Goal: Navigation & Orientation: Find specific page/section

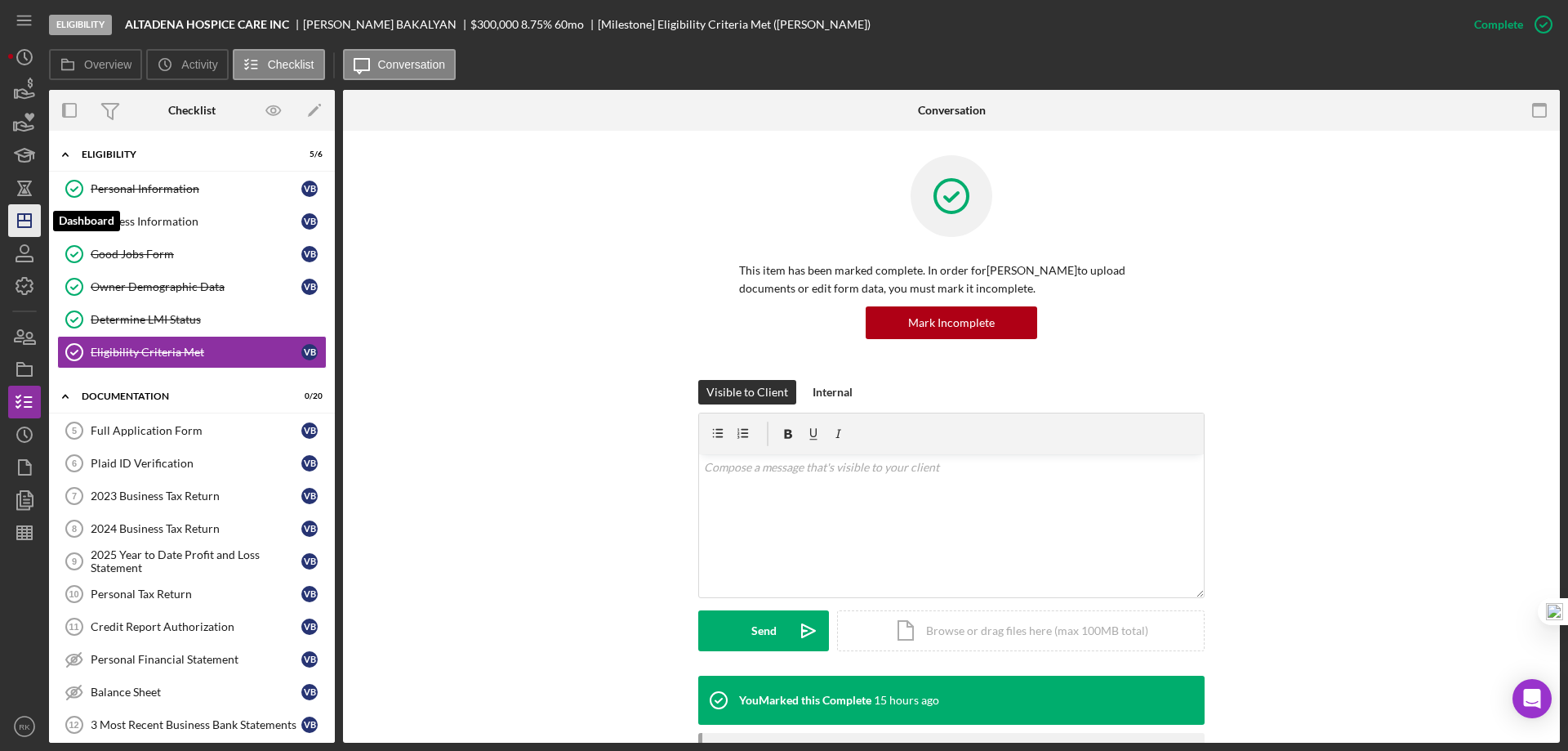
click at [29, 225] on icon "Icon/Dashboard" at bounding box center [24, 221] width 41 height 41
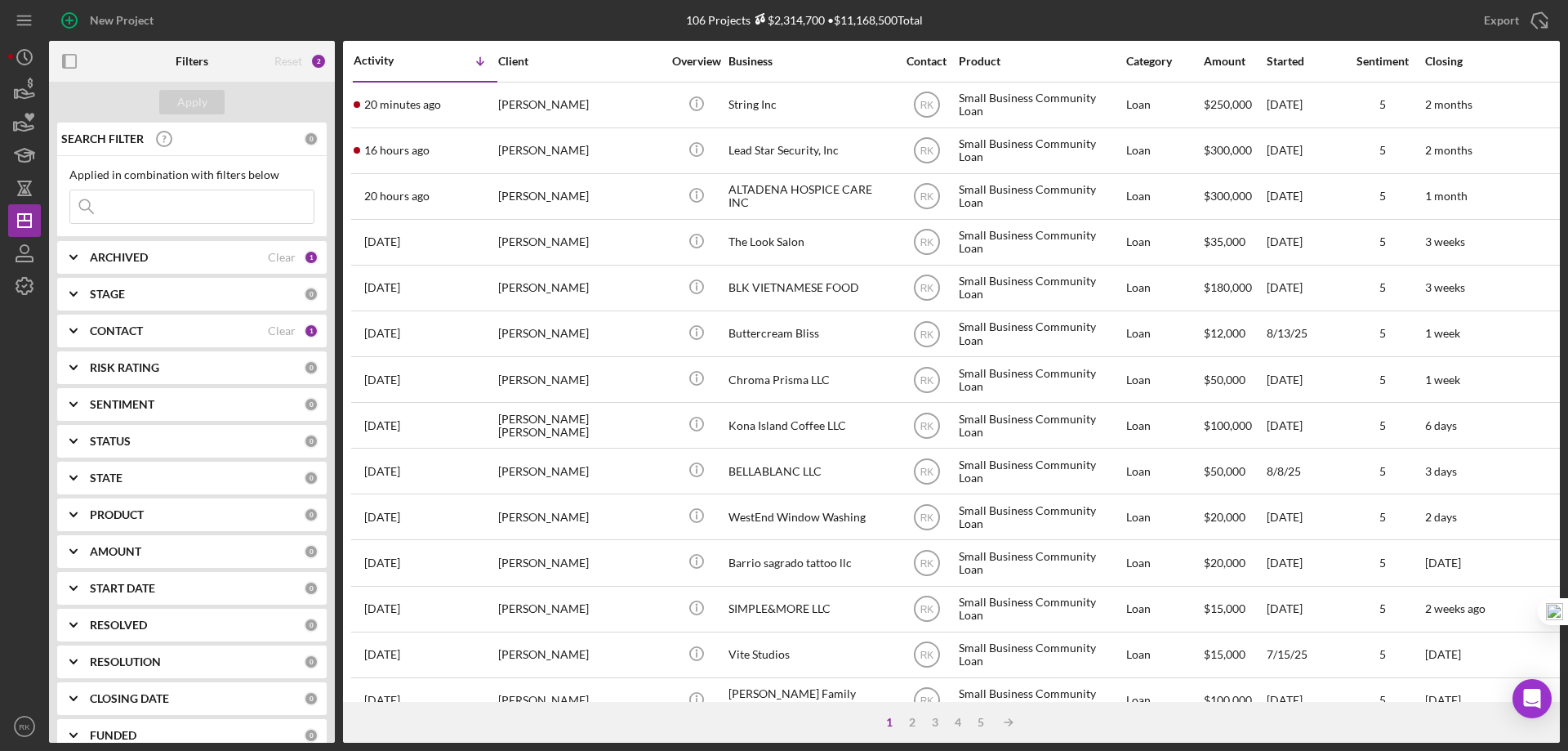
click at [73, 68] on rect "button" at bounding box center [69, 61] width 13 height 13
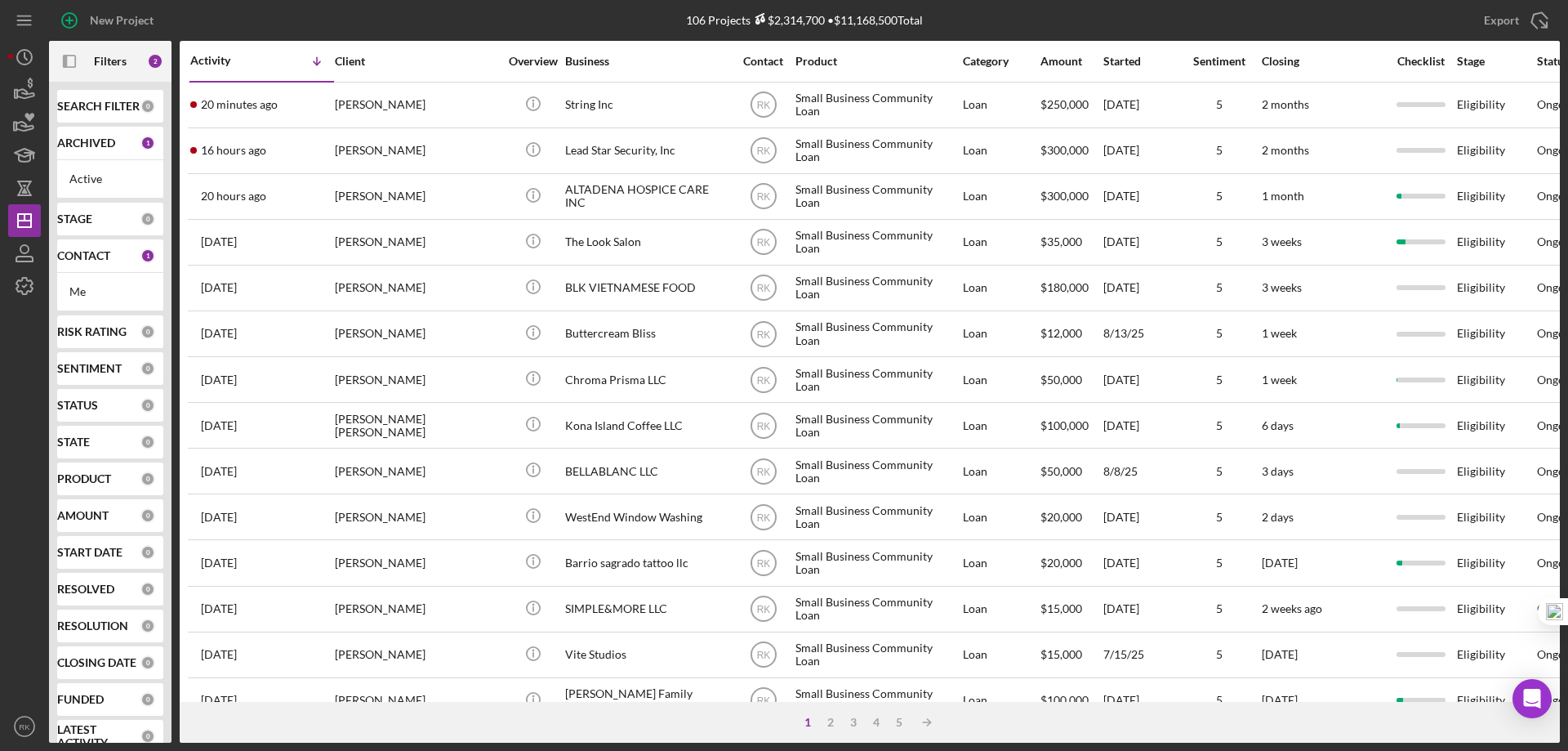
click at [86, 263] on div "CONTACT 1" at bounding box center [106, 256] width 98 height 33
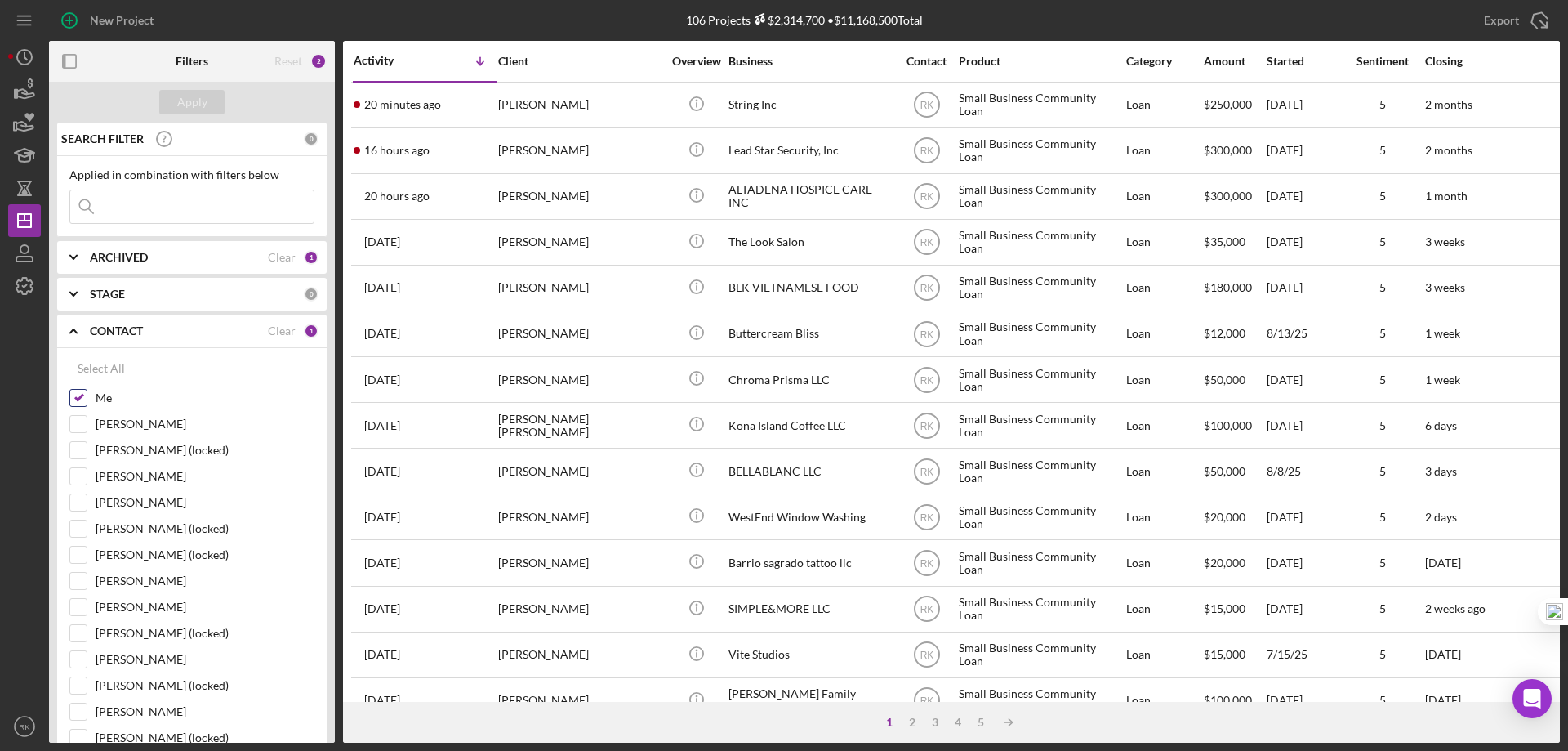
click at [76, 395] on input "Me" at bounding box center [78, 398] width 16 height 16
checkbox input "false"
click at [85, 658] on input "Lameisha Williams" at bounding box center [78, 659] width 16 height 16
checkbox input "true"
click at [196, 97] on div "Apply" at bounding box center [192, 102] width 30 height 24
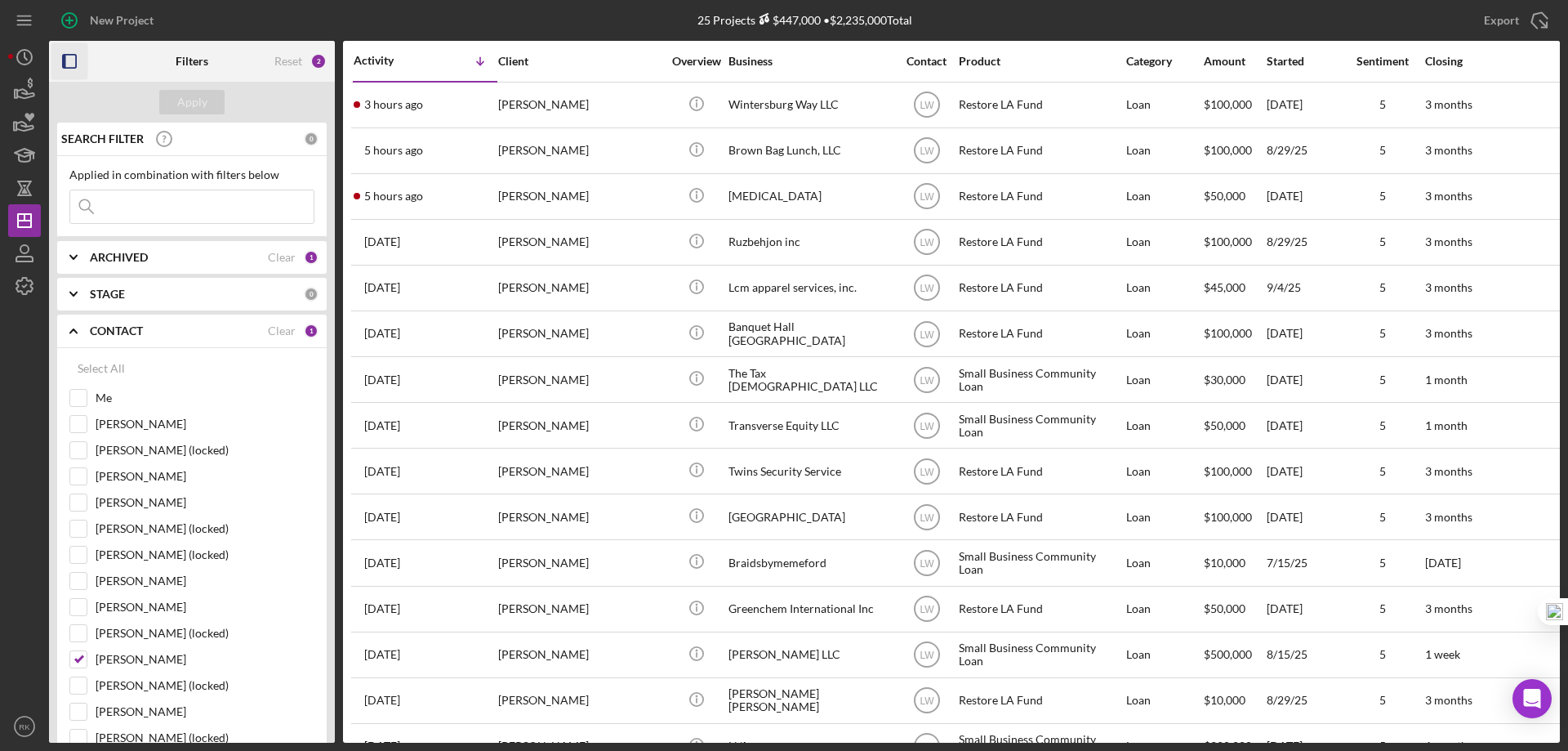
click at [70, 66] on icon "button" at bounding box center [69, 62] width 36 height 36
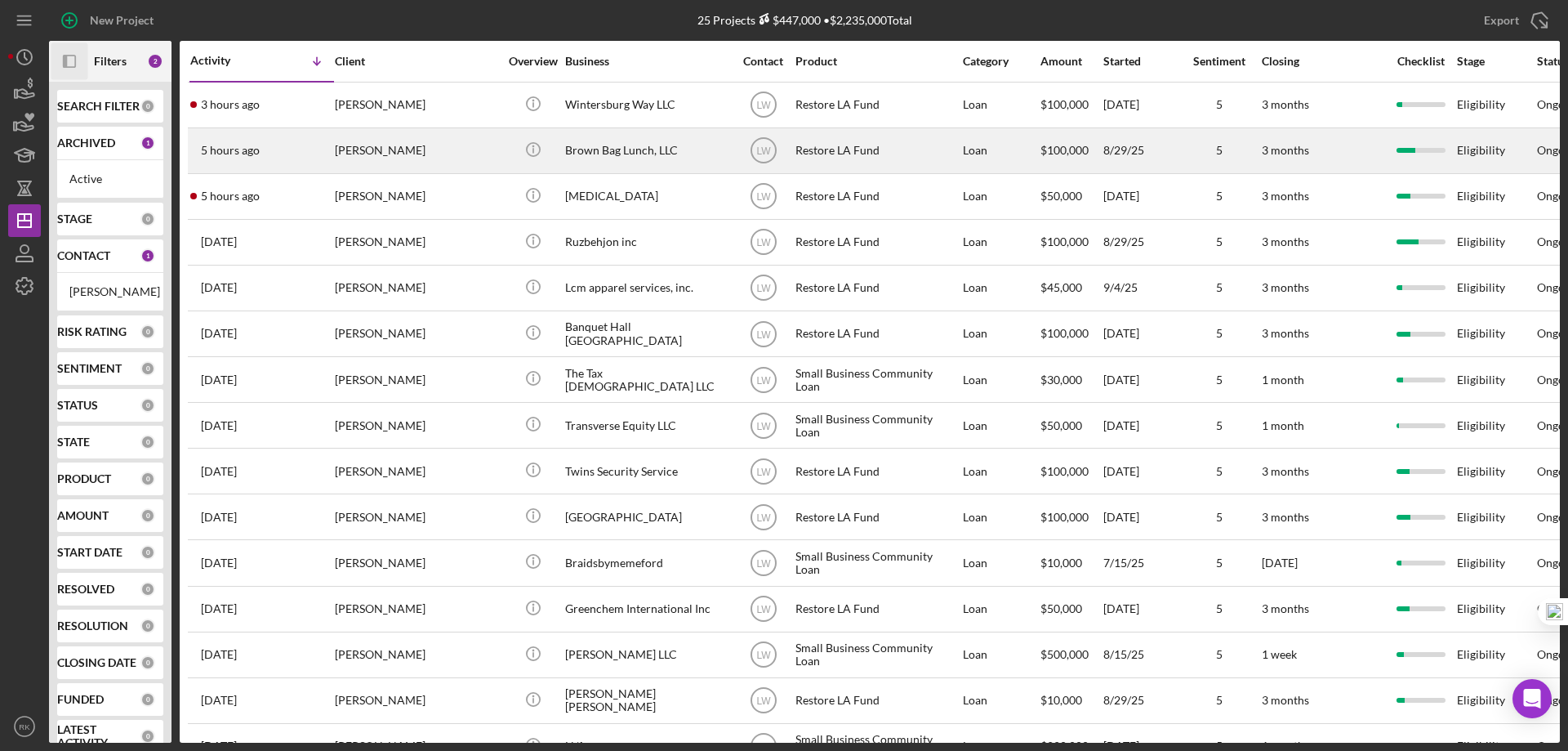
click at [621, 154] on div "Brown Bag Lunch, LLC" at bounding box center [646, 151] width 163 height 43
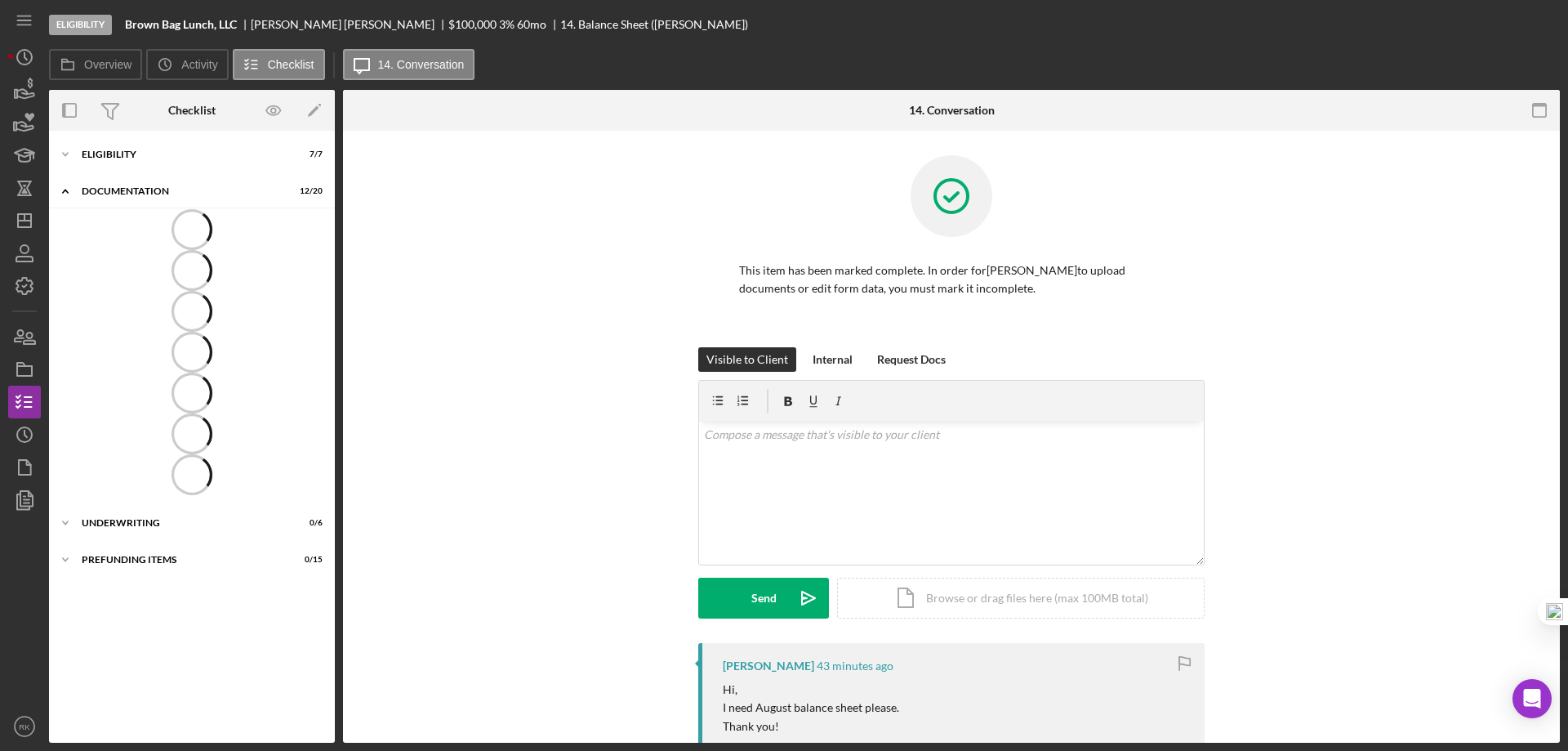
scroll to position [50, 0]
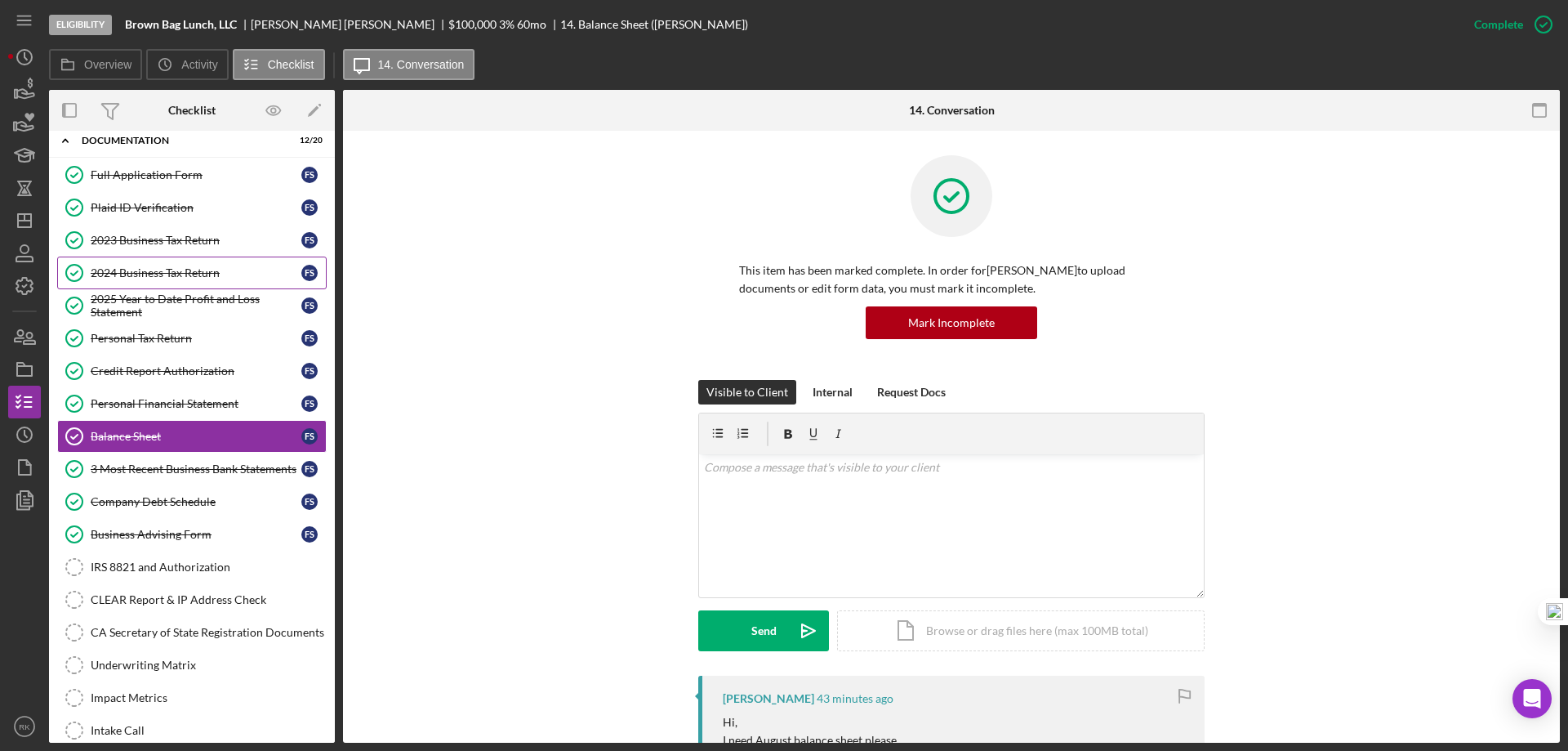
click at [167, 245] on div "2023 Business Tax Return" at bounding box center [195, 240] width 211 height 13
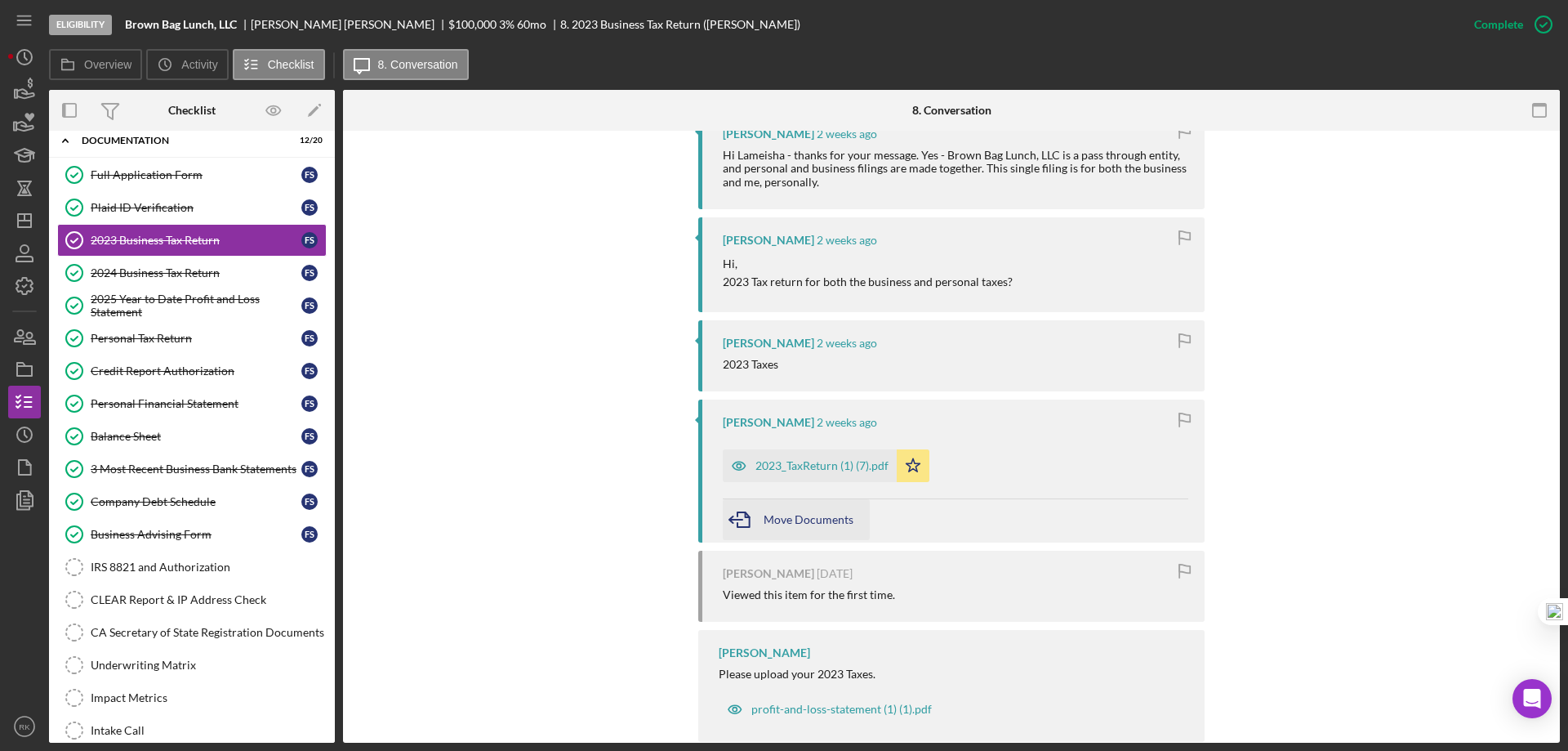
scroll to position [708, 0]
click at [808, 471] on div "2023_TaxReturn (1) (7).pdf" at bounding box center [810, 464] width 174 height 33
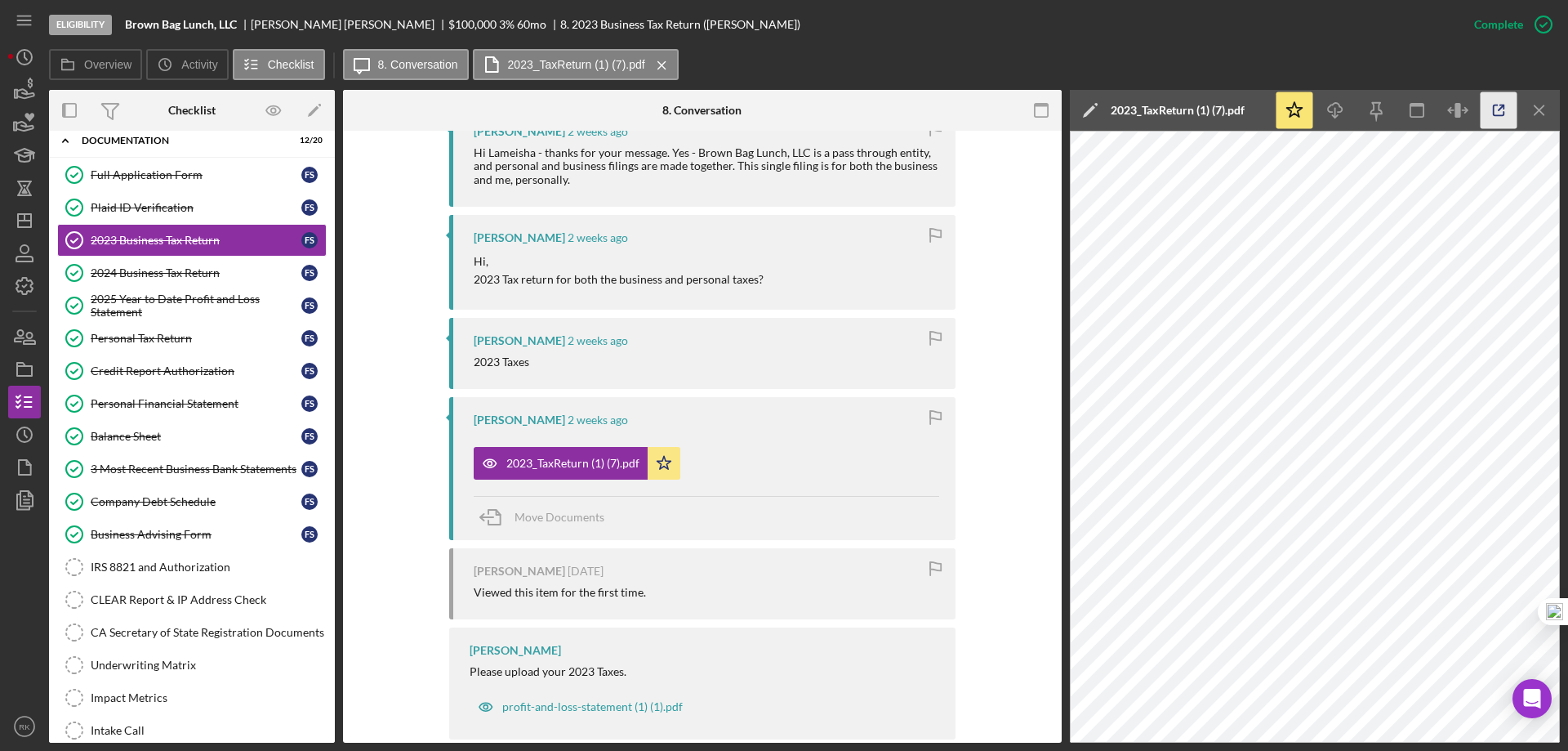
click at [1493, 107] on icon "button" at bounding box center [1499, 110] width 10 height 10
click at [164, 274] on div "2024 Business Tax Return" at bounding box center [195, 273] width 211 height 13
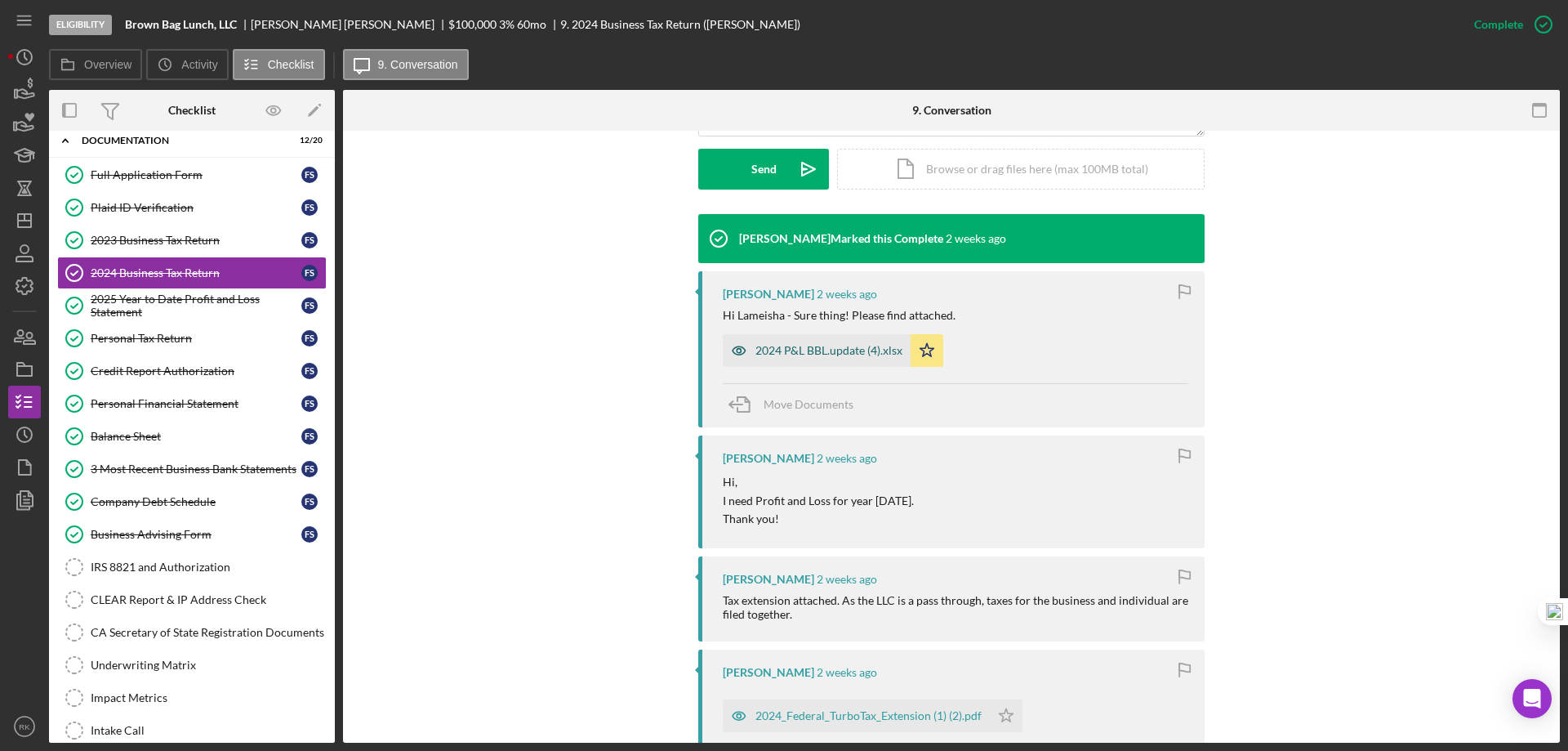
scroll to position [464, 0]
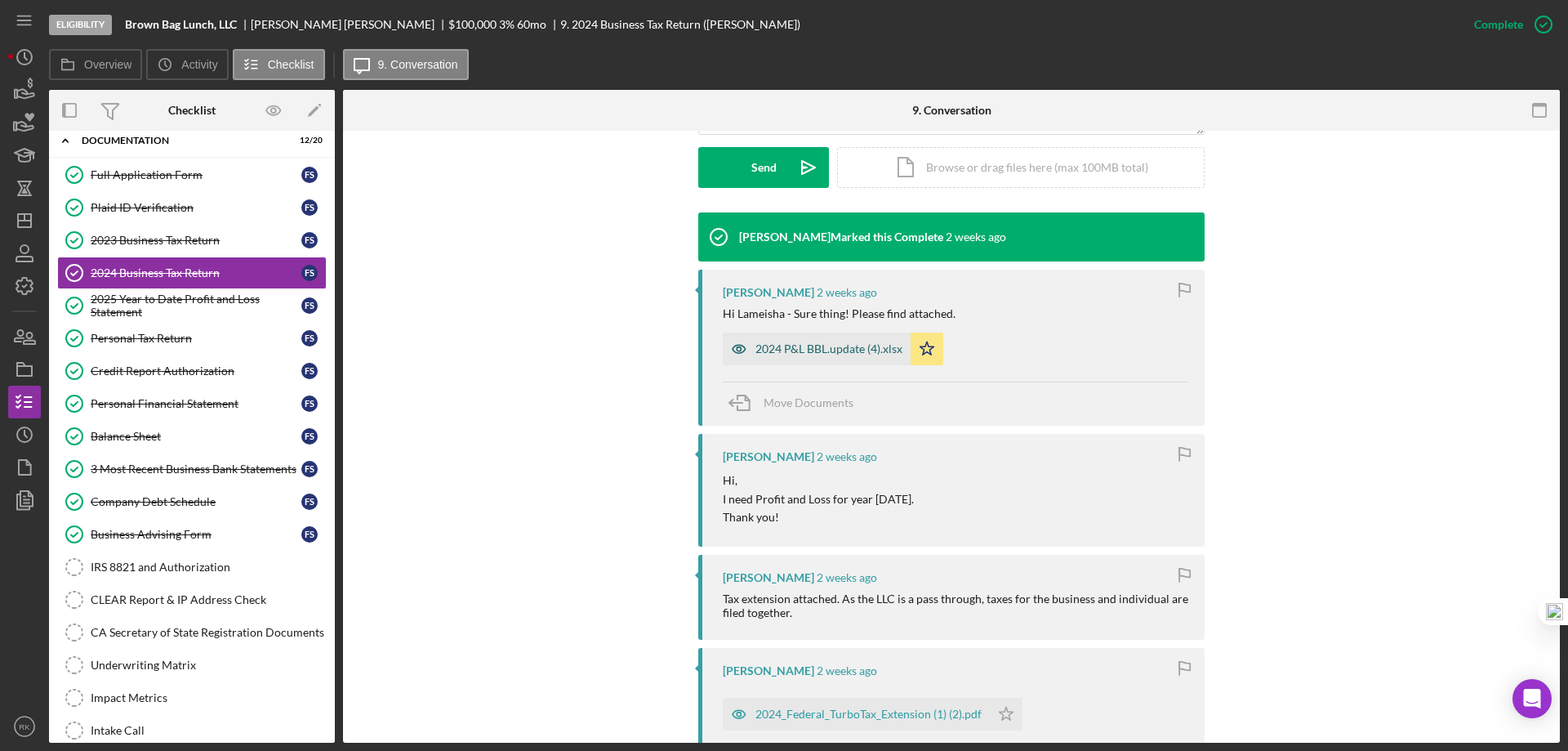
click at [819, 352] on div "2024 P&L BBL.update (4).xlsx" at bounding box center [829, 348] width 147 height 13
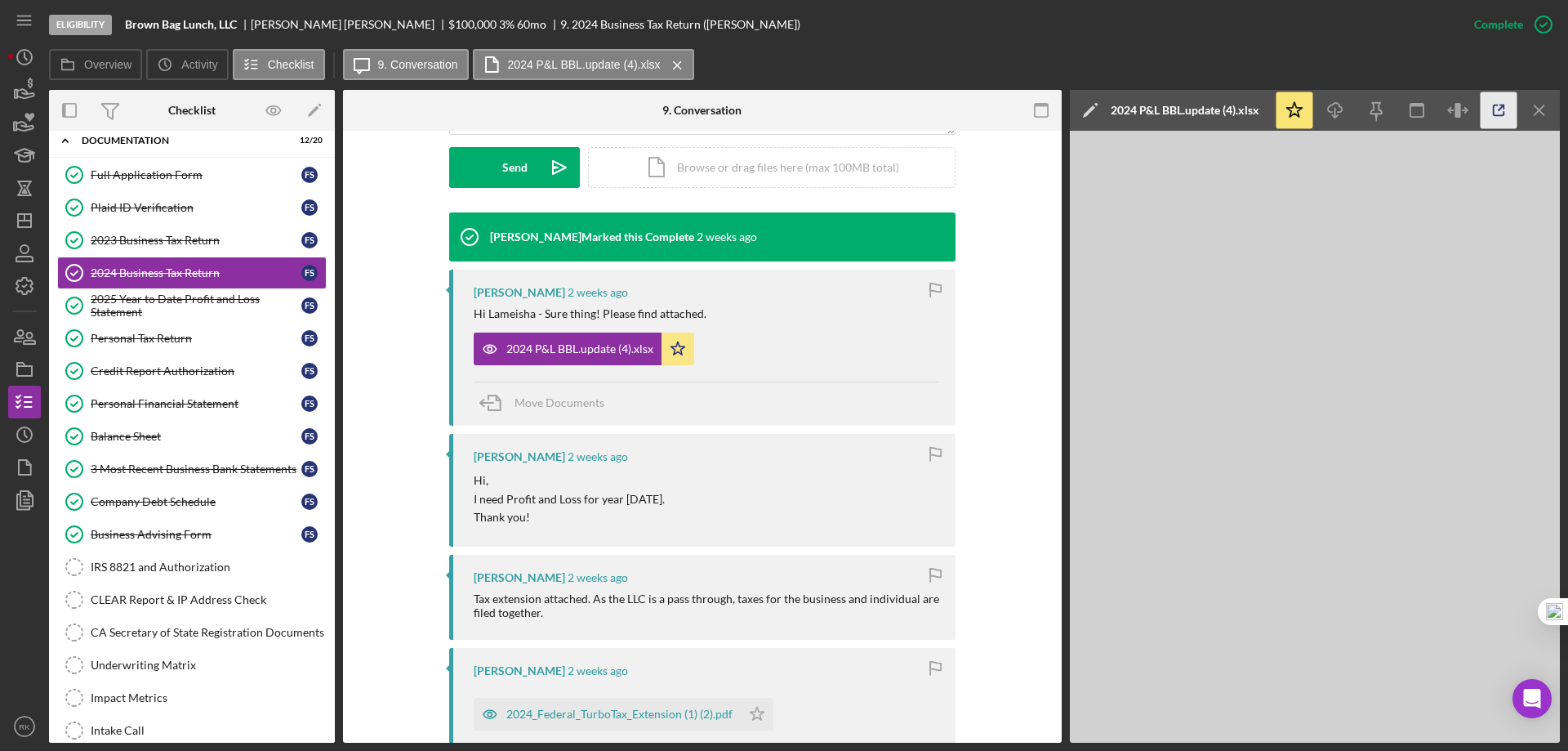
click at [1502, 106] on line "button" at bounding box center [1501, 108] width 5 height 5
click at [194, 300] on div "2025 Year to Date Profit and Loss Statement" at bounding box center [195, 306] width 211 height 26
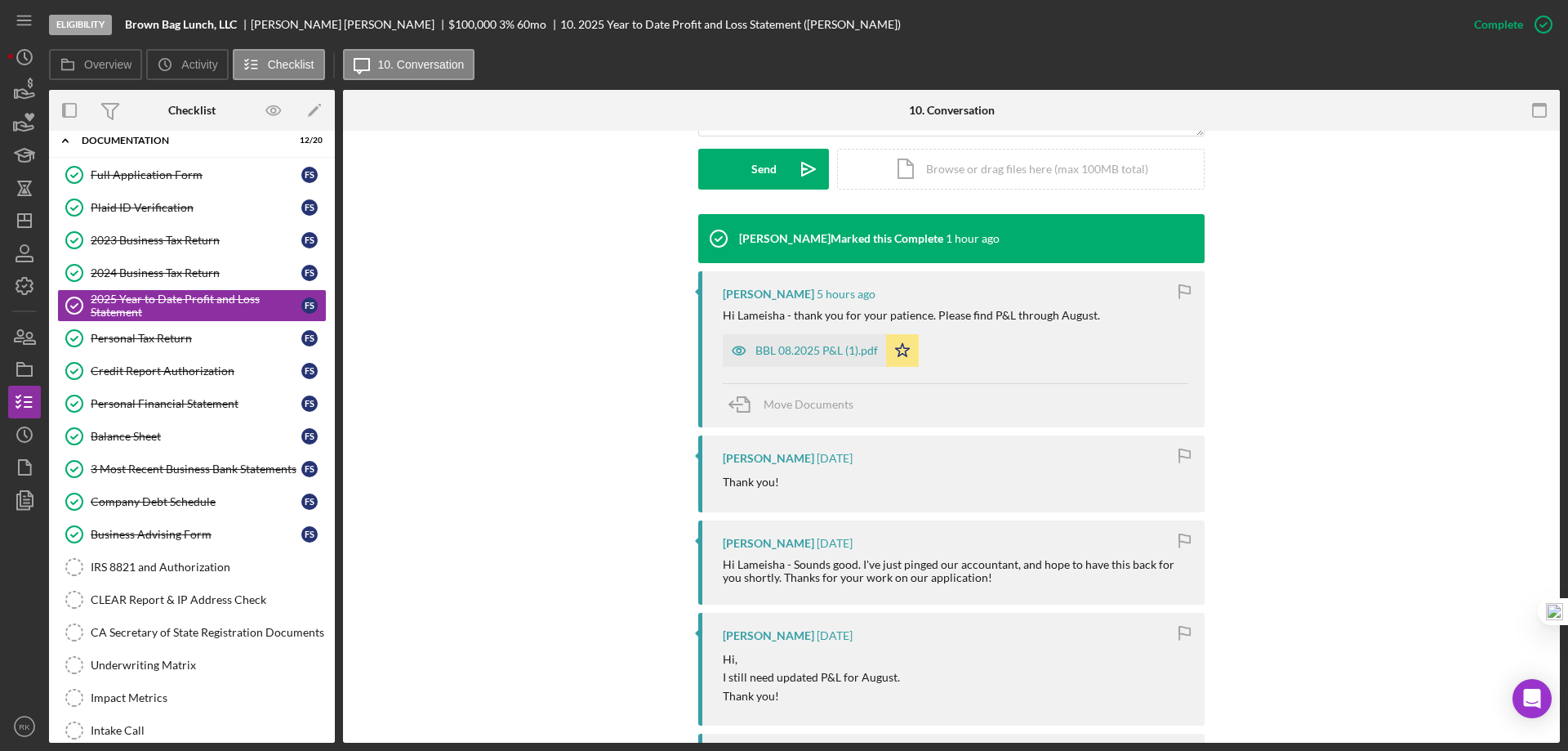
scroll to position [463, 0]
click at [808, 346] on div "BBL 08.2025 P&L (1).pdf" at bounding box center [817, 349] width 122 height 13
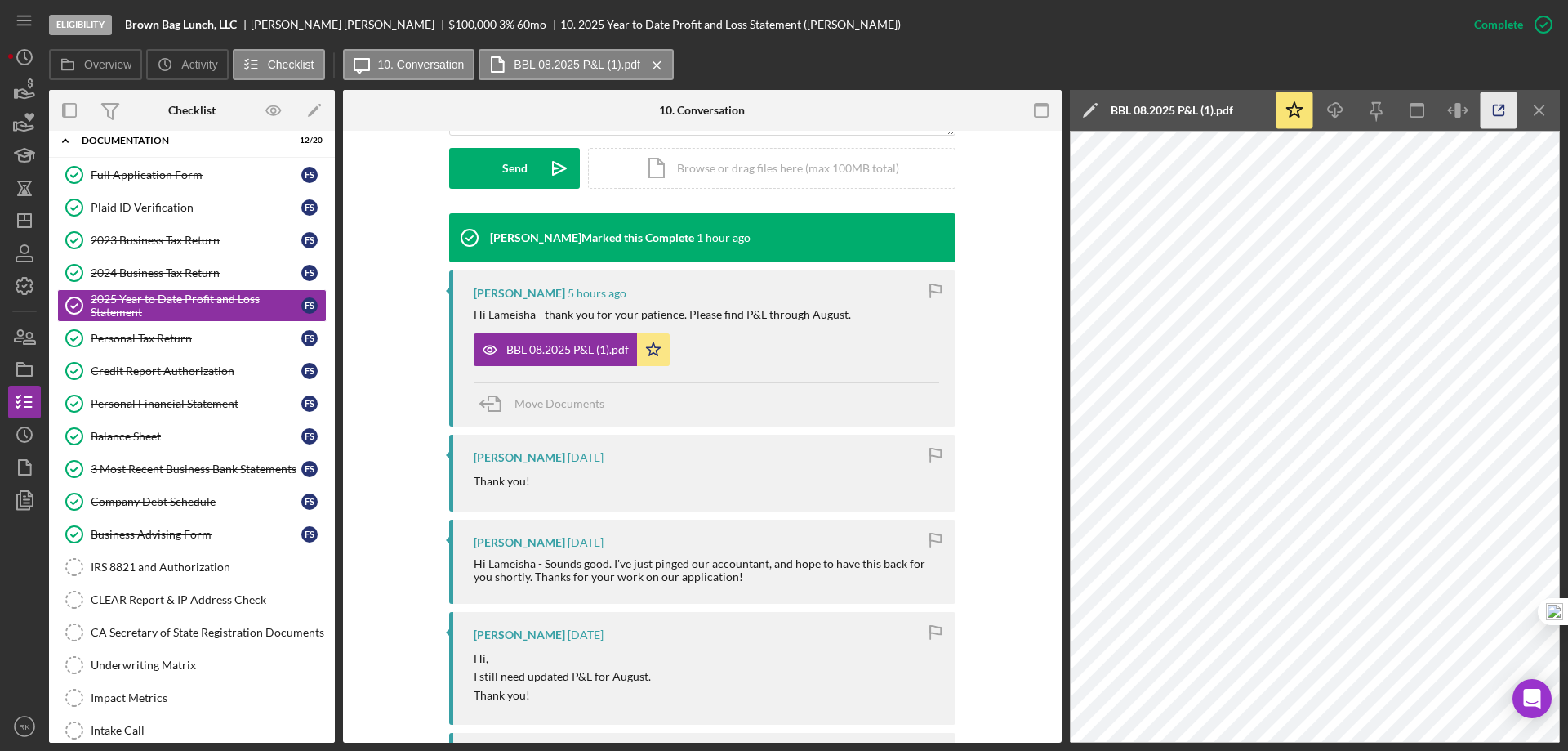
click at [1510, 109] on icon "button" at bounding box center [1499, 110] width 36 height 36
click at [130, 567] on div "IRS 8821 and Authorization" at bounding box center [207, 567] width 235 height 13
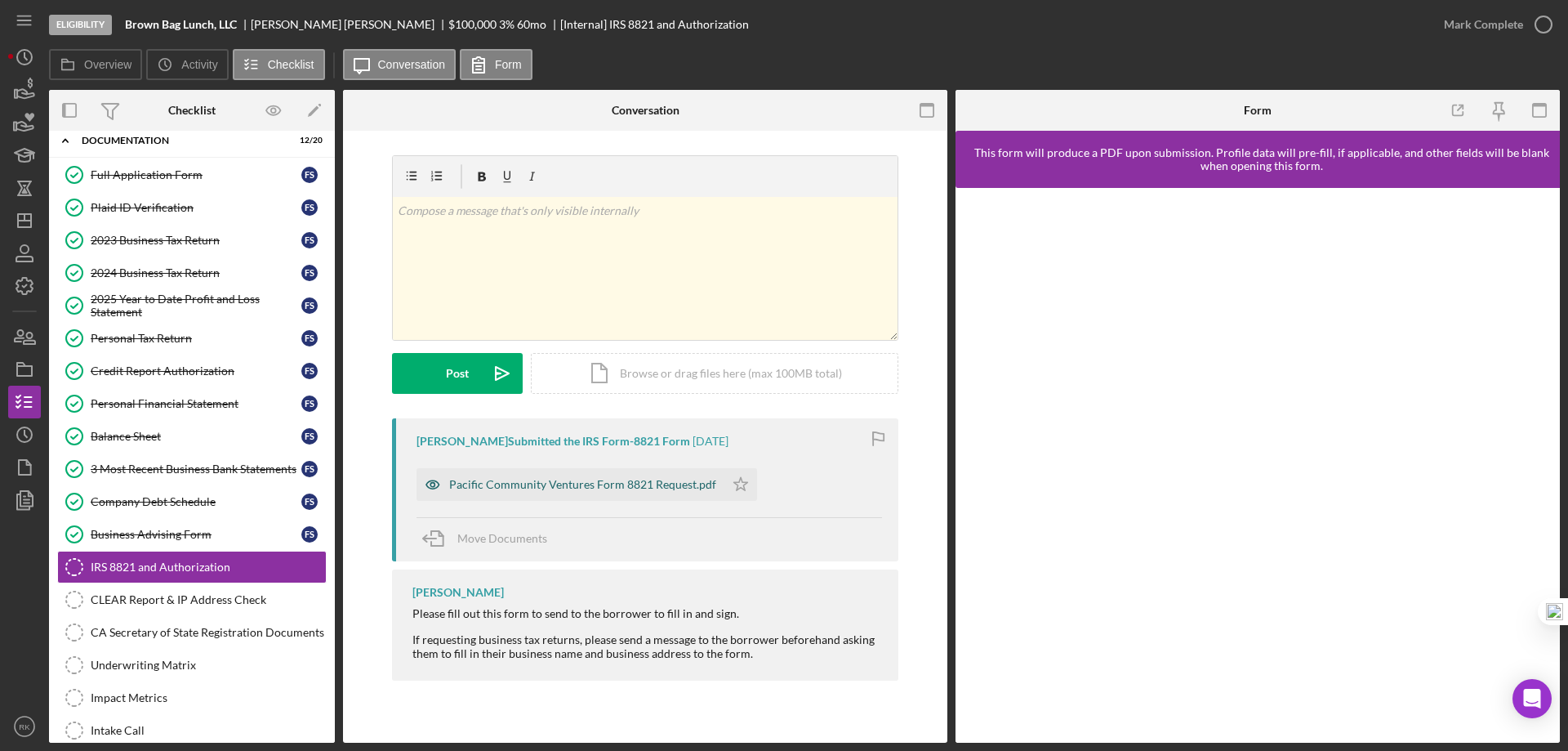
click at [581, 491] on div "Pacific Community Ventures Form 8821 Request.pdf" at bounding box center [583, 484] width 267 height 13
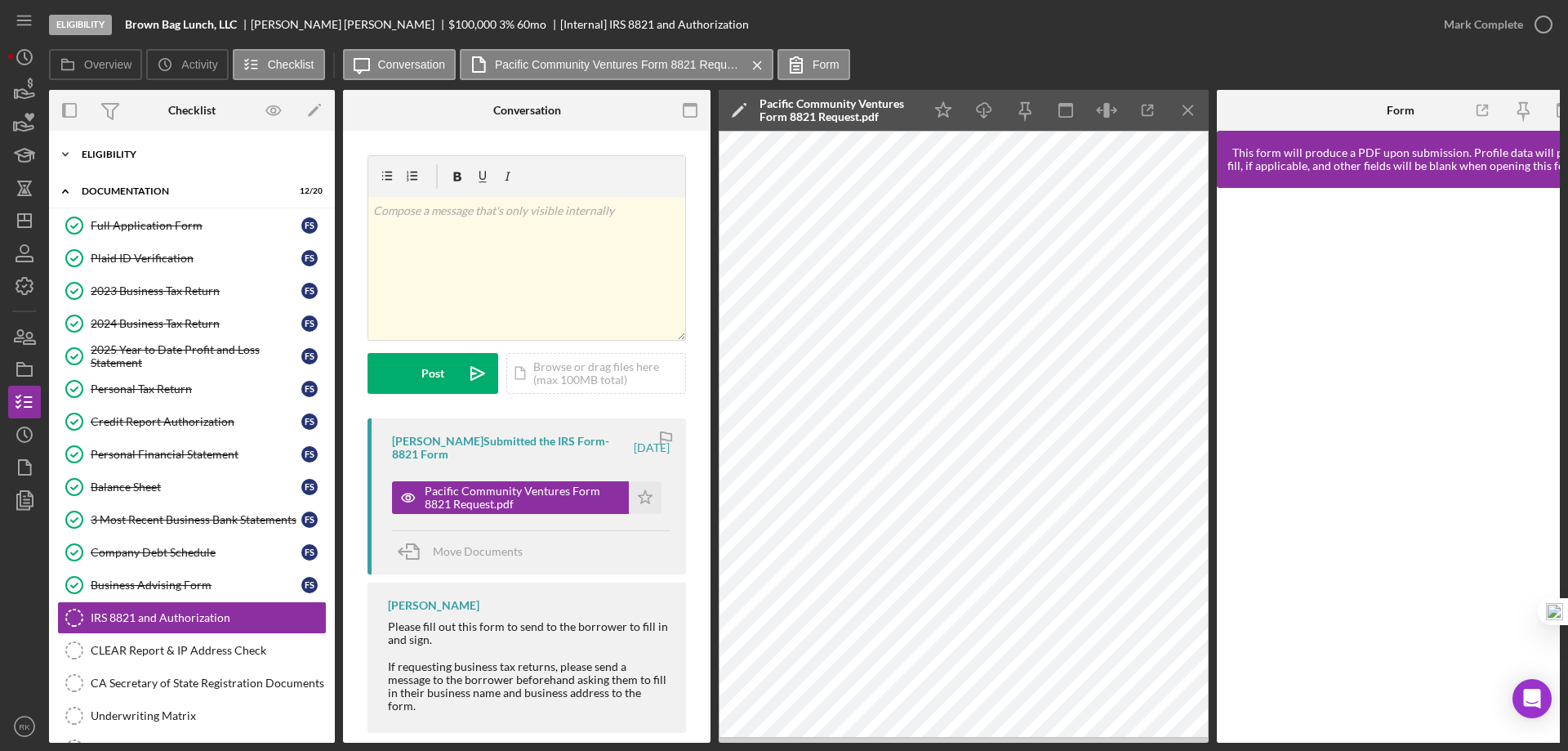
click at [104, 160] on div "Icon/Expander Eligibility 7 / 7" at bounding box center [191, 155] width 285 height 33
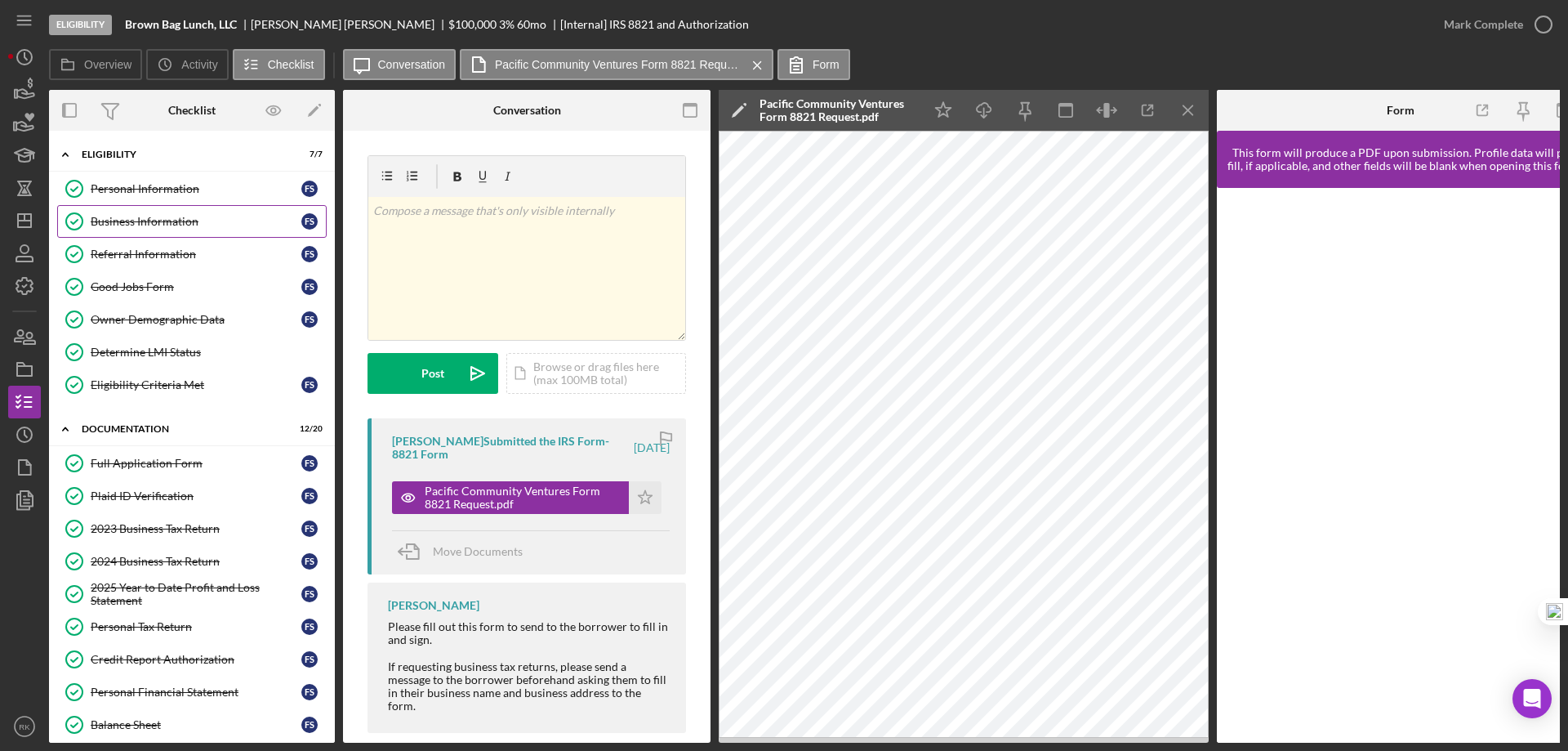
click at [153, 217] on div "Business Information" at bounding box center [195, 221] width 211 height 13
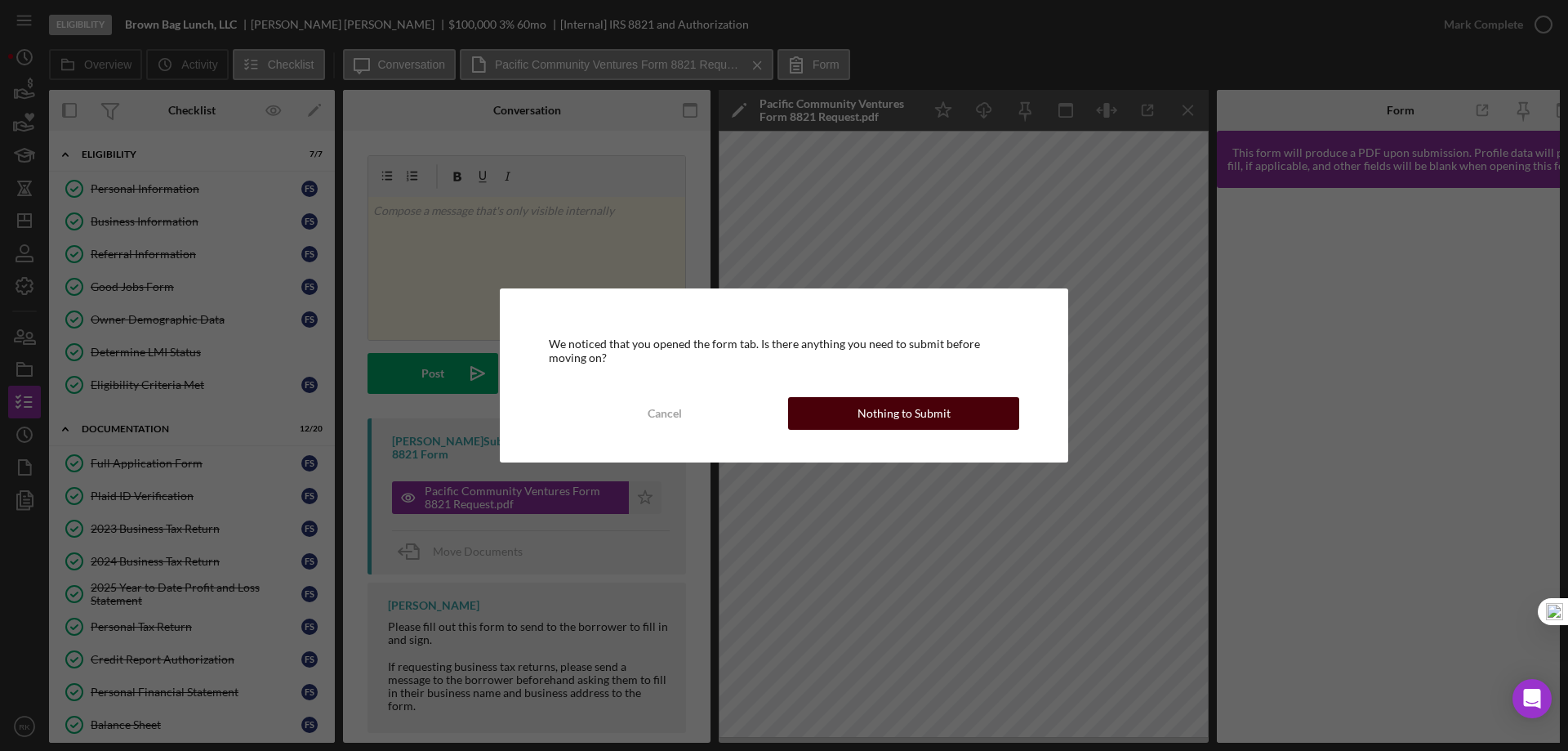
click at [928, 407] on div "Nothing to Submit" at bounding box center [903, 413] width 93 height 33
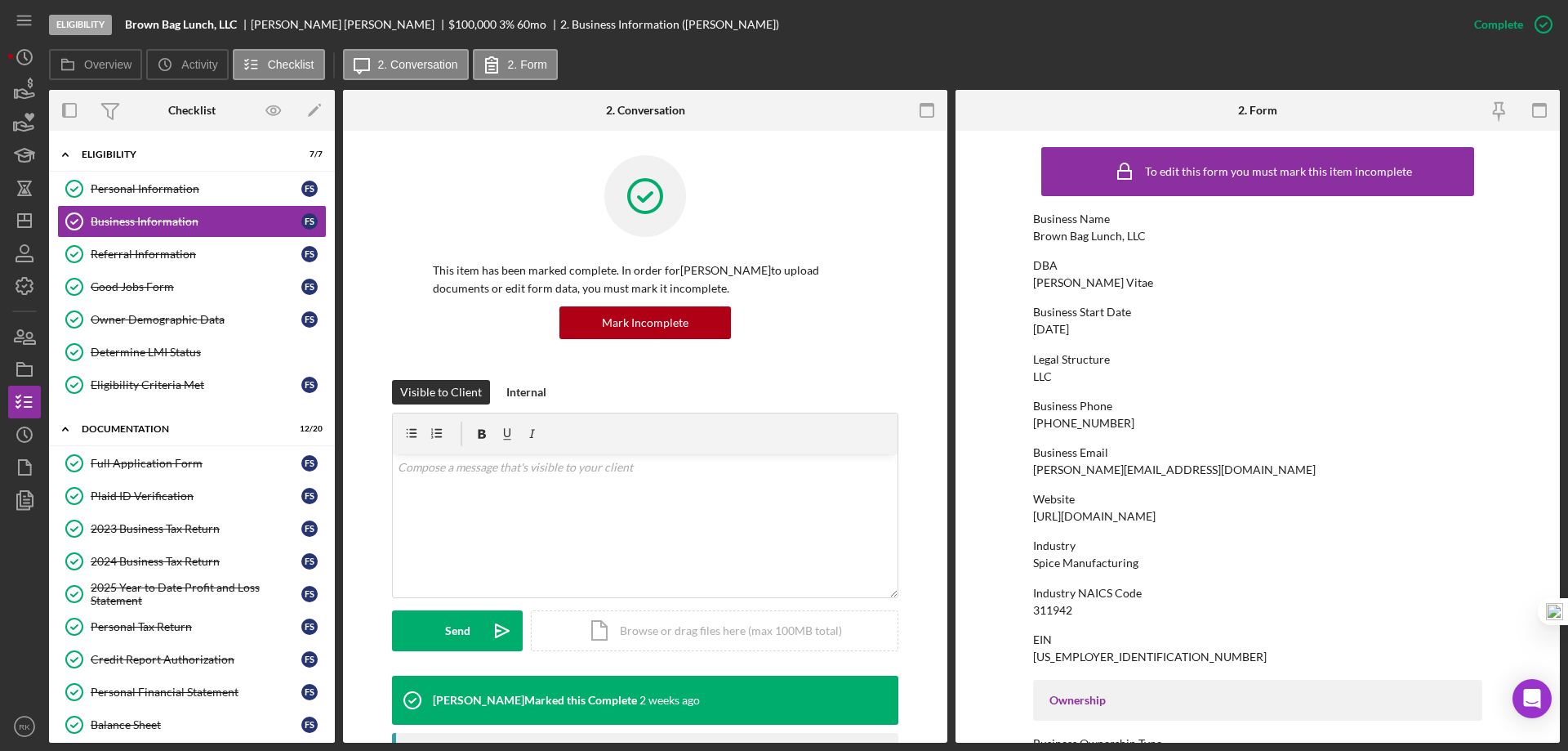
drag, startPoint x: 1183, startPoint y: 518, endPoint x: 1023, endPoint y: 520, distance: 160.0
click at [1023, 520] on form "To edit this form you must mark this item incomplete Business Name Brown Bag Lu…" at bounding box center [1257, 437] width 604 height 612
copy div "[URL][DOMAIN_NAME]"
click at [15, 221] on icon "Icon/Dashboard" at bounding box center [24, 221] width 41 height 41
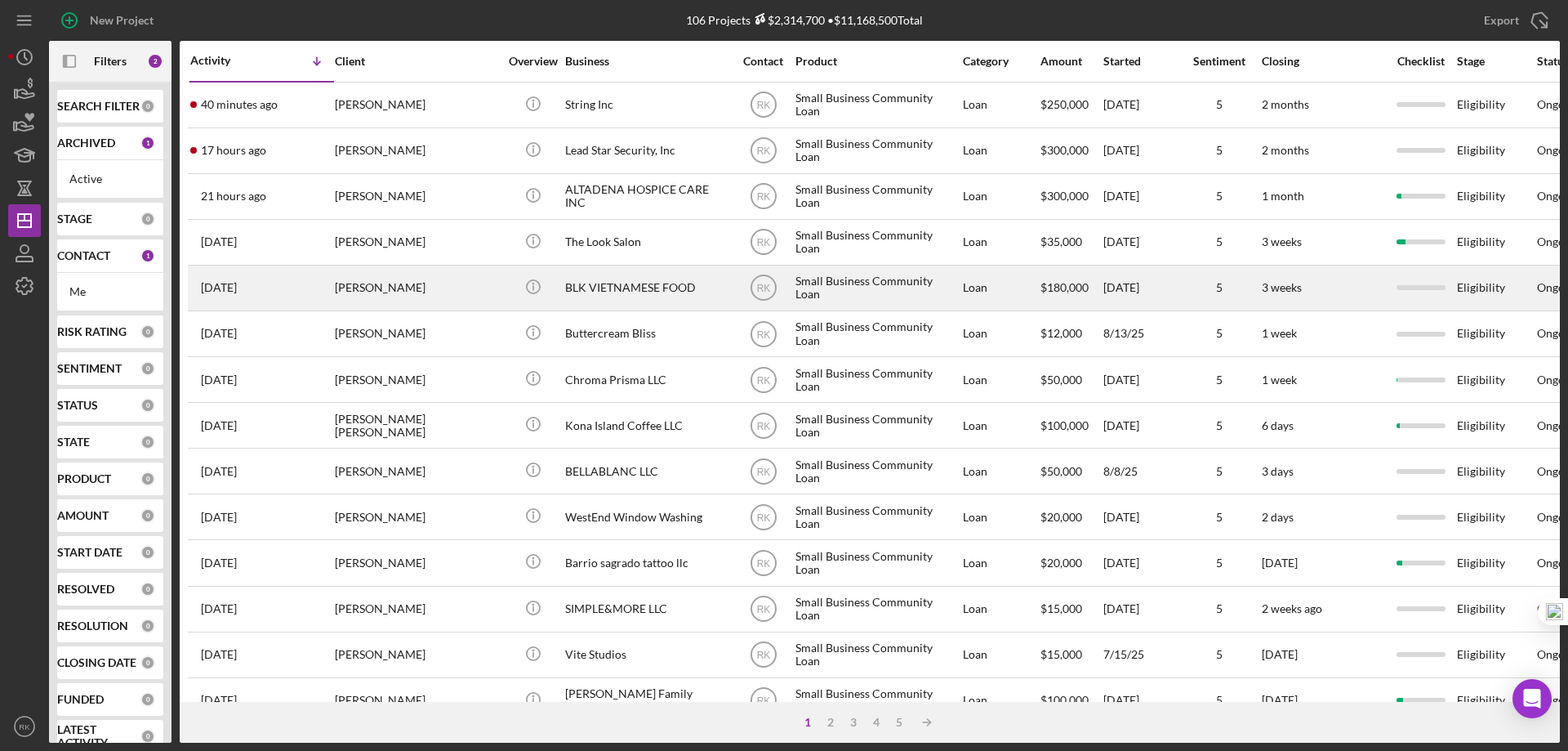
click at [407, 298] on div "[PERSON_NAME]" at bounding box center [417, 288] width 163 height 43
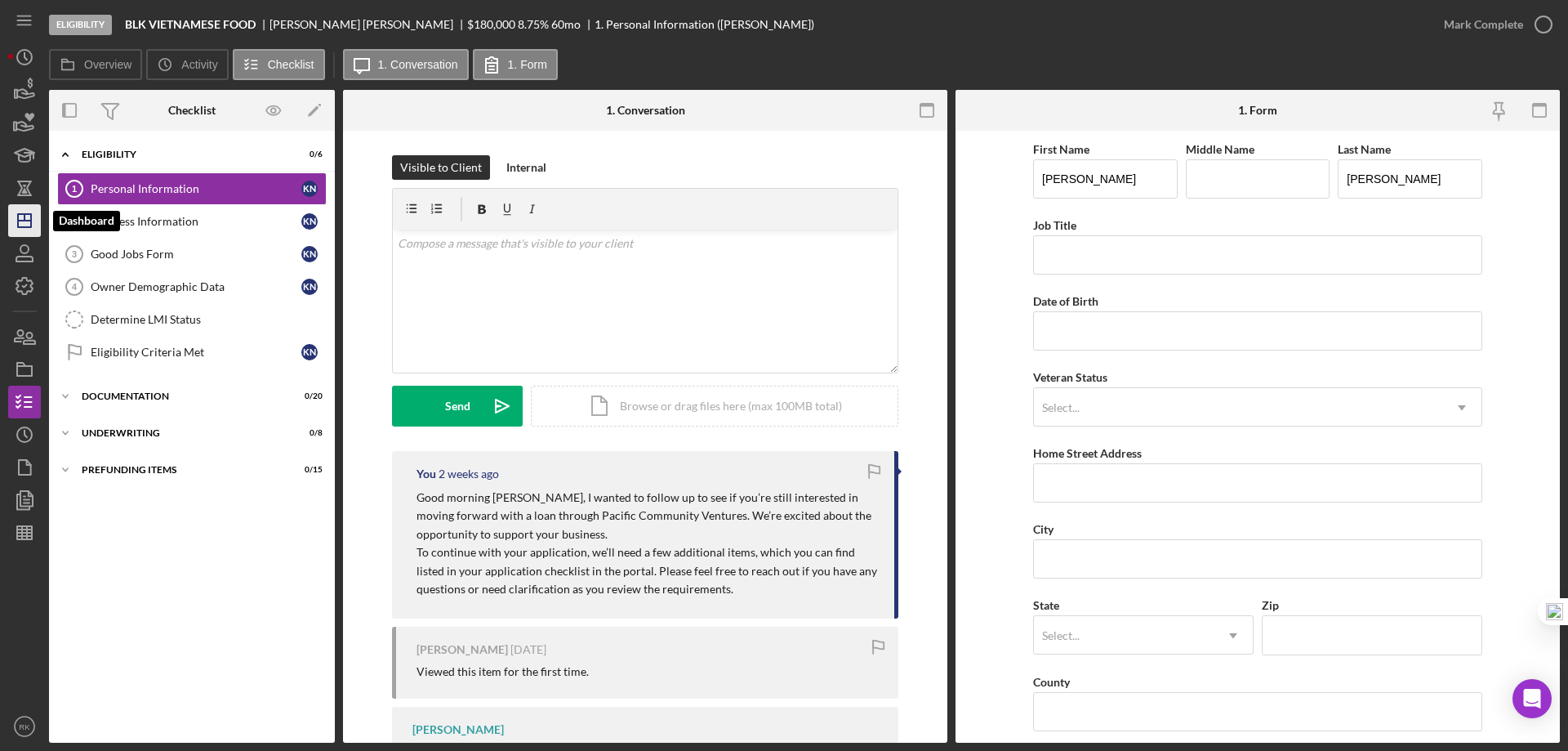
click at [32, 228] on icon "Icon/Dashboard" at bounding box center [24, 221] width 41 height 41
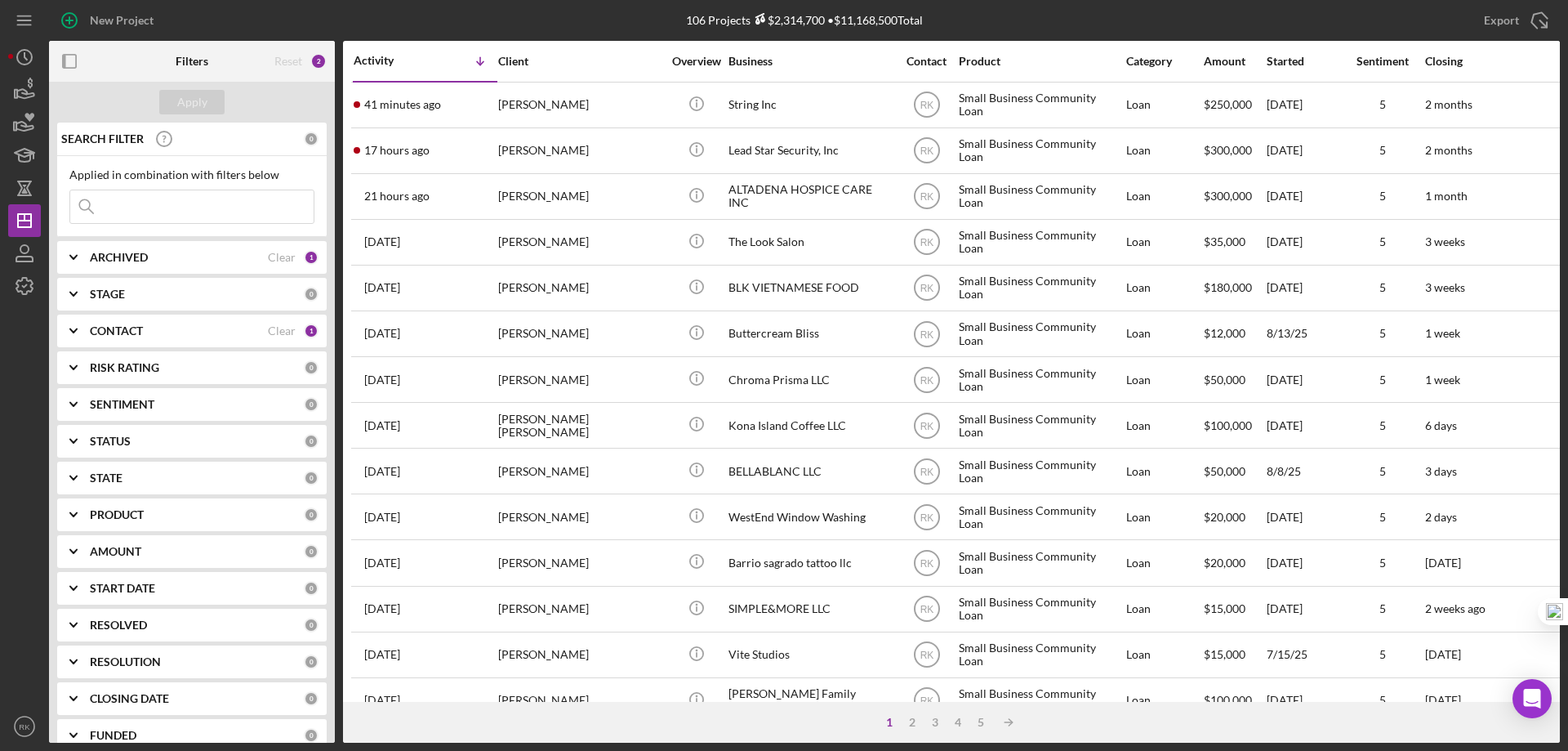
click at [127, 326] on b "CONTACT" at bounding box center [116, 331] width 53 height 13
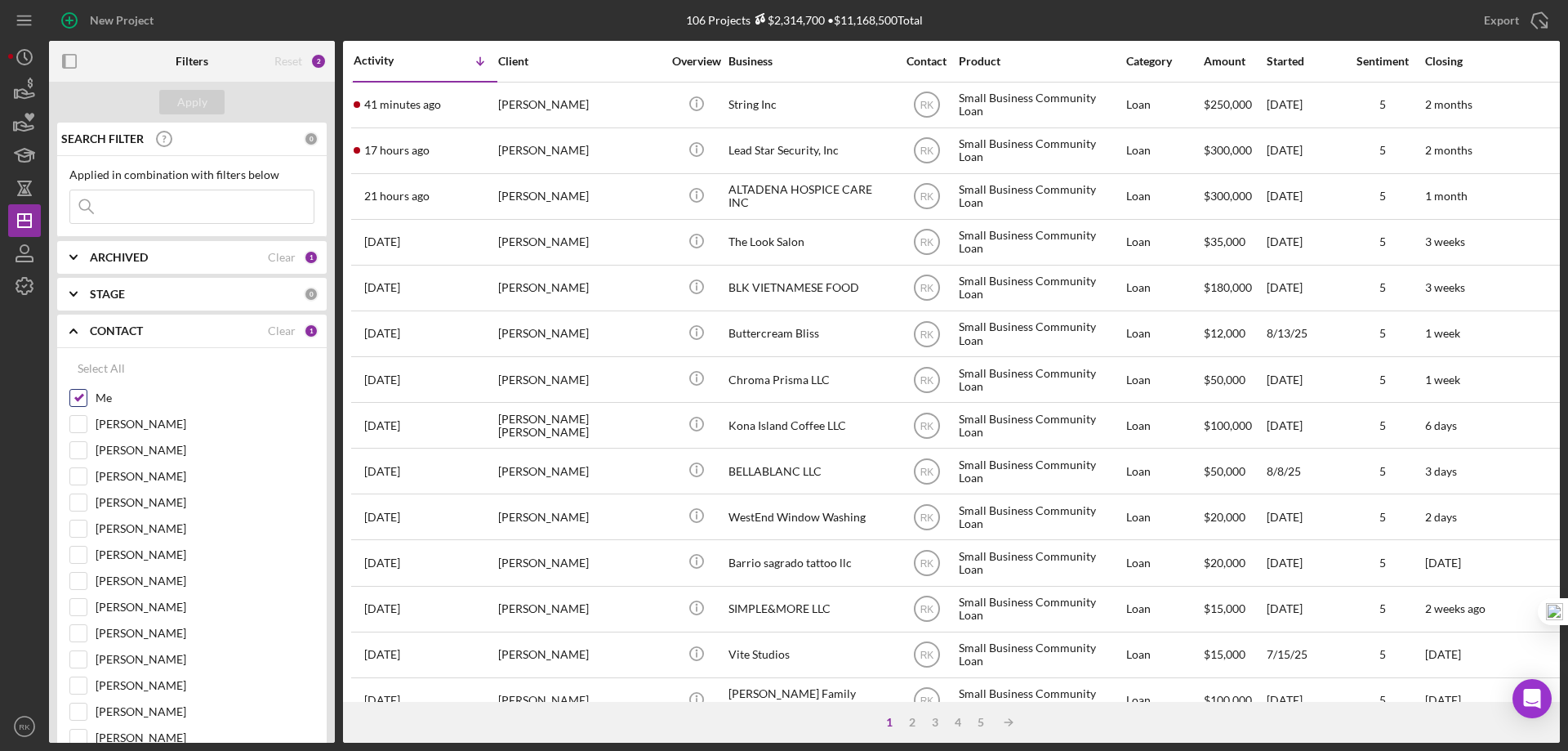
click at [86, 403] on input "Me" at bounding box center [78, 398] width 16 height 16
checkbox input "false"
click at [76, 605] on input "[PERSON_NAME]" at bounding box center [78, 607] width 16 height 16
checkbox input "true"
click at [192, 109] on div "Apply" at bounding box center [192, 102] width 30 height 24
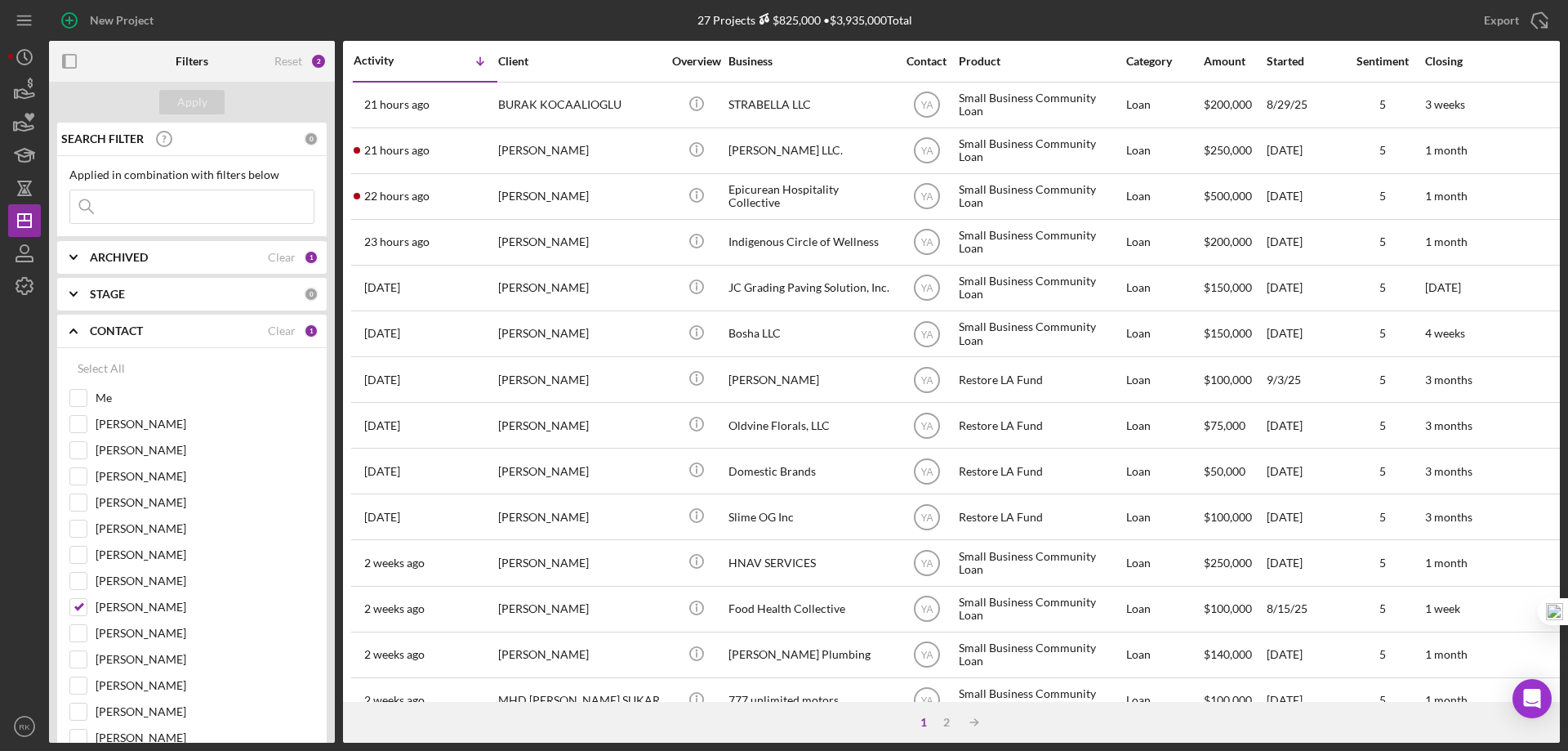
click at [113, 208] on input at bounding box center [192, 207] width 243 height 33
drag, startPoint x: 121, startPoint y: 255, endPoint x: 118, endPoint y: 273, distance: 18.2
click at [121, 255] on b "ARCHIVED" at bounding box center [119, 257] width 58 height 13
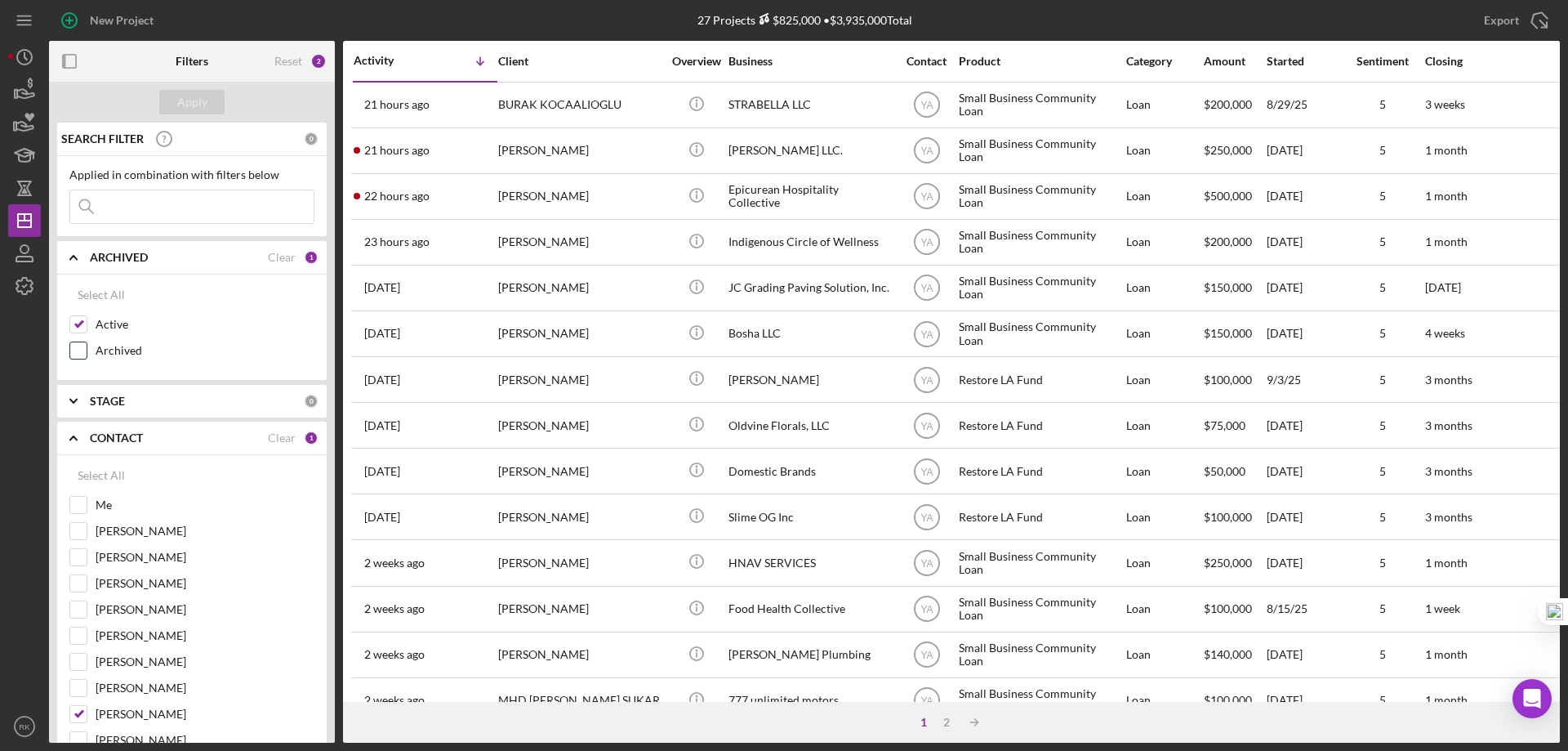
click at [80, 351] on input "Archived" at bounding box center [78, 350] width 16 height 16
checkbox input "true"
drag, startPoint x: 81, startPoint y: 327, endPoint x: 91, endPoint y: 272, distance: 55.9
click at [81, 326] on input "Active" at bounding box center [78, 324] width 16 height 16
checkbox input "false"
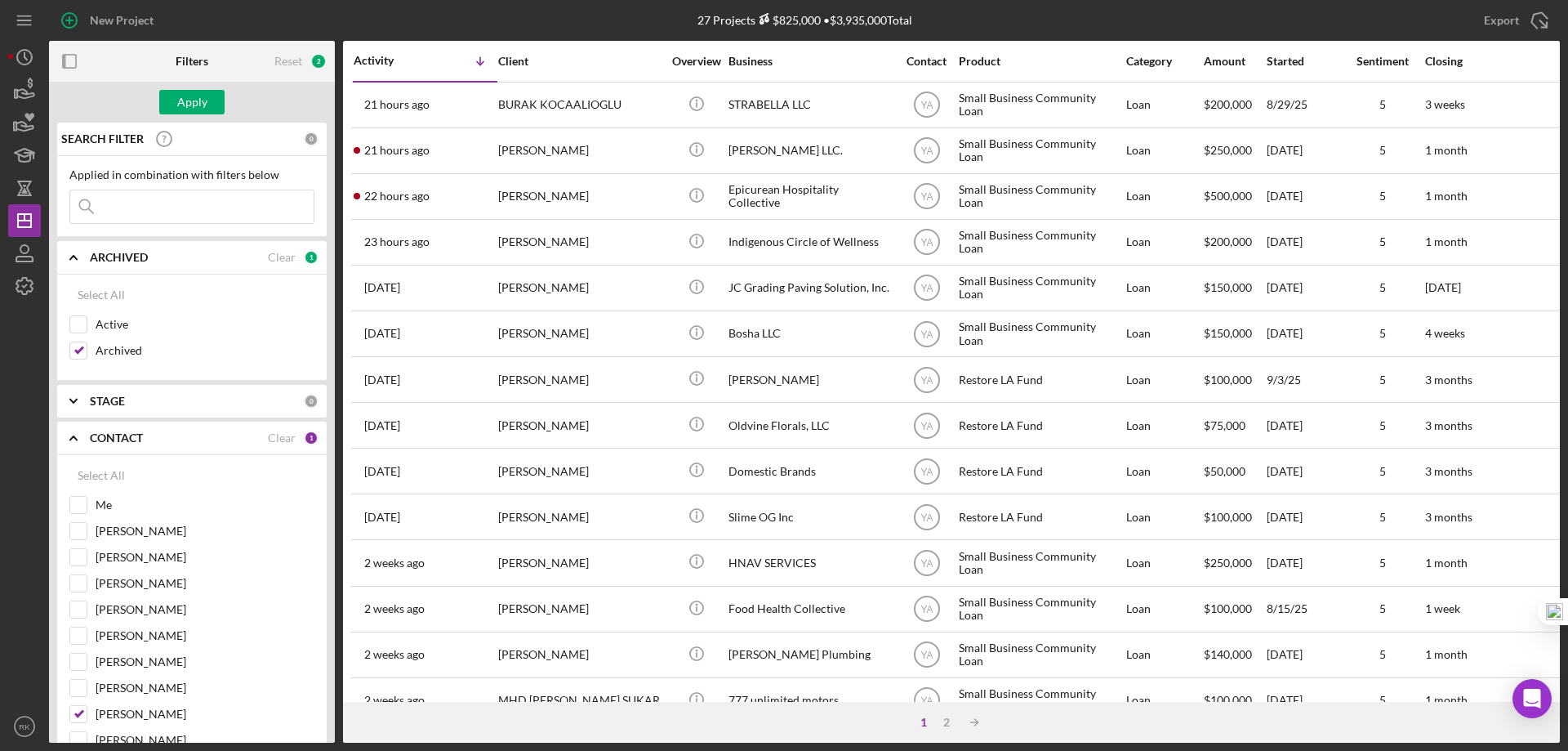
click at [113, 208] on input at bounding box center [192, 207] width 243 height 33
type input "Sandyrok Group"
click at [75, 715] on input "[PERSON_NAME]" at bounding box center [78, 714] width 16 height 16
checkbox input "false"
click at [84, 610] on input "[PERSON_NAME]" at bounding box center [78, 609] width 16 height 16
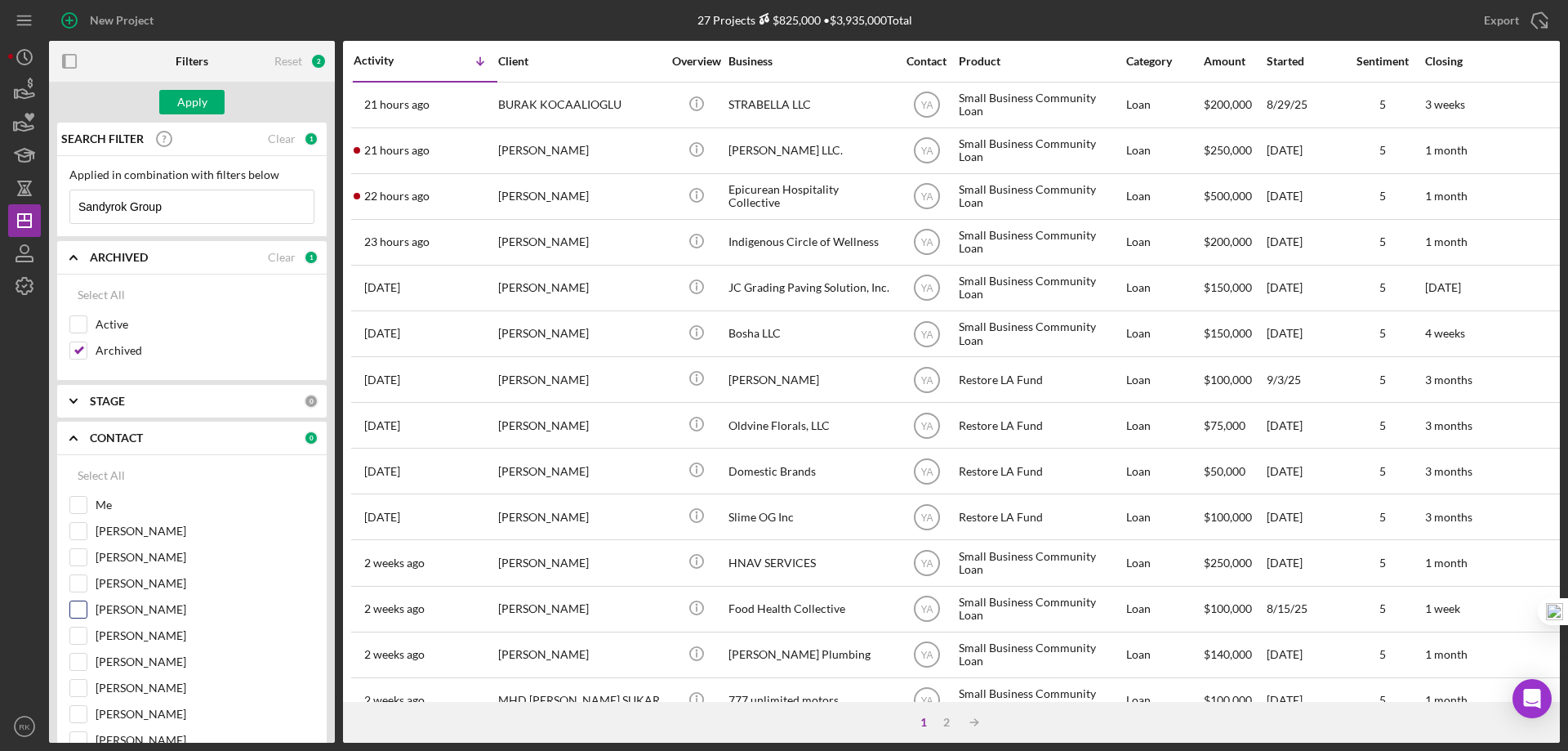
checkbox input "true"
click at [198, 108] on div "Apply" at bounding box center [192, 102] width 30 height 24
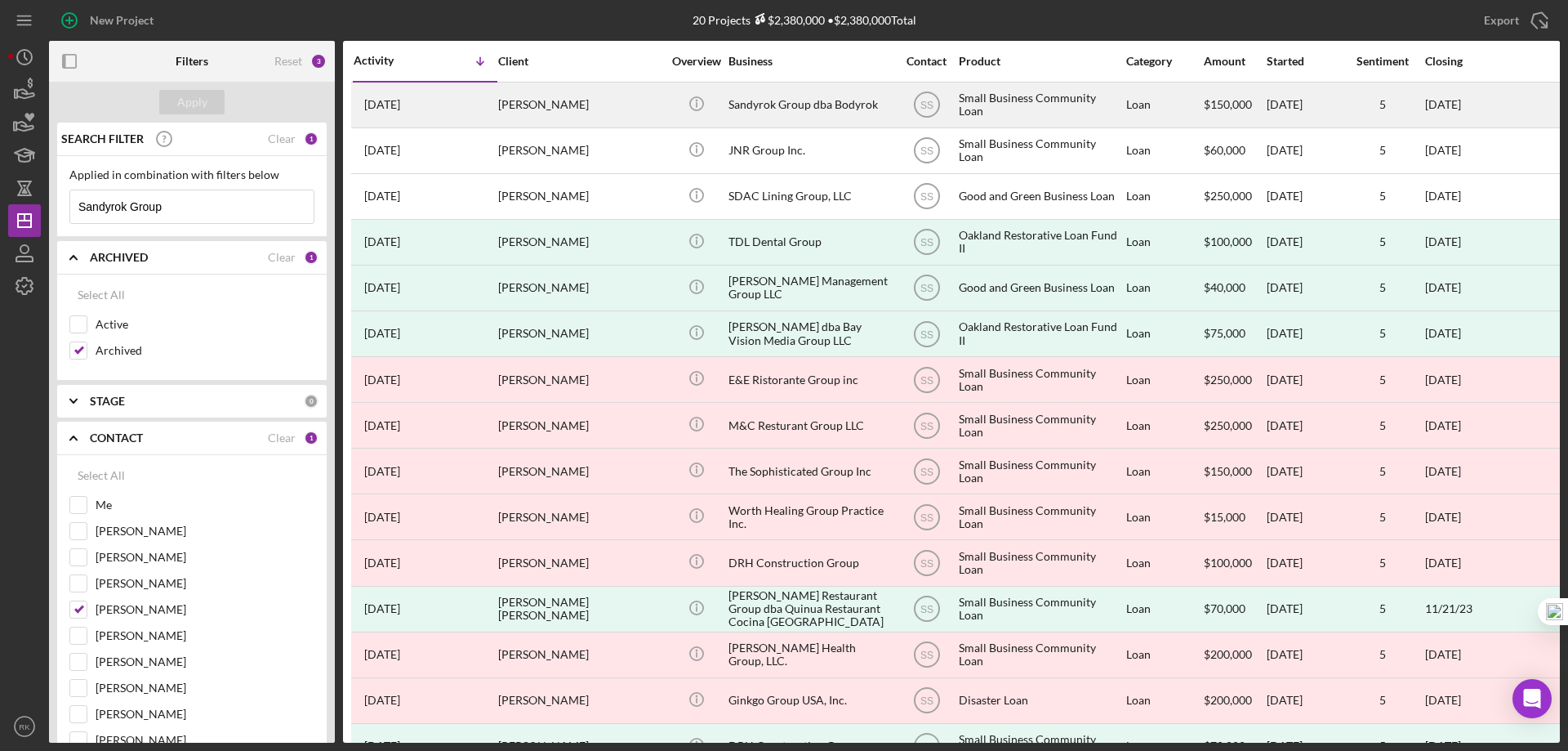
click at [755, 98] on div "Sandyrok Group dba Bodyrok" at bounding box center [810, 105] width 163 height 43
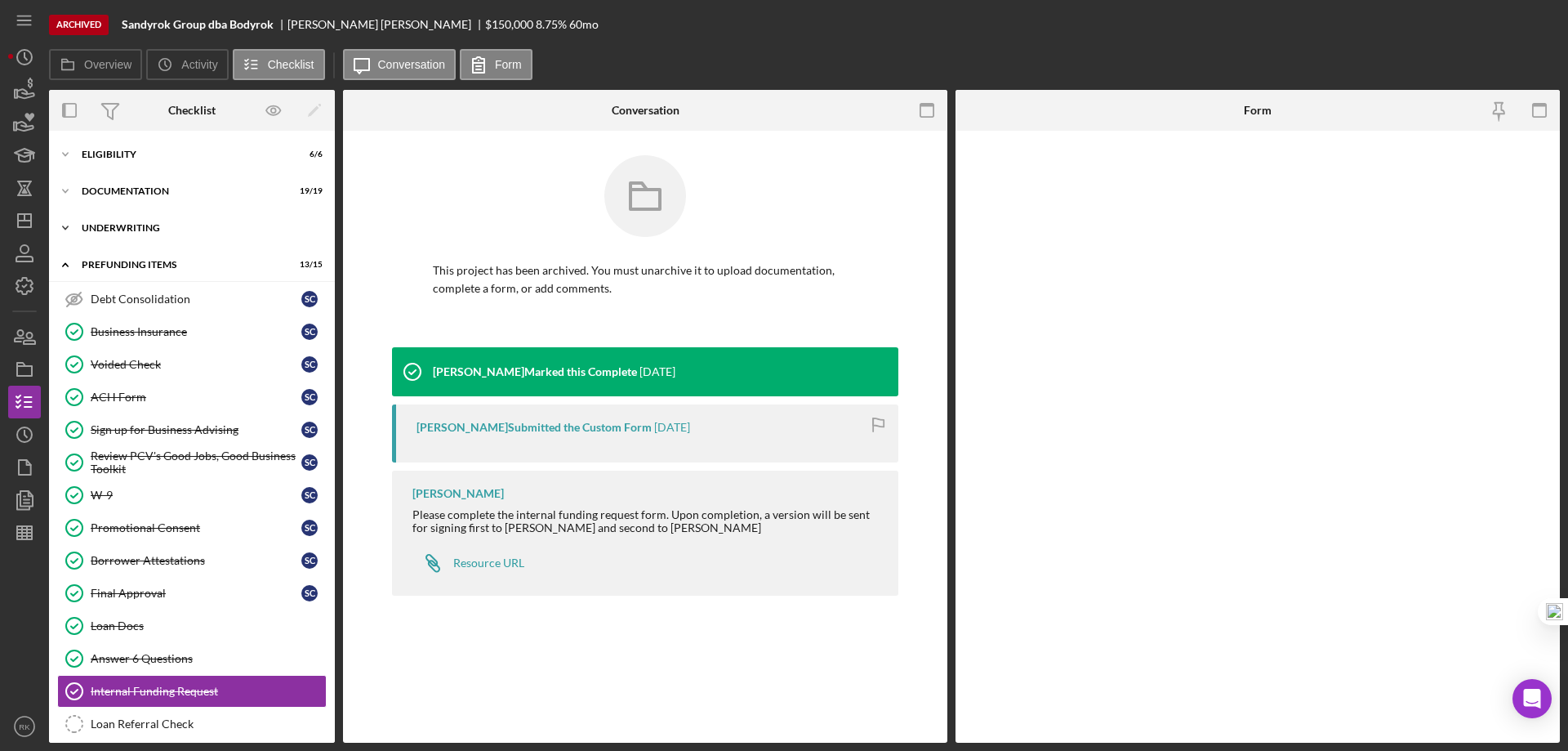
scroll to position [45, 0]
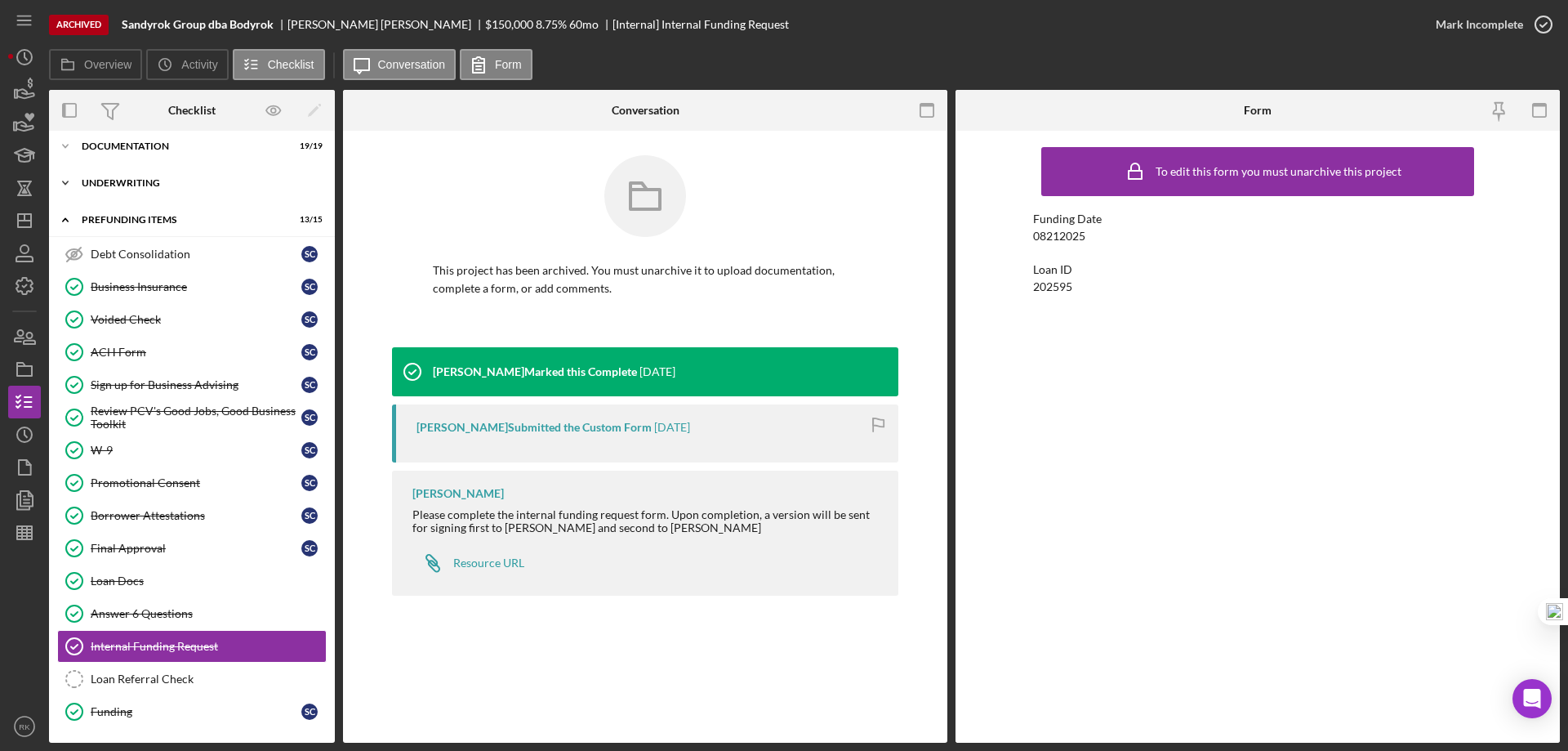
click at [117, 194] on div "Icon/Expander Underwriting 7 / 9" at bounding box center [191, 183] width 285 height 33
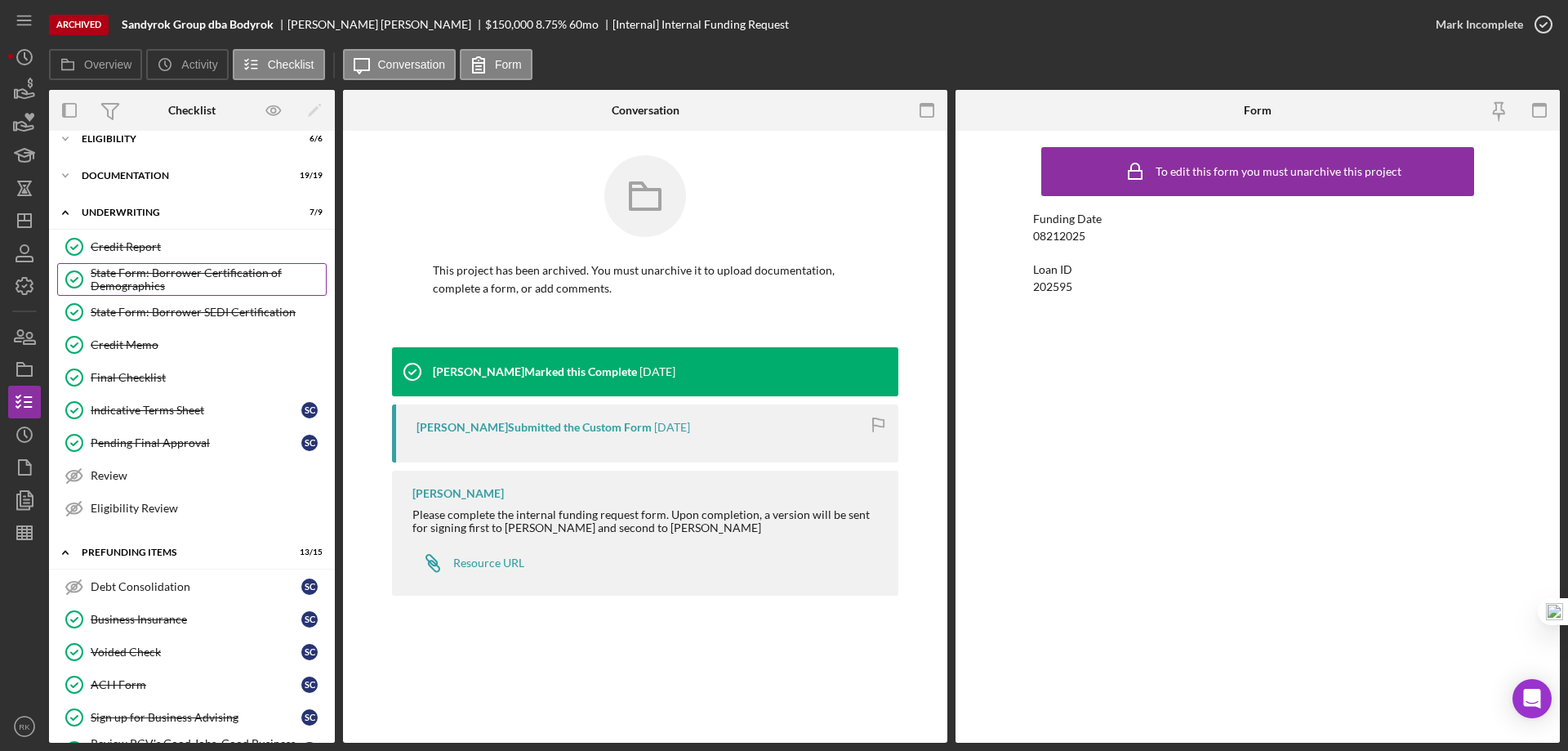
scroll to position [0, 0]
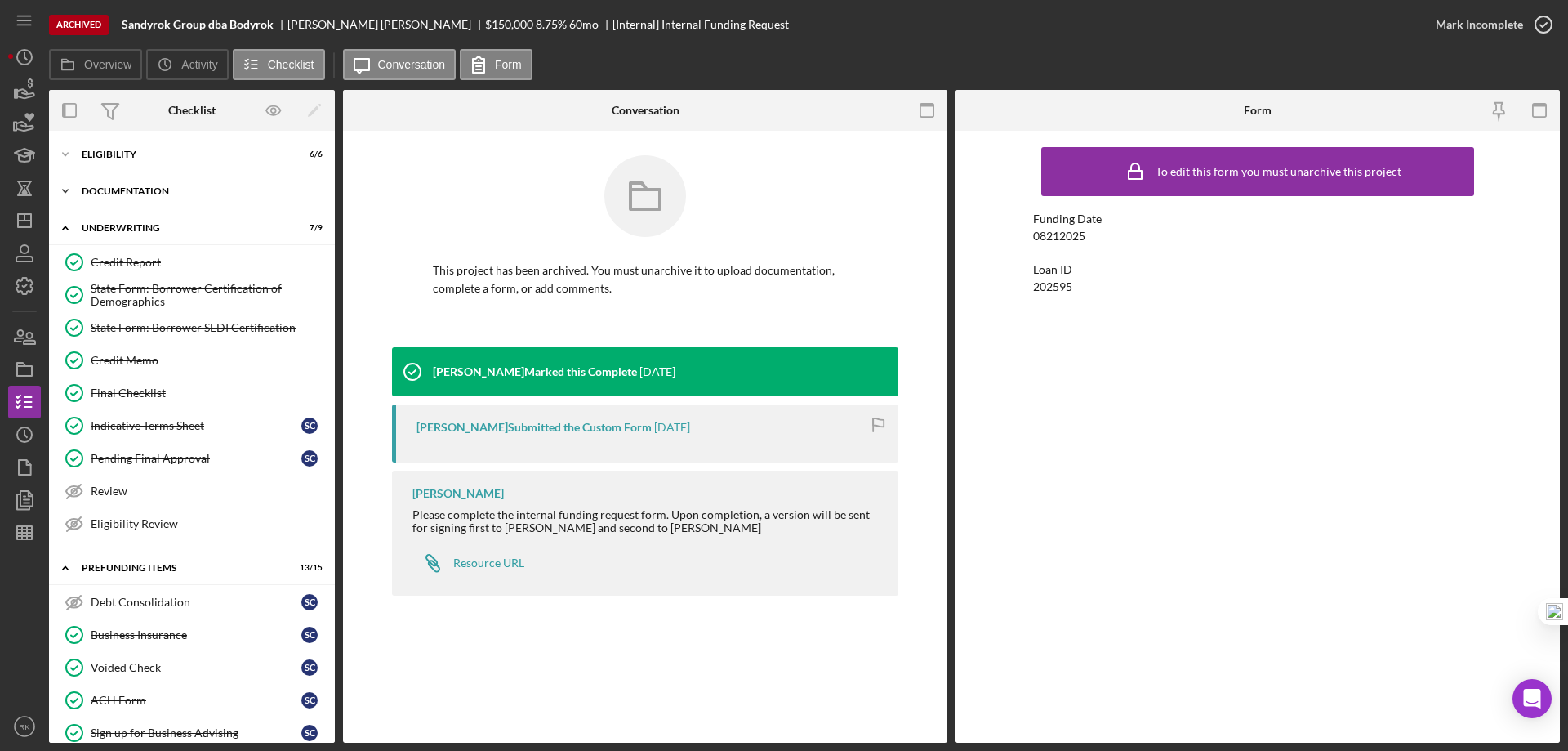
click at [113, 194] on div "Documentation" at bounding box center [198, 191] width 233 height 10
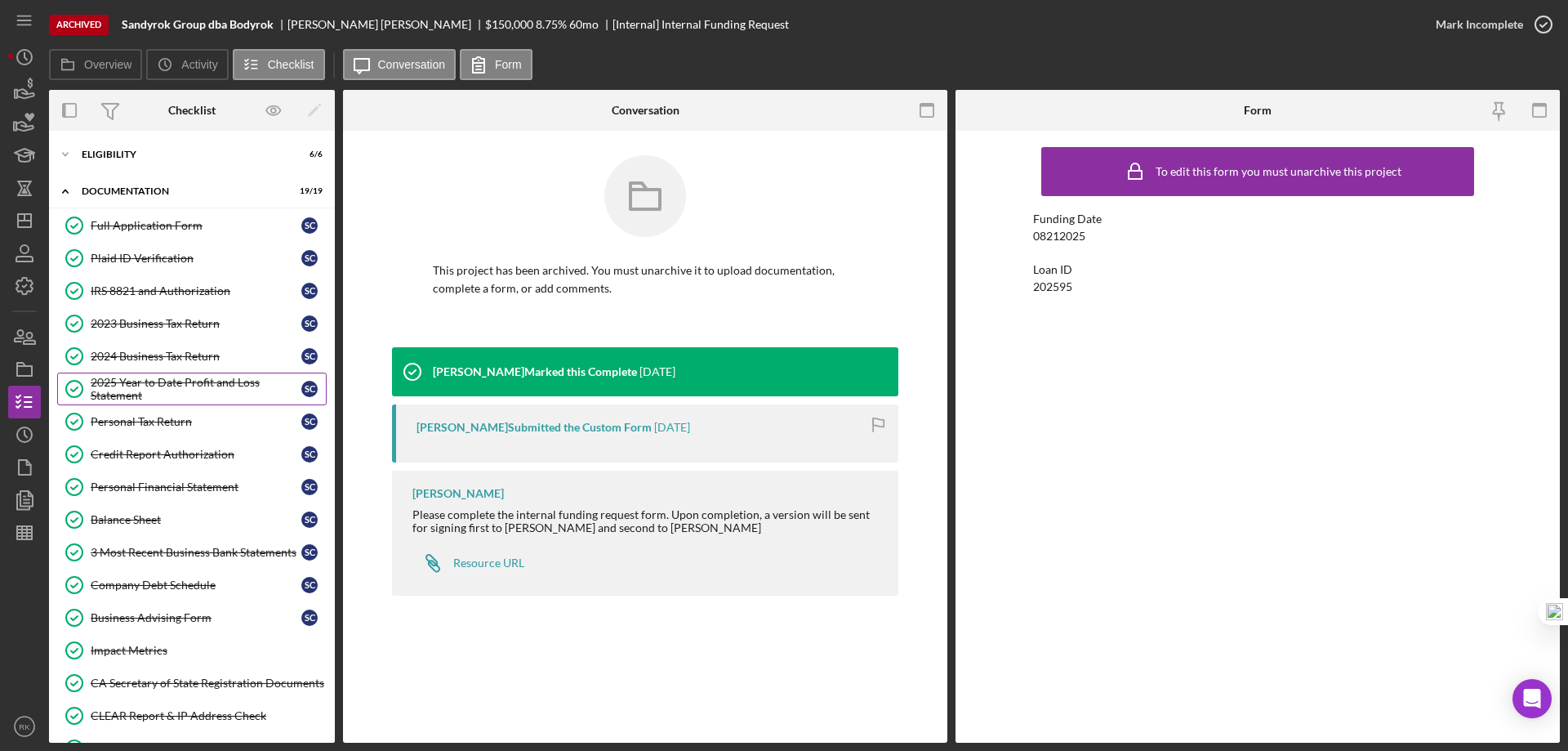
click at [160, 393] on div "2025 Year to Date Profit and Loss Statement" at bounding box center [195, 389] width 211 height 26
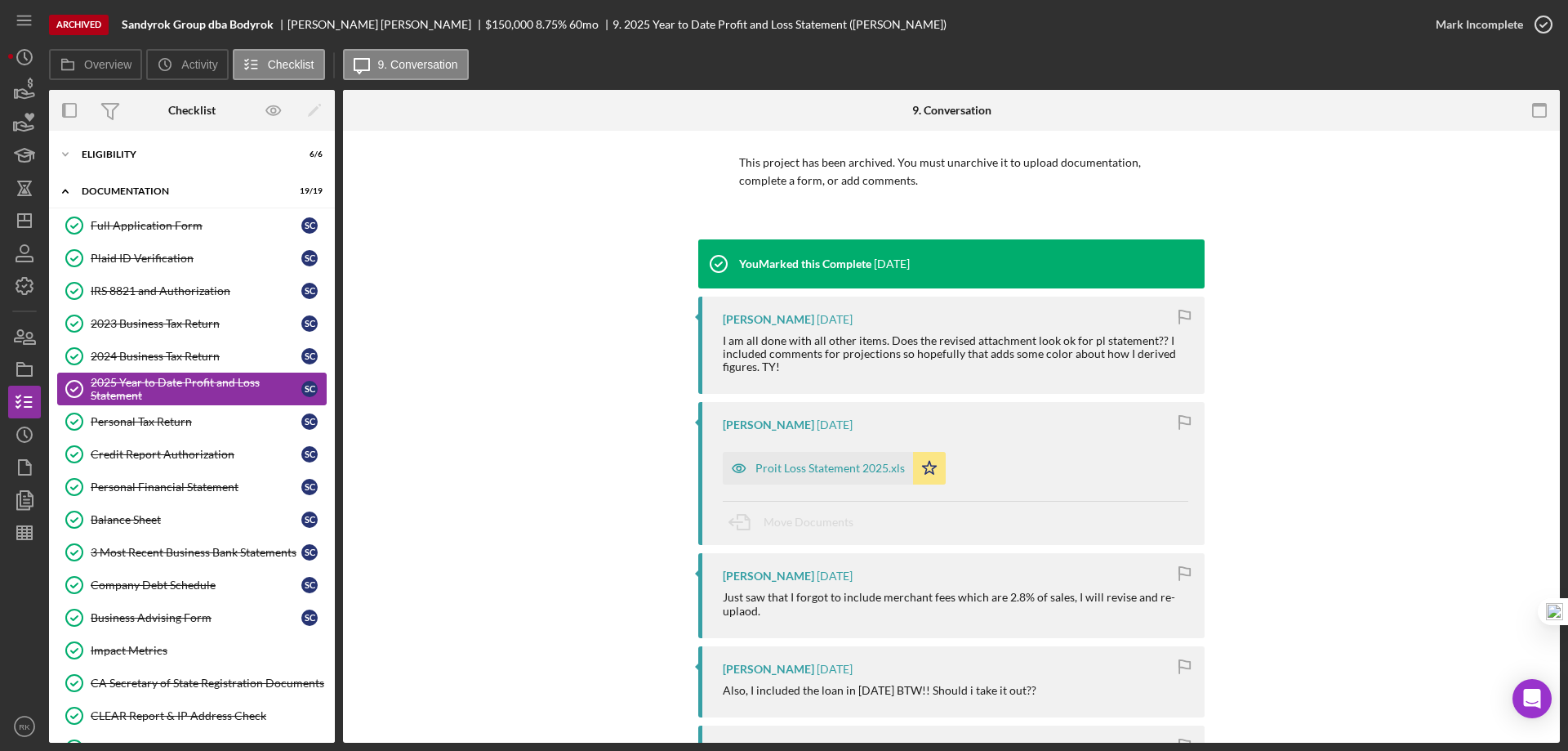
scroll to position [109, 0]
click at [203, 366] on link "2024 Business Tax Return 2024 Business Tax Return S C" at bounding box center [192, 357] width 270 height 33
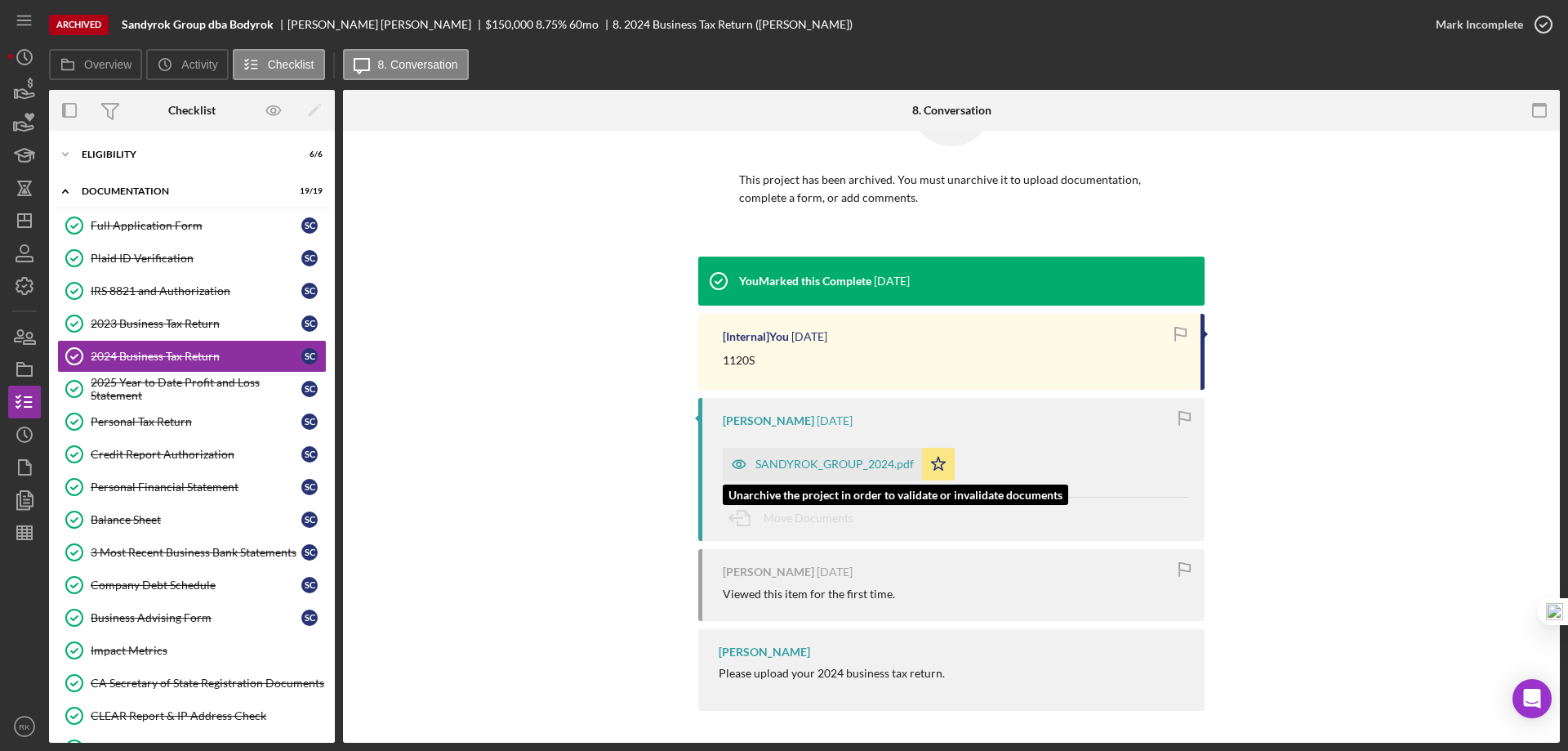
scroll to position [91, 0]
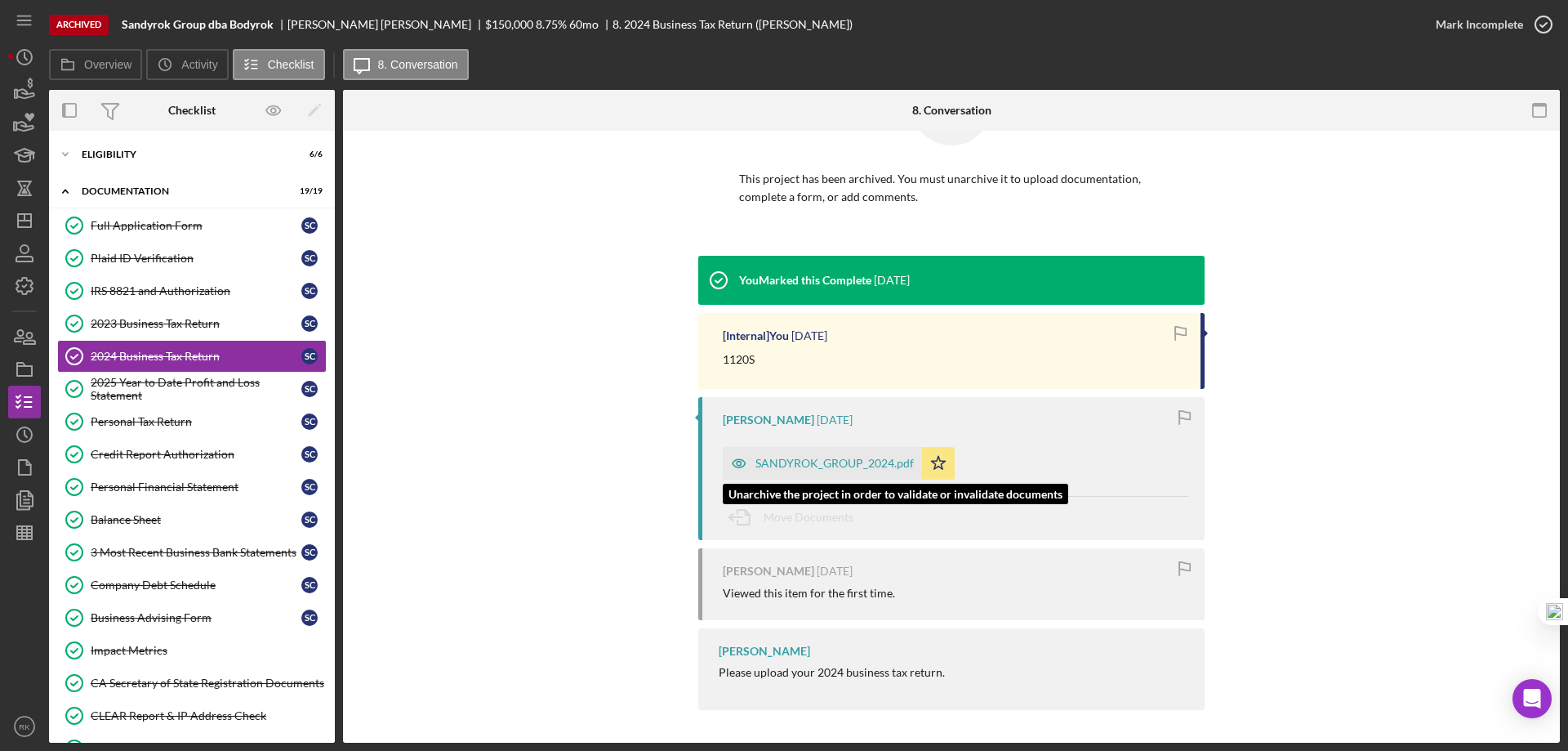
click at [837, 464] on div "SANDYROK_GROUP_2024.pdf" at bounding box center [835, 463] width 159 height 13
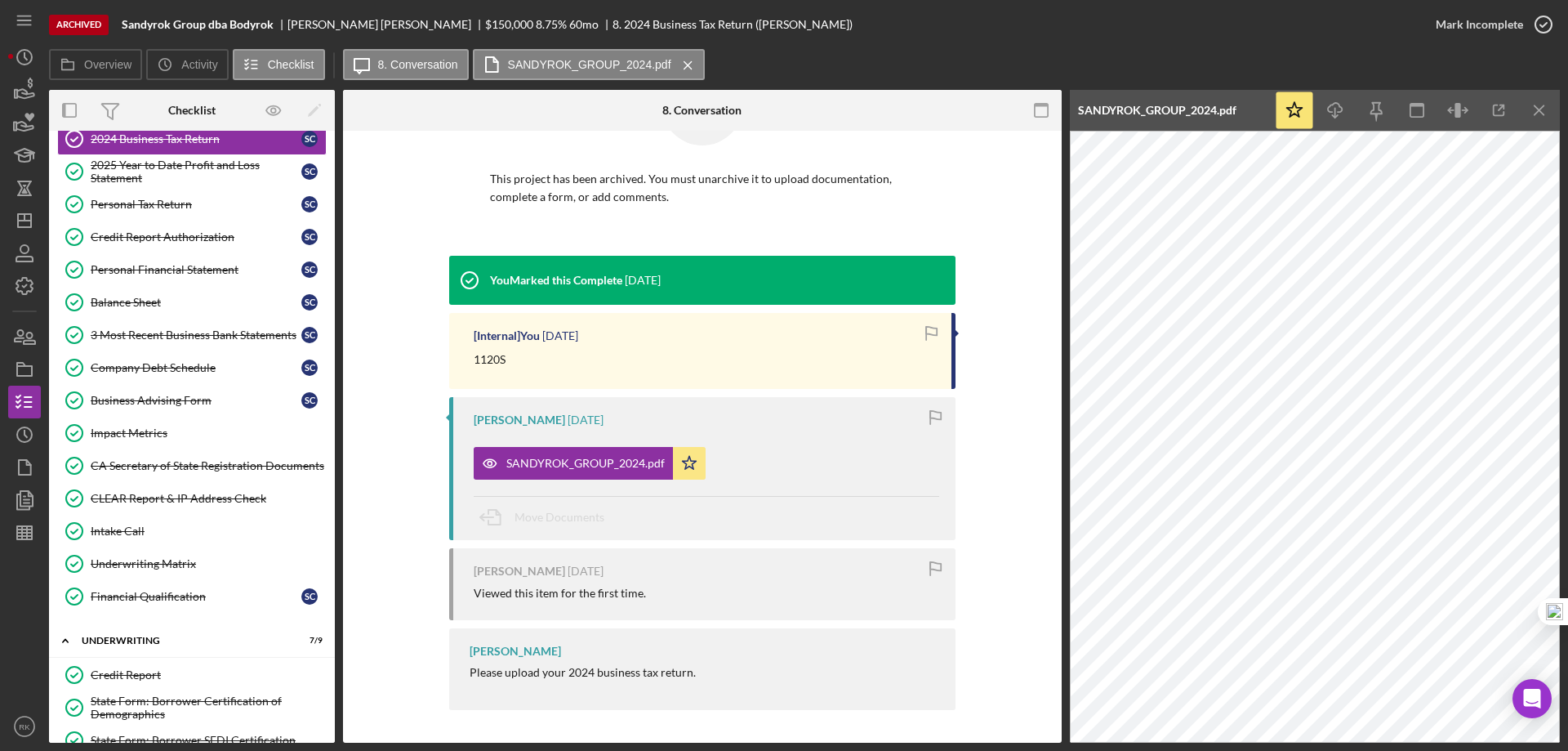
scroll to position [218, 0]
click at [149, 603] on div "Financial Qualification" at bounding box center [195, 596] width 211 height 13
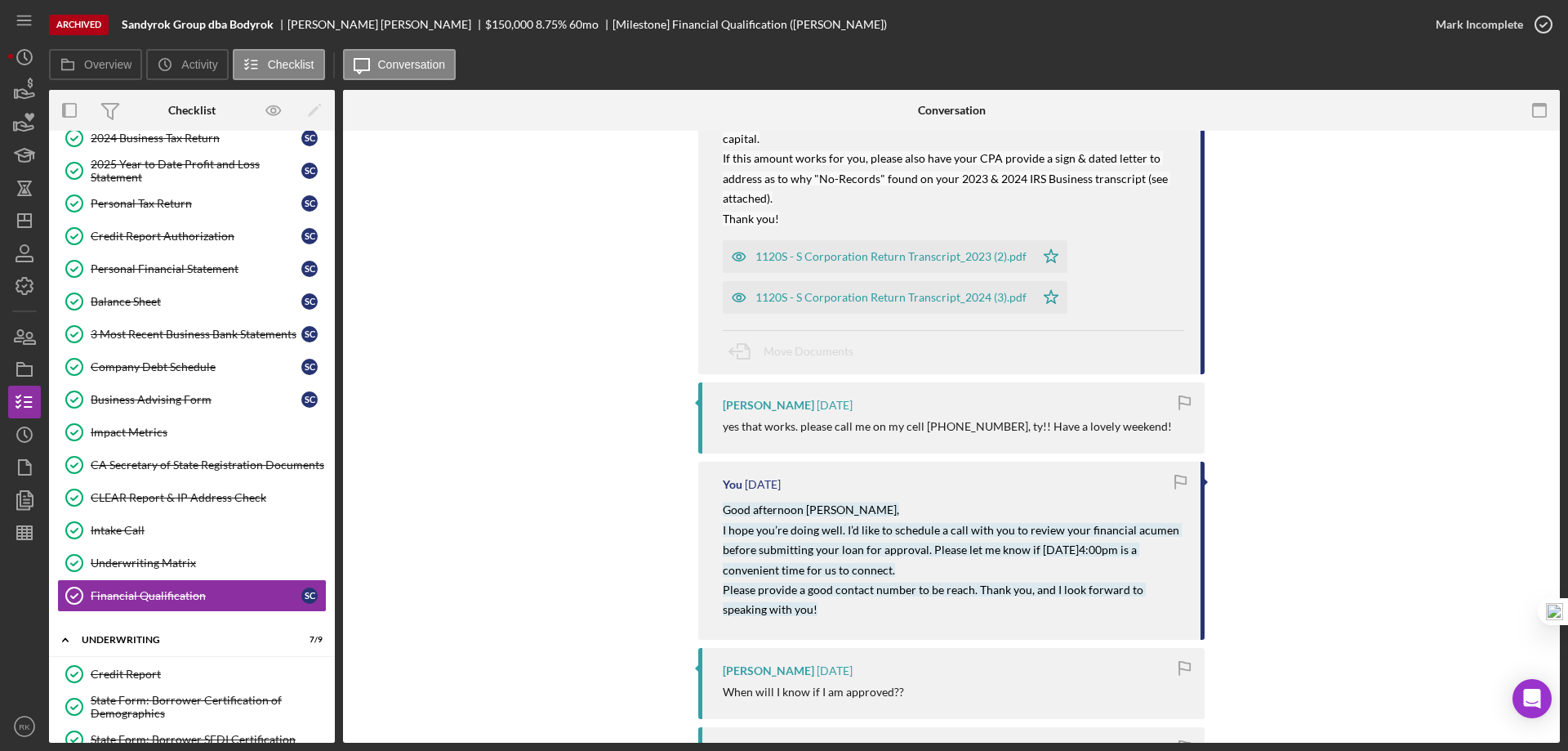
scroll to position [2043, 0]
click at [165, 557] on div "Underwriting Matrix" at bounding box center [207, 563] width 235 height 13
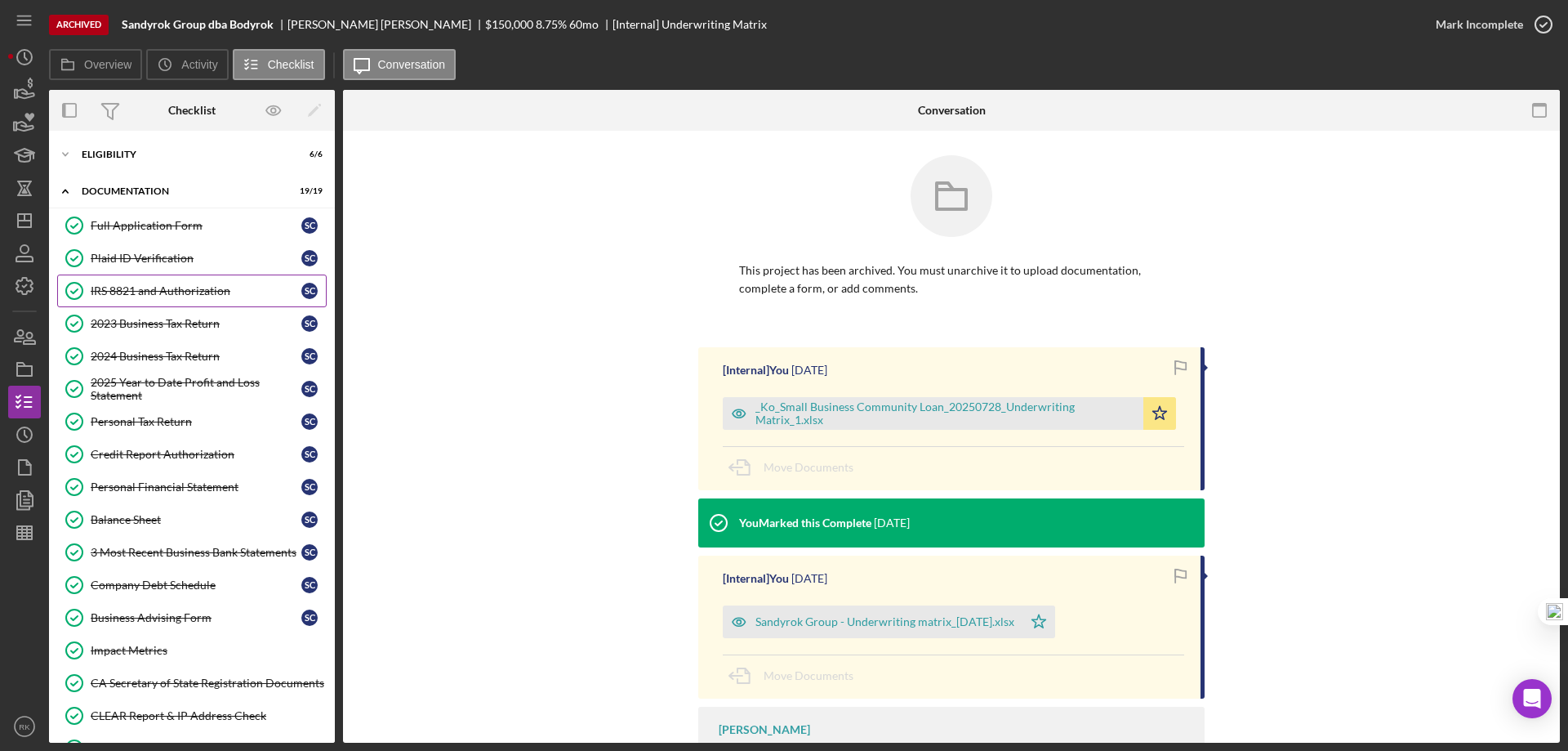
click at [146, 299] on link "IRS 8821 and Authorization IRS 8821 and Authorization S C" at bounding box center [192, 291] width 270 height 33
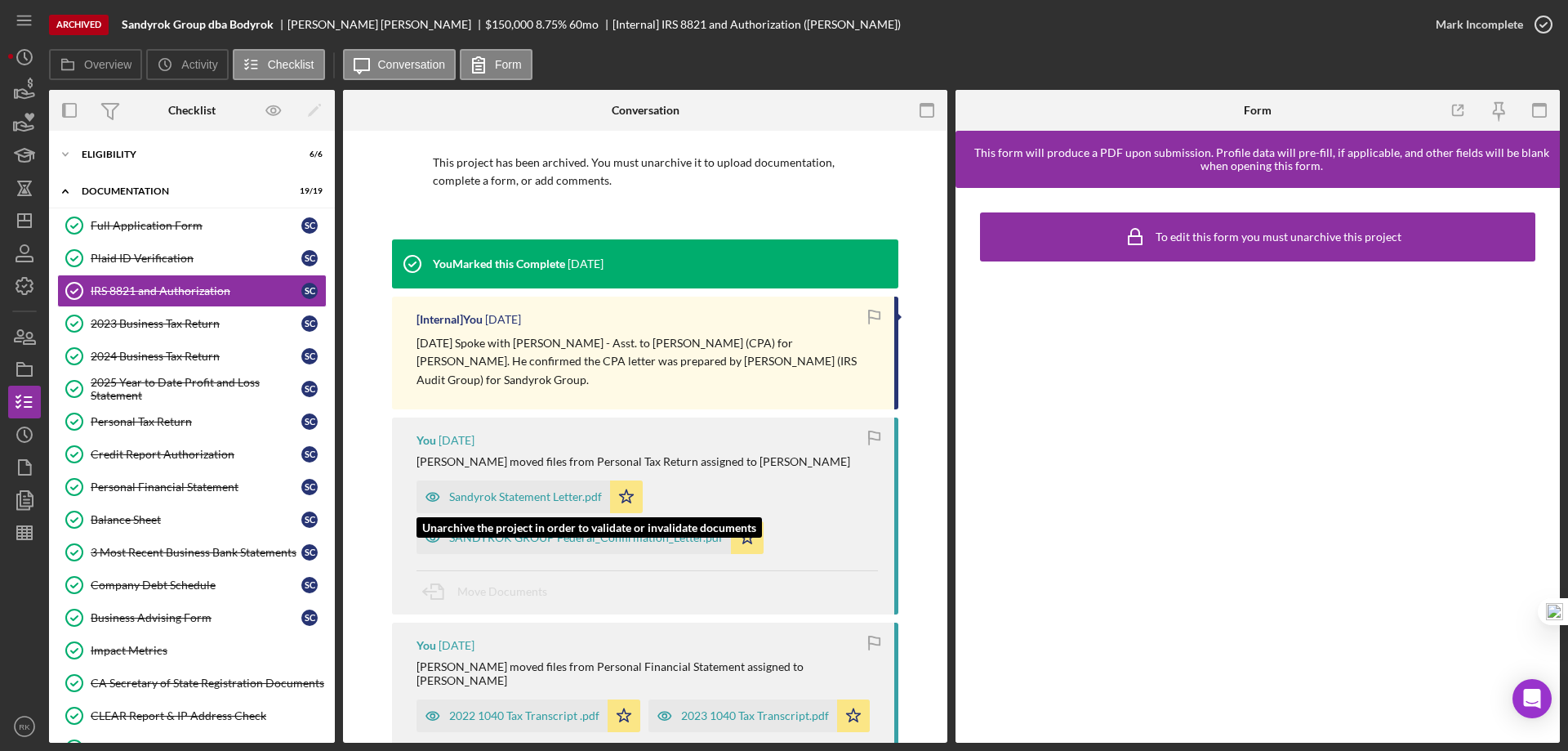
scroll to position [109, 0]
click at [507, 490] on div "Sandyrok Statement Letter.pdf" at bounding box center [526, 496] width 153 height 13
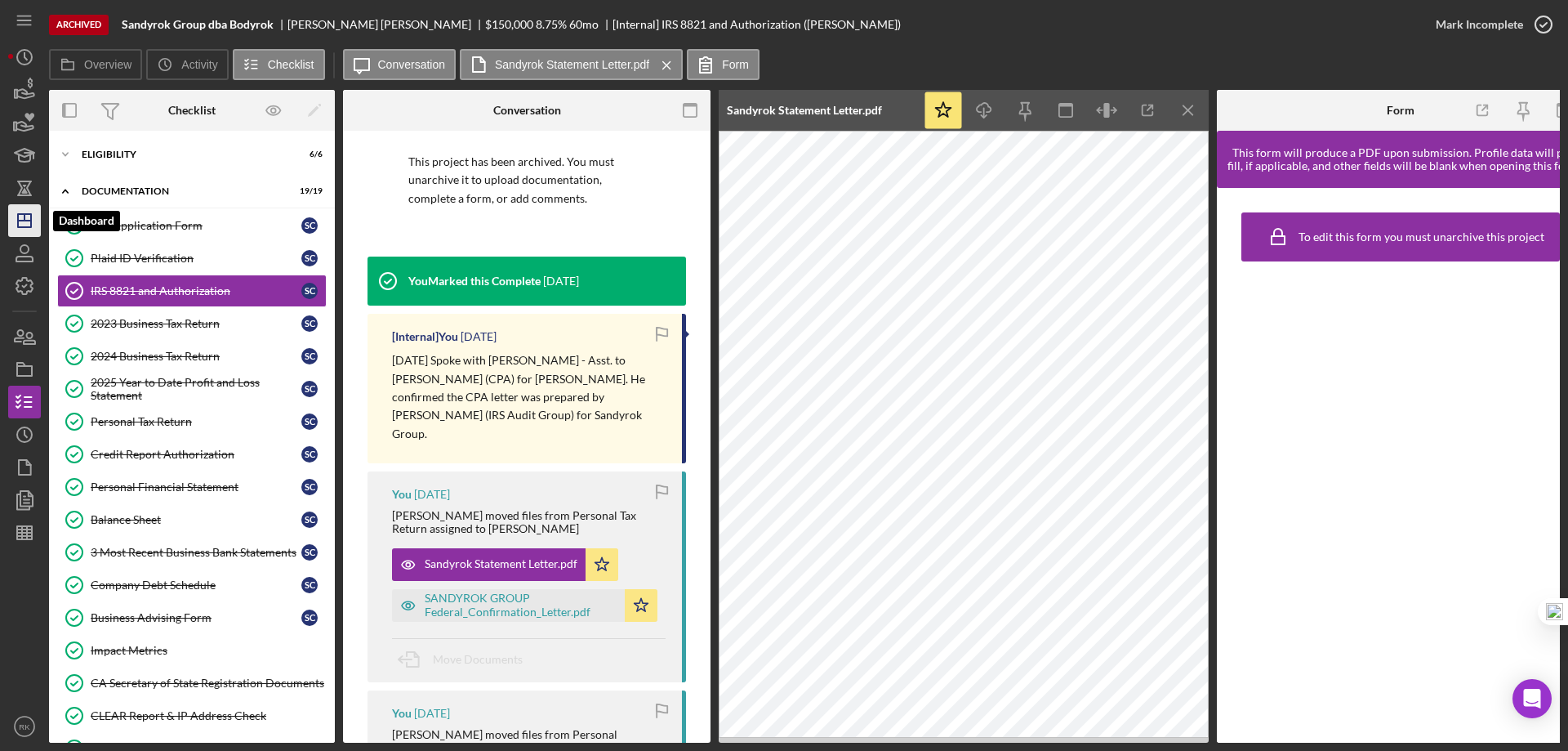
drag, startPoint x: 13, startPoint y: 220, endPoint x: 21, endPoint y: 233, distance: 15.3
click at [13, 220] on icon "Icon/Dashboard" at bounding box center [24, 221] width 41 height 41
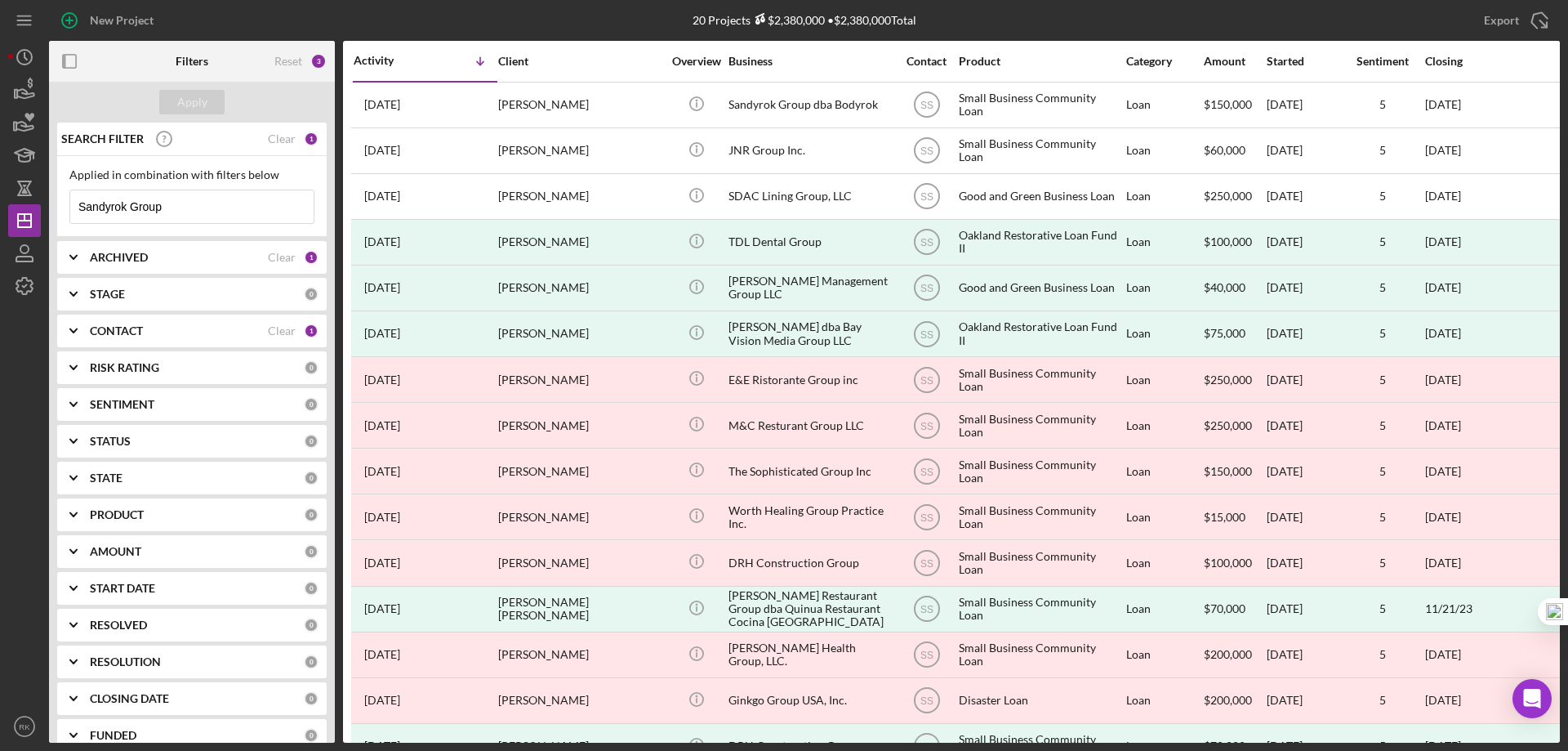
click at [271, 142] on div "Clear" at bounding box center [282, 138] width 28 height 13
click at [272, 254] on div "Clear" at bounding box center [282, 257] width 28 height 13
click at [134, 256] on b "ARCHIVED" at bounding box center [119, 257] width 58 height 13
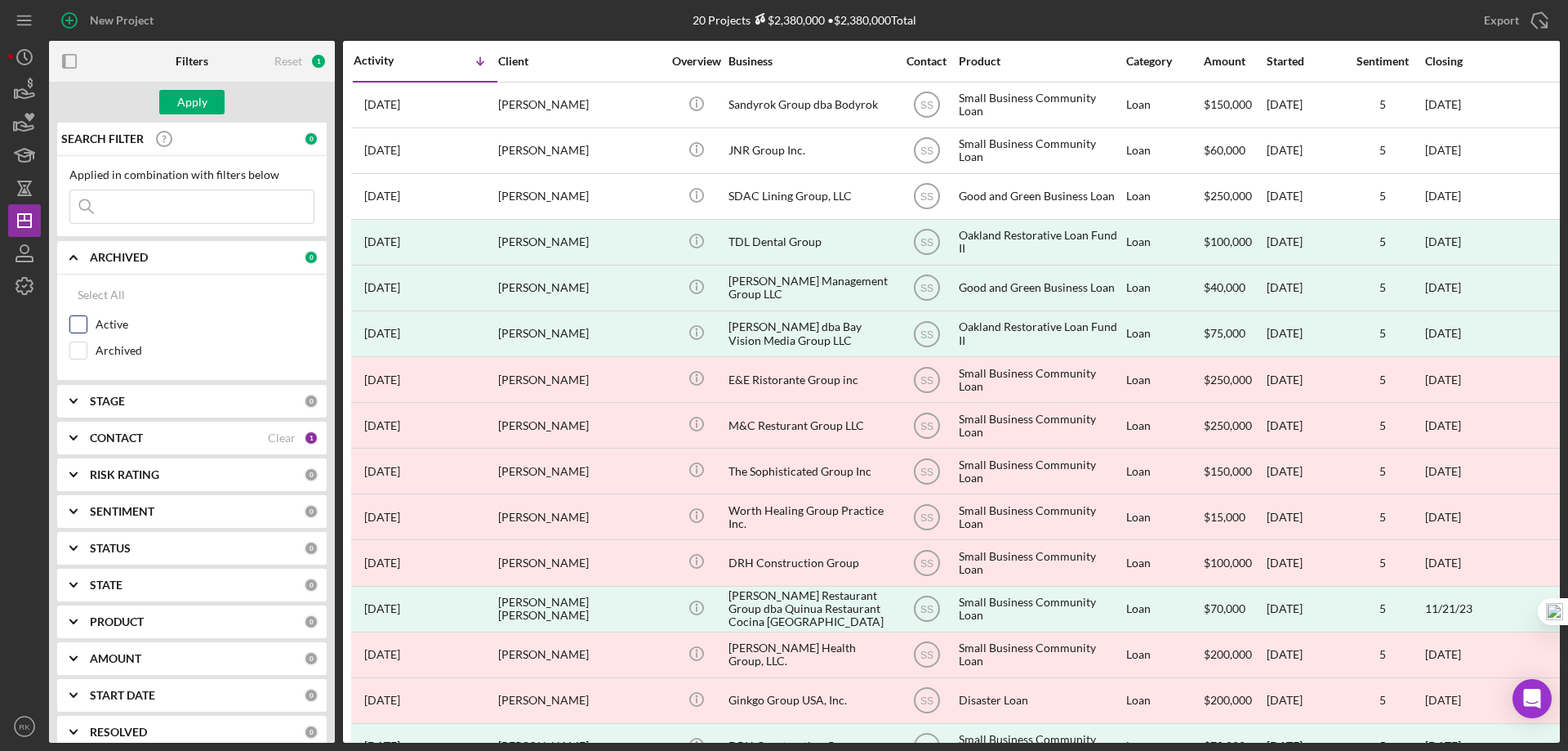
click at [85, 323] on input "Active" at bounding box center [78, 324] width 16 height 16
checkbox input "true"
click at [271, 438] on div "Clear" at bounding box center [282, 438] width 28 height 13
drag, startPoint x: 142, startPoint y: 431, endPoint x: 144, endPoint y: 445, distance: 14.1
click at [142, 430] on div "CONTACT 0" at bounding box center [205, 438] width 229 height 33
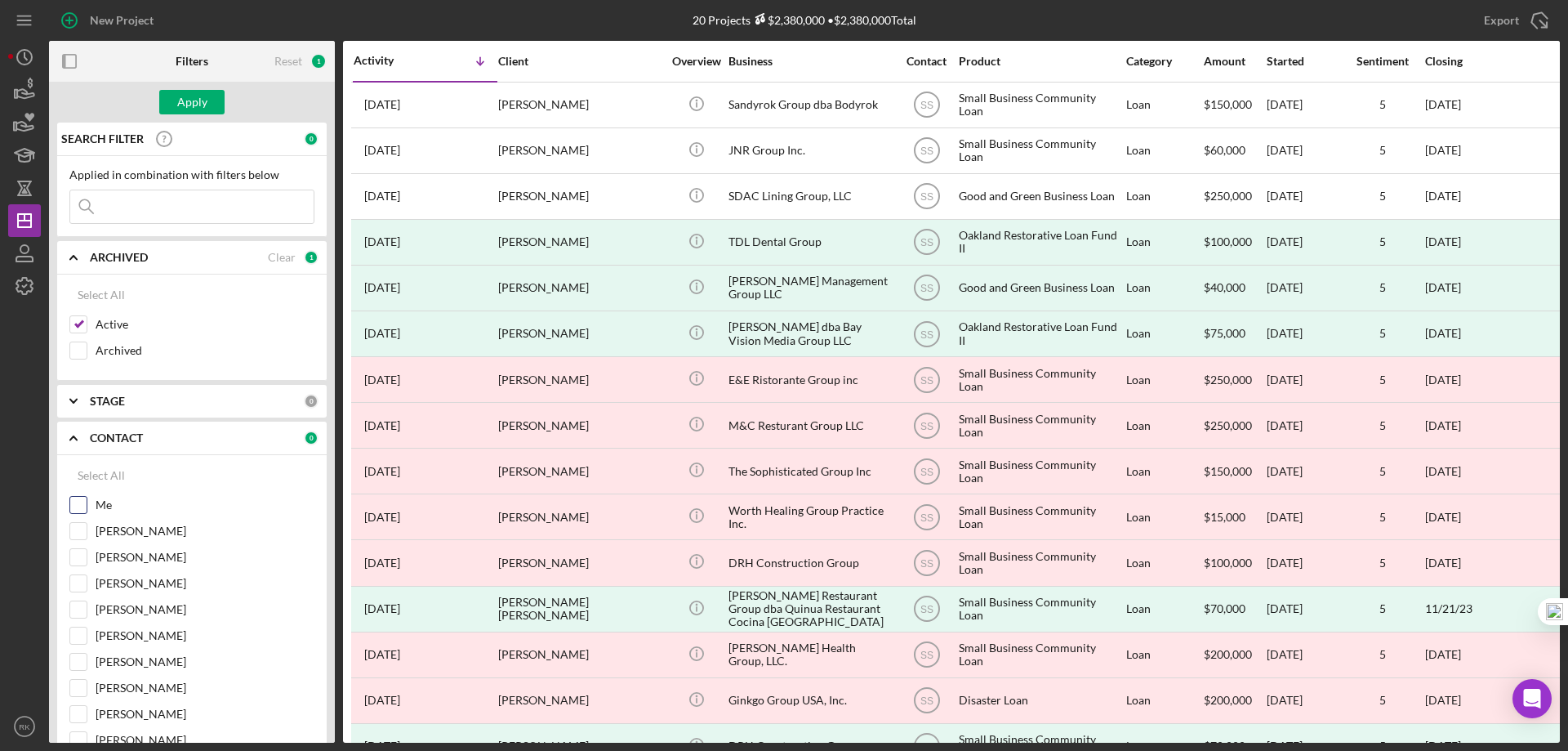
click at [79, 505] on input "Me" at bounding box center [78, 504] width 16 height 16
checkbox input "true"
click at [191, 108] on div "Apply" at bounding box center [192, 102] width 30 height 24
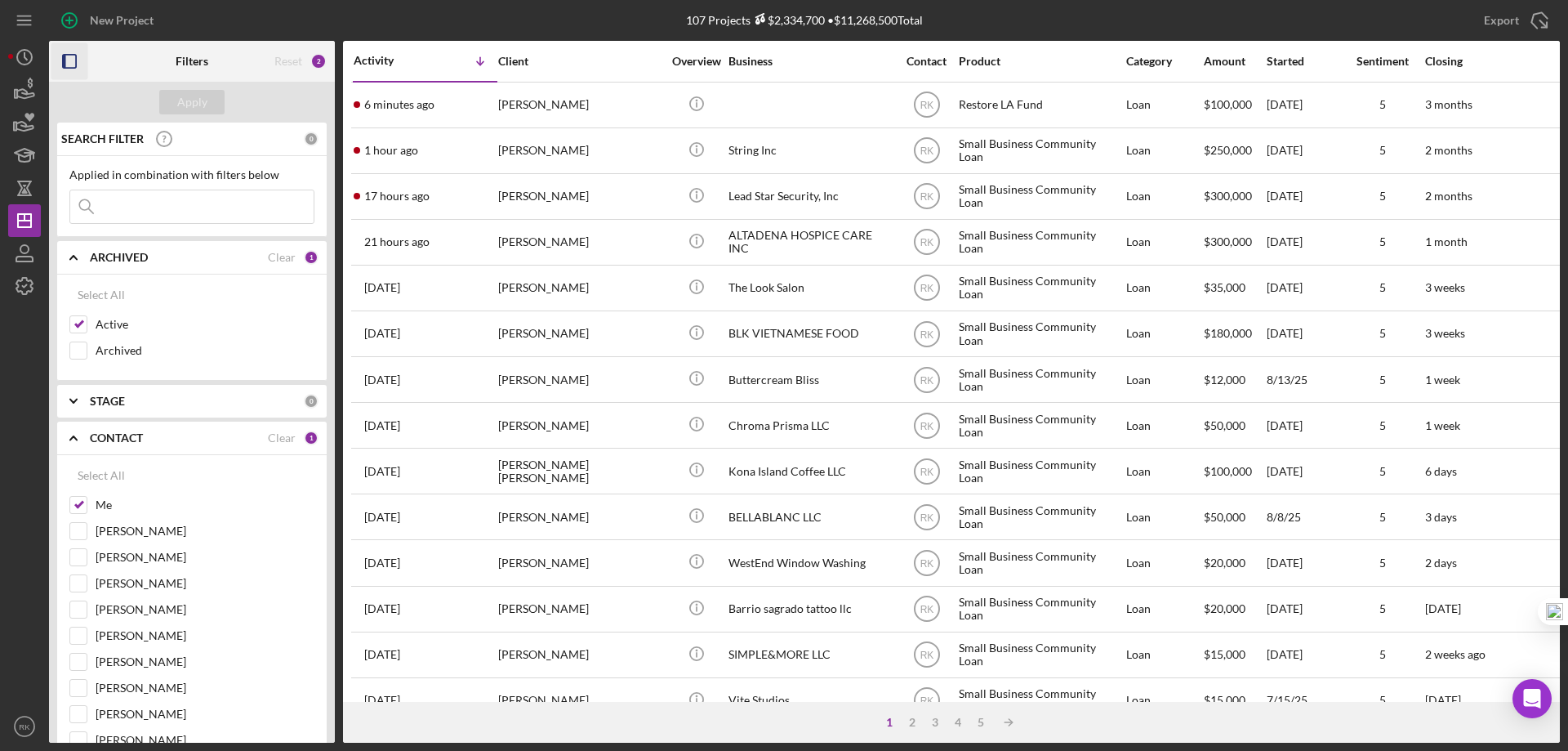
click at [74, 63] on icon "button" at bounding box center [69, 62] width 36 height 36
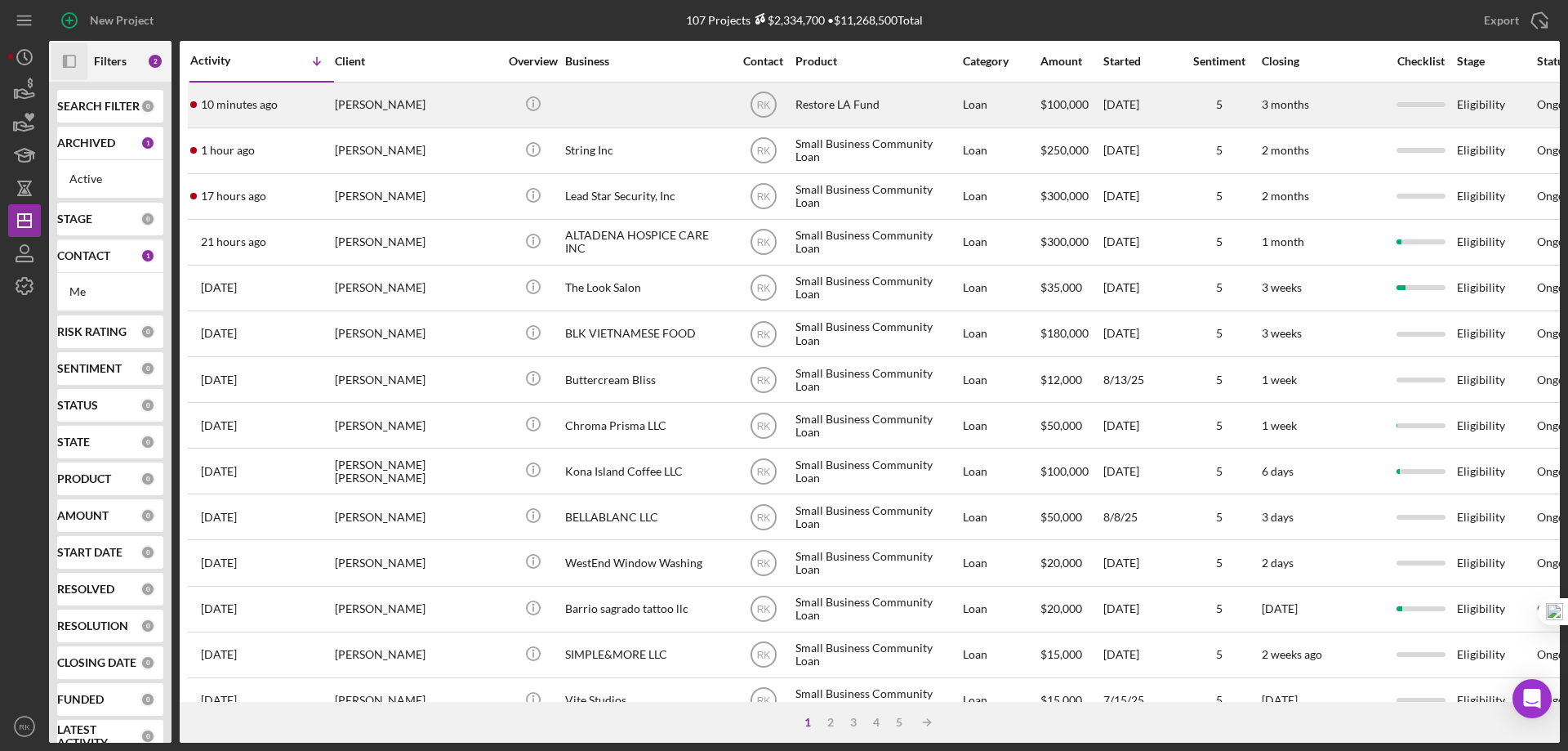
click at [607, 114] on div at bounding box center [646, 105] width 163 height 43
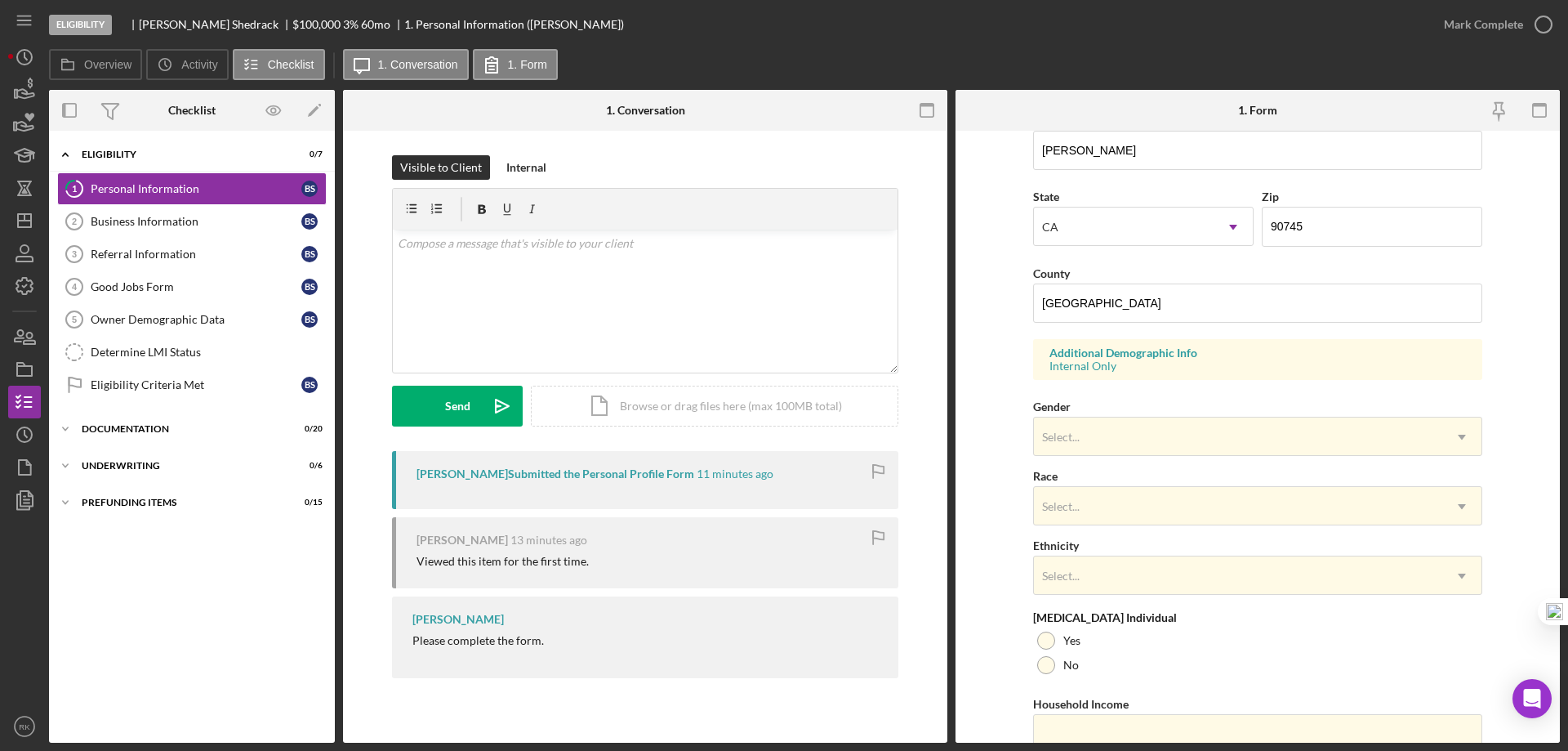
scroll to position [218, 0]
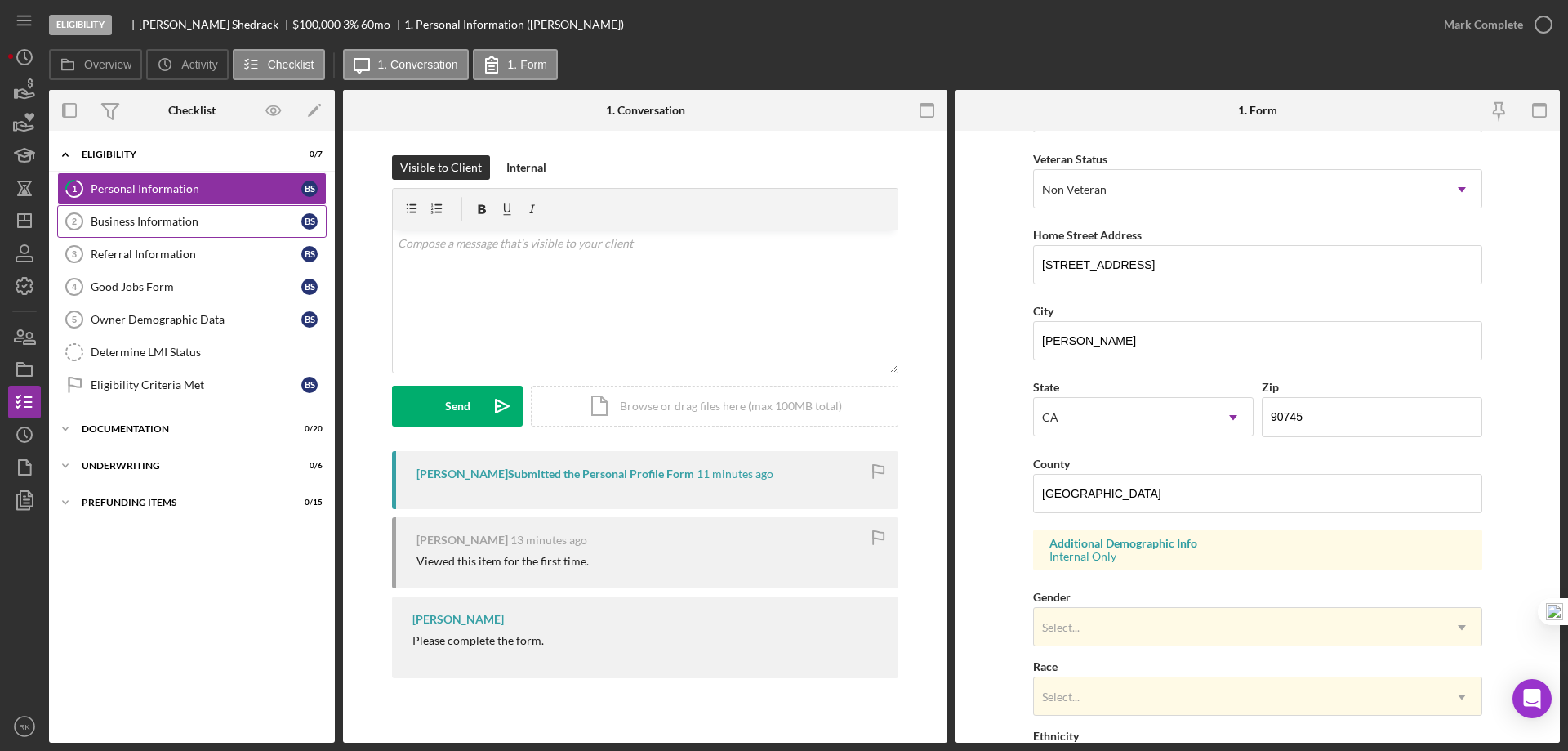
click at [233, 217] on div "Business Information" at bounding box center [195, 221] width 211 height 13
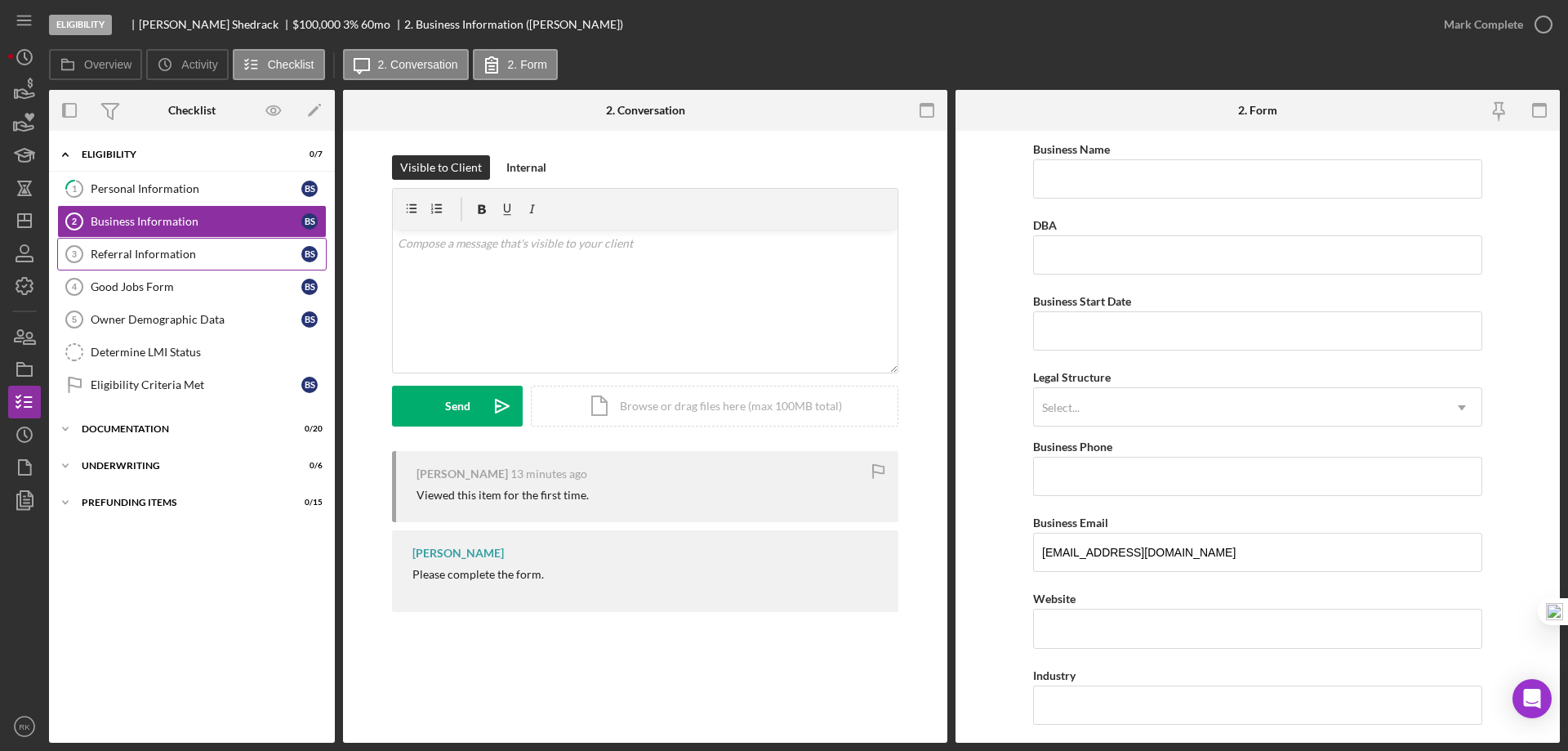
click at [121, 261] on link "Referral Information 3 Referral Information B S" at bounding box center [192, 254] width 270 height 33
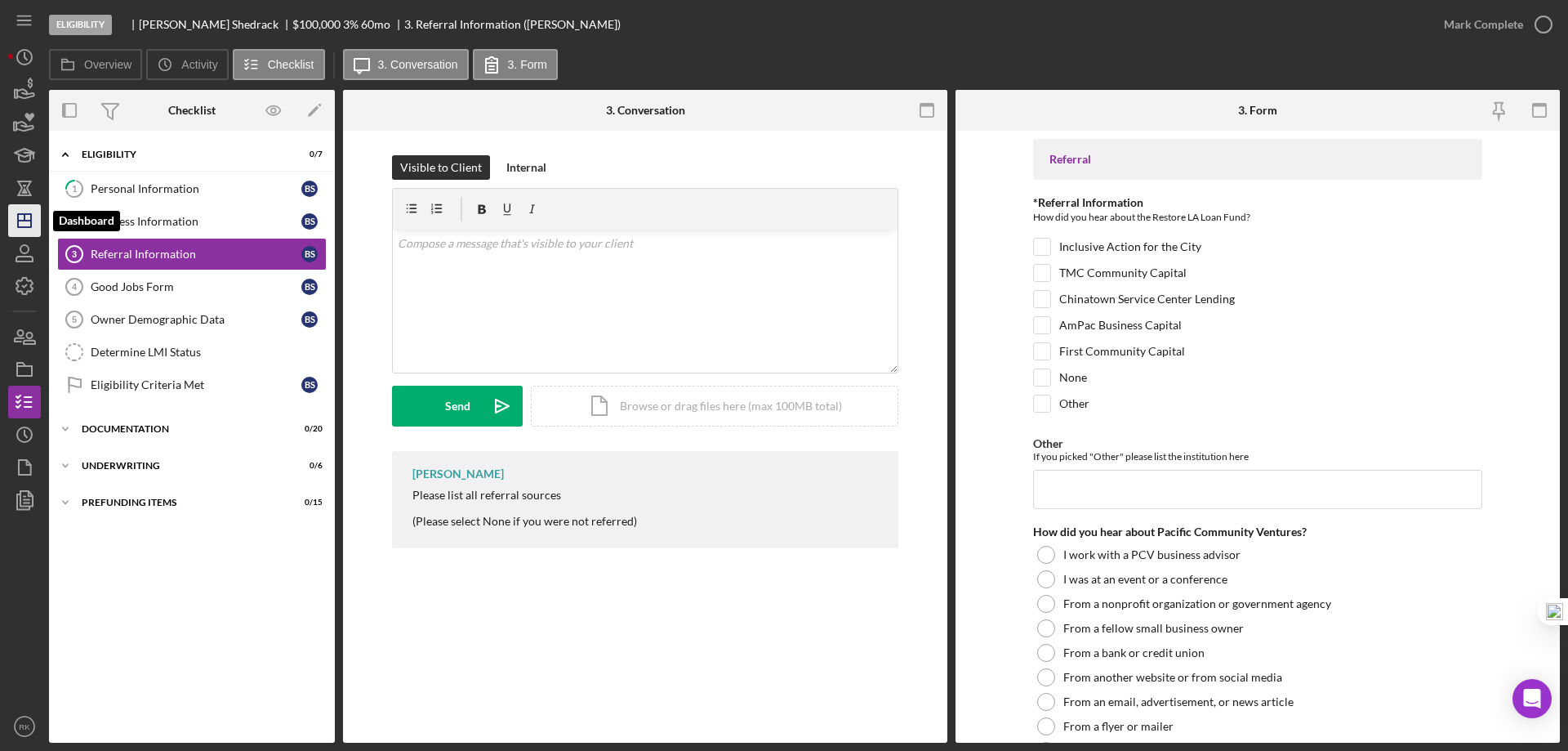
click at [35, 218] on icon "Icon/Dashboard" at bounding box center [24, 221] width 41 height 41
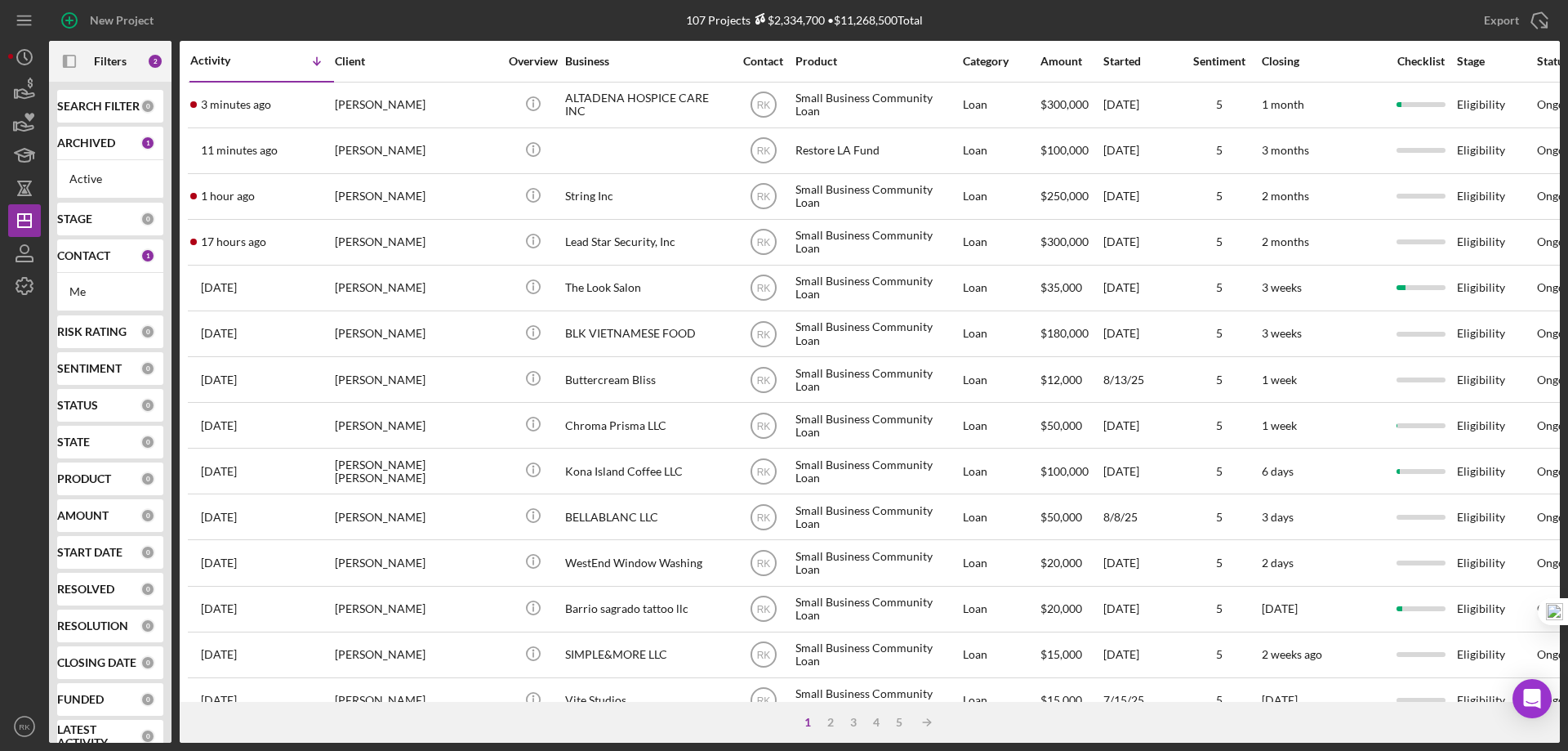
click at [83, 266] on div "CONTACT 1" at bounding box center [106, 256] width 98 height 33
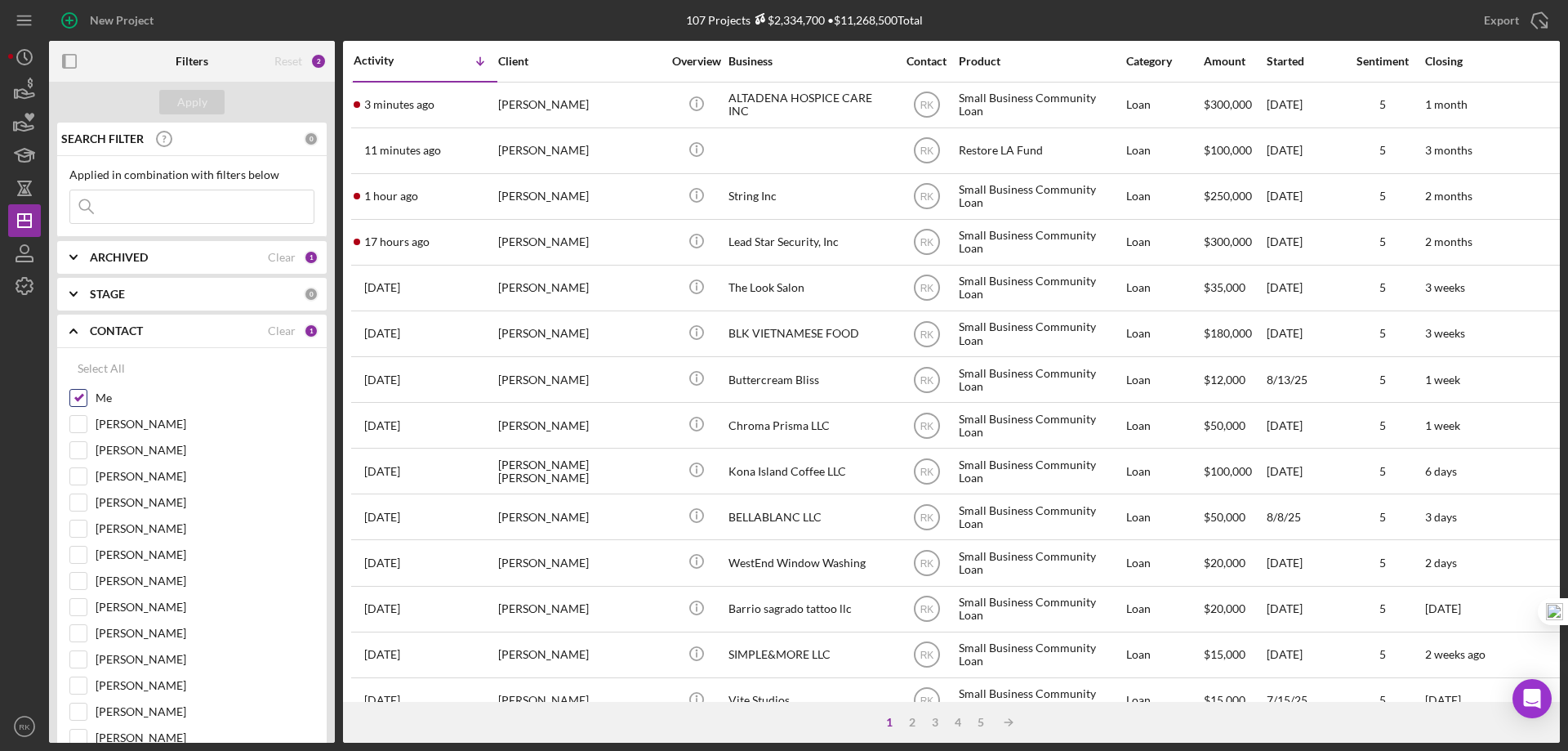
click at [76, 401] on input "Me" at bounding box center [78, 398] width 16 height 16
click at [78, 402] on input "Me" at bounding box center [78, 398] width 16 height 16
checkbox input "true"
click at [85, 549] on input "[PERSON_NAME]" at bounding box center [78, 555] width 16 height 16
checkbox input "true"
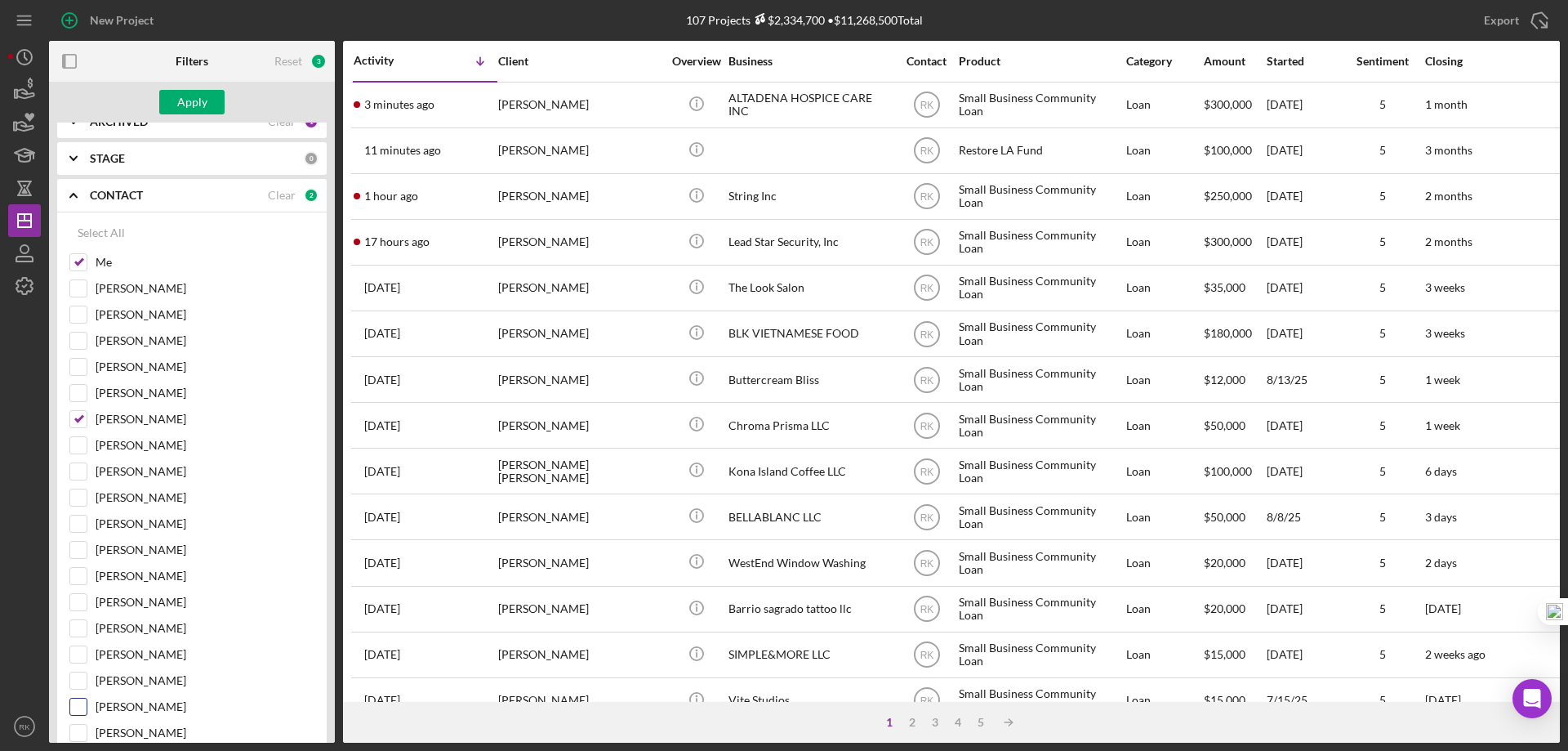
scroll to position [136, 0]
click at [83, 701] on input "[PERSON_NAME]" at bounding box center [78, 706] width 16 height 16
checkbox input "true"
click at [75, 469] on input "[PERSON_NAME]" at bounding box center [78, 471] width 16 height 16
checkbox input "true"
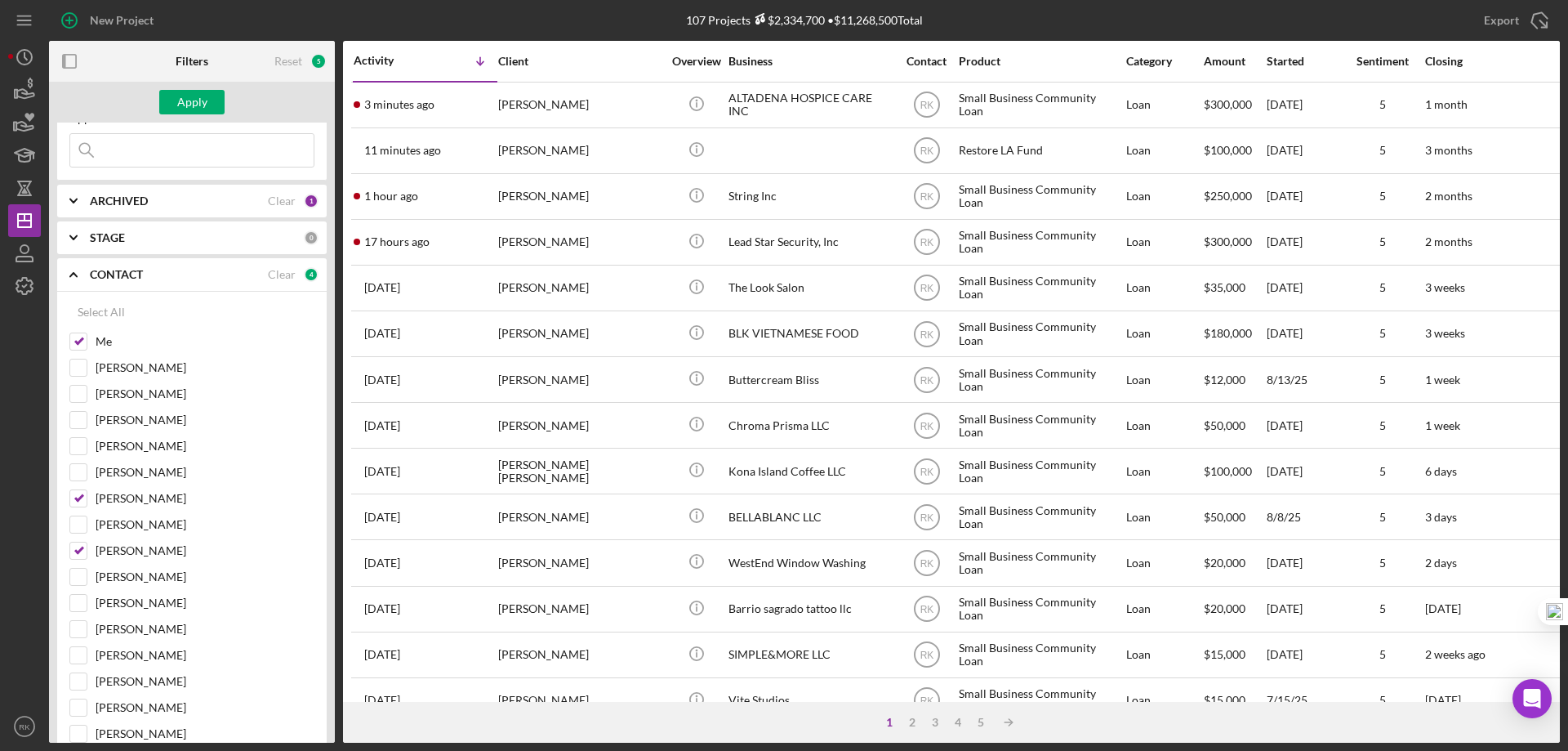
scroll to position [0, 0]
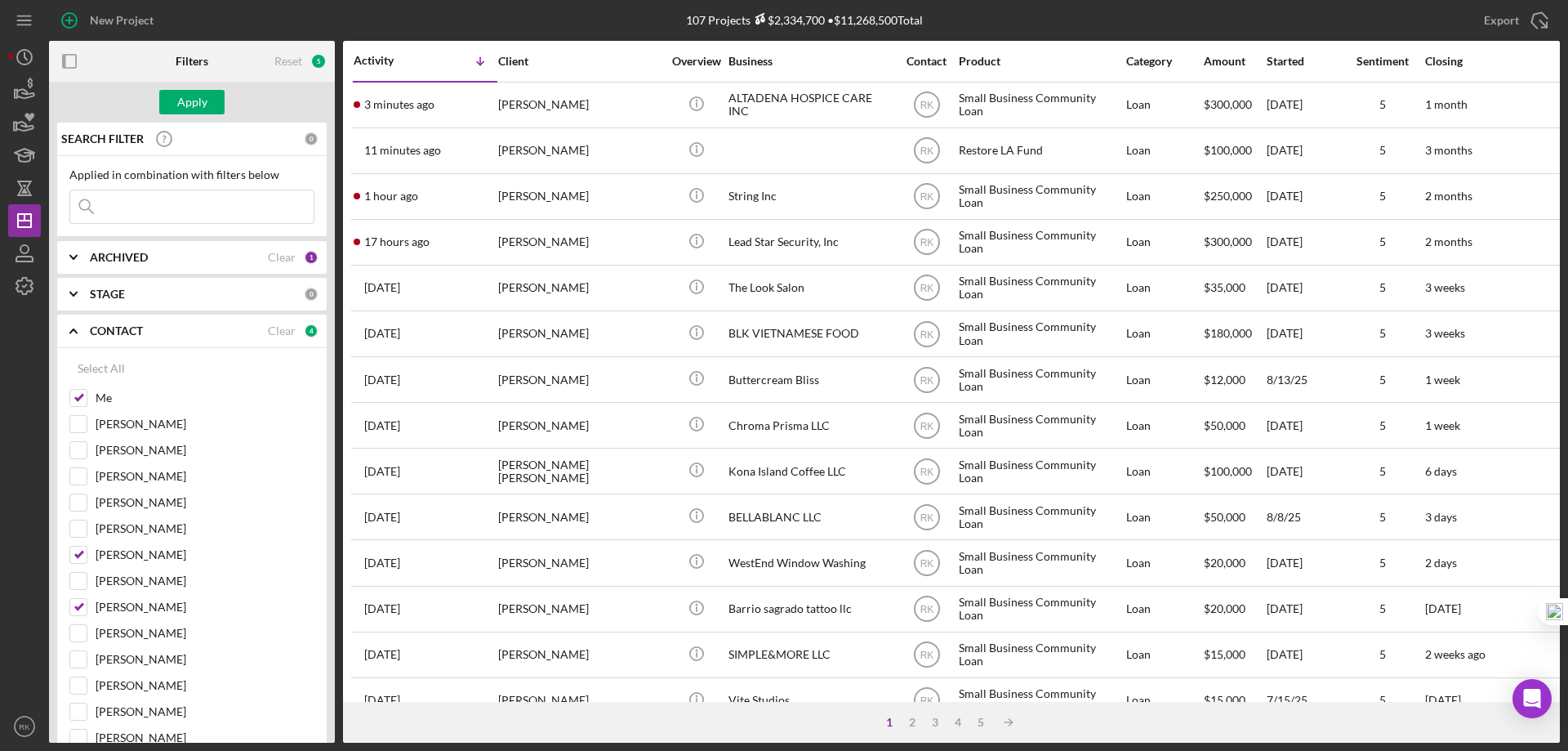
click at [169, 200] on input at bounding box center [192, 207] width 243 height 33
type input "Wintersburg Way LLC"
click at [200, 116] on div "Apply" at bounding box center [191, 102] width 285 height 41
click at [196, 105] on div "Apply" at bounding box center [192, 102] width 30 height 24
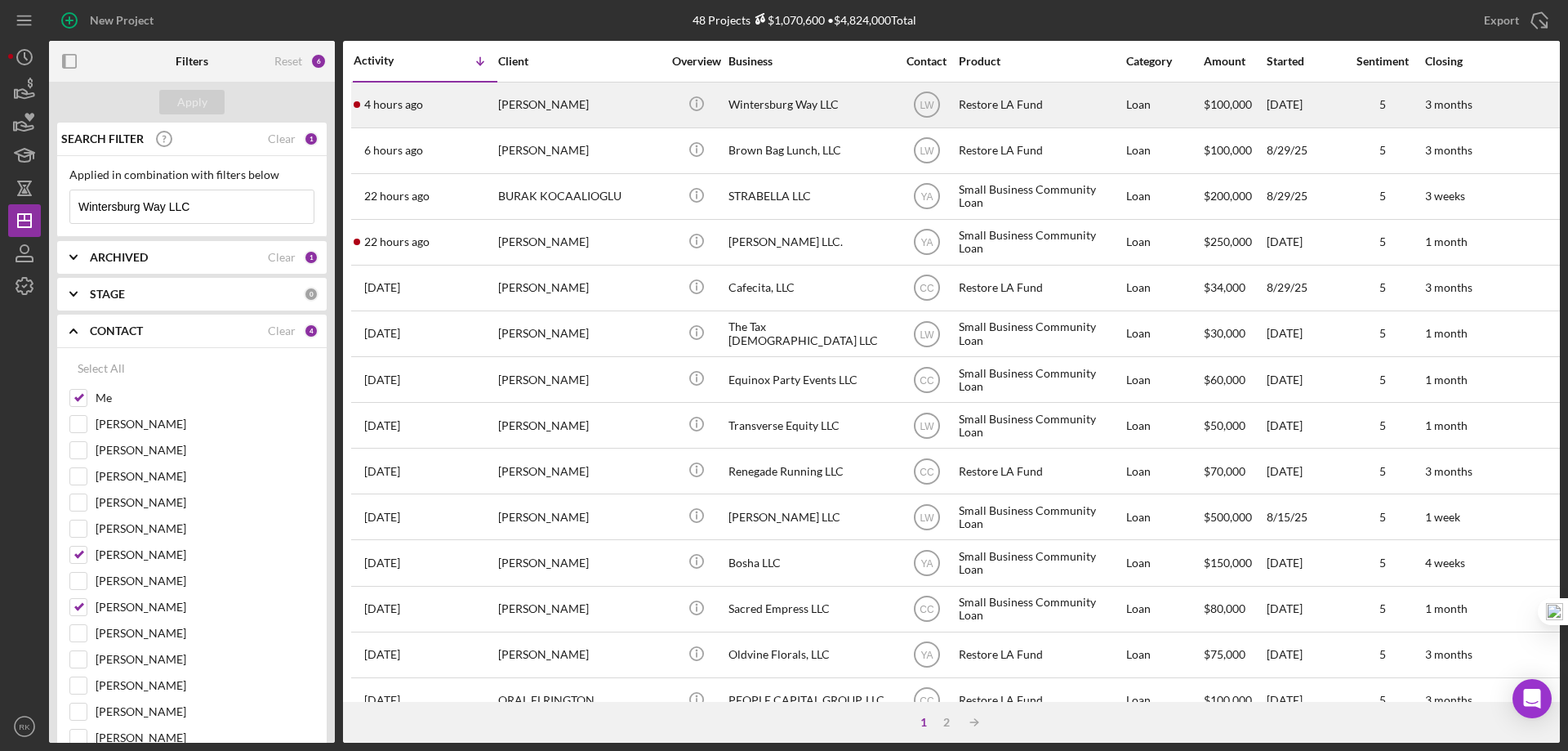
click at [767, 98] on div "Wintersburg Way LLC" at bounding box center [810, 105] width 163 height 43
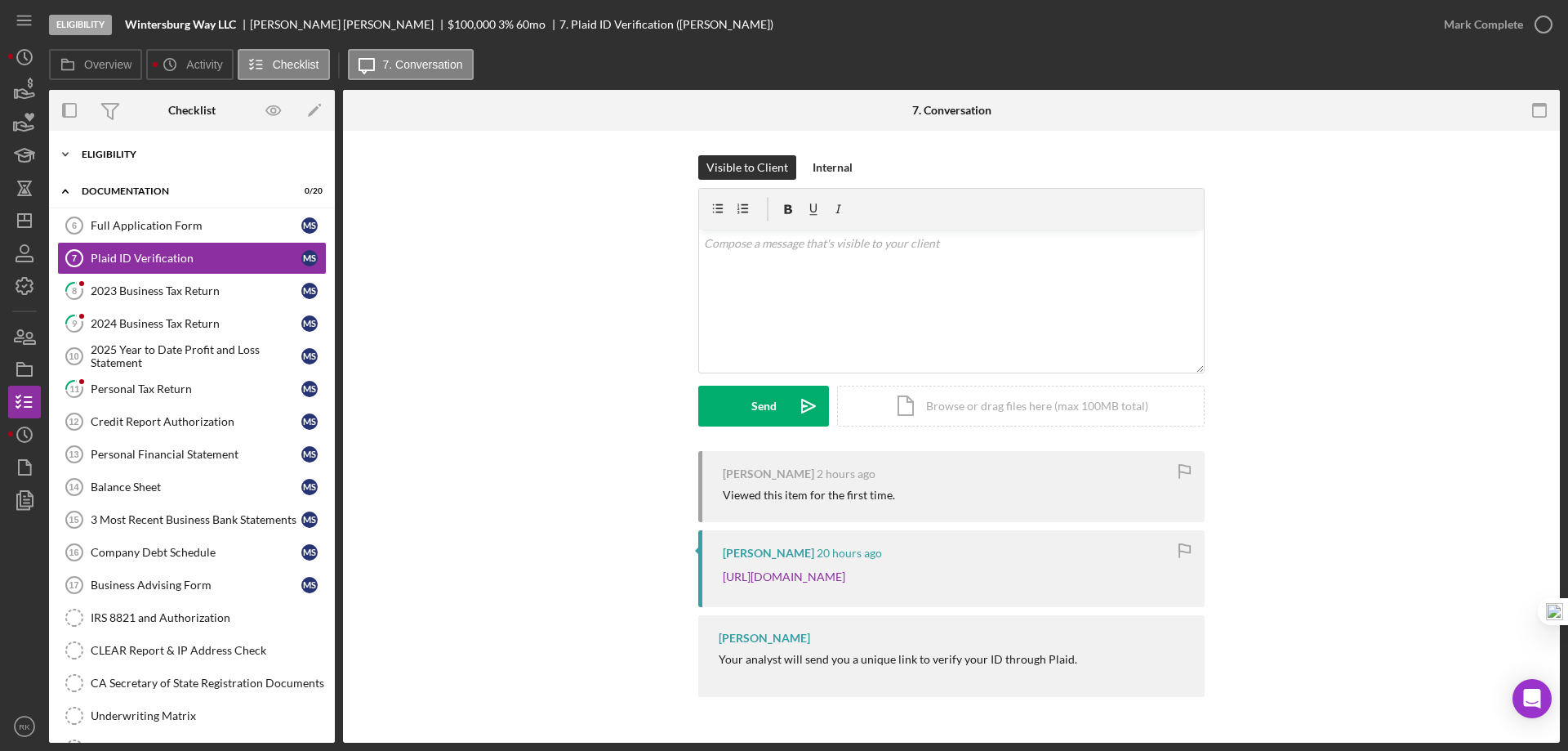
click at [107, 154] on div "Eligibility" at bounding box center [198, 154] width 233 height 10
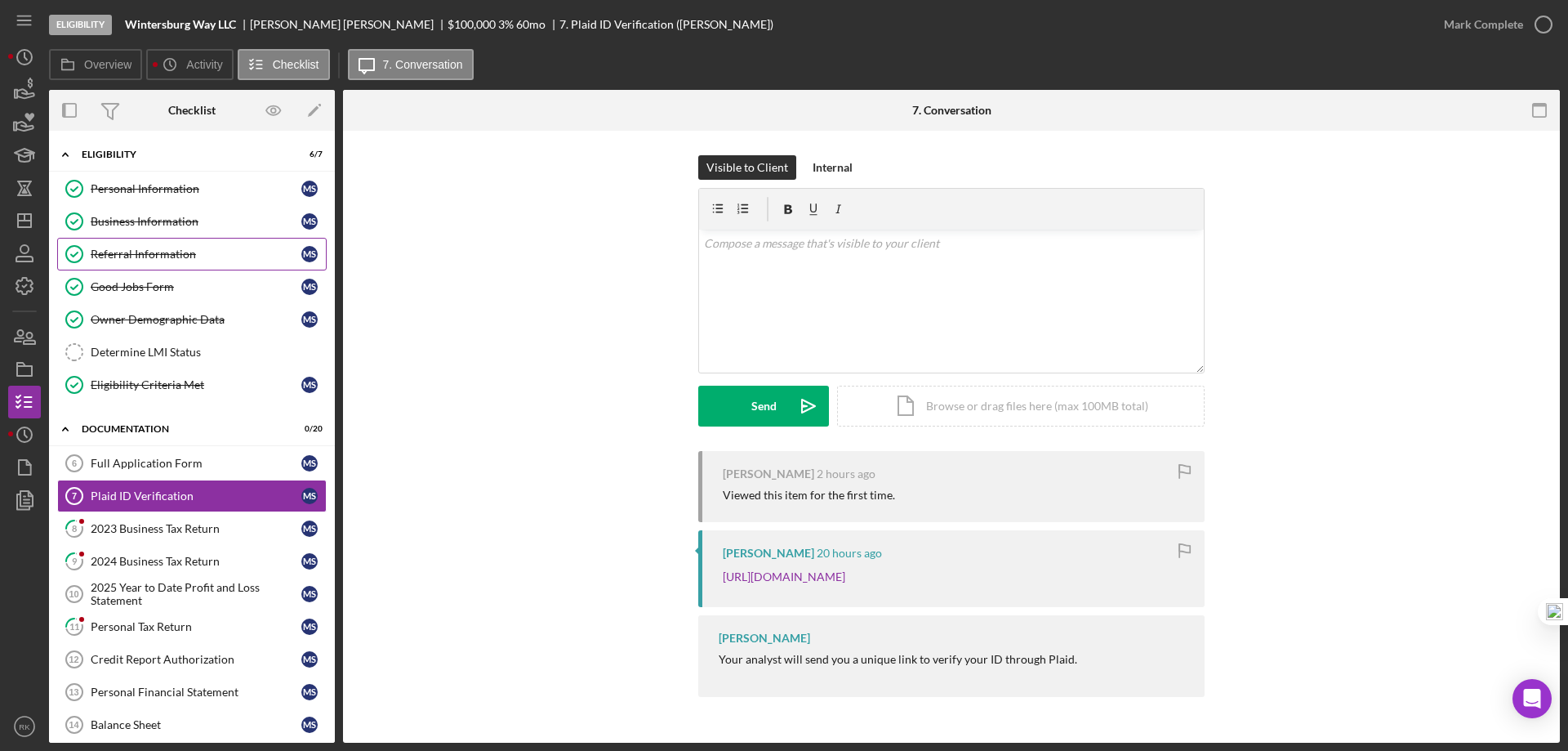
click at [145, 260] on div "Referral Information" at bounding box center [195, 254] width 211 height 13
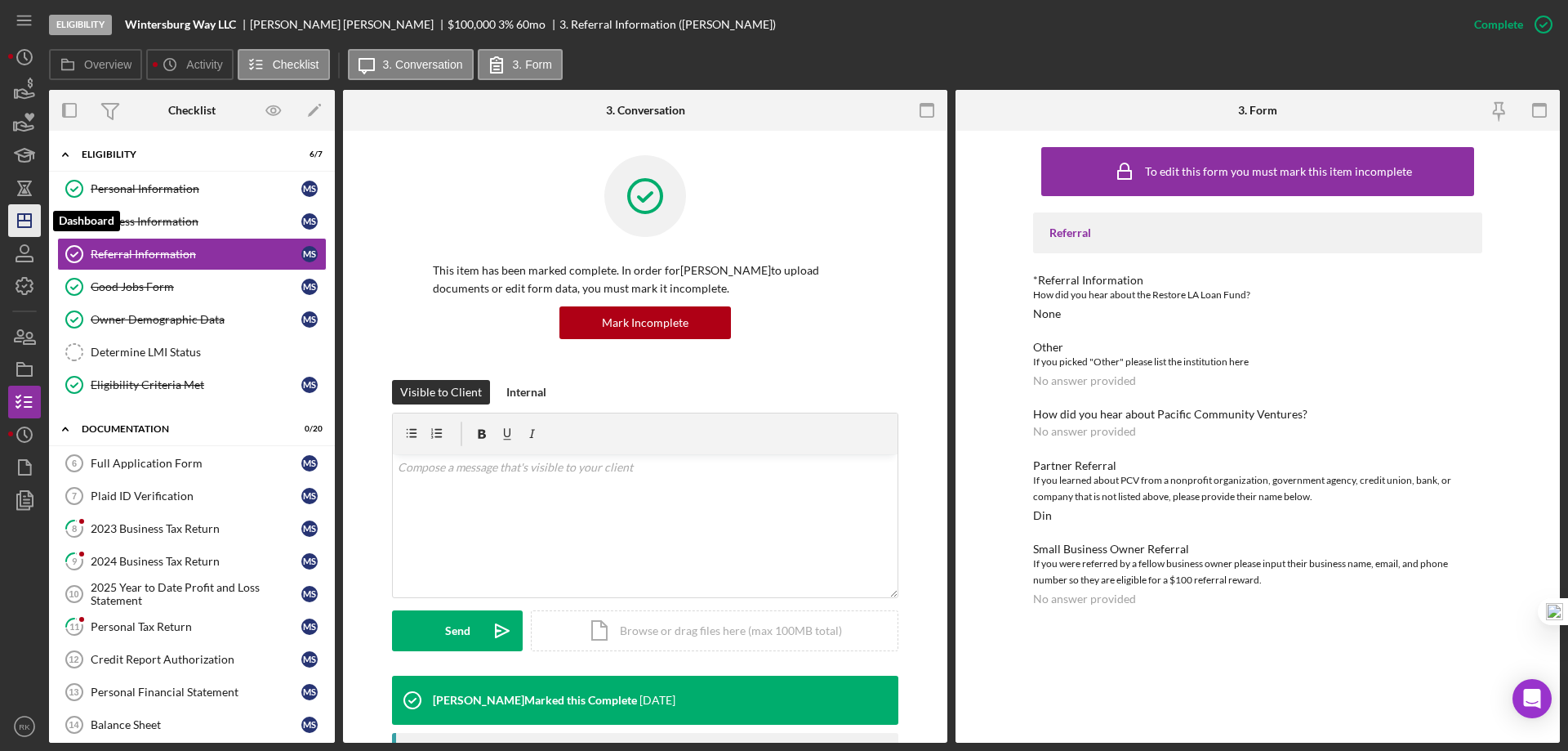
drag, startPoint x: 25, startPoint y: 224, endPoint x: 36, endPoint y: 224, distance: 11.0
click at [25, 224] on icon "Icon/Dashboard" at bounding box center [24, 221] width 41 height 41
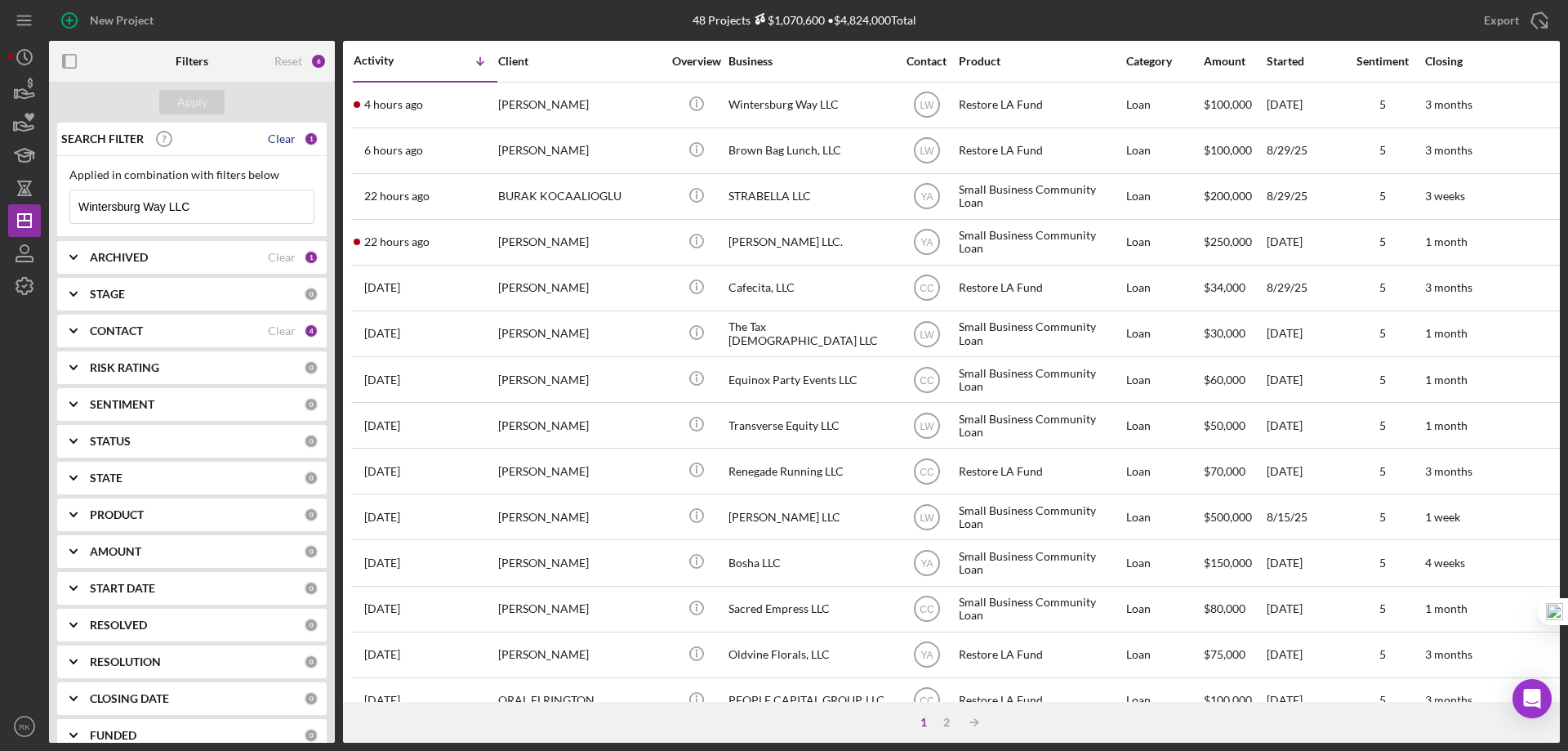
click at [274, 143] on div "Clear" at bounding box center [282, 138] width 28 height 13
click at [268, 329] on div "Clear" at bounding box center [282, 331] width 28 height 13
click at [119, 333] on b "CONTACT" at bounding box center [116, 331] width 53 height 13
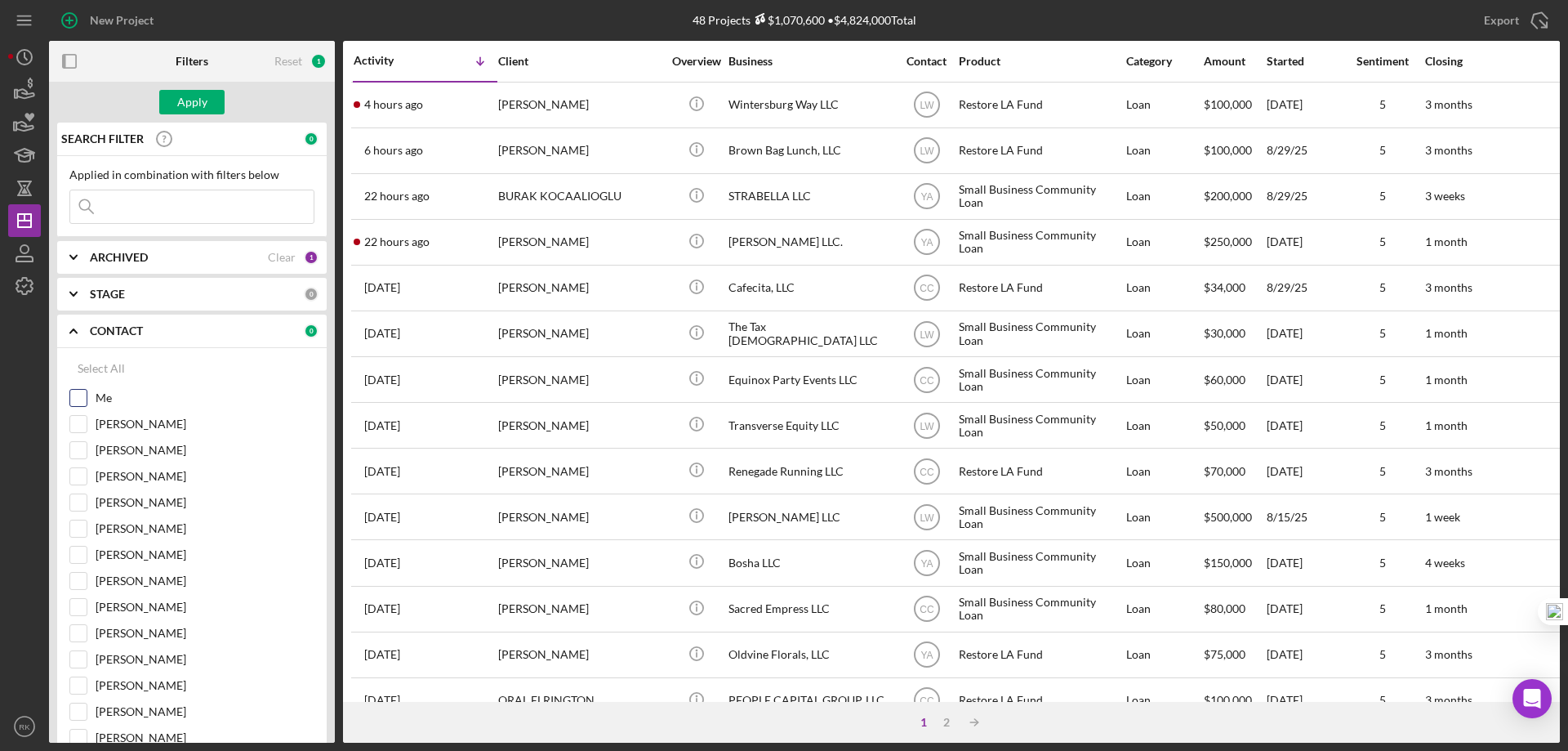
click at [82, 400] on input "Me" at bounding box center [78, 398] width 16 height 16
checkbox input "true"
click at [189, 102] on div "Apply" at bounding box center [192, 102] width 30 height 24
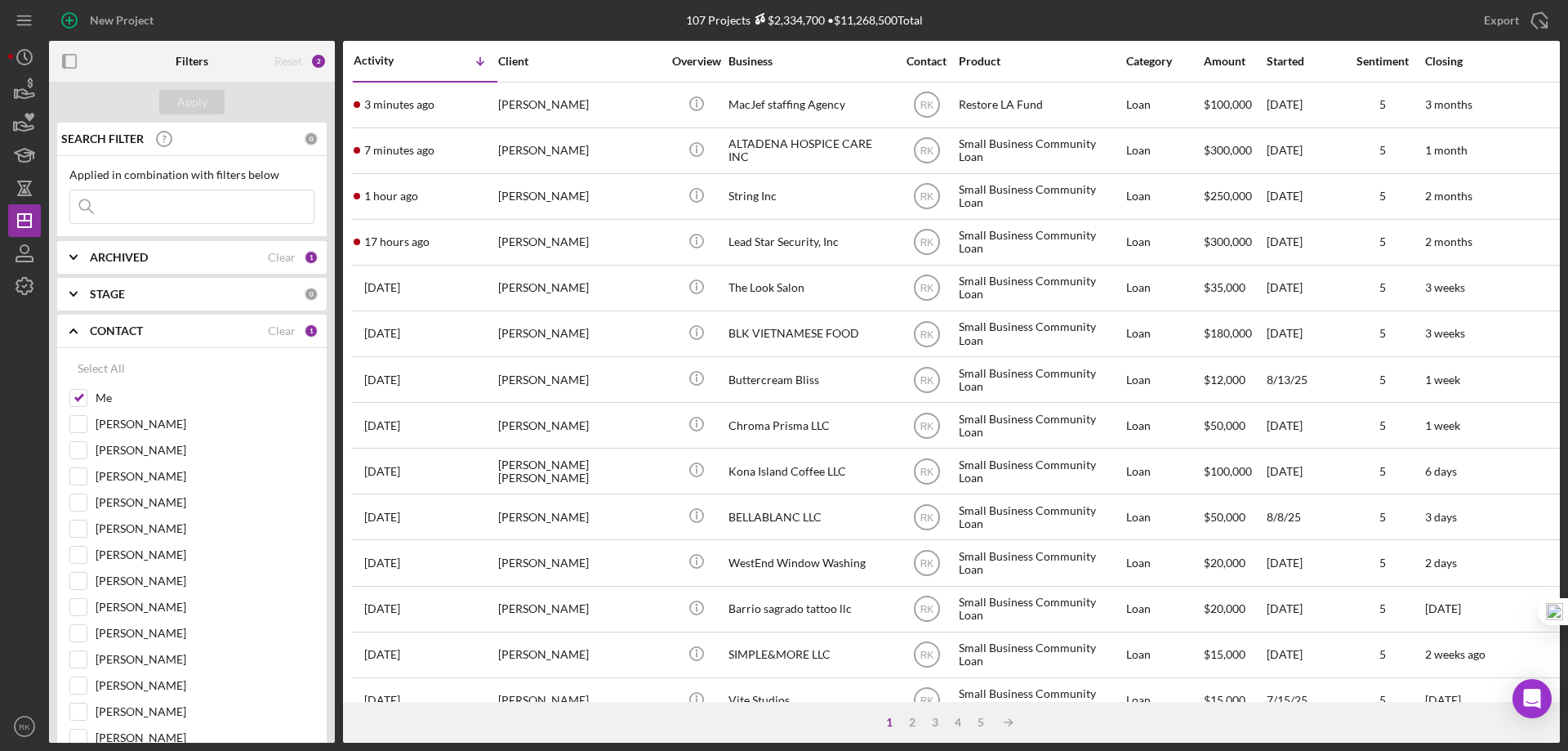
click at [70, 63] on icon "button" at bounding box center [69, 62] width 36 height 36
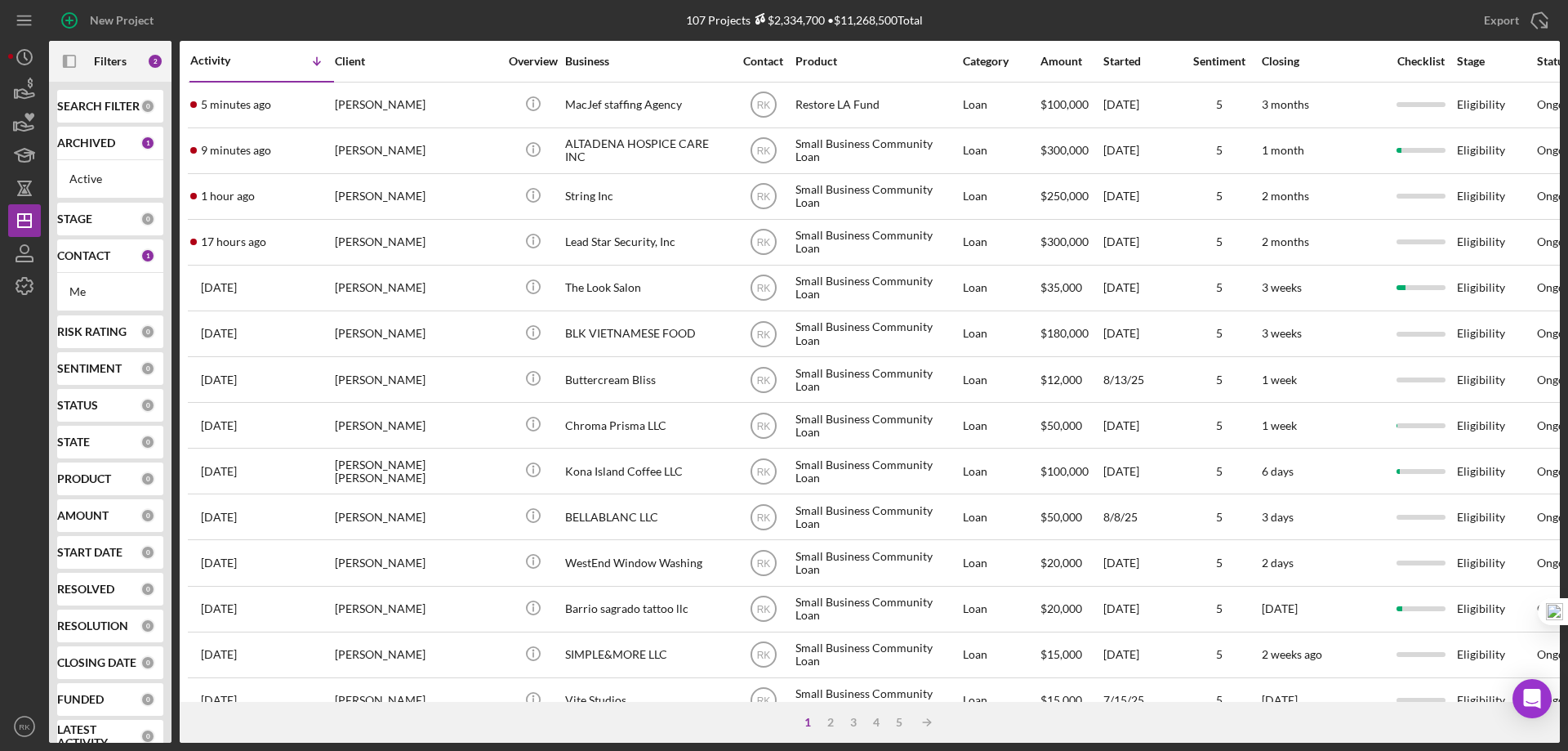
click at [85, 260] on b "CONTACT" at bounding box center [83, 255] width 53 height 13
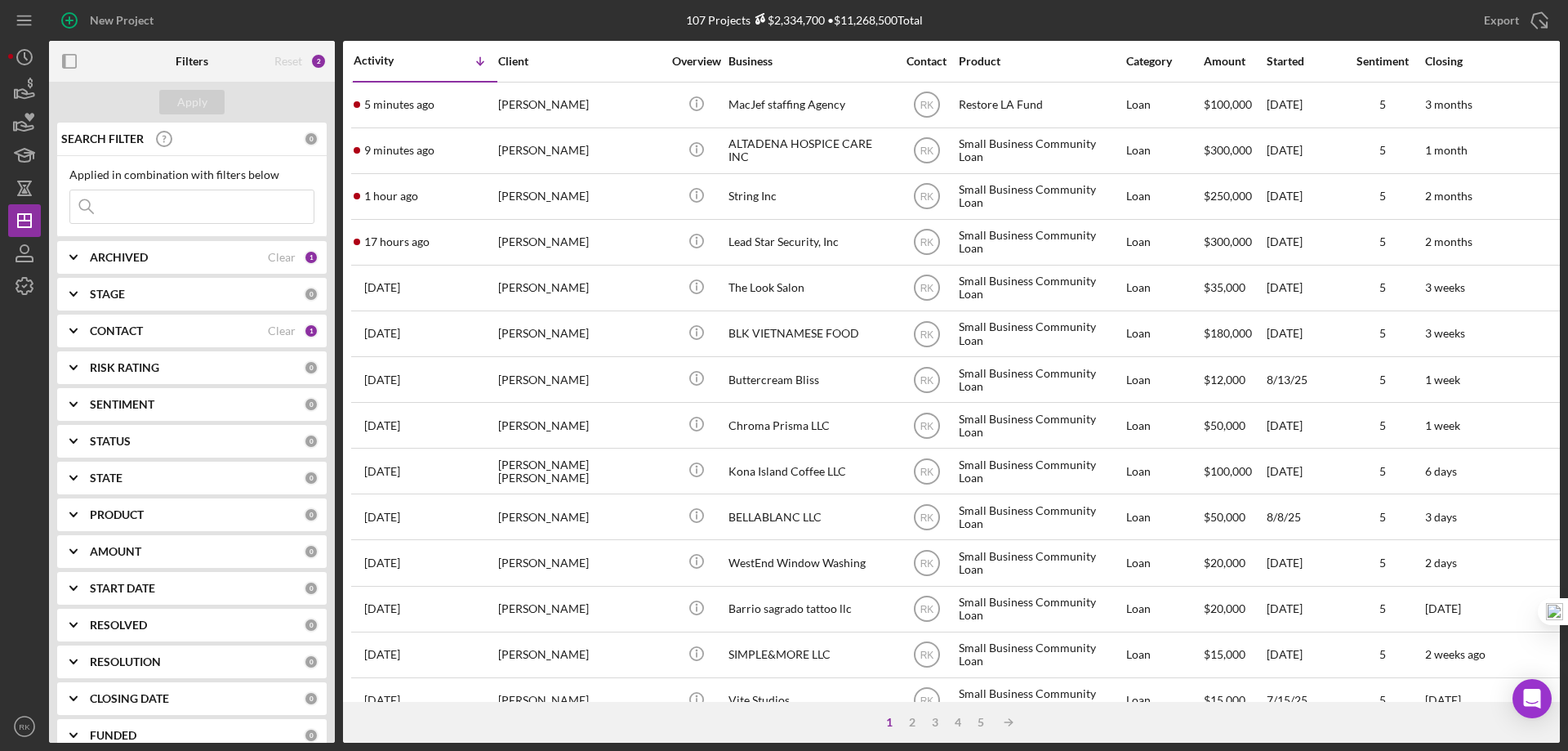
click at [107, 329] on b "CONTACT" at bounding box center [116, 331] width 53 height 13
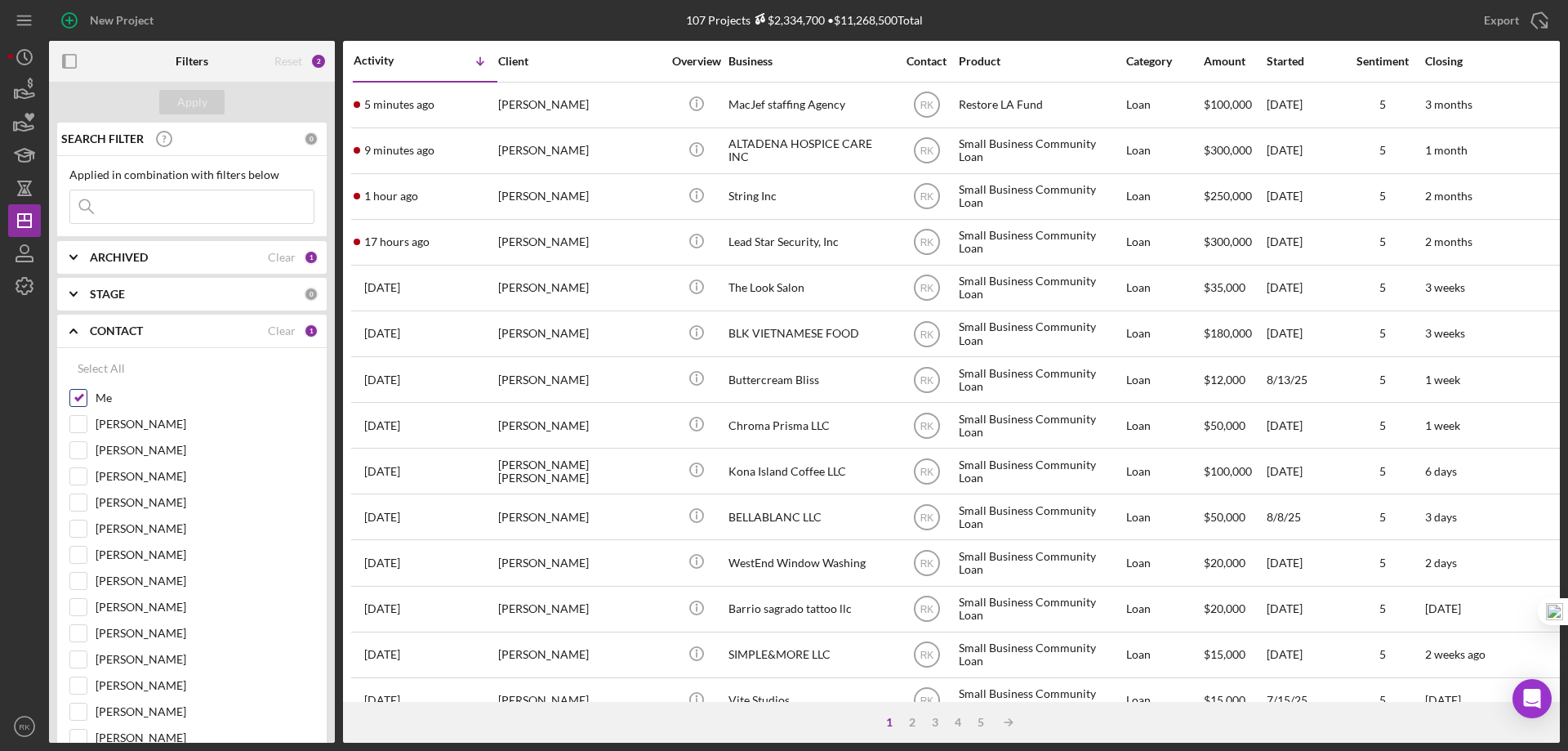
click at [75, 399] on input "Me" at bounding box center [78, 398] width 16 height 16
checkbox input "false"
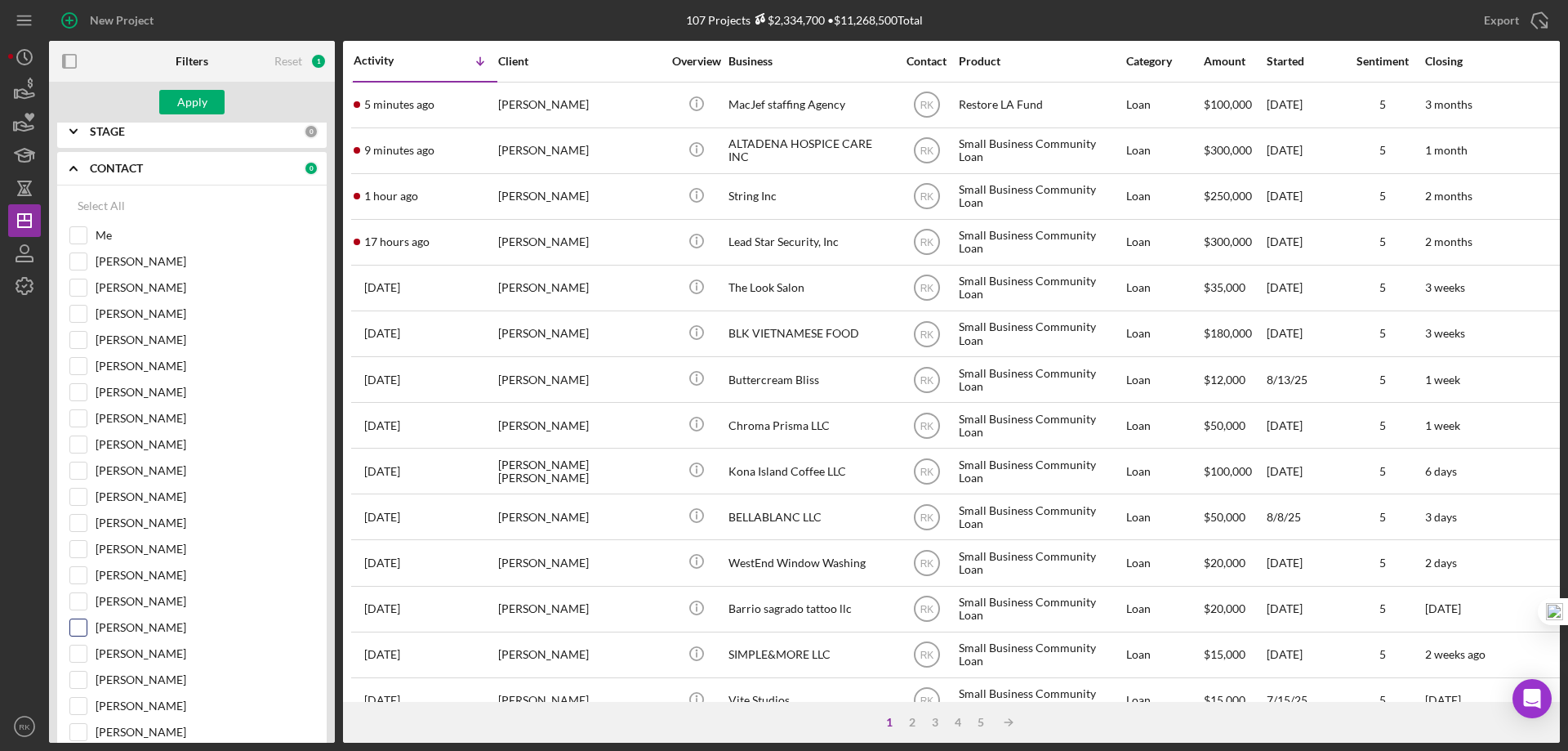
scroll to position [163, 0]
click at [82, 678] on input "[PERSON_NAME]" at bounding box center [78, 679] width 16 height 16
checkbox input "true"
click at [199, 102] on div "Apply" at bounding box center [192, 102] width 30 height 24
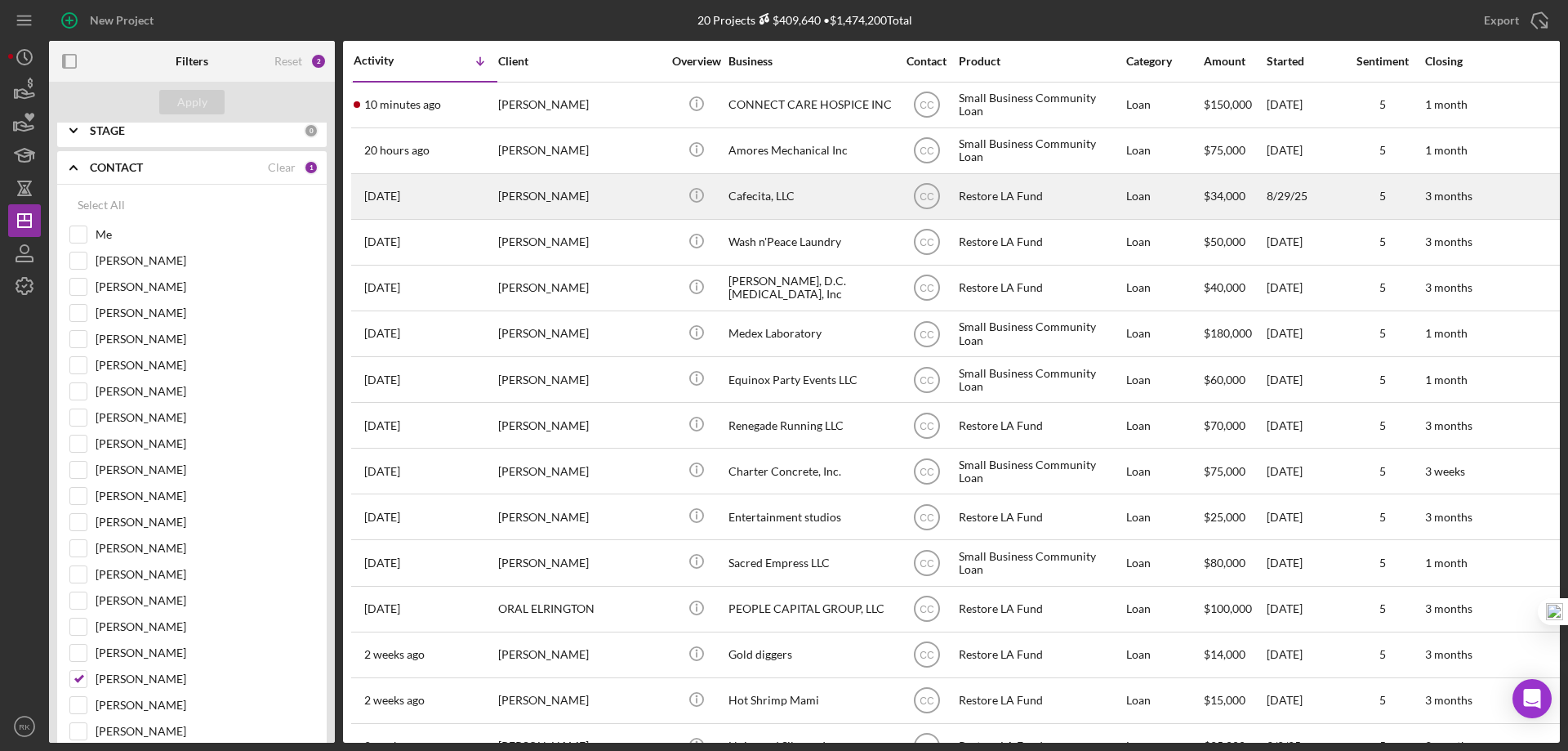
click at [758, 191] on div "Cafecita, LLC" at bounding box center [810, 196] width 163 height 43
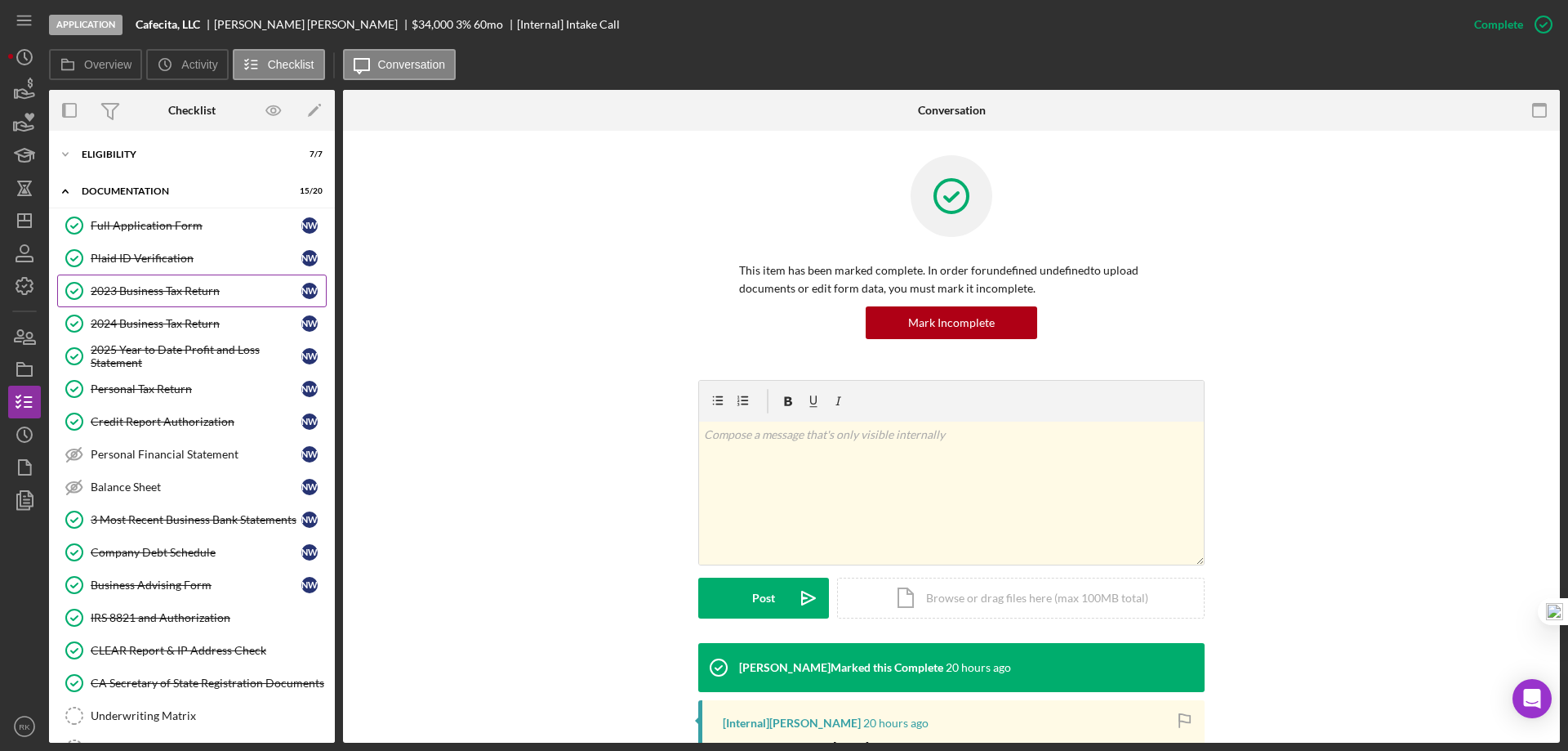
click at [146, 288] on div "2023 Business Tax Return" at bounding box center [195, 291] width 211 height 13
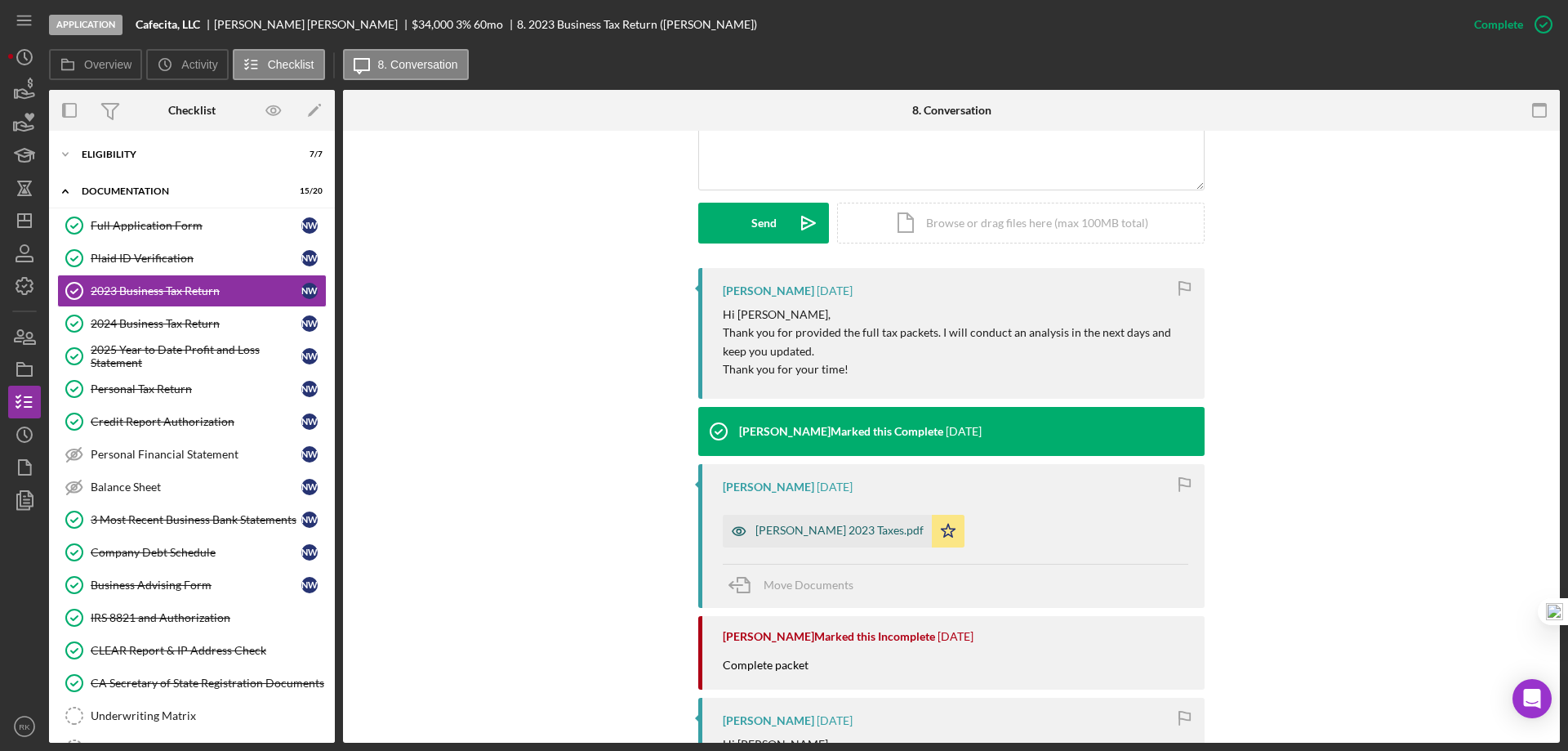
scroll to position [409, 0]
click at [797, 535] on div "Webb 2023 Taxes.pdf" at bounding box center [840, 529] width 168 height 13
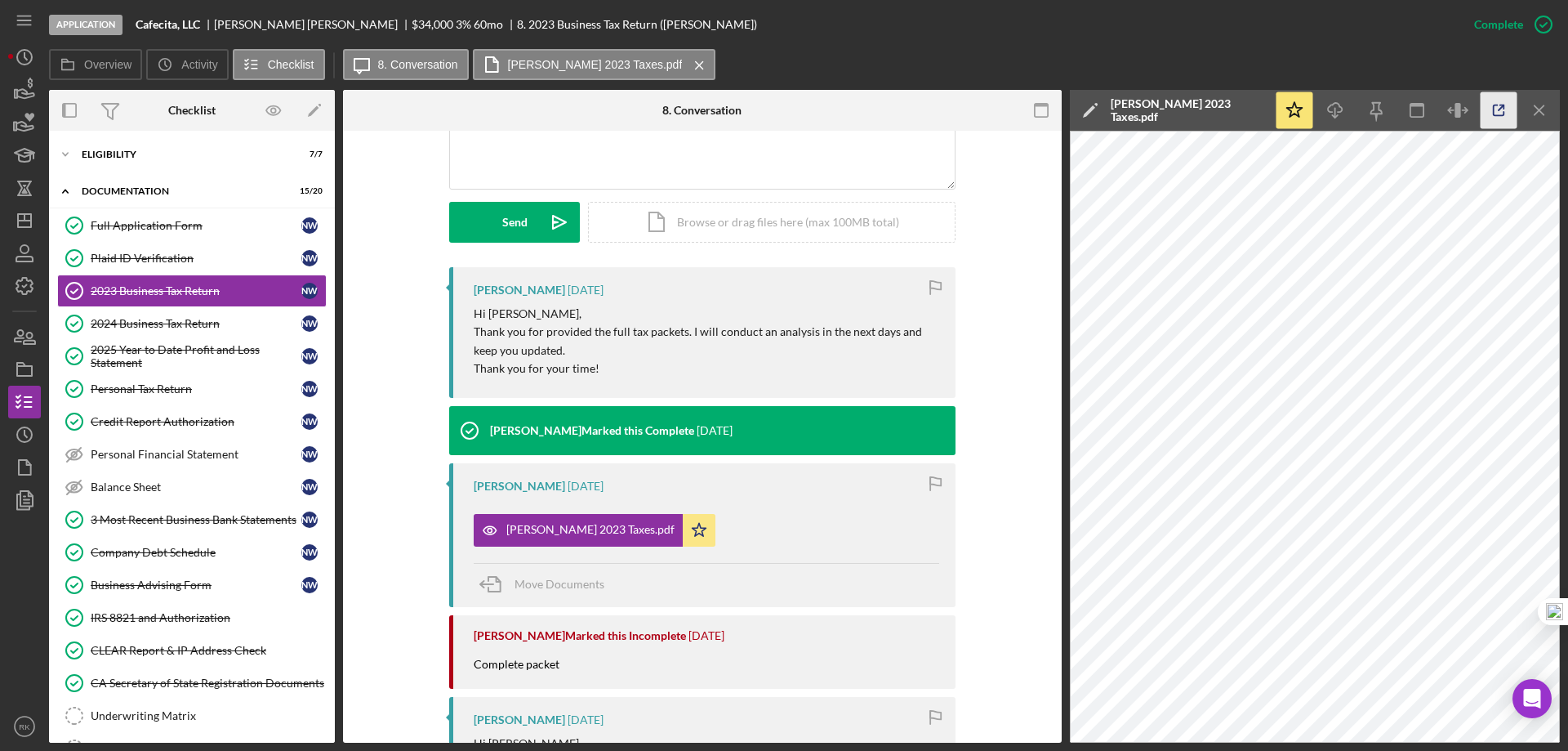
click at [1502, 107] on line "button" at bounding box center [1501, 108] width 5 height 5
click at [123, 332] on link "2024 Business Tax Return 2024 Business Tax Return N W" at bounding box center [192, 324] width 270 height 33
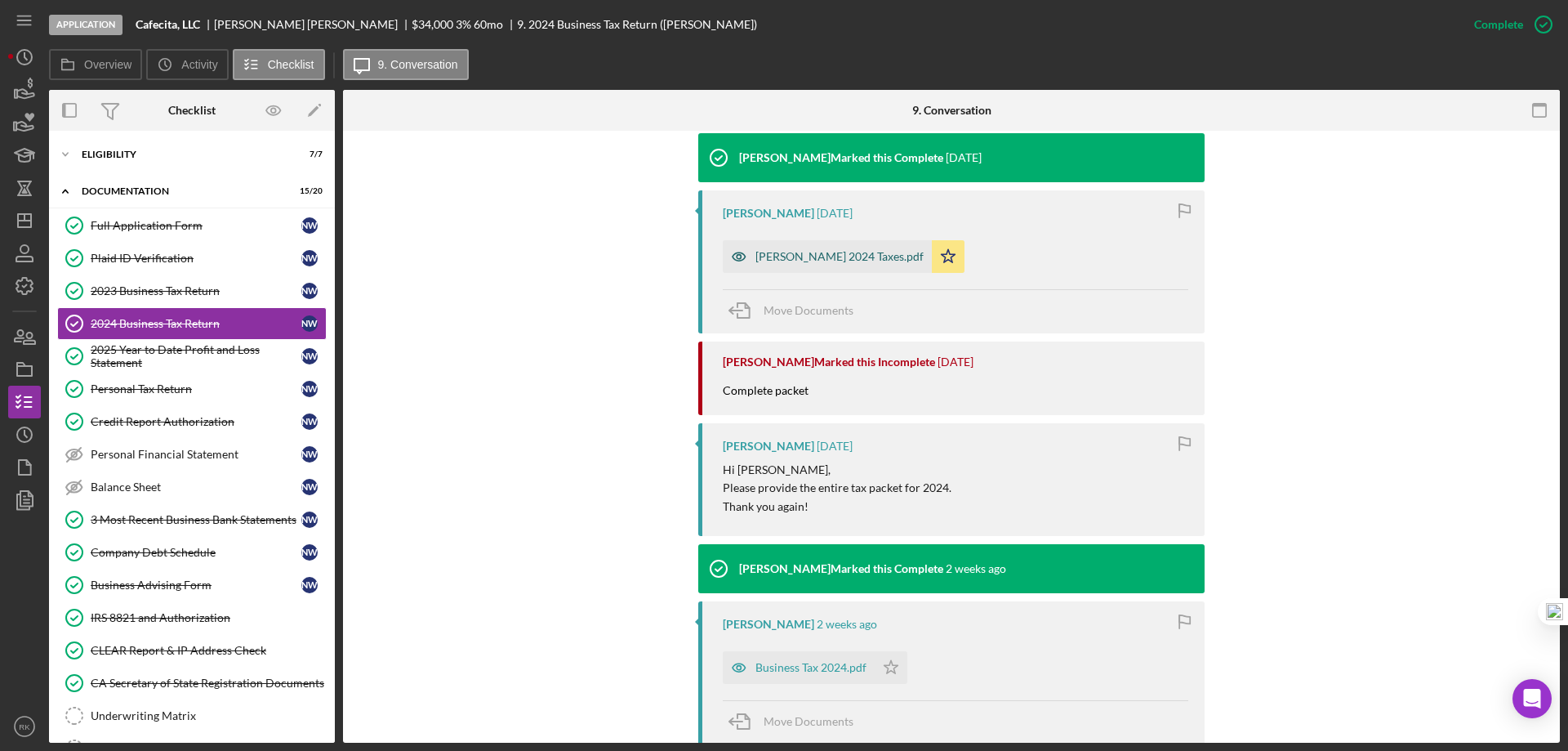
scroll to position [544, 0]
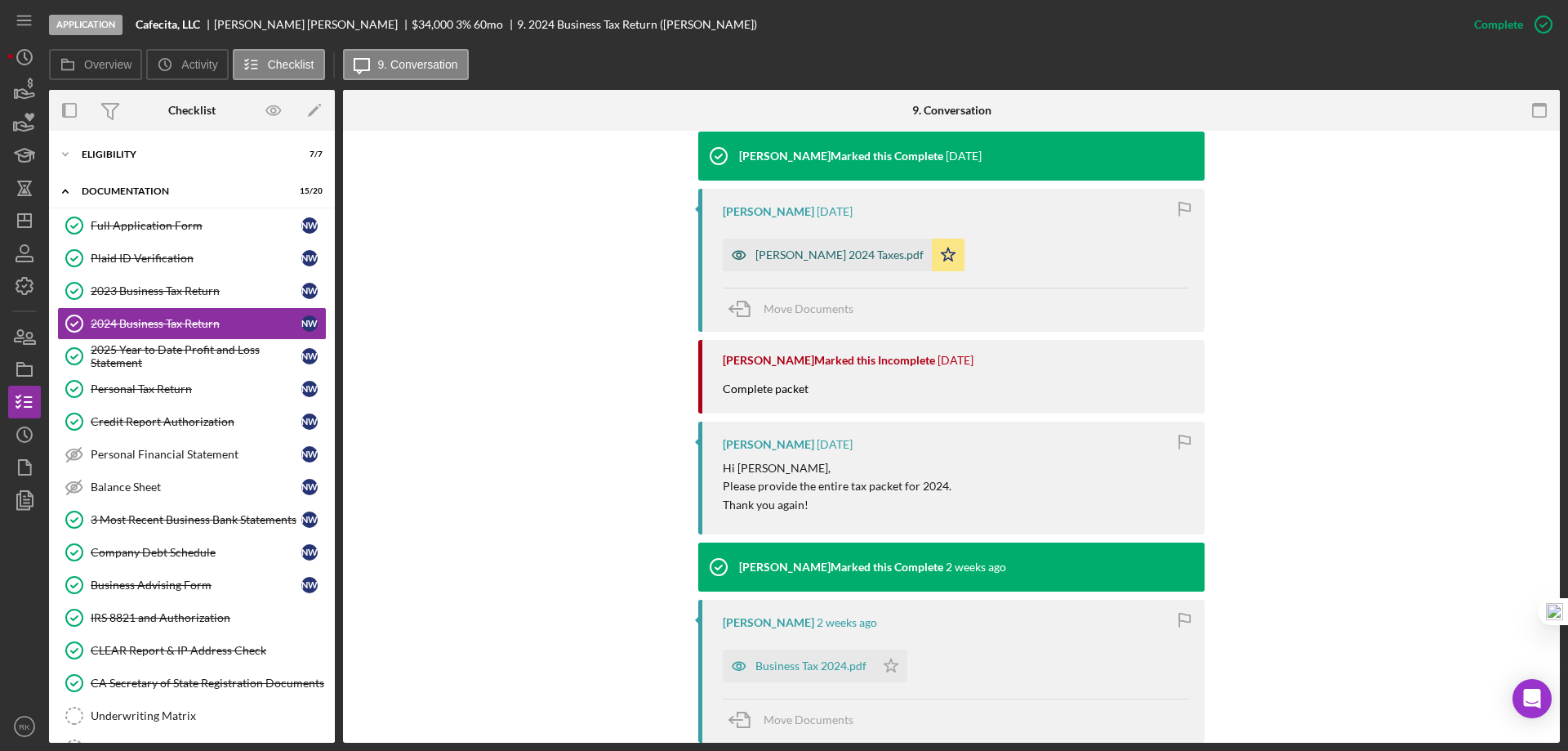
click at [823, 257] on div "Webb 2024 Taxes.pdf" at bounding box center [840, 254] width 168 height 13
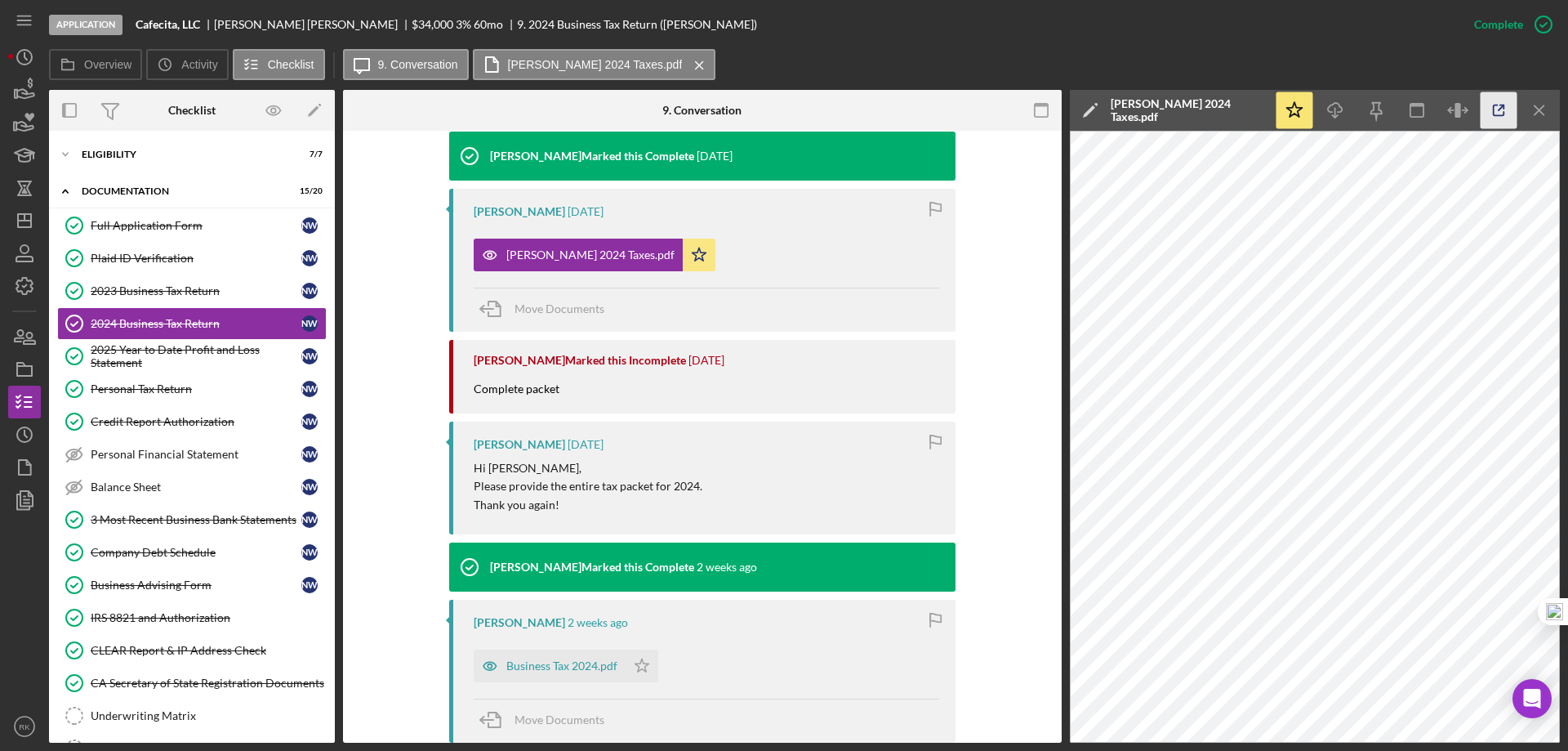
click at [1495, 105] on icon "button" at bounding box center [1499, 110] width 10 height 10
click at [160, 358] on div "2025 Year to Date Profit and Loss Statement" at bounding box center [195, 356] width 211 height 26
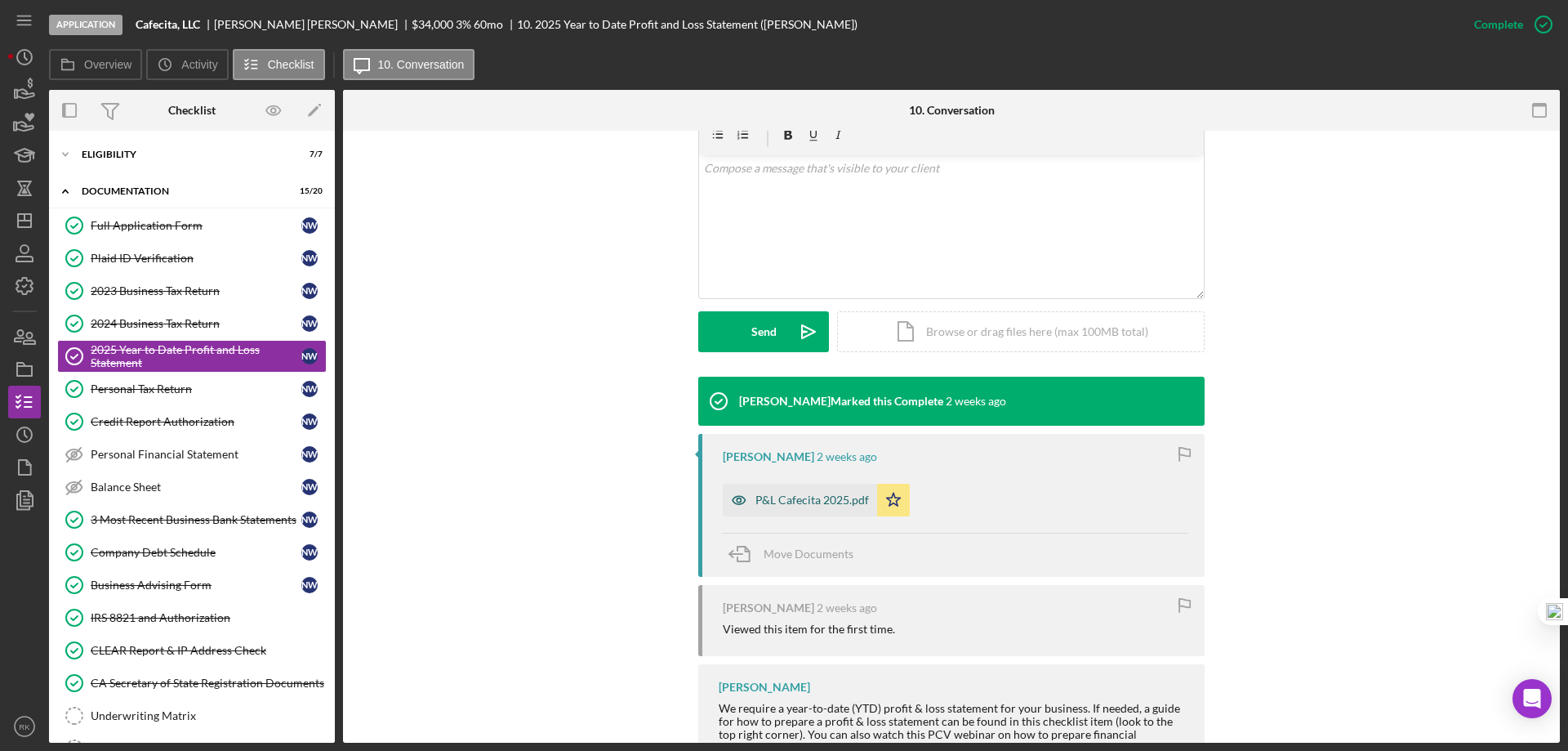
scroll to position [300, 0]
click at [824, 504] on div "P&L Cafecita 2025.pdf" at bounding box center [812, 498] width 114 height 13
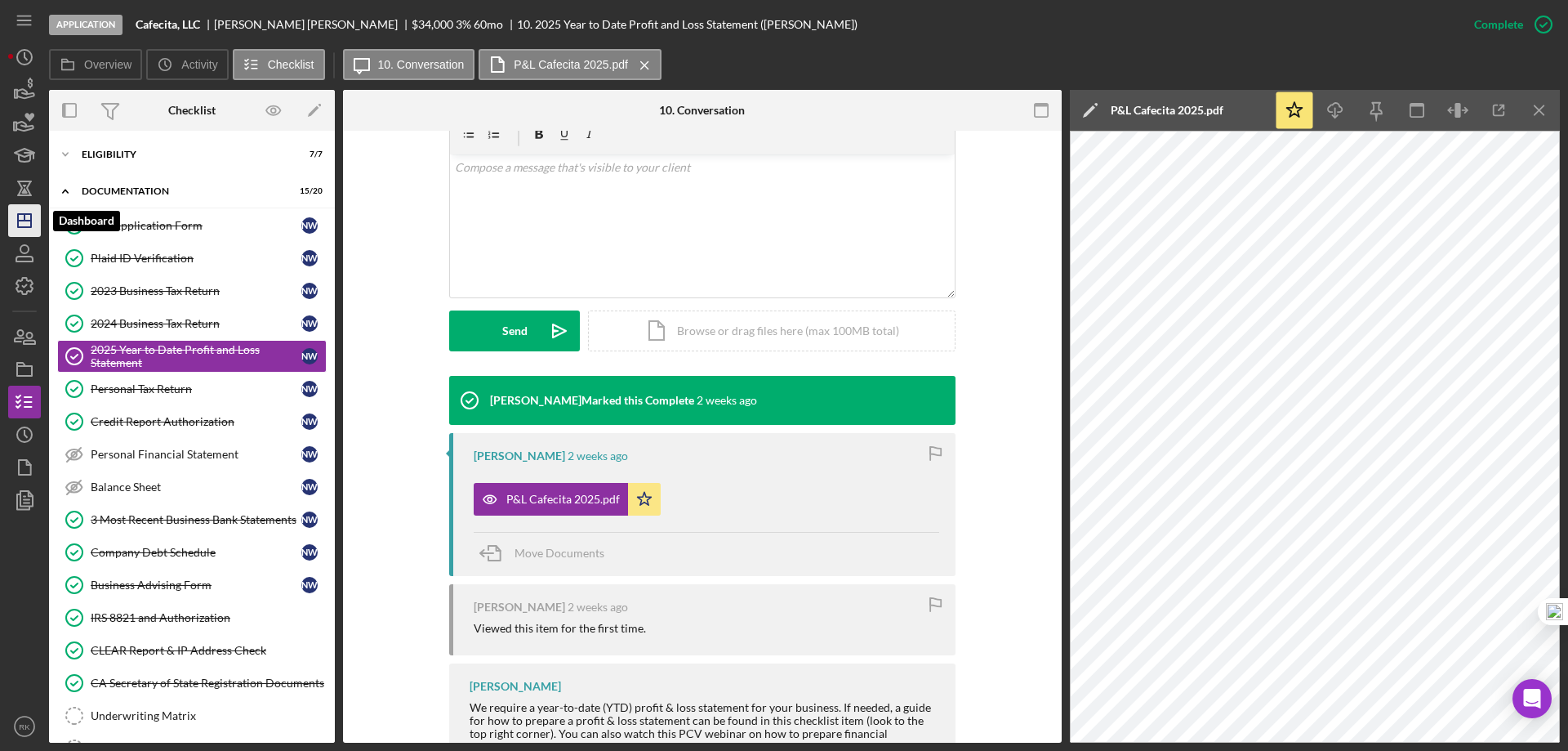
click at [27, 215] on icon "Icon/Dashboard" at bounding box center [24, 221] width 41 height 41
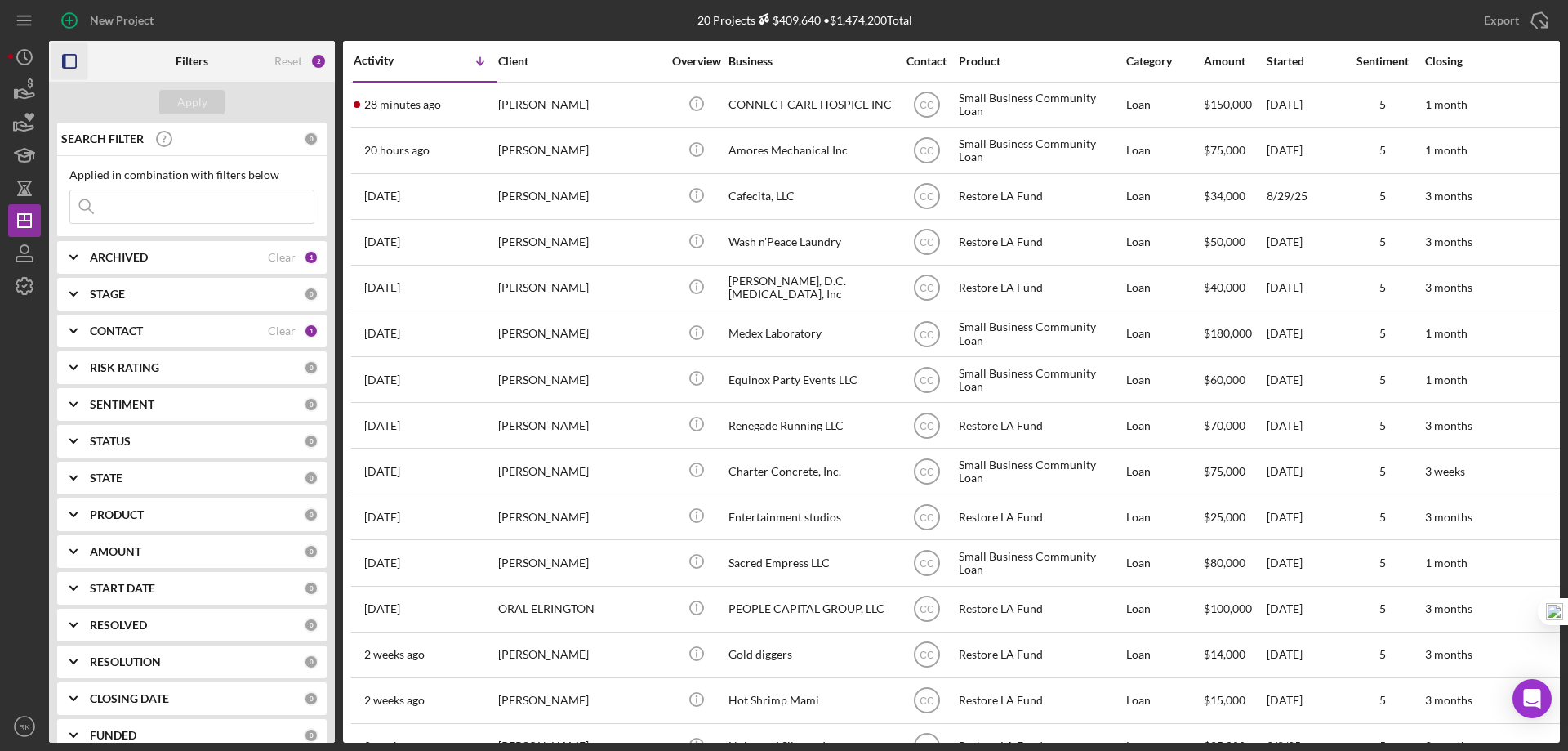
click at [70, 63] on icon "button" at bounding box center [69, 62] width 36 height 36
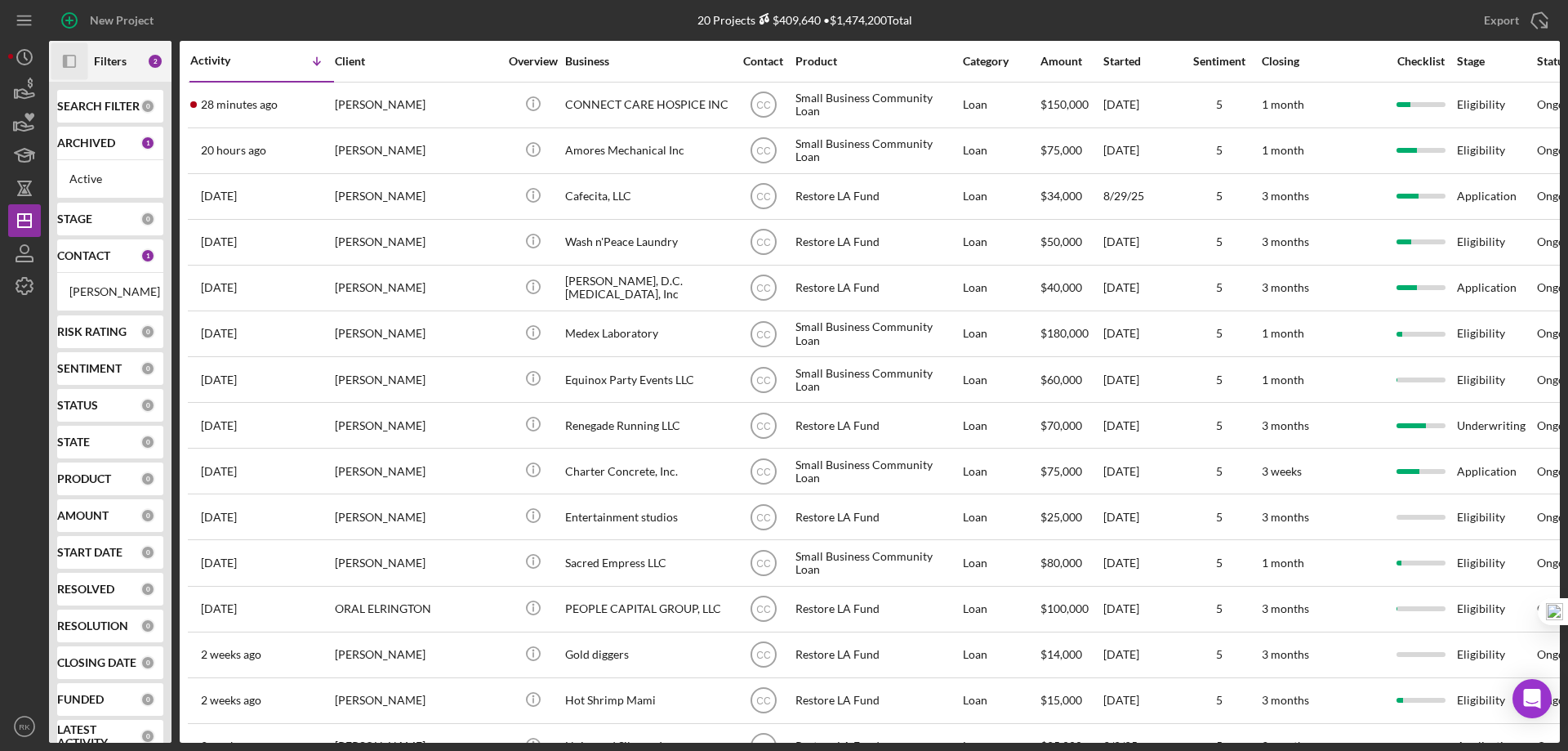
click at [96, 263] on div "CONTACT 1" at bounding box center [106, 256] width 98 height 33
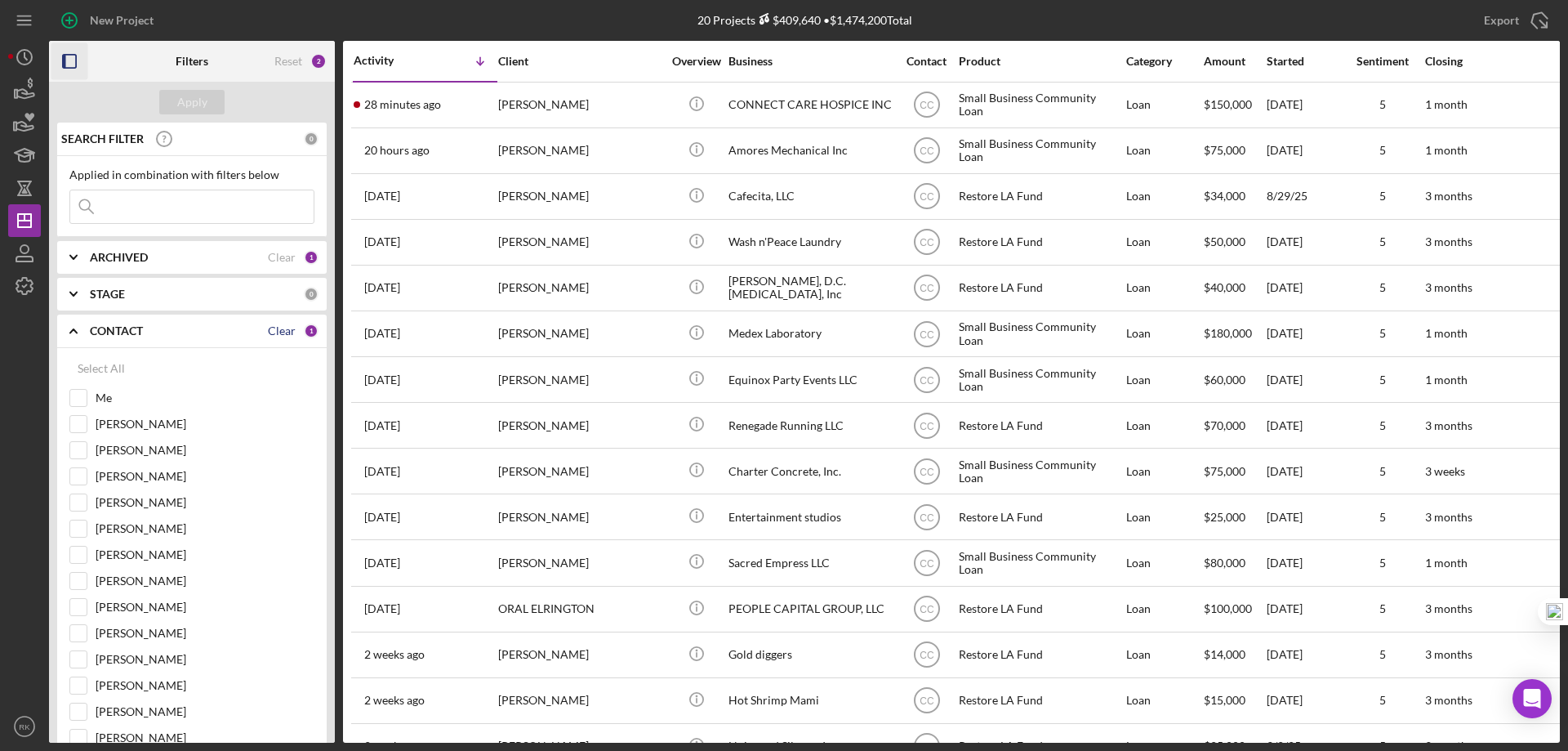
click at [284, 328] on div "Clear" at bounding box center [282, 331] width 28 height 13
checkbox input "false"
click at [80, 397] on input "Me" at bounding box center [78, 398] width 16 height 16
checkbox input "true"
click at [195, 102] on div "Apply" at bounding box center [192, 102] width 30 height 24
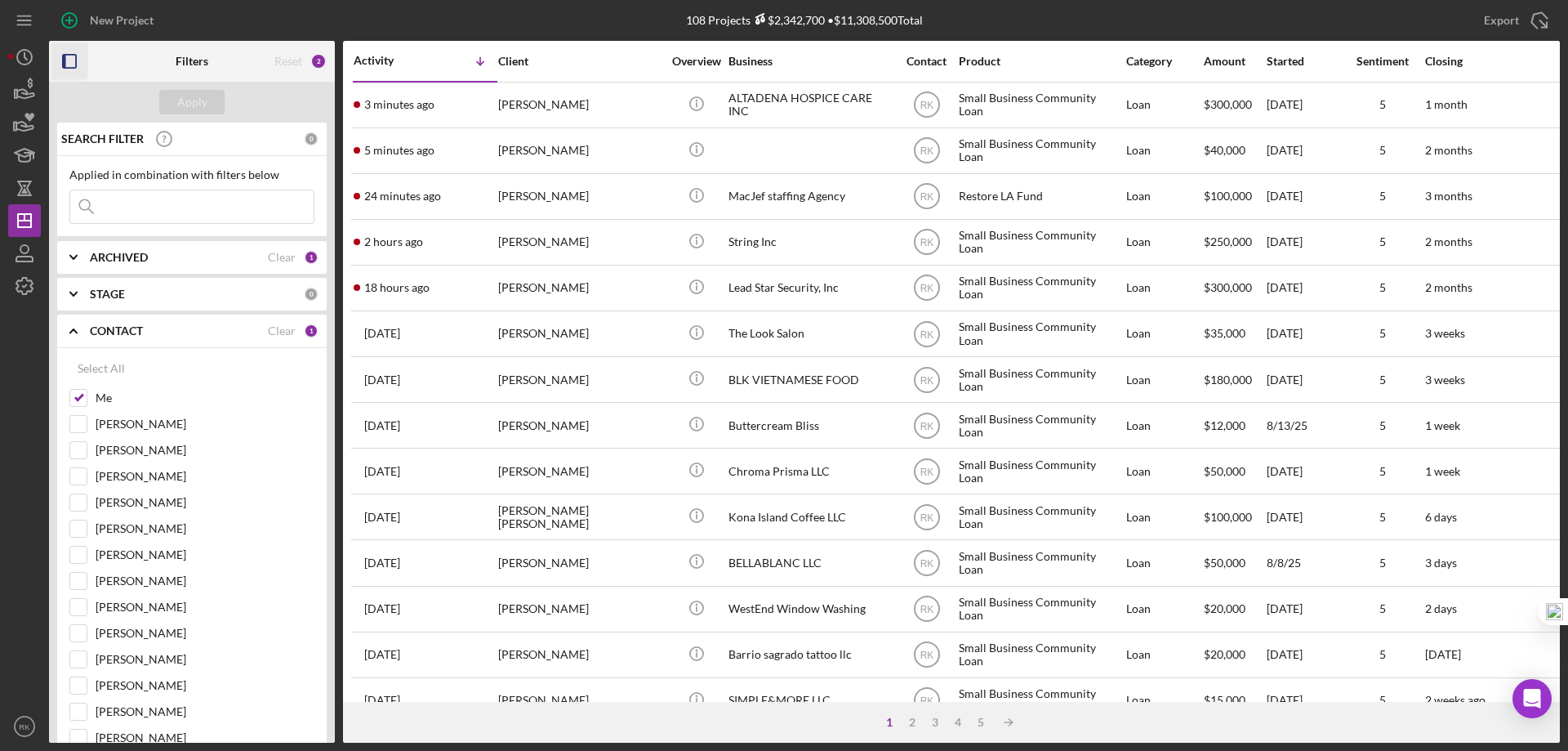
click at [69, 62] on icon "button" at bounding box center [69, 62] width 36 height 36
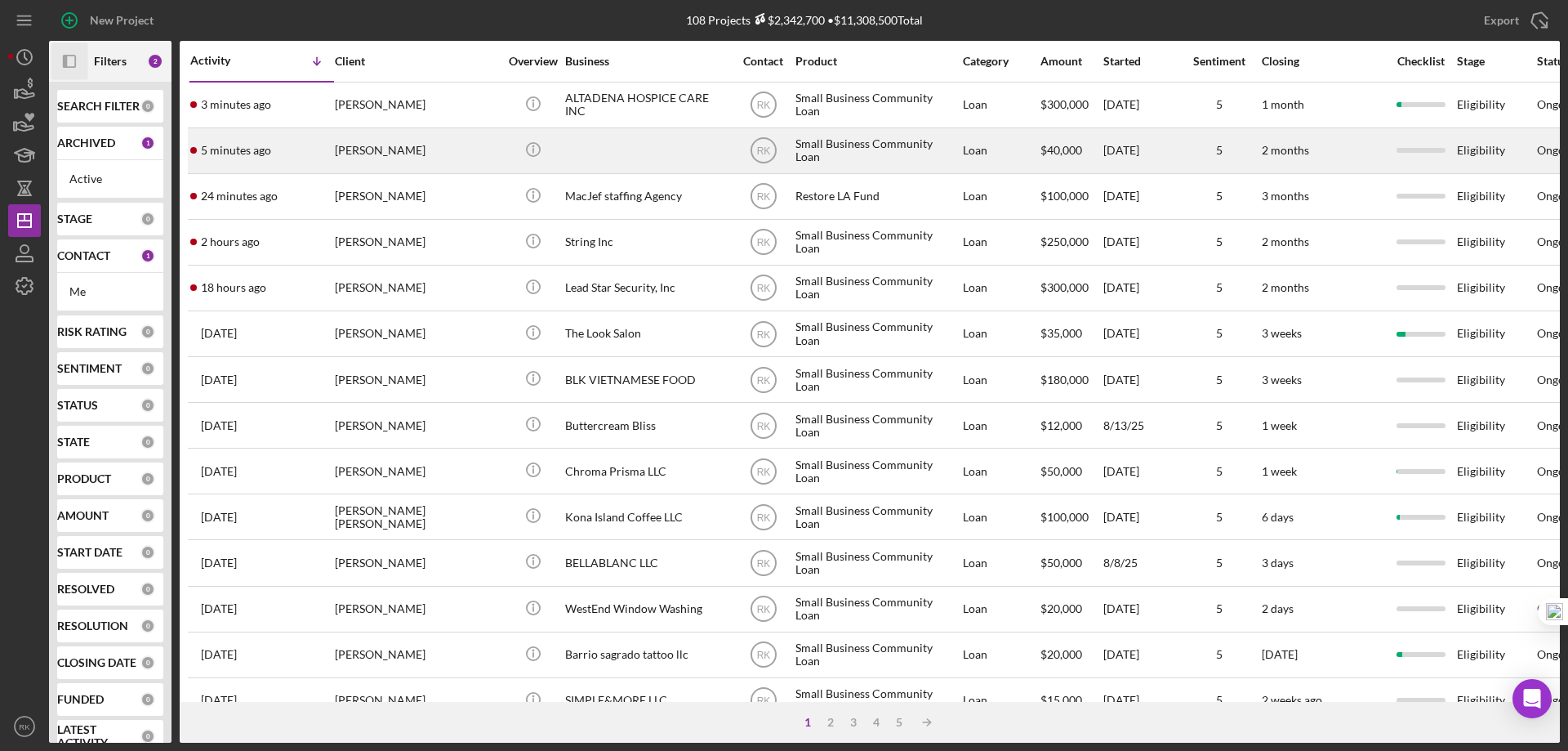
click at [461, 146] on div "[PERSON_NAME]" at bounding box center [417, 151] width 163 height 43
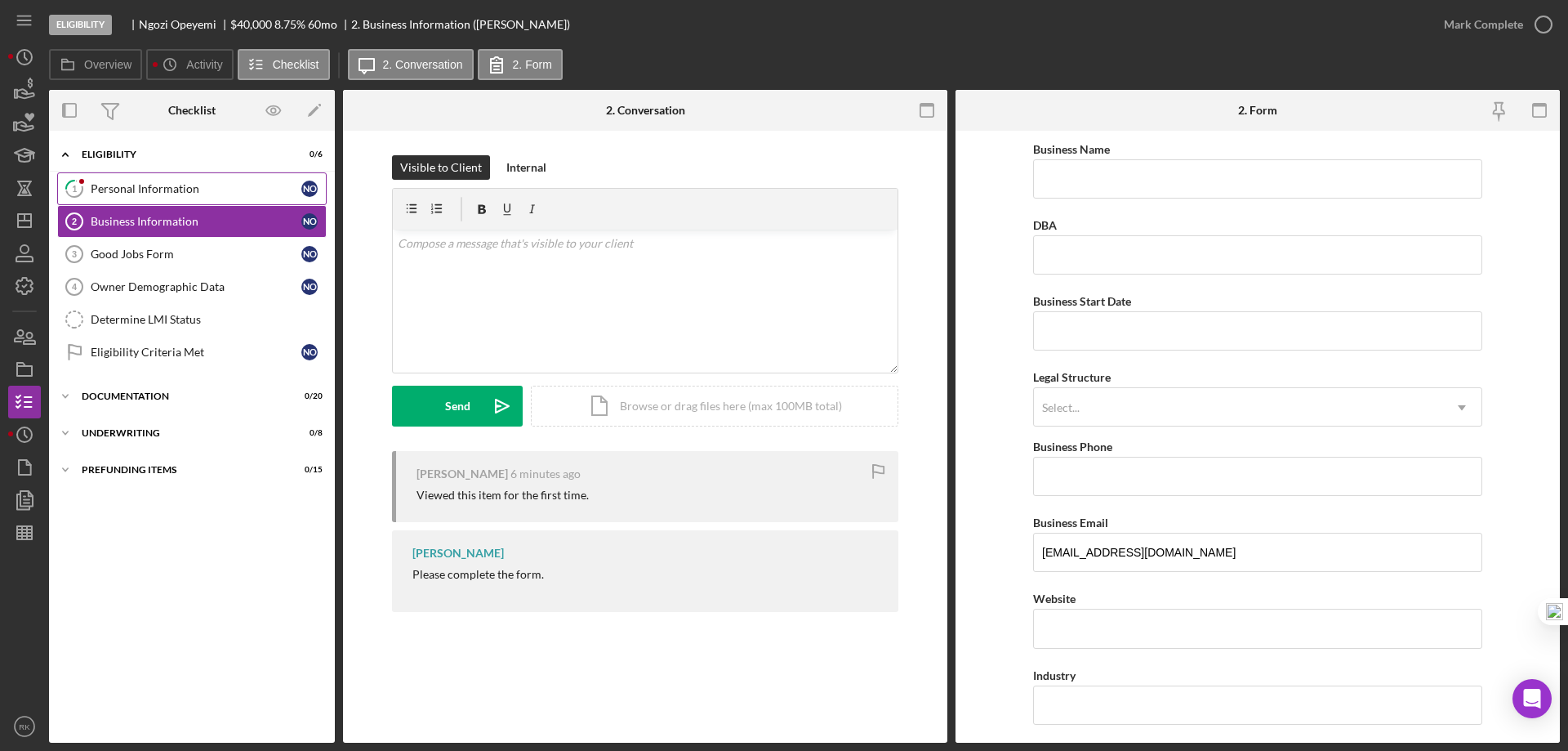
click at [177, 198] on link "1 Personal Information N O" at bounding box center [192, 189] width 270 height 33
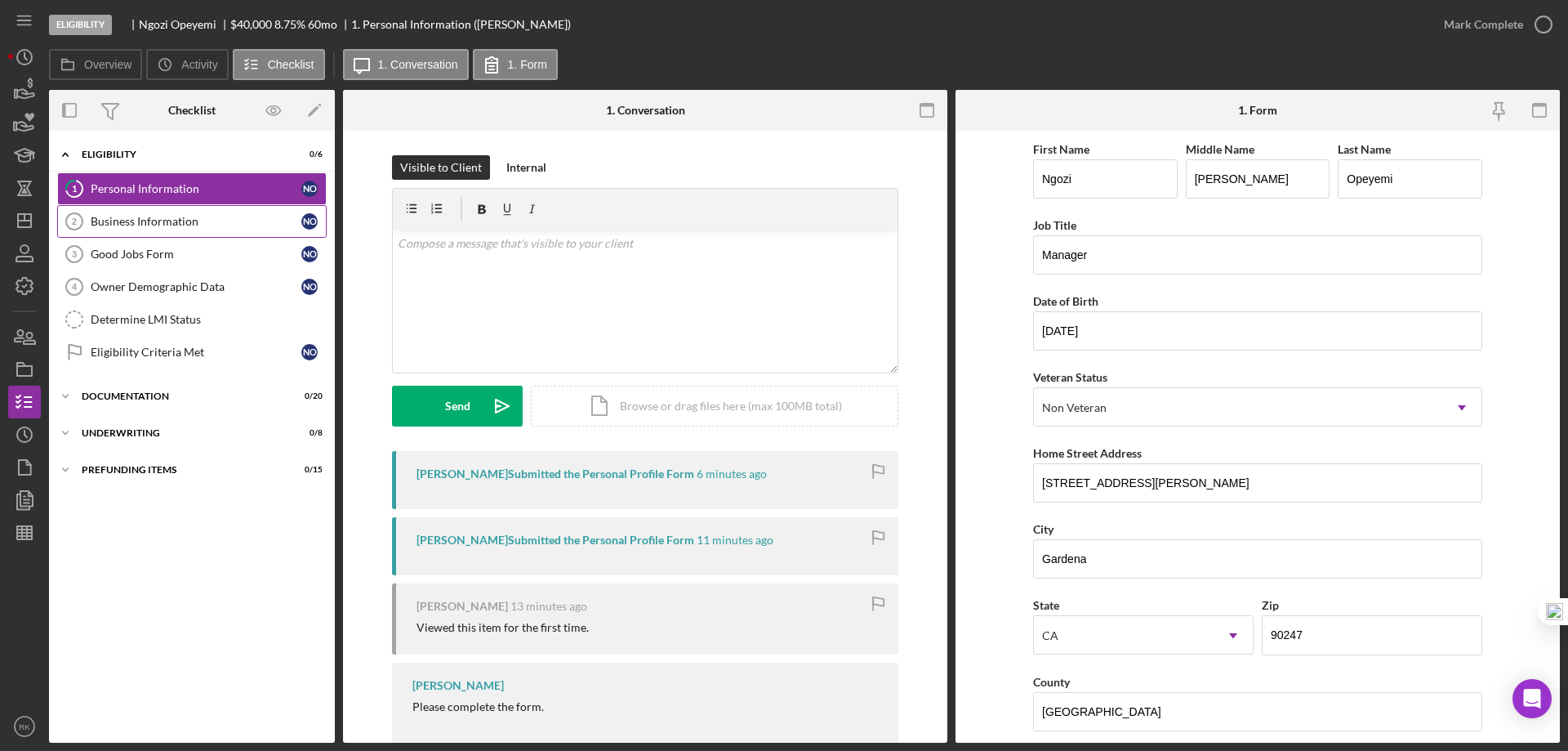
click at [156, 229] on link "Business Information 2 Business Information N O" at bounding box center [192, 221] width 270 height 33
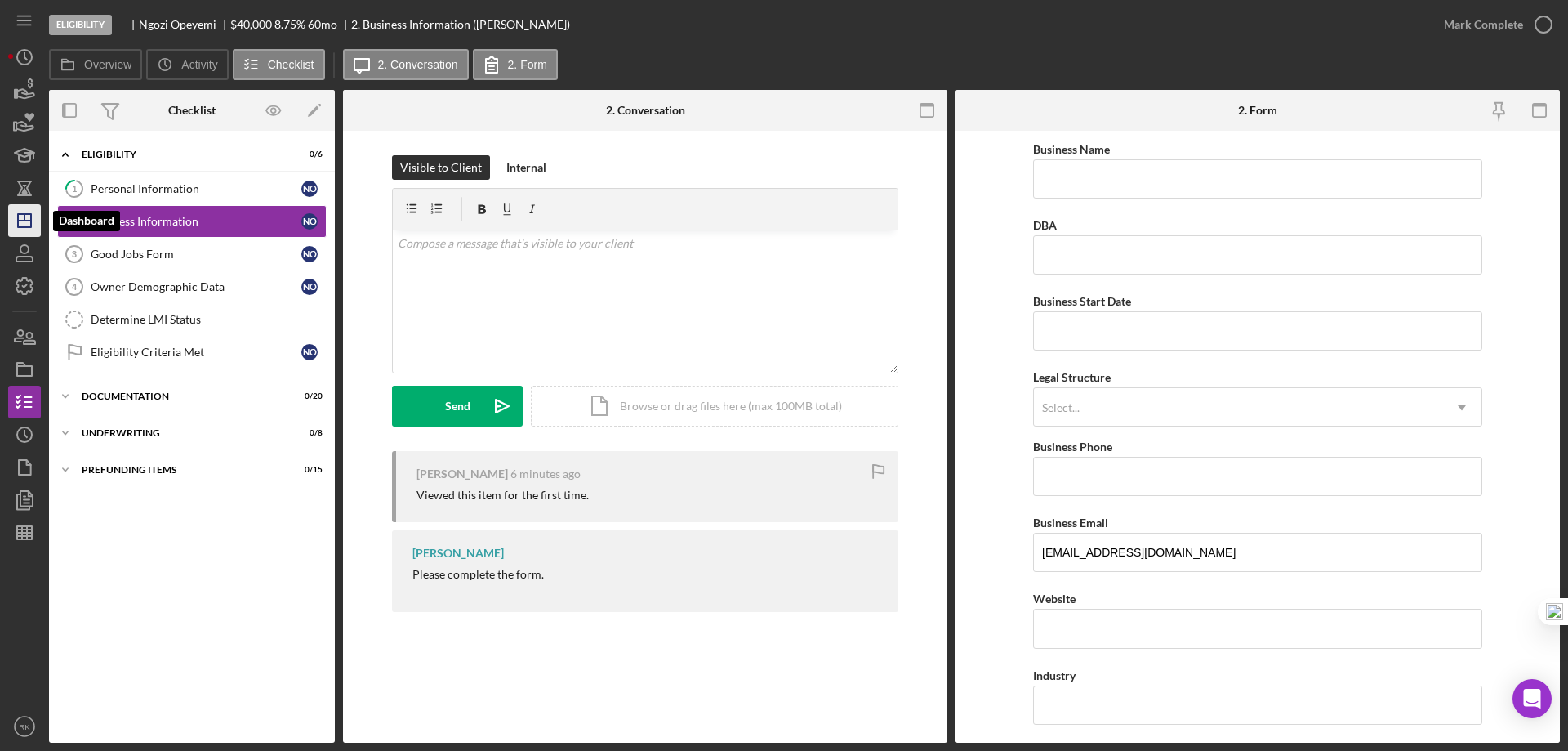
click at [26, 221] on line "button" at bounding box center [24, 221] width 13 height 0
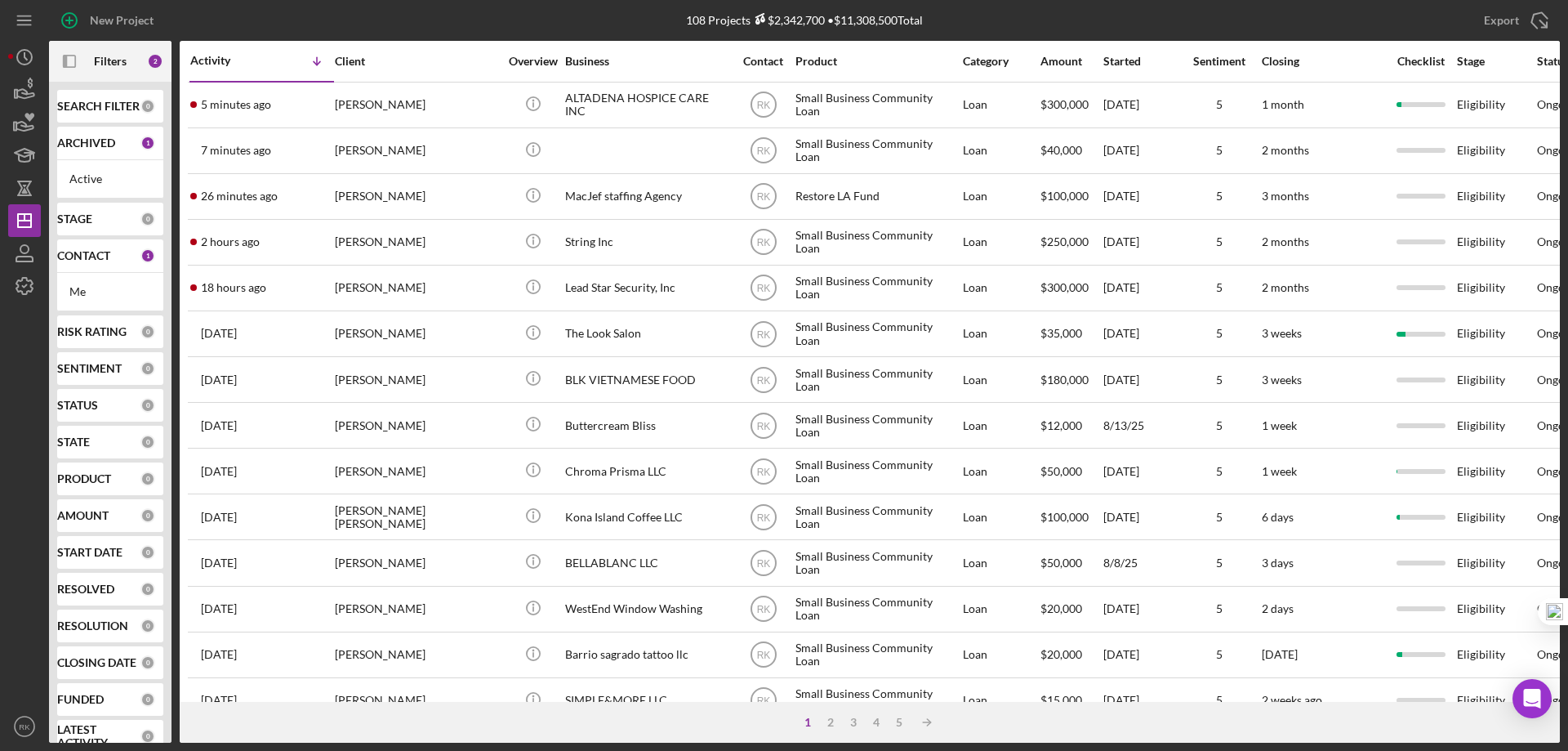
click at [89, 261] on b "CONTACT" at bounding box center [83, 255] width 53 height 13
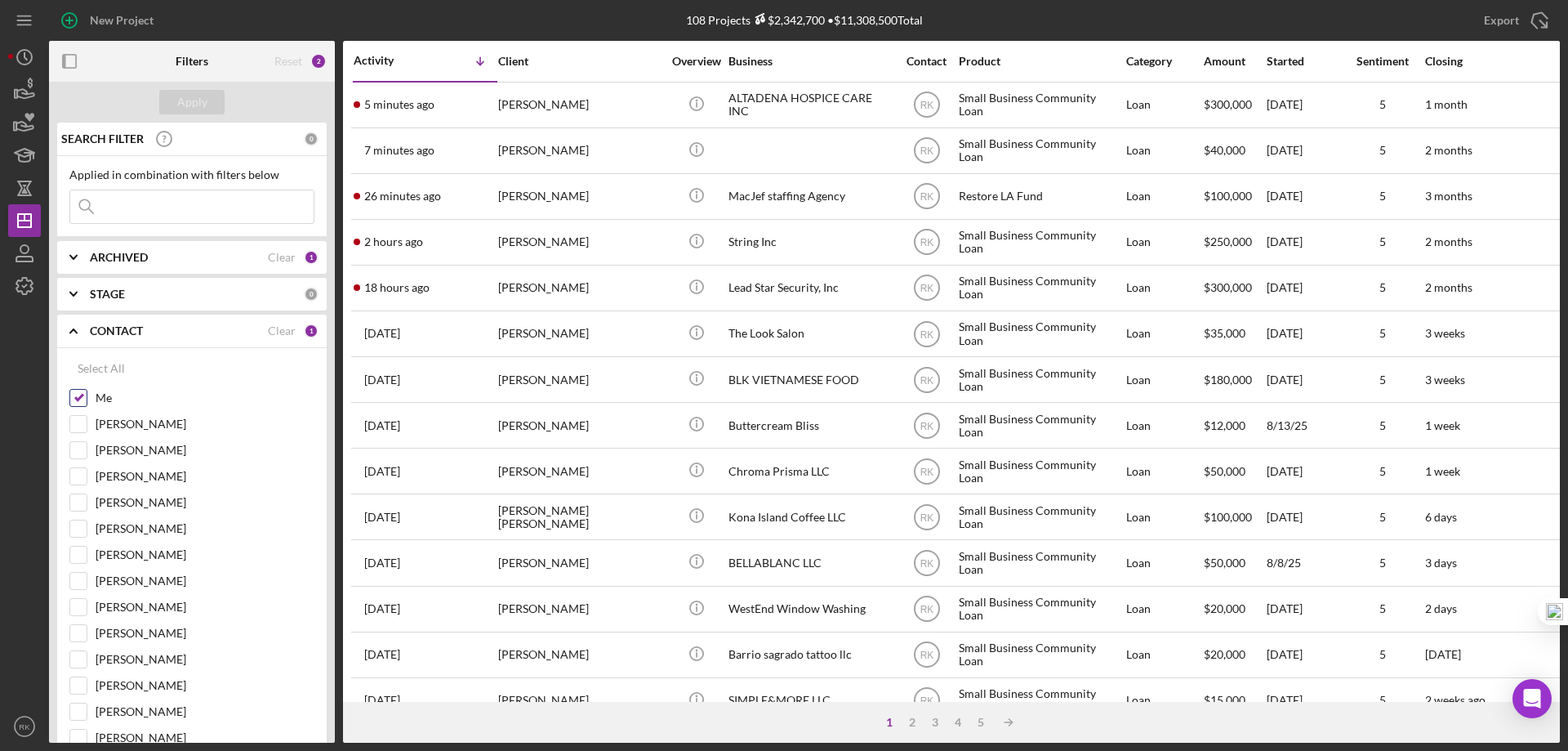
click at [81, 399] on input "Me" at bounding box center [78, 398] width 16 height 16
checkbox input "false"
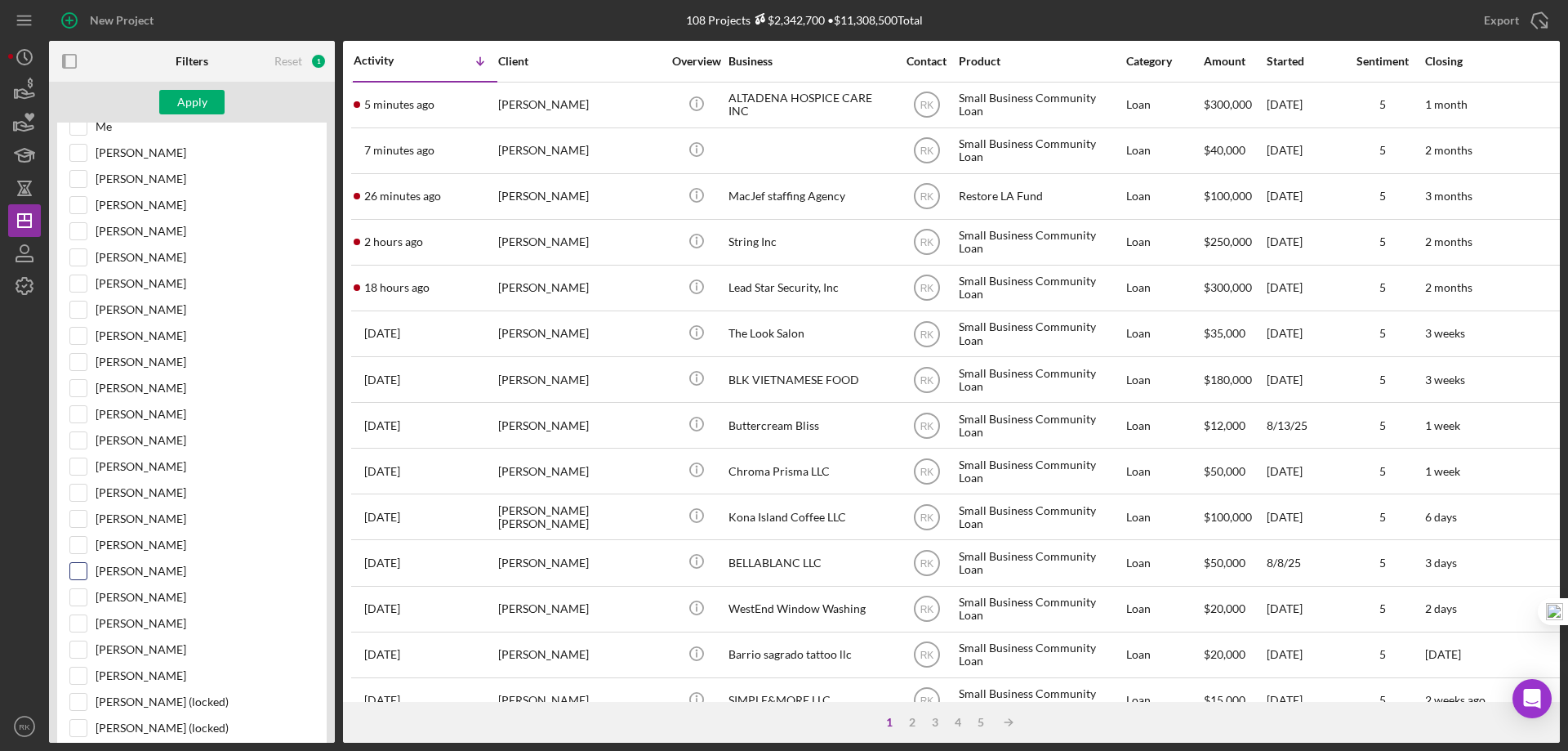
scroll to position [272, 0]
click at [81, 573] on input "[PERSON_NAME]" at bounding box center [78, 570] width 16 height 16
checkbox input "true"
click at [195, 104] on div "Apply" at bounding box center [192, 102] width 30 height 24
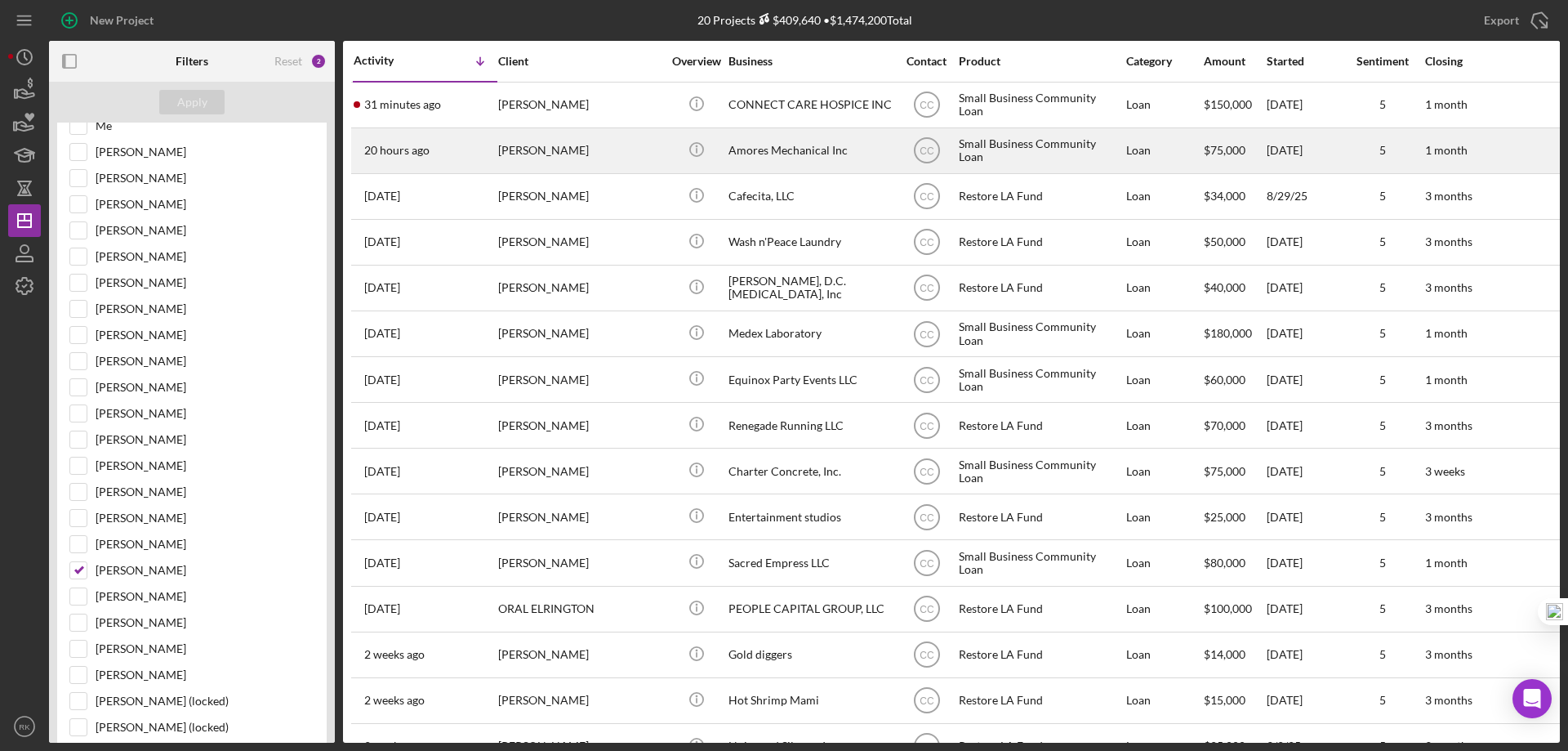
click at [784, 157] on div "Amores Mechanical Inc" at bounding box center [810, 151] width 163 height 43
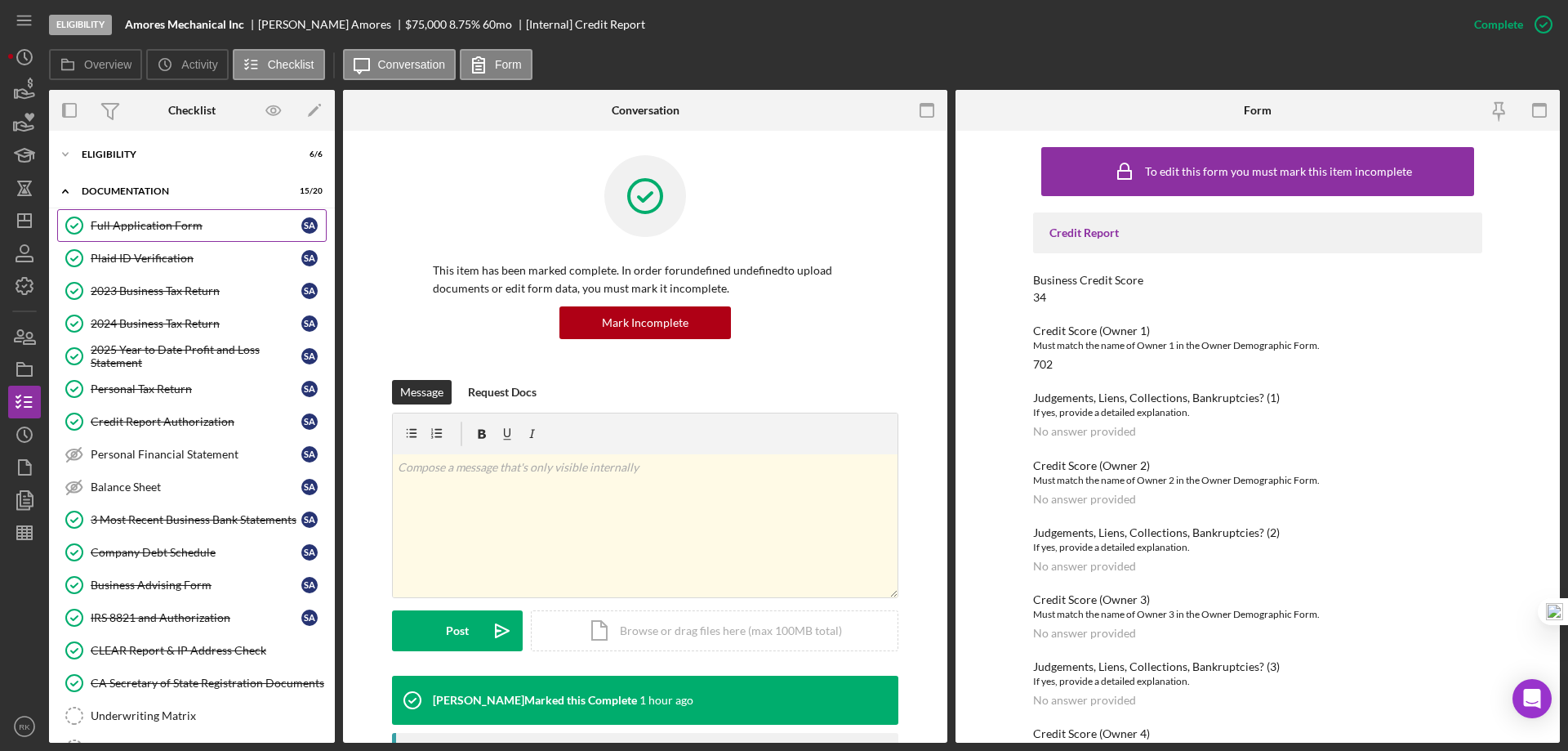
click at [166, 237] on link "Full Application Form Full Application Form S A" at bounding box center [192, 226] width 270 height 33
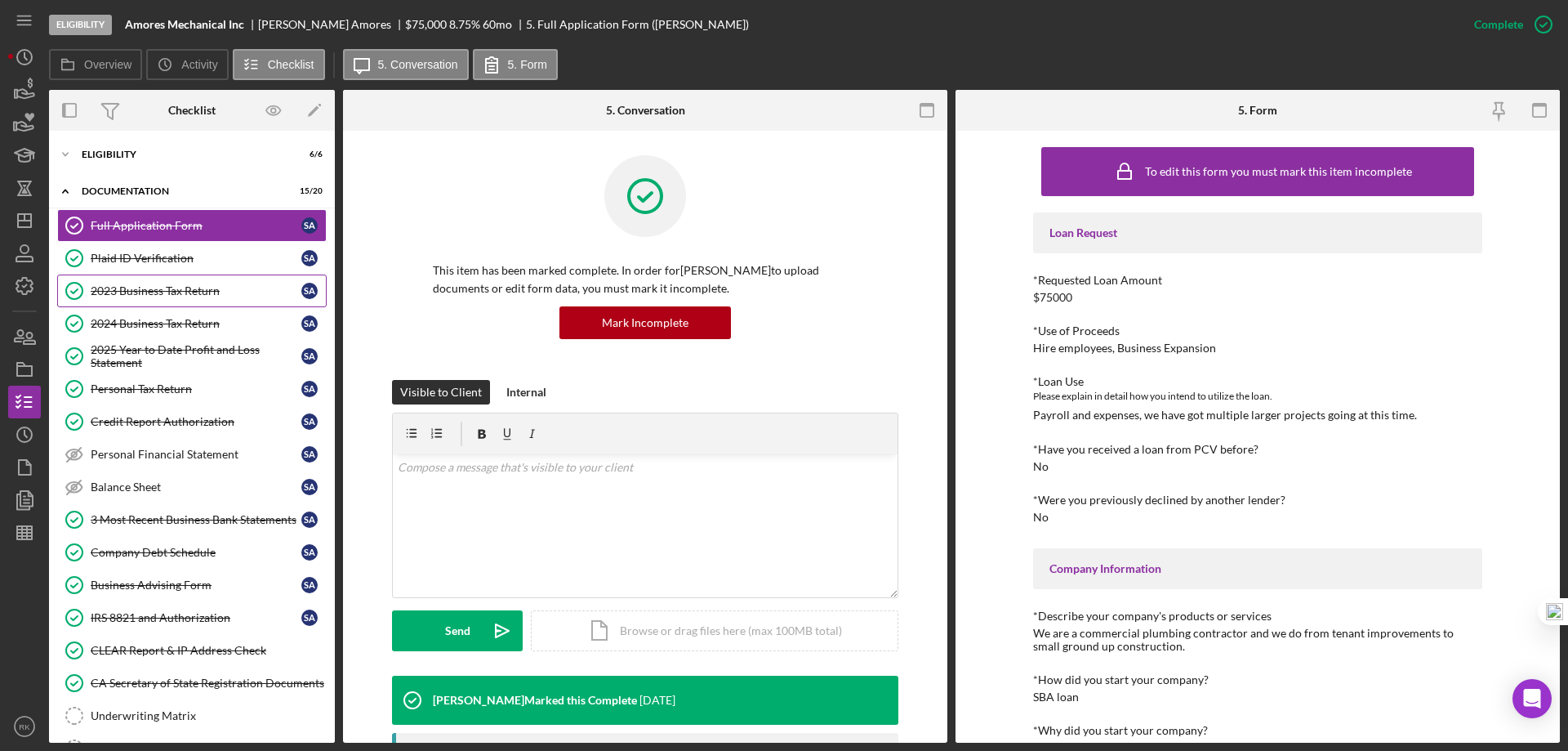
click at [166, 299] on link "2023 Business Tax Return 2023 Business Tax Return S A" at bounding box center [192, 291] width 270 height 33
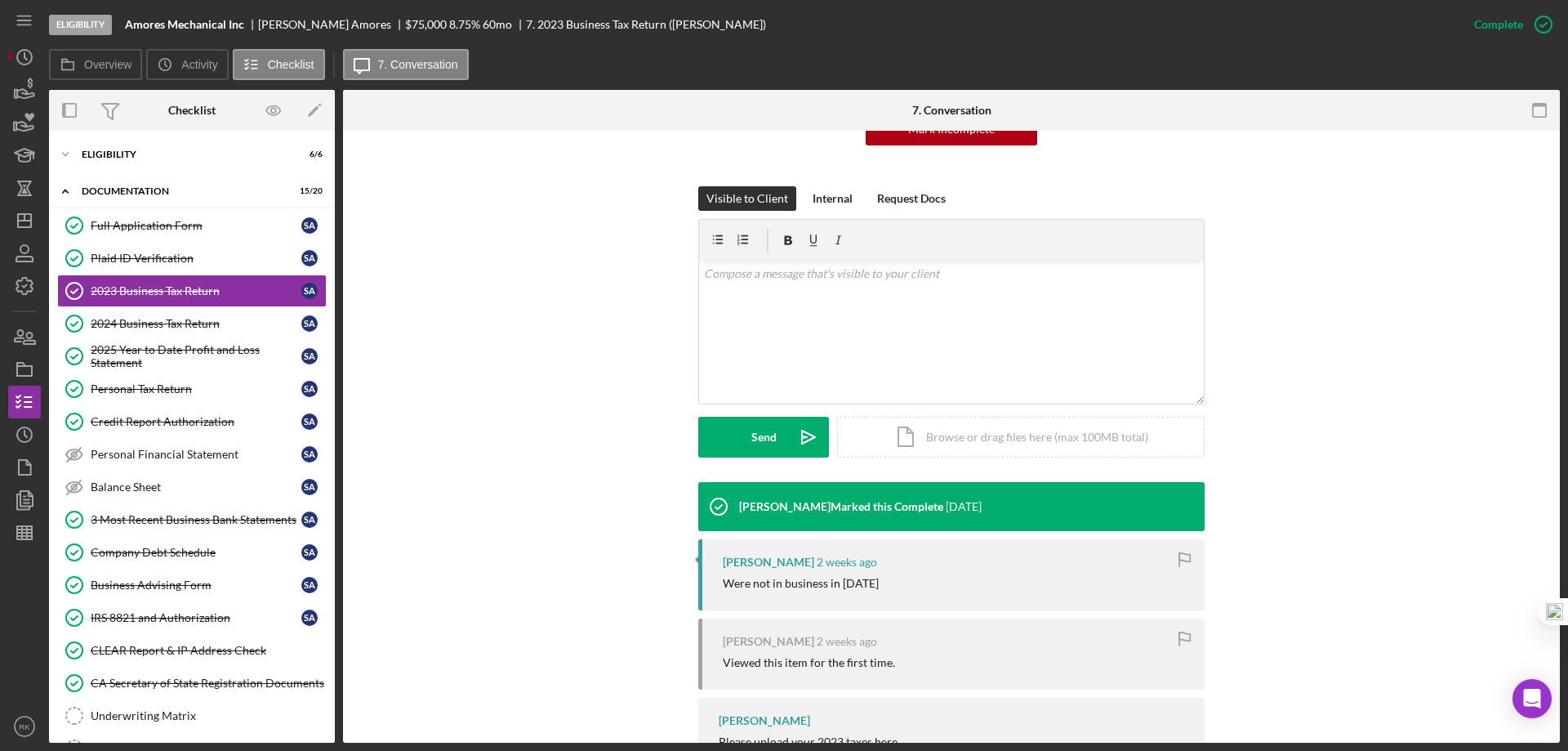
scroll to position [293, 0]
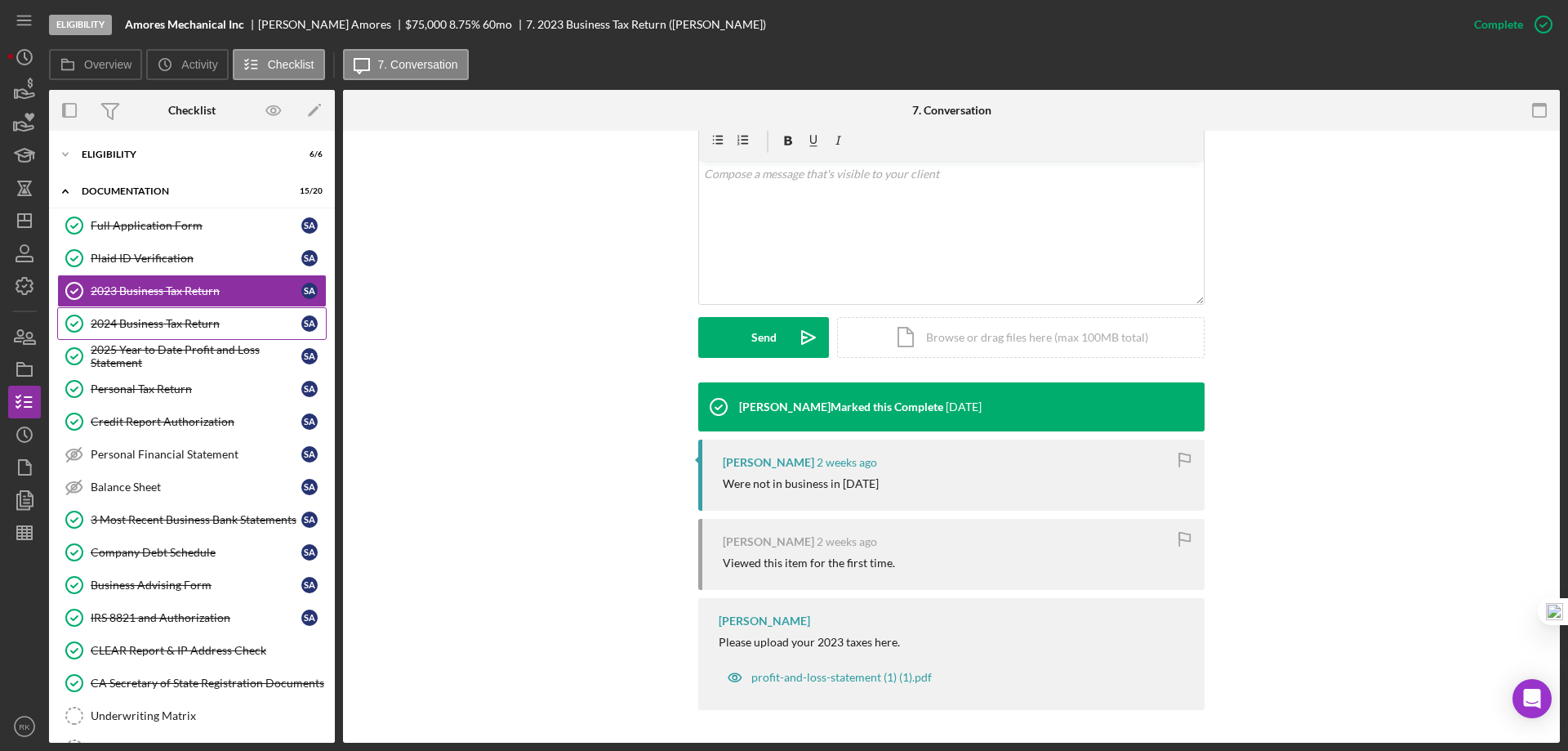
click at [181, 331] on link "2024 Business Tax Return 2024 Business Tax Return S A" at bounding box center [192, 324] width 270 height 33
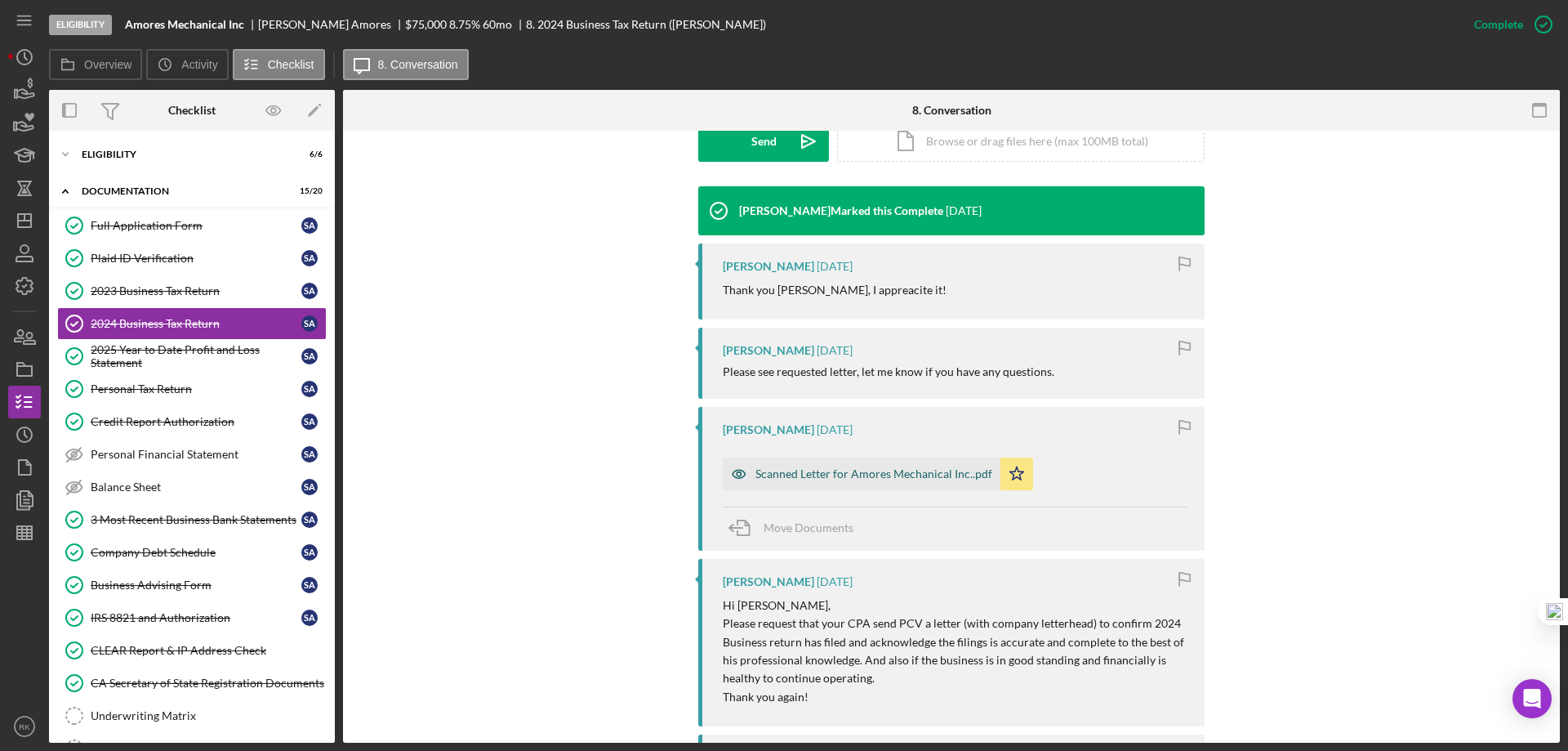
scroll to position [491, 0]
click at [882, 478] on div "Scanned Letter for Amores Mechanical Inc..pdf" at bounding box center [874, 472] width 237 height 13
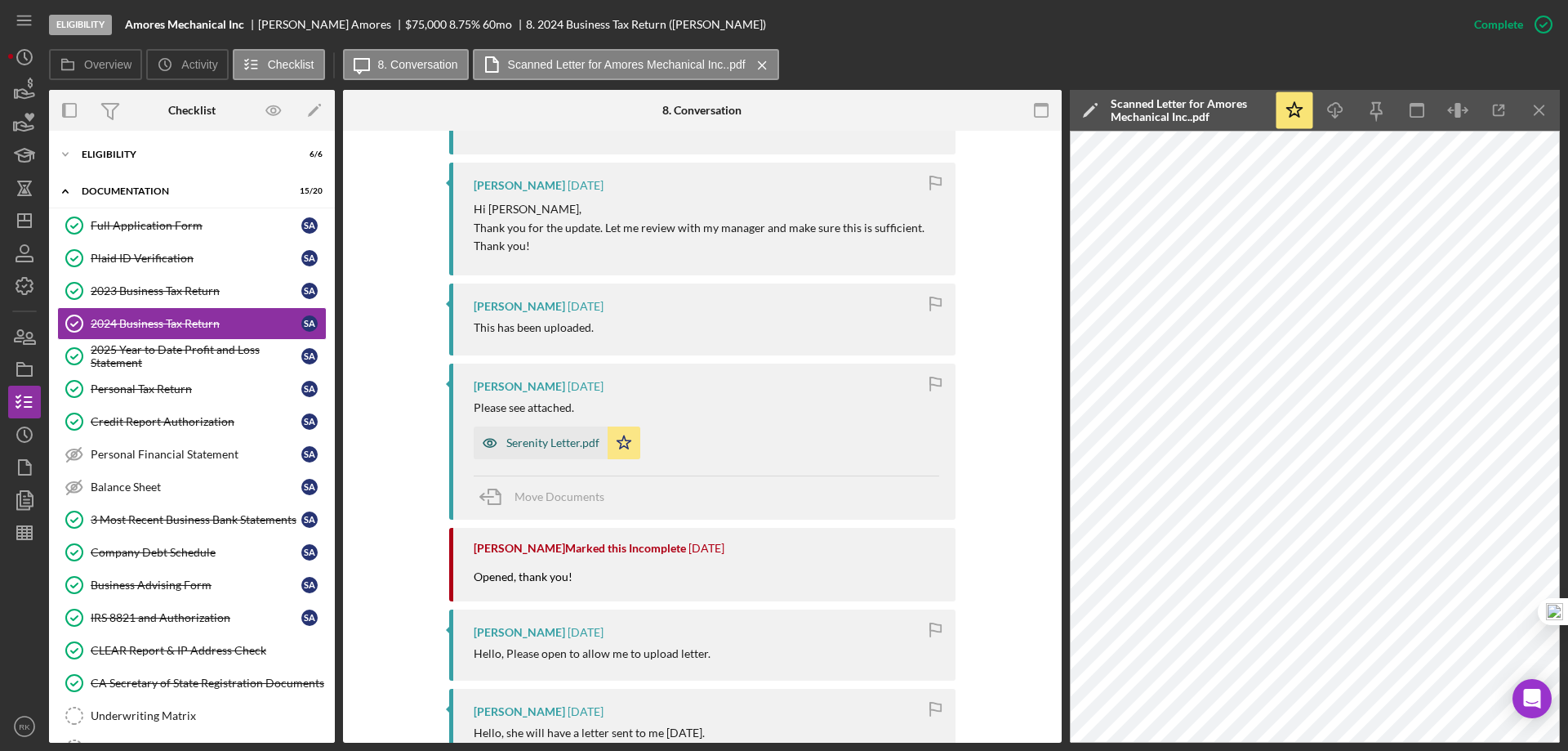
scroll to position [1062, 0]
click at [545, 442] on div "Serenity Letter.pdf" at bounding box center [552, 442] width 93 height 13
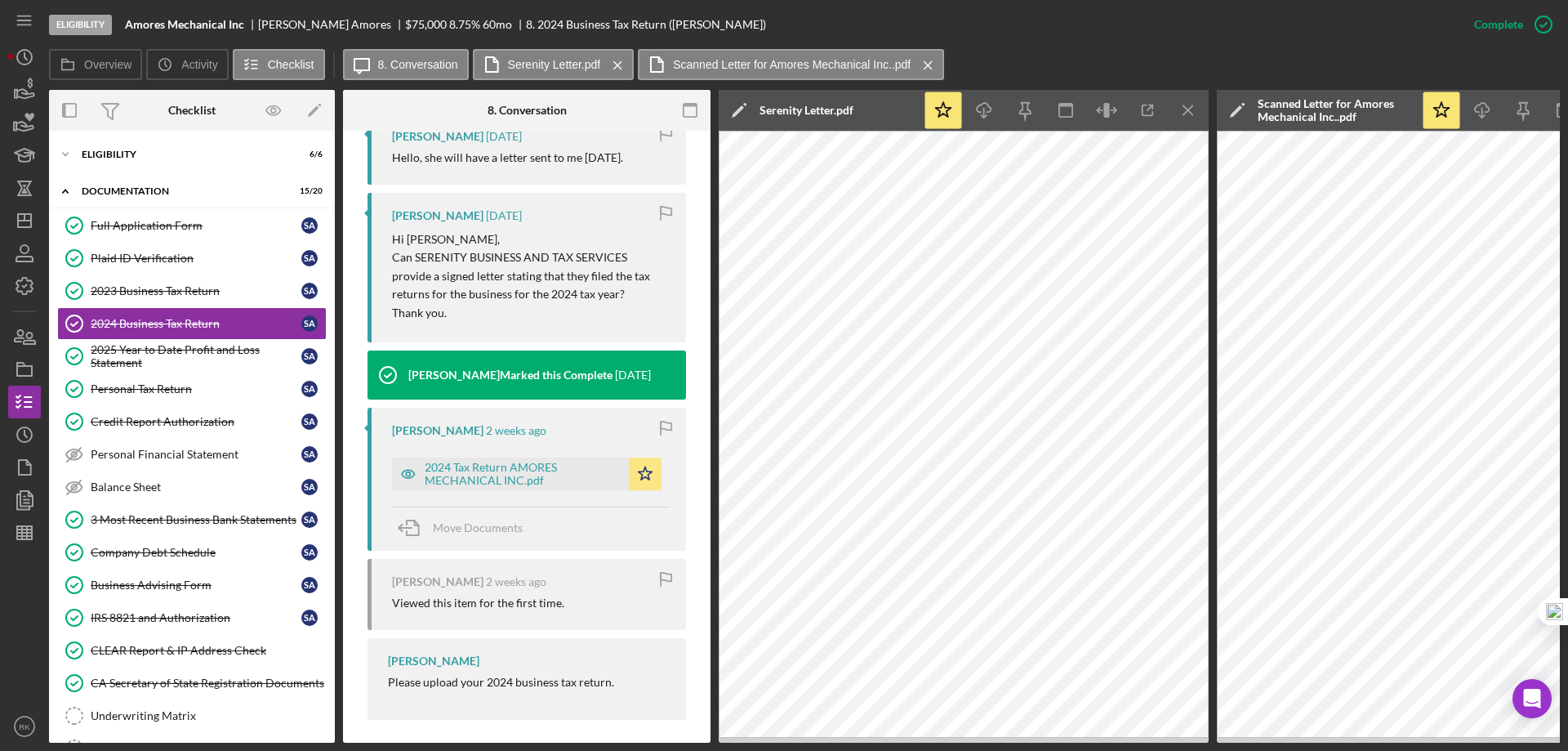
scroll to position [1738, 0]
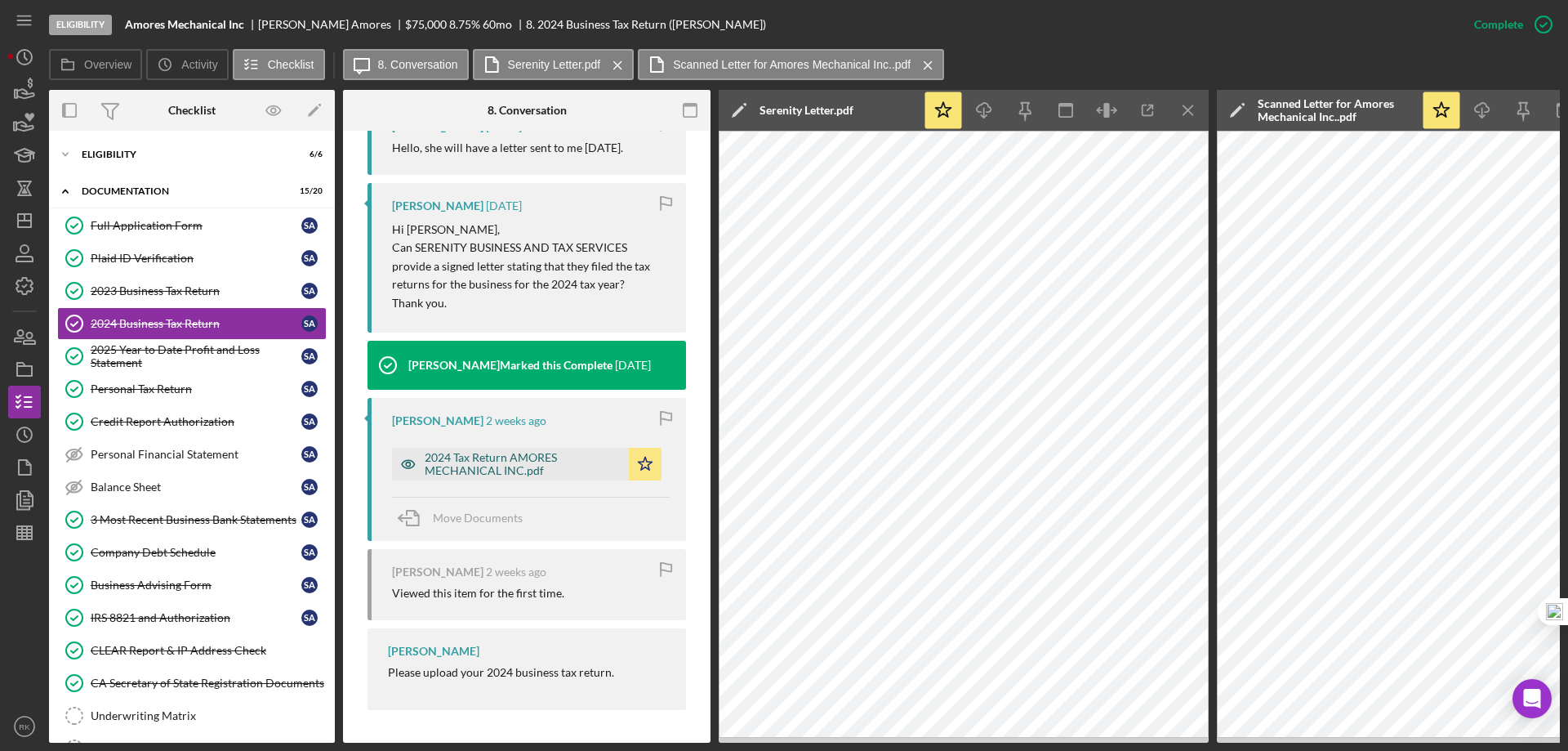
click at [516, 470] on div "2024 Tax Return AMORES MECHANICAL INC.pdf" at bounding box center [522, 464] width 196 height 26
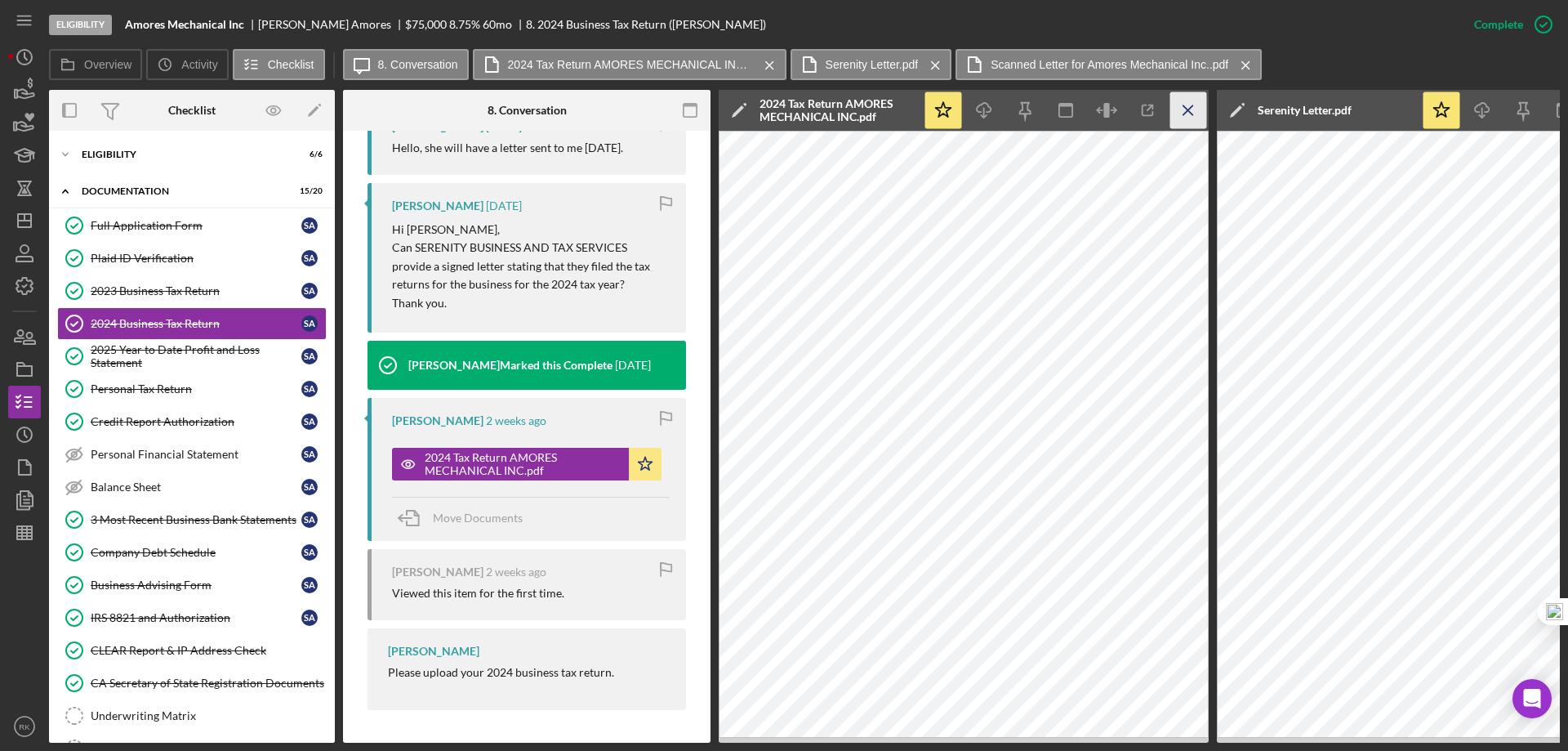
click at [1181, 115] on icon "Icon/Menu Close" at bounding box center [1189, 110] width 36 height 36
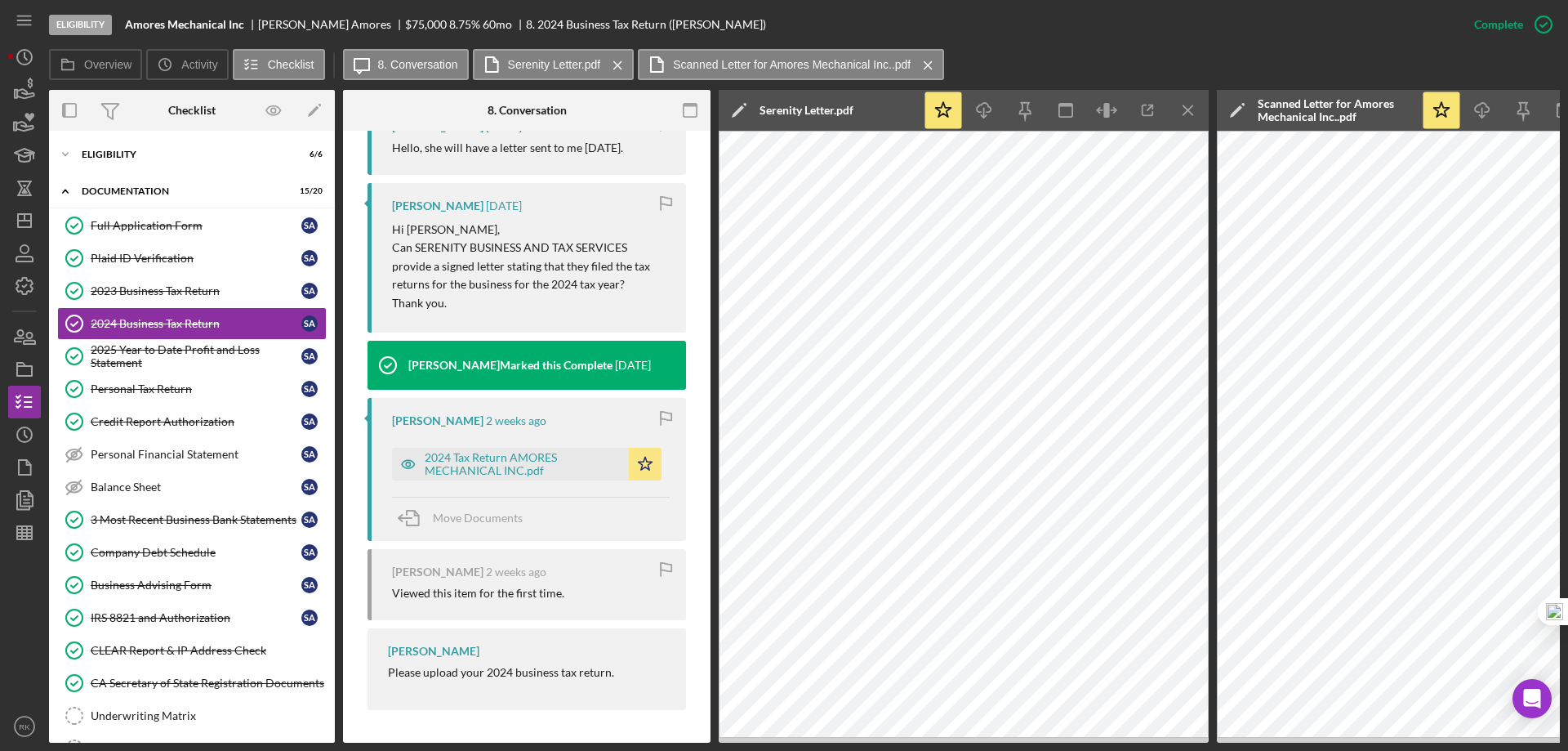
click at [1181, 115] on icon "Icon/Menu Close" at bounding box center [1189, 110] width 36 height 36
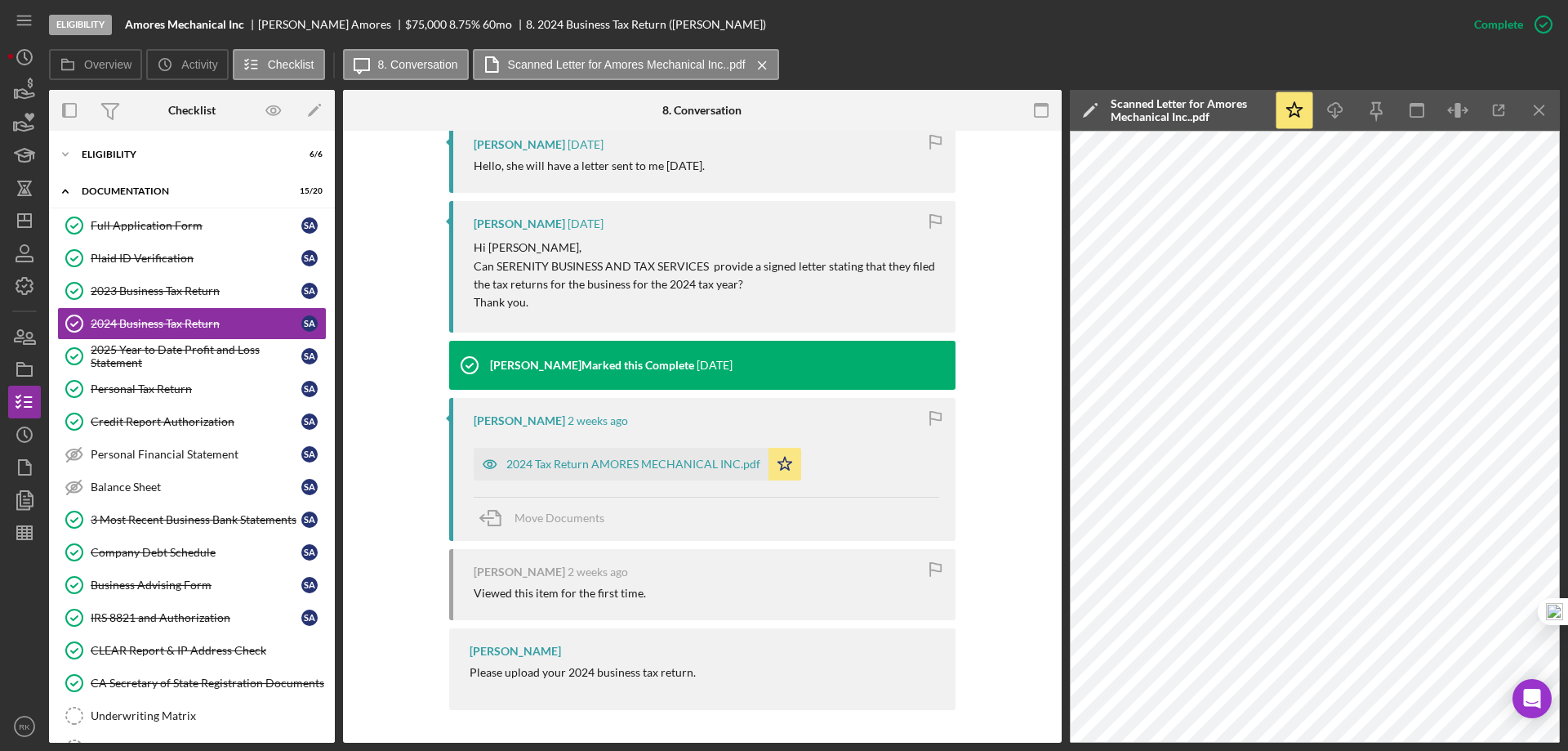
scroll to position [1629, 0]
click at [1538, 108] on icon "Icon/Menu Close" at bounding box center [1539, 110] width 36 height 36
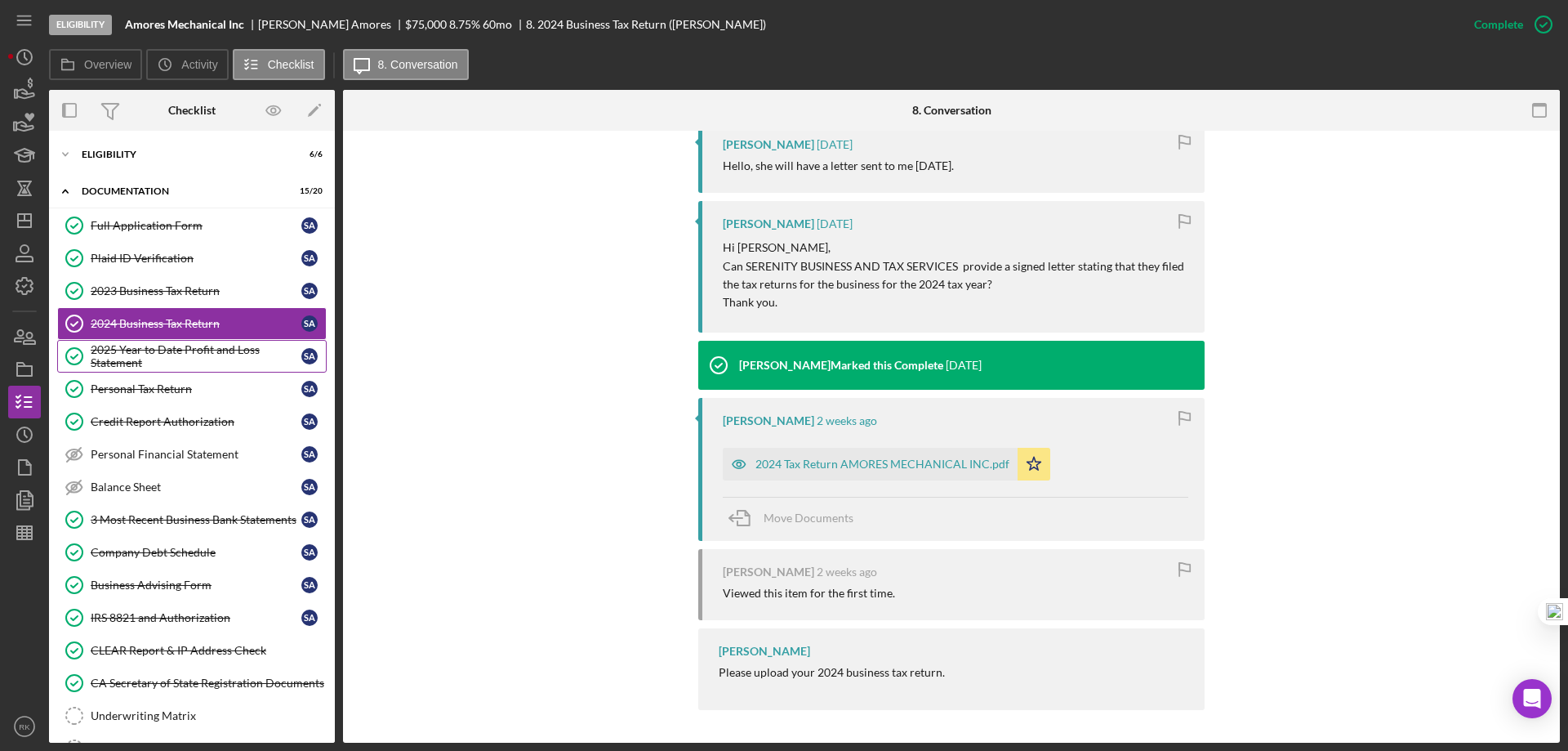
click at [154, 347] on div "2025 Year to Date Profit and Loss Statement" at bounding box center [195, 356] width 211 height 26
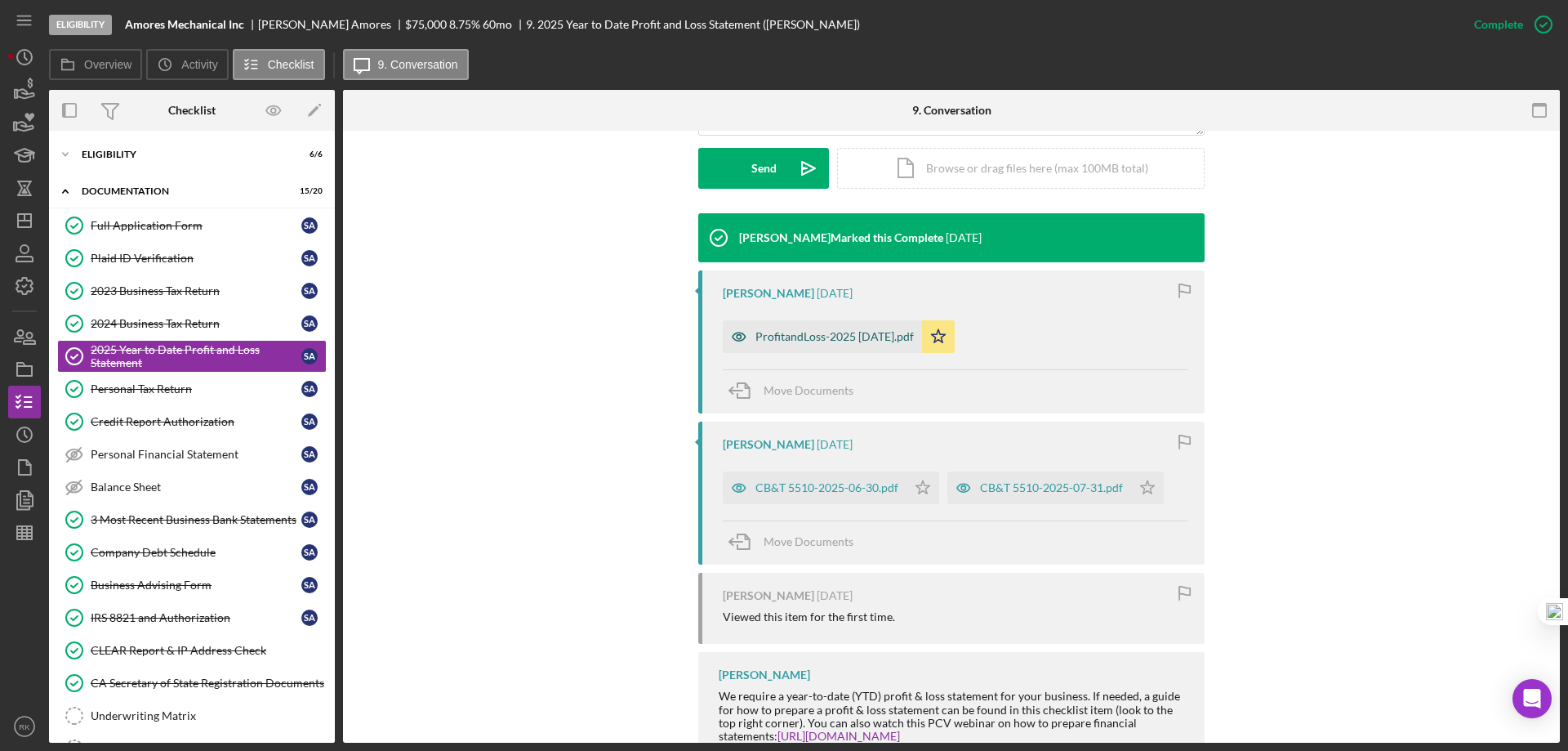
scroll to position [464, 0]
click at [817, 339] on div "ProfitandLoss-2025 9-9-25.pdf" at bounding box center [835, 335] width 159 height 13
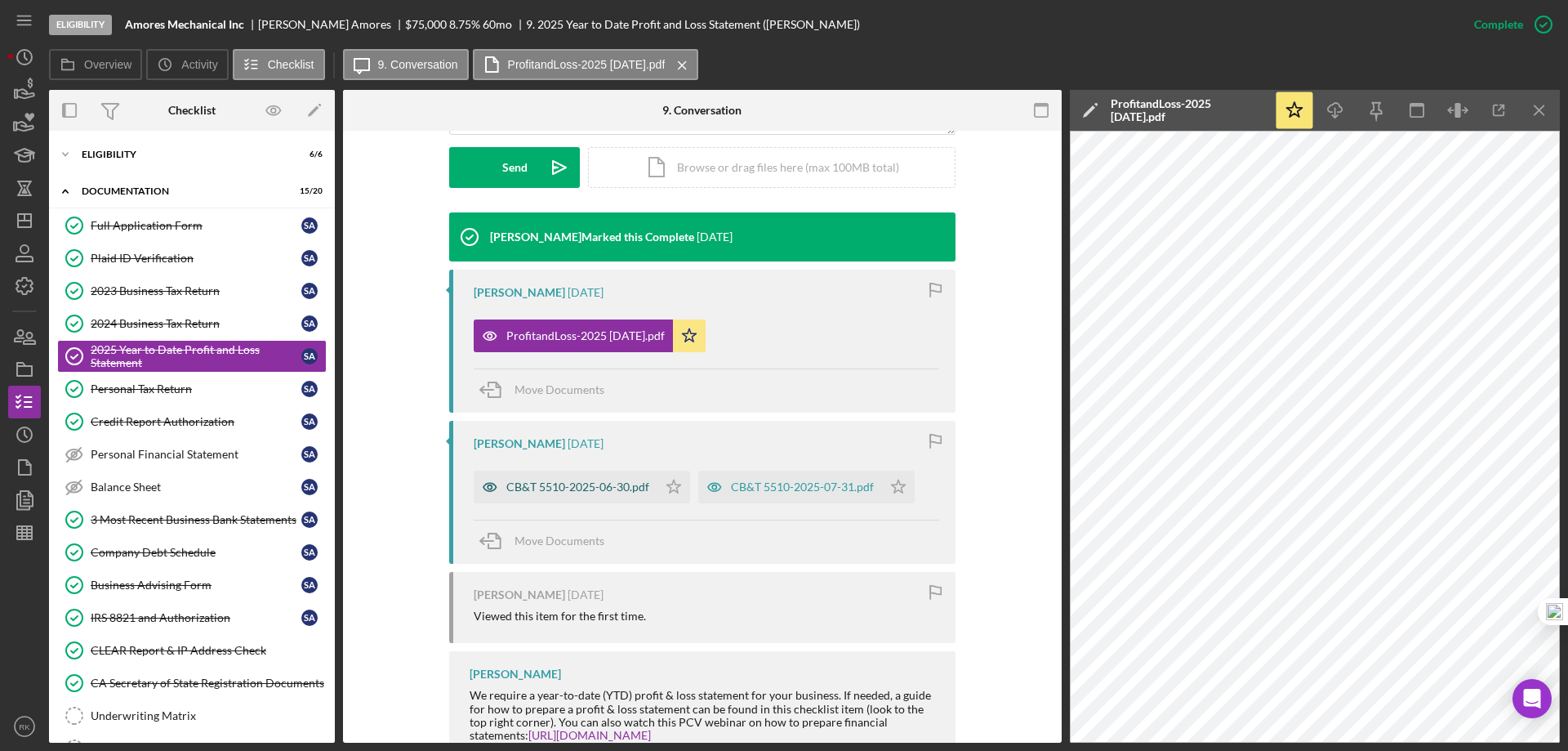
click at [600, 487] on div "CB&T 5510-2025-06-30.pdf" at bounding box center [577, 486] width 143 height 13
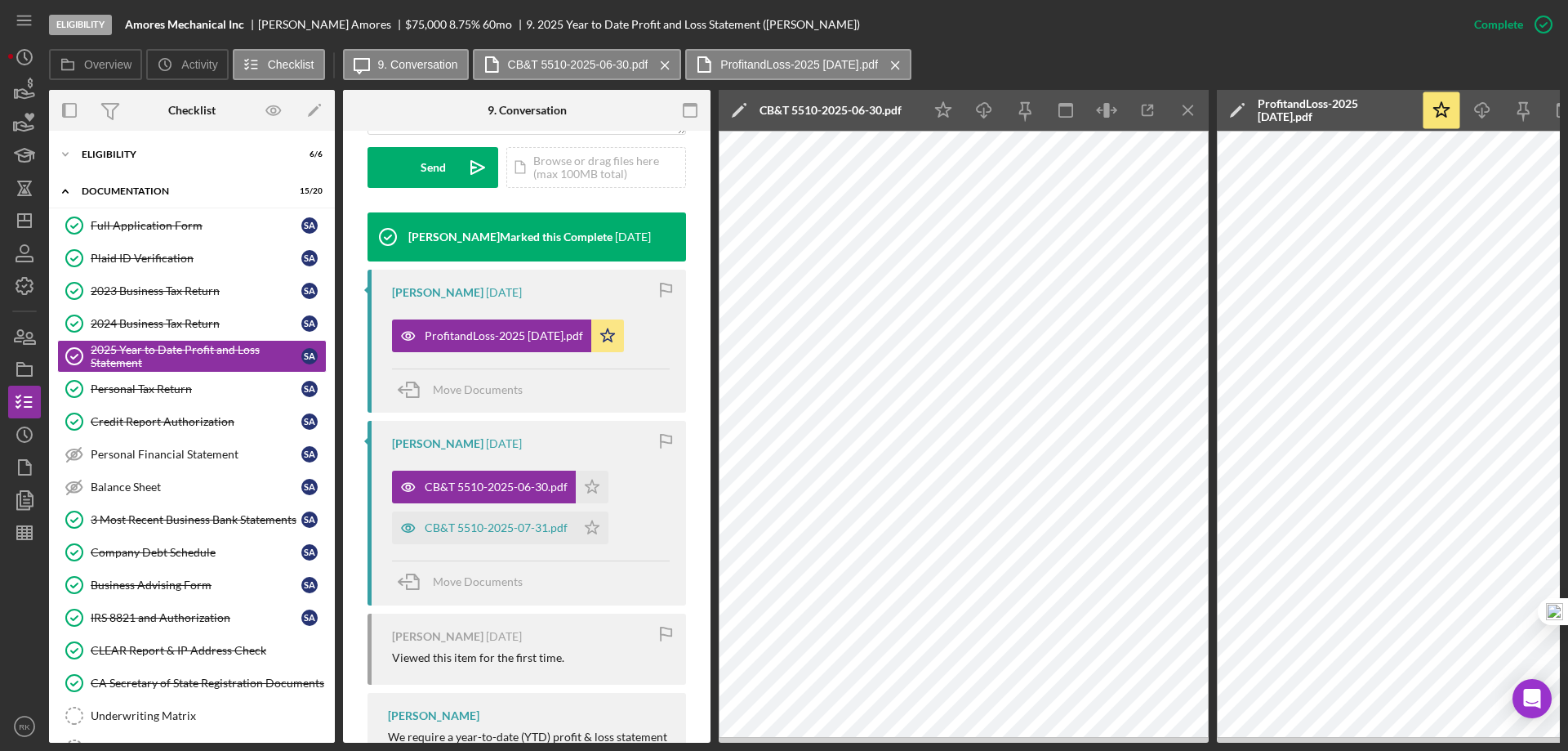
click at [1191, 112] on icon "Icon/Menu Close" at bounding box center [1189, 110] width 36 height 36
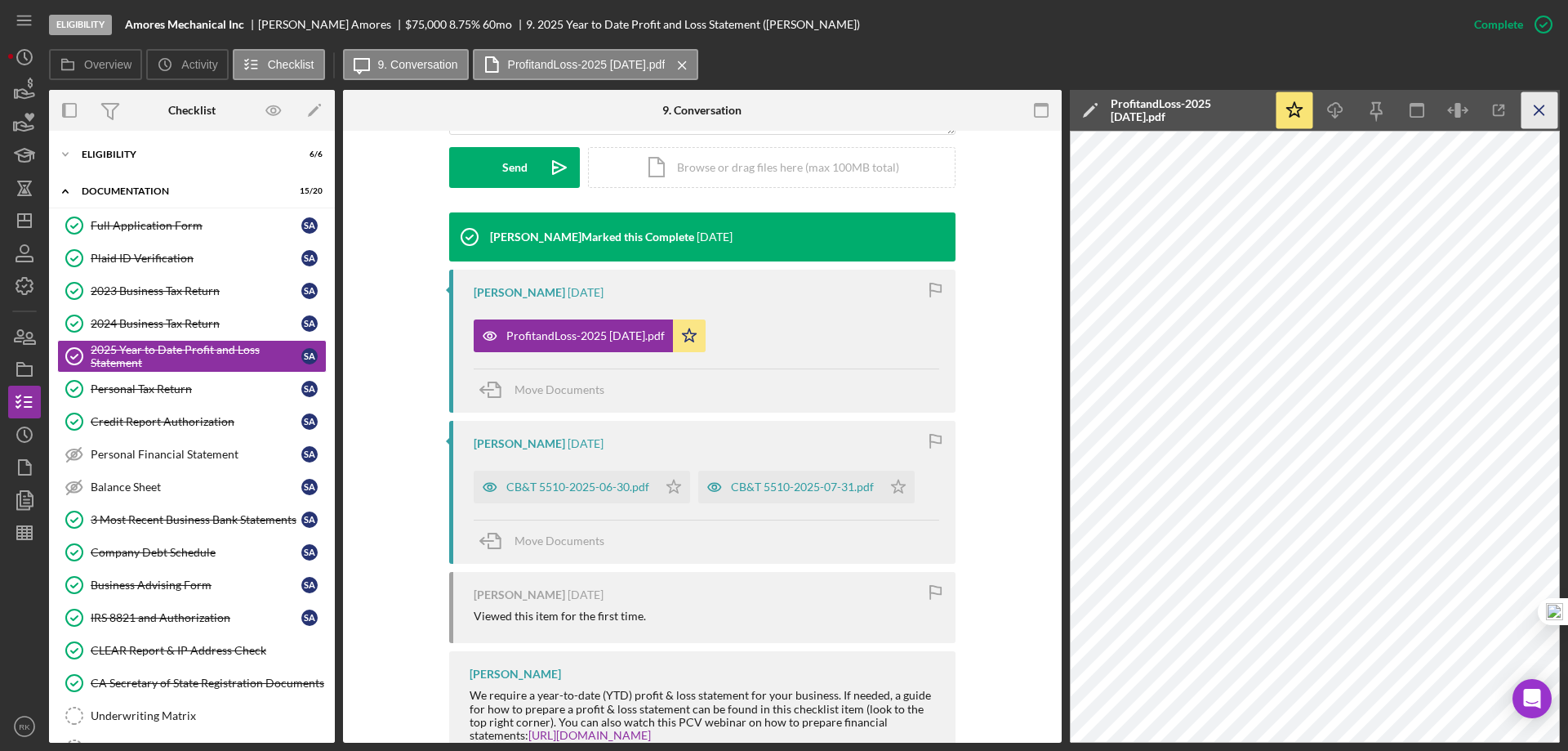
click at [1542, 109] on icon "Icon/Menu Close" at bounding box center [1539, 110] width 36 height 36
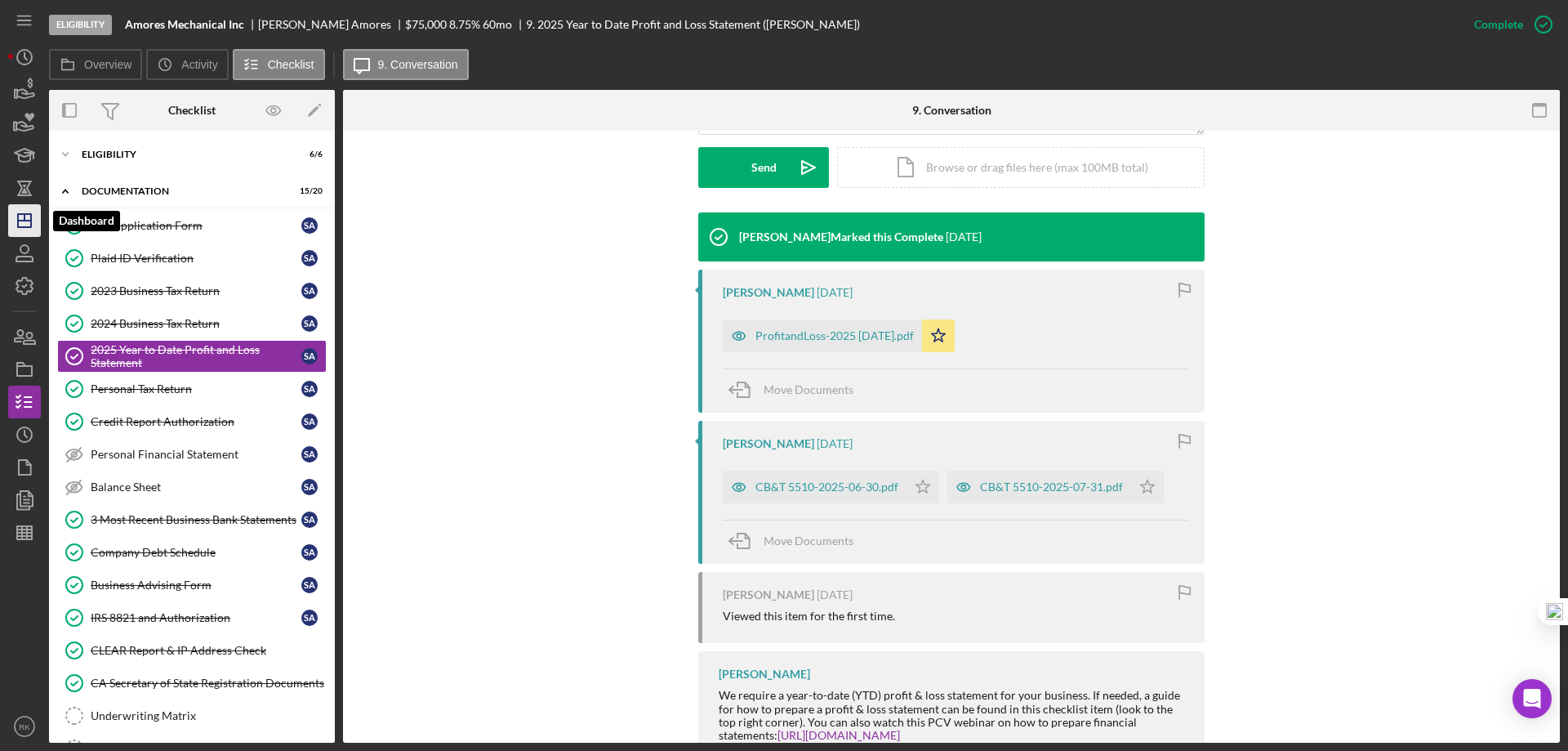
drag, startPoint x: 21, startPoint y: 218, endPoint x: 28, endPoint y: 228, distance: 12.2
click at [21, 218] on icon "Icon/Dashboard" at bounding box center [24, 221] width 41 height 41
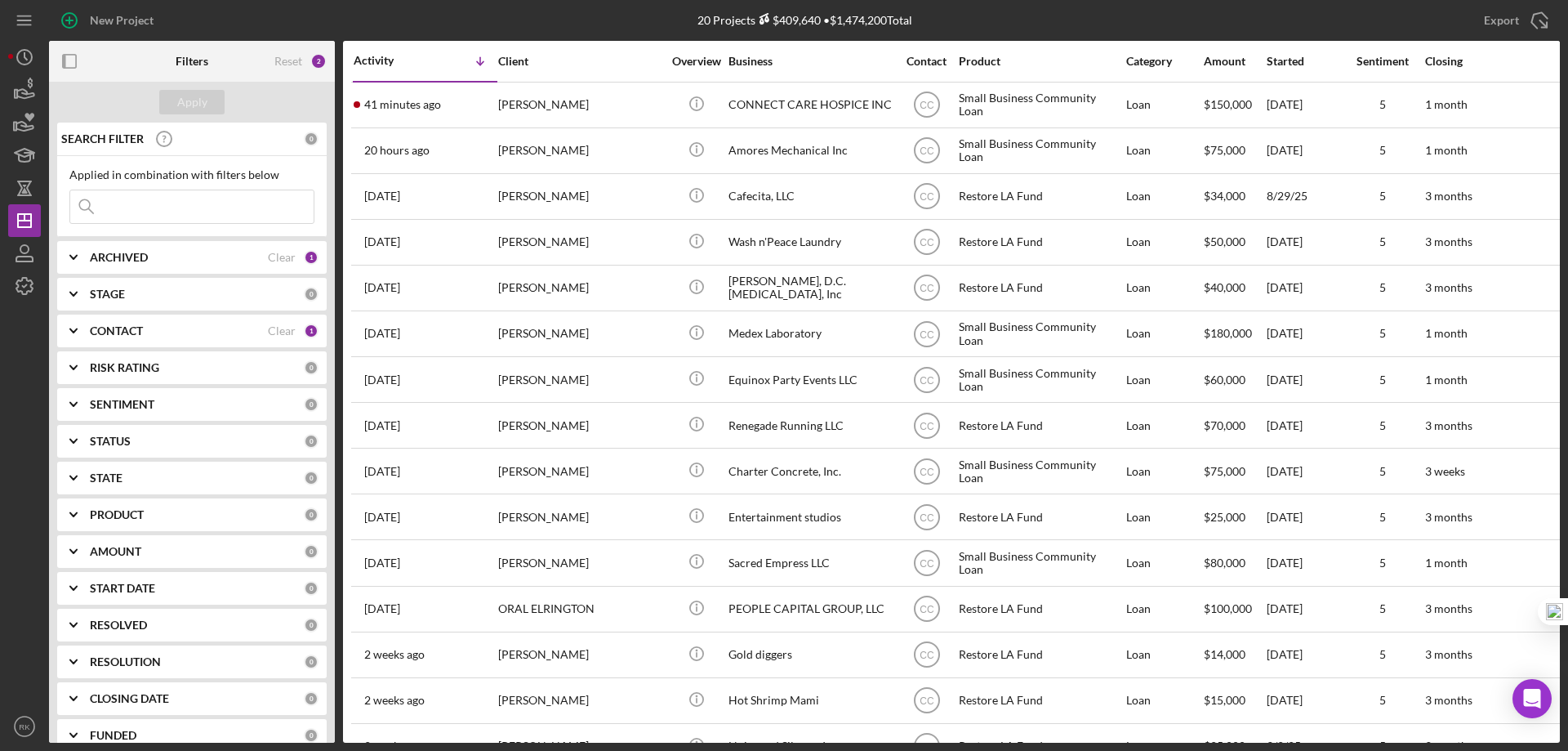
click at [119, 331] on b "CONTACT" at bounding box center [116, 331] width 53 height 13
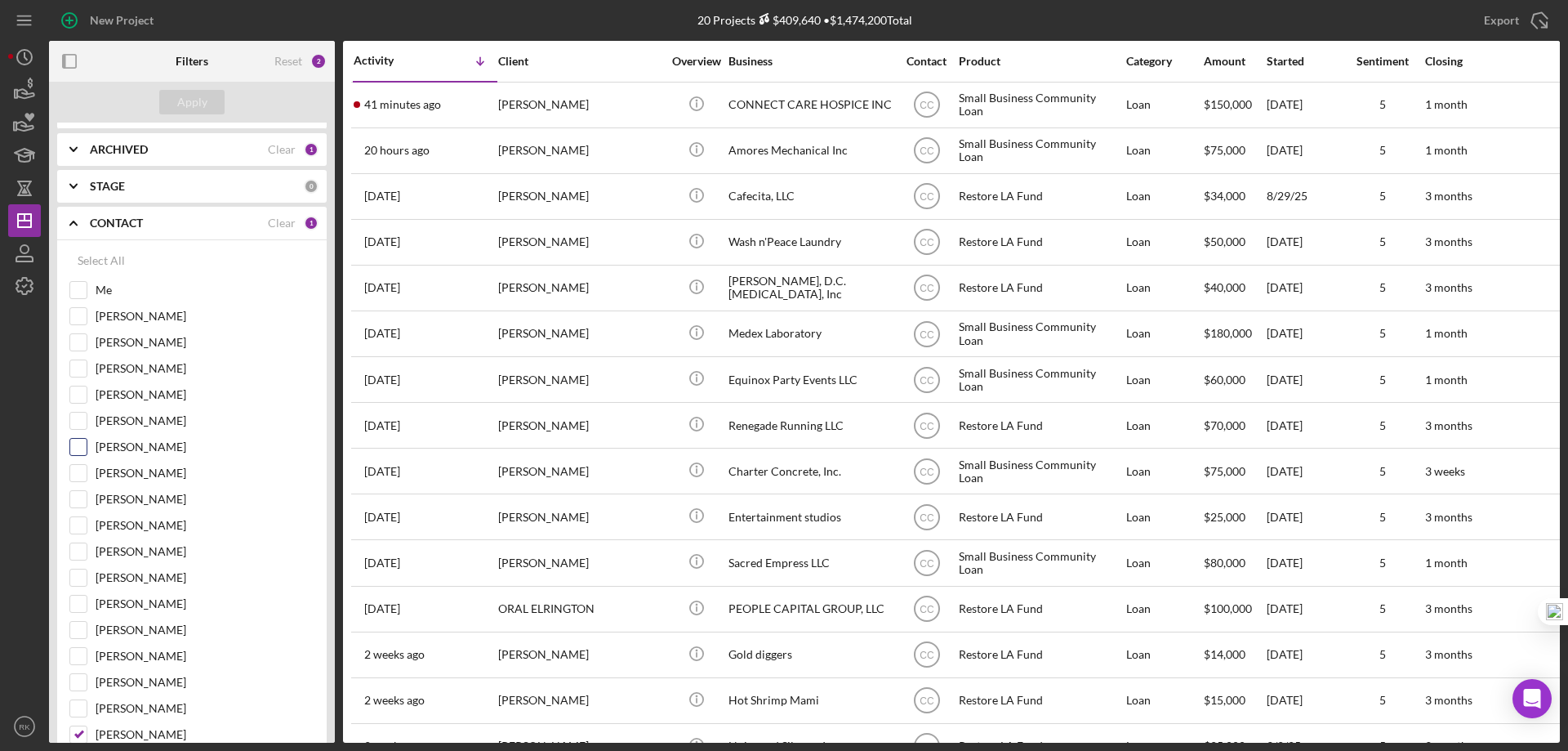
scroll to position [109, 0]
click at [75, 448] on input "[PERSON_NAME]" at bounding box center [78, 445] width 16 height 16
checkbox input "true"
drag, startPoint x: 82, startPoint y: 734, endPoint x: 91, endPoint y: 687, distance: 47.9
click at [81, 734] on input "[PERSON_NAME]" at bounding box center [78, 734] width 16 height 16
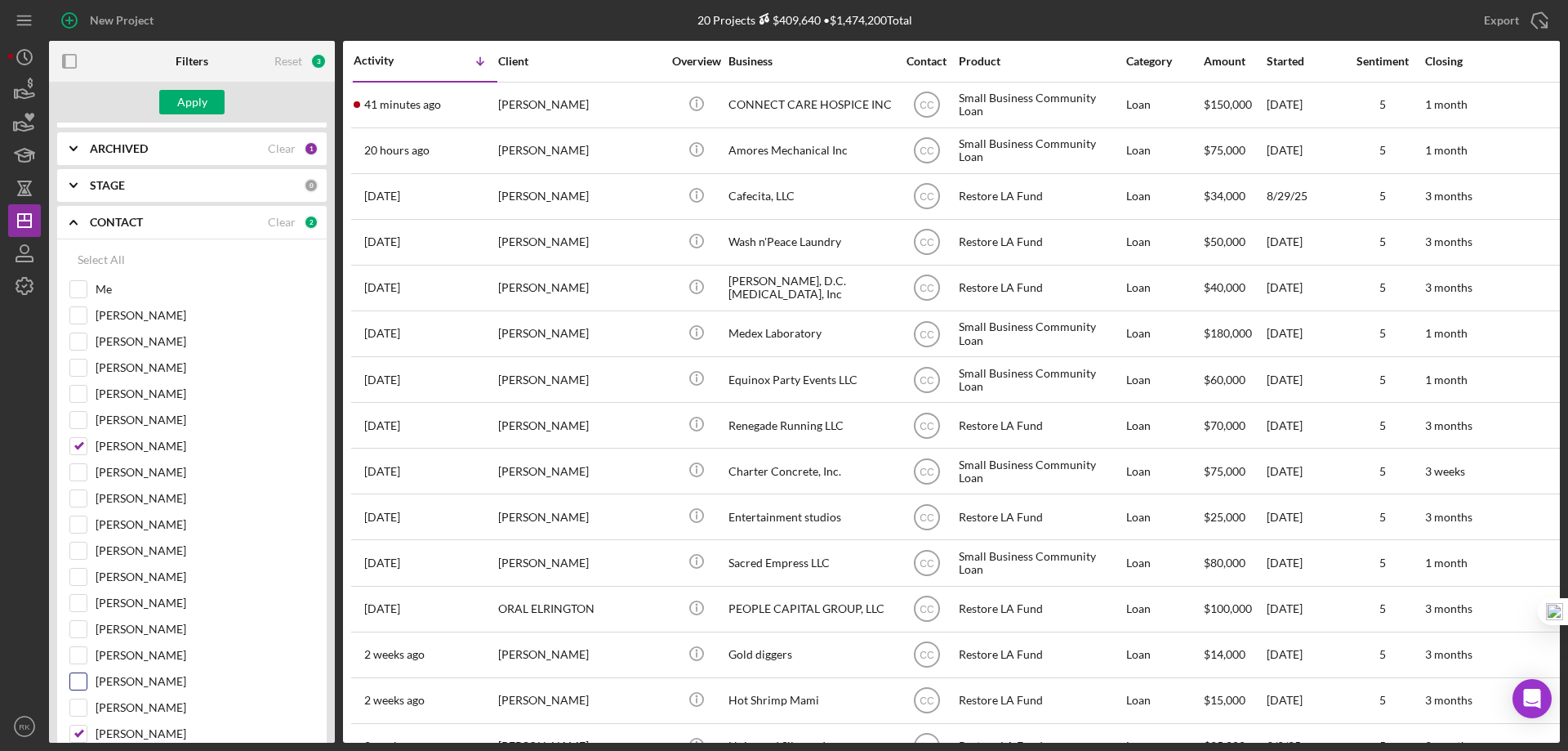
checkbox input "false"
click at [195, 105] on div "Apply" at bounding box center [192, 102] width 30 height 24
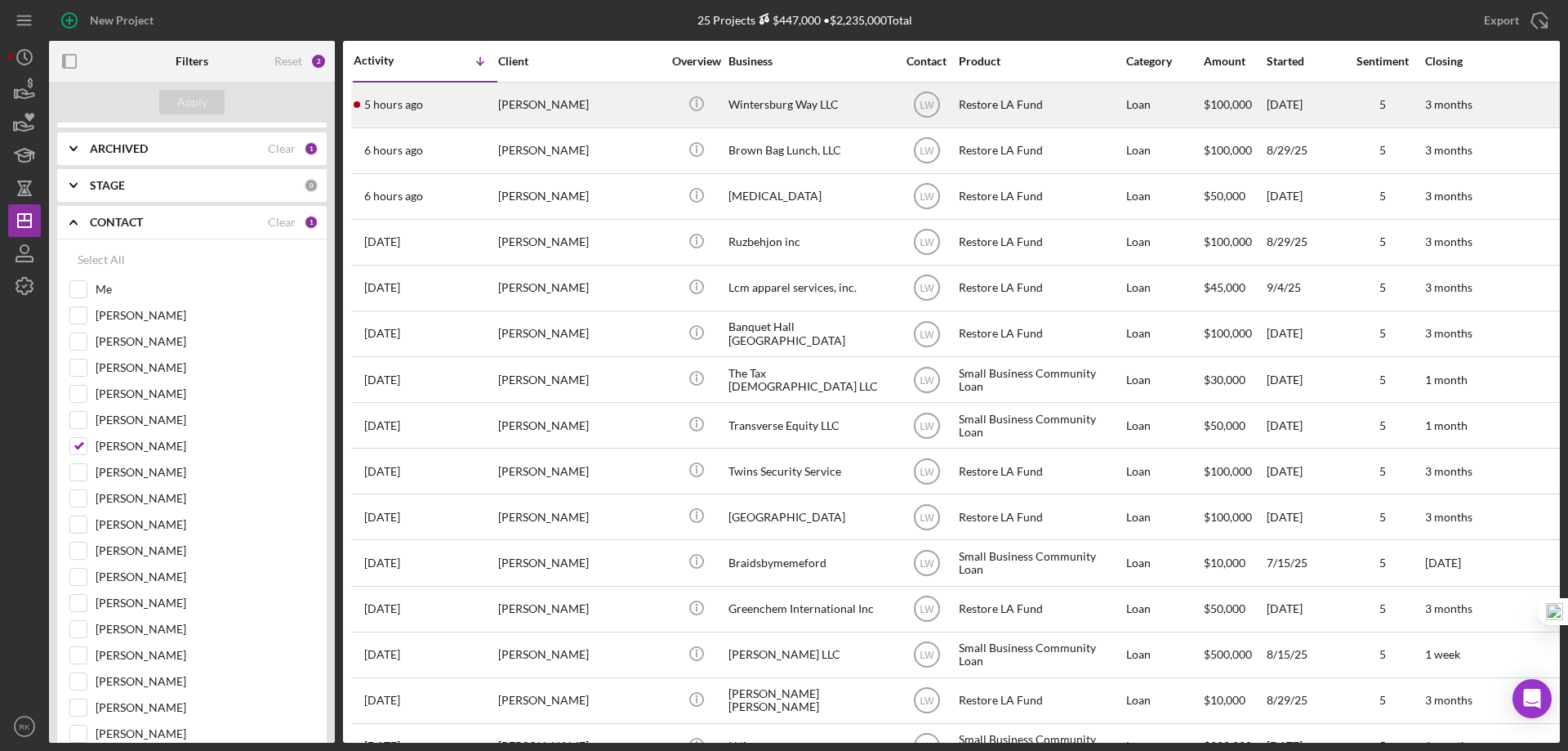
click at [764, 109] on div "Wintersburg Way LLC" at bounding box center [810, 105] width 163 height 43
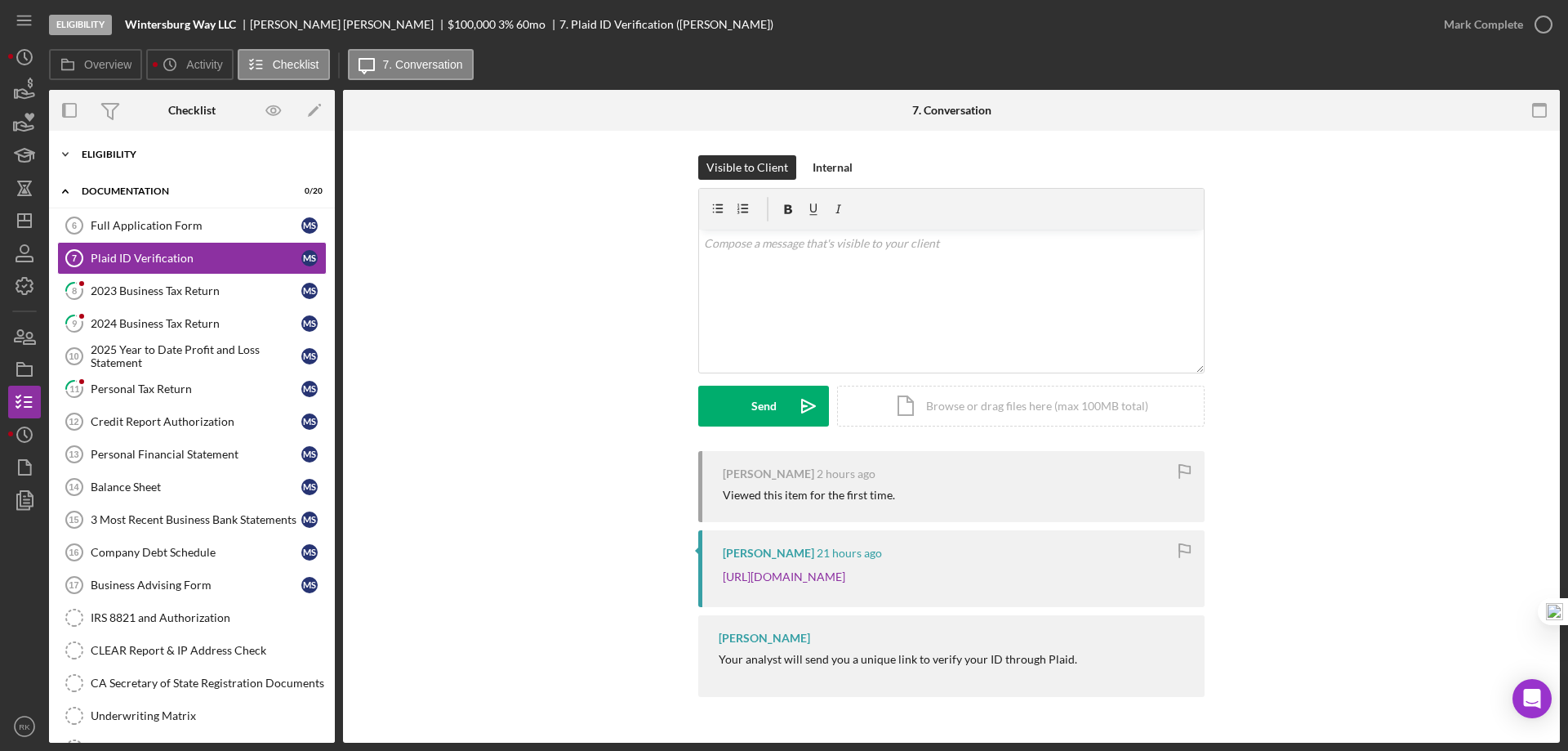
click at [115, 157] on div "Eligibility" at bounding box center [198, 154] width 233 height 10
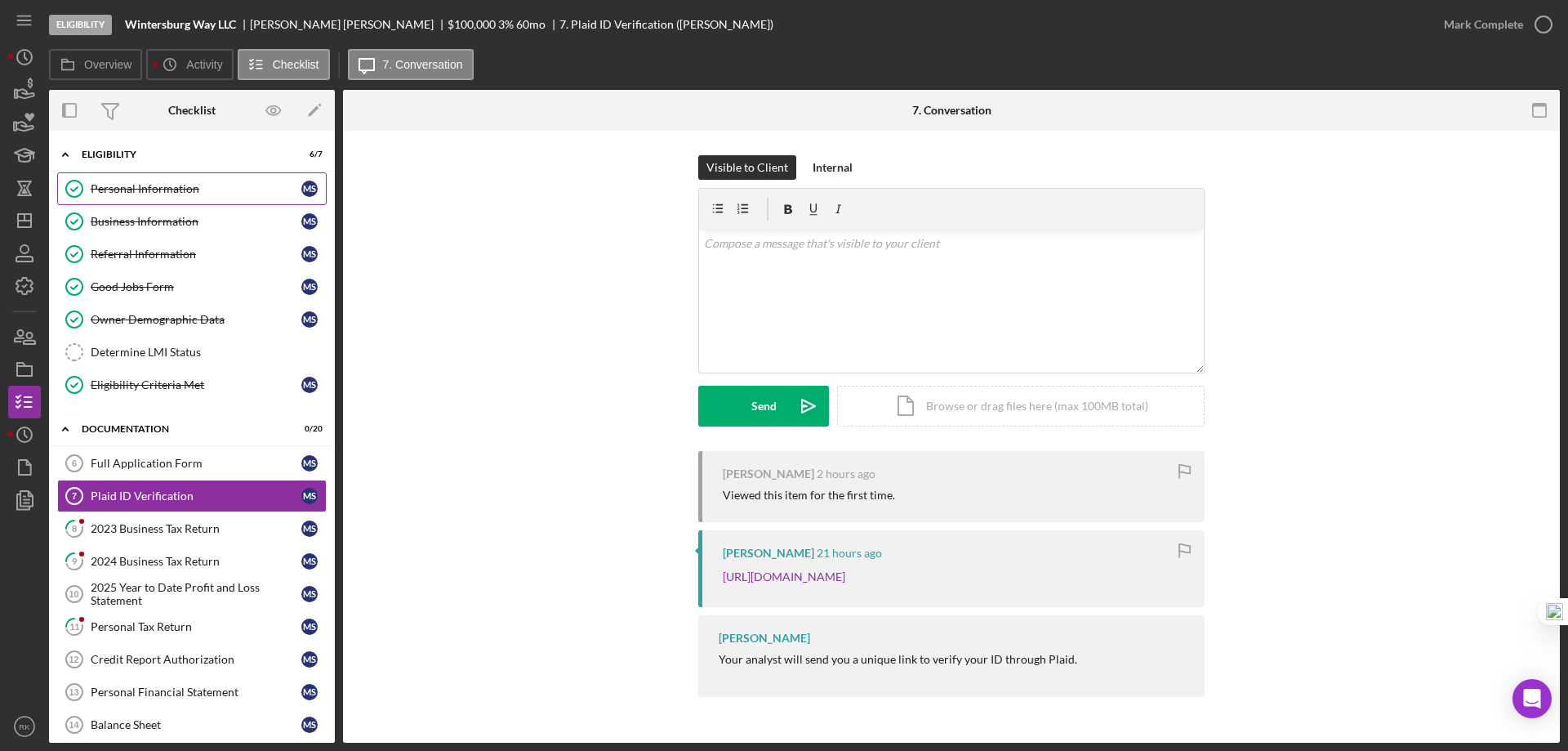
click at [121, 188] on div "Personal Information" at bounding box center [195, 188] width 211 height 13
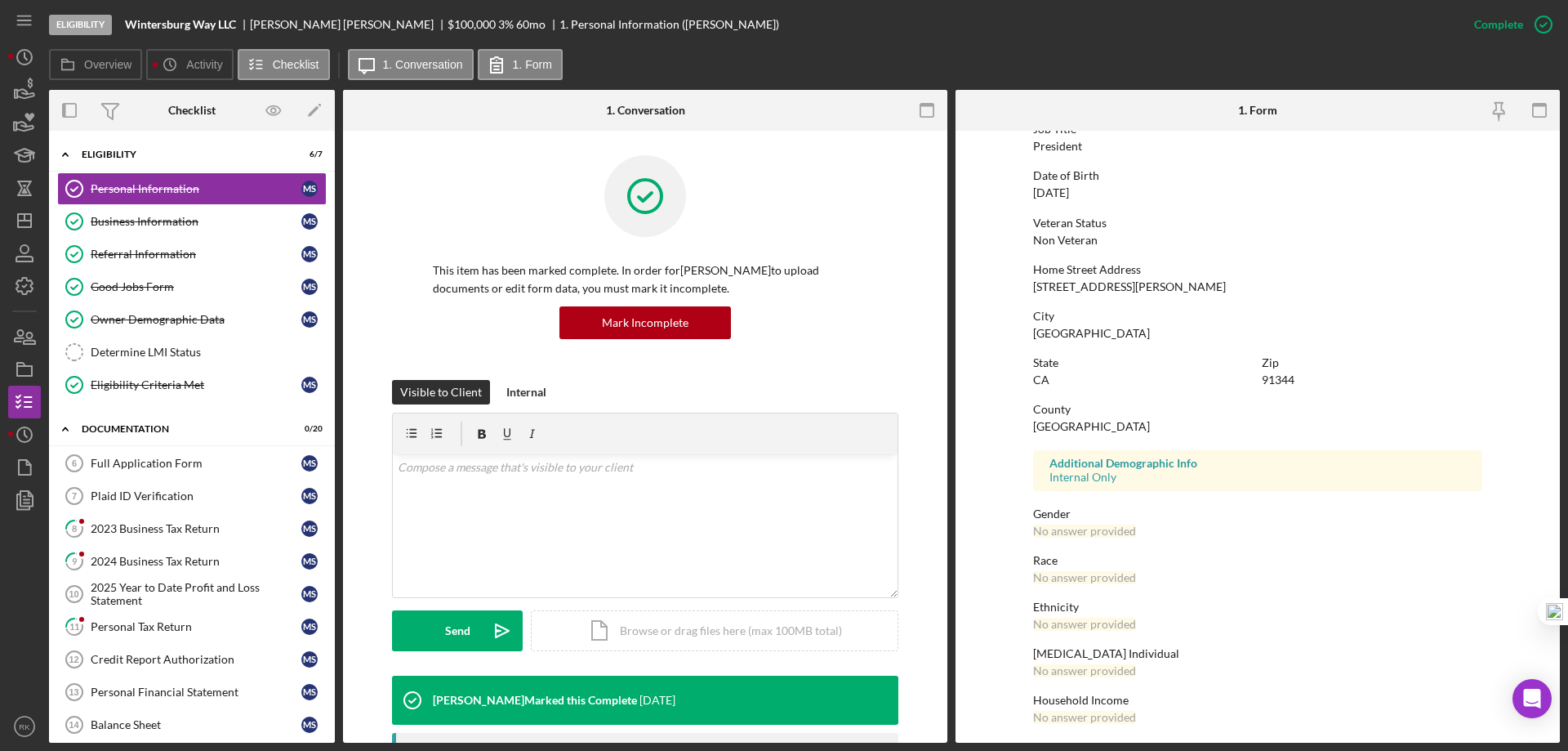
scroll to position [150, 0]
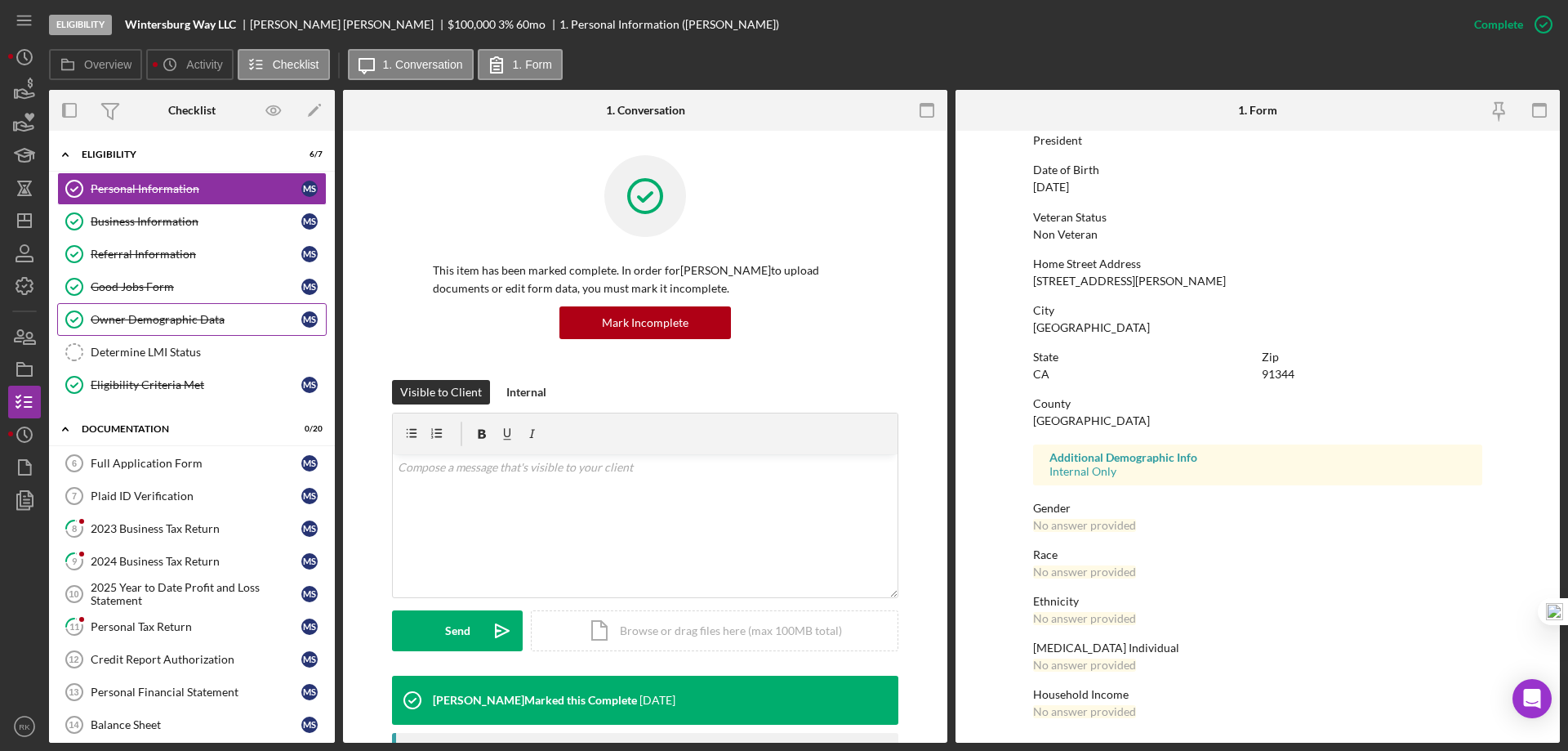
click at [153, 326] on div "Owner Demographic Data" at bounding box center [195, 319] width 211 height 13
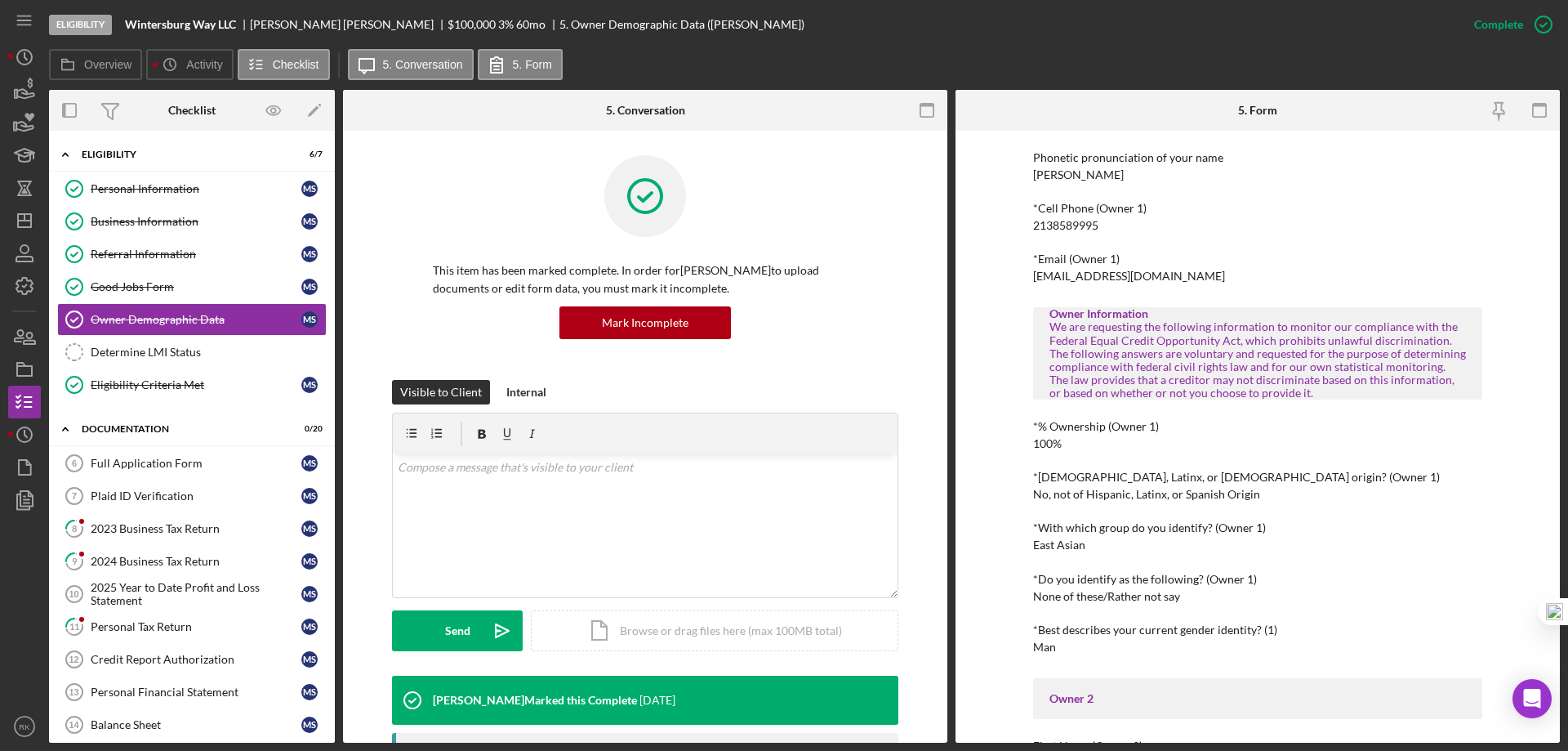
scroll to position [326, 0]
click at [22, 221] on line "button" at bounding box center [24, 221] width 13 height 0
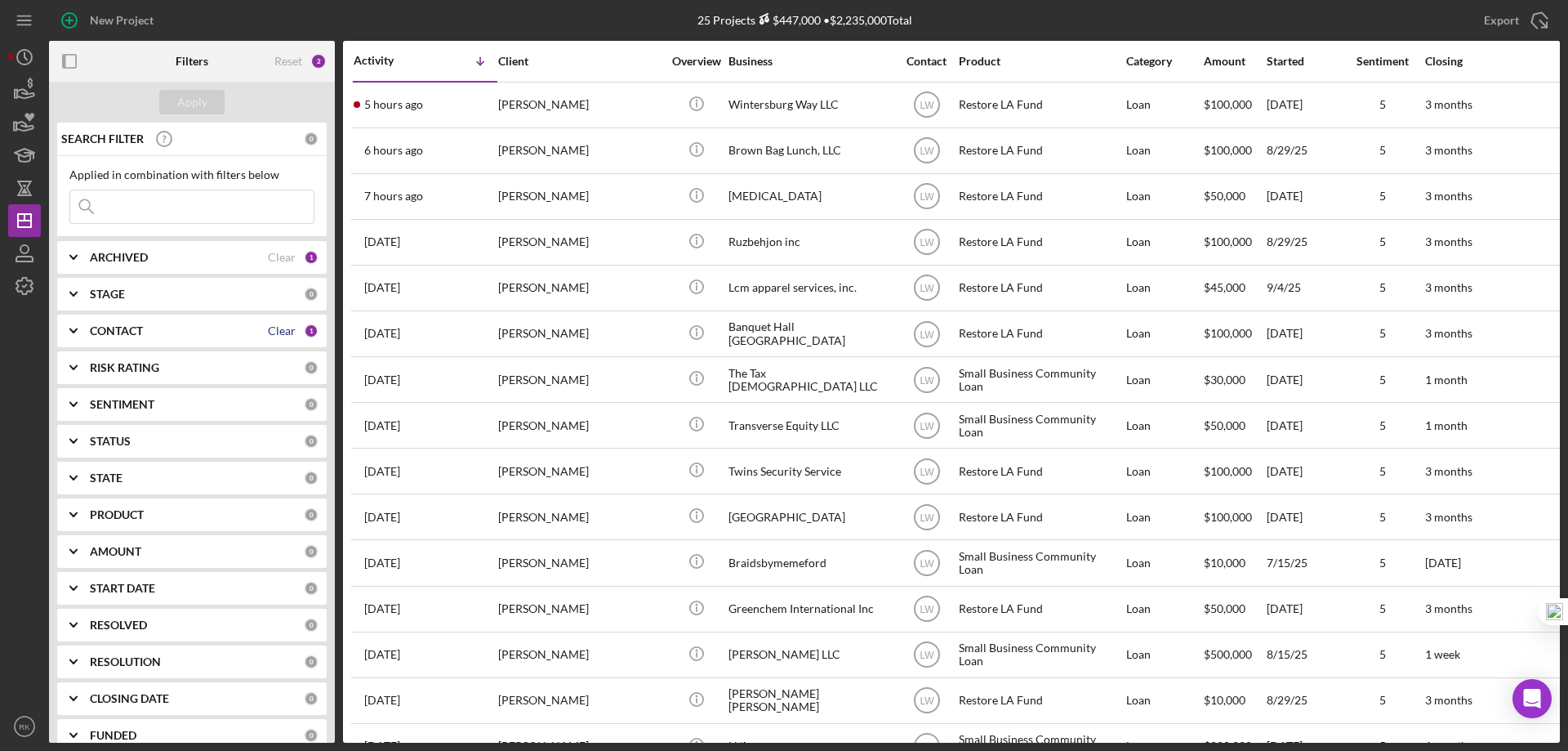
click at [268, 329] on div "Clear" at bounding box center [282, 331] width 28 height 13
click at [134, 334] on b "CONTACT" at bounding box center [116, 331] width 53 height 13
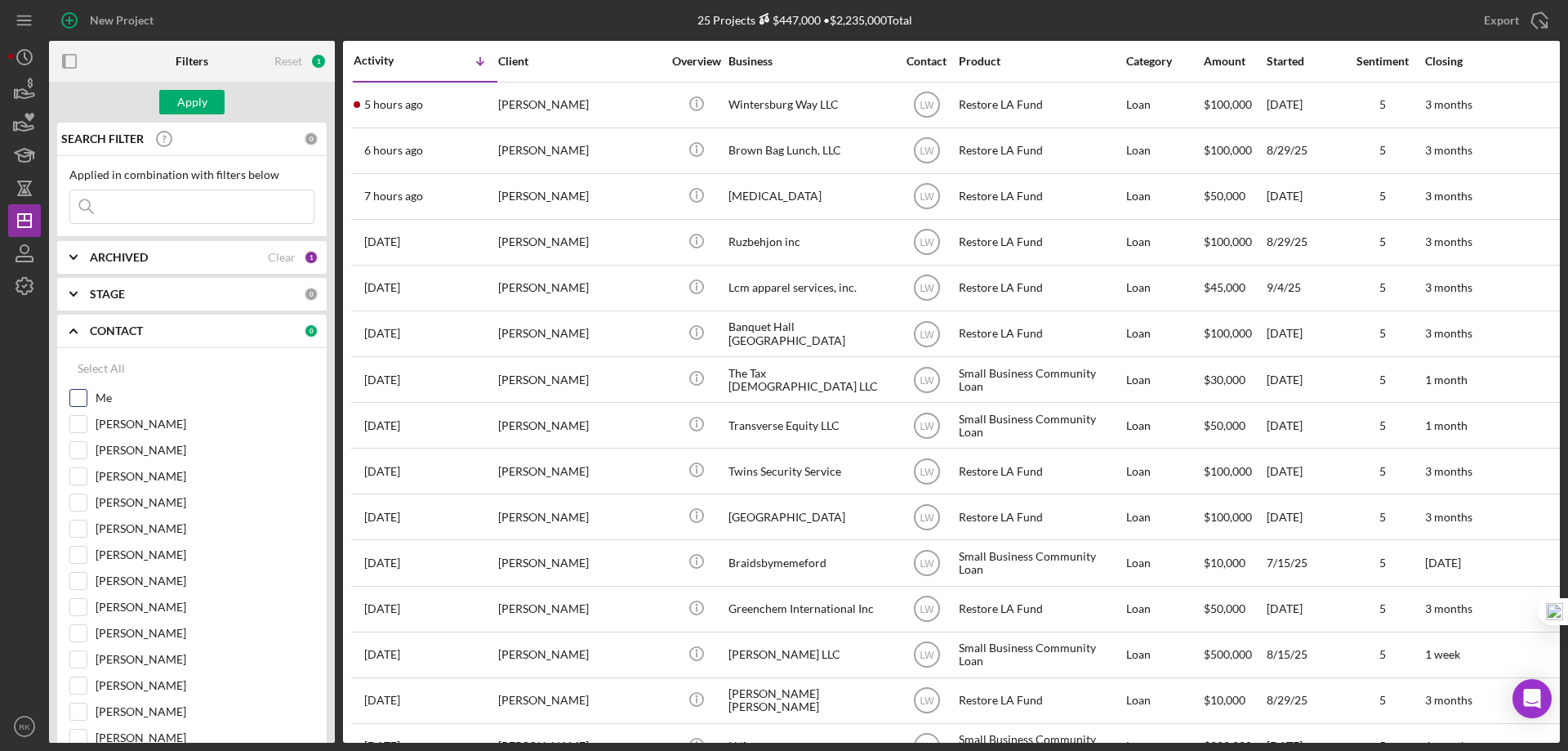
click at [78, 397] on input "Me" at bounding box center [78, 398] width 16 height 16
checkbox input "true"
click at [178, 104] on div "Apply" at bounding box center [192, 102] width 30 height 24
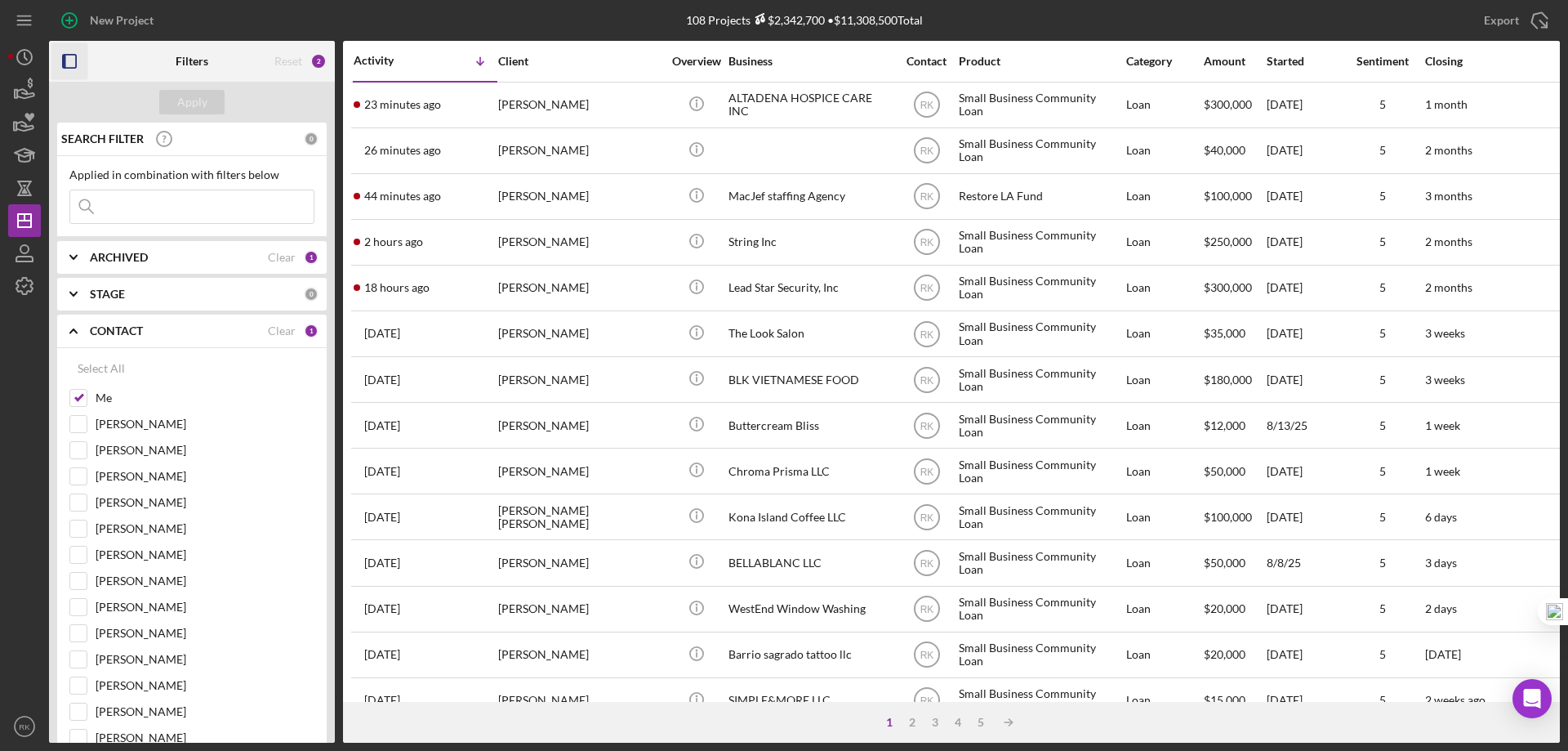
drag, startPoint x: 65, startPoint y: 59, endPoint x: 84, endPoint y: 224, distance: 166.1
click at [65, 59] on rect "button" at bounding box center [64, 61] width 3 height 13
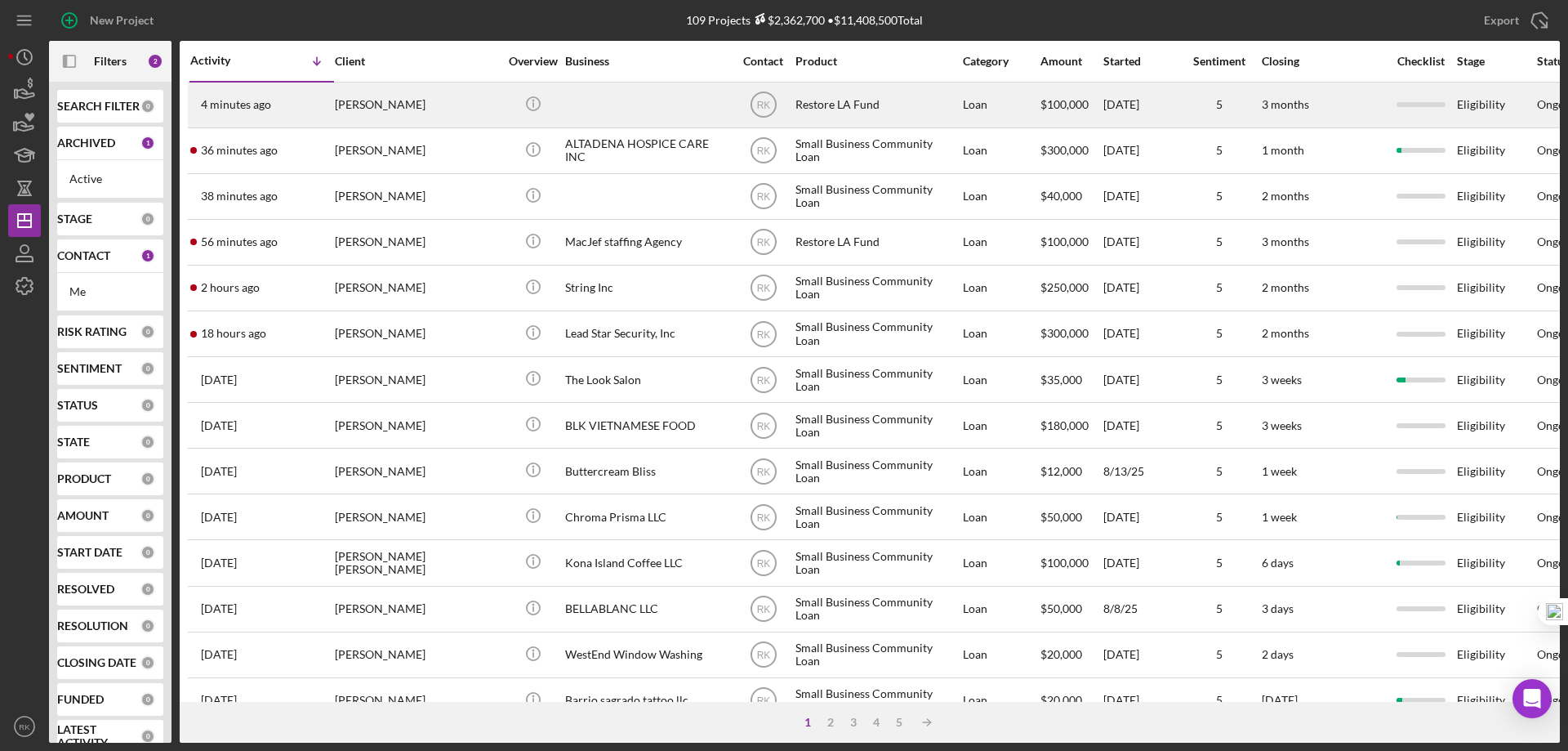
click at [433, 105] on div "[PERSON_NAME]" at bounding box center [417, 105] width 163 height 43
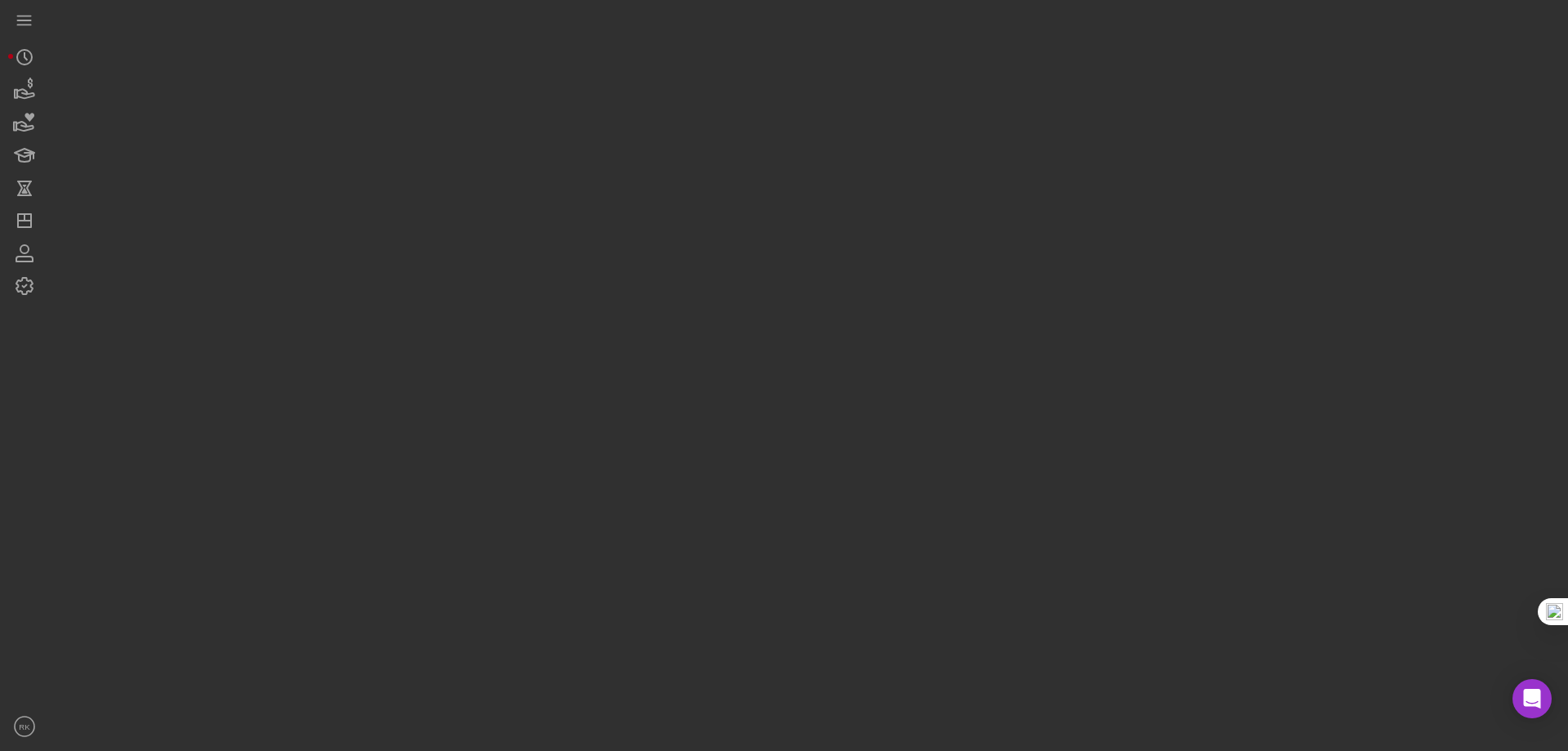
click at [433, 105] on div at bounding box center [804, 371] width 1511 height 742
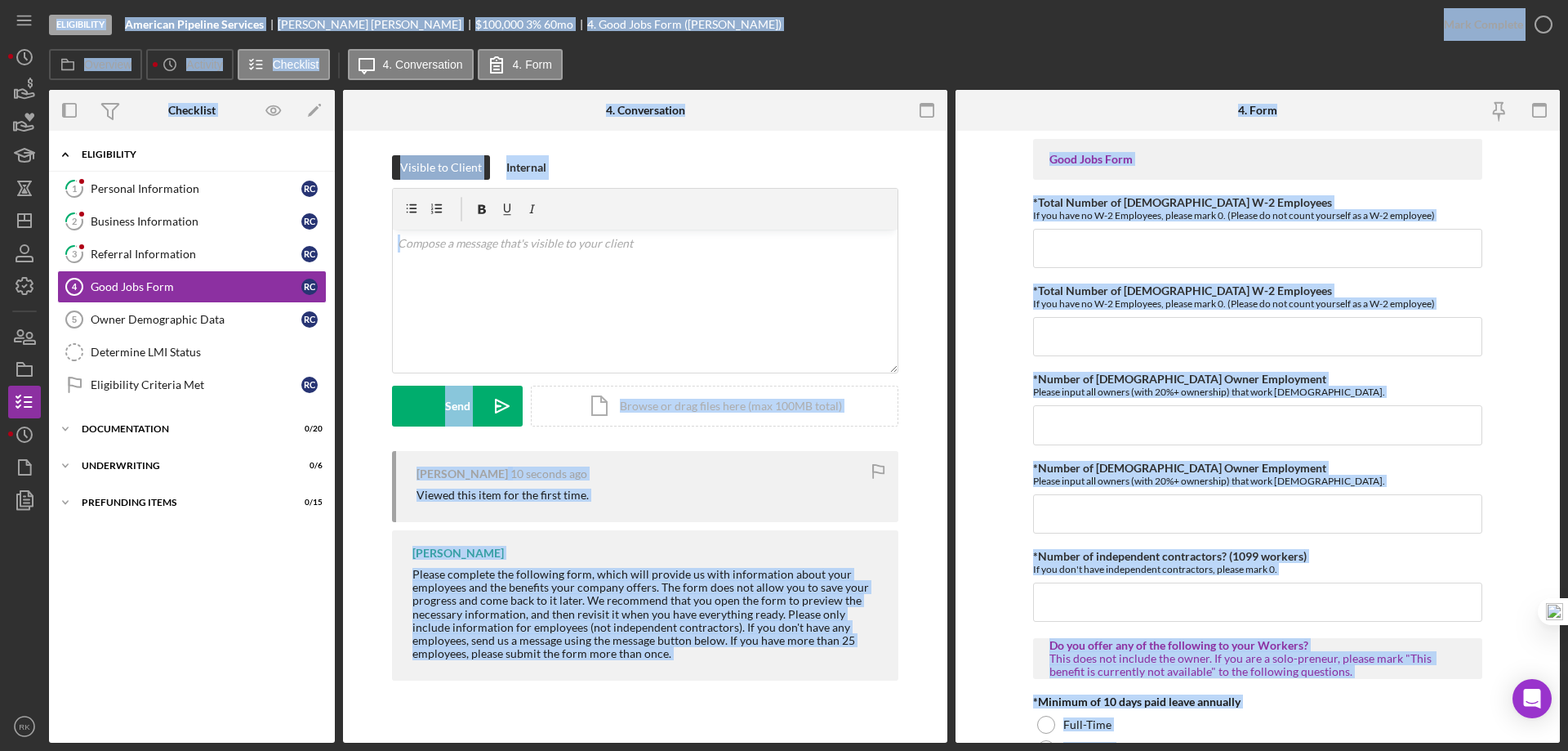
click at [121, 162] on div "Icon/Expander Eligibility 0 / 7" at bounding box center [191, 155] width 285 height 34
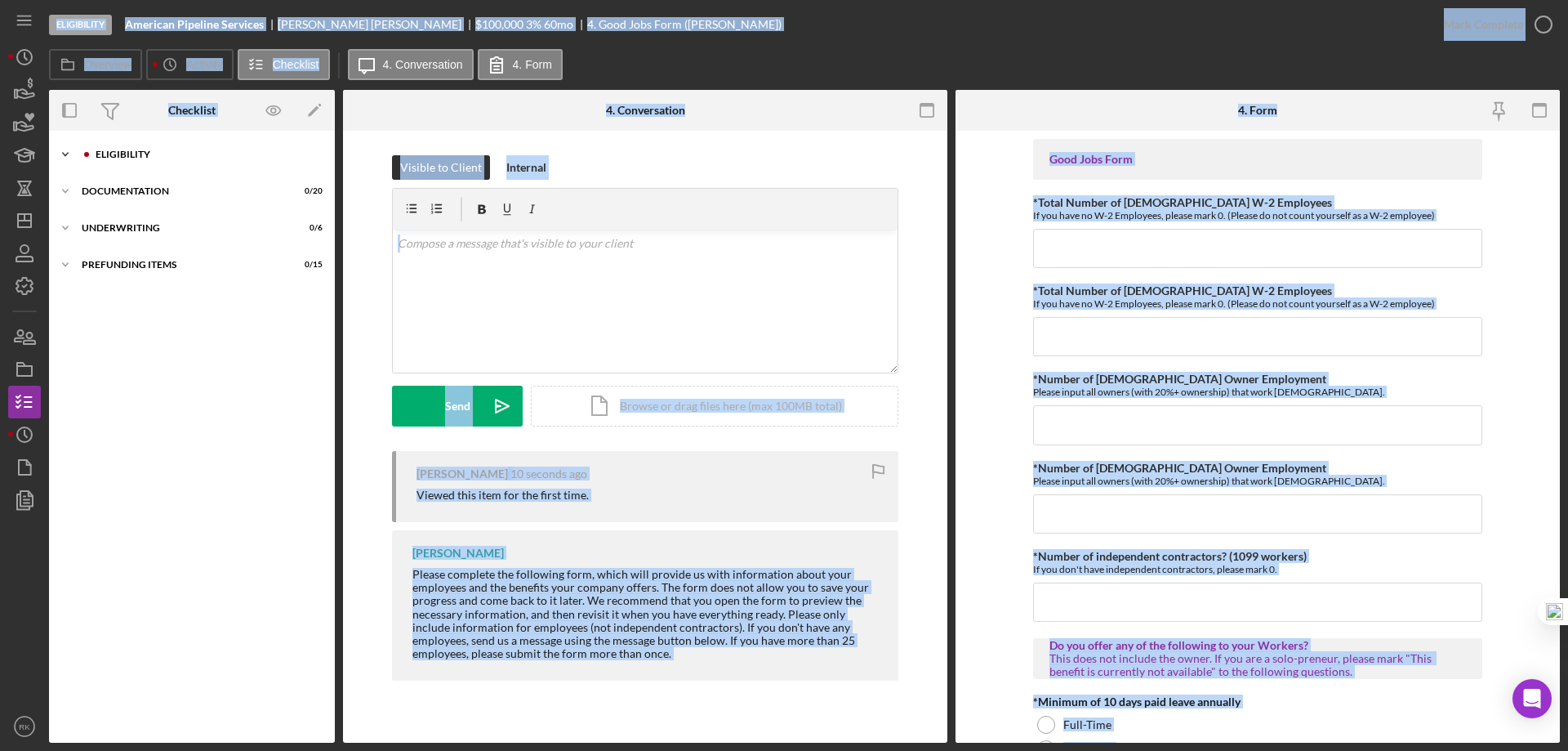
click at [121, 158] on div "Eligibility" at bounding box center [205, 154] width 219 height 10
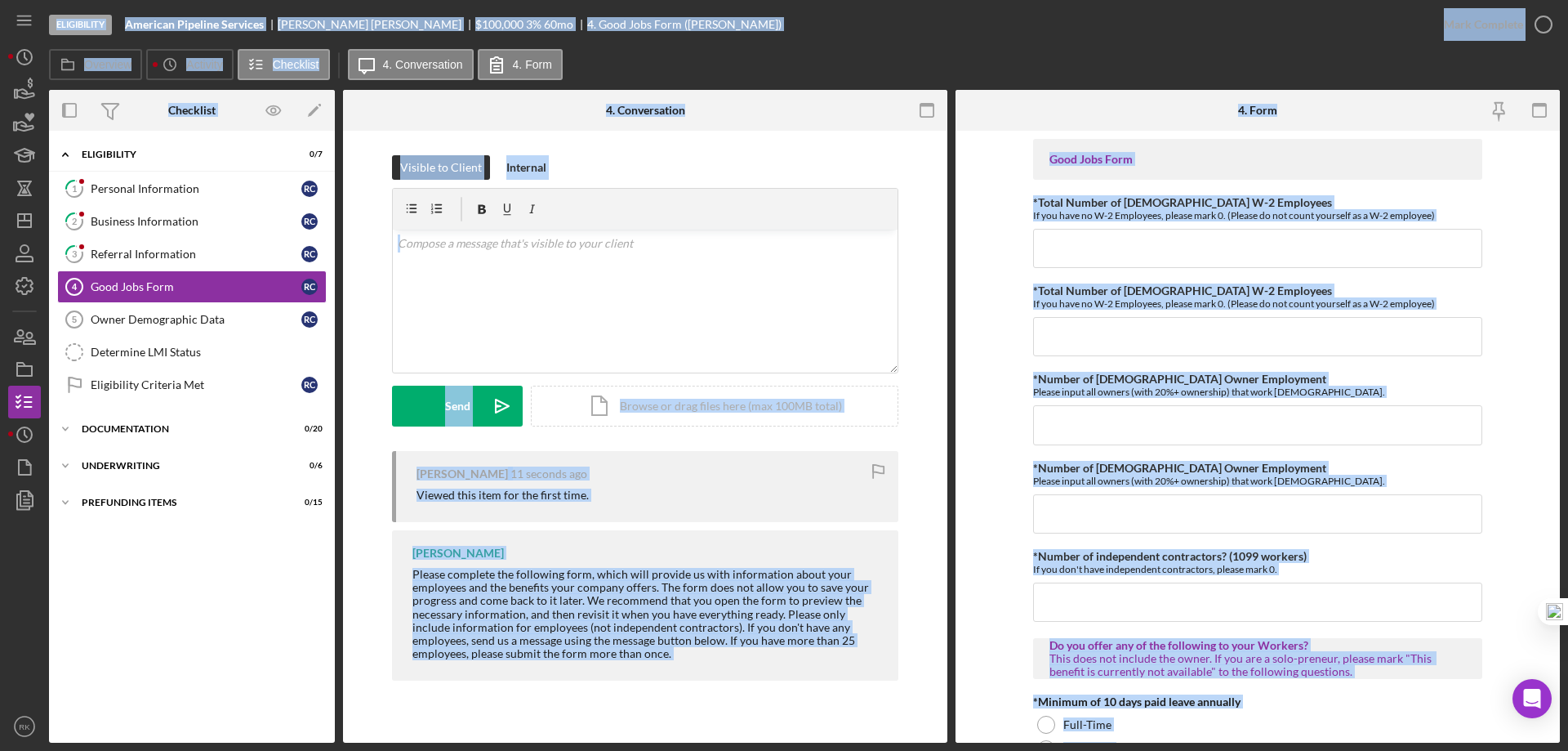
click at [187, 644] on div "Icon/Expander Eligibility 0 / 7 1 Personal Information R C 2 Business Informati…" at bounding box center [191, 437] width 285 height 596
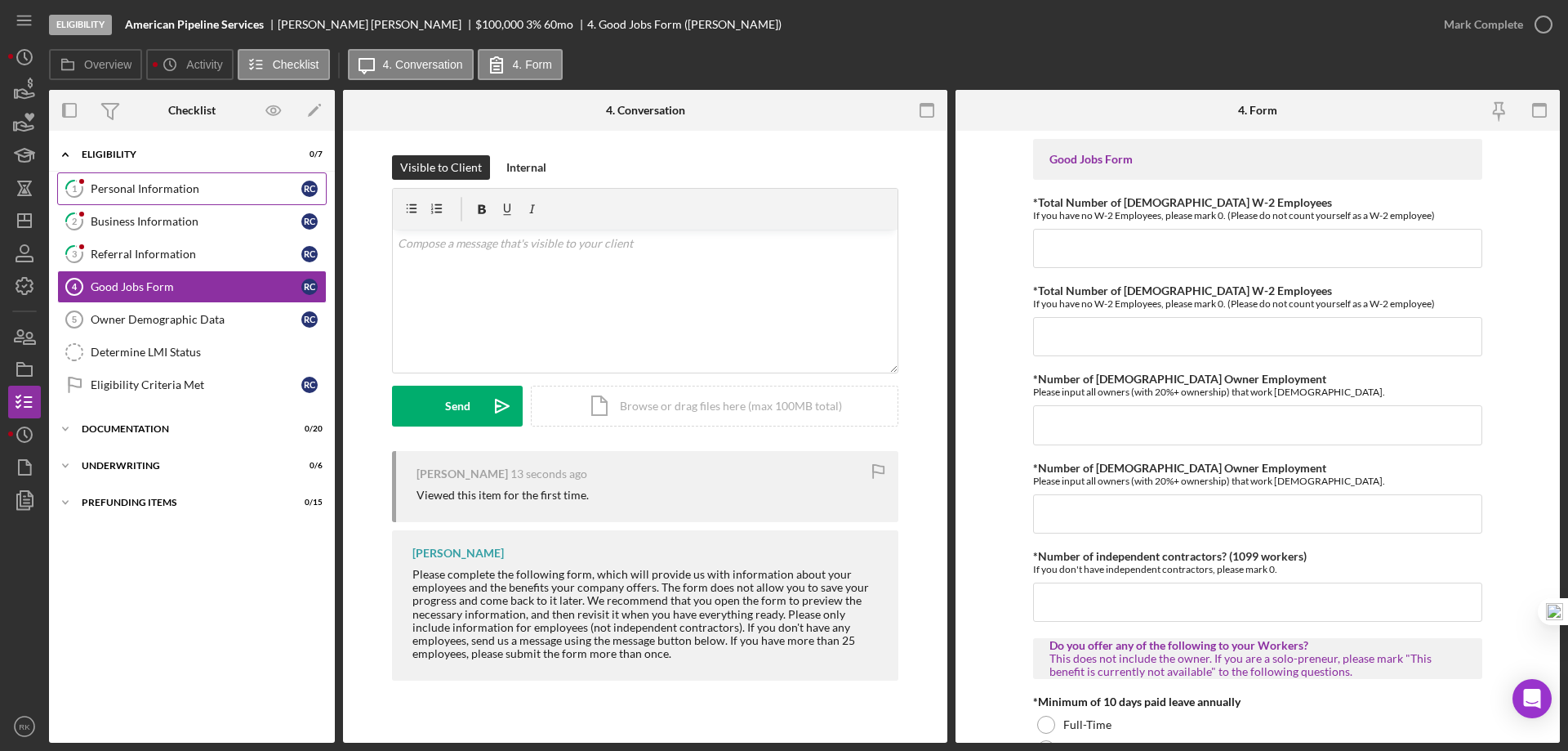
click at [204, 198] on link "1 Personal Information R C" at bounding box center [192, 189] width 270 height 33
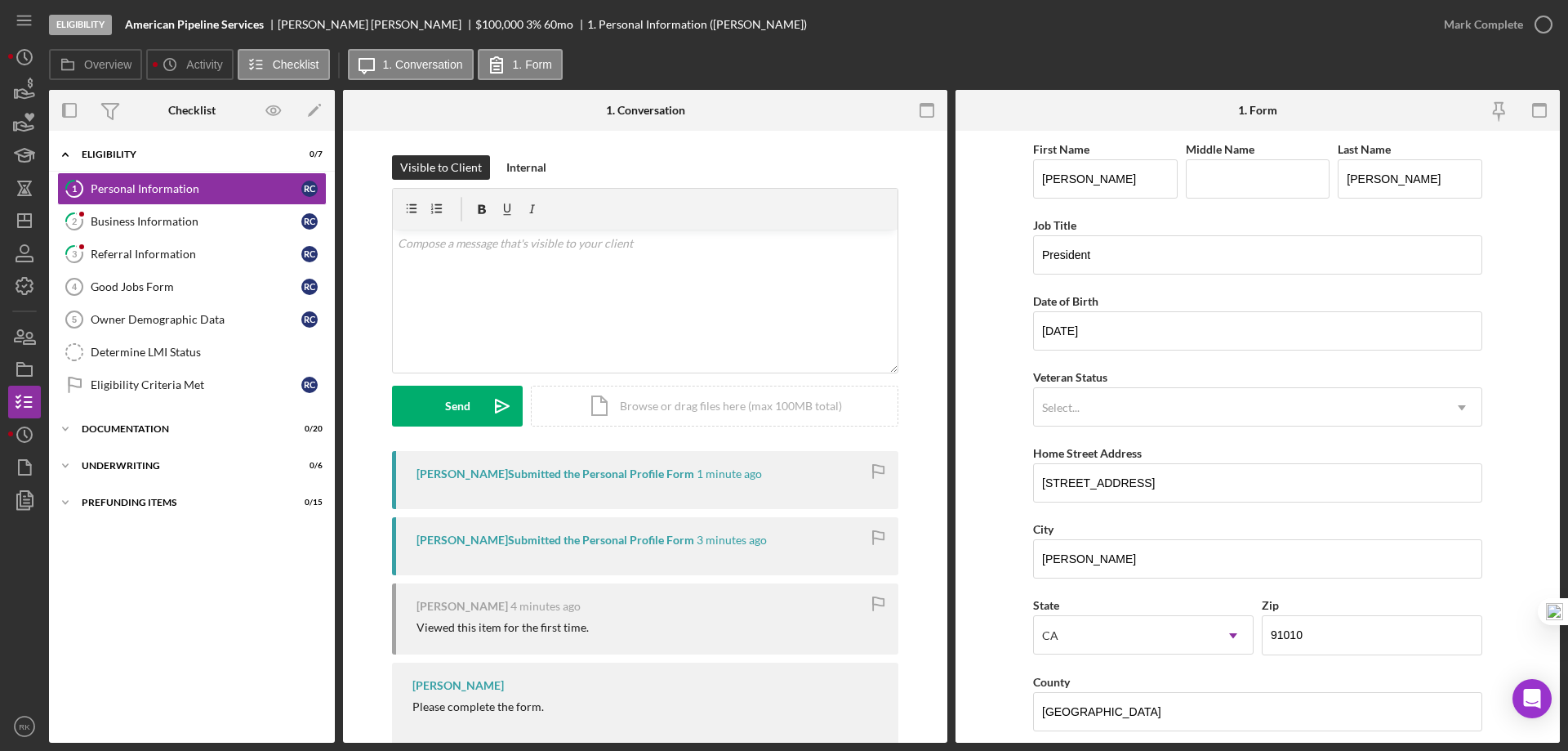
drag, startPoint x: 174, startPoint y: 228, endPoint x: 360, endPoint y: 255, distance: 187.9
click at [175, 228] on div "Business Information" at bounding box center [195, 221] width 211 height 13
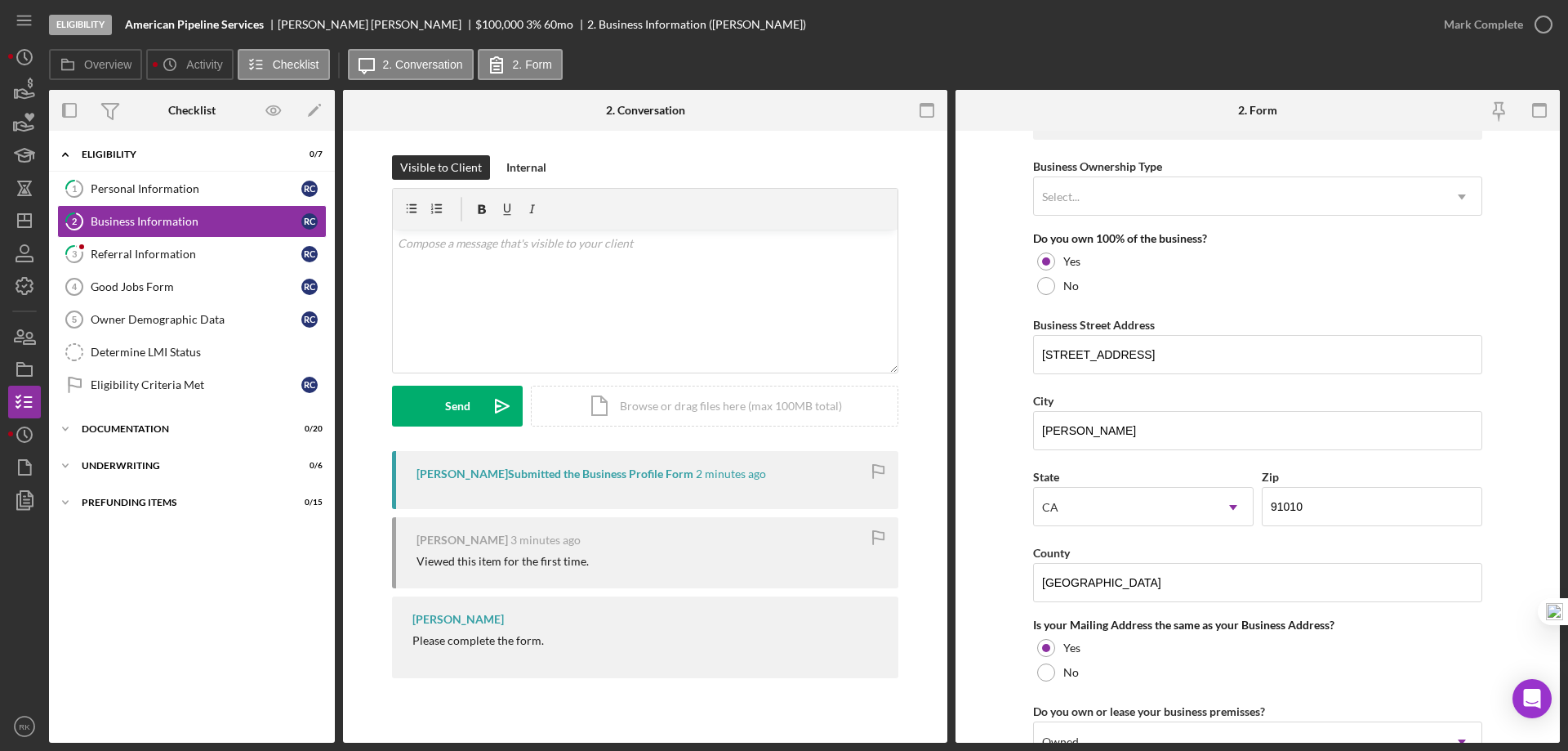
scroll to position [798, 0]
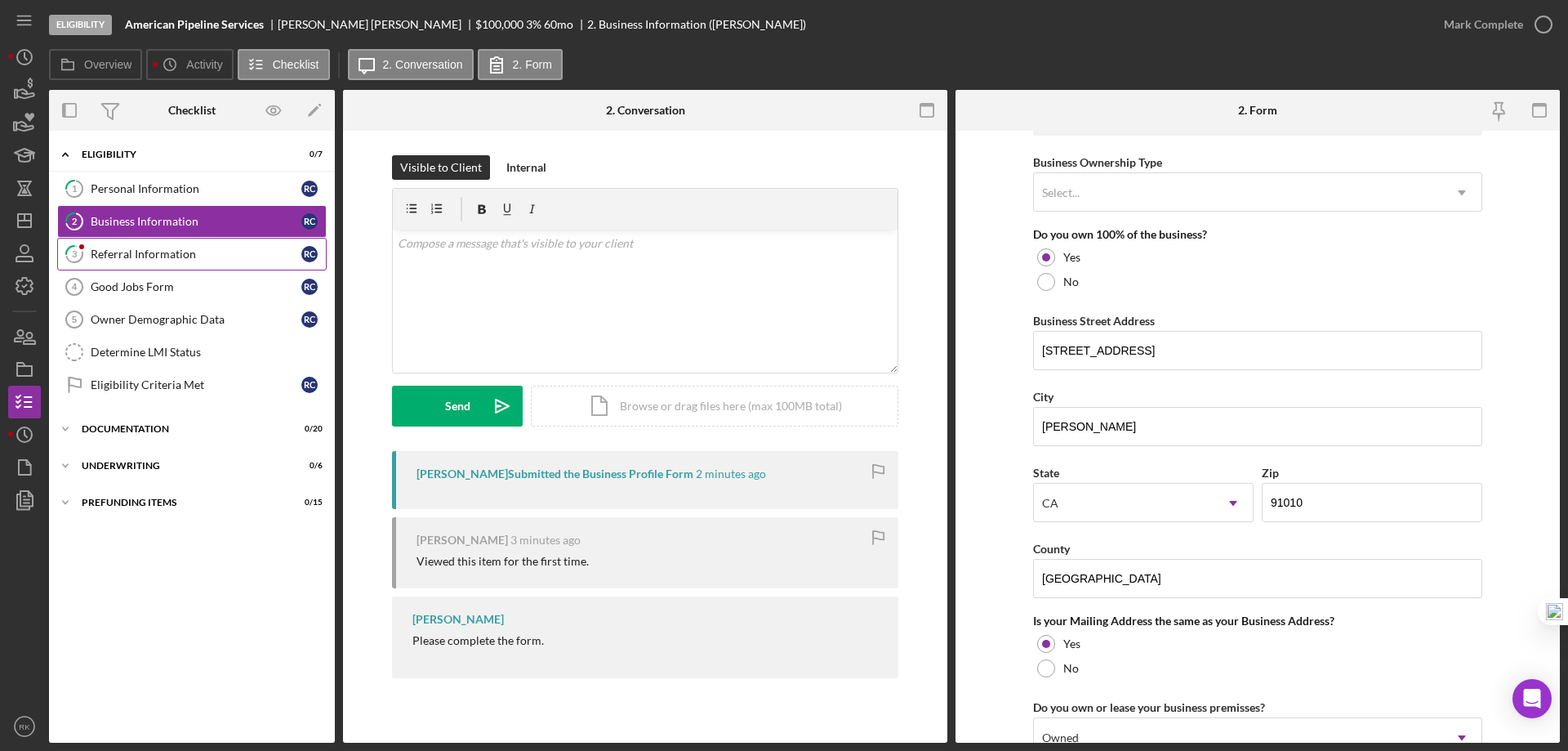
click at [164, 258] on div "Referral Information" at bounding box center [195, 254] width 211 height 13
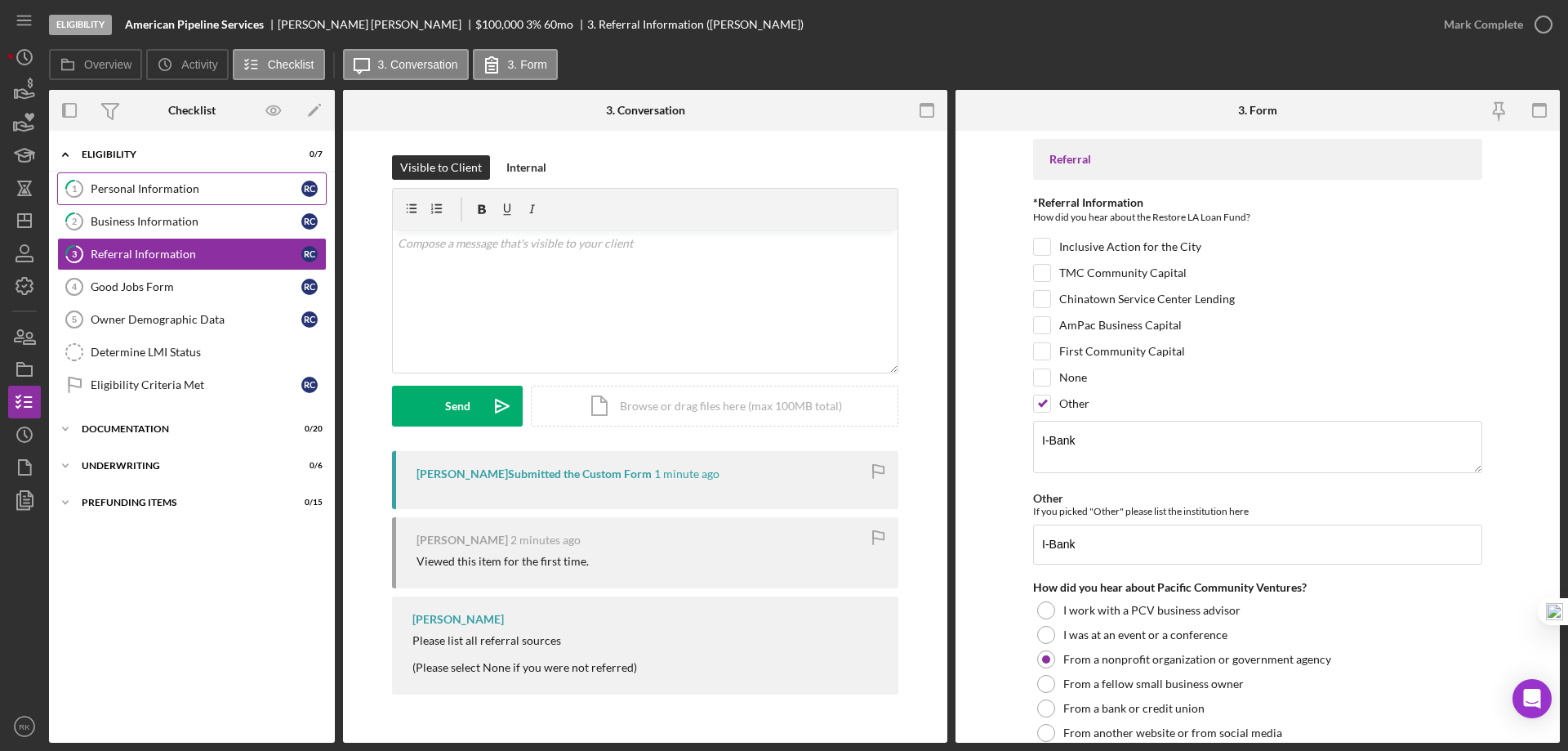
click at [157, 193] on div "Personal Information" at bounding box center [195, 188] width 211 height 13
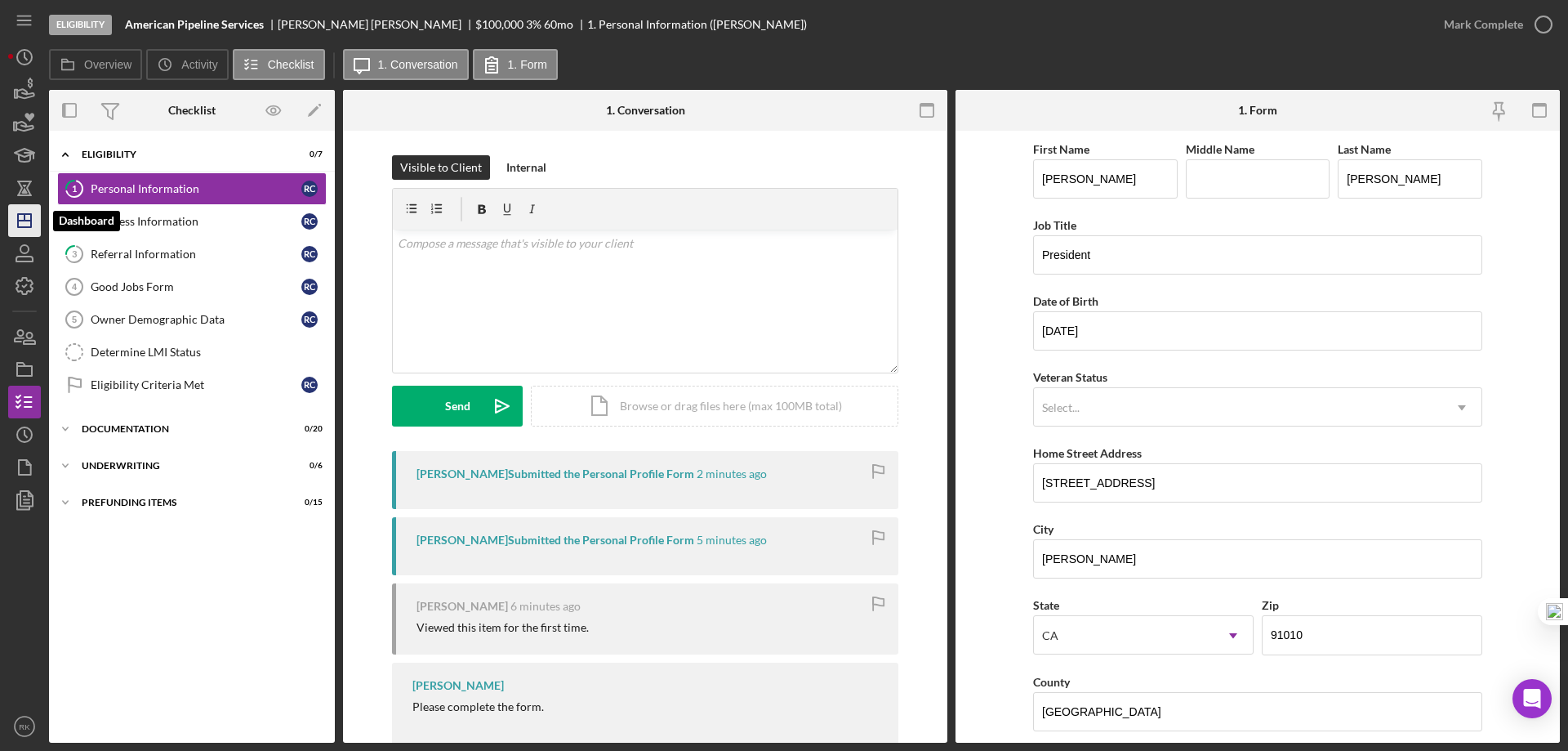
click at [30, 214] on icon "Icon/Dashboard" at bounding box center [24, 221] width 41 height 41
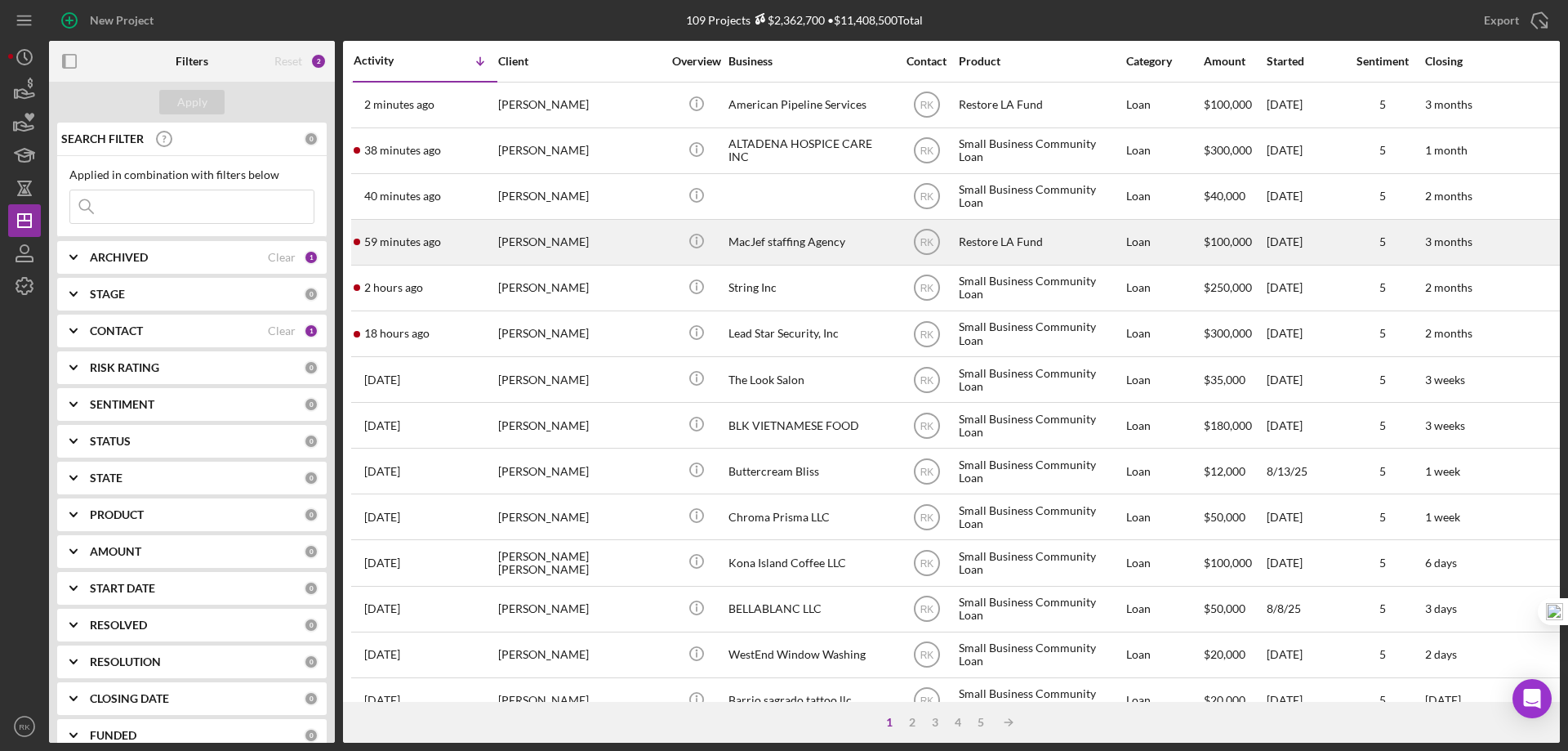
click at [777, 240] on div "MacJef staffing Agency" at bounding box center [810, 242] width 163 height 43
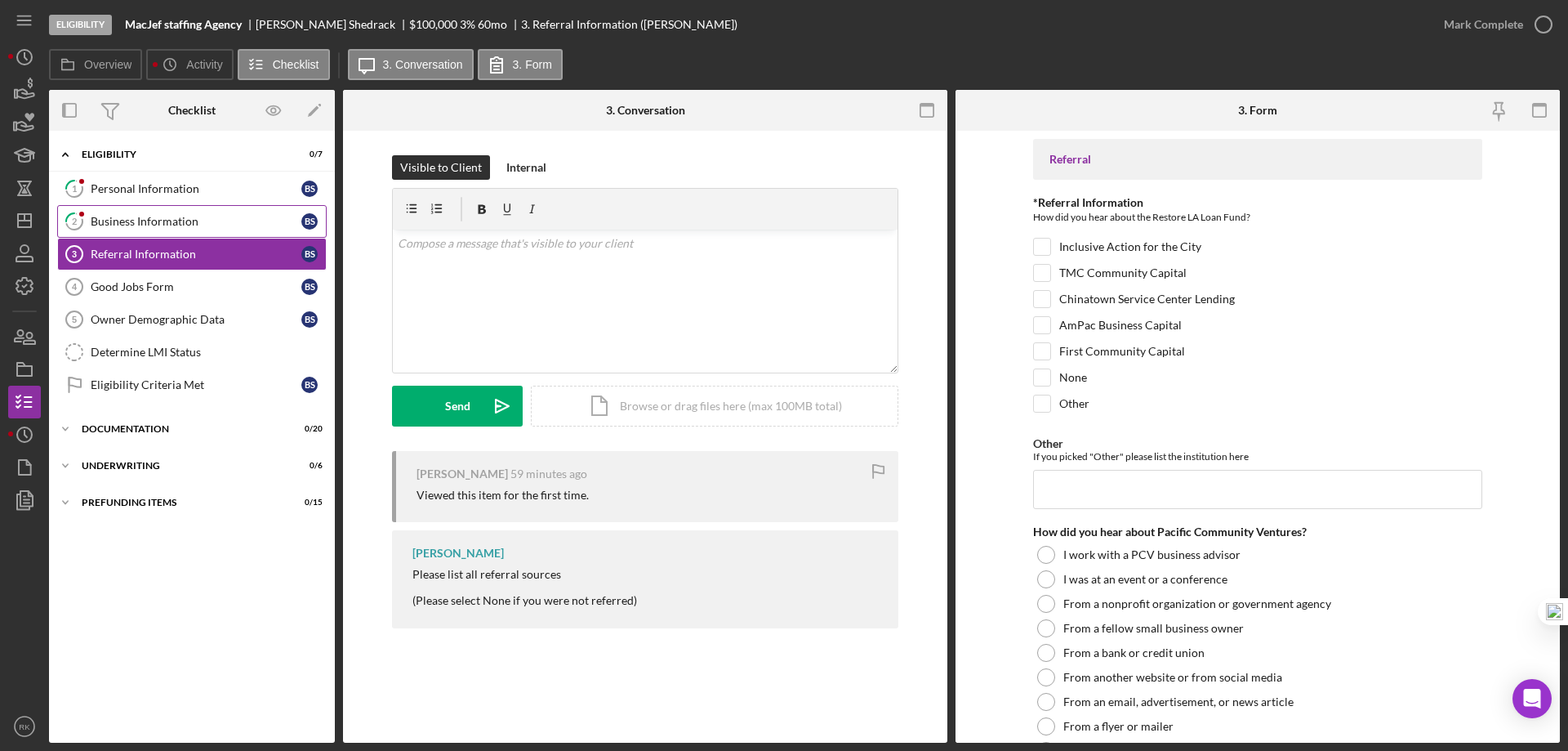
click at [187, 223] on div "Business Information" at bounding box center [195, 221] width 211 height 13
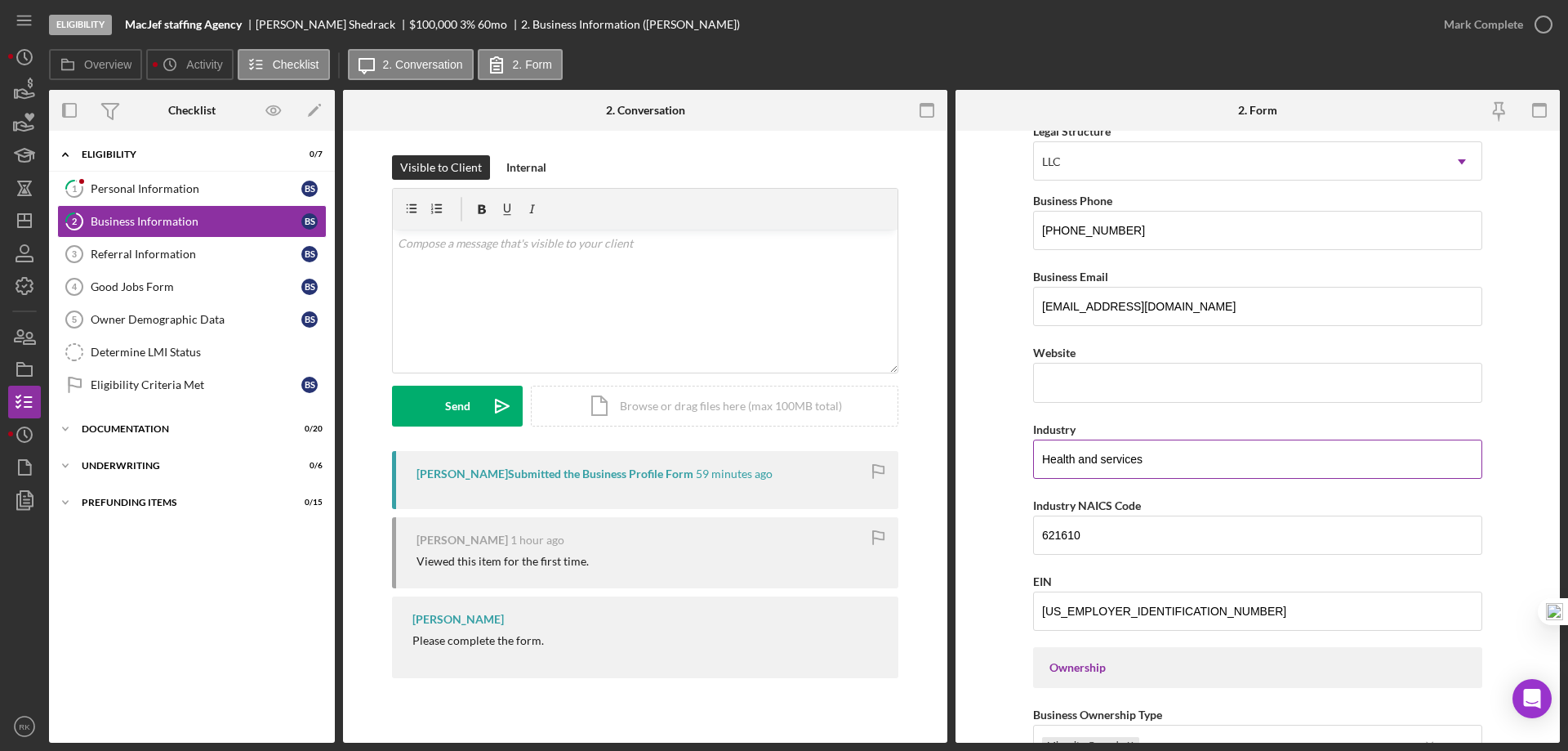
scroll to position [245, 0]
drag, startPoint x: 1152, startPoint y: 461, endPoint x: 1065, endPoint y: 461, distance: 87.0
click at [1042, 464] on input "Health and services" at bounding box center [1258, 459] width 449 height 39
click at [16, 226] on icon "Icon/Dashboard" at bounding box center [24, 221] width 41 height 41
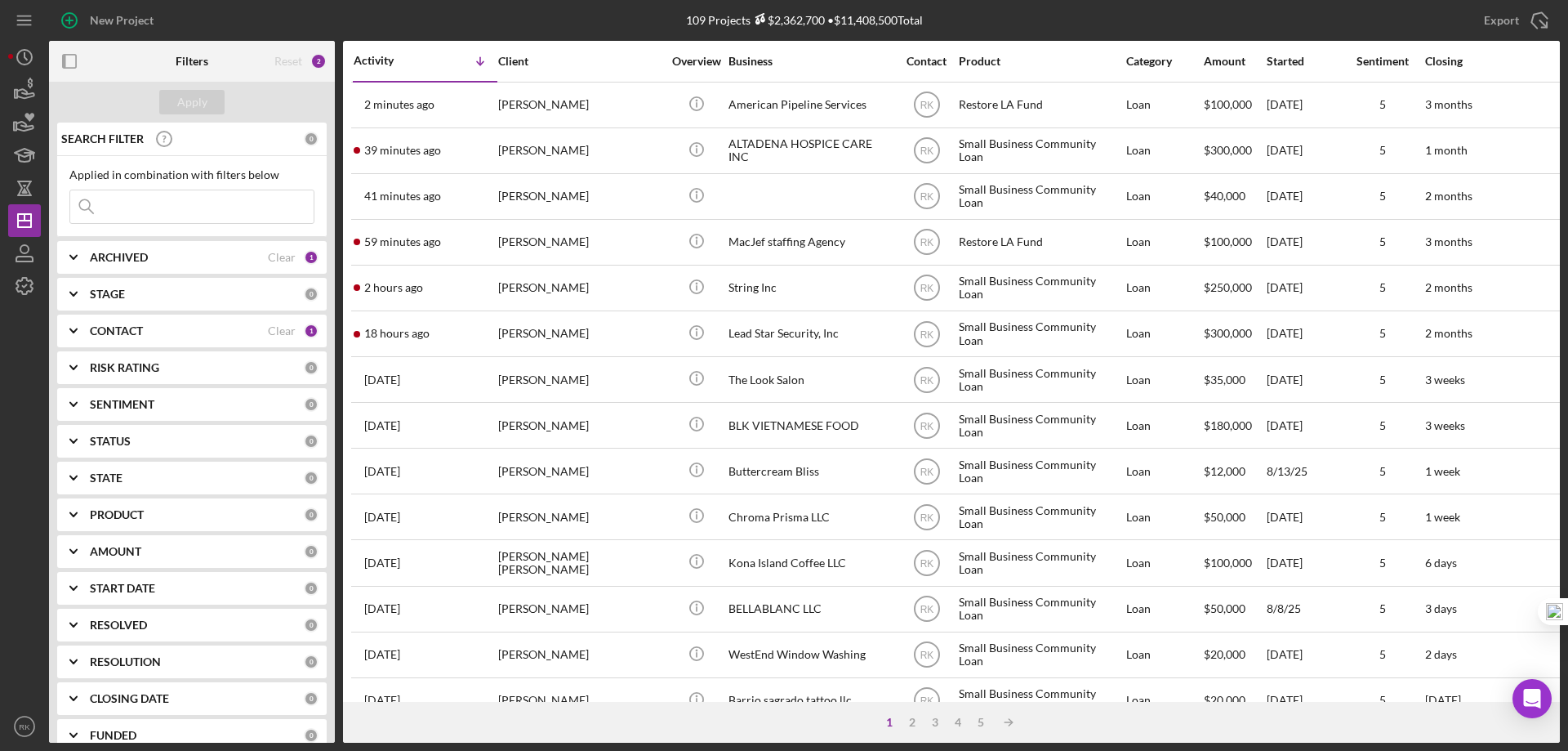
click at [115, 335] on b "CONTACT" at bounding box center [116, 331] width 53 height 13
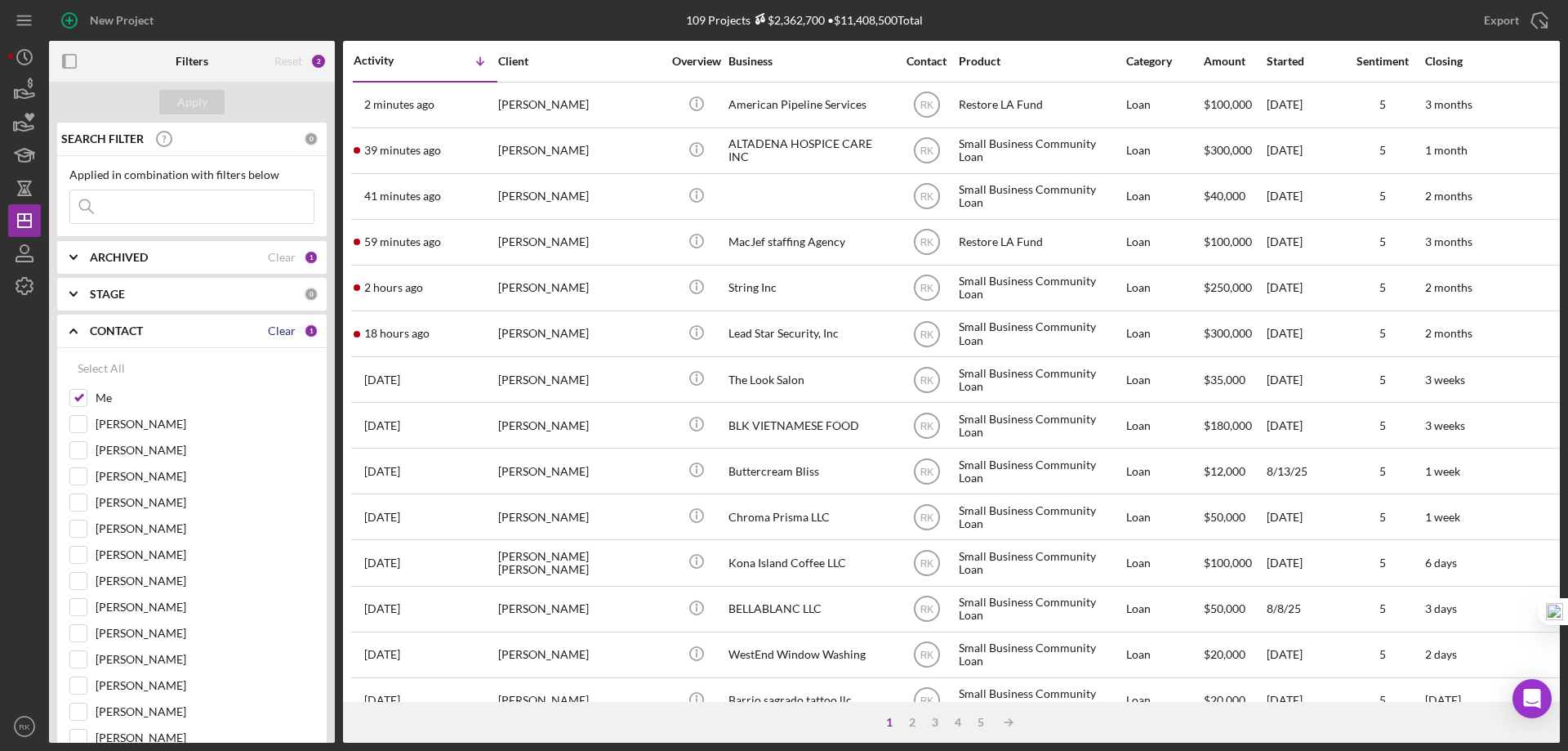
click at [269, 333] on div "Clear" at bounding box center [282, 331] width 28 height 13
checkbox input "false"
click at [79, 558] on input "[PERSON_NAME]" at bounding box center [78, 555] width 16 height 16
checkbox input "true"
click at [180, 103] on div "Apply" at bounding box center [192, 102] width 30 height 24
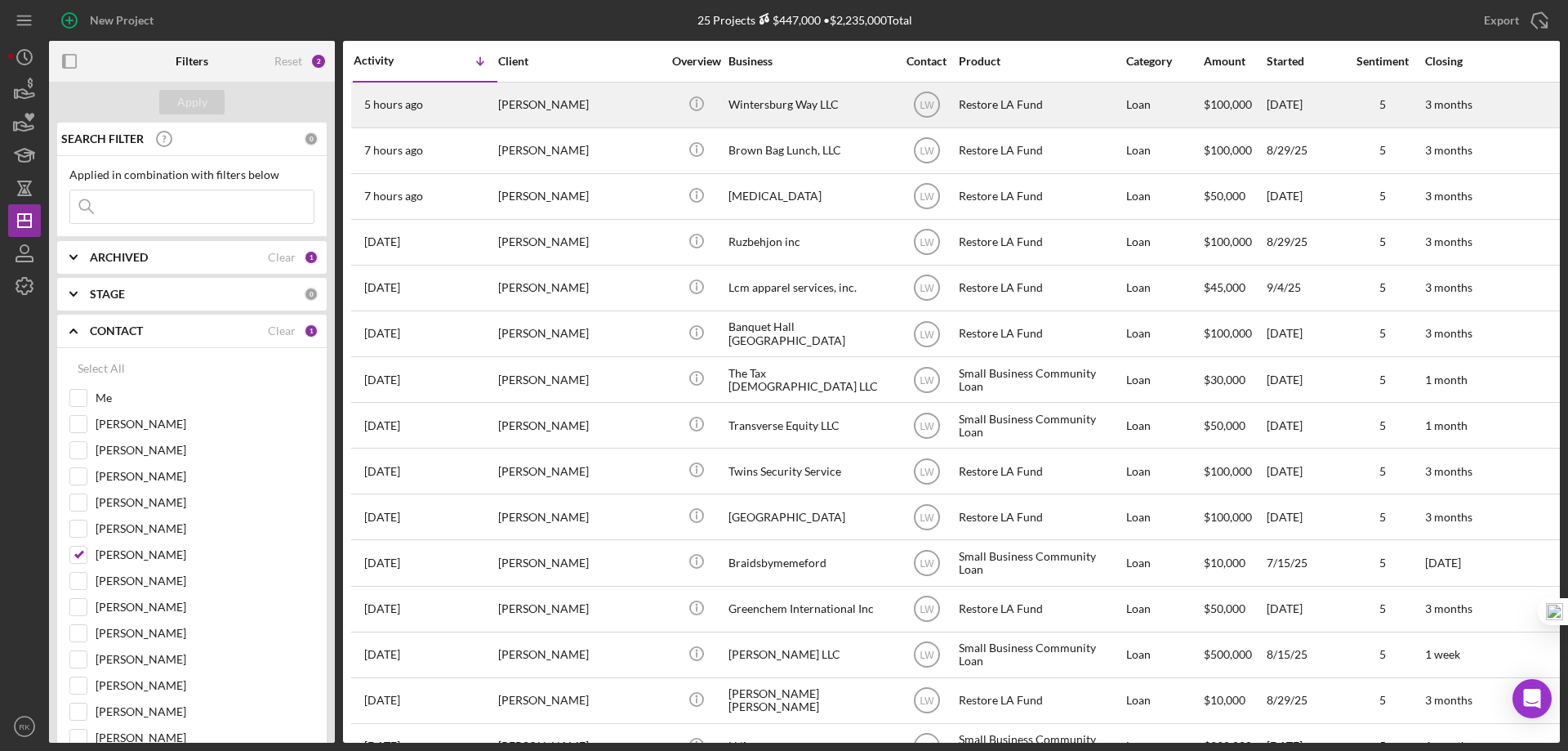
click at [777, 104] on div "Wintersburg Way LLC" at bounding box center [810, 105] width 163 height 43
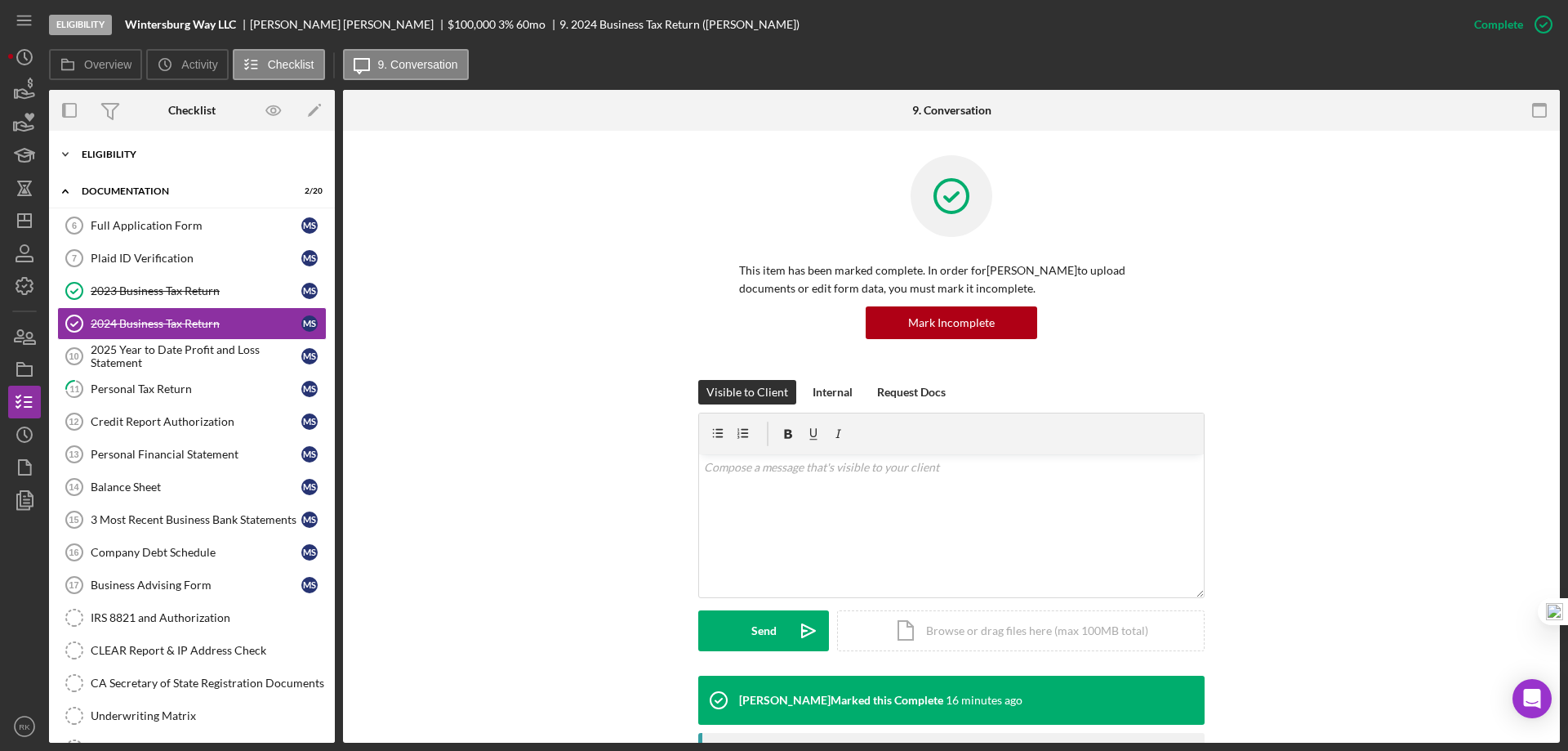
click at [118, 165] on div "Icon/Expander Eligibility 6 / 7" at bounding box center [191, 155] width 285 height 33
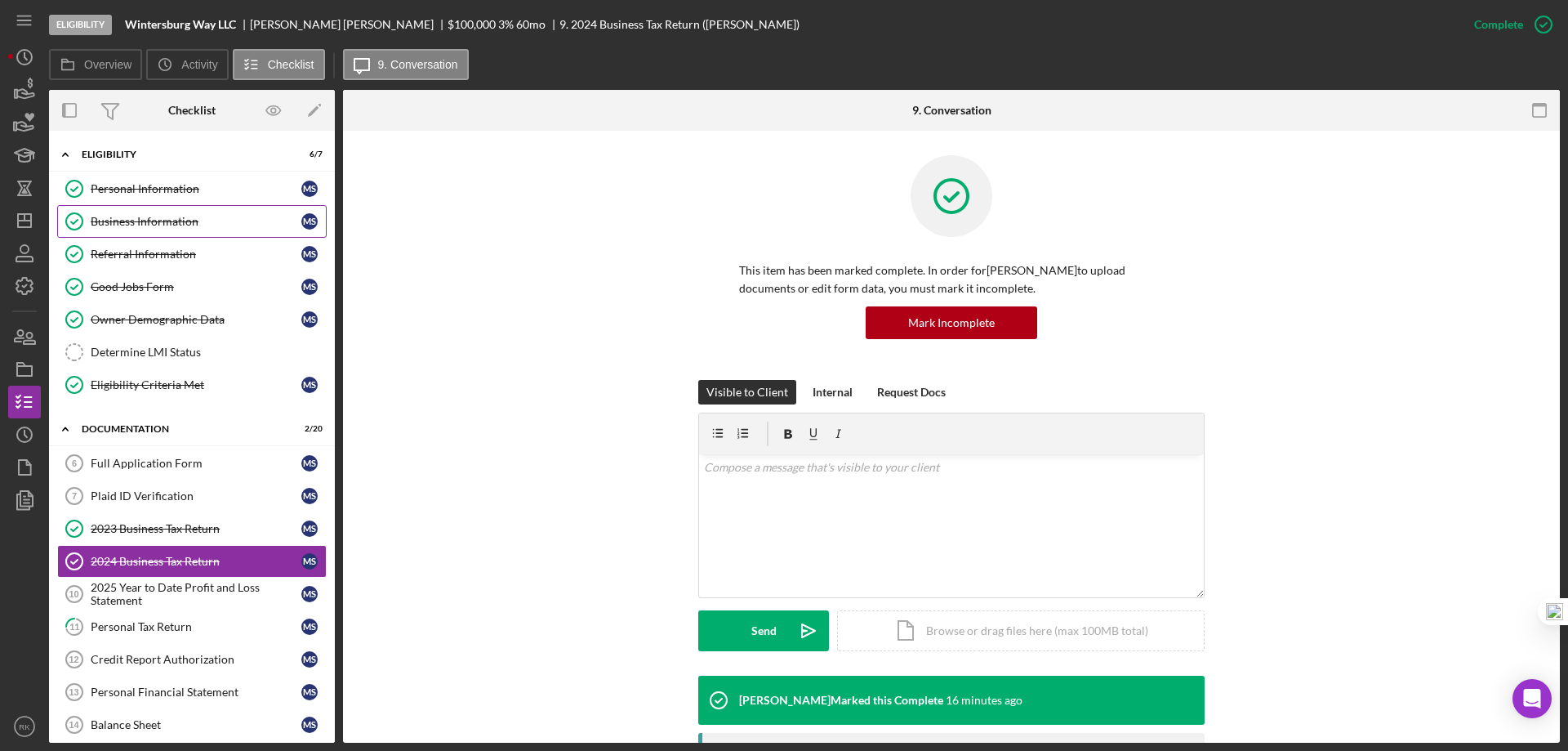
drag, startPoint x: 147, startPoint y: 225, endPoint x: 182, endPoint y: 225, distance: 35.0
click at [148, 225] on div "Business Information" at bounding box center [195, 221] width 211 height 13
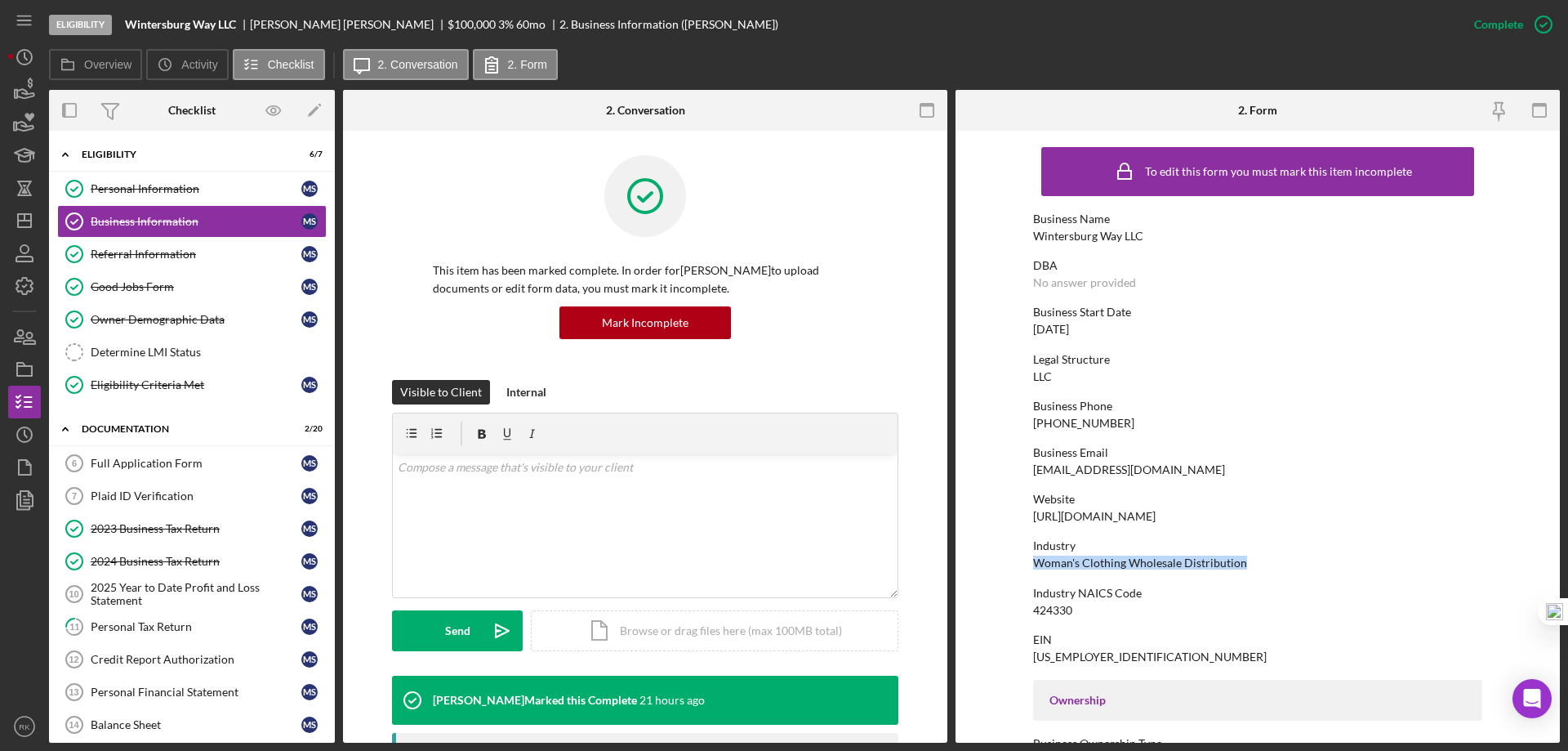
drag, startPoint x: 1031, startPoint y: 563, endPoint x: 1250, endPoint y: 563, distance: 219.0
click at [1250, 563] on div "Industry Woman's Clothing Wholesale Distribution" at bounding box center [1258, 554] width 449 height 30
copy div "Woman's Clothing Wholesale Distribution"
drag, startPoint x: 150, startPoint y: 326, endPoint x: 169, endPoint y: 326, distance: 19.0
click at [150, 326] on link "Owner Demographic Data Owner Demographic Data M S" at bounding box center [192, 320] width 270 height 33
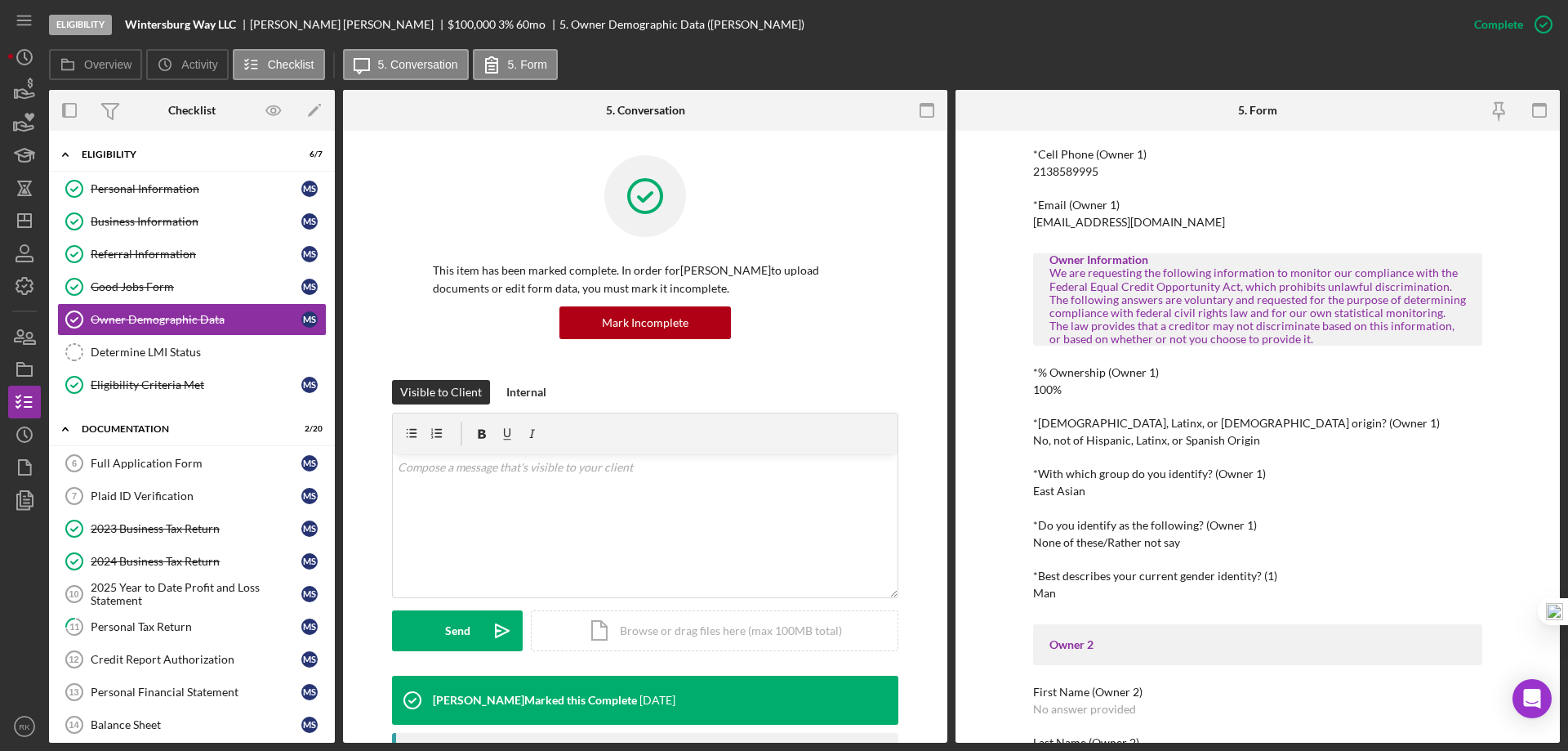
scroll to position [381, 0]
click at [158, 192] on div "Personal Information" at bounding box center [195, 188] width 211 height 13
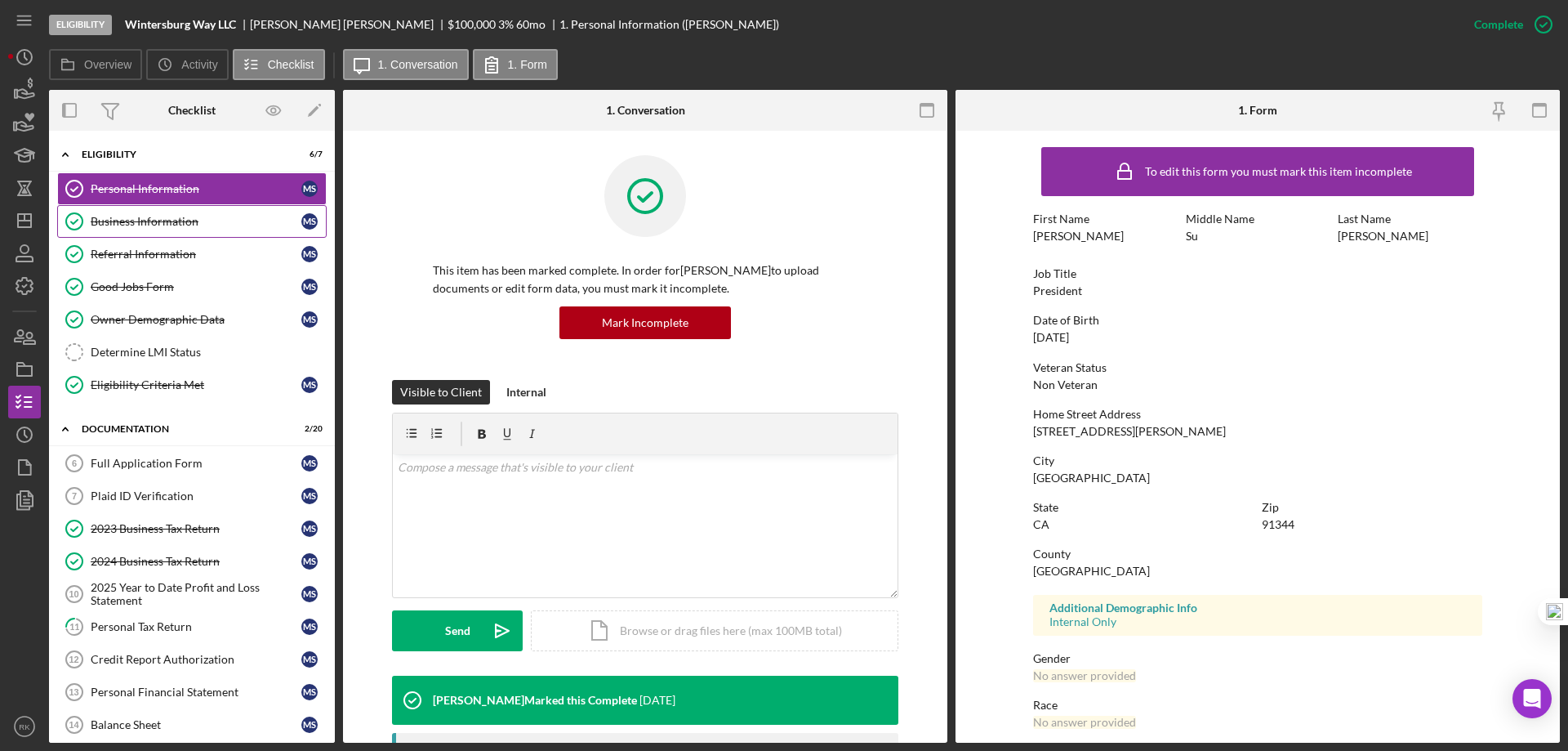
click at [154, 222] on div "Business Information" at bounding box center [195, 221] width 211 height 13
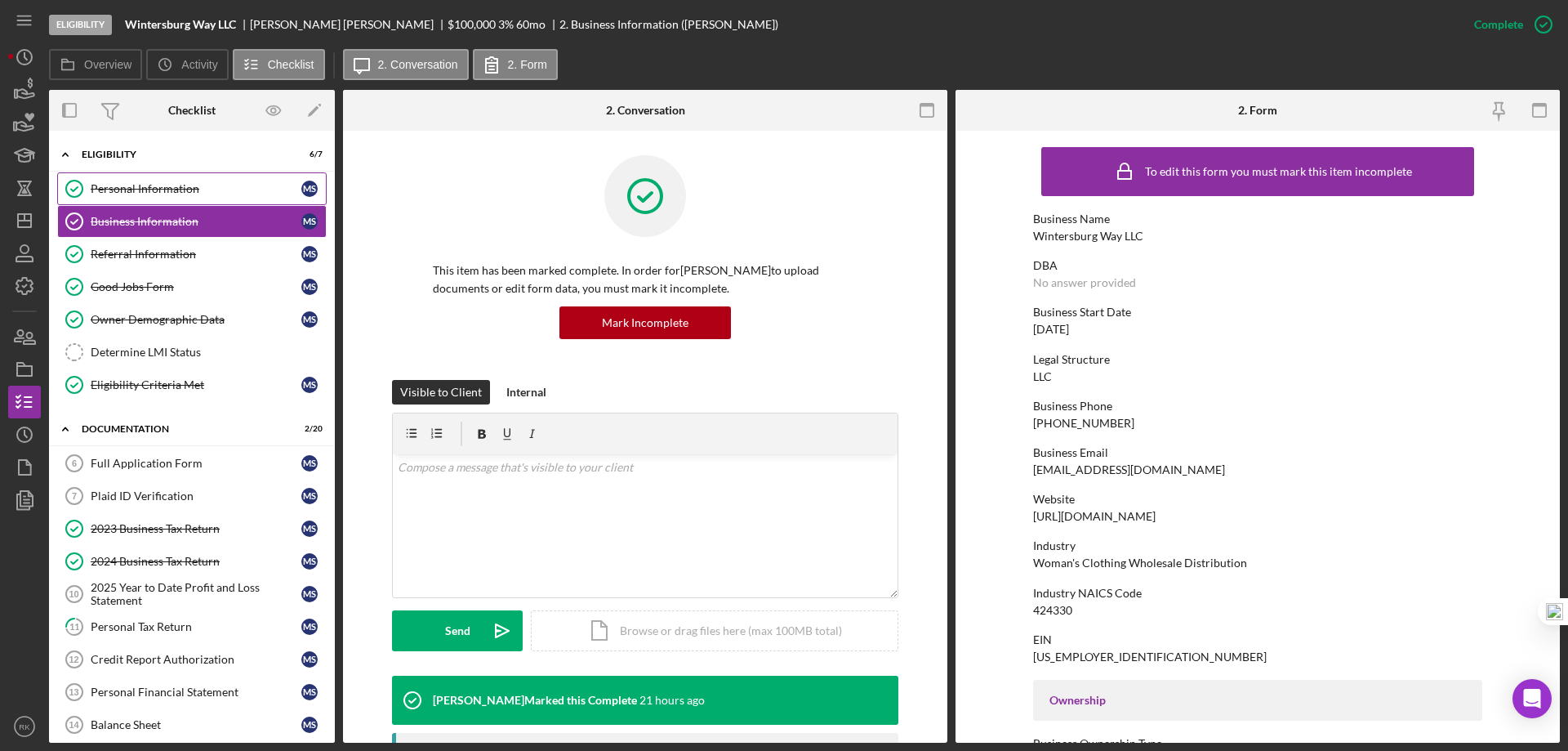
click at [174, 188] on div "Personal Information" at bounding box center [195, 188] width 211 height 13
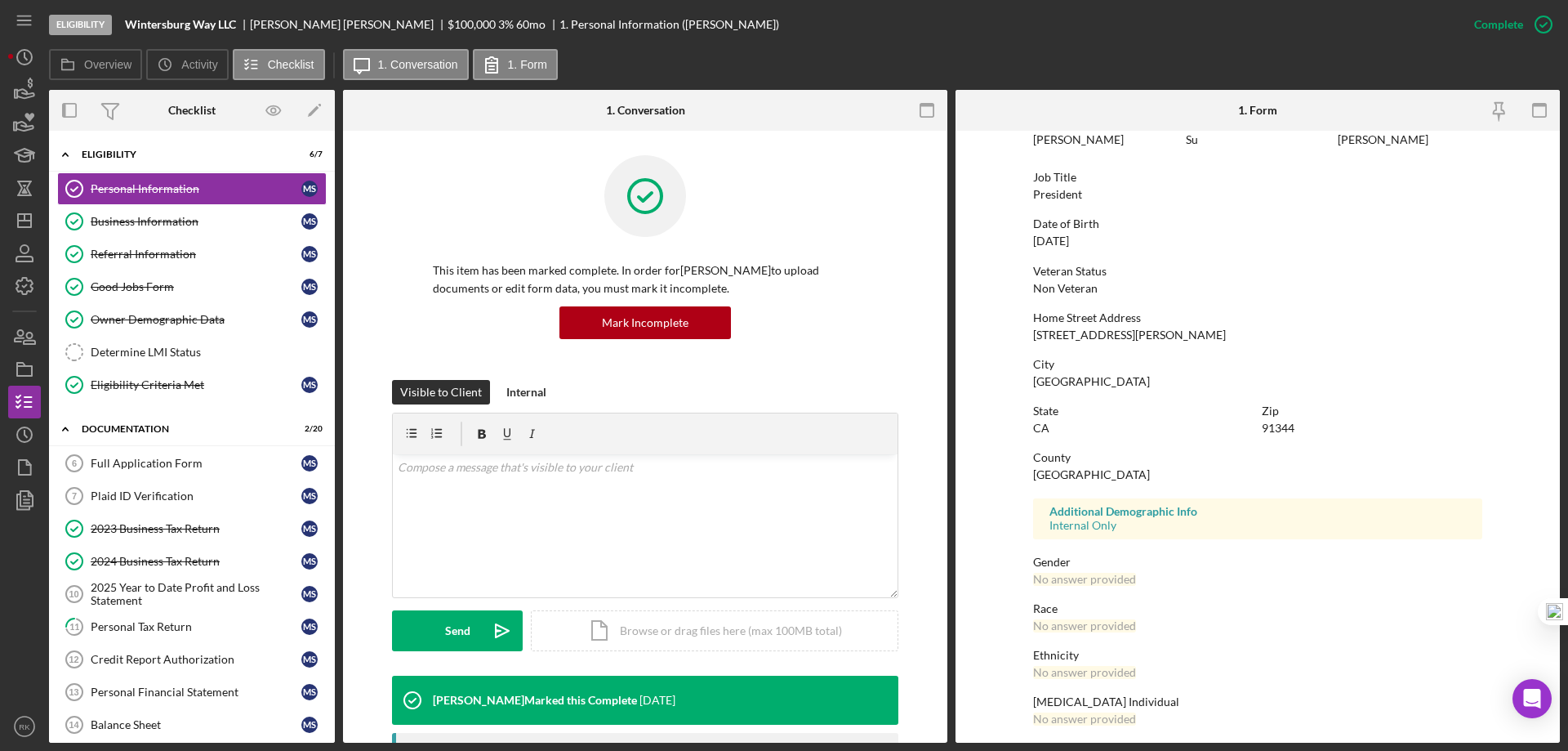
scroll to position [96, 0]
click at [202, 220] on div "Business Information" at bounding box center [195, 221] width 211 height 13
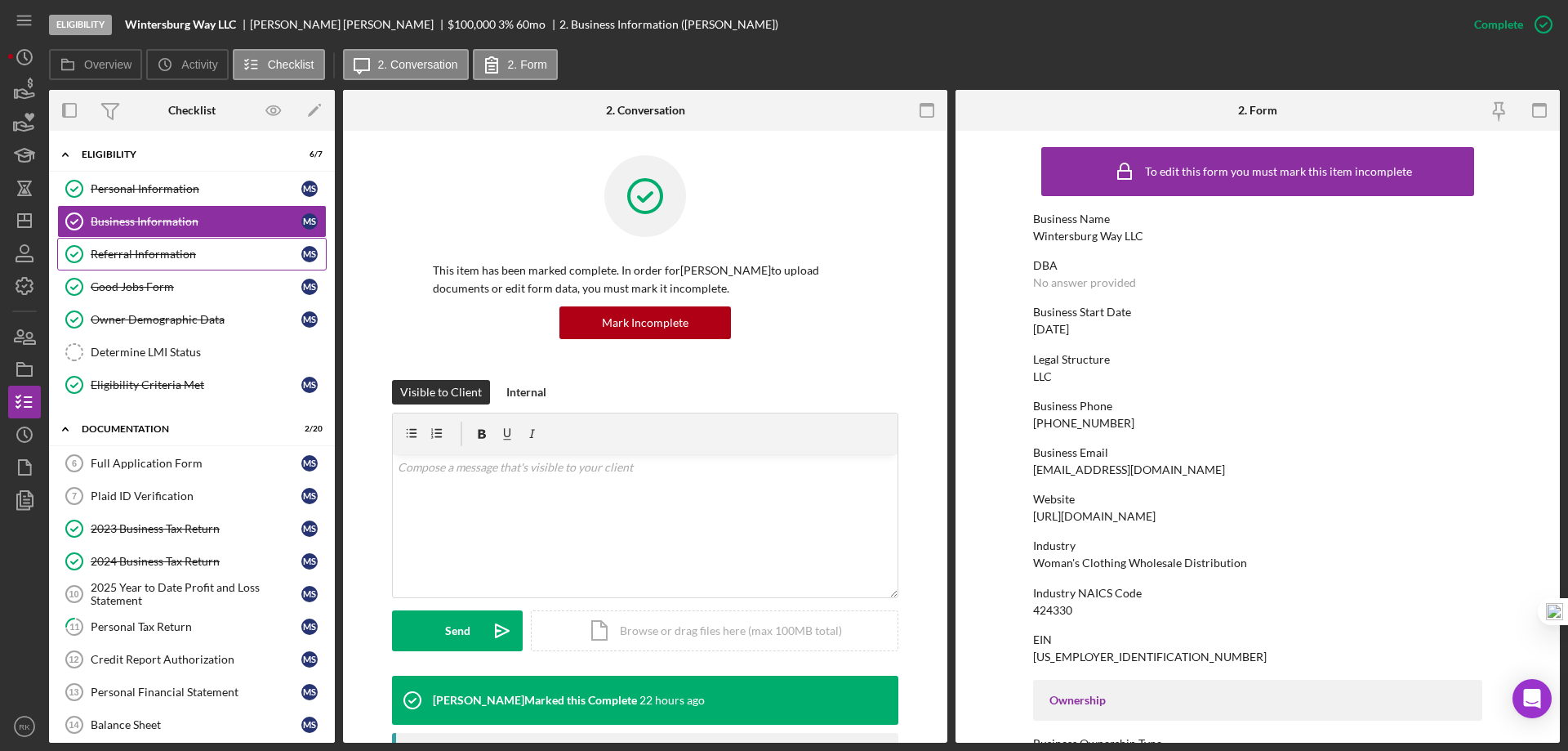
click at [152, 266] on link "Referral Information Referral Information M S" at bounding box center [192, 254] width 270 height 33
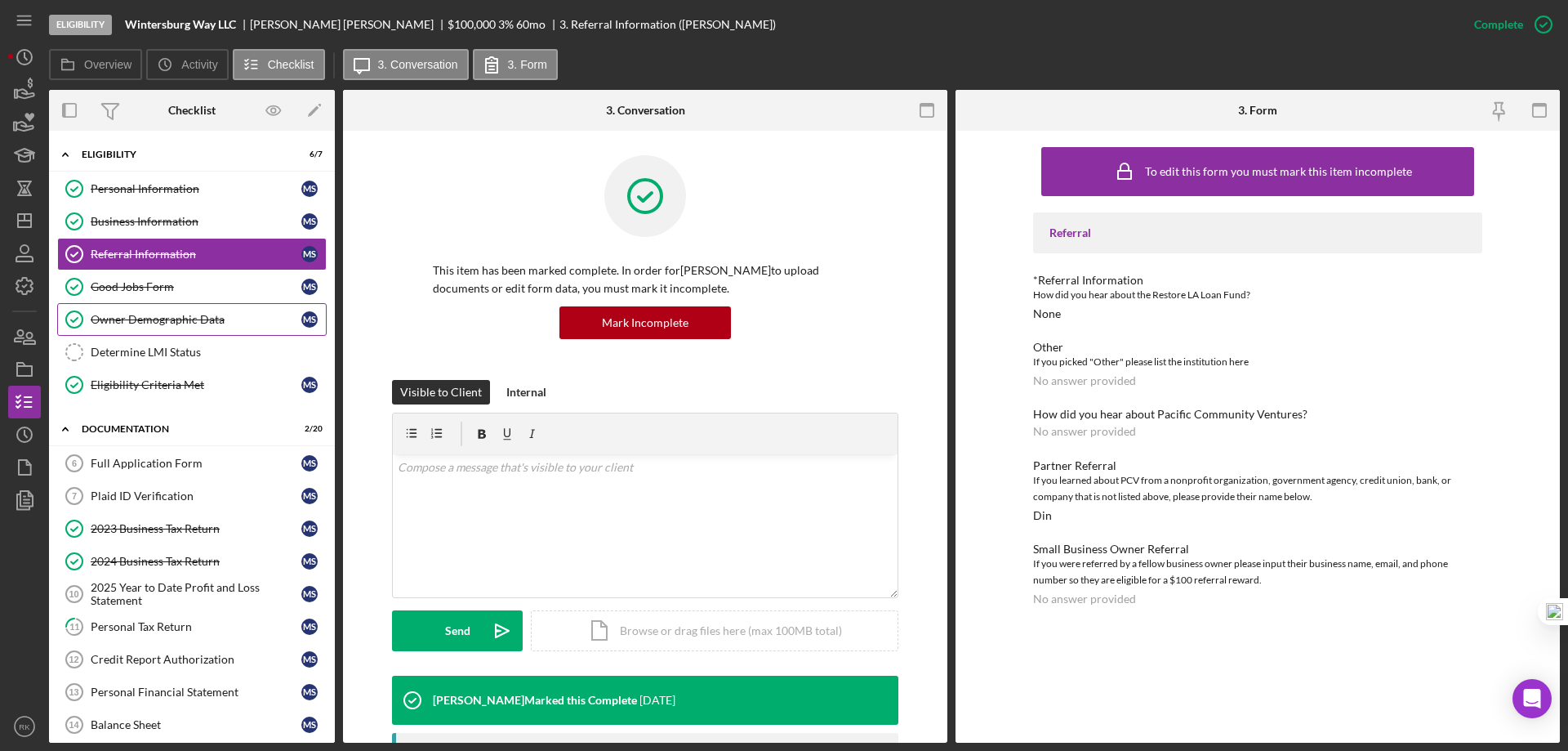
click at [156, 328] on link "Owner Demographic Data Owner Demographic Data M S" at bounding box center [192, 320] width 270 height 33
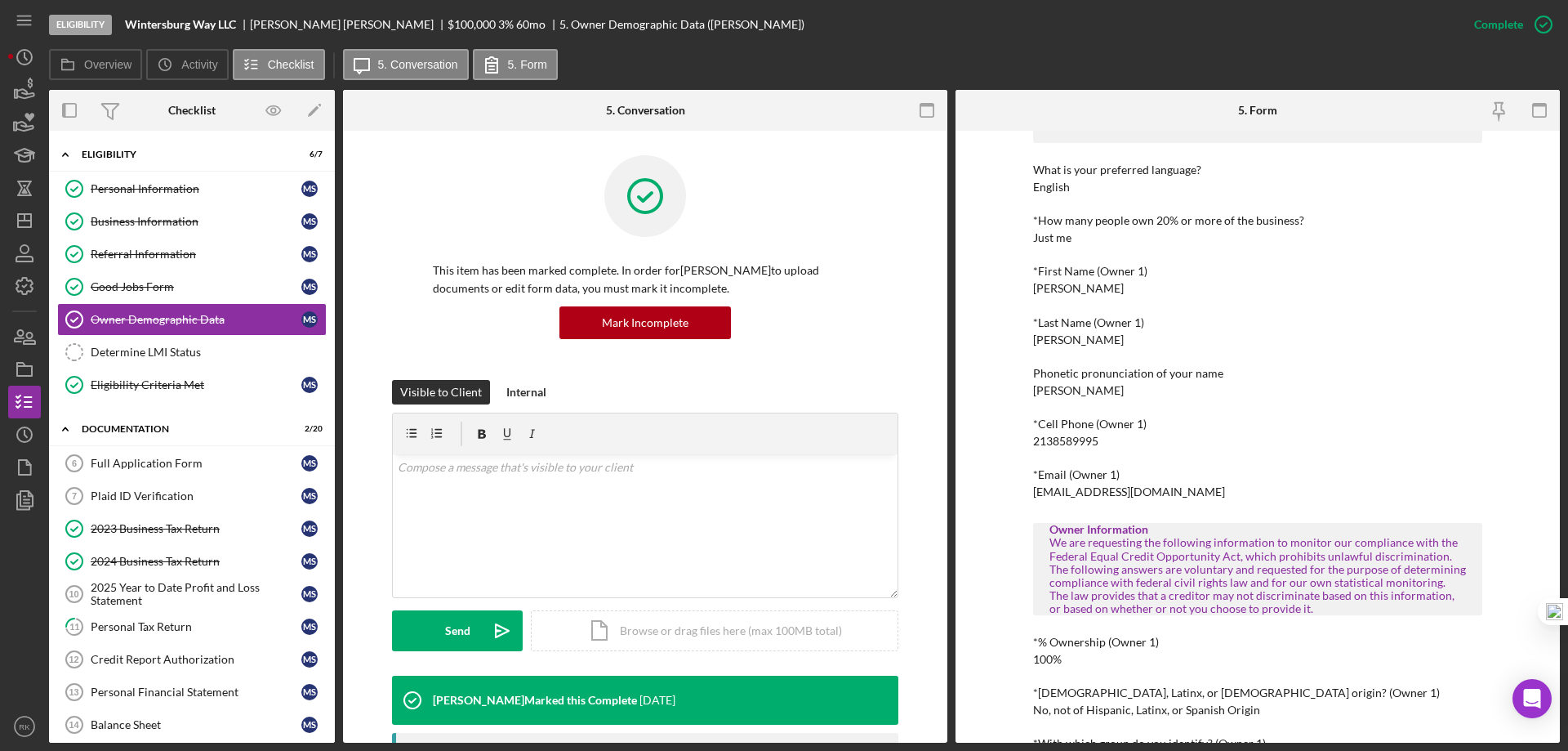
scroll to position [109, 0]
click at [171, 264] on link "Referral Information Referral Information M S" at bounding box center [192, 254] width 270 height 33
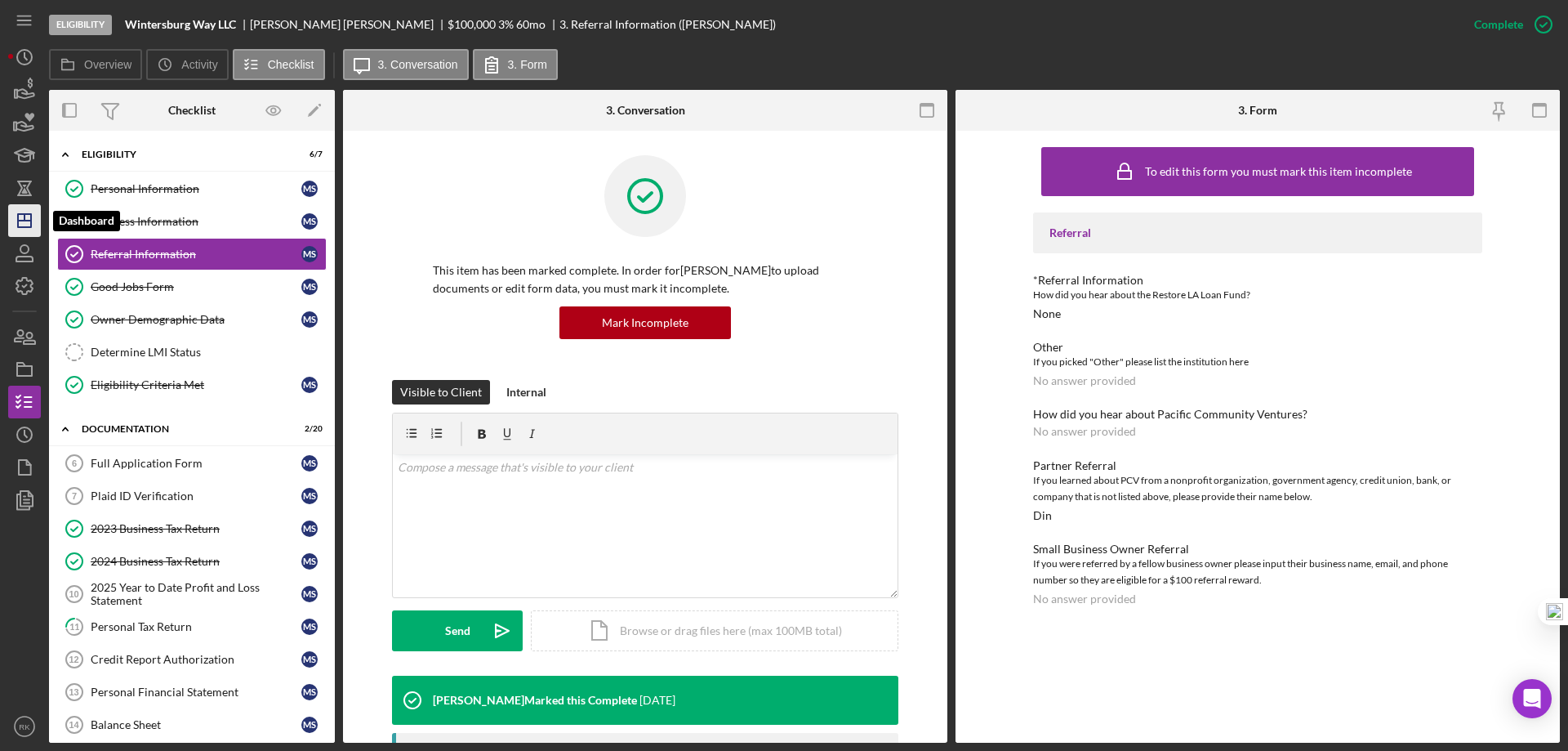
click at [13, 225] on icon "Icon/Dashboard" at bounding box center [24, 221] width 41 height 41
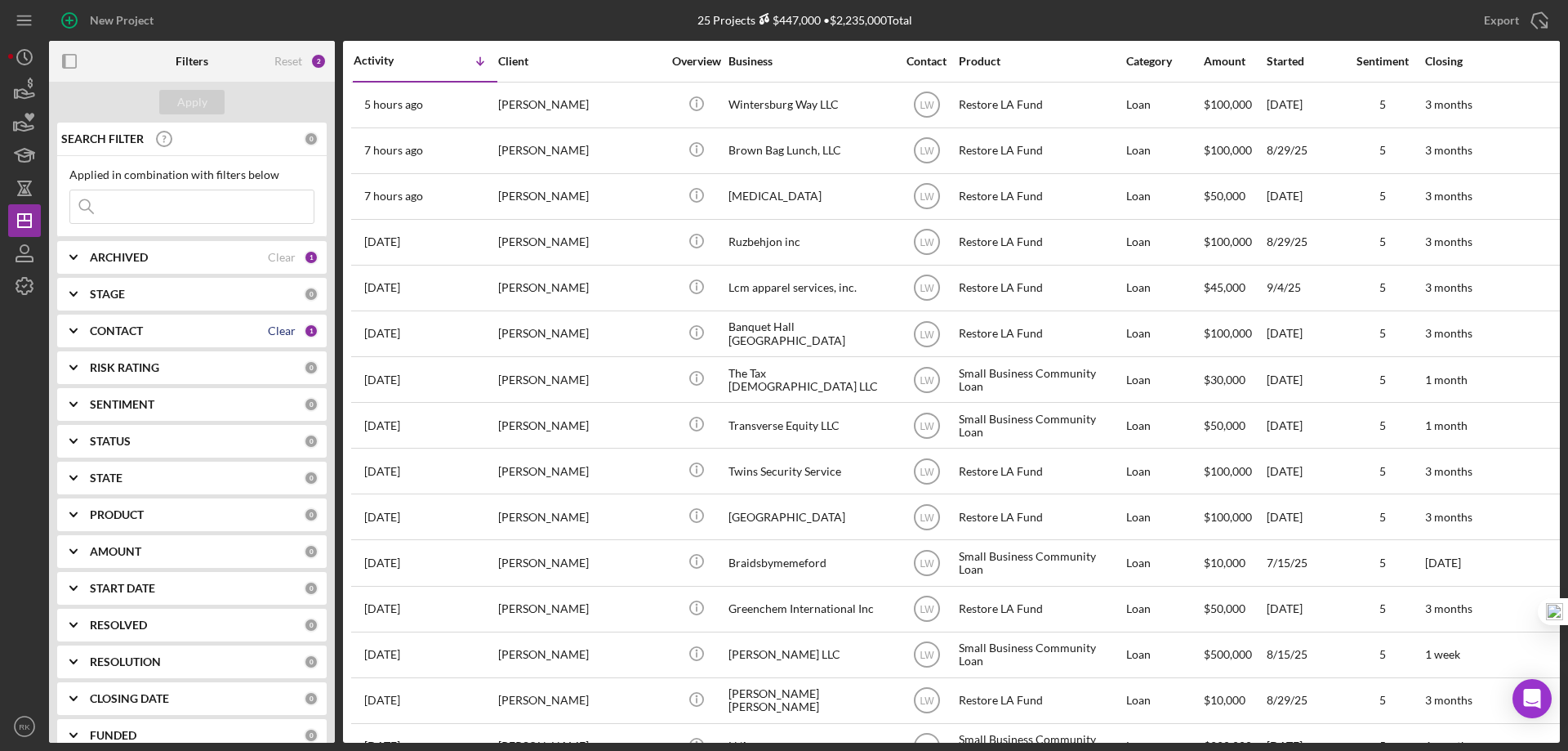
click at [285, 329] on div "Clear" at bounding box center [282, 331] width 28 height 13
click at [128, 335] on b "CONTACT" at bounding box center [116, 331] width 53 height 13
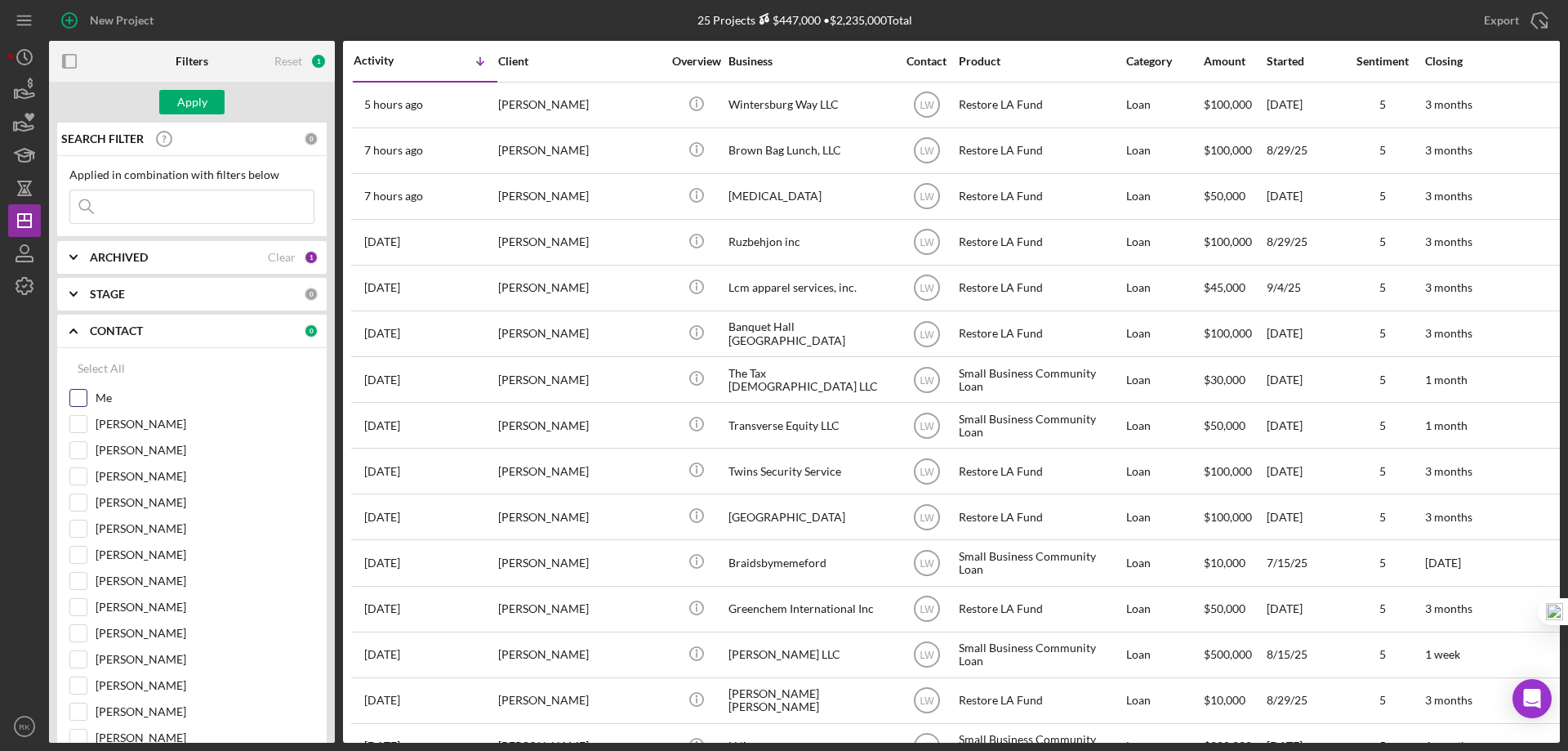
click at [82, 395] on input "Me" at bounding box center [78, 398] width 16 height 16
checkbox input "true"
click at [184, 112] on div "Apply" at bounding box center [192, 102] width 30 height 24
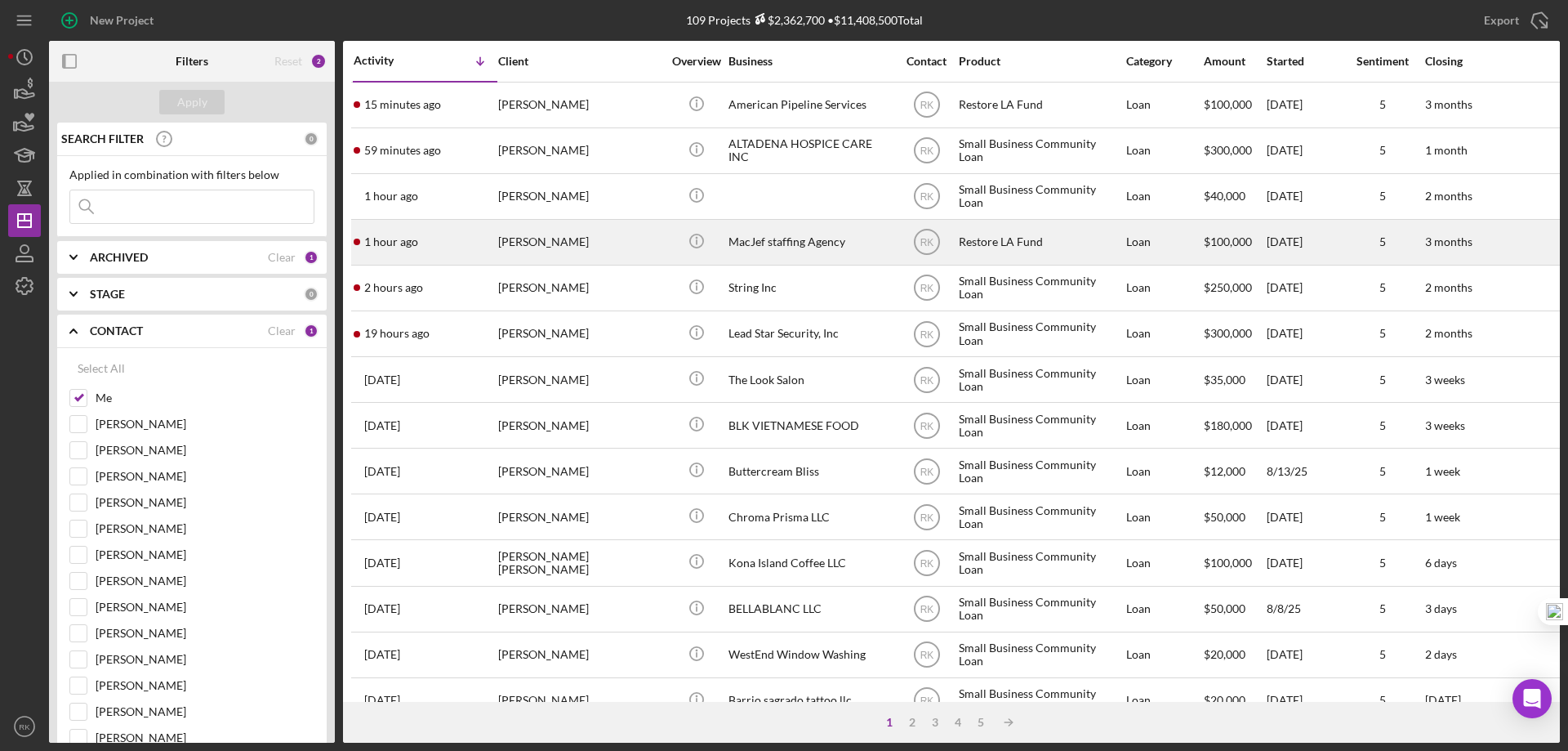
click at [812, 246] on div "MacJef staffing Agency" at bounding box center [810, 242] width 163 height 43
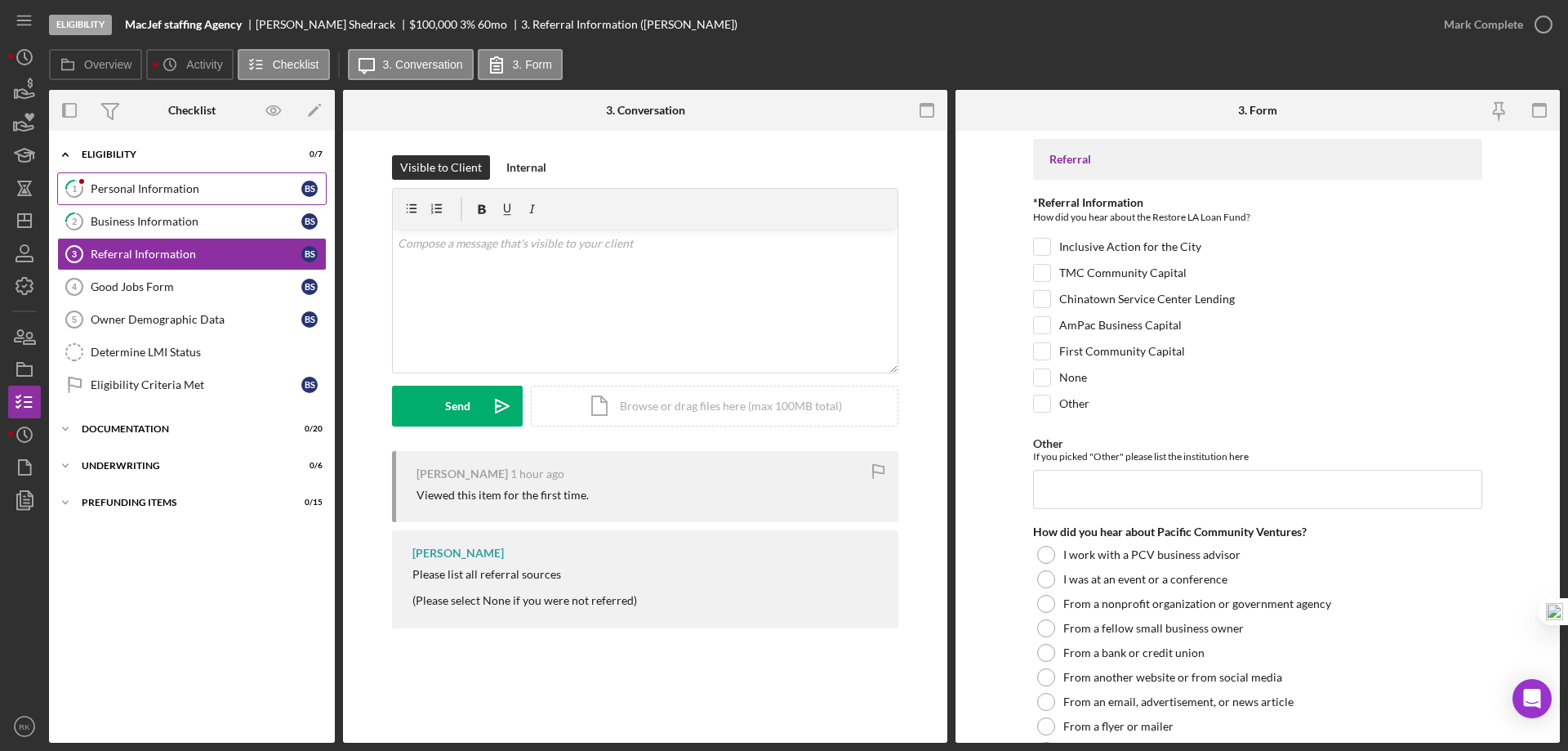
click at [127, 194] on div "Personal Information" at bounding box center [195, 188] width 211 height 13
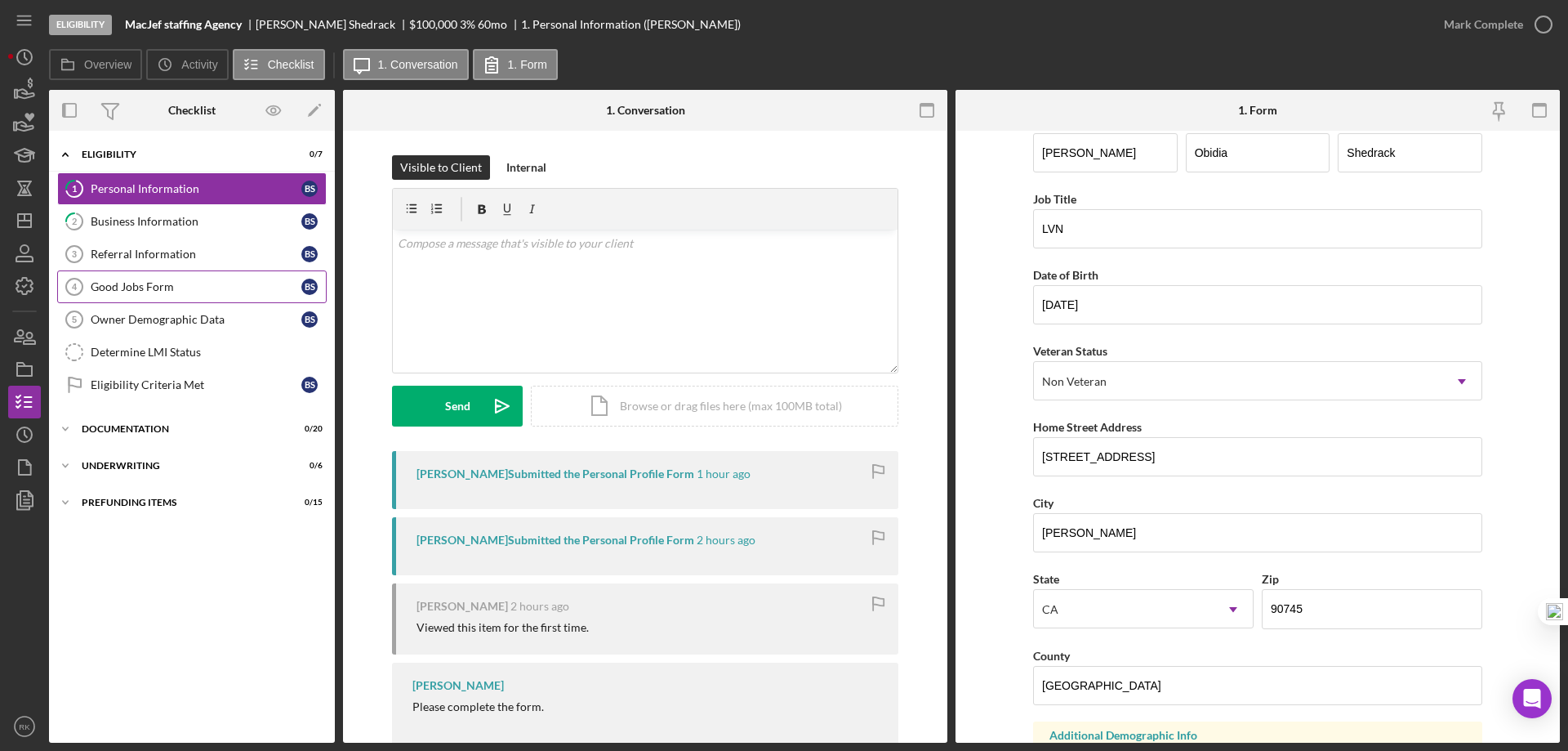
scroll to position [27, 0]
click at [180, 227] on div "Business Information" at bounding box center [195, 221] width 211 height 13
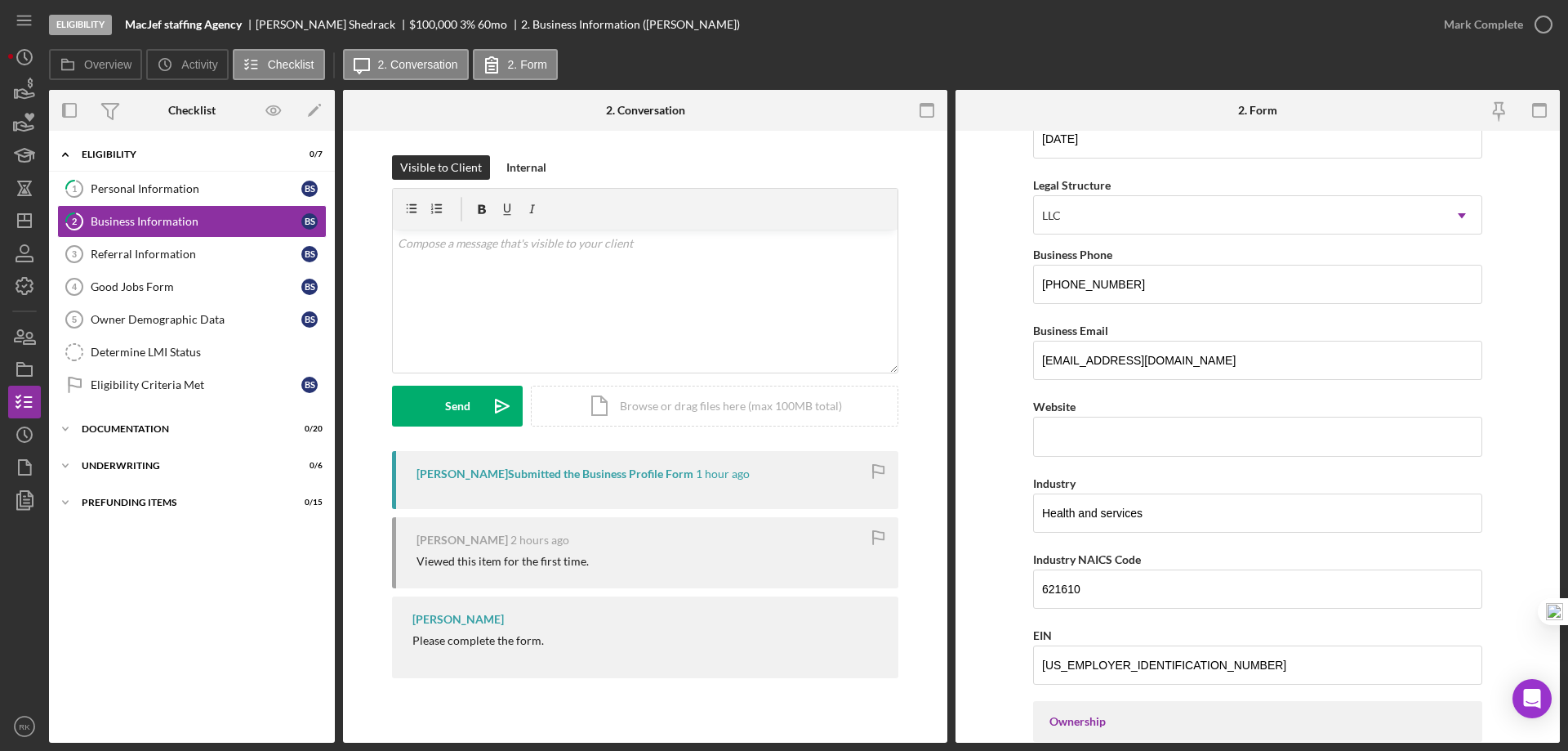
scroll to position [191, 0]
click at [161, 248] on div "Referral Information" at bounding box center [195, 254] width 211 height 13
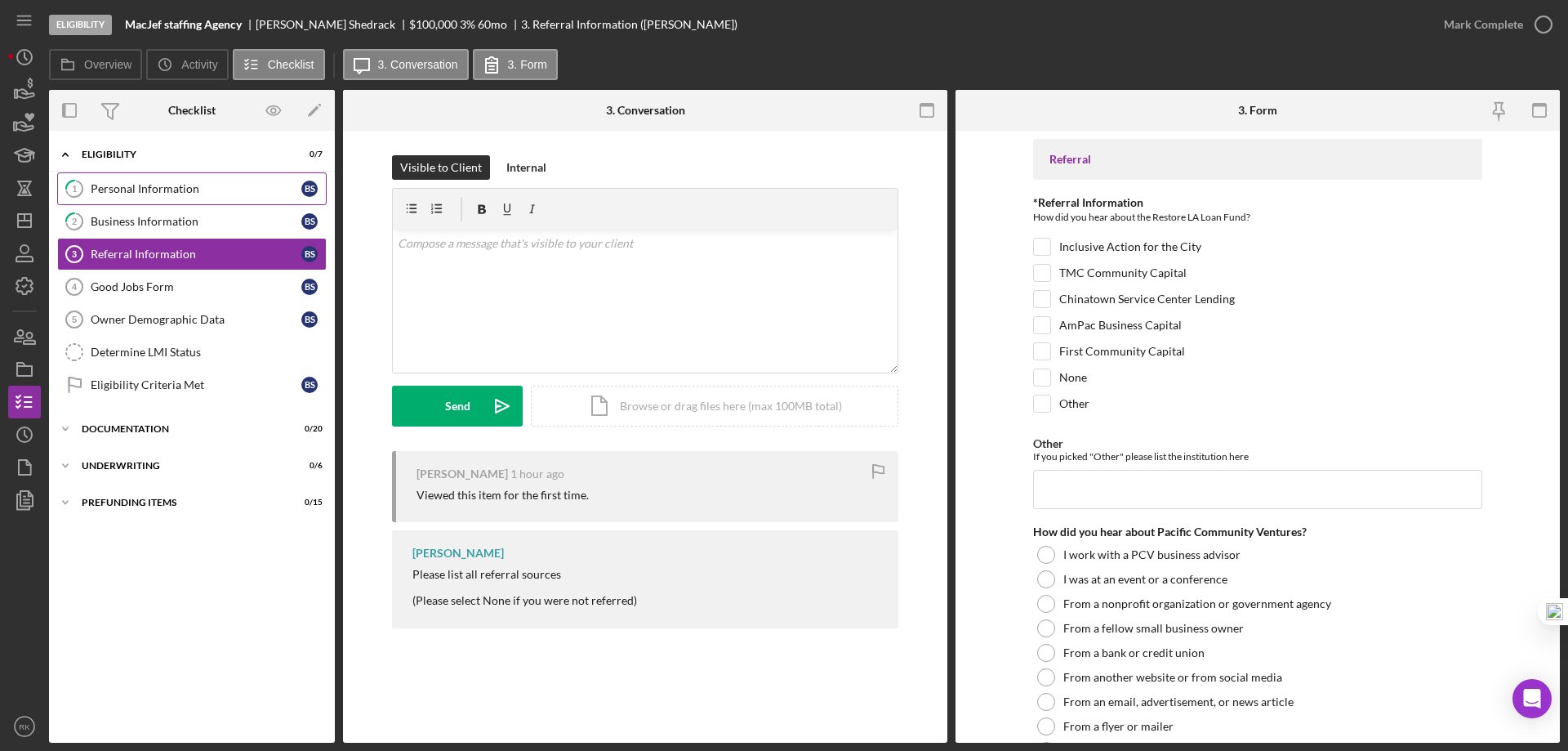
click at [178, 196] on link "1 Personal Information B S" at bounding box center [192, 189] width 270 height 33
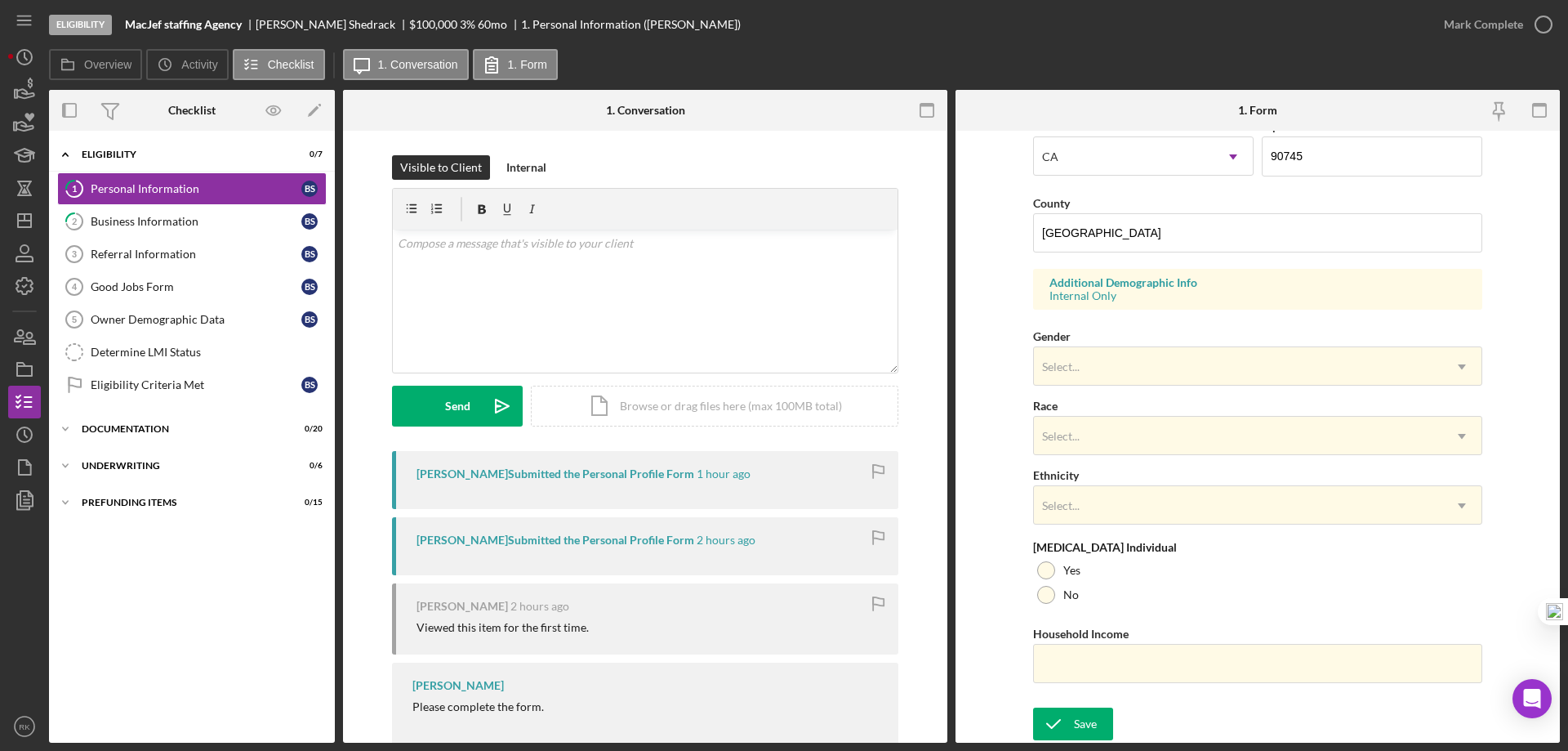
scroll to position [1, 0]
click at [146, 320] on div "Owner Demographic Data" at bounding box center [195, 319] width 211 height 13
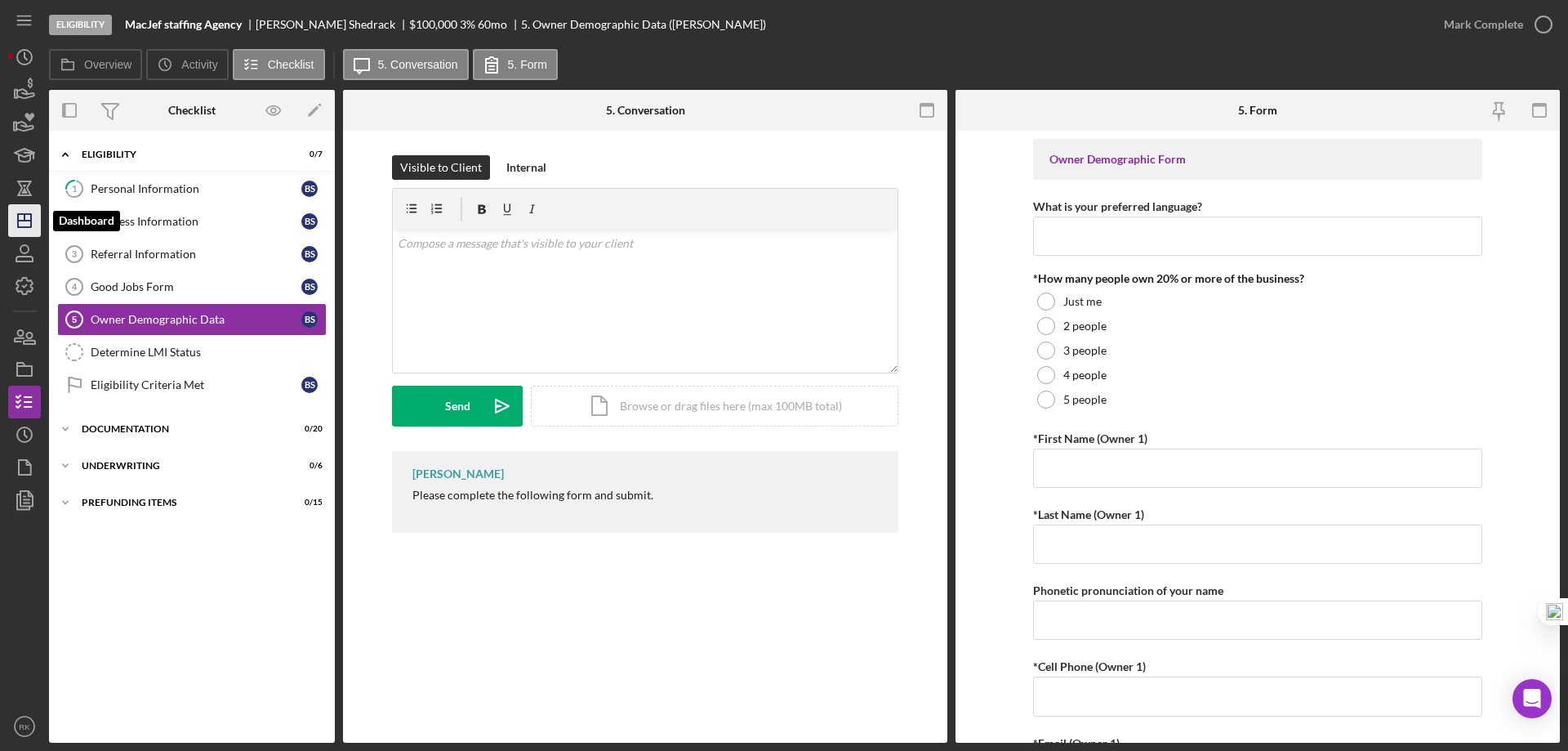
click at [30, 218] on polygon "button" at bounding box center [24, 221] width 13 height 13
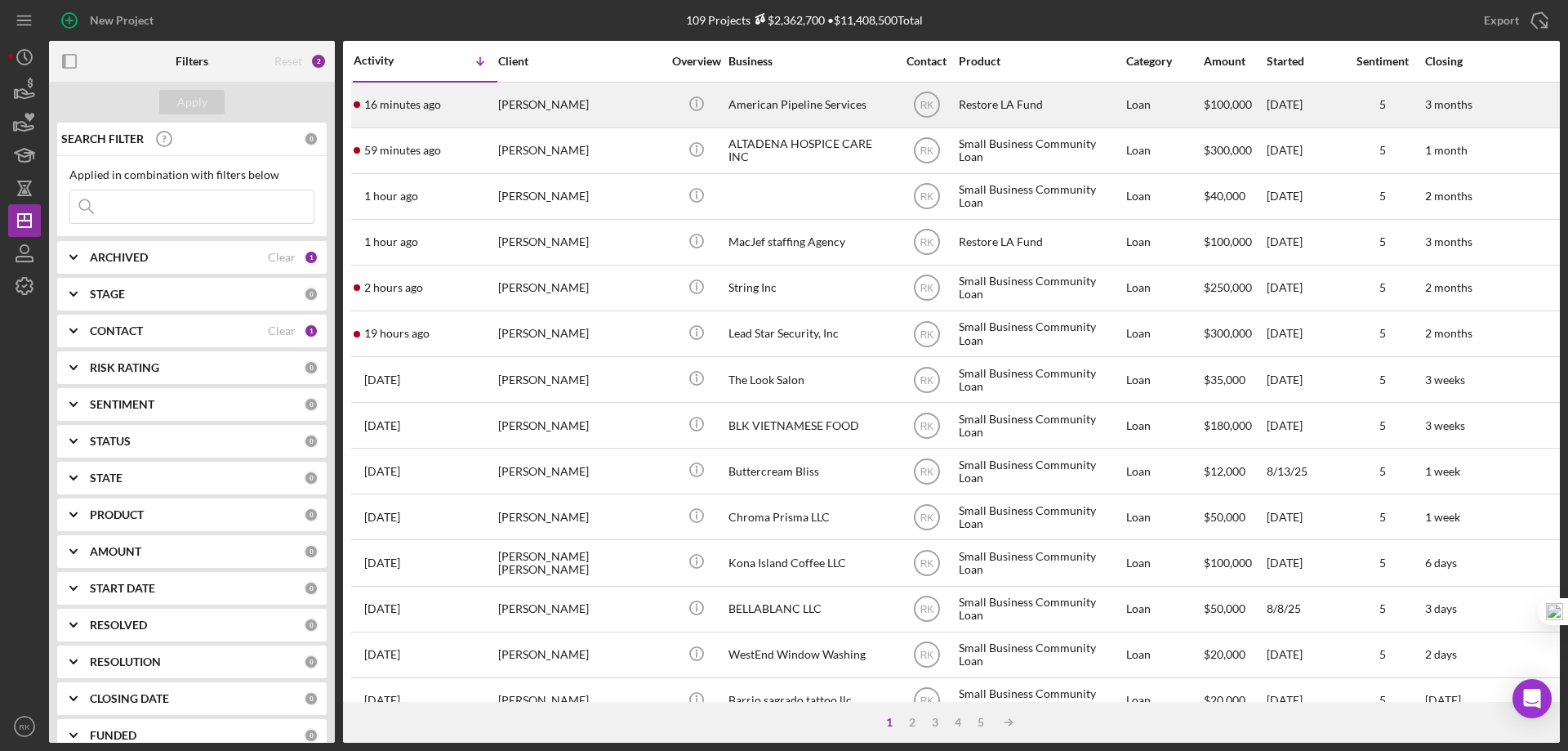
click at [796, 104] on div "American Pipeline Services" at bounding box center [810, 105] width 163 height 43
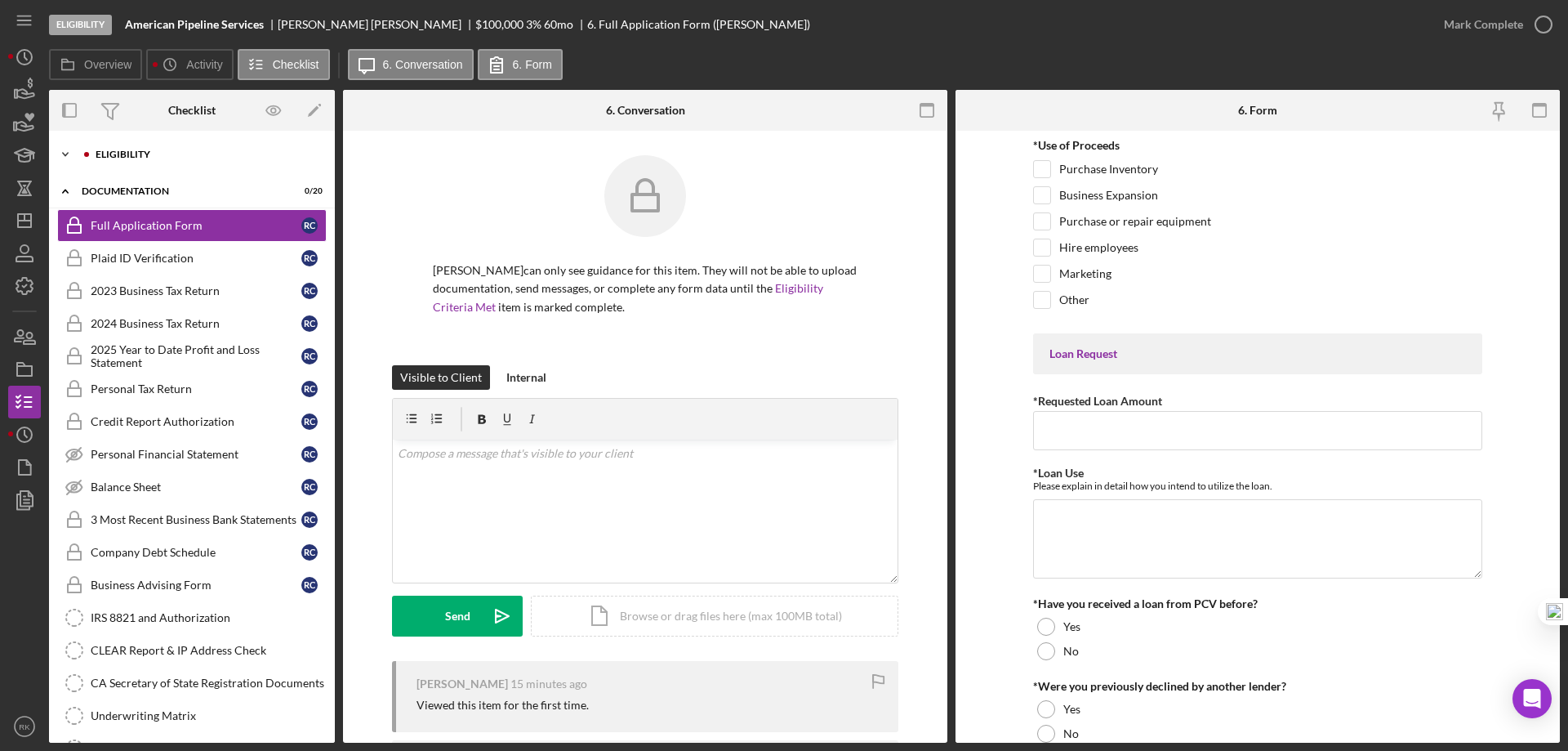
click at [104, 162] on div "Icon/Expander Eligibility 0 / 7" at bounding box center [191, 155] width 285 height 33
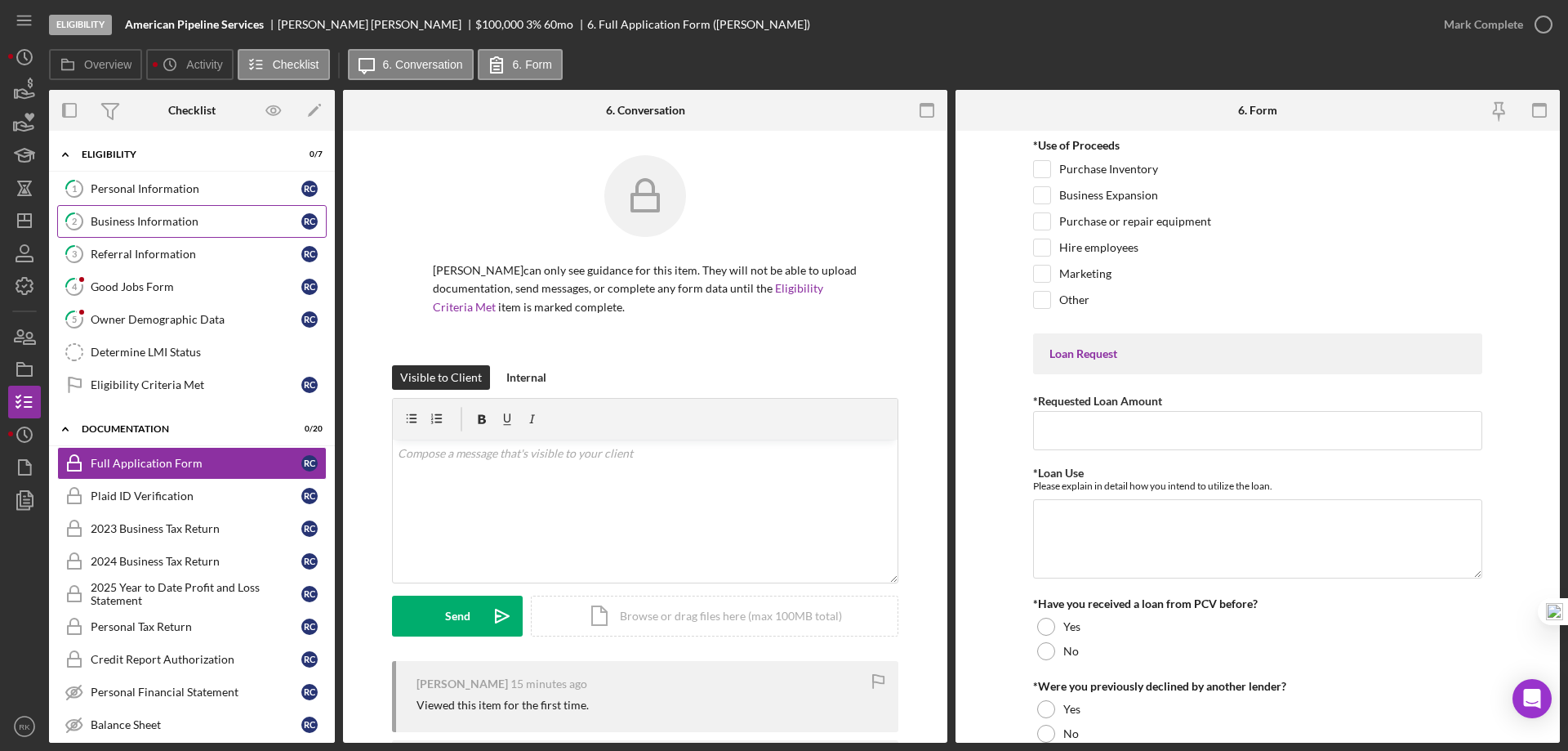
click at [132, 223] on div "Business Information" at bounding box center [195, 221] width 211 height 13
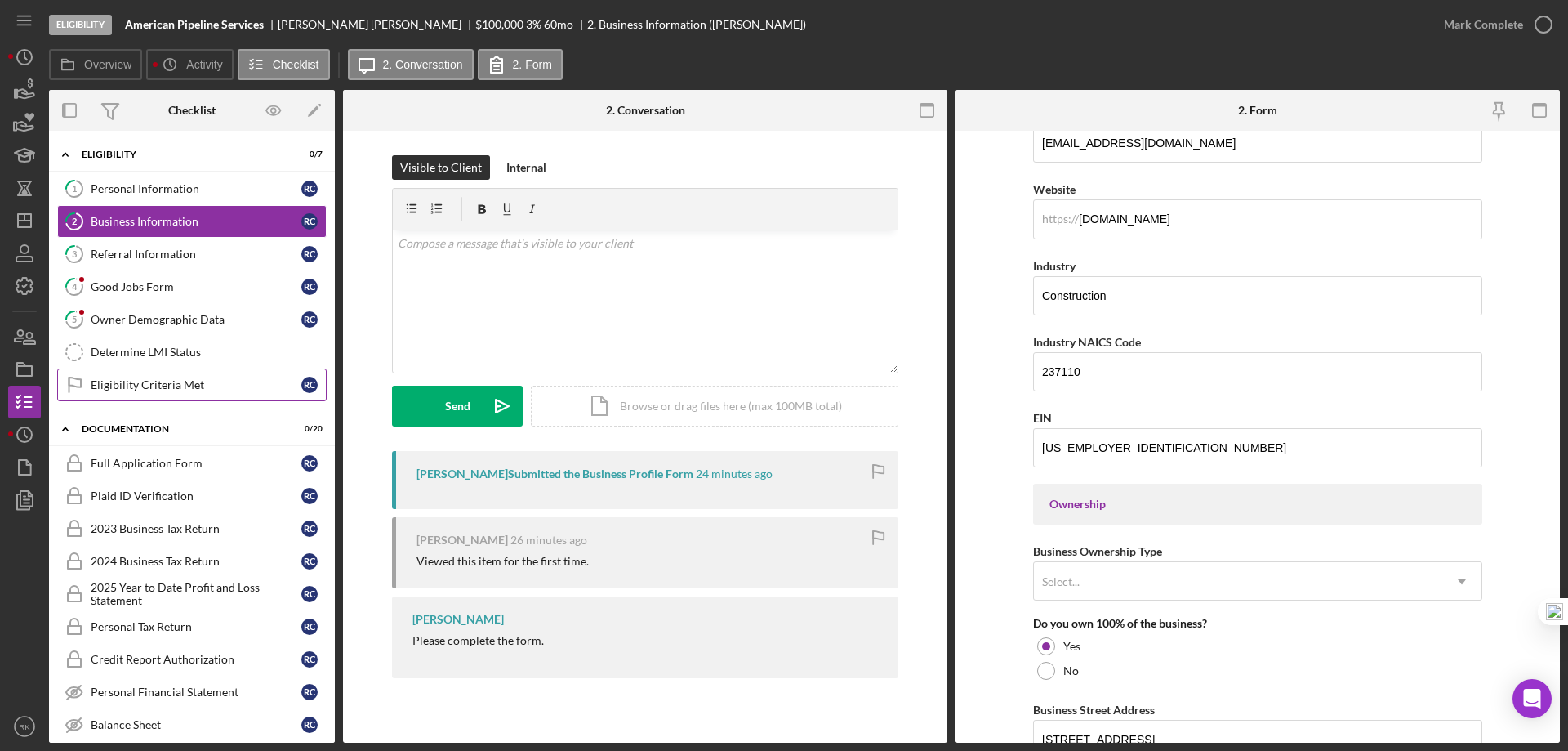
scroll to position [409, 0]
drag, startPoint x: 129, startPoint y: 257, endPoint x: 211, endPoint y: 274, distance: 83.7
click at [130, 257] on div "Referral Information" at bounding box center [195, 254] width 211 height 13
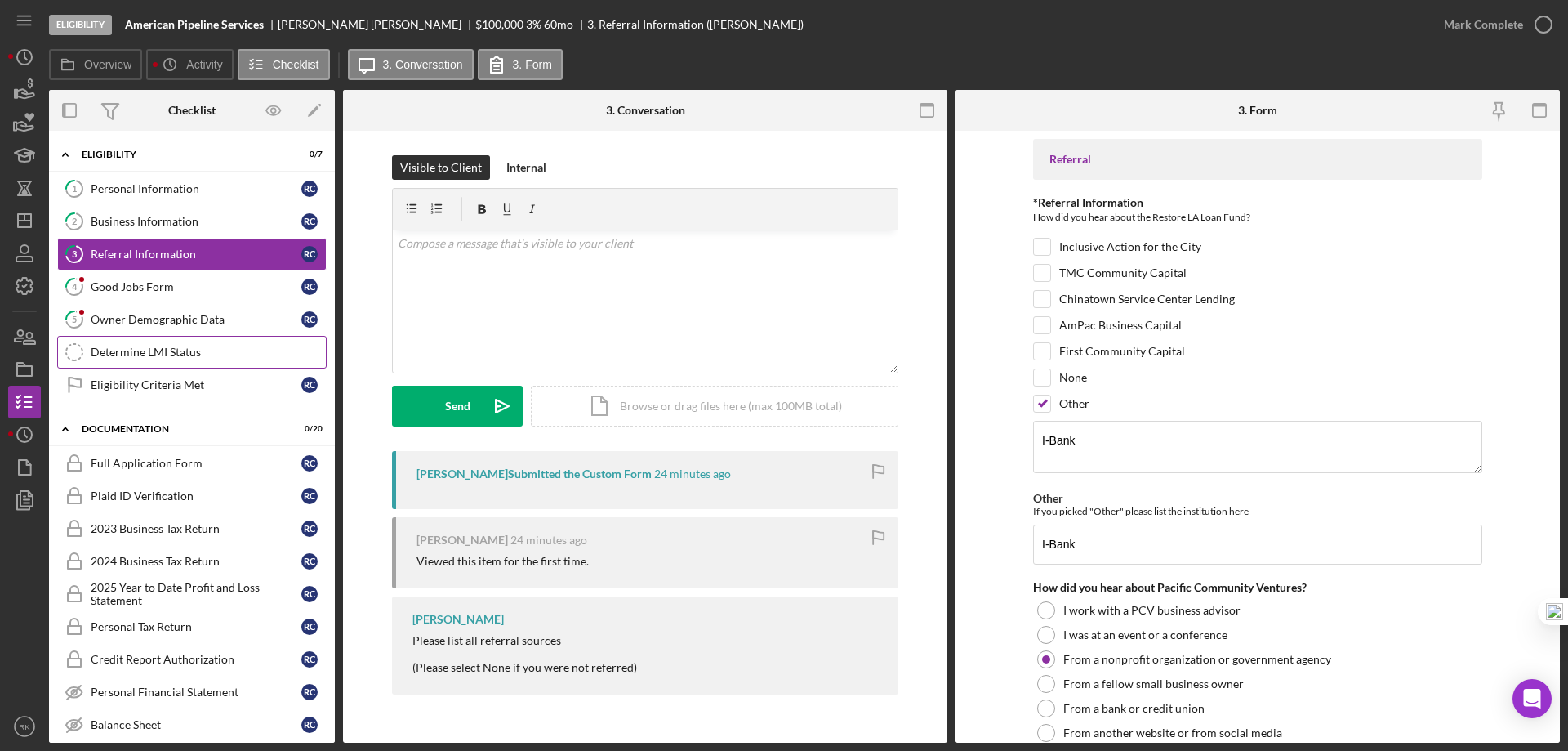
click at [153, 355] on div "Determine LMI Status" at bounding box center [207, 352] width 235 height 13
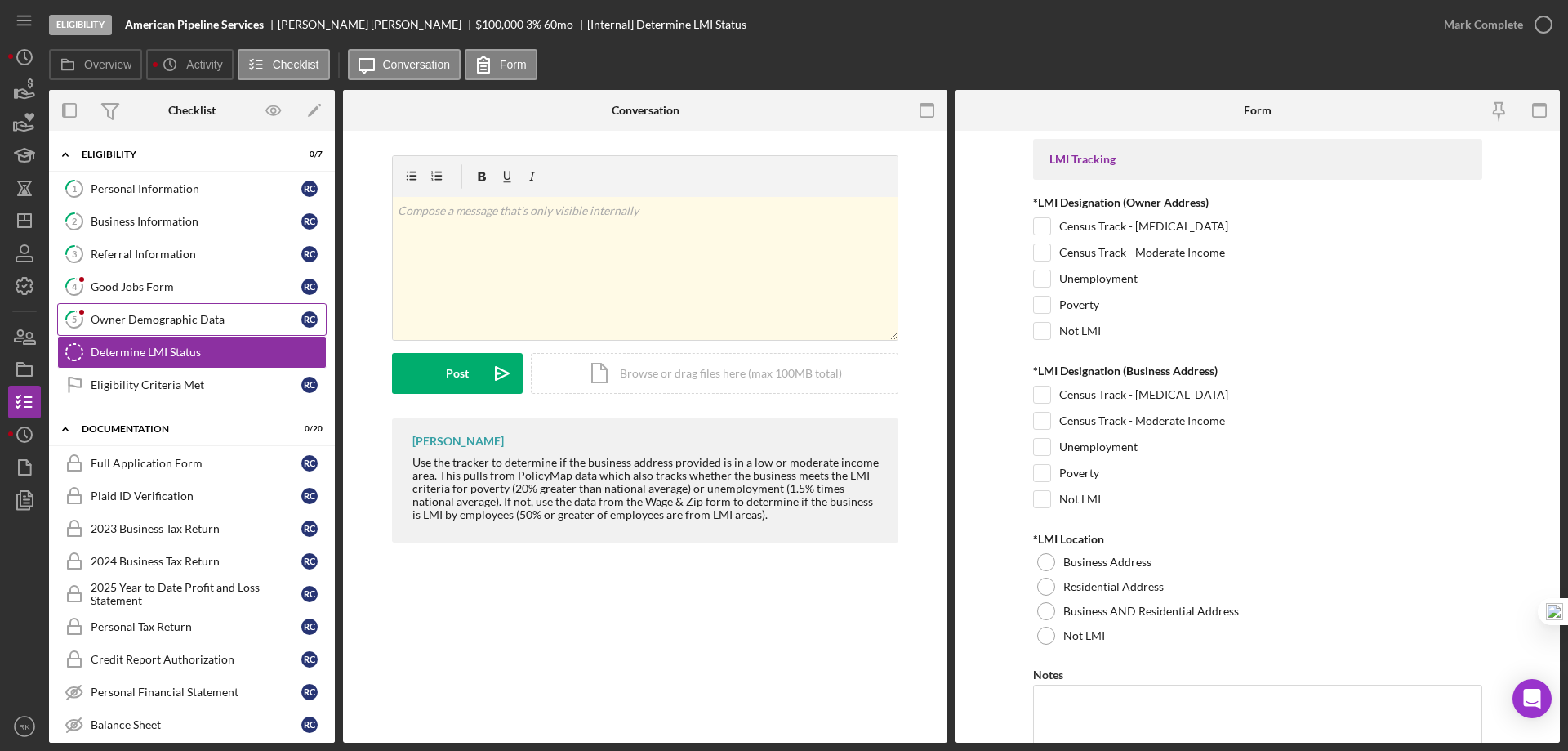
click at [173, 328] on link "5 Owner Demographic Data R C" at bounding box center [192, 320] width 270 height 33
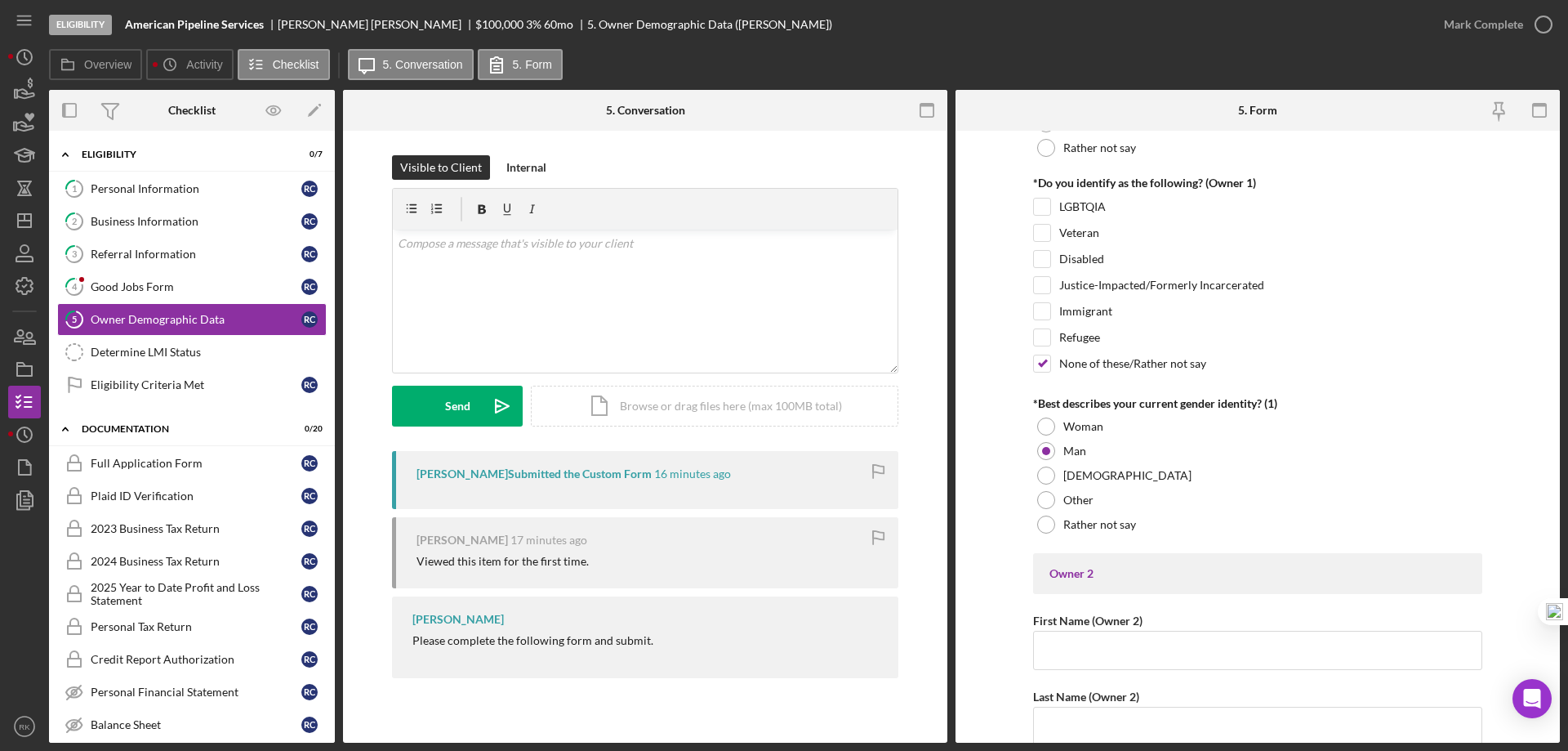
scroll to position [1253, 0]
click at [29, 221] on line "button" at bounding box center [24, 221] width 13 height 0
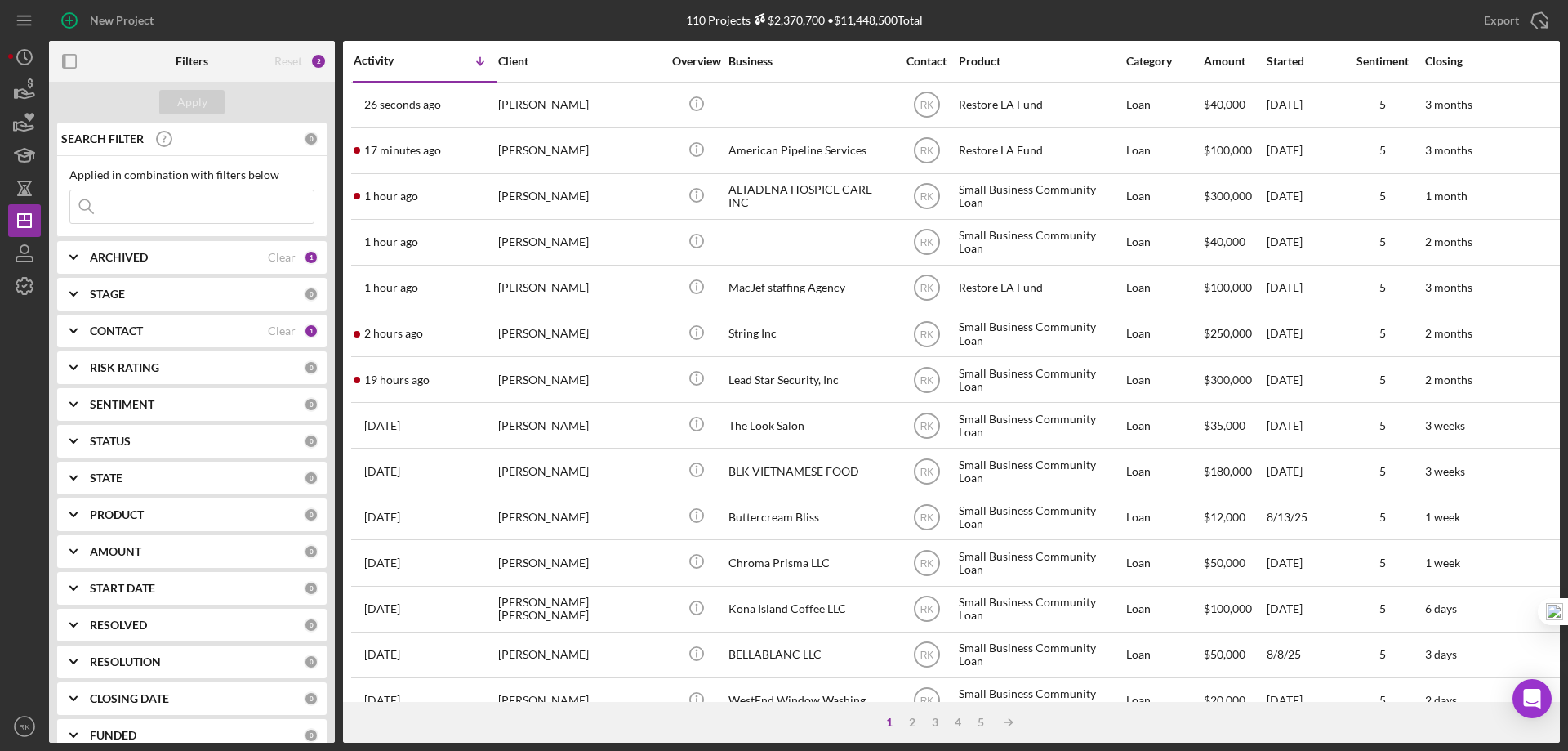
click at [143, 334] on b "CONTACT" at bounding box center [116, 331] width 53 height 13
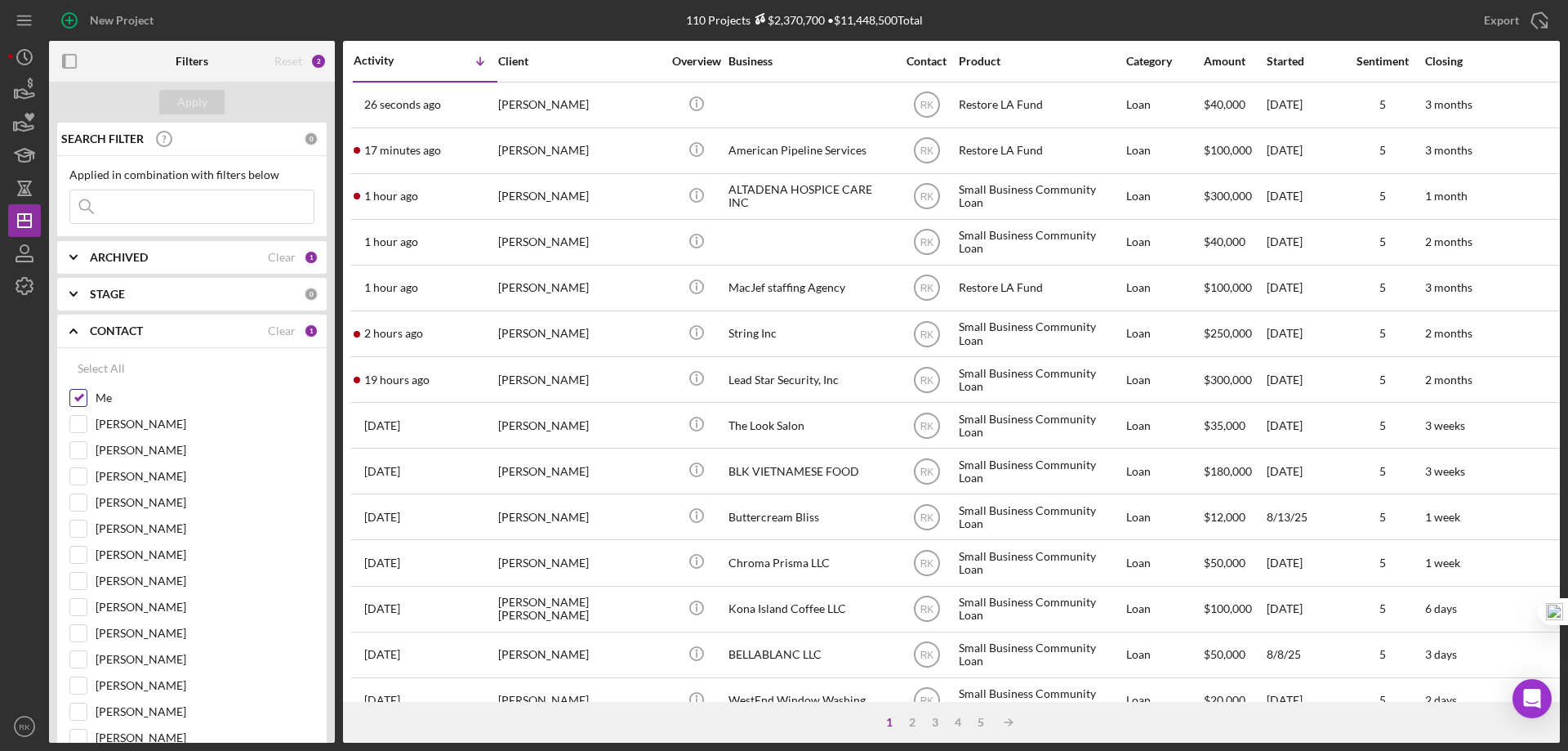
click at [82, 396] on input "Me" at bounding box center [78, 398] width 16 height 16
checkbox input "false"
click at [82, 605] on input "[PERSON_NAME]" at bounding box center [78, 607] width 16 height 16
checkbox input "true"
click at [196, 102] on div "Apply" at bounding box center [192, 102] width 30 height 24
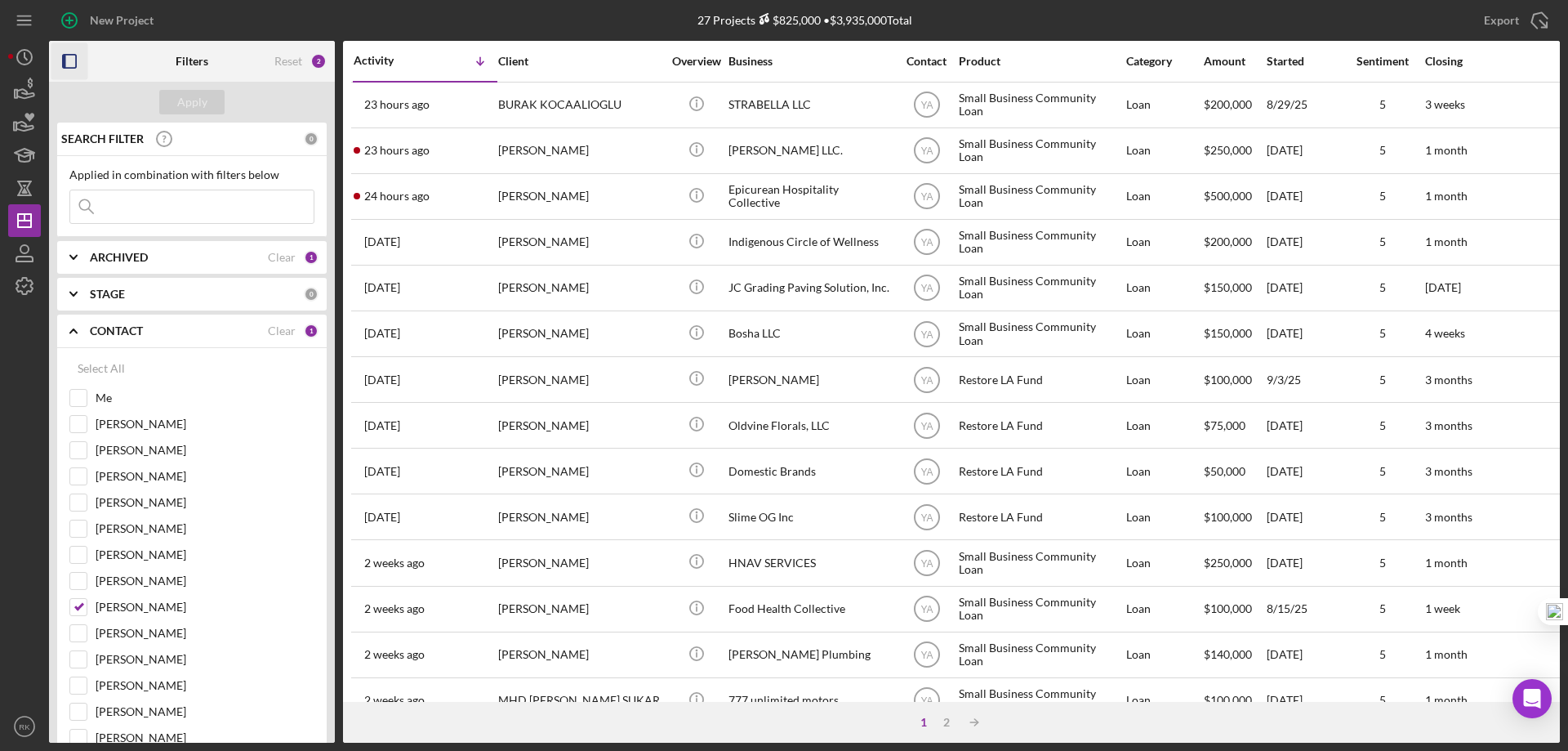
click at [69, 67] on icon "button" at bounding box center [69, 62] width 36 height 36
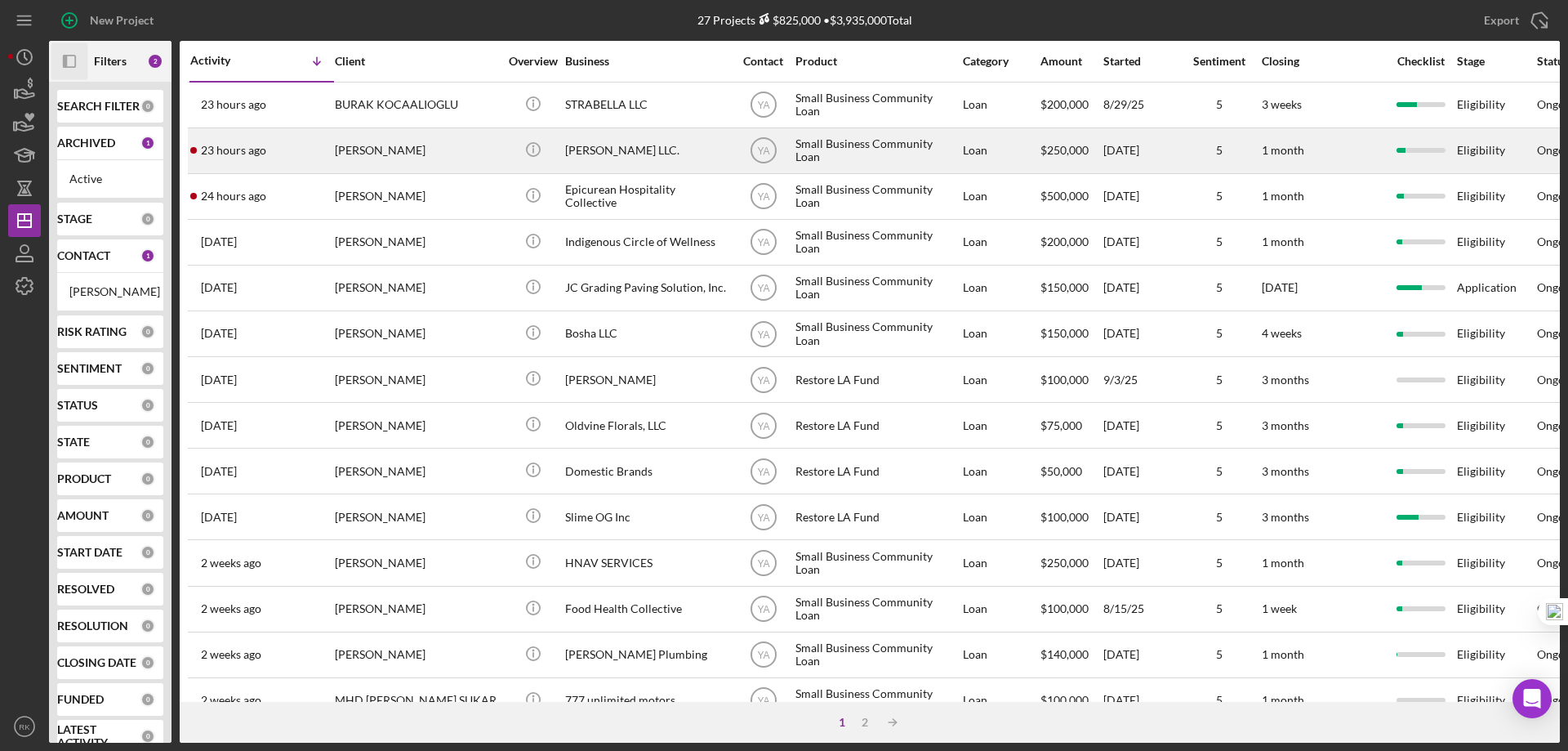
click at [582, 158] on div "[PERSON_NAME] LLC." at bounding box center [646, 151] width 163 height 43
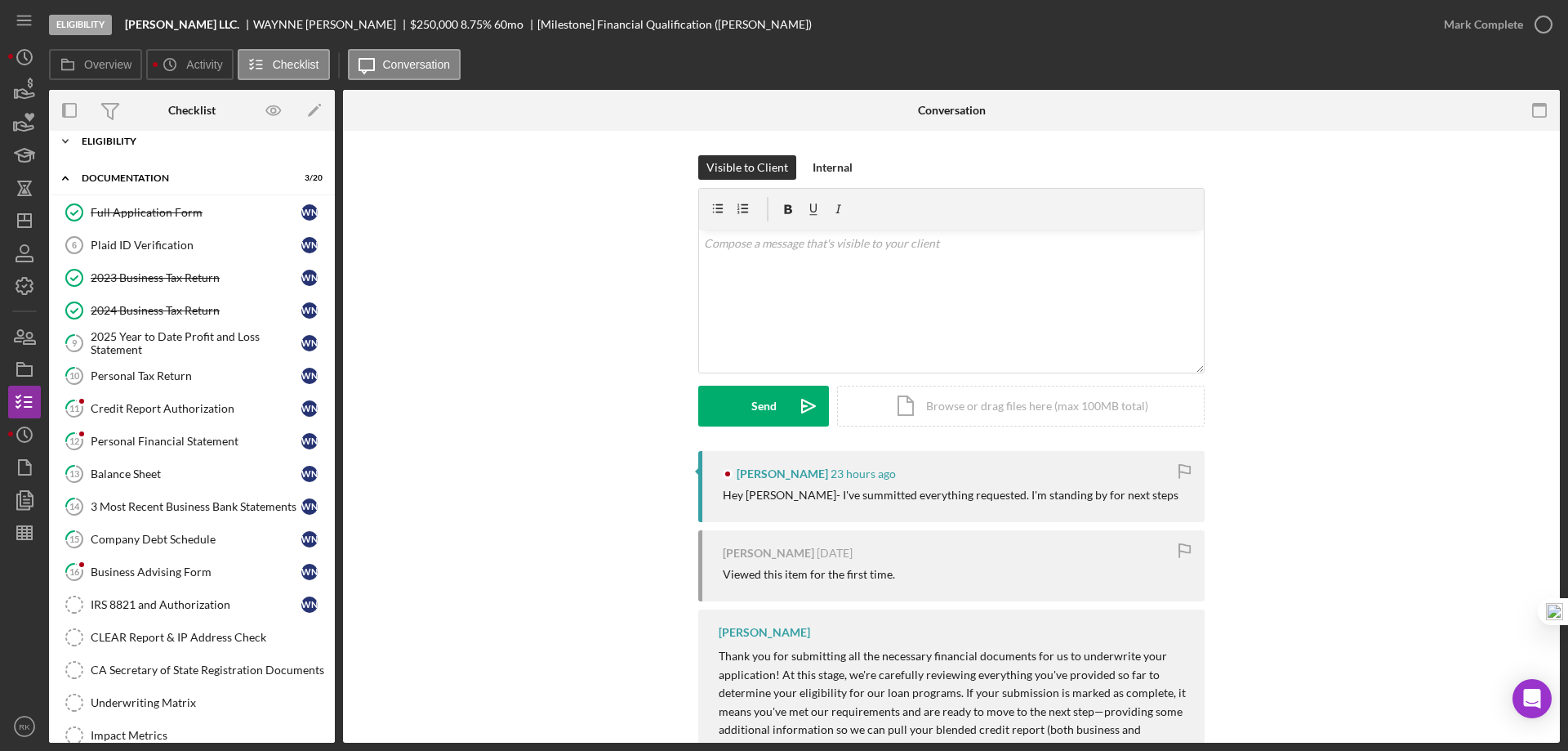
scroll to position [11, 0]
click at [110, 146] on div "Eligibility" at bounding box center [198, 142] width 233 height 10
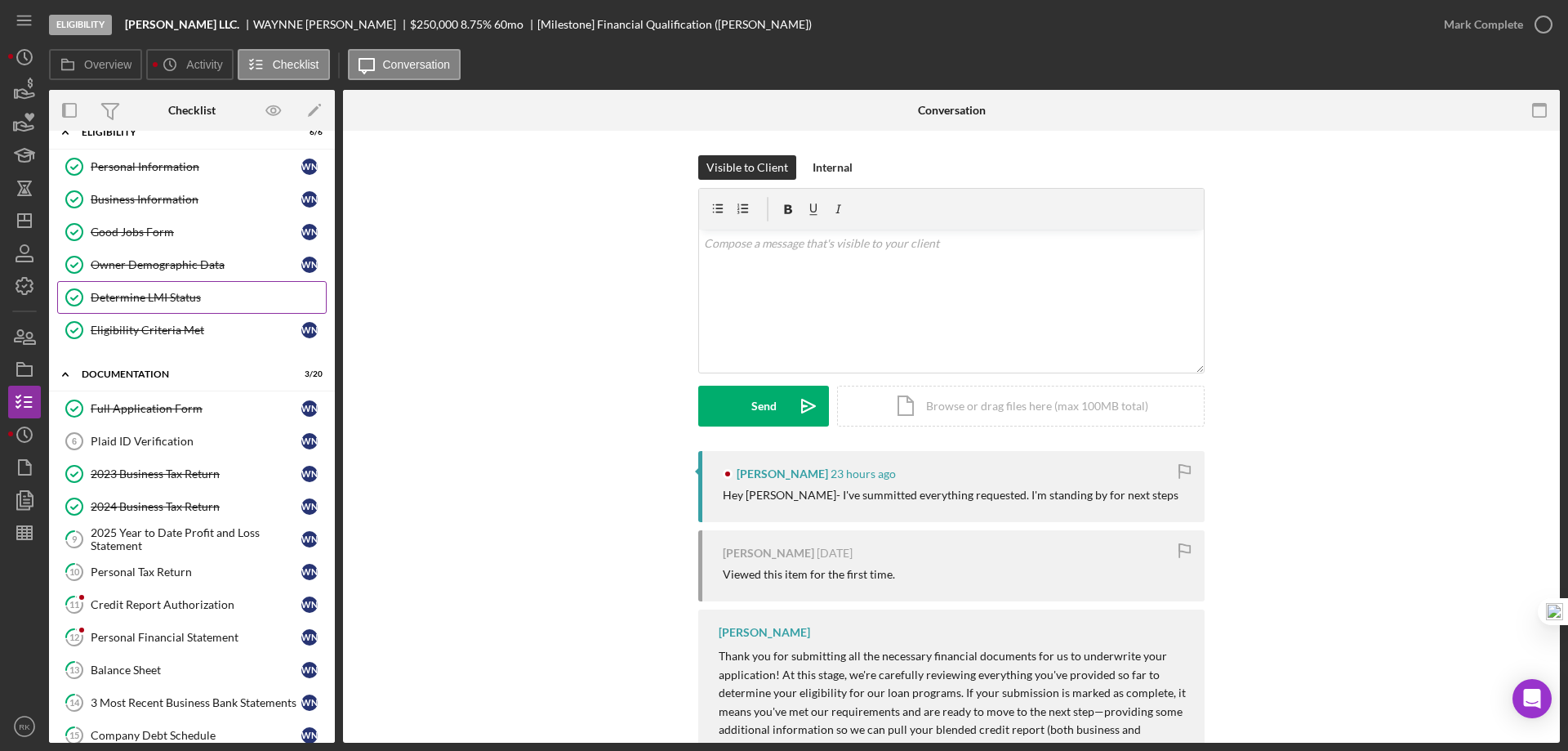
scroll to position [23, 0]
click at [168, 277] on link "Owner Demographic Data Owner Demographic Data W N" at bounding box center [192, 264] width 270 height 33
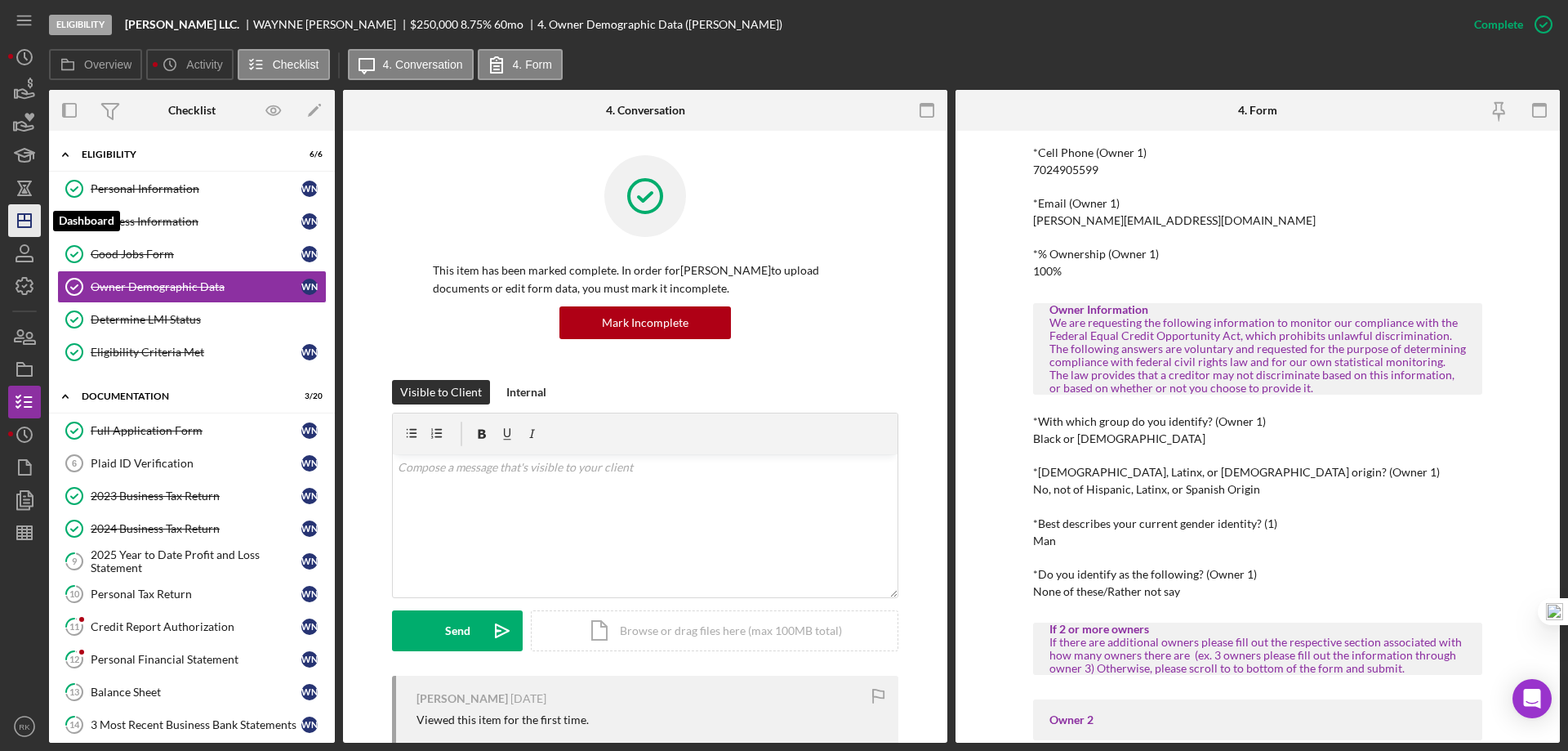
click at [23, 227] on icon "Icon/Dashboard" at bounding box center [24, 221] width 41 height 41
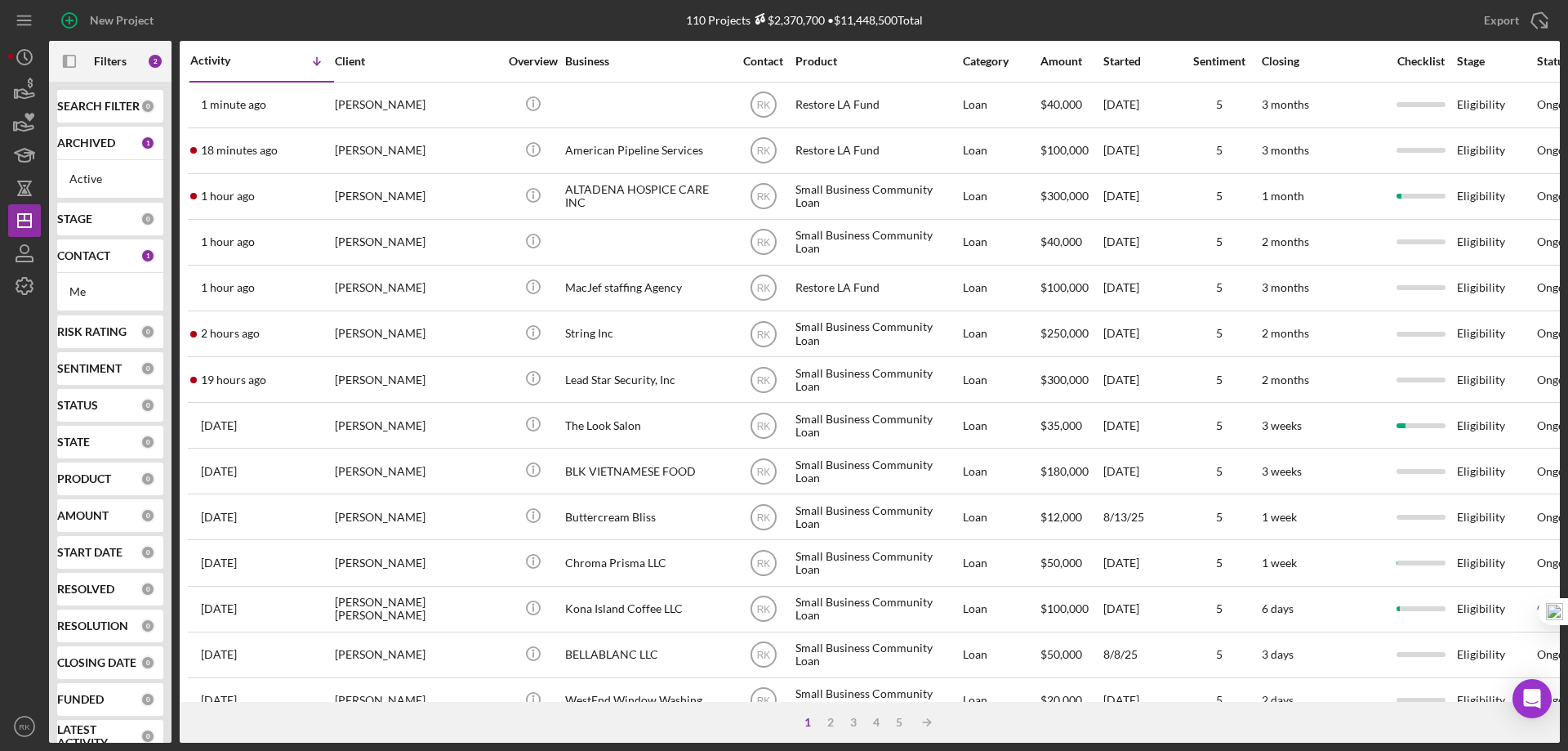
click at [91, 260] on b "CONTACT" at bounding box center [83, 255] width 53 height 13
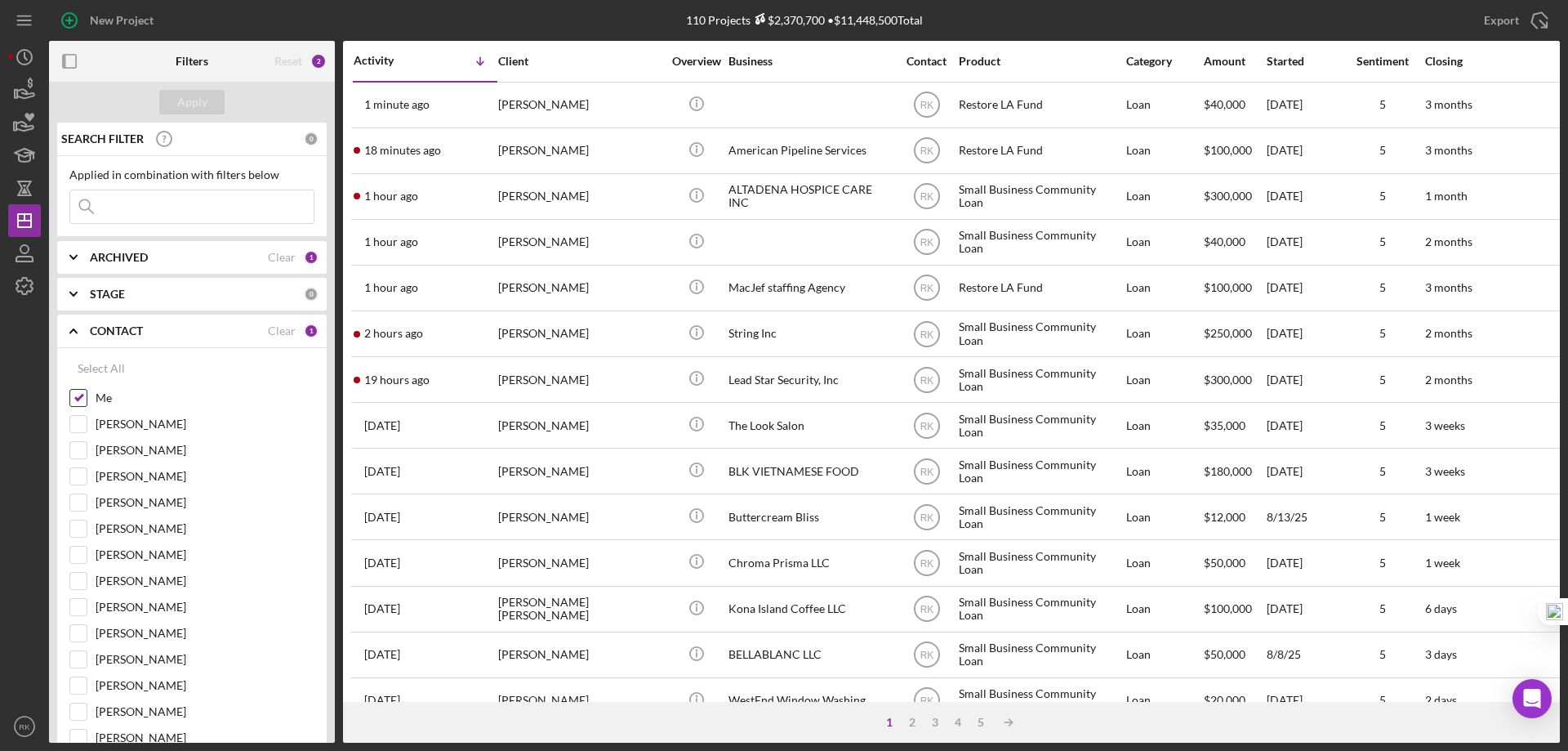
click at [75, 402] on input "Me" at bounding box center [78, 398] width 16 height 16
checkbox input "false"
click at [89, 609] on div "[PERSON_NAME]" at bounding box center [192, 611] width 245 height 26
click at [79, 607] on input "[PERSON_NAME]" at bounding box center [78, 607] width 16 height 16
click at [208, 104] on button "Apply" at bounding box center [192, 102] width 65 height 24
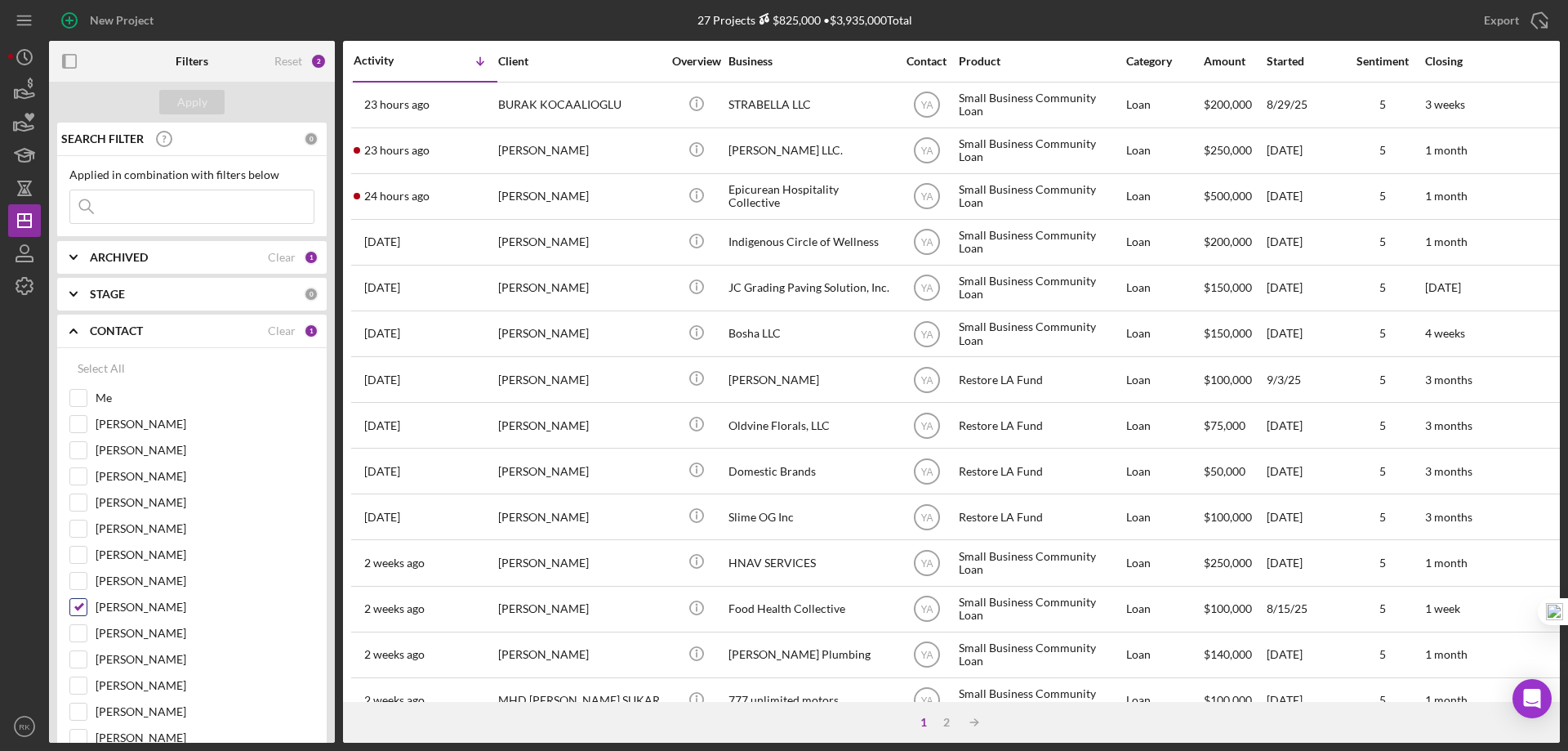
click at [76, 608] on input "[PERSON_NAME]" at bounding box center [78, 607] width 16 height 16
checkbox input "false"
click at [85, 551] on input "[PERSON_NAME]" at bounding box center [78, 555] width 16 height 16
checkbox input "true"
click at [190, 102] on div "Apply" at bounding box center [192, 102] width 30 height 24
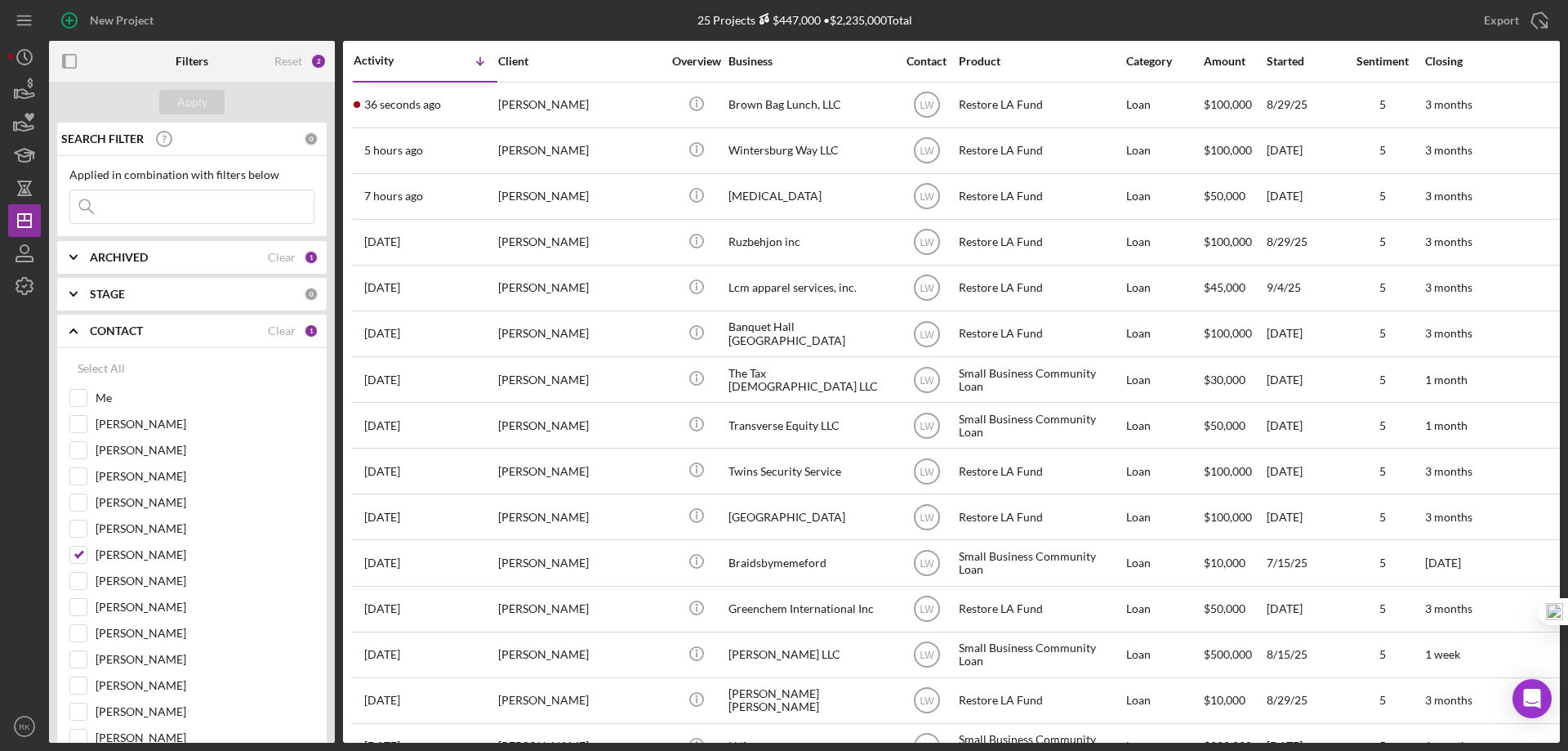
click at [71, 63] on icon "button" at bounding box center [69, 62] width 36 height 36
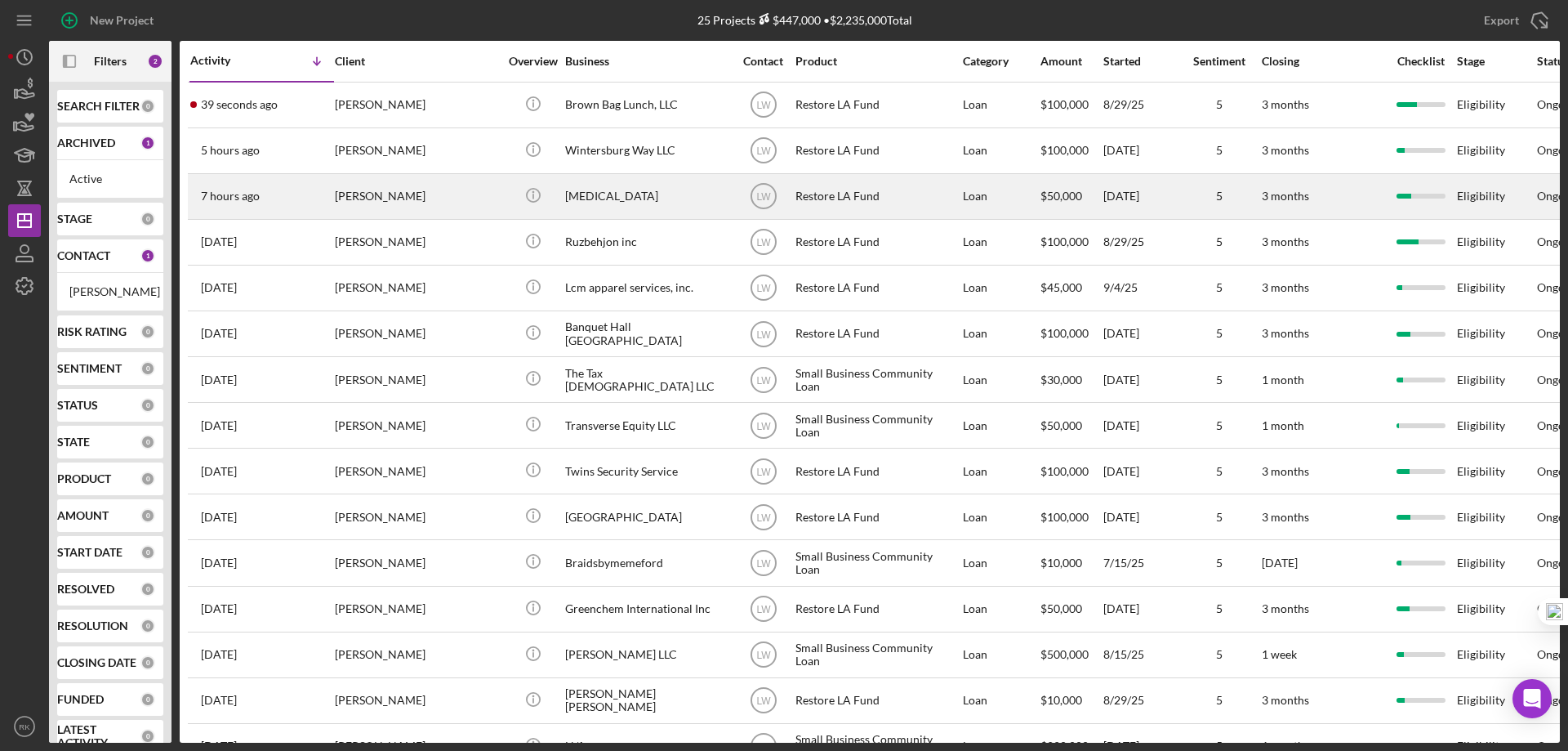
click at [428, 201] on div "[PERSON_NAME]" at bounding box center [417, 196] width 163 height 43
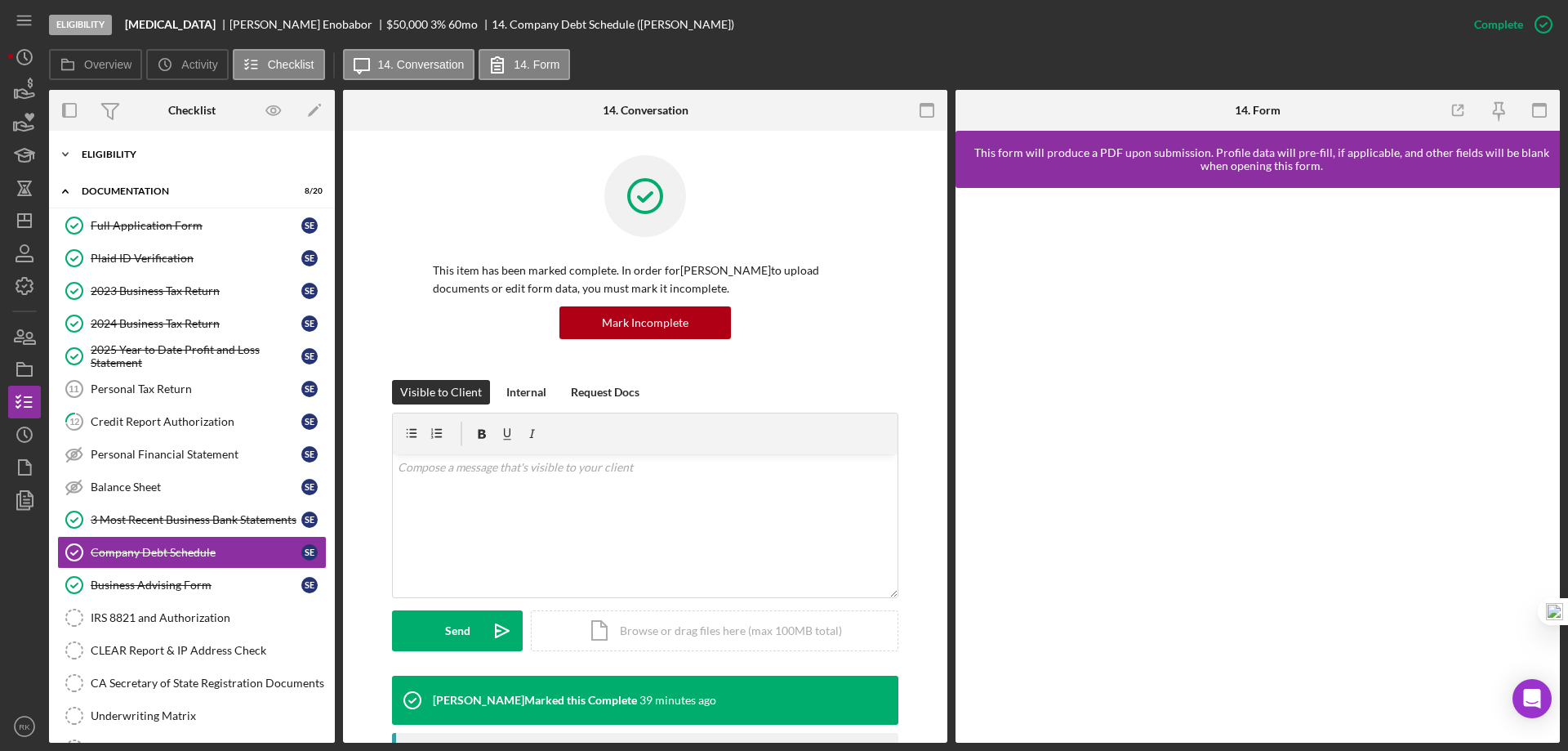
click at [128, 142] on div "Icon/Expander Eligibility 7 / 7" at bounding box center [191, 155] width 285 height 33
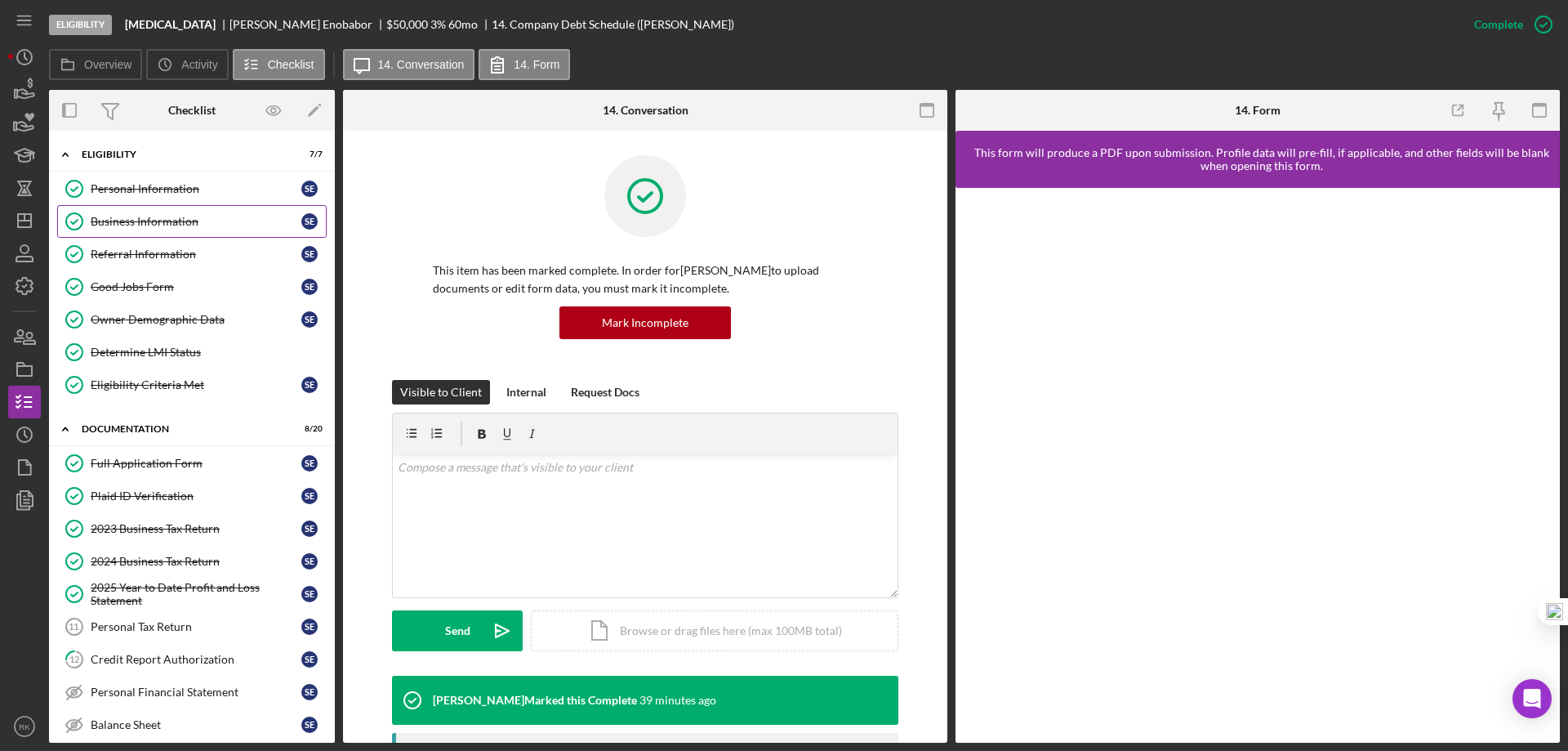
click at [153, 212] on link "Business Information Business Information S E" at bounding box center [192, 221] width 270 height 33
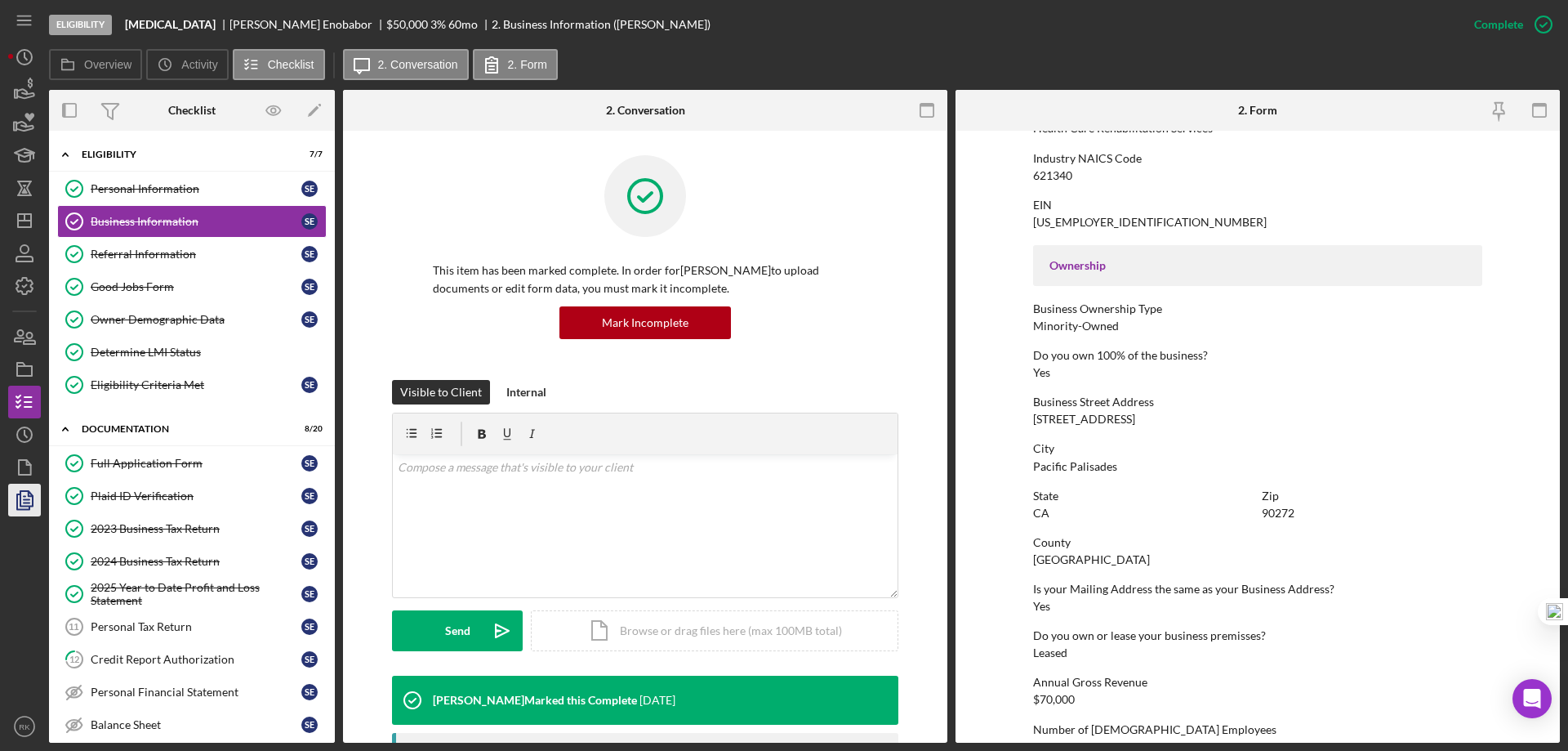
scroll to position [436, 0]
drag, startPoint x: 142, startPoint y: 263, endPoint x: 160, endPoint y: 264, distance: 18.0
click at [142, 263] on link "Referral Information Referral Information S E" at bounding box center [192, 254] width 270 height 33
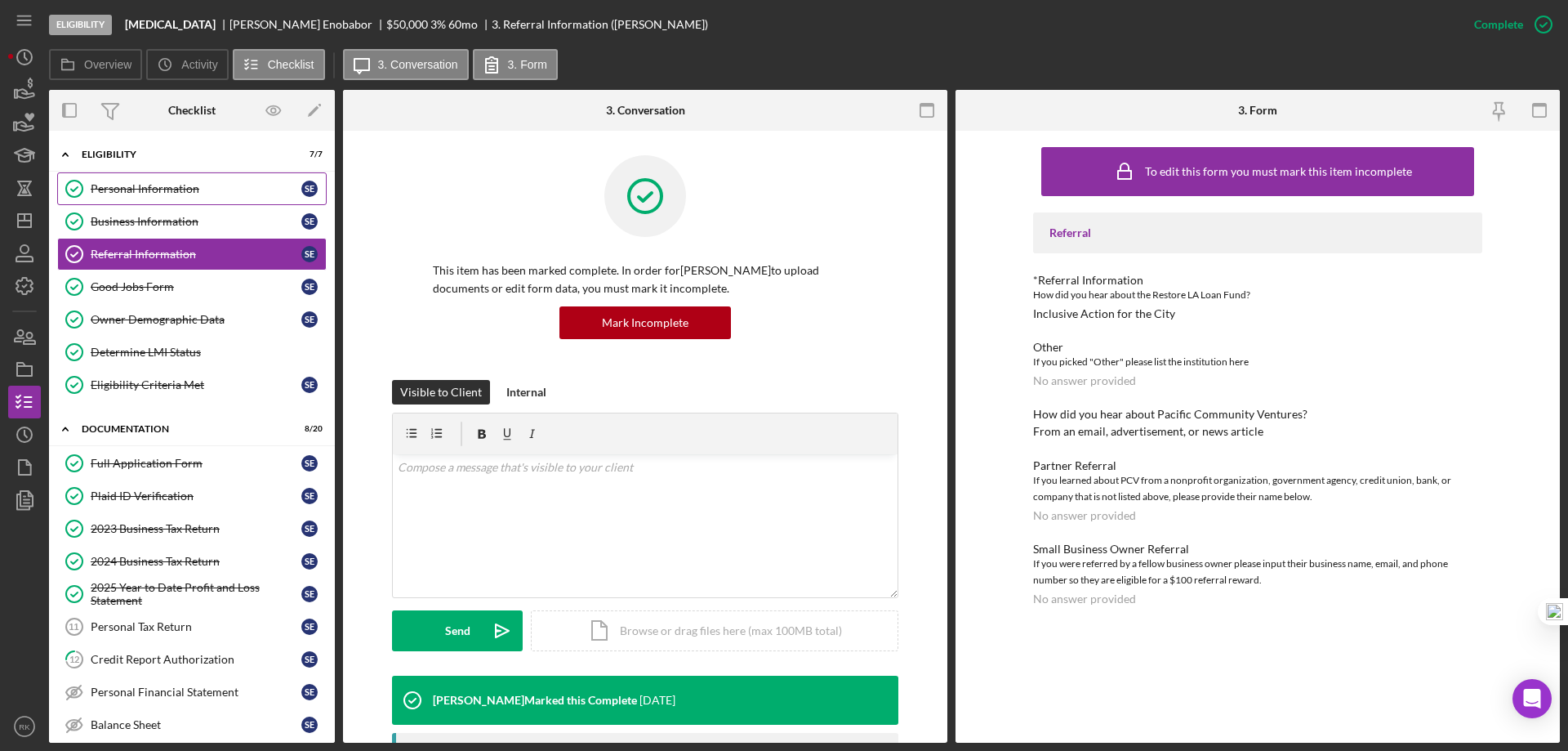
click at [141, 196] on link "Personal Information Personal Information S E" at bounding box center [192, 189] width 270 height 33
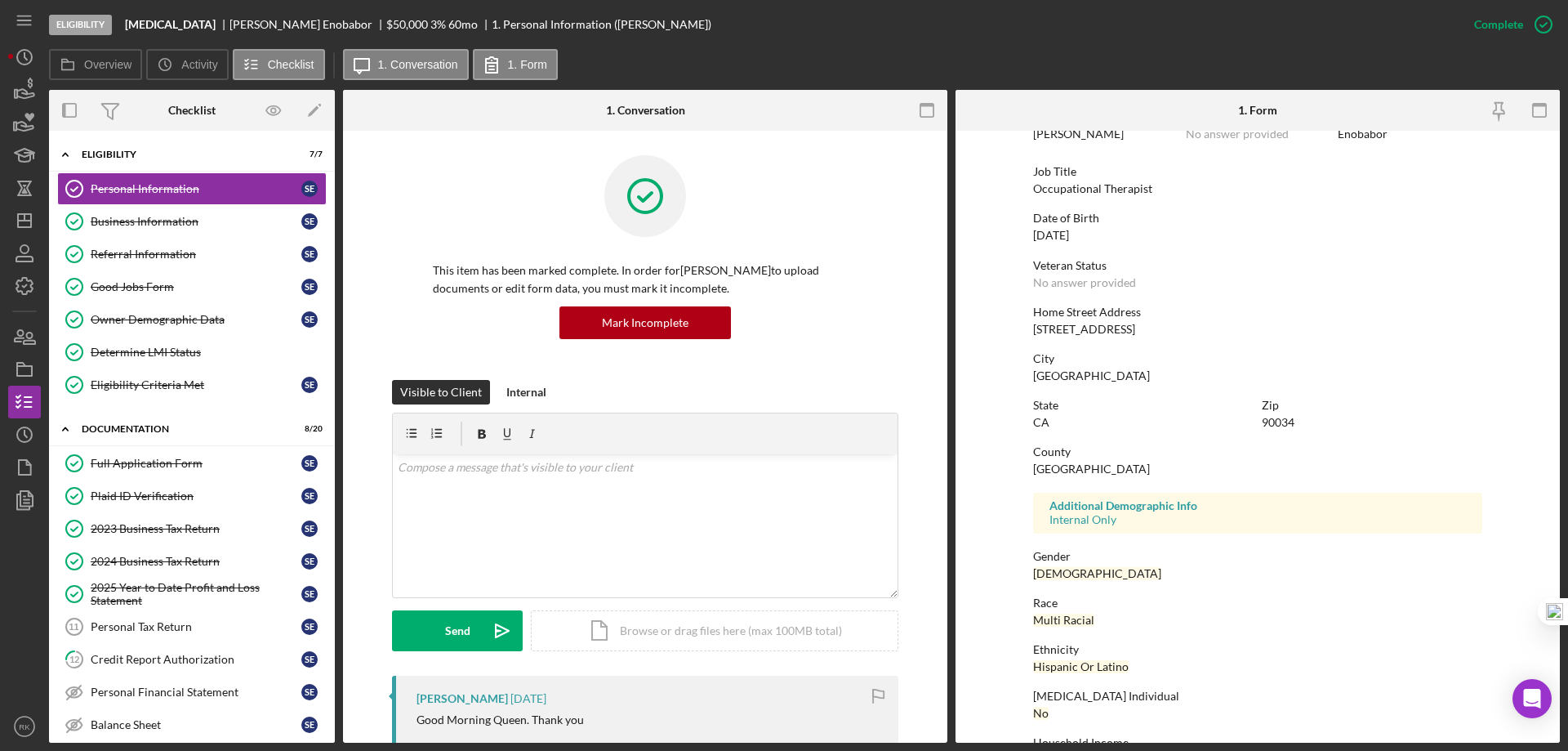
scroll to position [150, 0]
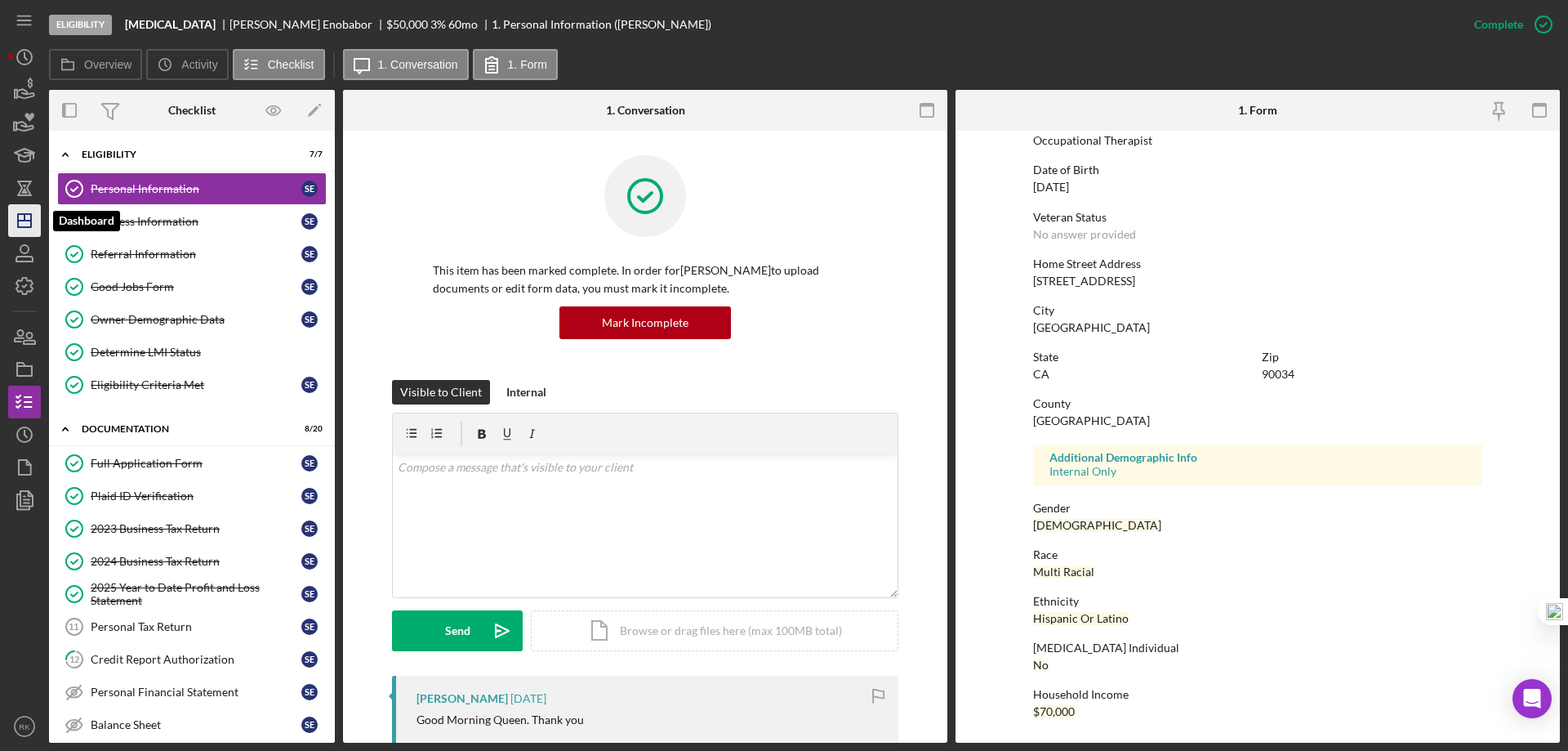
click at [24, 218] on line "button" at bounding box center [24, 218] width 0 height 7
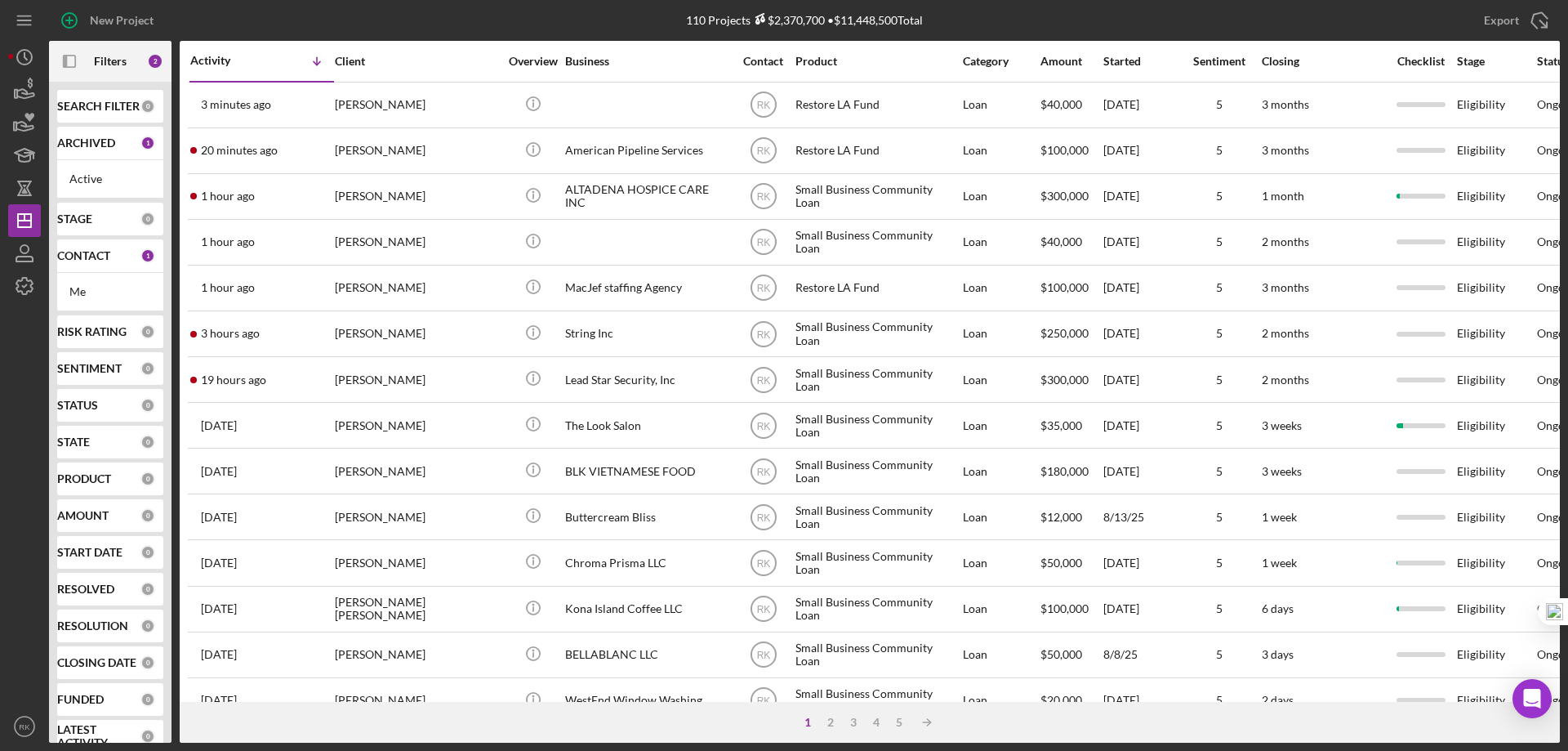
click at [89, 262] on b "CONTACT" at bounding box center [83, 255] width 53 height 13
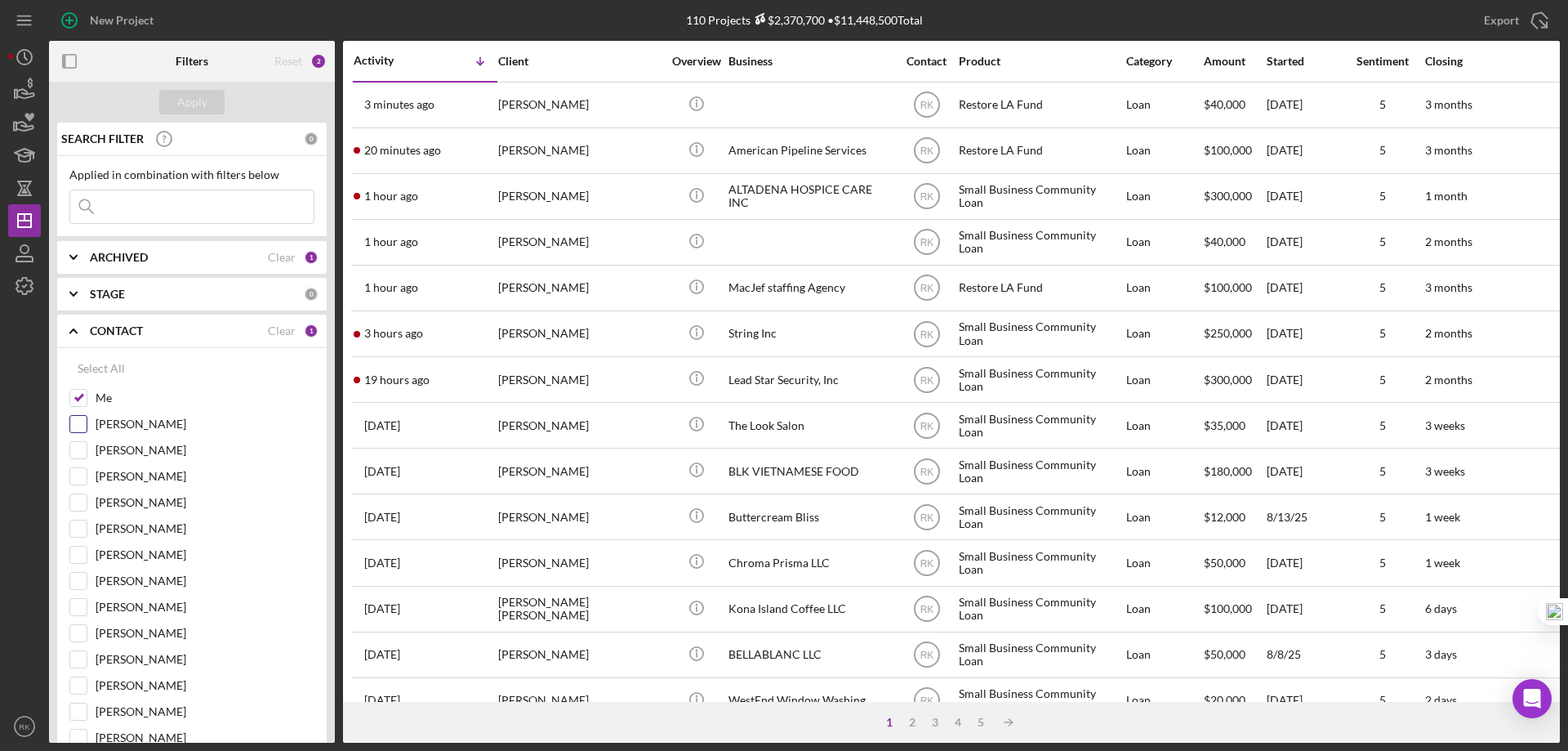
drag, startPoint x: 76, startPoint y: 404, endPoint x: 78, endPoint y: 425, distance: 21.1
click at [76, 404] on input "Me" at bounding box center [78, 398] width 16 height 16
checkbox input "false"
click at [82, 557] on input "[PERSON_NAME]" at bounding box center [78, 555] width 16 height 16
checkbox input "true"
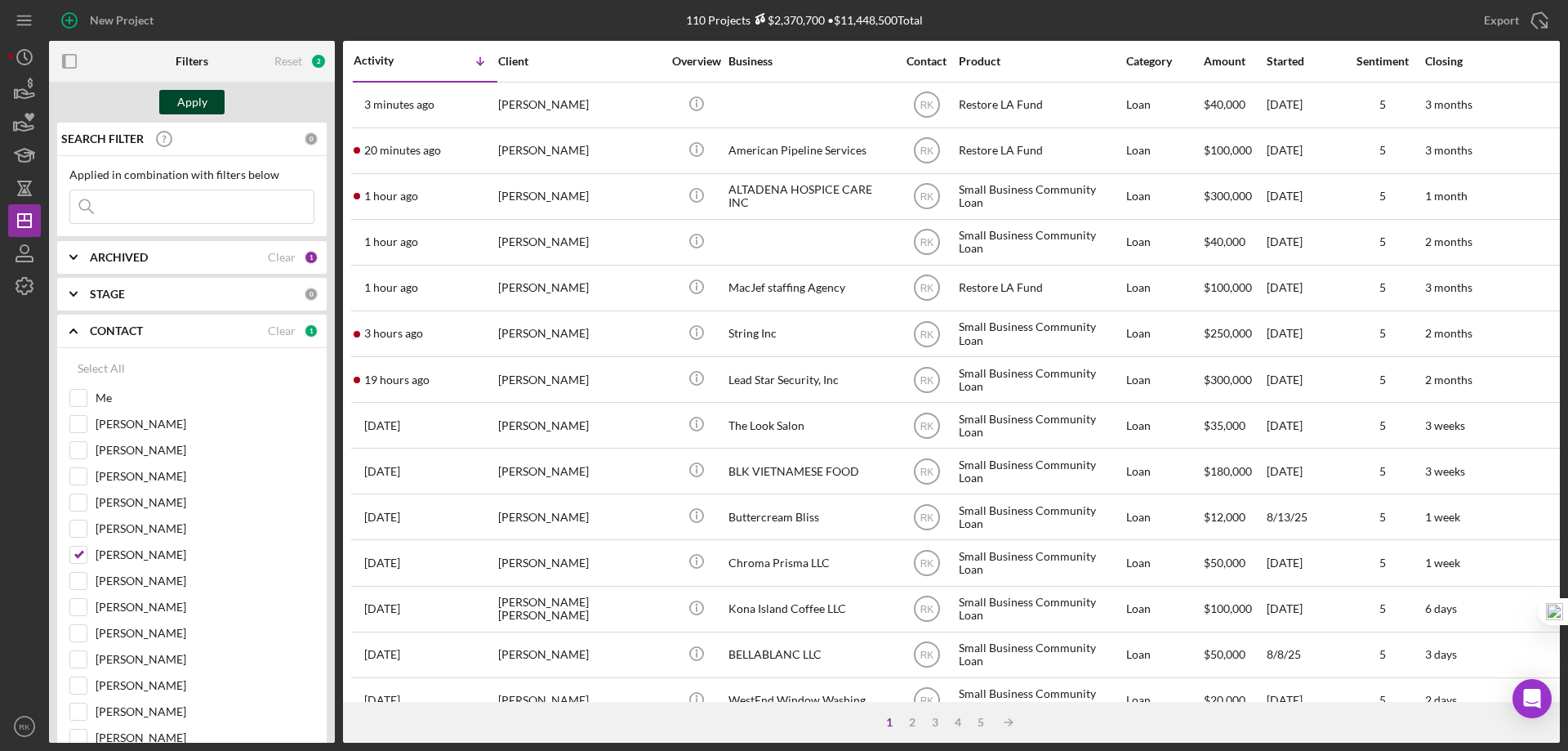
click at [192, 104] on div "Apply" at bounding box center [192, 102] width 30 height 24
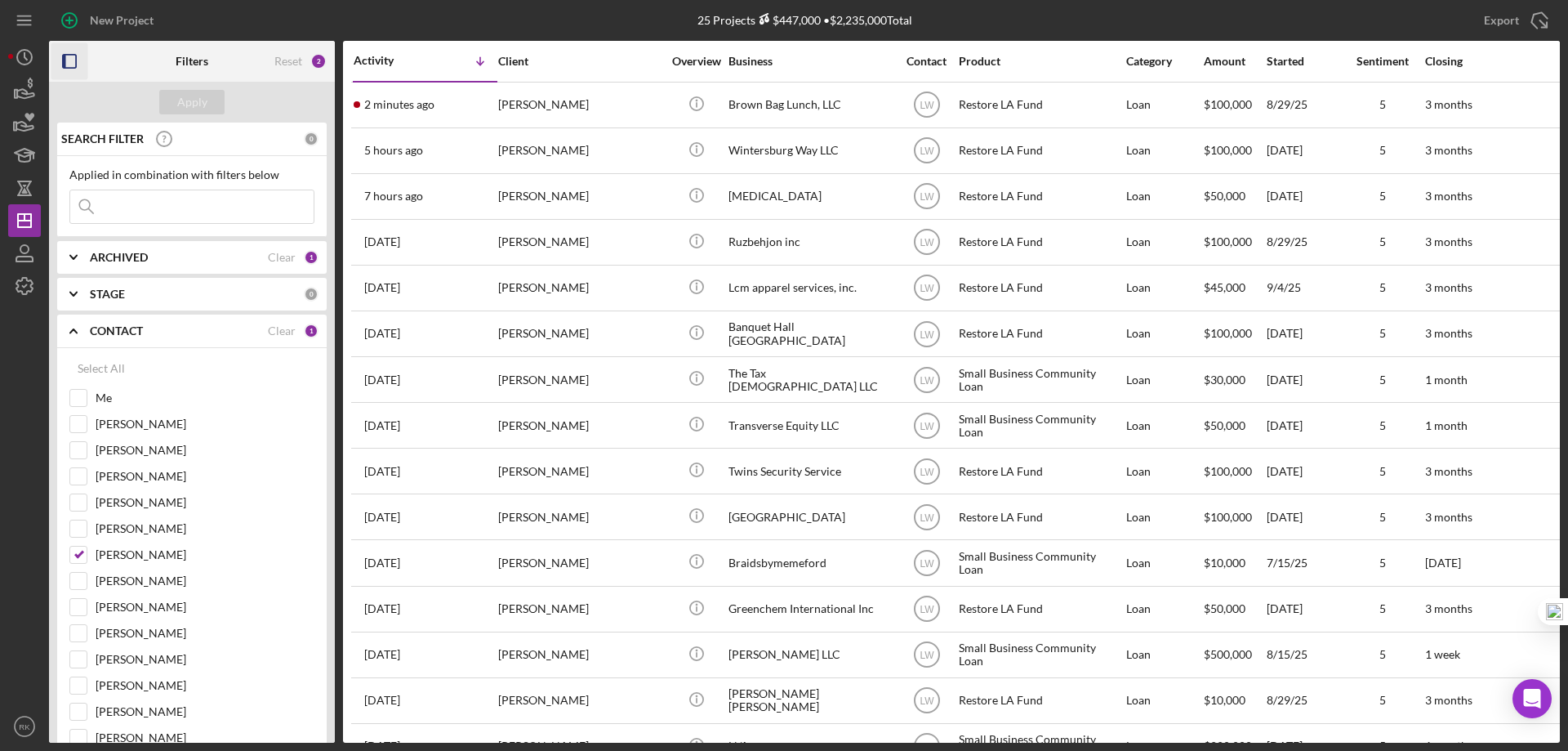
drag, startPoint x: 64, startPoint y: 63, endPoint x: 201, endPoint y: 169, distance: 173.2
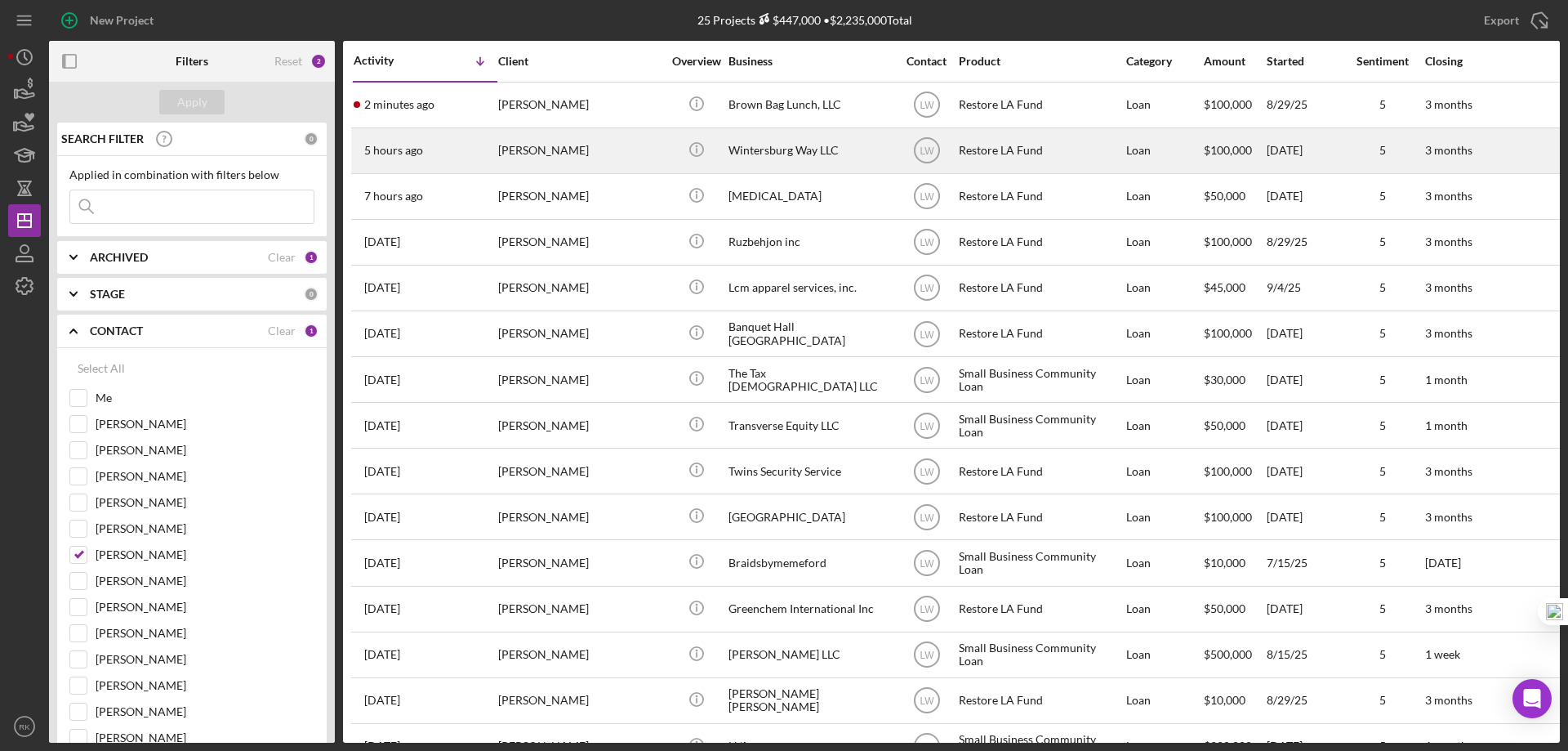
click at [65, 63] on rect "button" at bounding box center [64, 61] width 3 height 13
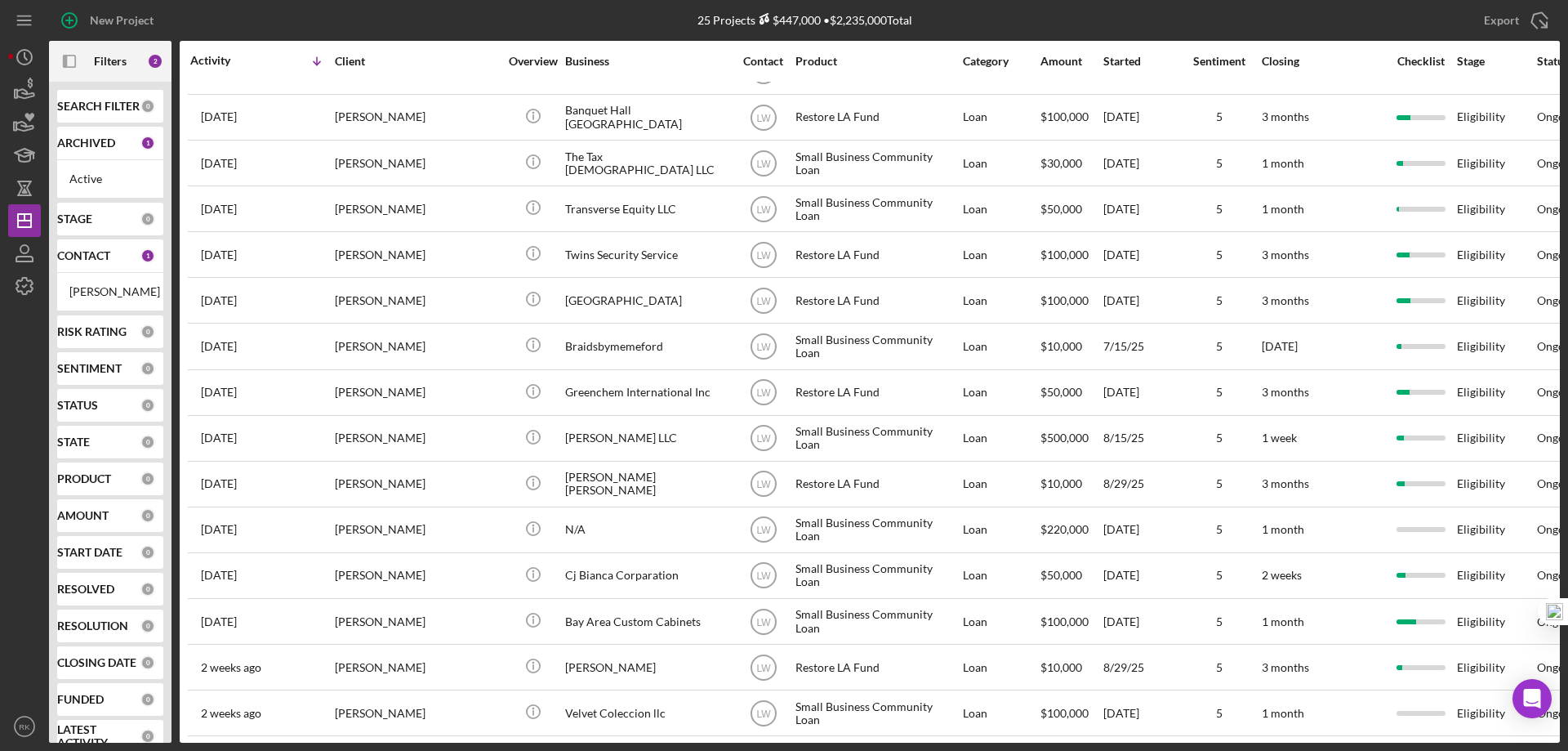
scroll to position [217, 0]
click at [112, 262] on div "CONTACT" at bounding box center [99, 255] width 83 height 13
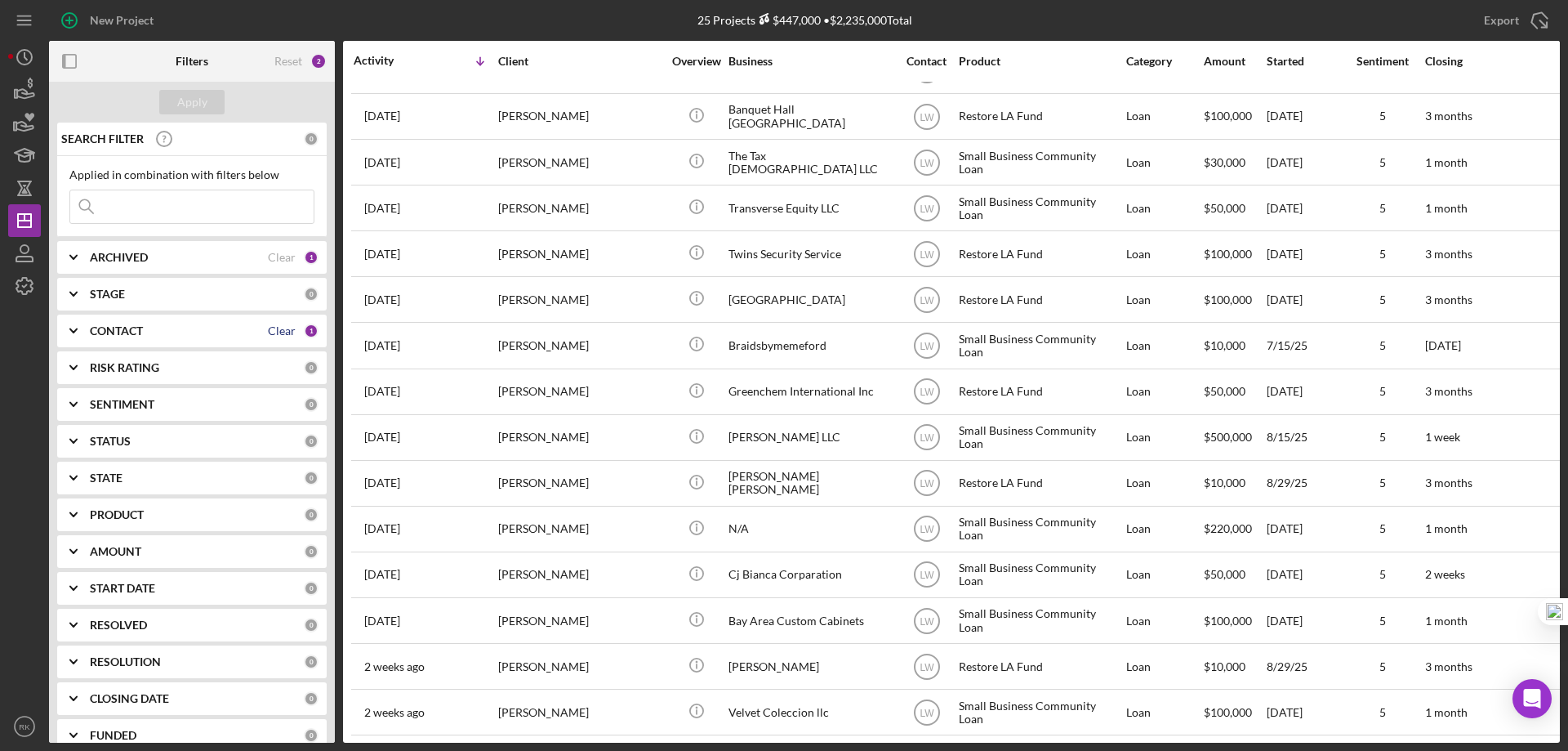
click at [268, 331] on div "Clear" at bounding box center [282, 331] width 28 height 13
click at [138, 327] on b "CONTACT" at bounding box center [116, 331] width 53 height 13
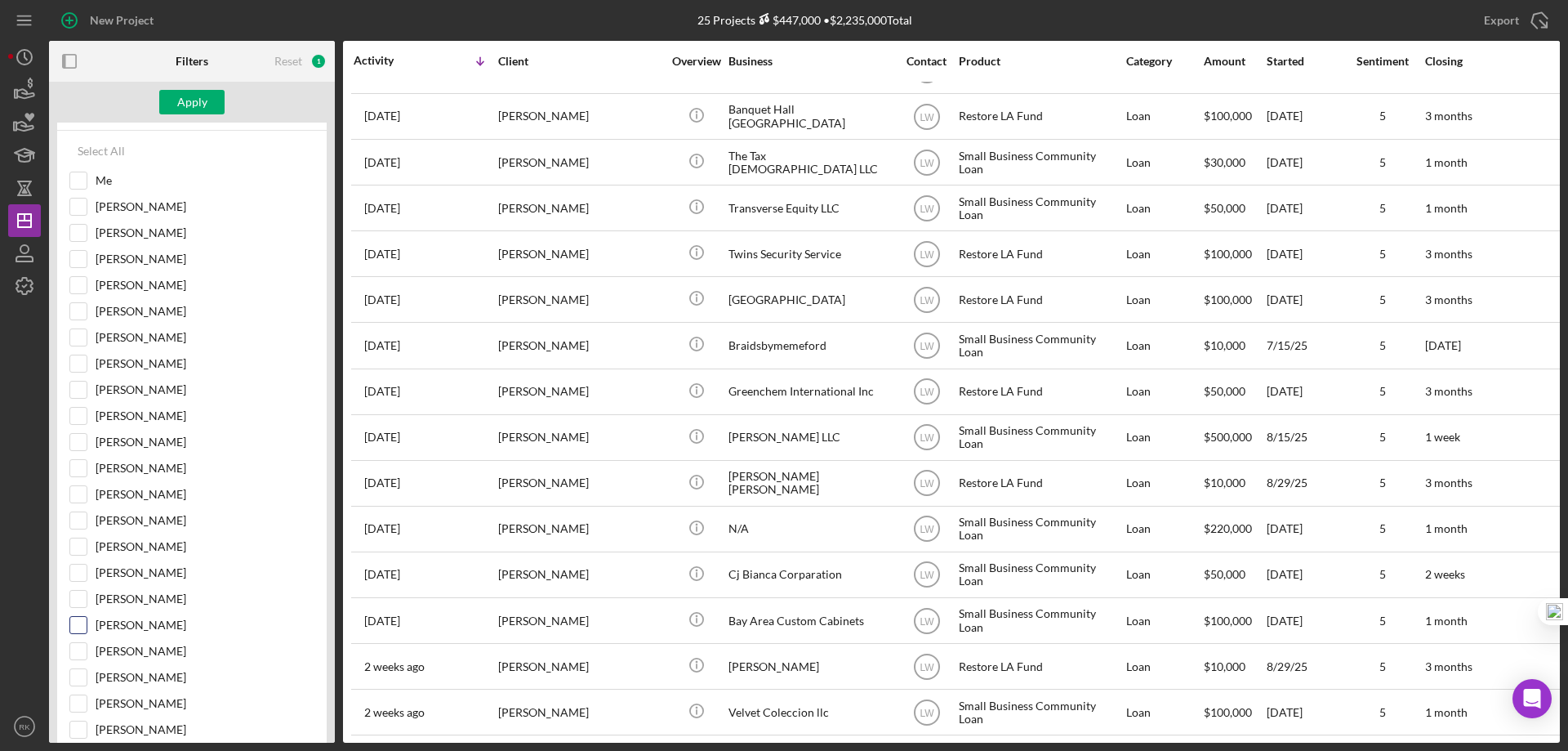
scroll to position [218, 0]
click at [77, 630] on input "[PERSON_NAME]" at bounding box center [78, 624] width 16 height 16
checkbox input "true"
click at [196, 113] on div "Apply" at bounding box center [192, 102] width 30 height 24
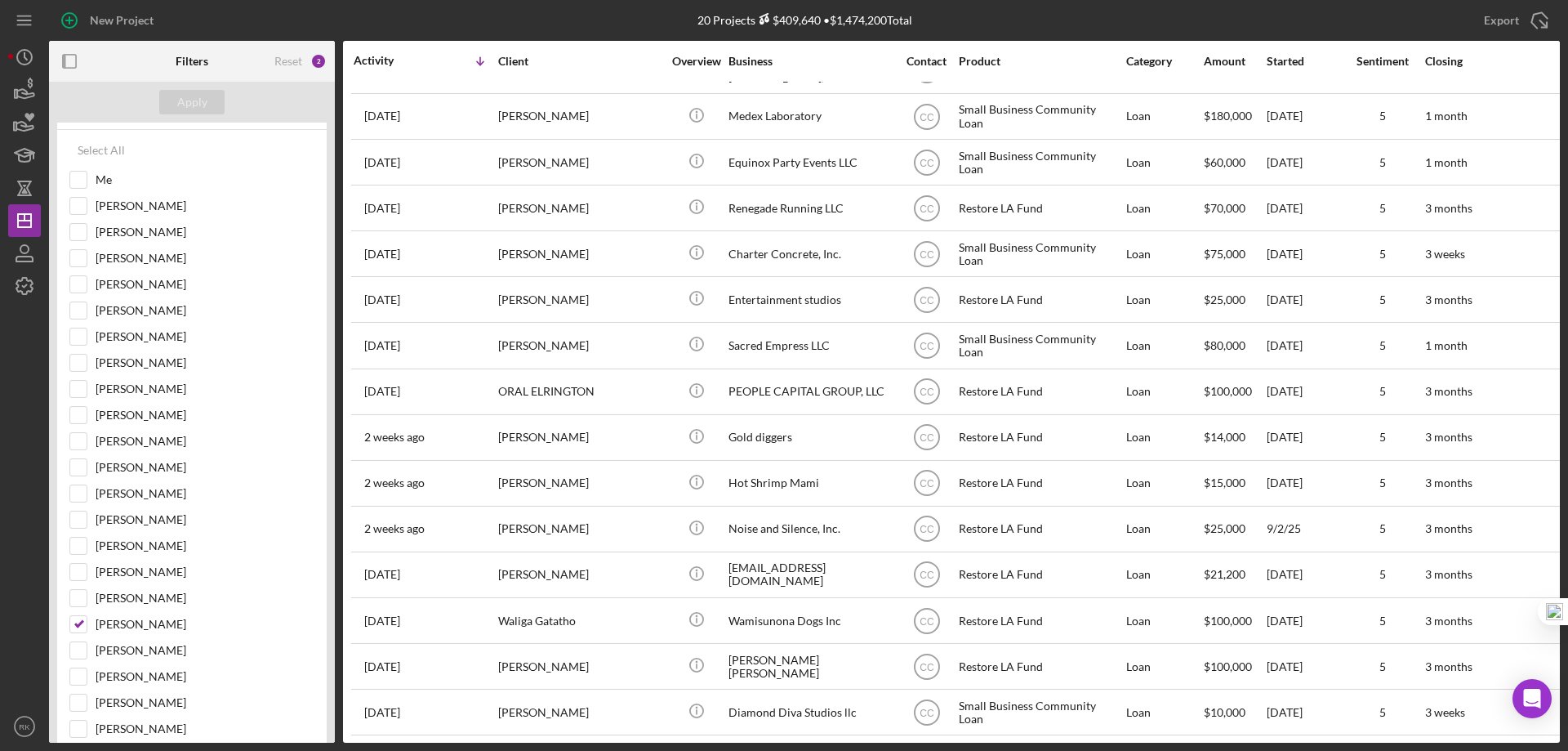
click at [76, 62] on rect "button" at bounding box center [69, 61] width 13 height 13
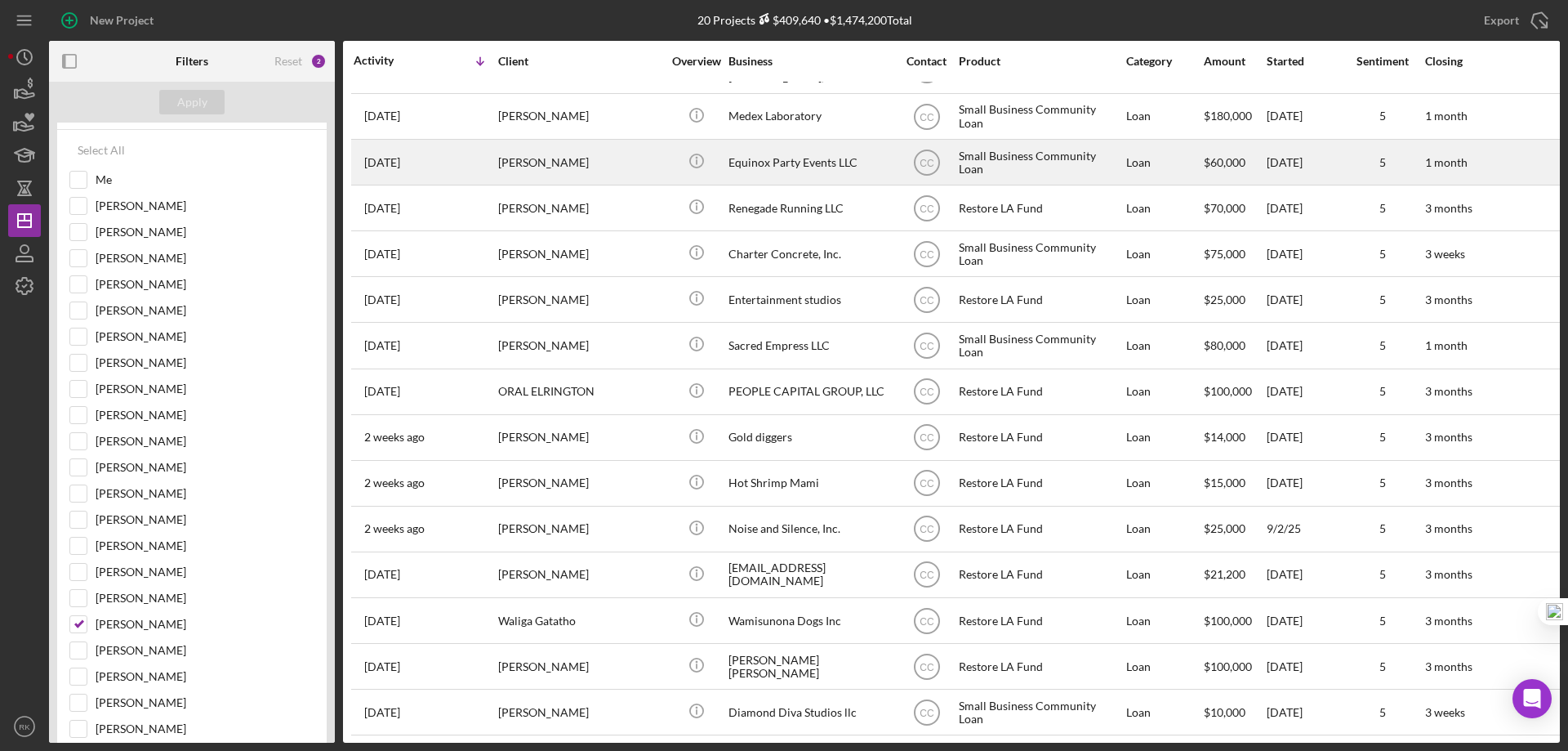
scroll to position [35, 0]
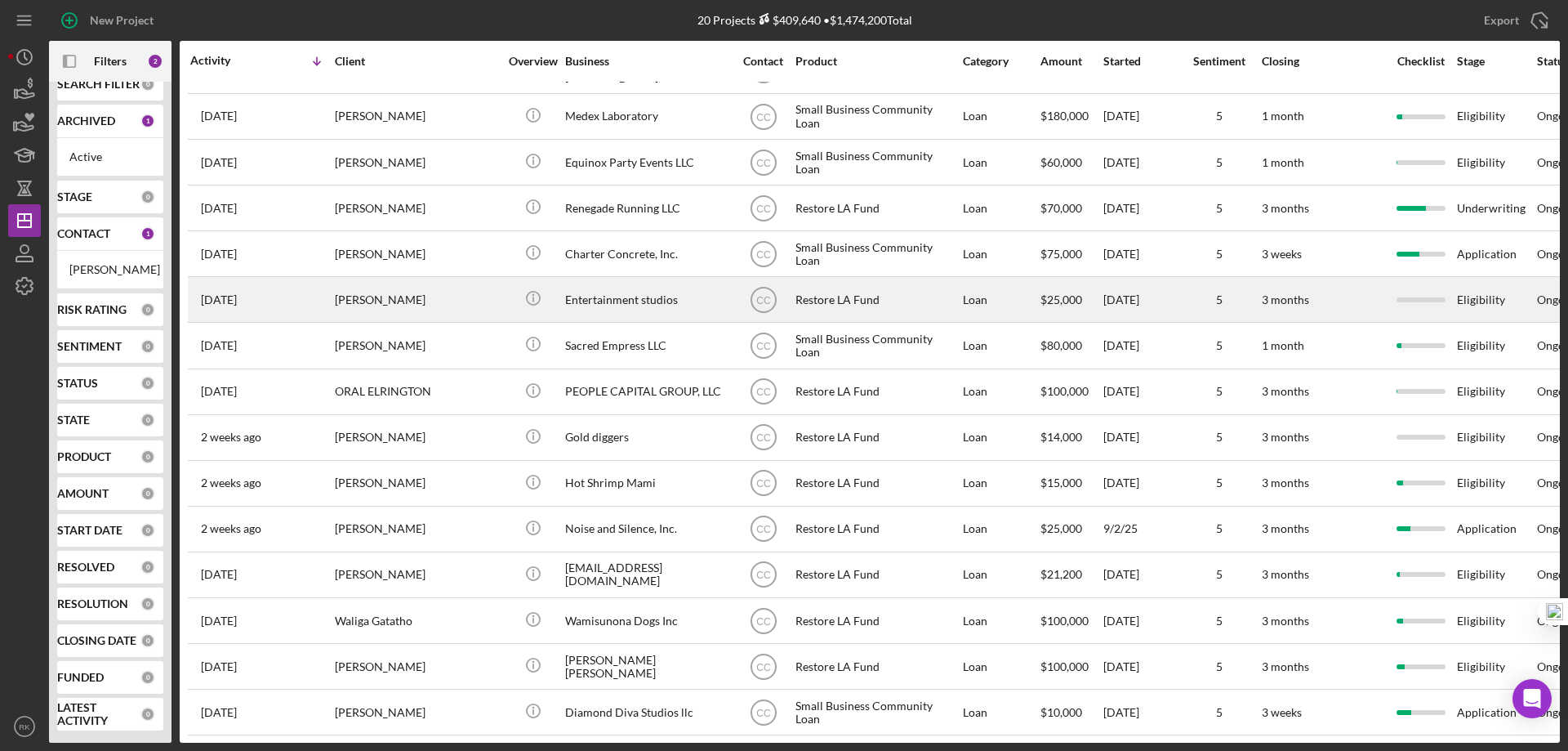
click at [604, 303] on div "Entertainment studios" at bounding box center [646, 300] width 163 height 43
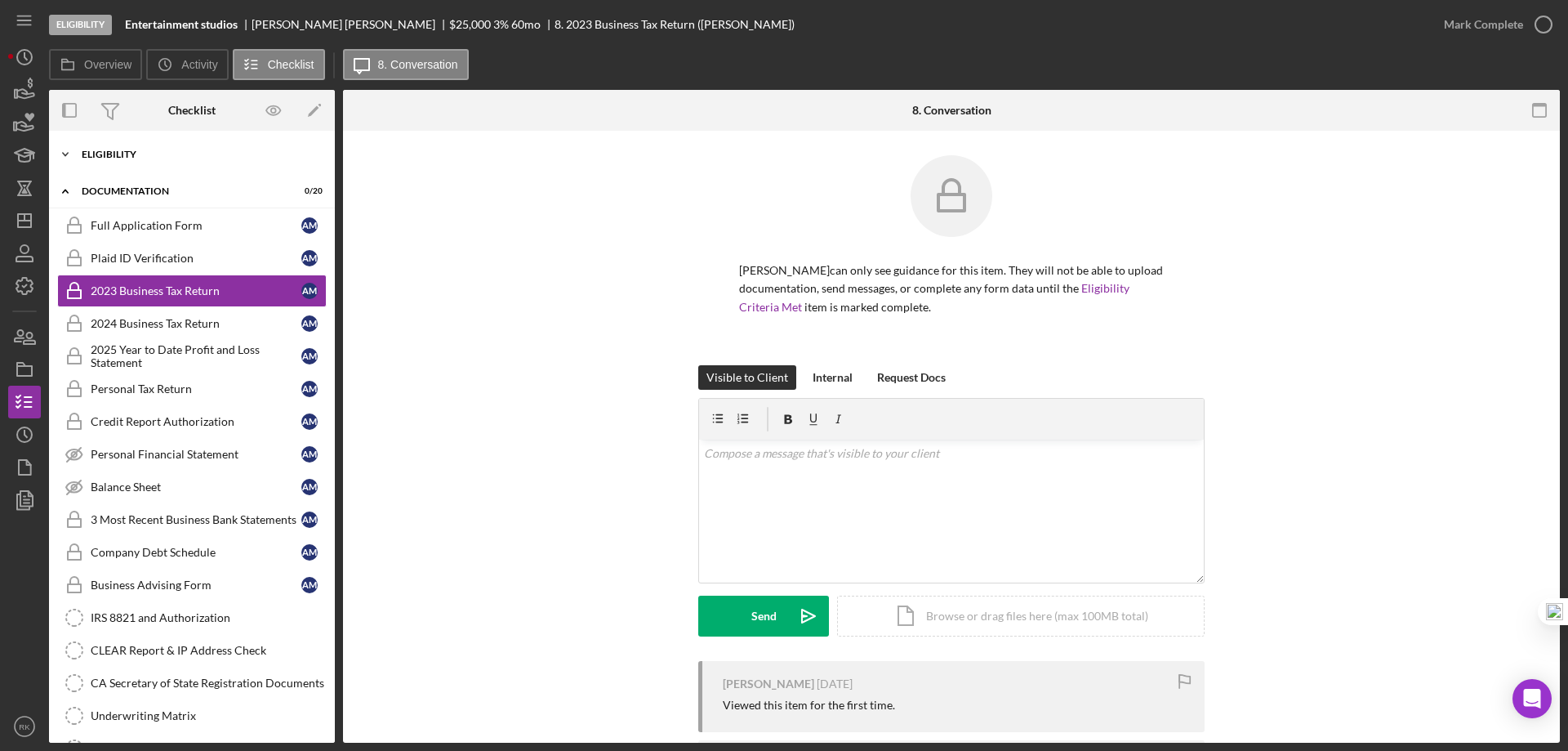
click at [118, 163] on div "Icon/Expander Eligibility 0 / 7" at bounding box center [191, 155] width 285 height 33
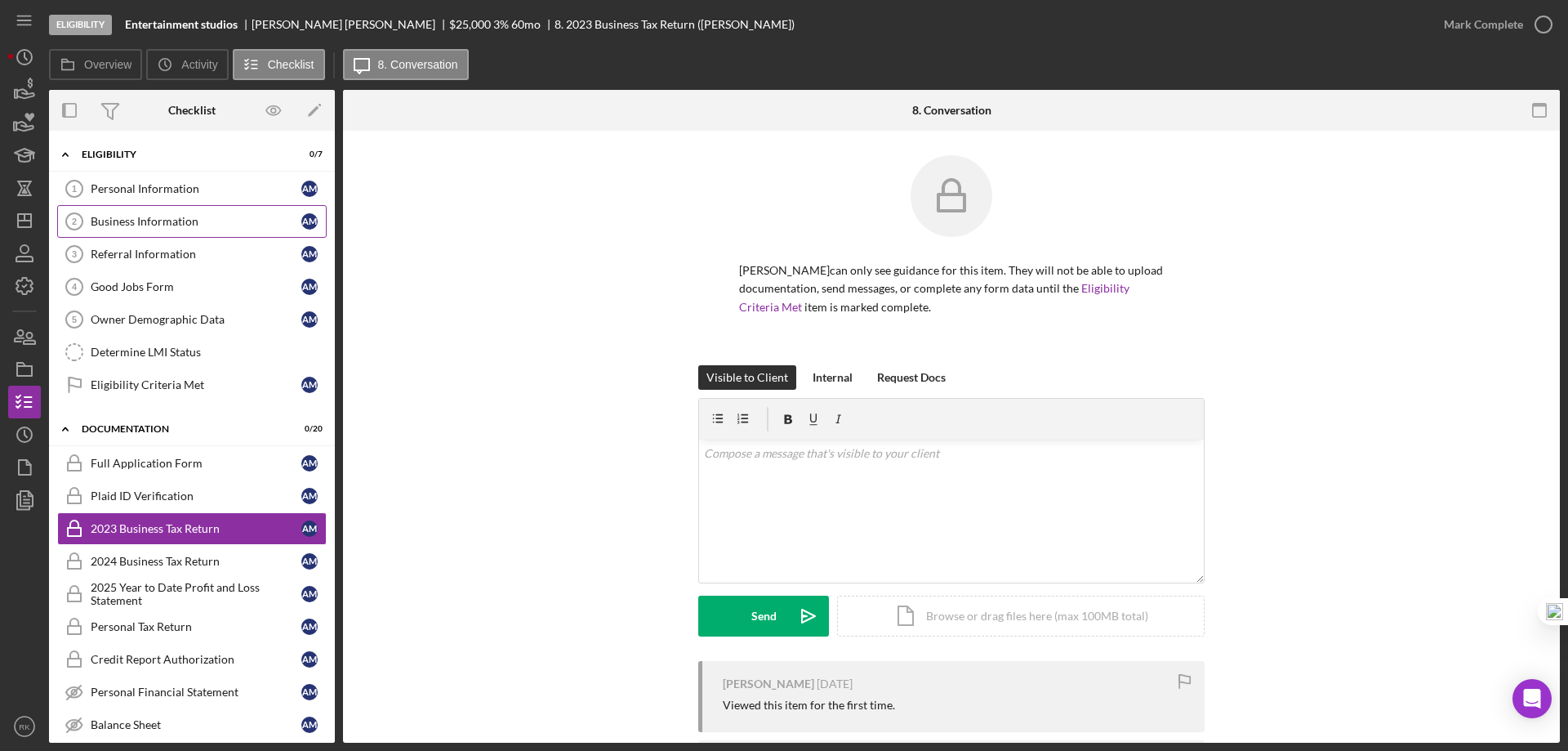
click at [147, 223] on div "Business Information" at bounding box center [195, 221] width 211 height 13
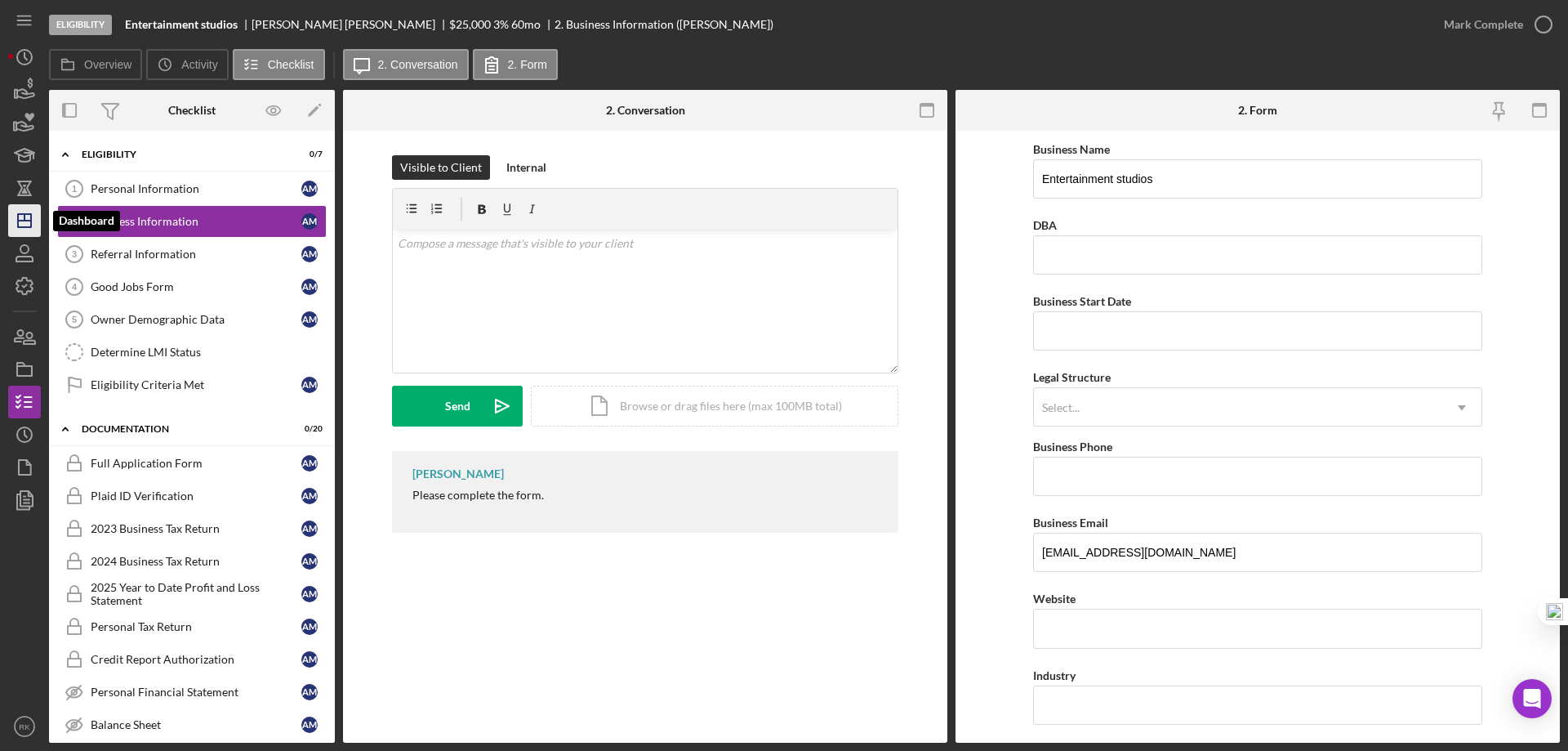
click at [26, 220] on g "button" at bounding box center [24, 221] width 13 height 13
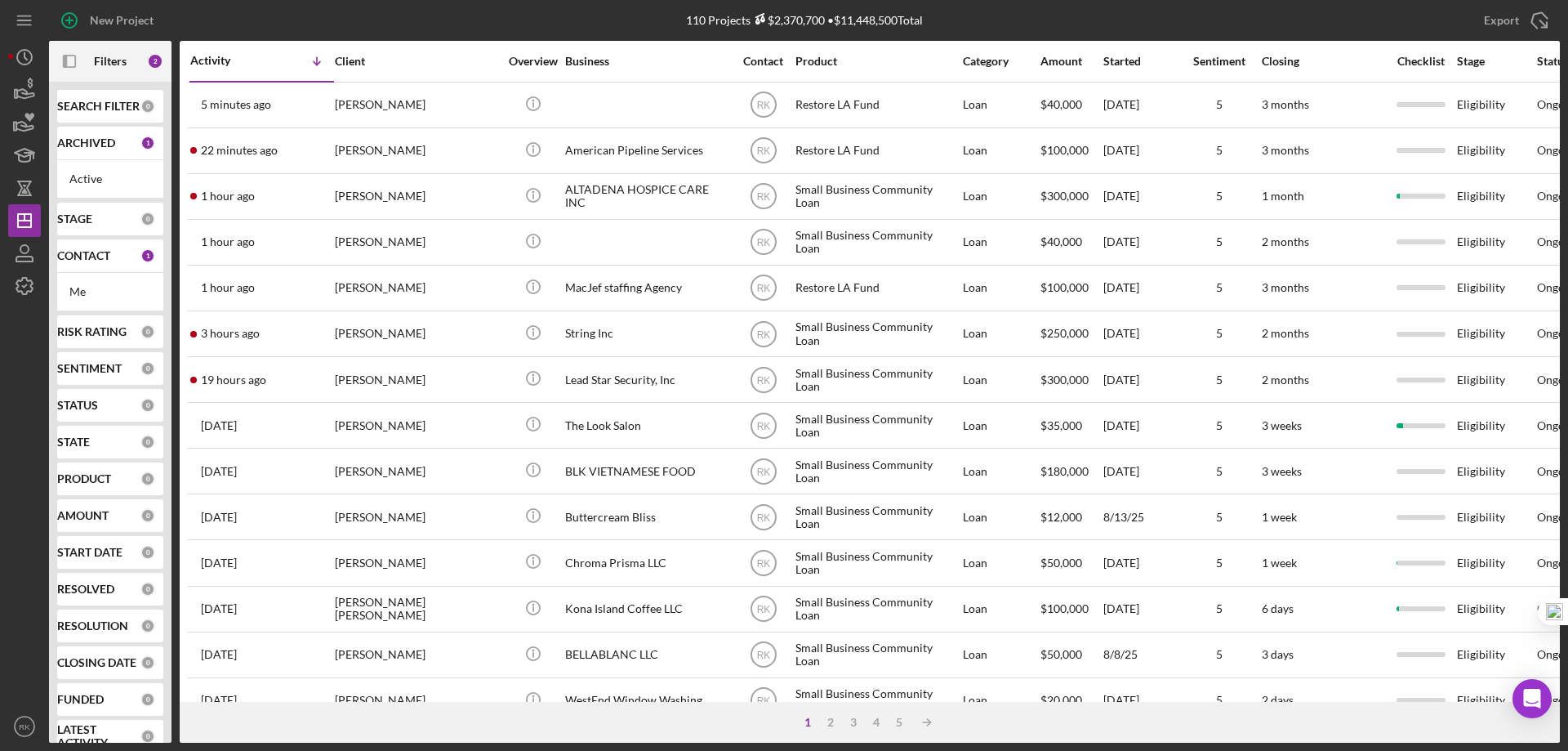
drag, startPoint x: 91, startPoint y: 256, endPoint x: 101, endPoint y: 264, distance: 12.8
click at [91, 255] on b "CONTACT" at bounding box center [83, 255] width 53 height 13
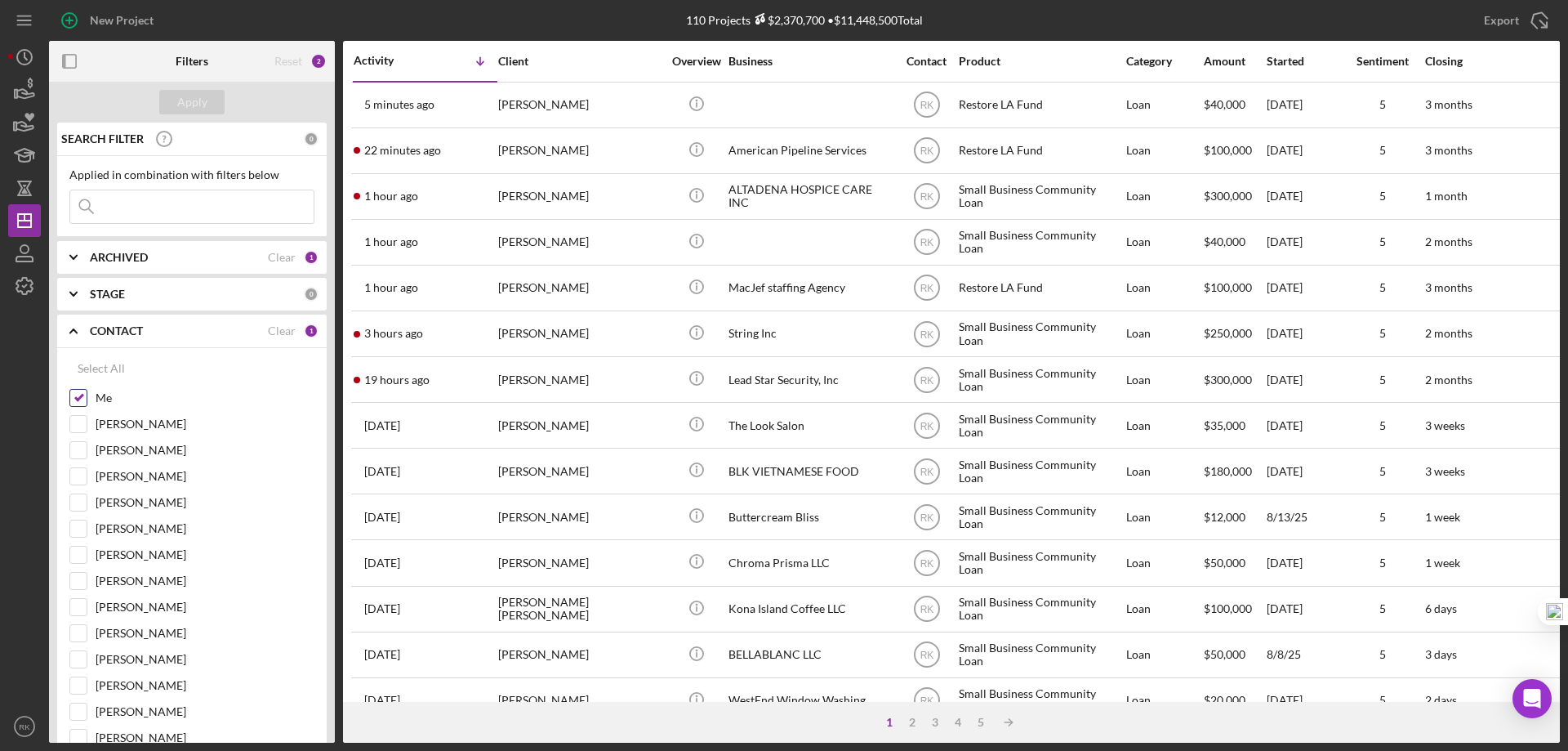
click at [87, 397] on div at bounding box center [78, 398] width 18 height 18
click at [85, 610] on input "[PERSON_NAME]" at bounding box center [78, 607] width 16 height 16
checkbox input "true"
click at [216, 96] on button "Apply" at bounding box center [192, 102] width 65 height 24
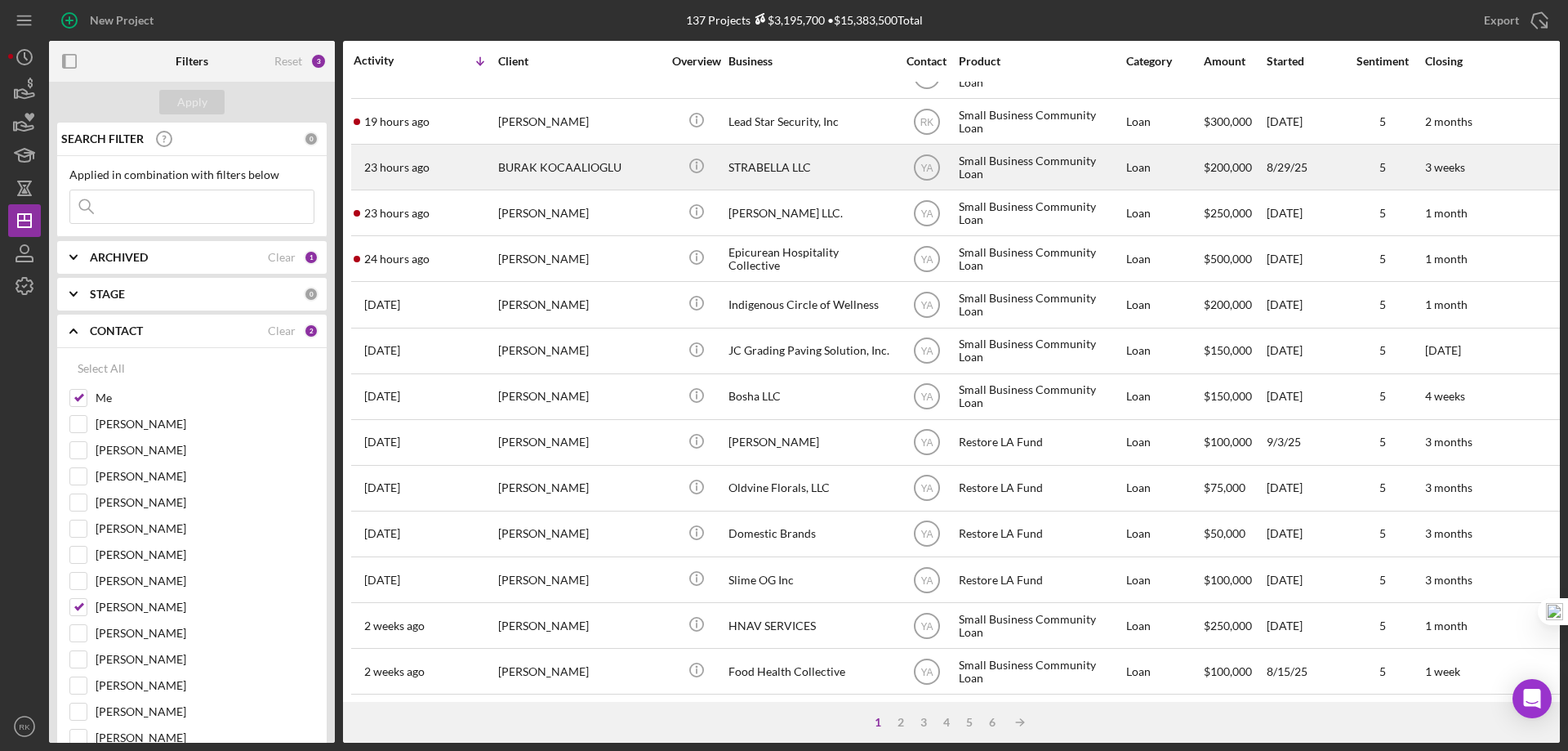
scroll to position [272, 0]
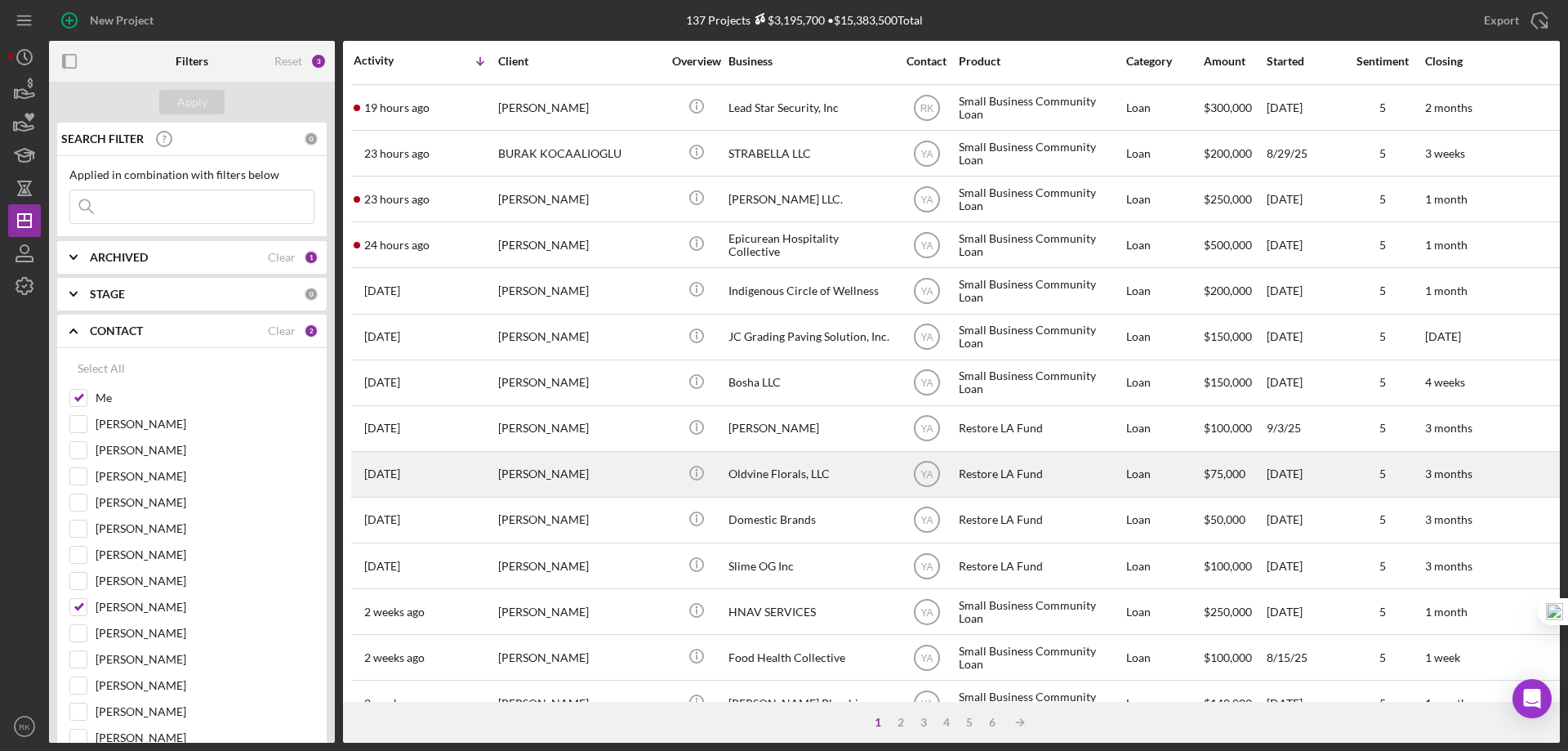
click at [782, 465] on div "Oldvine Florals, LLC" at bounding box center [810, 474] width 163 height 43
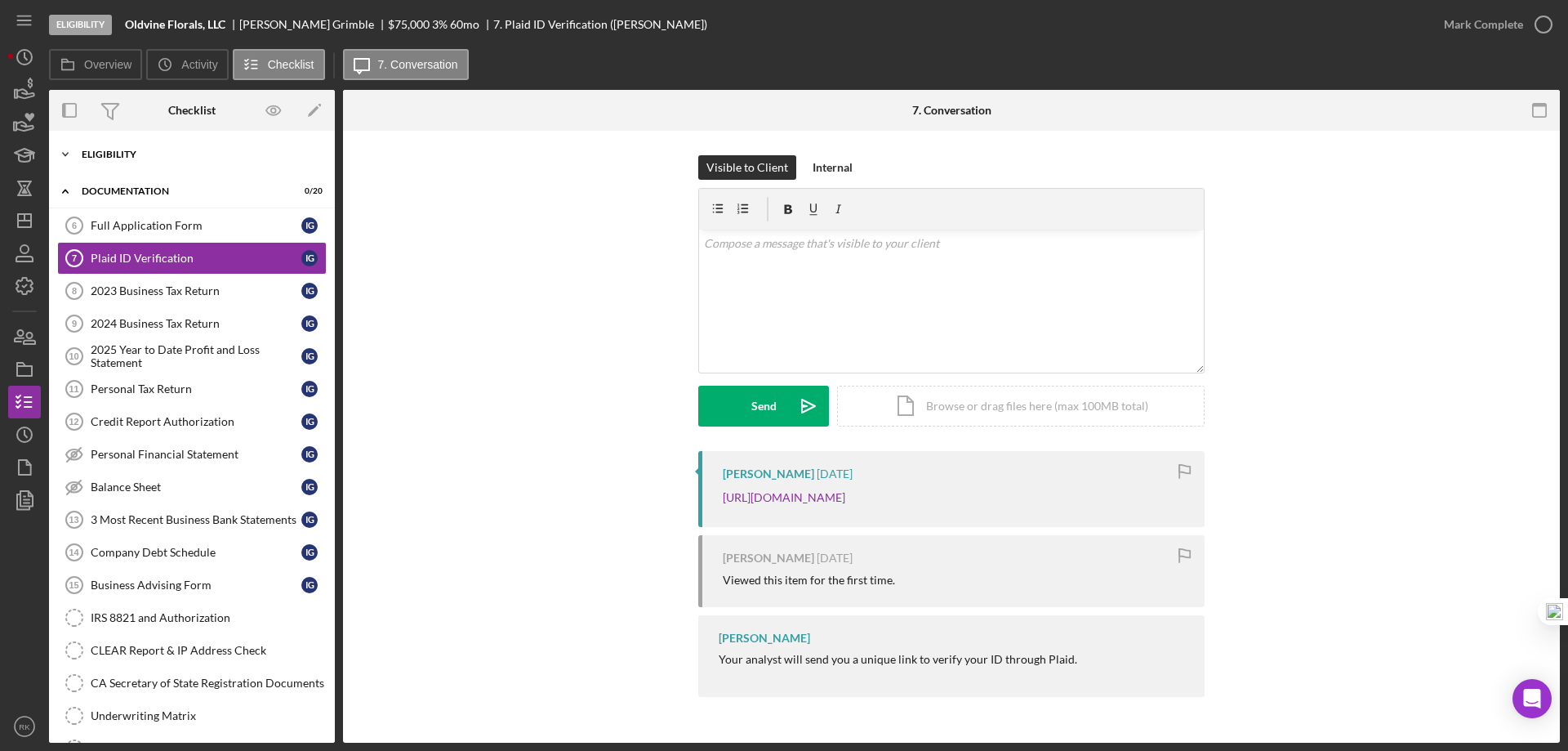
click at [146, 160] on div "Icon/Expander Eligibility 7 / 7" at bounding box center [191, 155] width 285 height 33
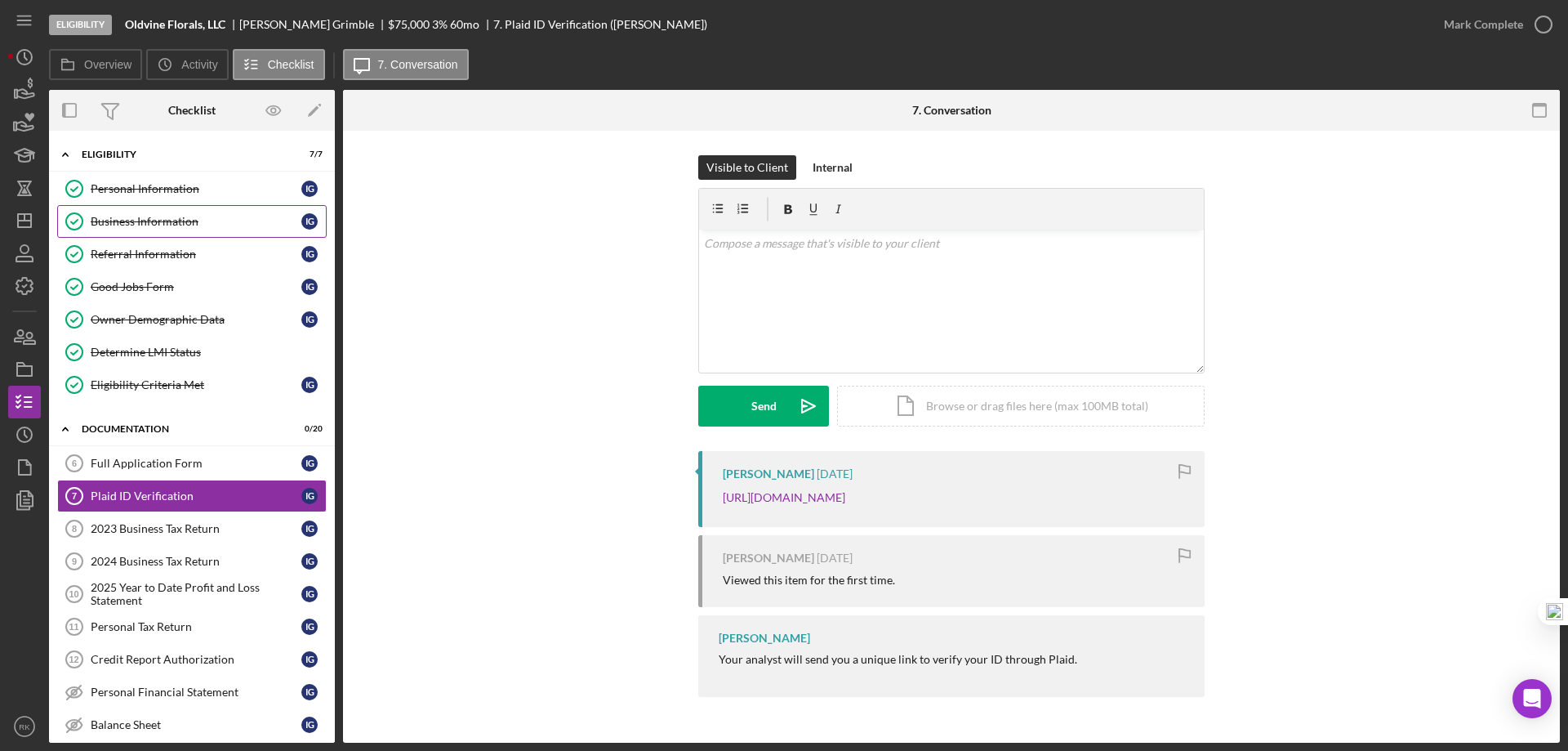
click at [166, 217] on div "Business Information" at bounding box center [195, 221] width 211 height 13
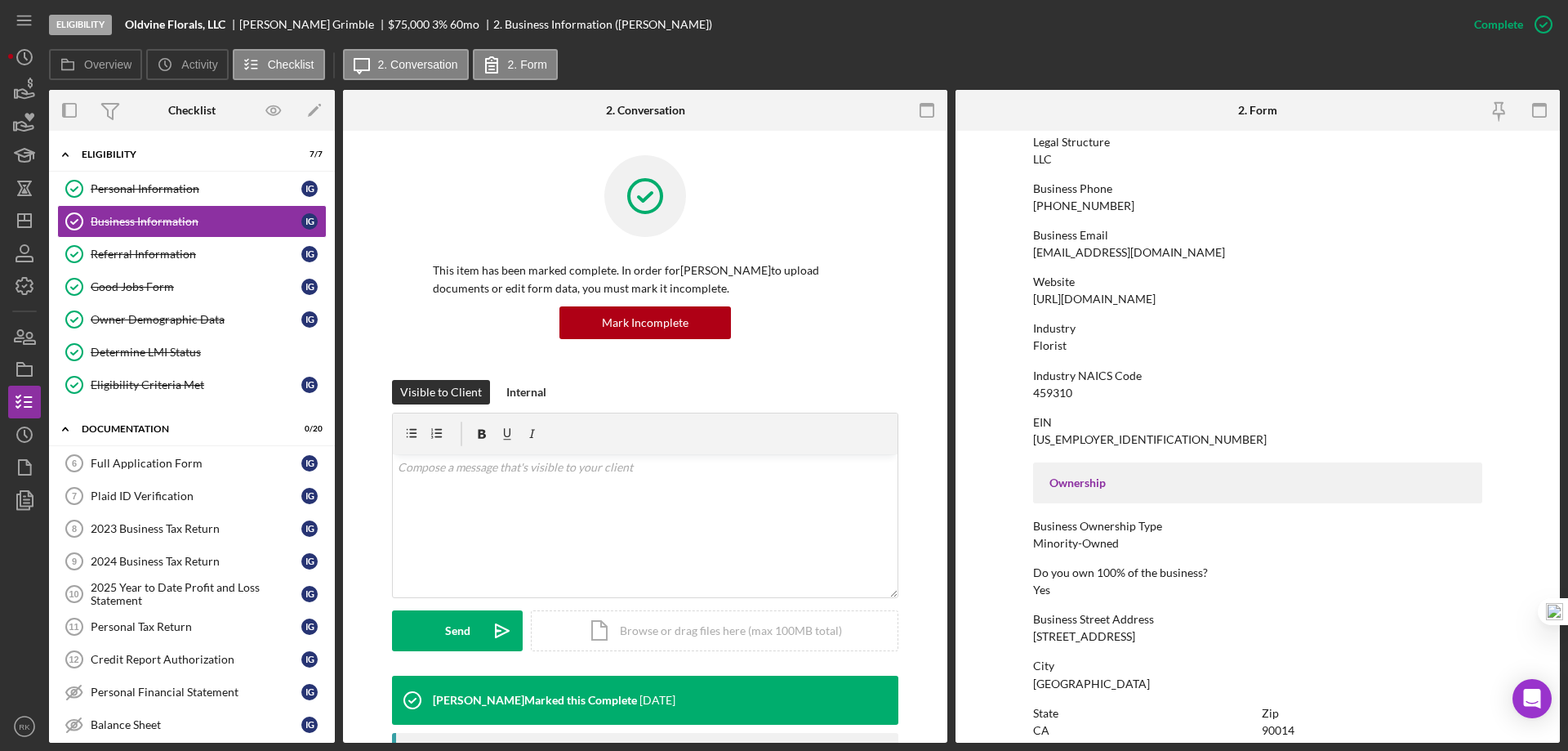
scroll to position [218, 0]
click at [187, 192] on div "Personal Information" at bounding box center [195, 188] width 211 height 13
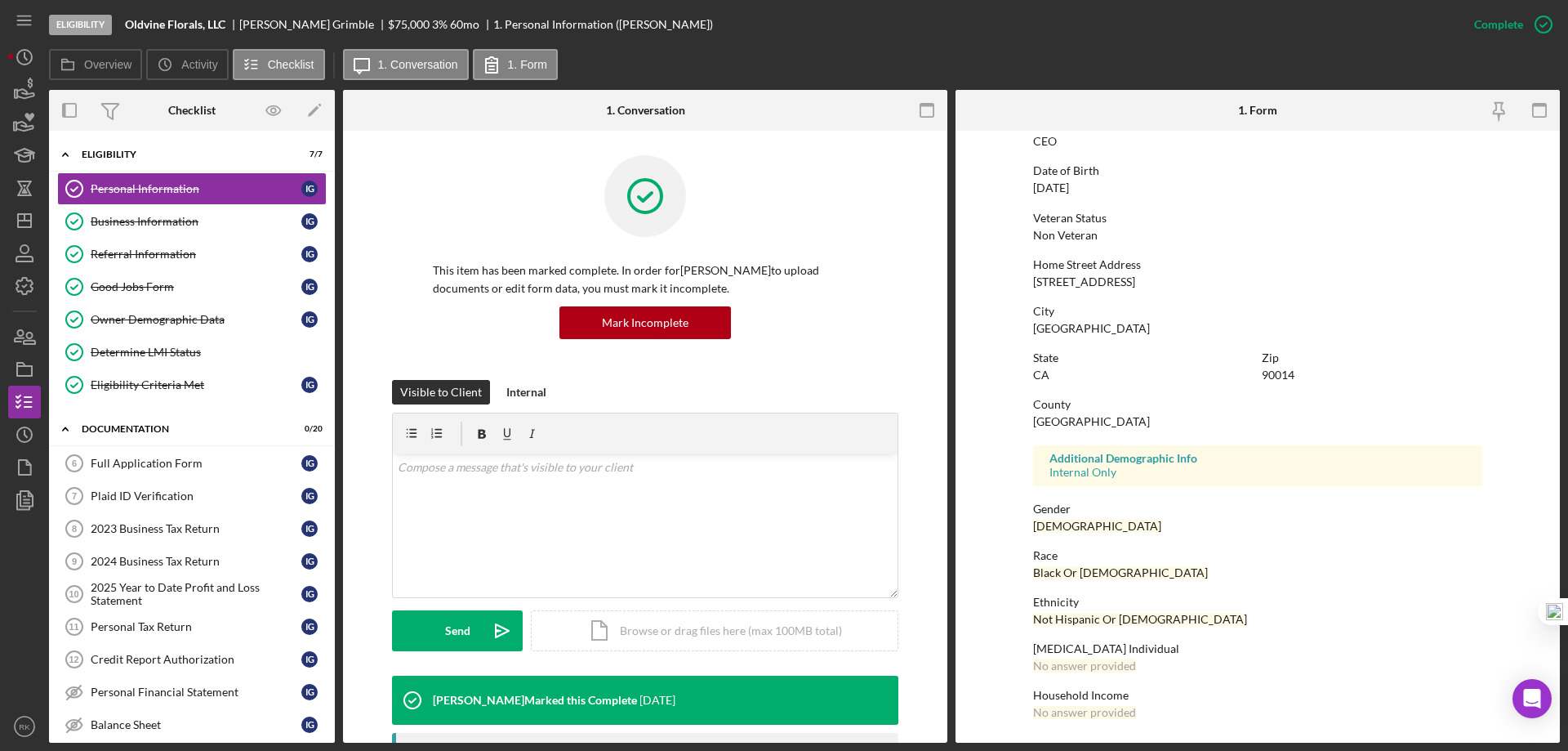
scroll to position [150, 0]
drag, startPoint x: 23, startPoint y: 225, endPoint x: 29, endPoint y: 231, distance: 8.5
click at [23, 224] on icon "Icon/Dashboard" at bounding box center [24, 221] width 41 height 41
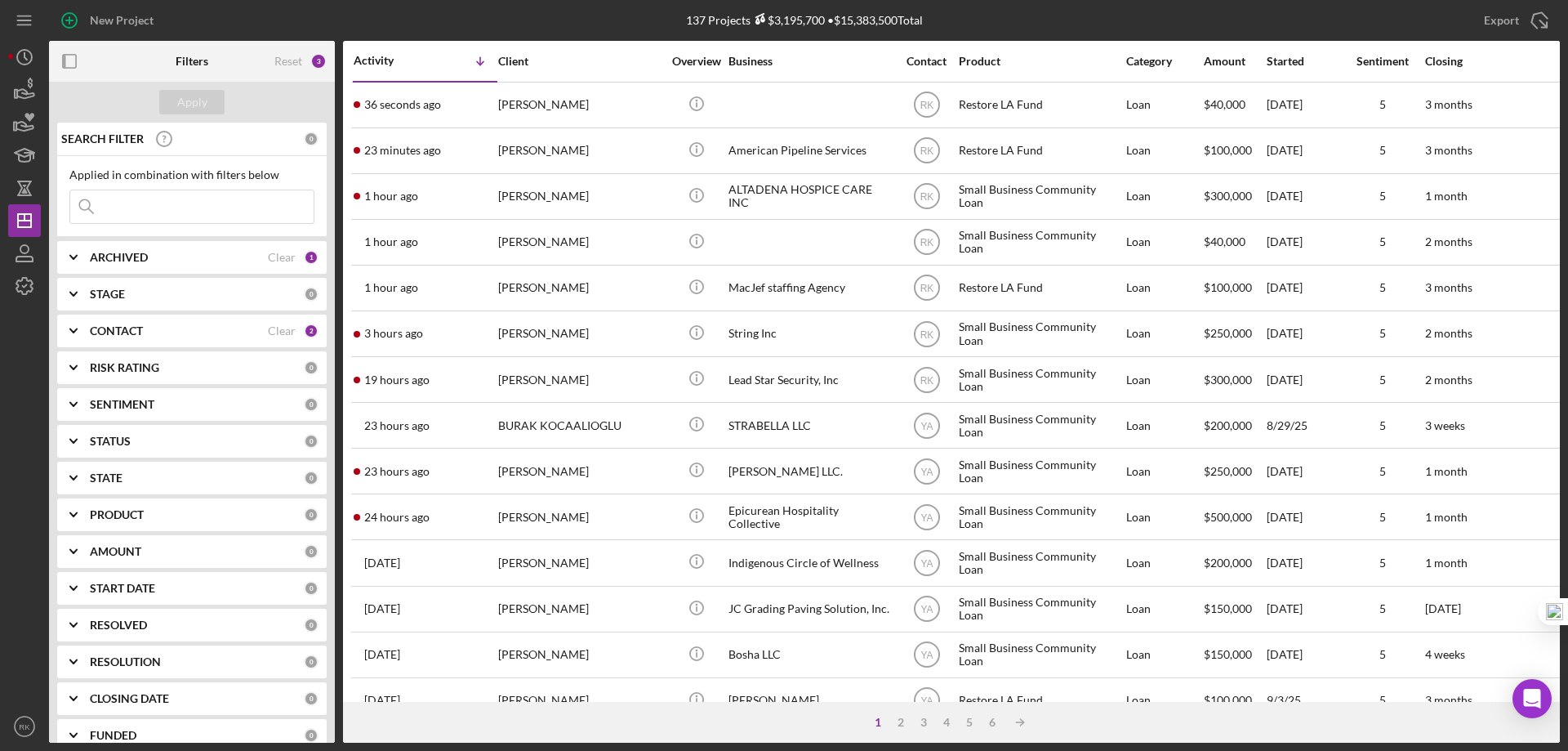
click at [137, 334] on b "CONTACT" at bounding box center [116, 331] width 53 height 13
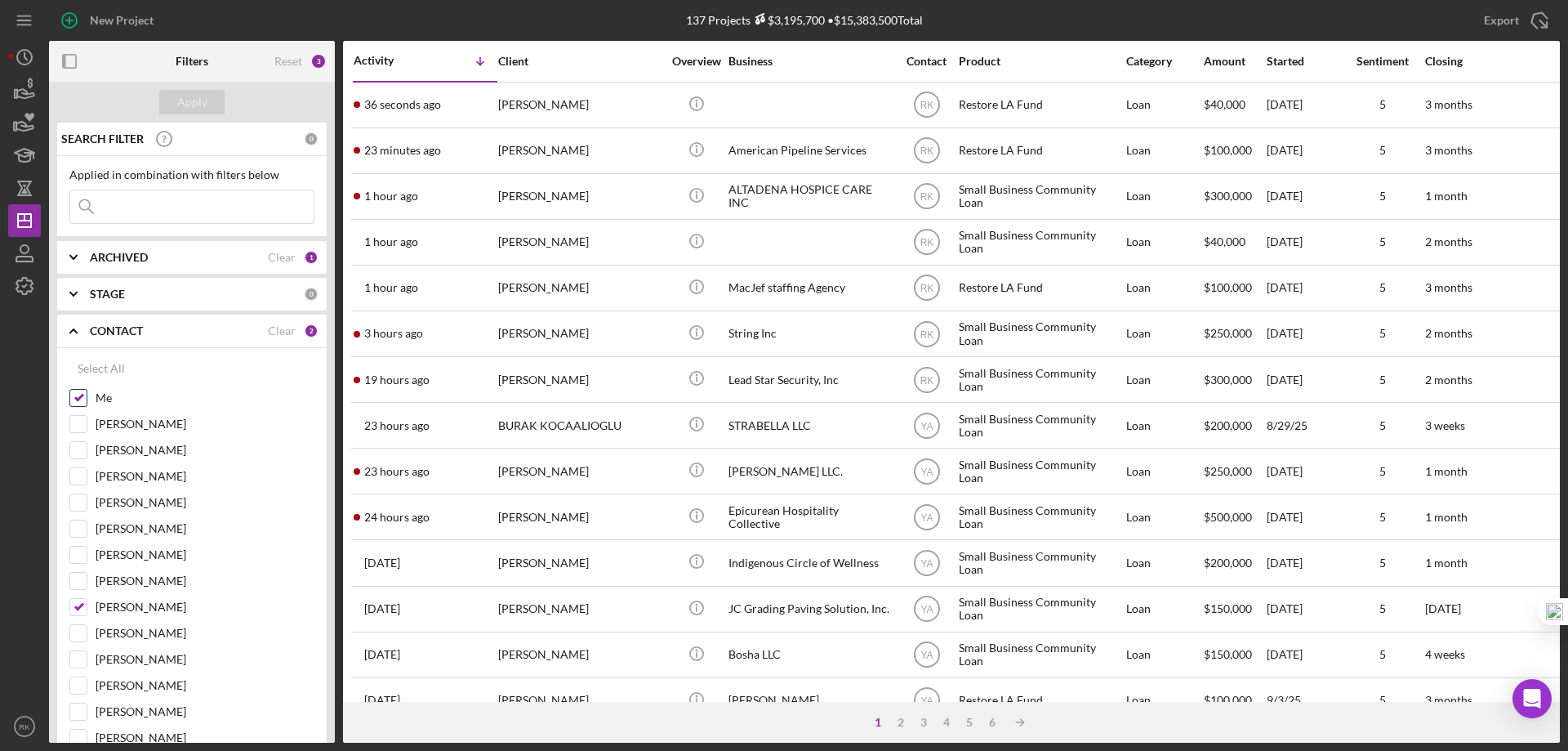
click at [77, 399] on input "Me" at bounding box center [78, 398] width 16 height 16
checkbox input "false"
drag, startPoint x: 76, startPoint y: 603, endPoint x: 75, endPoint y: 536, distance: 67.0
click at [76, 601] on input "[PERSON_NAME]" at bounding box center [78, 607] width 16 height 16
checkbox input "false"
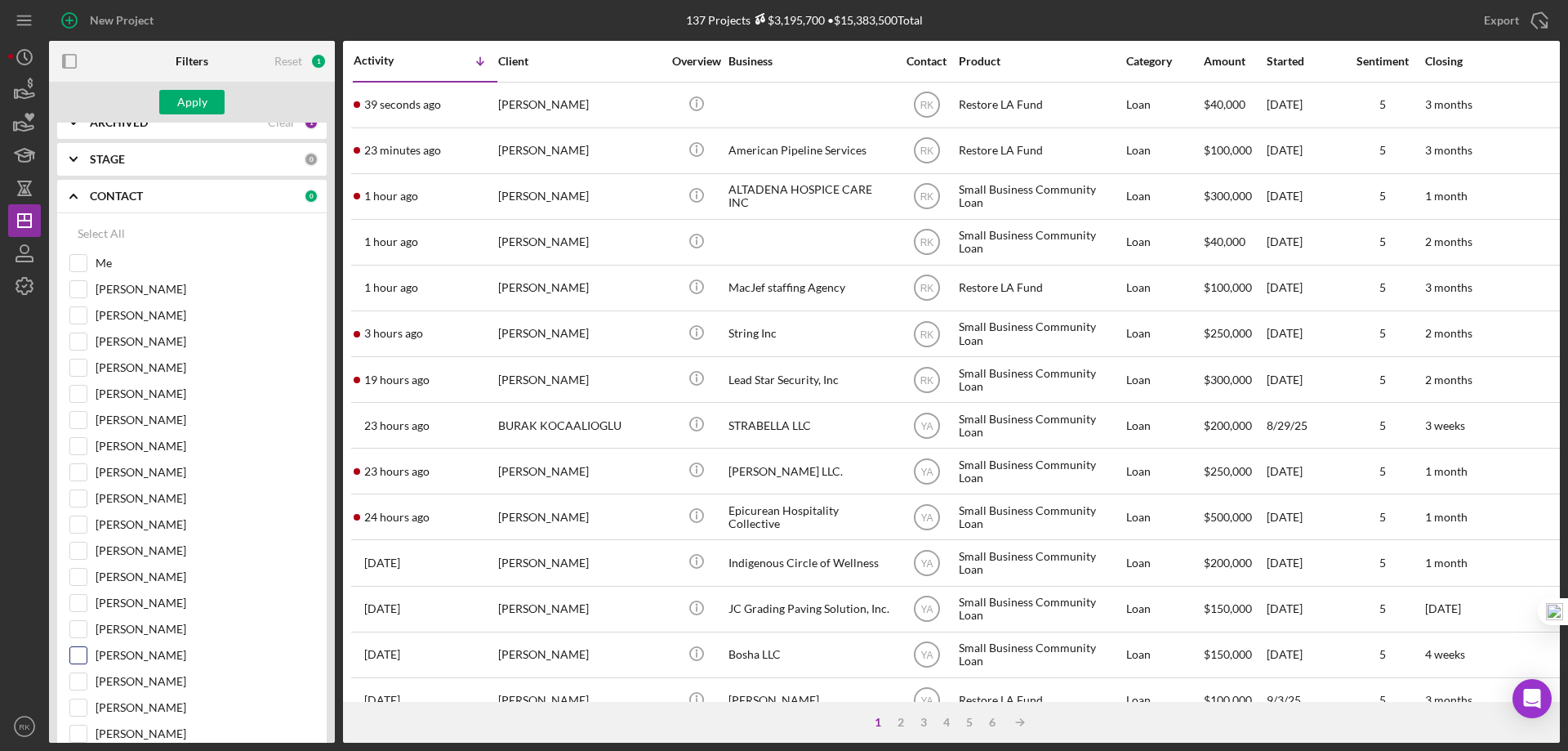
scroll to position [135, 0]
click at [79, 705] on input "[PERSON_NAME]" at bounding box center [78, 707] width 16 height 16
checkbox input "true"
click at [197, 107] on div "Apply" at bounding box center [192, 102] width 30 height 24
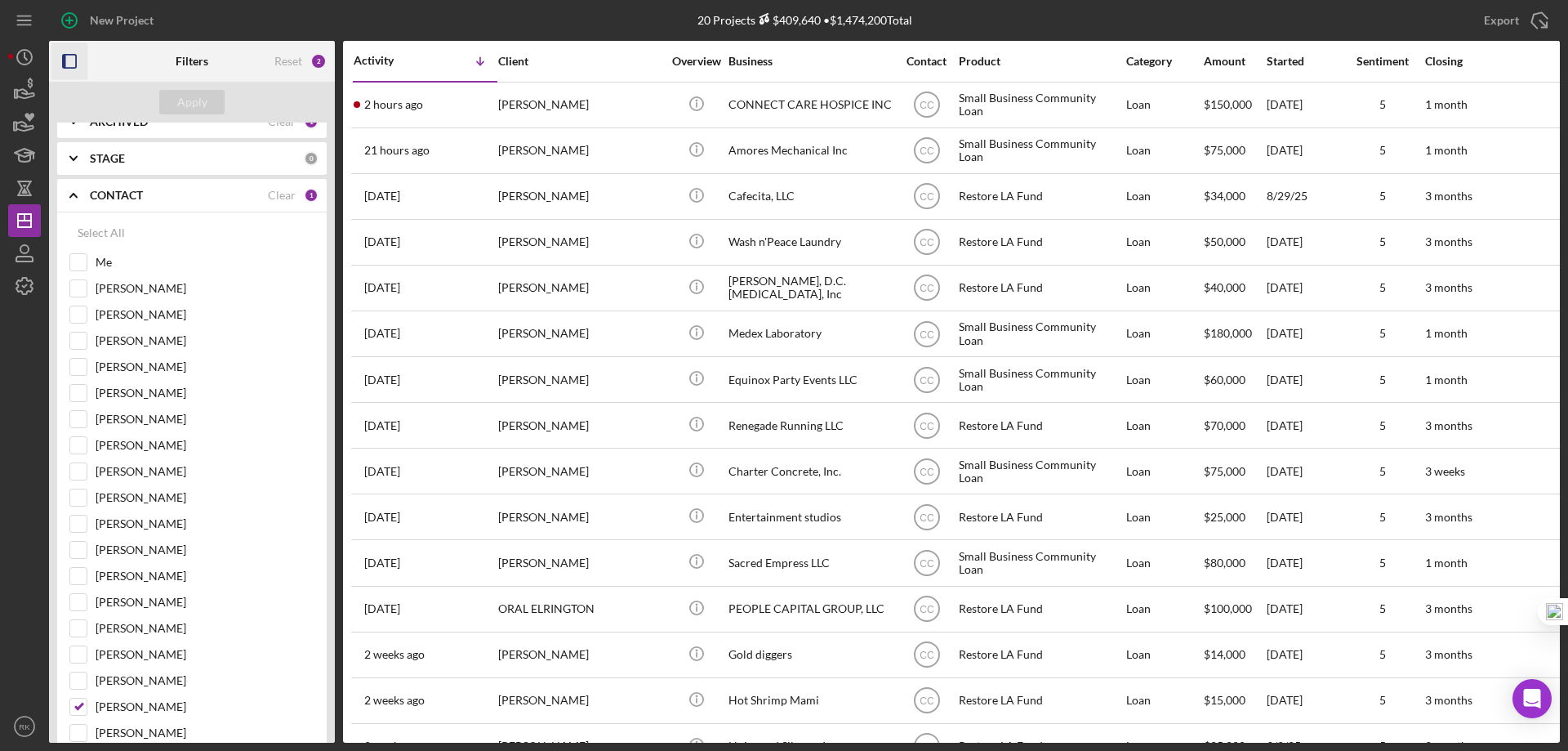
click at [75, 67] on icon "button" at bounding box center [69, 62] width 36 height 36
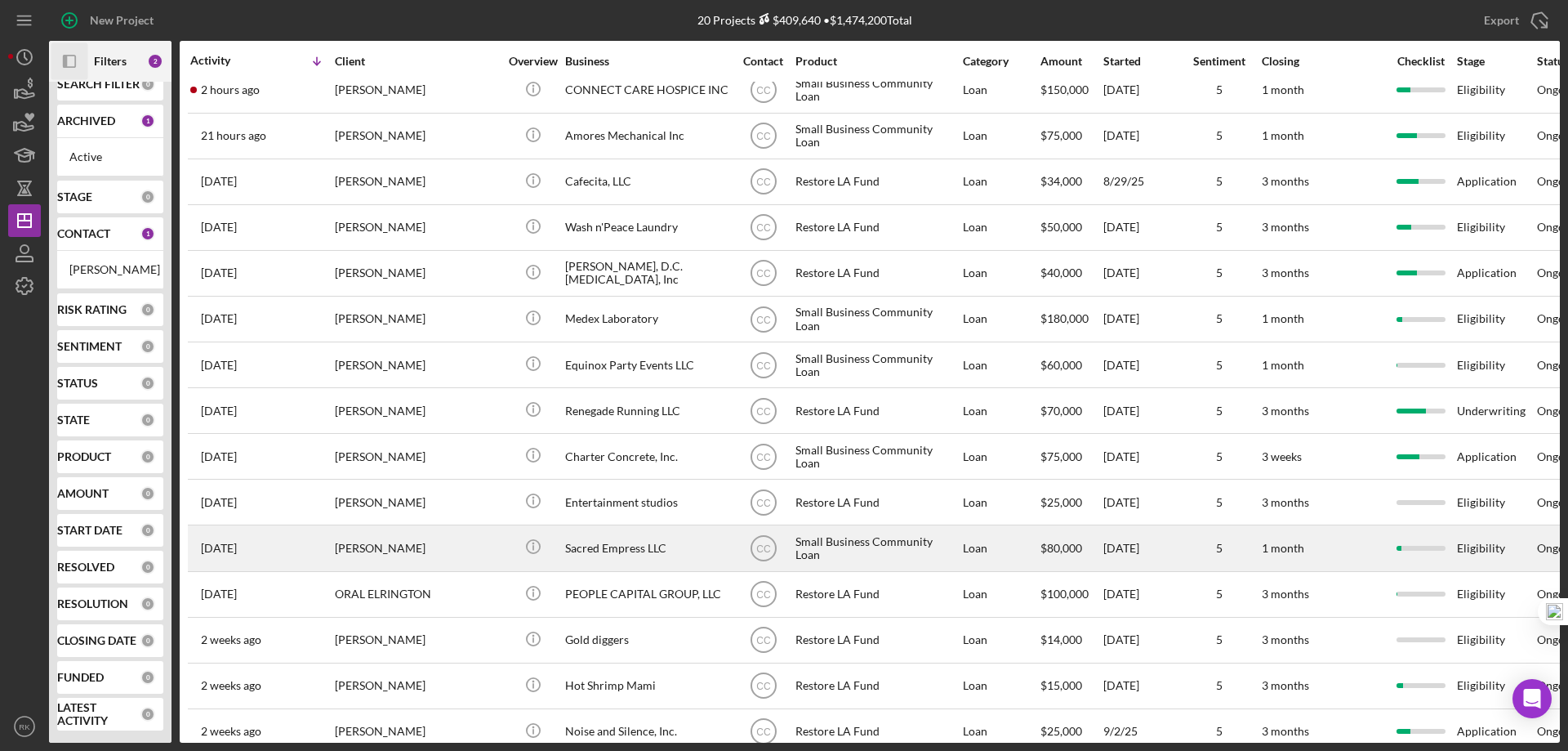
scroll to position [0, 0]
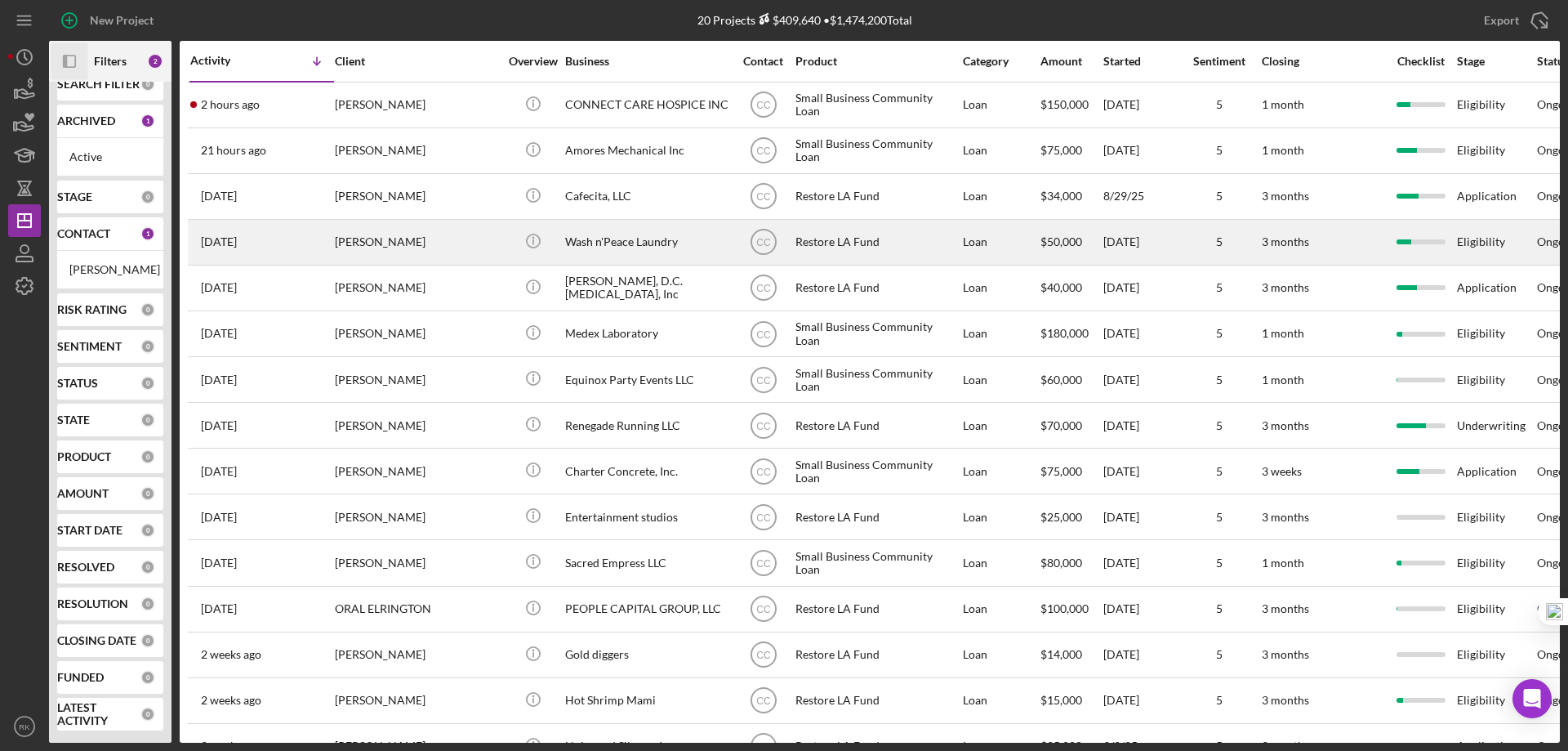
click at [622, 241] on div "Wash n'Peace Laundry" at bounding box center [646, 242] width 163 height 43
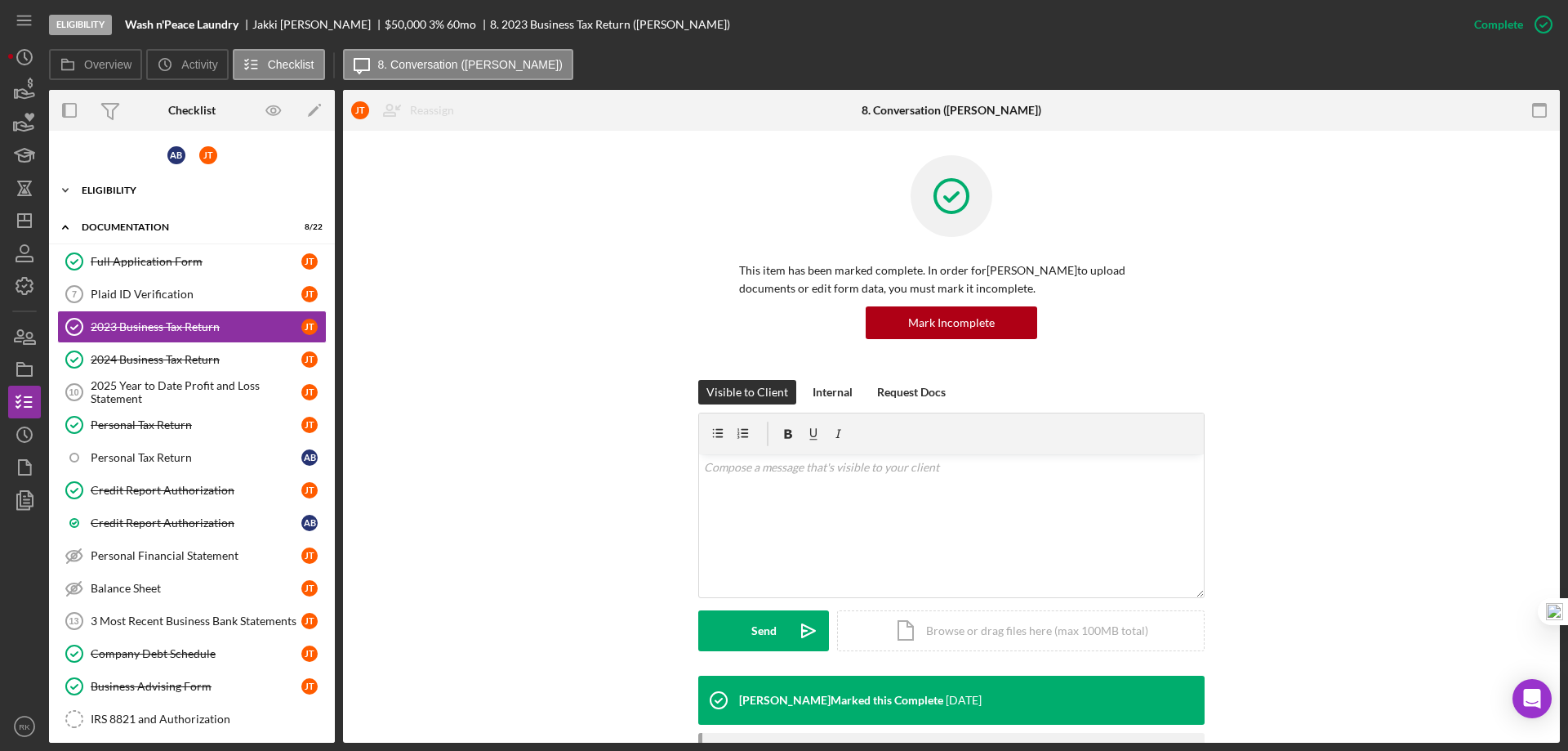
click at [118, 192] on div "Eligibility" at bounding box center [198, 190] width 233 height 10
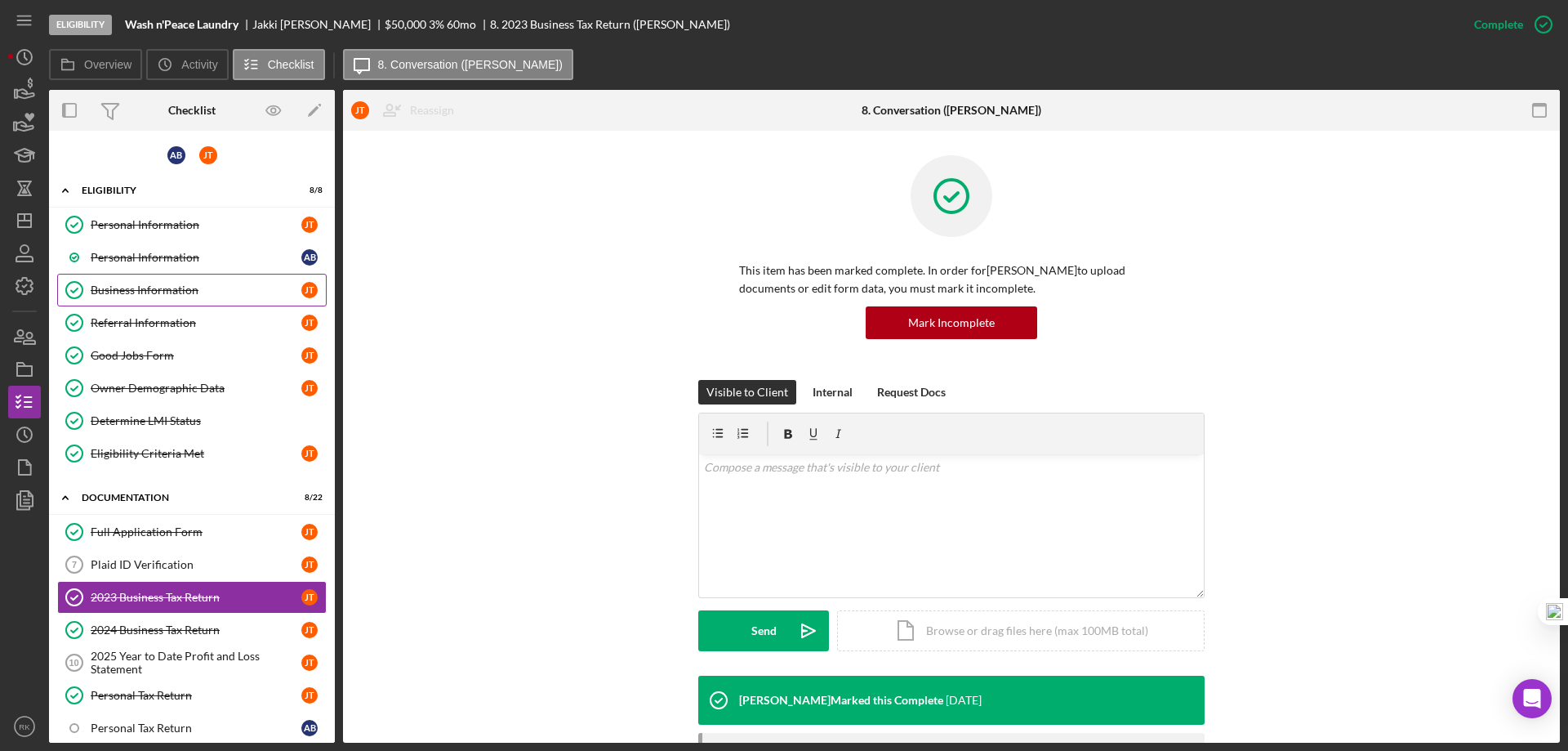
click at [142, 289] on div "Business Information" at bounding box center [195, 290] width 211 height 13
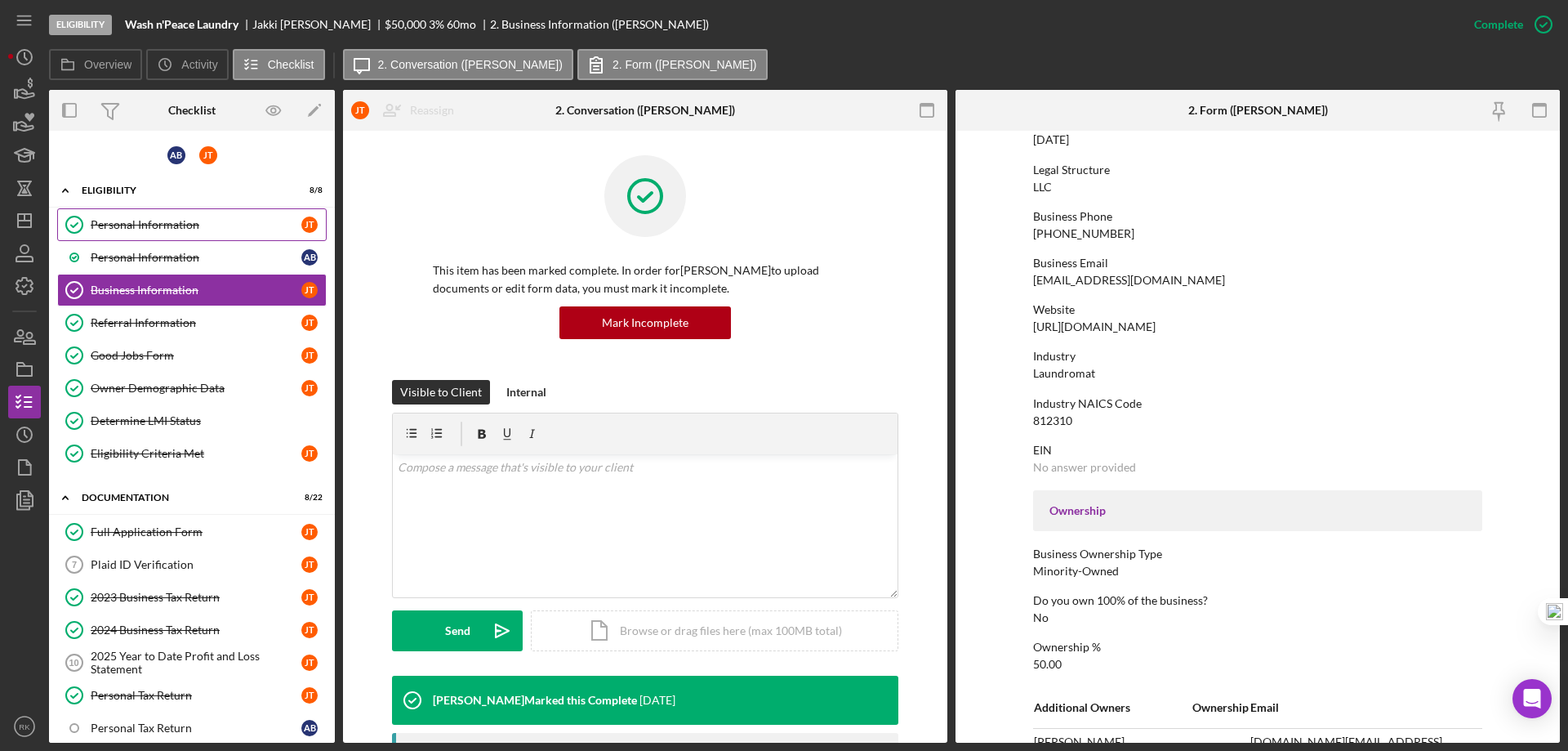
scroll to position [190, 0]
click at [141, 233] on link "Personal Information Personal Information [PERSON_NAME]" at bounding box center [192, 225] width 270 height 33
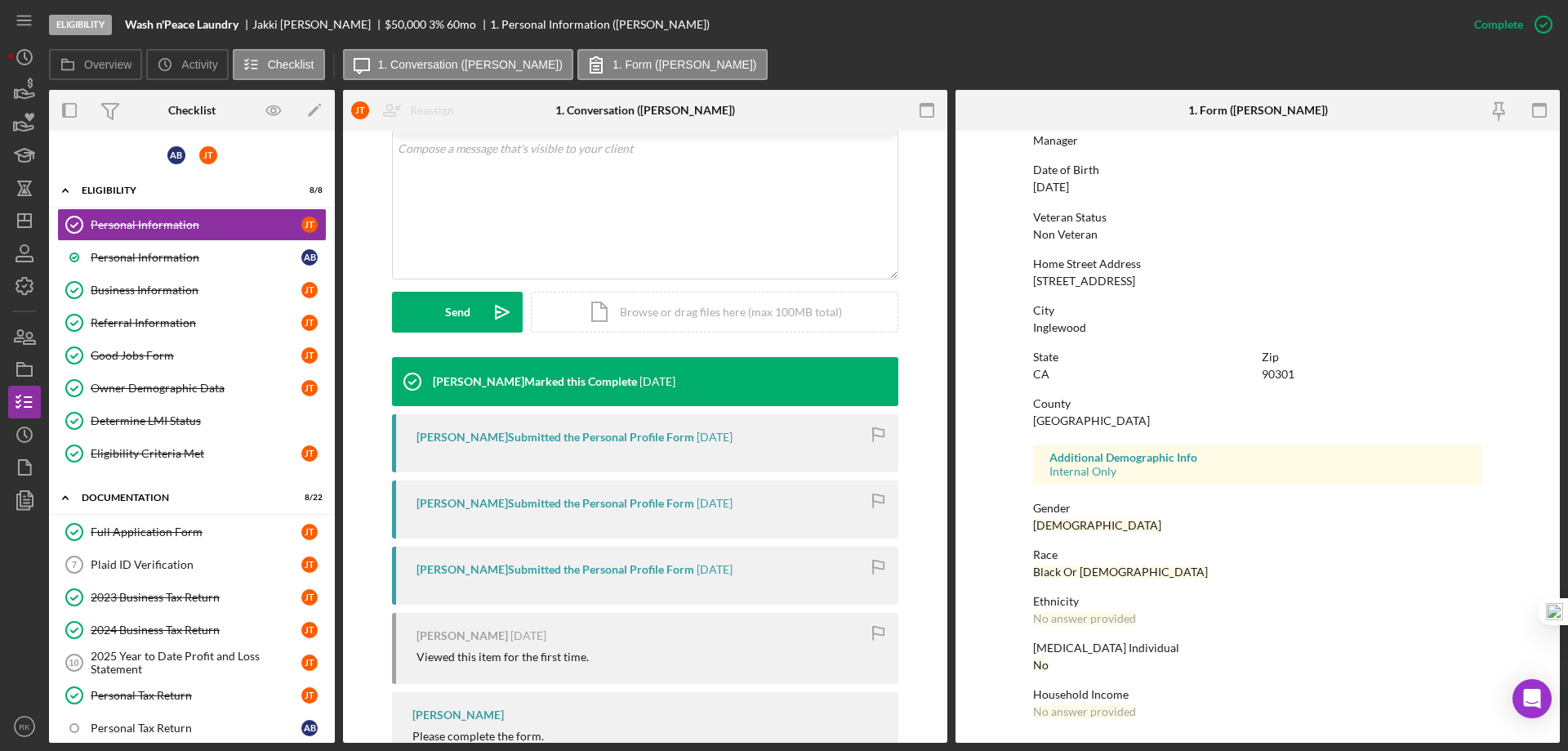
scroll to position [381, 0]
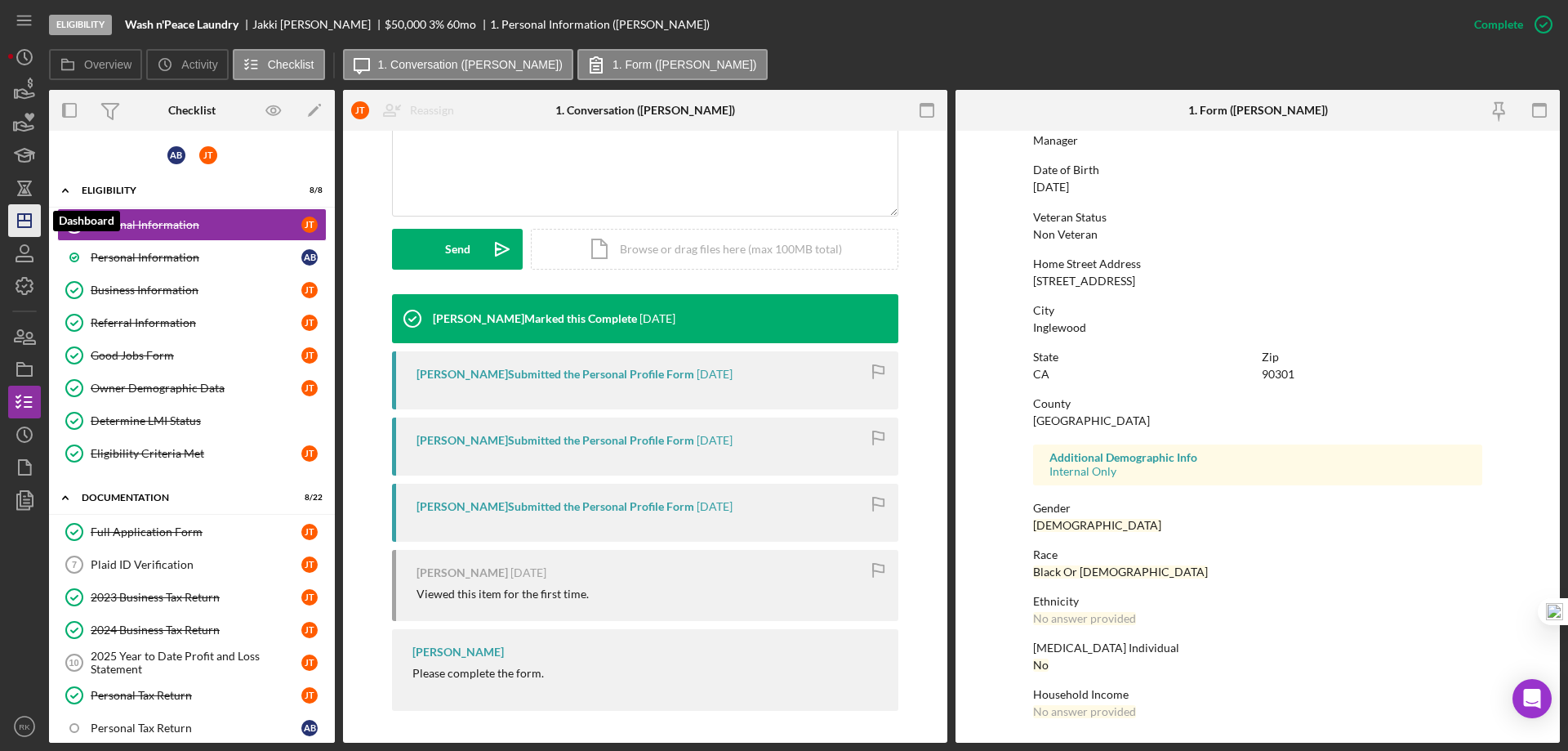
click at [29, 221] on line "button" at bounding box center [24, 221] width 13 height 0
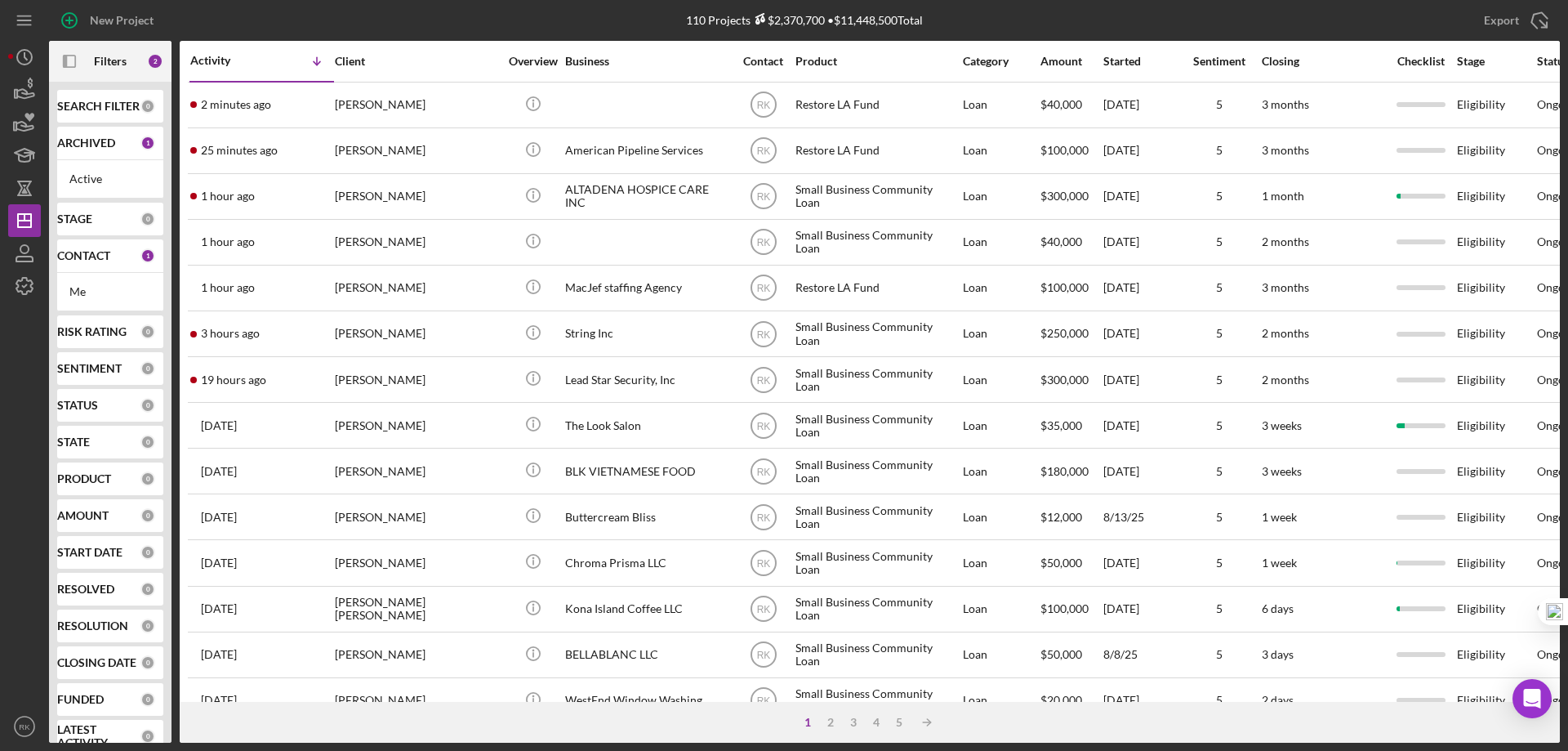
click at [95, 261] on b "CONTACT" at bounding box center [83, 255] width 53 height 13
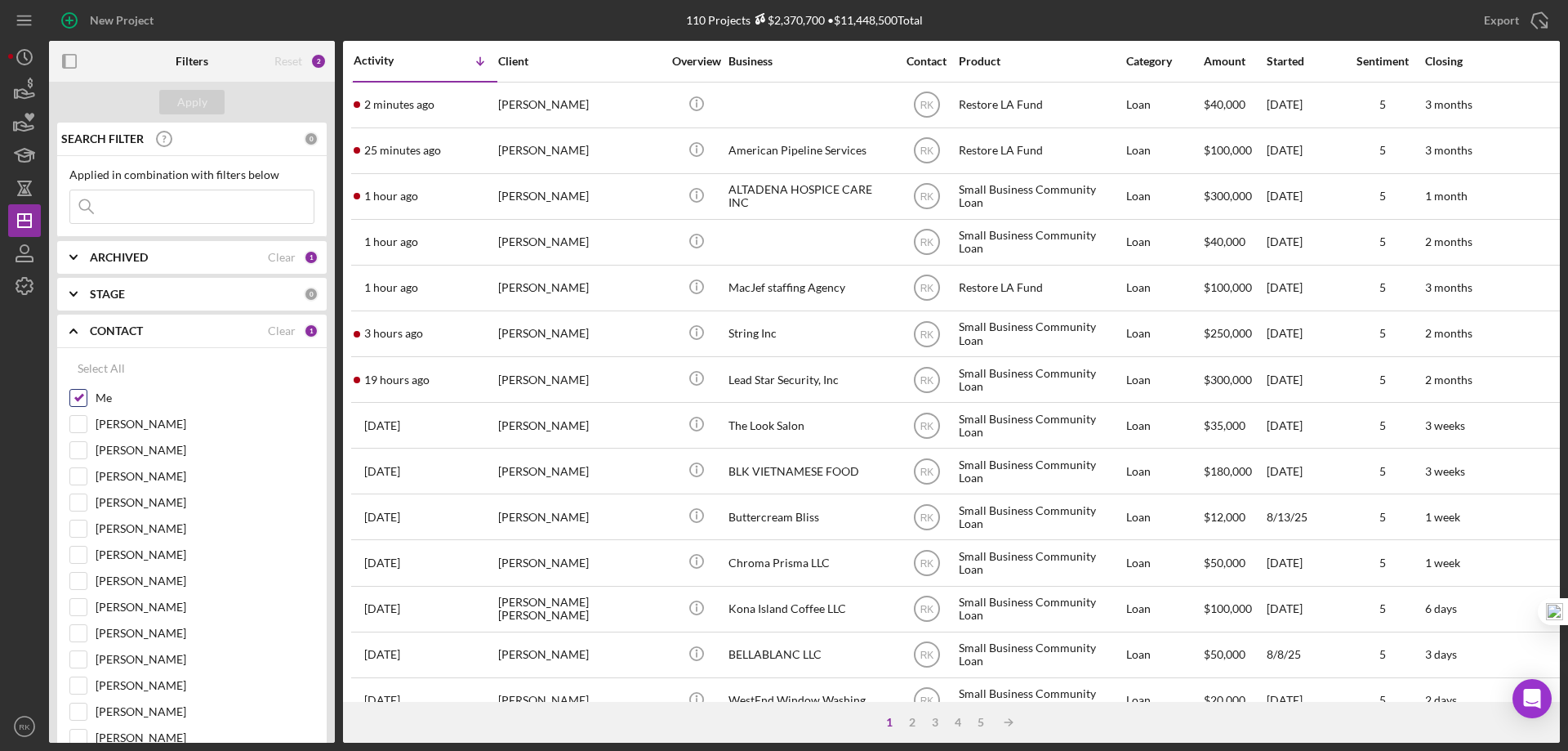
click at [75, 404] on input "Me" at bounding box center [78, 398] width 16 height 16
checkbox input "false"
click at [80, 552] on input "[PERSON_NAME]" at bounding box center [78, 555] width 16 height 16
checkbox input "true"
click at [190, 92] on div "Apply" at bounding box center [192, 102] width 30 height 24
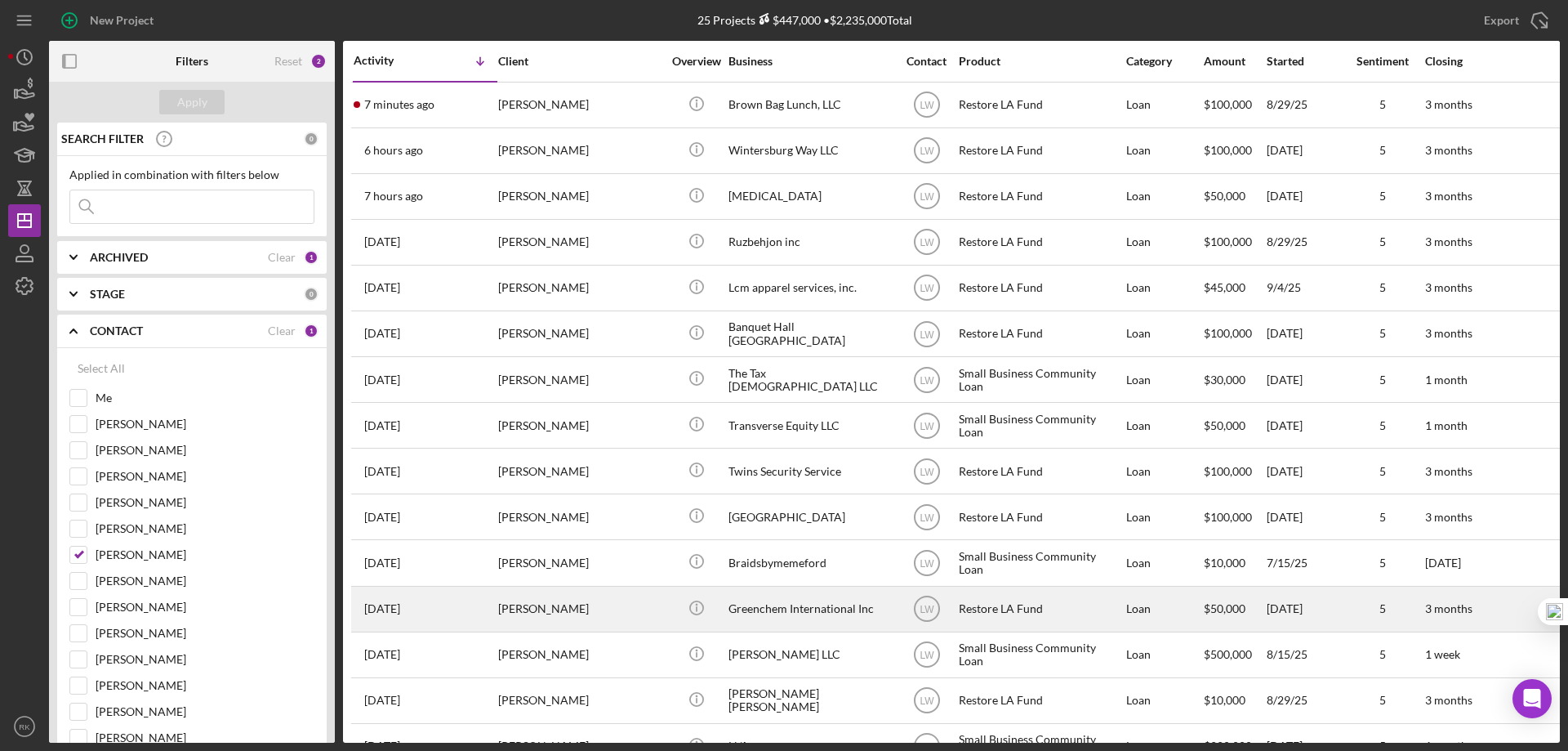
click at [797, 604] on div "Greenchem International Inc" at bounding box center [810, 609] width 163 height 43
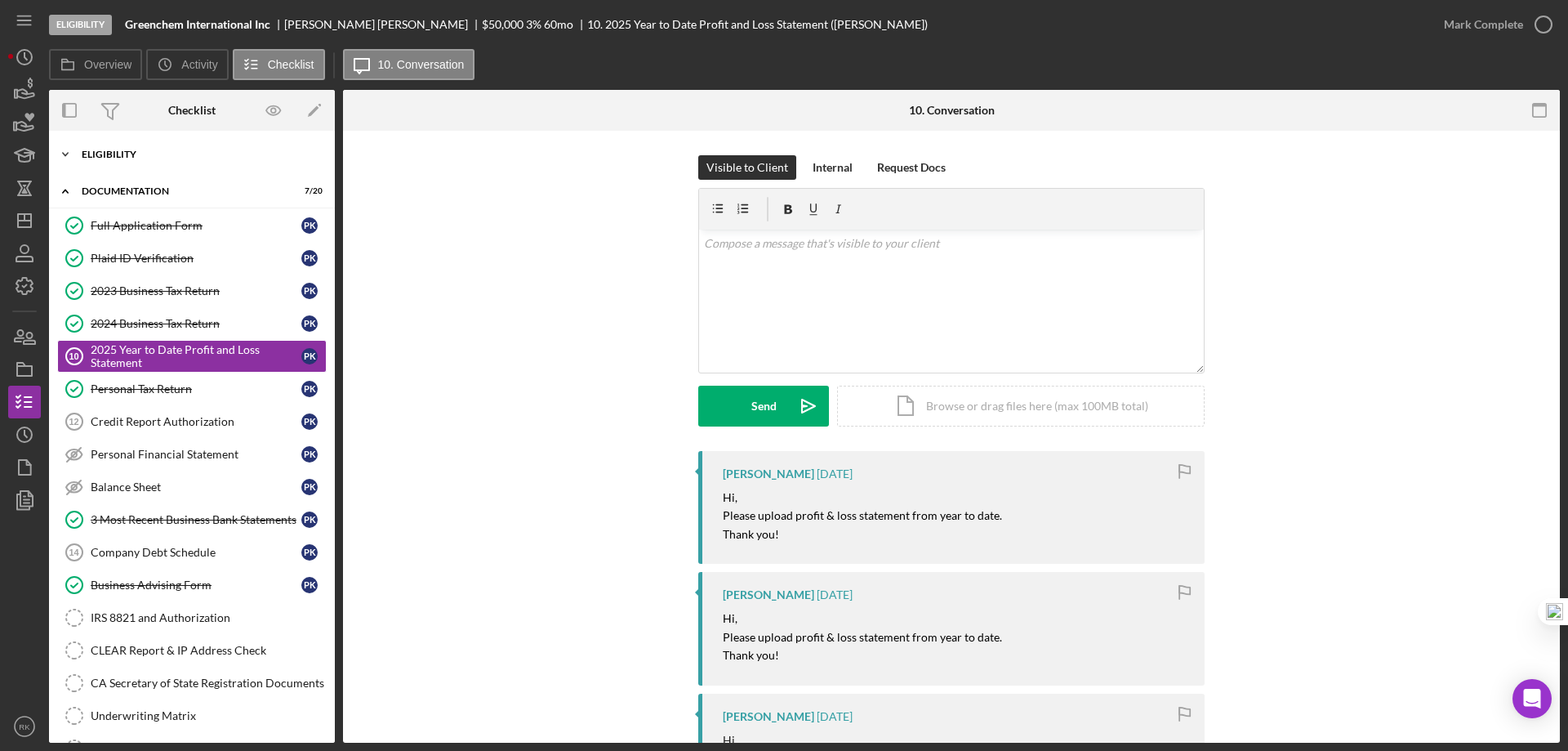
click at [125, 159] on div "Eligibility" at bounding box center [198, 154] width 233 height 10
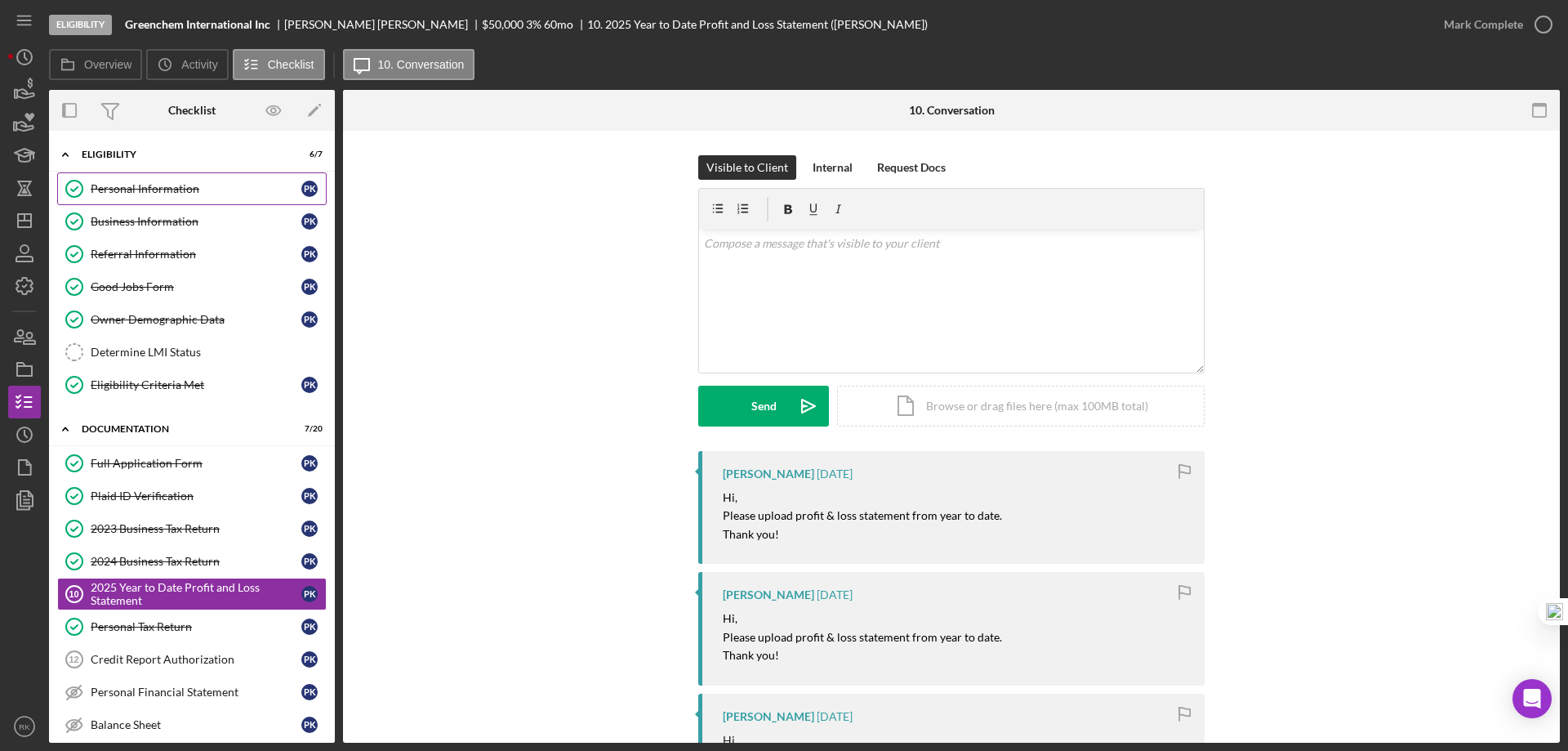
click at [137, 198] on link "Personal Information Personal Information P K" at bounding box center [192, 189] width 270 height 33
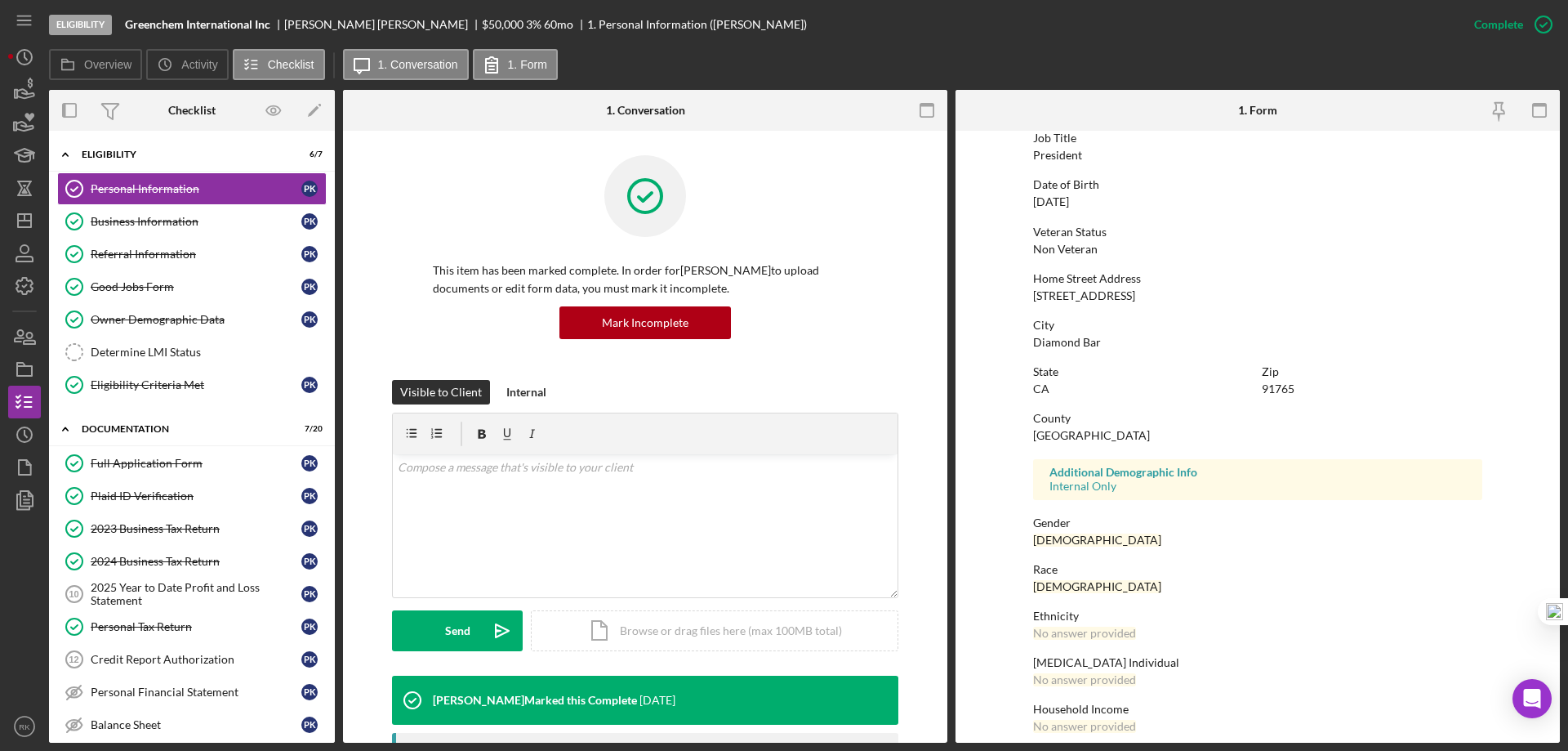
scroll to position [136, 0]
drag, startPoint x: 143, startPoint y: 251, endPoint x: 238, endPoint y: 251, distance: 95.0
click at [143, 251] on div "Referral Information" at bounding box center [195, 254] width 211 height 13
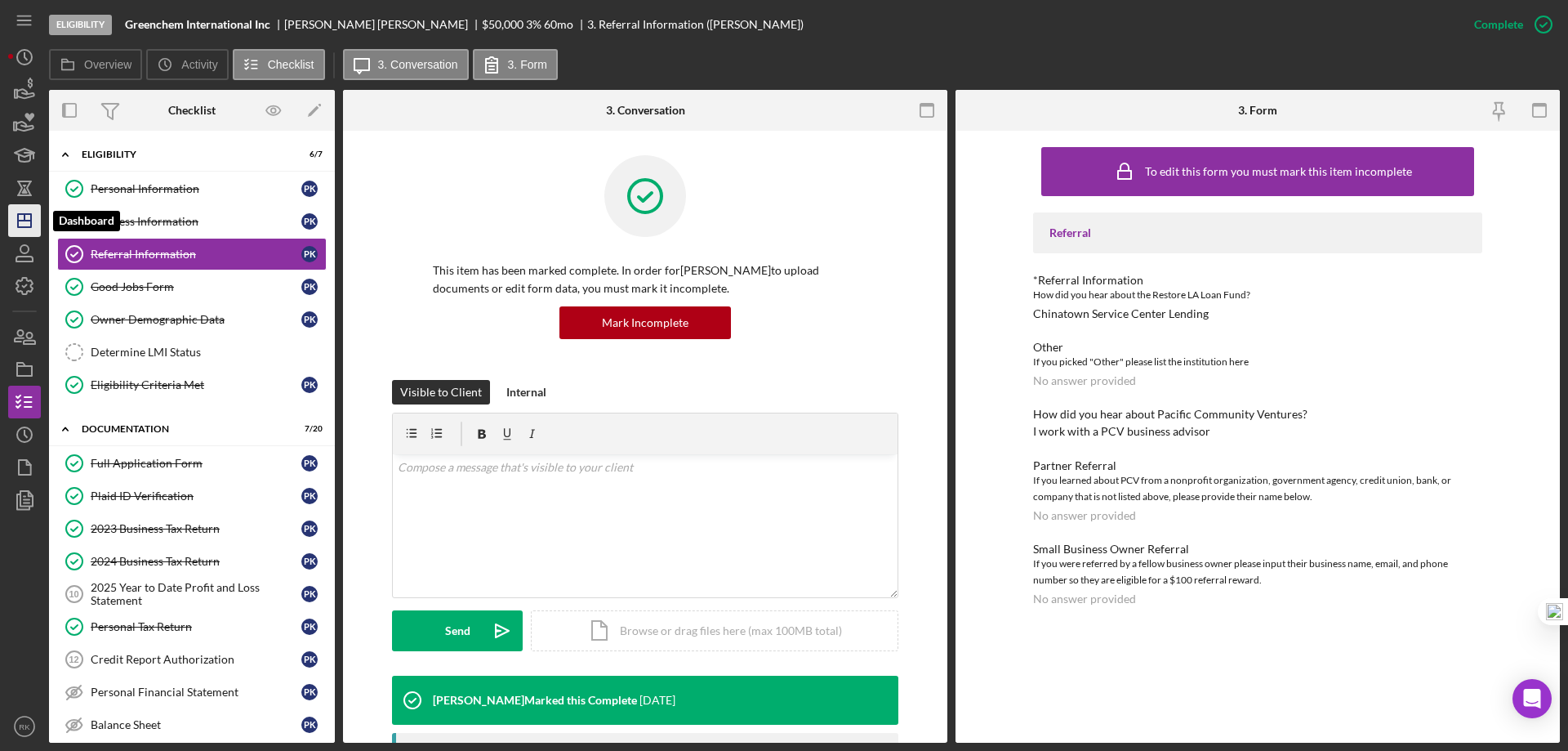
click at [29, 227] on polygon "button" at bounding box center [24, 221] width 13 height 13
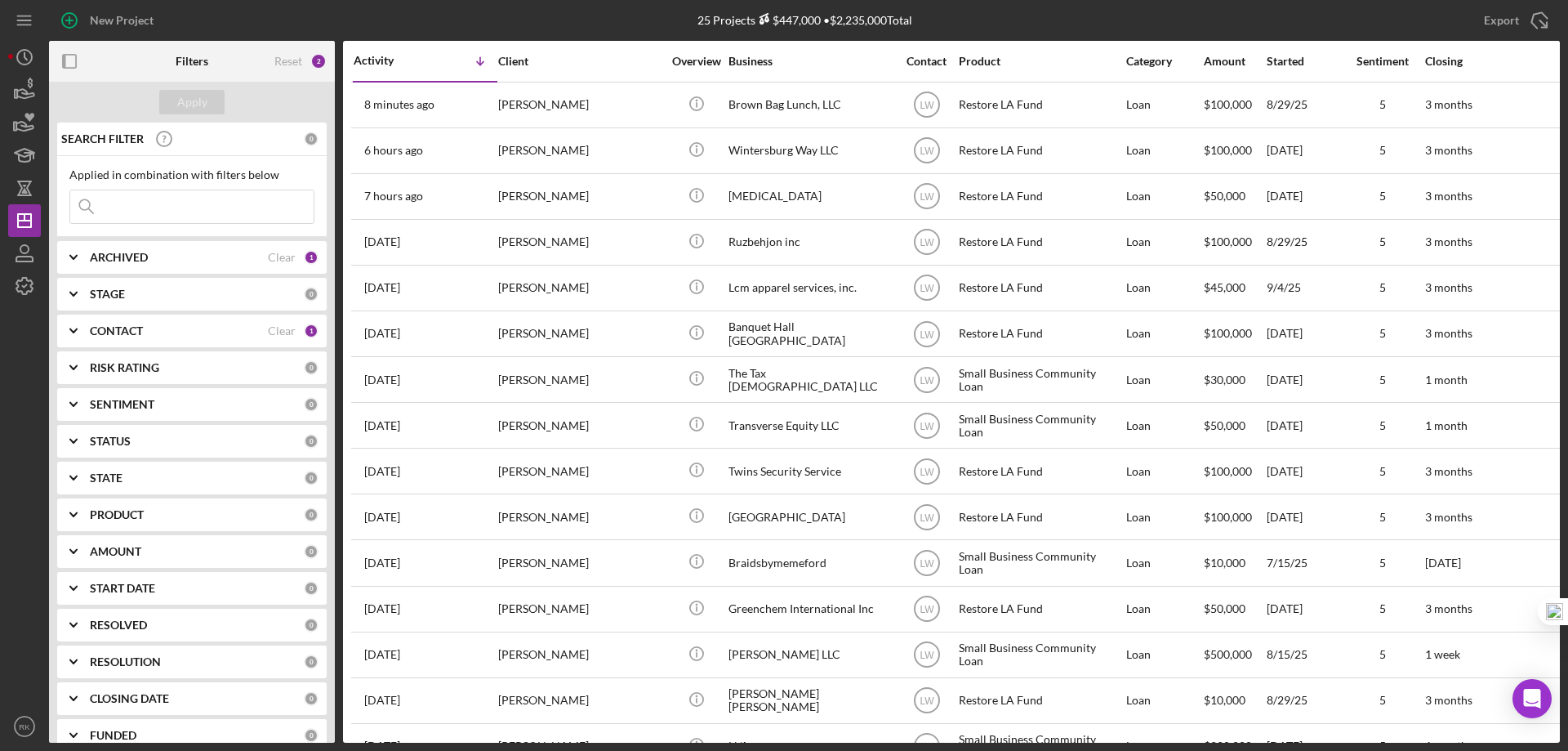
drag, startPoint x: 262, startPoint y: 331, endPoint x: 241, endPoint y: 333, distance: 21.1
click at [259, 331] on div "CONTACT" at bounding box center [179, 331] width 178 height 13
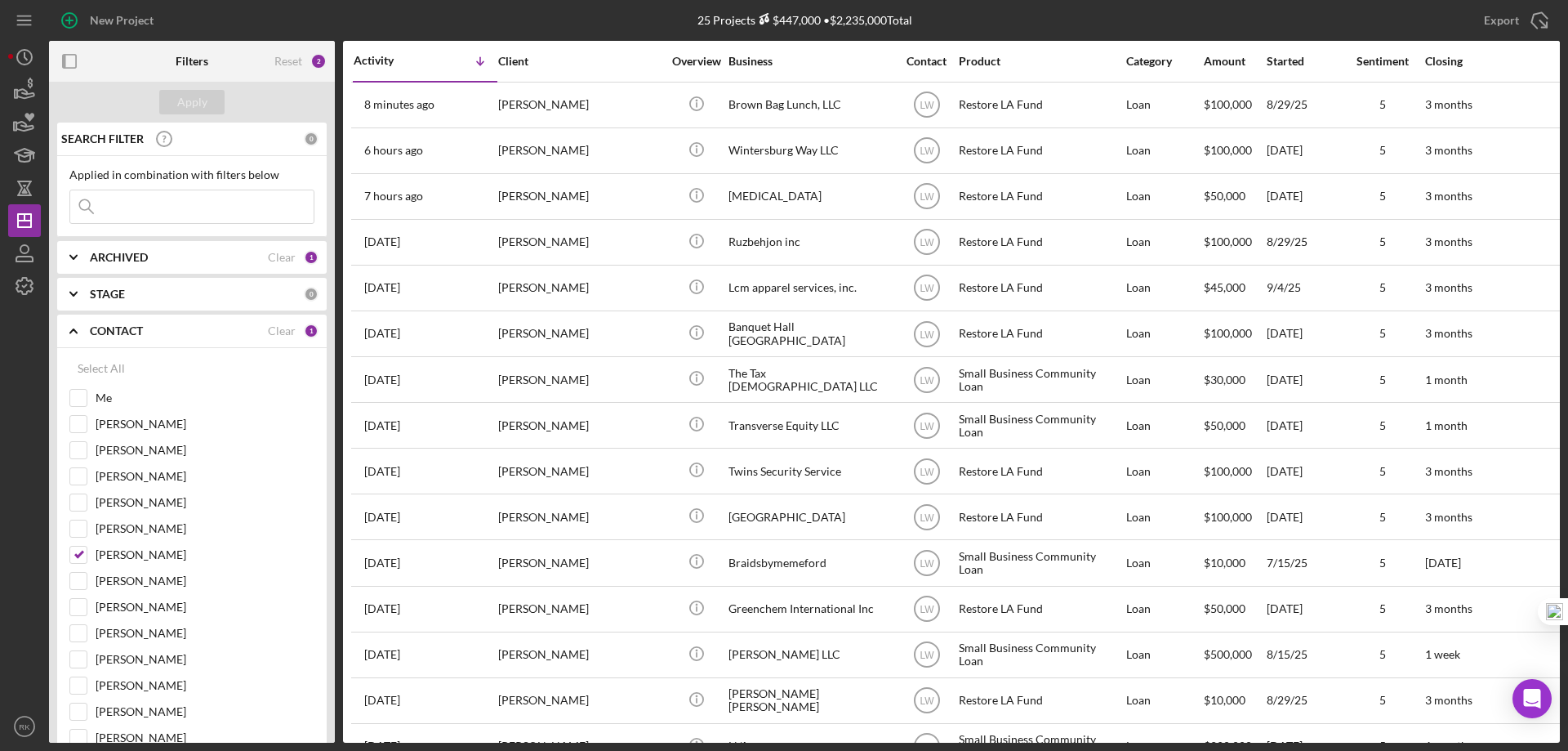
click at [108, 335] on b "CONTACT" at bounding box center [116, 331] width 53 height 13
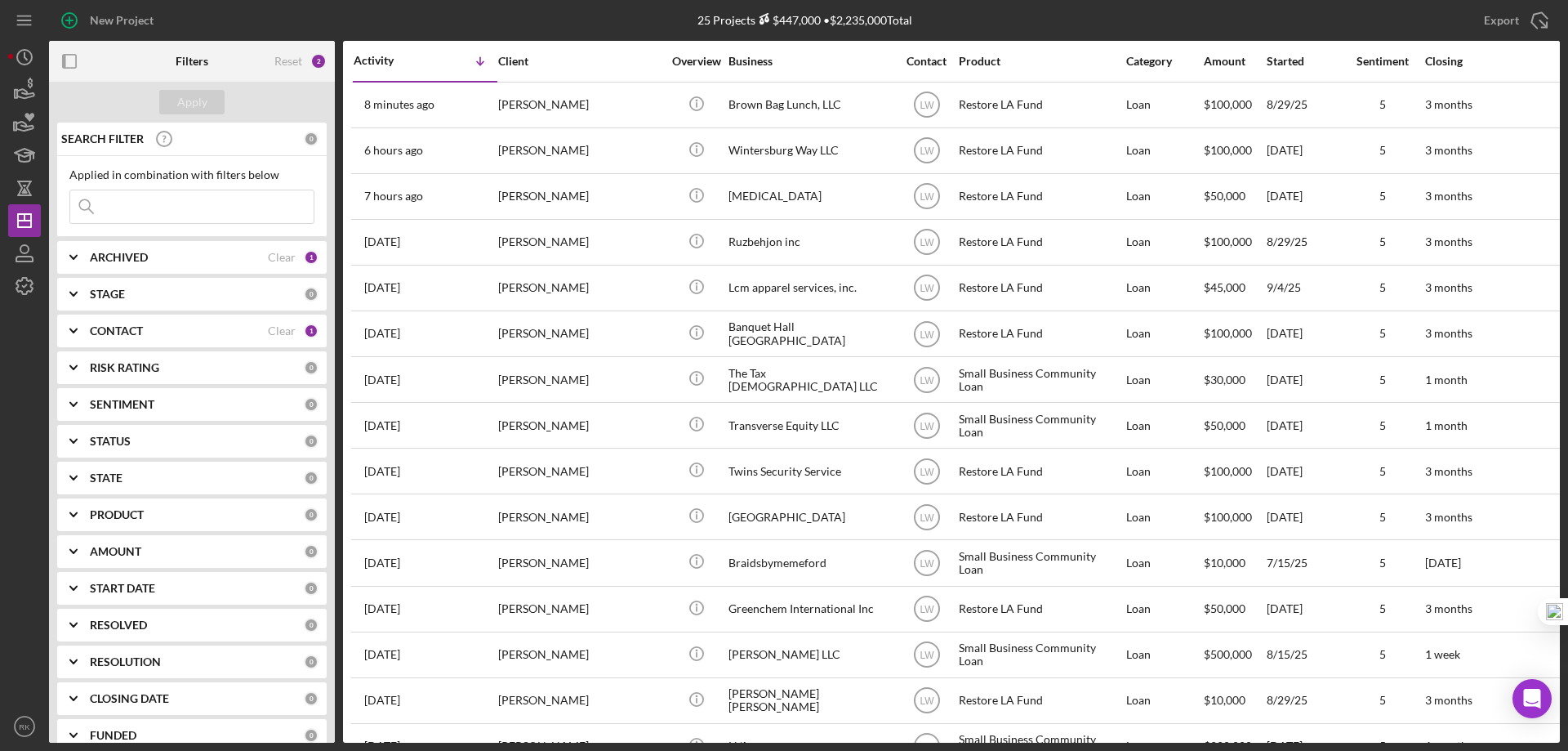
click at [112, 334] on b "CONTACT" at bounding box center [116, 331] width 53 height 13
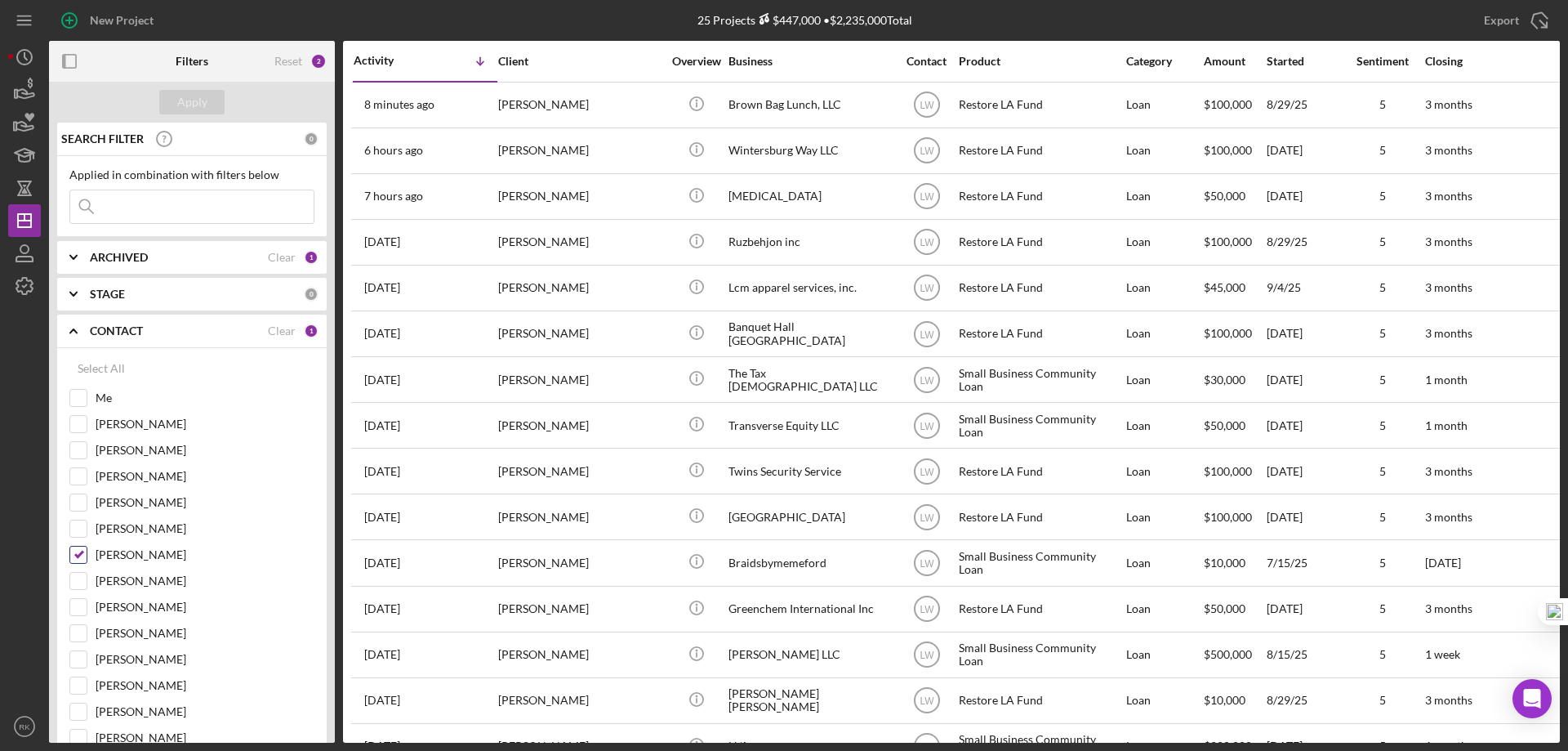
click at [75, 553] on input "[PERSON_NAME]" at bounding box center [78, 555] width 16 height 16
checkbox input "false"
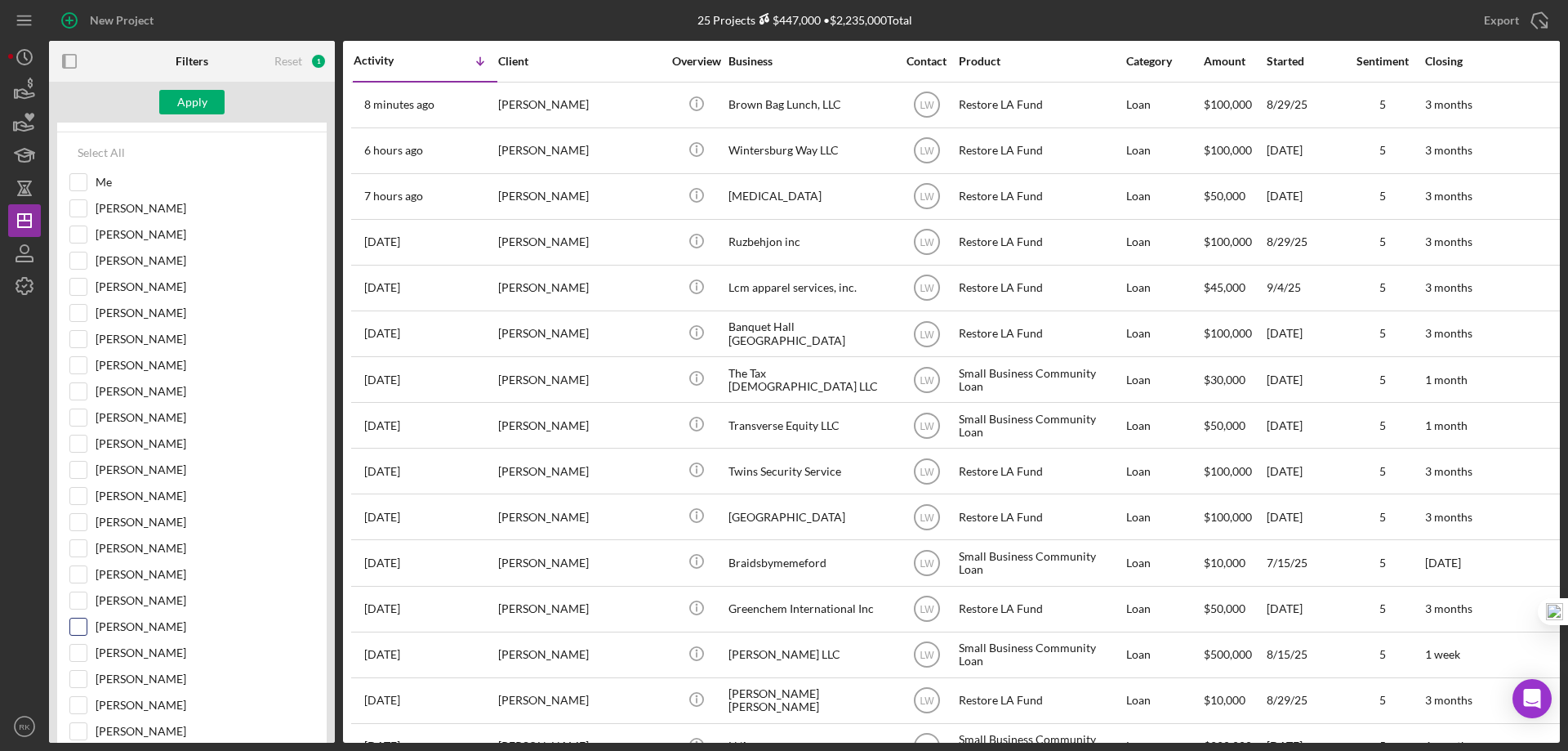
scroll to position [217, 0]
click at [80, 625] on input "[PERSON_NAME]" at bounding box center [78, 625] width 16 height 16
checkbox input "true"
click at [200, 110] on div "Apply" at bounding box center [192, 102] width 30 height 24
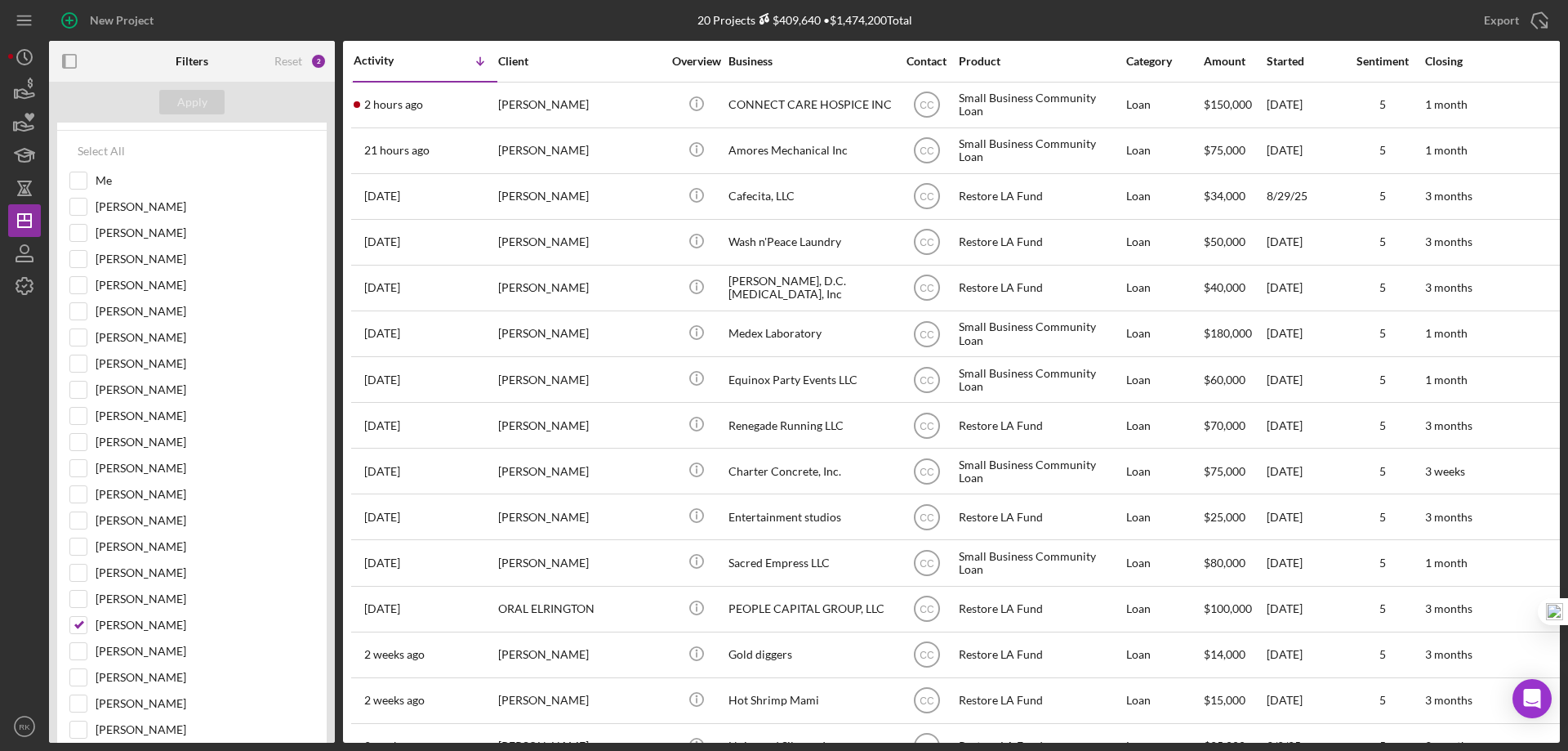
drag, startPoint x: 62, startPoint y: 61, endPoint x: 104, endPoint y: 76, distance: 44.6
click at [62, 61] on icon "button" at bounding box center [69, 62] width 36 height 36
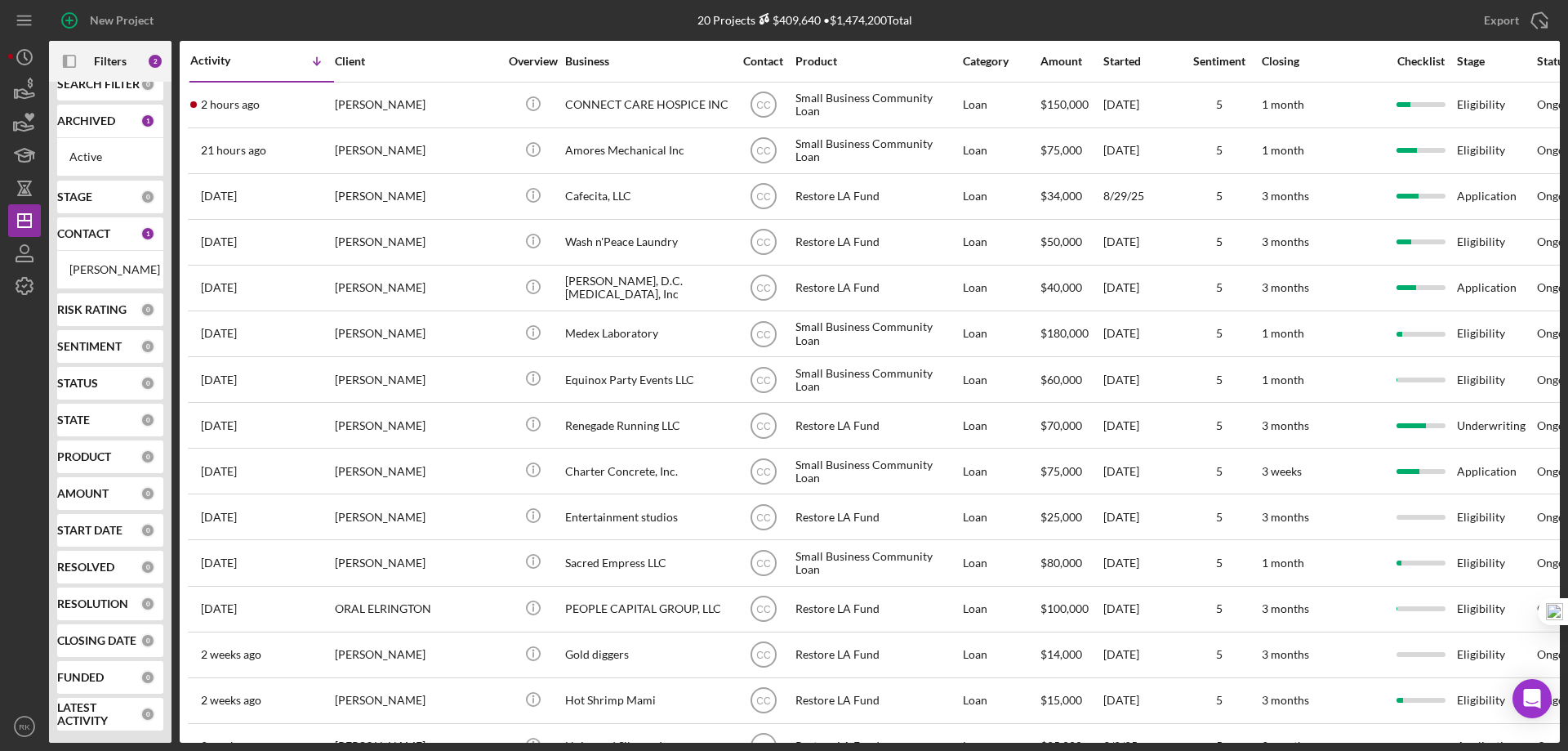
scroll to position [35, 0]
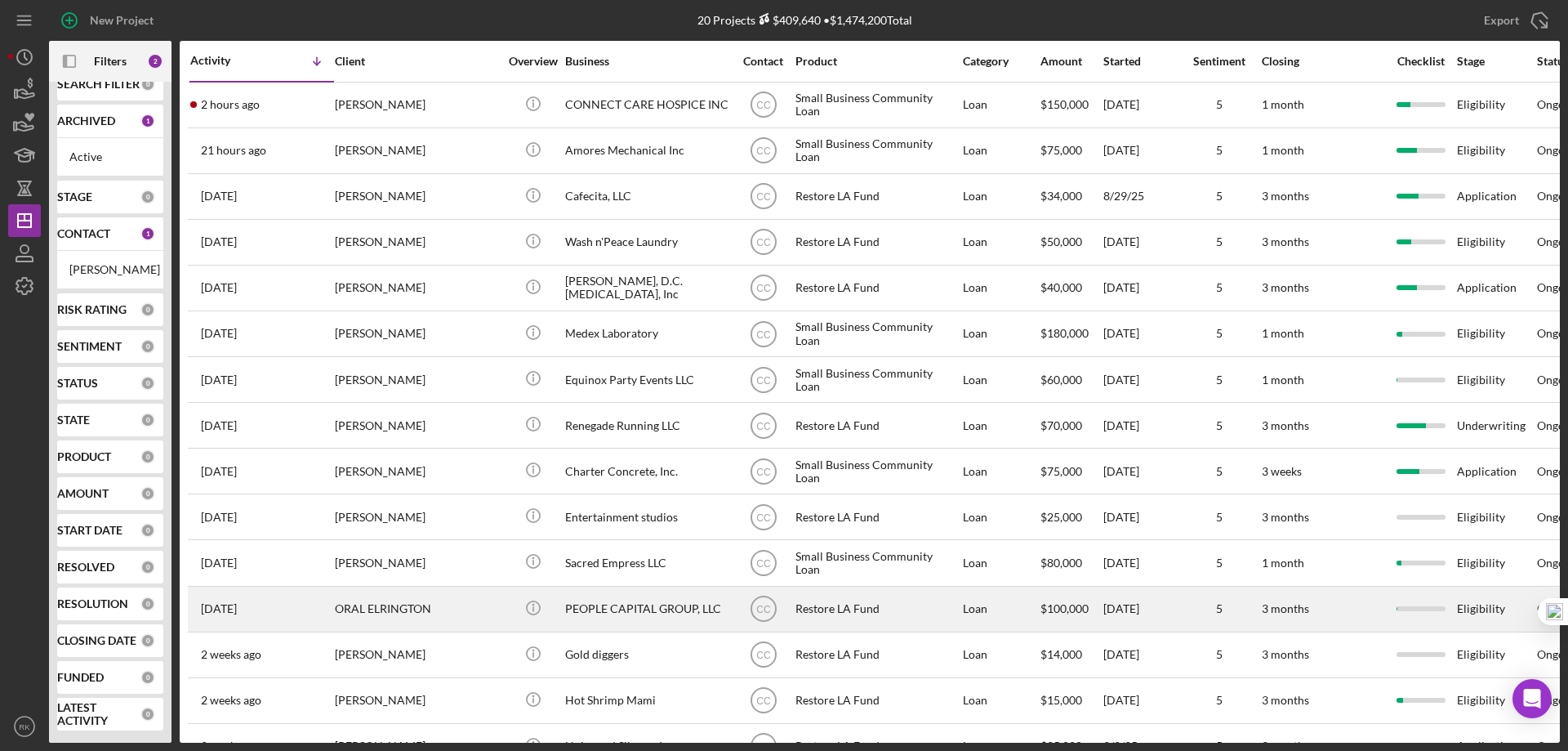
click at [620, 607] on div "PEOPLE CAPITAL GROUP, LLC" at bounding box center [646, 609] width 163 height 43
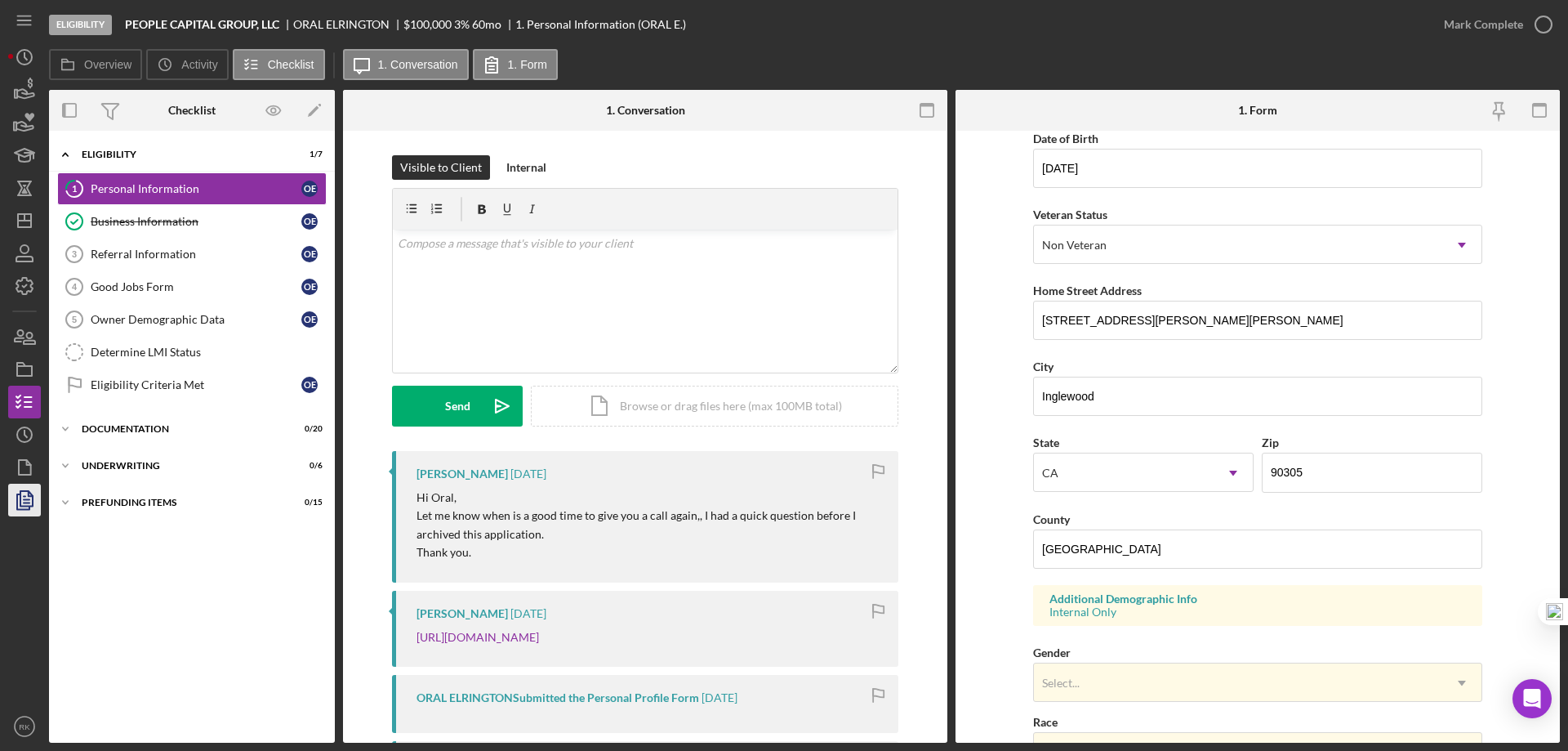
scroll to position [163, 0]
drag, startPoint x: 183, startPoint y: 205, endPoint x: 196, endPoint y: 217, distance: 17.7
click at [183, 205] on link "Business Information Business Information O E" at bounding box center [192, 221] width 270 height 33
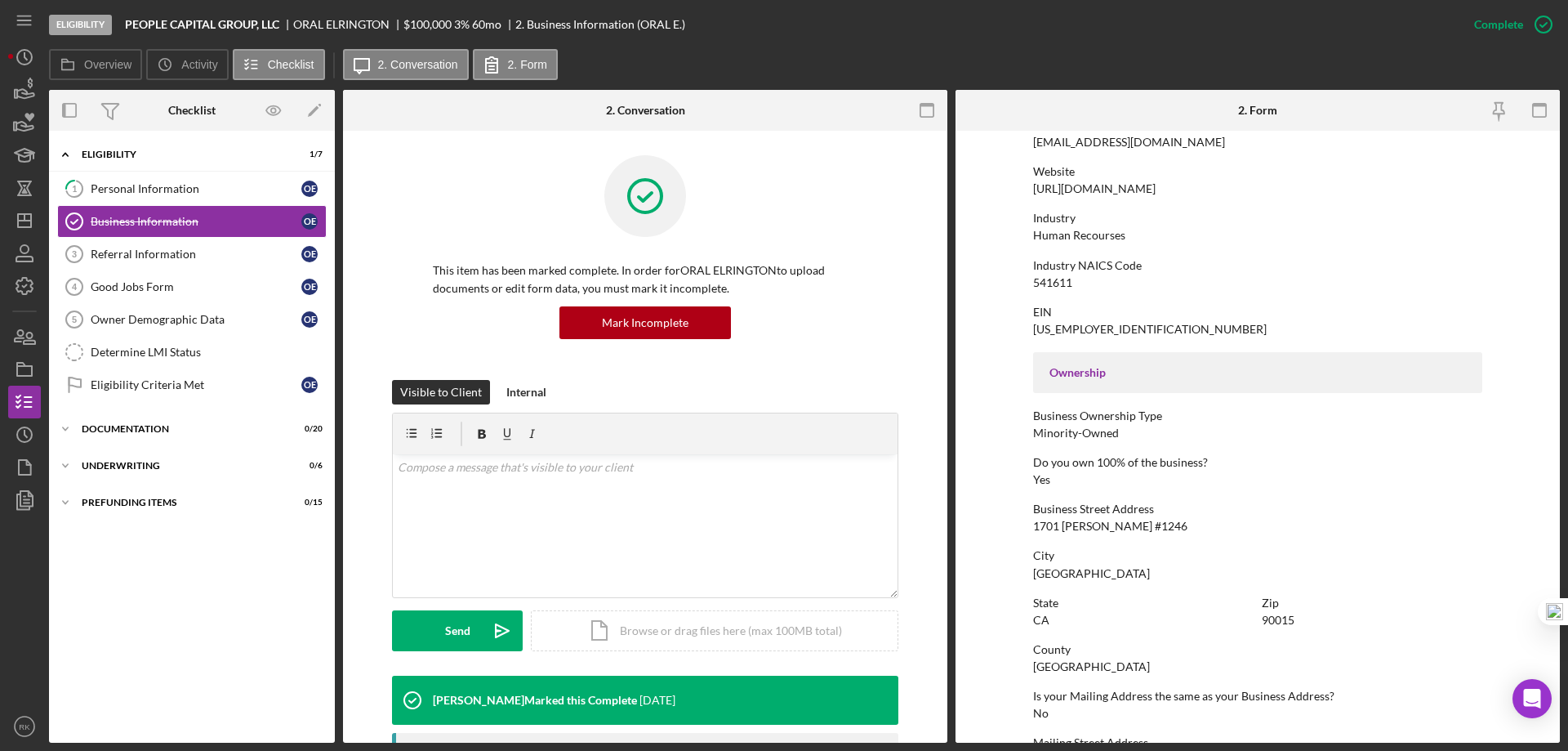
scroll to position [326, 0]
drag, startPoint x: 1033, startPoint y: 234, endPoint x: 1123, endPoint y: 236, distance: 90.0
click at [1123, 236] on div "Industry Human Recourses" at bounding box center [1258, 227] width 449 height 30
click at [166, 194] on div "Personal Information" at bounding box center [195, 188] width 211 height 13
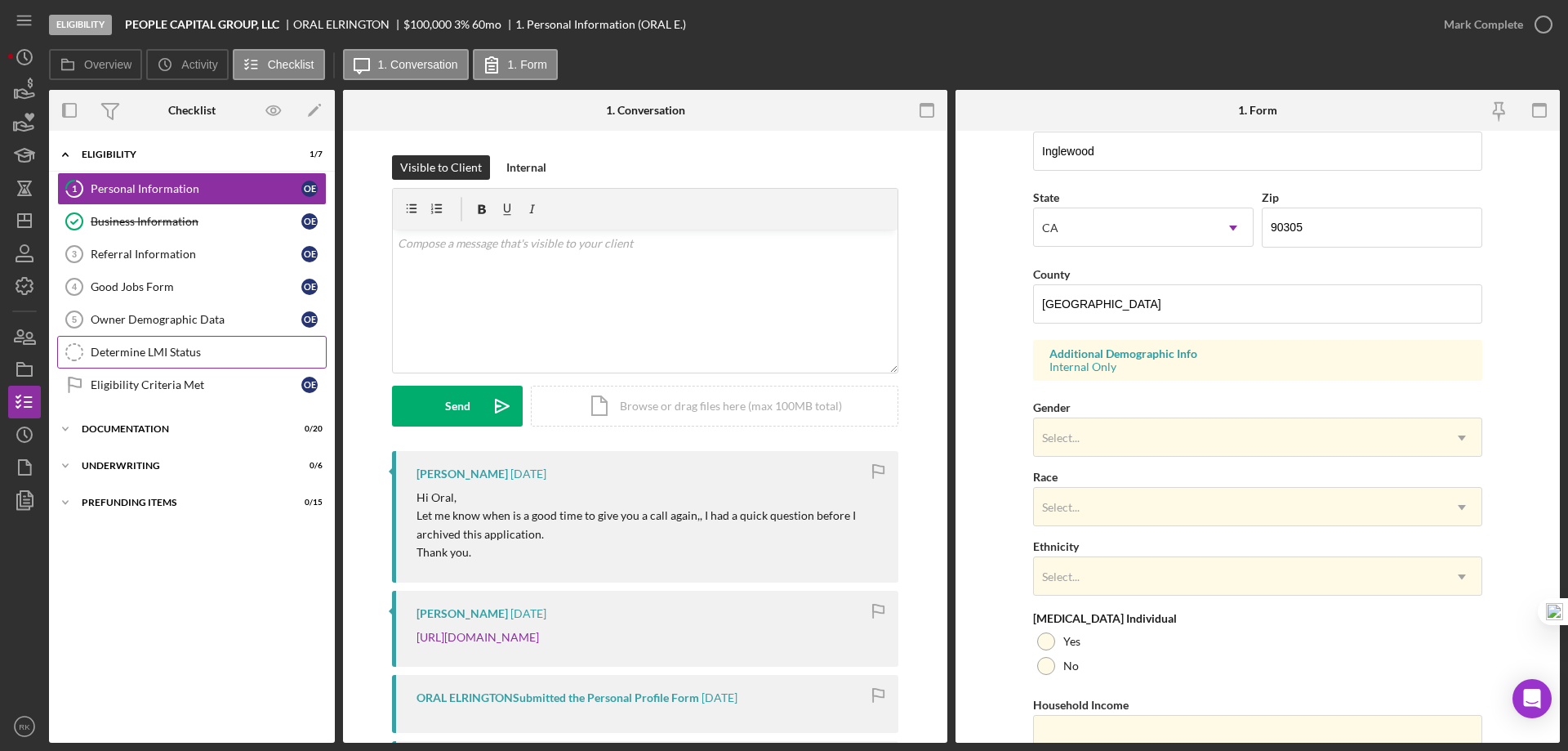
scroll to position [409, 0]
click at [194, 317] on div "Owner Demographic Data" at bounding box center [195, 319] width 211 height 13
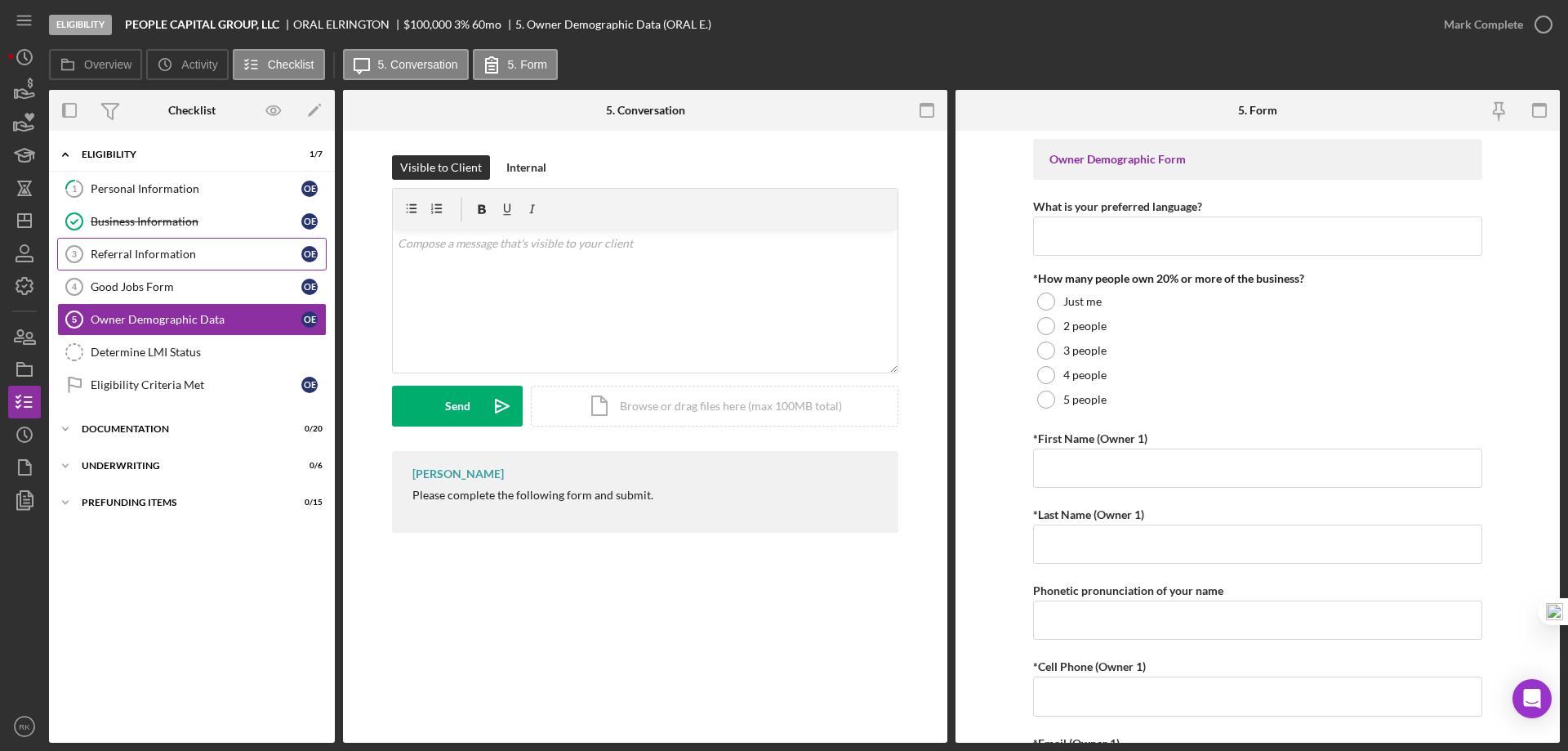
drag, startPoint x: 170, startPoint y: 248, endPoint x: 189, endPoint y: 250, distance: 19.1
click at [172, 250] on div "Referral Information" at bounding box center [195, 254] width 211 height 13
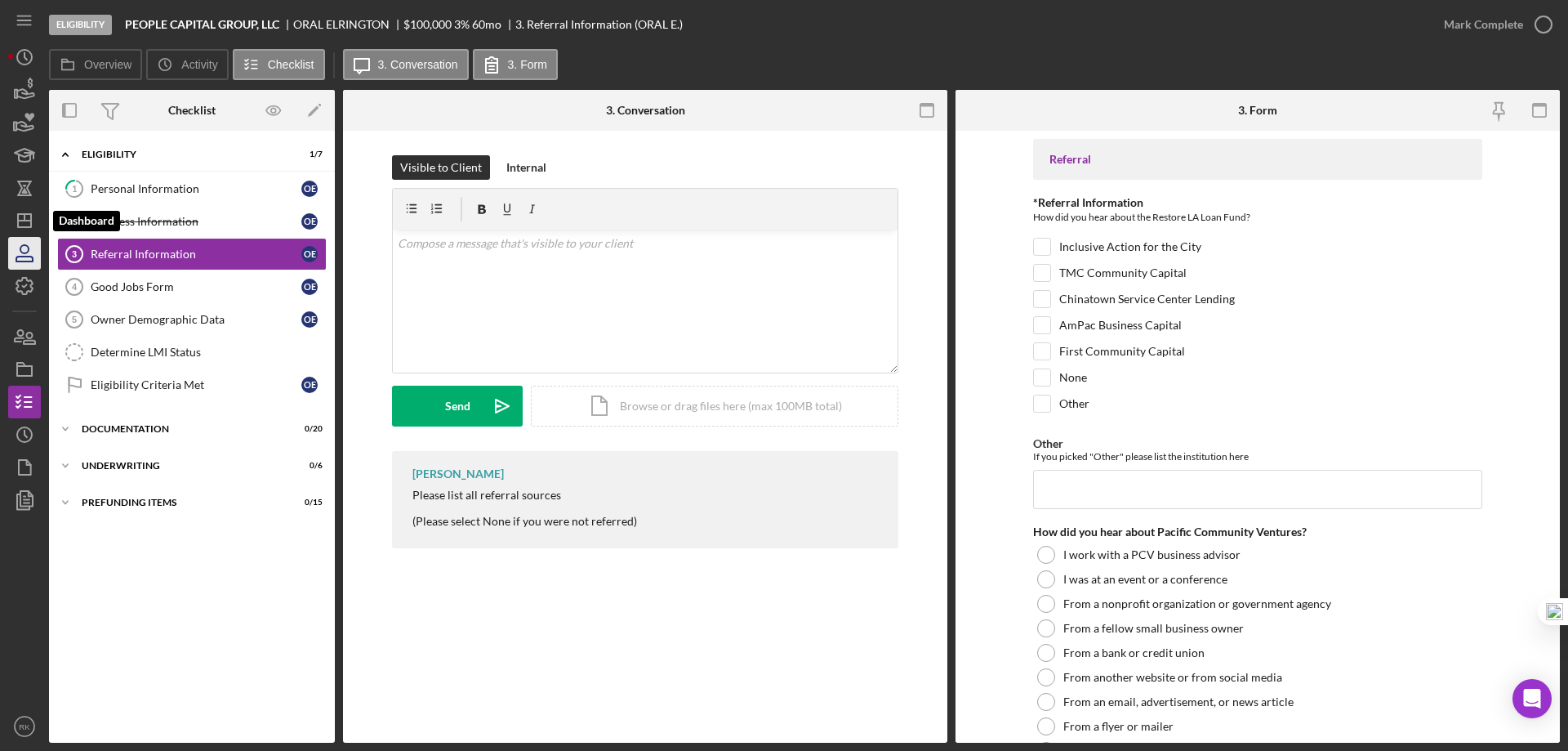
drag, startPoint x: 39, startPoint y: 222, endPoint x: 12, endPoint y: 243, distance: 34.2
click at [39, 222] on icon "Icon/Dashboard" at bounding box center [24, 221] width 41 height 41
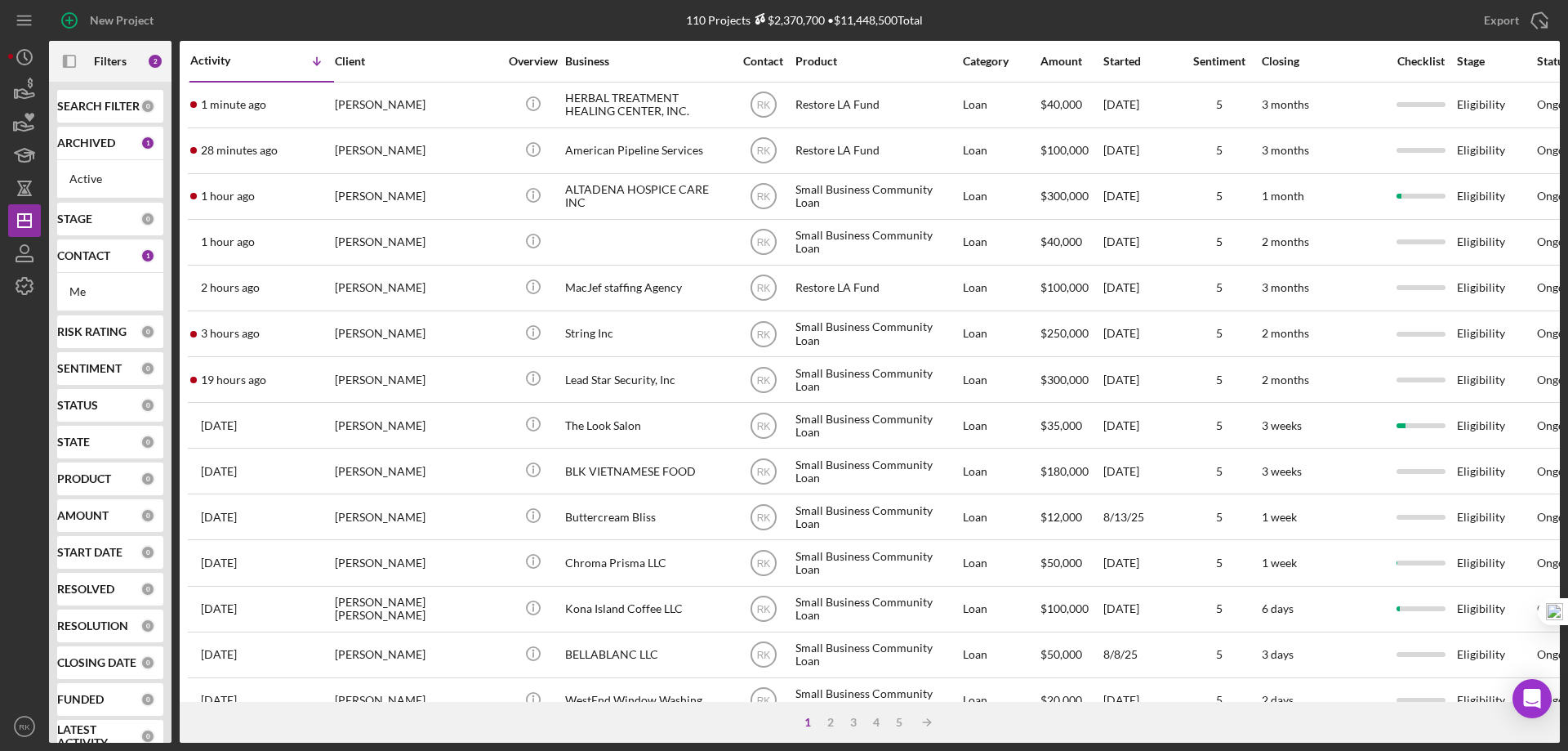
click at [102, 252] on b "CONTACT" at bounding box center [83, 255] width 53 height 13
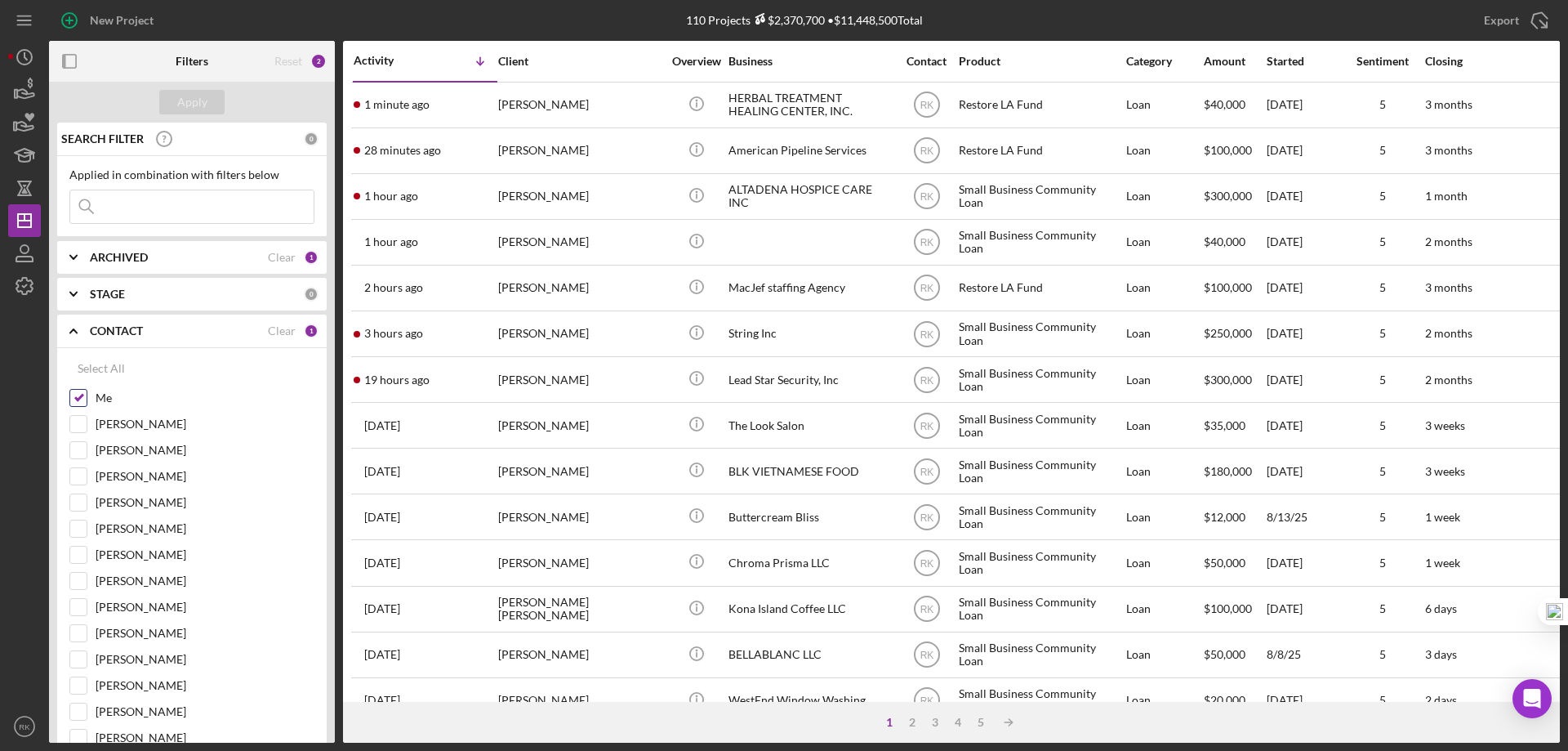
click at [89, 405] on div "Me" at bounding box center [192, 402] width 245 height 26
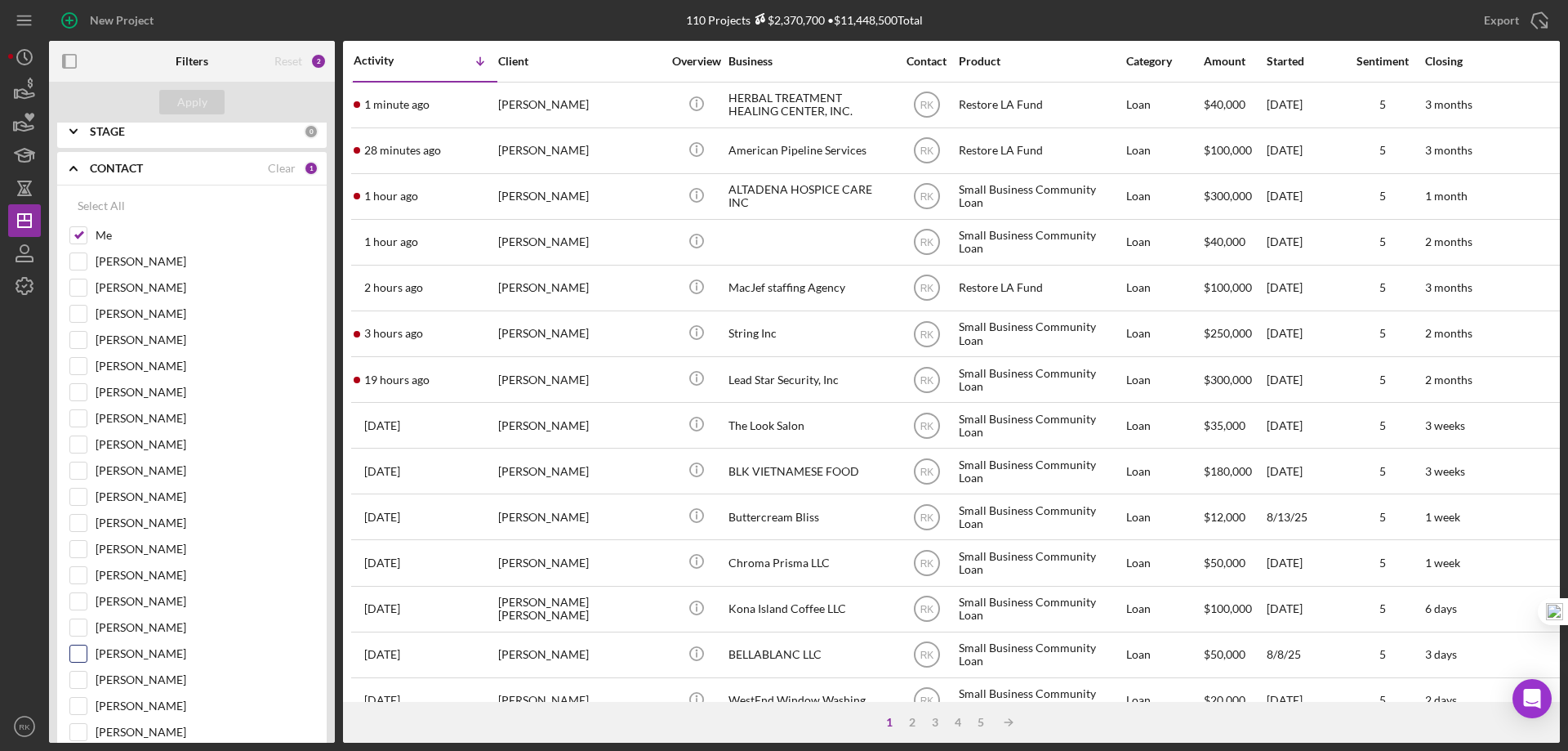
scroll to position [163, 0]
drag, startPoint x: 80, startPoint y: 675, endPoint x: 79, endPoint y: 572, distance: 103.0
click at [79, 674] on input "[PERSON_NAME]" at bounding box center [78, 679] width 16 height 16
checkbox input "true"
click at [77, 236] on input "Me" at bounding box center [78, 234] width 16 height 16
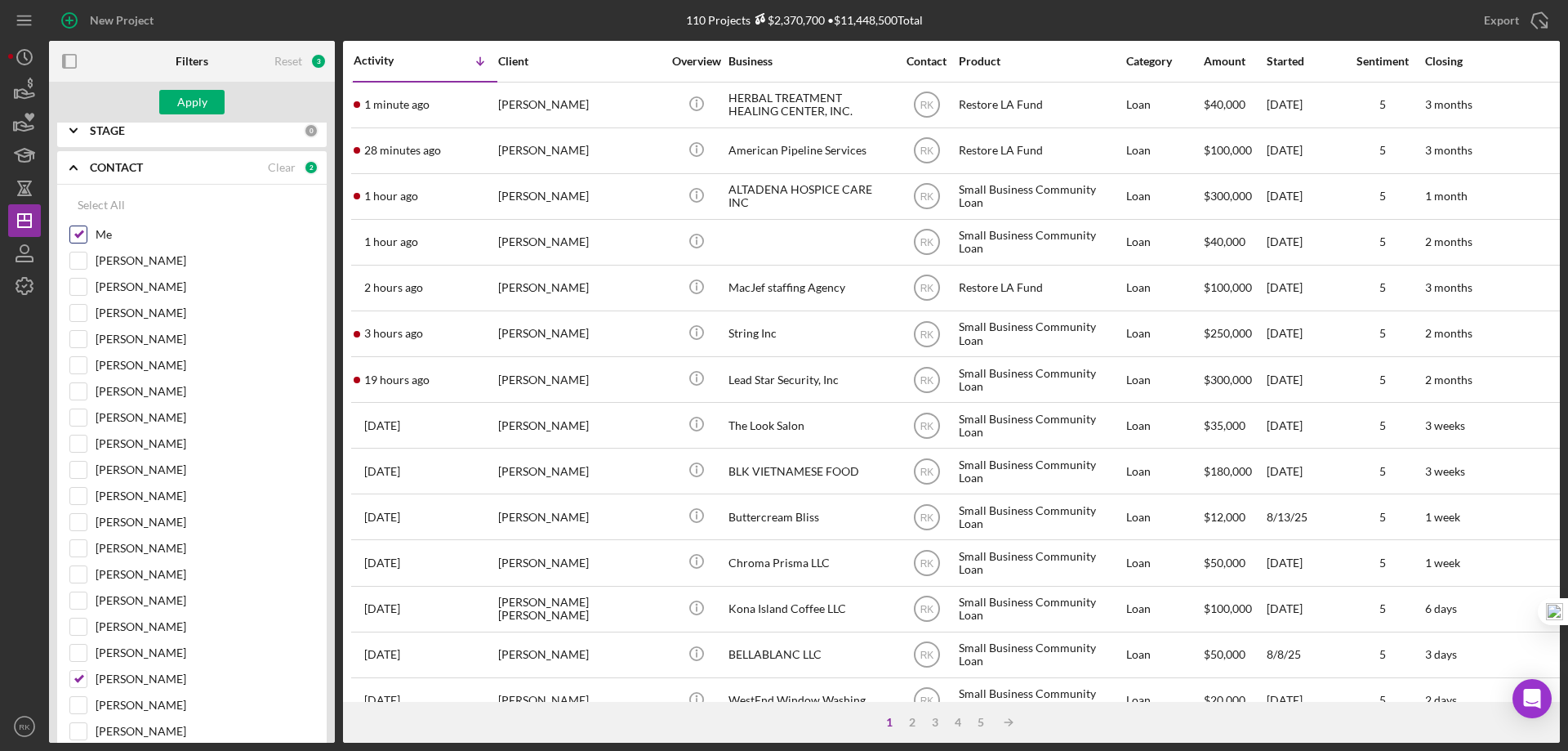
checkbox input "false"
click at [200, 96] on div "Apply" at bounding box center [192, 102] width 30 height 24
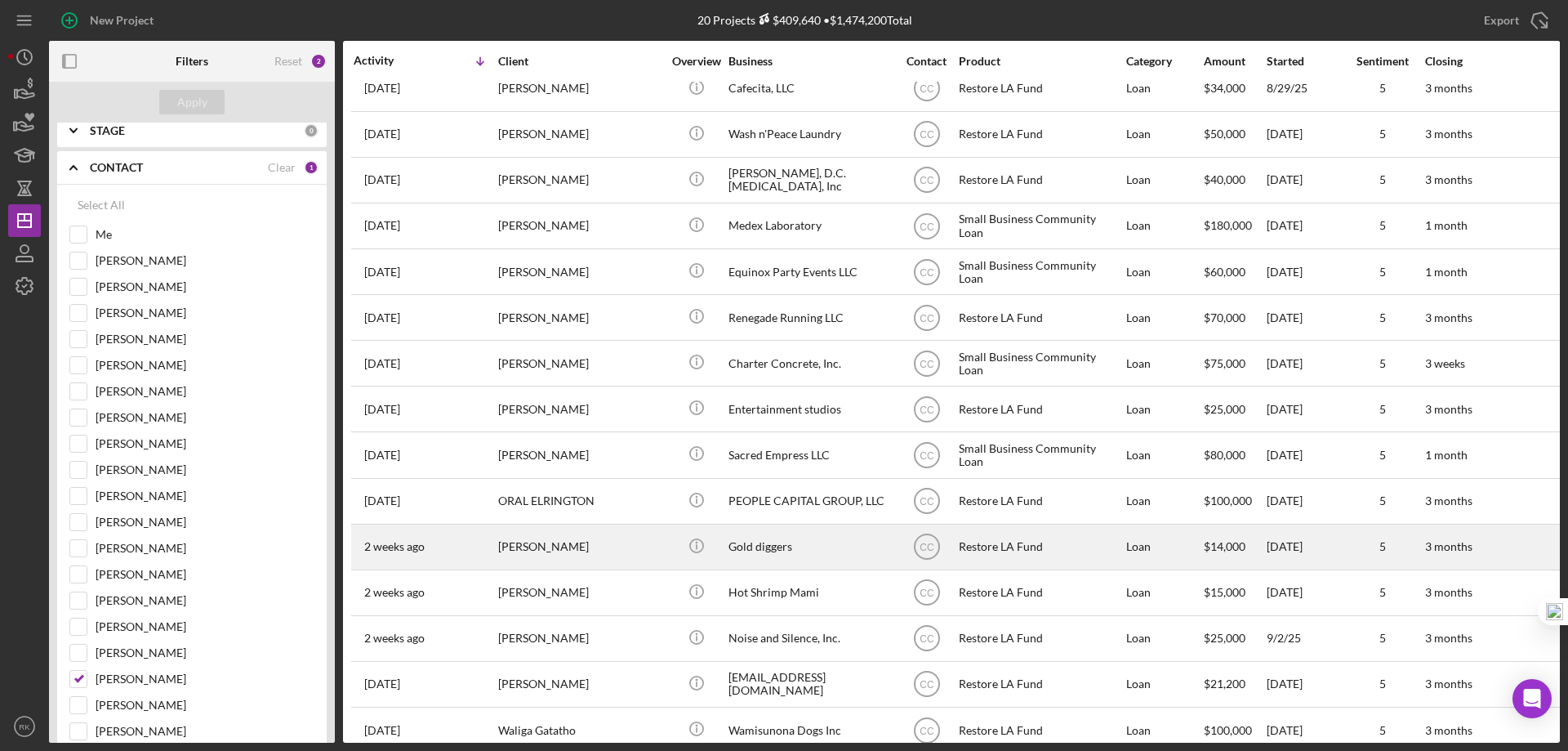
scroll to position [109, 0]
click at [767, 548] on div "Gold diggers" at bounding box center [810, 546] width 163 height 43
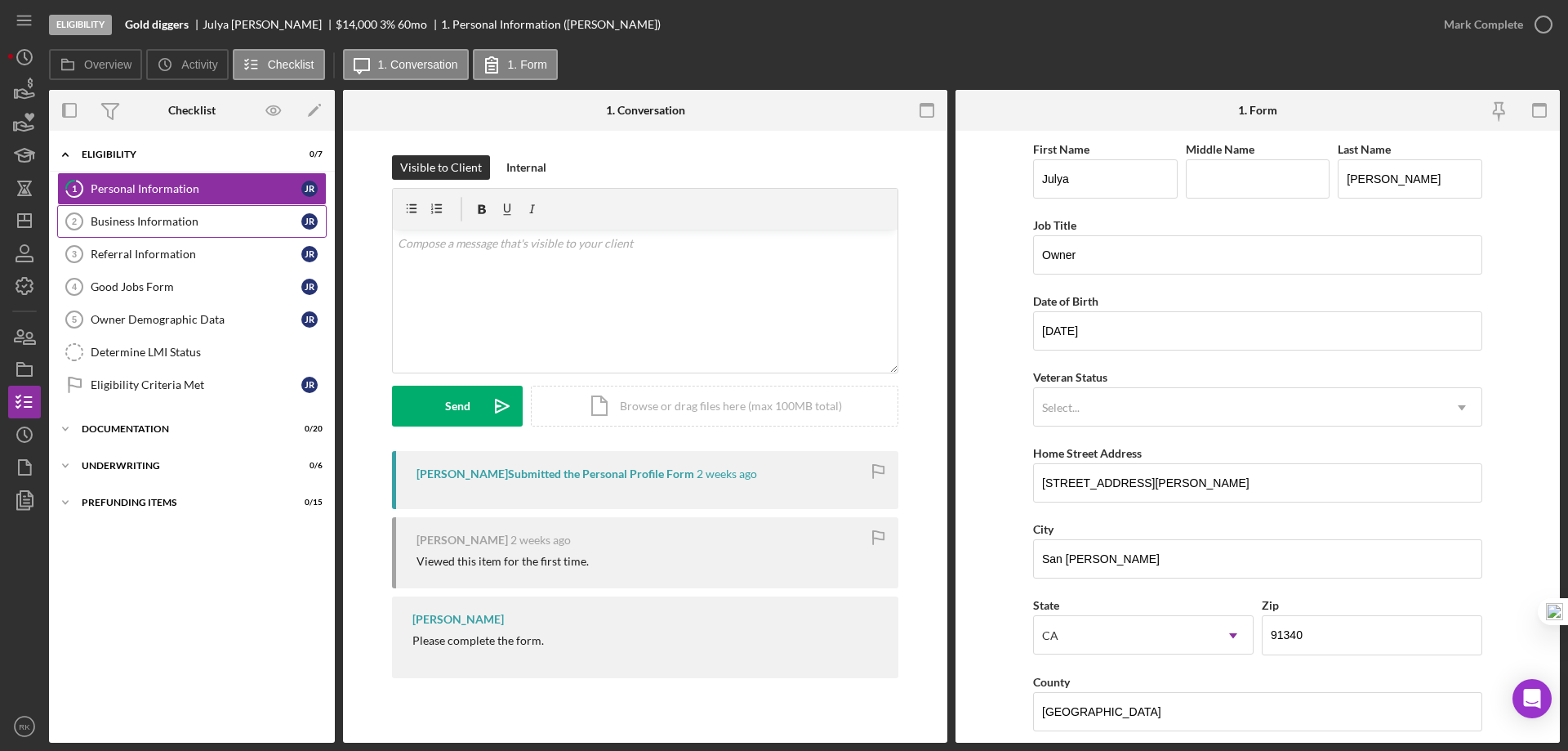
click at [130, 236] on link "Business Information 2 Business Information J R" at bounding box center [192, 221] width 270 height 33
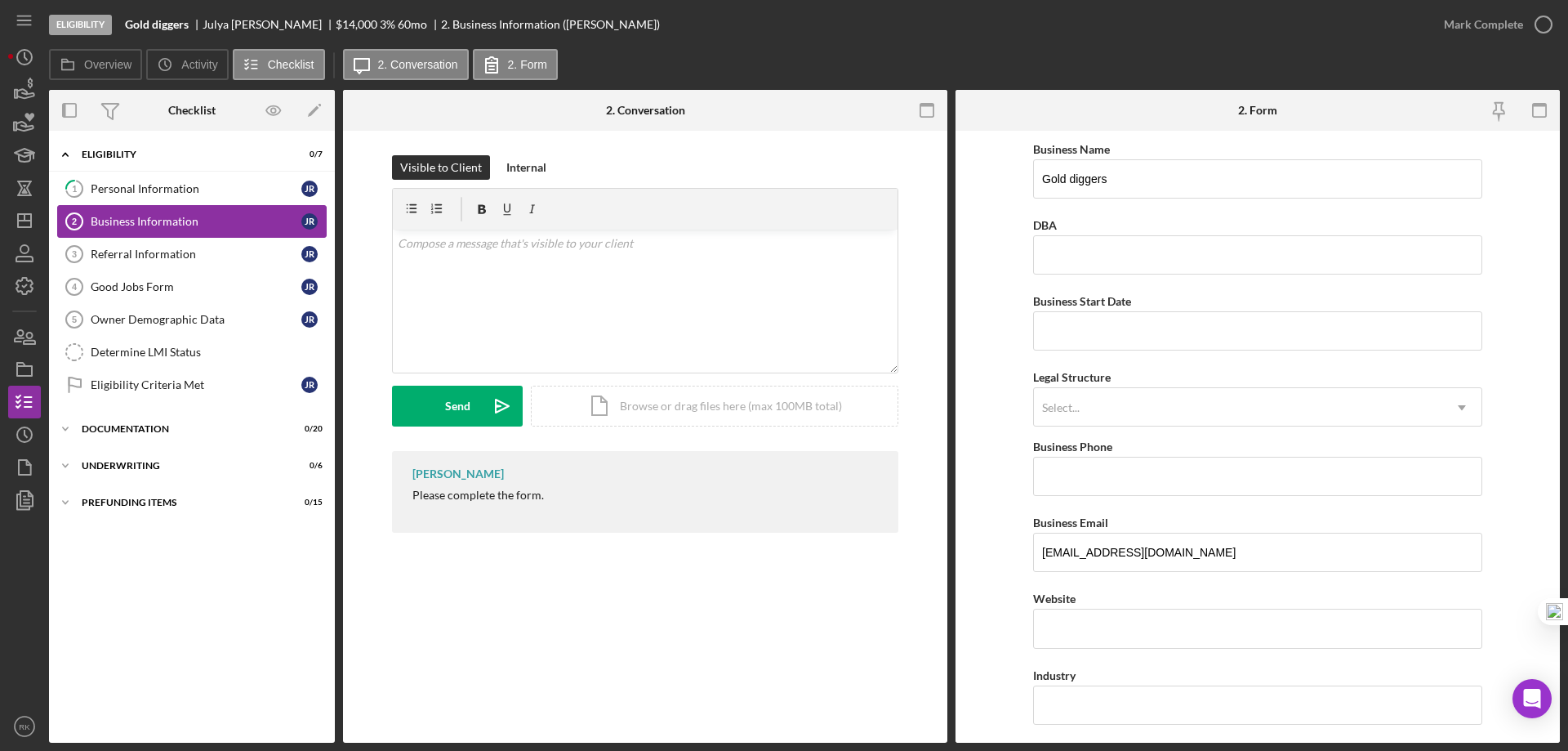
click at [183, 184] on div "Personal Information" at bounding box center [195, 188] width 211 height 13
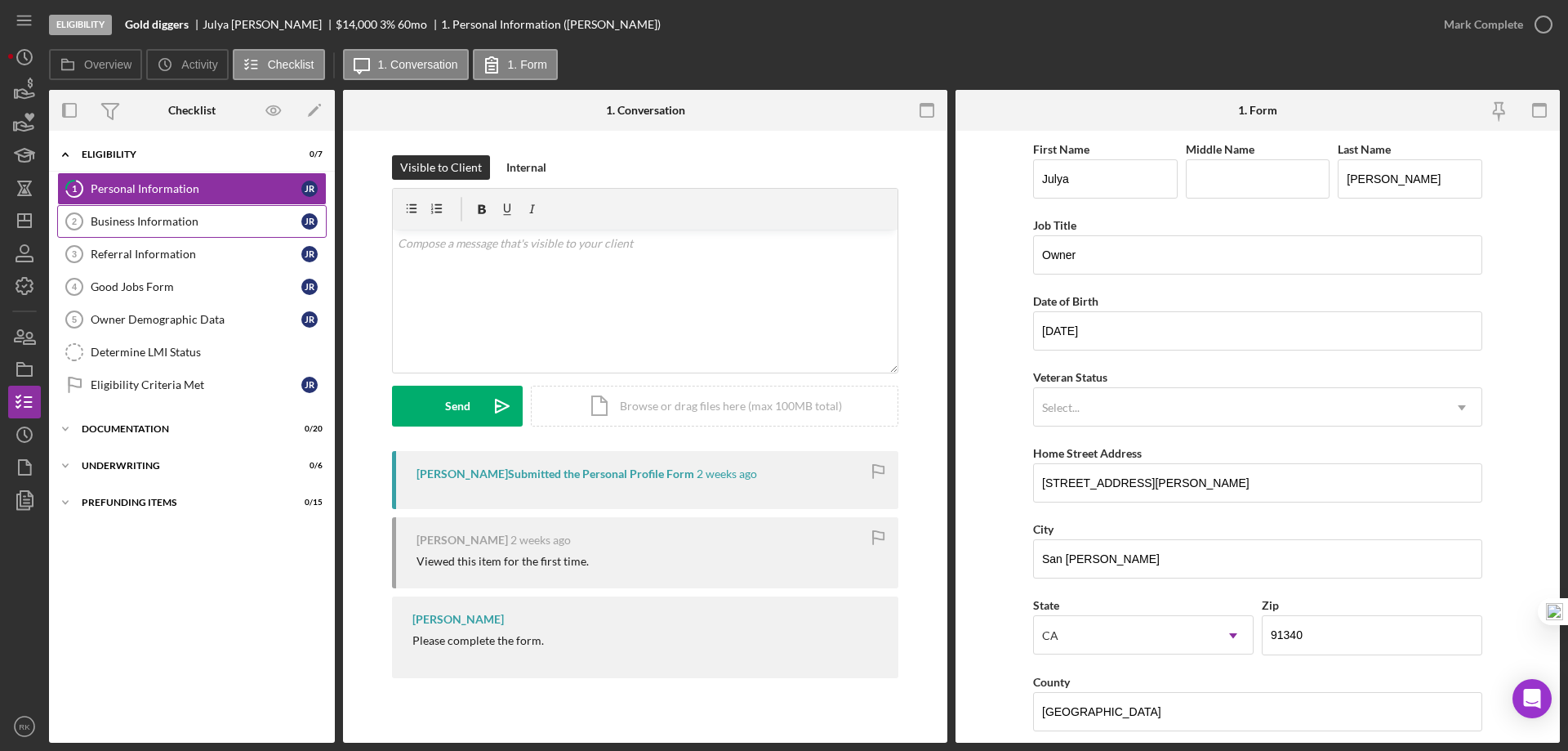
click at [179, 227] on div "Business Information" at bounding box center [195, 221] width 211 height 13
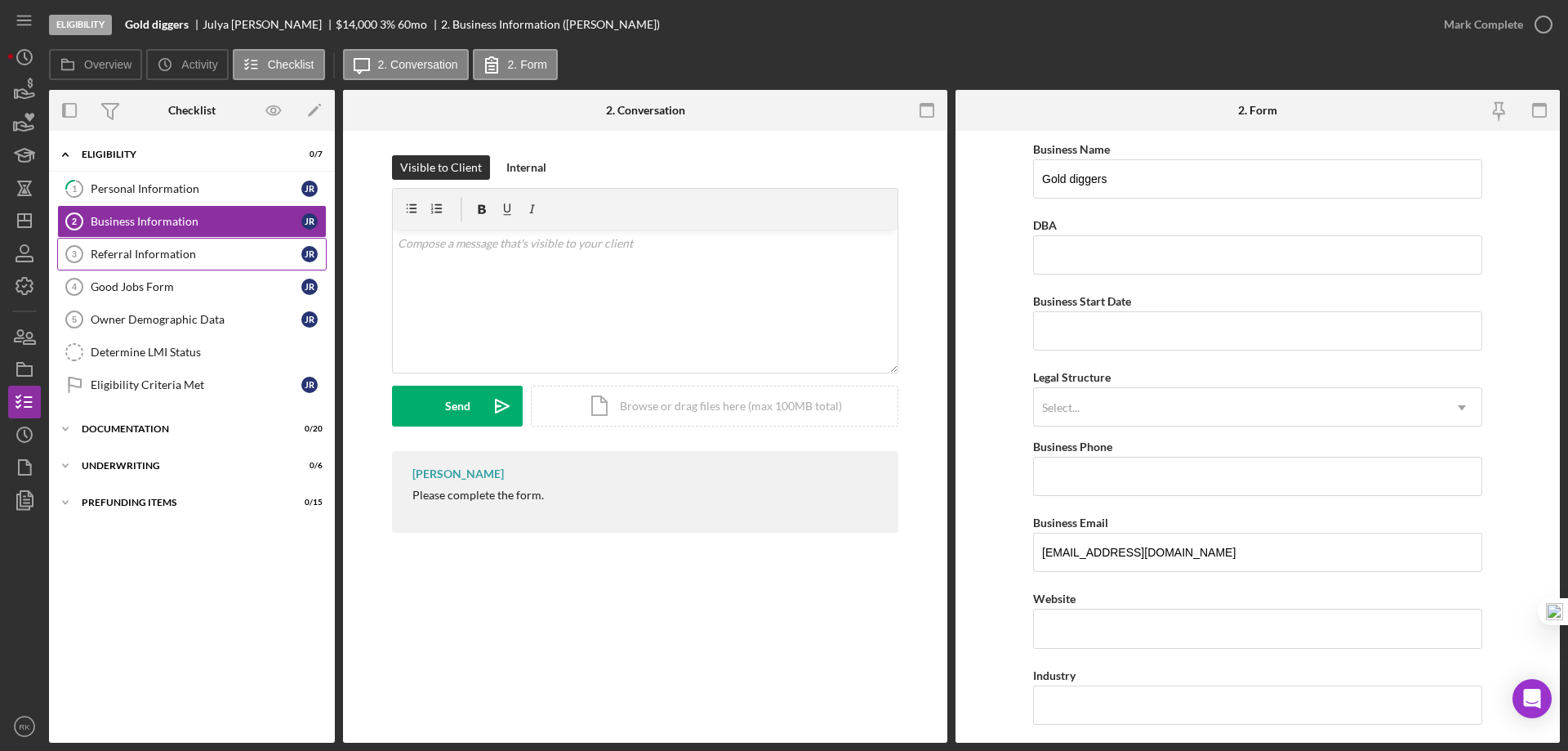
click at [178, 261] on link "Referral Information 3 Referral Information J R" at bounding box center [192, 254] width 270 height 33
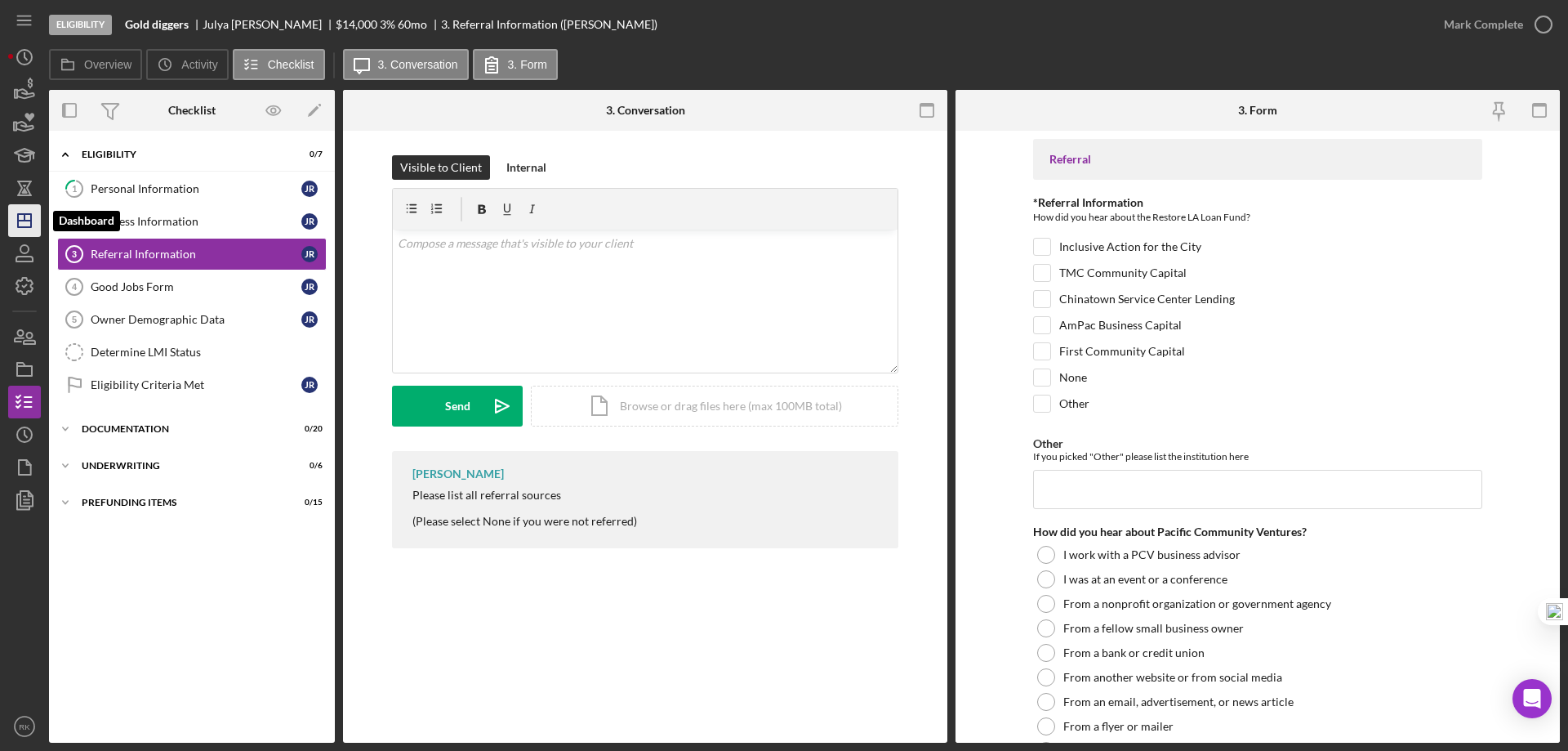
click at [23, 217] on icon "Icon/Dashboard" at bounding box center [24, 221] width 41 height 41
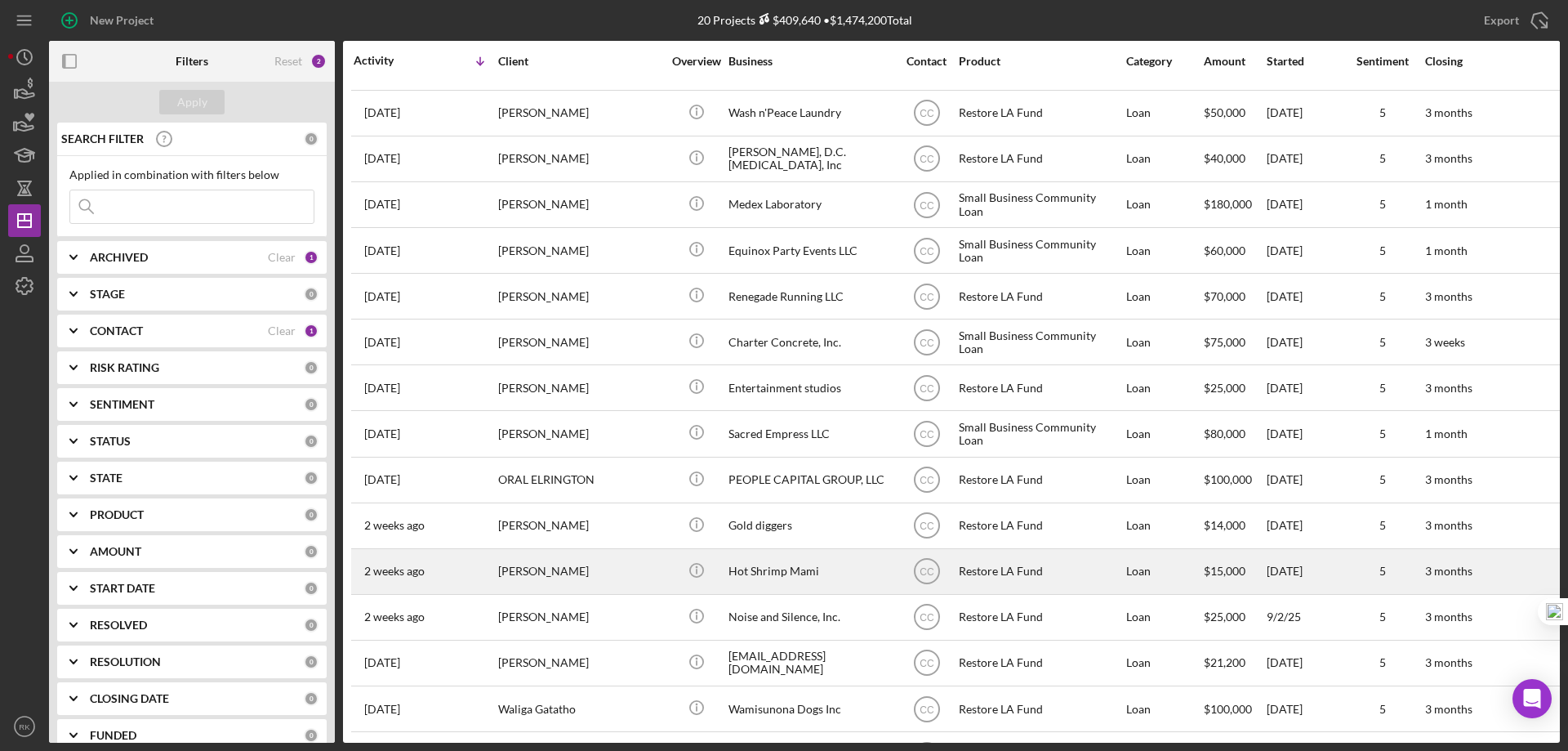
scroll to position [134, 0]
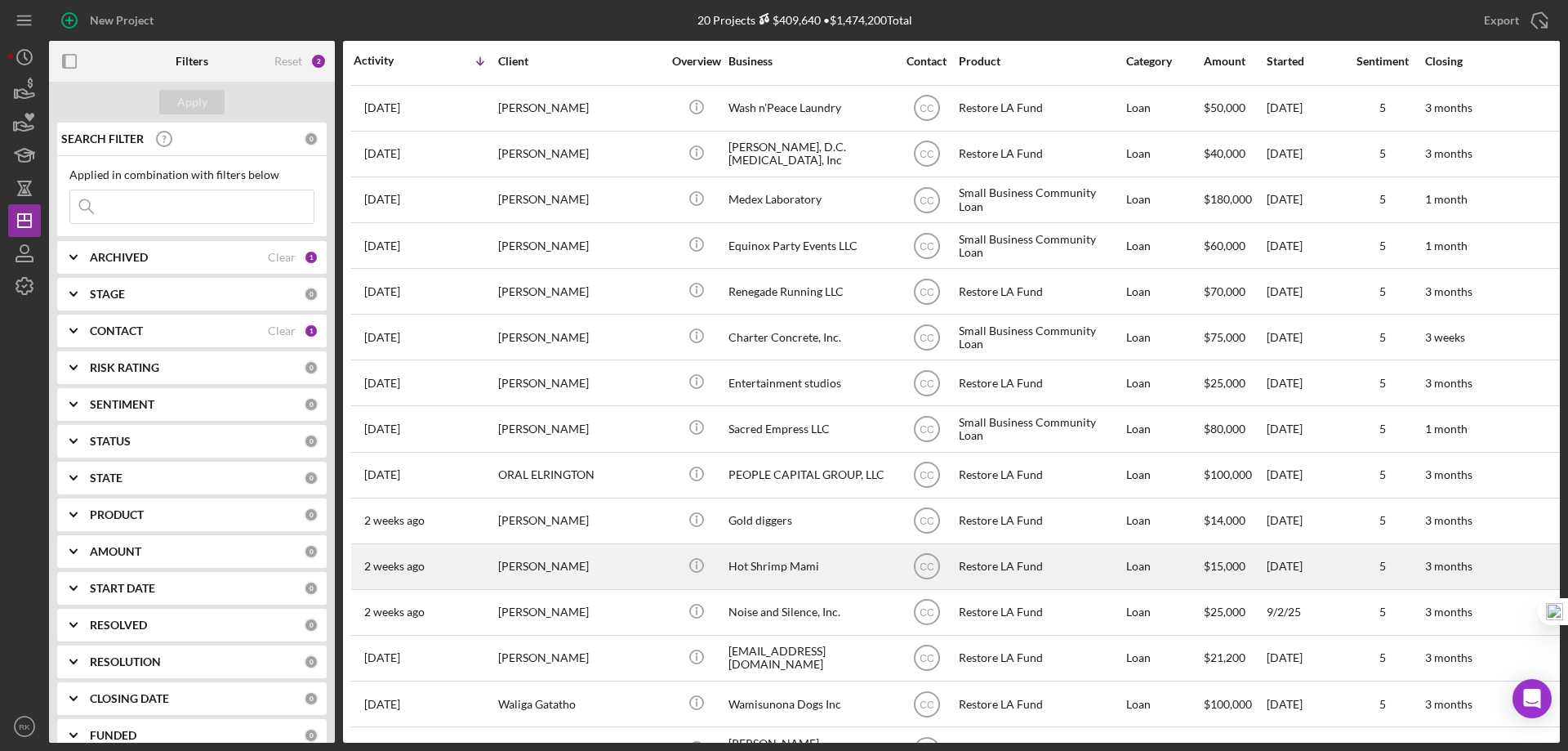
click at [800, 569] on div "Hot Shrimp Mami" at bounding box center [810, 567] width 163 height 43
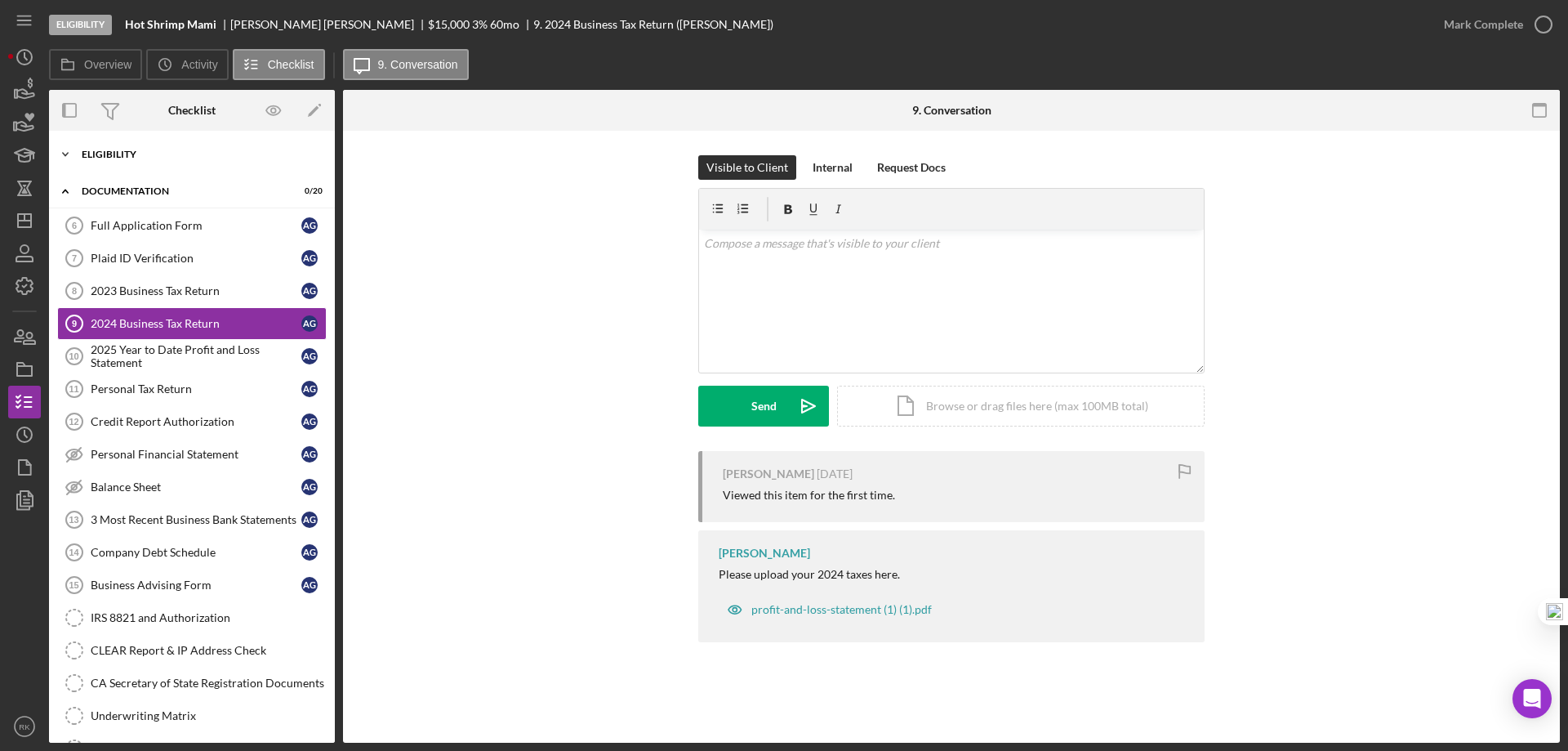
click at [144, 162] on div "Icon/Expander Eligibility 7 / 7" at bounding box center [191, 155] width 285 height 33
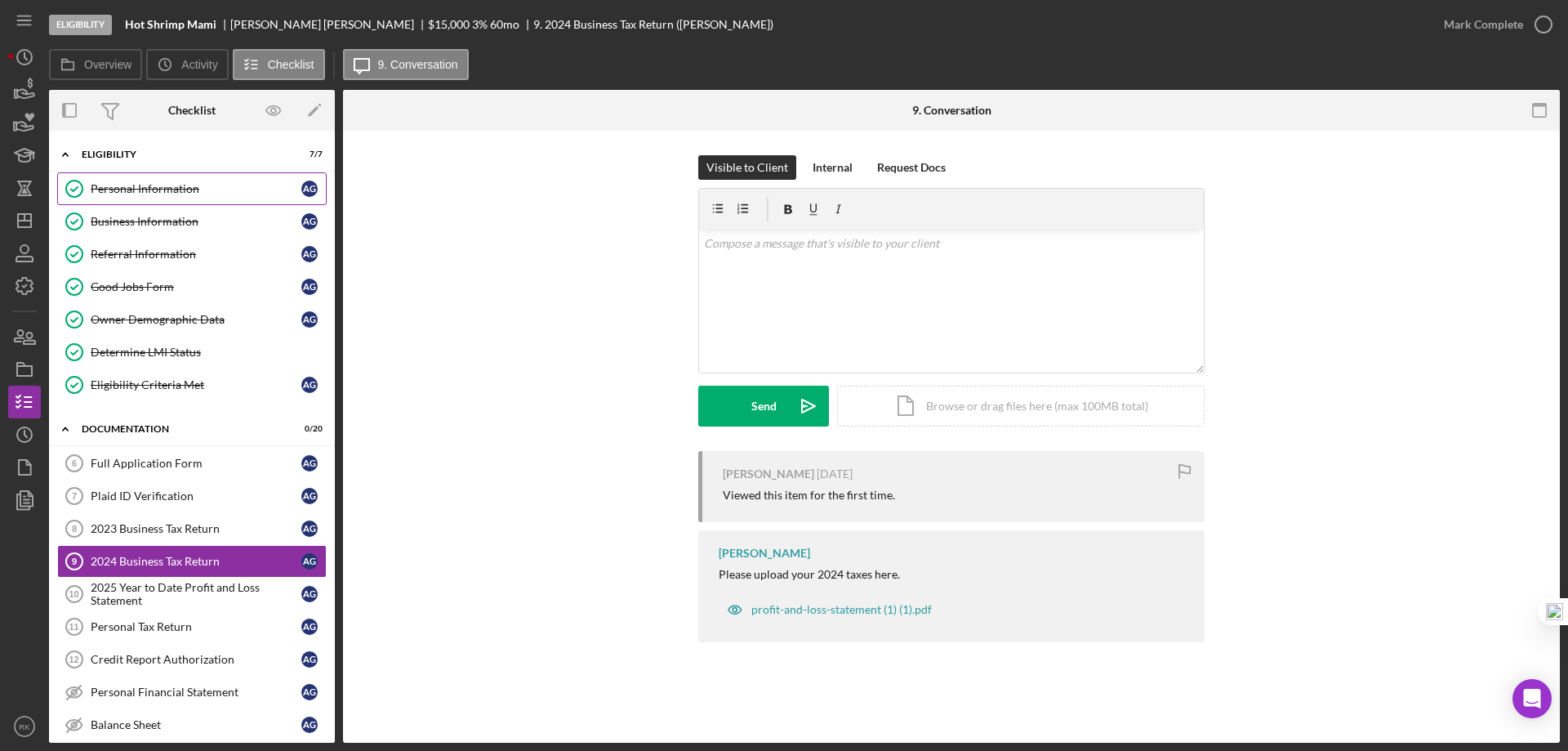
click at [154, 191] on div "Personal Information" at bounding box center [195, 188] width 211 height 13
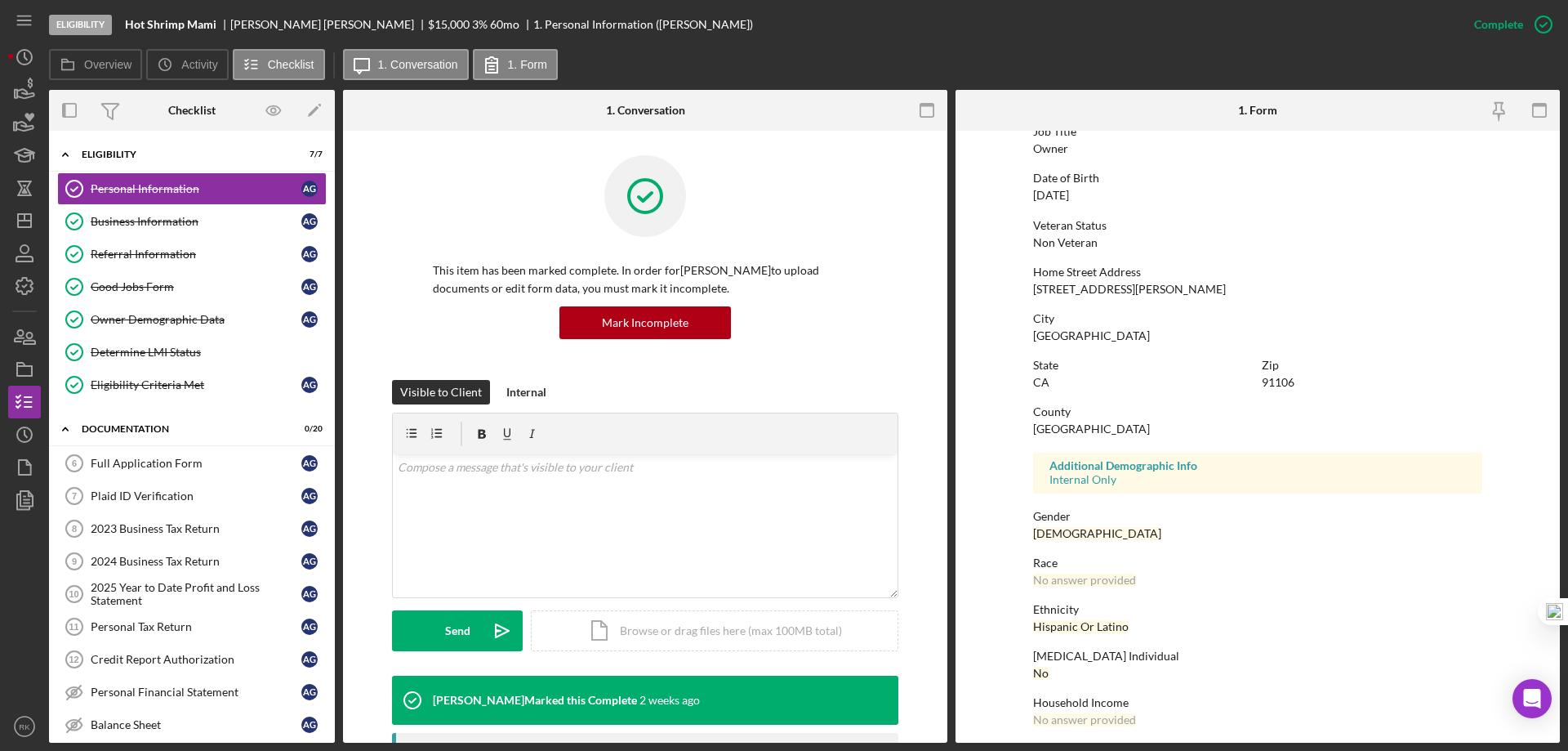
scroll to position [150, 0]
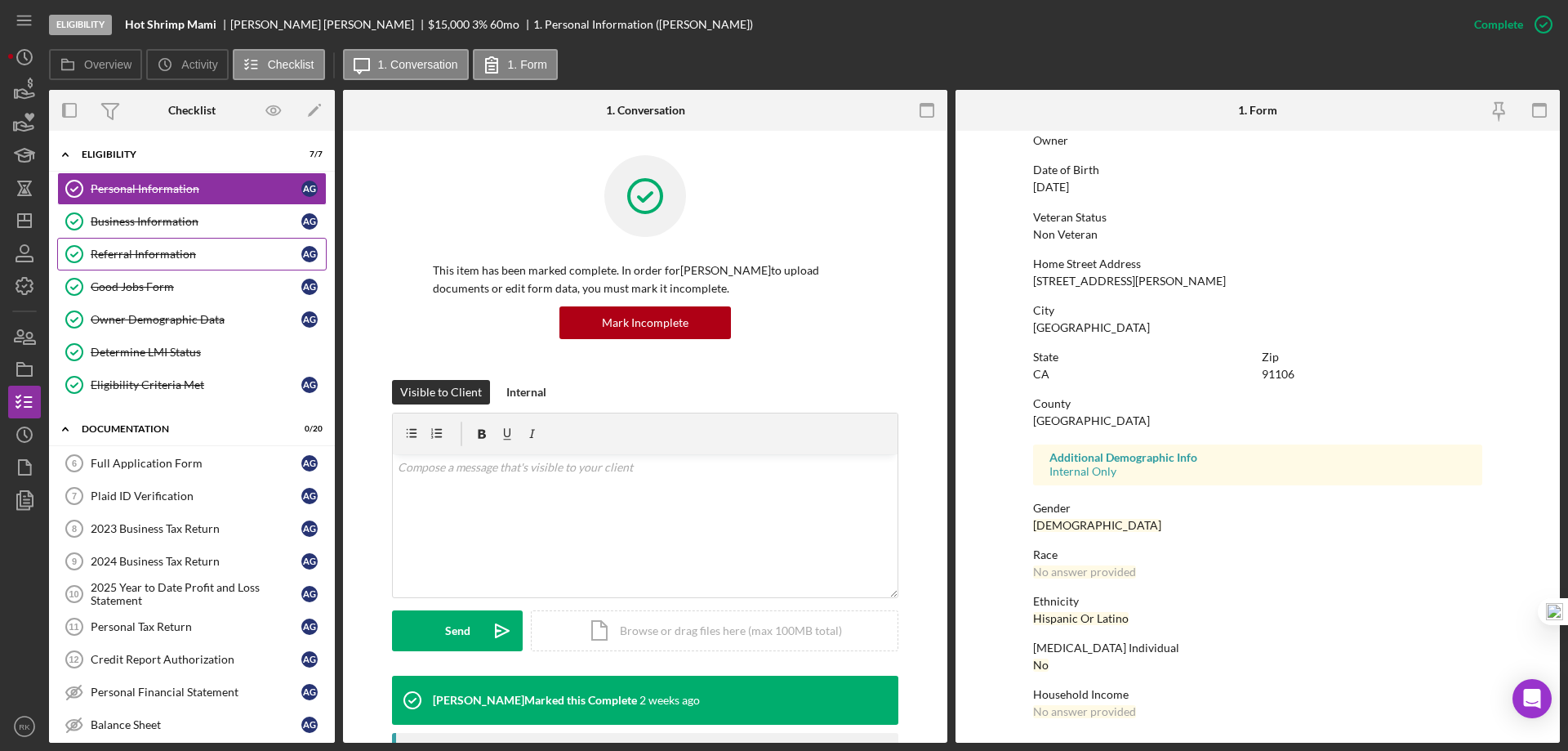
drag, startPoint x: 146, startPoint y: 254, endPoint x: 156, endPoint y: 268, distance: 17.2
click at [146, 254] on div "Referral Information" at bounding box center [195, 254] width 211 height 13
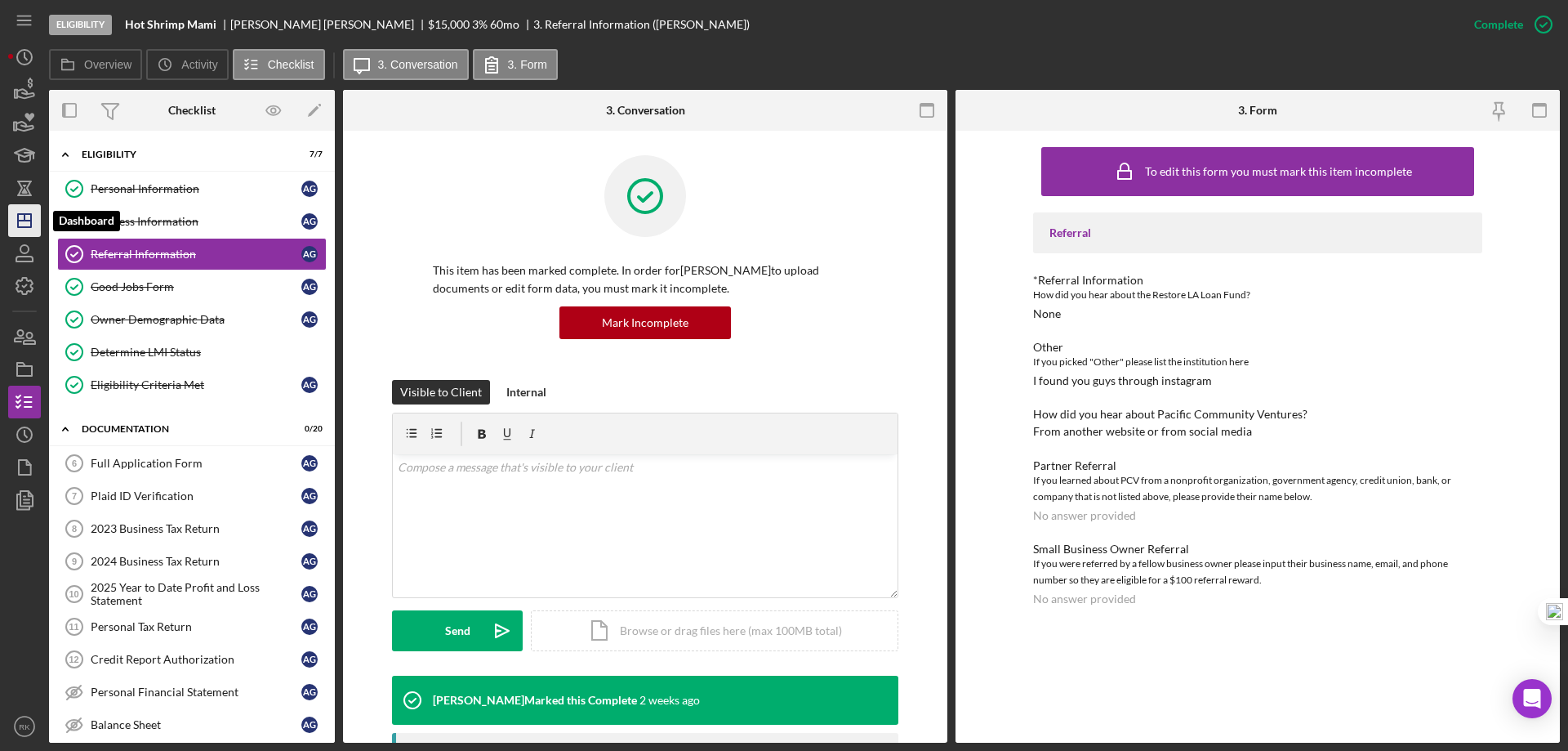
click at [33, 226] on icon "Icon/Dashboard" at bounding box center [24, 221] width 41 height 41
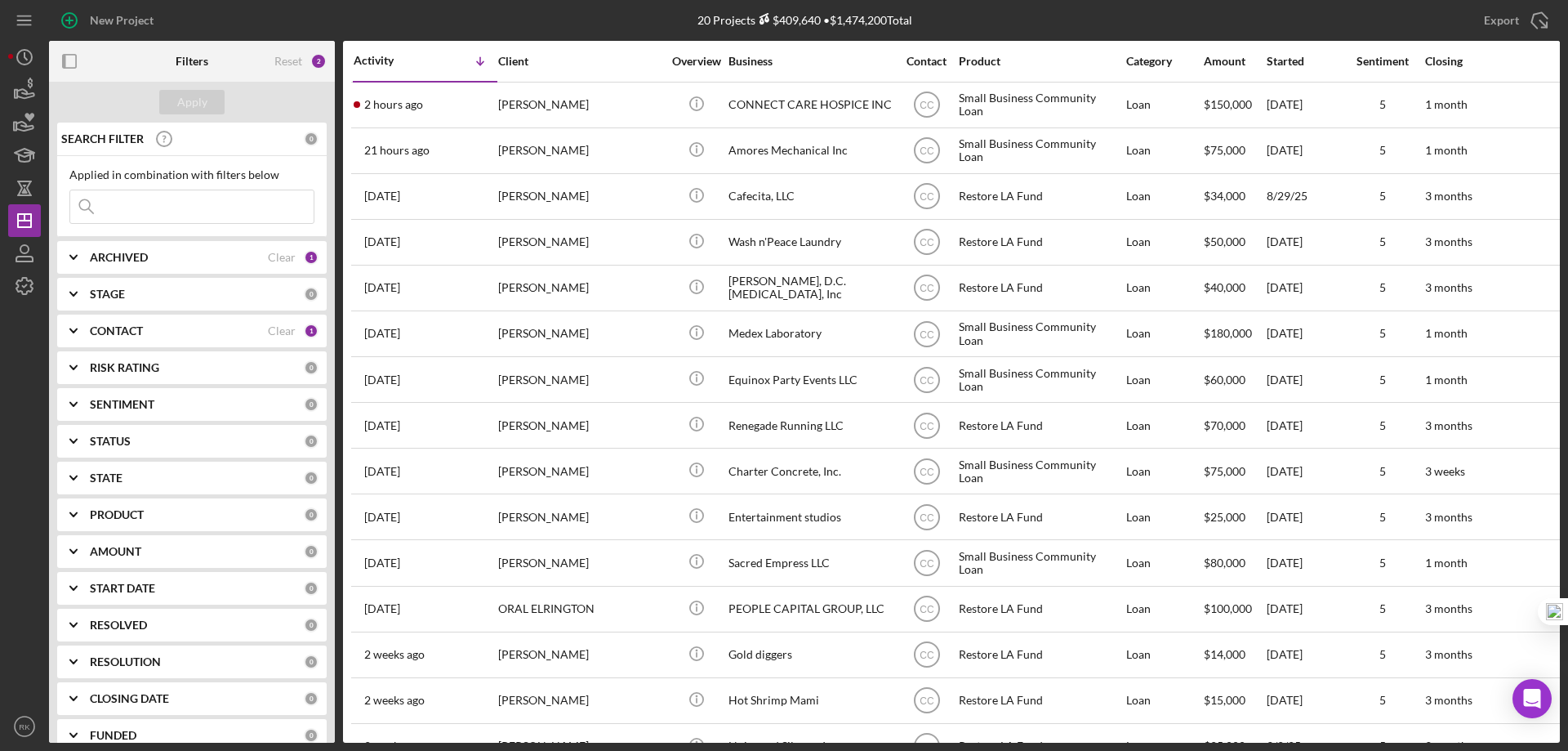
click at [277, 332] on div "Clear" at bounding box center [282, 331] width 28 height 13
click at [120, 326] on b "CONTACT" at bounding box center [116, 331] width 53 height 13
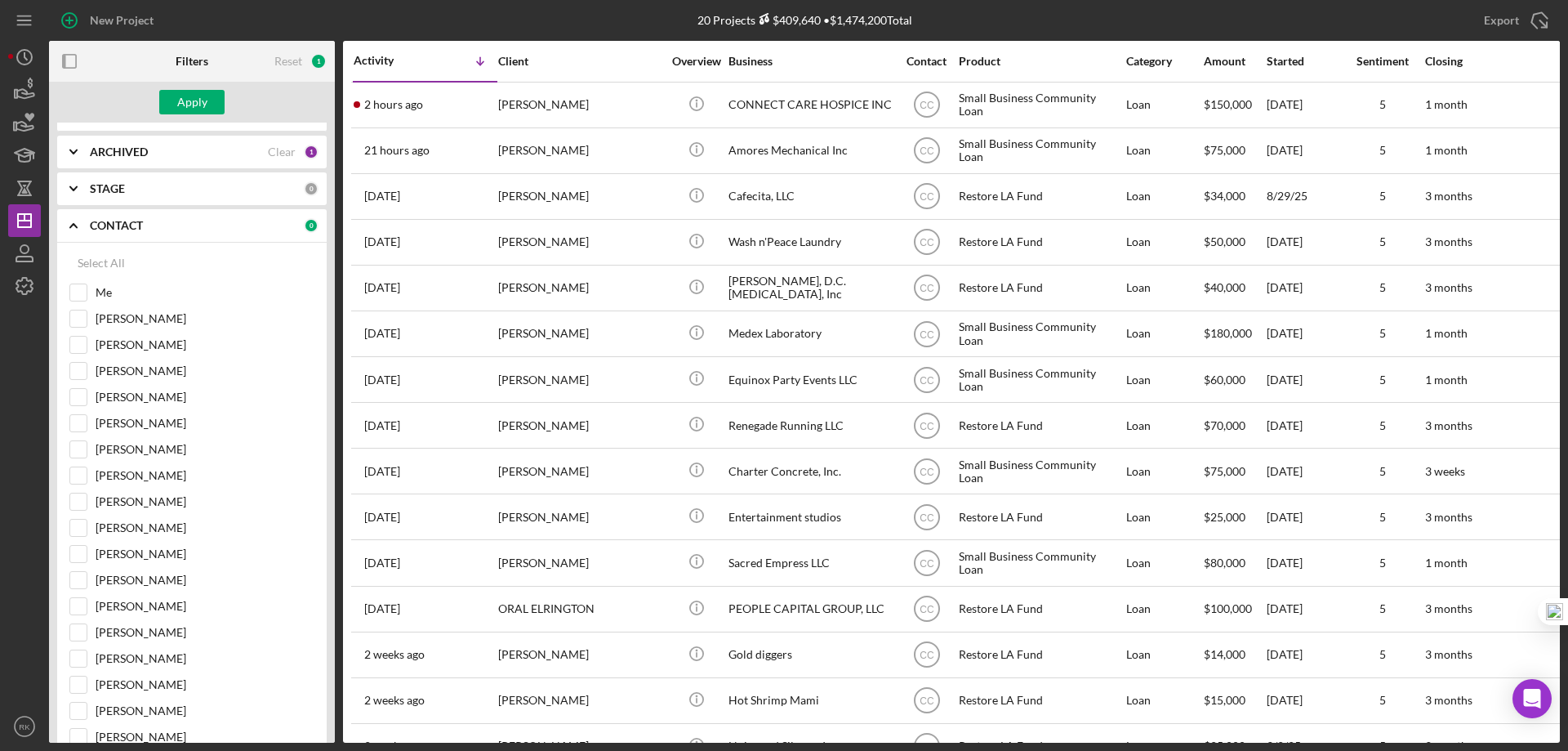
scroll to position [109, 0]
click at [75, 494] on input "[PERSON_NAME]" at bounding box center [78, 498] width 16 height 16
checkbox input "true"
click at [209, 97] on button "Apply" at bounding box center [192, 102] width 65 height 24
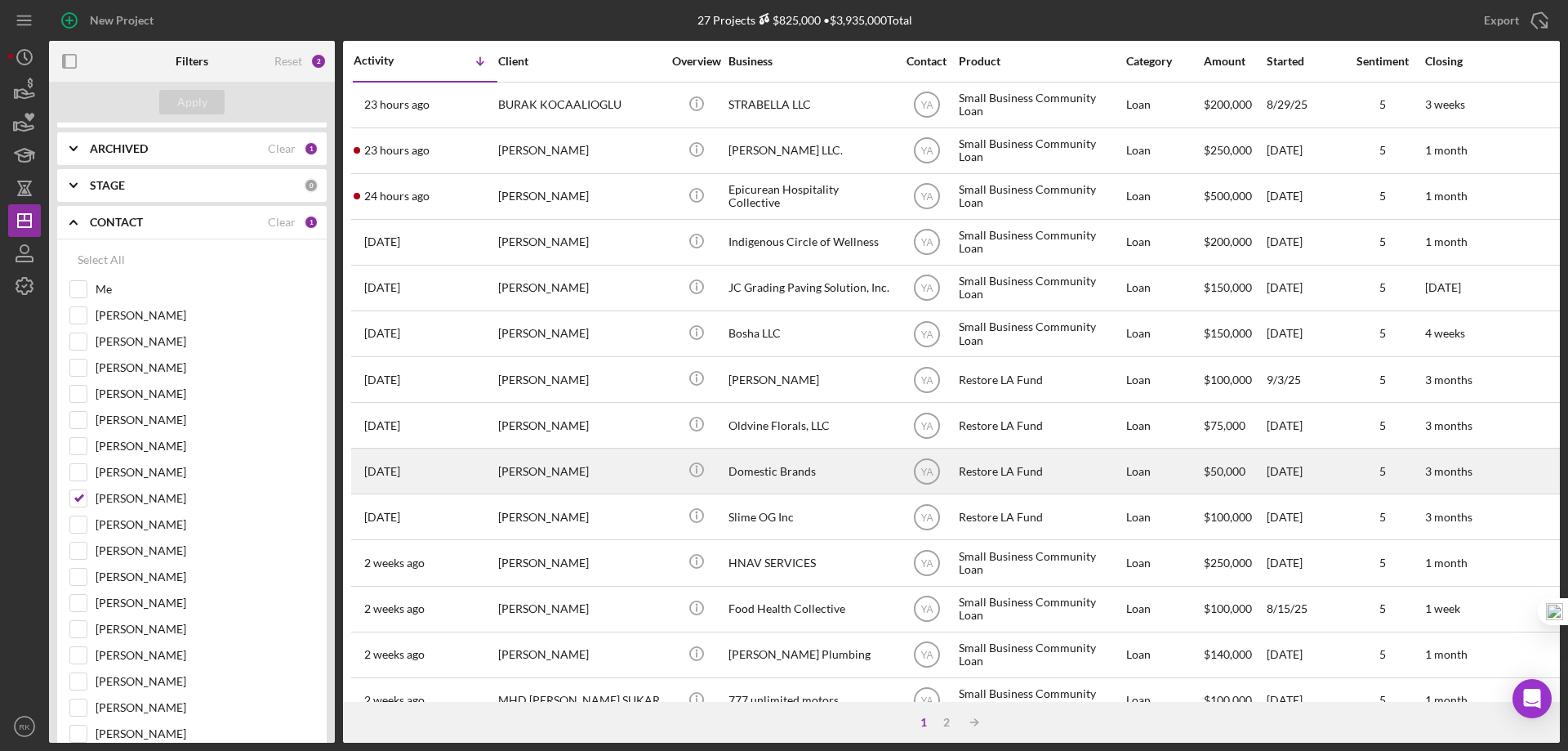
click at [803, 464] on div "Domestic Brands" at bounding box center [810, 471] width 163 height 43
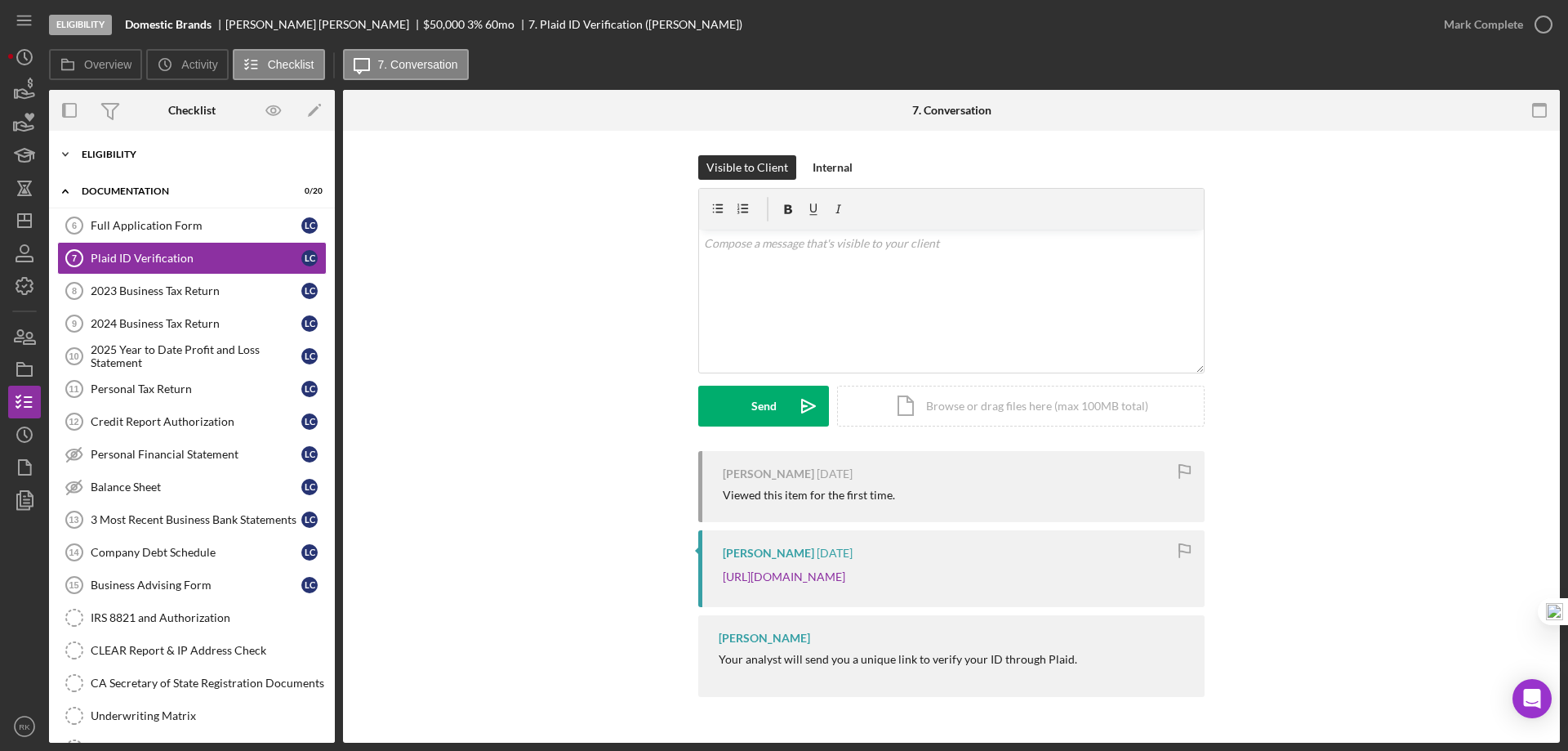
click at [125, 167] on div "Icon/Expander Eligibility 7 / 7" at bounding box center [191, 155] width 285 height 33
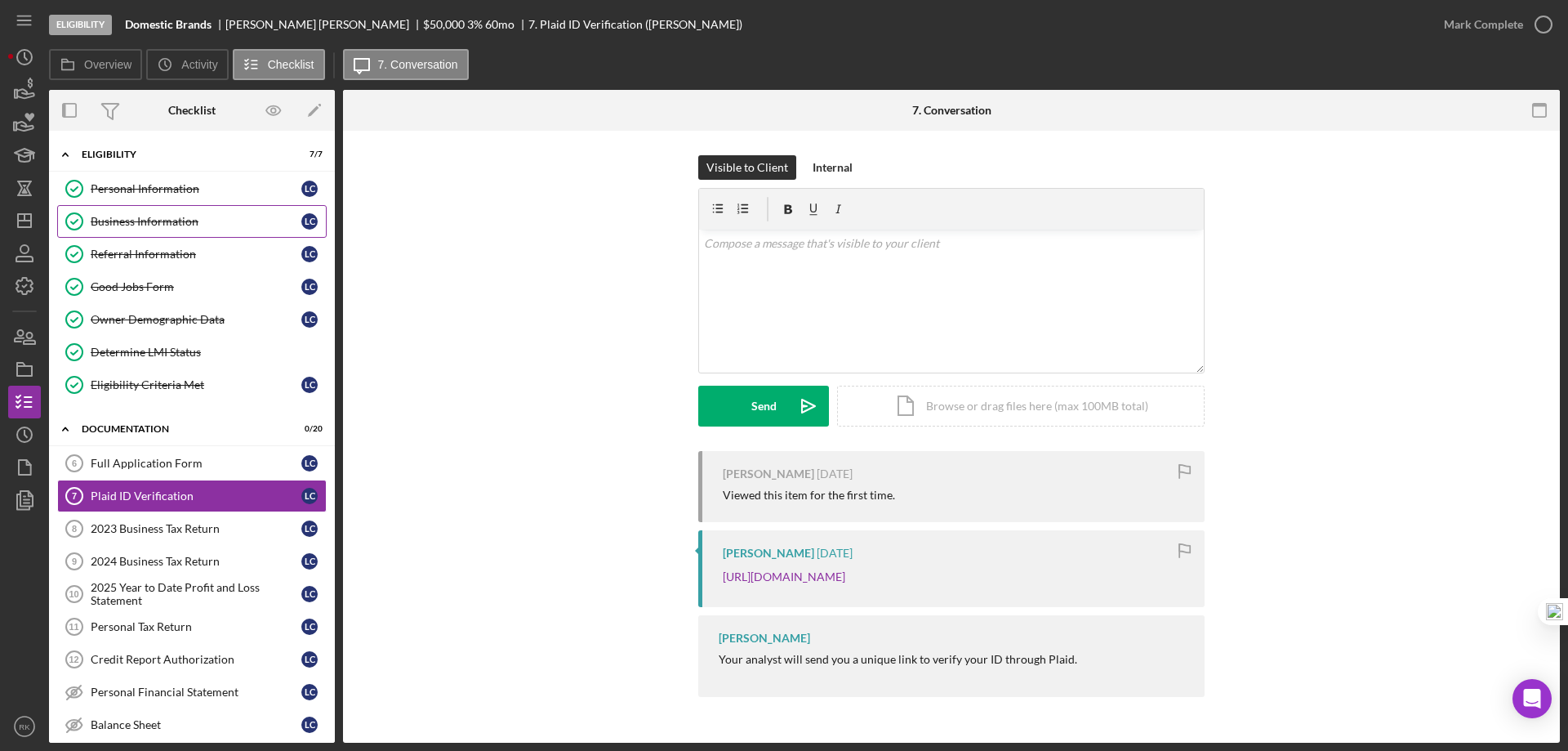
click at [148, 211] on link "Business Information Business Information L C" at bounding box center [192, 221] width 270 height 33
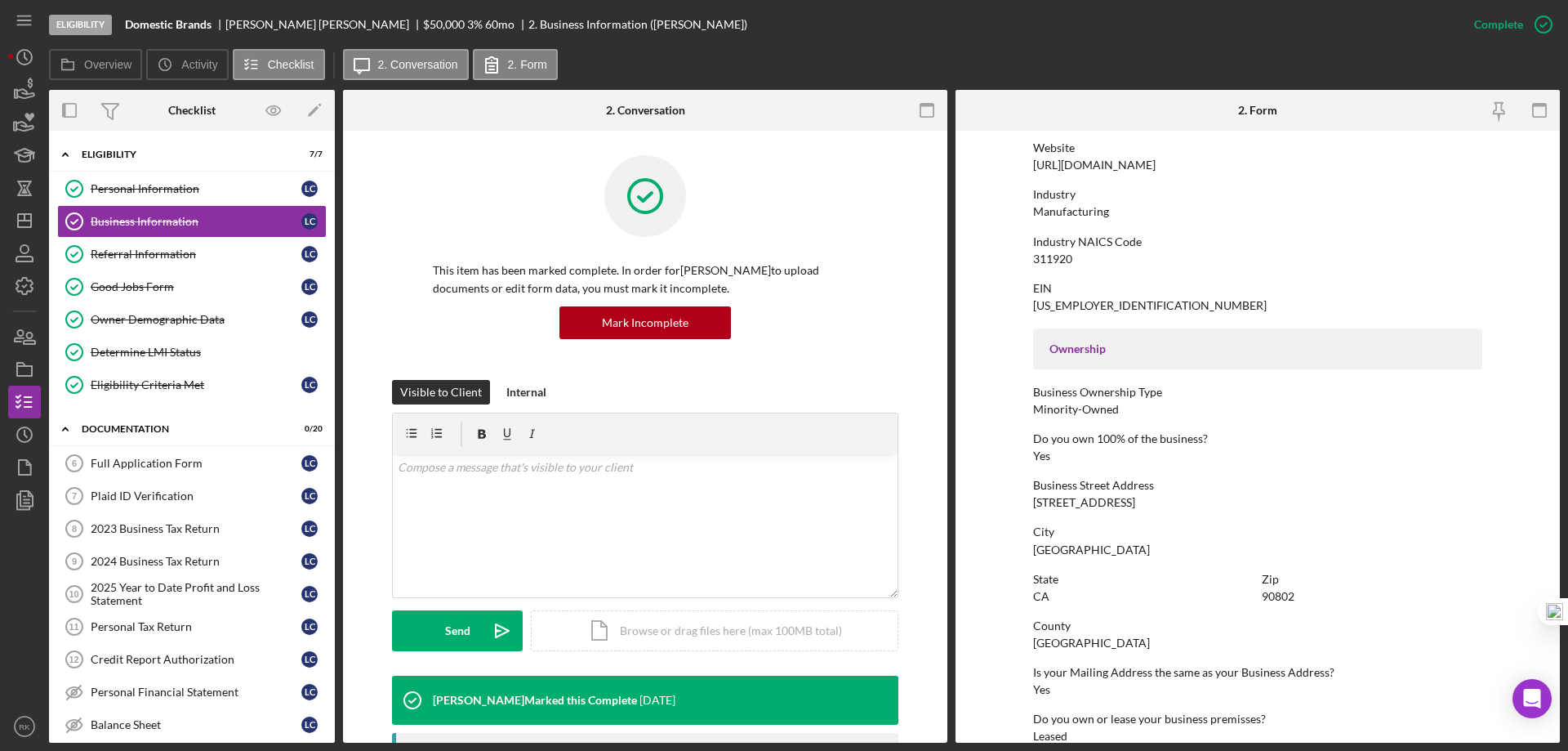
scroll to position [381, 0]
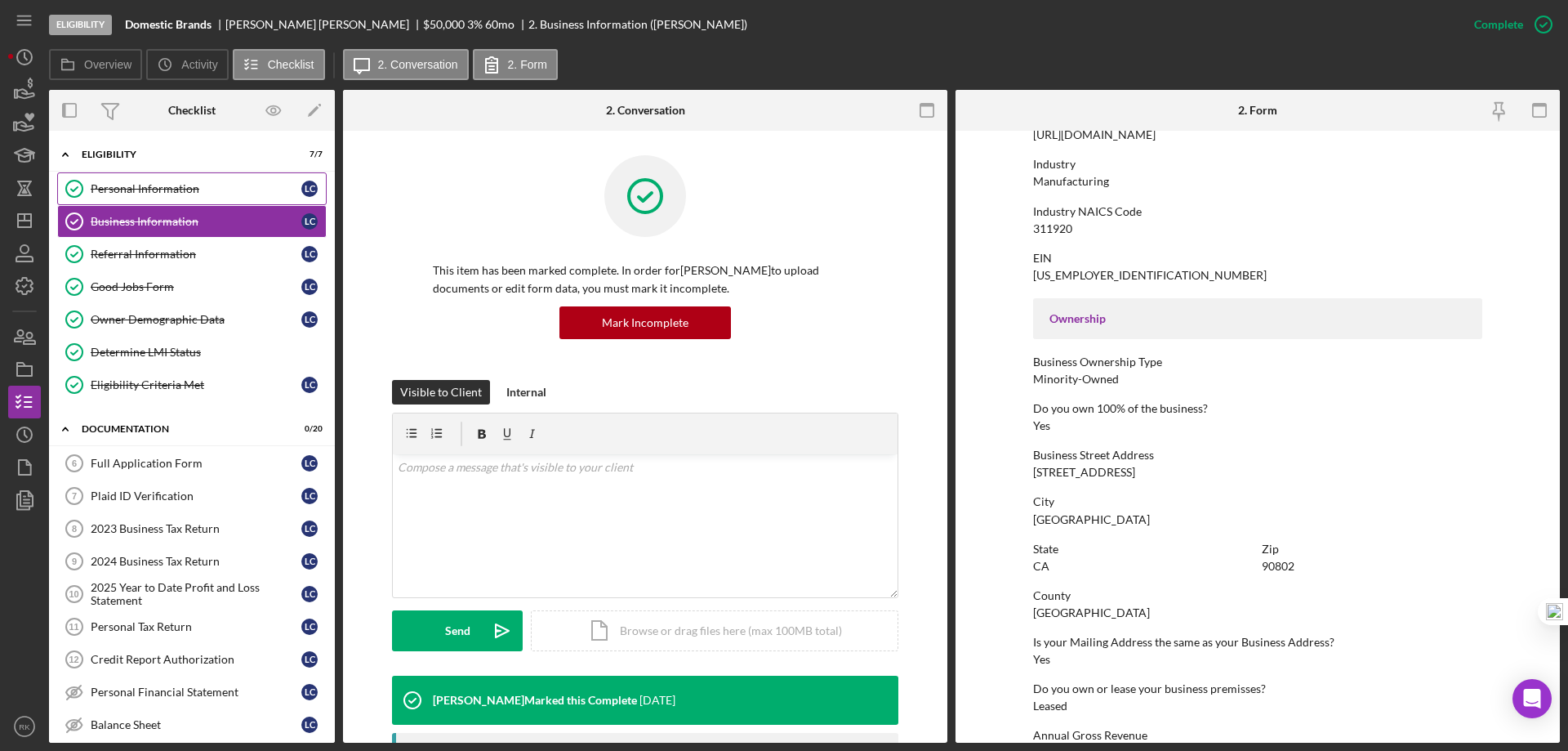
drag, startPoint x: 131, startPoint y: 188, endPoint x: 173, endPoint y: 282, distance: 103.0
click at [131, 188] on div "Personal Information" at bounding box center [195, 188] width 211 height 13
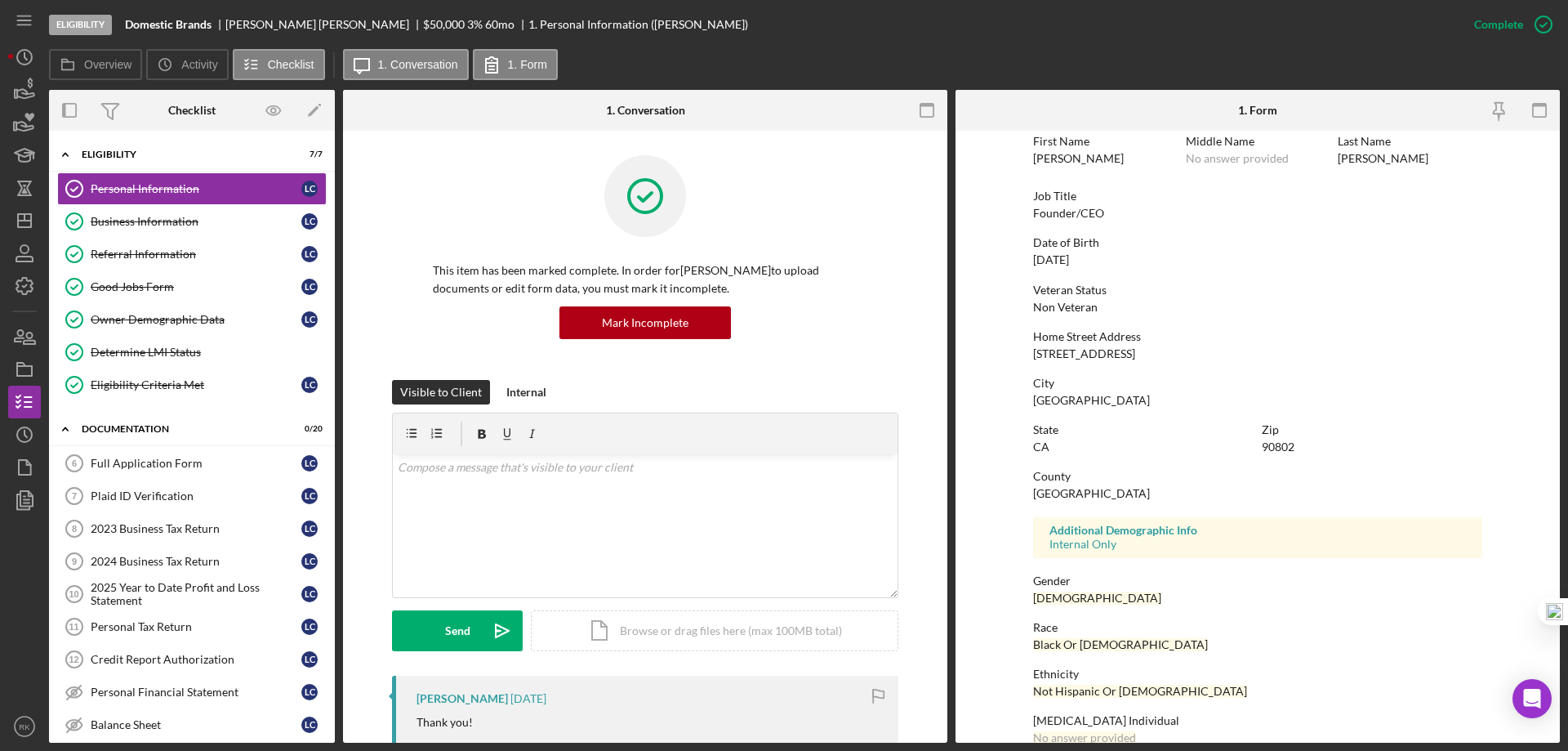
scroll to position [150, 0]
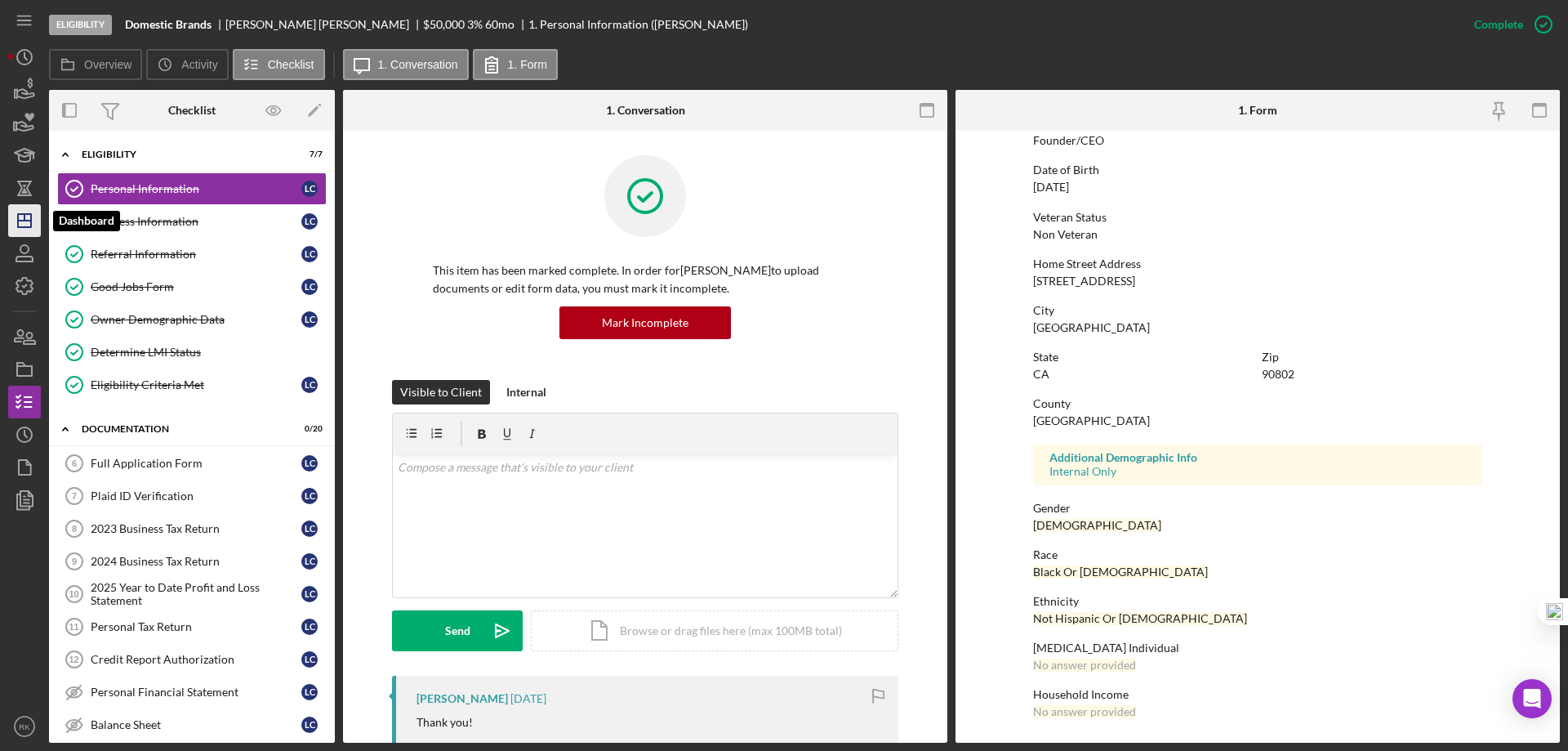
click at [30, 221] on line "button" at bounding box center [24, 221] width 13 height 0
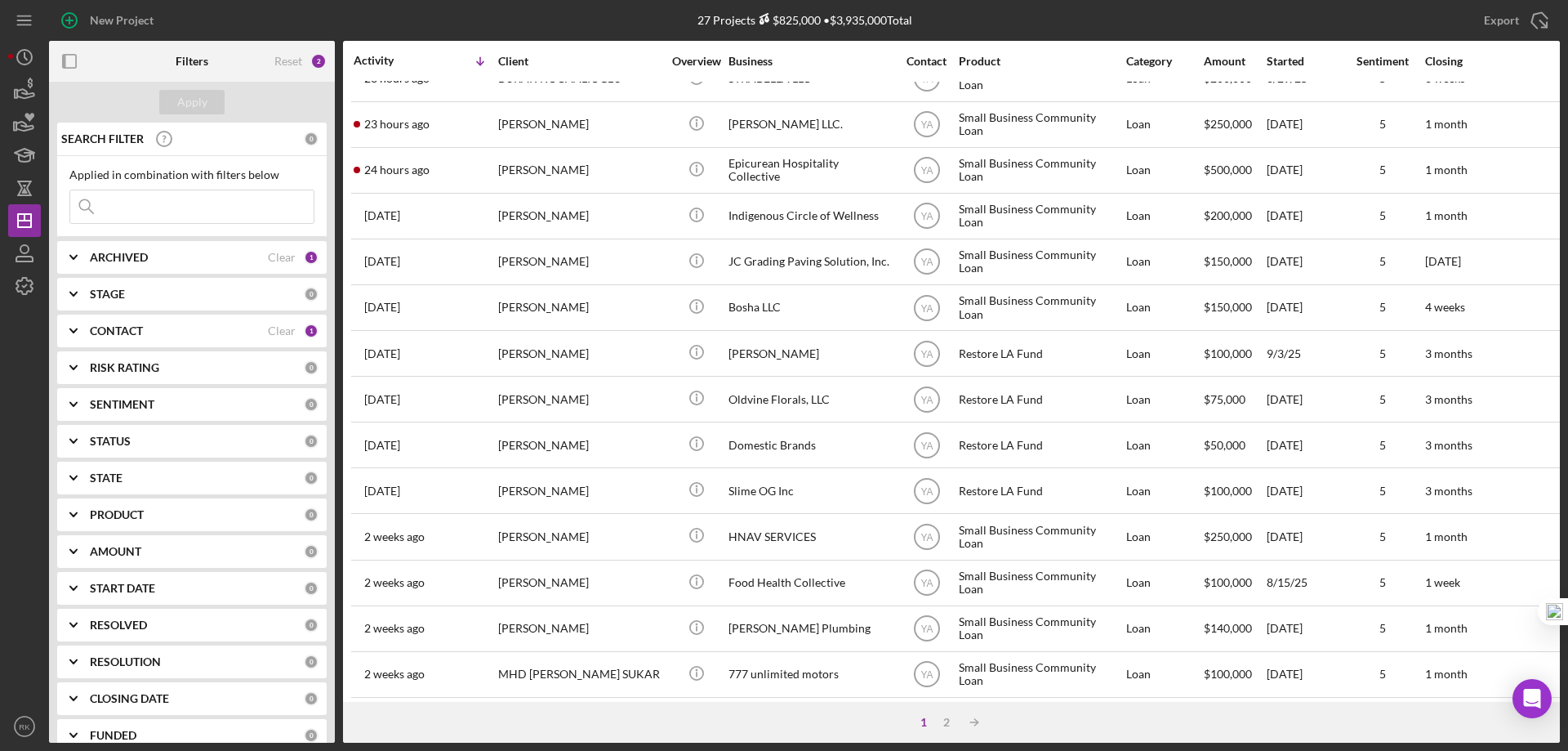
scroll to position [27, 0]
click at [95, 333] on b "CONTACT" at bounding box center [116, 331] width 53 height 13
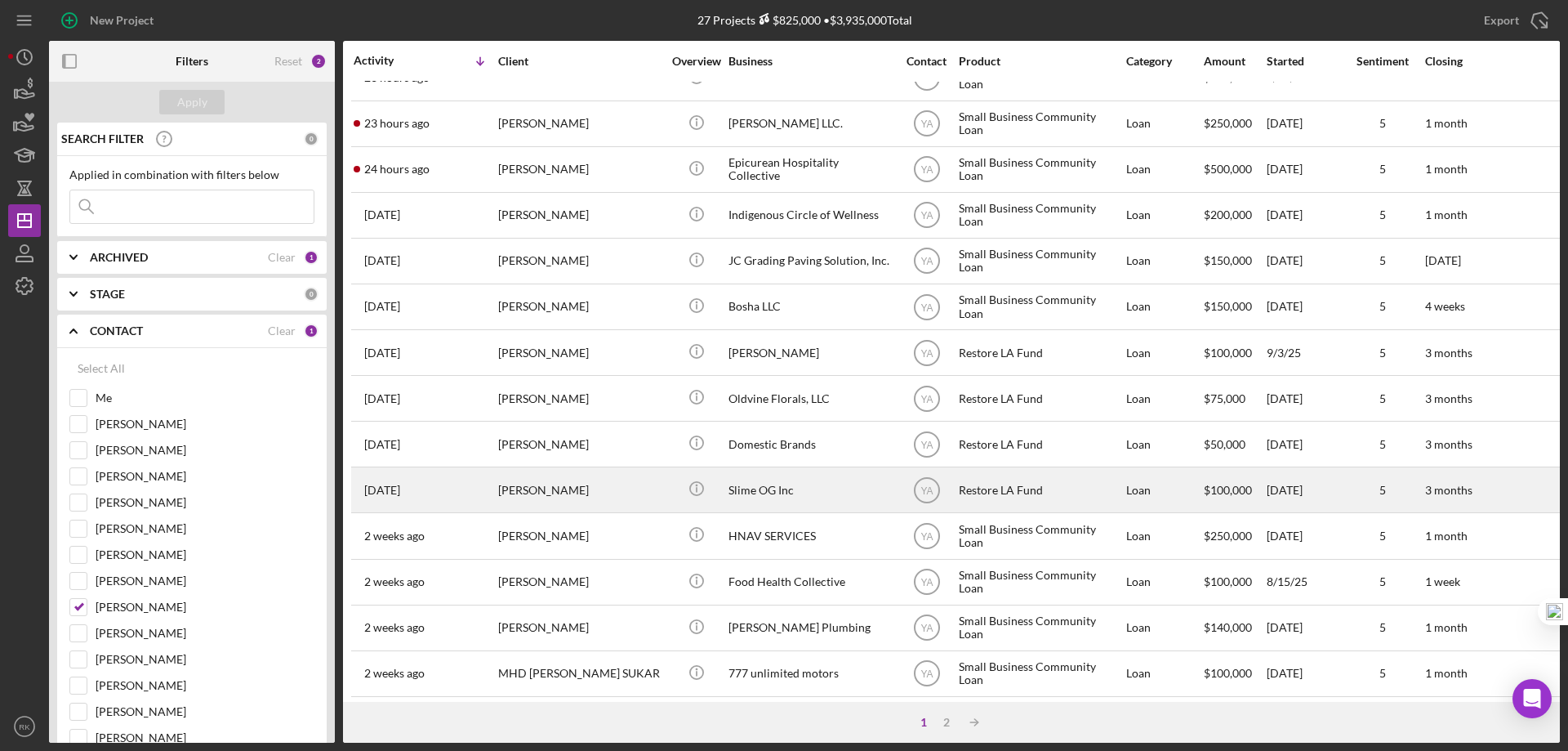
click at [770, 498] on div "Slime OG Inc" at bounding box center [810, 490] width 163 height 43
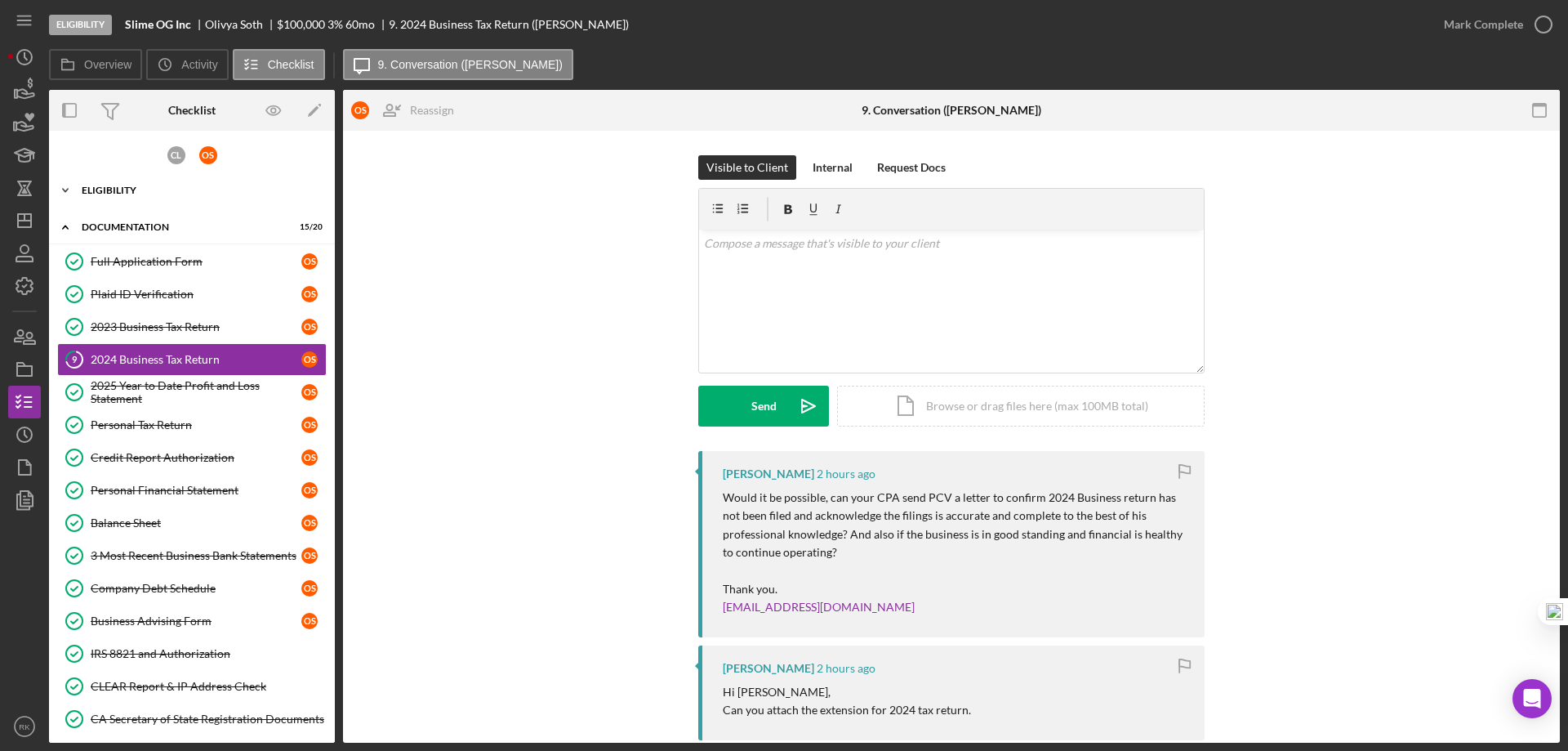
click at [127, 197] on div "Icon/Expander Eligibility 7 / 7" at bounding box center [191, 190] width 285 height 33
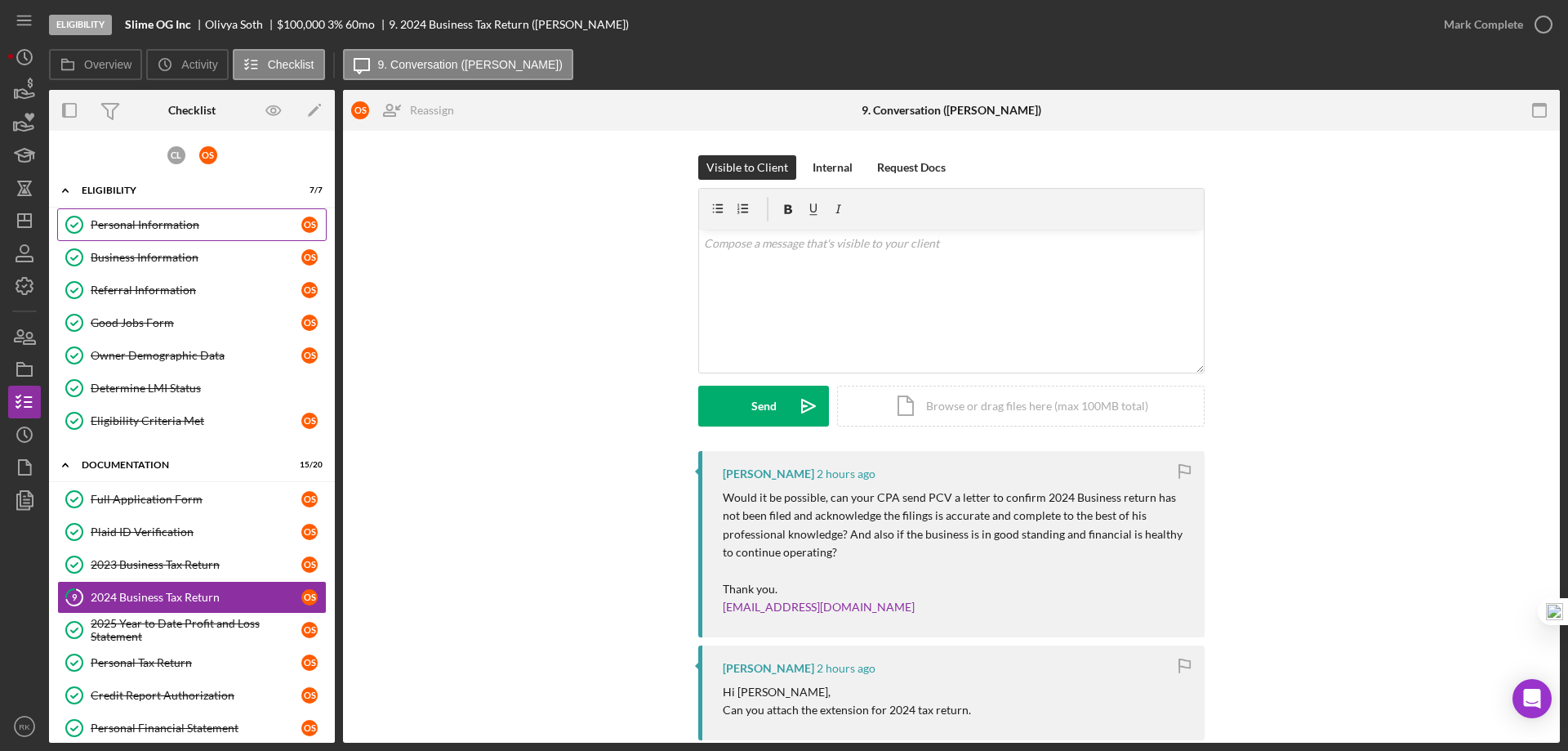
click at [129, 234] on link "Personal Information Personal Information O S" at bounding box center [192, 225] width 270 height 33
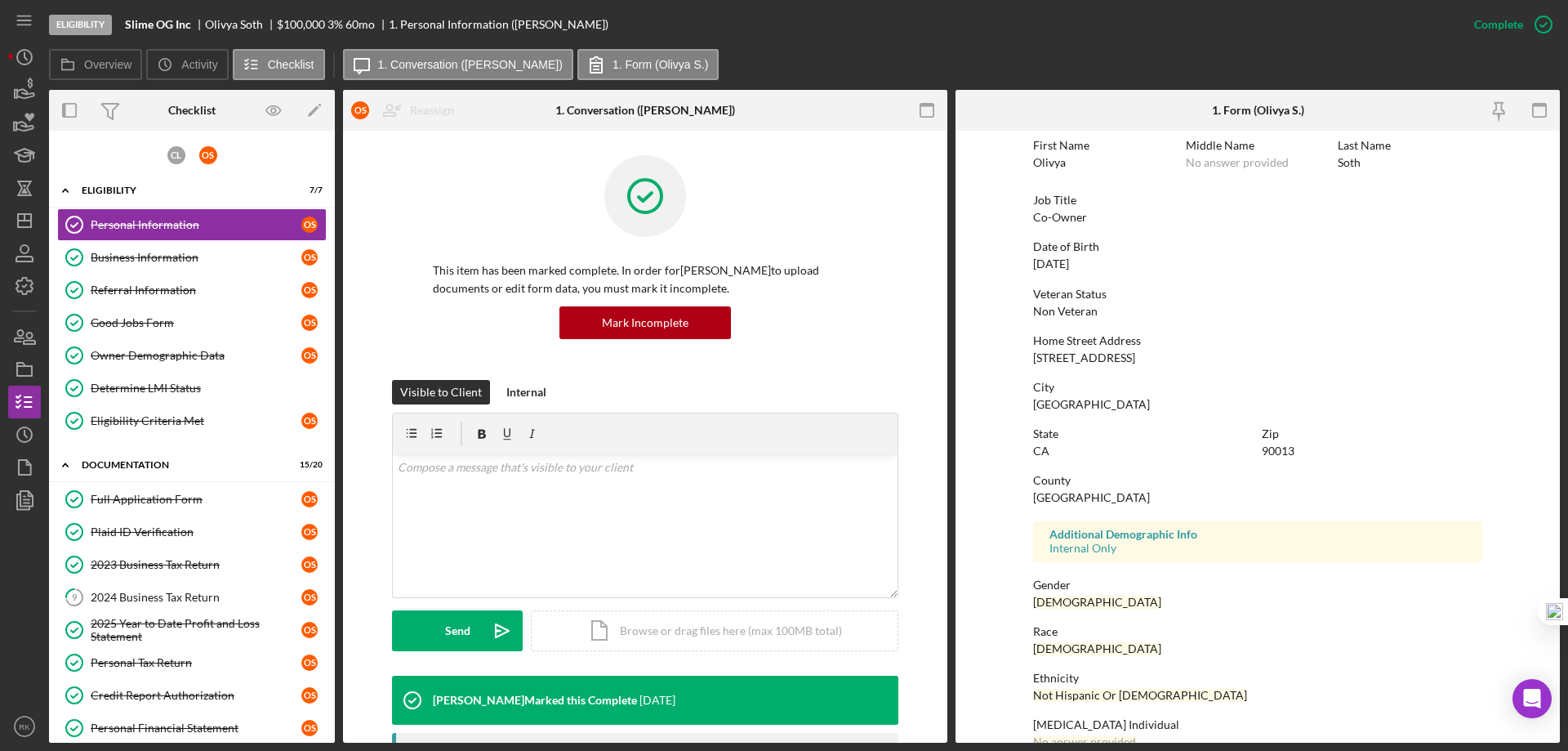
scroll to position [150, 0]
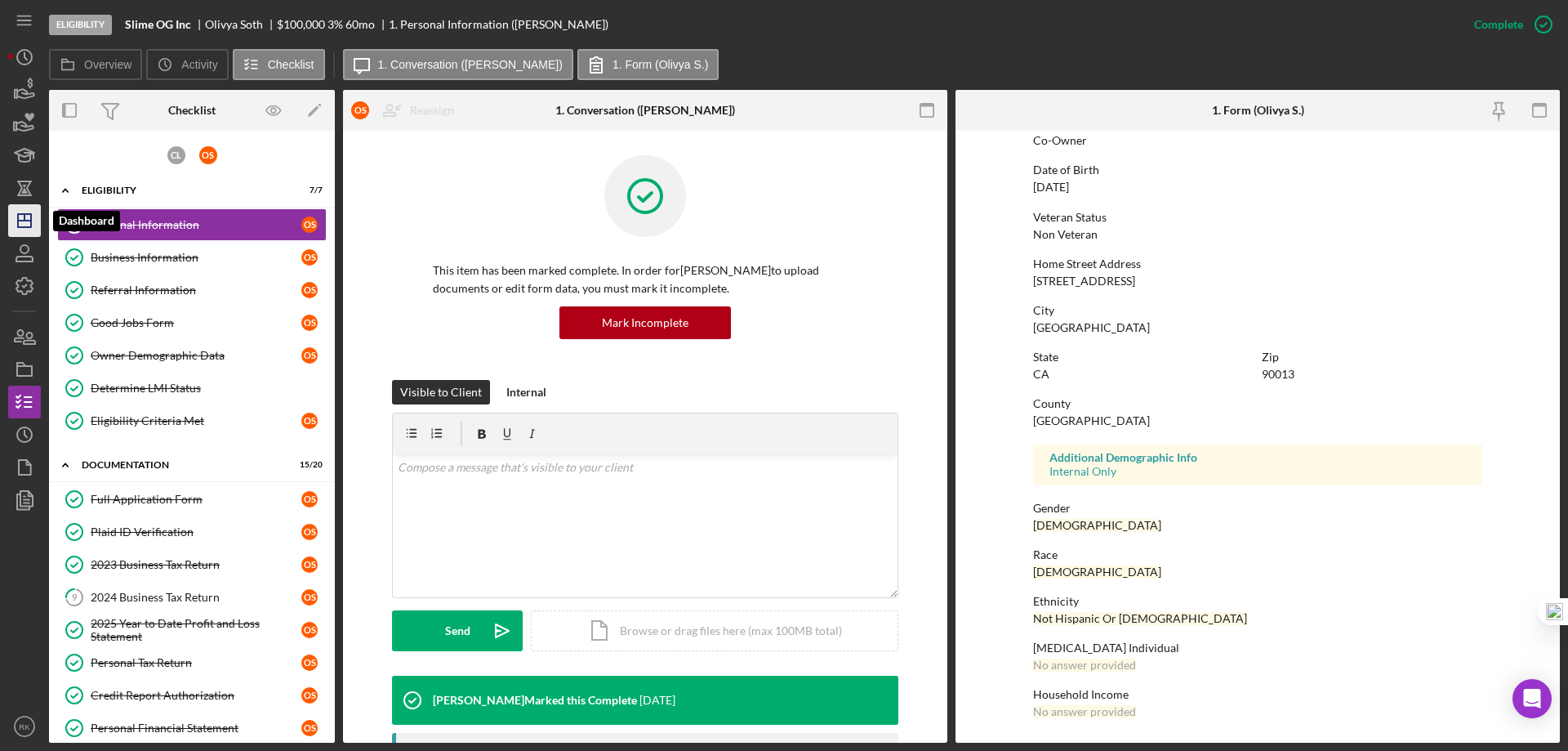
click at [18, 215] on polygon "button" at bounding box center [24, 221] width 13 height 13
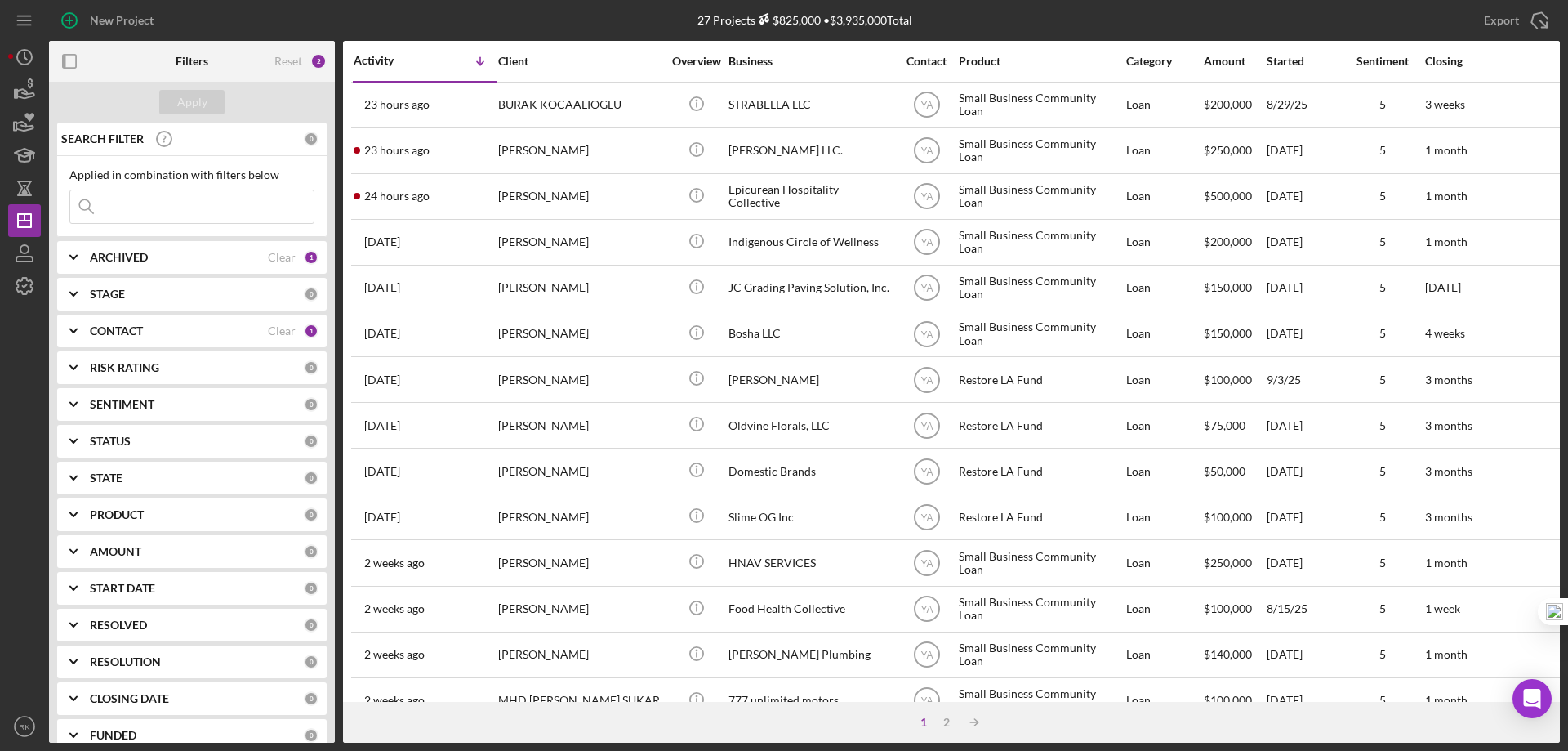
click at [115, 334] on b "CONTACT" at bounding box center [116, 331] width 53 height 13
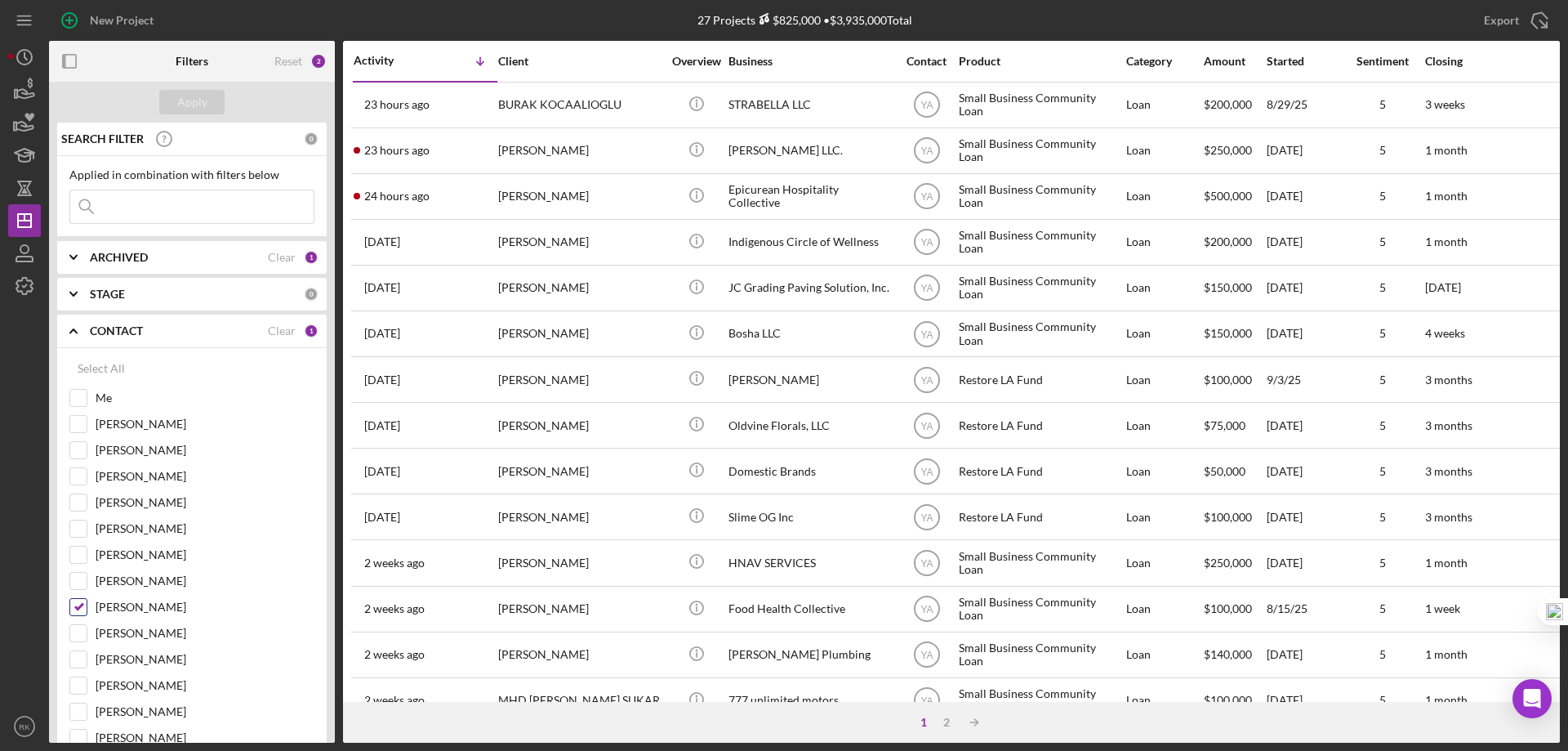
click at [75, 608] on input "[PERSON_NAME]" at bounding box center [78, 607] width 16 height 16
checkbox input "false"
click at [75, 563] on input "[PERSON_NAME]" at bounding box center [78, 555] width 16 height 16
checkbox input "true"
click at [182, 103] on div "Apply" at bounding box center [192, 102] width 30 height 24
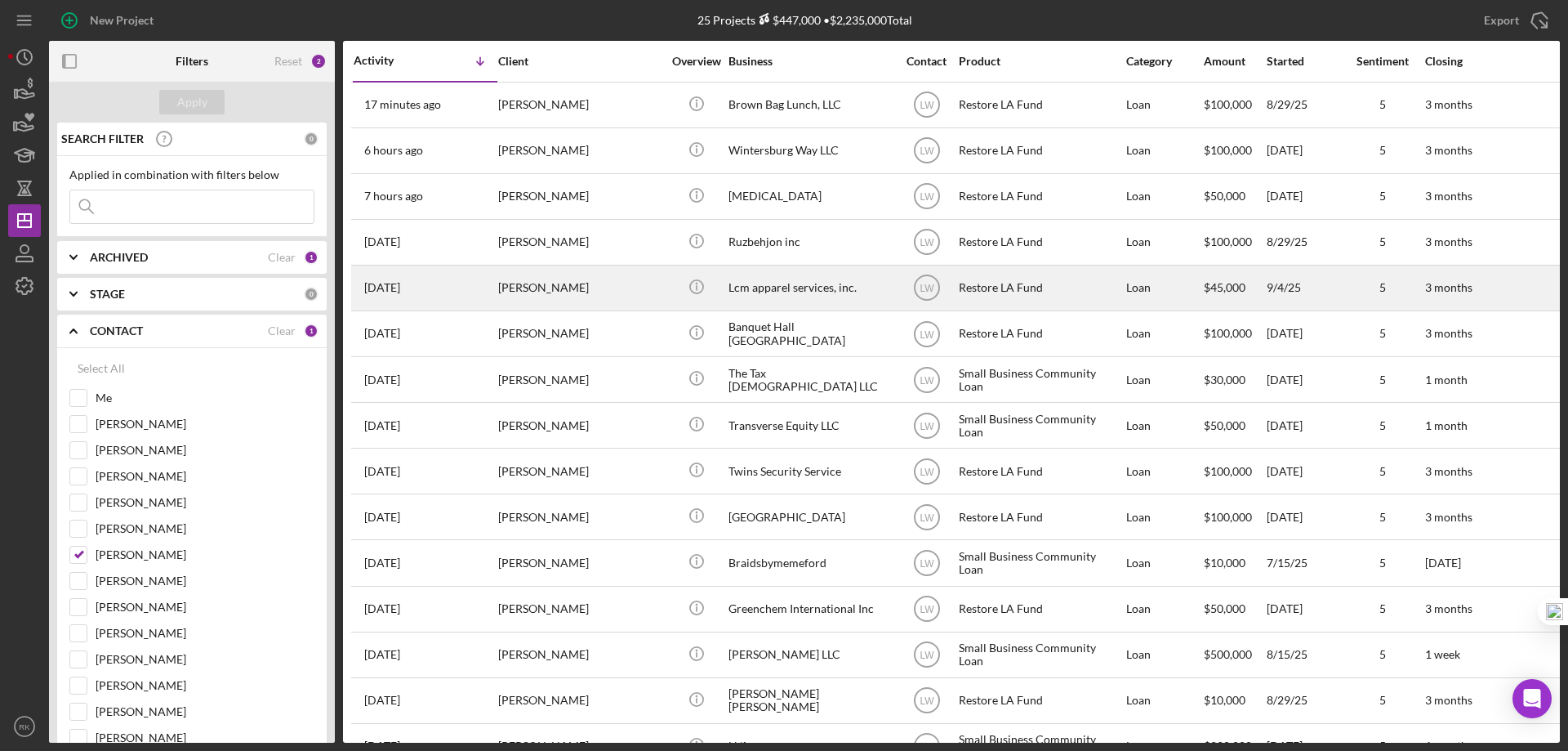
click at [780, 293] on div "Lcm apparel services, inc." at bounding box center [810, 288] width 163 height 43
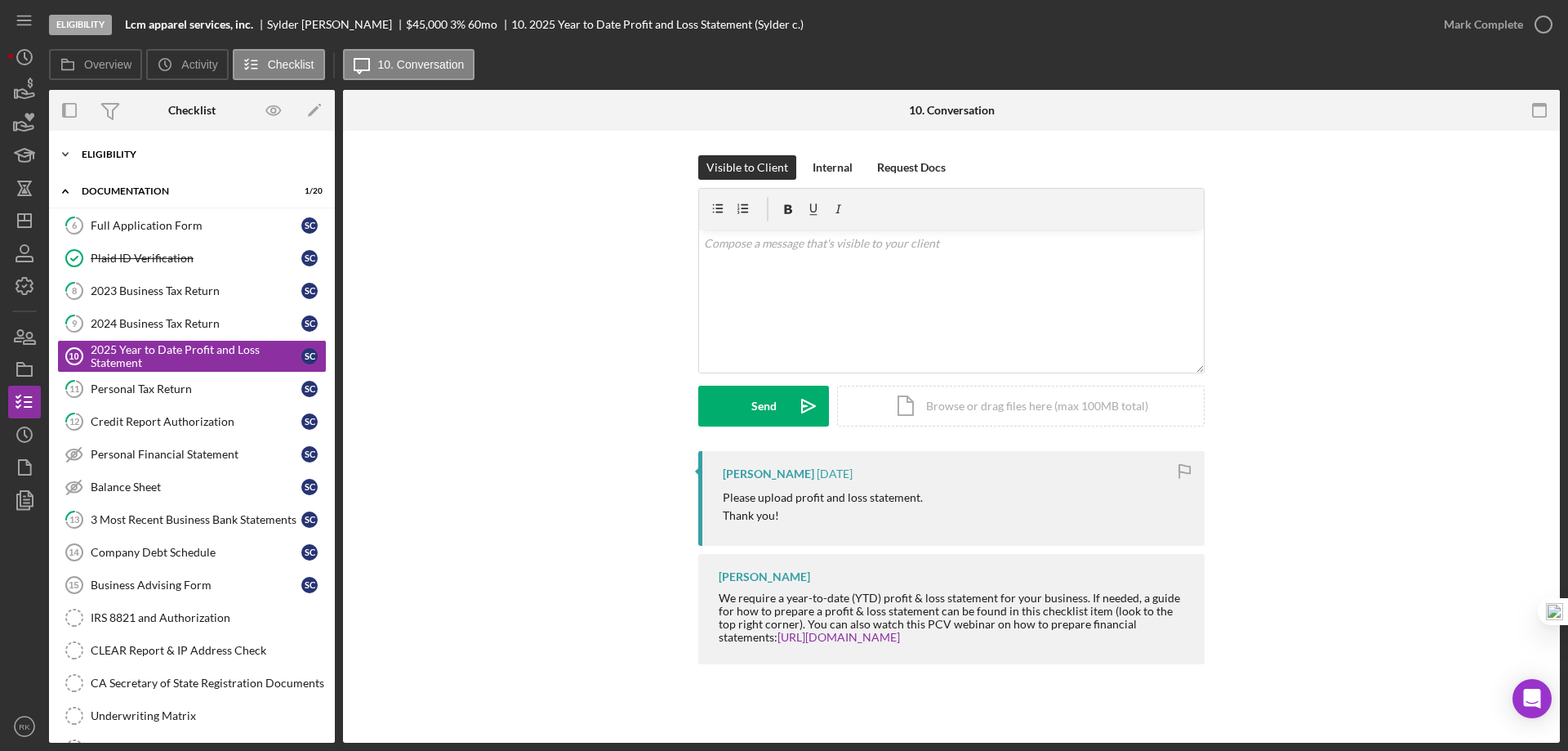
click at [115, 148] on div "Icon/Expander Eligibility 5 / 7" at bounding box center [191, 155] width 285 height 33
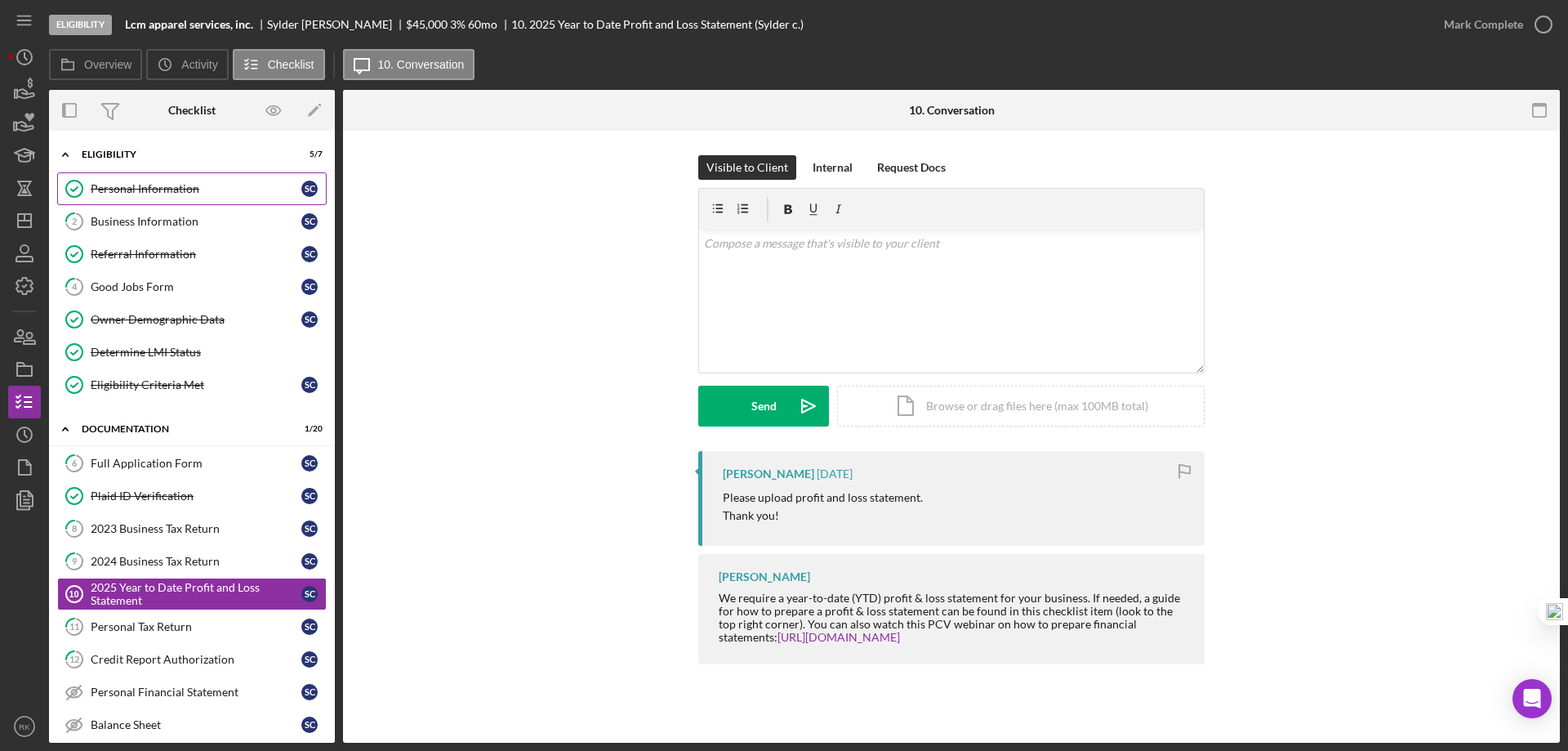
click at [145, 200] on link "Personal Information Personal Information S c" at bounding box center [192, 189] width 270 height 33
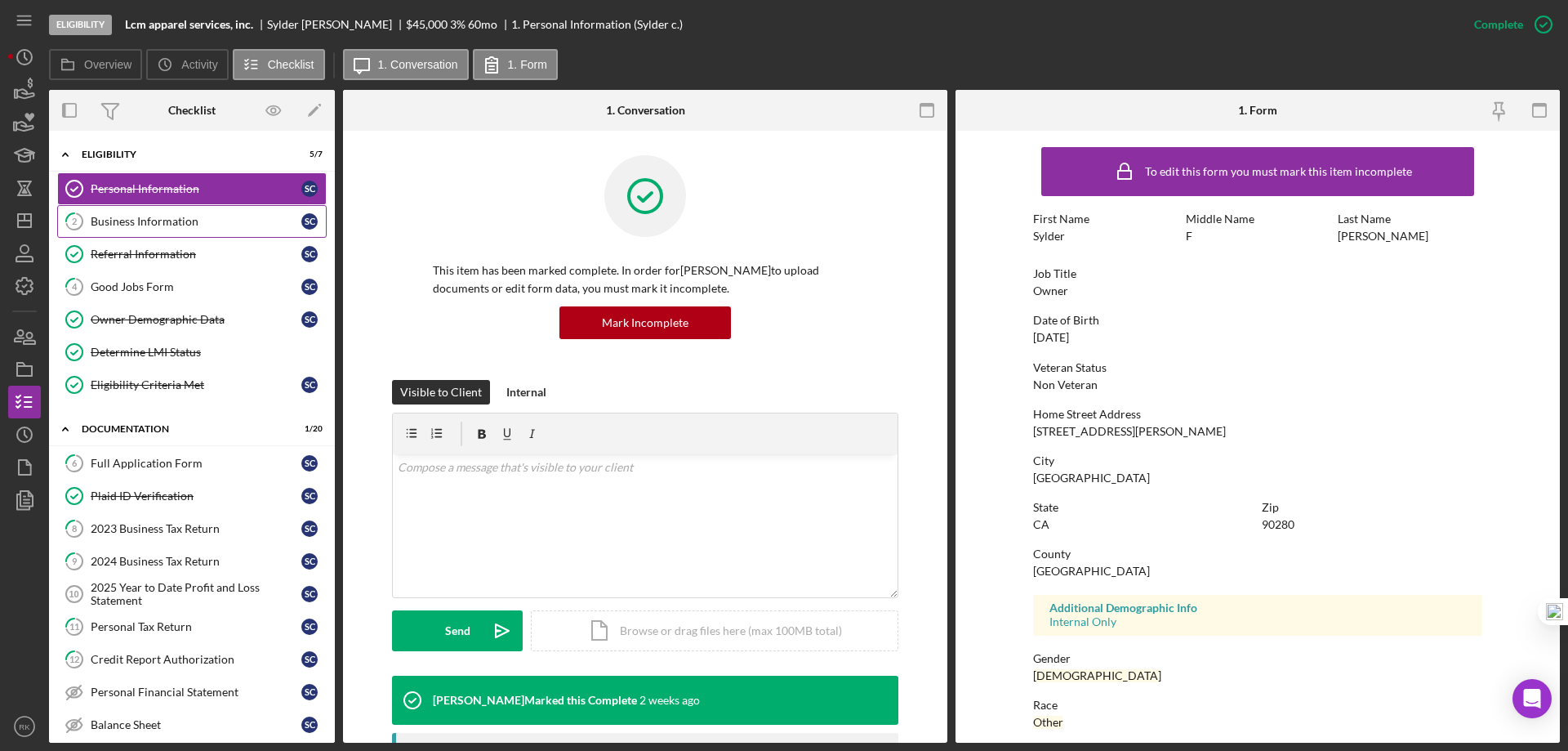
click at [175, 224] on div "Business Information" at bounding box center [195, 221] width 211 height 13
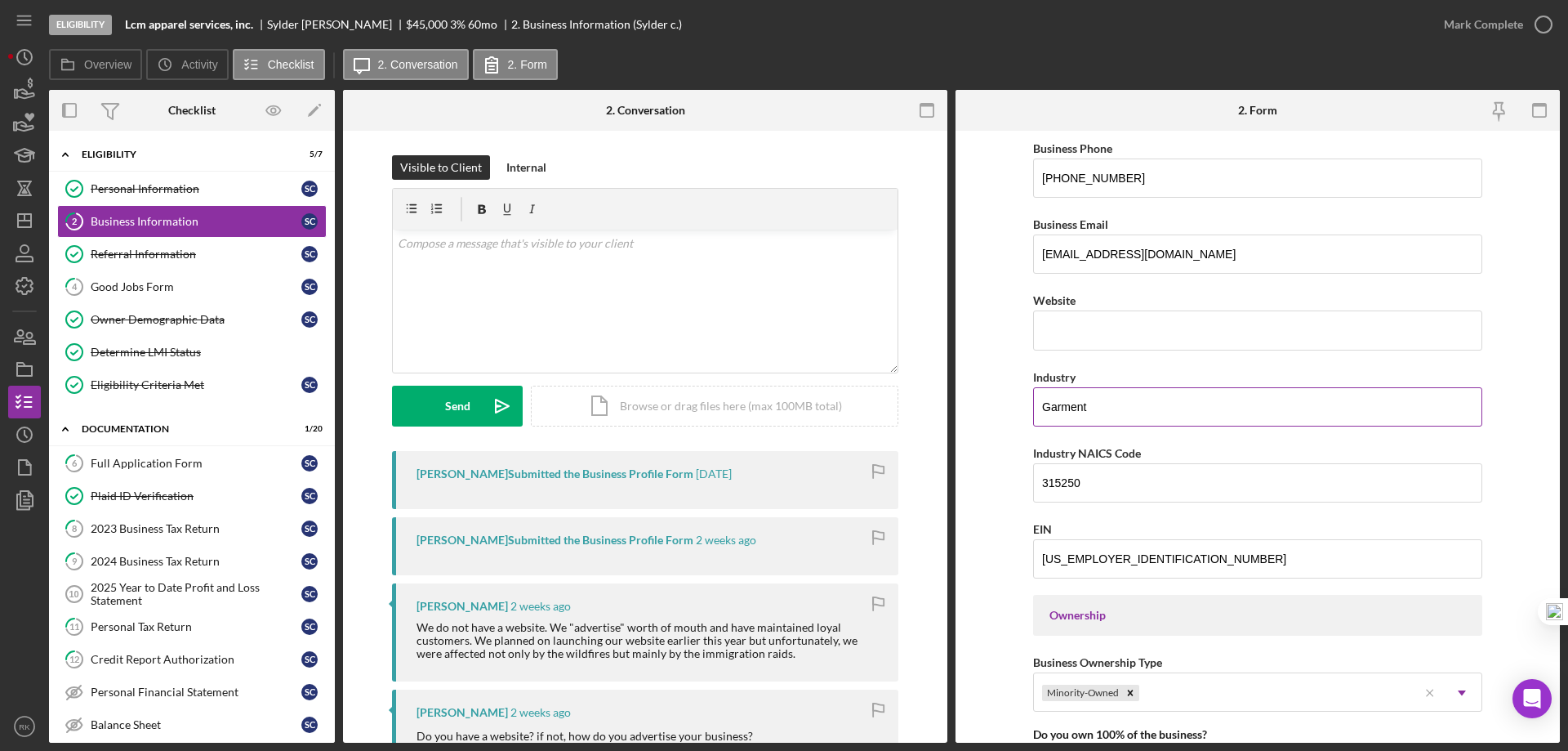
scroll to position [299, 0]
drag, startPoint x: 1082, startPoint y: 403, endPoint x: 1038, endPoint y: 406, distance: 44.1
click at [1038, 406] on input "Garment" at bounding box center [1258, 405] width 449 height 39
drag, startPoint x: 141, startPoint y: 254, endPoint x: 464, endPoint y: 257, distance: 323.0
click at [141, 254] on div "Referral Information" at bounding box center [195, 254] width 211 height 13
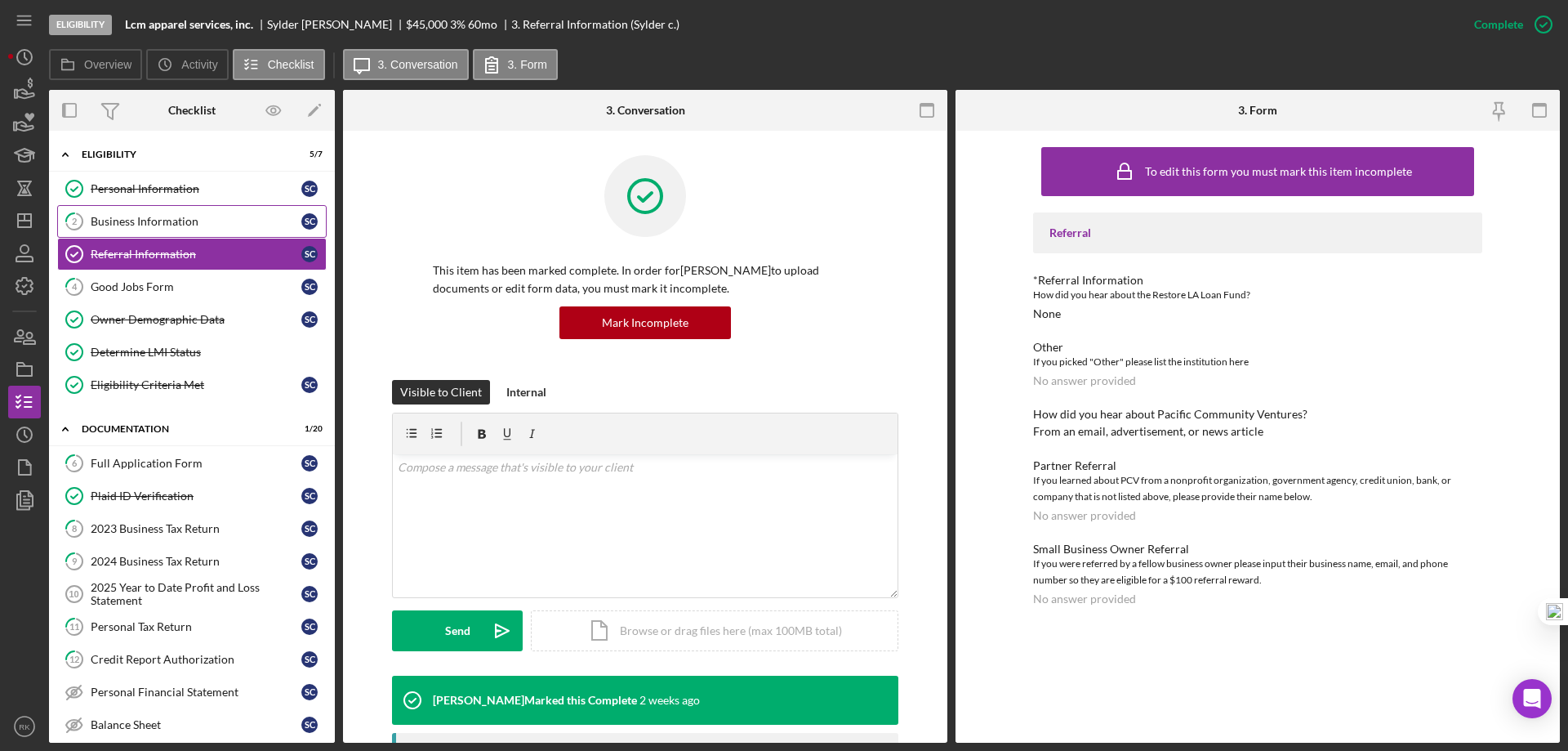
drag, startPoint x: 174, startPoint y: 190, endPoint x: 266, endPoint y: 221, distance: 97.1
click at [174, 190] on div "Personal Information" at bounding box center [195, 188] width 211 height 13
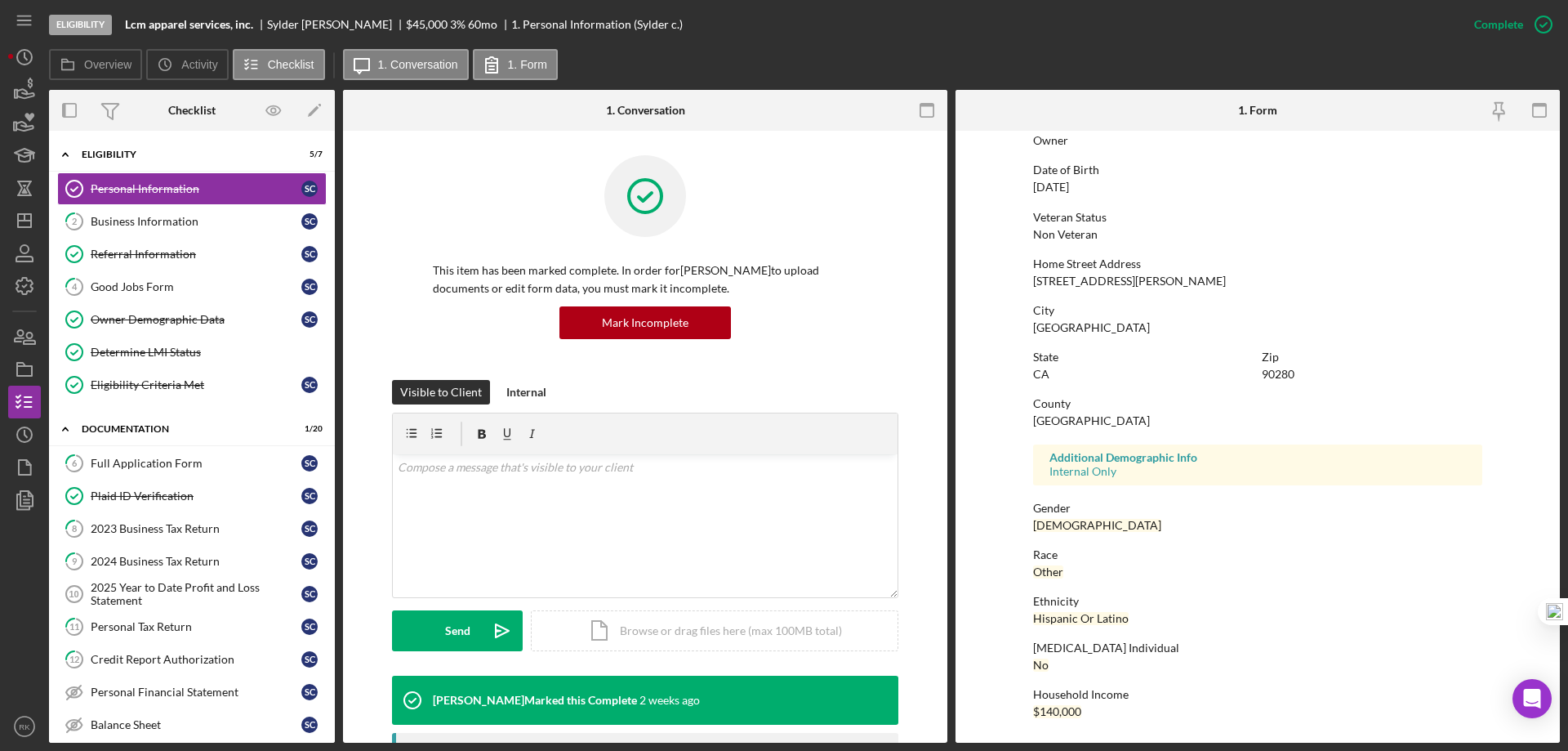
scroll to position [2, 0]
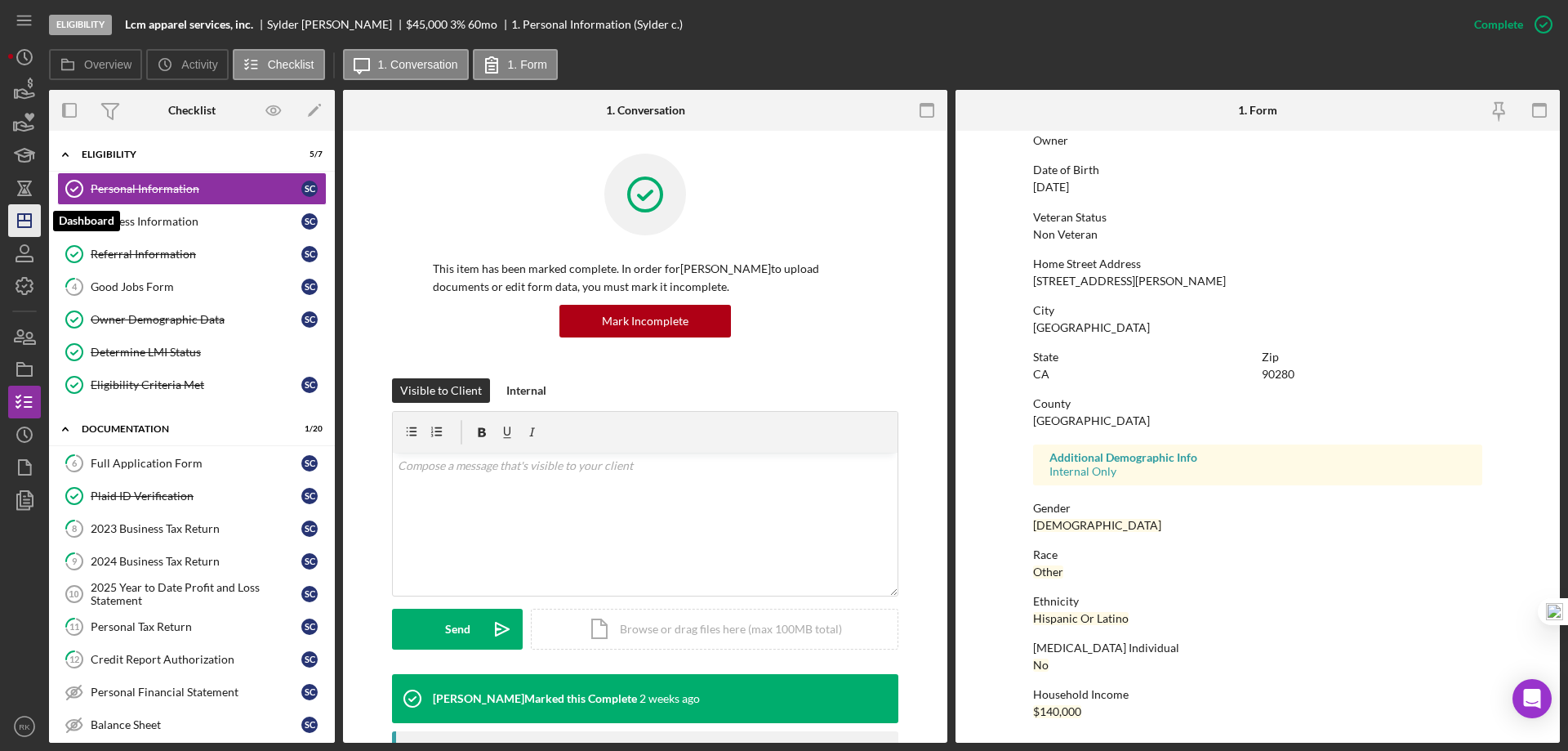
click at [27, 227] on polygon "button" at bounding box center [24, 221] width 13 height 13
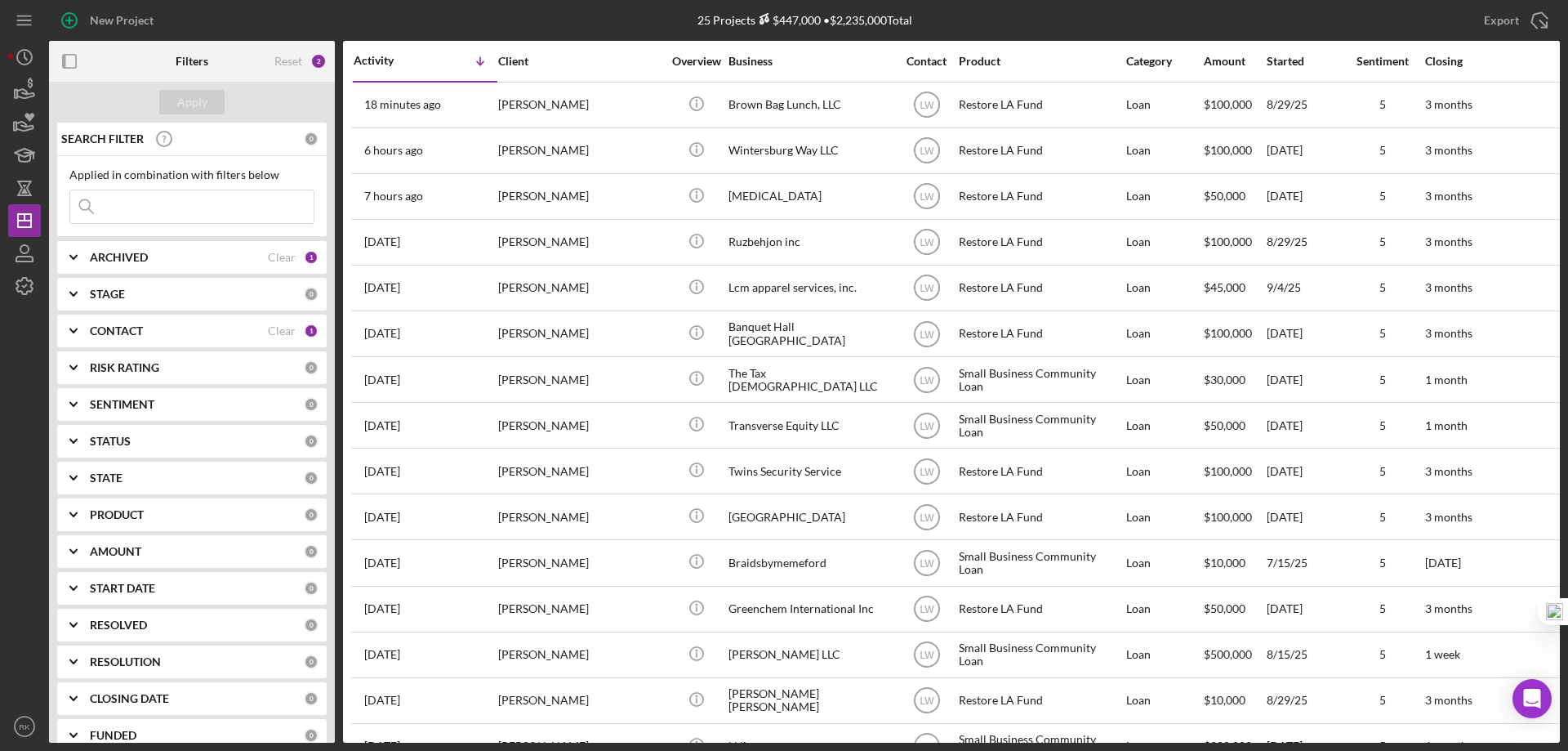
click at [271, 331] on div "Clear" at bounding box center [282, 331] width 28 height 13
click at [147, 337] on div "CONTACT" at bounding box center [197, 331] width 214 height 13
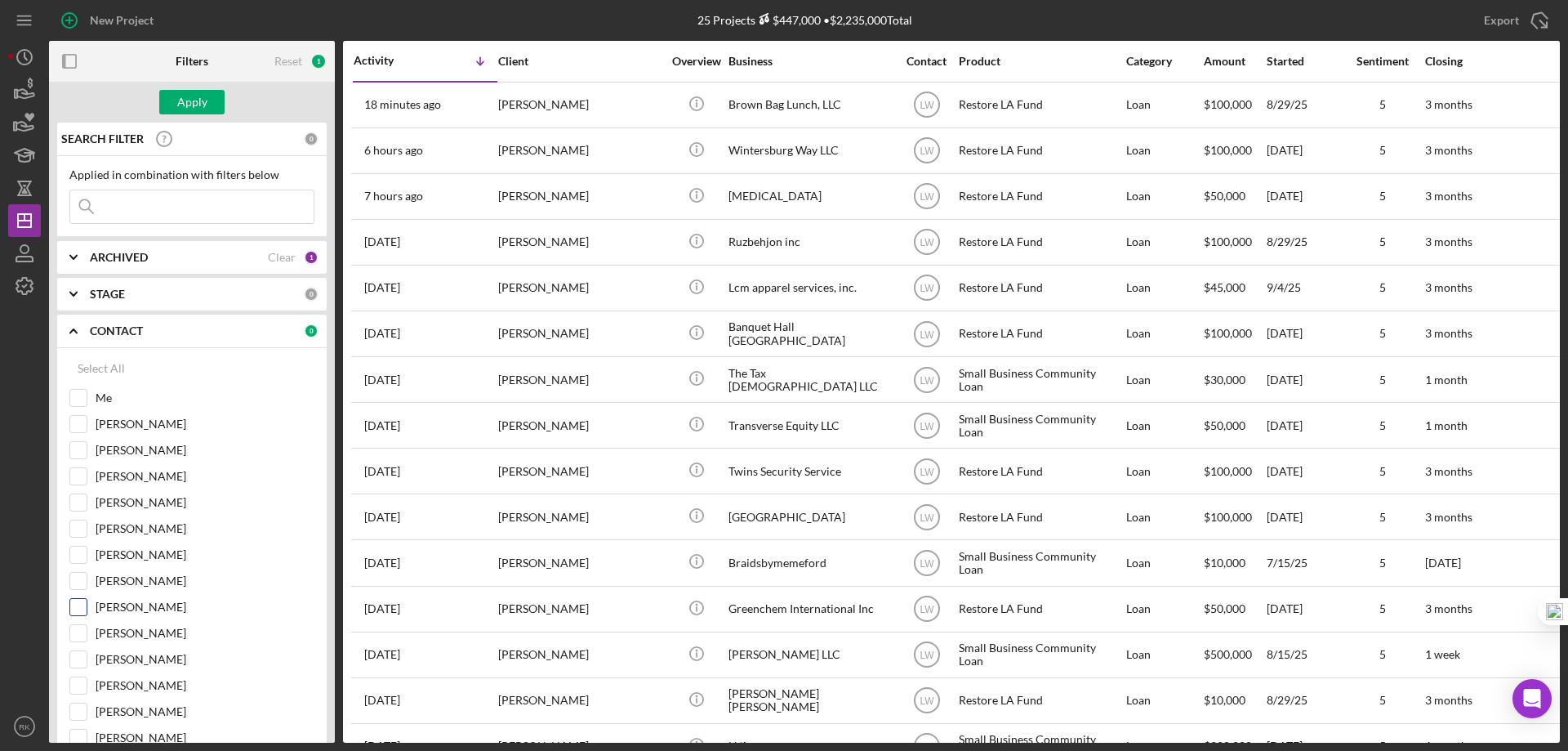
click at [79, 611] on input "[PERSON_NAME]" at bounding box center [78, 607] width 16 height 16
checkbox input "true"
drag, startPoint x: 200, startPoint y: 103, endPoint x: 226, endPoint y: 113, distance: 27.9
click at [200, 102] on div "Apply" at bounding box center [192, 102] width 30 height 24
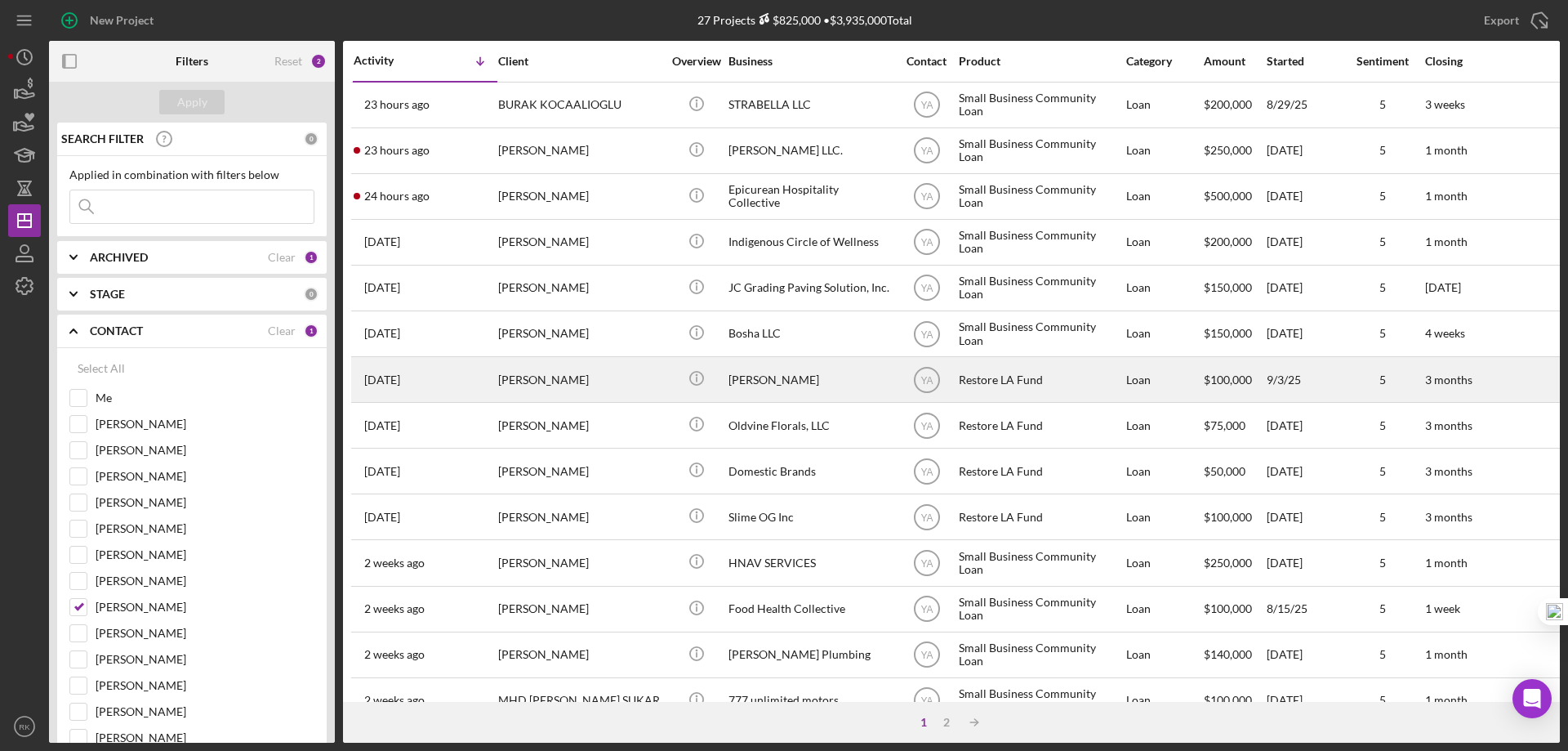
click at [784, 381] on div "[PERSON_NAME]" at bounding box center [810, 379] width 163 height 43
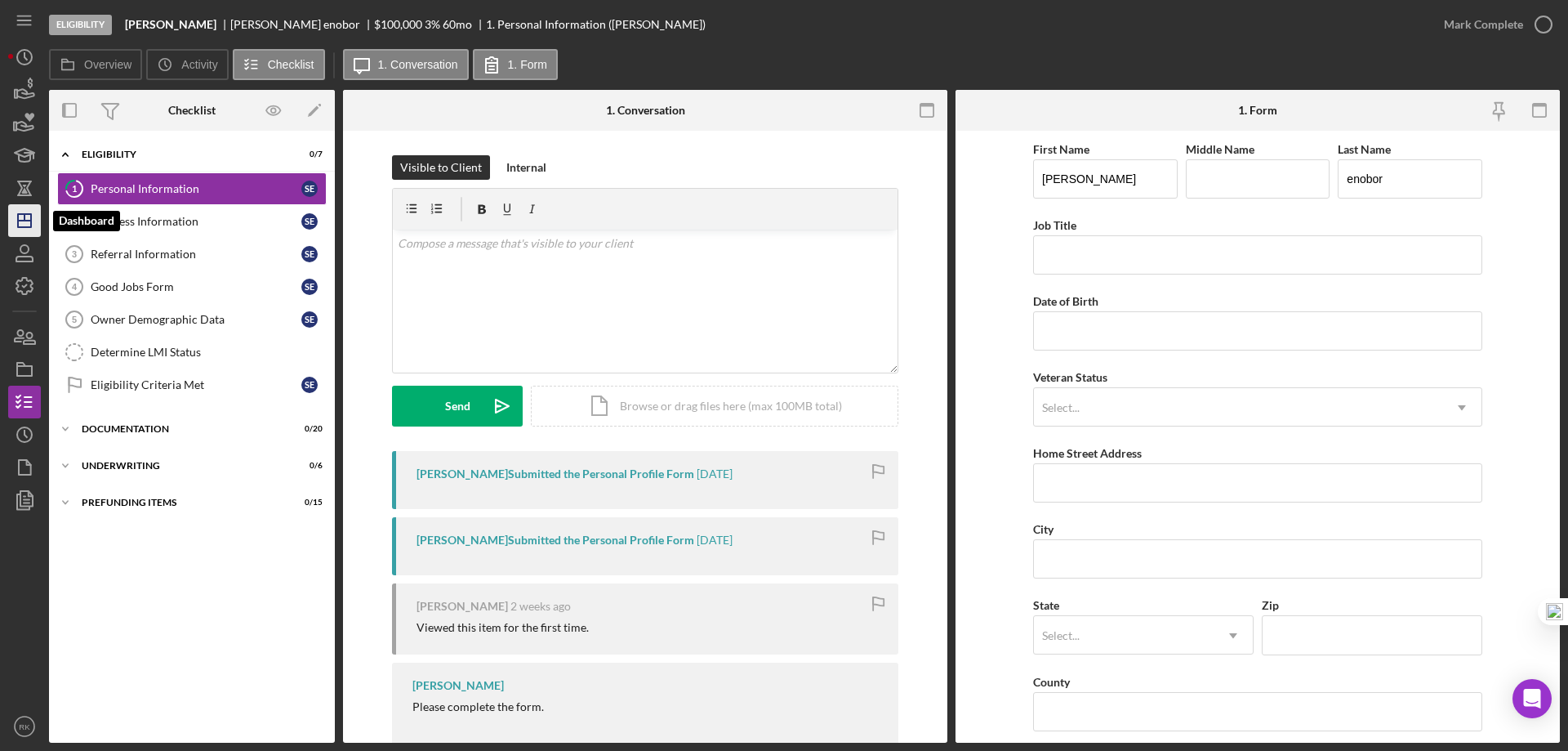
click at [27, 217] on icon "Icon/Dashboard" at bounding box center [24, 221] width 41 height 41
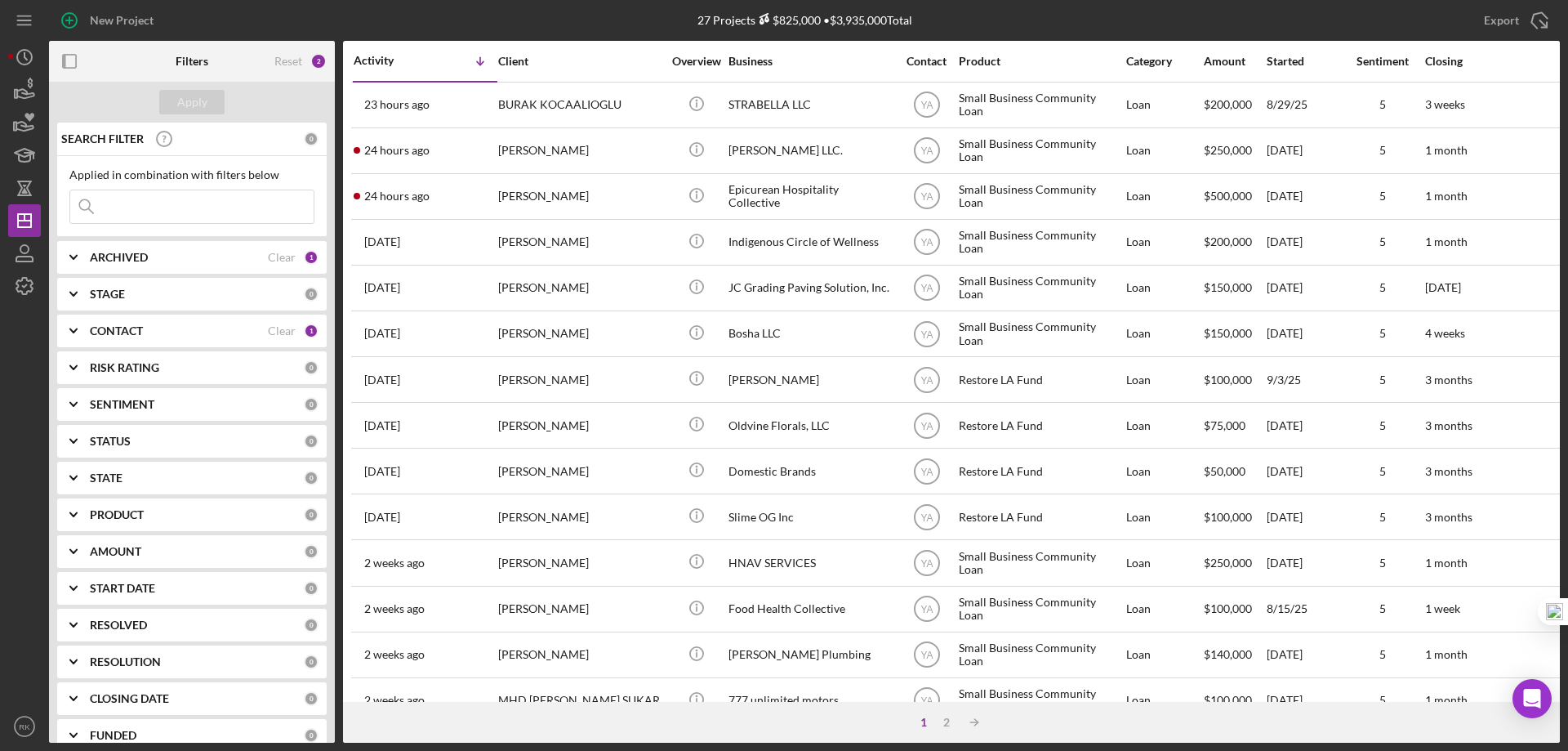
click at [125, 336] on b "CONTACT" at bounding box center [116, 331] width 53 height 13
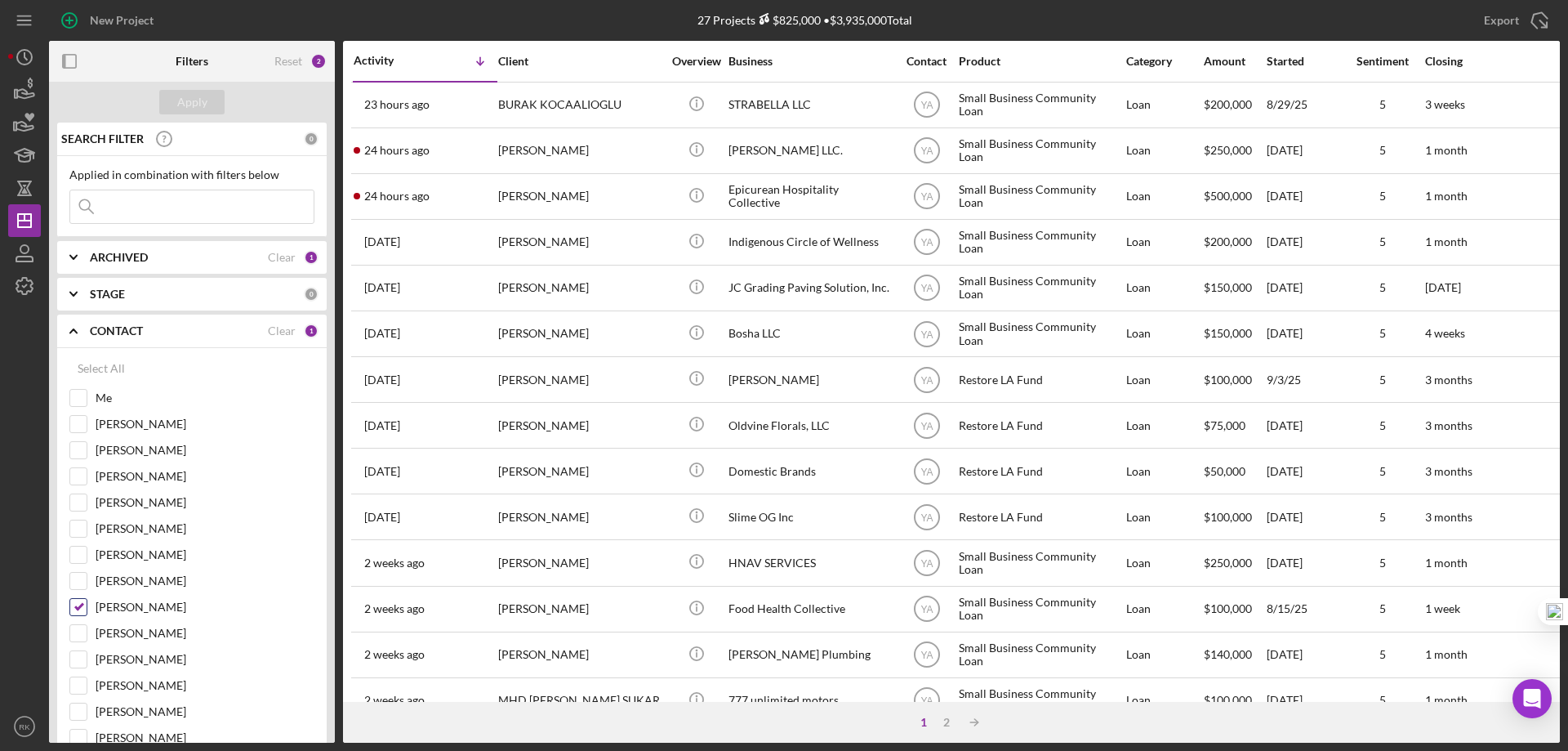
click at [75, 606] on input "[PERSON_NAME]" at bounding box center [78, 607] width 16 height 16
checkbox input "false"
click at [80, 558] on input "[PERSON_NAME]" at bounding box center [78, 555] width 16 height 16
checkbox input "true"
click at [200, 104] on div "Apply" at bounding box center [192, 102] width 30 height 24
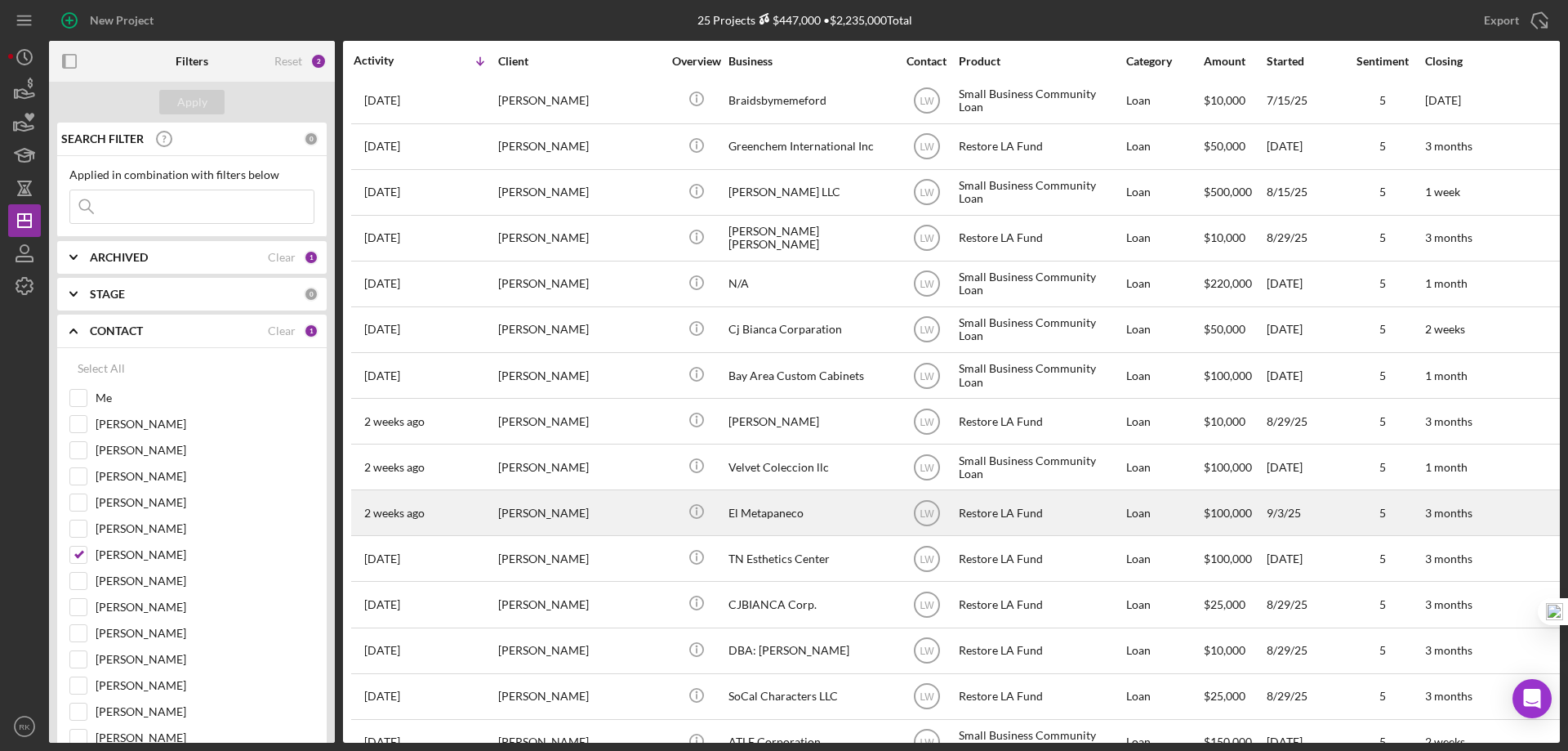
scroll to position [464, 0]
click at [769, 517] on div "El Metapaneco" at bounding box center [810, 512] width 163 height 43
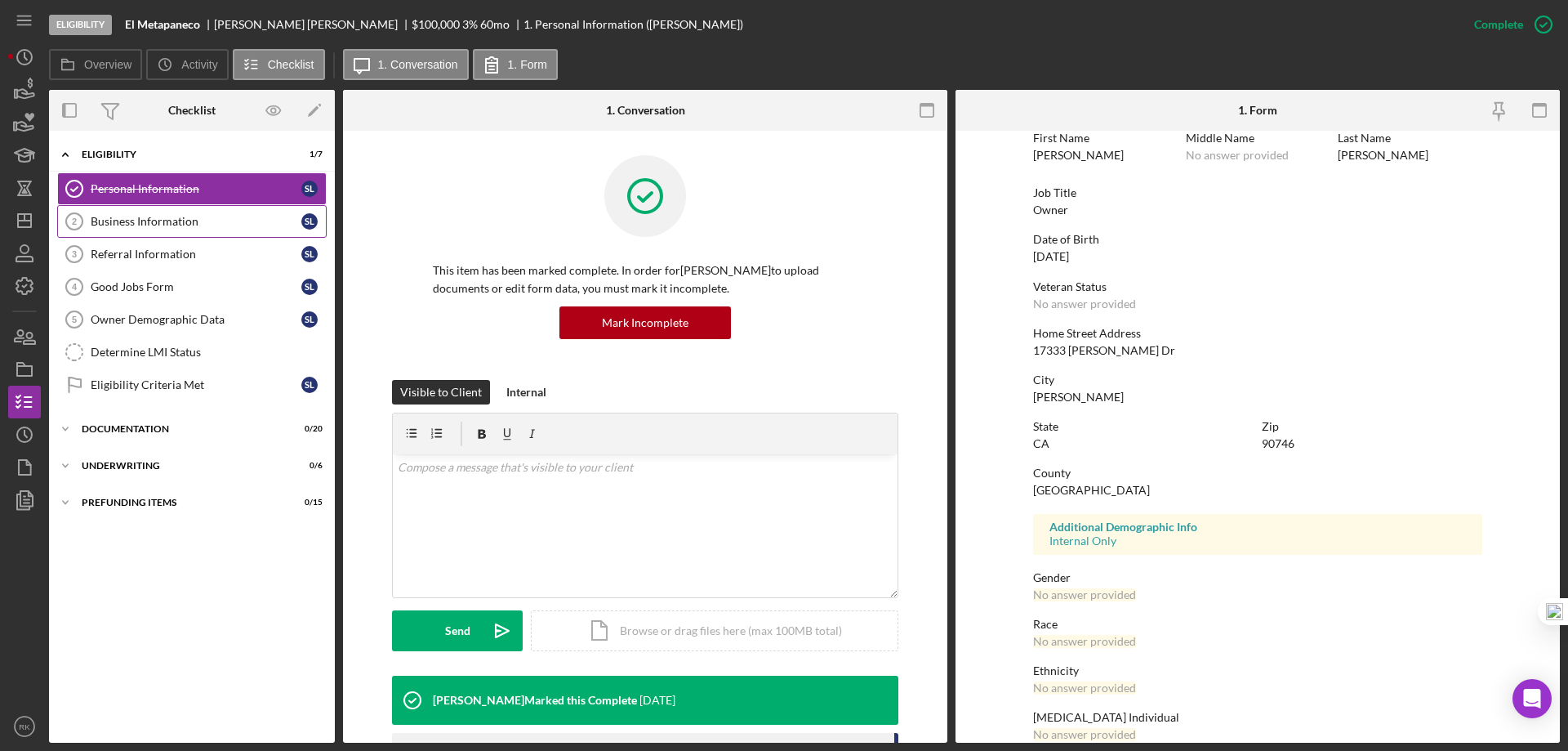
scroll to position [82, 0]
click at [169, 229] on link "Business Information 2 Business Information S L" at bounding box center [192, 221] width 270 height 33
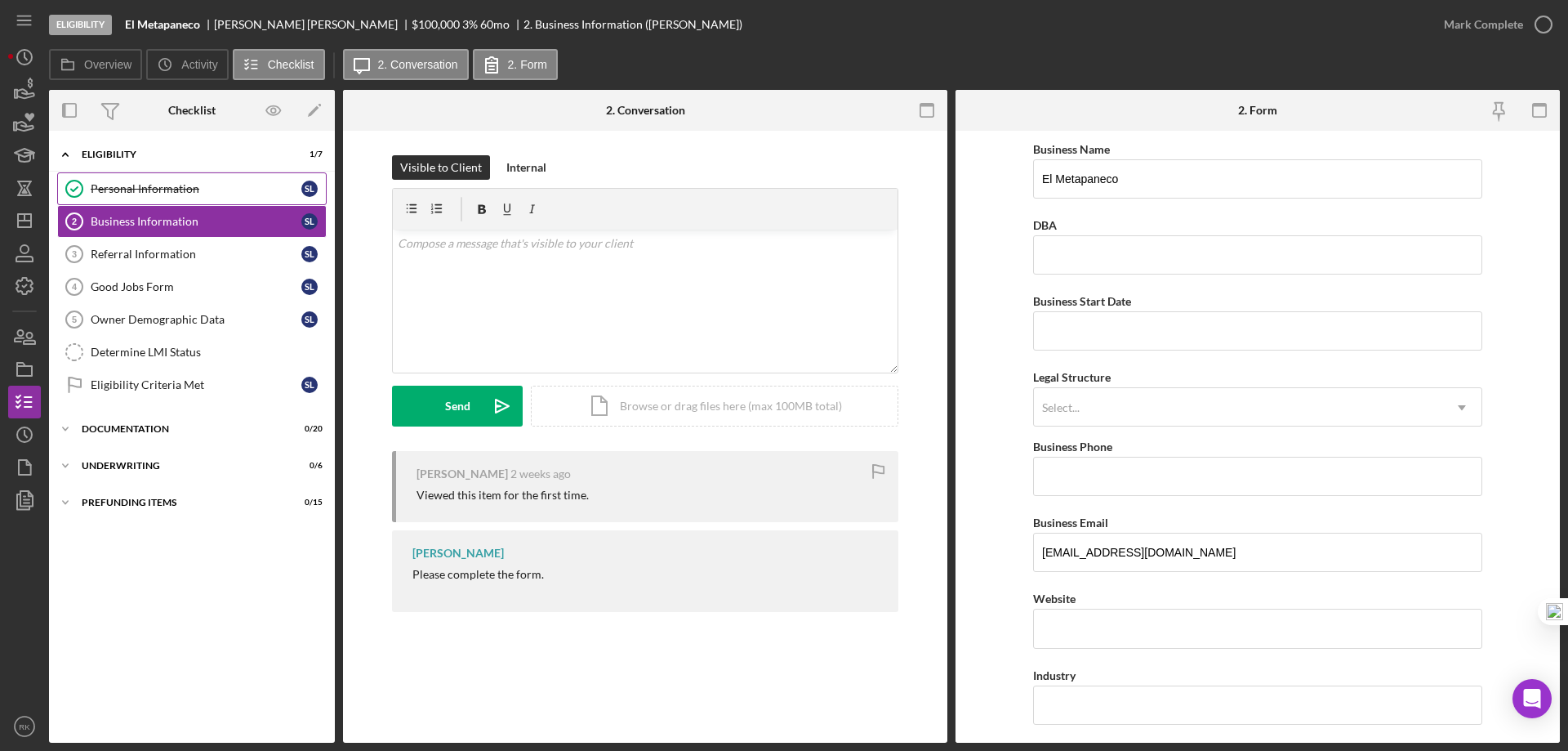
click at [167, 200] on link "Personal Information Personal Information S L" at bounding box center [192, 189] width 270 height 33
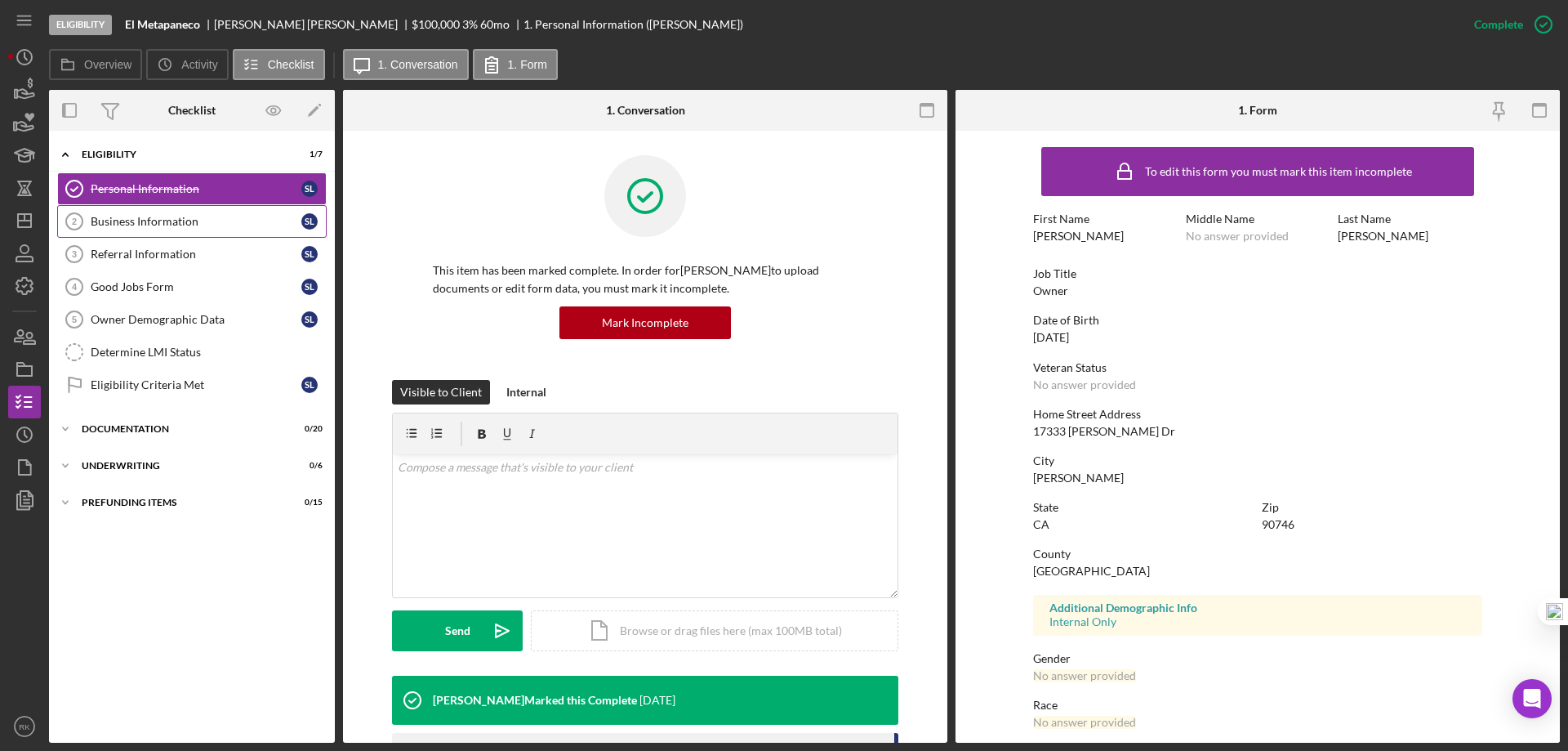
click at [181, 225] on div "Business Information" at bounding box center [195, 221] width 211 height 13
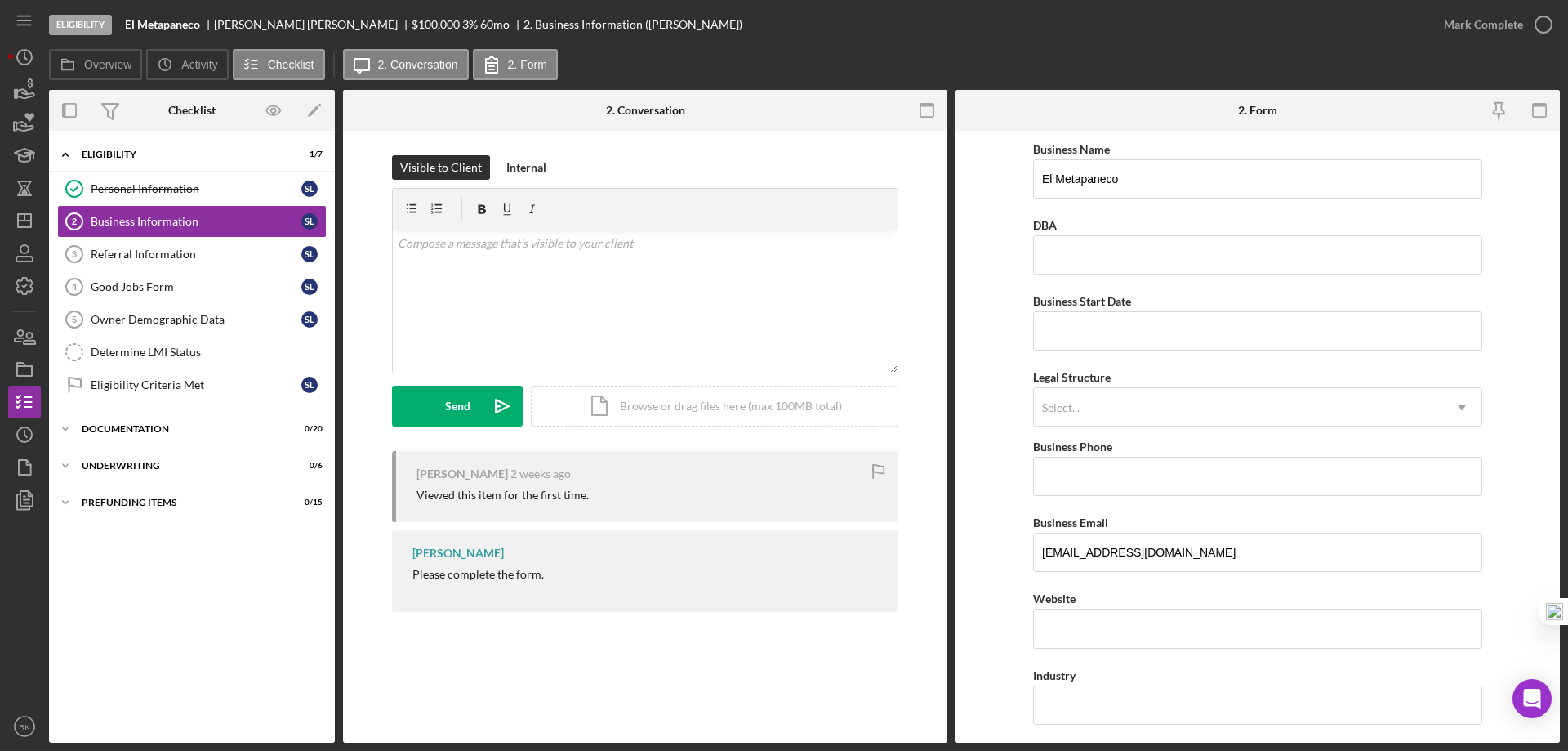
click at [226, 186] on div "Personal Information" at bounding box center [195, 188] width 211 height 13
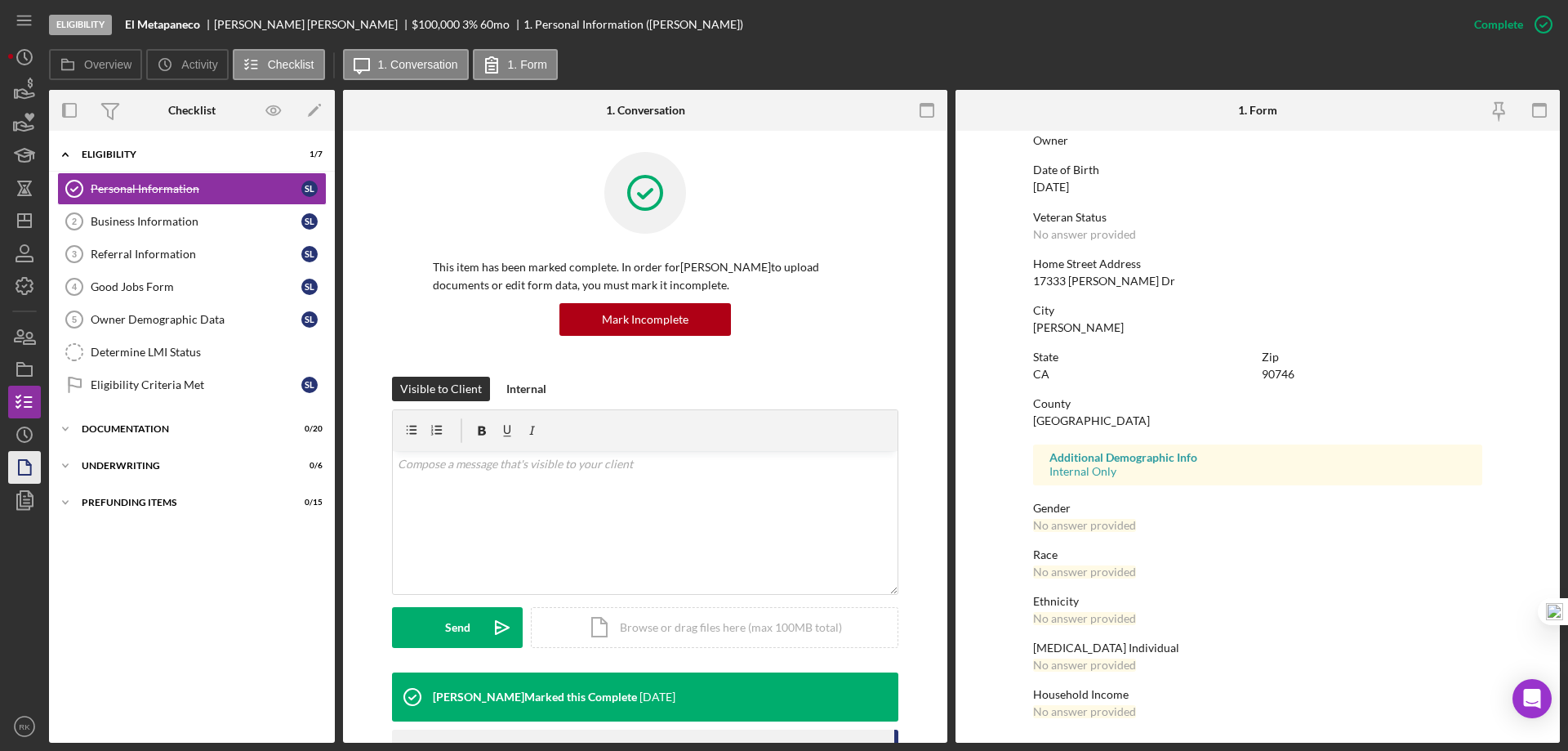
scroll to position [7, 0]
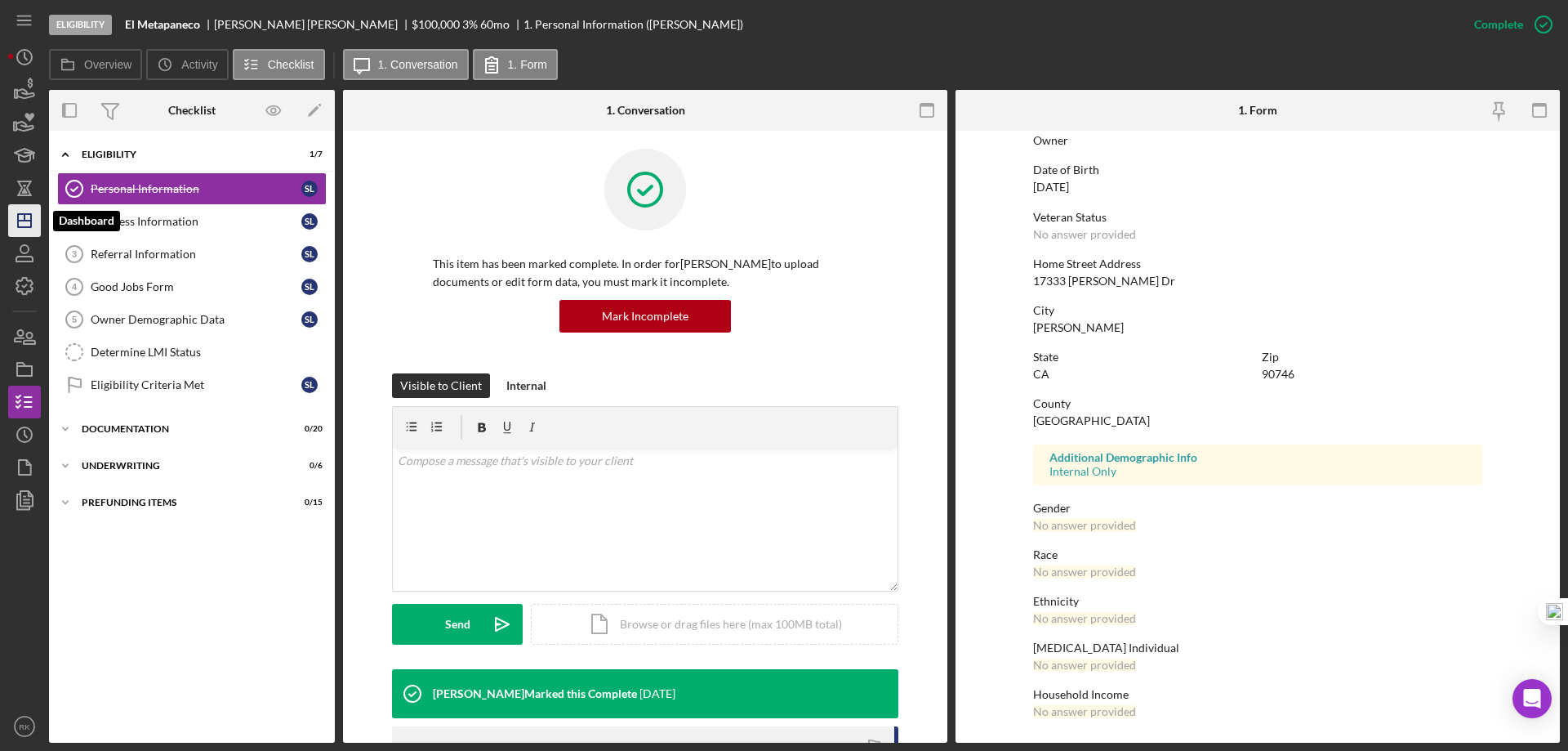
click at [35, 223] on icon "Icon/Dashboard" at bounding box center [24, 221] width 41 height 41
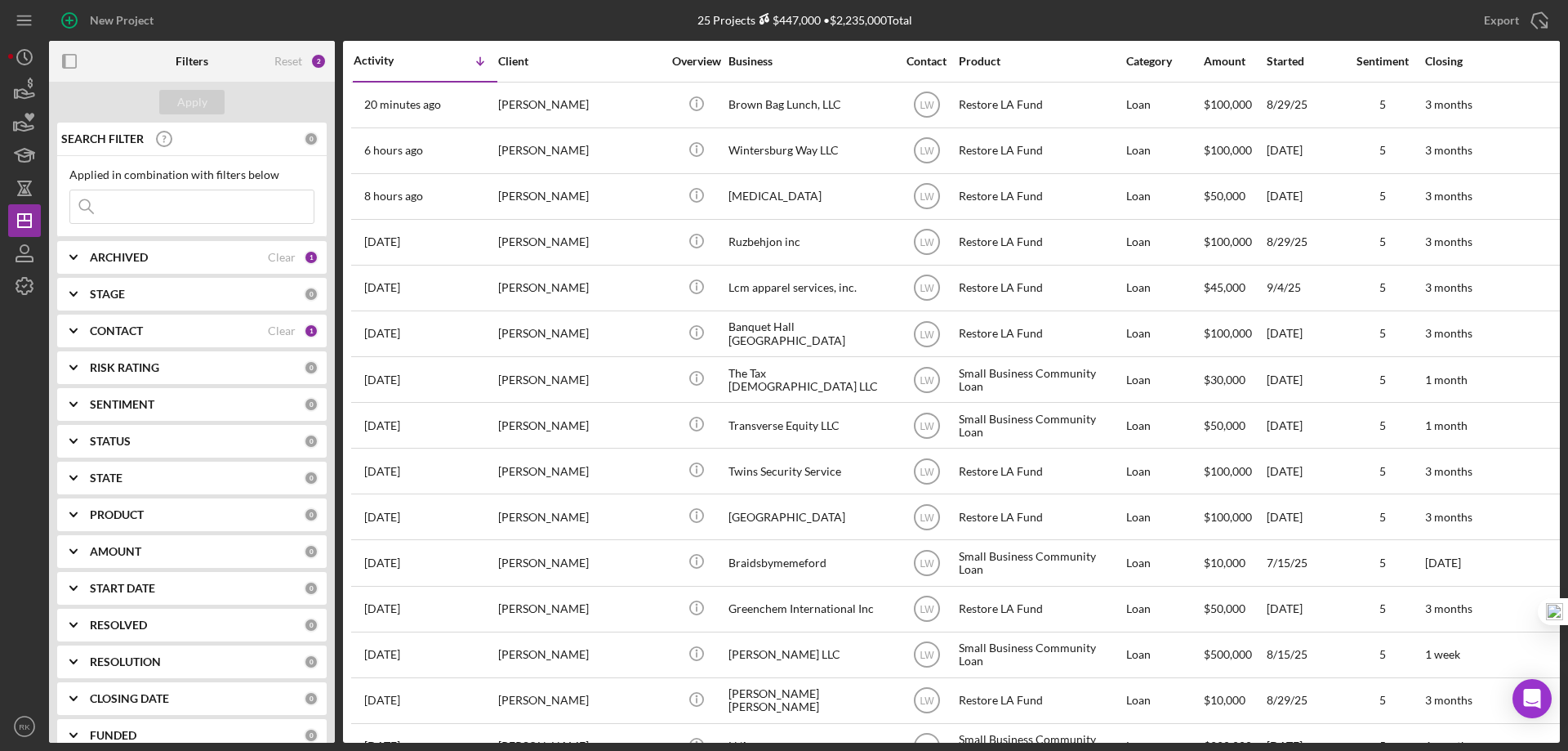
click at [132, 332] on b "CONTACT" at bounding box center [116, 331] width 53 height 13
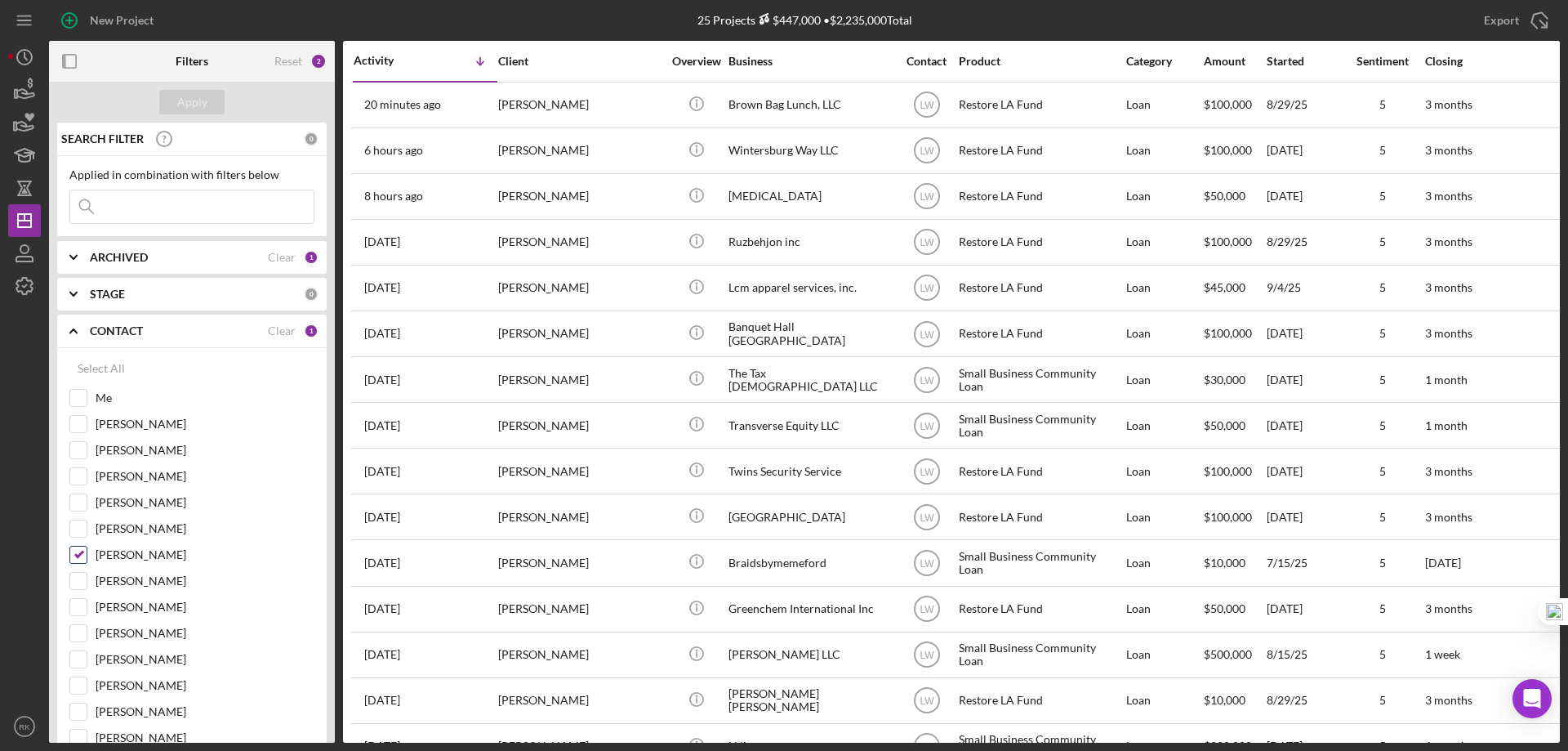
click at [74, 557] on input "[PERSON_NAME]" at bounding box center [78, 555] width 16 height 16
checkbox input "false"
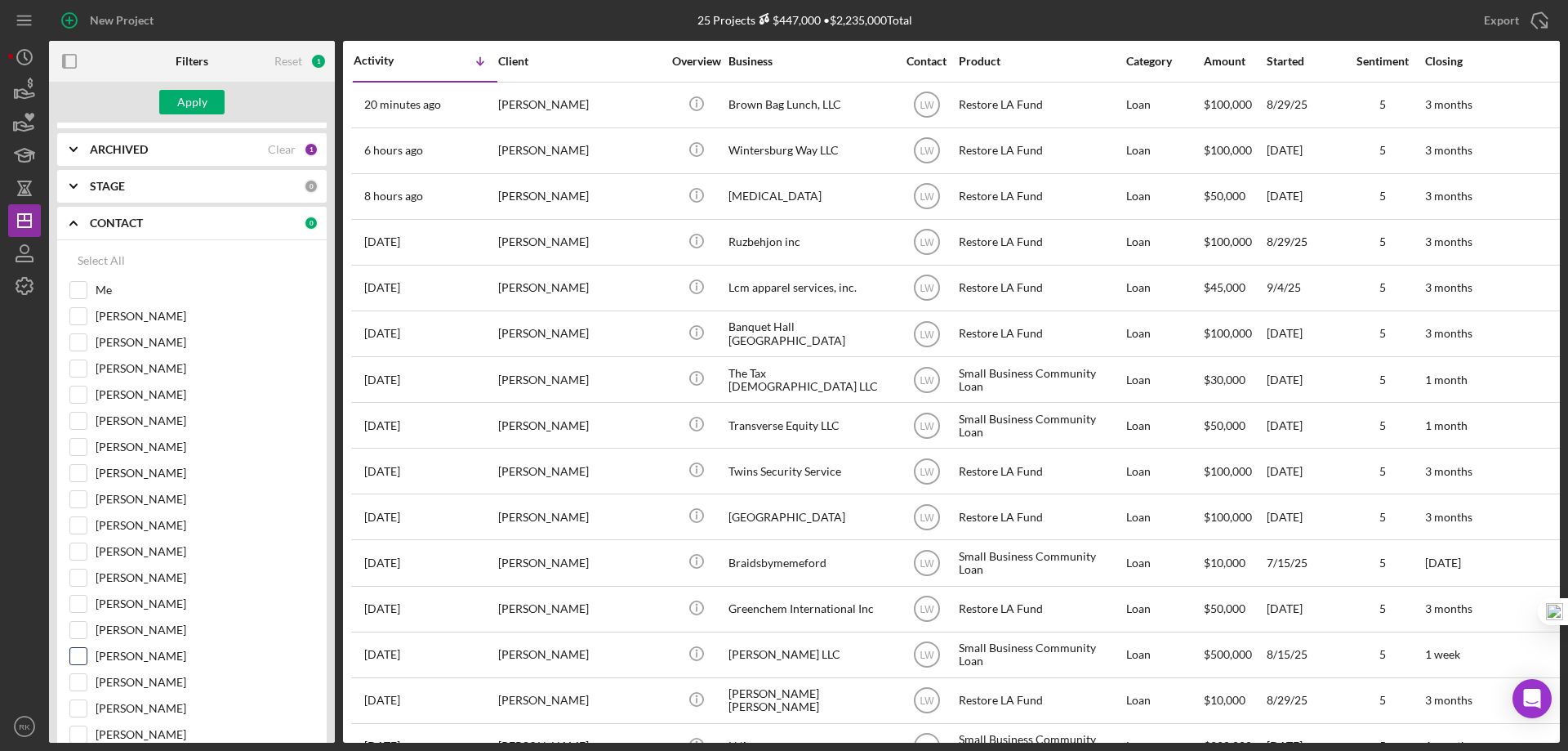
scroll to position [109, 0]
click at [82, 728] on input "[PERSON_NAME]" at bounding box center [78, 734] width 16 height 16
checkbox input "true"
click at [192, 105] on div "Apply" at bounding box center [192, 102] width 30 height 24
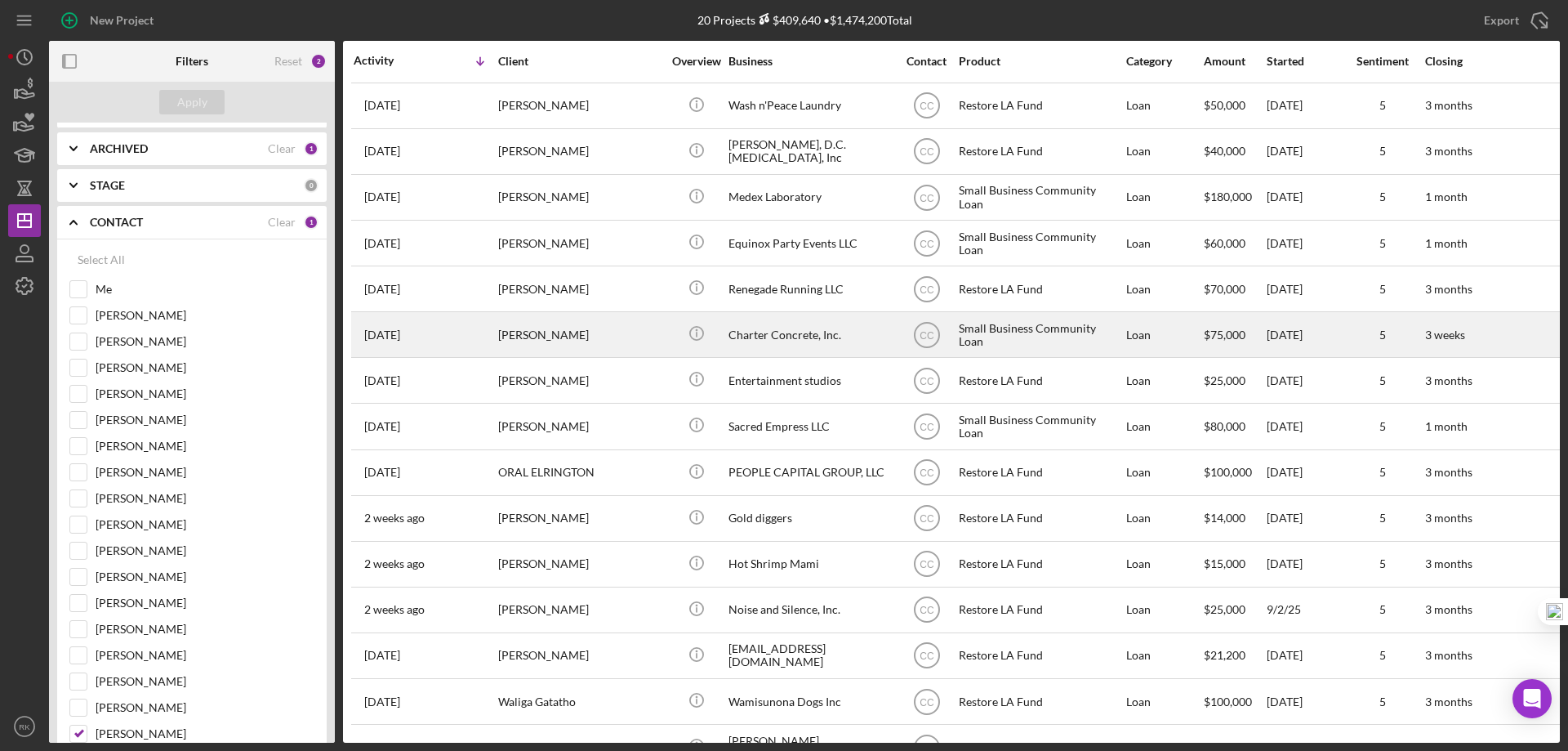
scroll to position [190, 0]
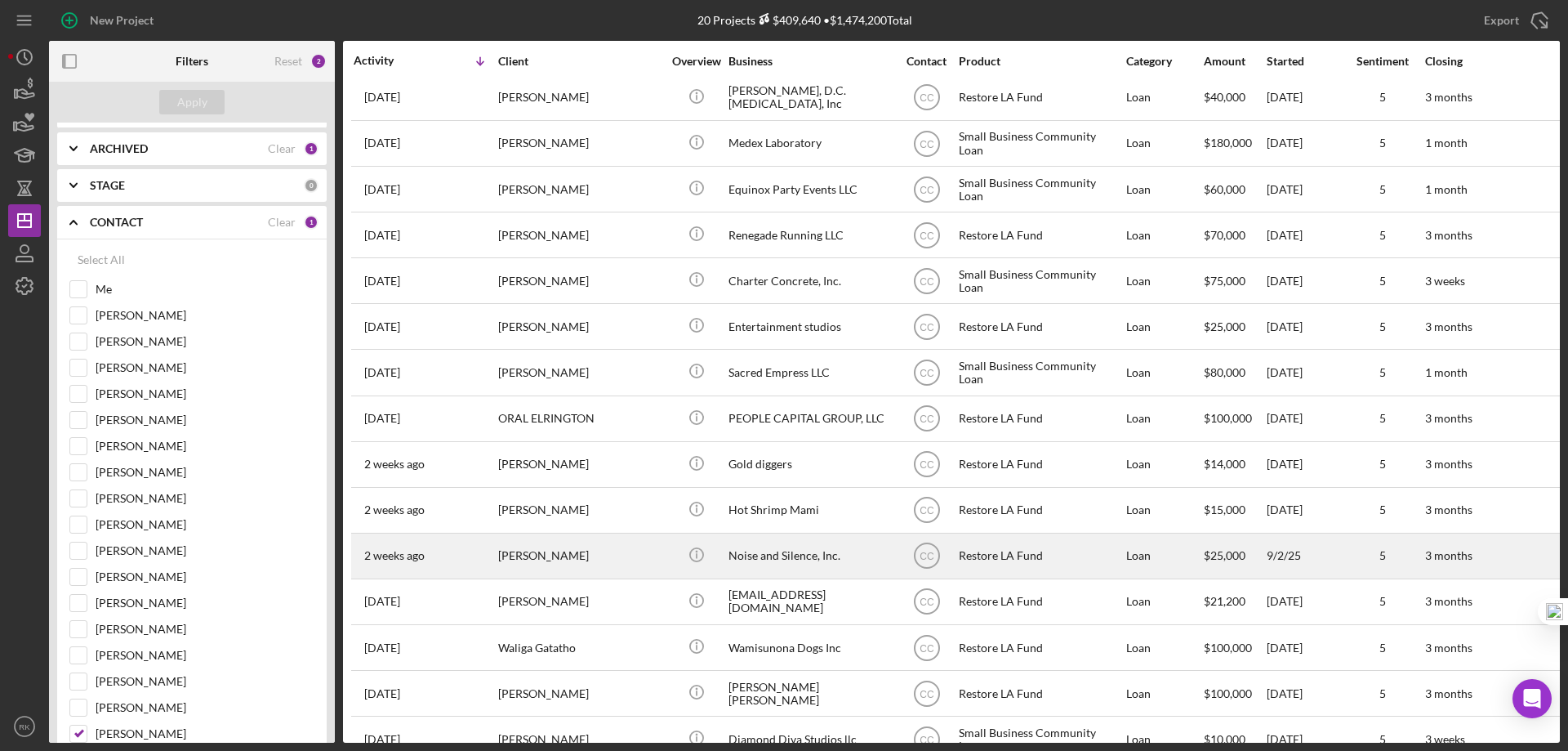
click at [796, 550] on div "Noise and Silence, Inc." at bounding box center [810, 556] width 163 height 43
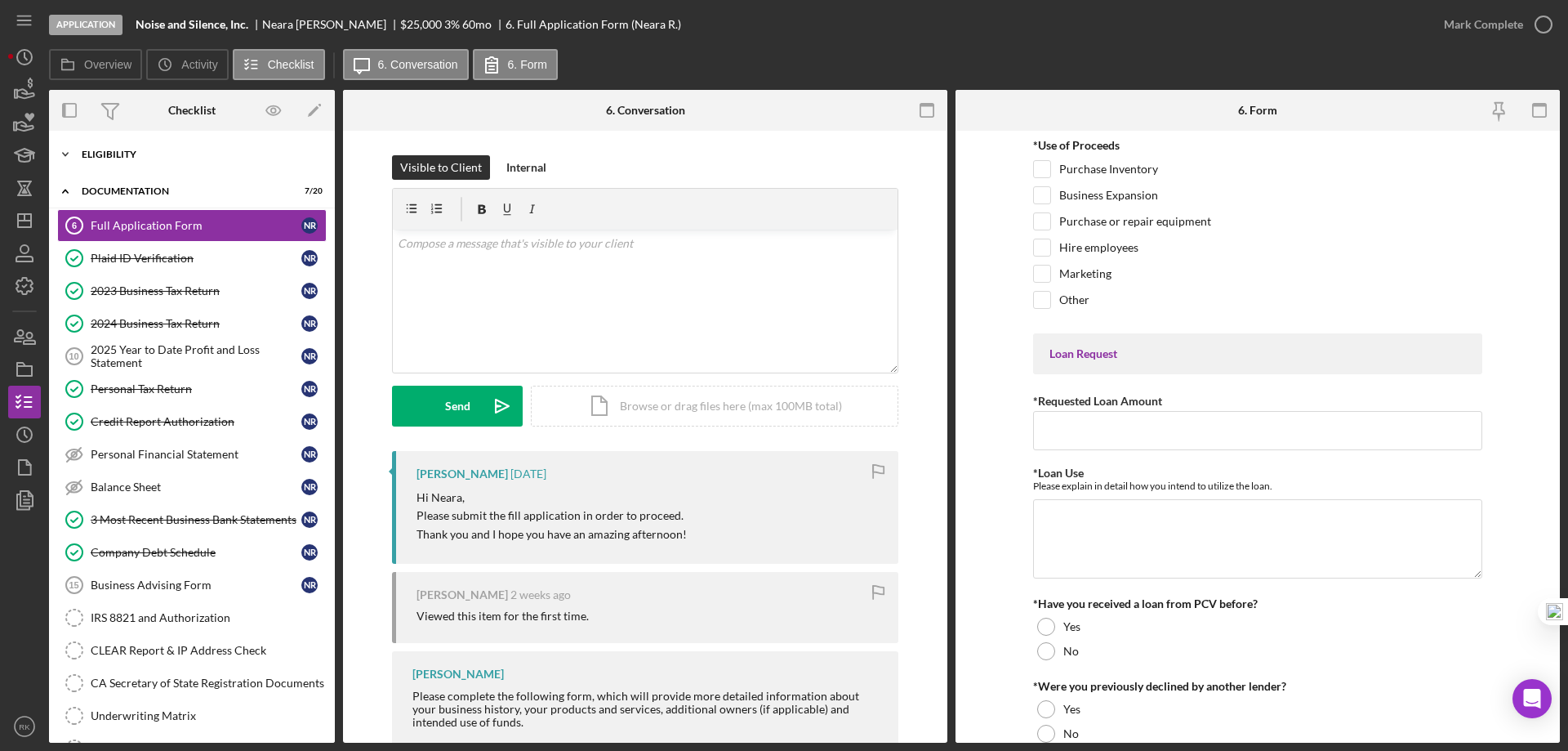
click at [121, 151] on div "Eligibility" at bounding box center [198, 154] width 233 height 10
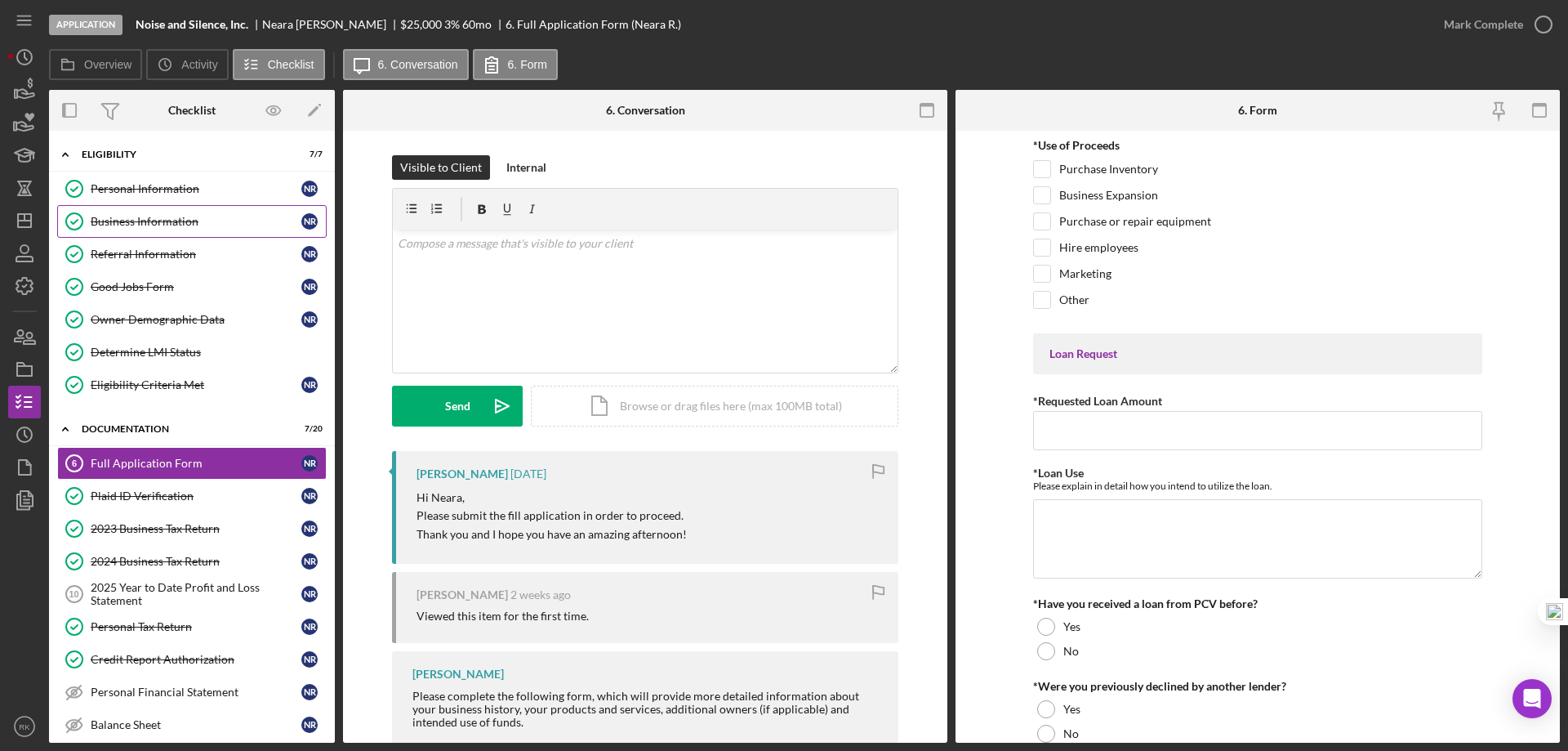
drag, startPoint x: 161, startPoint y: 215, endPoint x: 617, endPoint y: 302, distance: 464.2
click at [162, 215] on div "Business Information" at bounding box center [195, 221] width 211 height 13
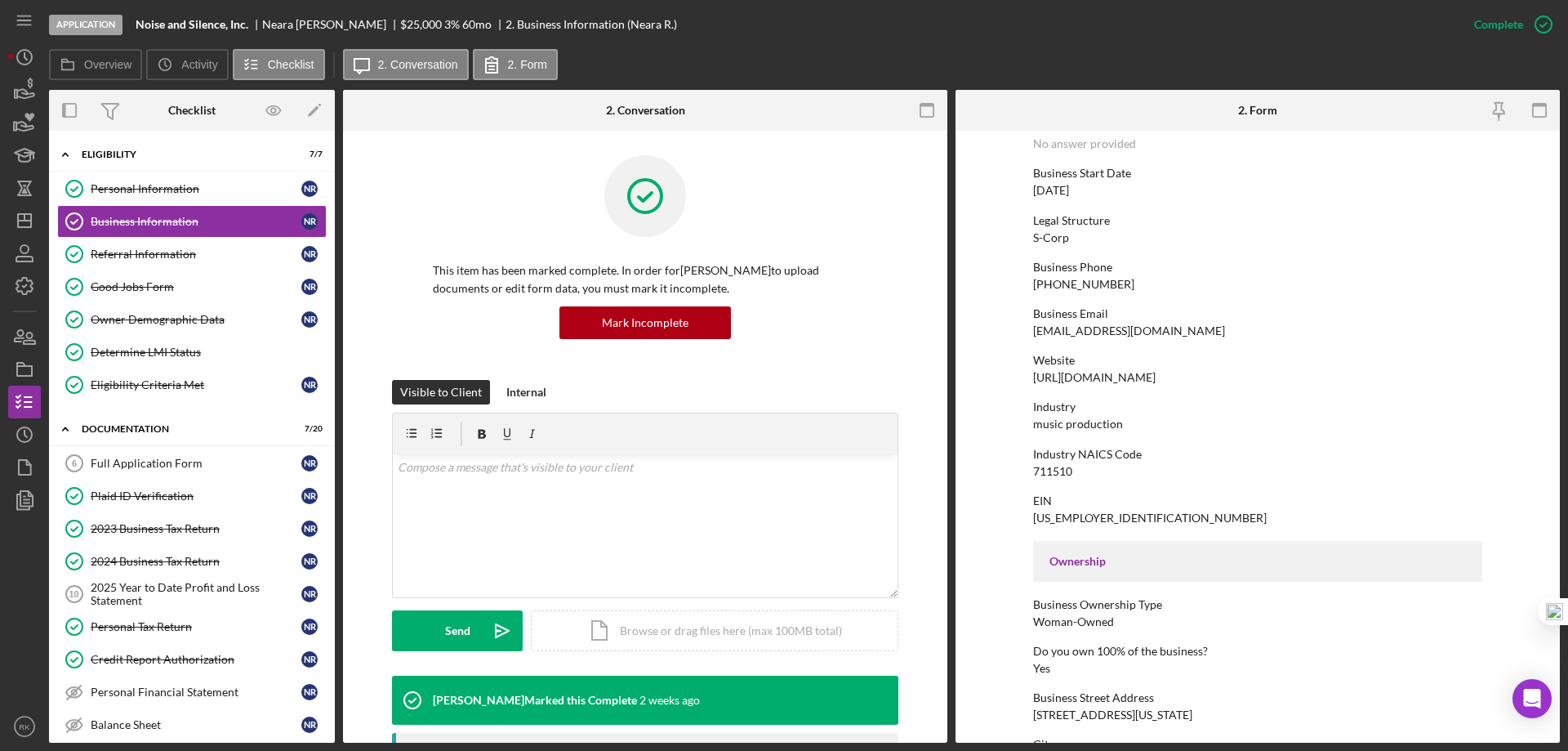
scroll to position [82, 0]
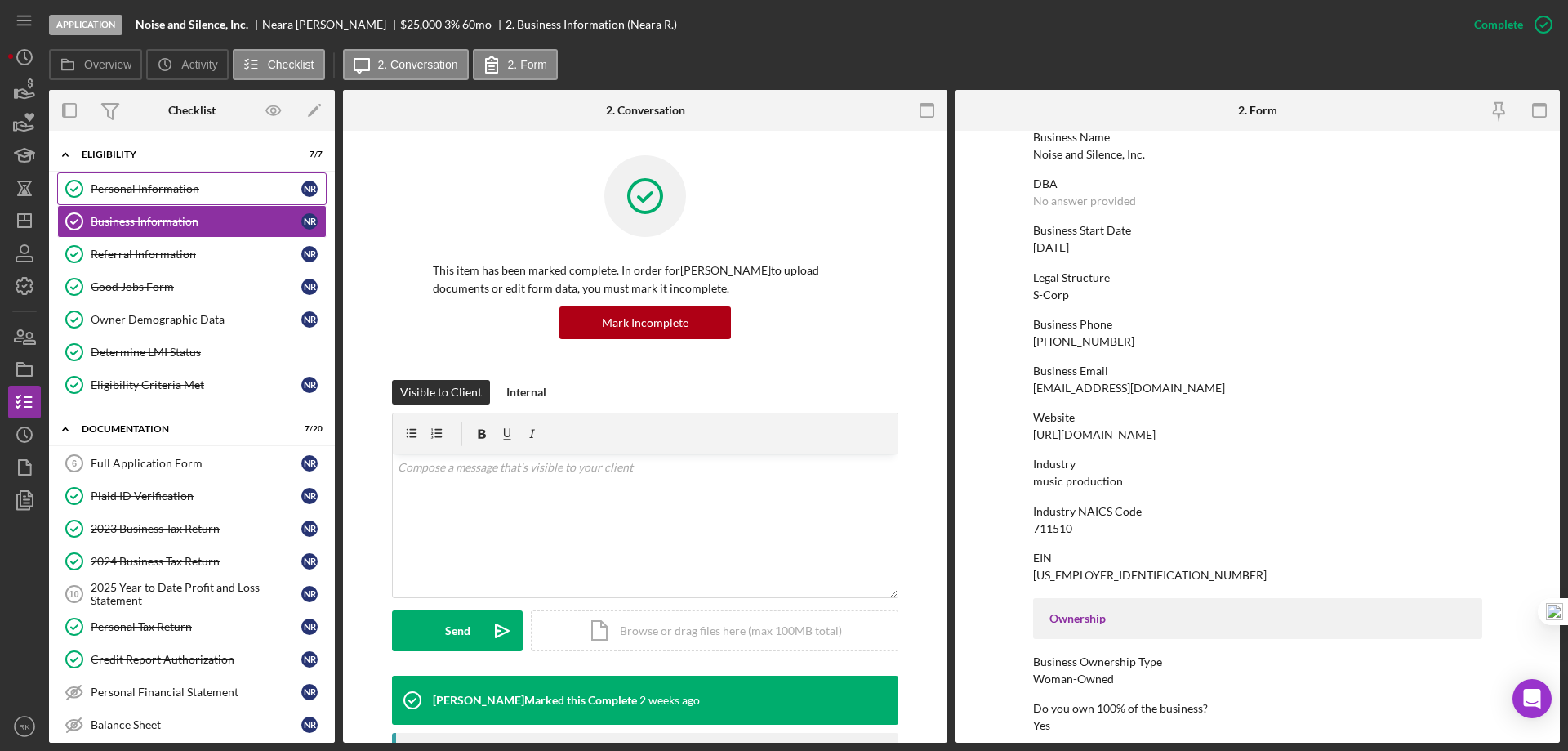
drag, startPoint x: 168, startPoint y: 197, endPoint x: 179, endPoint y: 201, distance: 11.7
click at [168, 196] on link "Personal Information Personal Information N R" at bounding box center [192, 189] width 270 height 33
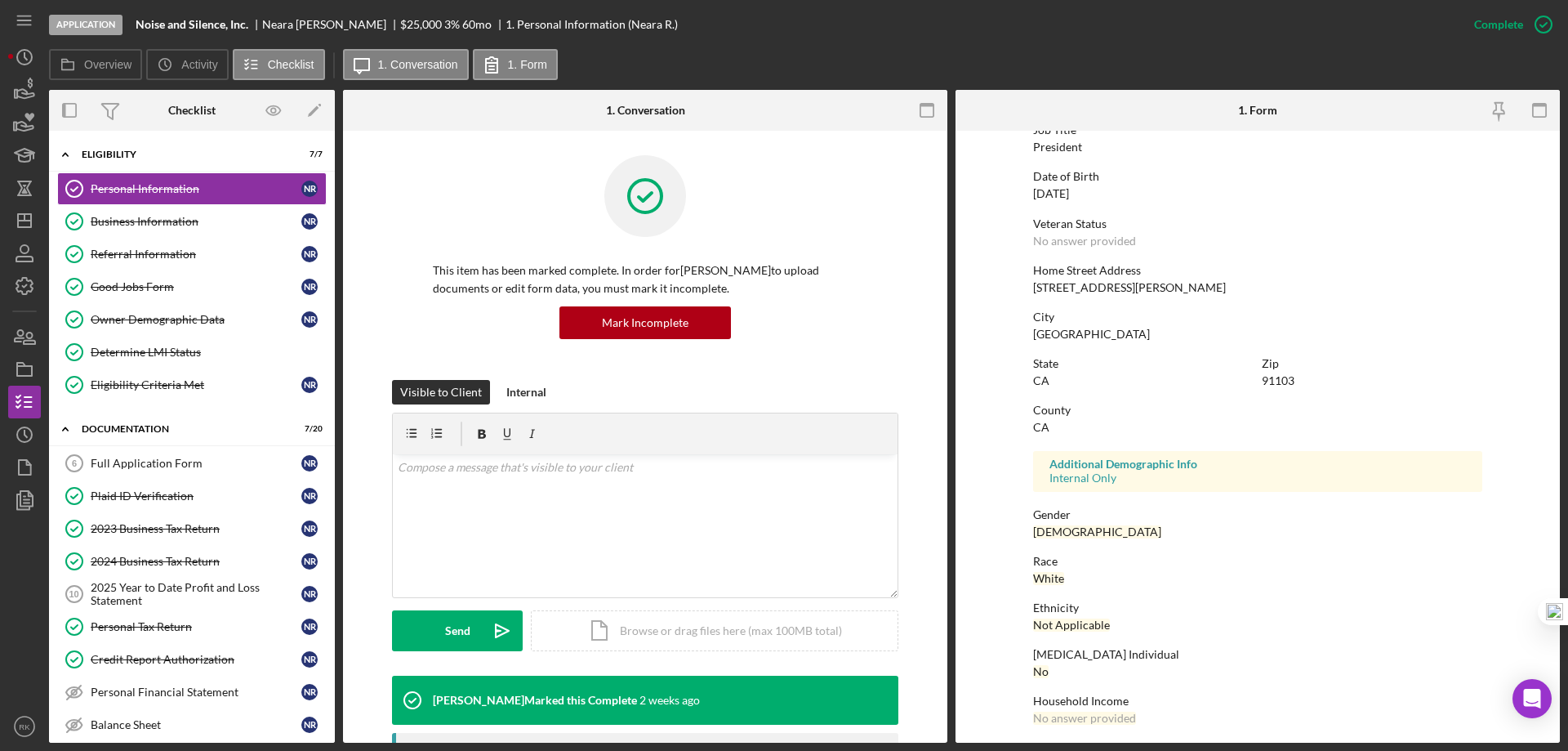
scroll to position [150, 0]
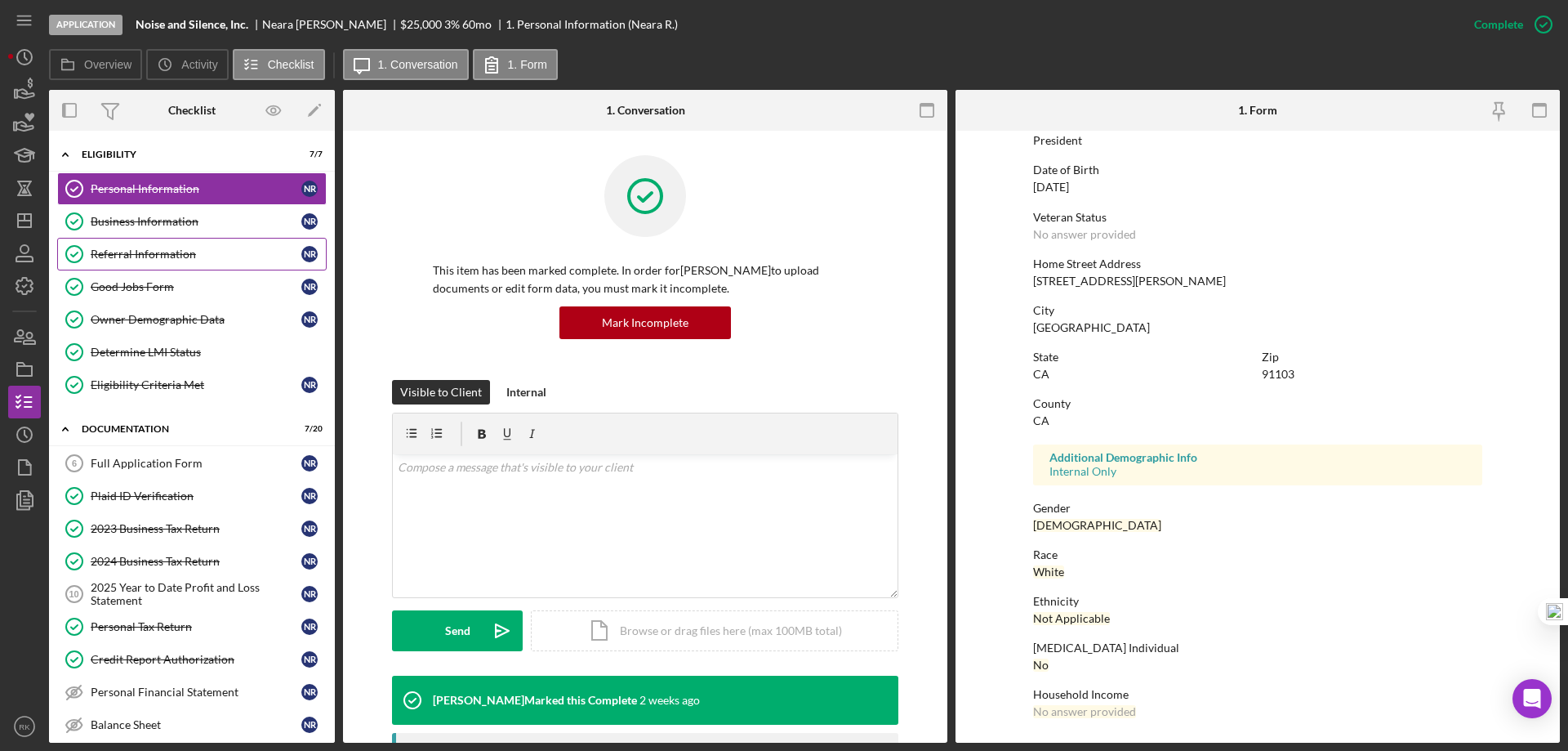
click at [141, 260] on div "Referral Information" at bounding box center [195, 254] width 211 height 13
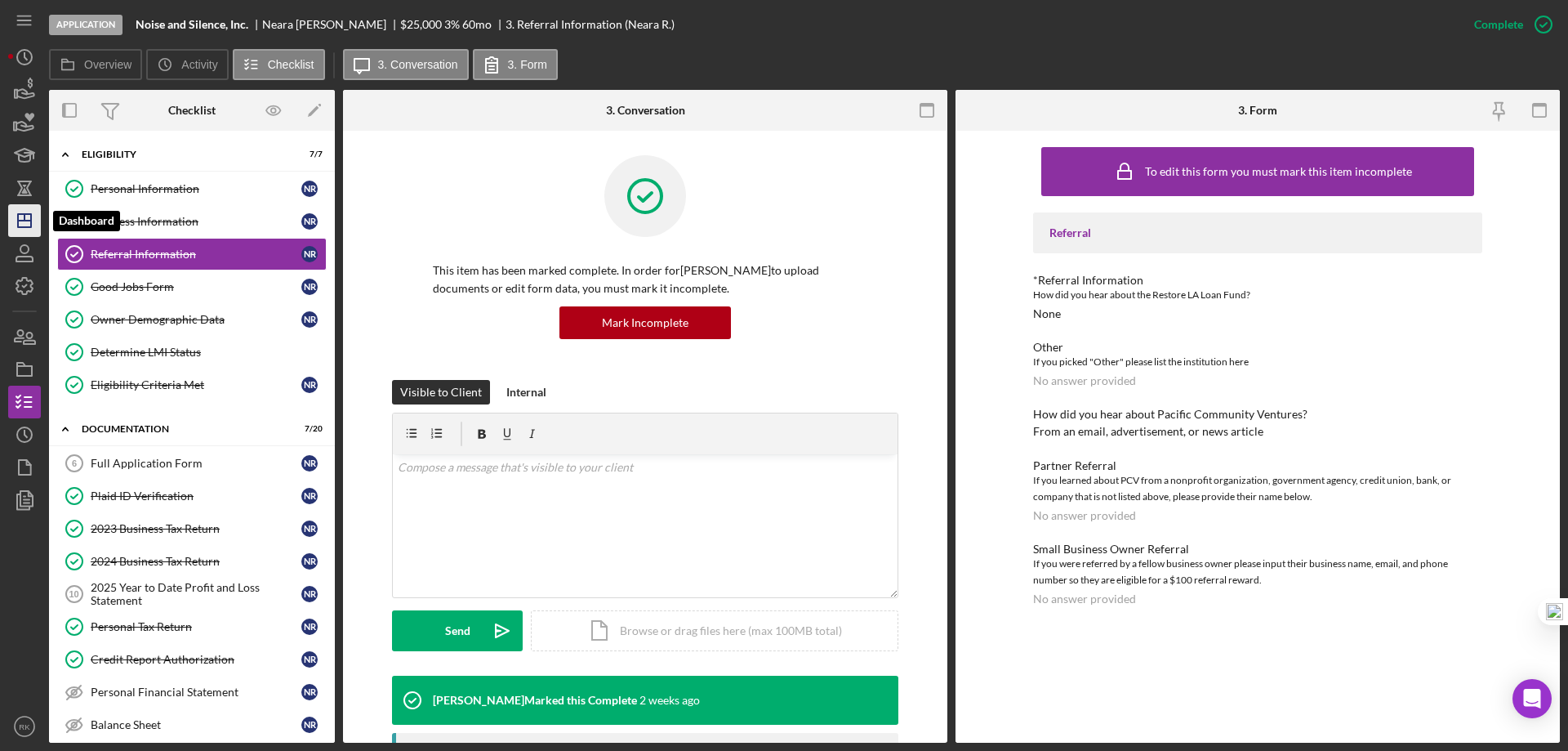
click at [26, 221] on icon "Icon/Dashboard" at bounding box center [24, 221] width 41 height 41
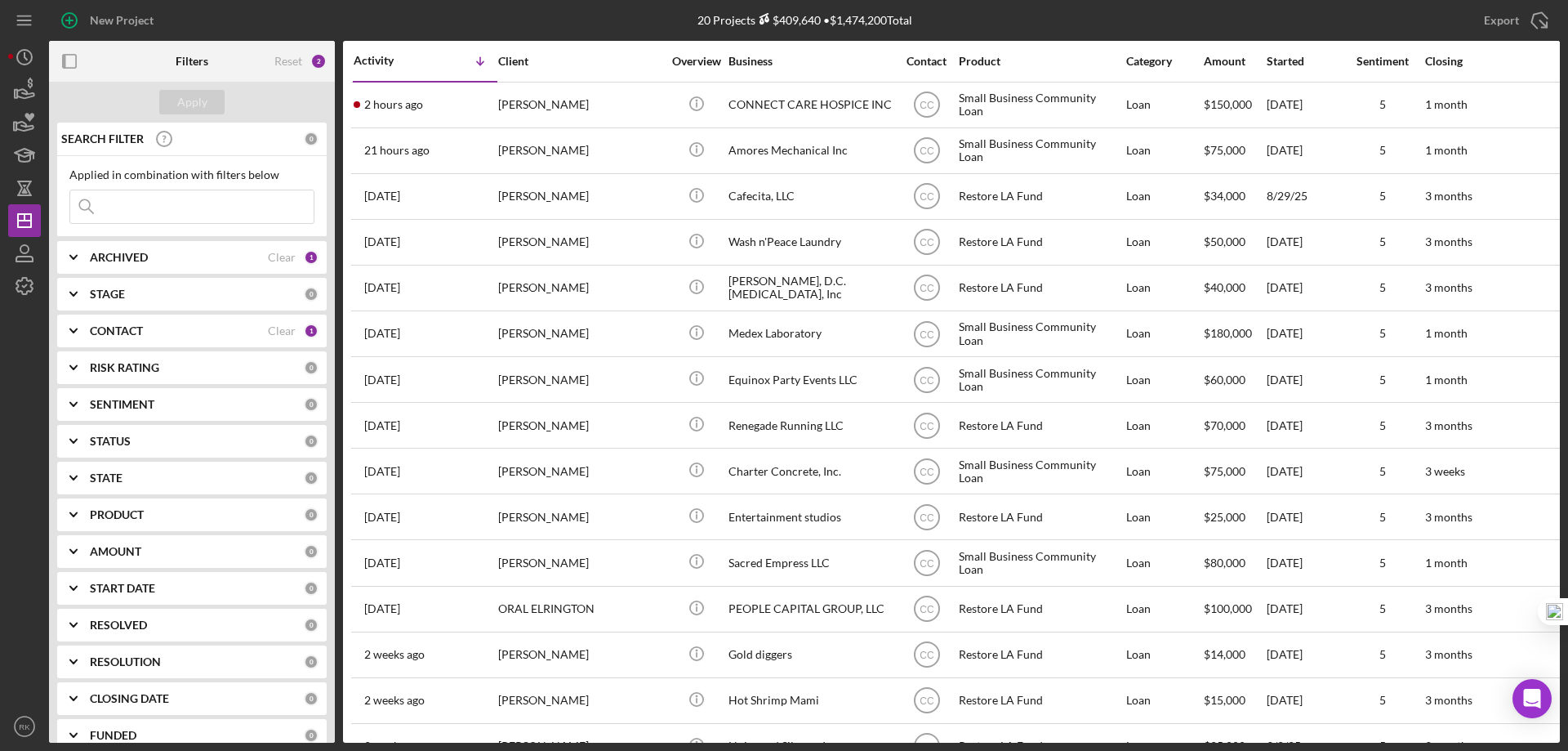
click at [121, 335] on b "CONTACT" at bounding box center [116, 331] width 53 height 13
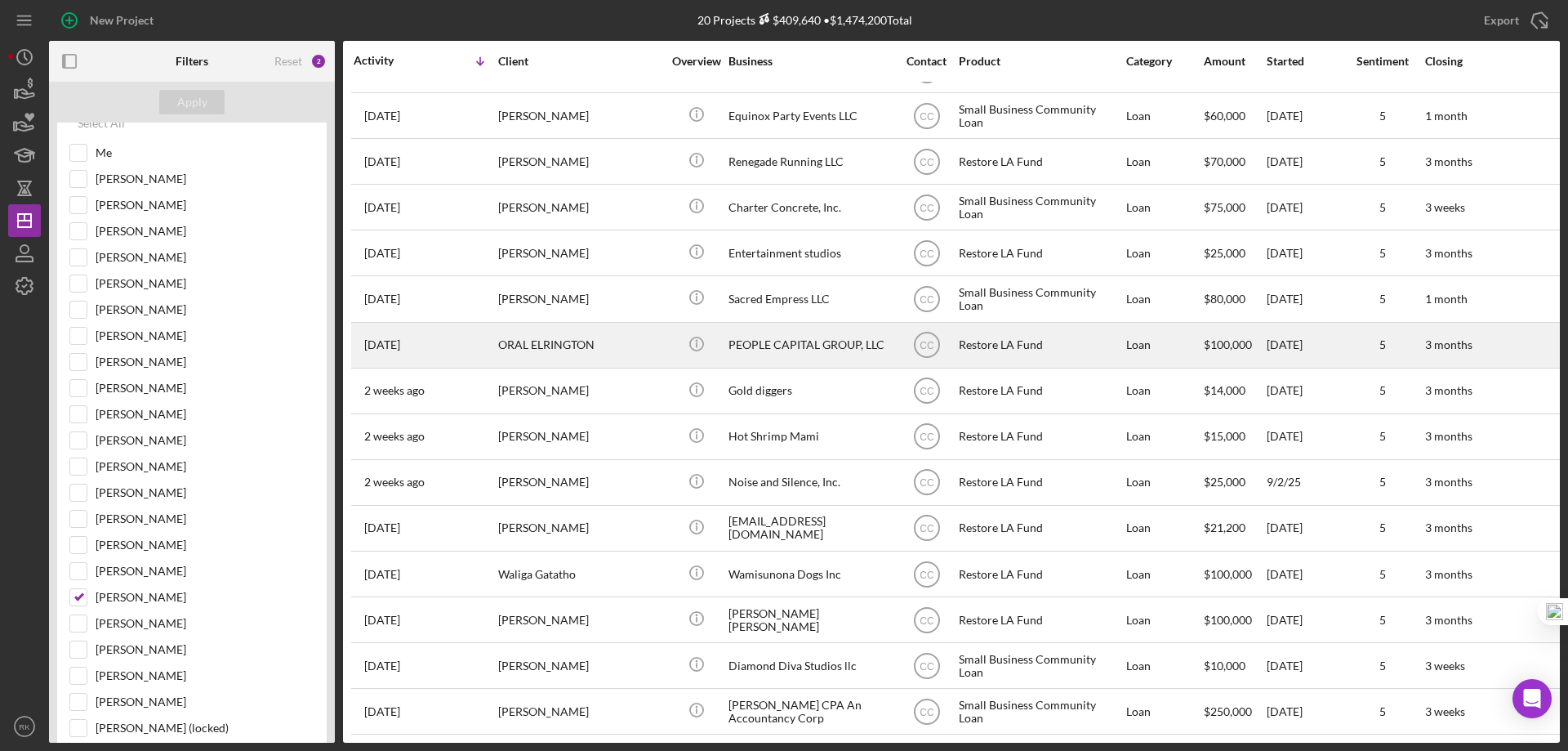
scroll to position [272, 0]
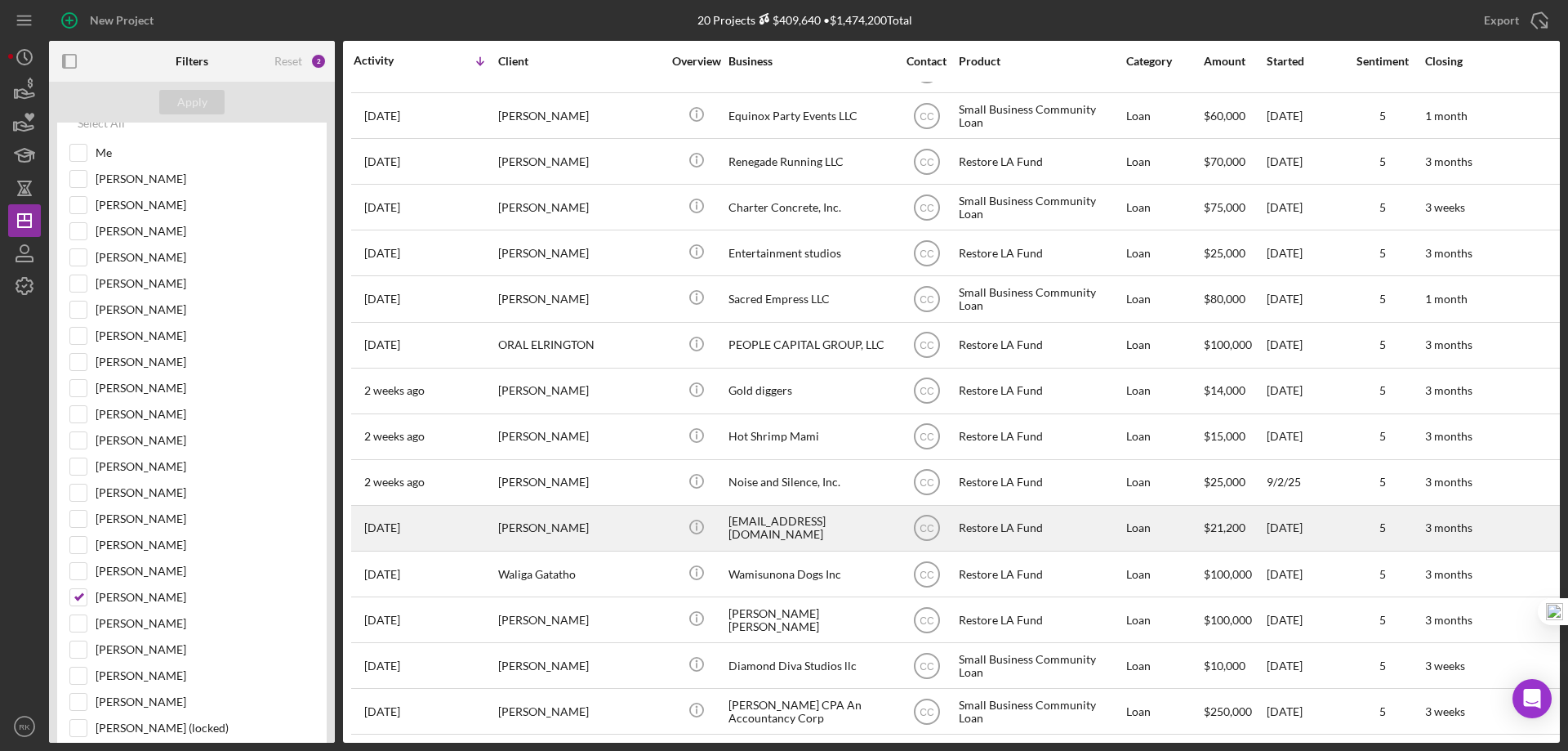
click at [795, 506] on div "[EMAIL_ADDRESS][DOMAIN_NAME]" at bounding box center [810, 528] width 163 height 43
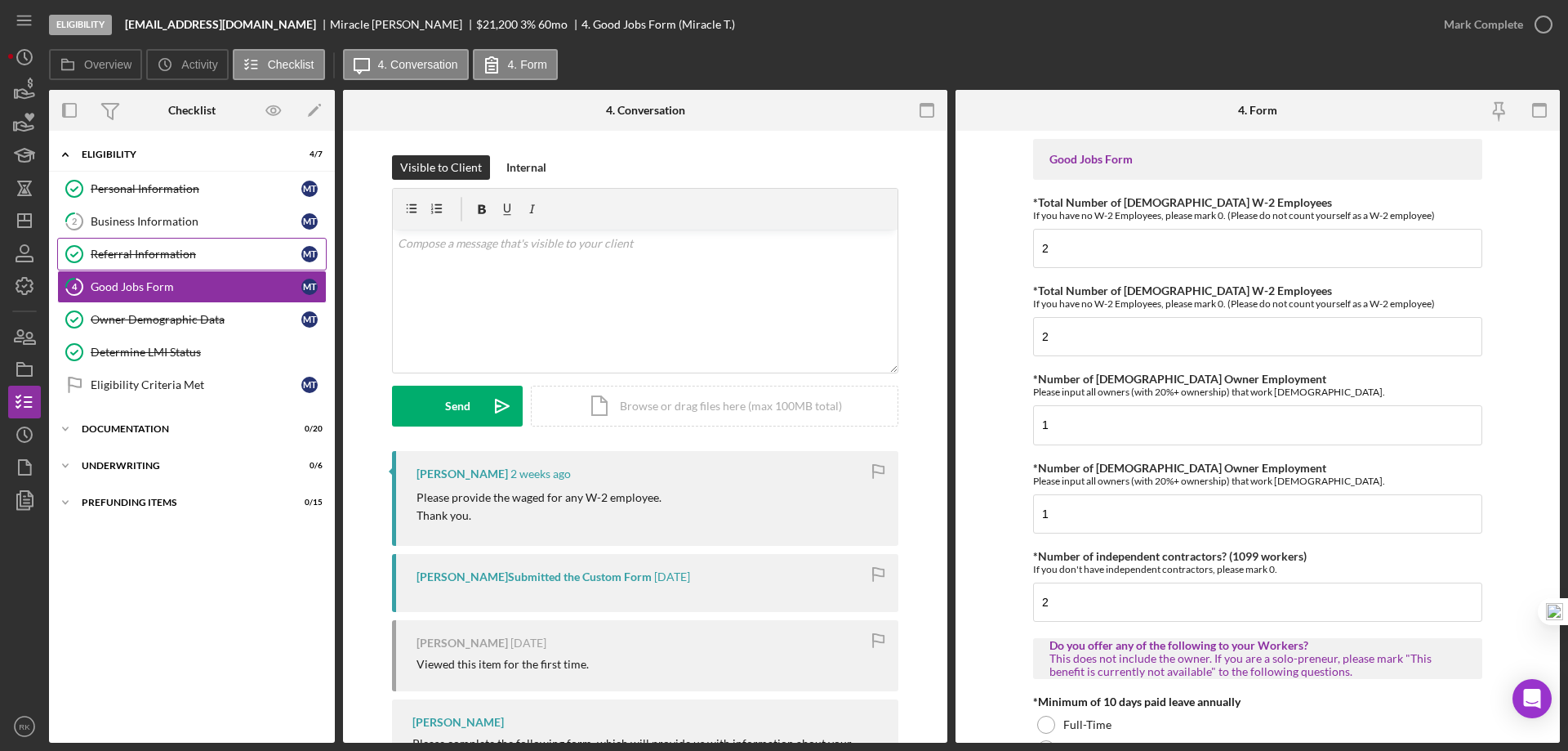
click at [138, 253] on div "Referral Information" at bounding box center [195, 254] width 211 height 13
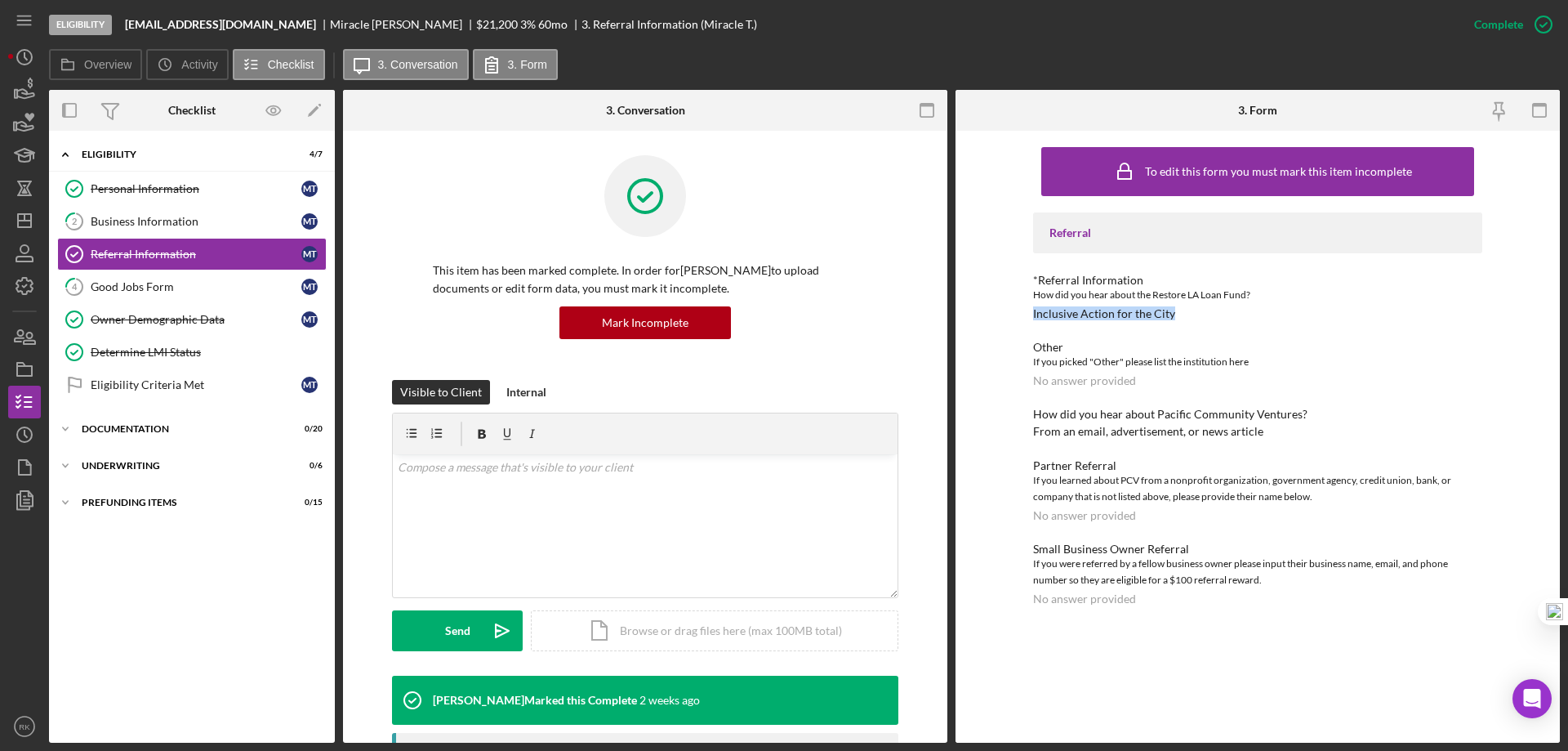
drag, startPoint x: 1033, startPoint y: 314, endPoint x: 1177, endPoint y: 311, distance: 144.0
click at [1177, 311] on div "*Referral Information How did you hear about the Restore LA Loan Fund? Inclusiv…" at bounding box center [1258, 297] width 449 height 47
copy div "Inclusive Action for the City"
click at [182, 175] on link "Personal Information Personal Information M T" at bounding box center [192, 189] width 270 height 33
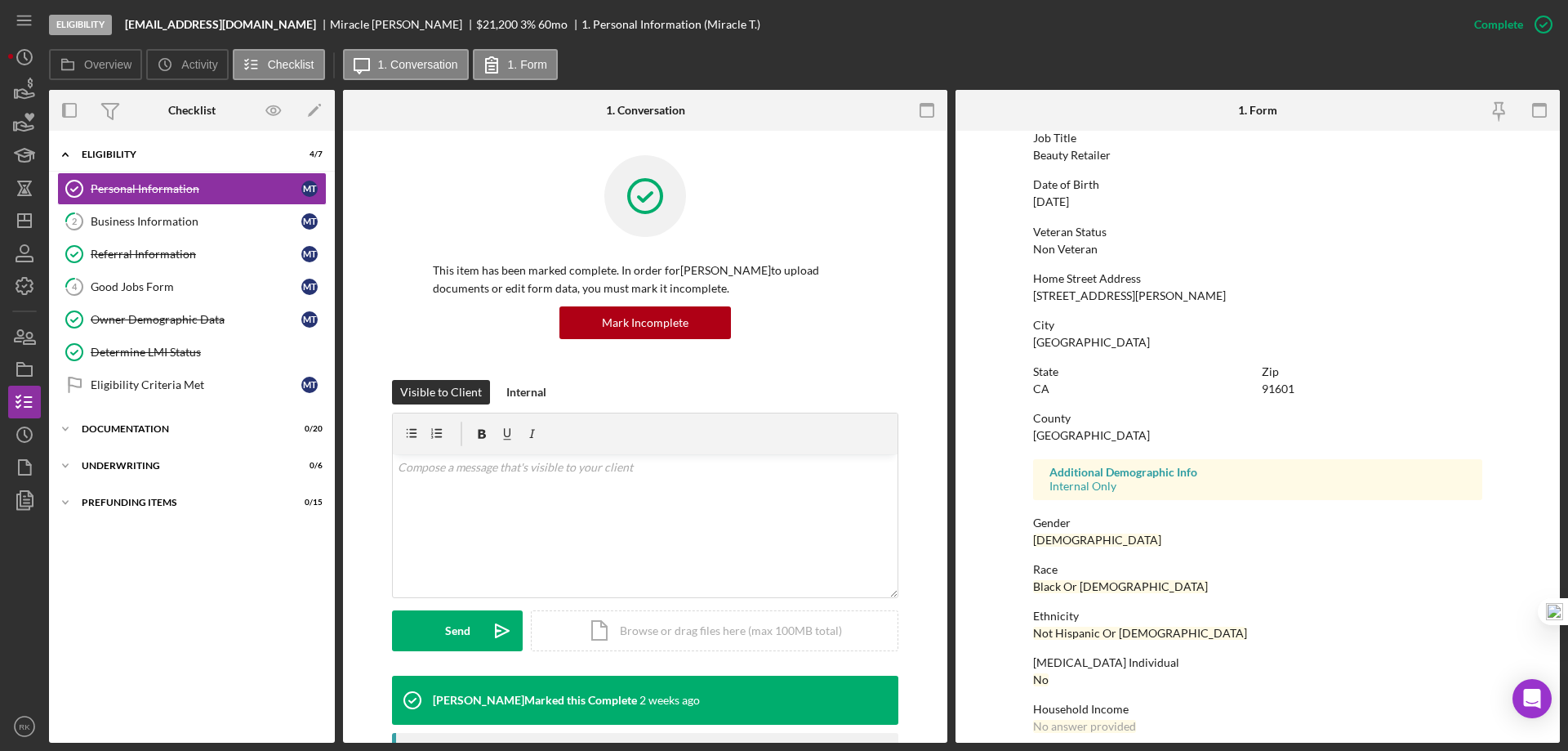
scroll to position [136, 0]
click at [28, 224] on icon "Icon/Dashboard" at bounding box center [24, 221] width 41 height 41
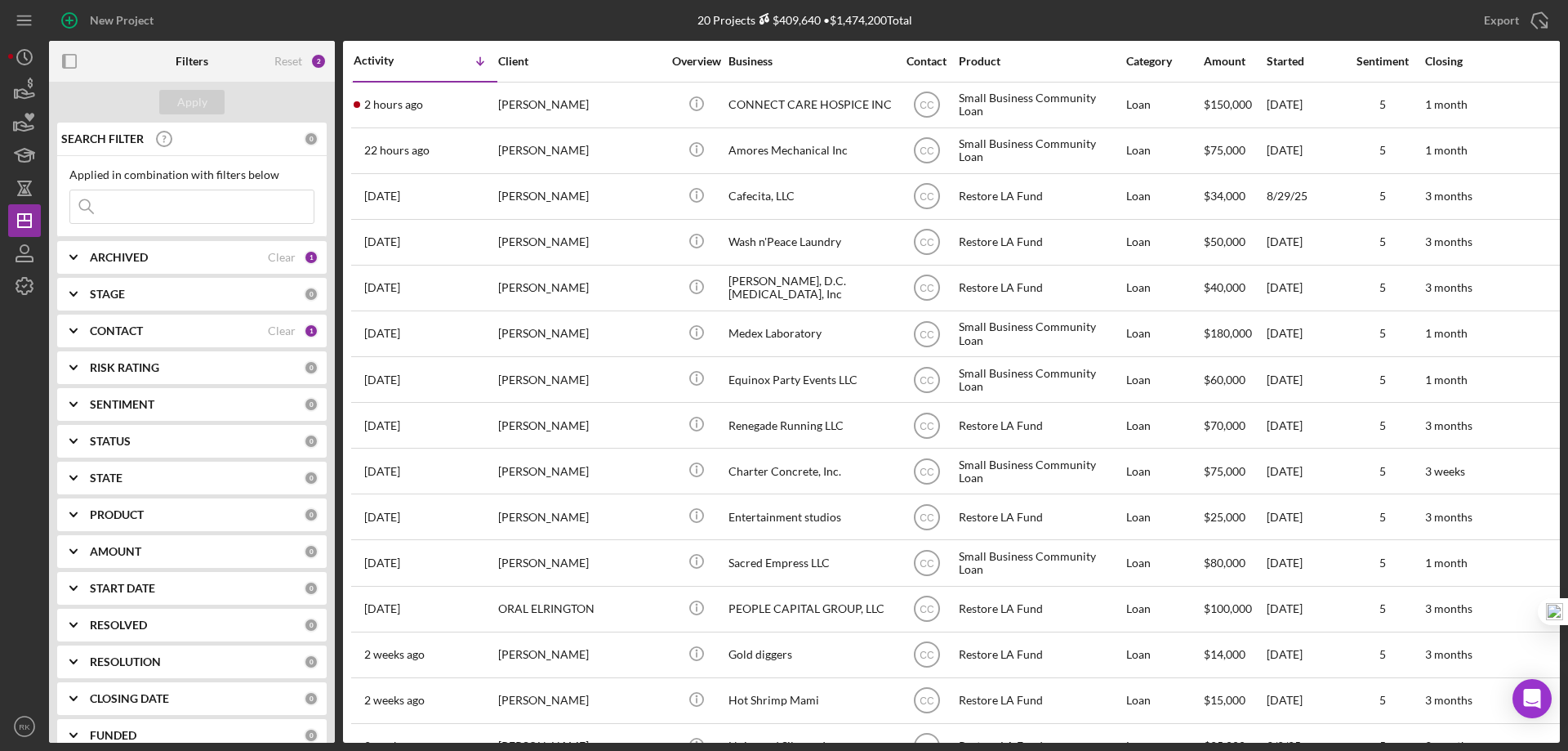
click at [132, 333] on b "CONTACT" at bounding box center [116, 331] width 53 height 13
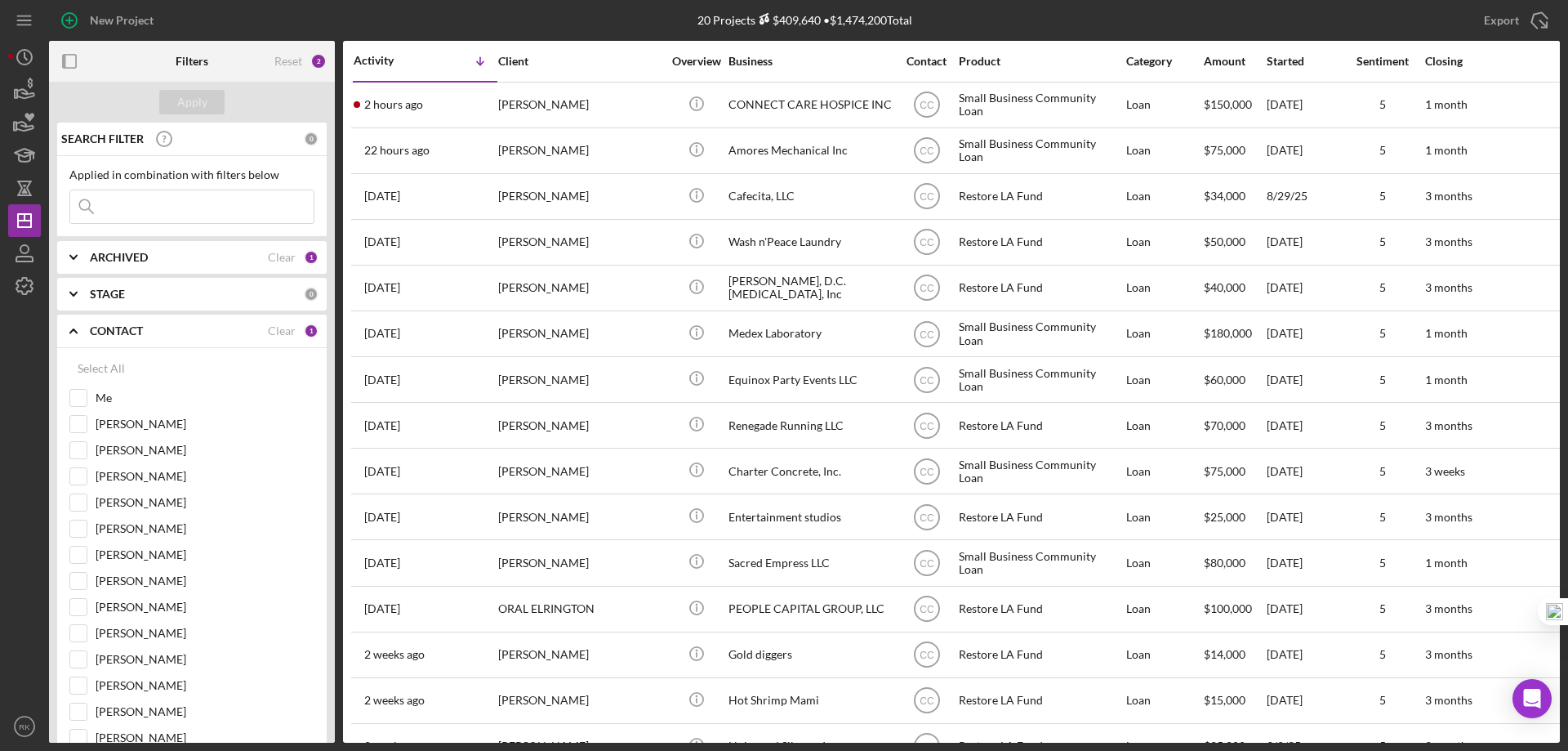
click at [88, 257] on icon "Icon/Expander" at bounding box center [73, 257] width 41 height 41
click at [84, 348] on input "Archived" at bounding box center [78, 350] width 16 height 16
checkbox input "true"
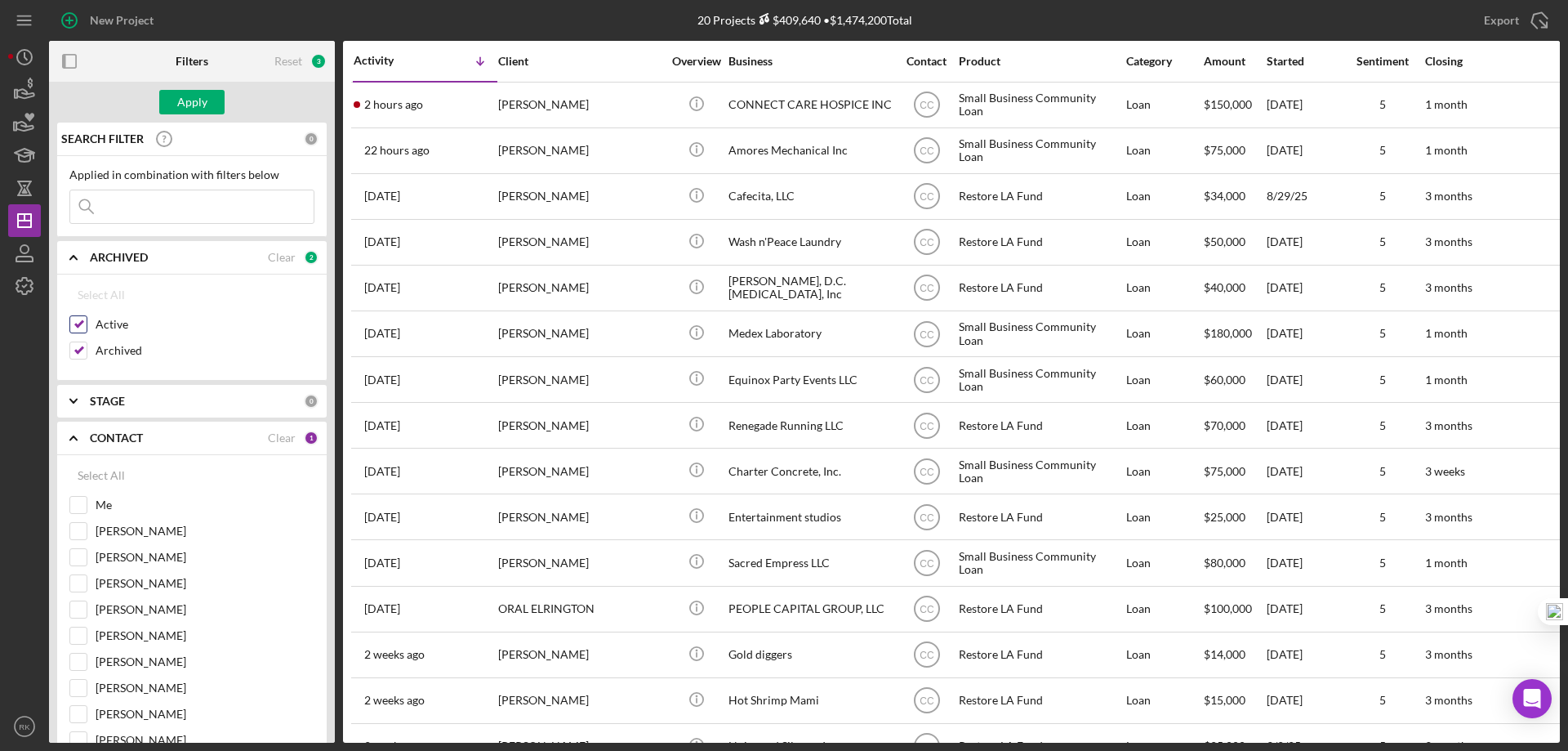
click at [76, 319] on input "Active" at bounding box center [78, 324] width 16 height 16
checkbox input "false"
click at [179, 105] on div "Apply" at bounding box center [192, 102] width 30 height 24
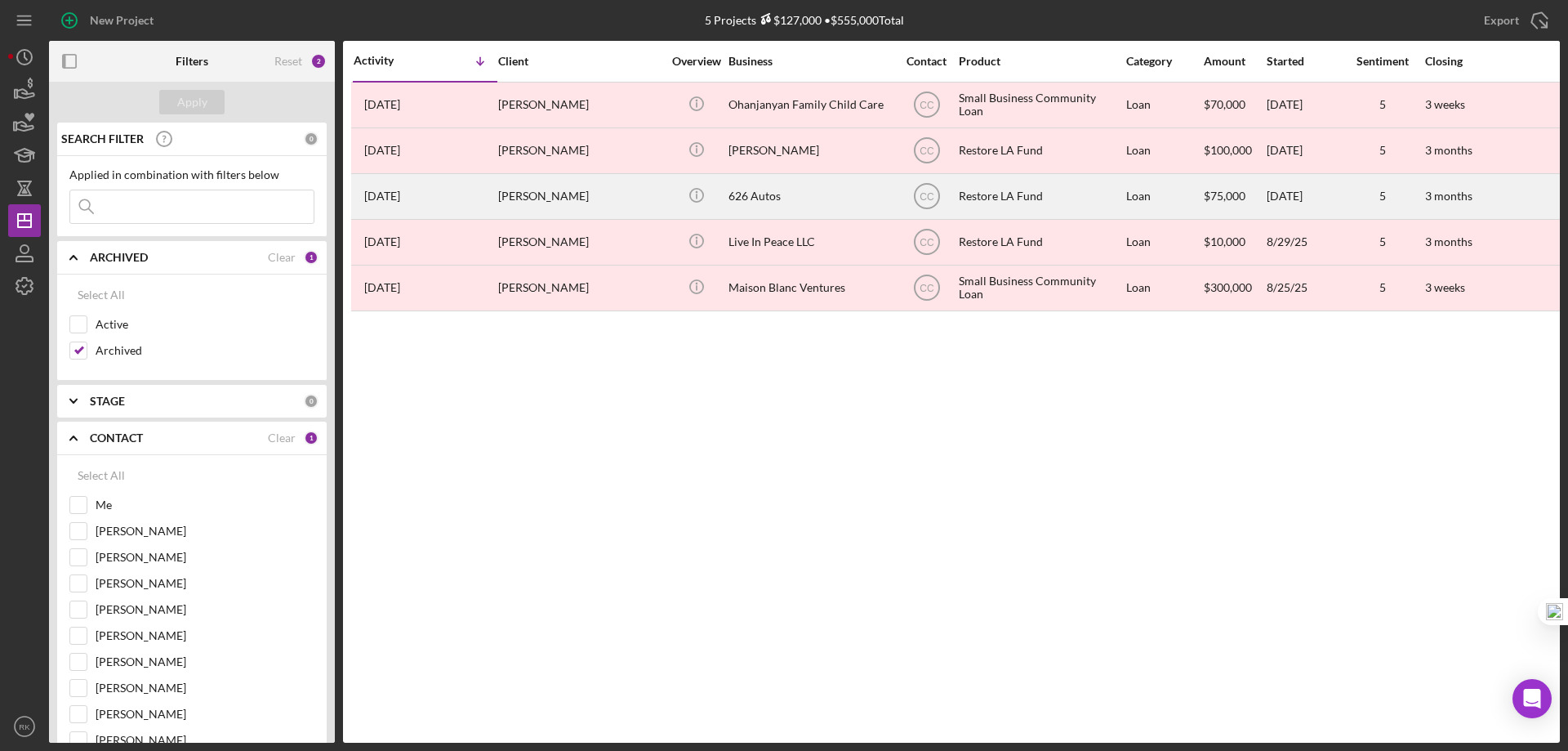
click at [748, 189] on div "626 Autos" at bounding box center [810, 196] width 163 height 43
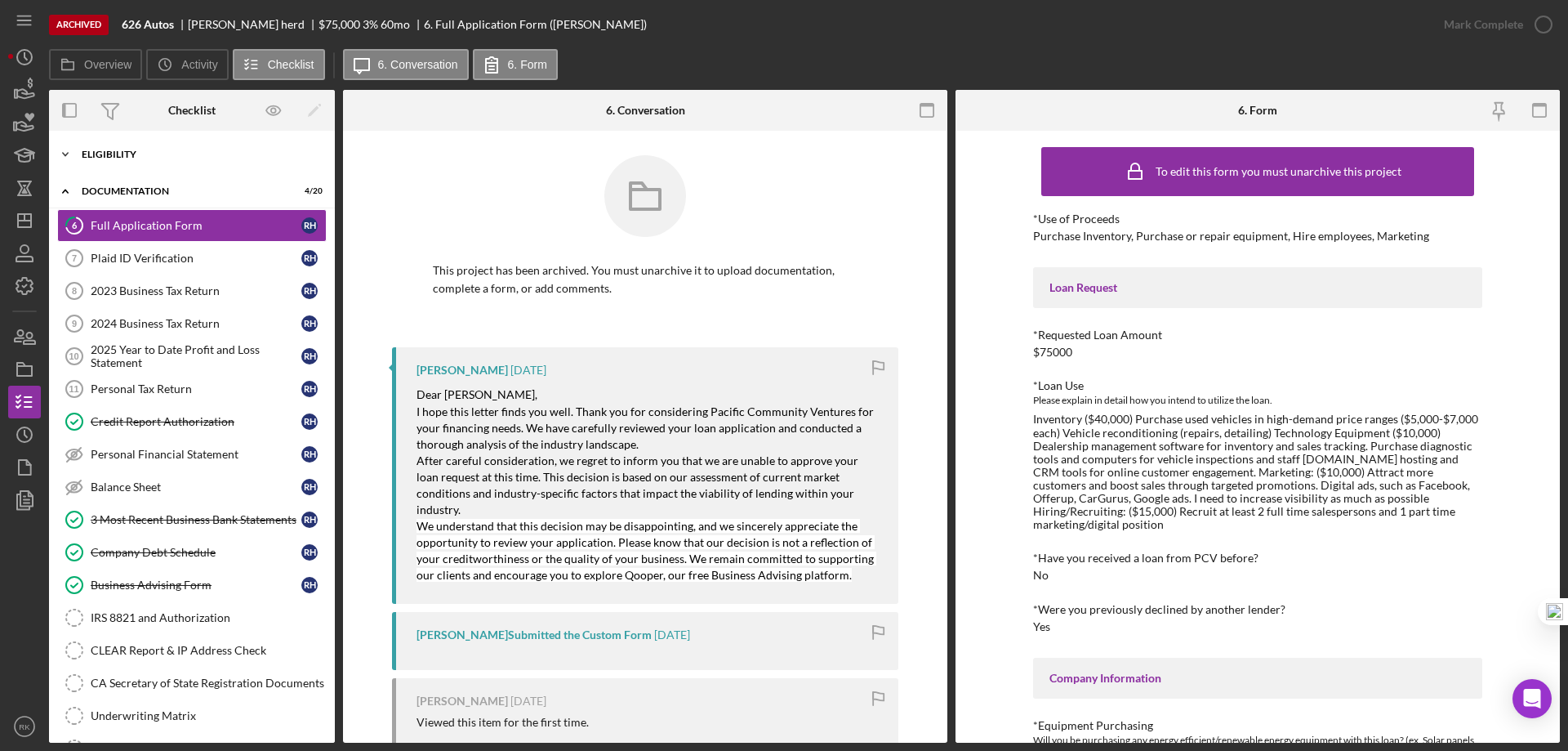
click at [159, 158] on div "Eligibility" at bounding box center [198, 154] width 233 height 10
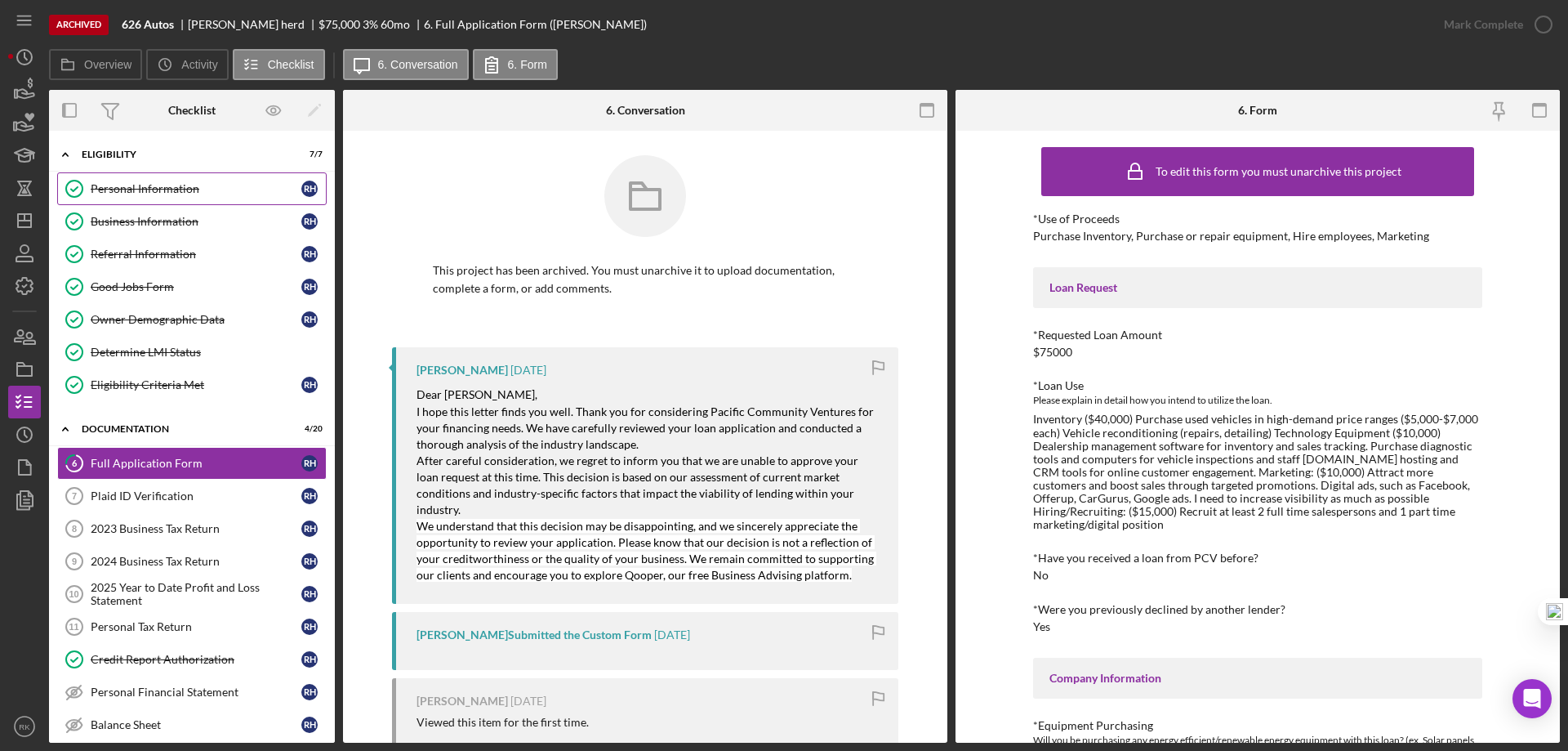
click at [137, 197] on link "Personal Information Personal Information r h" at bounding box center [192, 189] width 270 height 33
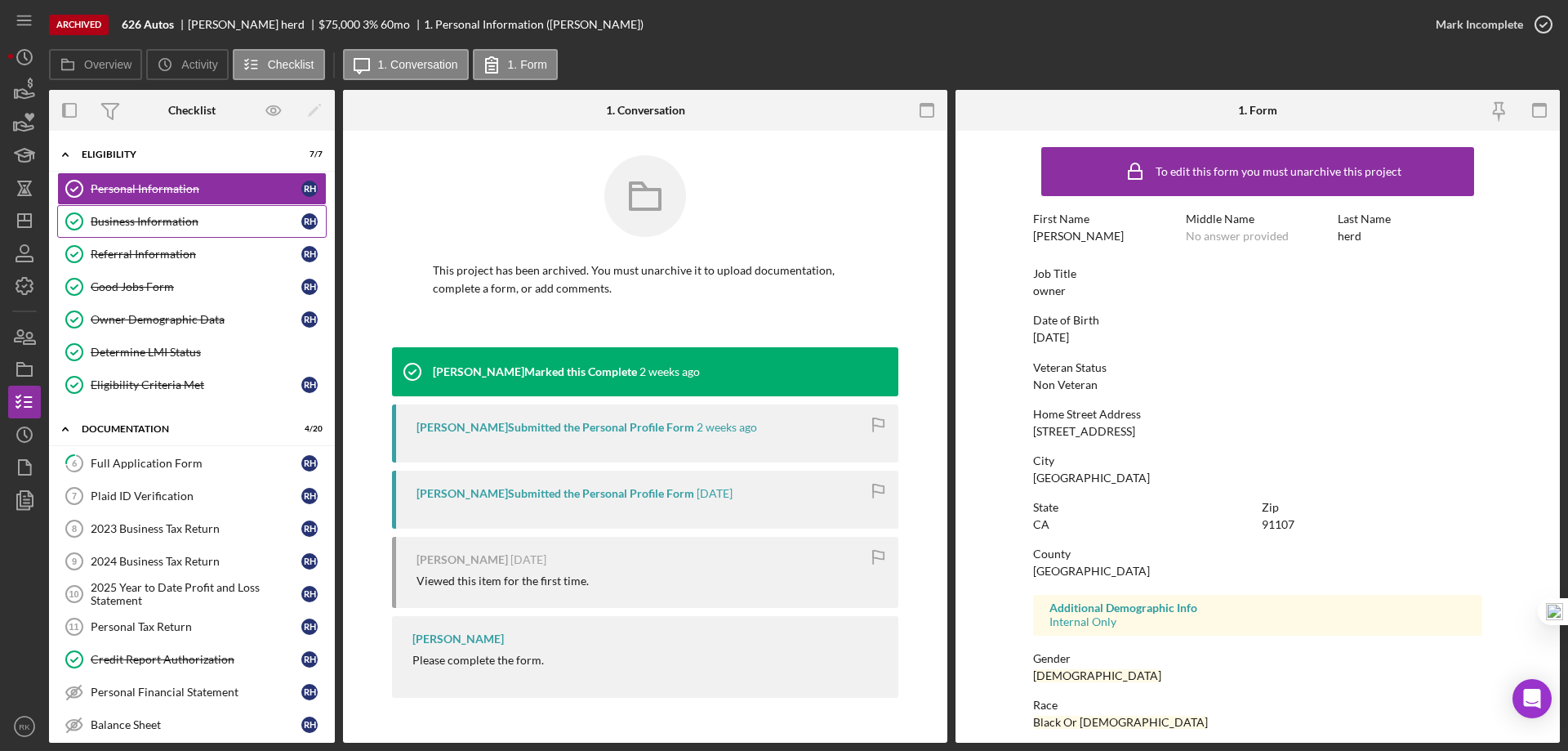
drag, startPoint x: 149, startPoint y: 221, endPoint x: 171, endPoint y: 220, distance: 22.0
click at [153, 220] on div "Business Information" at bounding box center [195, 221] width 211 height 13
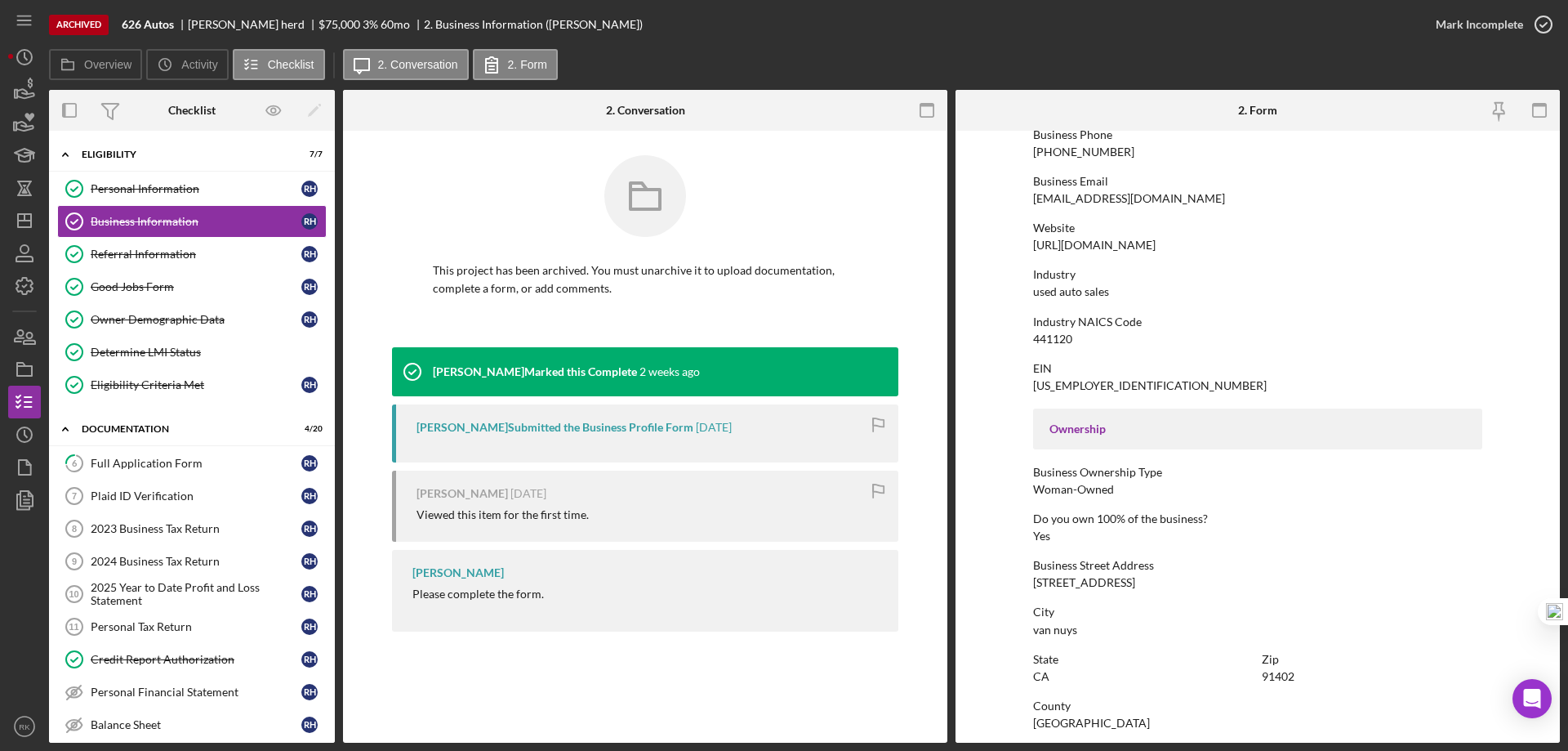
scroll to position [272, 0]
click at [129, 260] on div "Referral Information" at bounding box center [195, 254] width 211 height 13
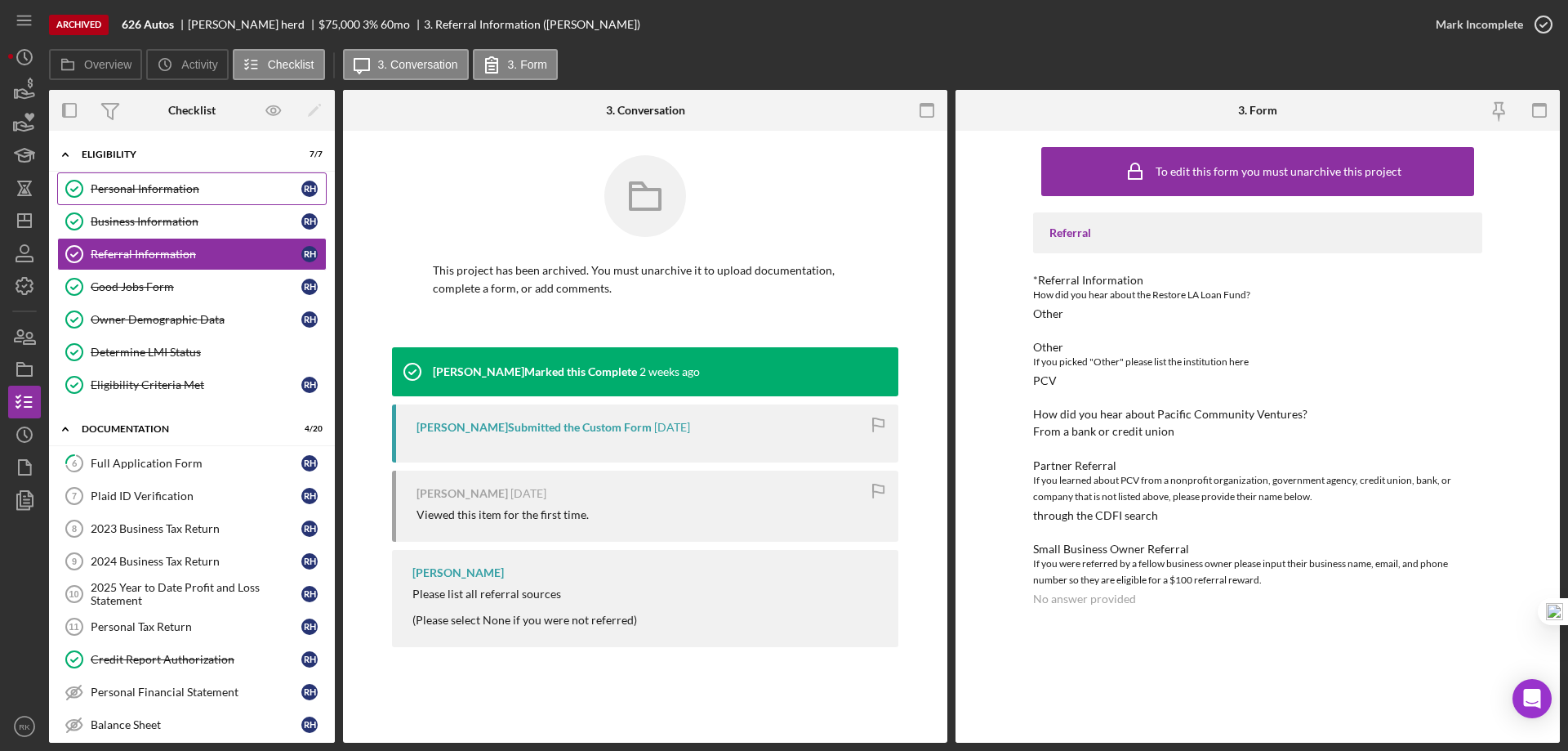
click at [174, 182] on div "Personal Information" at bounding box center [195, 188] width 211 height 13
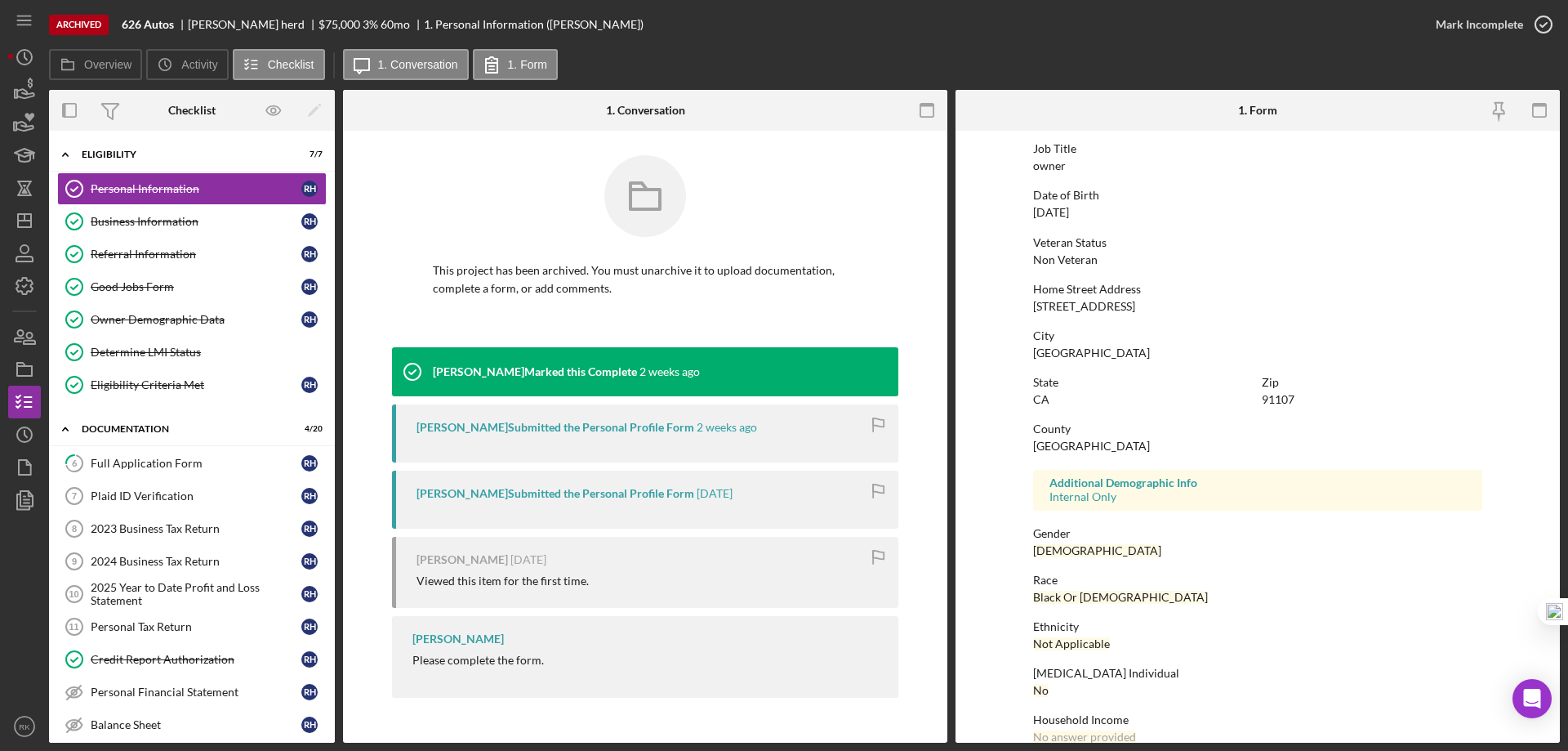
scroll to position [150, 0]
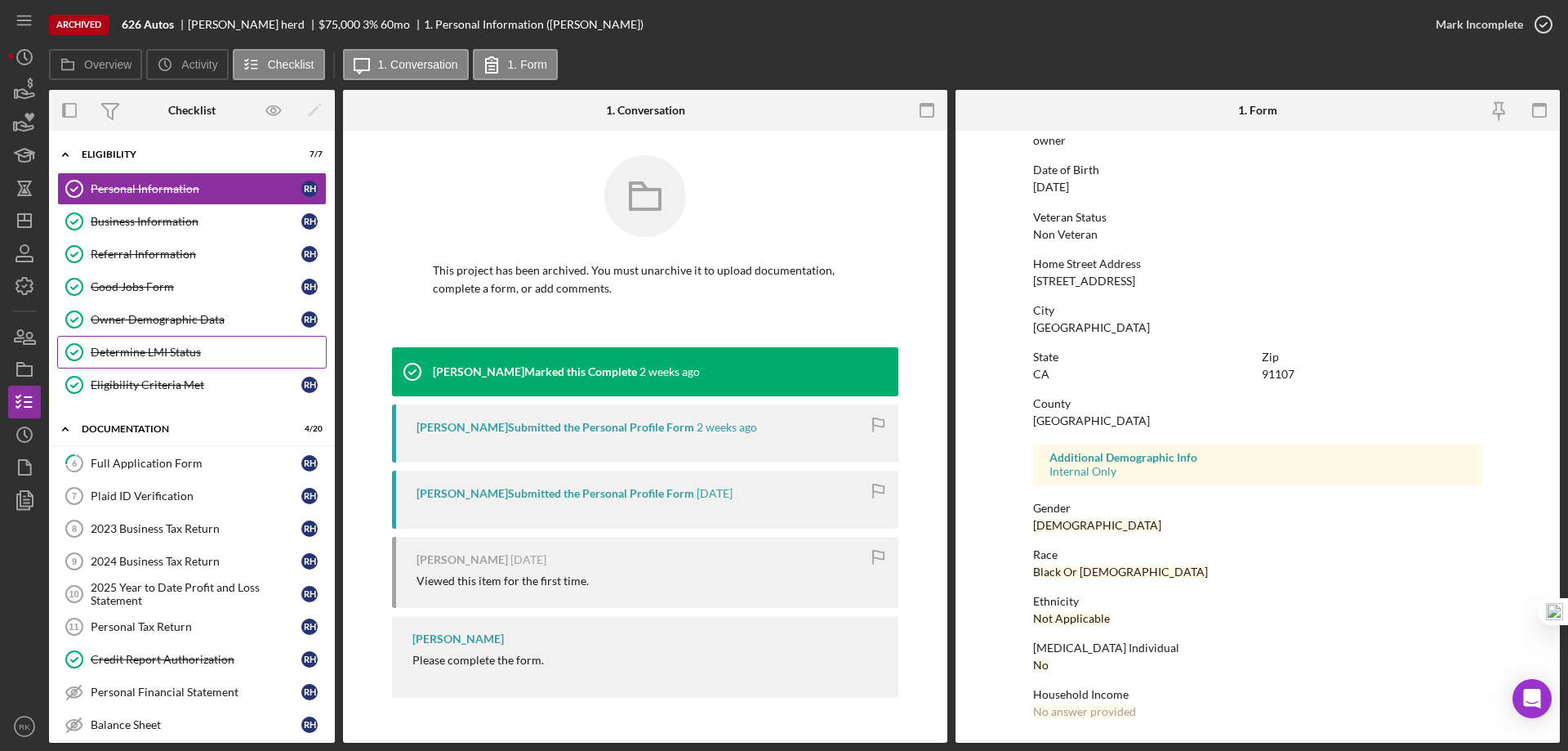
click at [104, 366] on link "Determine LMI Status Determine LMI Status" at bounding box center [192, 352] width 270 height 33
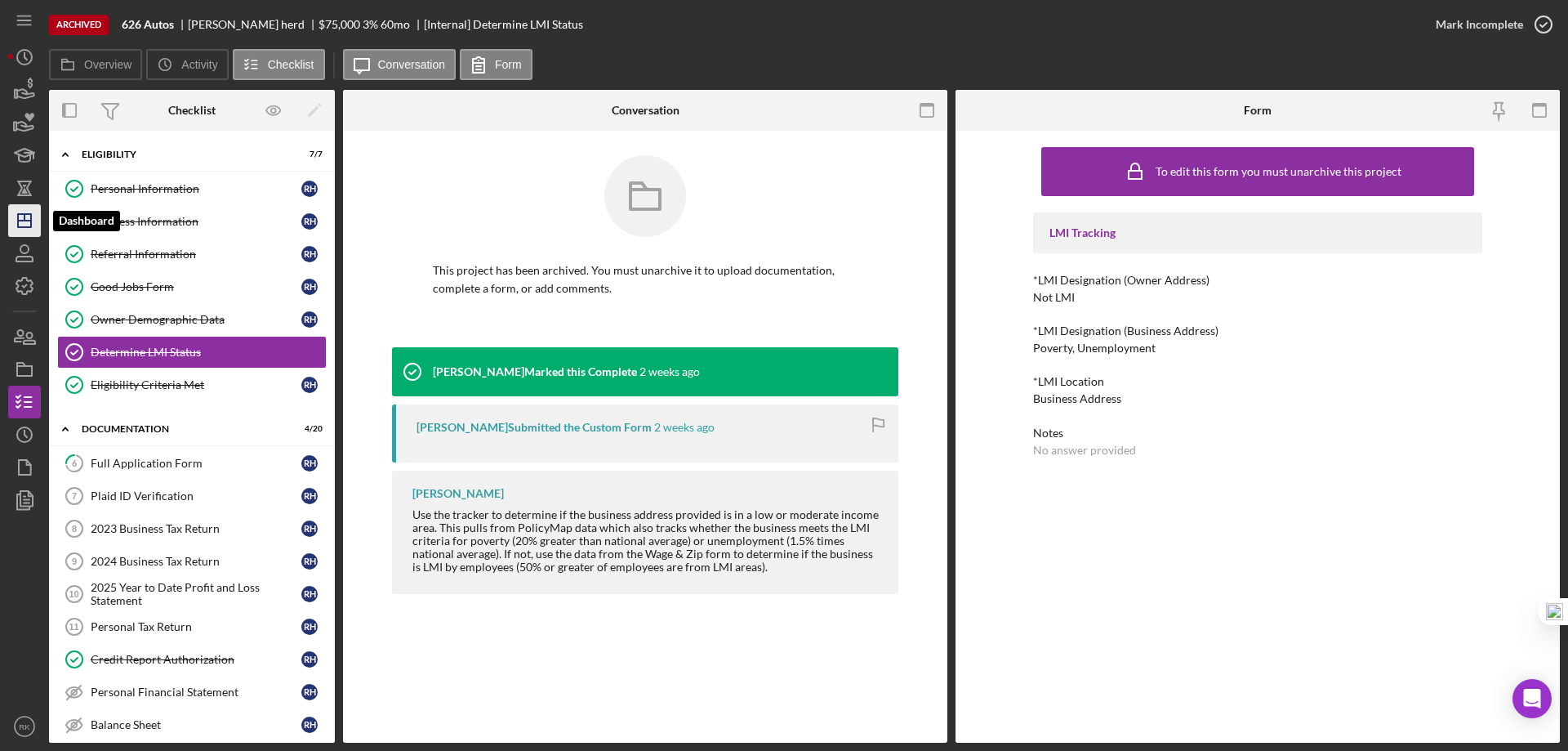
click at [27, 229] on icon "Icon/Dashboard" at bounding box center [24, 221] width 41 height 41
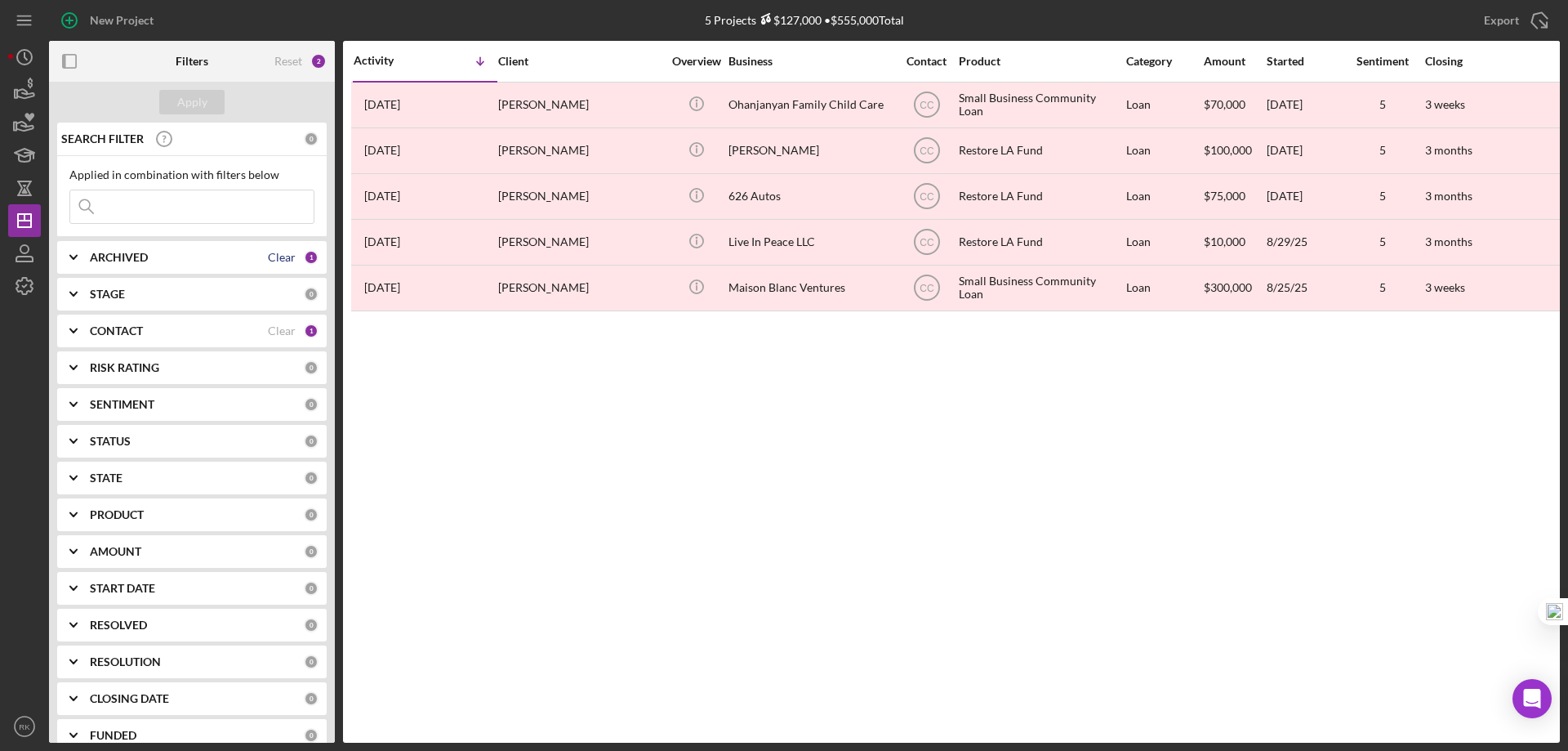
click at [272, 259] on div "Clear" at bounding box center [282, 257] width 28 height 13
click at [122, 256] on b "ARCHIVED" at bounding box center [119, 257] width 58 height 13
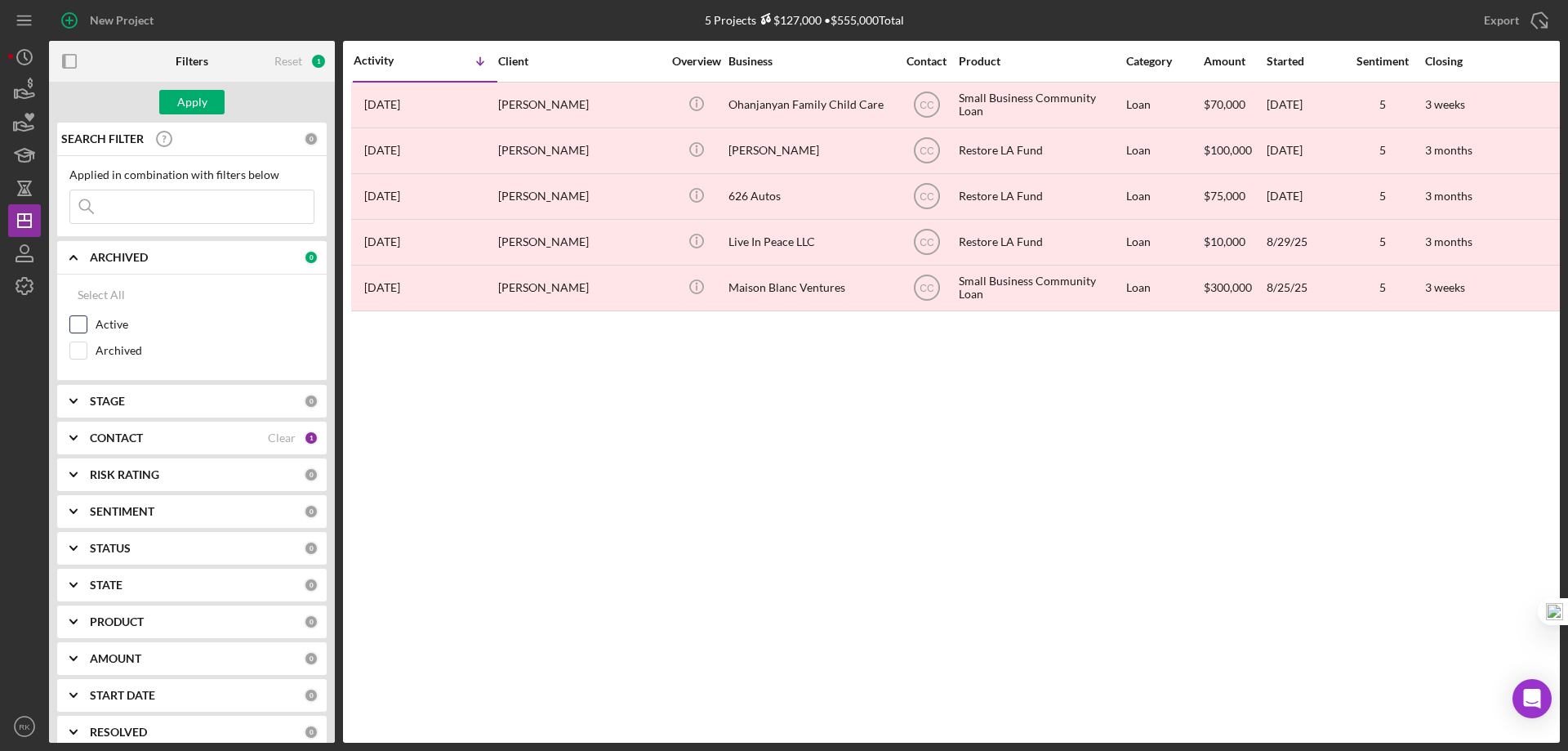
click at [87, 318] on div at bounding box center [78, 324] width 18 height 18
click at [82, 331] on input "Active" at bounding box center [78, 324] width 16 height 16
checkbox input "true"
click at [268, 439] on div "Clear" at bounding box center [282, 438] width 28 height 13
click at [116, 440] on b "CONTACT" at bounding box center [116, 438] width 53 height 13
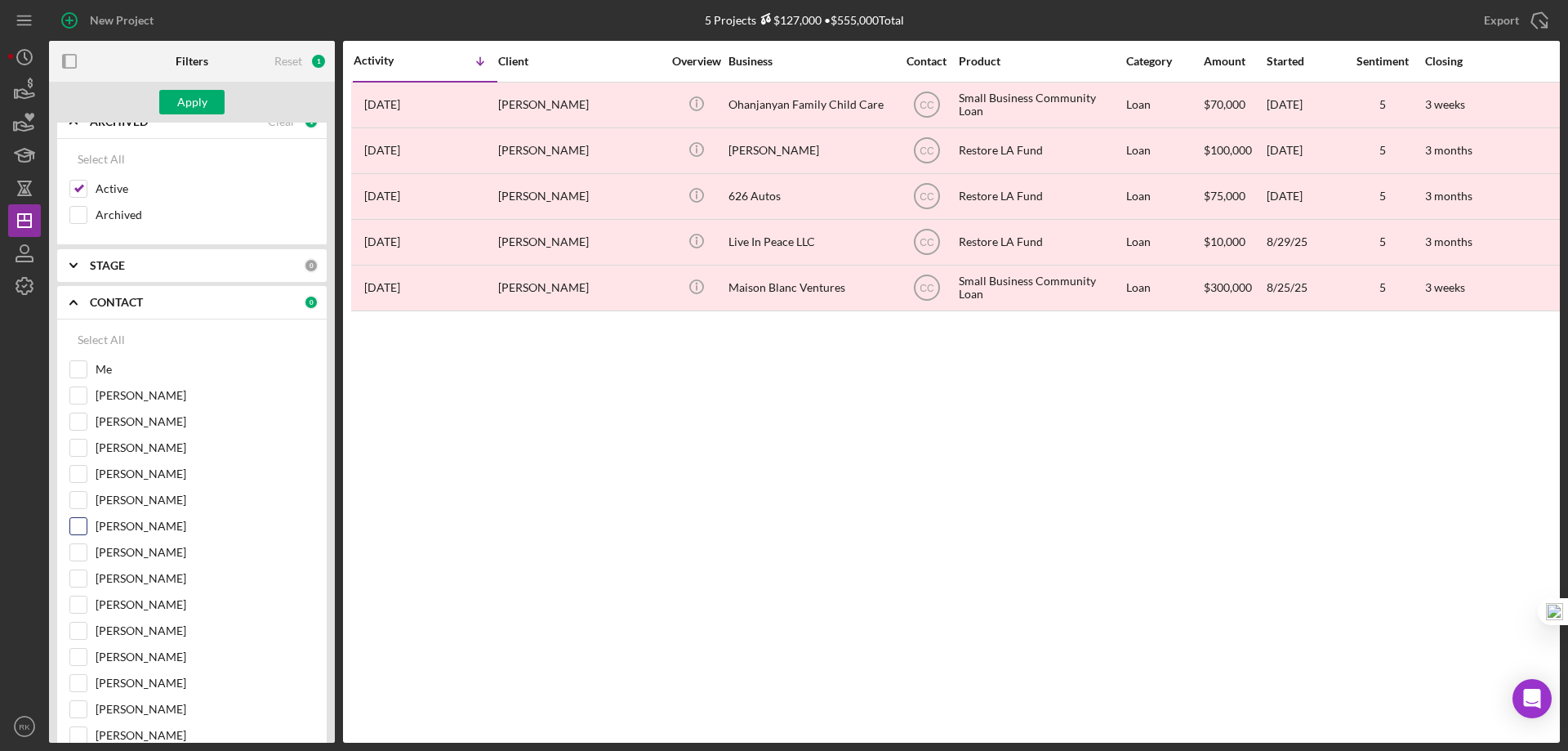
click at [80, 530] on input "[PERSON_NAME]" at bounding box center [78, 526] width 16 height 16
checkbox input "true"
click at [206, 98] on div "Apply" at bounding box center [192, 102] width 30 height 24
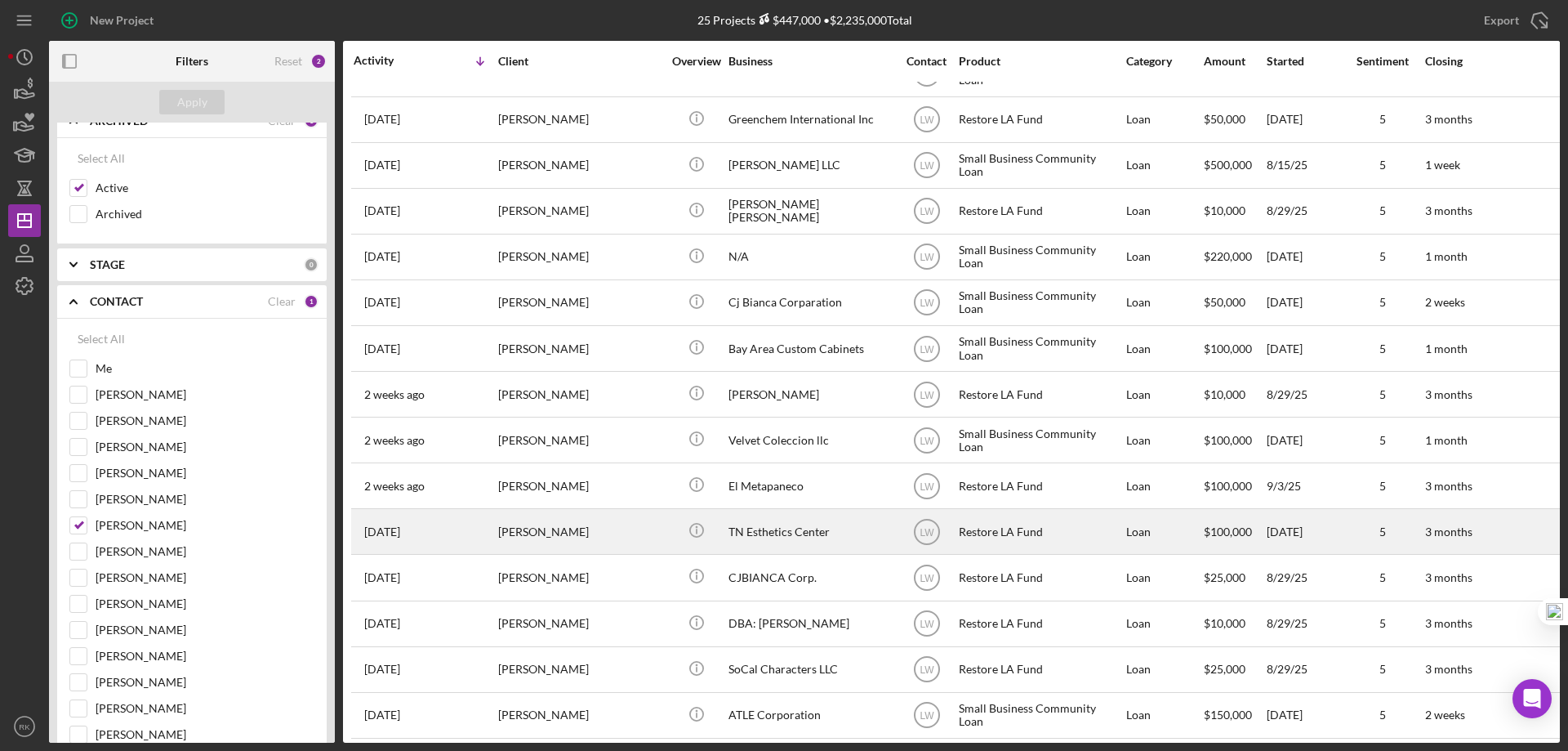
scroll to position [491, 0]
click at [779, 541] on div "TN Esthetics Center" at bounding box center [810, 530] width 163 height 43
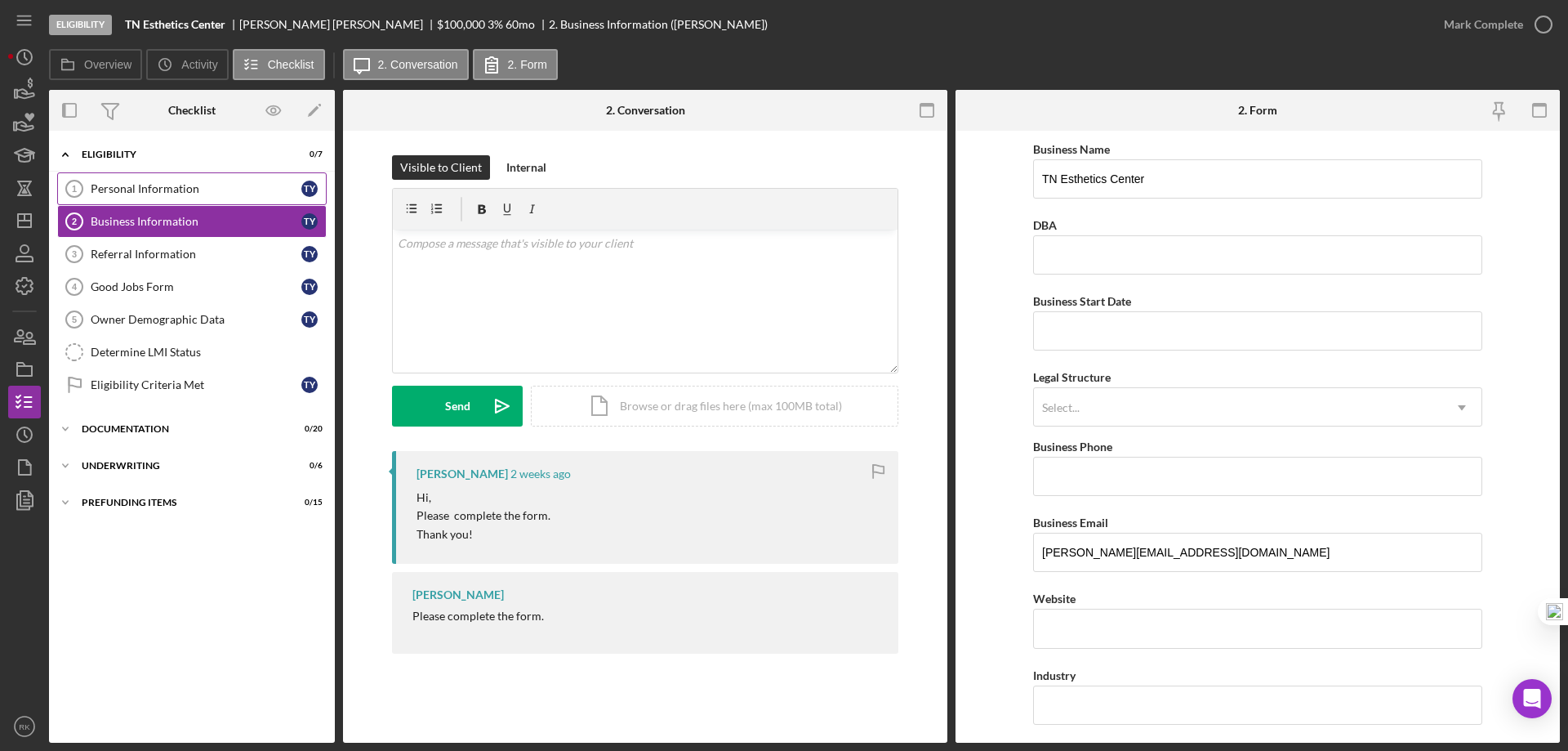
click at [181, 199] on link "Personal Information 1 Personal Information T Y" at bounding box center [192, 189] width 270 height 33
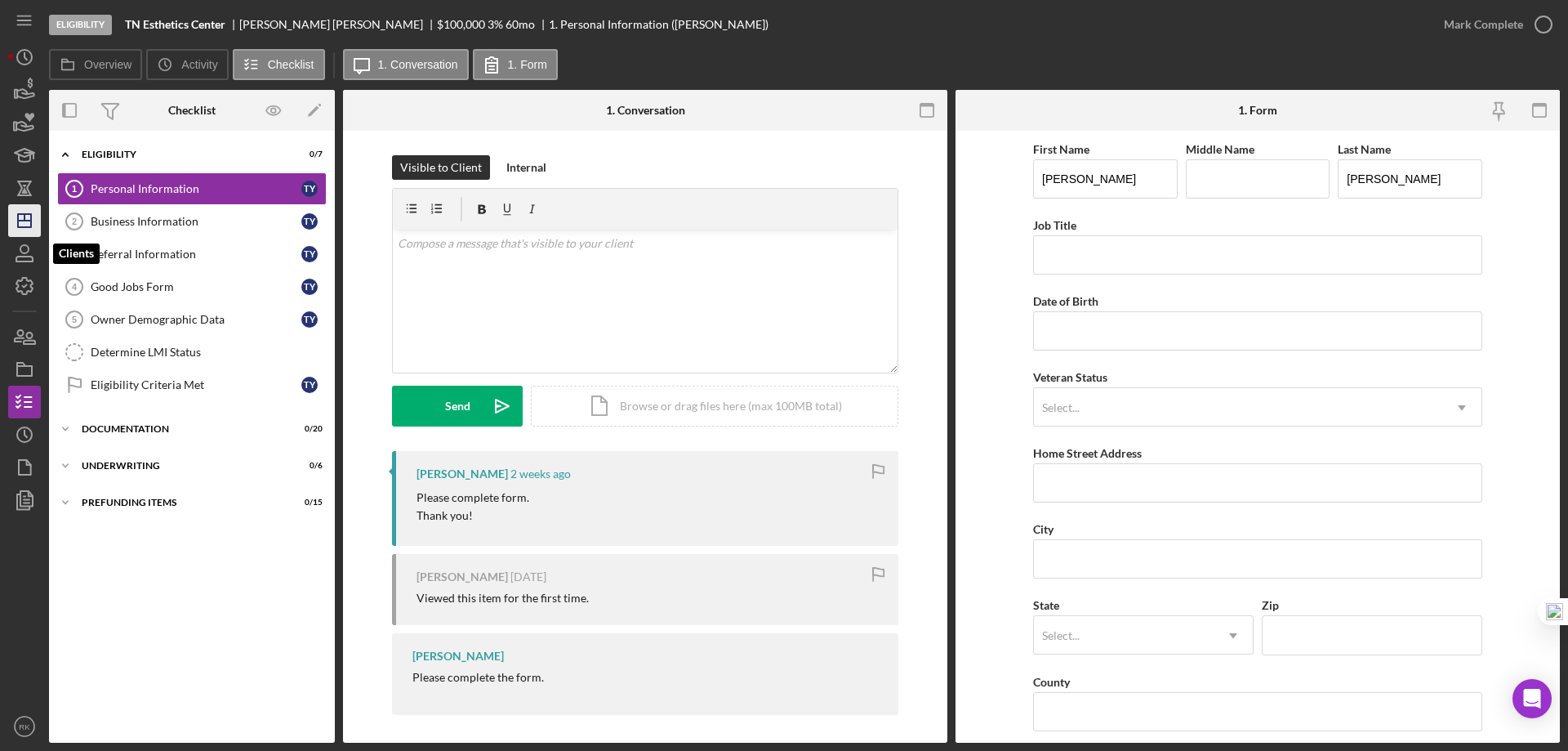
drag, startPoint x: 24, startPoint y: 208, endPoint x: 33, endPoint y: 217, distance: 12.7
click at [24, 208] on icon "Icon/Dashboard" at bounding box center [24, 221] width 41 height 41
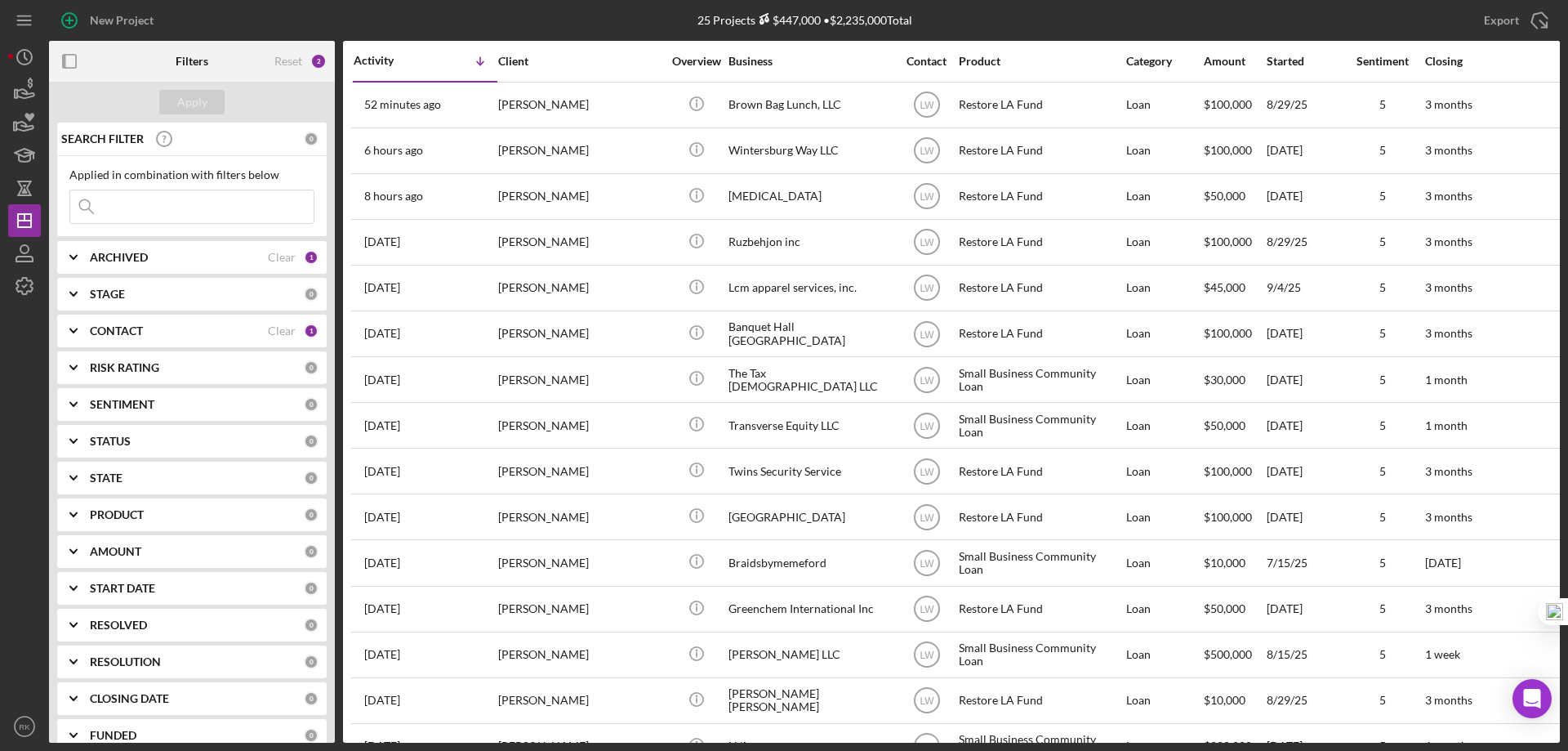
drag, startPoint x: 278, startPoint y: 333, endPoint x: 229, endPoint y: 332, distance: 49.0
click at [277, 333] on div "Clear" at bounding box center [282, 331] width 28 height 13
click at [131, 335] on b "CONTACT" at bounding box center [116, 331] width 53 height 13
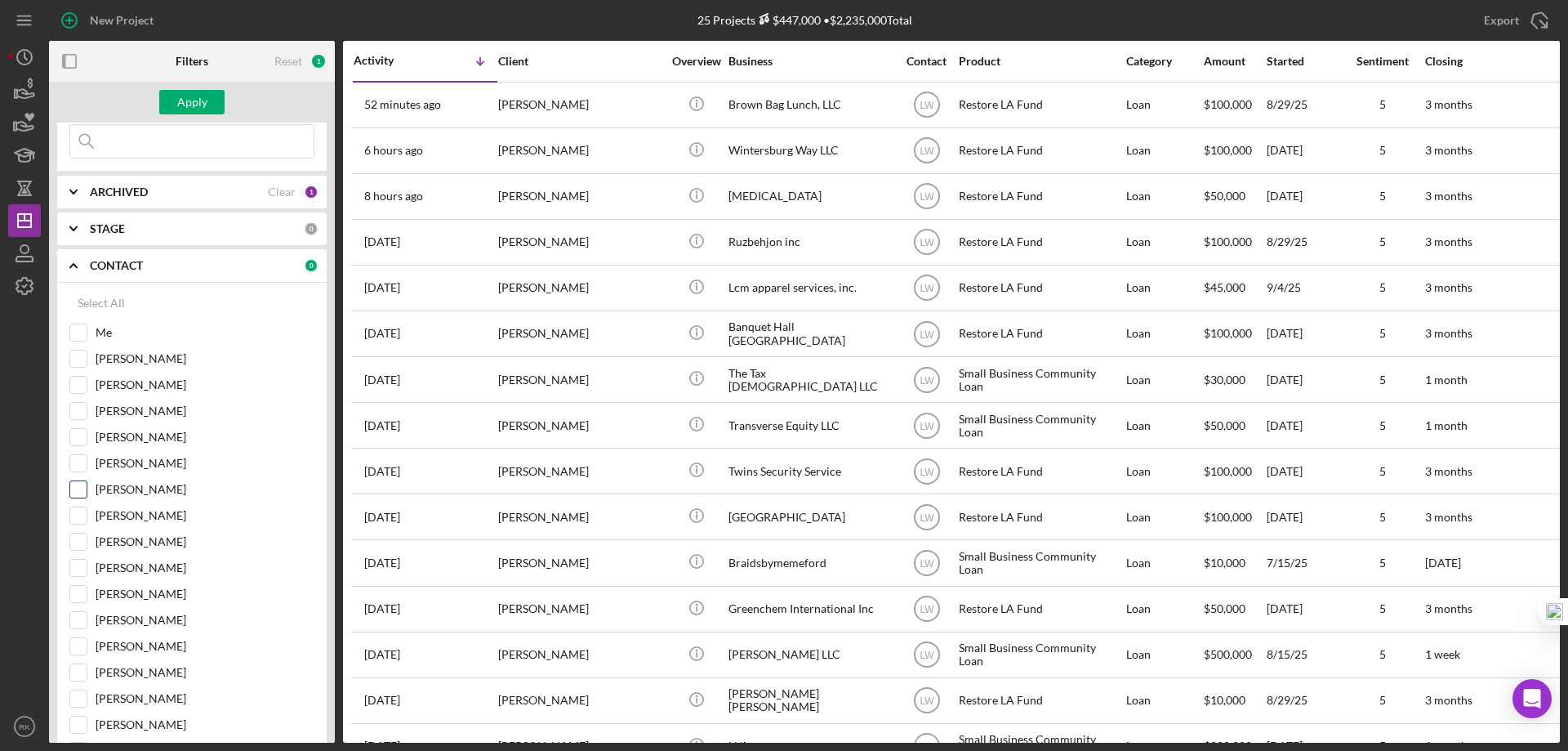
scroll to position [109, 0]
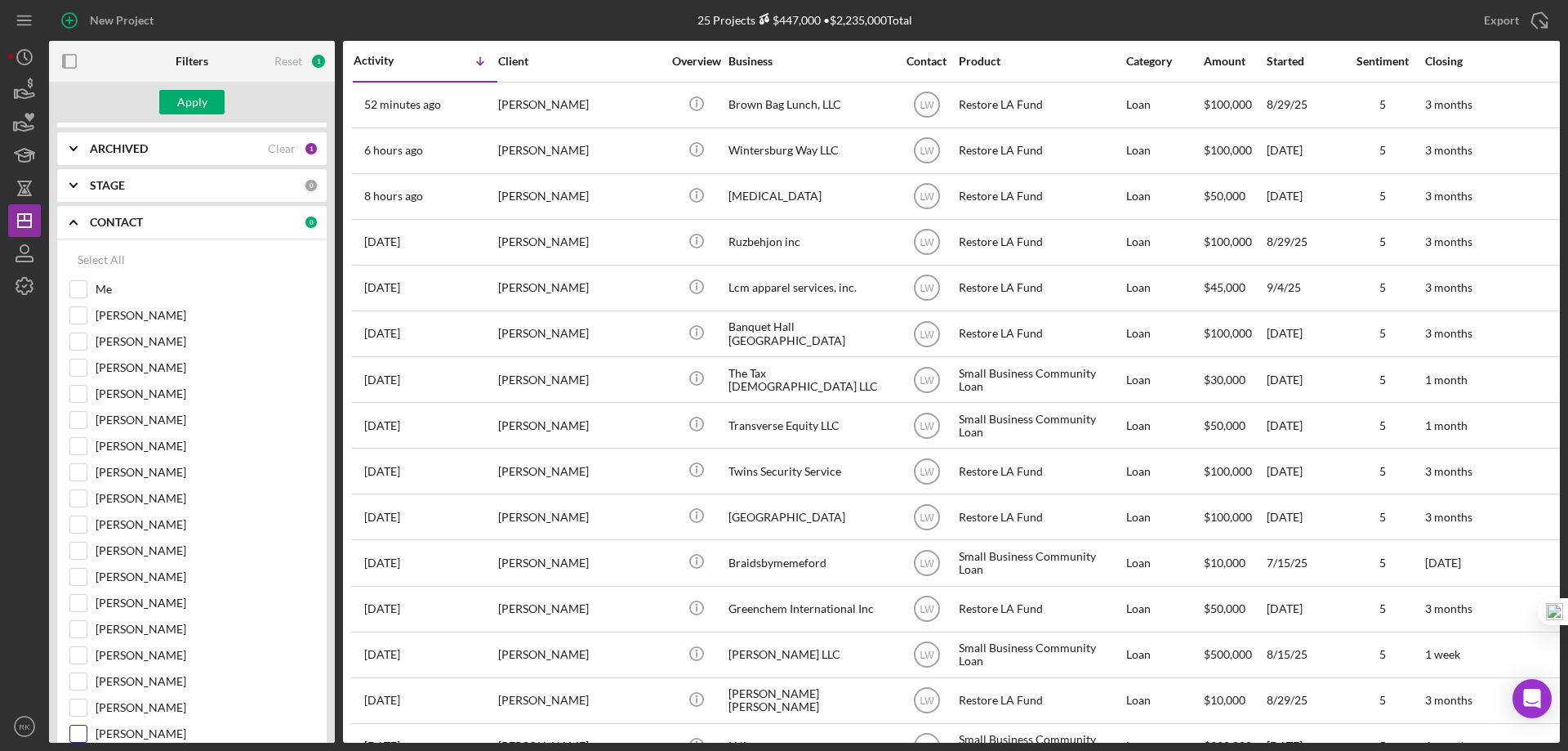
click at [82, 728] on input "[PERSON_NAME]" at bounding box center [78, 734] width 16 height 16
checkbox input "true"
click at [192, 96] on div "Apply" at bounding box center [192, 102] width 30 height 24
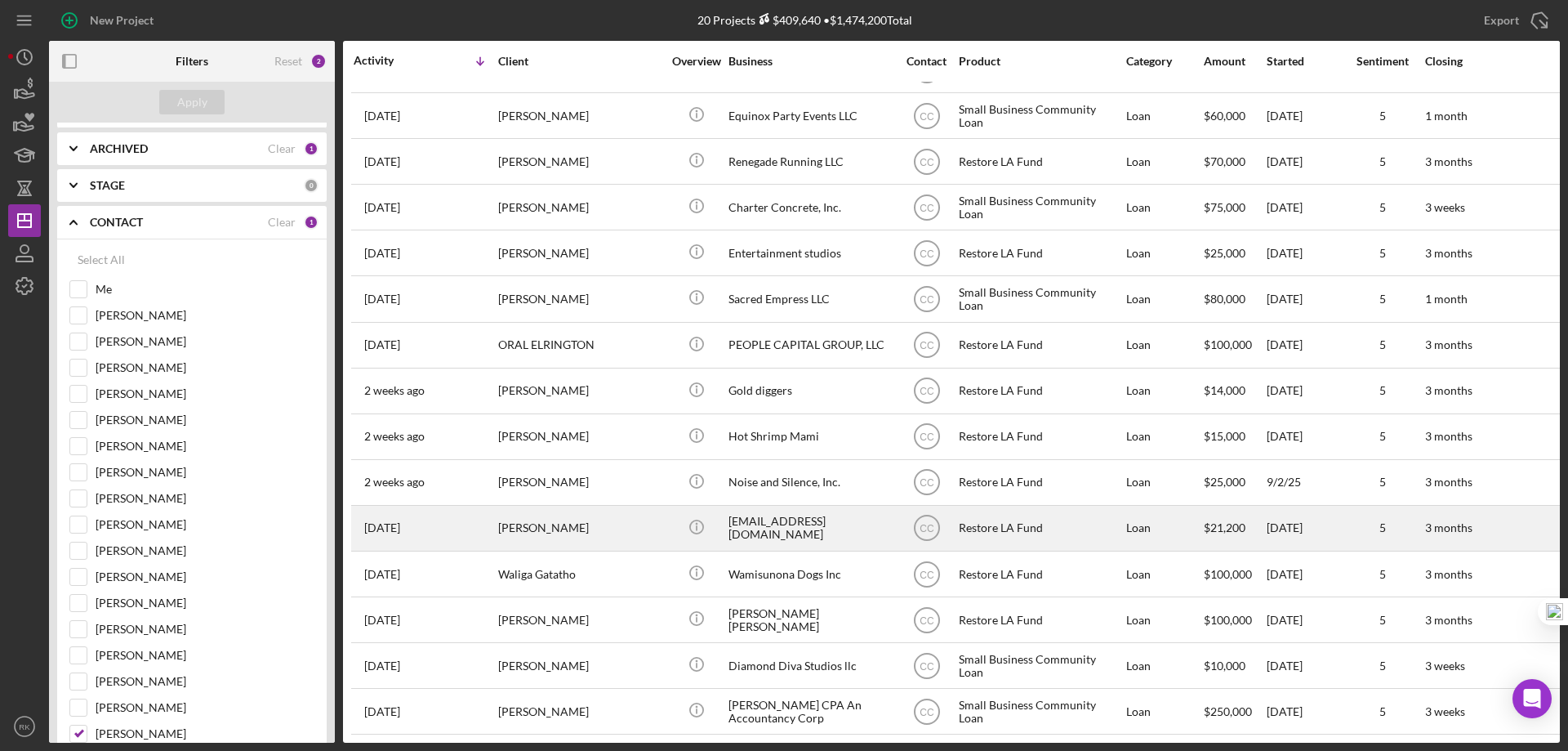
scroll to position [276, 0]
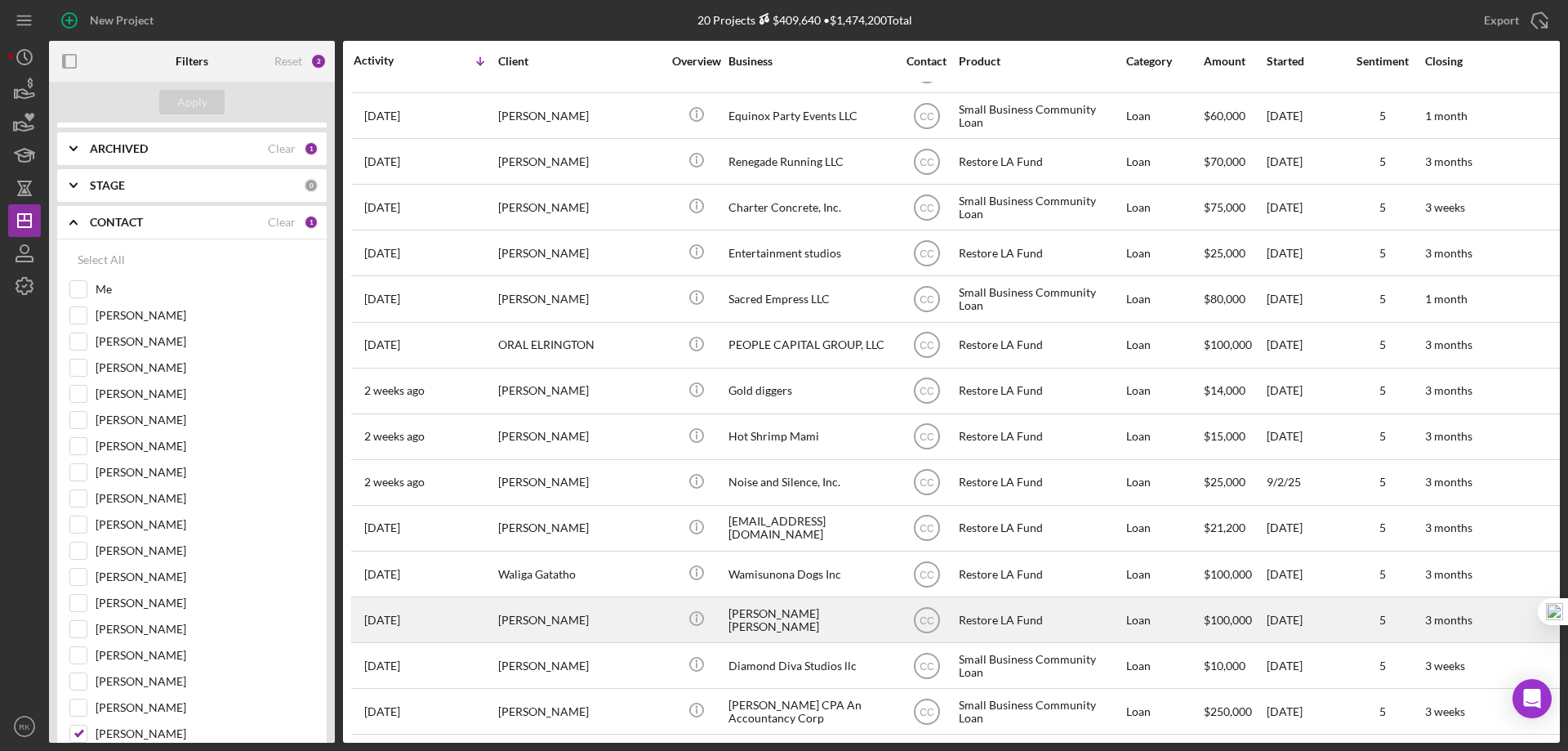
click at [770, 603] on div "[PERSON_NAME] [PERSON_NAME]" at bounding box center [810, 620] width 163 height 43
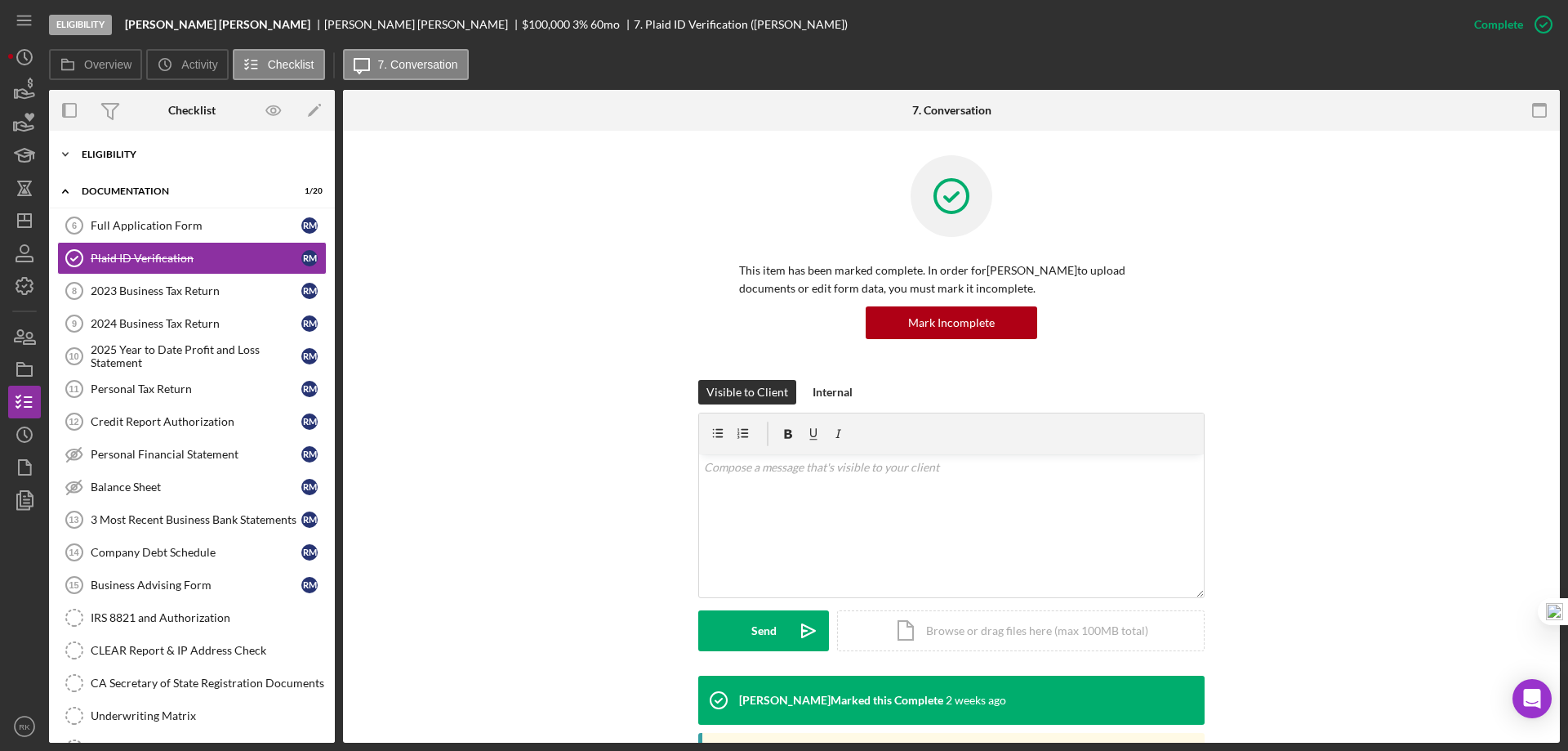
click at [124, 168] on div "Icon/Expander Eligibility 7 / 7" at bounding box center [191, 155] width 285 height 33
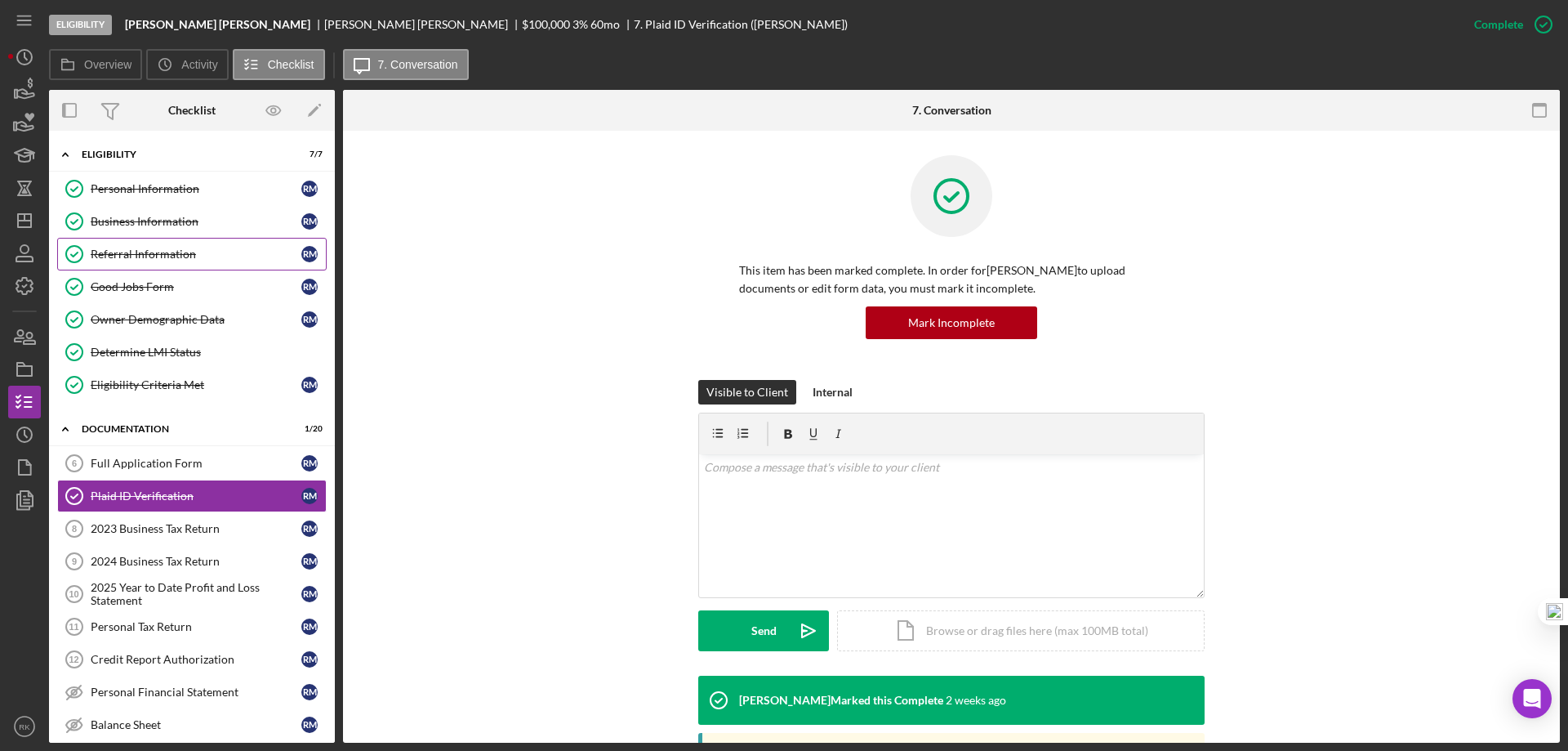
click at [139, 260] on div "Referral Information" at bounding box center [195, 254] width 211 height 13
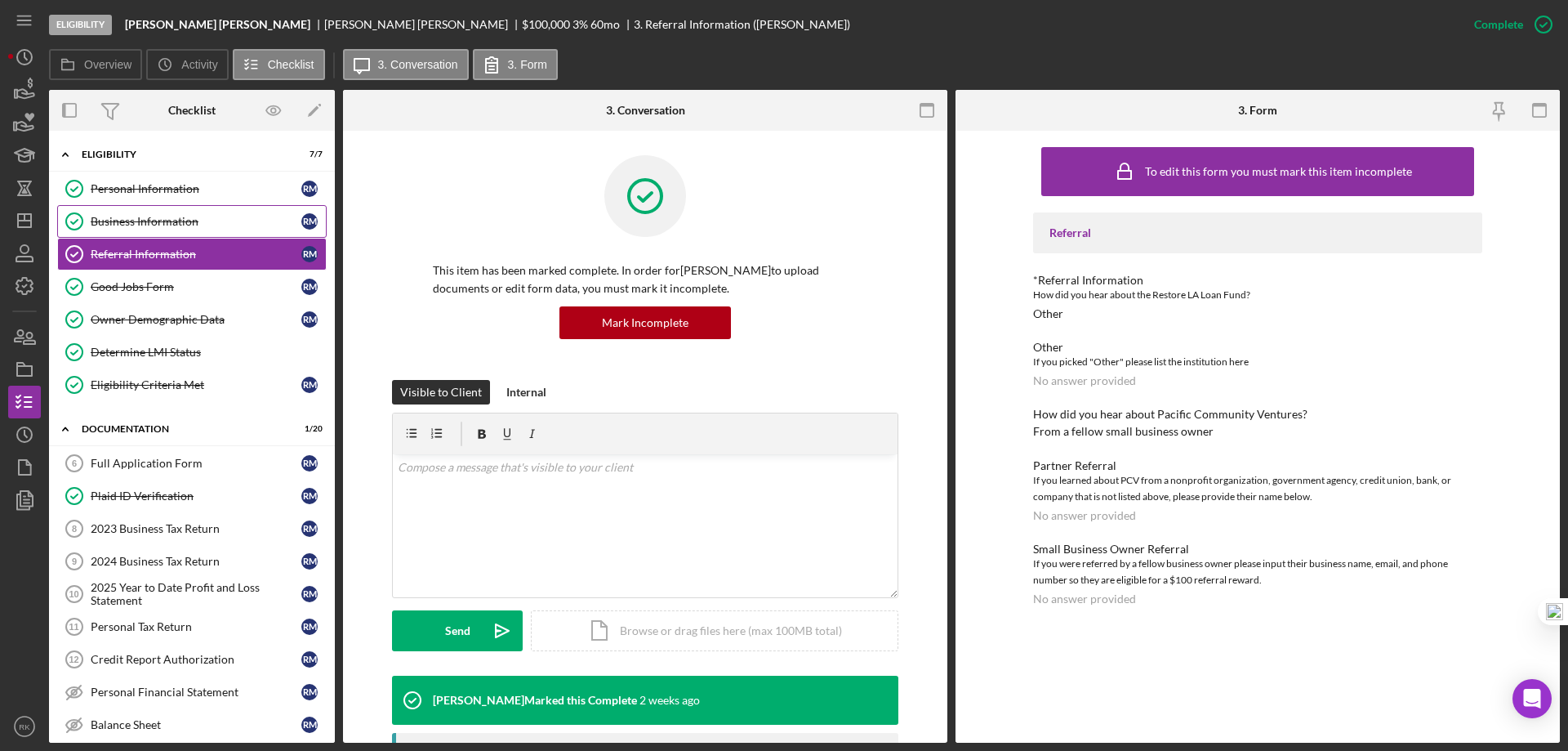
drag, startPoint x: 141, startPoint y: 199, endPoint x: 175, endPoint y: 206, distance: 34.7
click at [142, 199] on link "Personal Information Personal Information R M" at bounding box center [192, 189] width 270 height 33
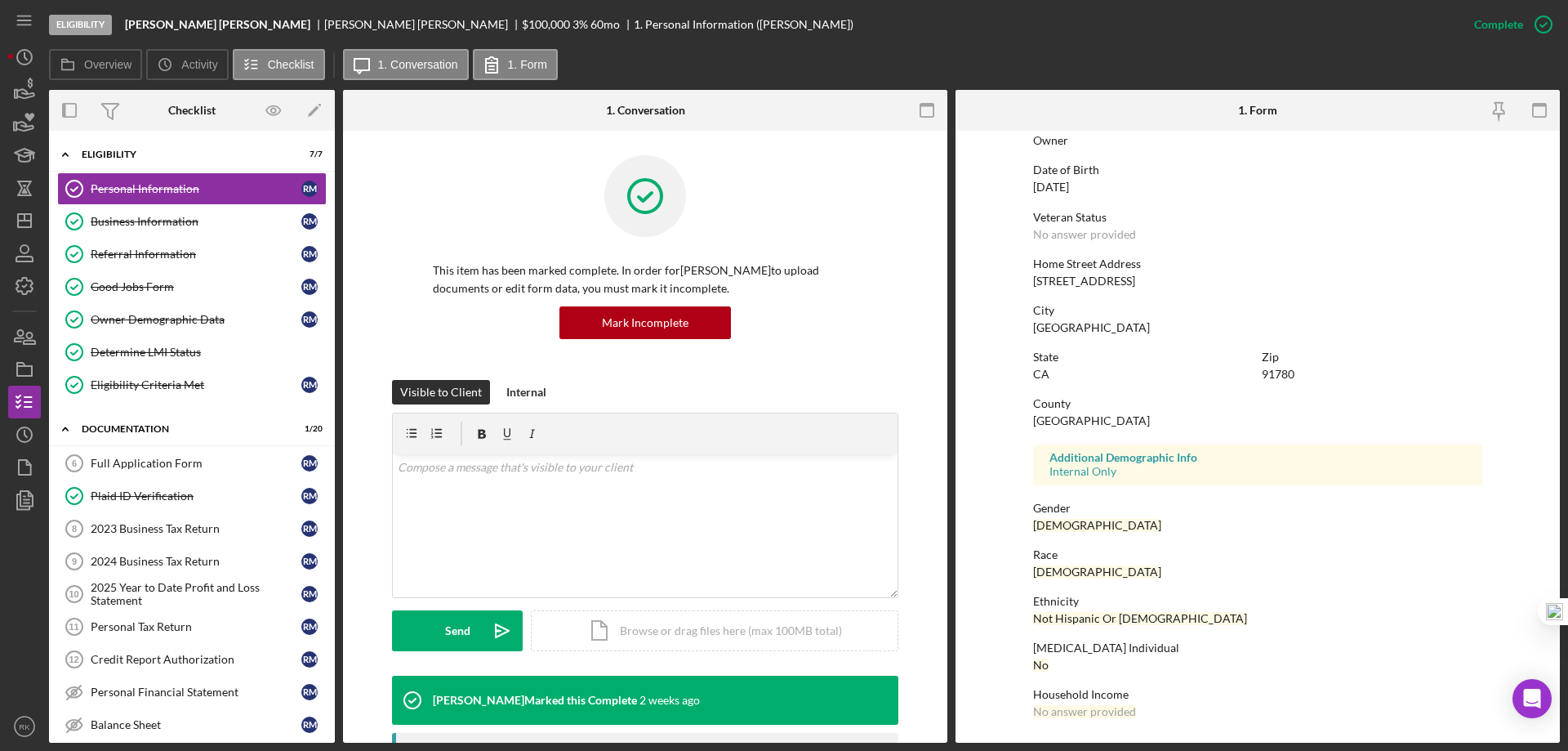
scroll to position [1, 0]
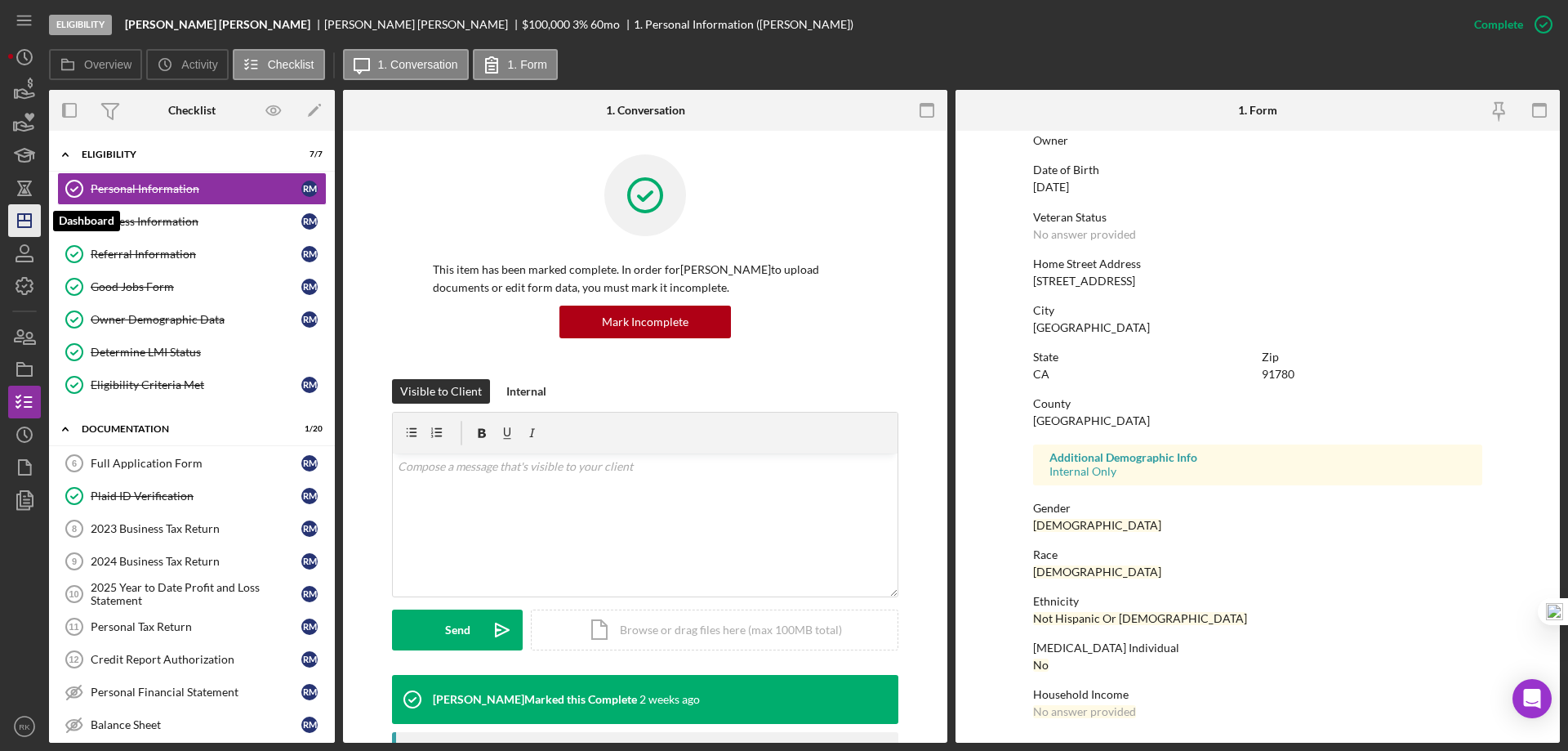
click at [35, 221] on icon "Icon/Dashboard" at bounding box center [24, 221] width 41 height 41
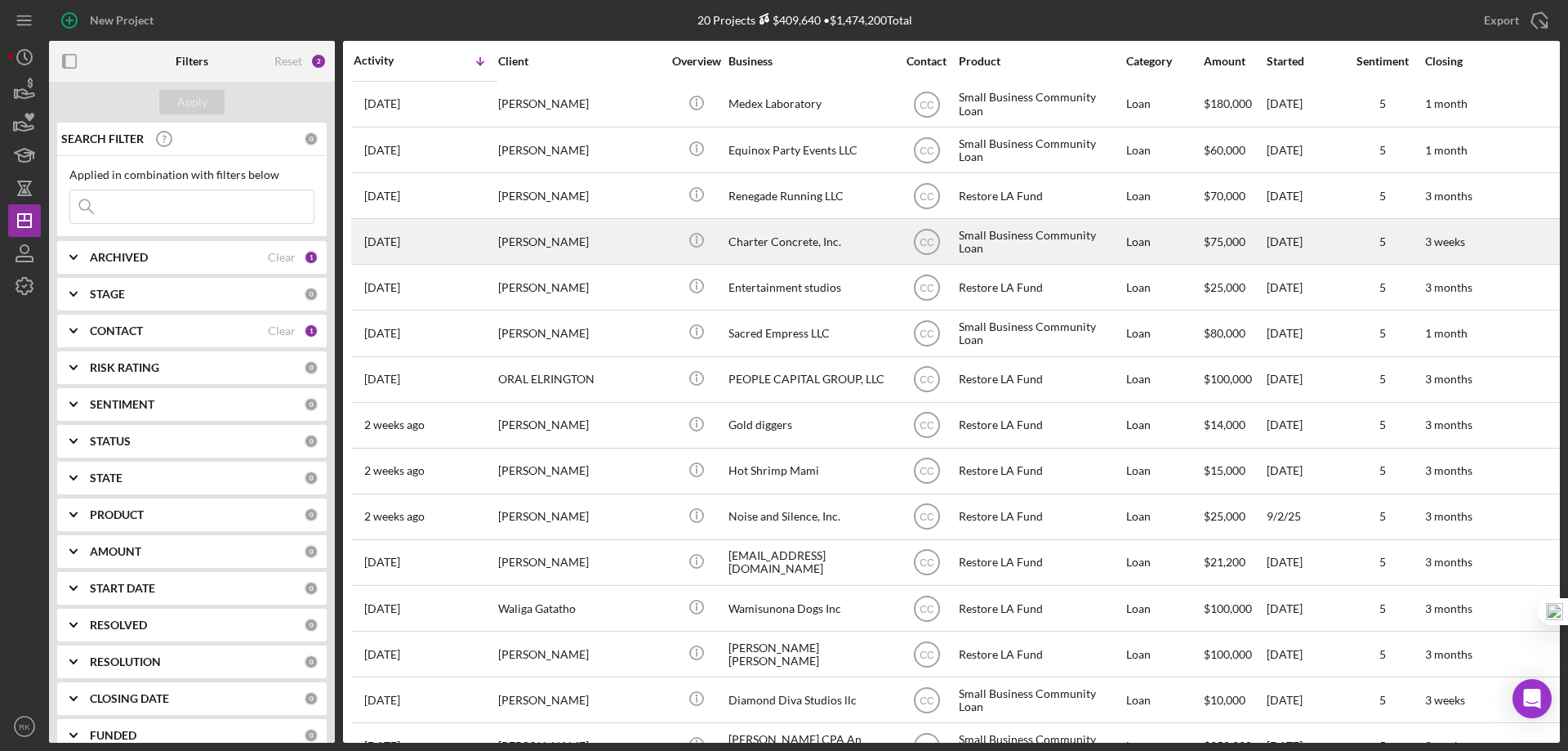
scroll to position [276, 0]
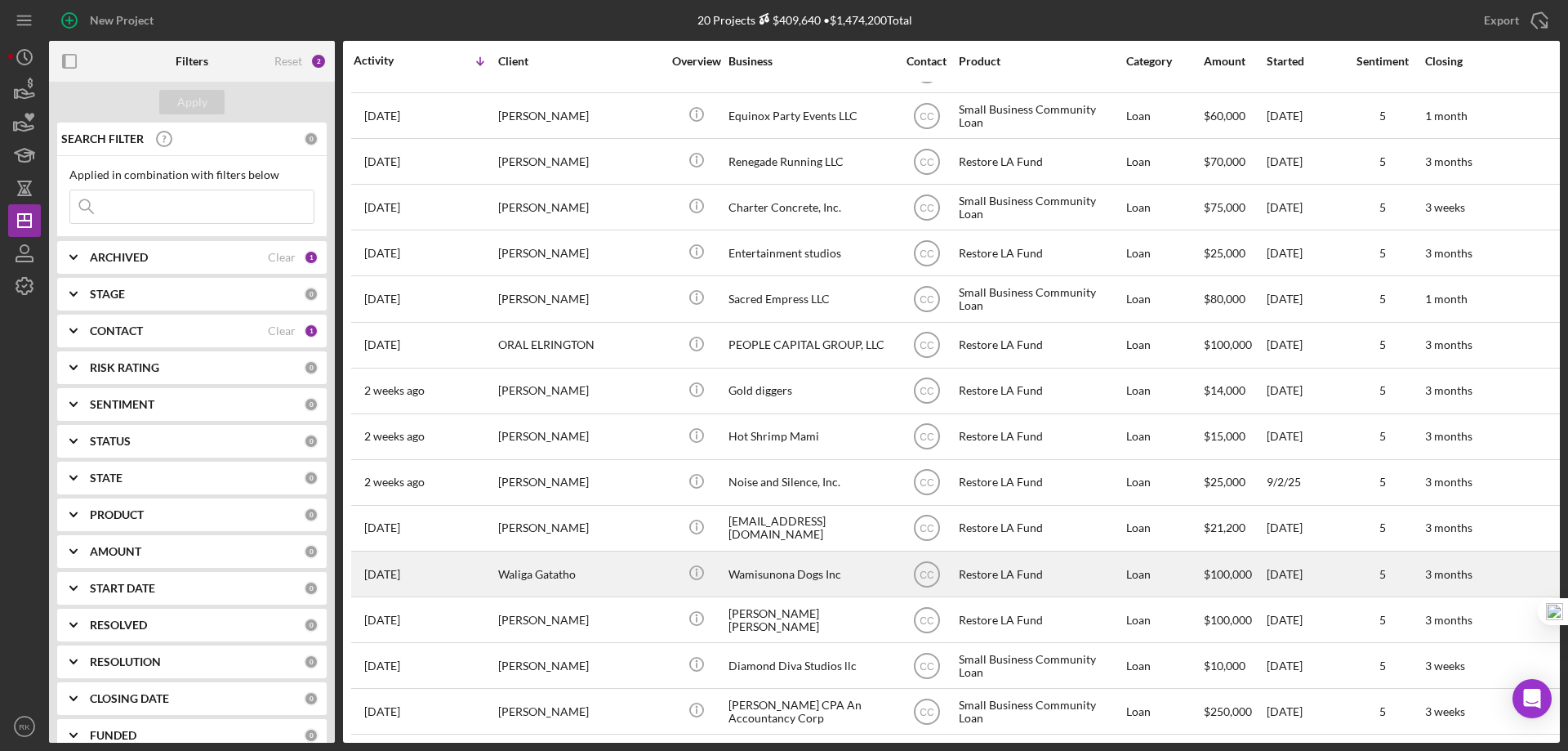
click at [772, 568] on div "Wamisunona Dogs Inc" at bounding box center [810, 574] width 163 height 43
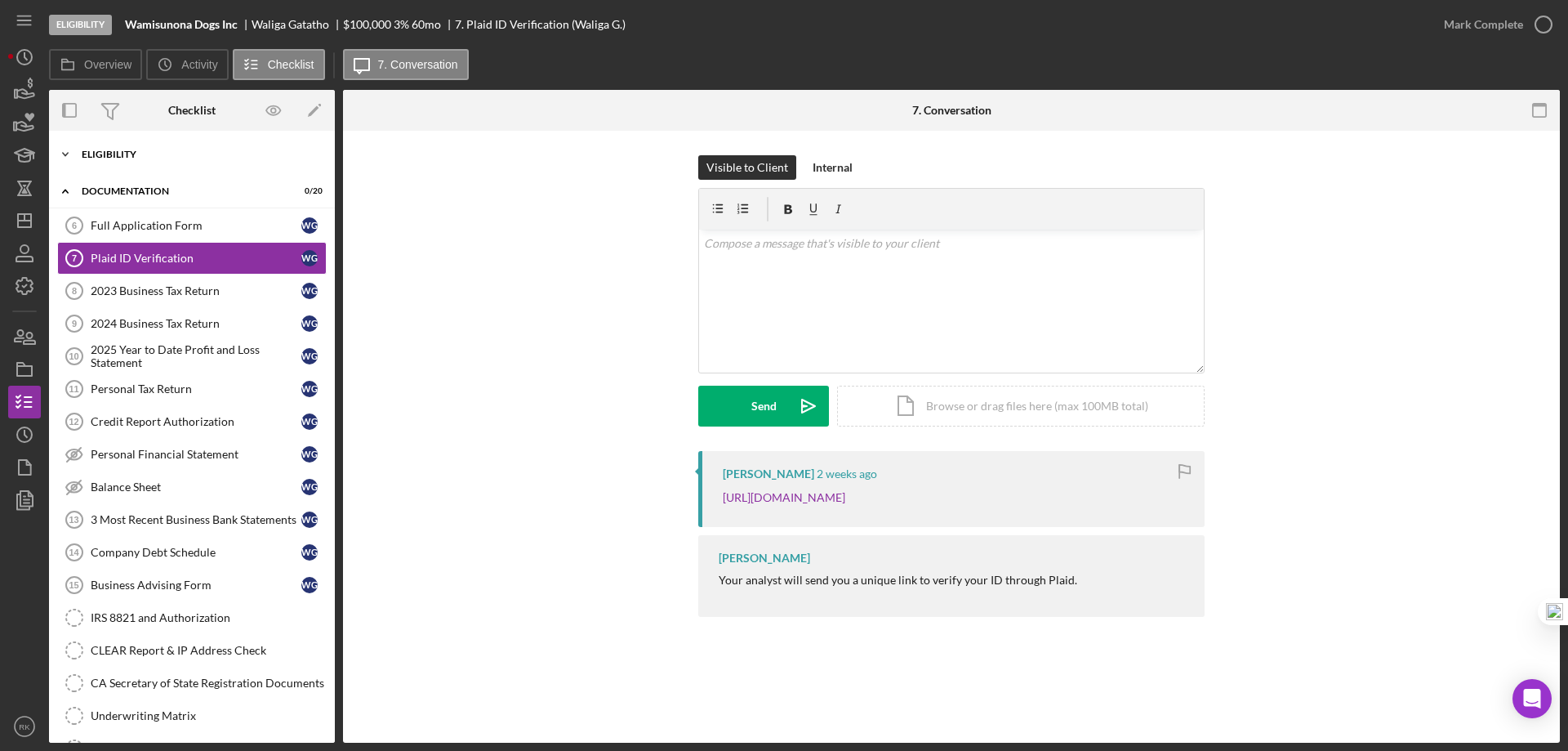
drag, startPoint x: 98, startPoint y: 145, endPoint x: 114, endPoint y: 170, distance: 29.7
click at [98, 145] on div "Icon/Expander Eligibility 7 / 7" at bounding box center [191, 155] width 285 height 33
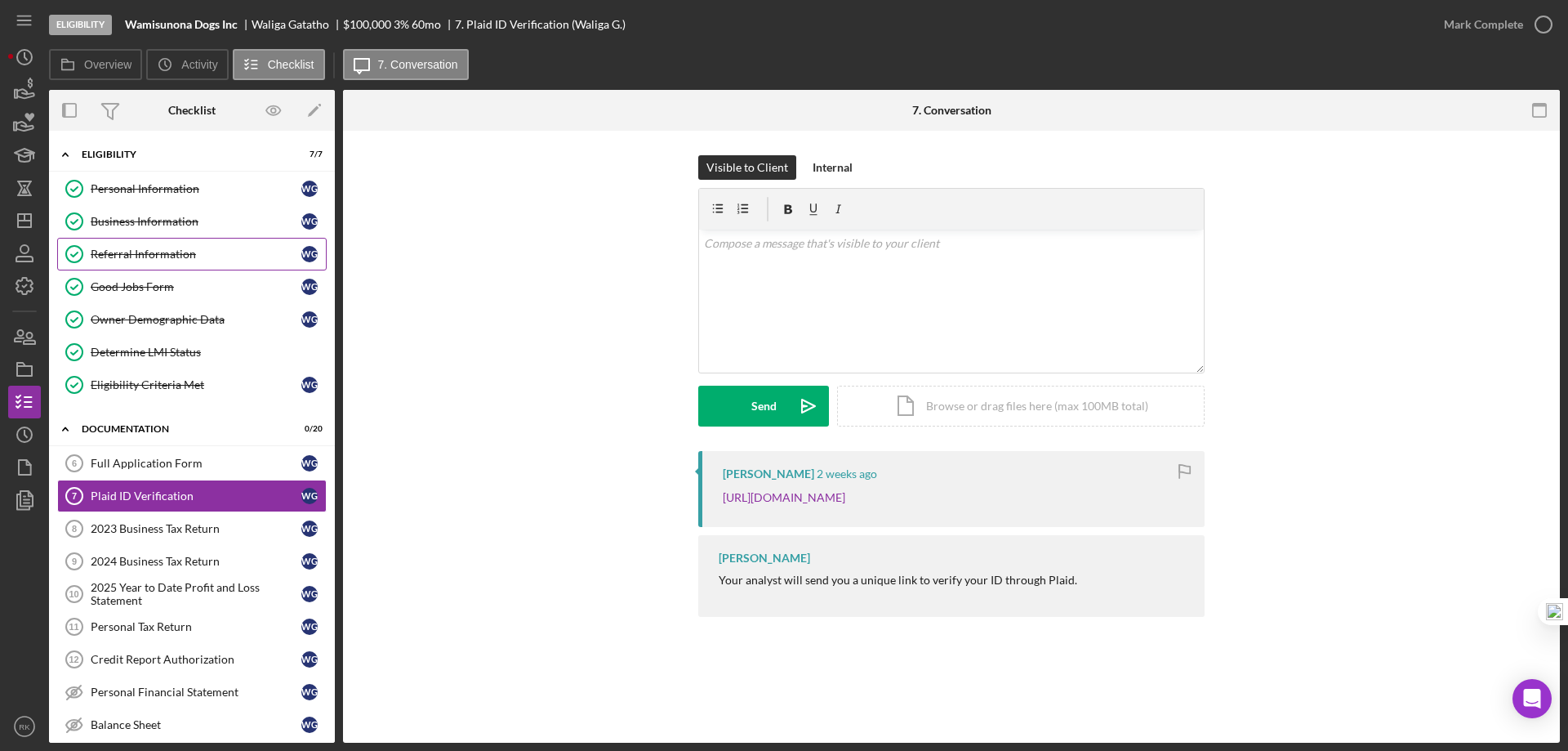
click at [155, 252] on div "Referral Information" at bounding box center [195, 254] width 211 height 13
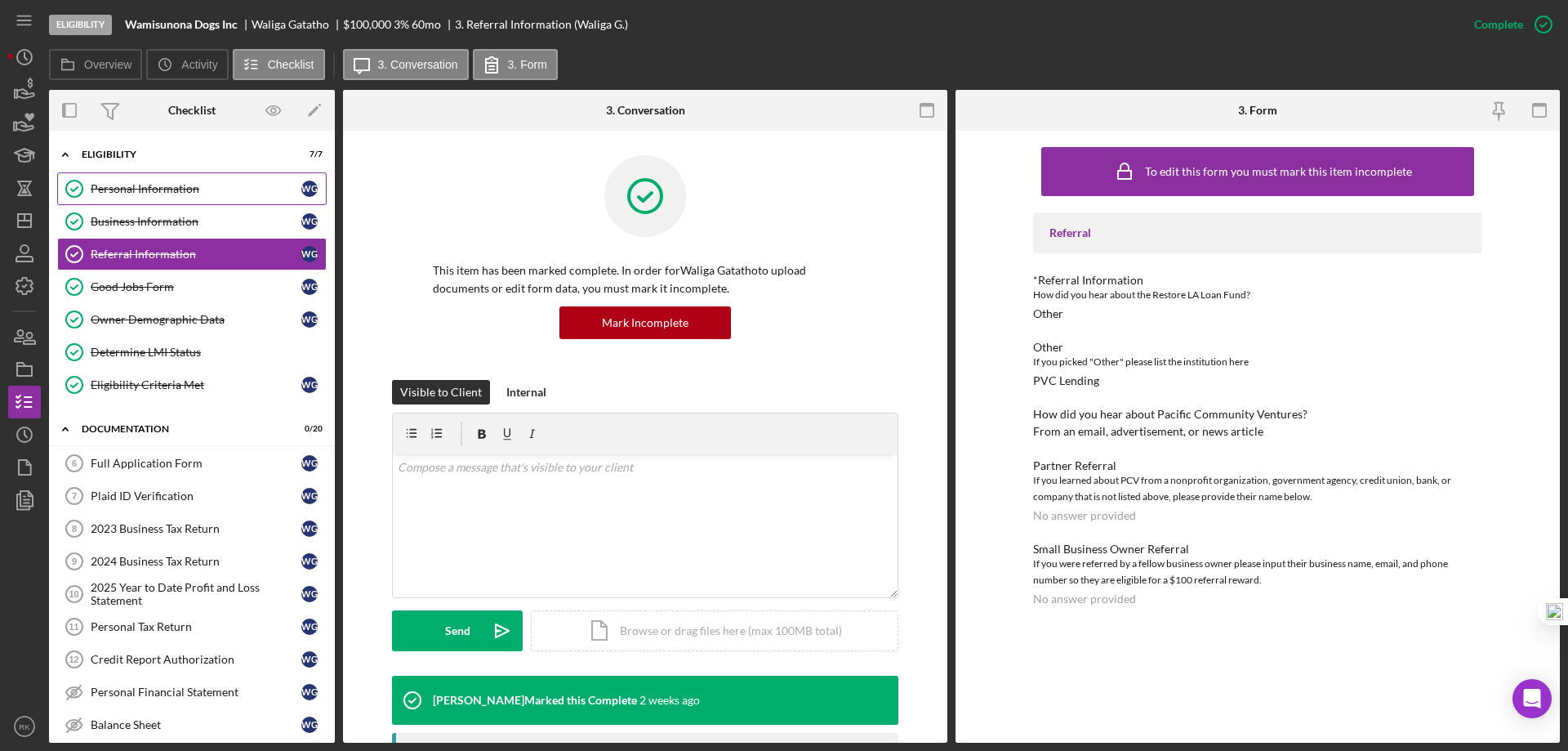
click at [170, 195] on div "Personal Information" at bounding box center [195, 188] width 211 height 13
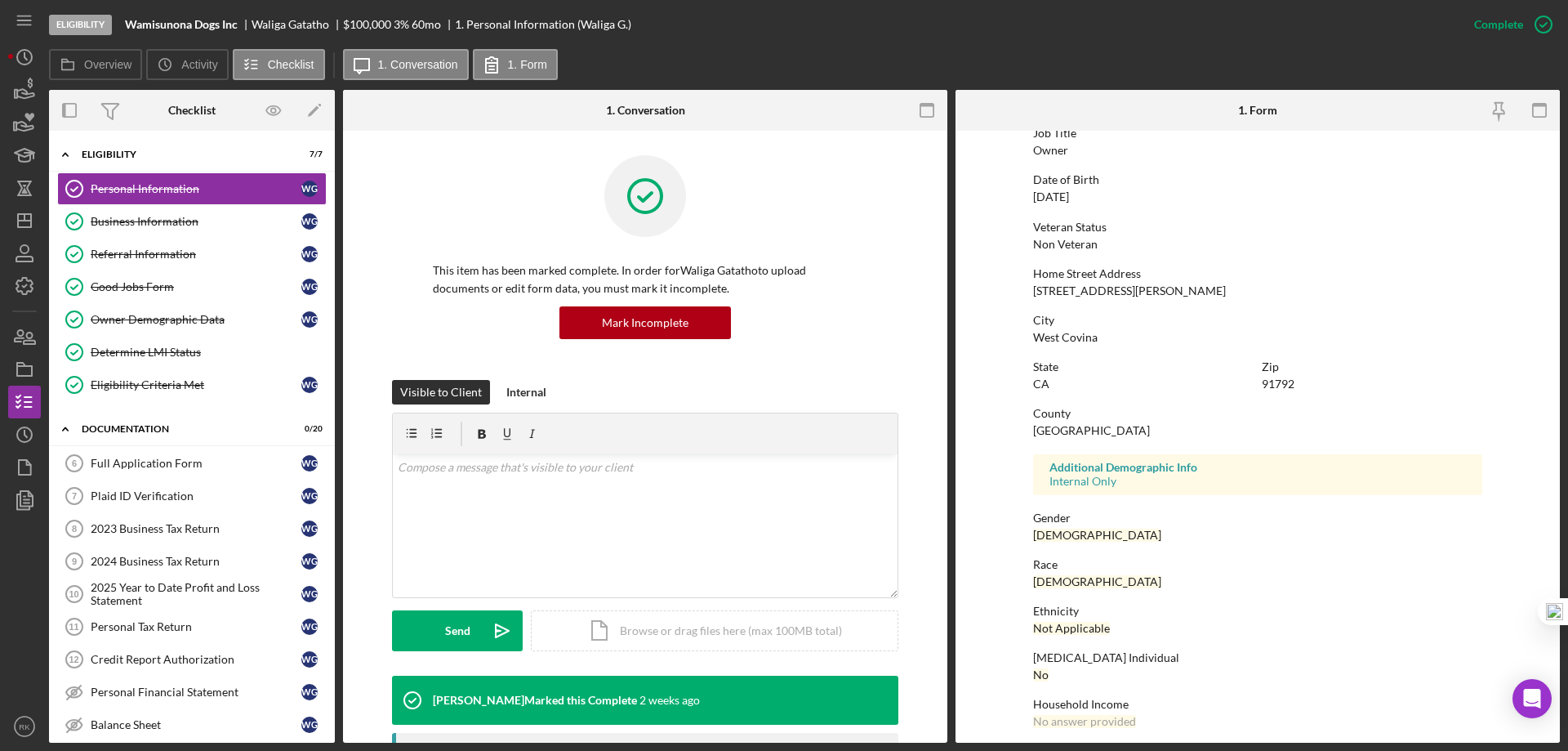
scroll to position [150, 0]
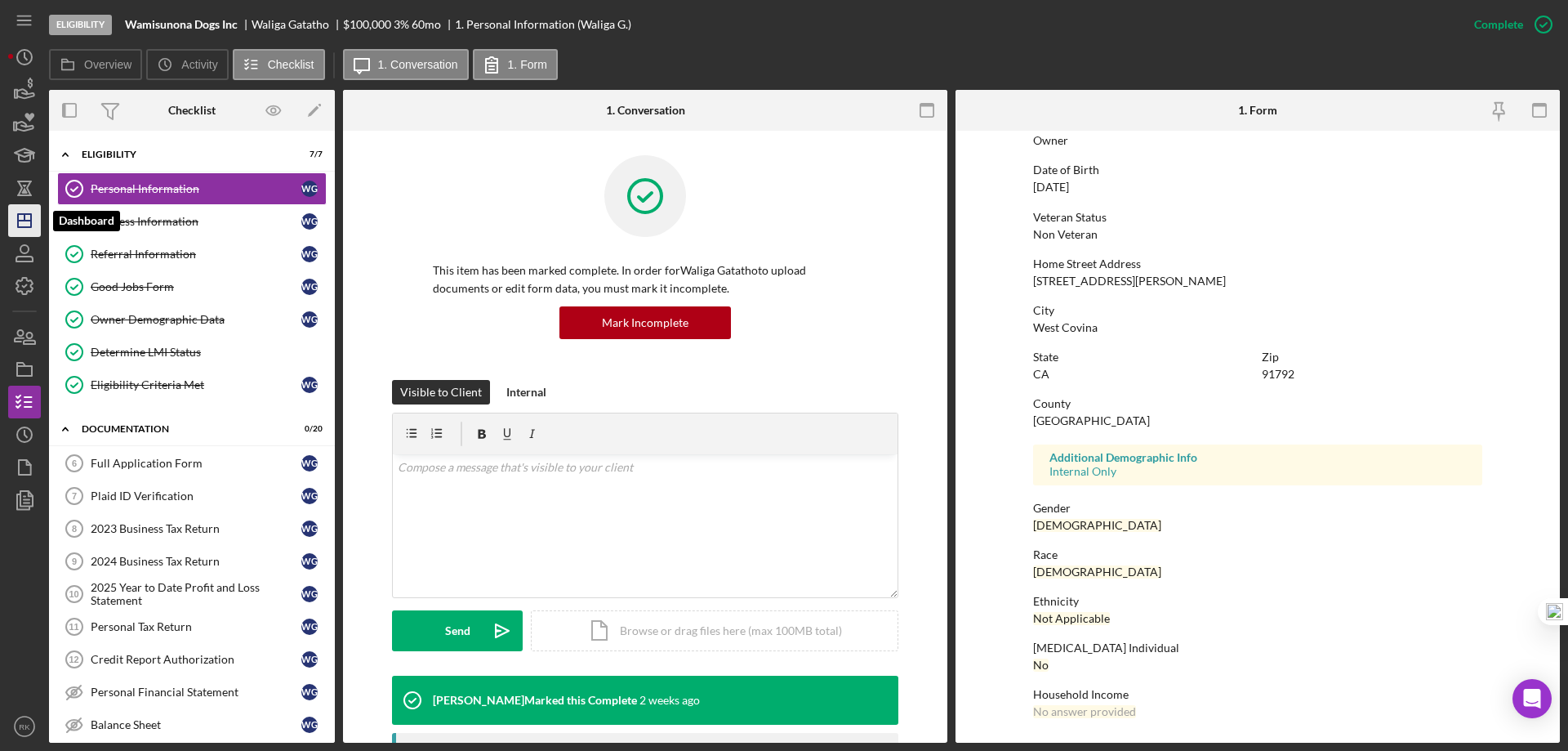
click at [35, 216] on icon "Icon/Dashboard" at bounding box center [24, 221] width 41 height 41
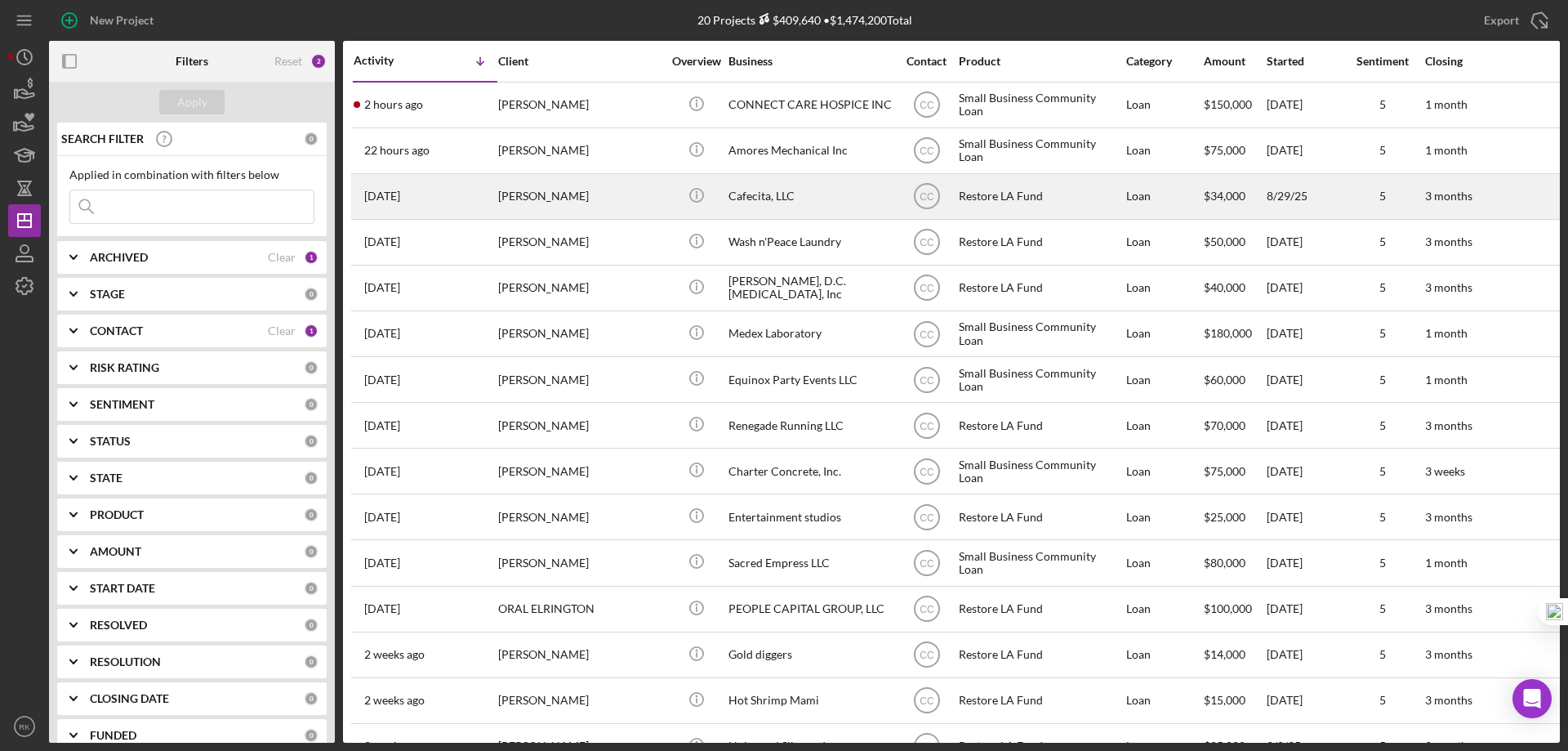
click at [752, 200] on div "Cafecita, LLC" at bounding box center [810, 196] width 163 height 43
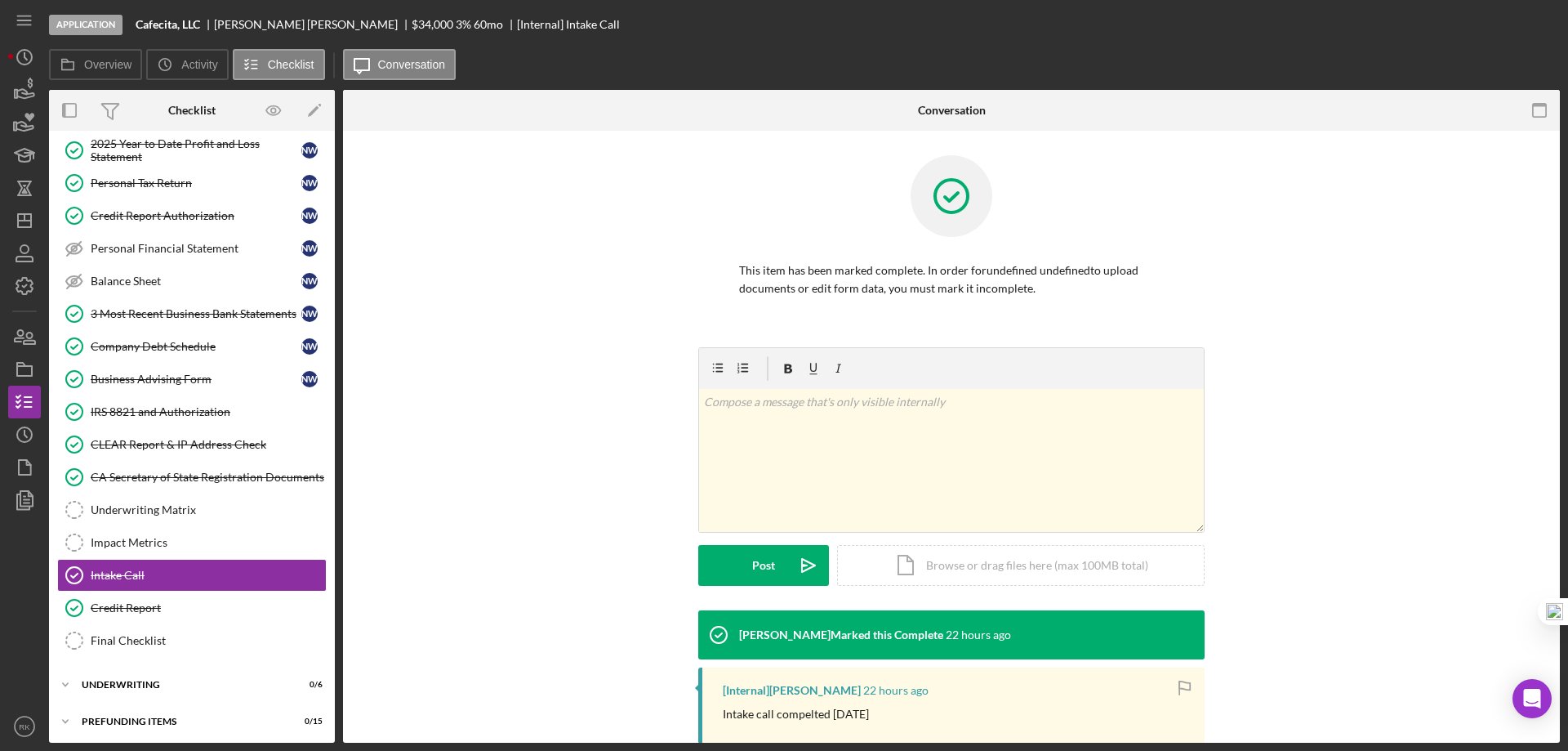
scroll to position [208, 0]
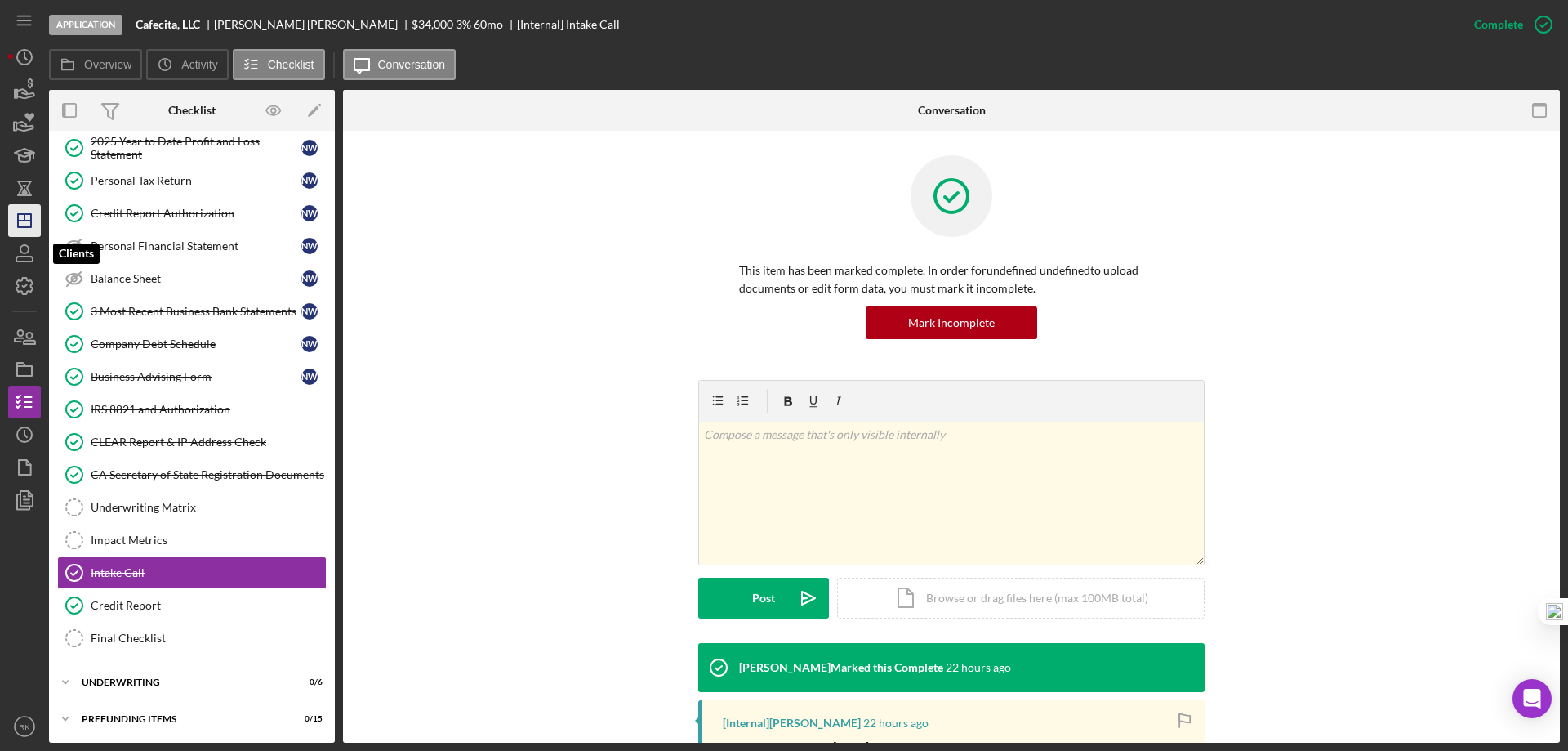
click at [17, 229] on icon "Icon/Dashboard" at bounding box center [24, 221] width 41 height 41
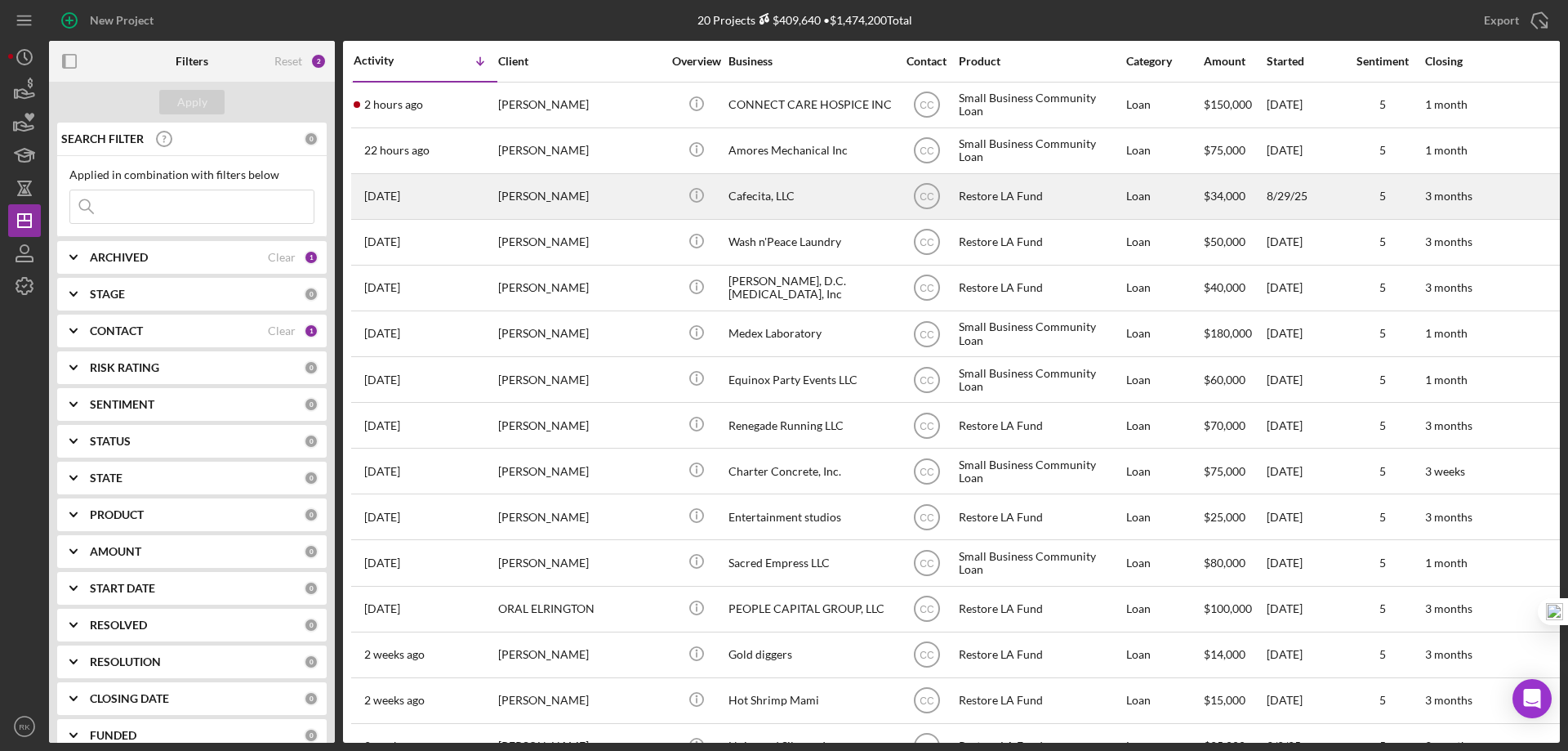
click at [752, 198] on div "Cafecita, LLC" at bounding box center [810, 196] width 163 height 43
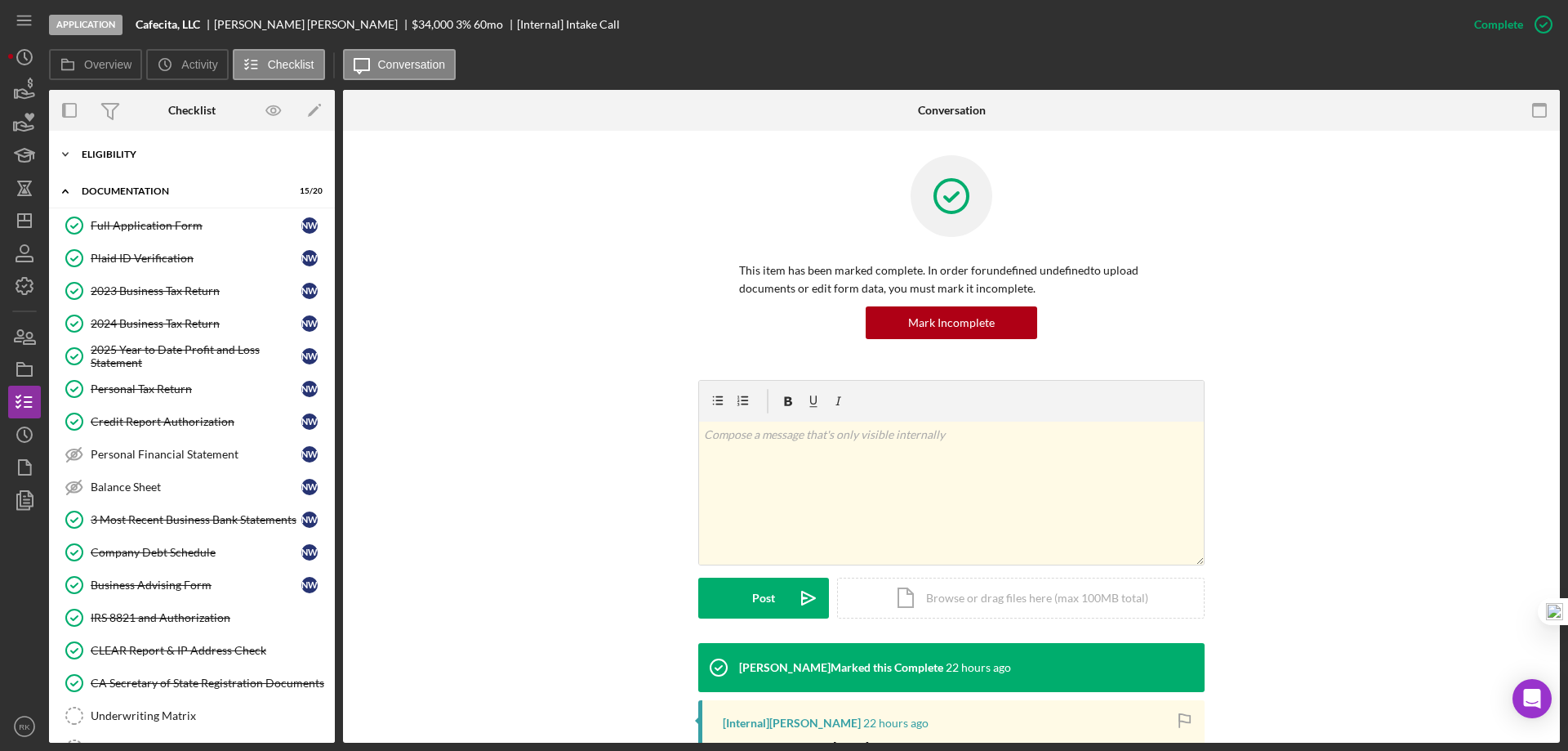
click at [129, 162] on div "Icon/Expander Eligibility 7 / 7" at bounding box center [191, 155] width 285 height 33
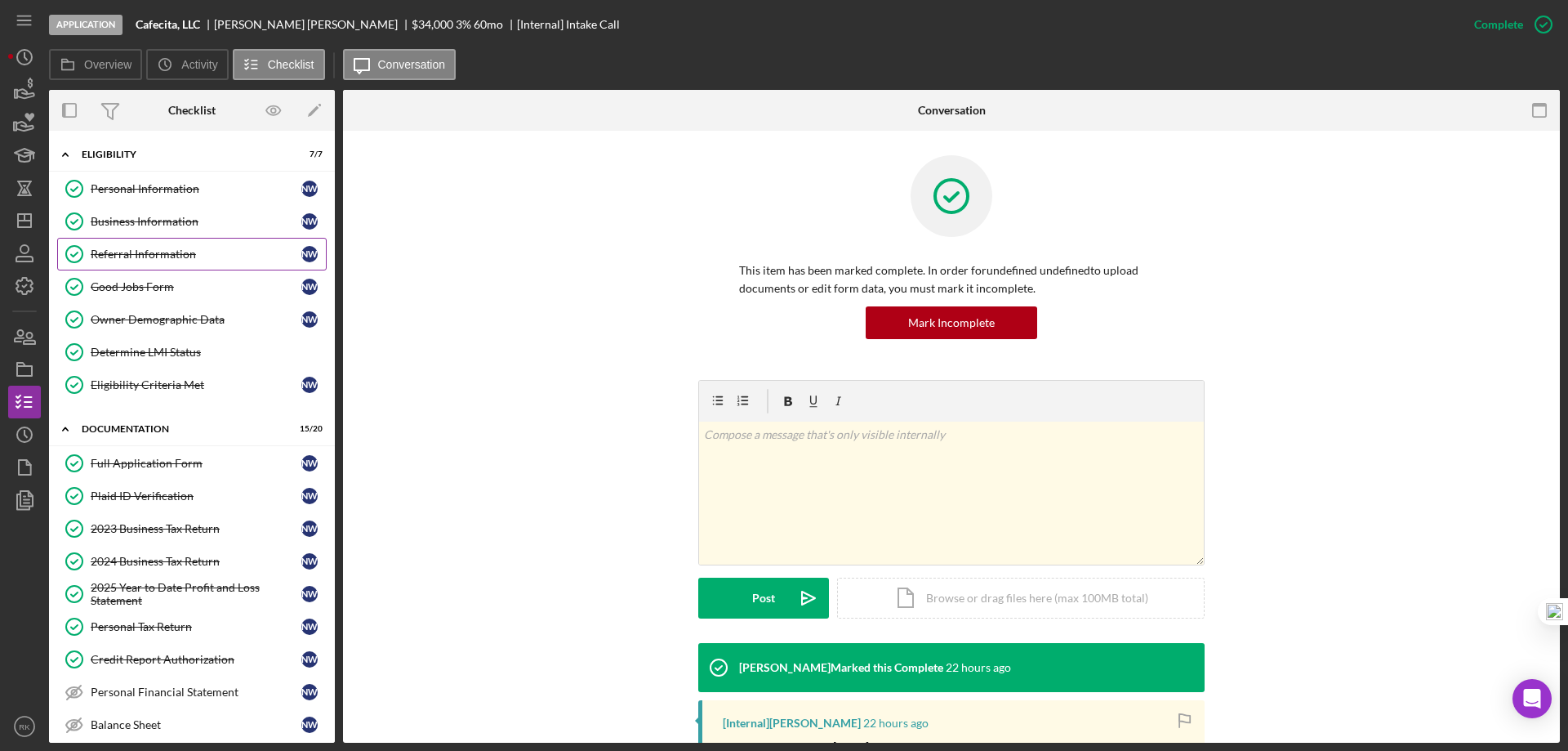
click at [148, 253] on div "Referral Information" at bounding box center [195, 254] width 211 height 13
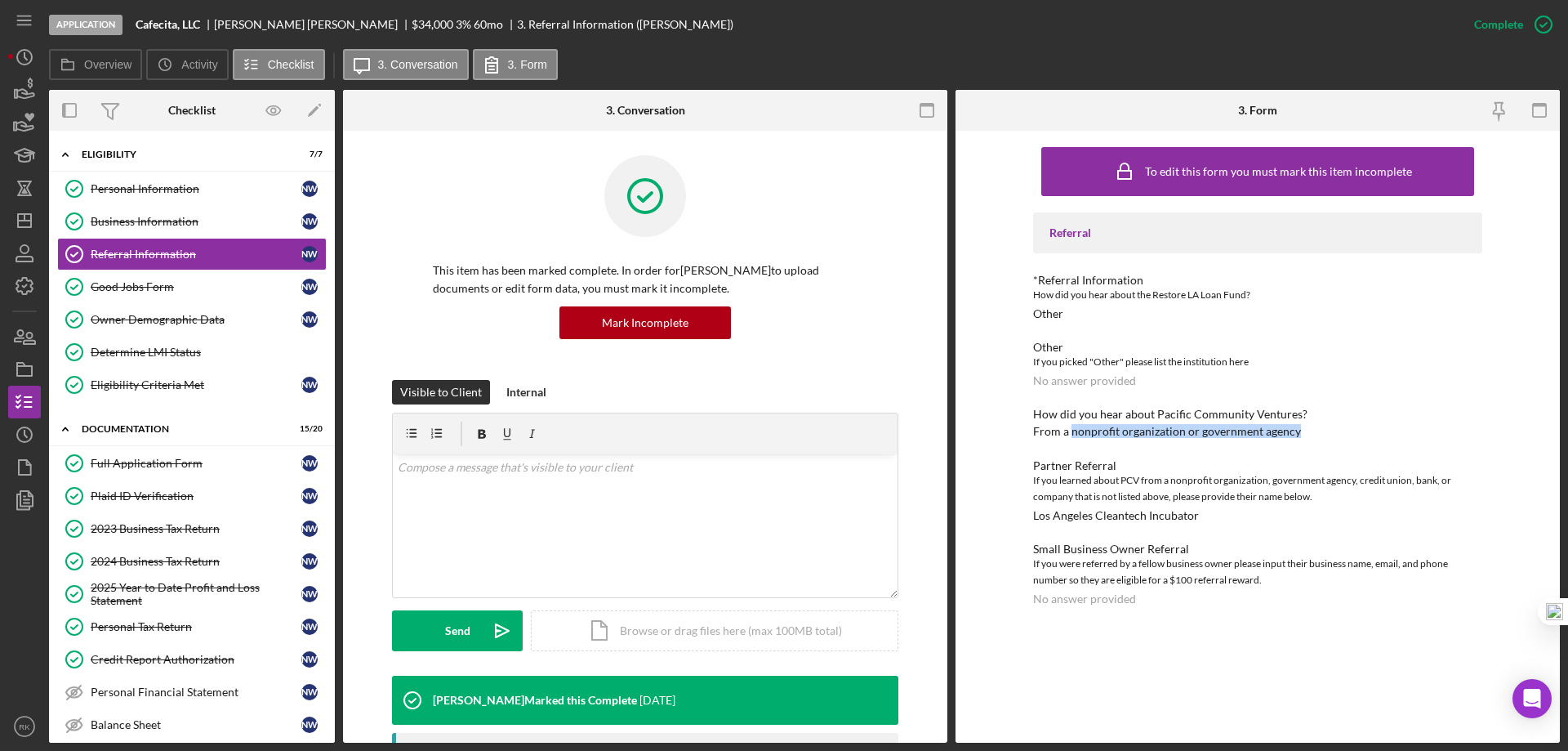
drag, startPoint x: 1073, startPoint y: 432, endPoint x: 1296, endPoint y: 436, distance: 223.0
click at [1296, 436] on div "From a nonprofit organization or government agency" at bounding box center [1167, 431] width 268 height 13
copy div "nonprofit organization or government agency"
click at [157, 180] on link "Personal Information Personal Information N W" at bounding box center [192, 189] width 270 height 33
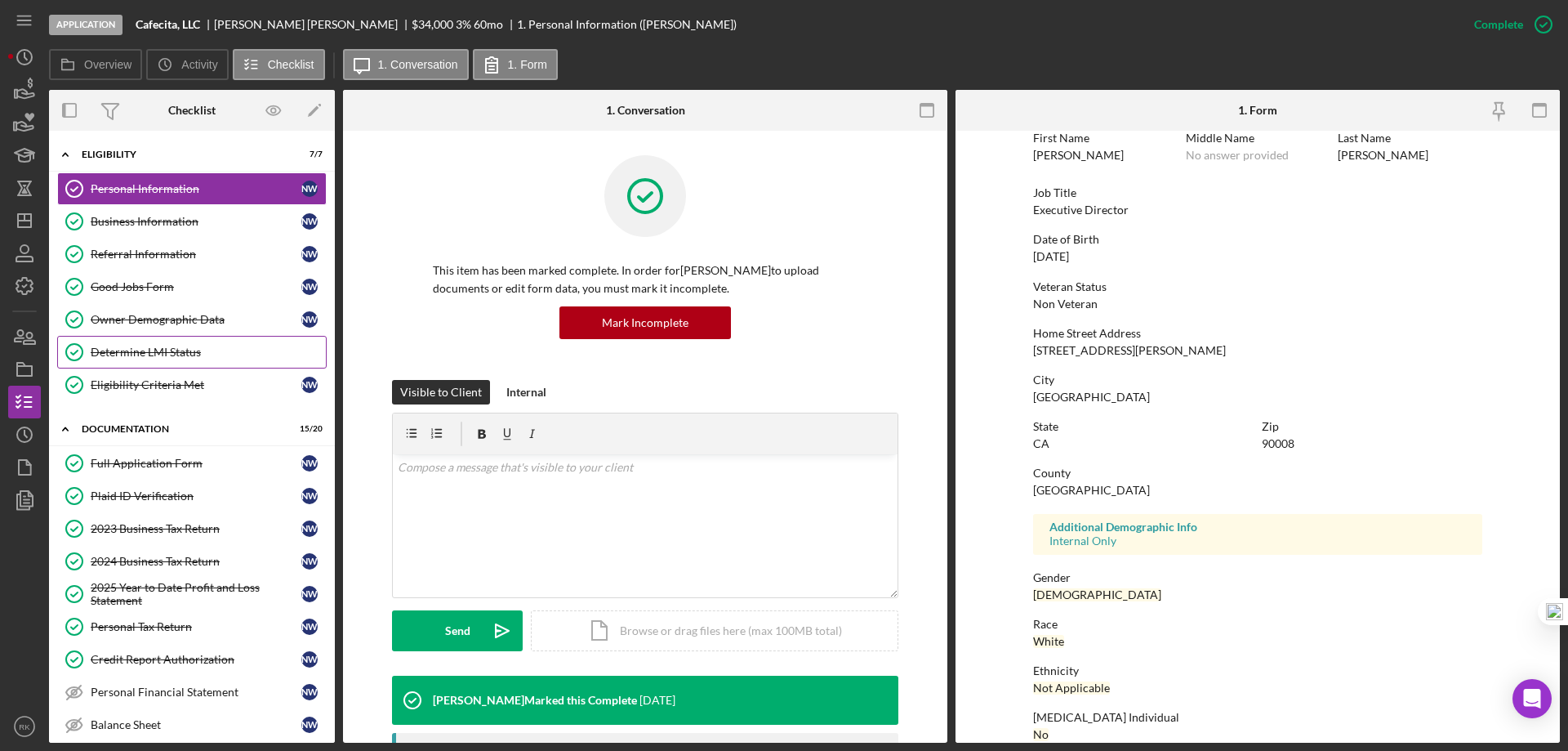
scroll to position [82, 0]
drag, startPoint x: 15, startPoint y: 225, endPoint x: 44, endPoint y: 251, distance: 38.9
click at [15, 225] on icon "Icon/Dashboard" at bounding box center [24, 221] width 41 height 41
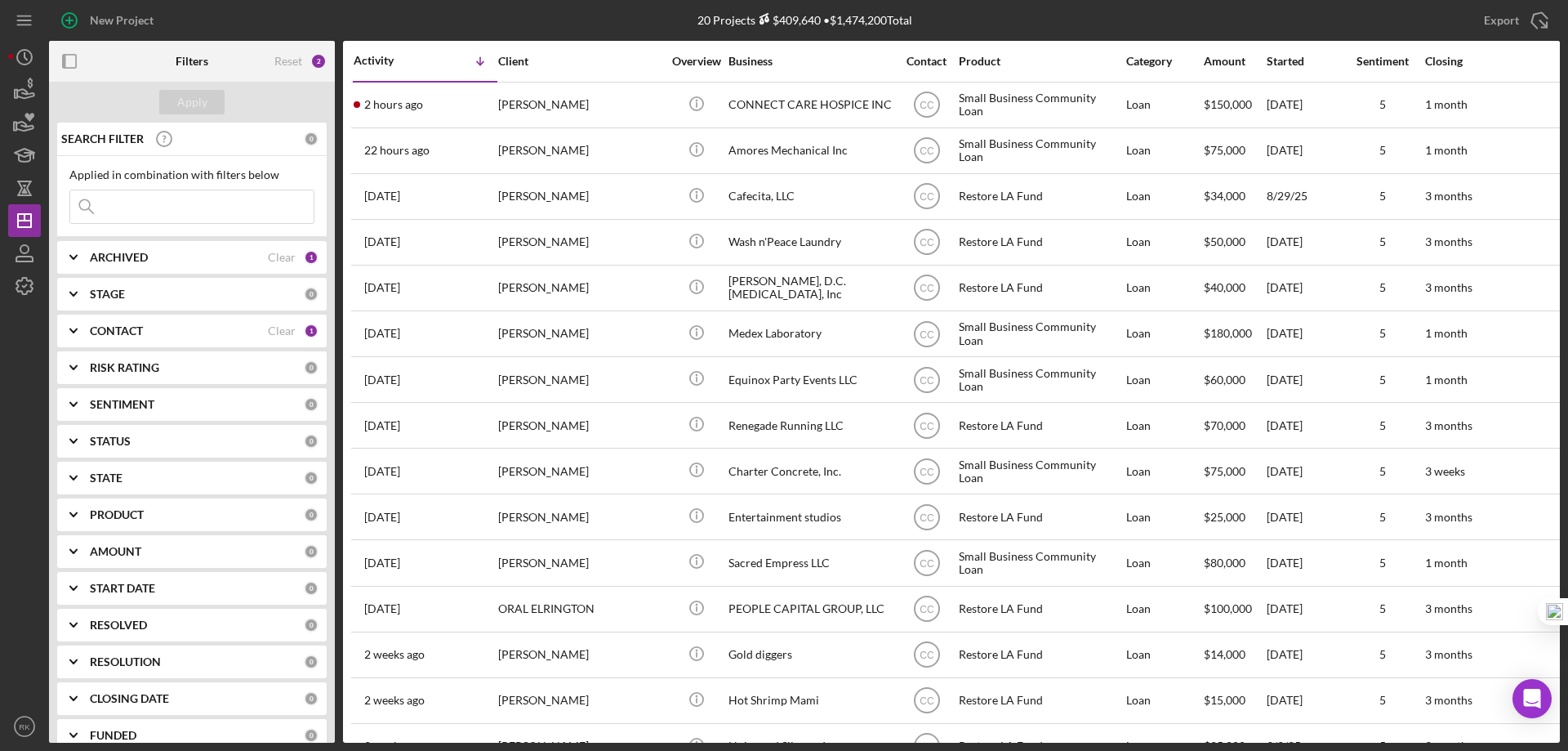
click at [276, 330] on div "Clear" at bounding box center [282, 331] width 28 height 13
click at [125, 326] on b "CONTACT" at bounding box center [116, 331] width 53 height 13
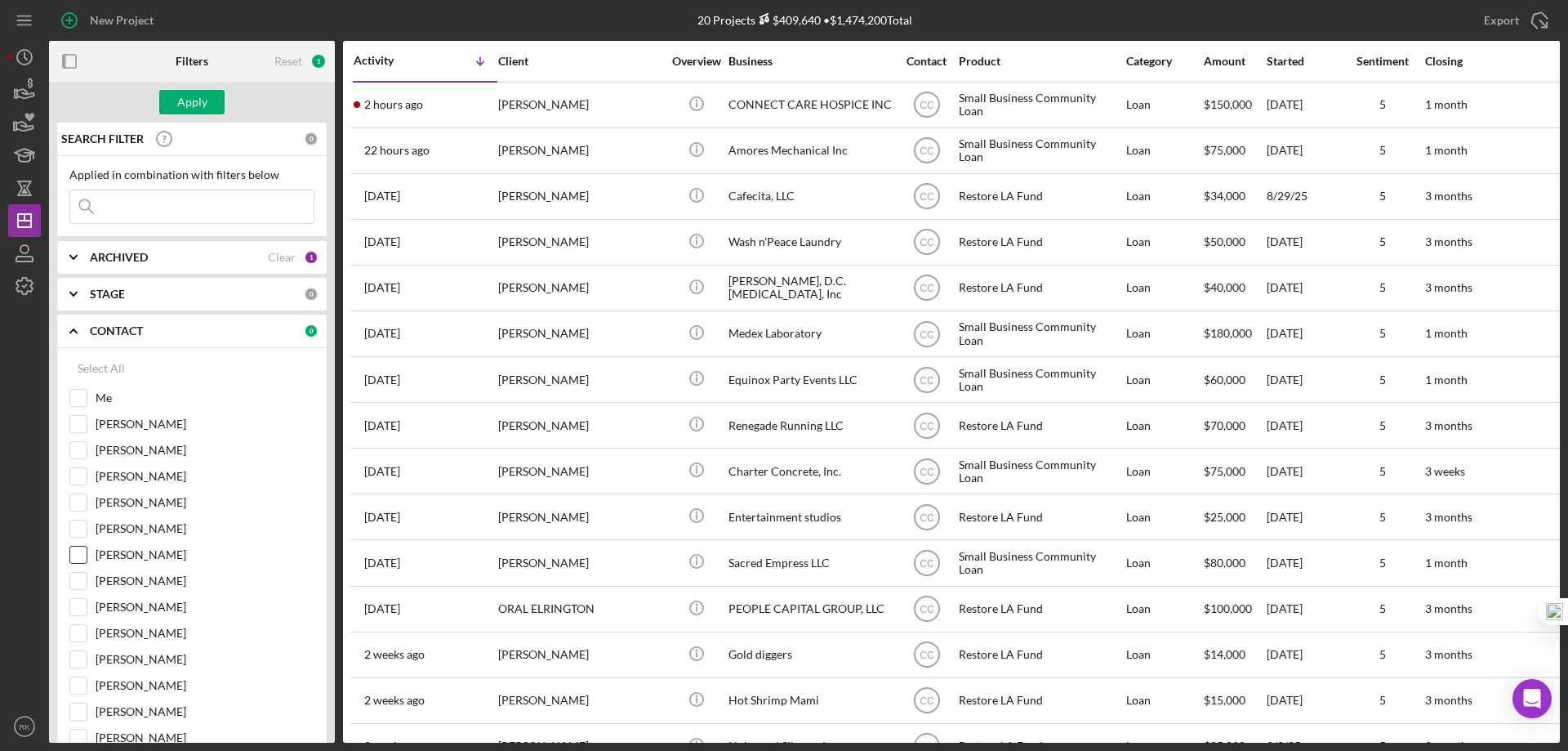
click at [77, 552] on input "[PERSON_NAME]" at bounding box center [78, 555] width 16 height 16
checkbox input "true"
click at [182, 102] on div "Apply" at bounding box center [192, 102] width 30 height 24
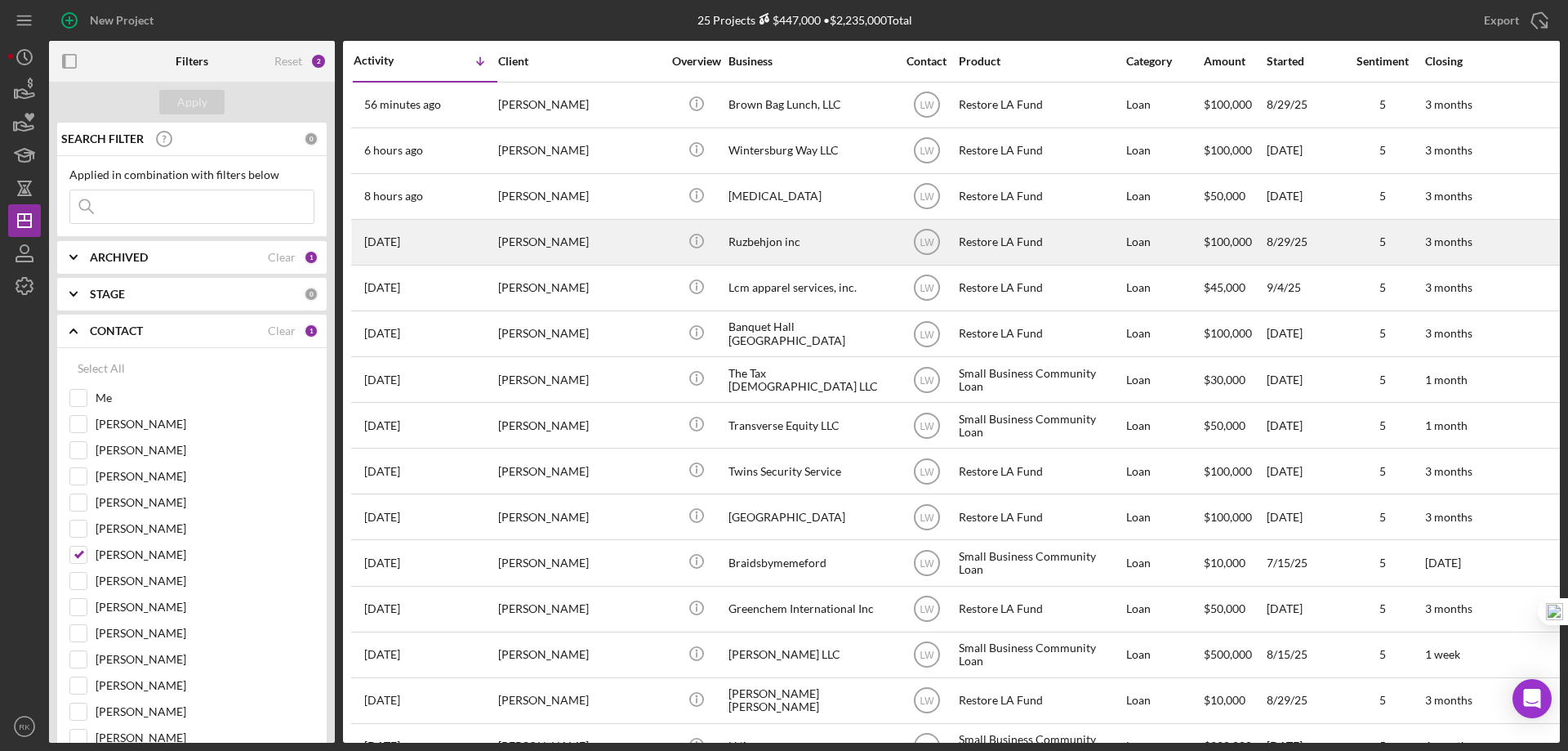
click at [751, 240] on div "Ruzbehjon inc" at bounding box center [810, 242] width 163 height 43
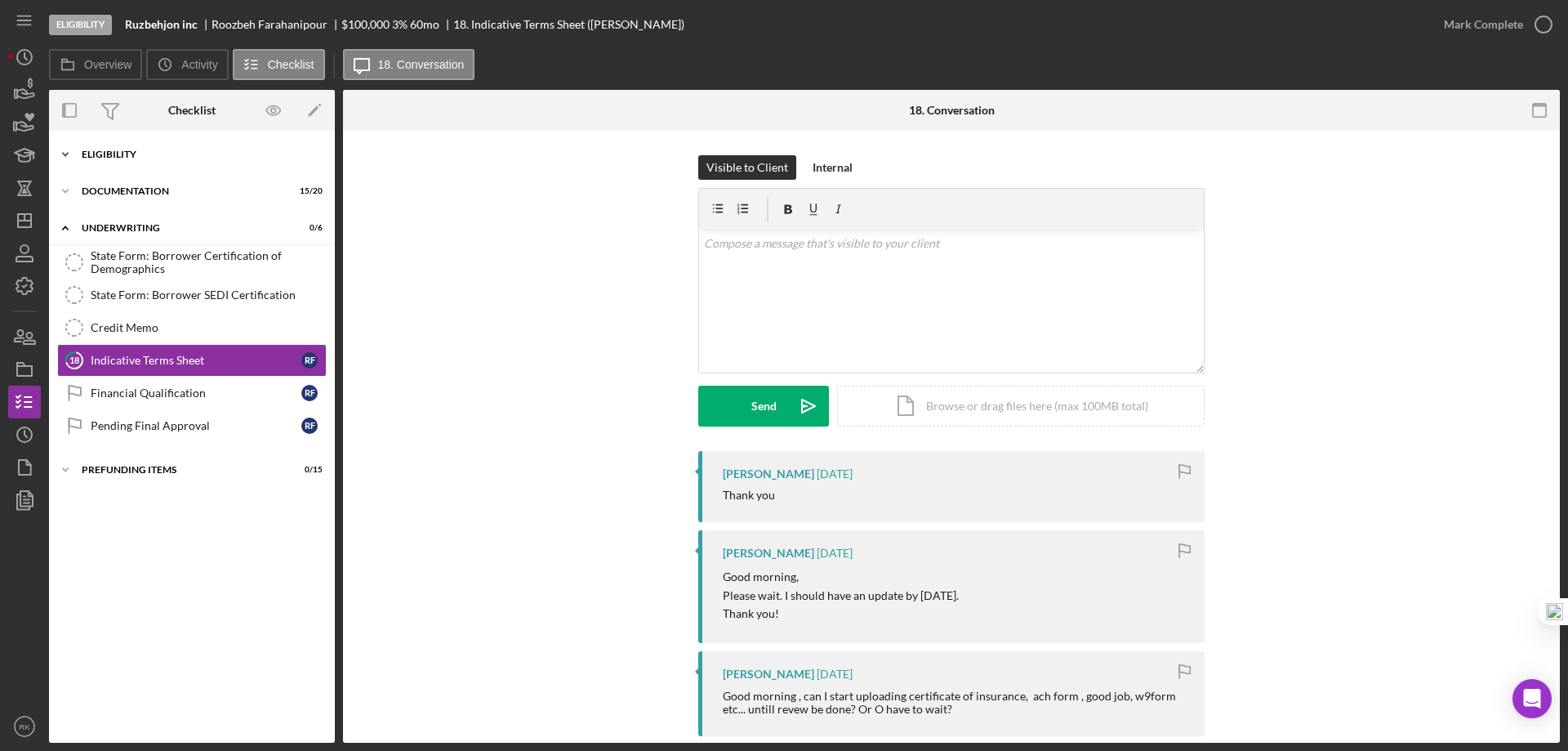
click at [123, 160] on div "Icon/Expander Eligibility 7 / 7" at bounding box center [191, 155] width 285 height 33
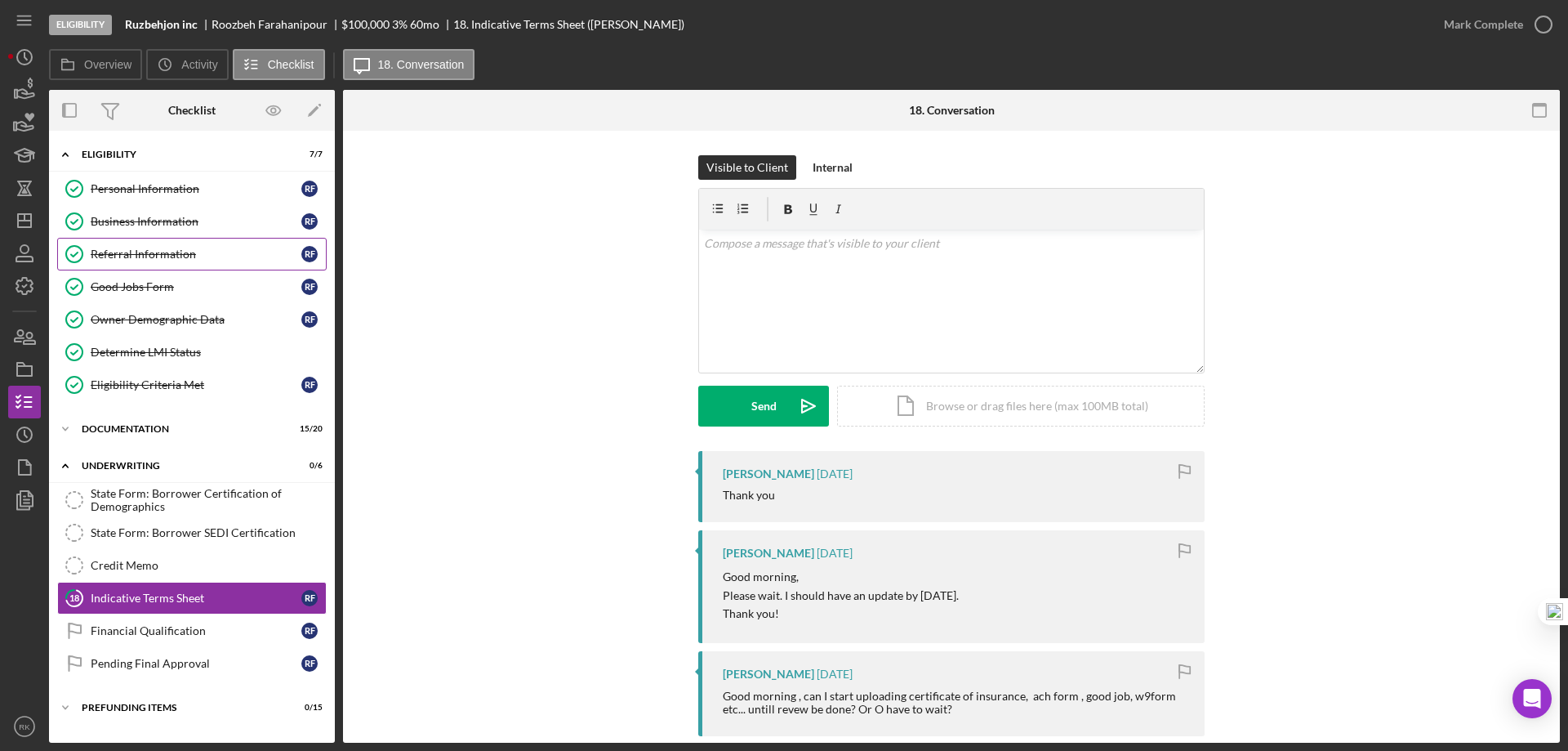
click at [148, 253] on div "Referral Information" at bounding box center [195, 254] width 211 height 13
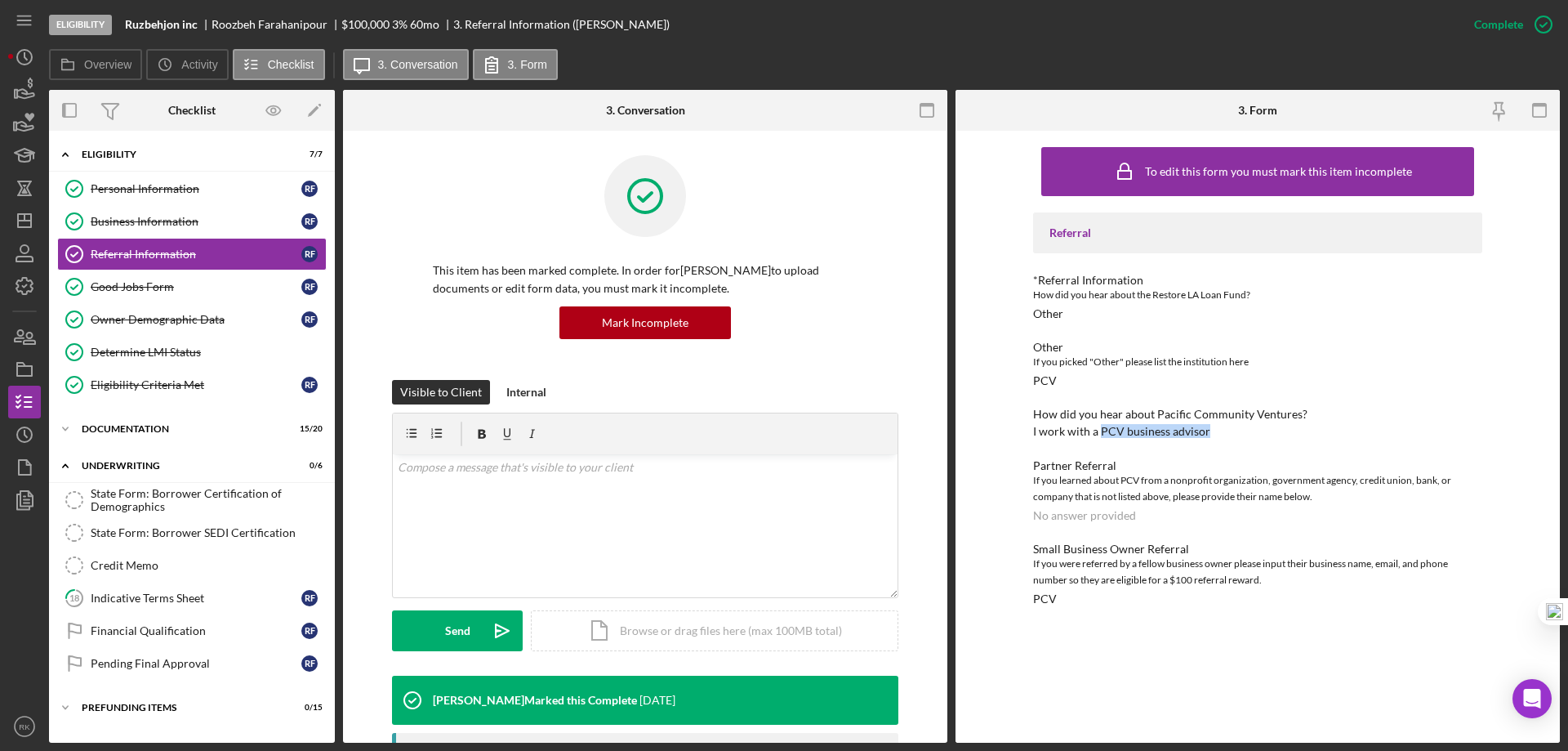
drag, startPoint x: 1101, startPoint y: 432, endPoint x: 1207, endPoint y: 427, distance: 106.1
click at [1207, 427] on div "How did you hear about Pacific Community Ventures? I work with a PCV business a…" at bounding box center [1258, 423] width 449 height 30
copy div "PCV business advisor"
click at [136, 157] on div "Eligibility" at bounding box center [198, 154] width 233 height 10
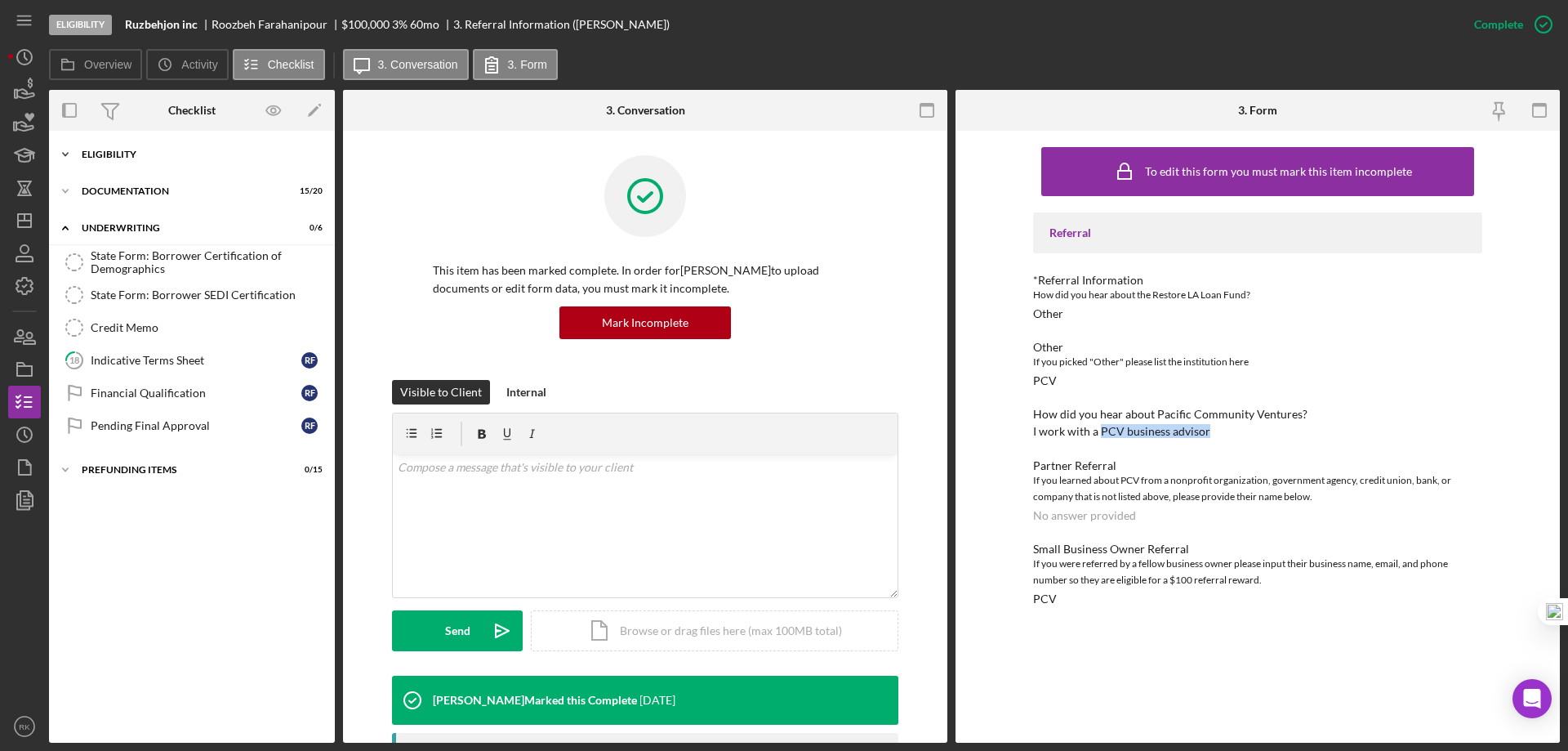
click at [136, 157] on div "Eligibility" at bounding box center [198, 154] width 233 height 10
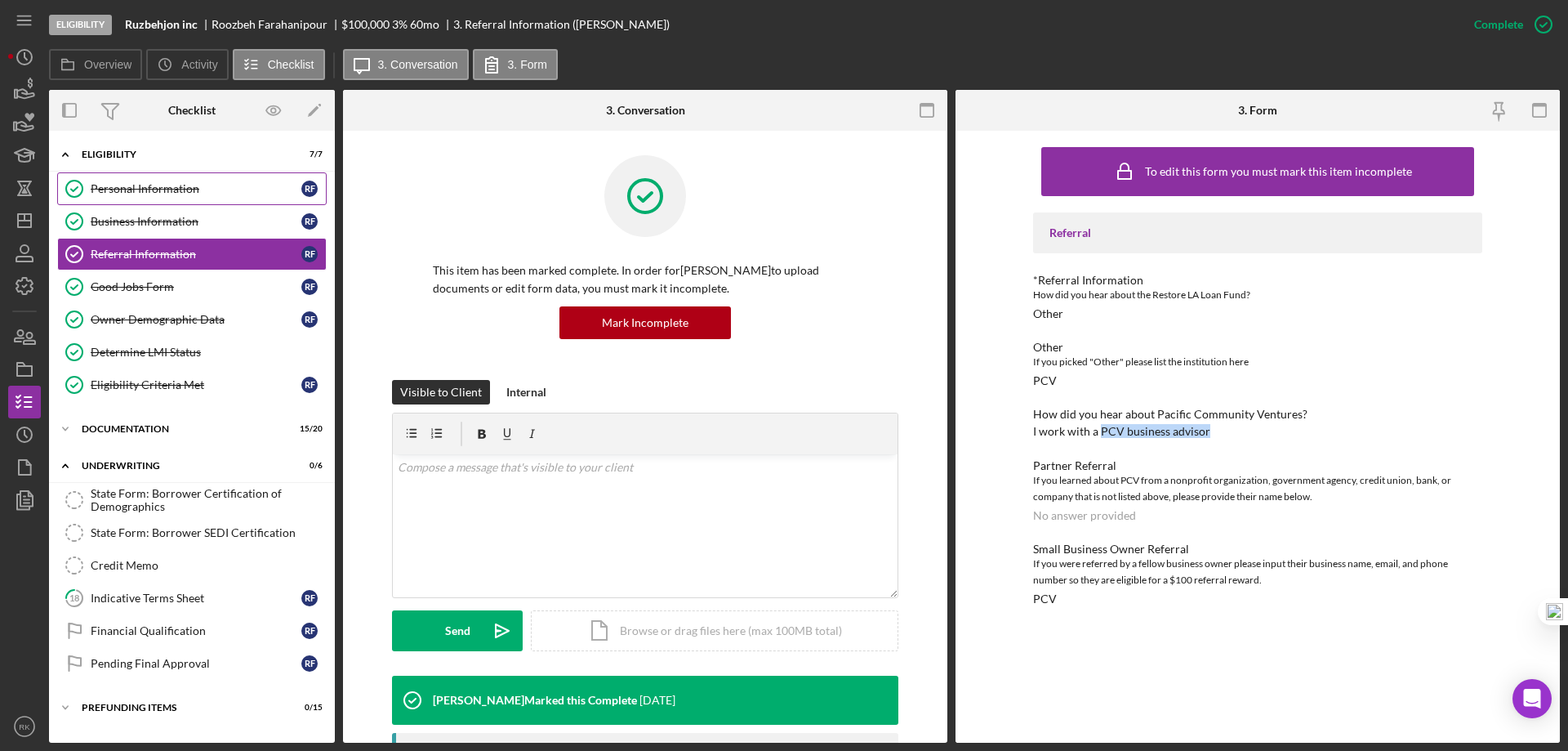
drag, startPoint x: 141, startPoint y: 176, endPoint x: 153, endPoint y: 188, distance: 17.0
click at [142, 179] on link "Personal Information Personal Information R F" at bounding box center [192, 189] width 270 height 33
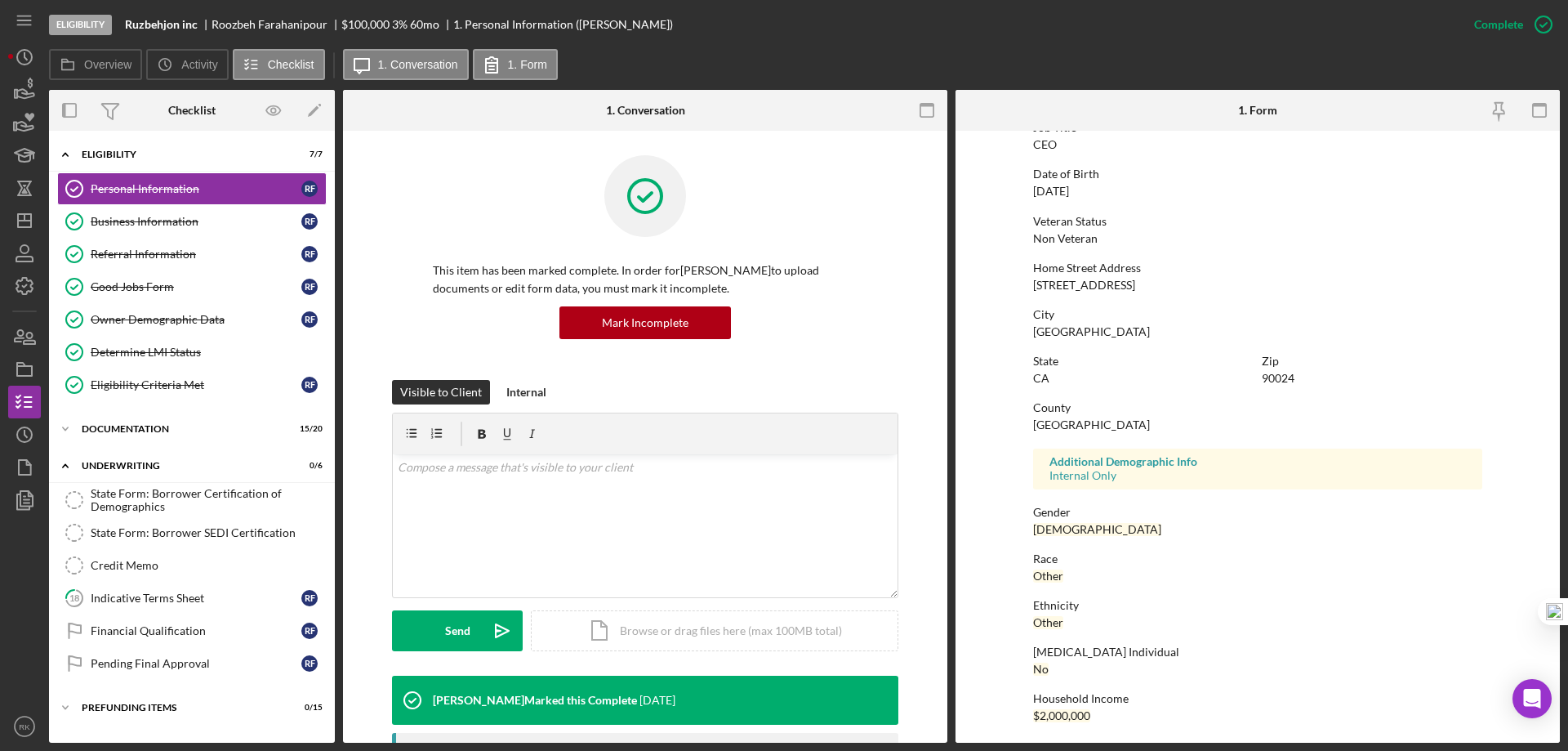
scroll to position [150, 0]
drag, startPoint x: 171, startPoint y: 321, endPoint x: 283, endPoint y: 348, distance: 115.2
click at [171, 321] on div "Owner Demographic Data" at bounding box center [195, 319] width 211 height 13
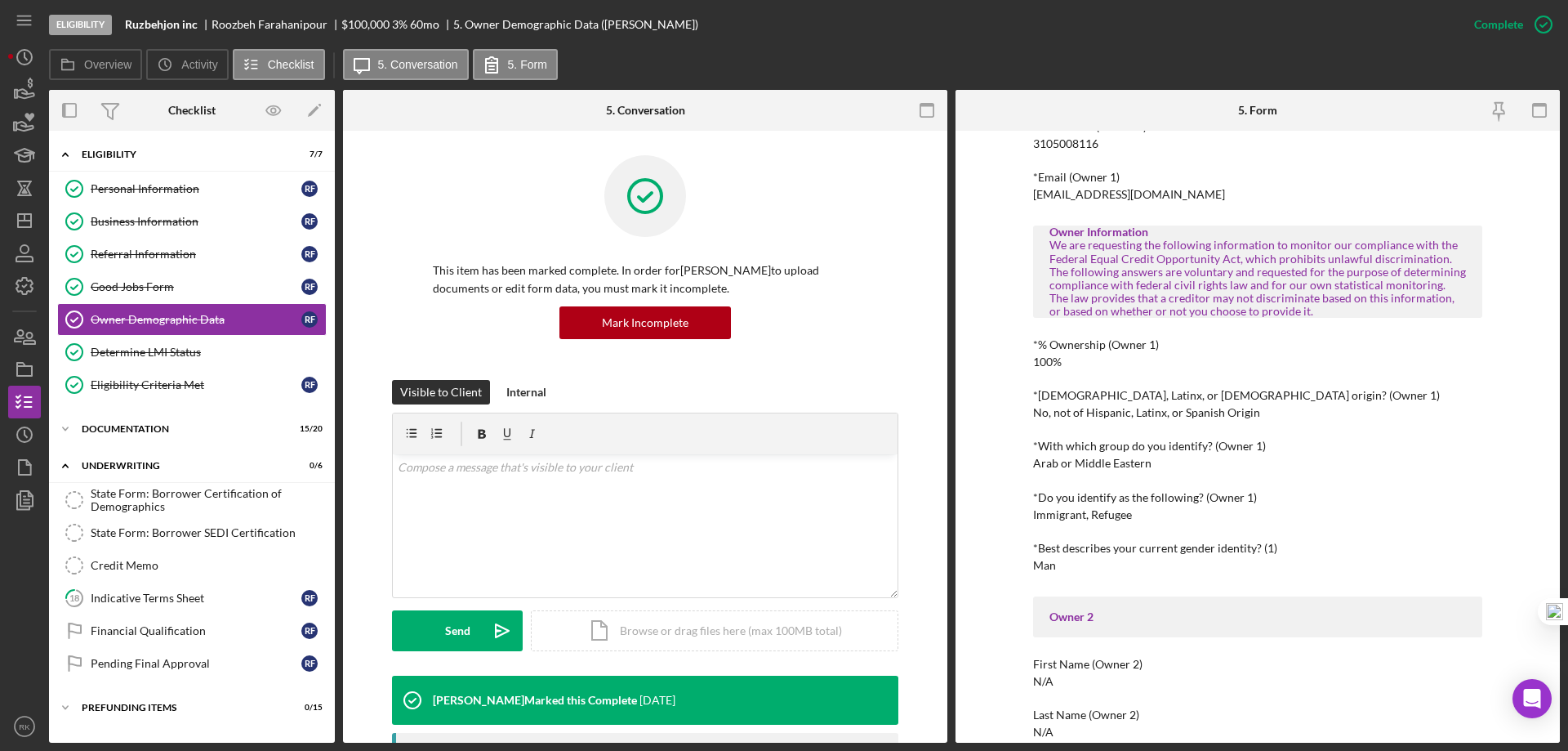
scroll to position [409, 0]
click at [20, 212] on icon "Icon/Dashboard" at bounding box center [24, 221] width 41 height 41
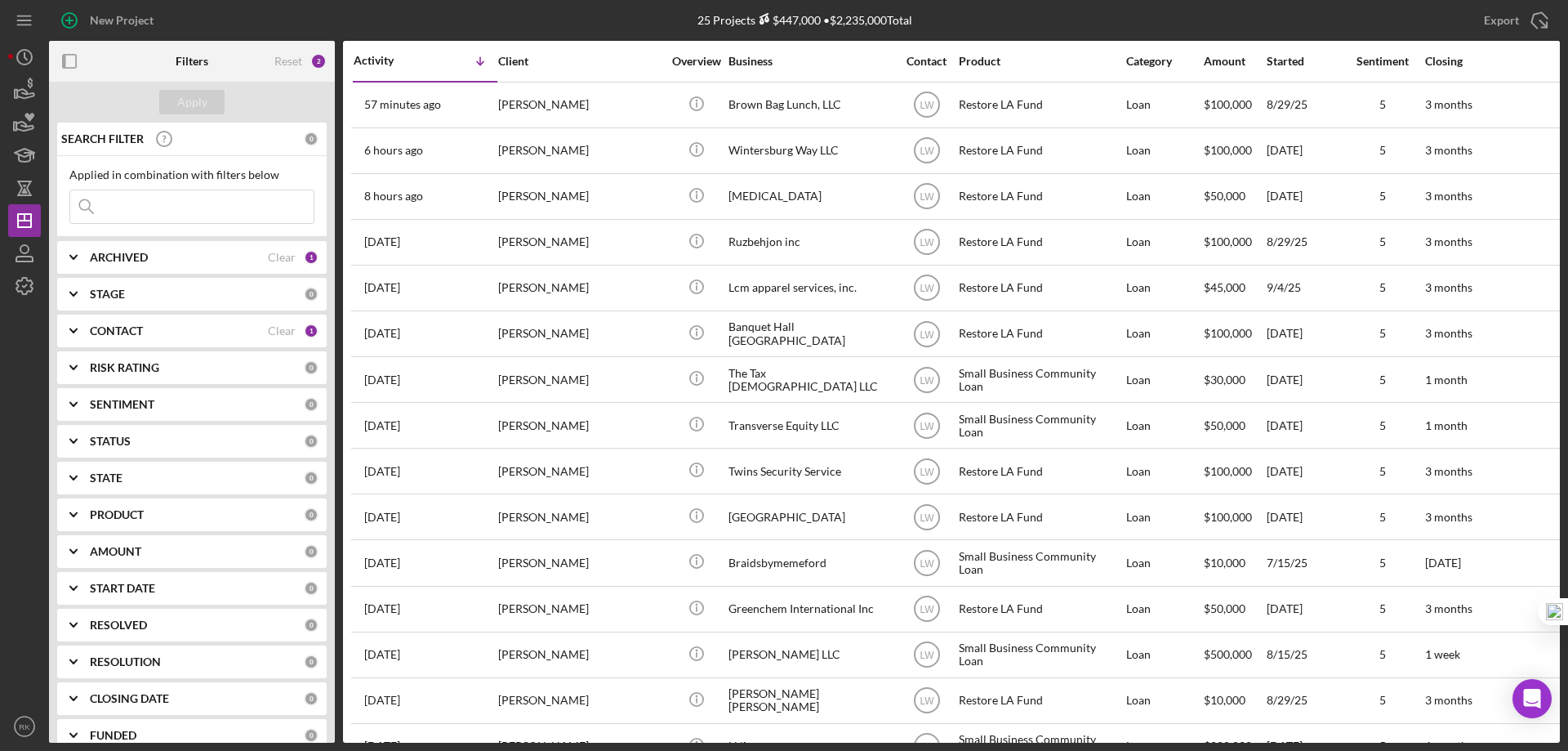
click at [279, 329] on div "Clear" at bounding box center [282, 331] width 28 height 13
click at [122, 329] on b "CONTACT" at bounding box center [116, 331] width 53 height 13
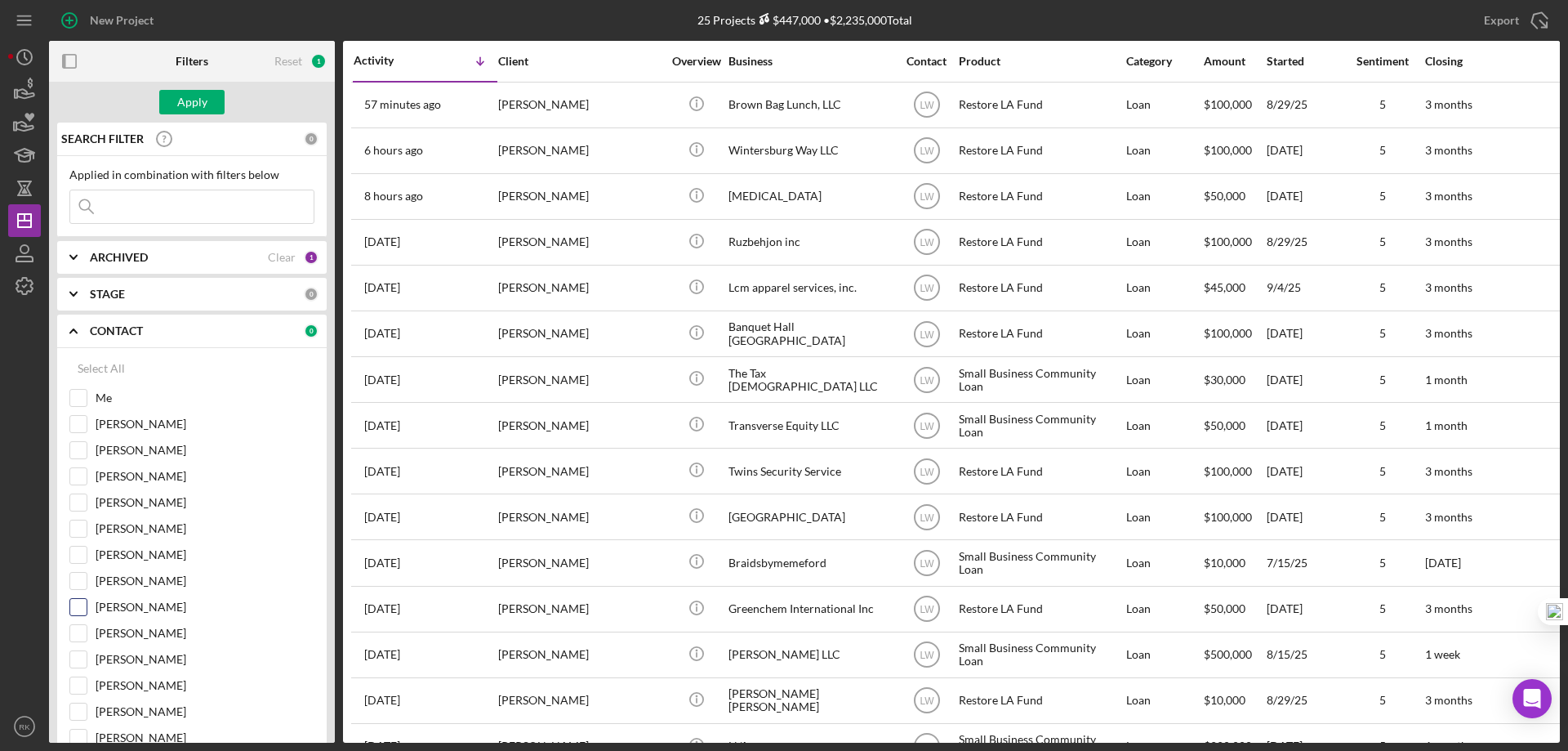
drag, startPoint x: 84, startPoint y: 603, endPoint x: 90, endPoint y: 548, distance: 55.3
click at [84, 603] on input "[PERSON_NAME]" at bounding box center [78, 607] width 16 height 16
checkbox input "true"
click at [198, 110] on div "Apply" at bounding box center [192, 102] width 30 height 24
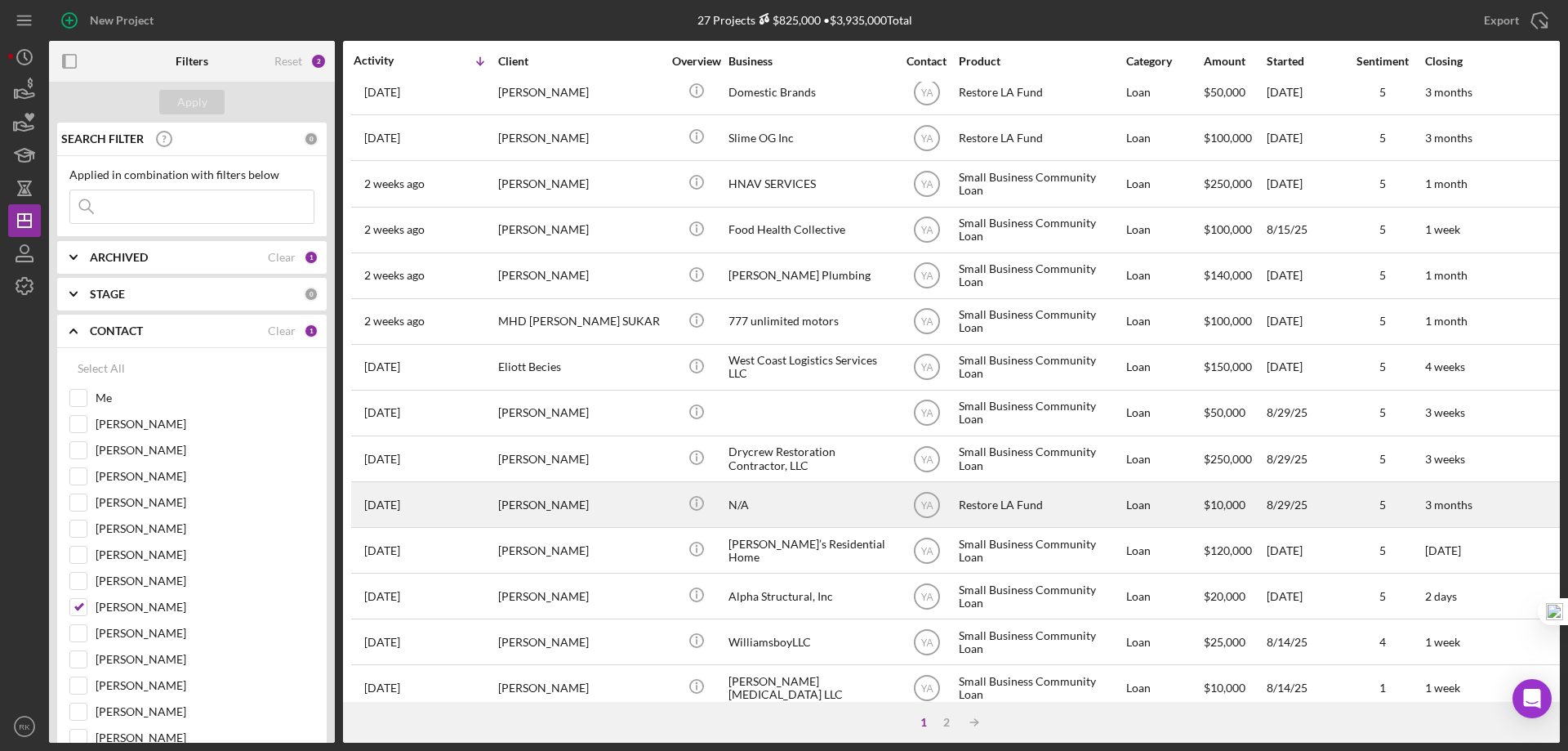
scroll to position [380, 0]
click at [659, 506] on div "[PERSON_NAME]" at bounding box center [580, 504] width 163 height 43
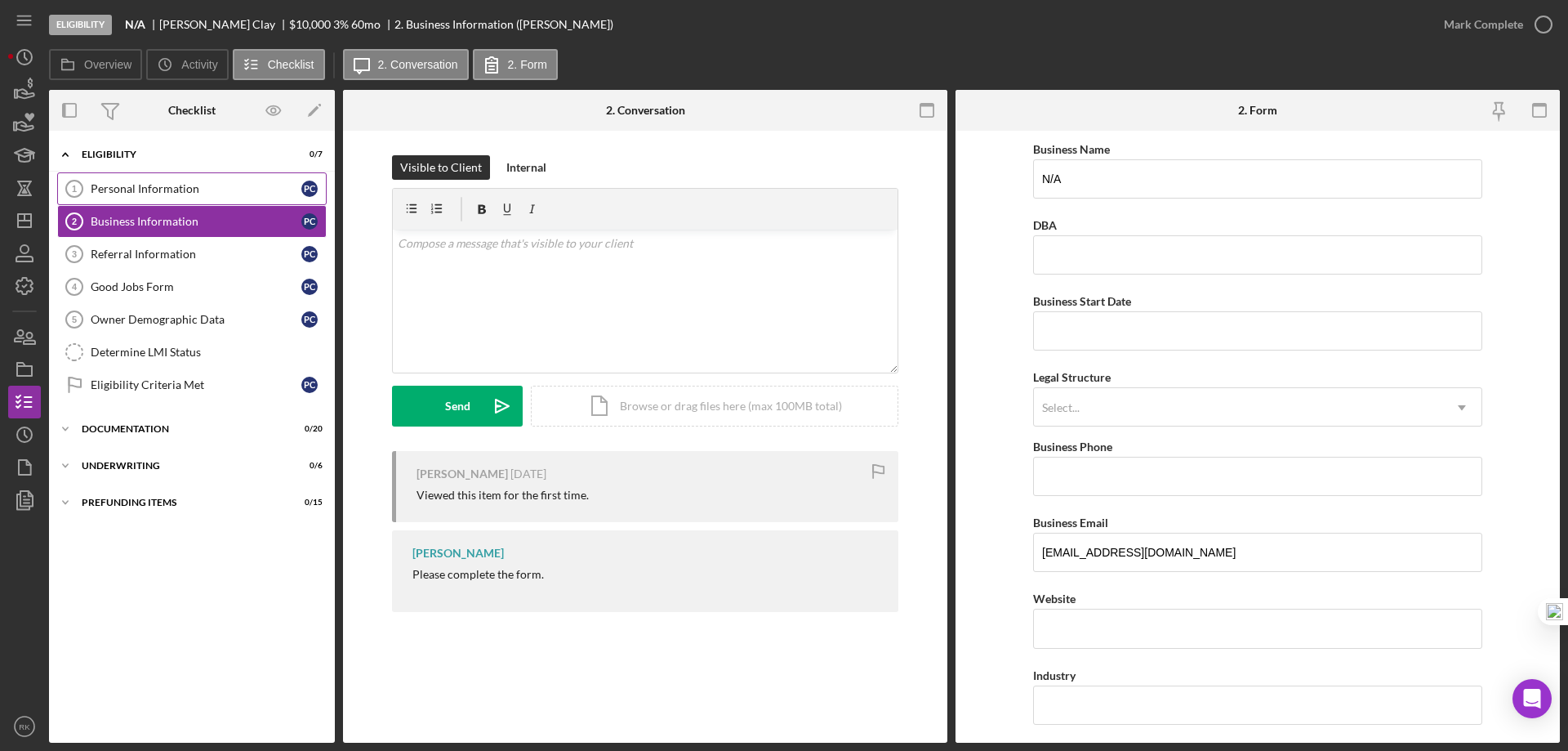
click at [169, 188] on div "Personal Information" at bounding box center [195, 188] width 211 height 13
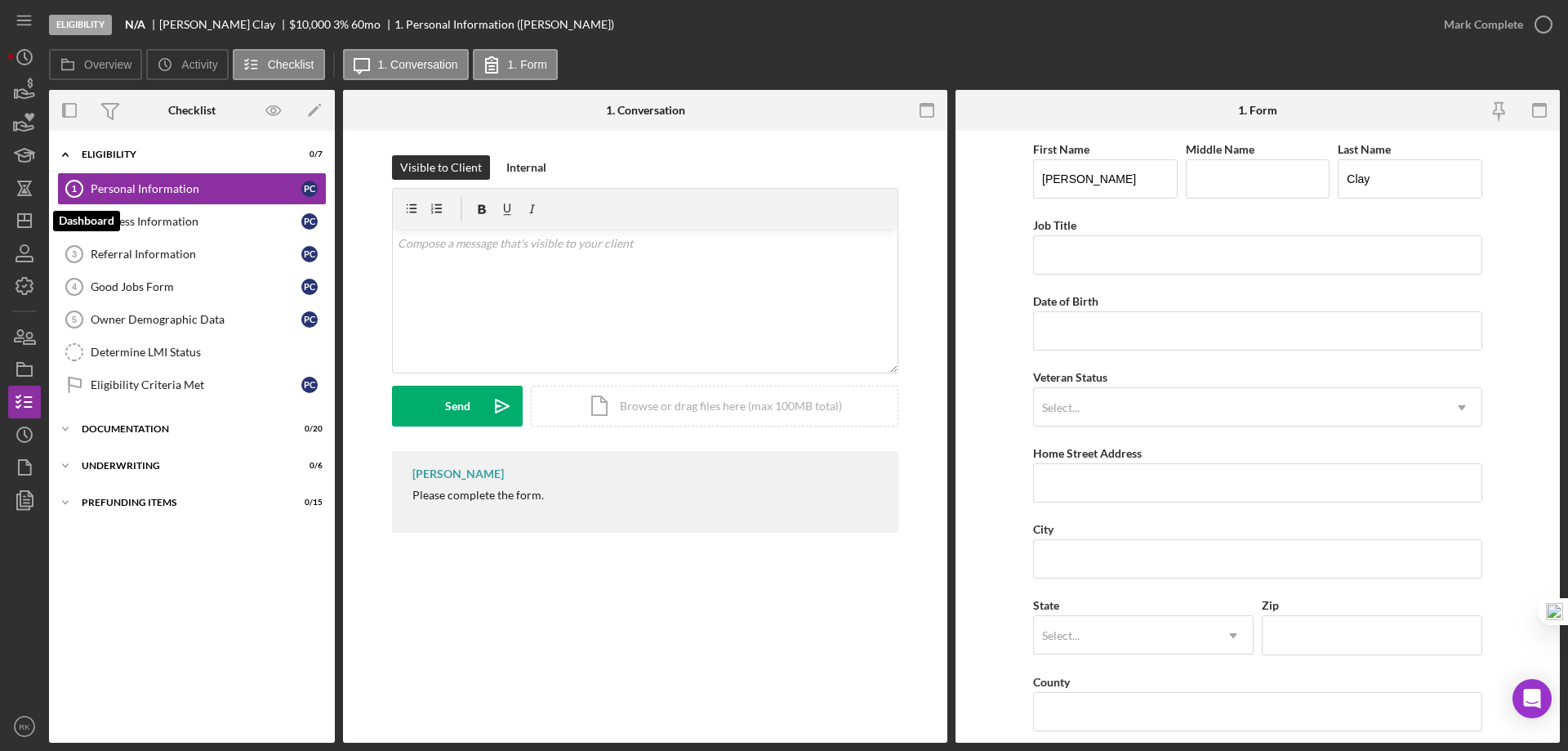
click at [36, 219] on icon "Icon/Dashboard" at bounding box center [24, 221] width 41 height 41
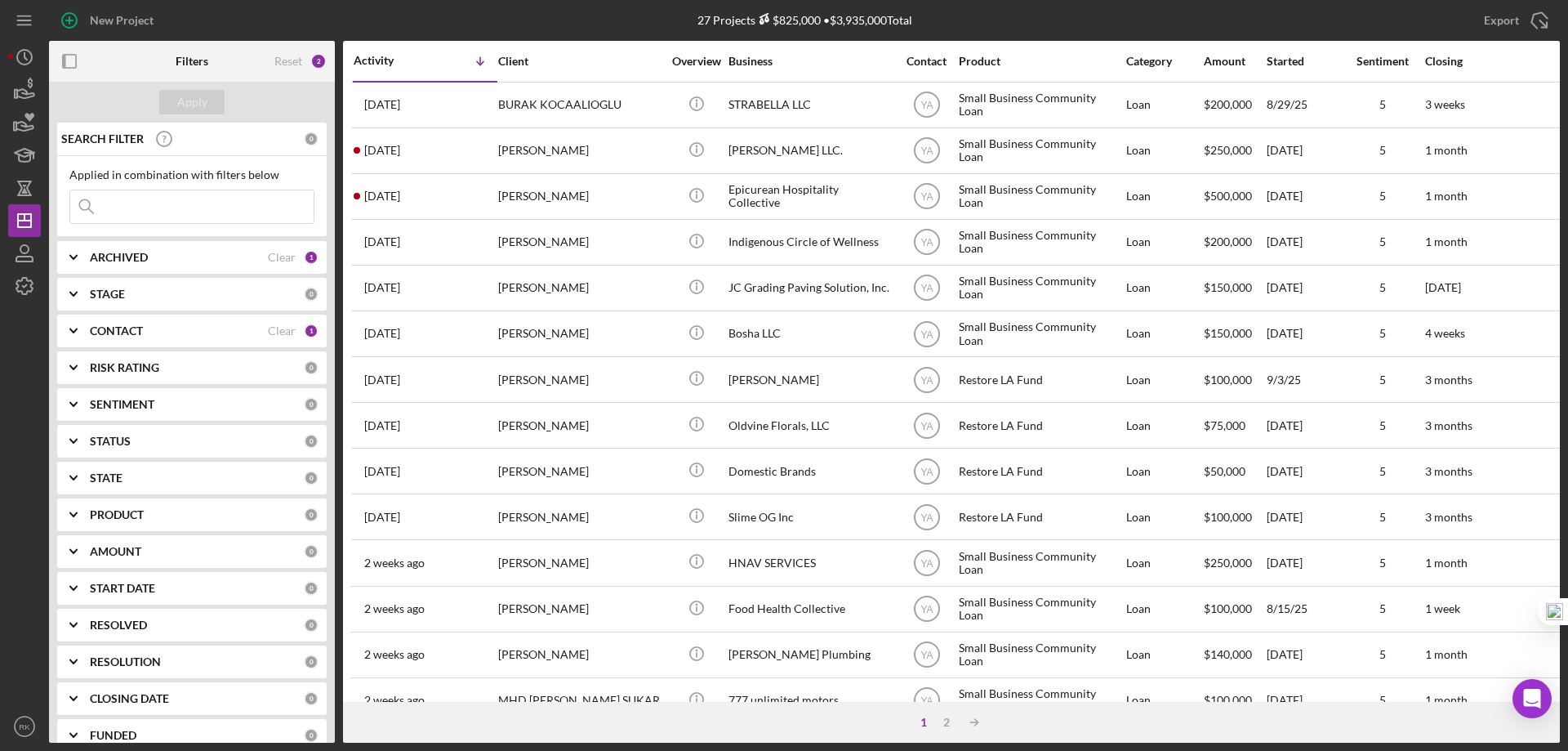
click at [76, 257] on polyline at bounding box center [74, 258] width 7 height 3
drag, startPoint x: 77, startPoint y: 322, endPoint x: 76, endPoint y: 359, distance: 37.0
click at [77, 325] on input "Active" at bounding box center [78, 324] width 16 height 16
checkbox input "false"
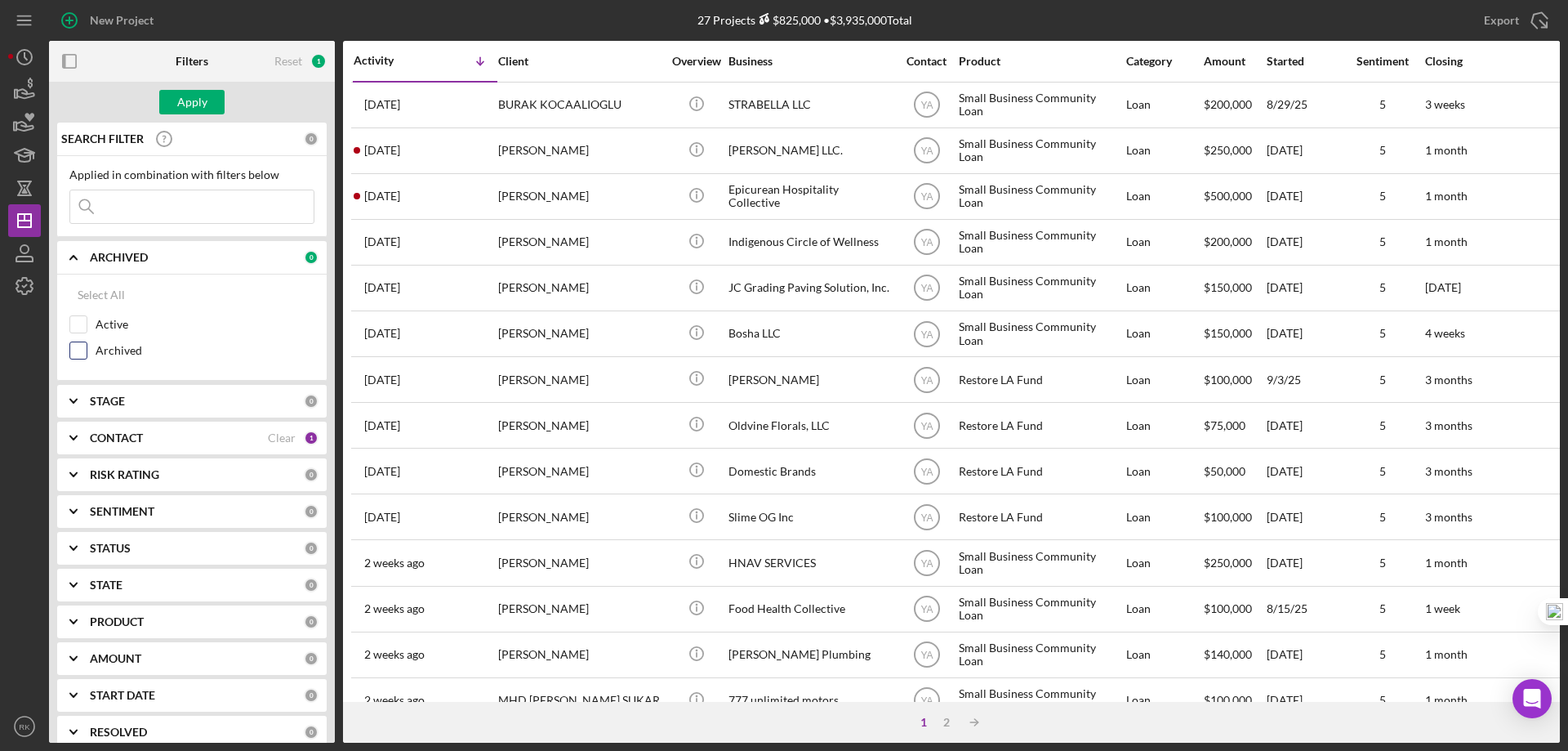
click at [76, 357] on input "Archived" at bounding box center [78, 350] width 16 height 16
checkbox input "true"
click at [94, 438] on b "CONTACT" at bounding box center [116, 438] width 53 height 13
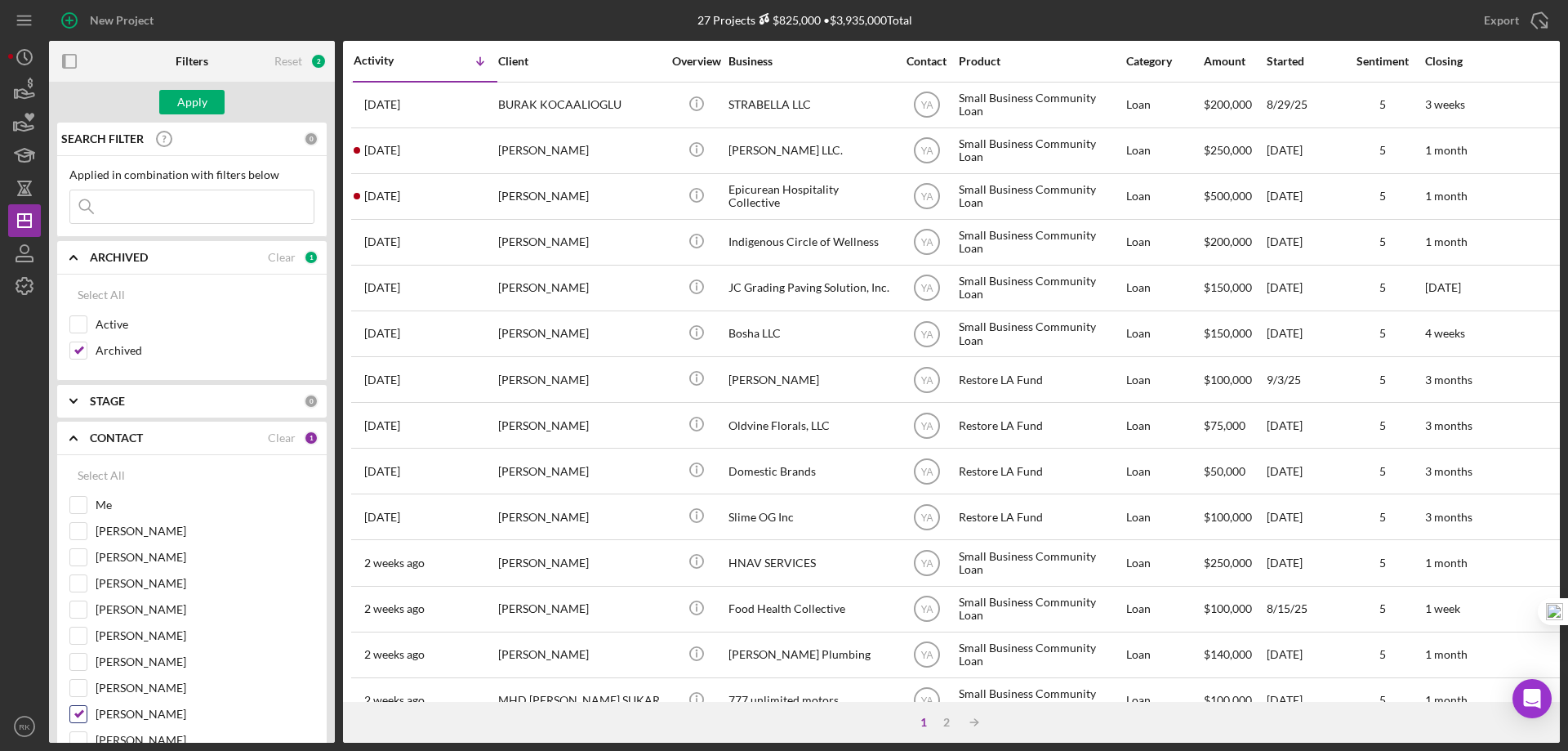
click at [81, 708] on input "[PERSON_NAME]" at bounding box center [78, 714] width 16 height 16
checkbox input "false"
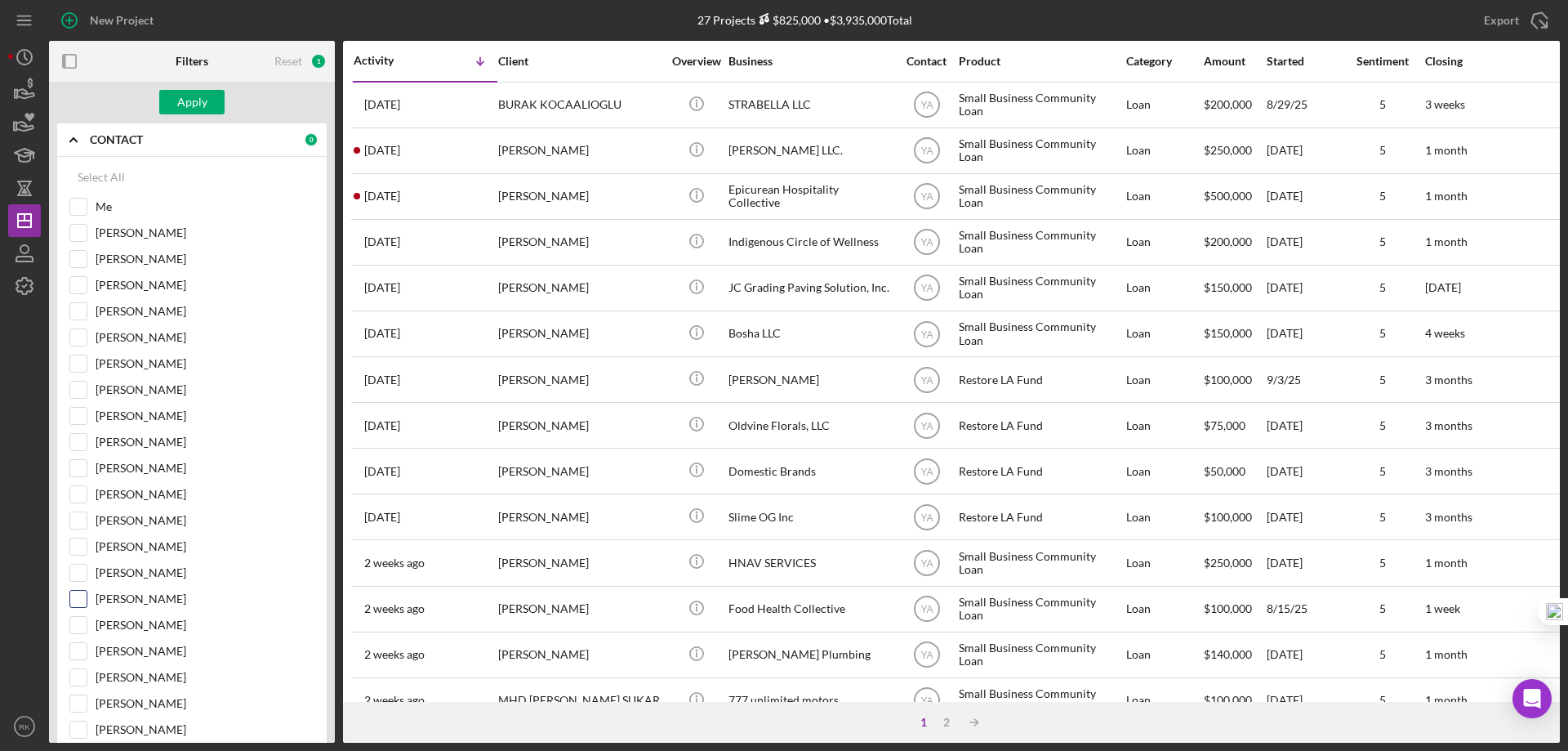
scroll to position [299, 0]
click at [81, 645] on input "[PERSON_NAME]" at bounding box center [78, 650] width 16 height 16
checkbox input "true"
click at [211, 101] on button "Apply" at bounding box center [192, 102] width 65 height 24
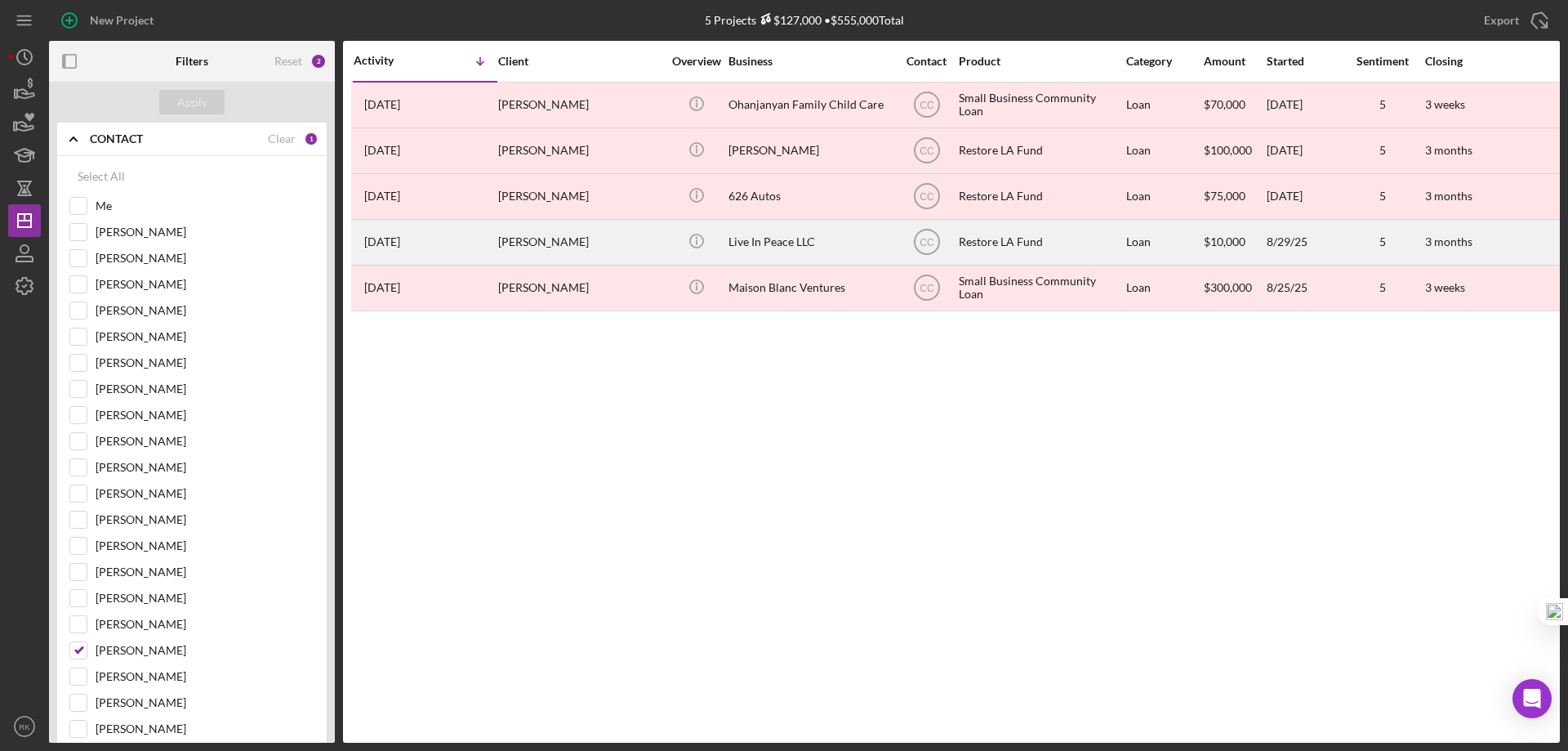
click at [778, 254] on div "Live In Peace LLC" at bounding box center [810, 242] width 163 height 43
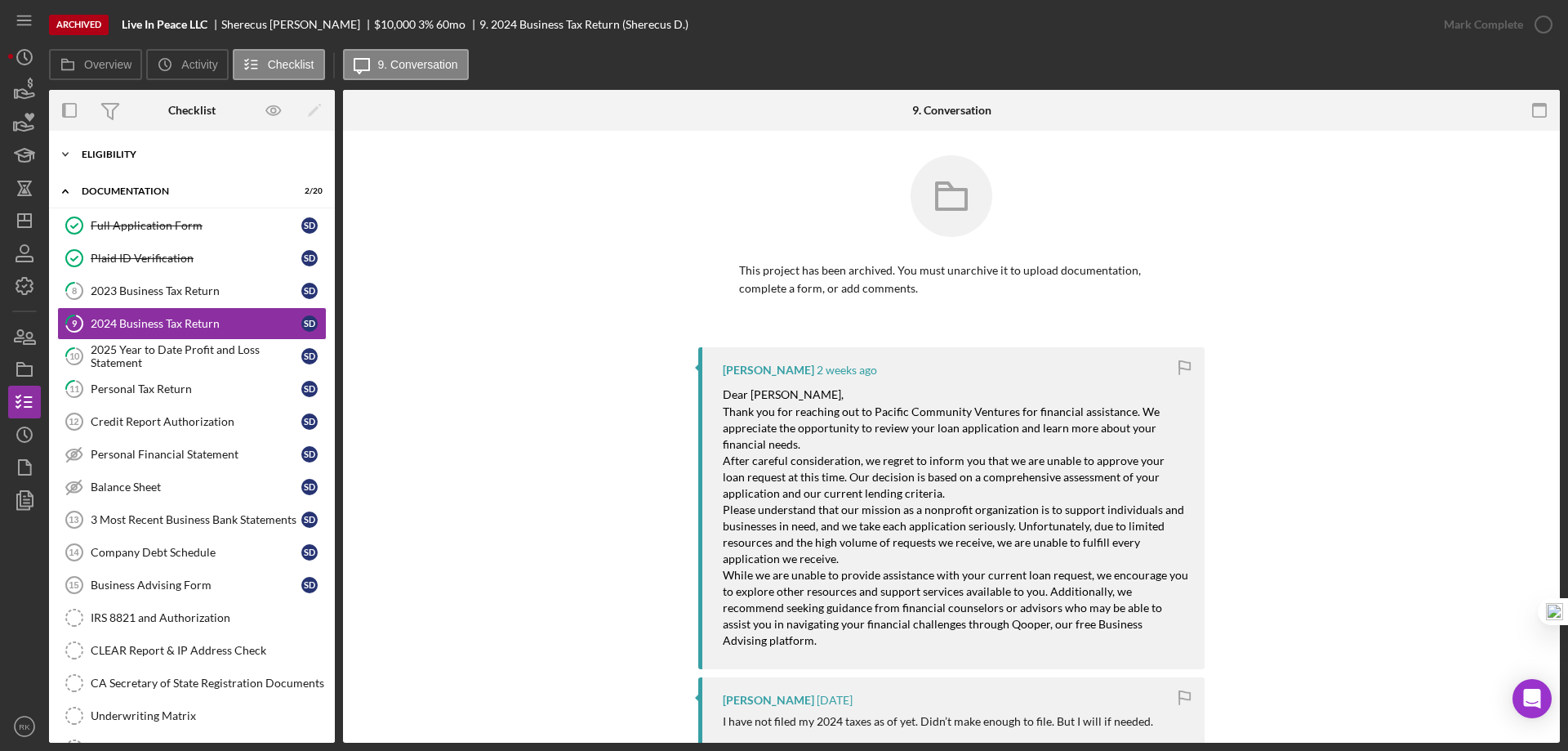
click at [115, 155] on div "Eligibility" at bounding box center [198, 154] width 233 height 10
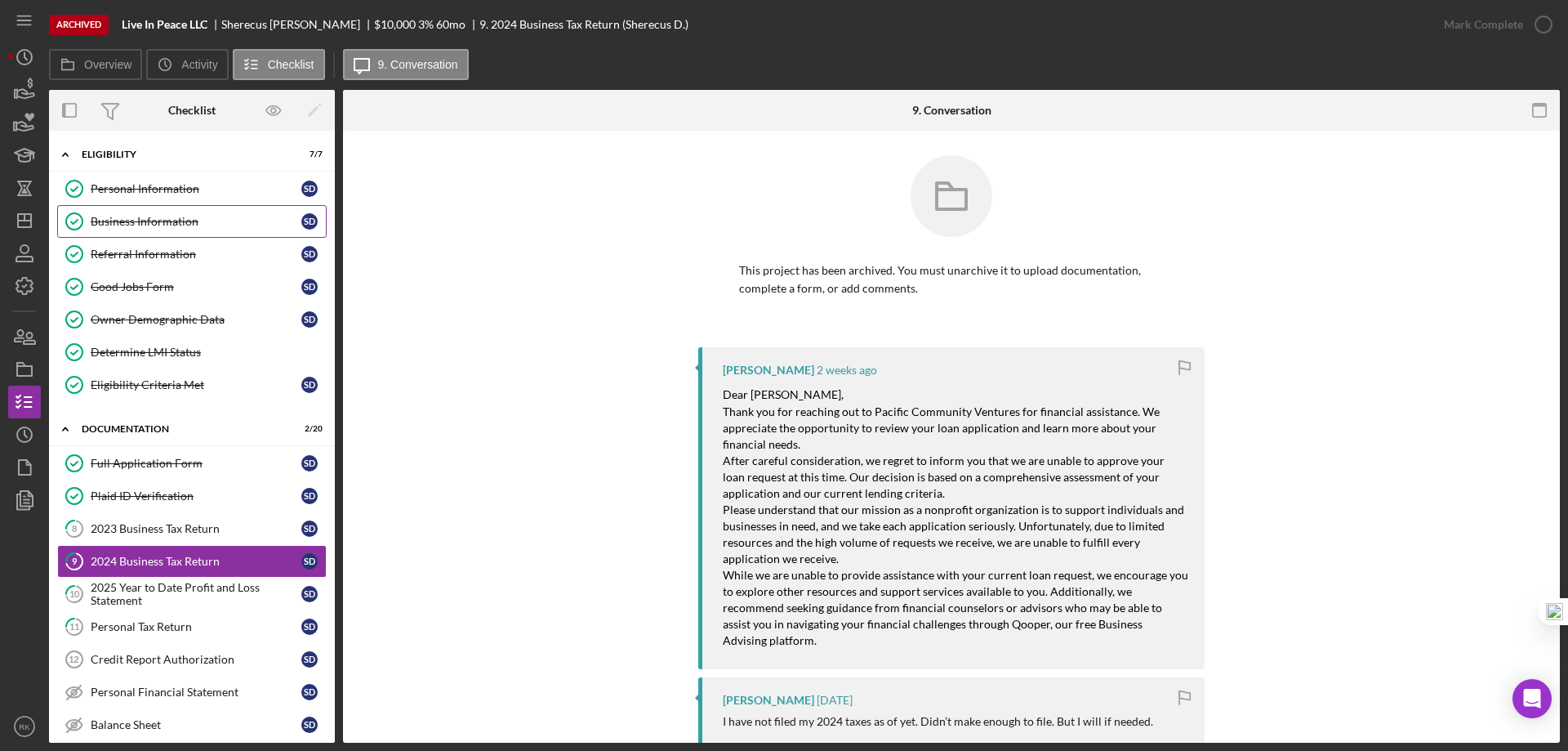
click at [148, 213] on link "Business Information Business Information S D" at bounding box center [192, 221] width 270 height 33
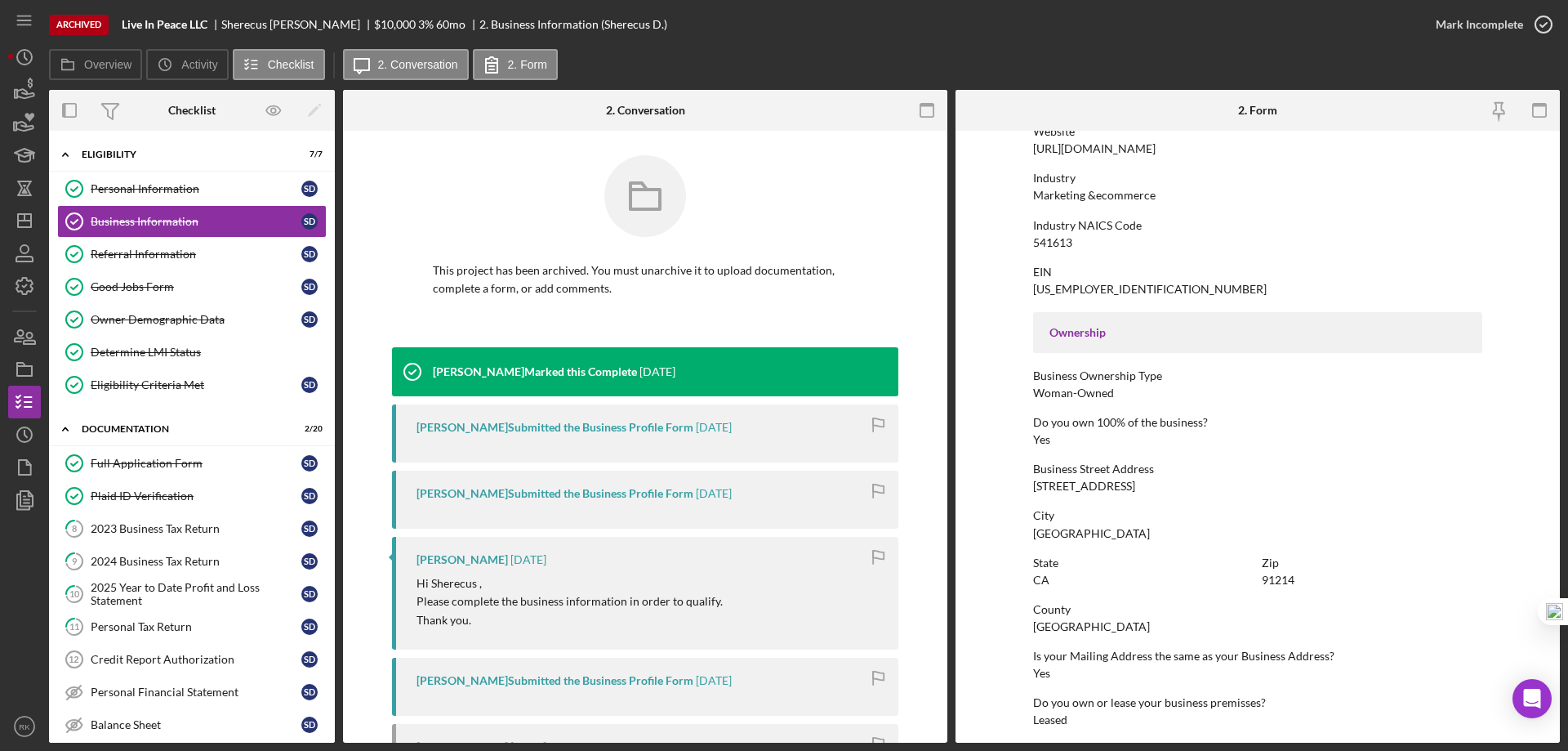
scroll to position [376, 0]
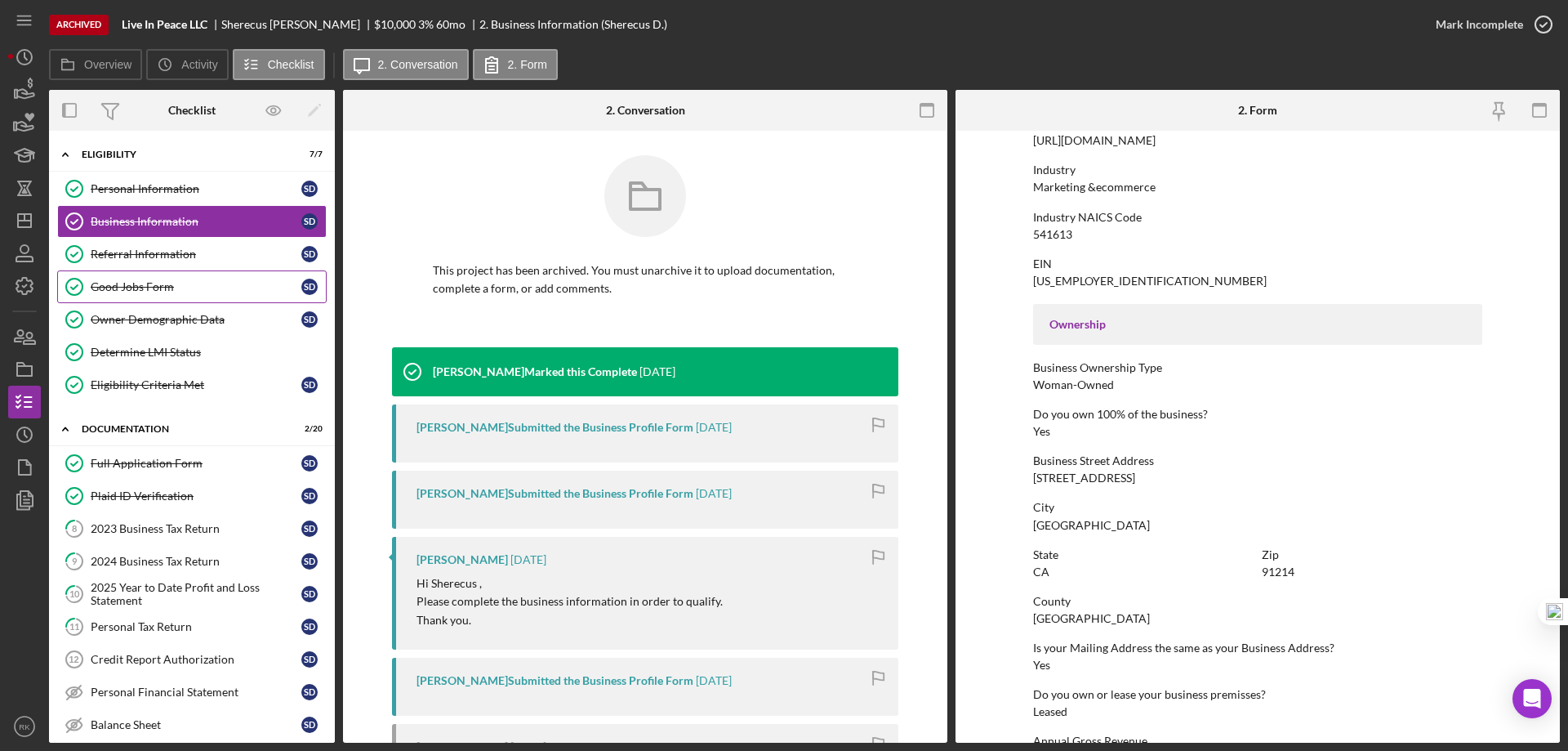
click at [145, 257] on div "Referral Information" at bounding box center [195, 254] width 211 height 13
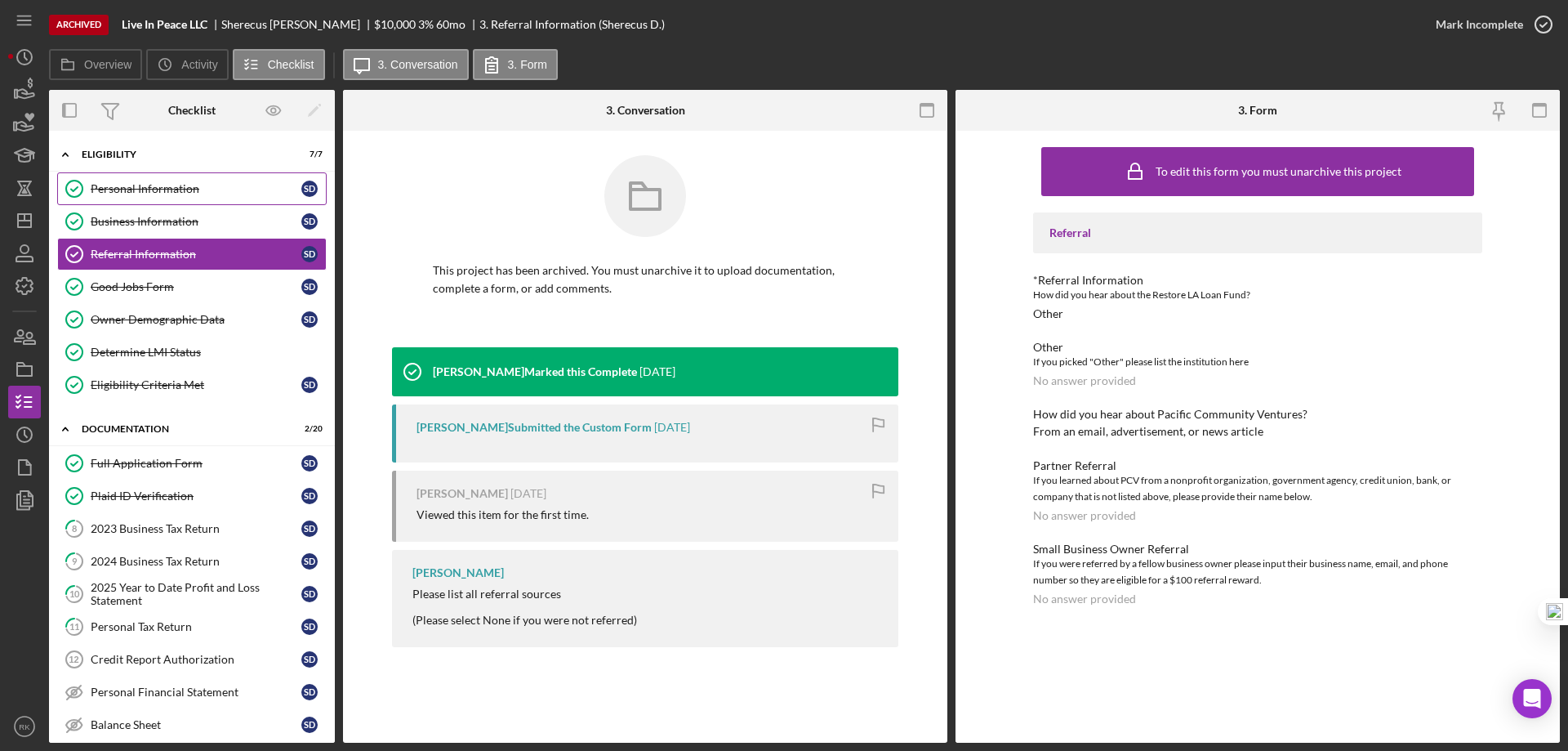
click at [157, 193] on div "Personal Information" at bounding box center [195, 188] width 211 height 13
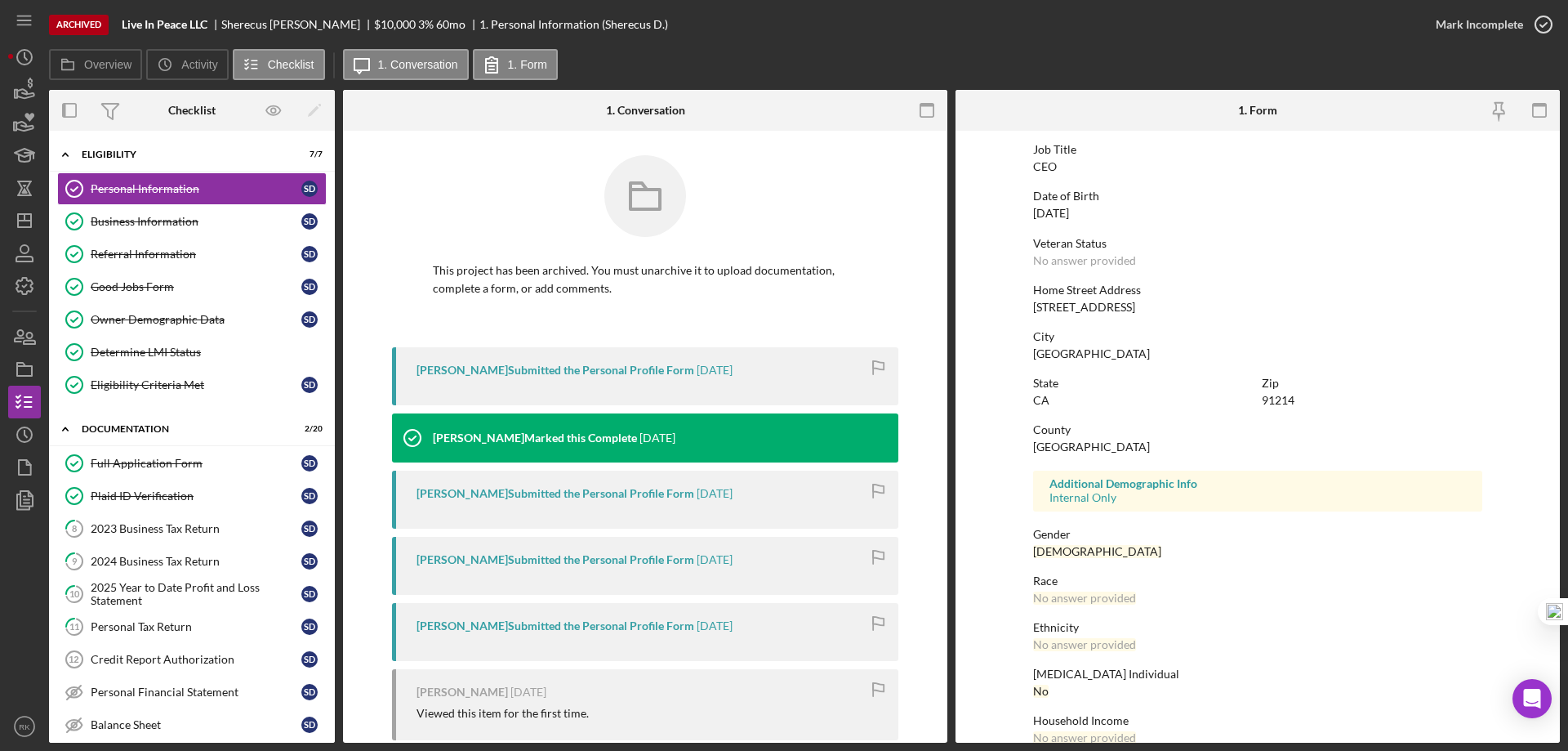
scroll to position [150, 0]
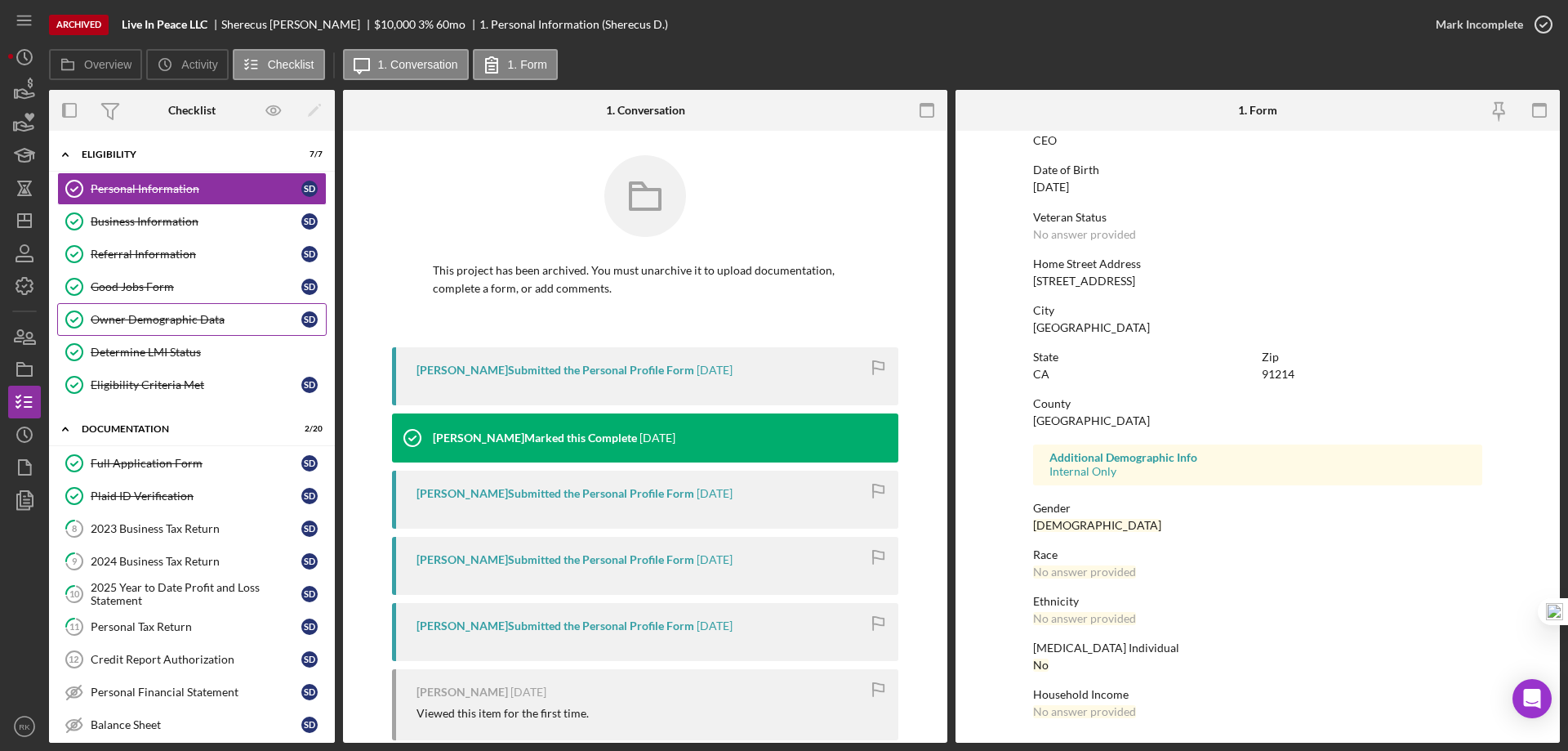
click at [146, 322] on div "Owner Demographic Data" at bounding box center [195, 319] width 211 height 13
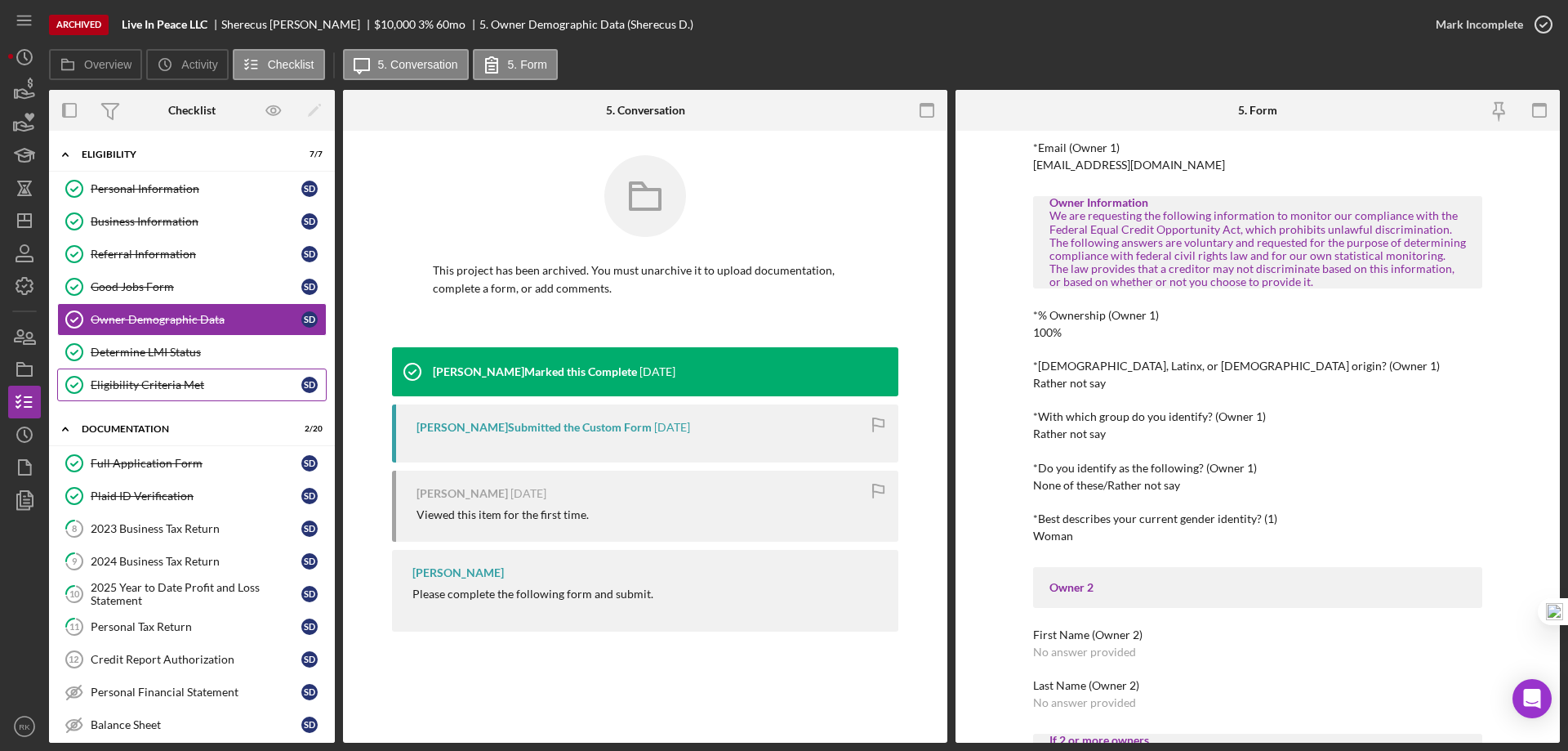
scroll to position [437, 0]
click at [160, 354] on div "Determine LMI Status" at bounding box center [207, 352] width 235 height 13
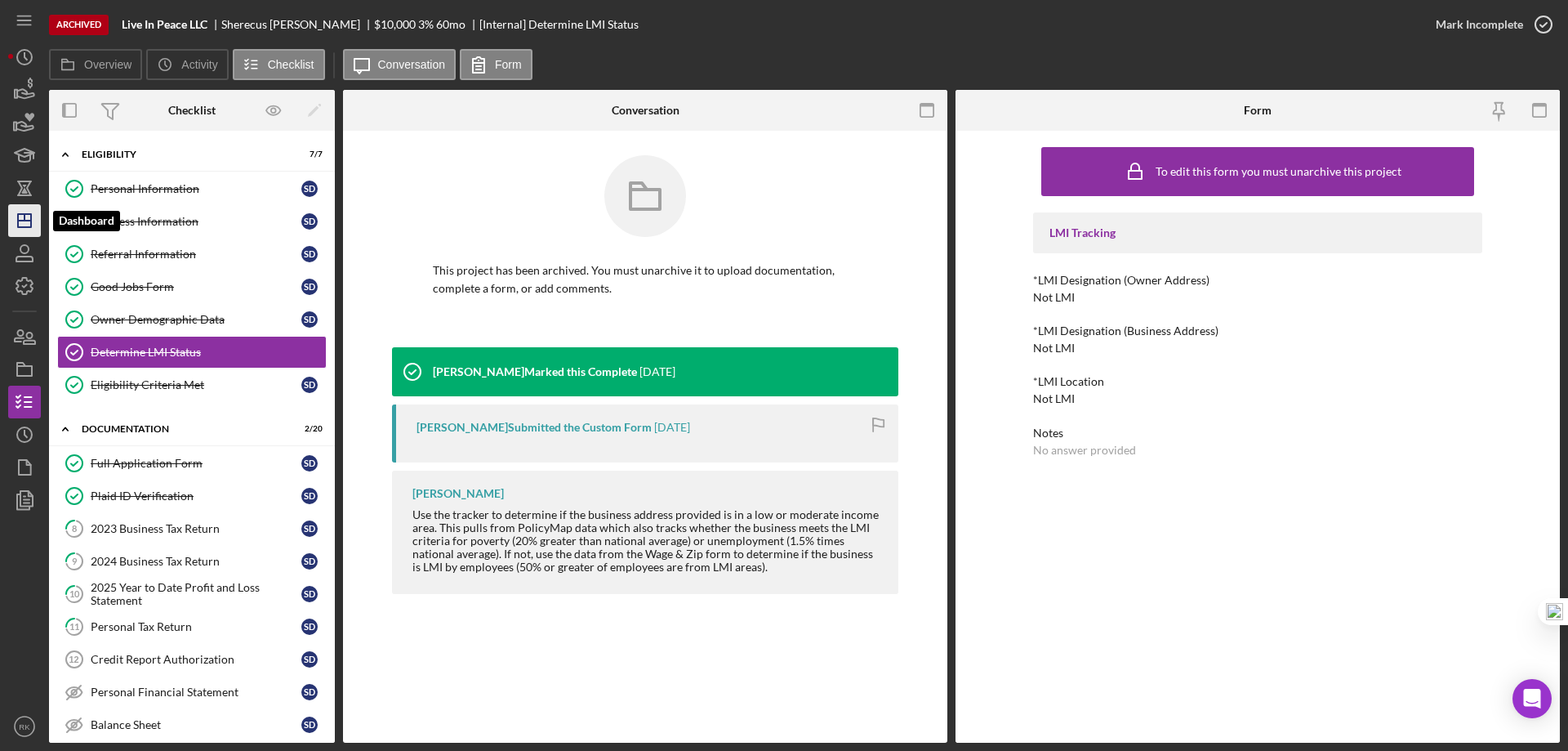
click at [36, 224] on icon "Icon/Dashboard" at bounding box center [24, 221] width 41 height 41
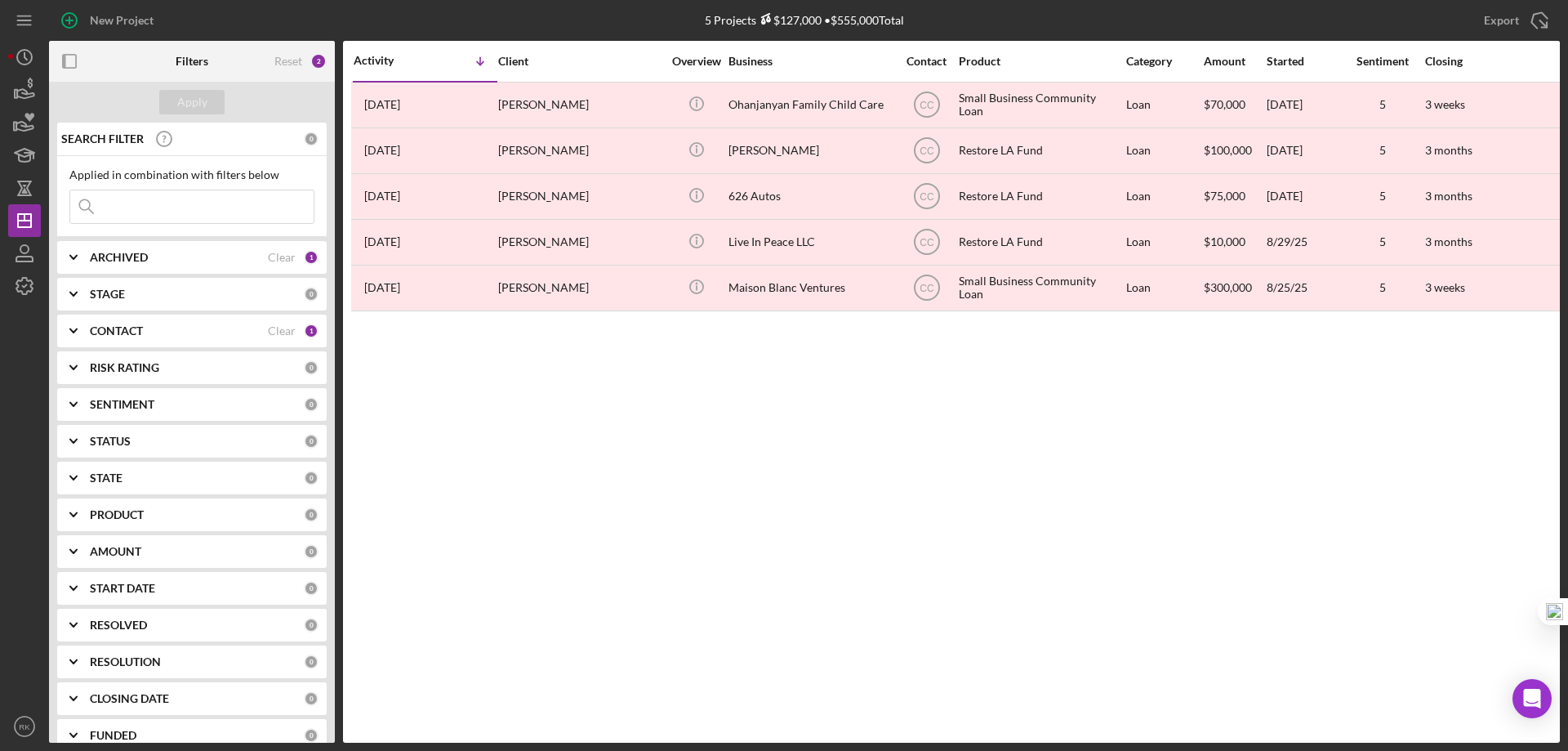
click at [124, 266] on div "ARCHIVED Clear 1" at bounding box center [205, 258] width 229 height 33
click at [90, 323] on div "Active" at bounding box center [192, 328] width 245 height 26
click at [75, 321] on input "Active" at bounding box center [78, 324] width 16 height 16
checkbox input "true"
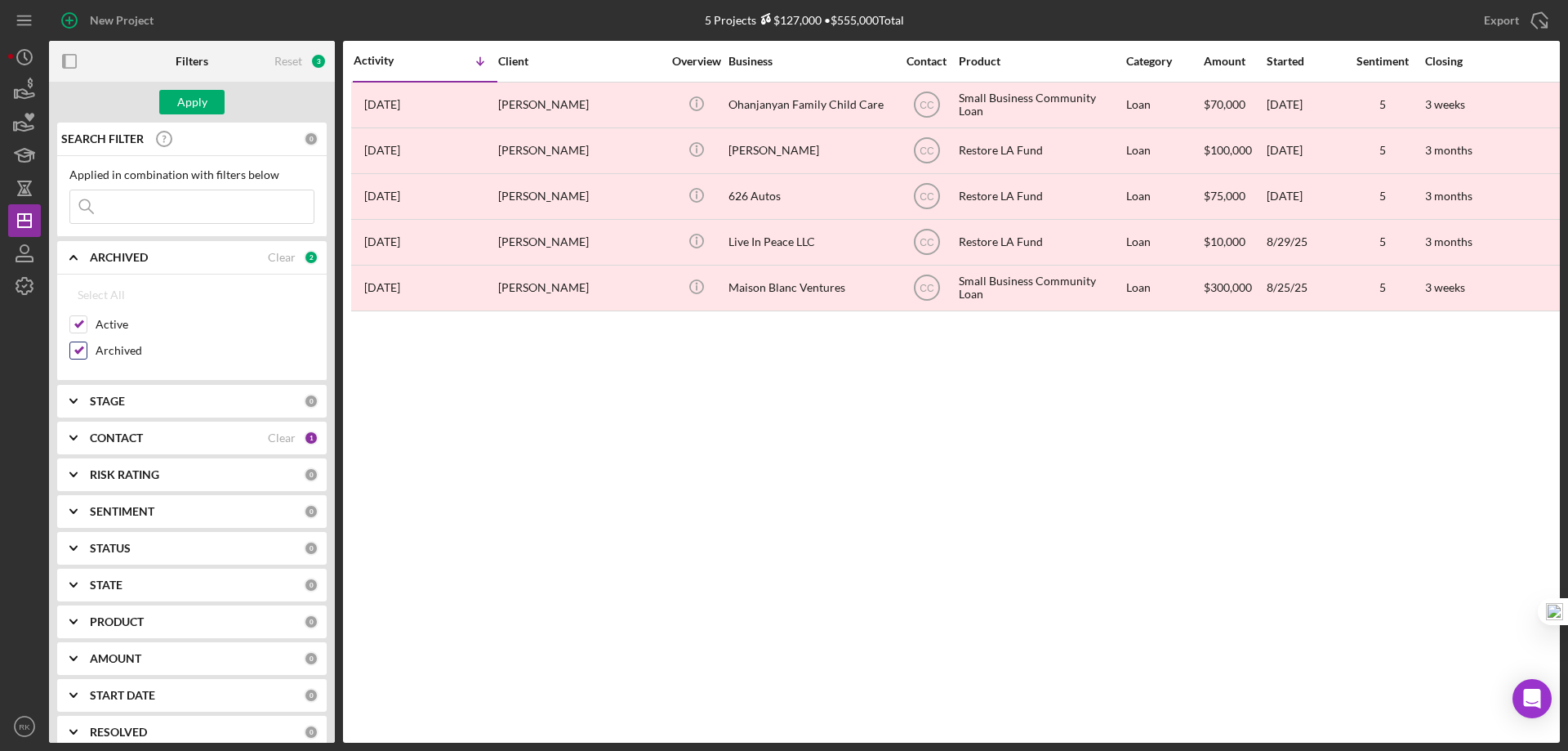
click at [79, 346] on input "Archived" at bounding box center [78, 350] width 16 height 16
checkbox input "false"
click at [107, 441] on b "CONTACT" at bounding box center [116, 438] width 53 height 13
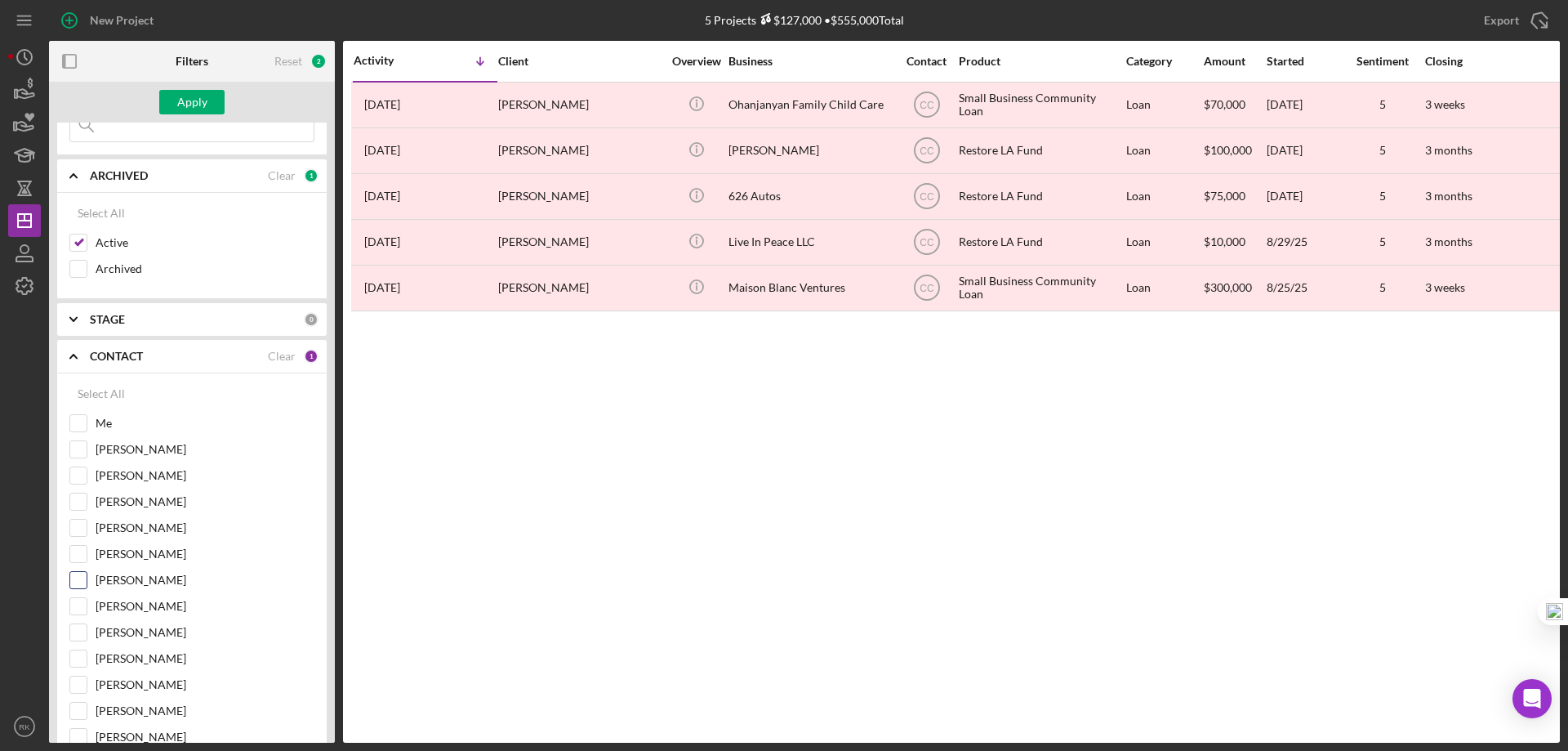
click at [72, 581] on input "[PERSON_NAME]" at bounding box center [78, 580] width 16 height 16
checkbox input "true"
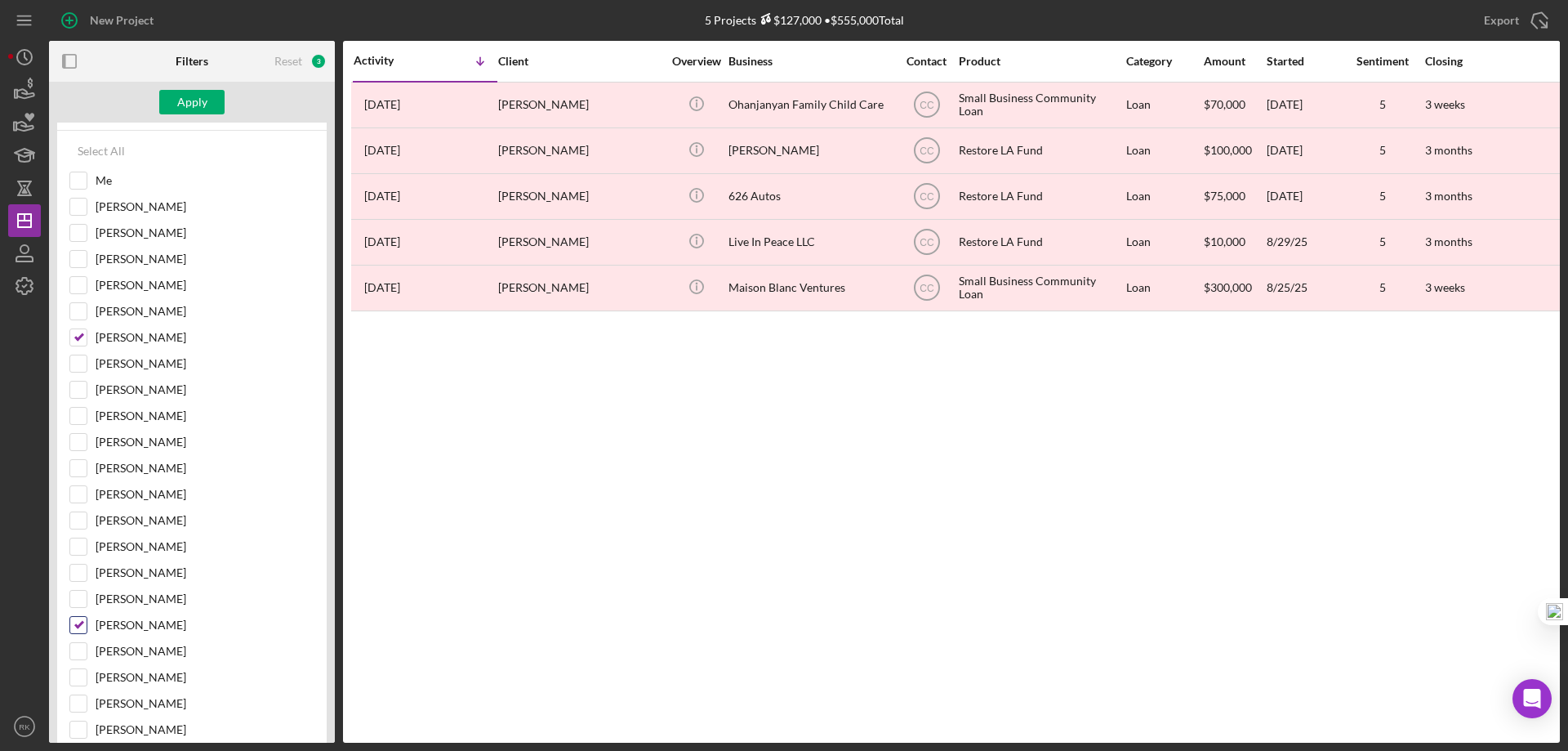
scroll to position [326, 0]
drag, startPoint x: 82, startPoint y: 622, endPoint x: 123, endPoint y: 523, distance: 107.2
click at [81, 620] on input "[PERSON_NAME]" at bounding box center [78, 623] width 16 height 16
checkbox input "false"
click at [209, 104] on button "Apply" at bounding box center [192, 102] width 65 height 24
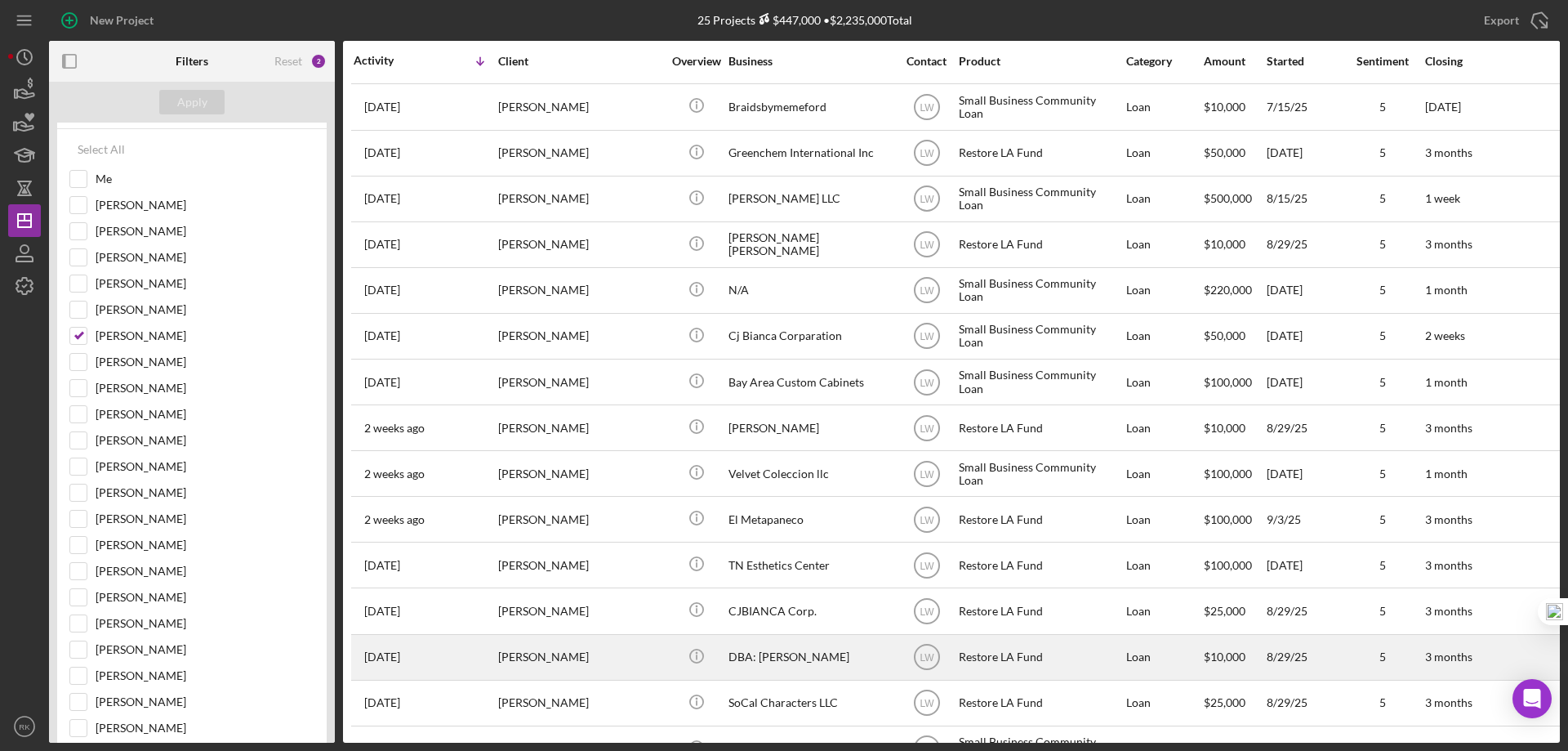
scroll to position [506, 0]
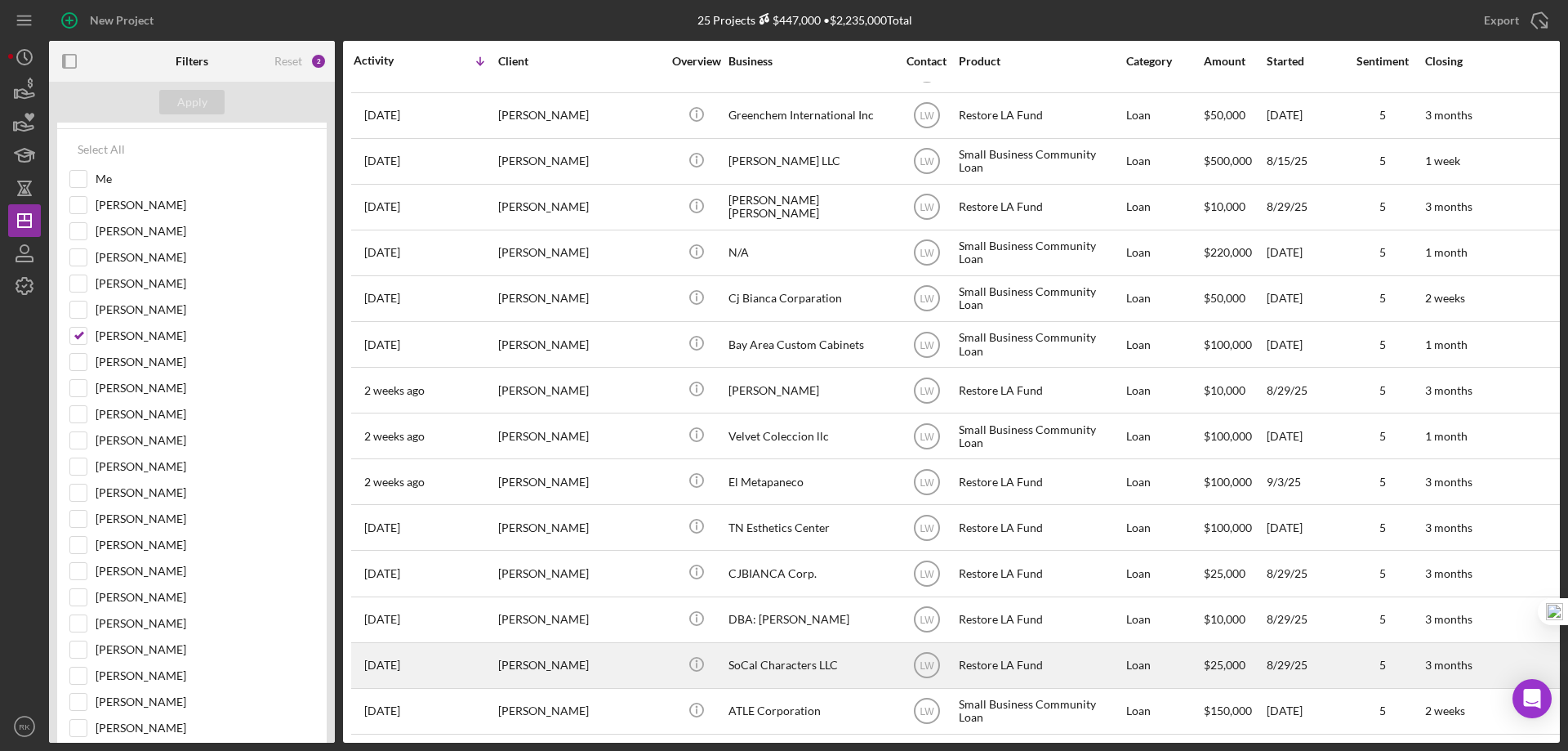
click at [804, 644] on div "SoCal Characters LLC" at bounding box center [810, 666] width 163 height 43
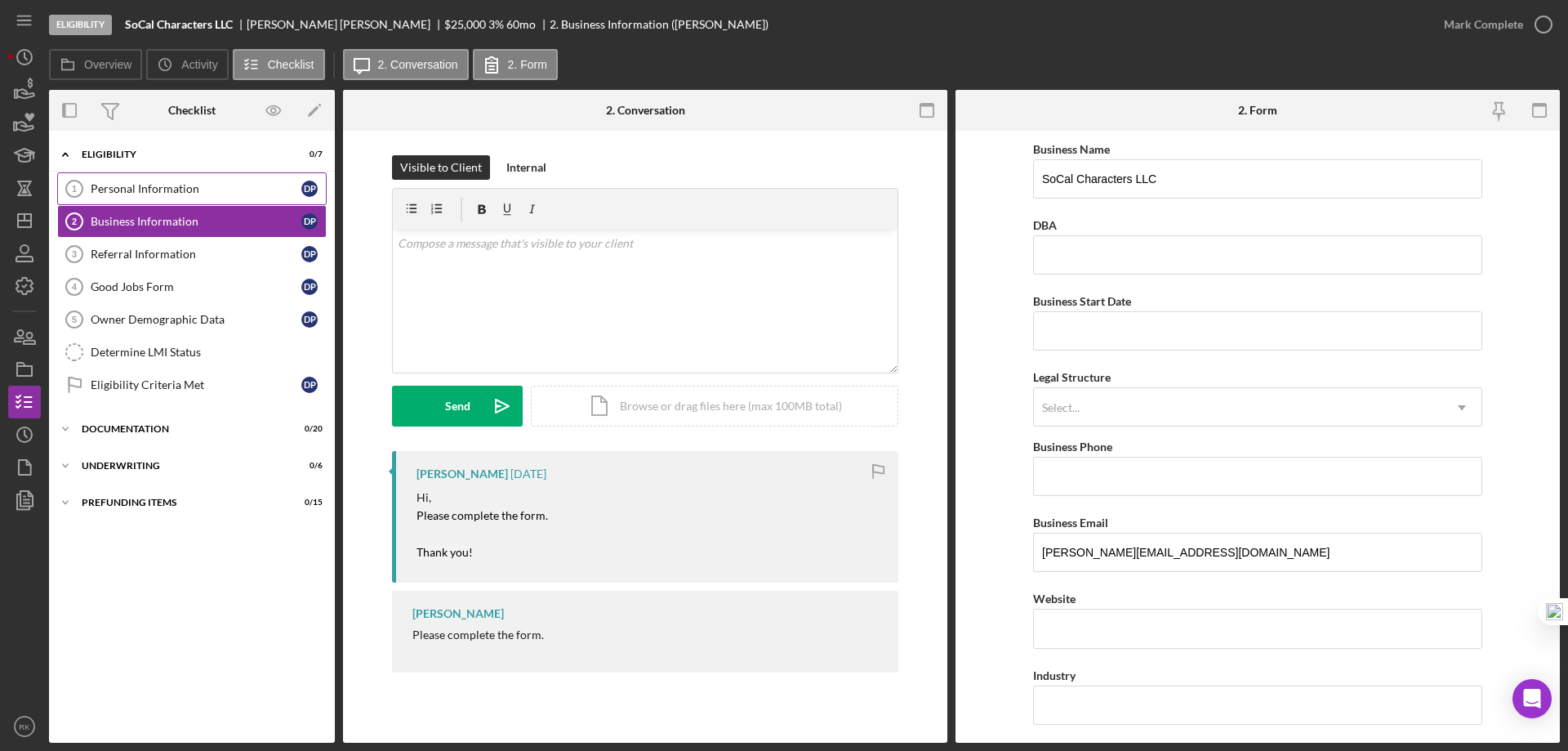
click at [161, 190] on div "Personal Information" at bounding box center [195, 188] width 211 height 13
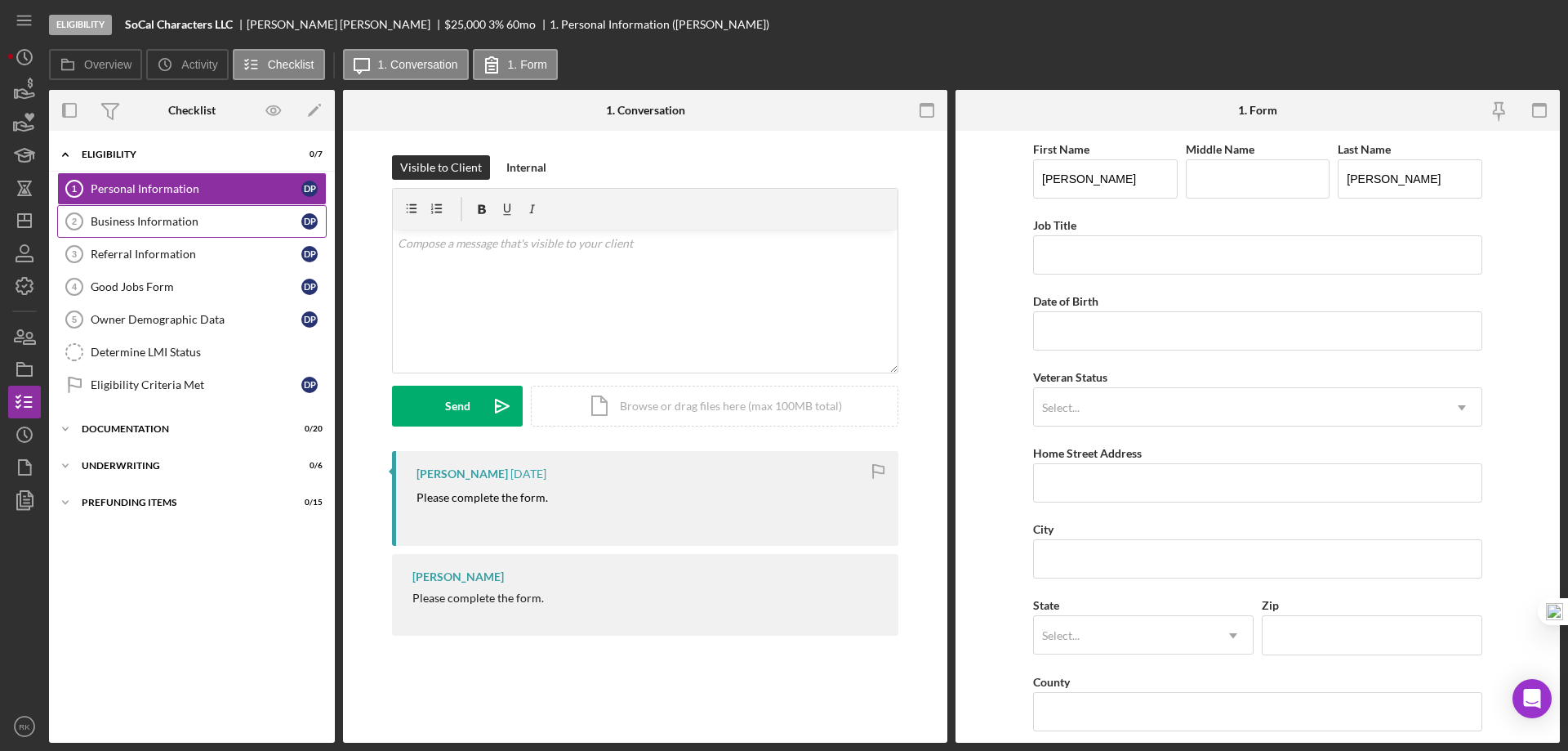
click at [170, 224] on div "Business Information" at bounding box center [195, 221] width 211 height 13
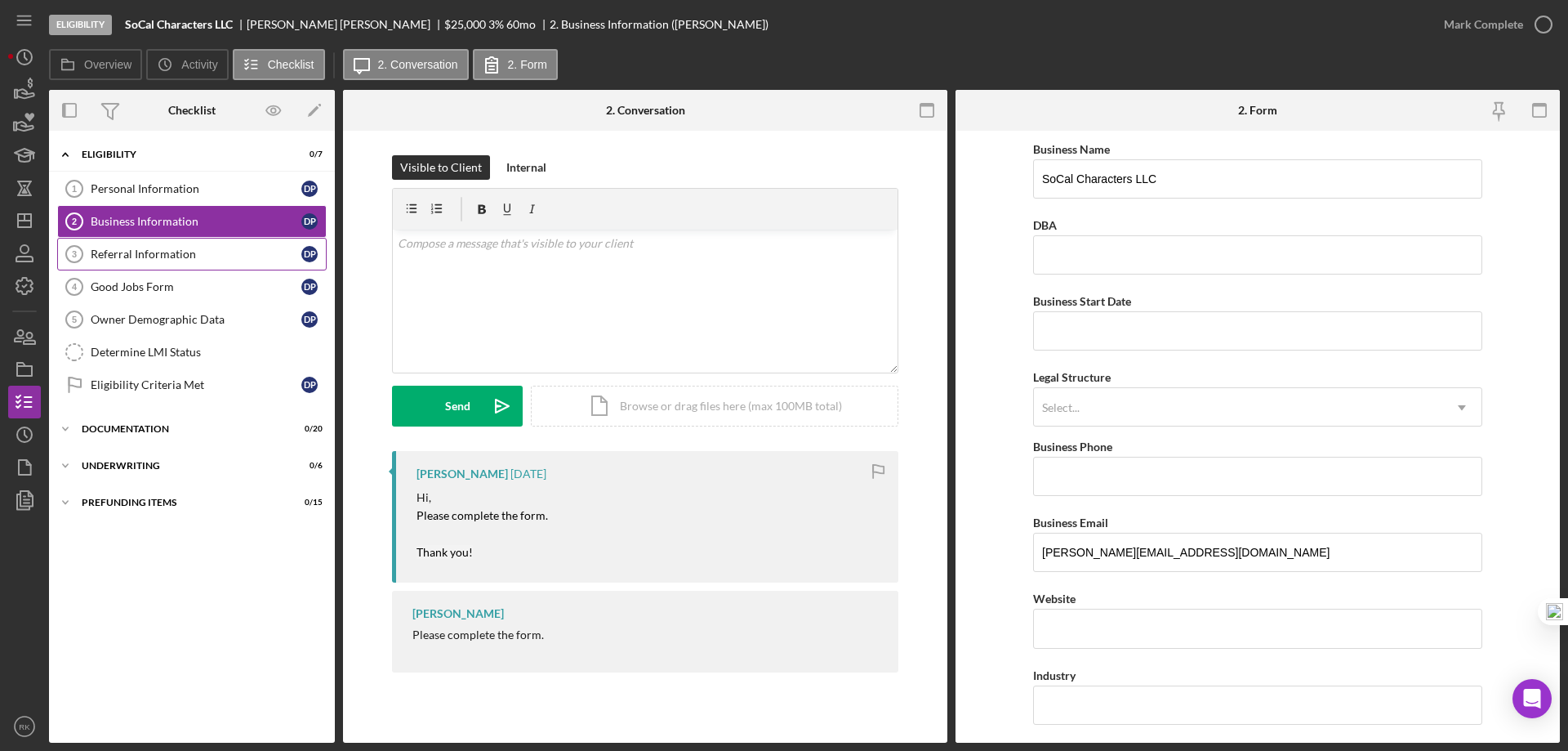
click at [176, 259] on div "Referral Information" at bounding box center [195, 254] width 211 height 13
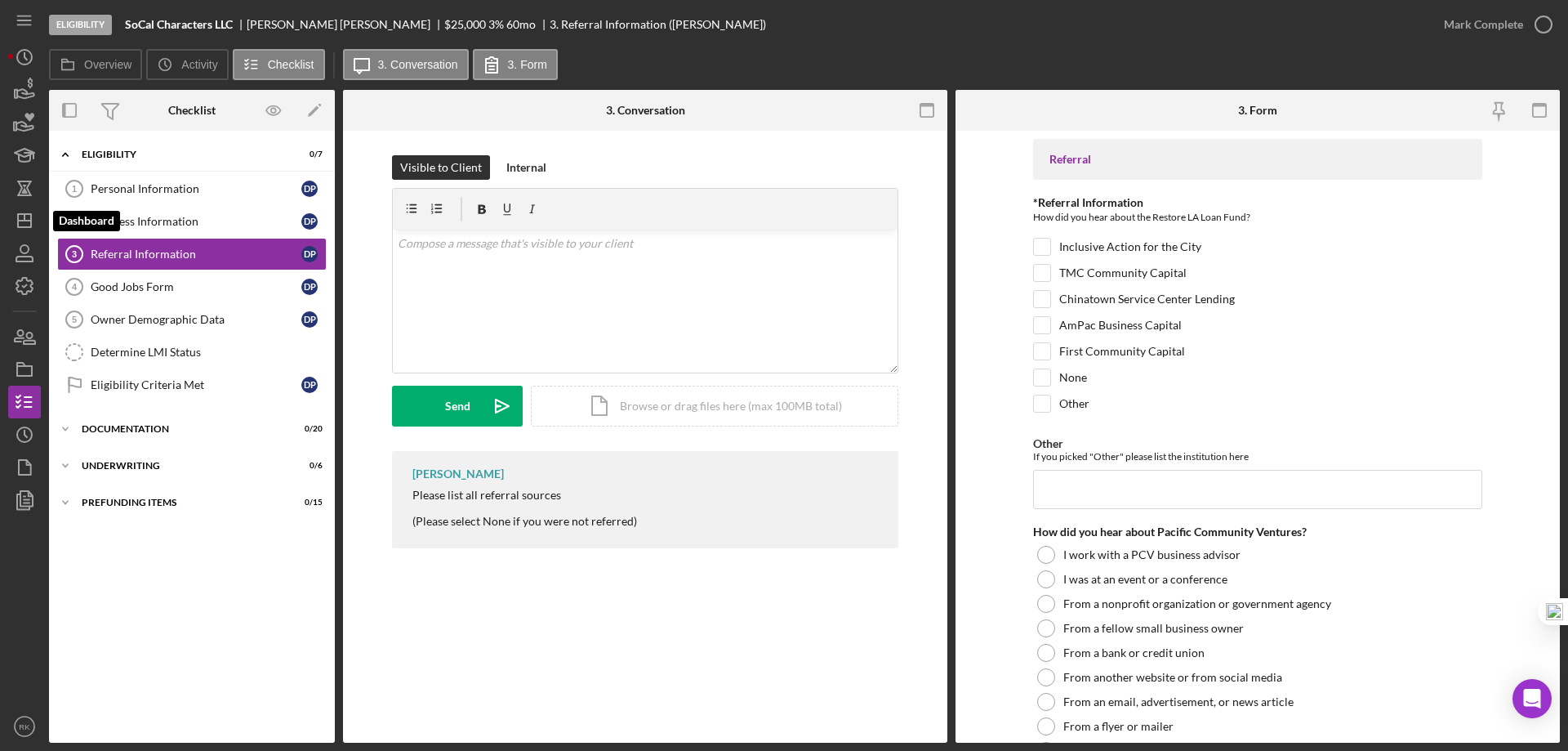
drag, startPoint x: 36, startPoint y: 216, endPoint x: 45, endPoint y: 223, distance: 11.4
click at [36, 216] on icon "Icon/Dashboard" at bounding box center [24, 221] width 41 height 41
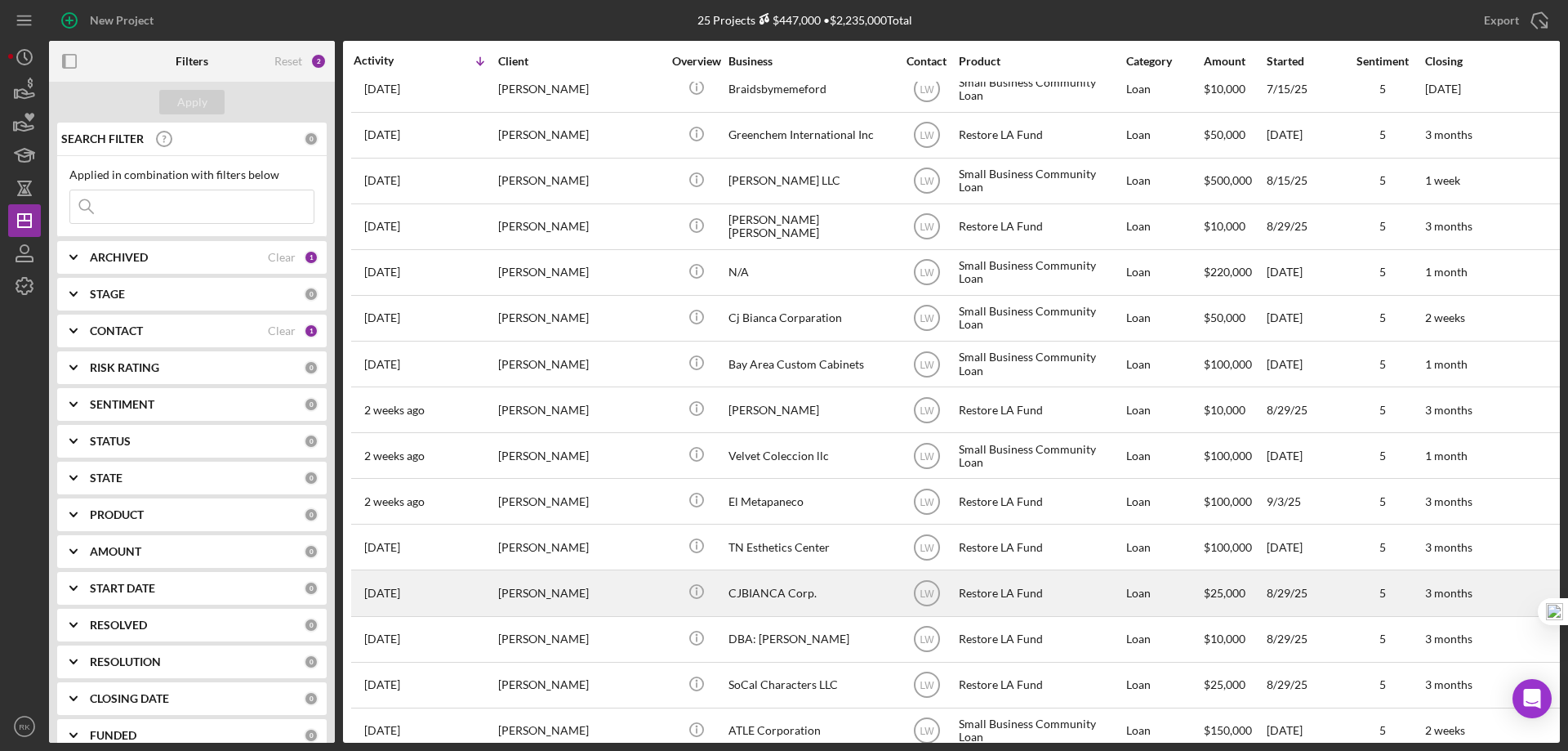
scroll to position [506, 0]
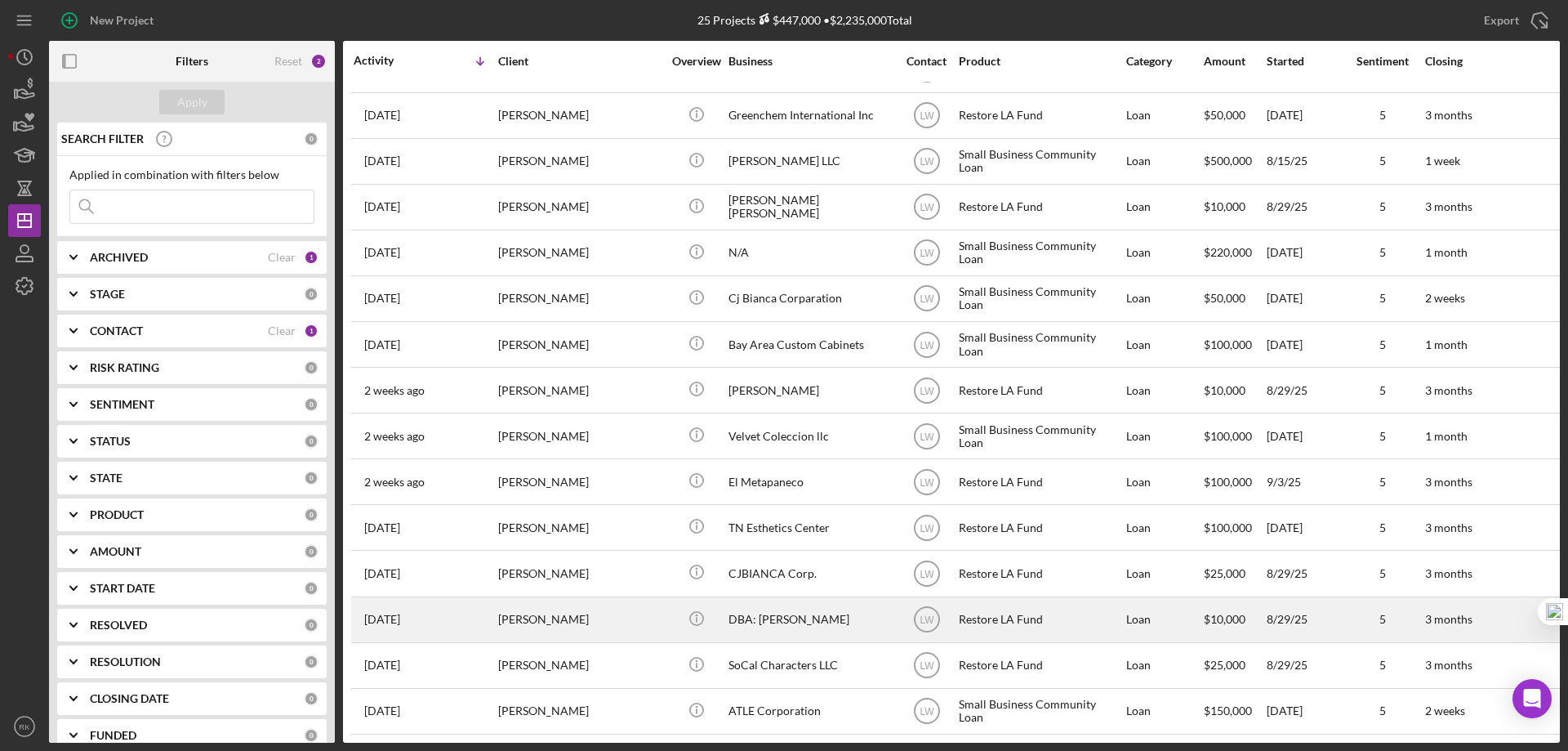
click at [794, 610] on div "DBA: [PERSON_NAME]" at bounding box center [810, 620] width 163 height 43
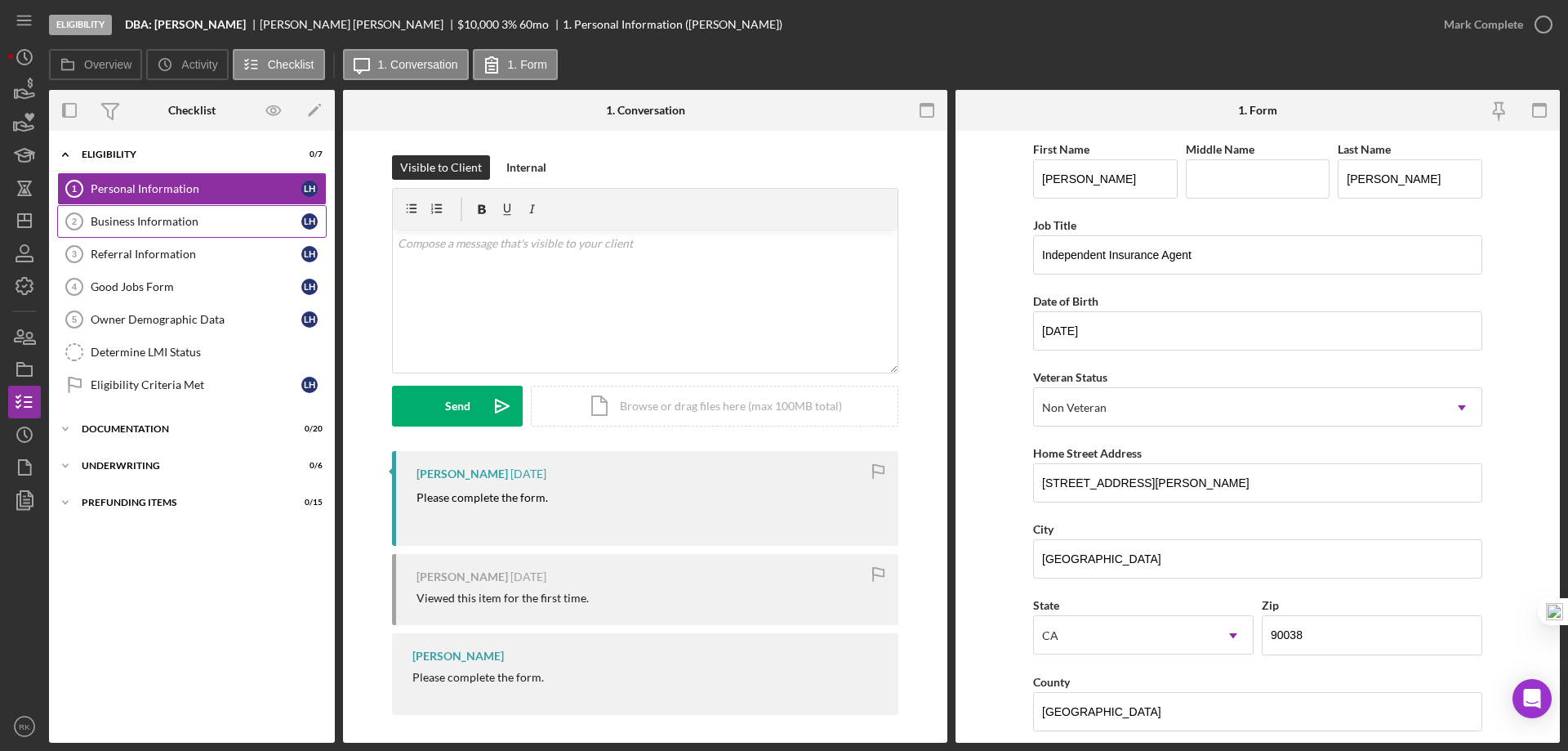
click at [169, 227] on div "Business Information" at bounding box center [195, 221] width 211 height 13
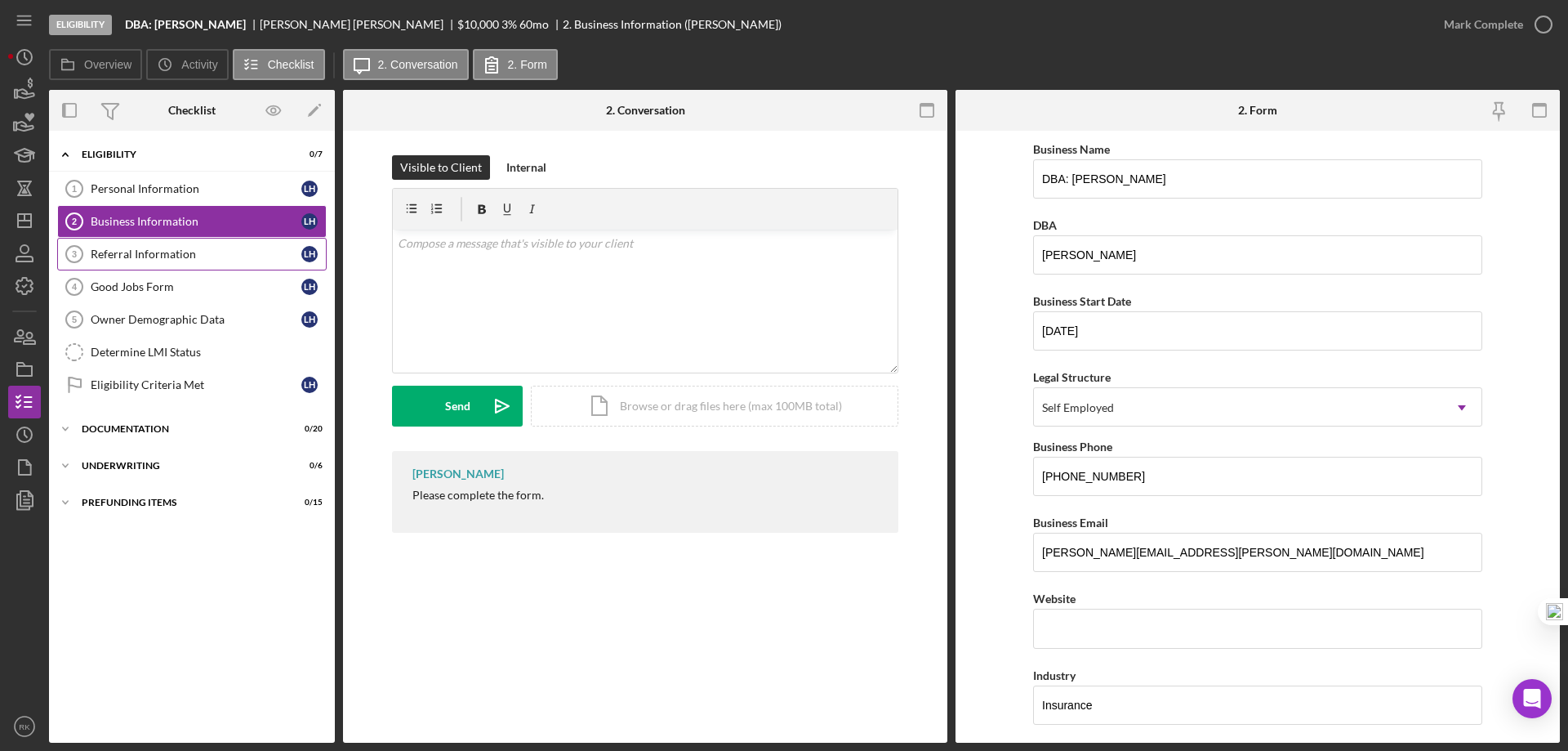
click at [177, 269] on link "Referral Information 3 Referral Information L H" at bounding box center [192, 254] width 270 height 33
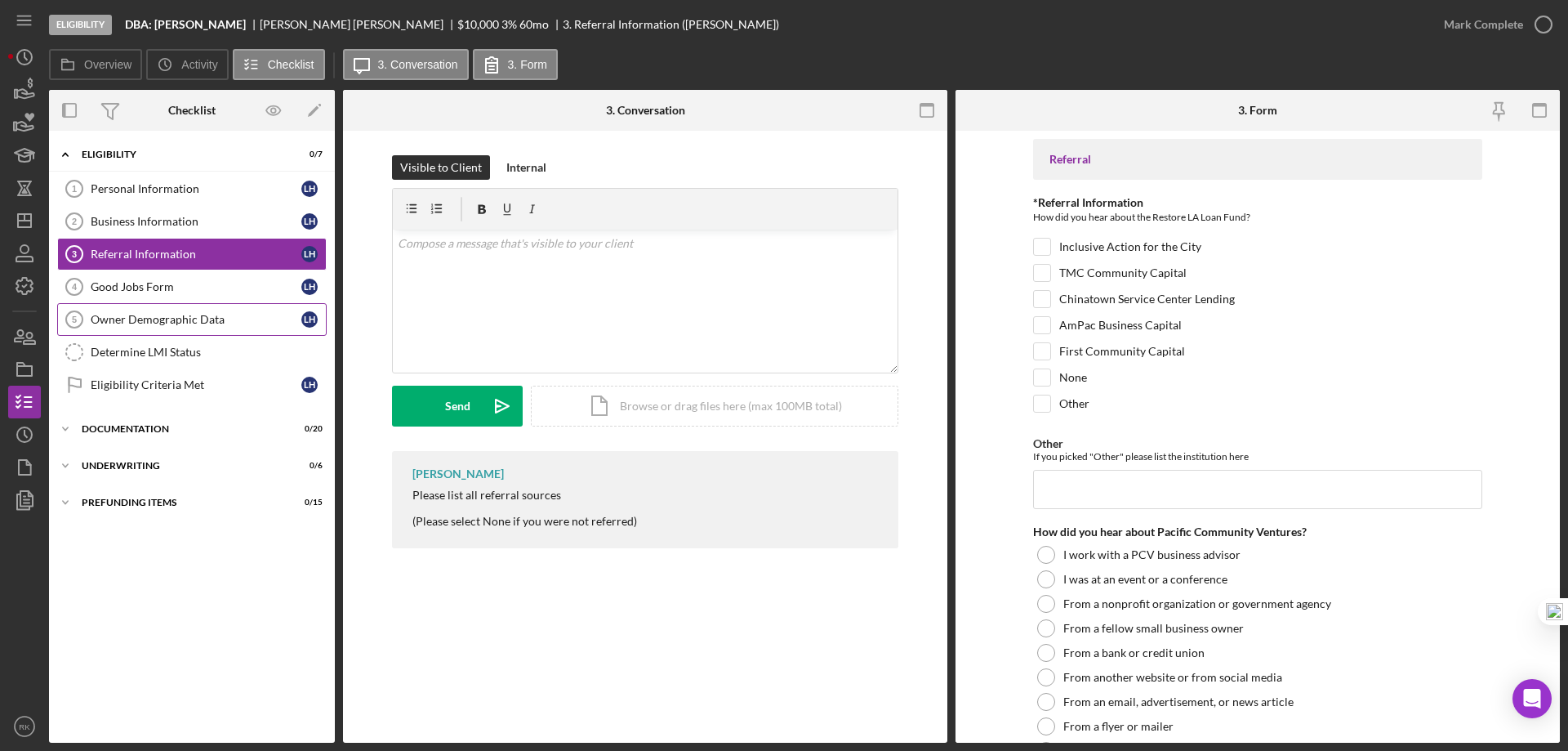
click at [185, 313] on div "Owner Demographic Data" at bounding box center [195, 319] width 211 height 13
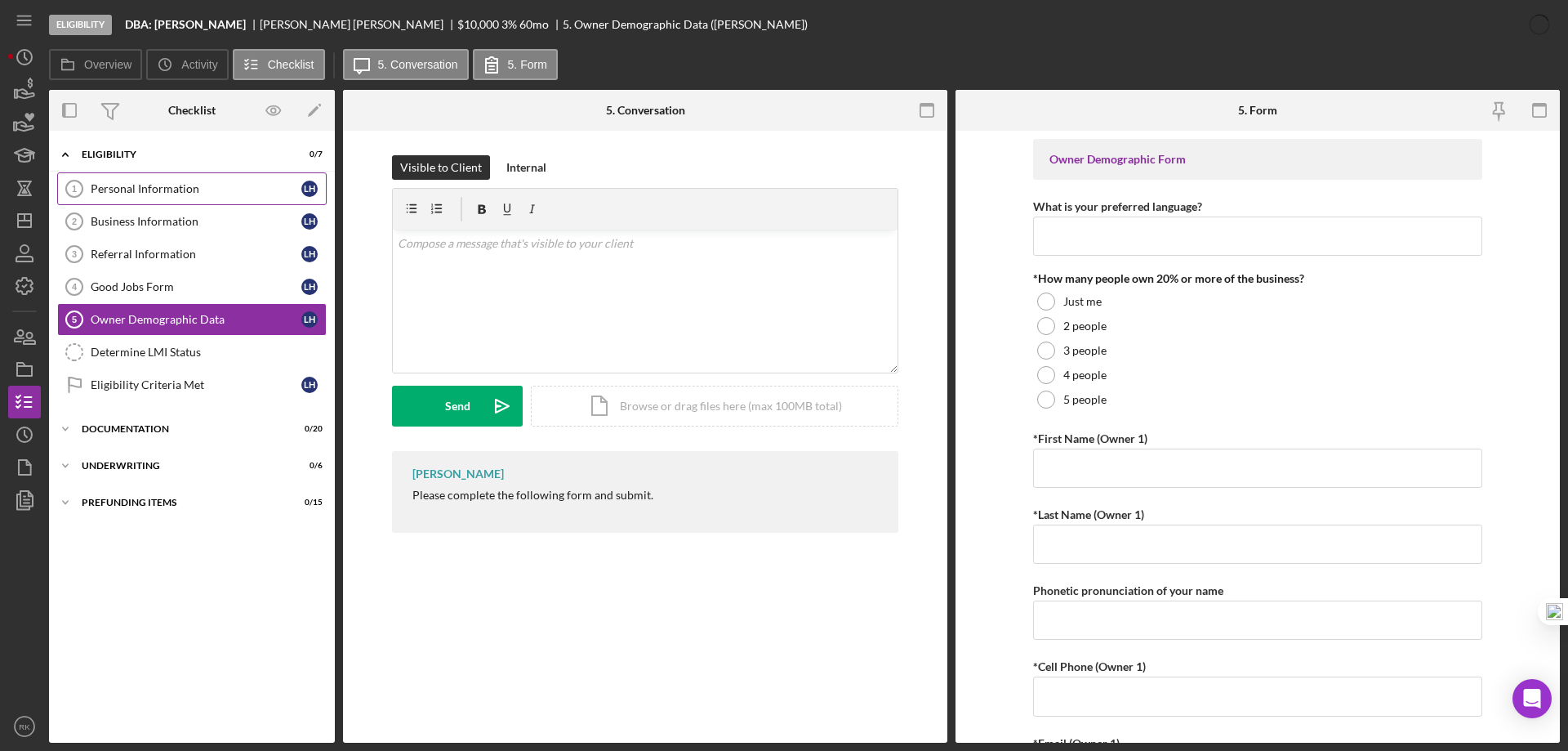
click at [150, 189] on div "Personal Information" at bounding box center [195, 188] width 211 height 13
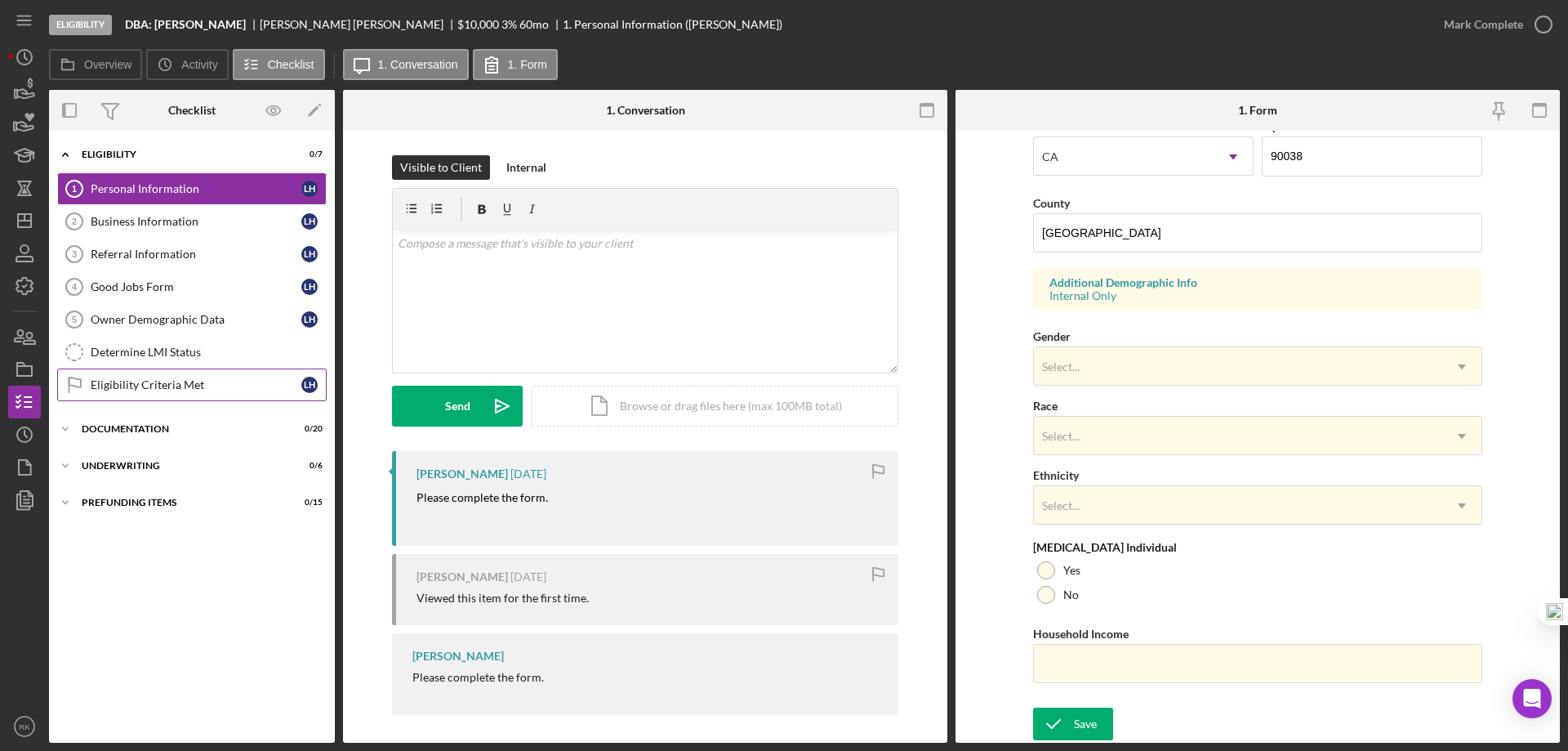
scroll to position [1, 0]
click at [29, 217] on icon "Icon/Dashboard" at bounding box center [24, 221] width 41 height 41
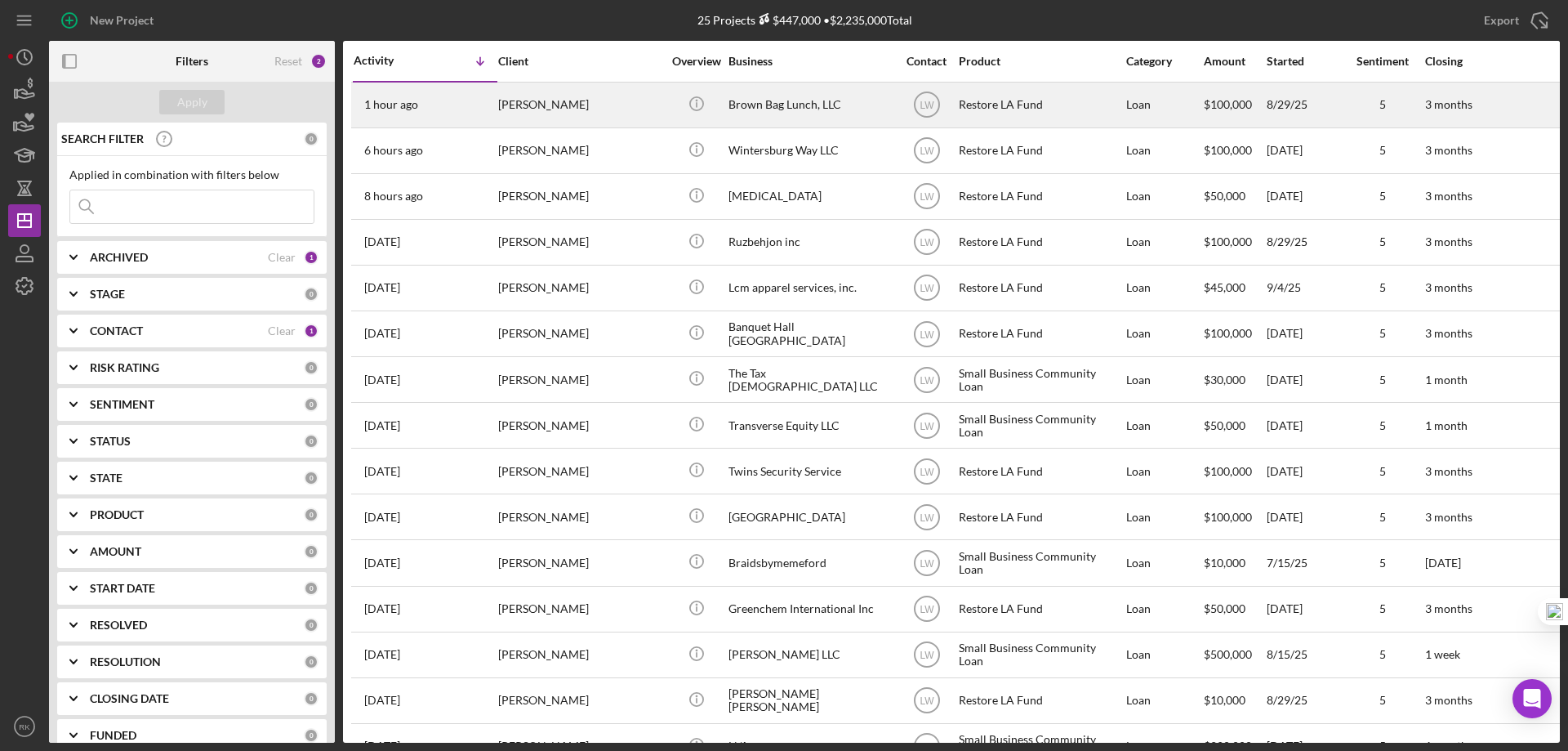
click at [758, 100] on div "Brown Bag Lunch, LLC" at bounding box center [810, 105] width 163 height 43
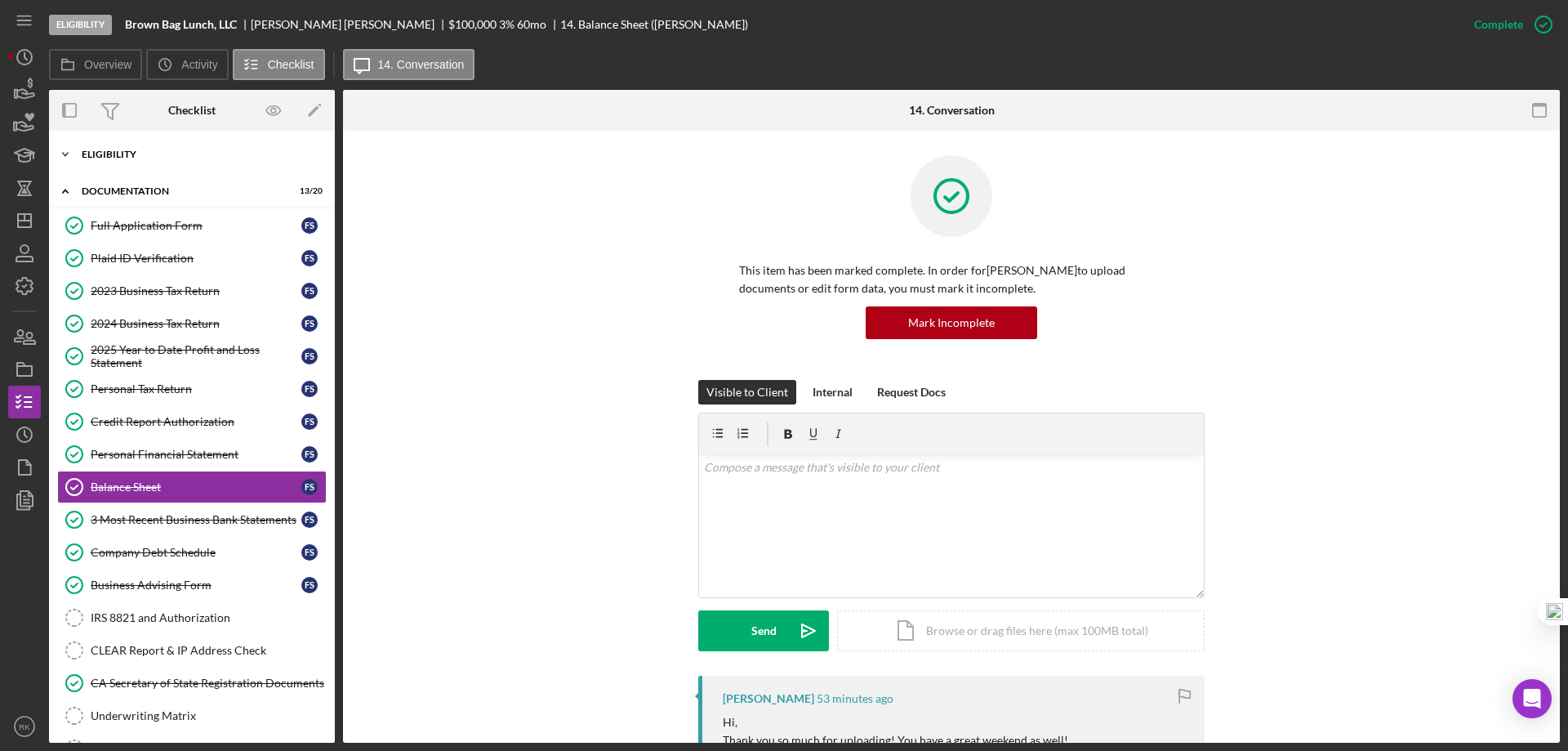
click at [146, 157] on div "Eligibility" at bounding box center [198, 154] width 233 height 10
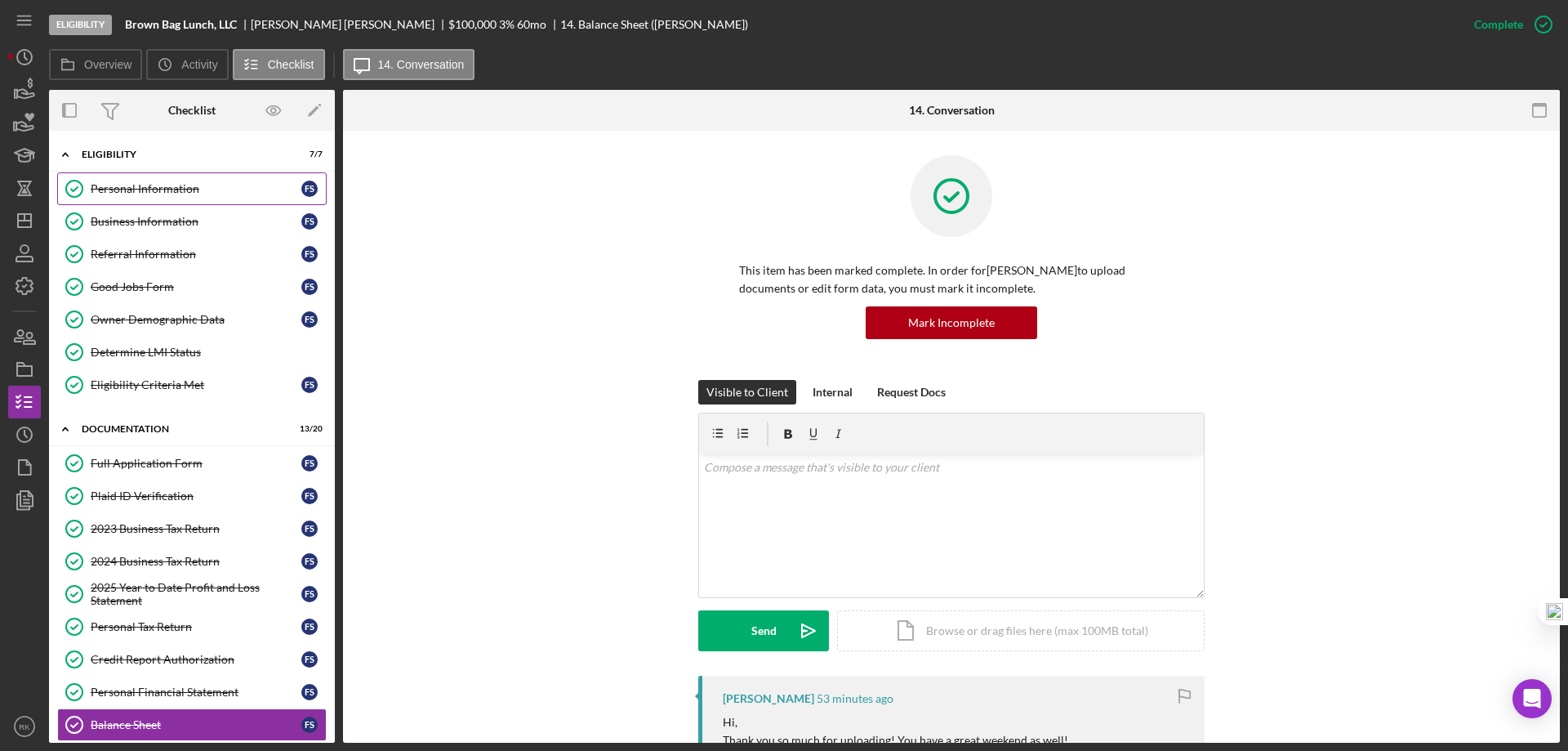
click at [148, 193] on div "Personal Information" at bounding box center [195, 188] width 211 height 13
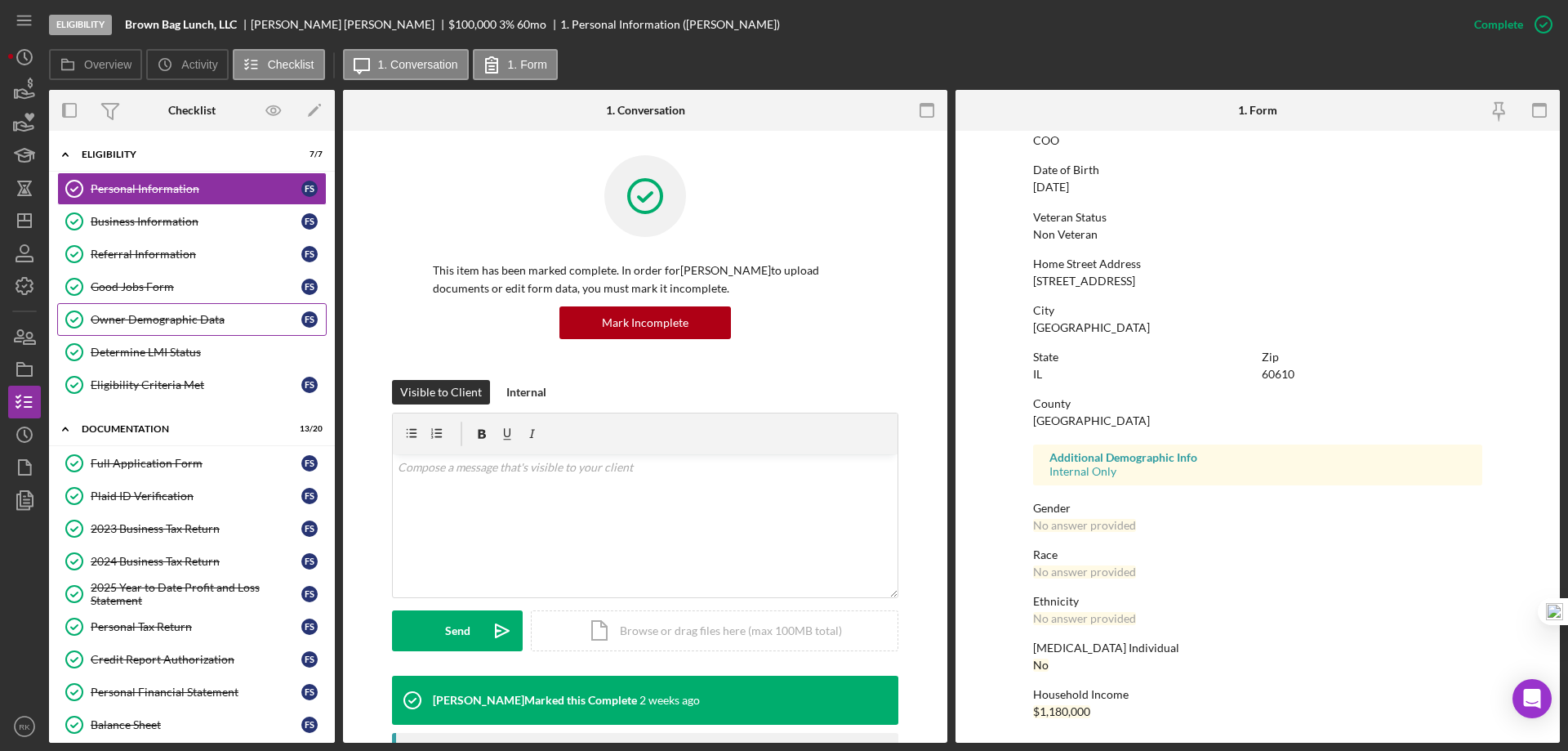
scroll to position [1, 0]
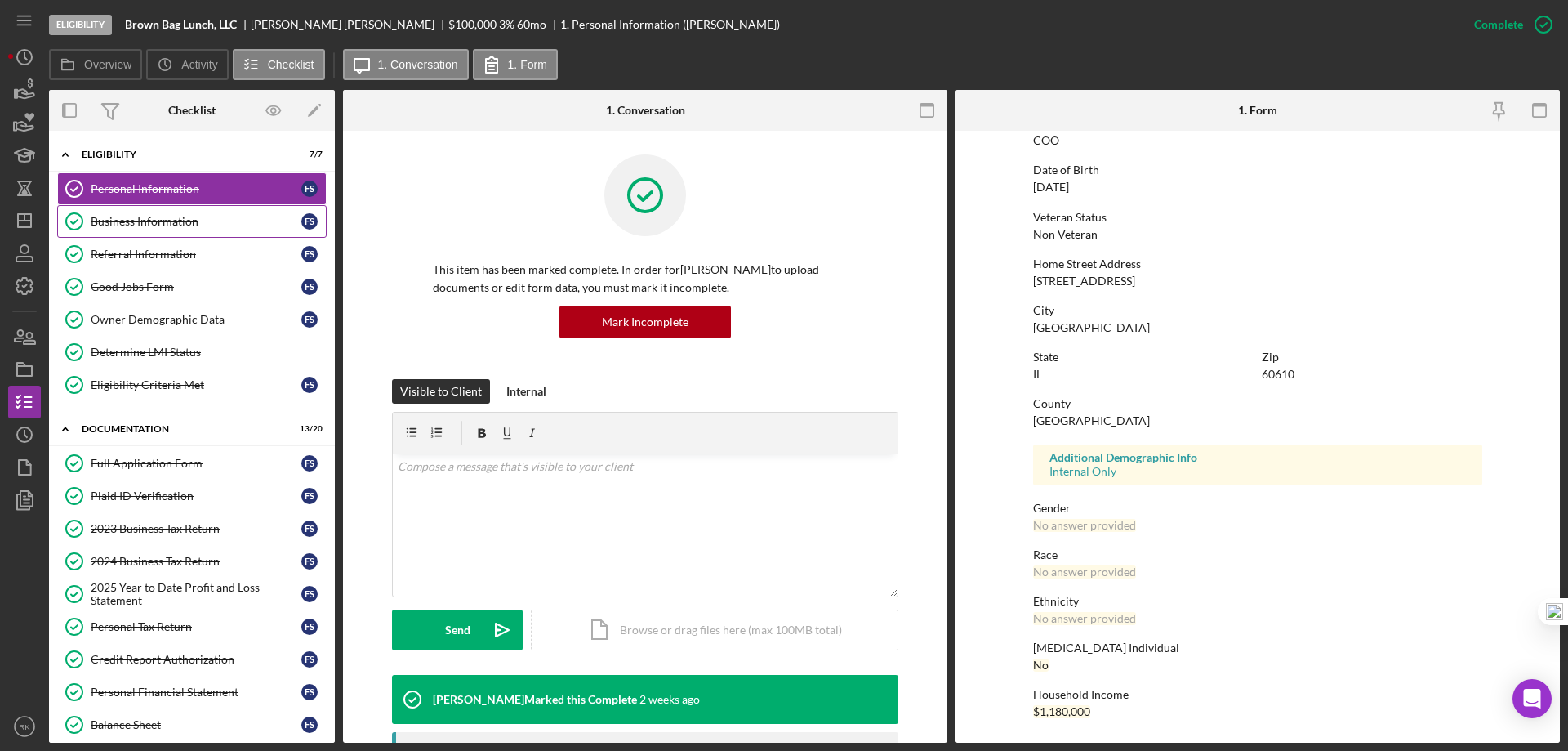
click at [193, 237] on link "Business Information Business Information F S" at bounding box center [192, 221] width 270 height 33
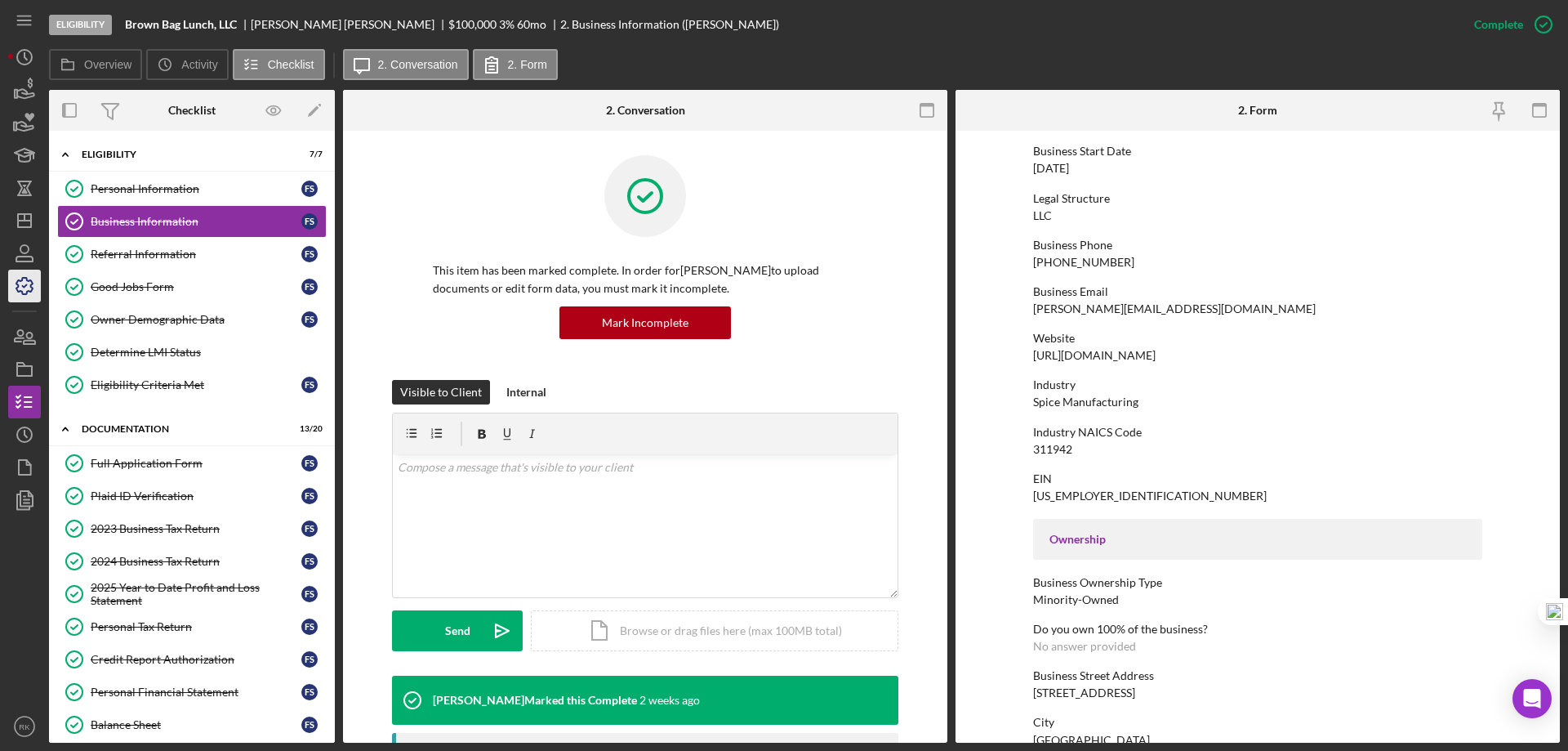
scroll to position [162, 0]
drag, startPoint x: 147, startPoint y: 252, endPoint x: 229, endPoint y: 269, distance: 83.7
click at [147, 252] on div "Referral Information" at bounding box center [195, 254] width 211 height 13
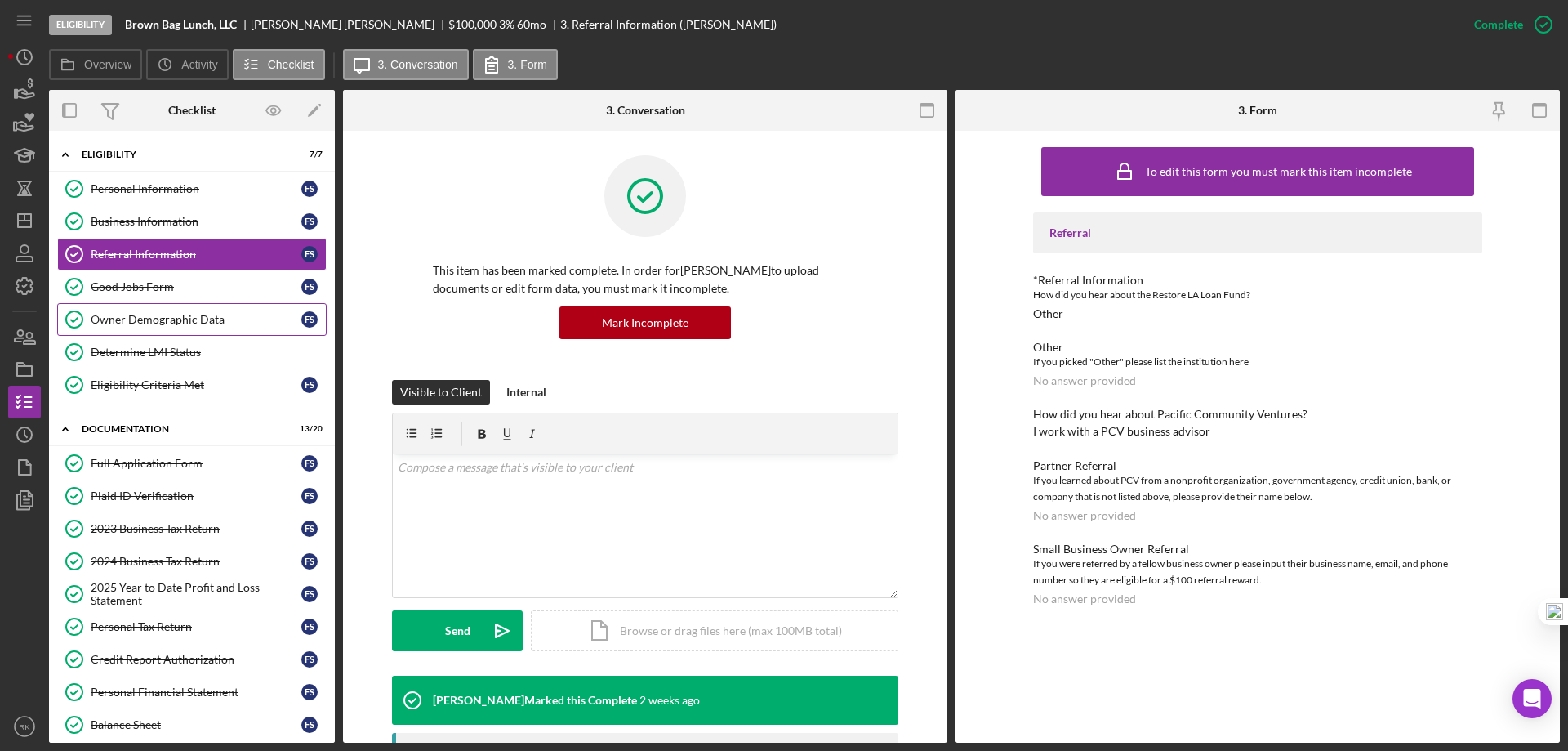
click at [194, 325] on div "Owner Demographic Data" at bounding box center [195, 319] width 211 height 13
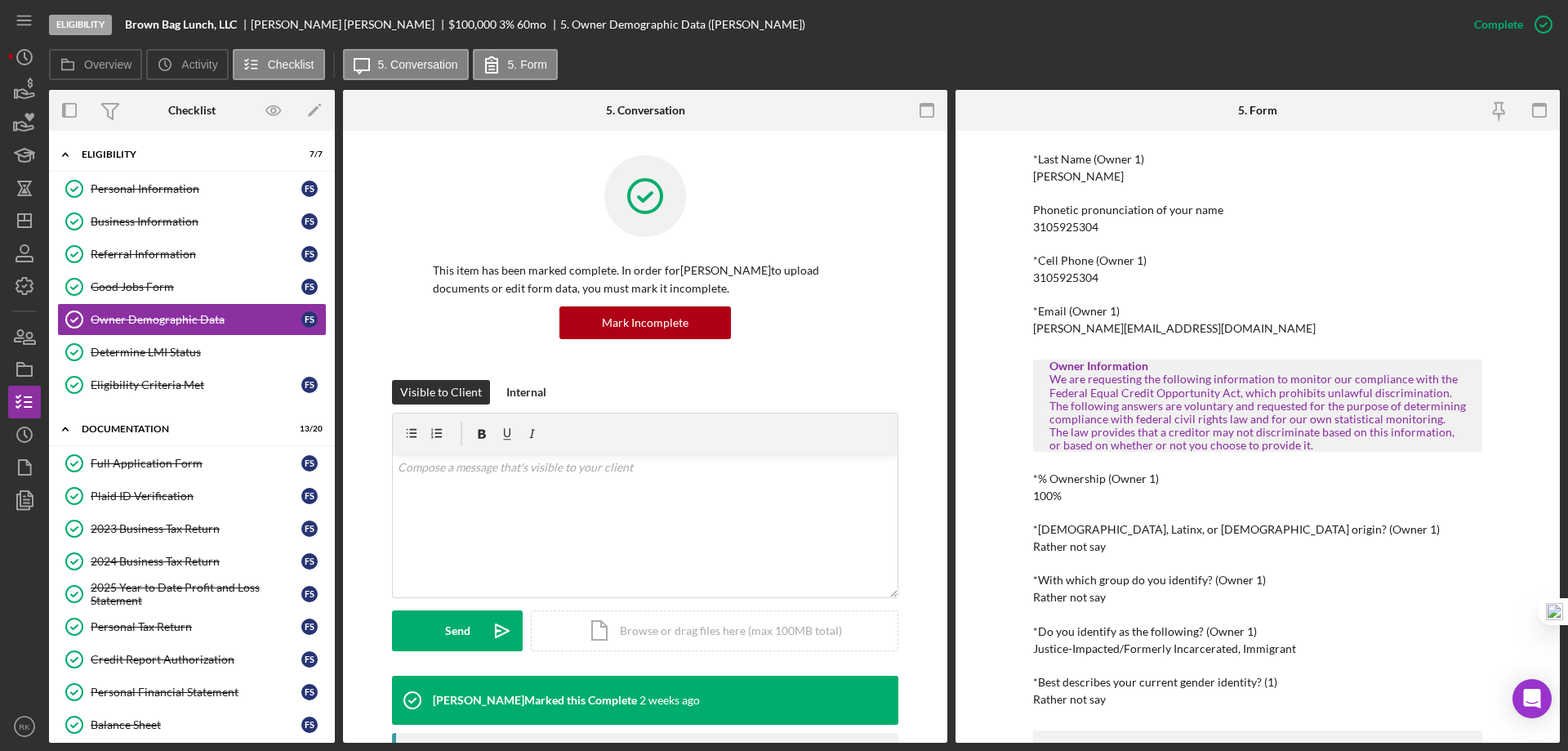
scroll to position [273, 0]
drag, startPoint x: 22, startPoint y: 221, endPoint x: 41, endPoint y: 251, distance: 35.5
click at [22, 221] on line "button" at bounding box center [24, 221] width 13 height 0
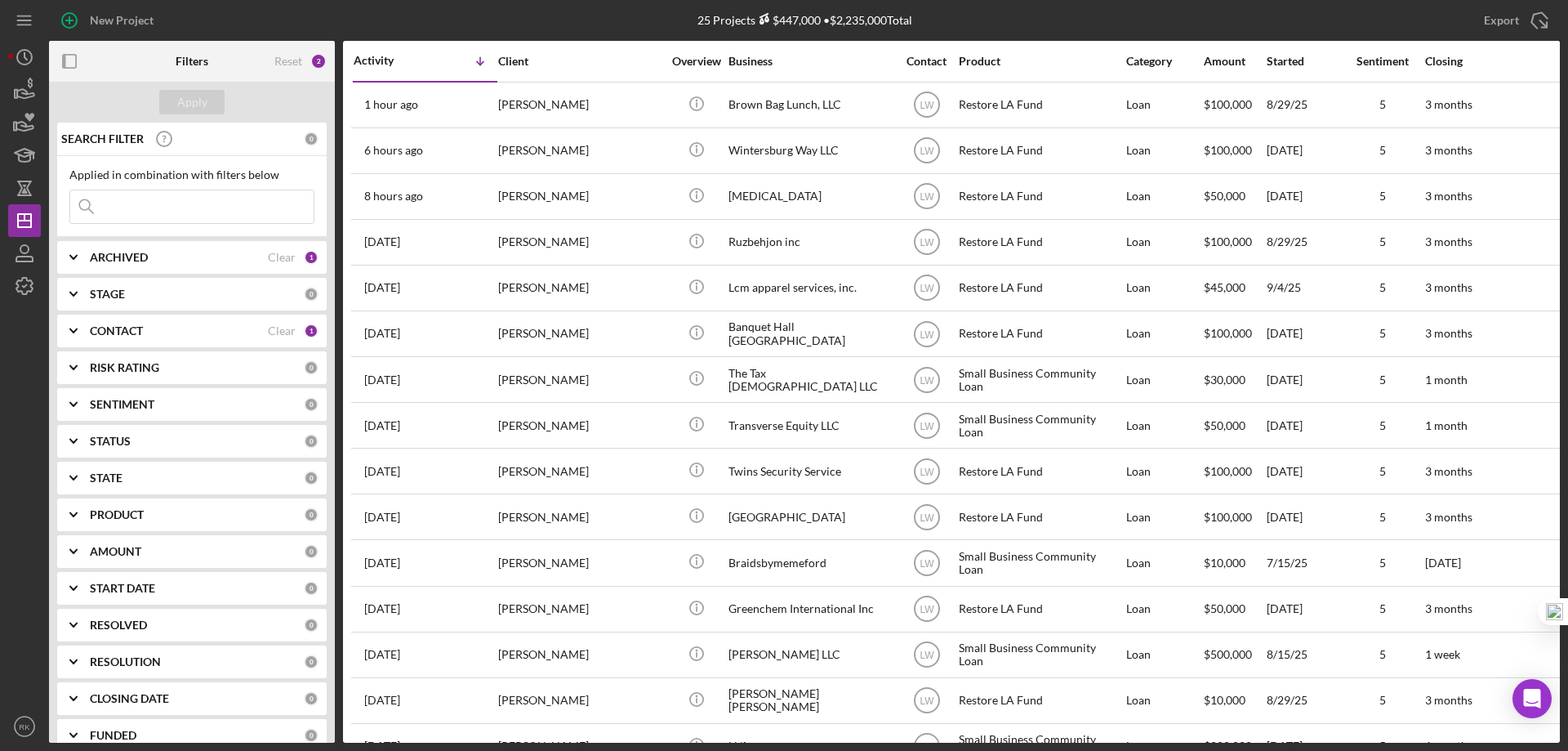
click at [94, 257] on b "ARCHIVED" at bounding box center [119, 257] width 58 height 13
drag, startPoint x: 80, startPoint y: 348, endPoint x: 76, endPoint y: 336, distance: 12.6
click at [78, 347] on input "Archived" at bounding box center [78, 350] width 16 height 16
checkbox input "true"
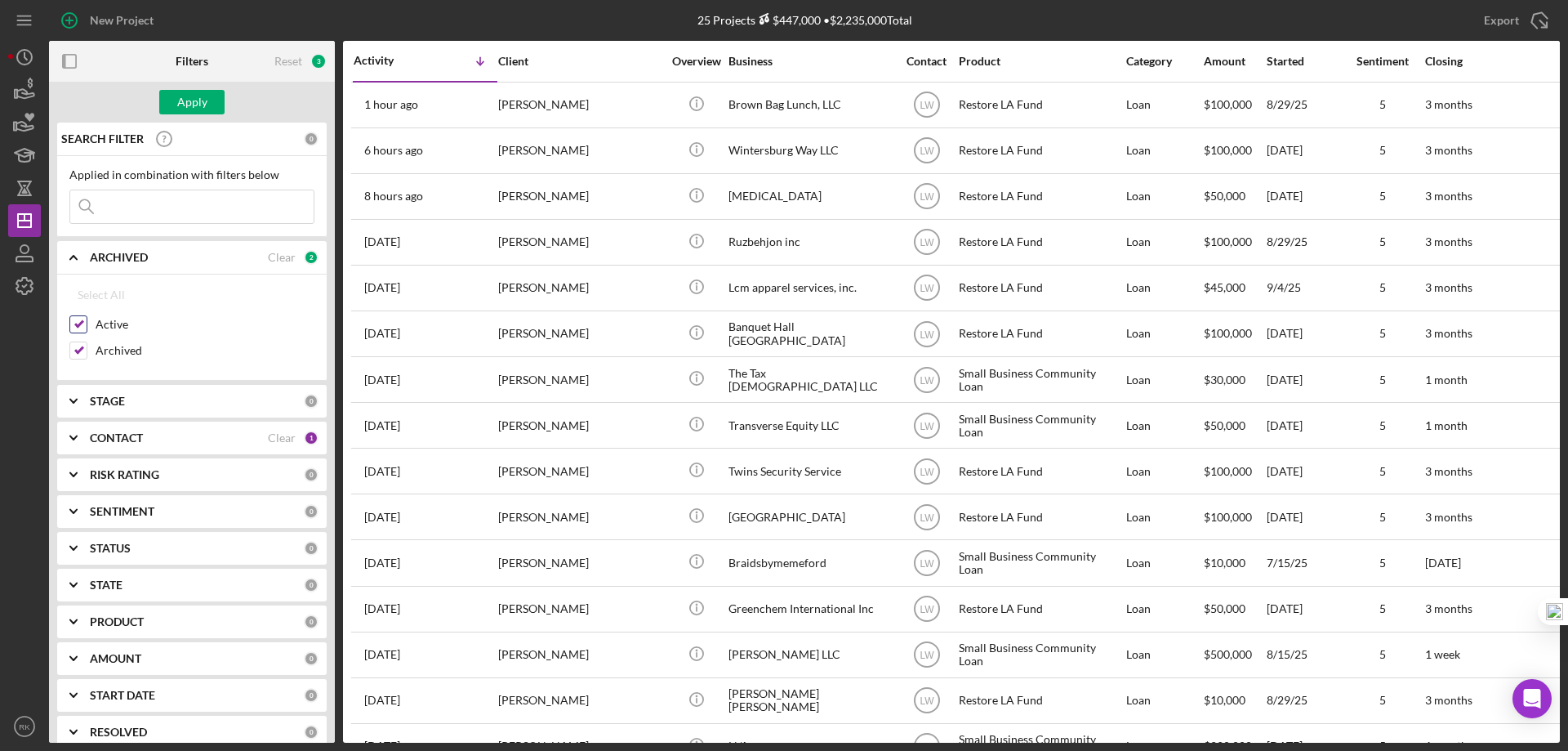
click at [76, 326] on input "Active" at bounding box center [78, 324] width 16 height 16
checkbox input "false"
click at [176, 97] on button "Apply" at bounding box center [192, 102] width 65 height 24
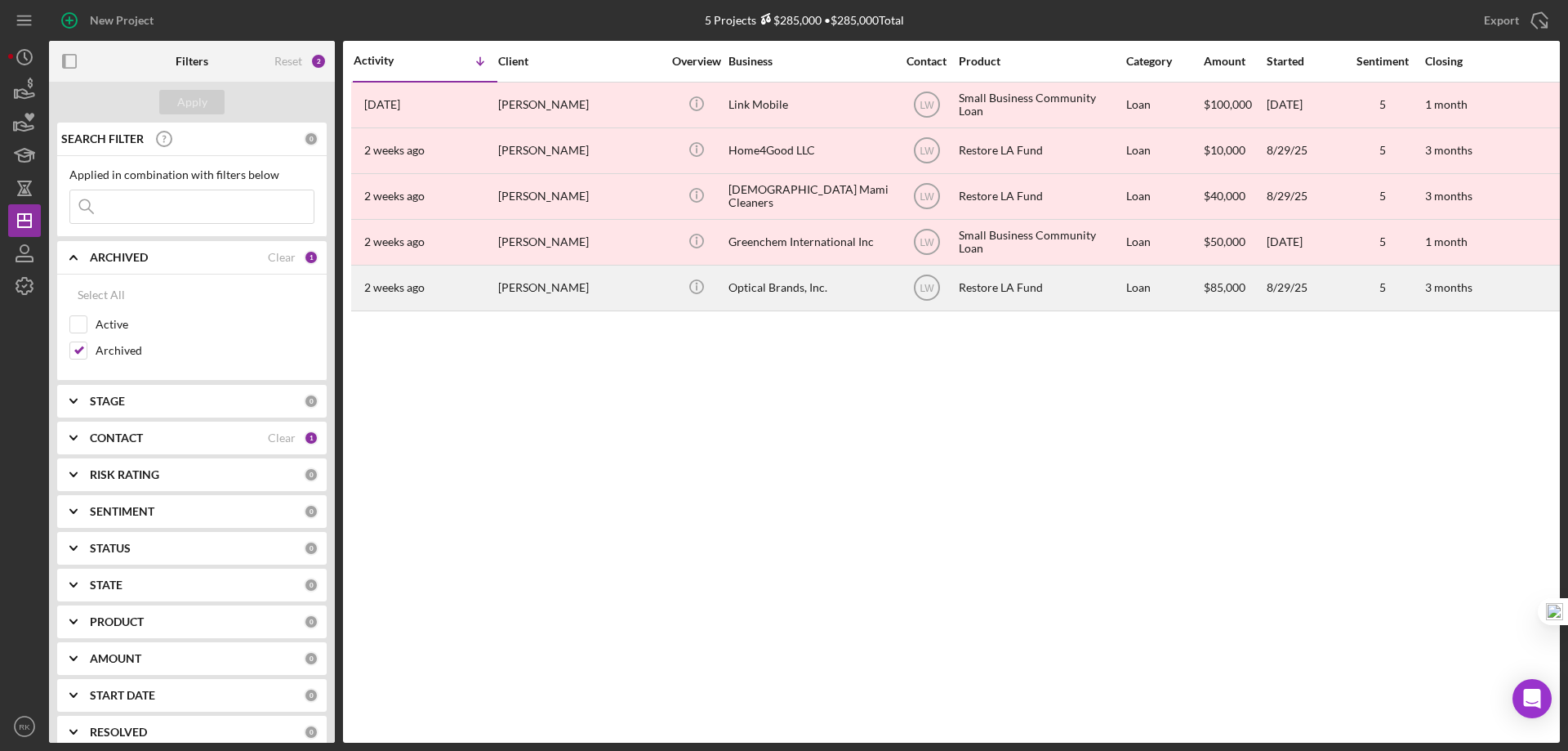
click at [769, 283] on div "Optical Brands, Inc." at bounding box center [810, 288] width 163 height 43
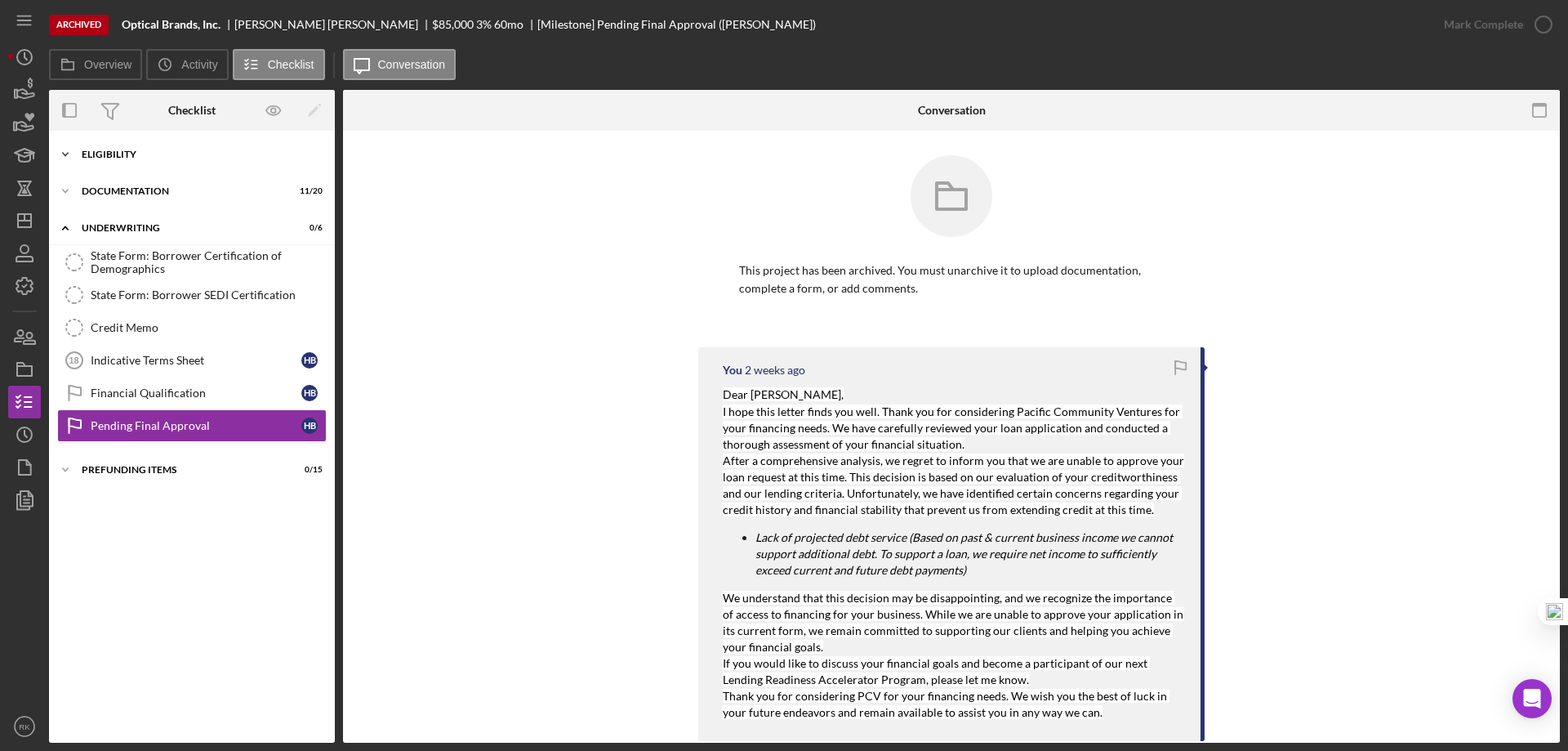
click at [115, 152] on div "Eligibility" at bounding box center [198, 154] width 233 height 10
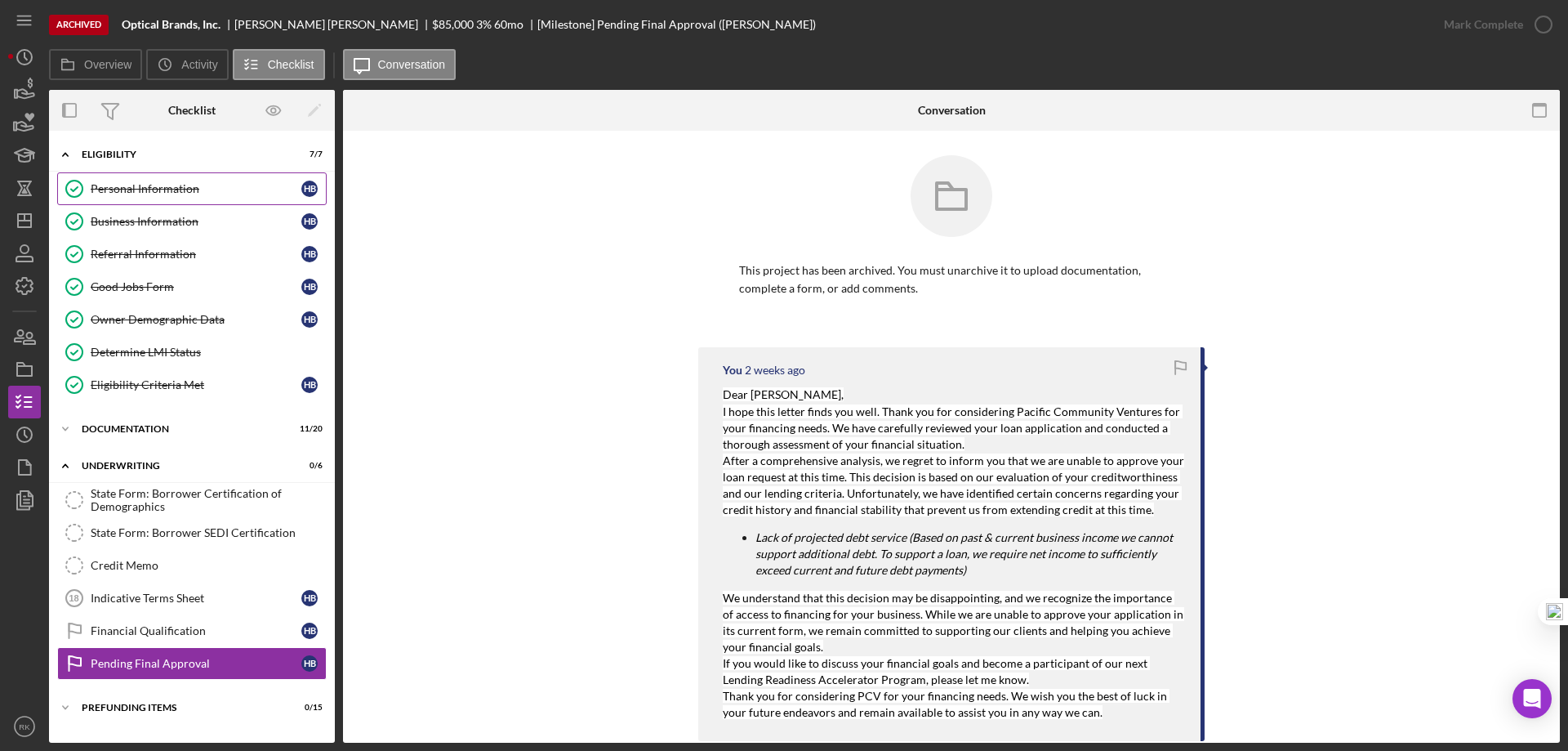
click at [138, 199] on link "Personal Information Personal Information H B" at bounding box center [192, 189] width 270 height 33
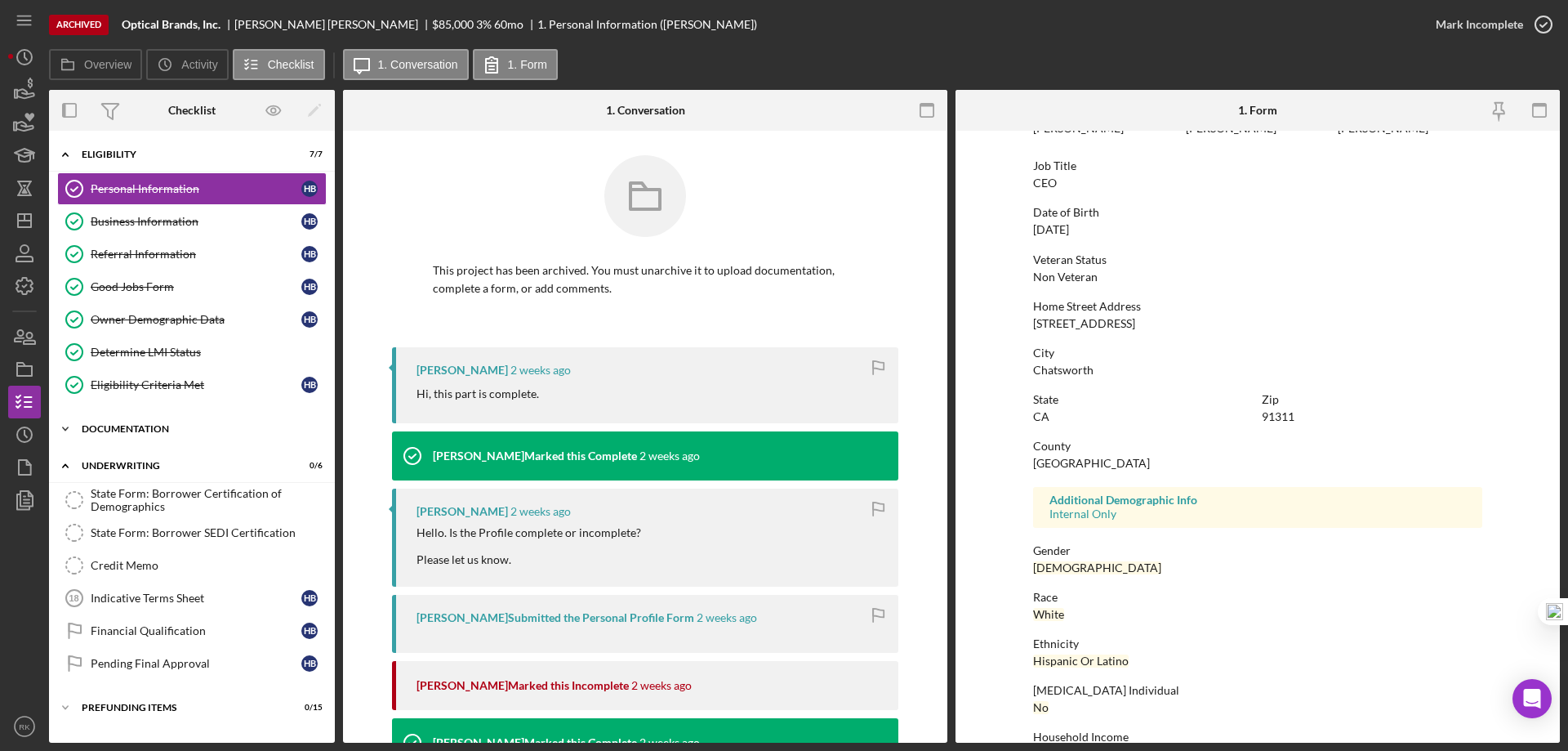
scroll to position [109, 0]
click at [187, 344] on link "Determine LMI Status Determine LMI Status" at bounding box center [192, 352] width 270 height 33
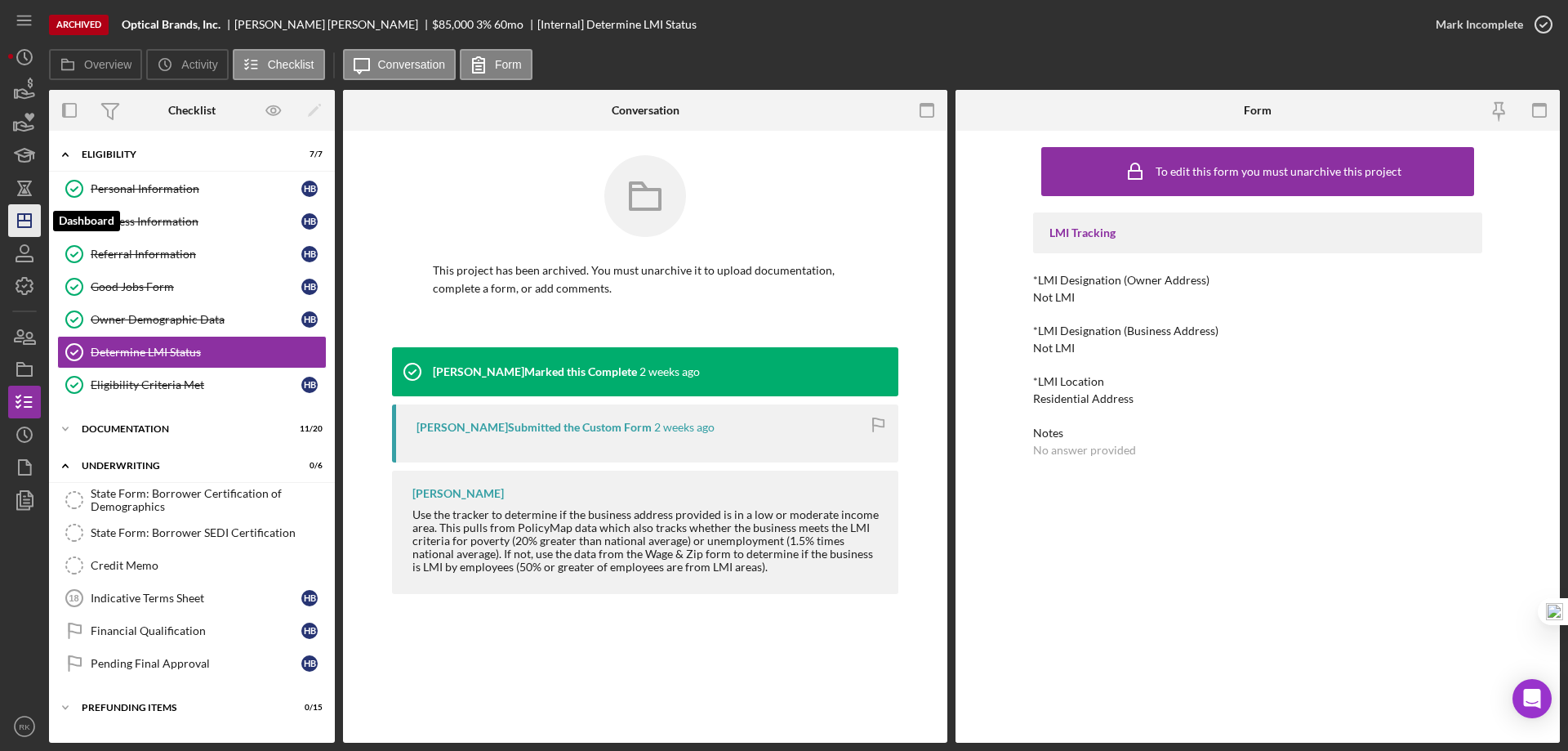
click at [18, 226] on polygon "button" at bounding box center [24, 221] width 13 height 13
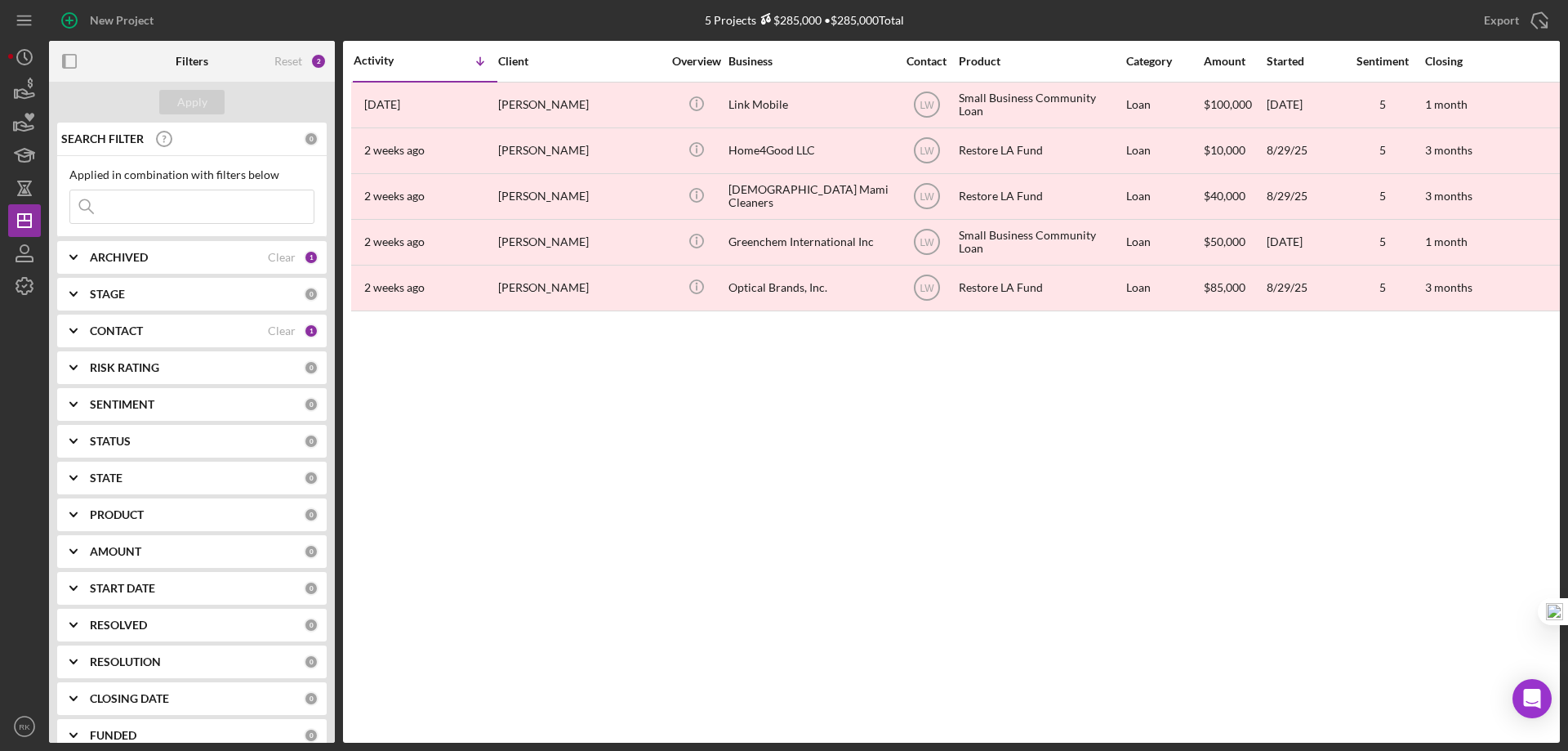
click at [113, 340] on div "CONTACT Clear 1" at bounding box center [205, 331] width 229 height 33
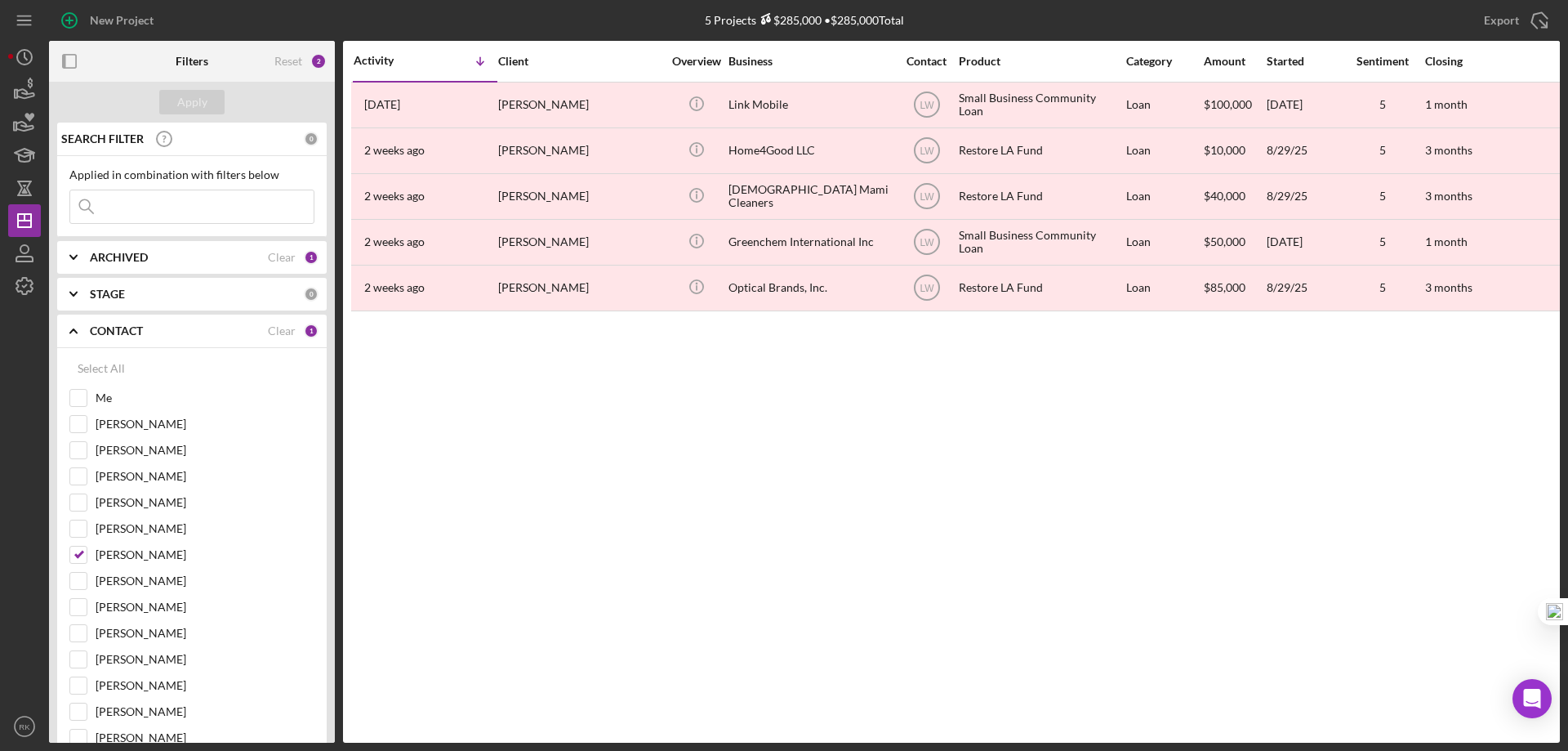
click at [72, 331] on polyline at bounding box center [74, 331] width 7 height 3
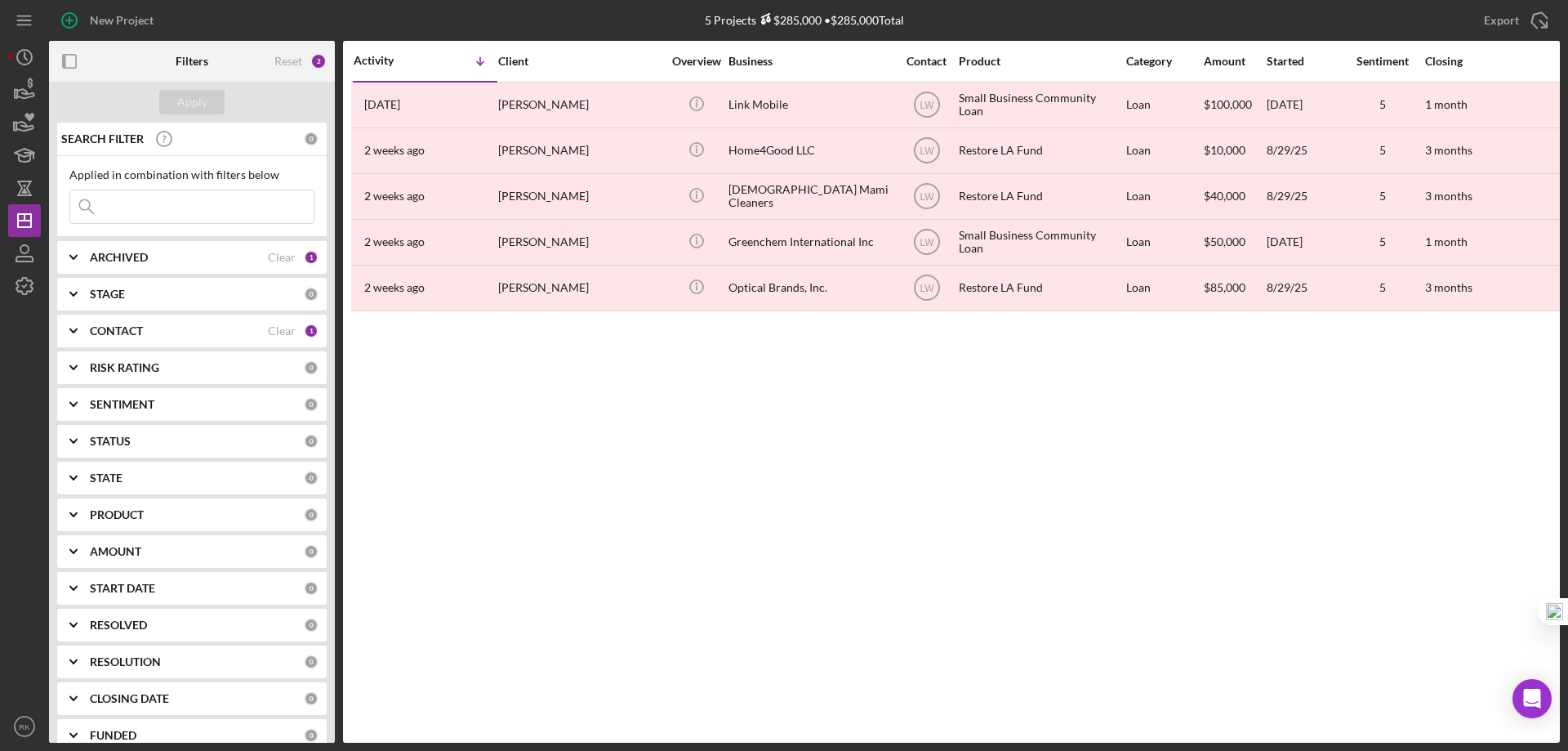
click at [108, 261] on b "ARCHIVED" at bounding box center [119, 257] width 58 height 13
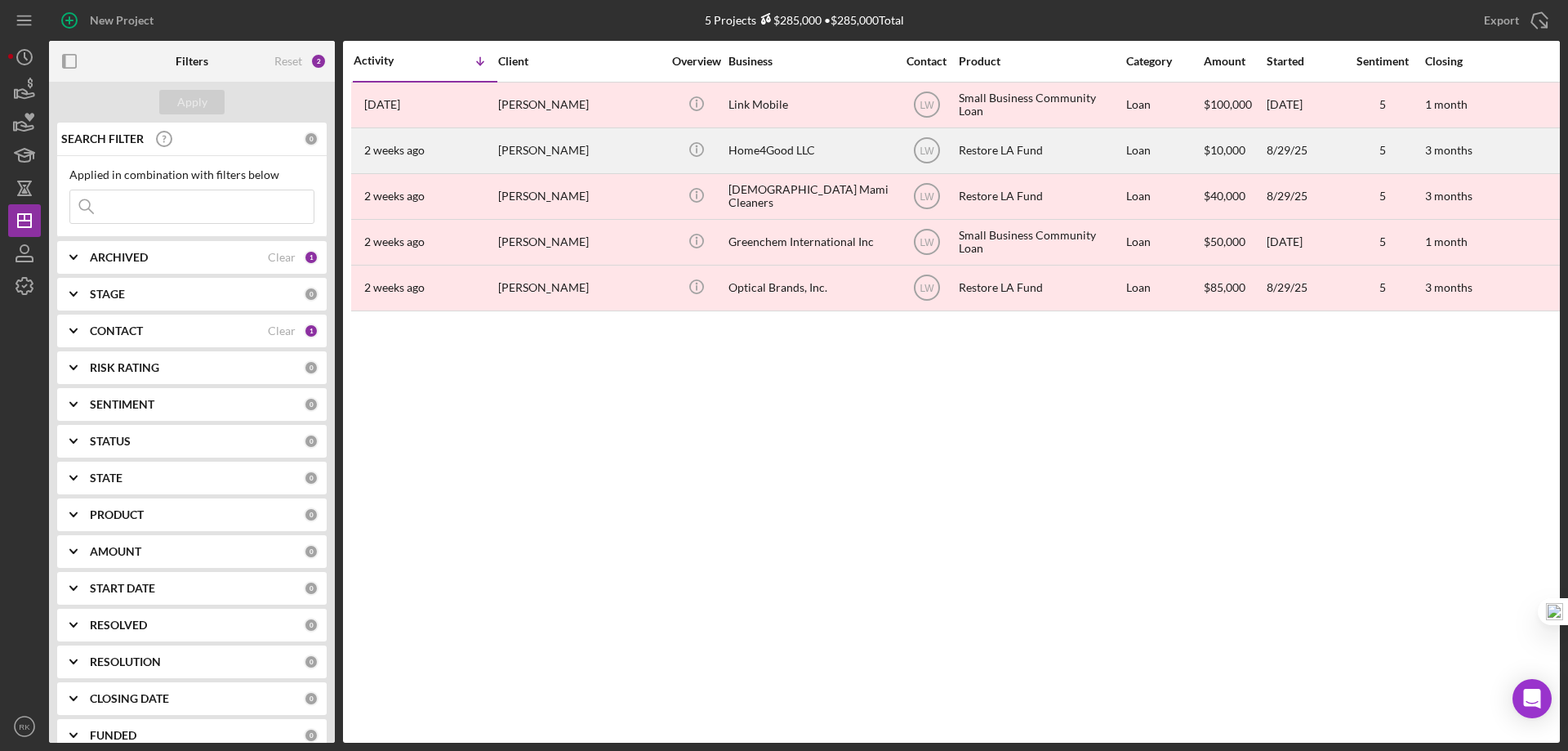
click at [755, 153] on div "Home4Good LLC" at bounding box center [810, 151] width 163 height 43
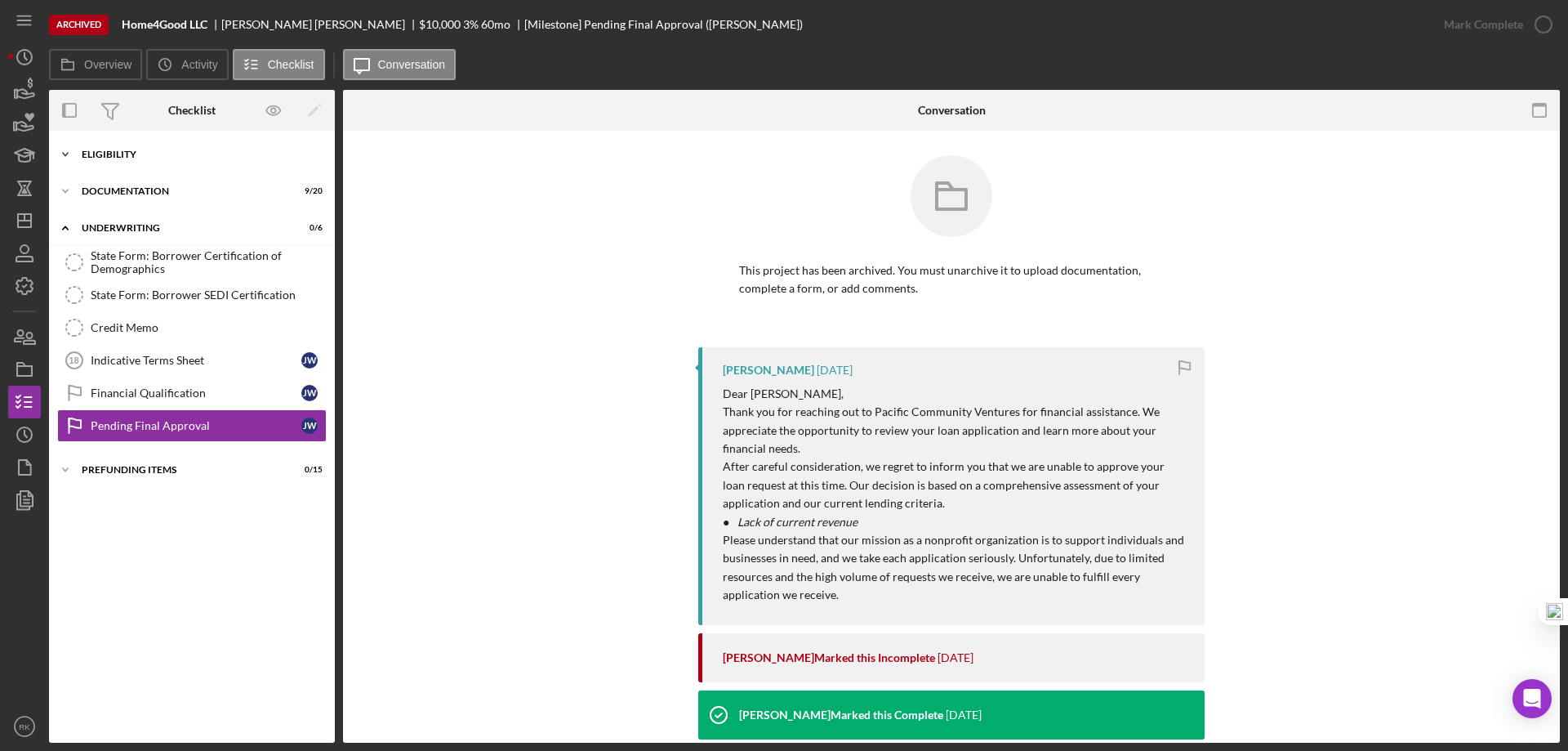
click at [119, 160] on div "Icon/Expander Eligibility 7 / 7" at bounding box center [191, 155] width 285 height 33
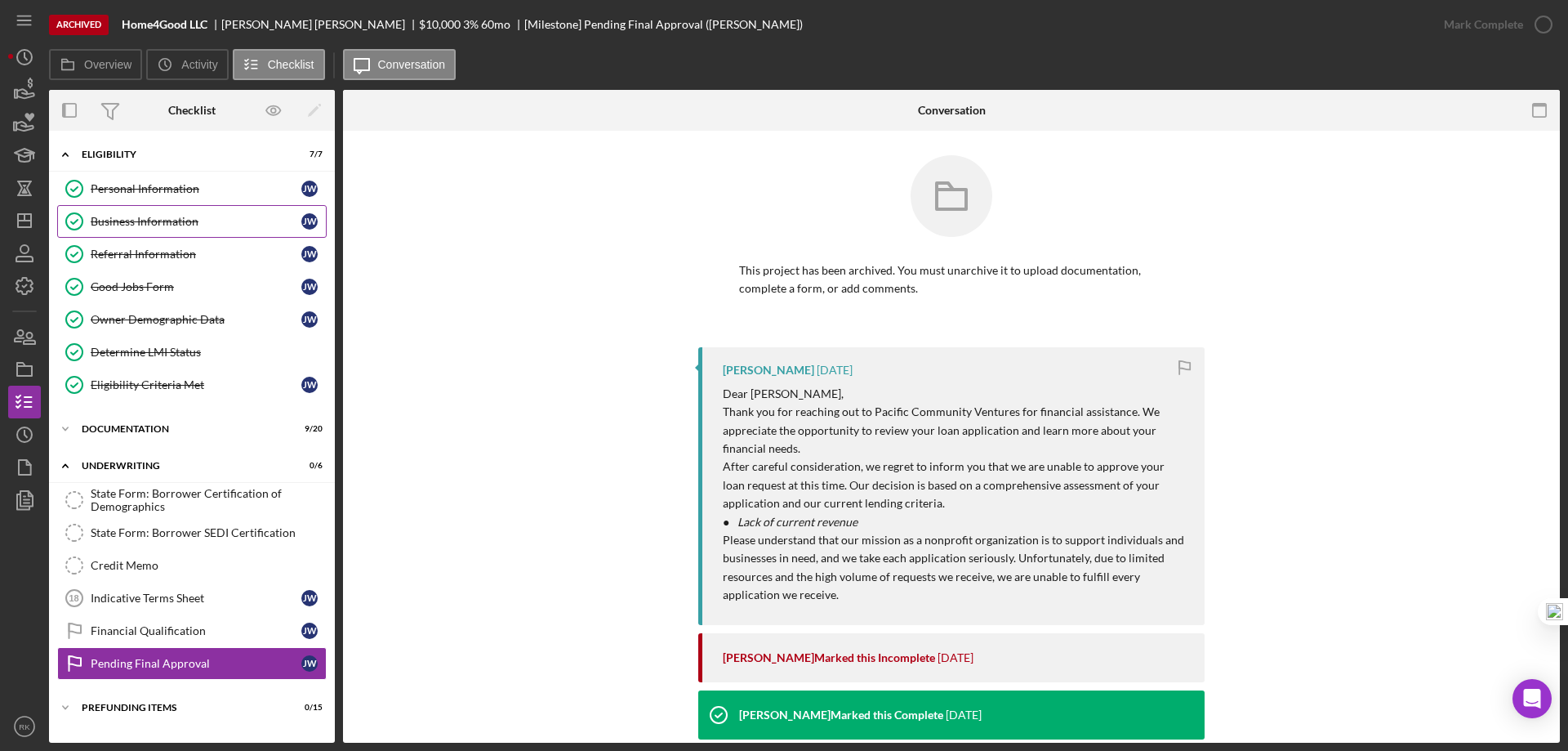
click at [140, 215] on div "Business Information" at bounding box center [195, 221] width 211 height 13
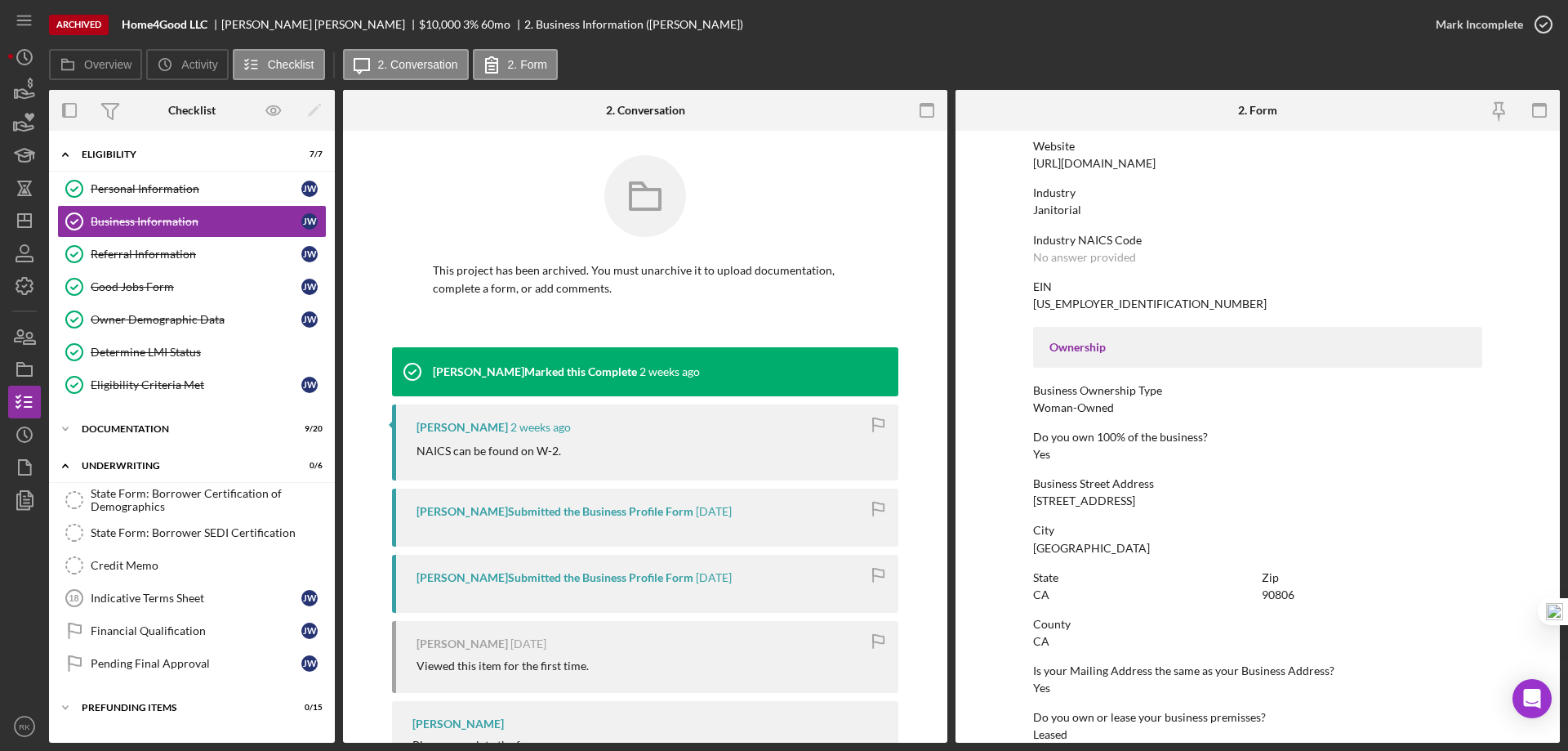
scroll to position [354, 0]
click at [101, 195] on div "Personal Information" at bounding box center [195, 188] width 211 height 13
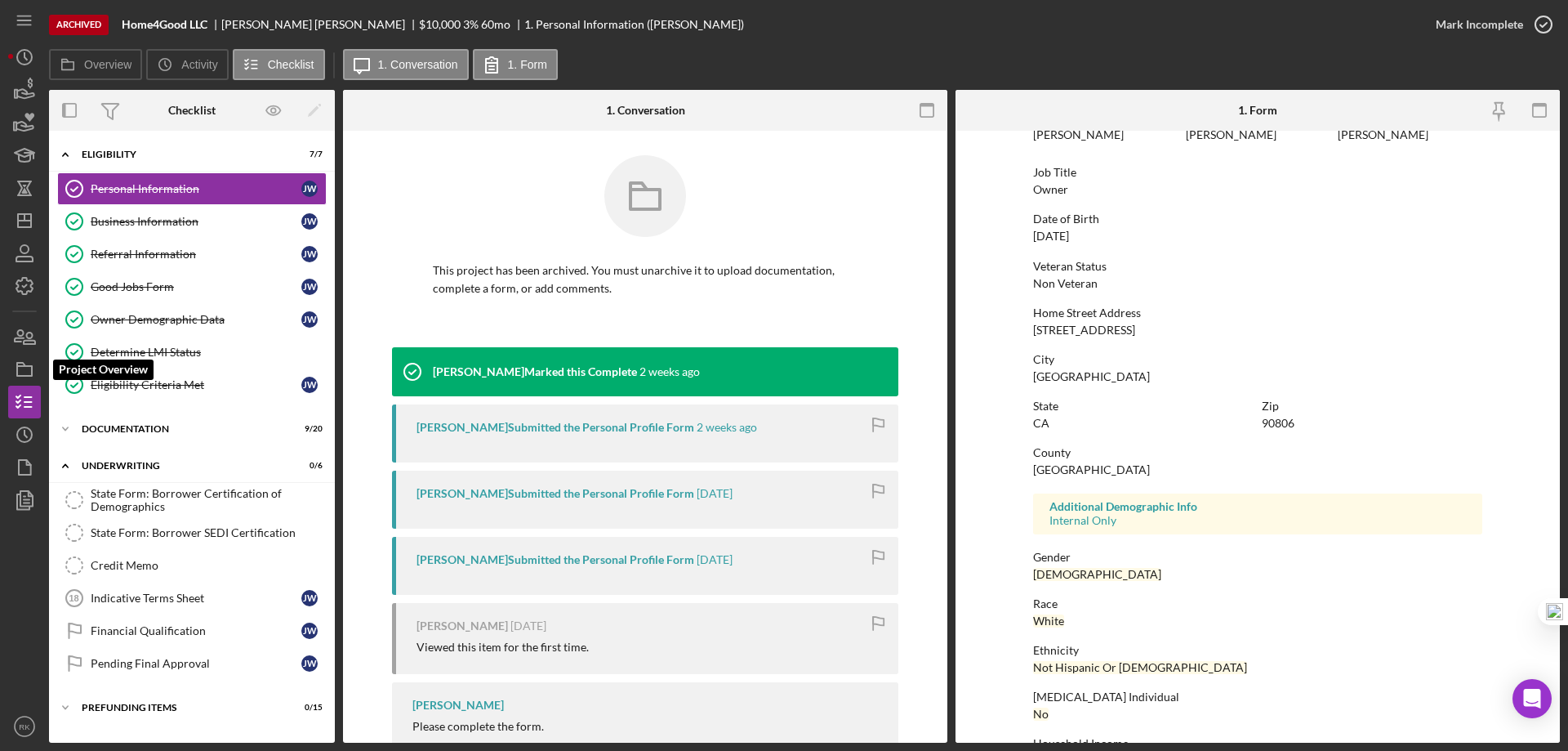
scroll to position [103, 0]
drag, startPoint x: 31, startPoint y: 223, endPoint x: 39, endPoint y: 227, distance: 8.9
click at [31, 223] on polygon "button" at bounding box center [24, 221] width 13 height 13
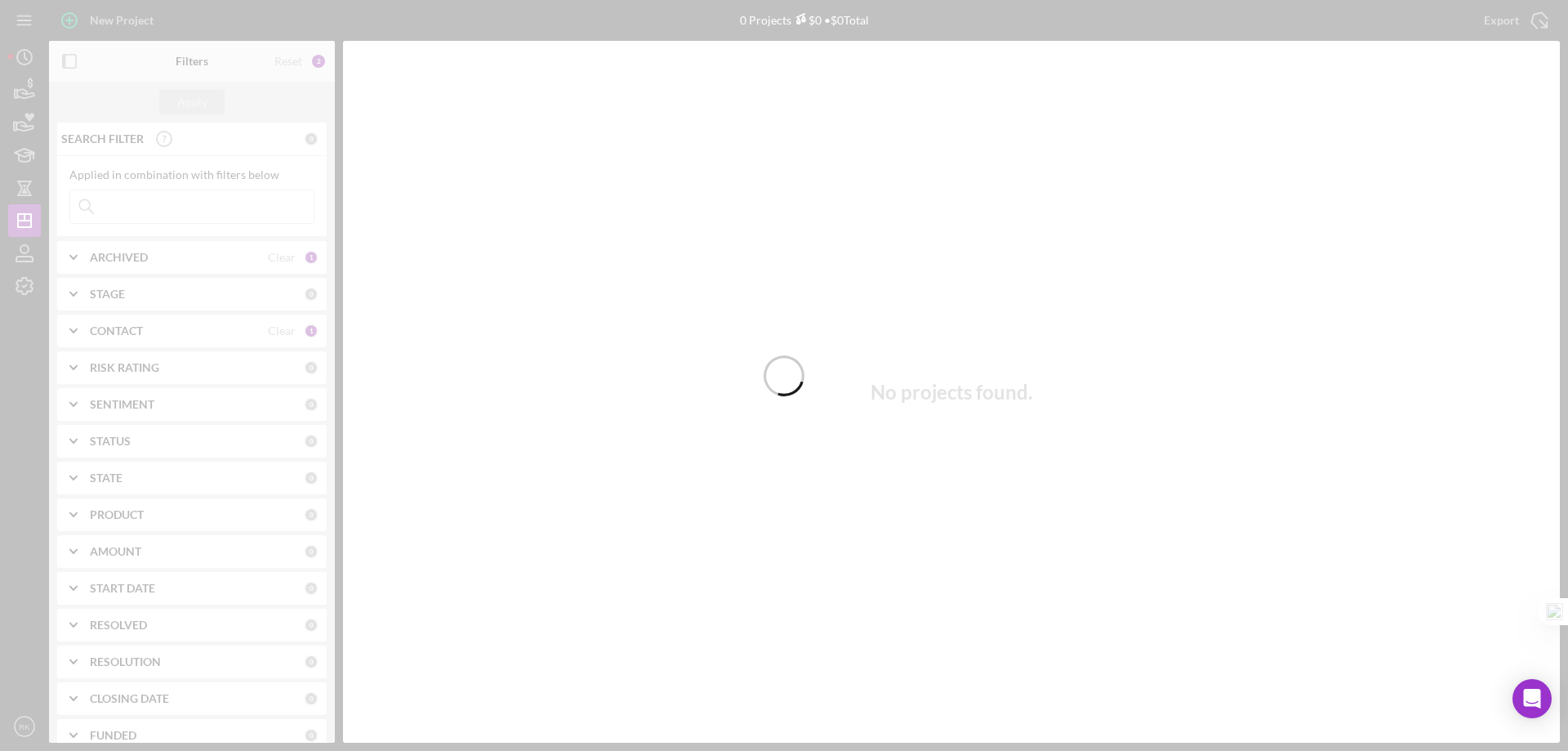
click at [104, 258] on div at bounding box center [784, 375] width 1568 height 751
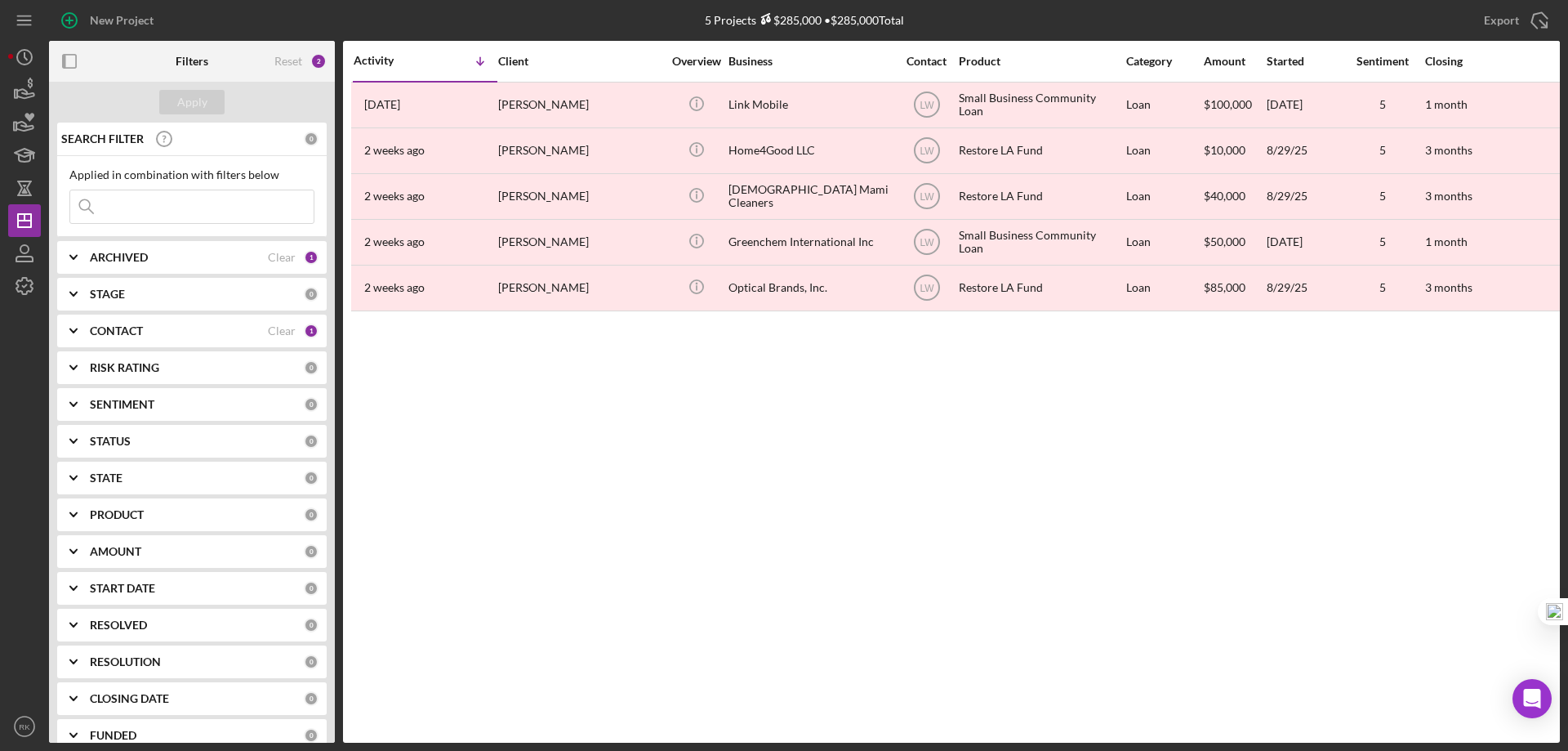
click at [73, 266] on icon "Icon/Expander" at bounding box center [73, 257] width 41 height 41
click at [81, 346] on input "Archived" at bounding box center [78, 350] width 16 height 16
checkbox input "false"
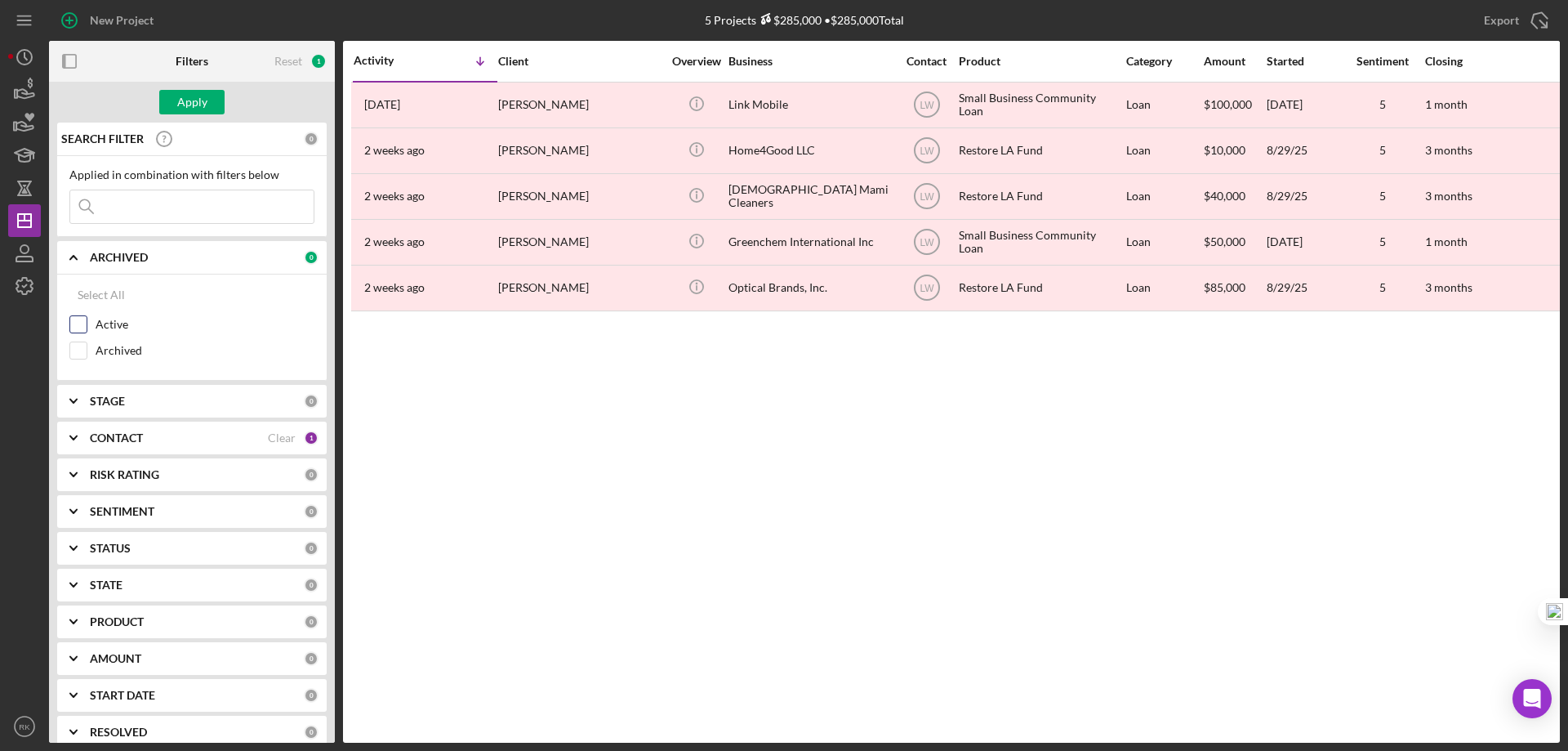
click at [81, 325] on input "Active" at bounding box center [78, 324] width 16 height 16
checkbox input "true"
click at [191, 107] on div "Apply" at bounding box center [192, 102] width 30 height 24
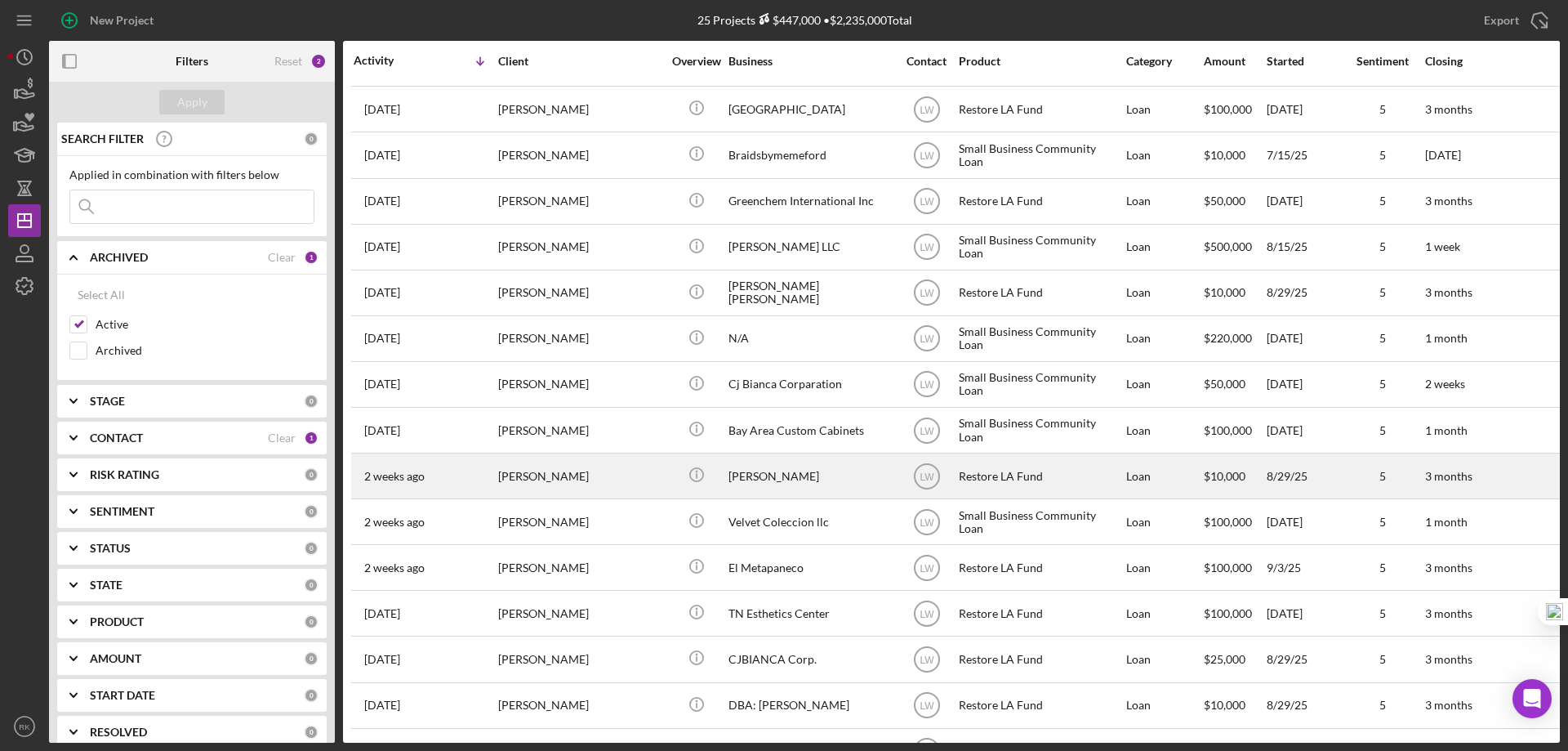
scroll to position [409, 0]
click at [738, 476] on div "[PERSON_NAME]" at bounding box center [810, 475] width 163 height 43
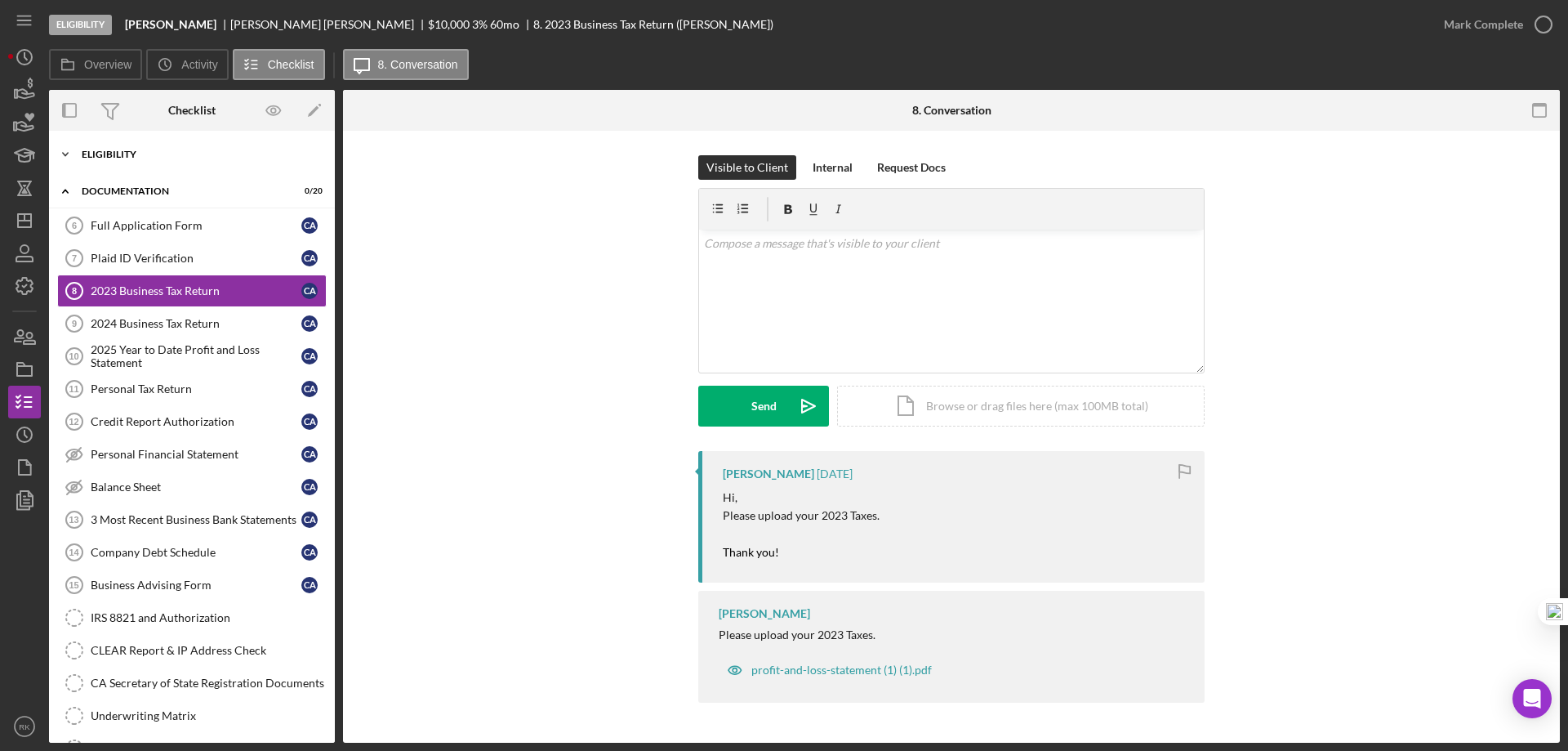
click at [96, 155] on div "Eligibility" at bounding box center [198, 154] width 233 height 10
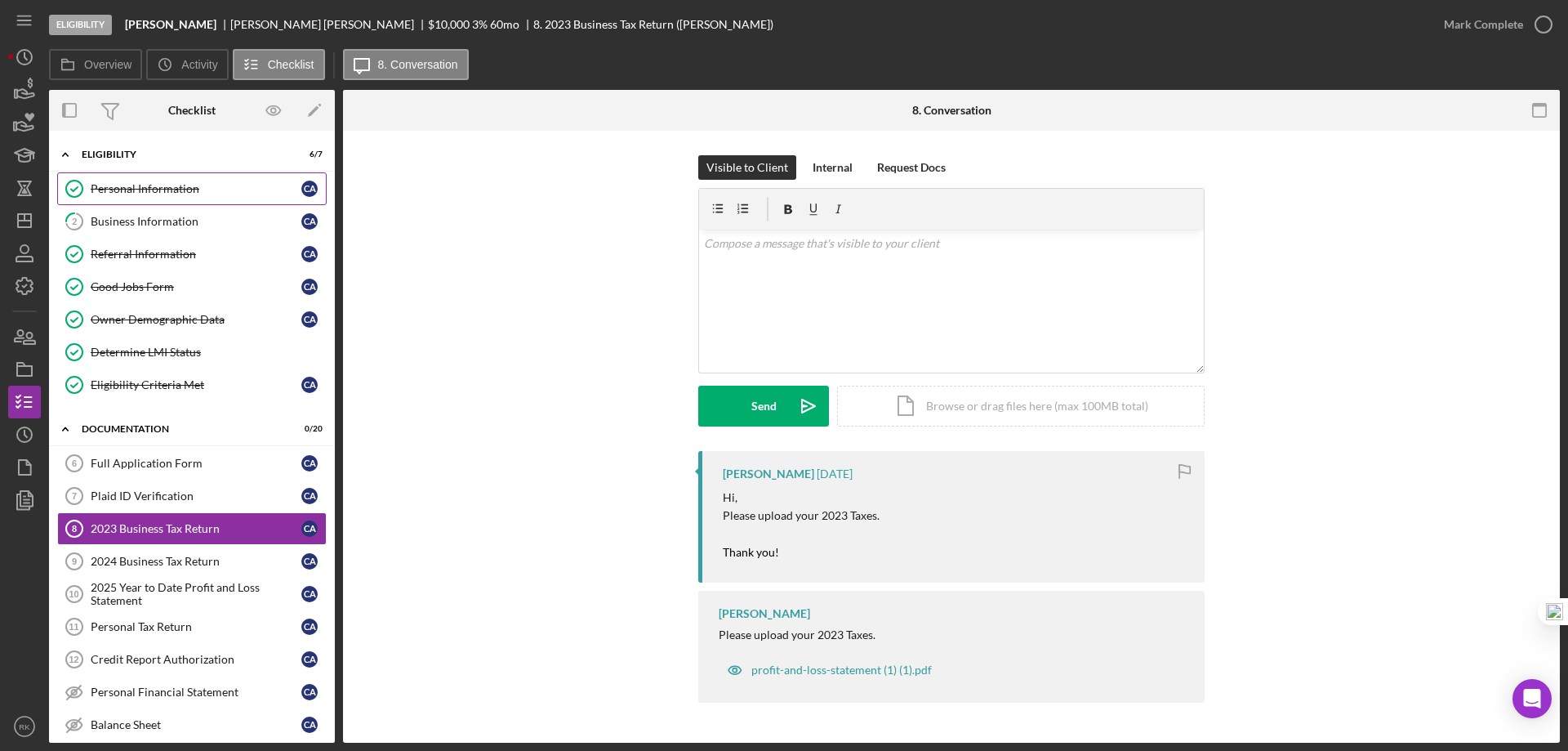
click at [150, 190] on div "Personal Information" at bounding box center [195, 188] width 211 height 13
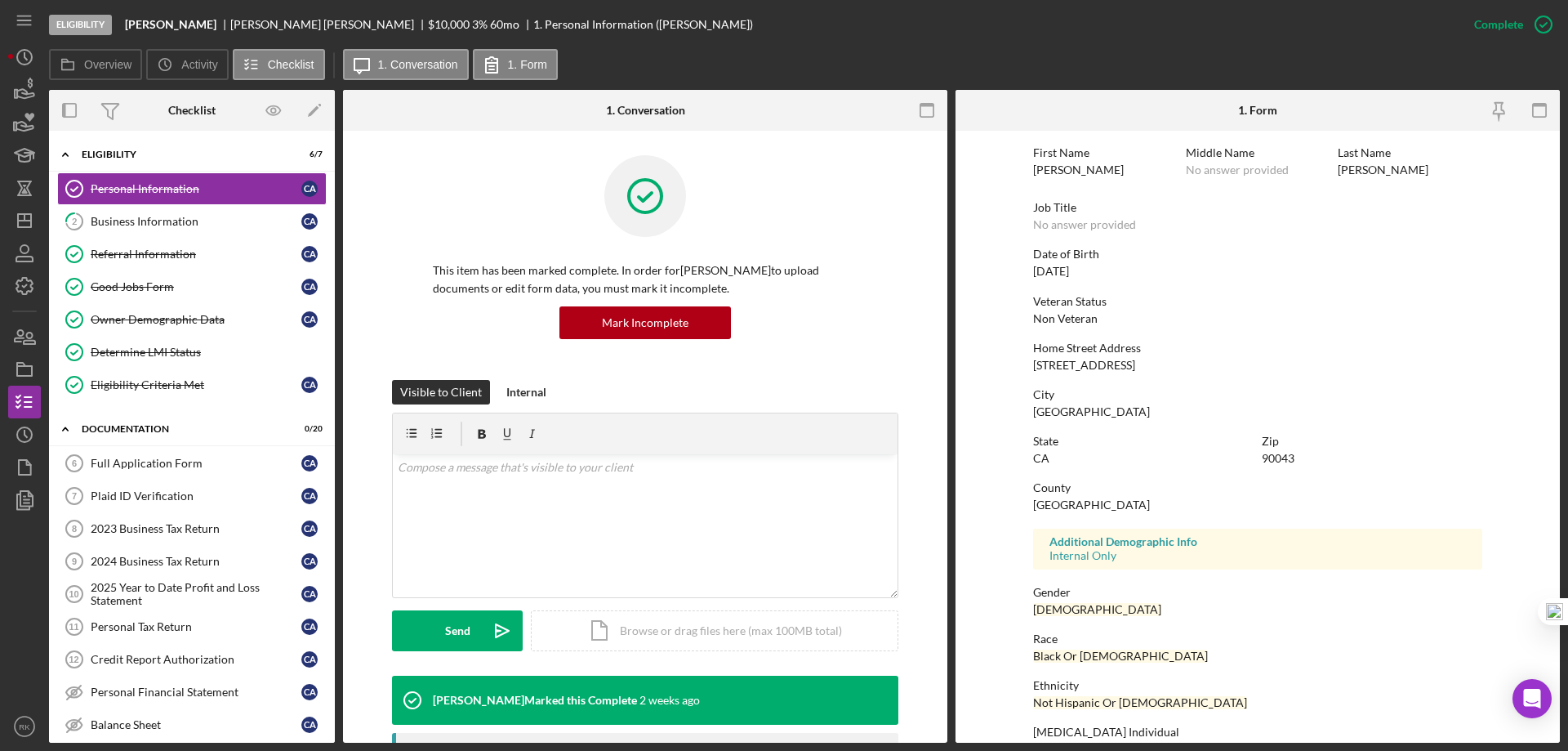
scroll to position [150, 0]
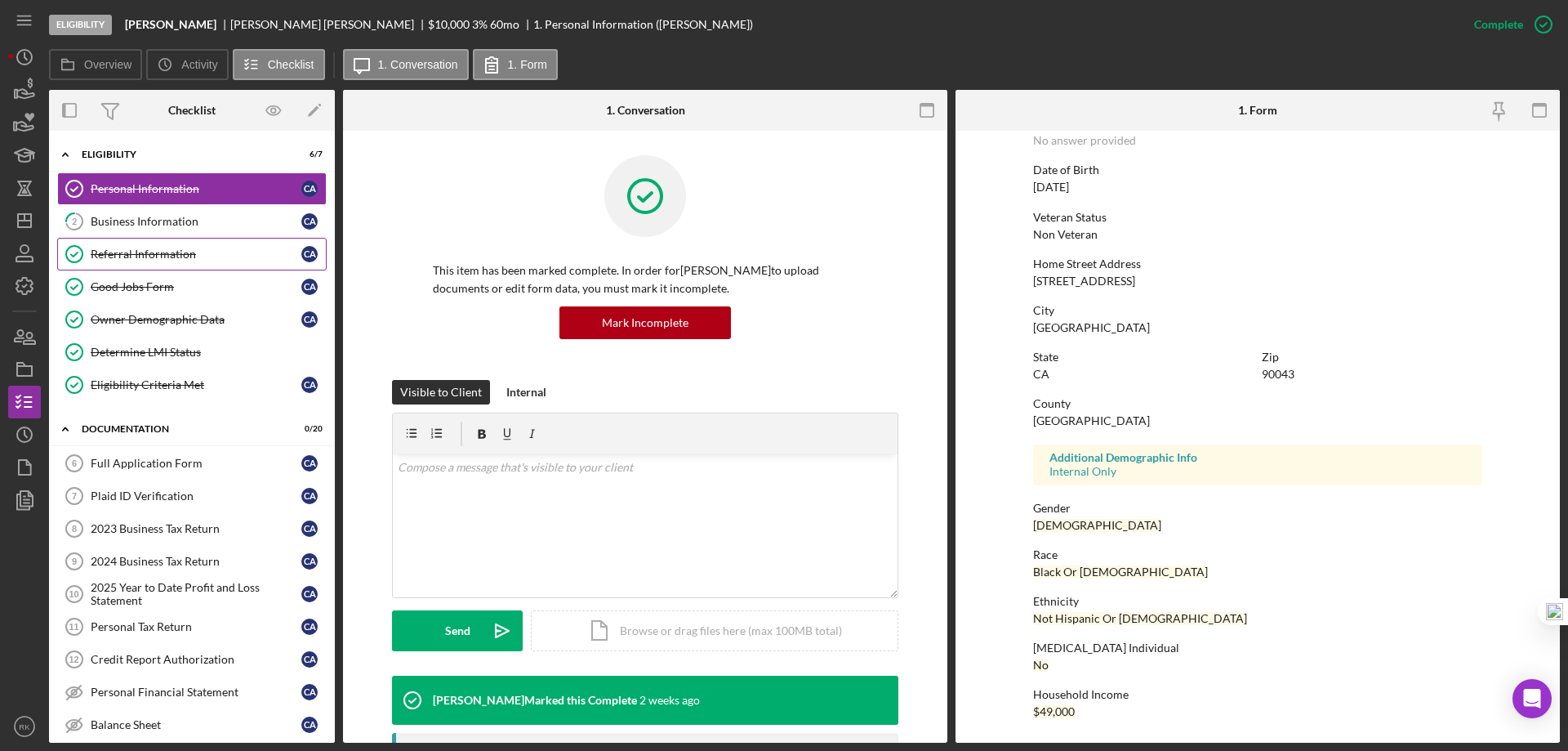
drag, startPoint x: 167, startPoint y: 257, endPoint x: 210, endPoint y: 254, distance: 43.1
click at [167, 256] on div "Referral Information" at bounding box center [195, 254] width 211 height 13
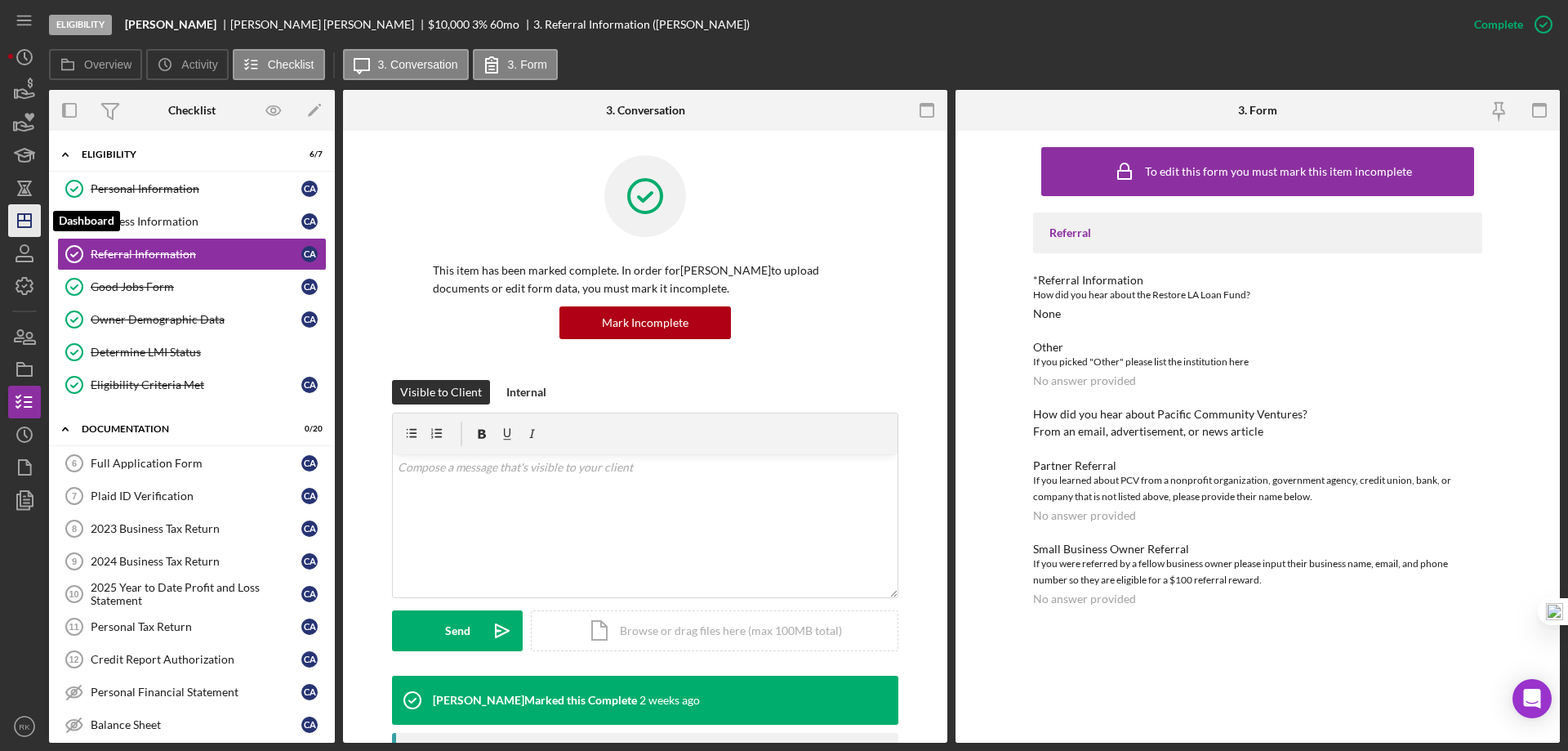
click at [31, 220] on polygon "button" at bounding box center [24, 221] width 13 height 13
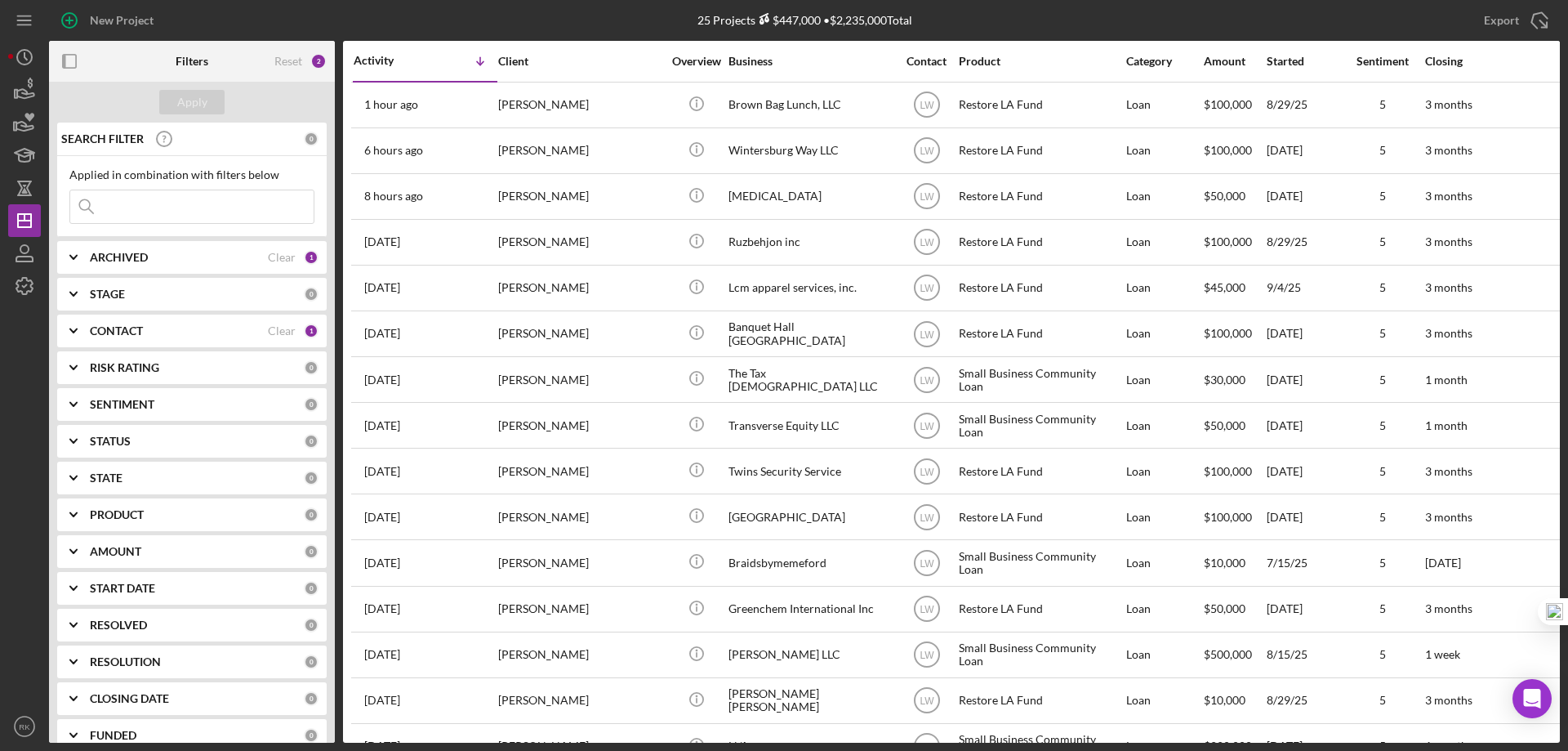
click at [89, 257] on icon "Icon/Expander" at bounding box center [73, 257] width 41 height 41
drag, startPoint x: 84, startPoint y: 347, endPoint x: 76, endPoint y: 325, distance: 23.4
click at [82, 345] on input "Archived" at bounding box center [78, 350] width 16 height 16
checkbox input "true"
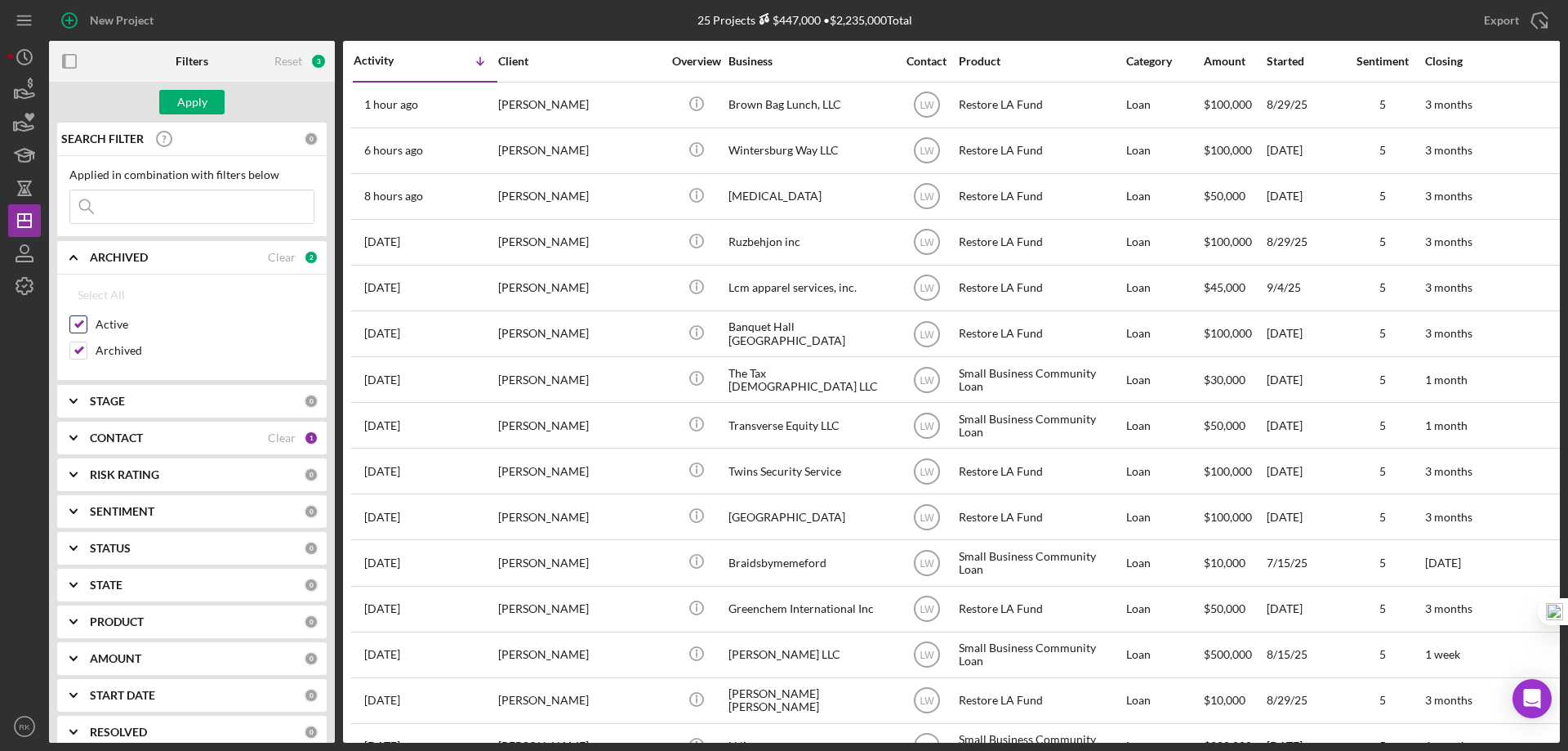
click at [76, 325] on input "Active" at bounding box center [78, 324] width 16 height 16
checkbox input "false"
click at [177, 104] on button "Apply" at bounding box center [192, 102] width 65 height 24
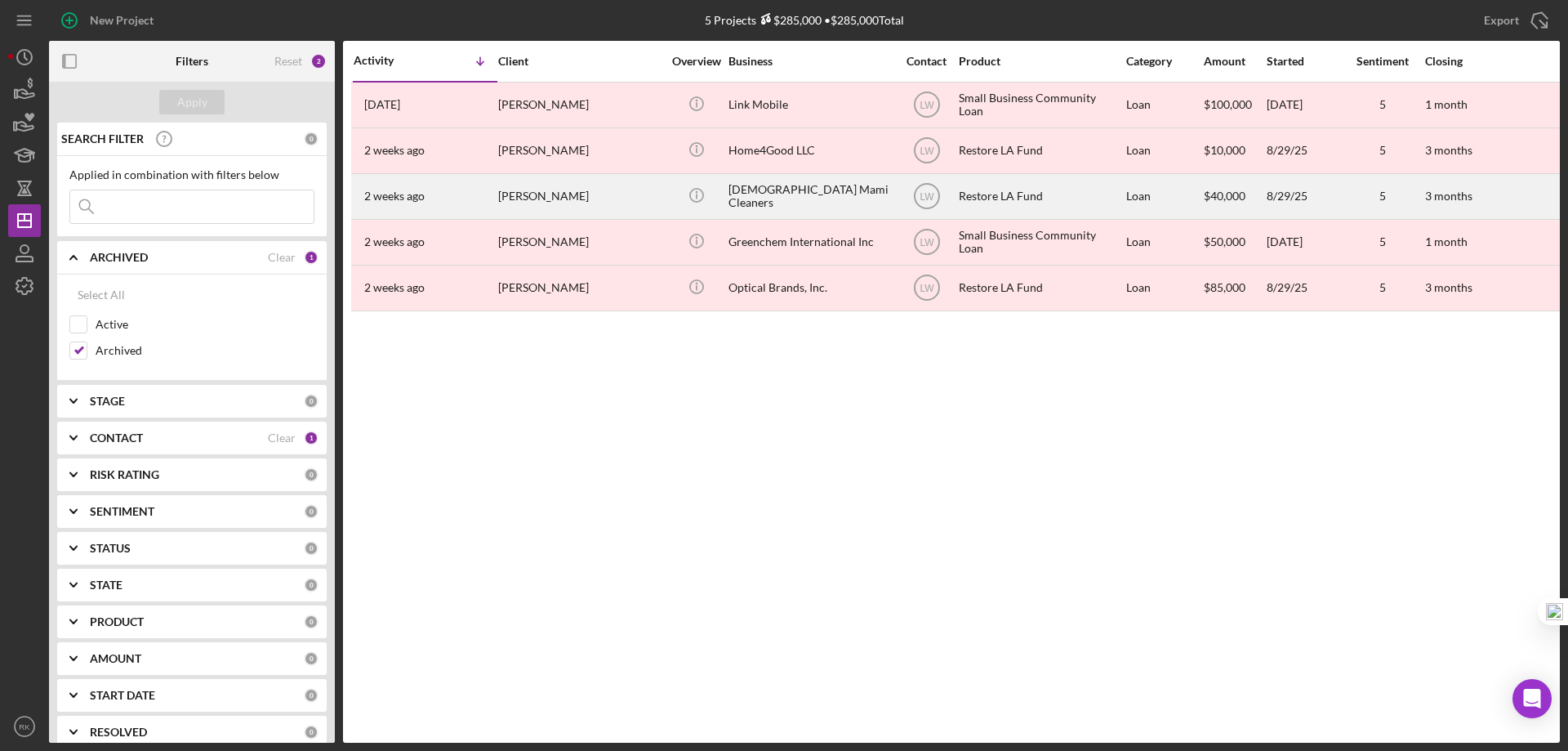
click at [759, 199] on div "[DEMOGRAPHIC_DATA] Mami Cleaners" at bounding box center [810, 196] width 163 height 43
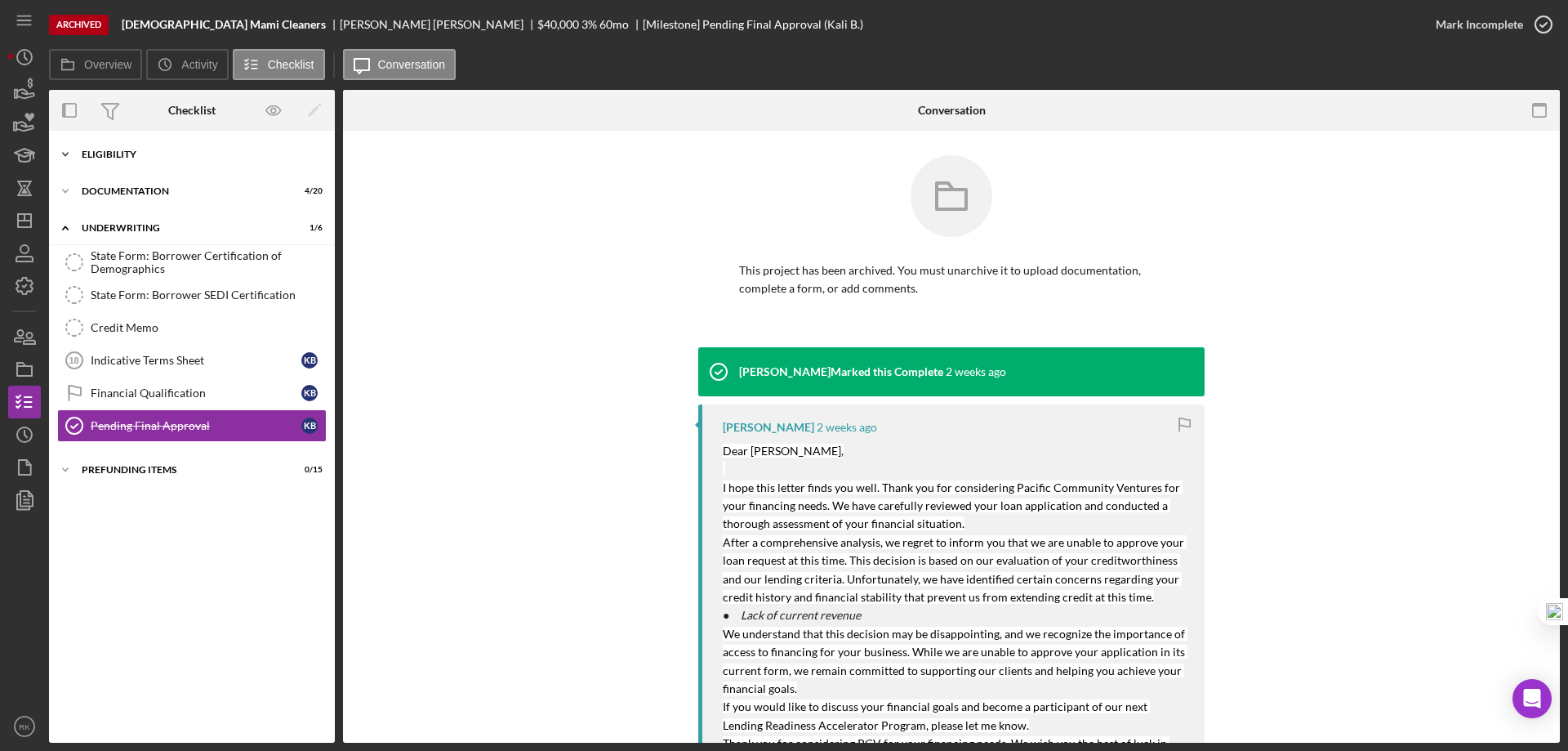
click at [133, 157] on div "Eligibility" at bounding box center [198, 154] width 233 height 10
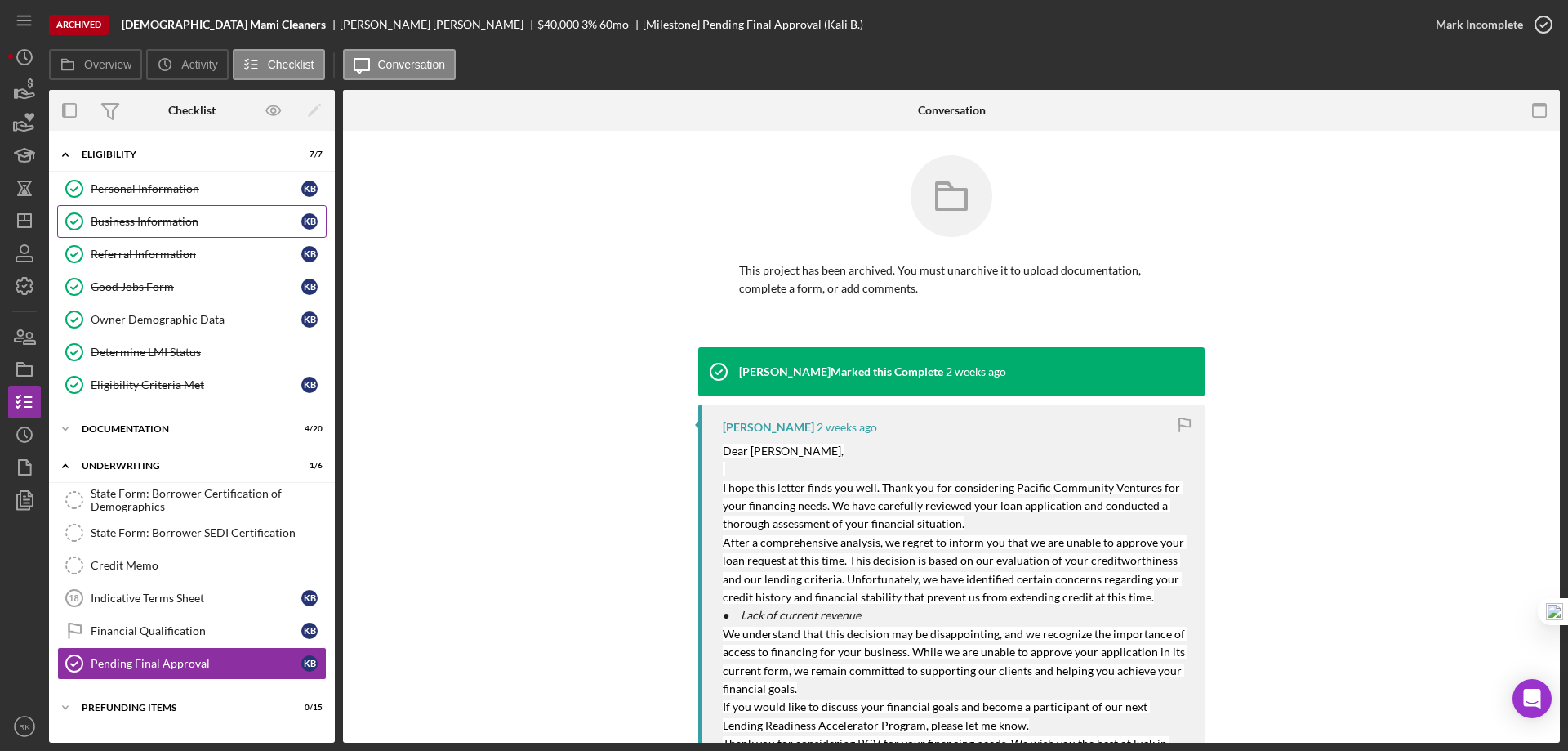
click at [141, 223] on div "Business Information" at bounding box center [195, 221] width 211 height 13
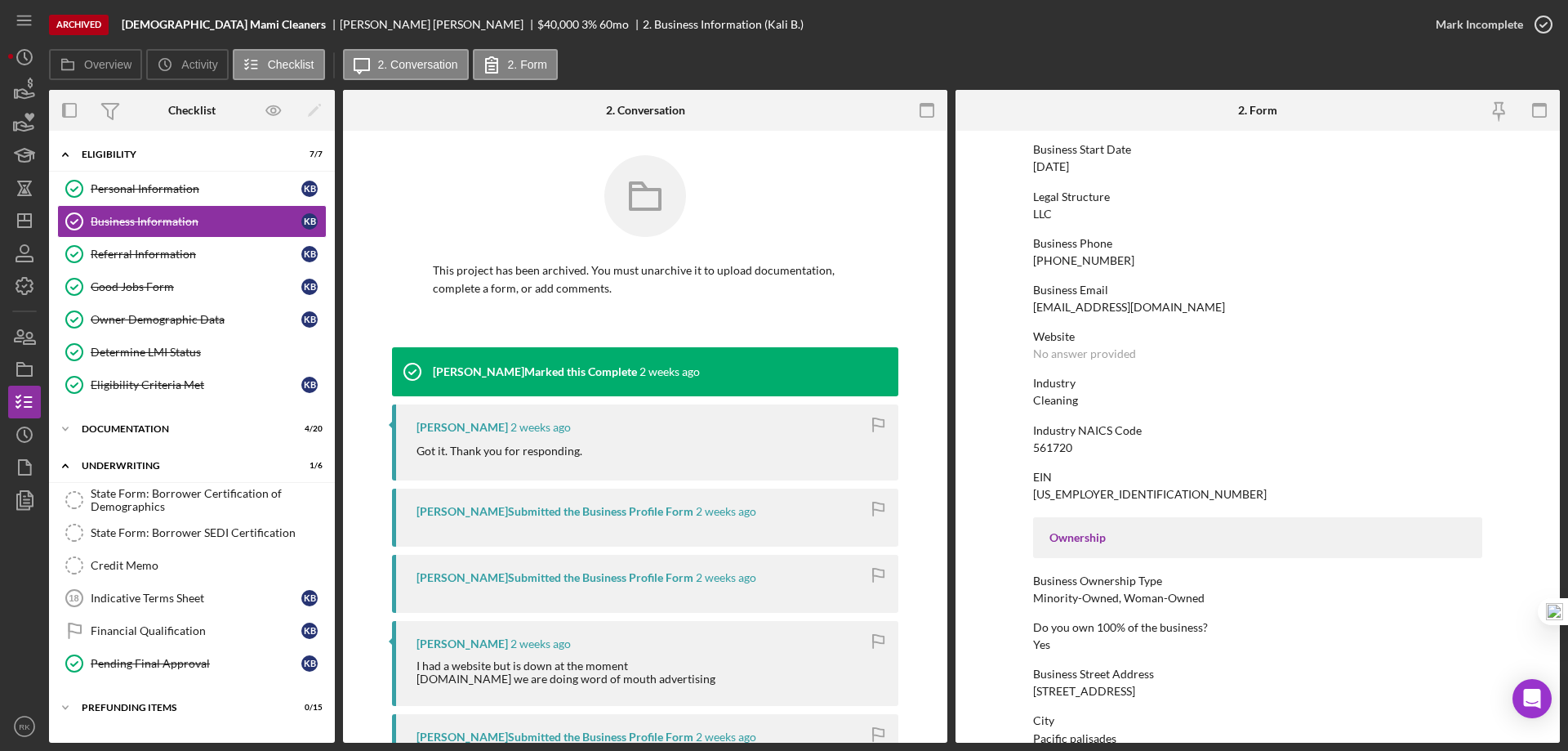
scroll to position [163, 0]
drag, startPoint x: 178, startPoint y: 199, endPoint x: 201, endPoint y: 205, distance: 23.8
click at [178, 199] on link "Personal Information Personal Information K B" at bounding box center [192, 189] width 270 height 33
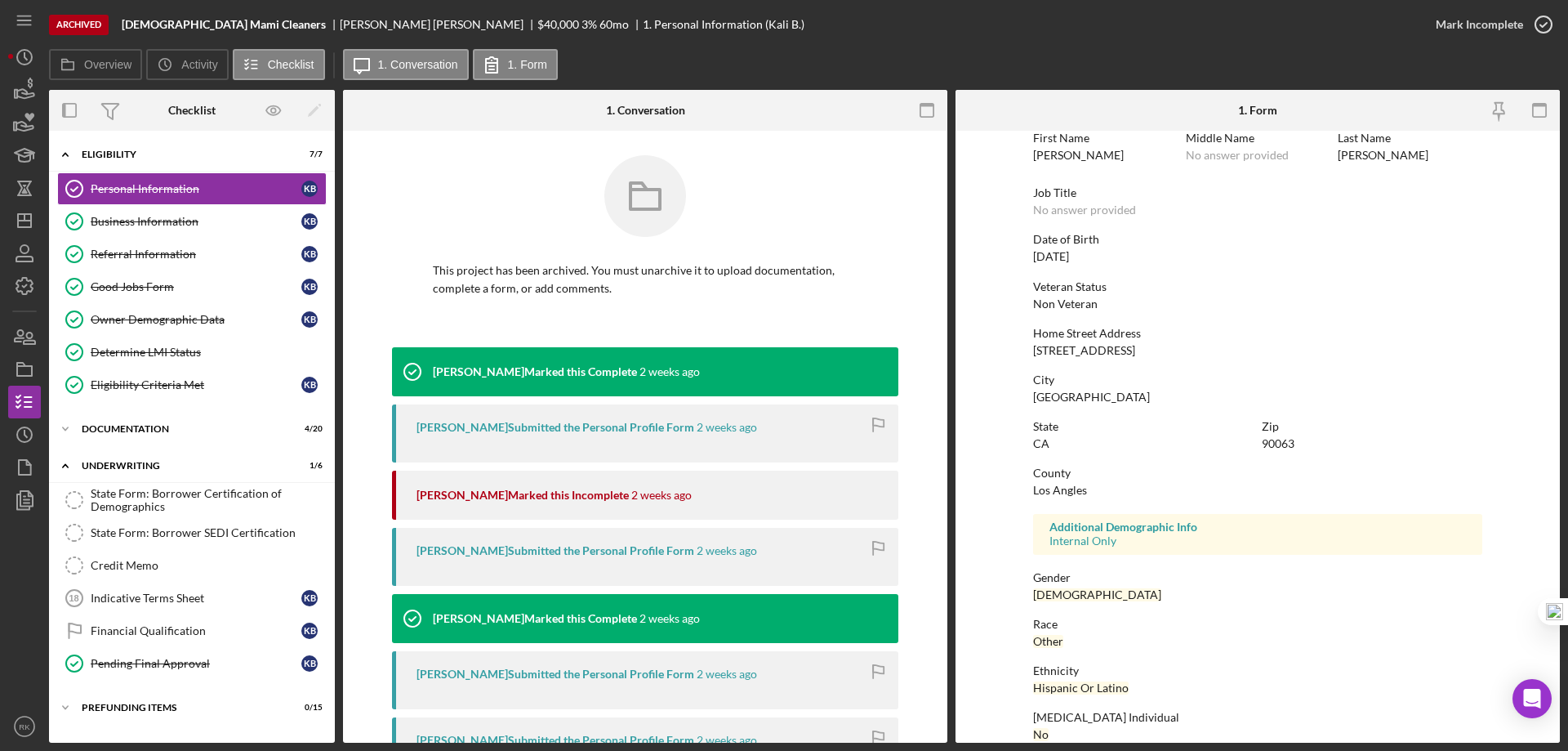
scroll to position [82, 0]
click at [188, 352] on div "Determine LMI Status" at bounding box center [207, 352] width 235 height 13
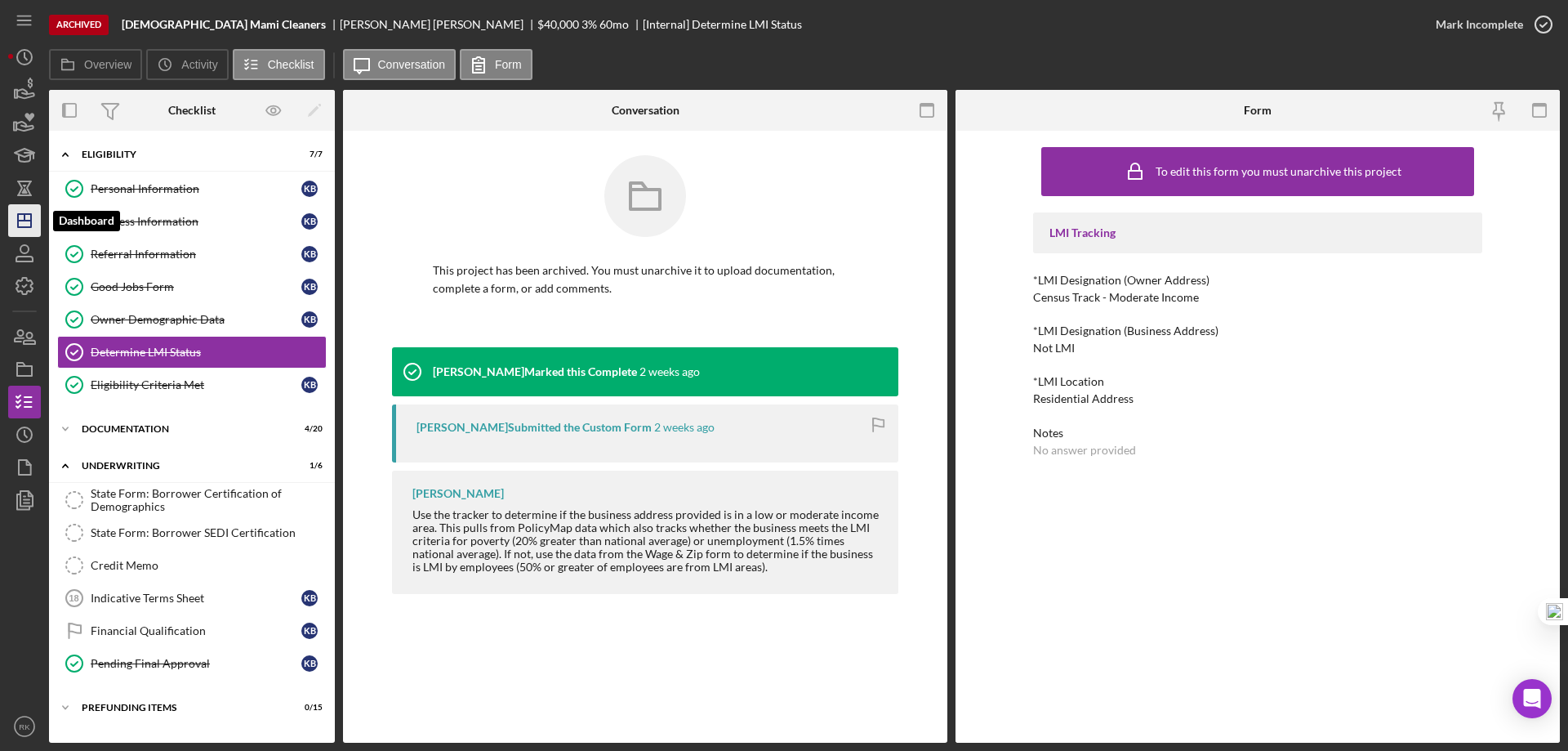
click at [24, 227] on polygon "button" at bounding box center [24, 221] width 13 height 13
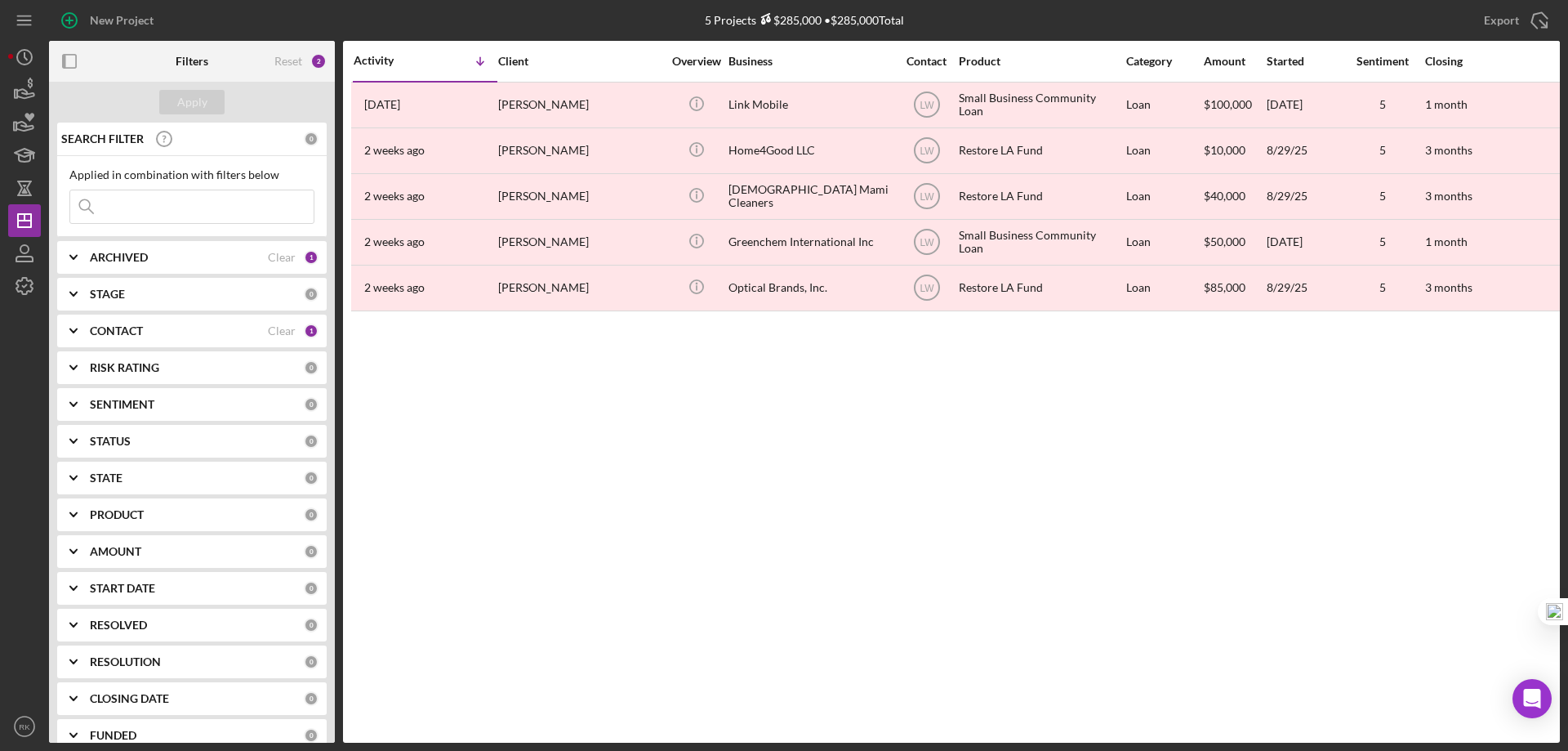
click at [121, 258] on b "ARCHIVED" at bounding box center [119, 257] width 58 height 13
drag, startPoint x: 83, startPoint y: 344, endPoint x: 79, endPoint y: 323, distance: 21.4
click at [82, 344] on input "Archived" at bounding box center [78, 350] width 16 height 16
checkbox input "false"
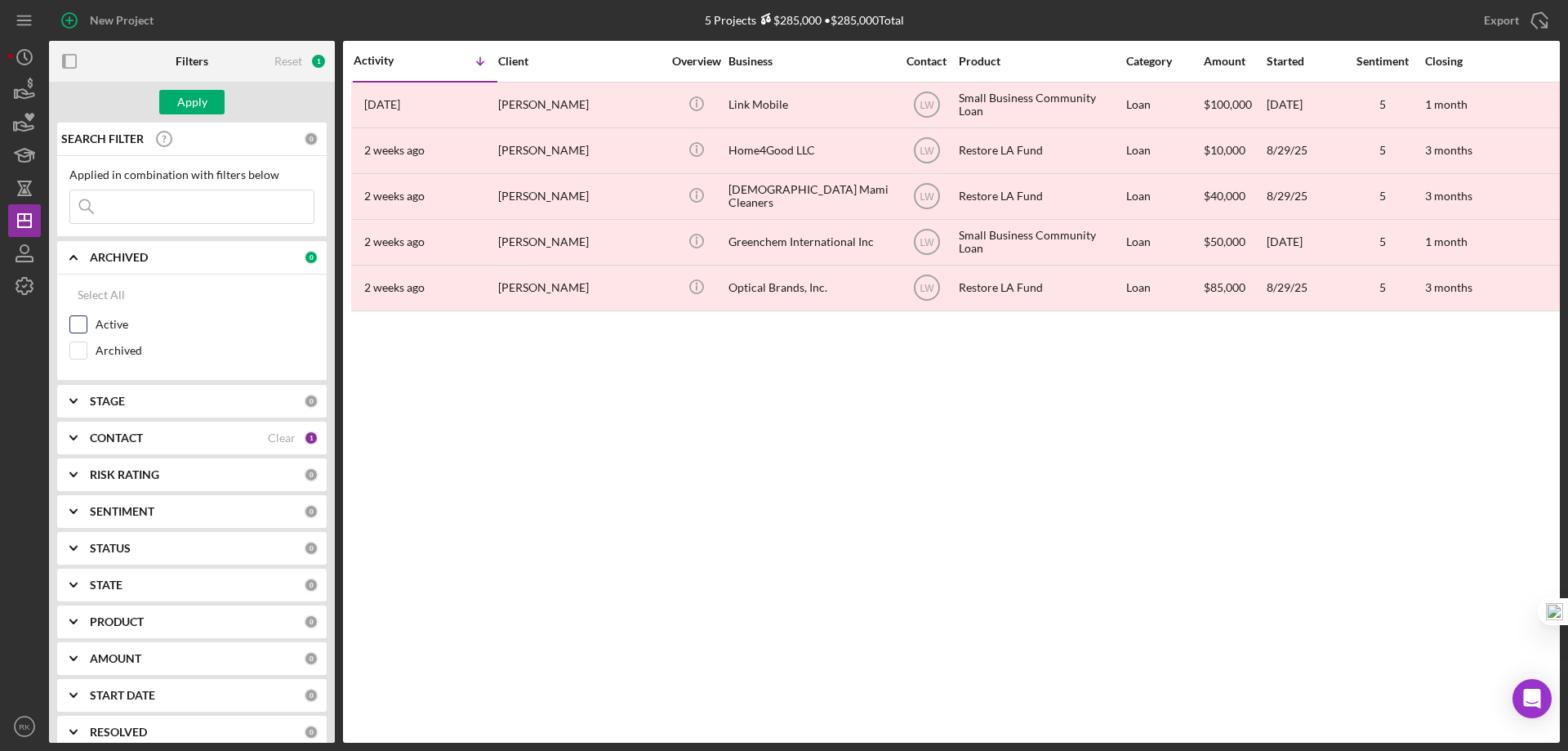
click at [79, 323] on input "Active" at bounding box center [78, 324] width 16 height 16
checkbox input "true"
click at [174, 94] on button "Apply" at bounding box center [192, 102] width 65 height 24
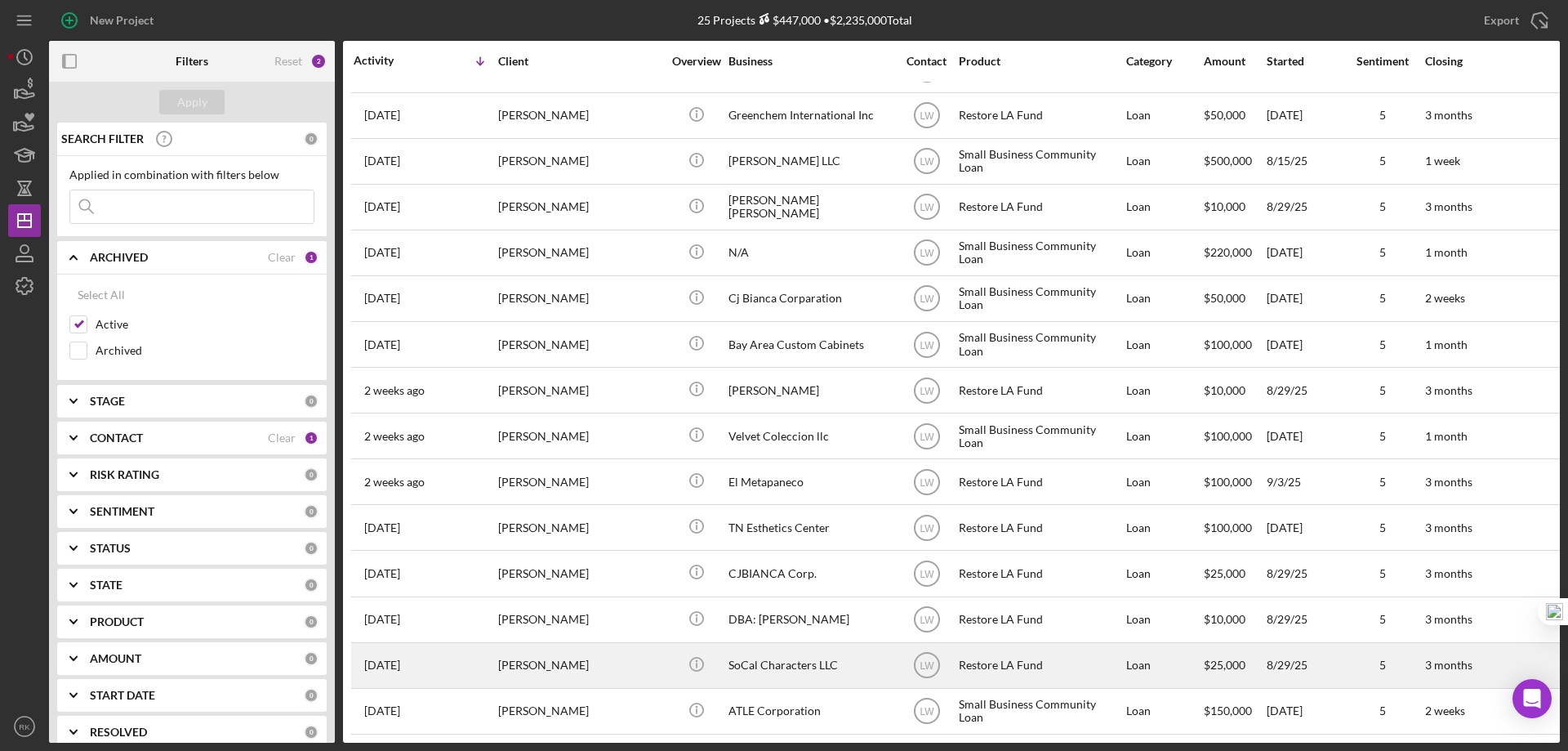
scroll to position [506, 0]
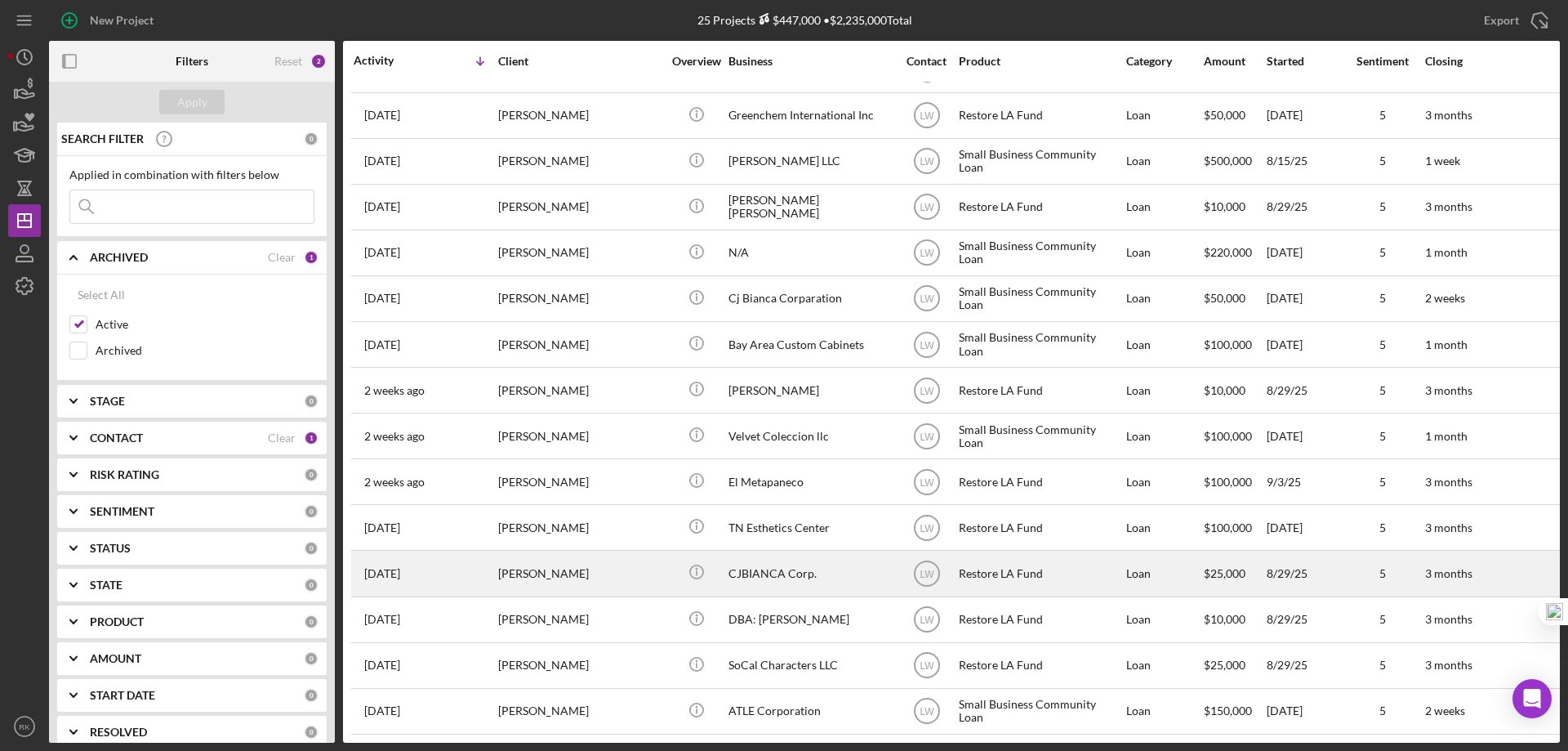
click at [765, 571] on div "CJBIANCA Corp." at bounding box center [810, 573] width 163 height 43
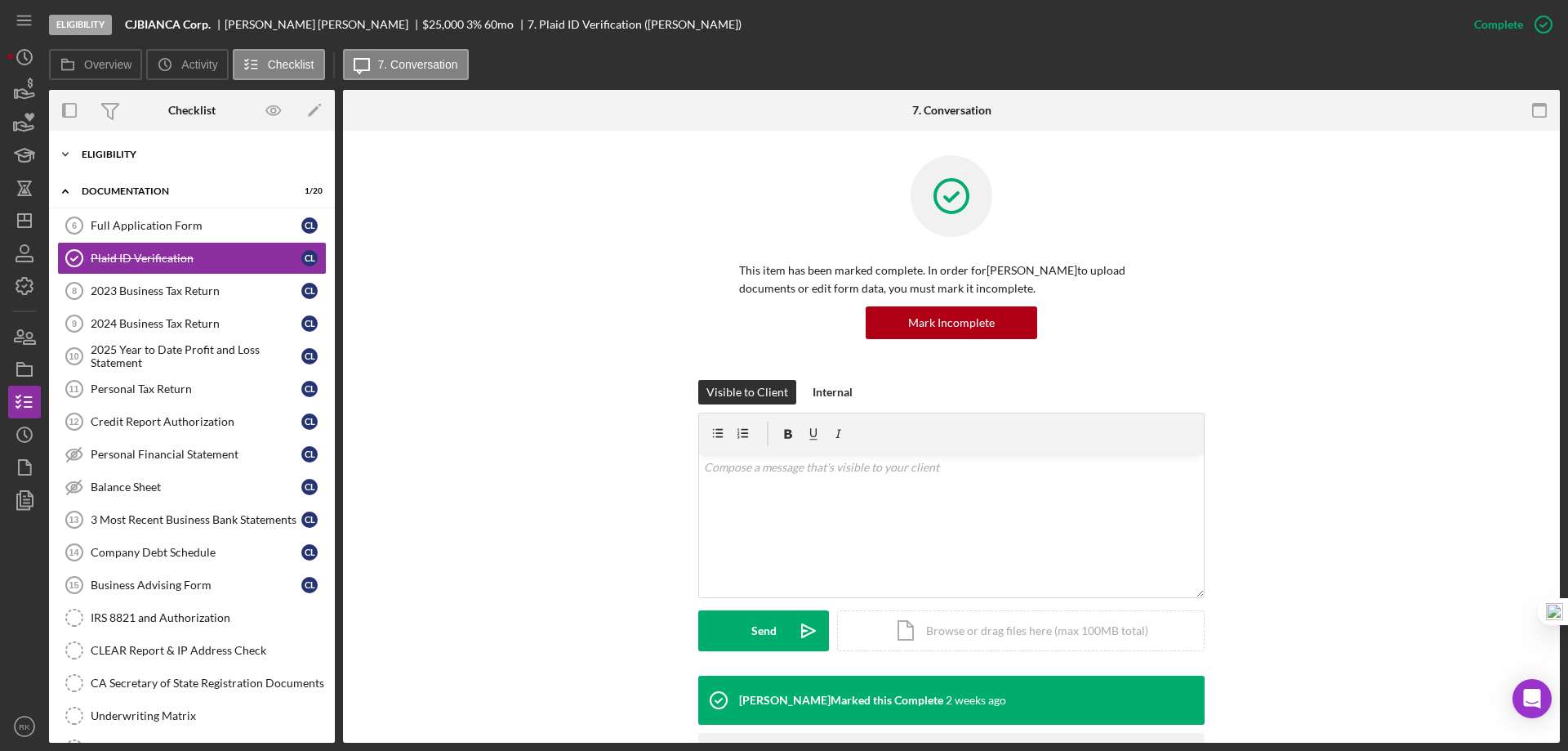
click at [111, 162] on div "Icon/Expander Eligibility 6 / 7" at bounding box center [191, 155] width 285 height 33
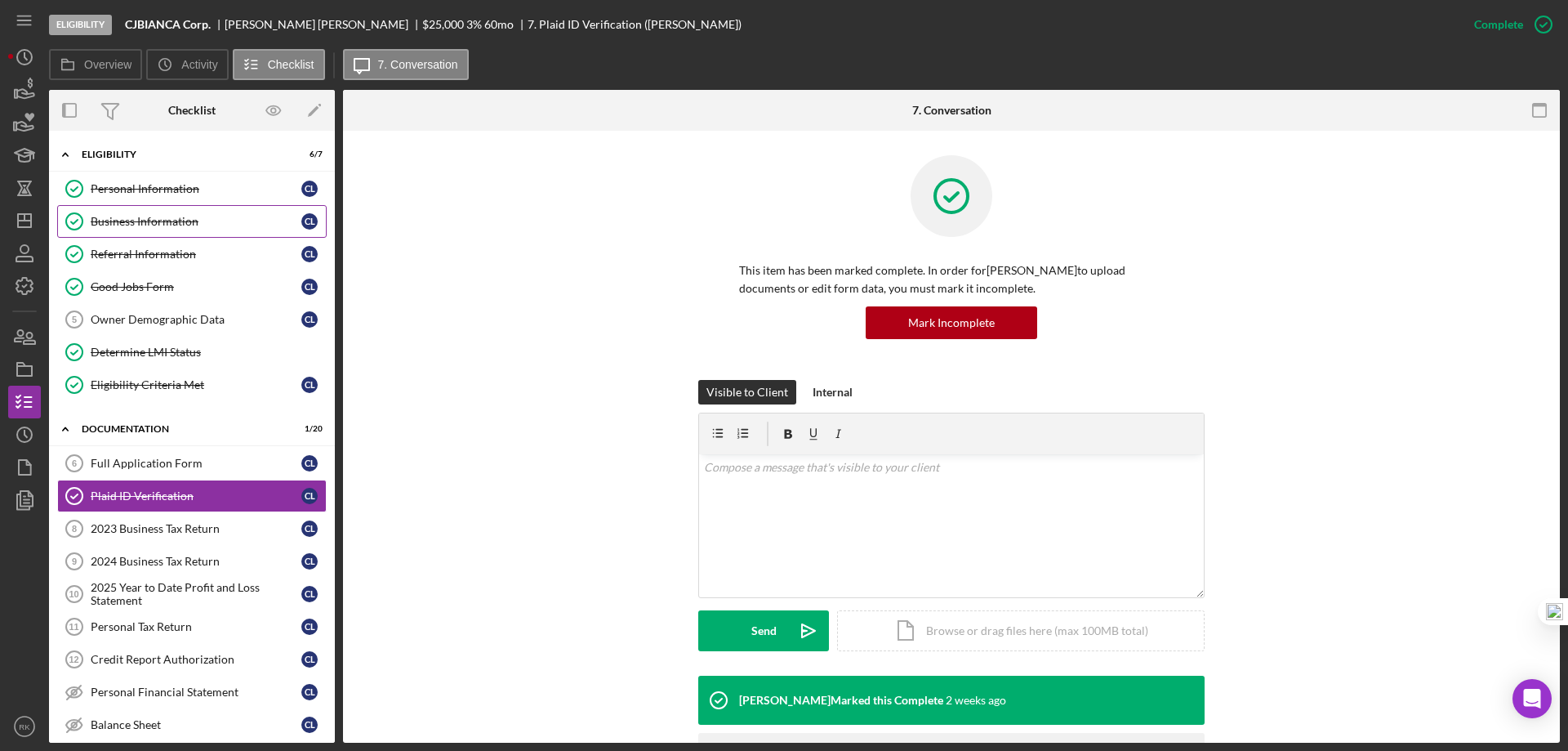
click at [135, 222] on div "Business Information" at bounding box center [195, 221] width 211 height 13
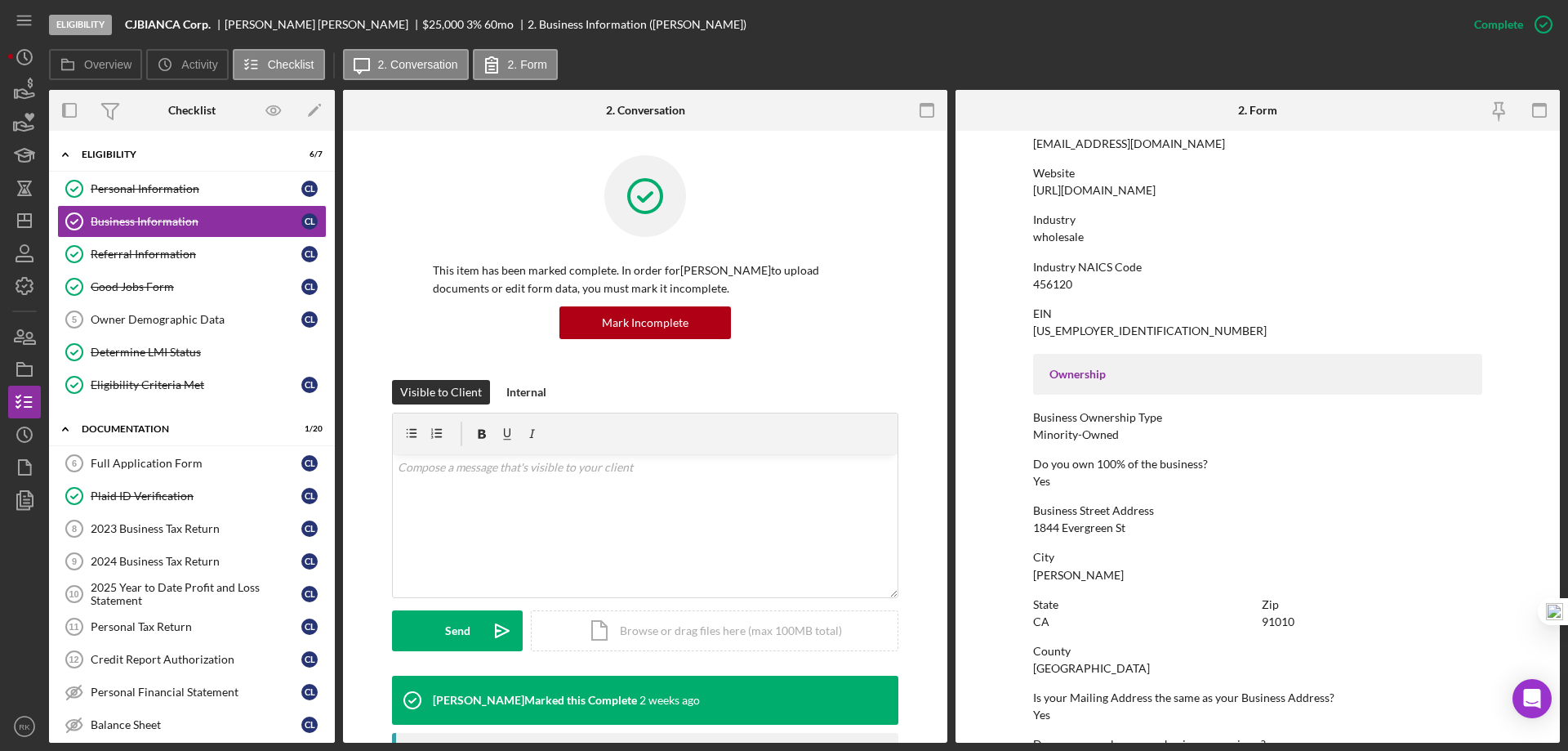
scroll to position [326, 0]
click at [133, 260] on div "Referral Information" at bounding box center [195, 254] width 211 height 13
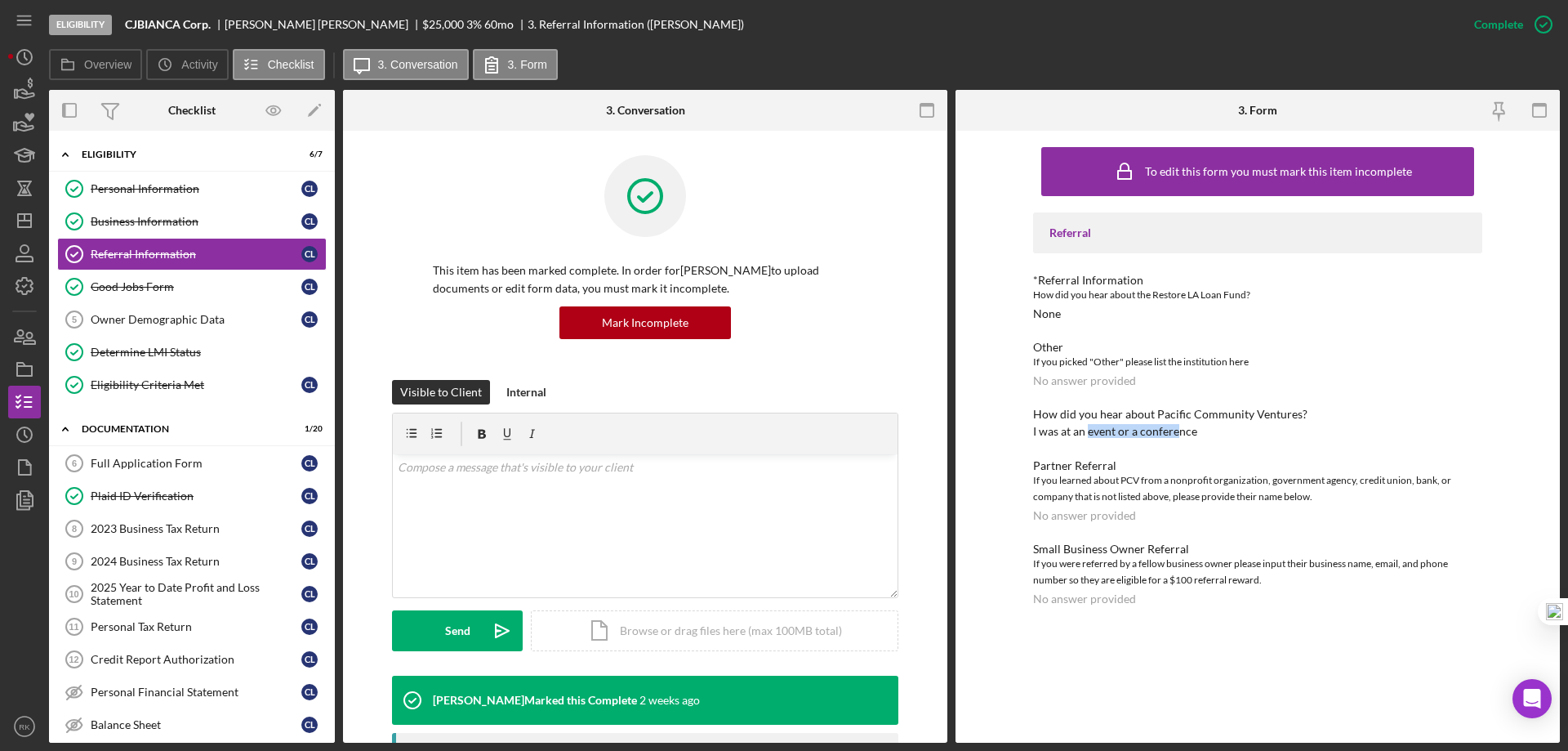
drag, startPoint x: 1087, startPoint y: 431, endPoint x: 1176, endPoint y: 423, distance: 89.4
click at [1176, 423] on div "How did you hear about Pacific Community Ventures? I was at an event or a confe…" at bounding box center [1258, 423] width 449 height 30
click at [114, 192] on div "Personal Information" at bounding box center [195, 188] width 211 height 13
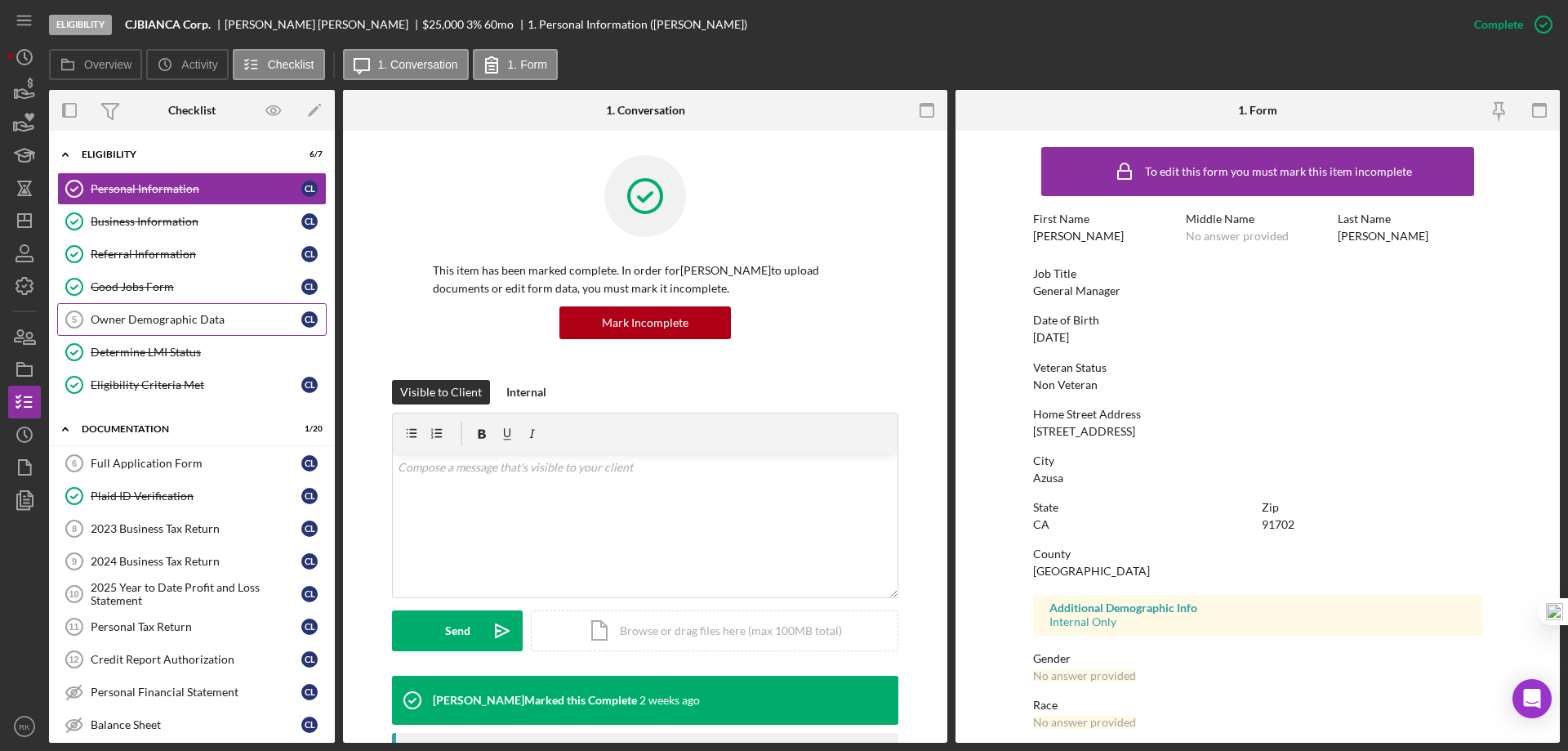
click at [194, 315] on div "Owner Demographic Data" at bounding box center [195, 319] width 211 height 13
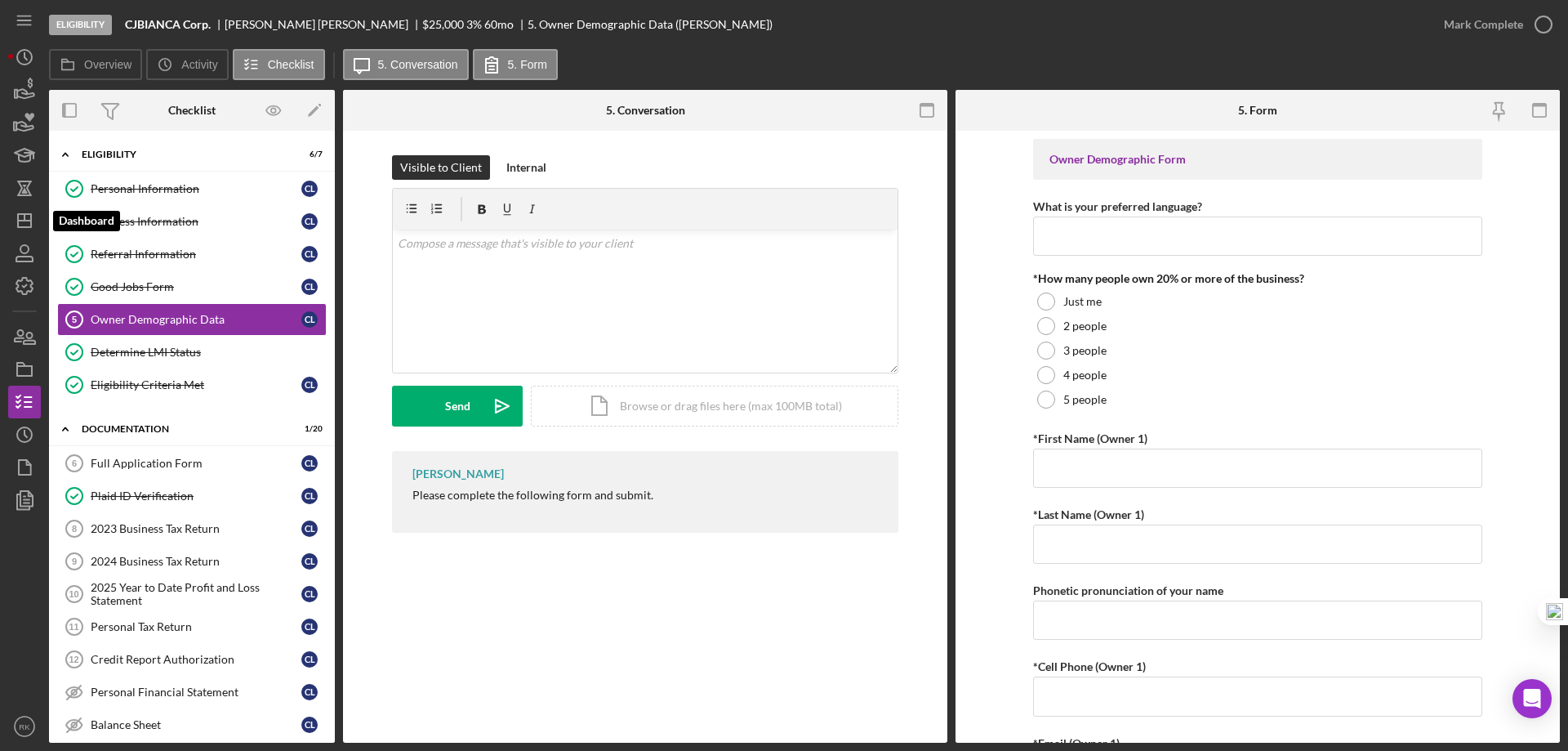
drag, startPoint x: 26, startPoint y: 225, endPoint x: 3, endPoint y: 247, distance: 31.8
click at [26, 225] on icon "Icon/Dashboard" at bounding box center [24, 221] width 41 height 41
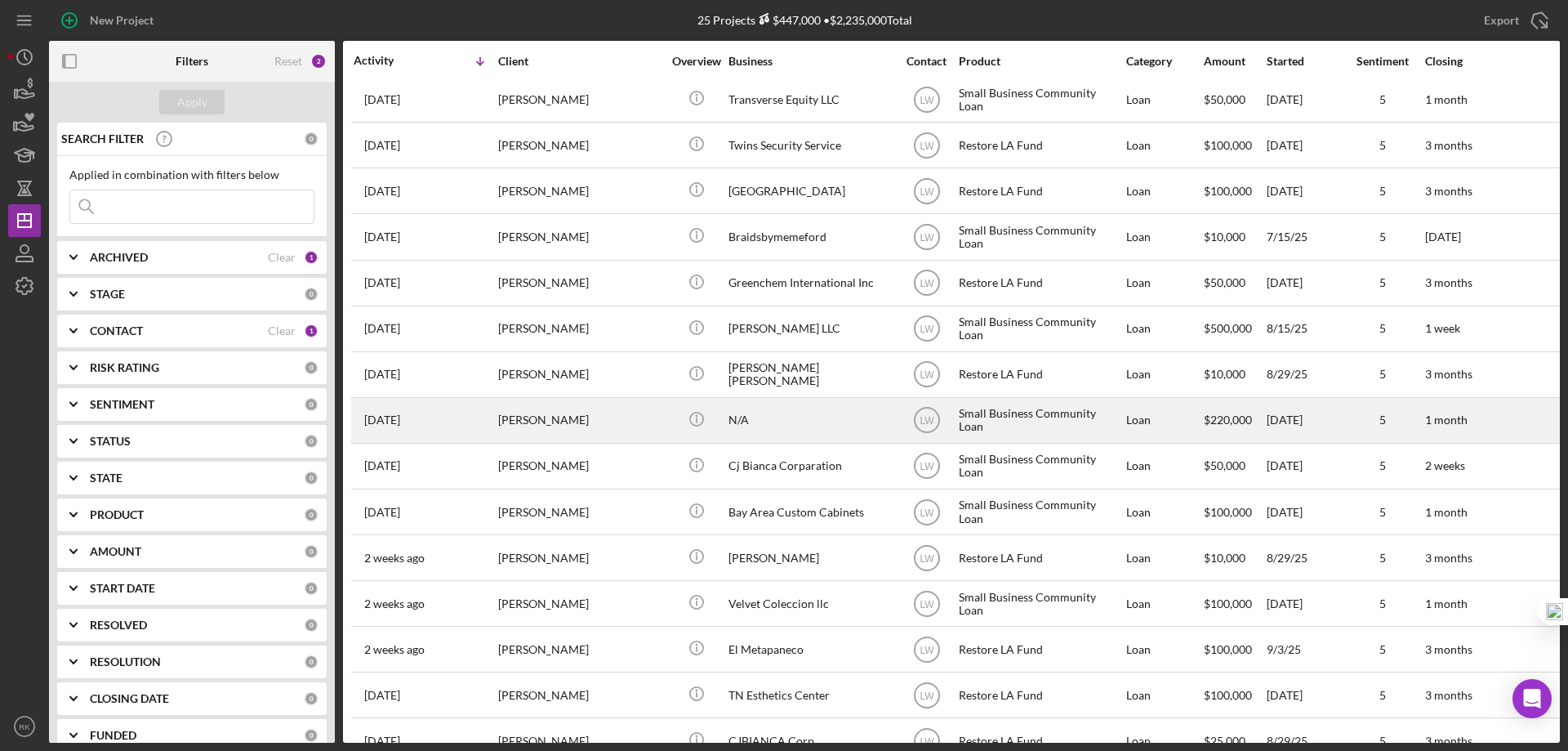
scroll to position [326, 0]
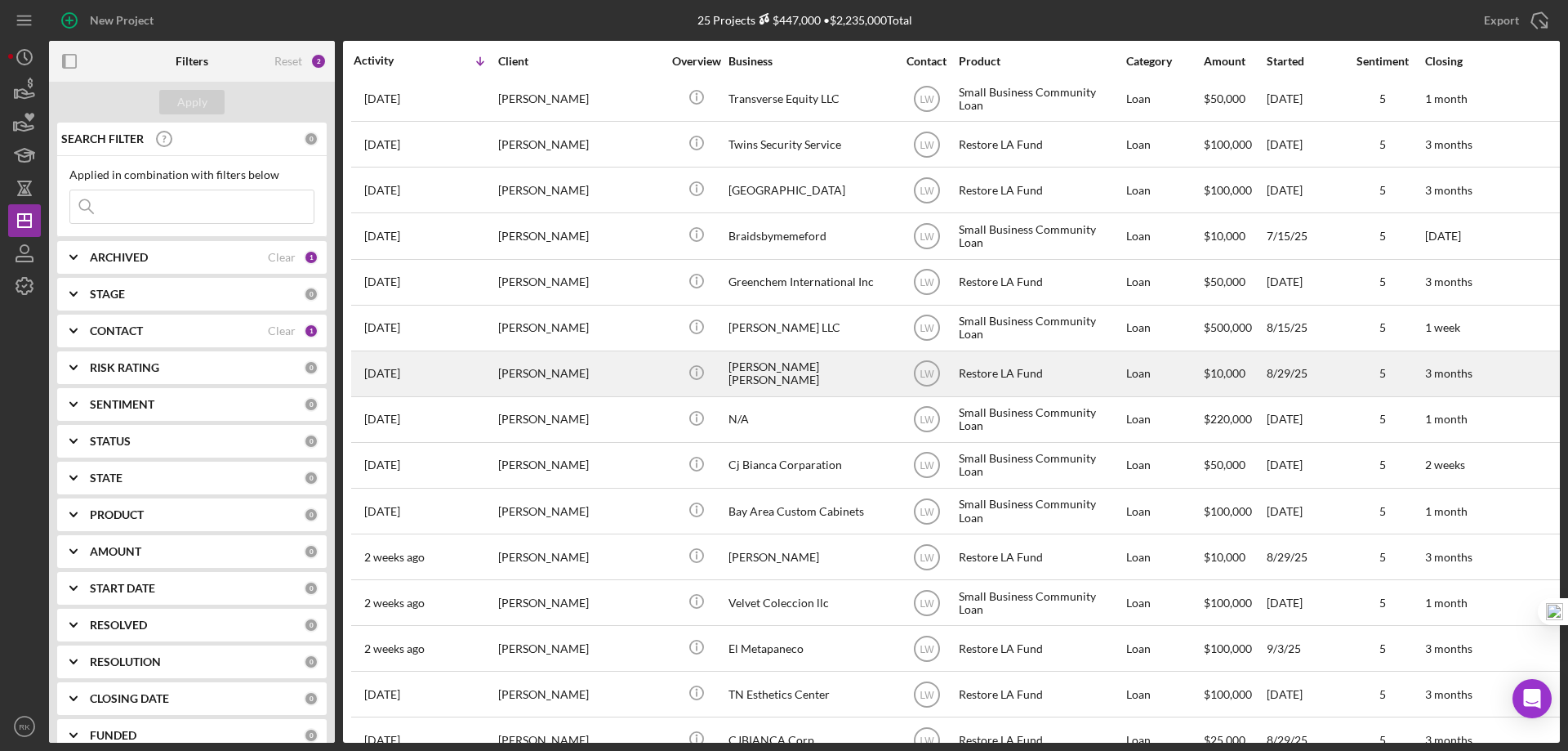
click at [772, 379] on div "[PERSON_NAME] [PERSON_NAME]" at bounding box center [810, 374] width 163 height 43
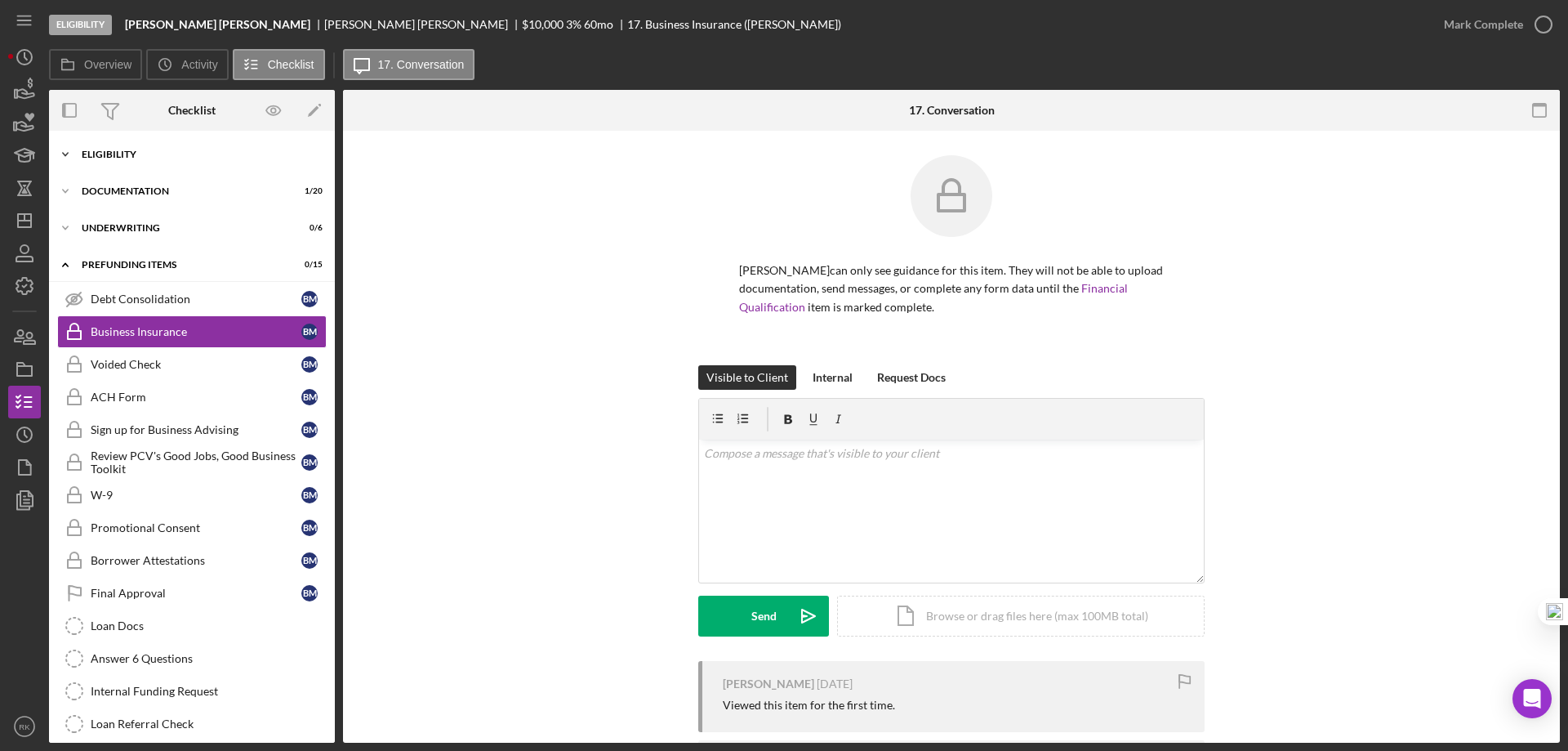
click at [138, 161] on div "Icon/Expander Eligibility 7 / 7" at bounding box center [191, 155] width 285 height 33
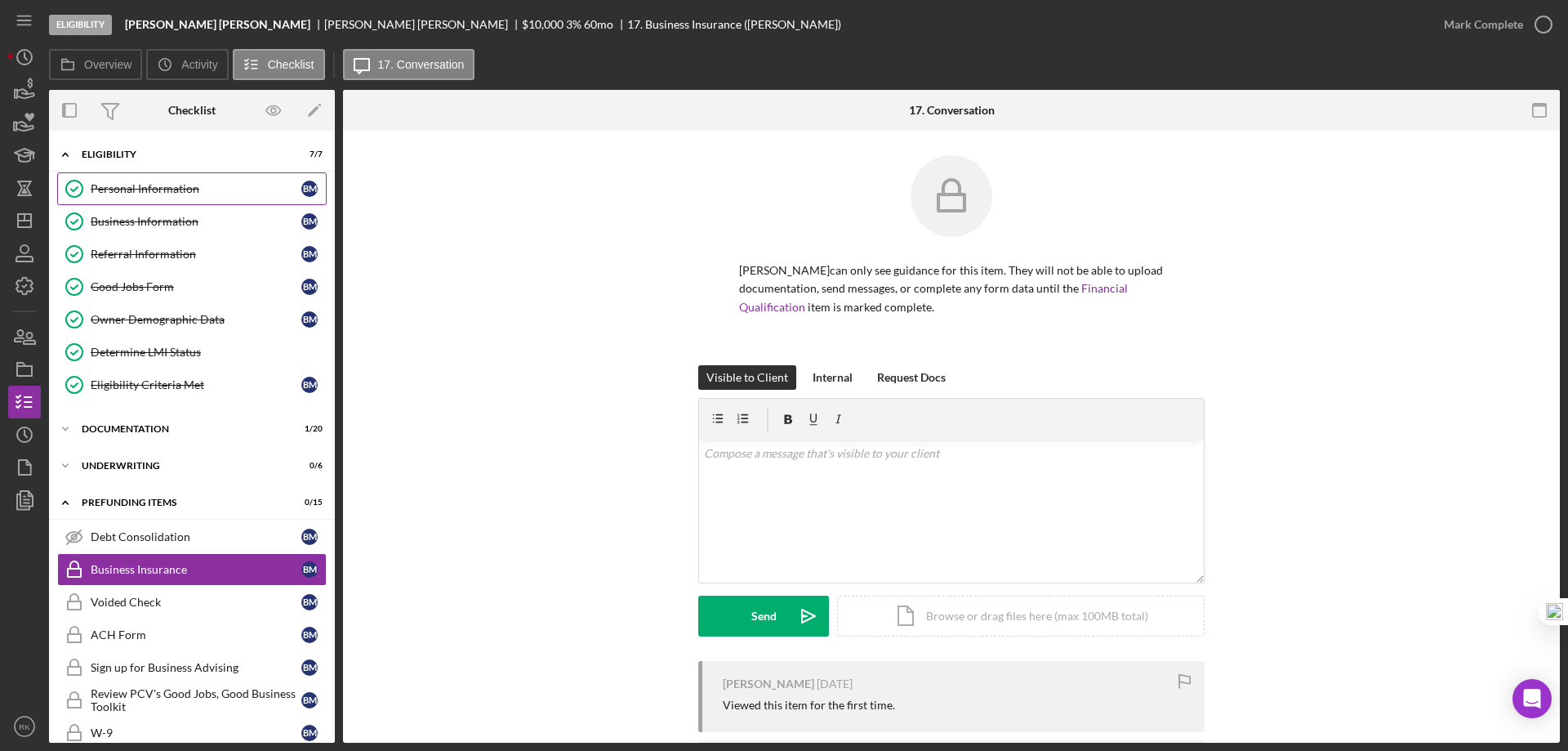
click at [147, 192] on div "Personal Information" at bounding box center [195, 188] width 211 height 13
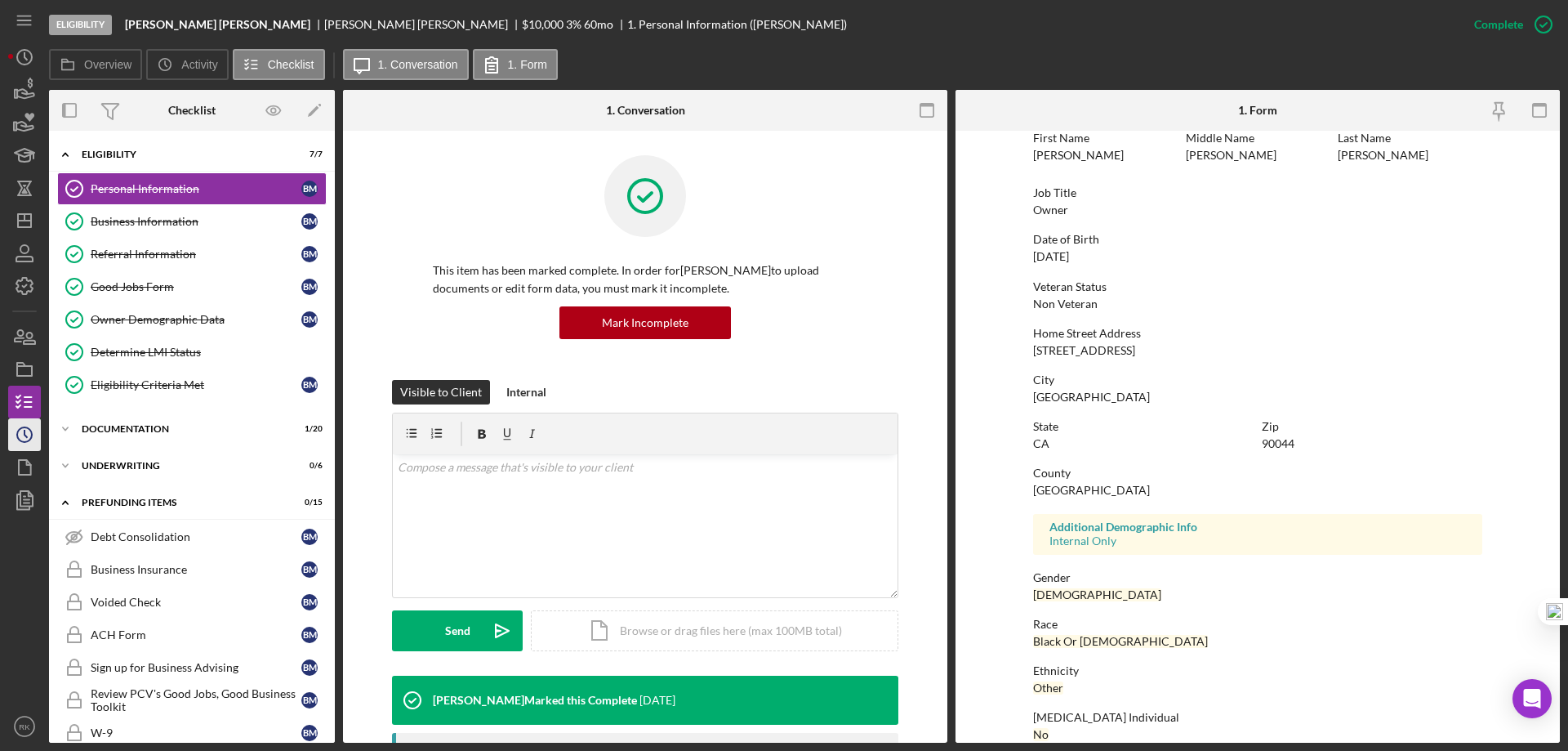
scroll to position [82, 0]
click at [142, 260] on div "Referral Information" at bounding box center [195, 254] width 211 height 13
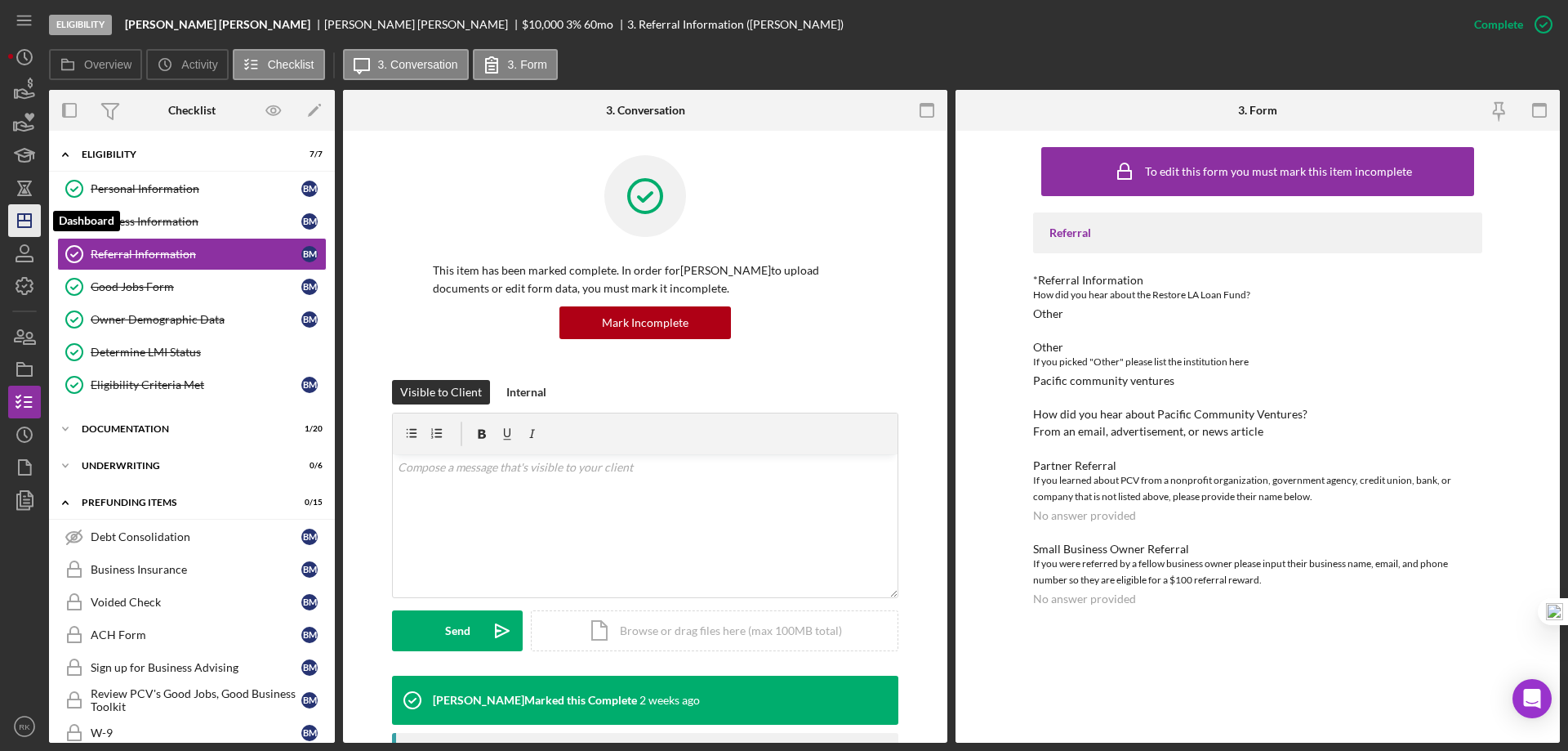
click at [36, 218] on icon "Icon/Dashboard" at bounding box center [24, 221] width 41 height 41
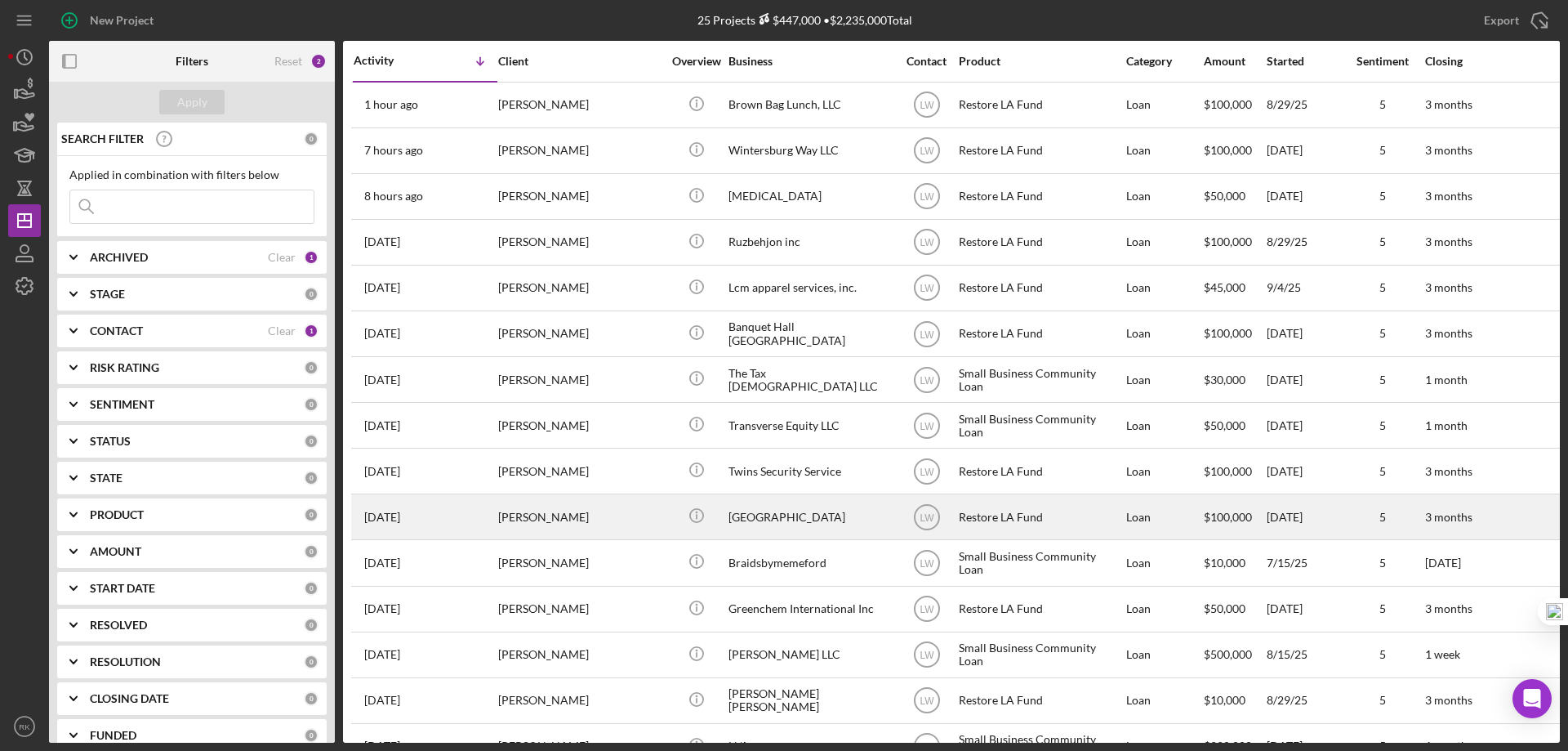
click at [771, 520] on div "[GEOGRAPHIC_DATA]" at bounding box center [810, 517] width 163 height 43
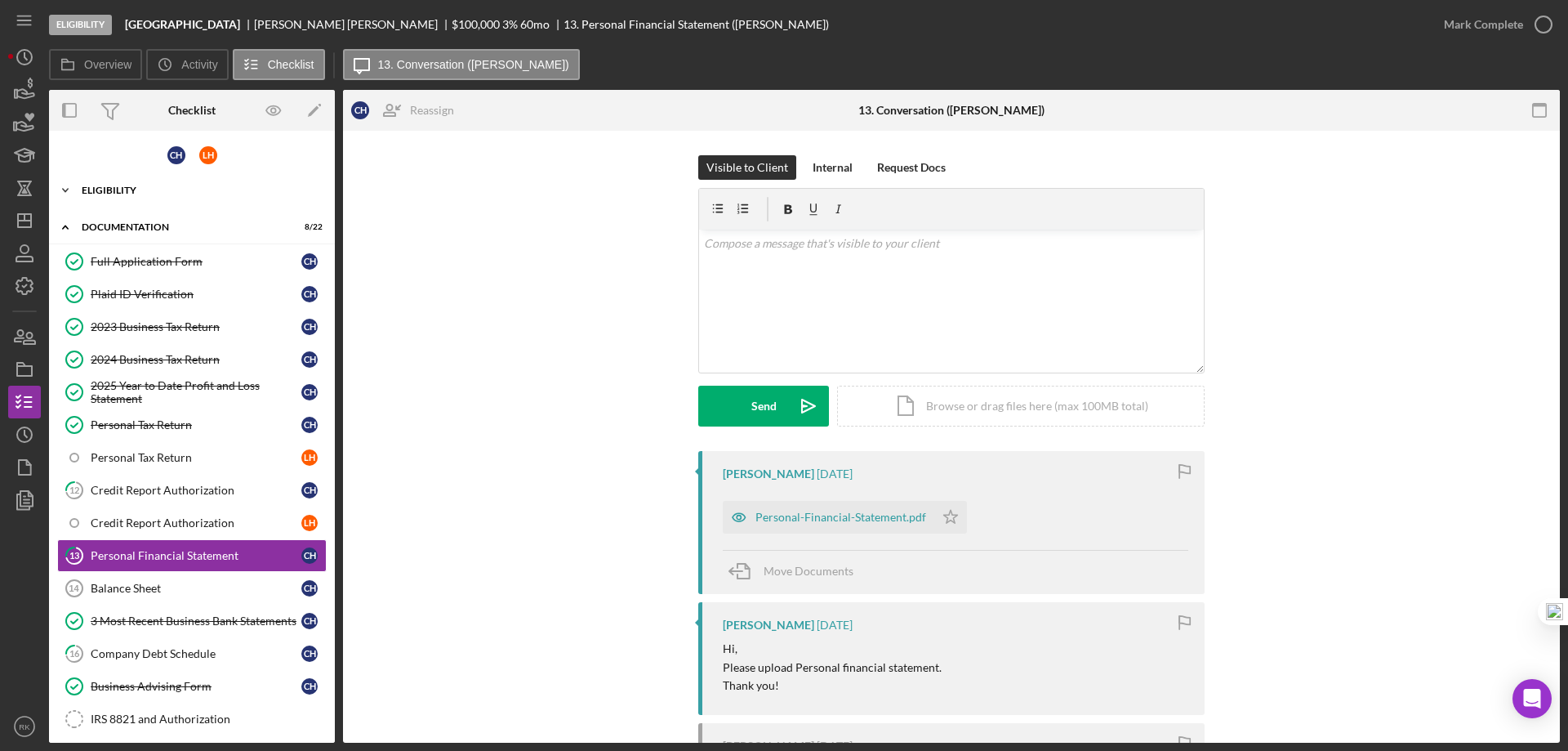
click at [118, 191] on div "Eligibility" at bounding box center [198, 190] width 233 height 10
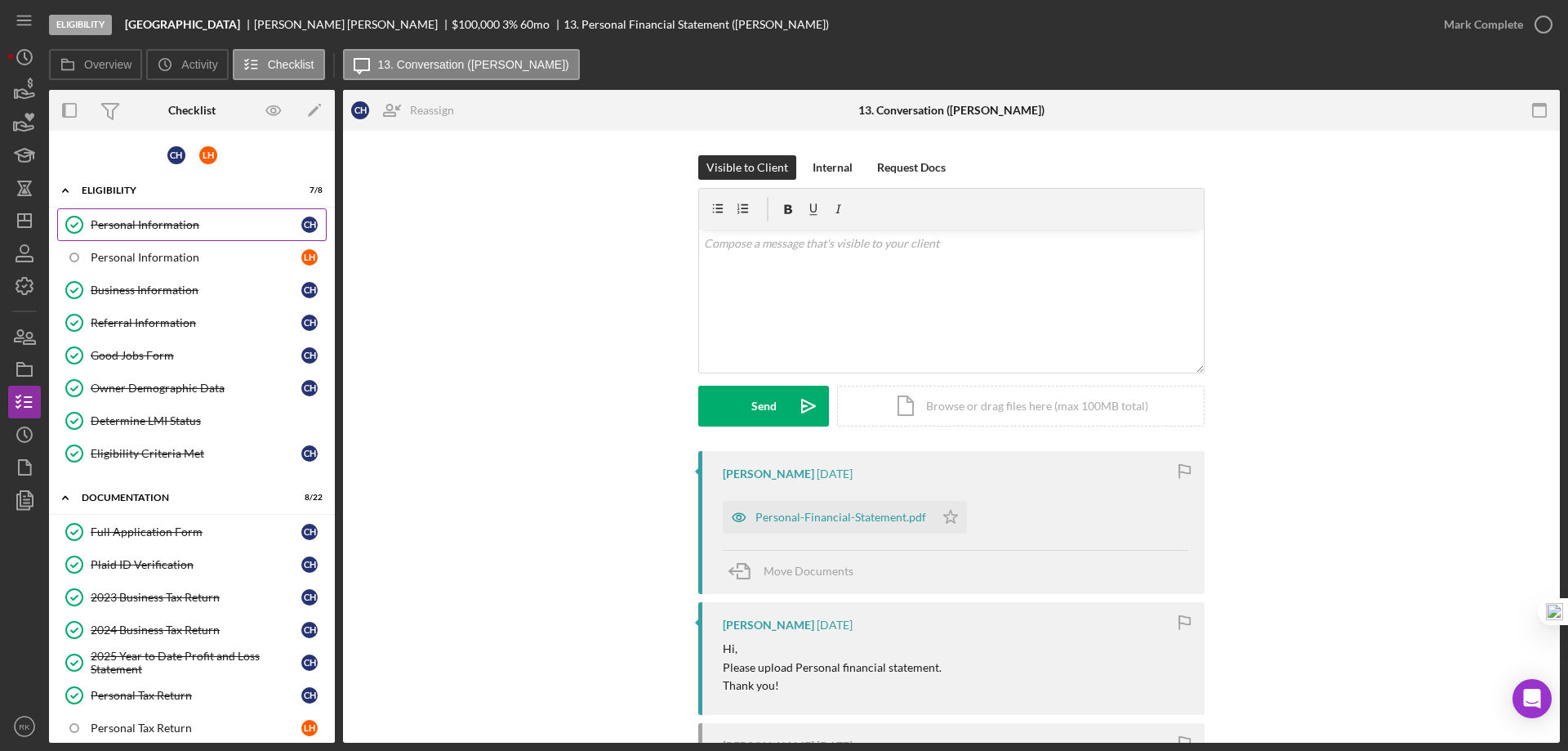
click at [147, 231] on div "Personal Information" at bounding box center [195, 224] width 211 height 13
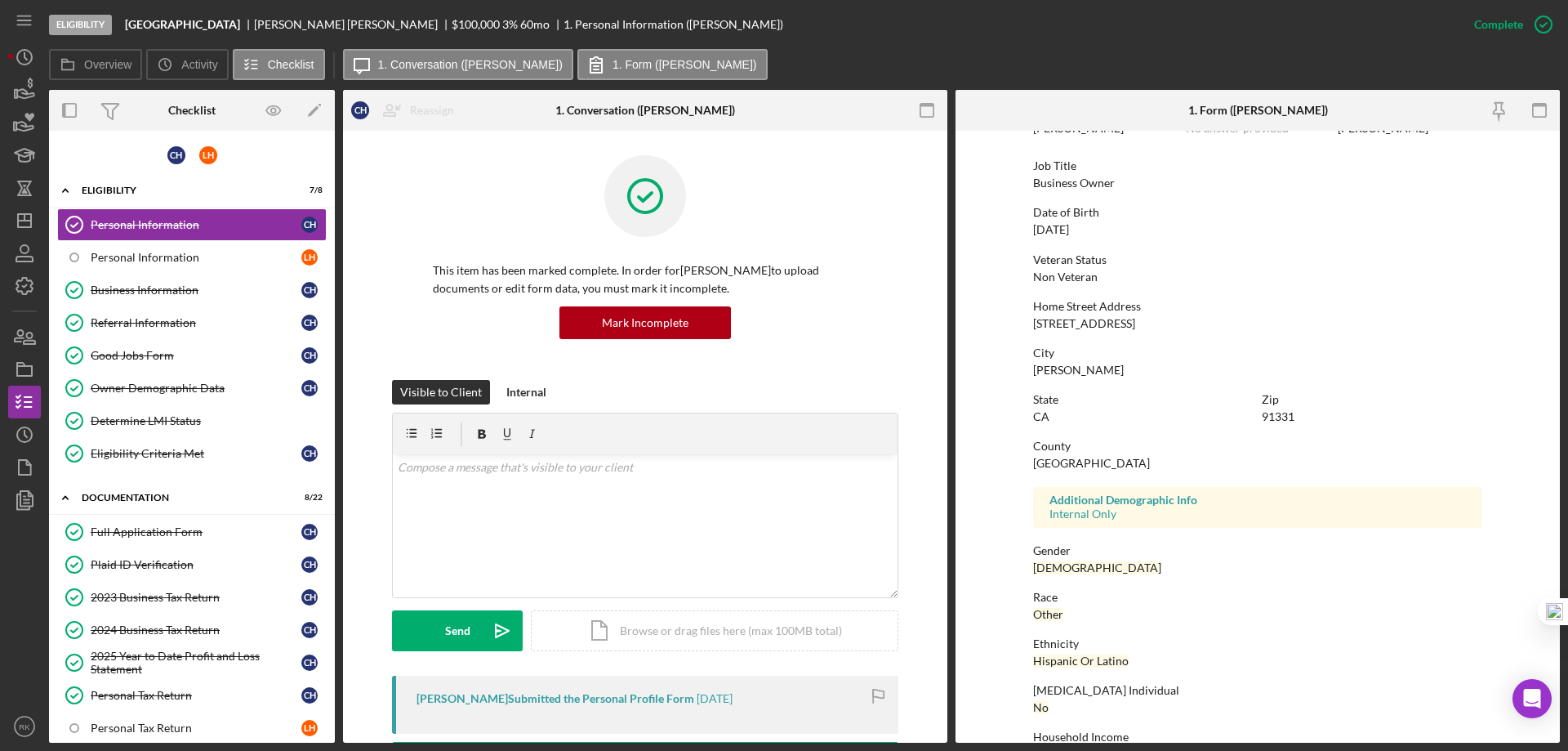
scroll to position [109, 0]
drag, startPoint x: 161, startPoint y: 324, endPoint x: 184, endPoint y: 326, distance: 23.1
click at [161, 324] on div "Referral Information" at bounding box center [195, 322] width 211 height 13
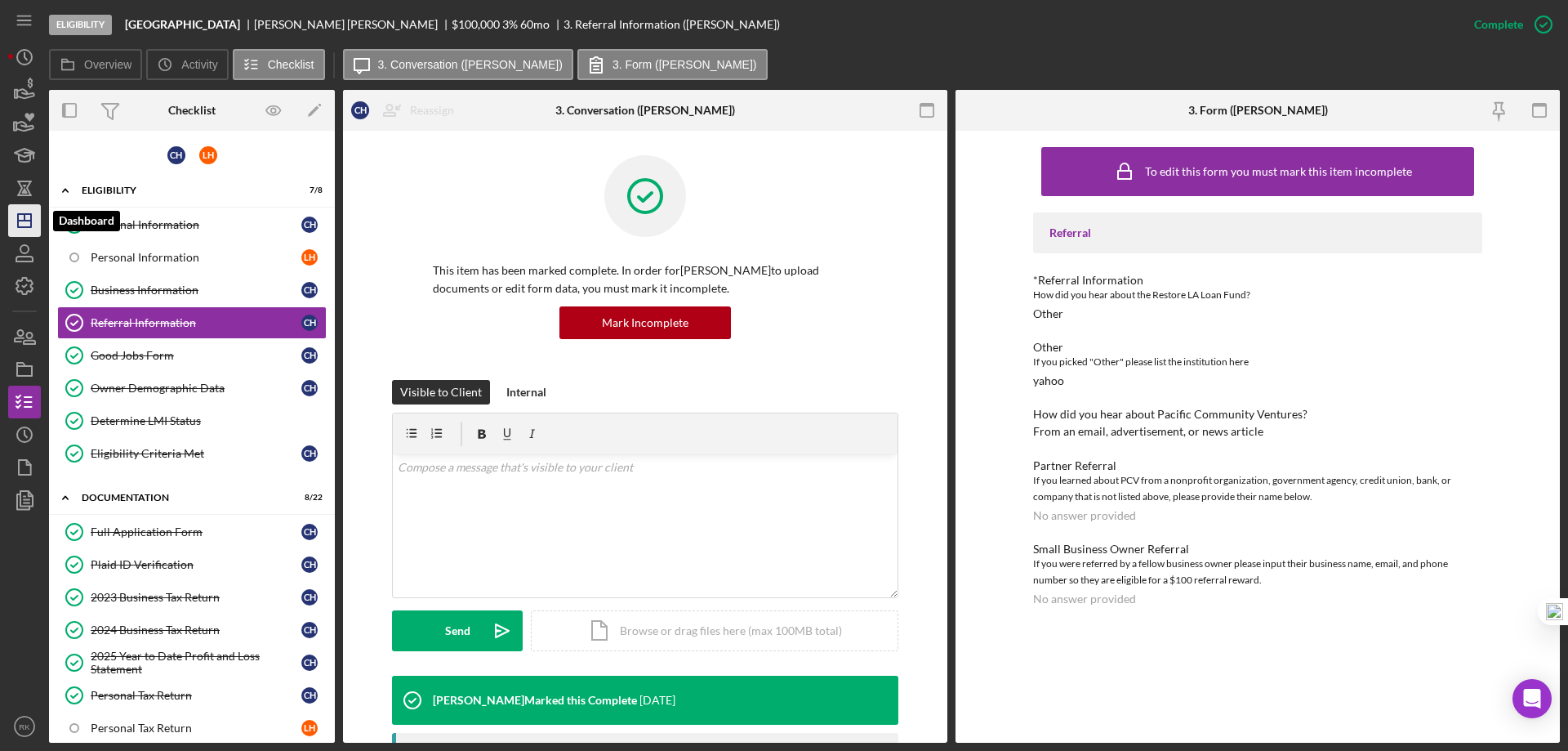
drag, startPoint x: 23, startPoint y: 216, endPoint x: 34, endPoint y: 222, distance: 12.5
click at [23, 216] on icon "Icon/Dashboard" at bounding box center [24, 221] width 41 height 41
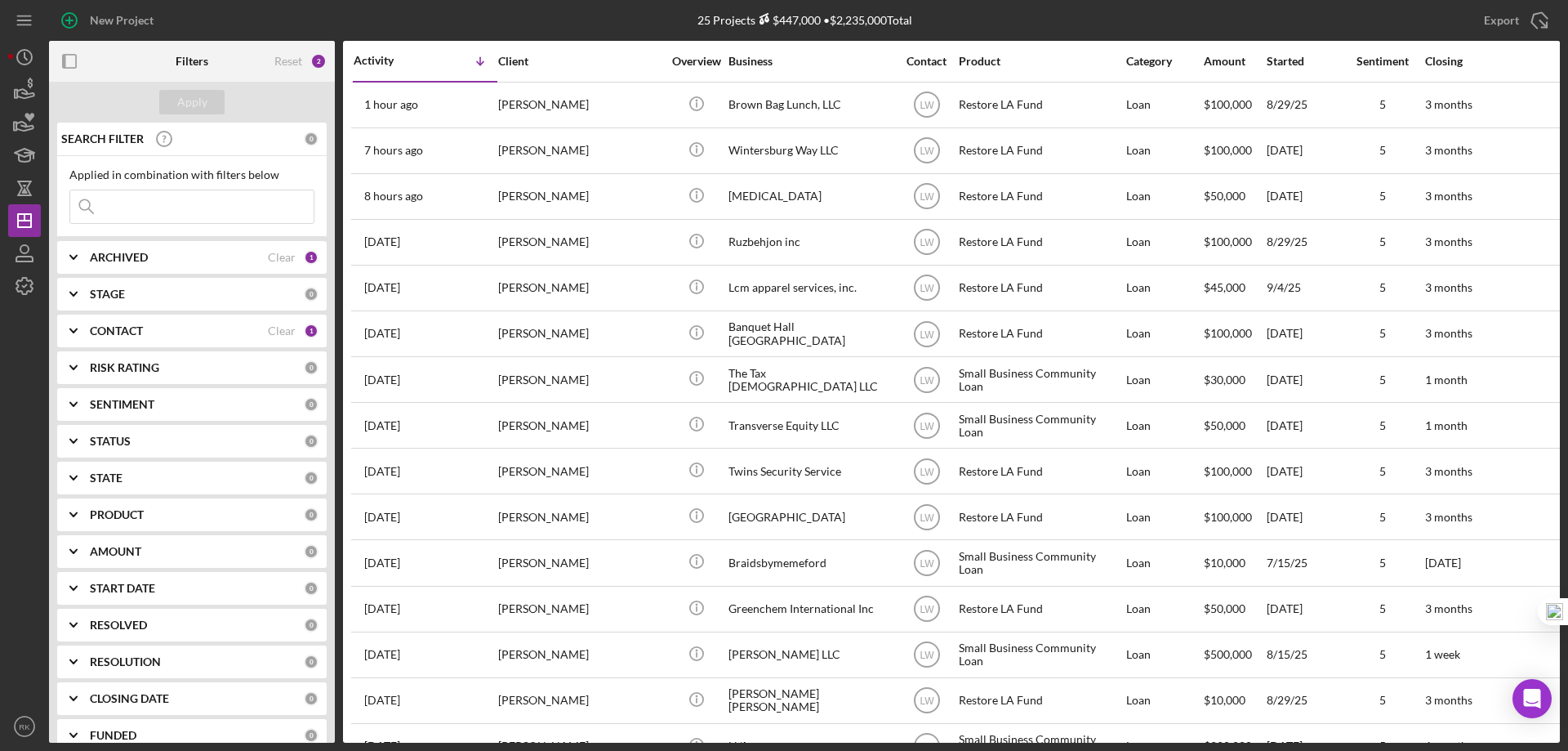
click at [106, 335] on b "CONTACT" at bounding box center [116, 331] width 53 height 13
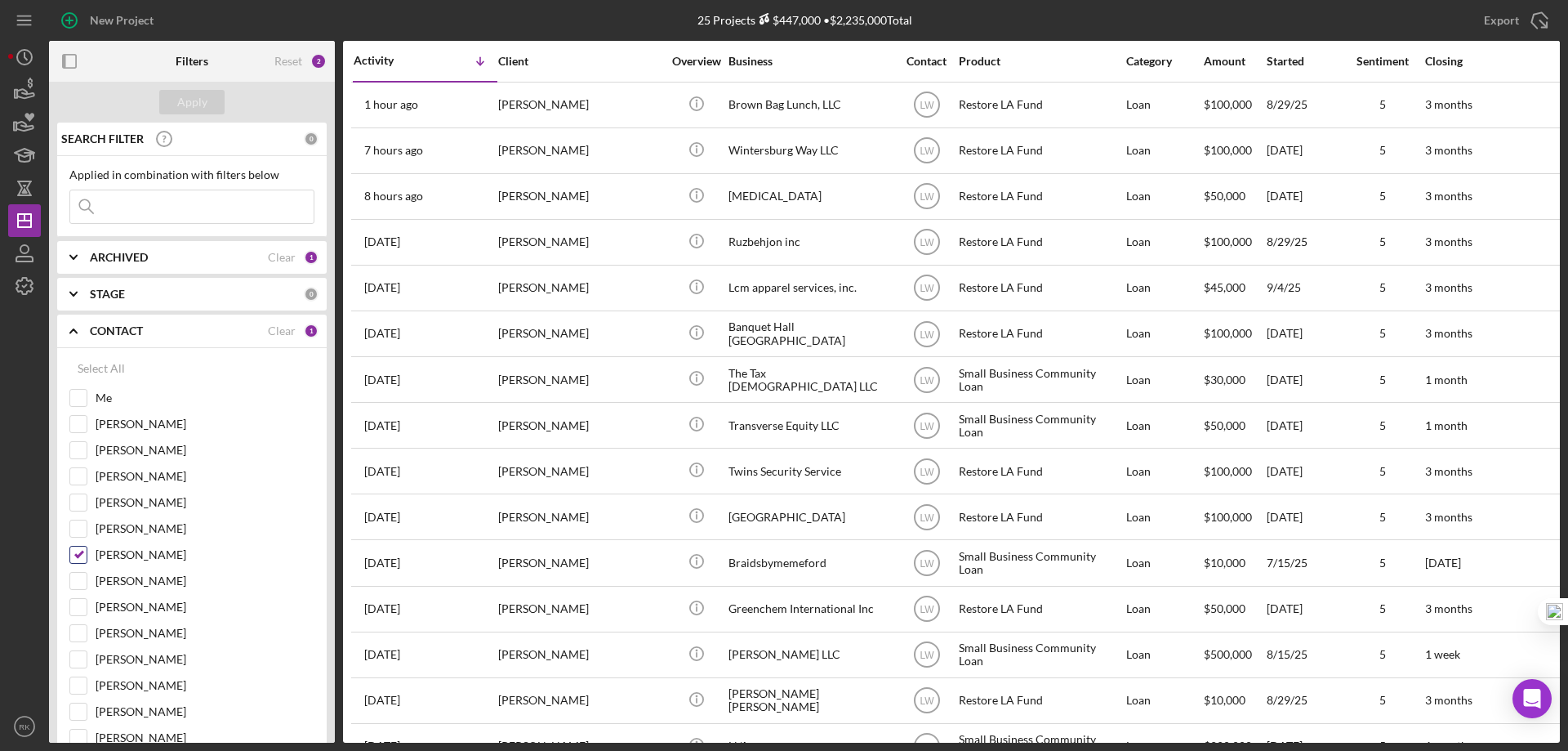
click at [81, 556] on input "[PERSON_NAME]" at bounding box center [78, 555] width 16 height 16
checkbox input "false"
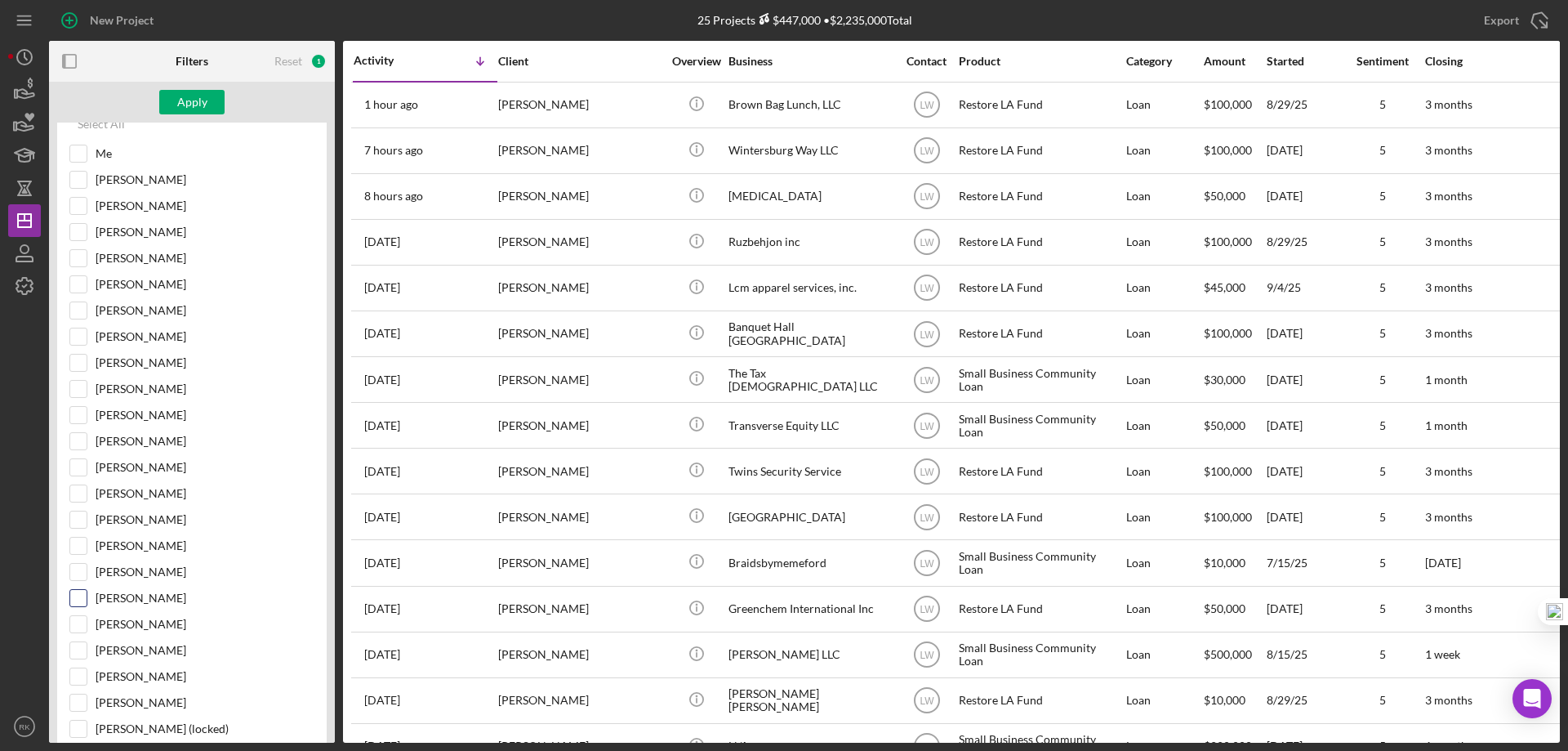
scroll to position [245, 0]
click at [79, 600] on input "[PERSON_NAME]" at bounding box center [78, 597] width 16 height 16
checkbox input "true"
click at [181, 95] on div "Apply" at bounding box center [192, 102] width 30 height 24
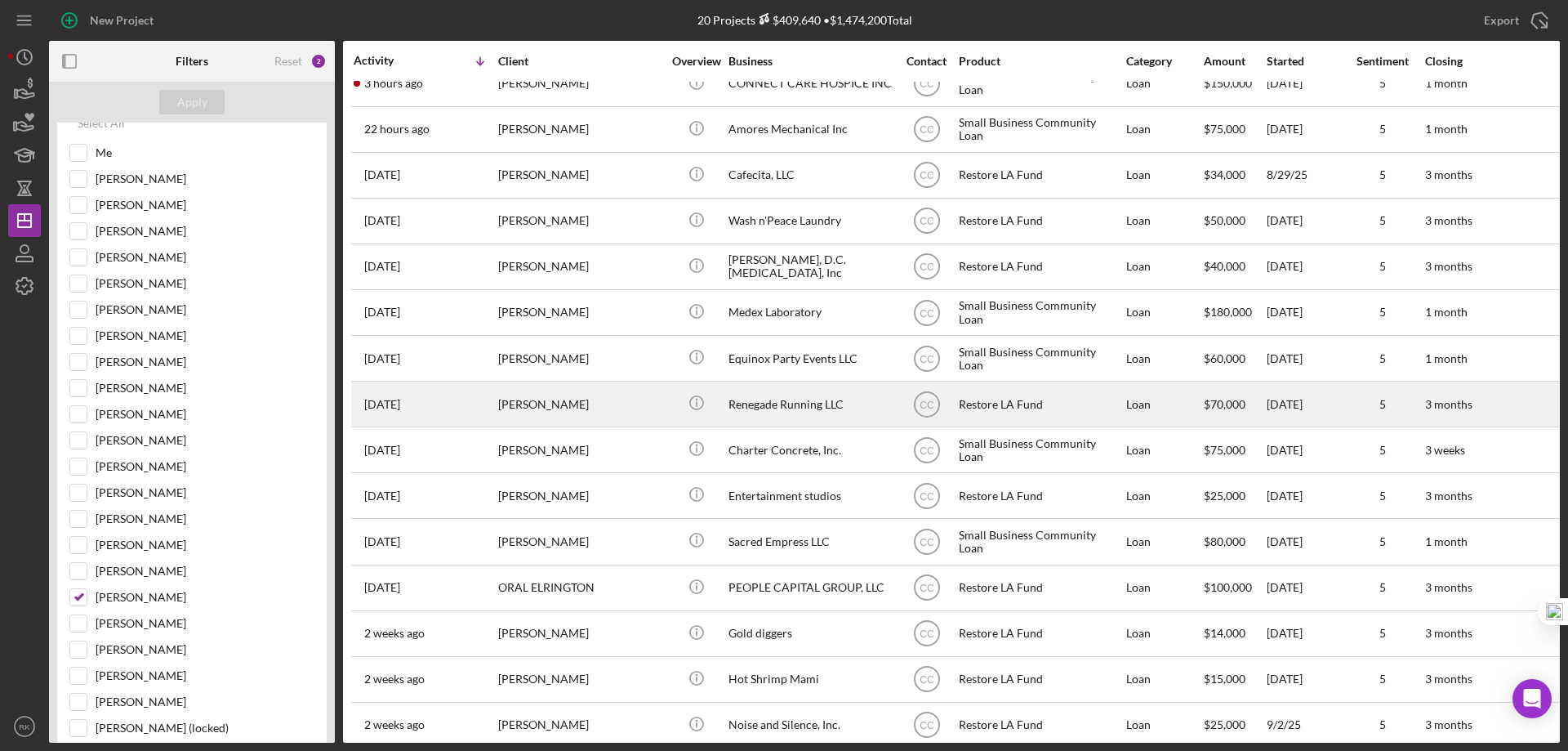
scroll to position [23, 0]
click at [772, 398] on div "Renegade Running LLC" at bounding box center [810, 403] width 163 height 43
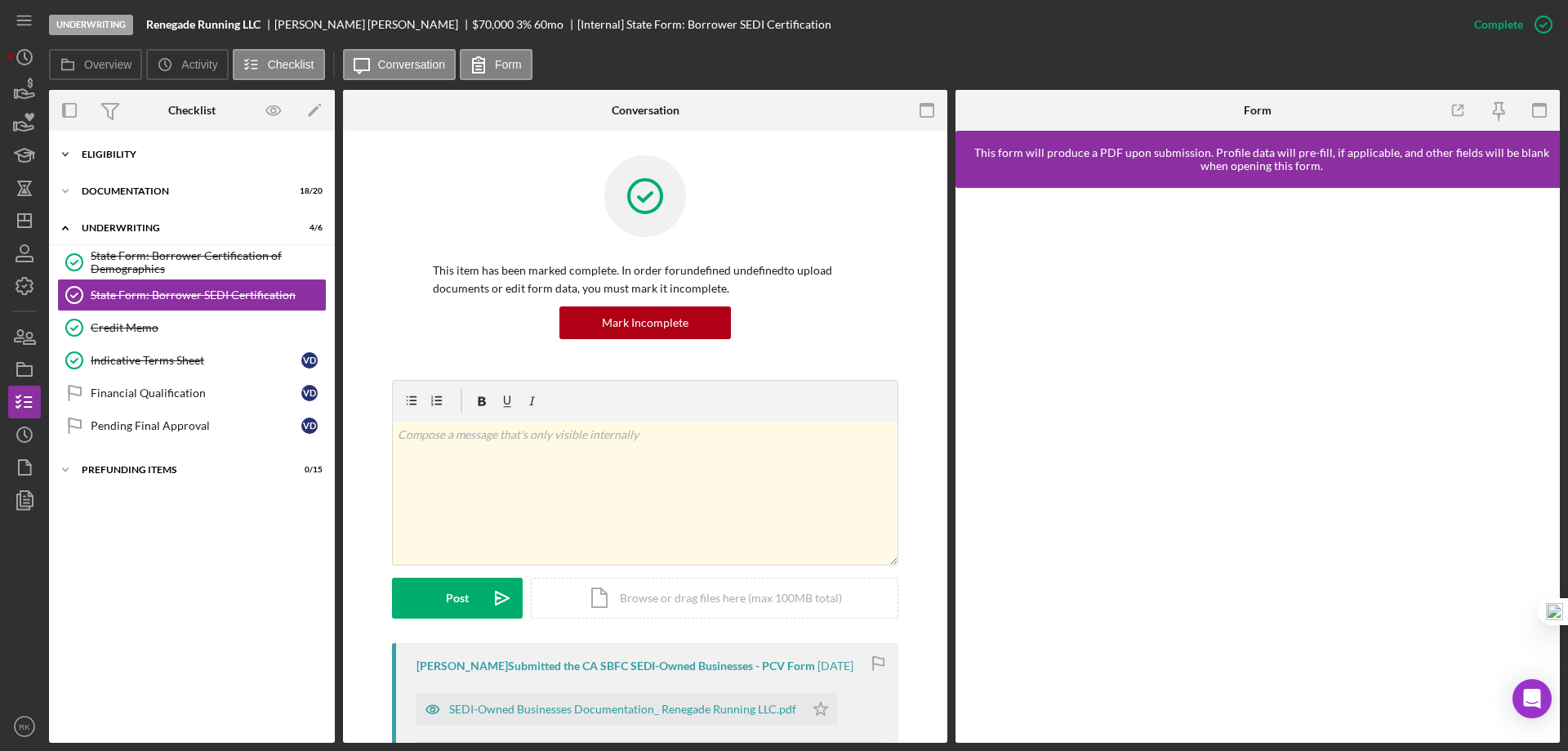
click at [122, 163] on div "Icon/Expander Eligibility 7 / 7" at bounding box center [191, 155] width 285 height 33
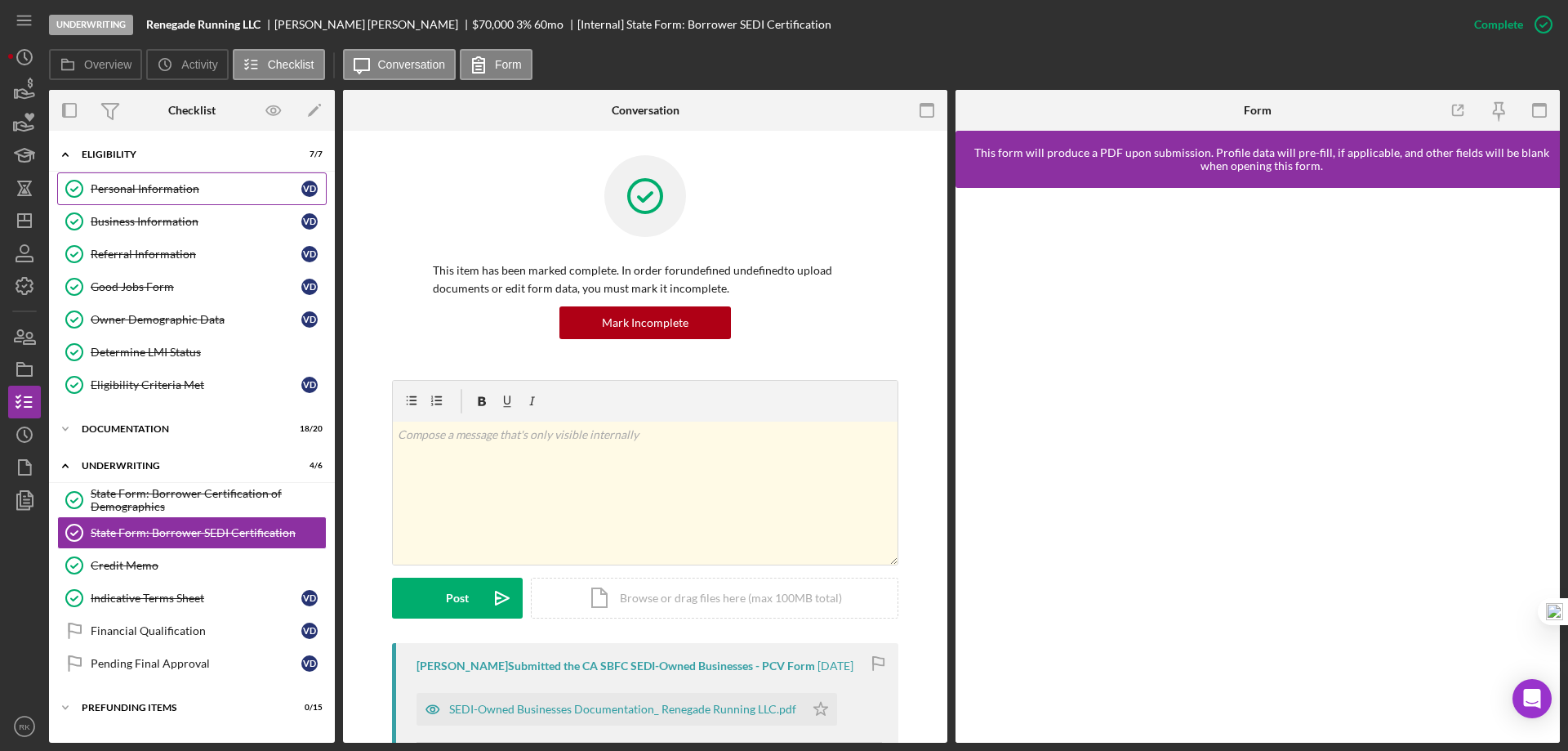
click at [140, 195] on div "Personal Information" at bounding box center [195, 188] width 211 height 13
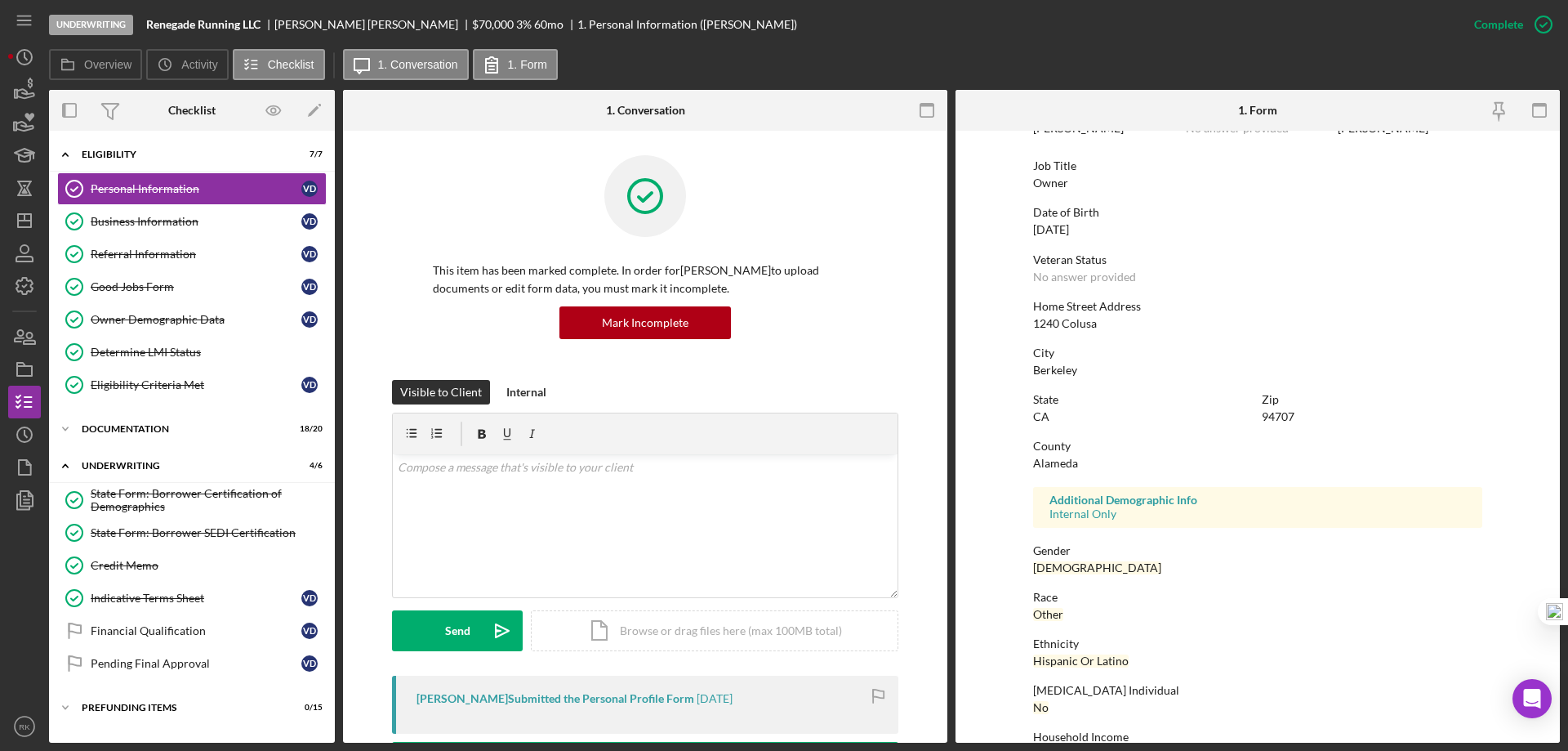
scroll to position [109, 0]
drag, startPoint x: 144, startPoint y: 257, endPoint x: 248, endPoint y: 254, distance: 104.0
click at [144, 257] on div "Referral Information" at bounding box center [195, 254] width 211 height 13
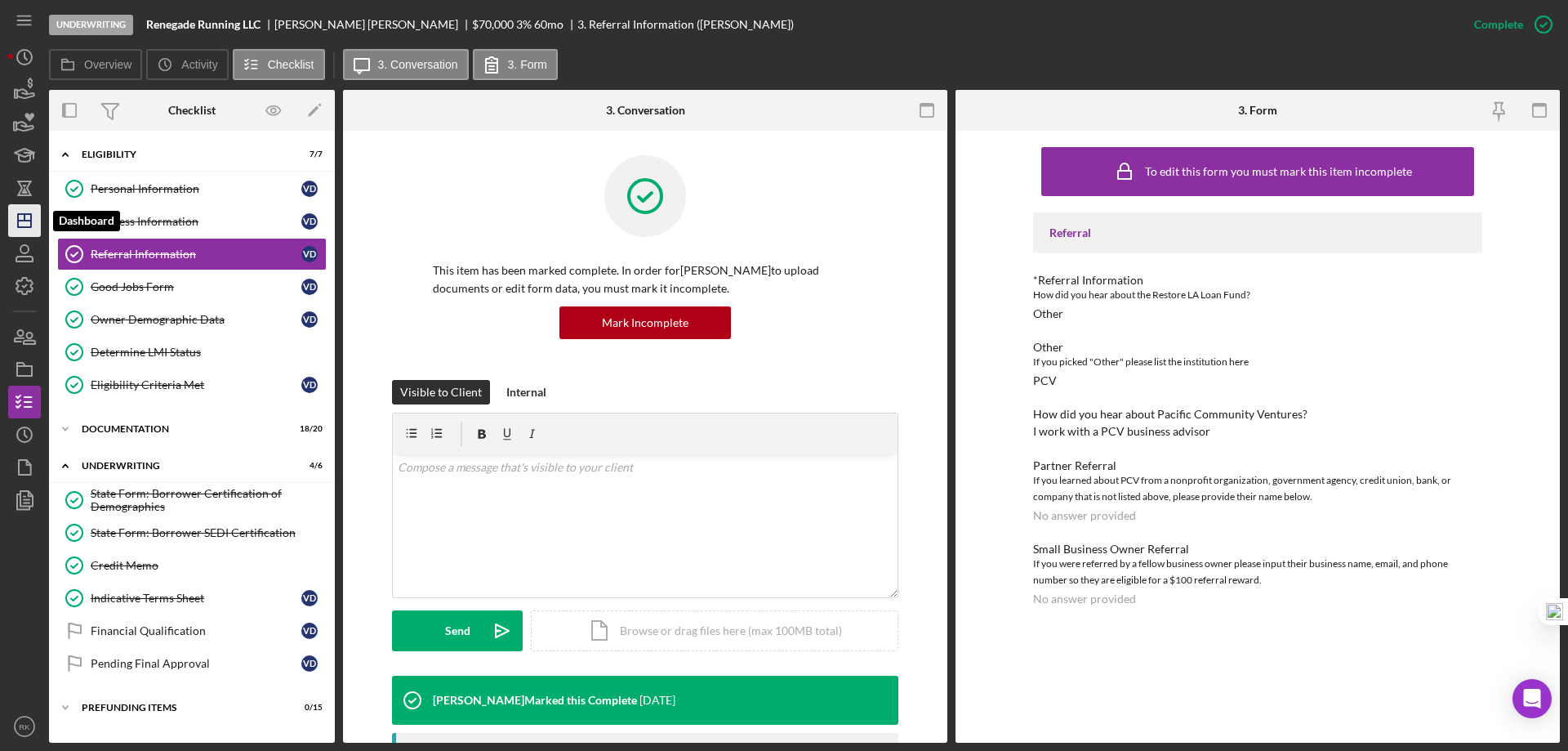
drag, startPoint x: 25, startPoint y: 230, endPoint x: 37, endPoint y: 229, distance: 12.0
click at [25, 230] on icon "Icon/Dashboard" at bounding box center [24, 221] width 41 height 41
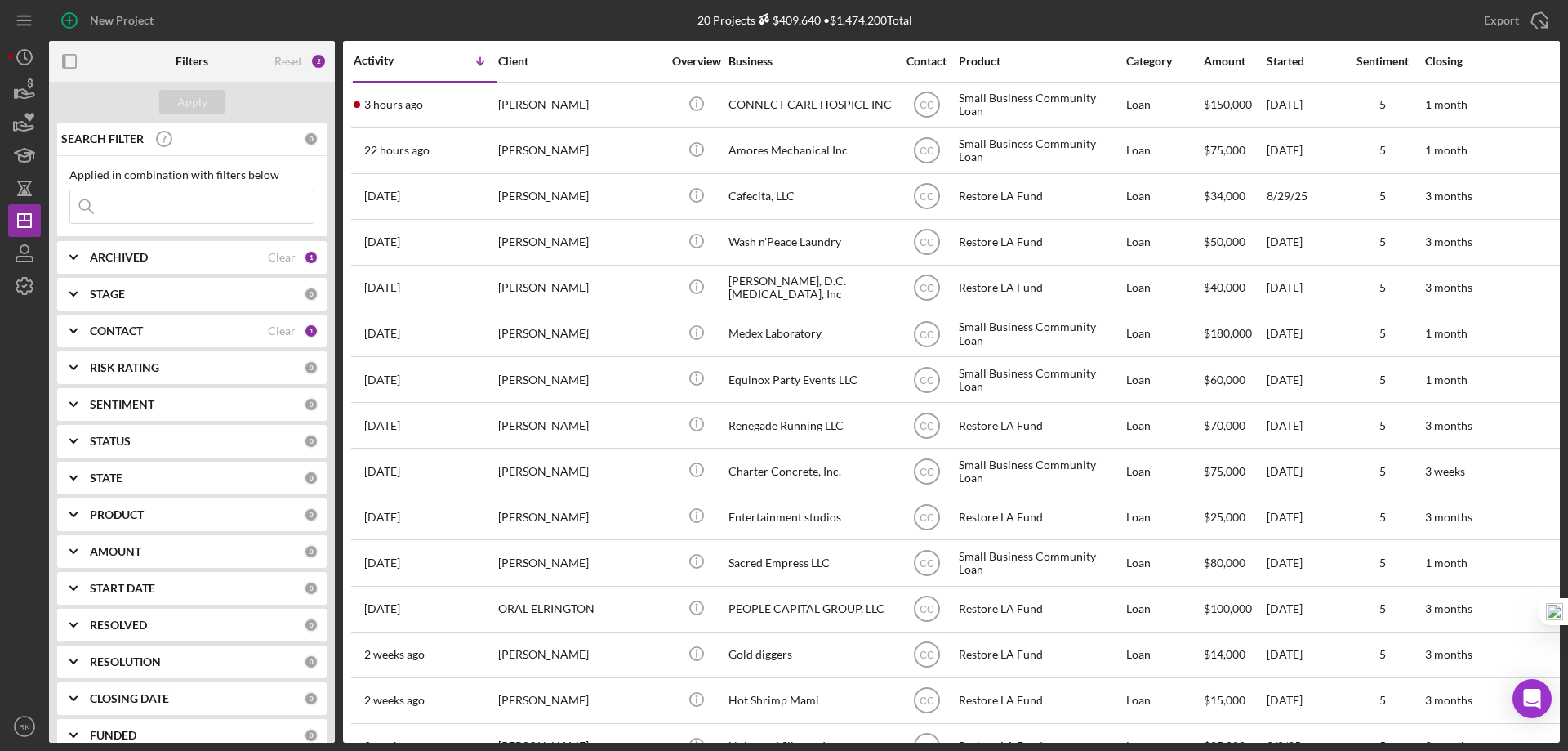
click at [269, 331] on div "Clear" at bounding box center [282, 331] width 28 height 13
click at [128, 338] on b "CONTACT" at bounding box center [116, 331] width 53 height 13
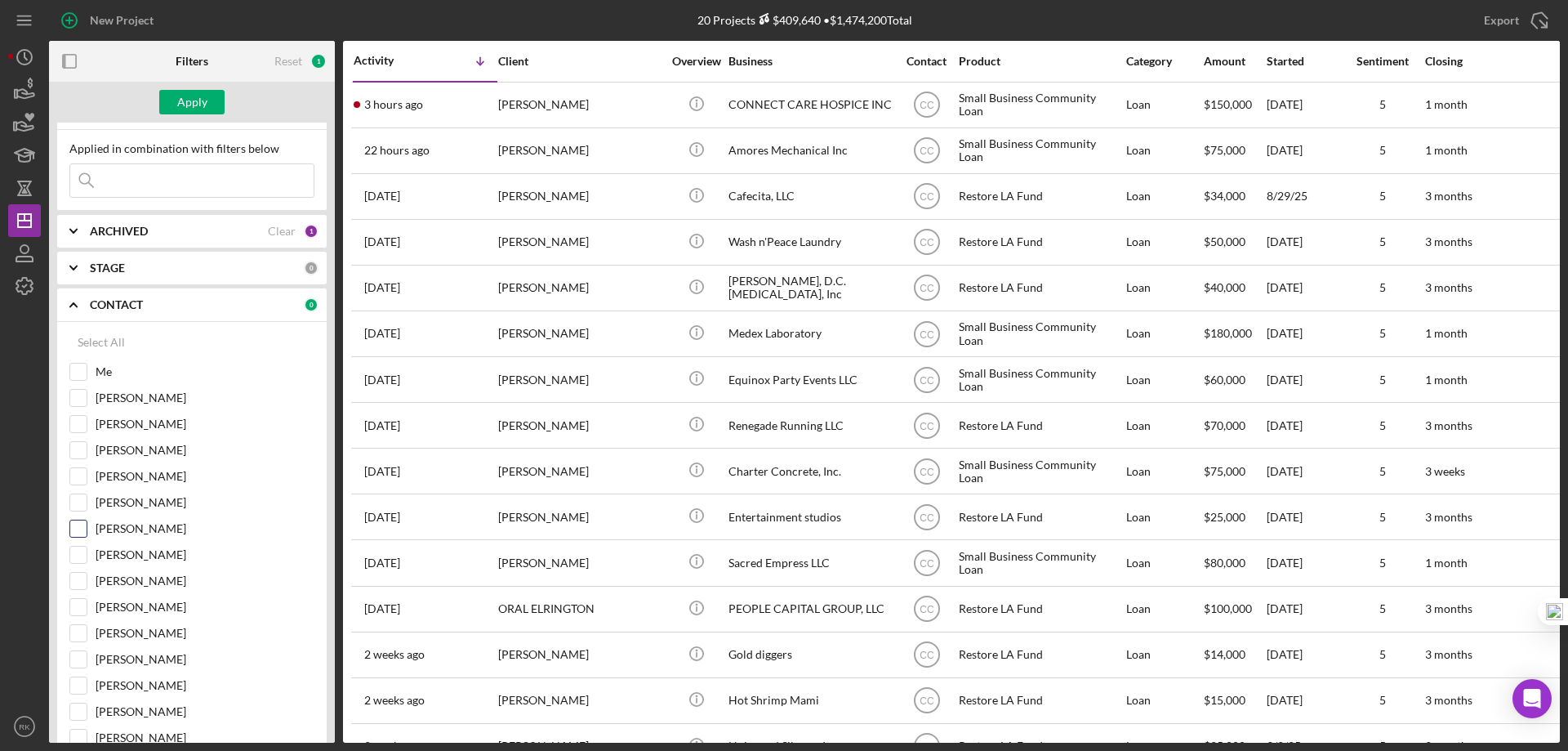
click at [78, 532] on input "[PERSON_NAME]" at bounding box center [78, 528] width 16 height 16
checkbox input "true"
click at [187, 104] on div "Apply" at bounding box center [192, 102] width 30 height 24
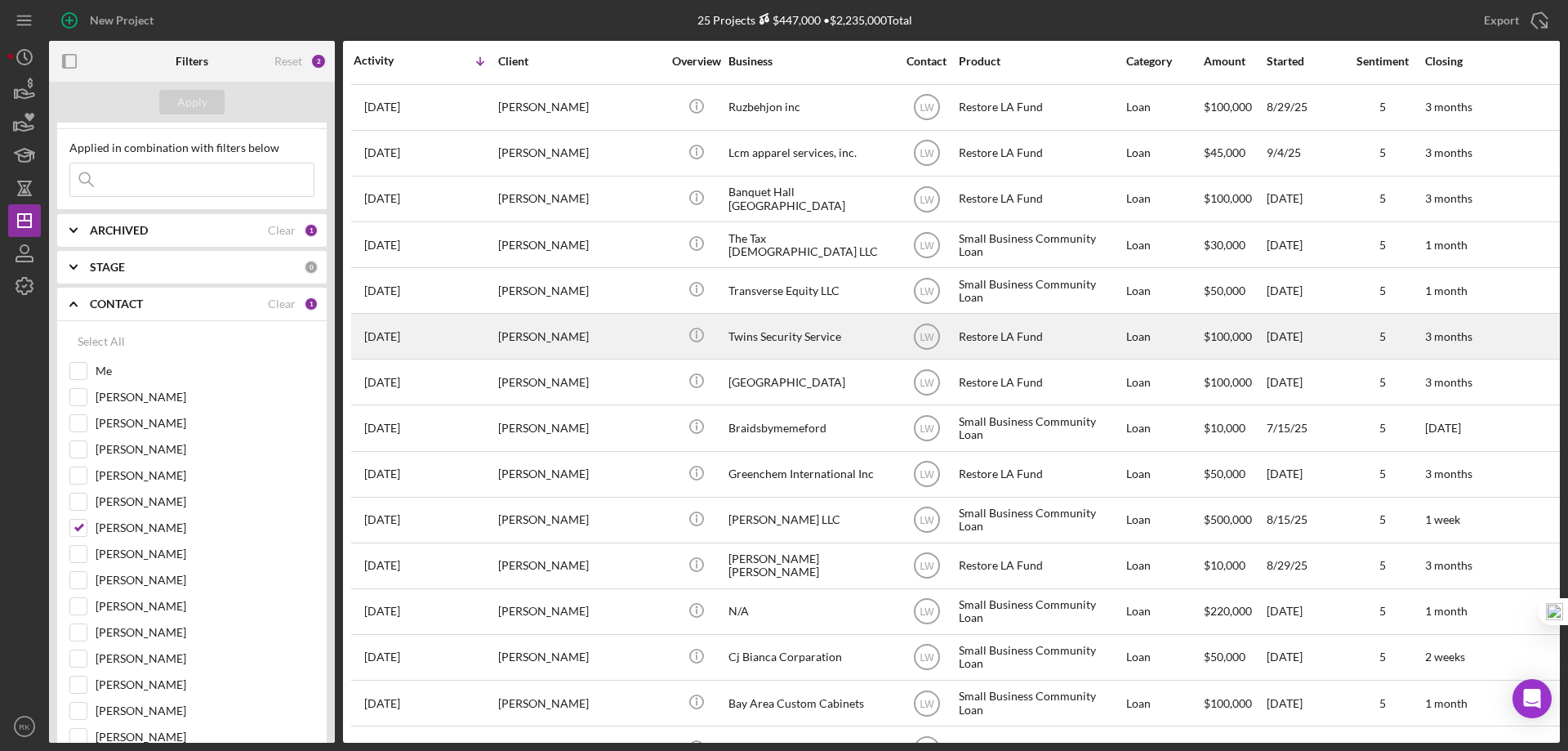
scroll to position [135, 0]
click at [764, 327] on div "Twins Security Service" at bounding box center [810, 335] width 163 height 43
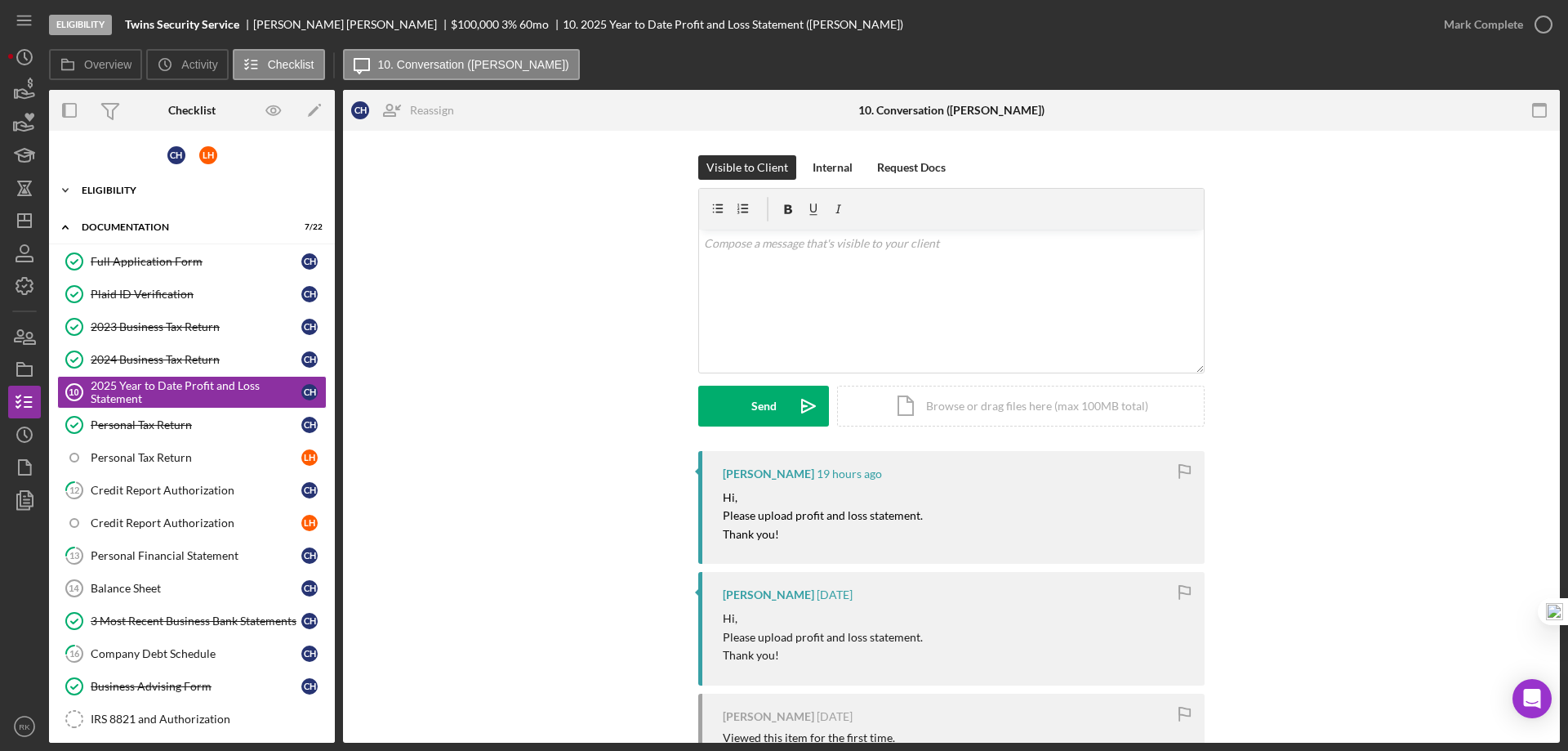
click at [124, 195] on div "Icon/Expander Eligibility 7 / 8" at bounding box center [191, 190] width 285 height 33
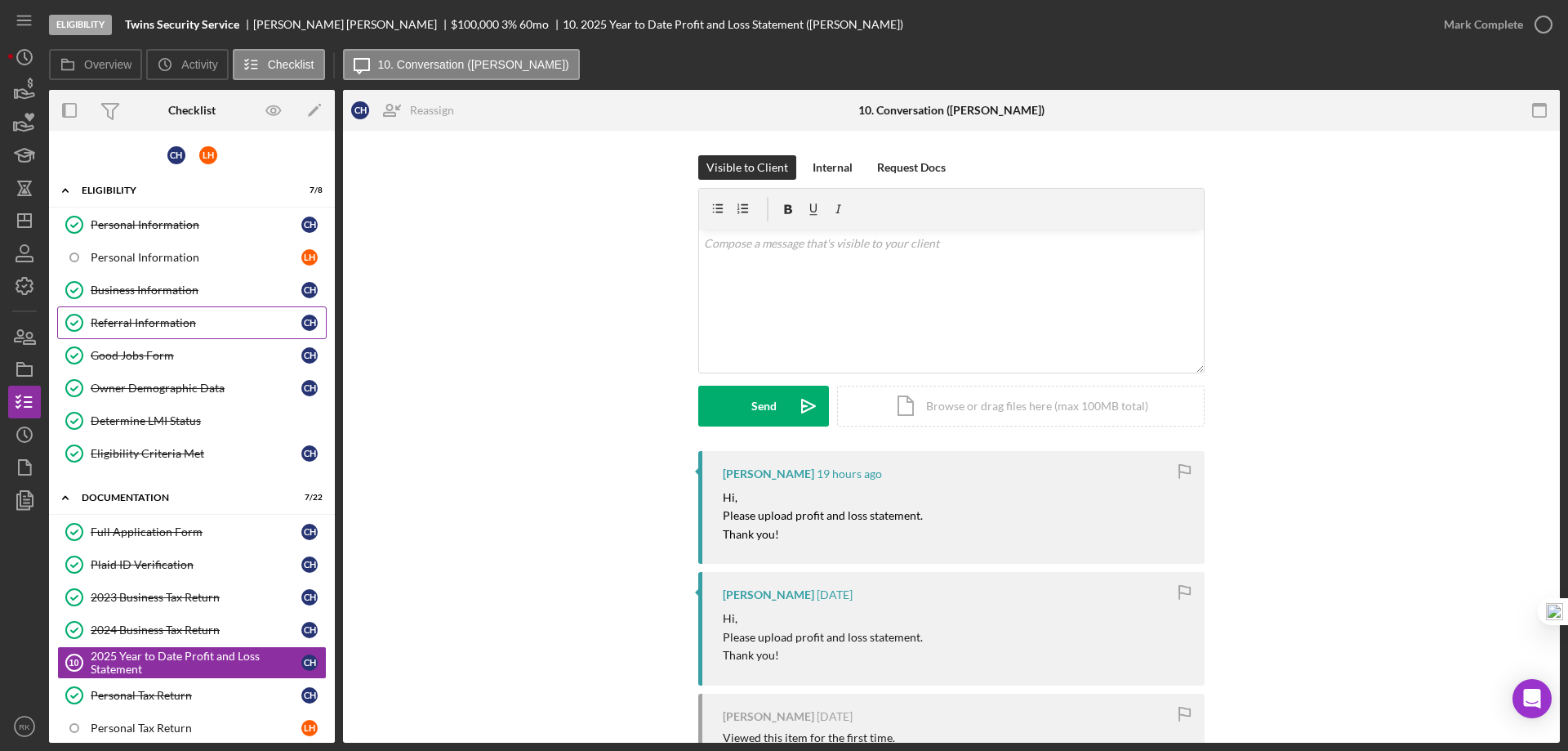
click at [132, 327] on div "Referral Information" at bounding box center [195, 322] width 211 height 13
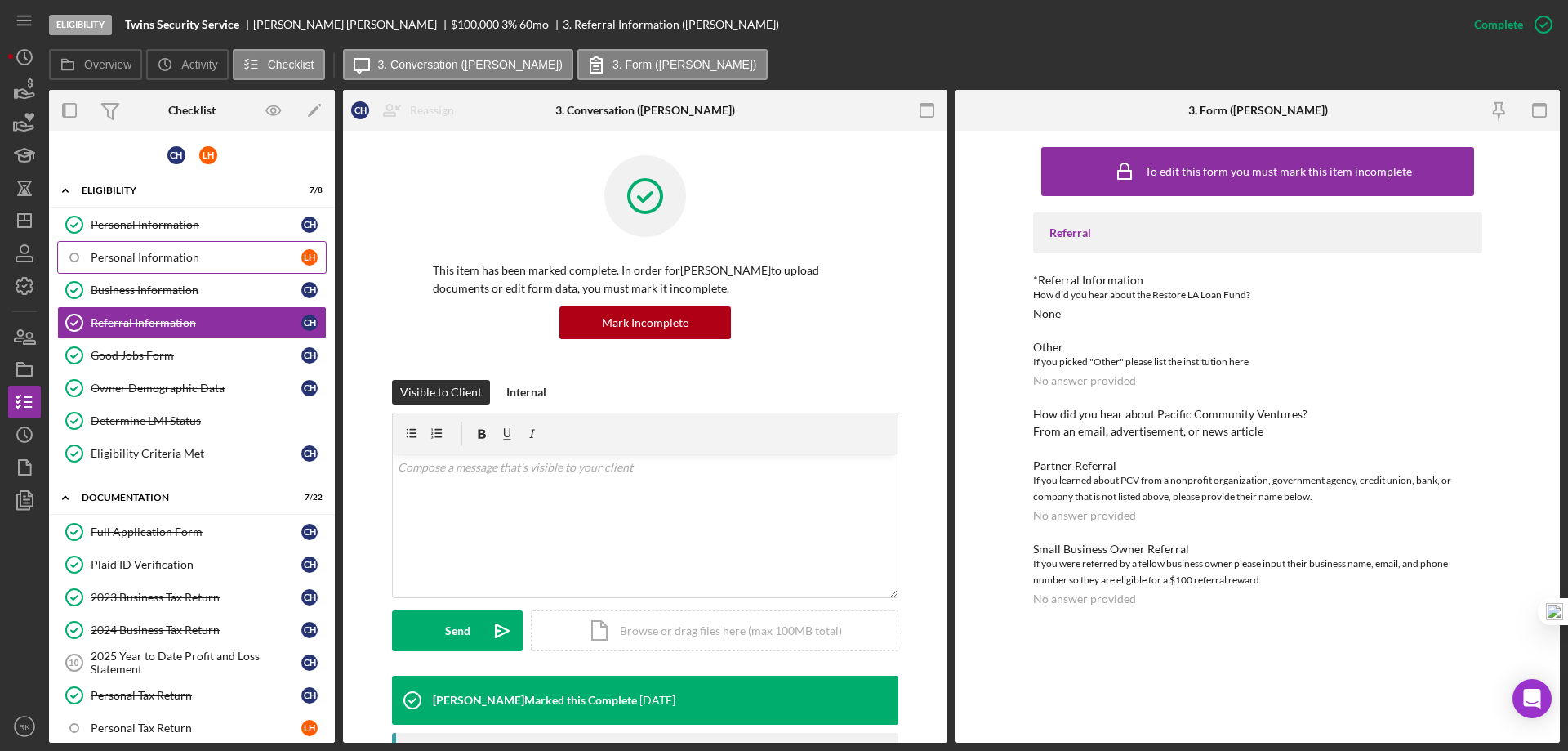
drag, startPoint x: 119, startPoint y: 228, endPoint x: 155, endPoint y: 246, distance: 40.2
click at [122, 228] on div "Personal Information" at bounding box center [195, 224] width 211 height 13
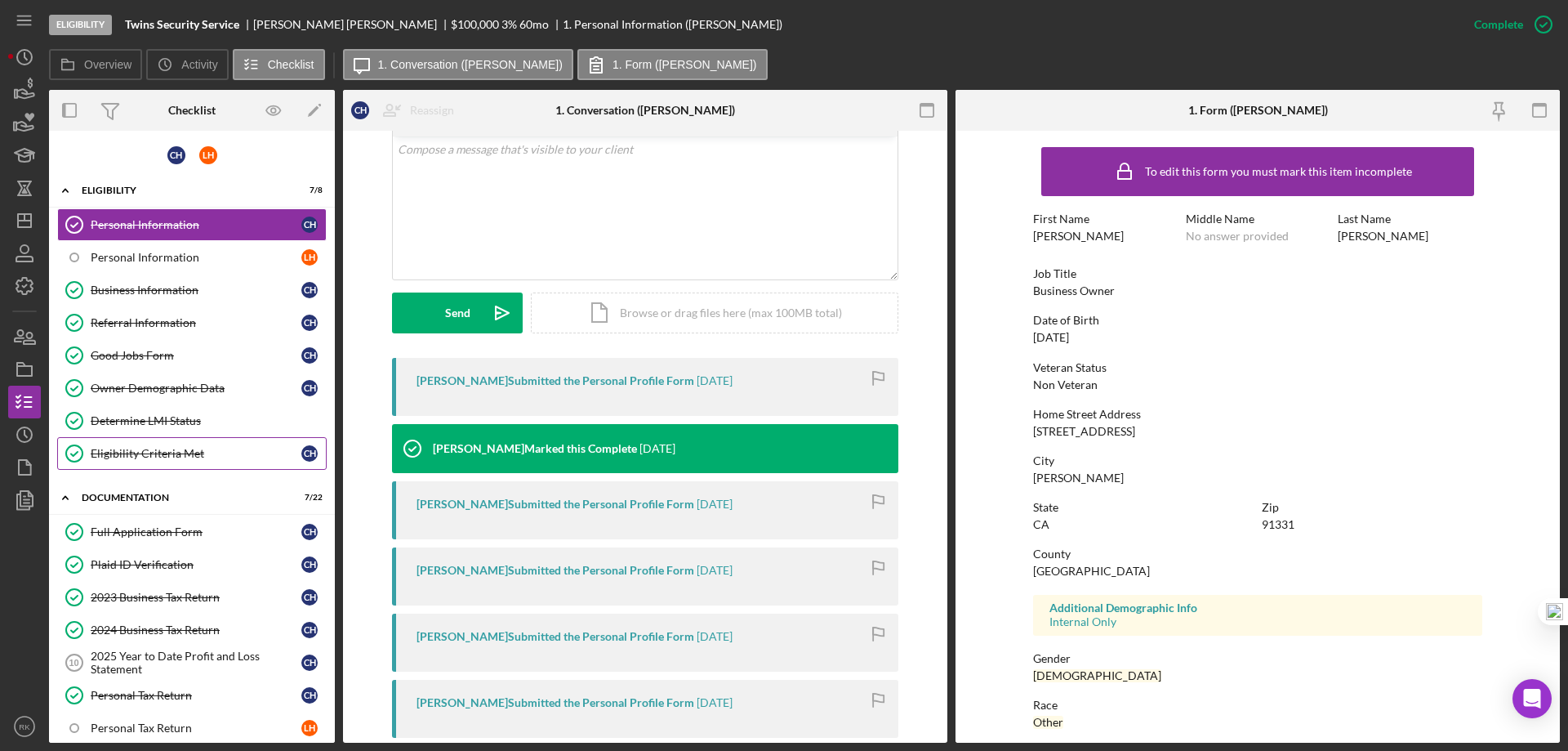
scroll to position [320, 0]
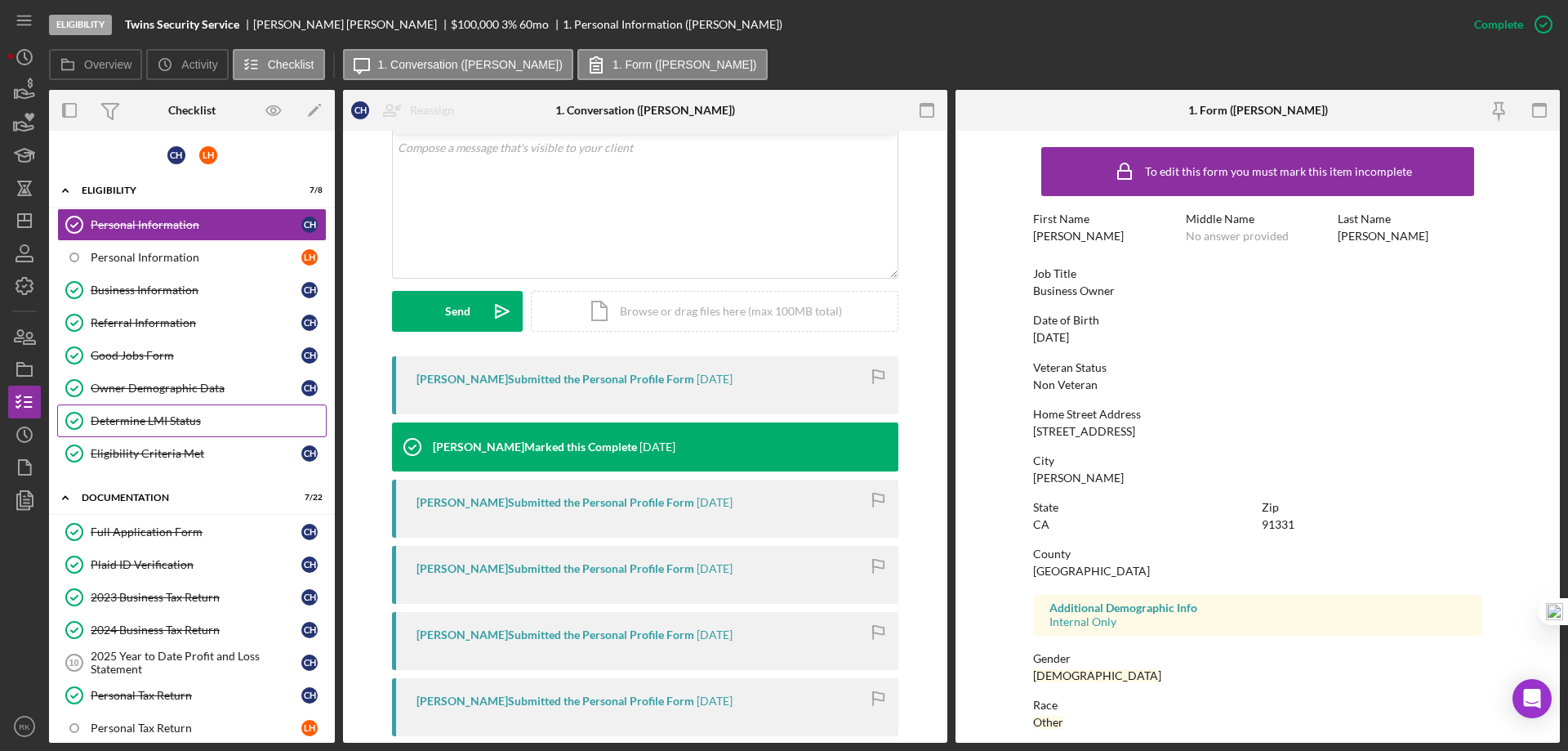
click at [148, 411] on link "Determine LMI Status Determine LMI Status" at bounding box center [192, 421] width 270 height 33
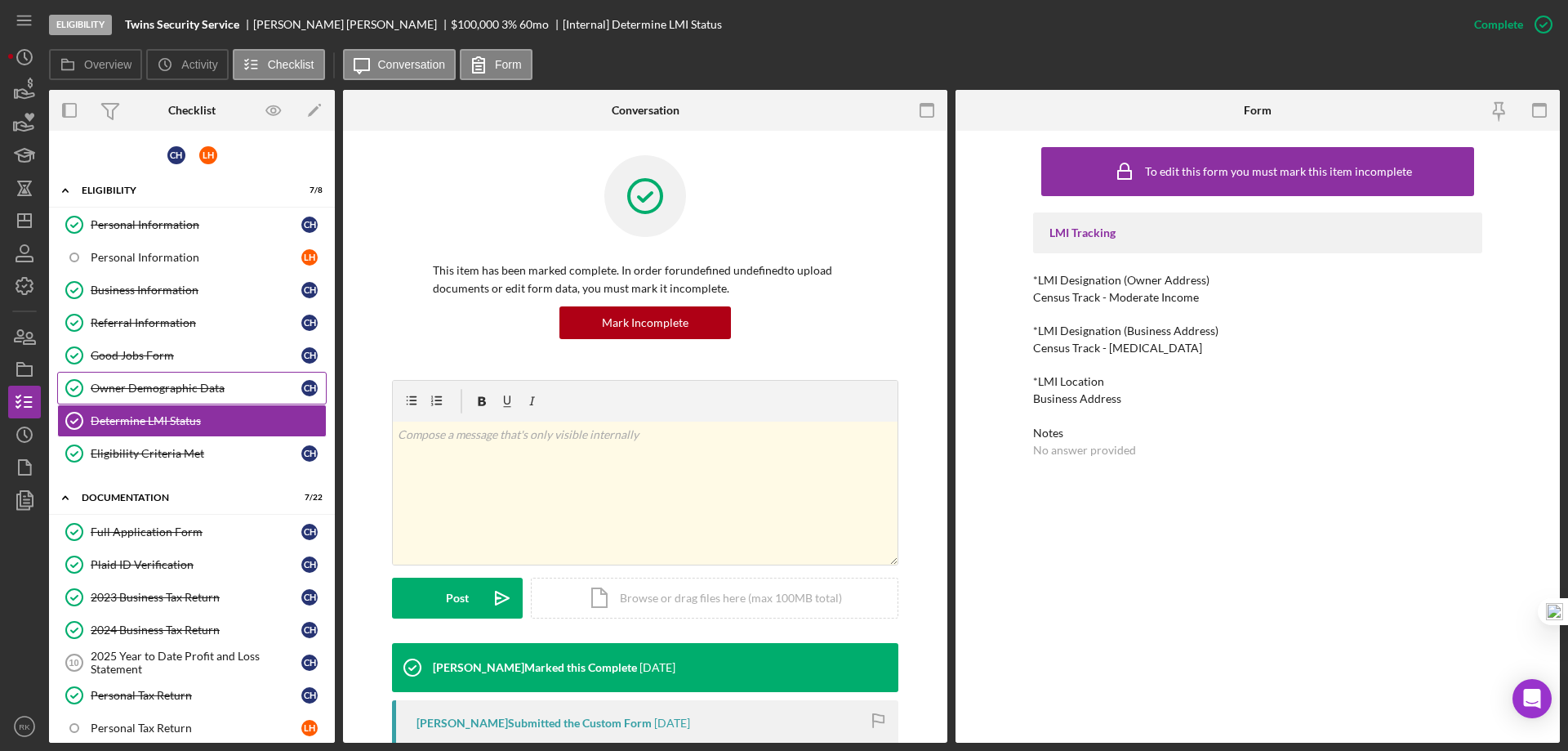
click at [234, 383] on div "Owner Demographic Data" at bounding box center [195, 387] width 211 height 13
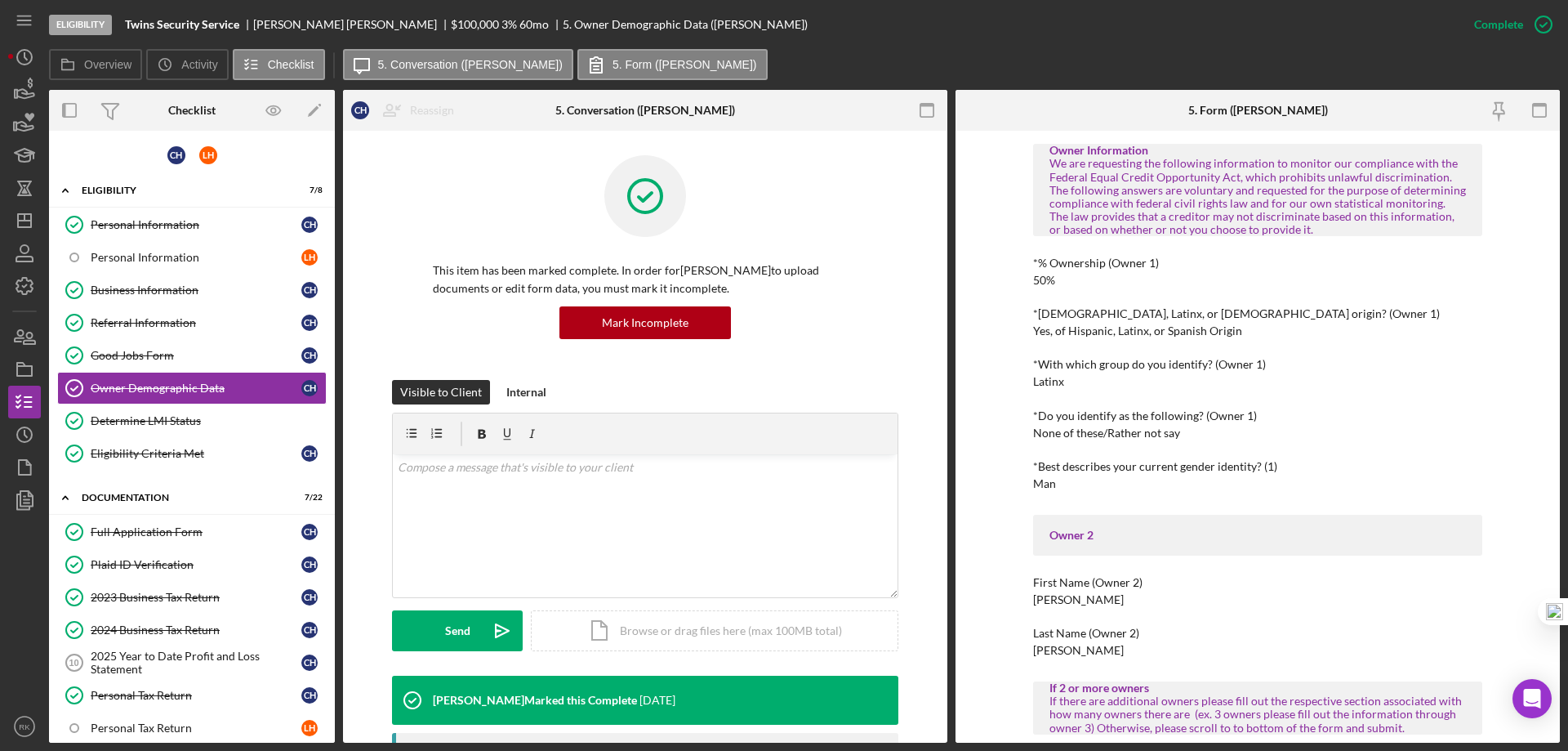
scroll to position [491, 0]
click at [35, 219] on icon "Icon/Dashboard" at bounding box center [24, 221] width 41 height 41
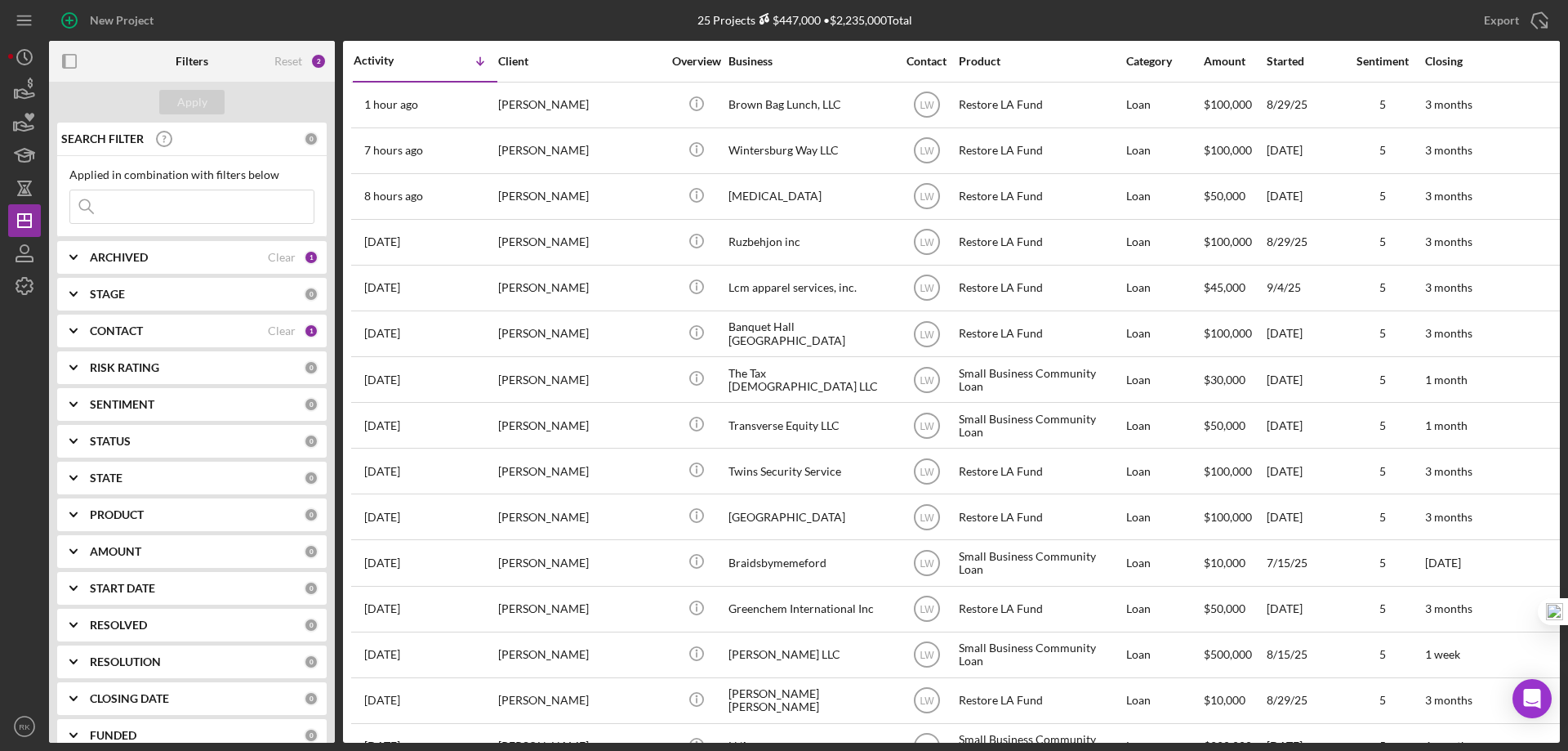
click at [121, 333] on b "CONTACT" at bounding box center [116, 331] width 53 height 13
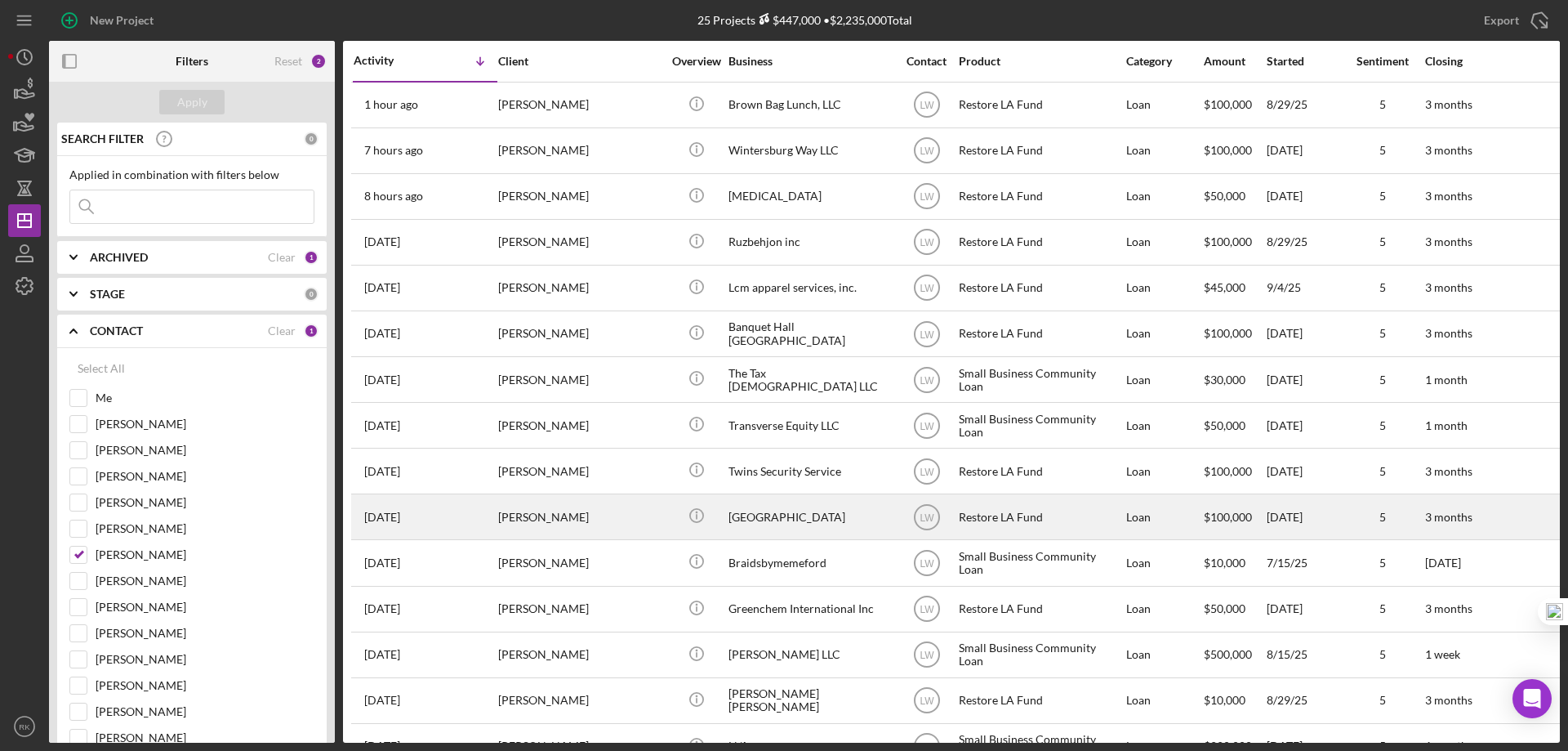
click at [799, 518] on div "[GEOGRAPHIC_DATA]" at bounding box center [810, 517] width 163 height 43
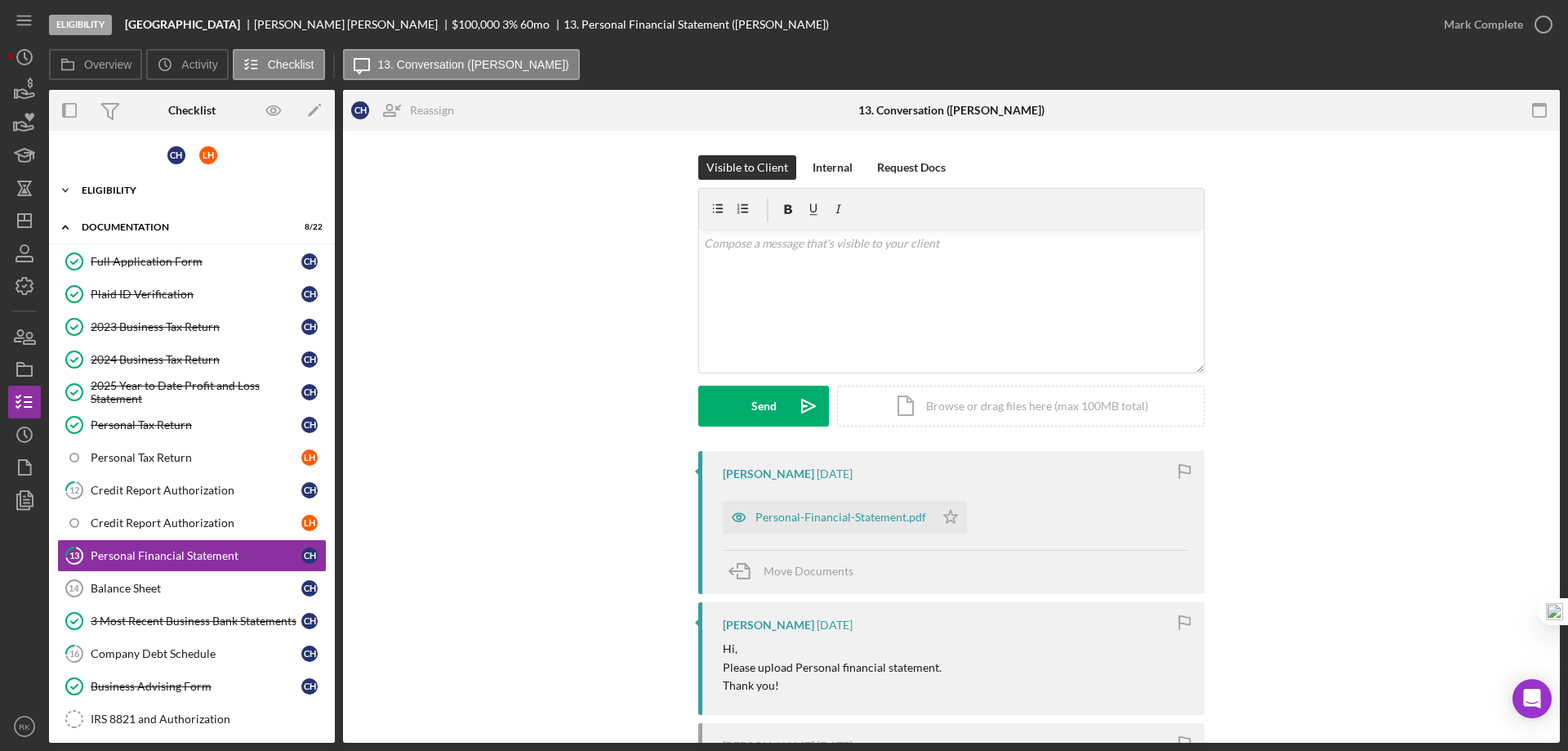
click at [136, 191] on div "Eligibility" at bounding box center [198, 190] width 233 height 10
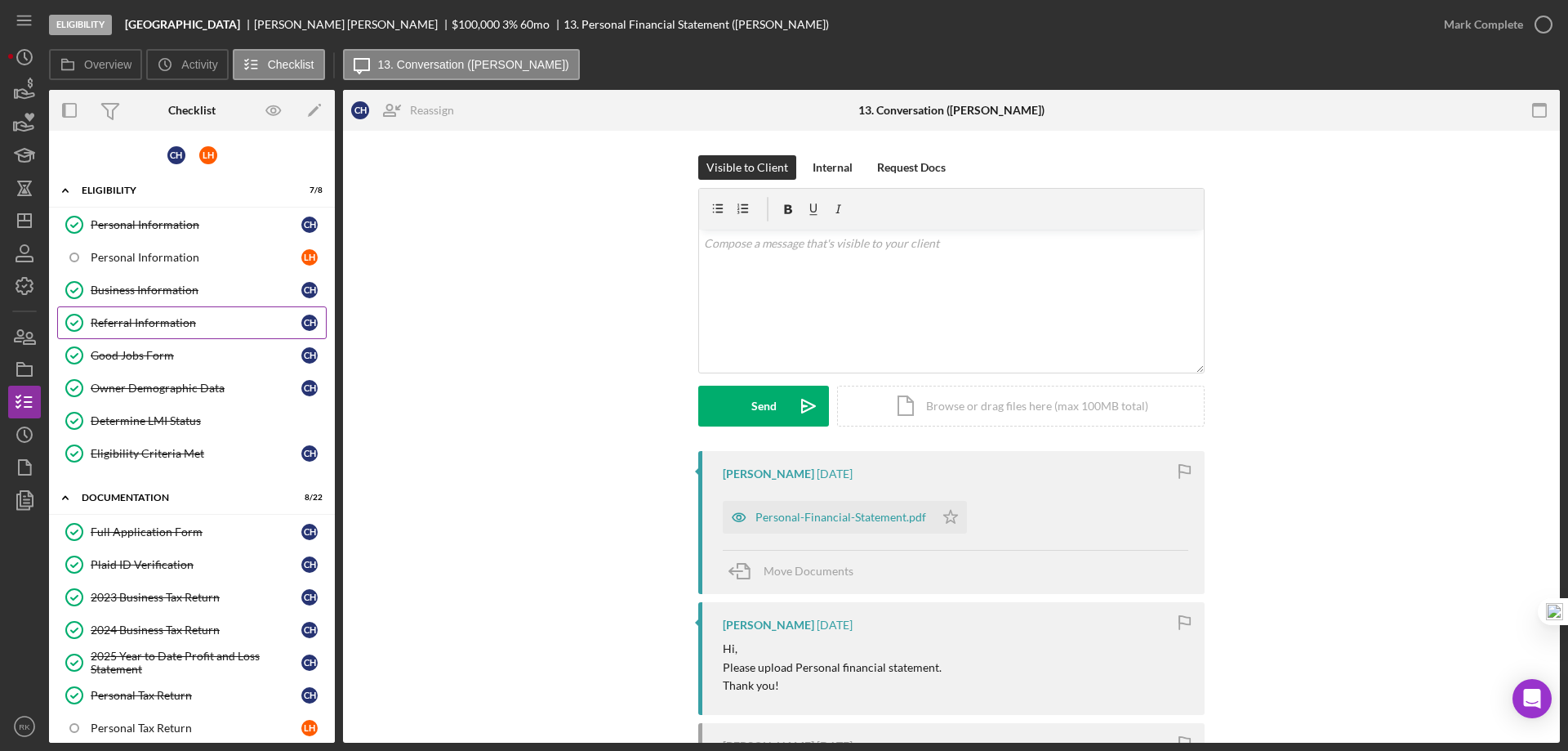
click at [158, 326] on div "Referral Information" at bounding box center [195, 322] width 211 height 13
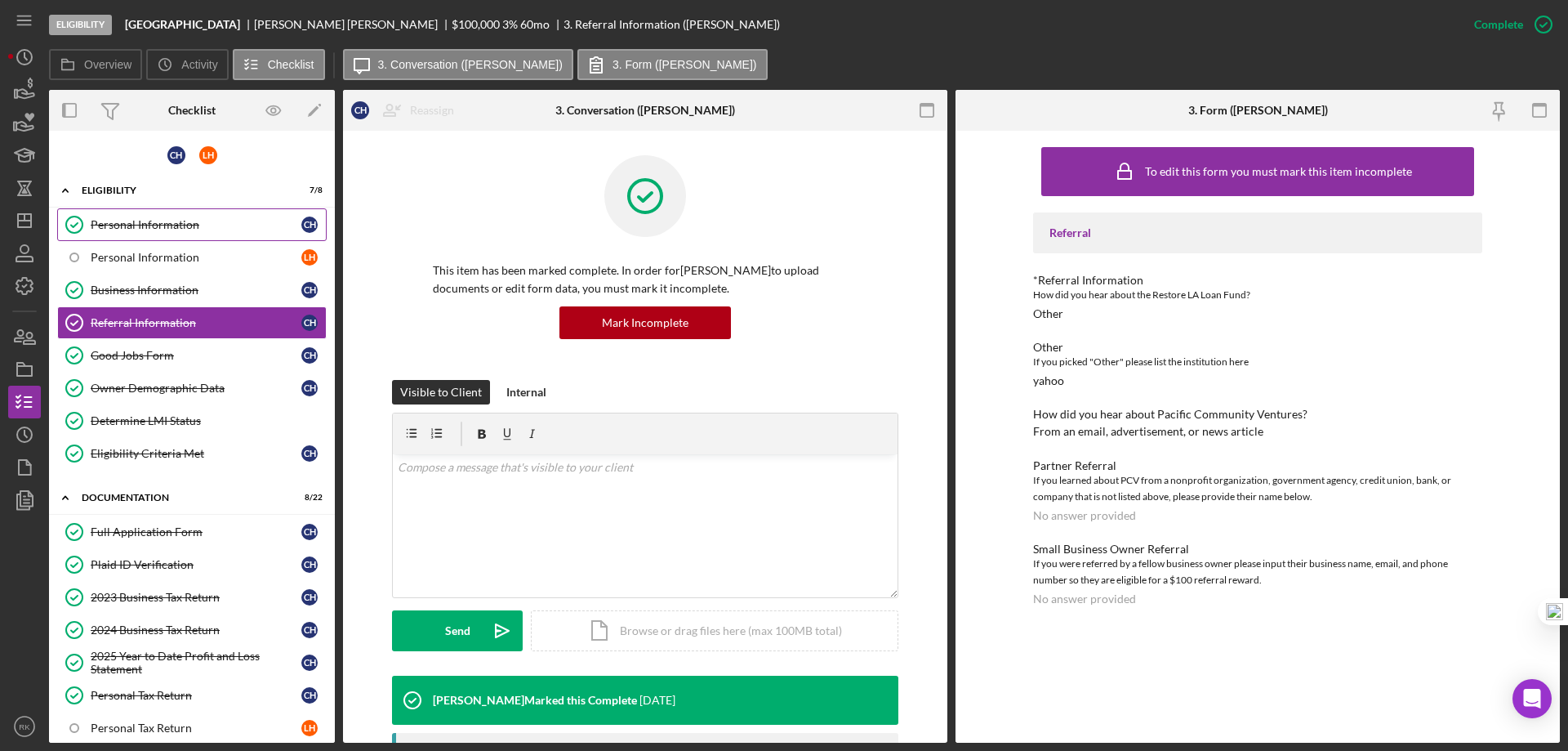
drag, startPoint x: 103, startPoint y: 225, endPoint x: 149, endPoint y: 240, distance: 48.4
click at [107, 225] on div "Personal Information" at bounding box center [195, 224] width 211 height 13
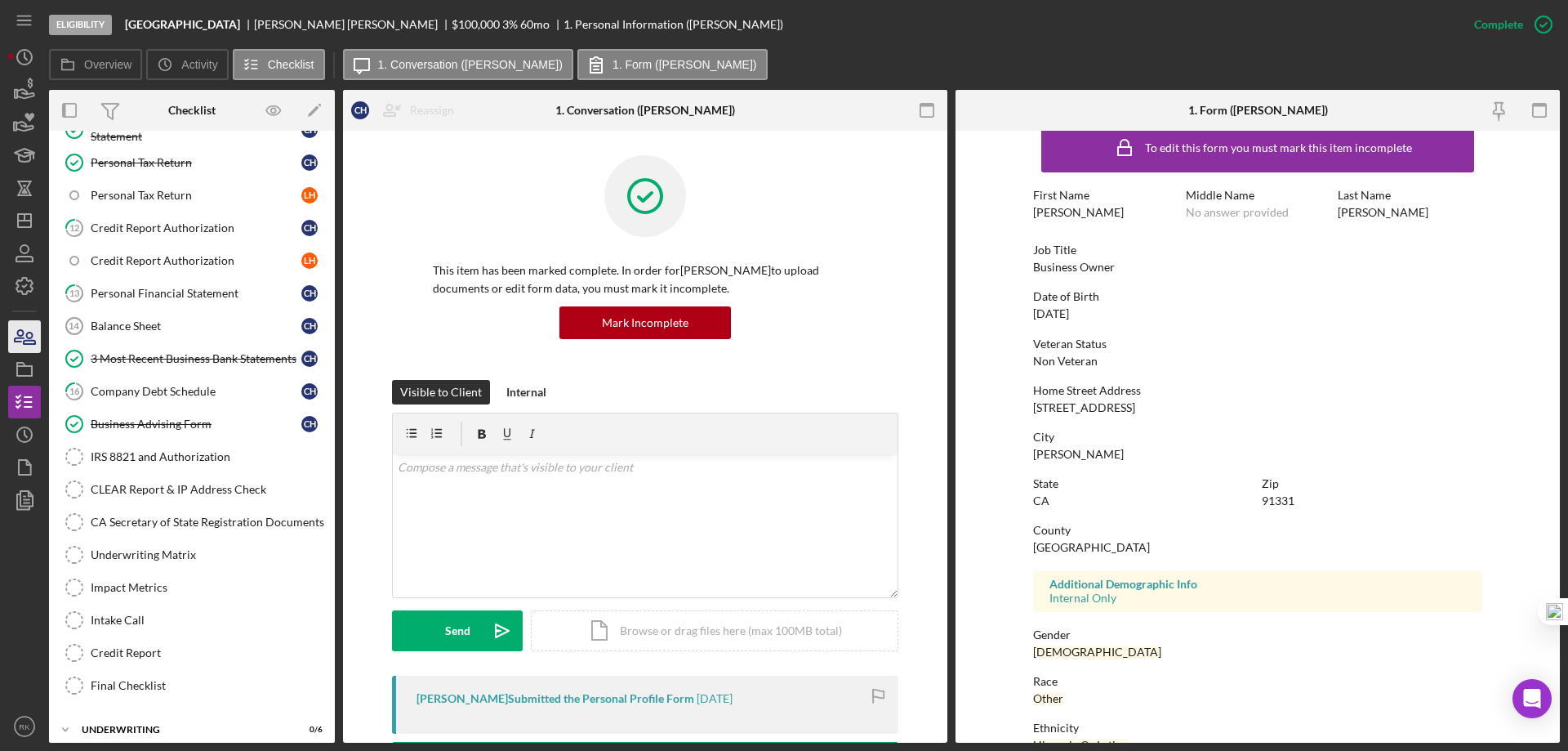
scroll to position [535, 0]
drag, startPoint x: 29, startPoint y: 218, endPoint x: 43, endPoint y: 240, distance: 26.1
click at [29, 218] on icon "Icon/Dashboard" at bounding box center [24, 221] width 41 height 41
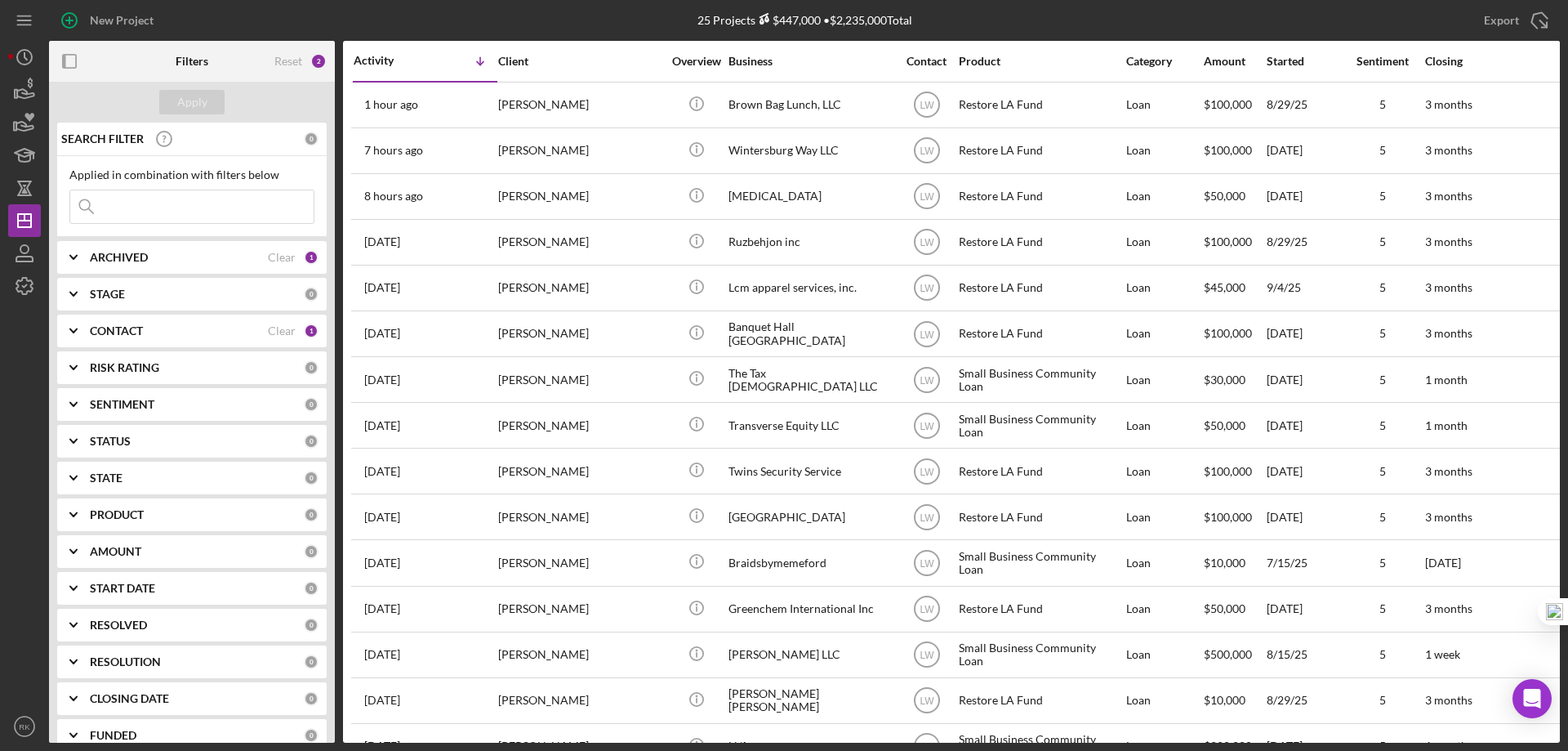
click at [274, 330] on div "Clear" at bounding box center [282, 331] width 28 height 13
click at [104, 329] on b "CONTACT" at bounding box center [116, 331] width 53 height 13
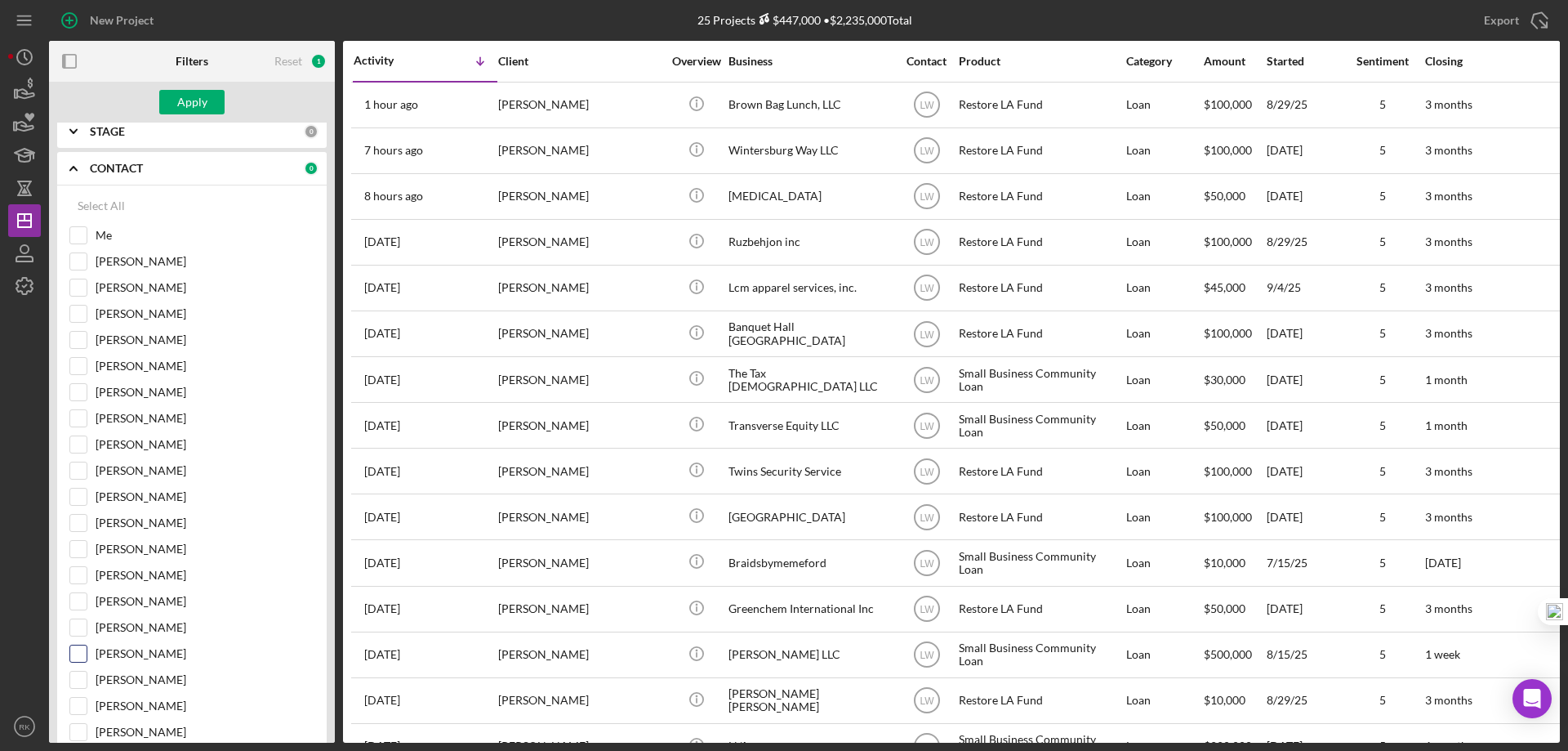
scroll to position [163, 0]
click at [79, 673] on input "[PERSON_NAME]" at bounding box center [78, 679] width 16 height 16
checkbox input "true"
click at [187, 112] on div "Apply" at bounding box center [192, 102] width 30 height 24
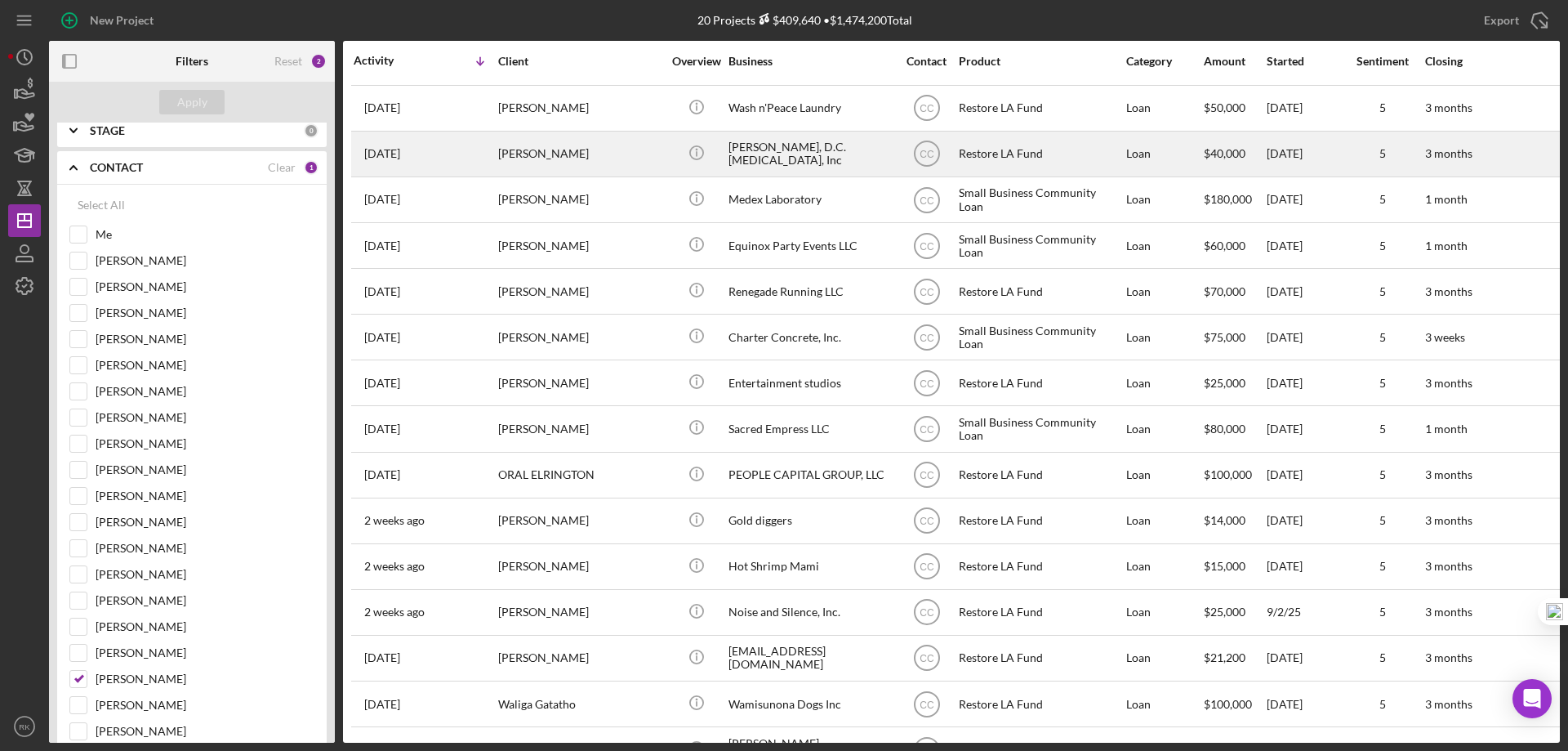
scroll to position [135, 0]
click at [781, 160] on div "[PERSON_NAME], D.C. [MEDICAL_DATA], Inc" at bounding box center [810, 153] width 163 height 43
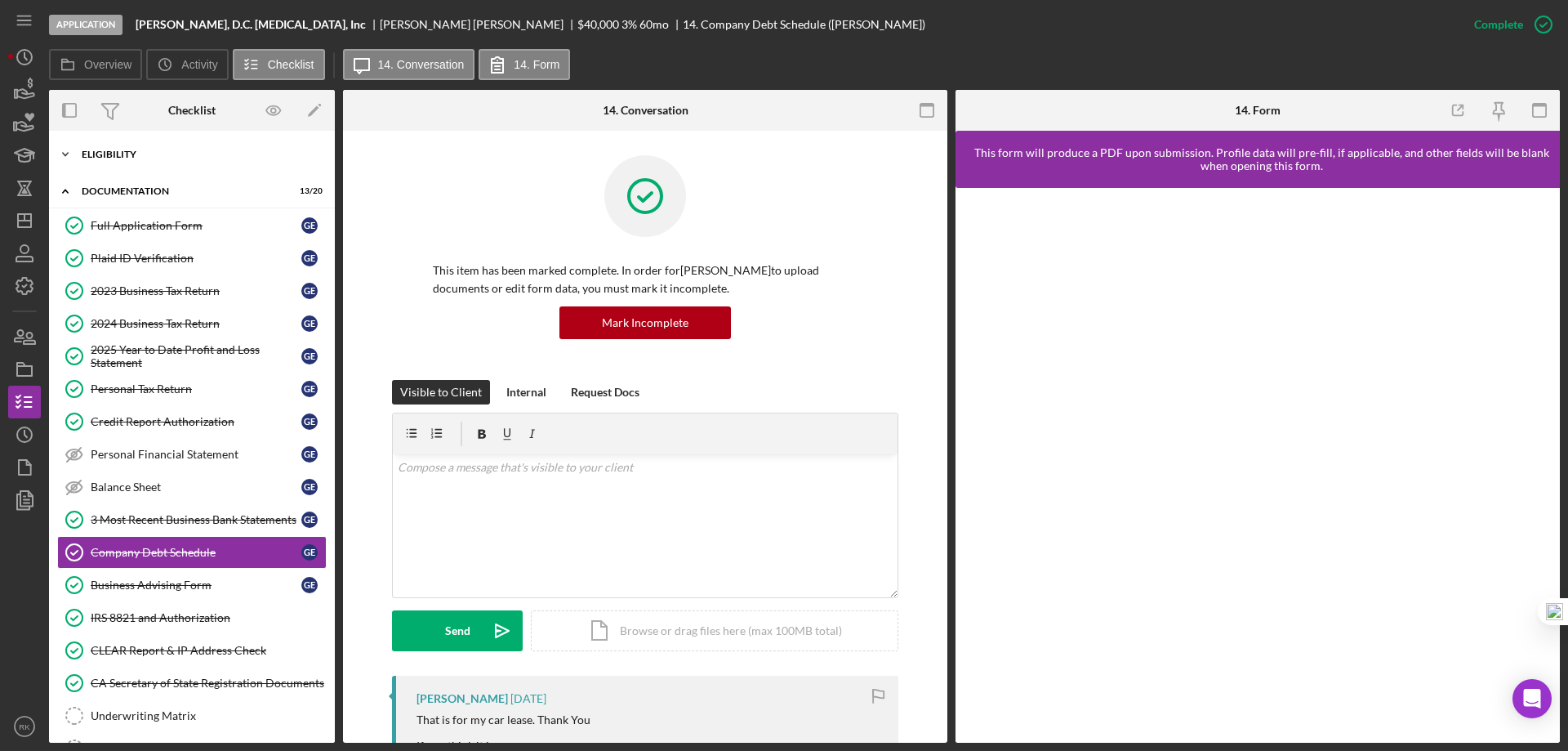
click at [131, 164] on div "Icon/Expander Eligibility 7 / 7" at bounding box center [191, 155] width 285 height 33
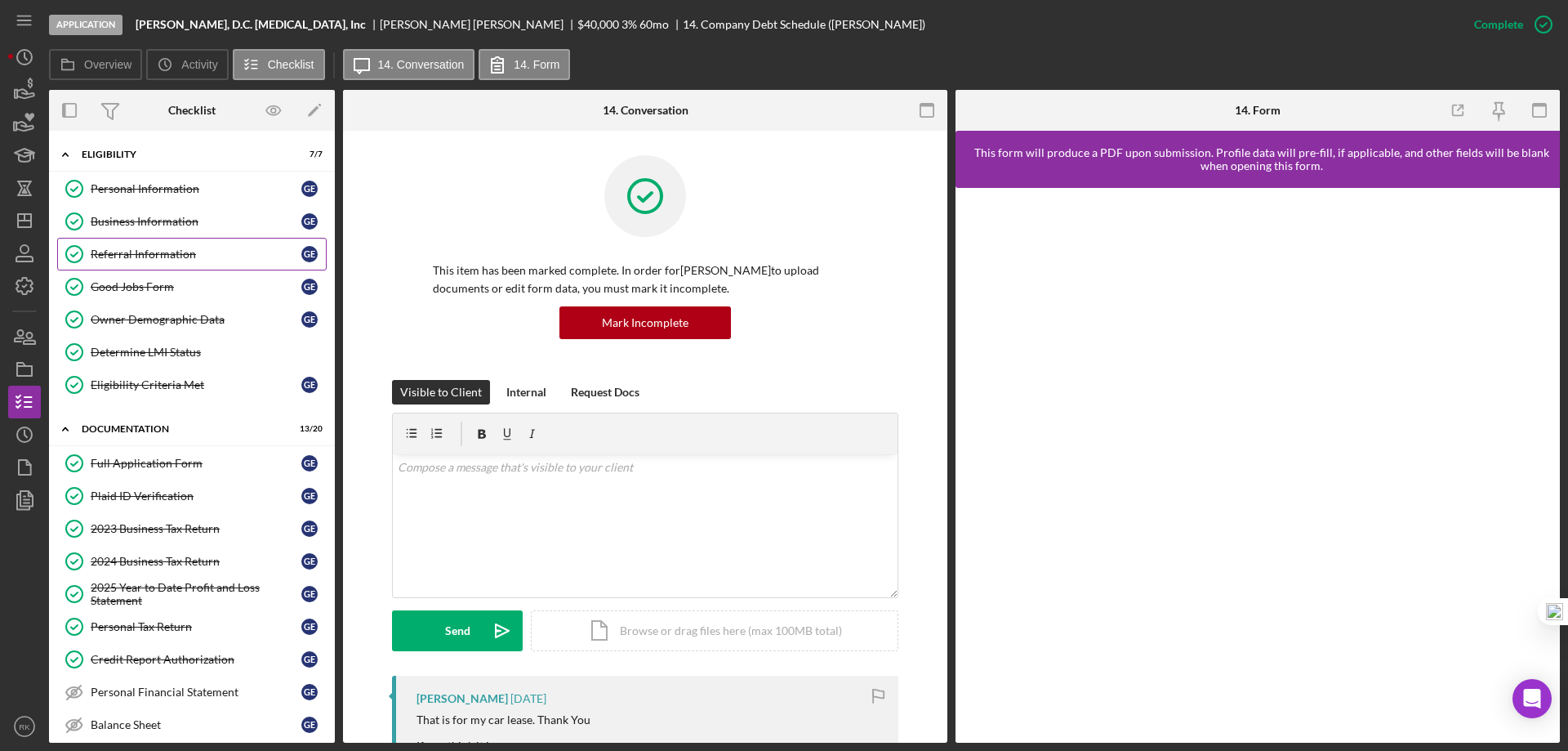
click at [133, 260] on div "Referral Information" at bounding box center [195, 254] width 211 height 13
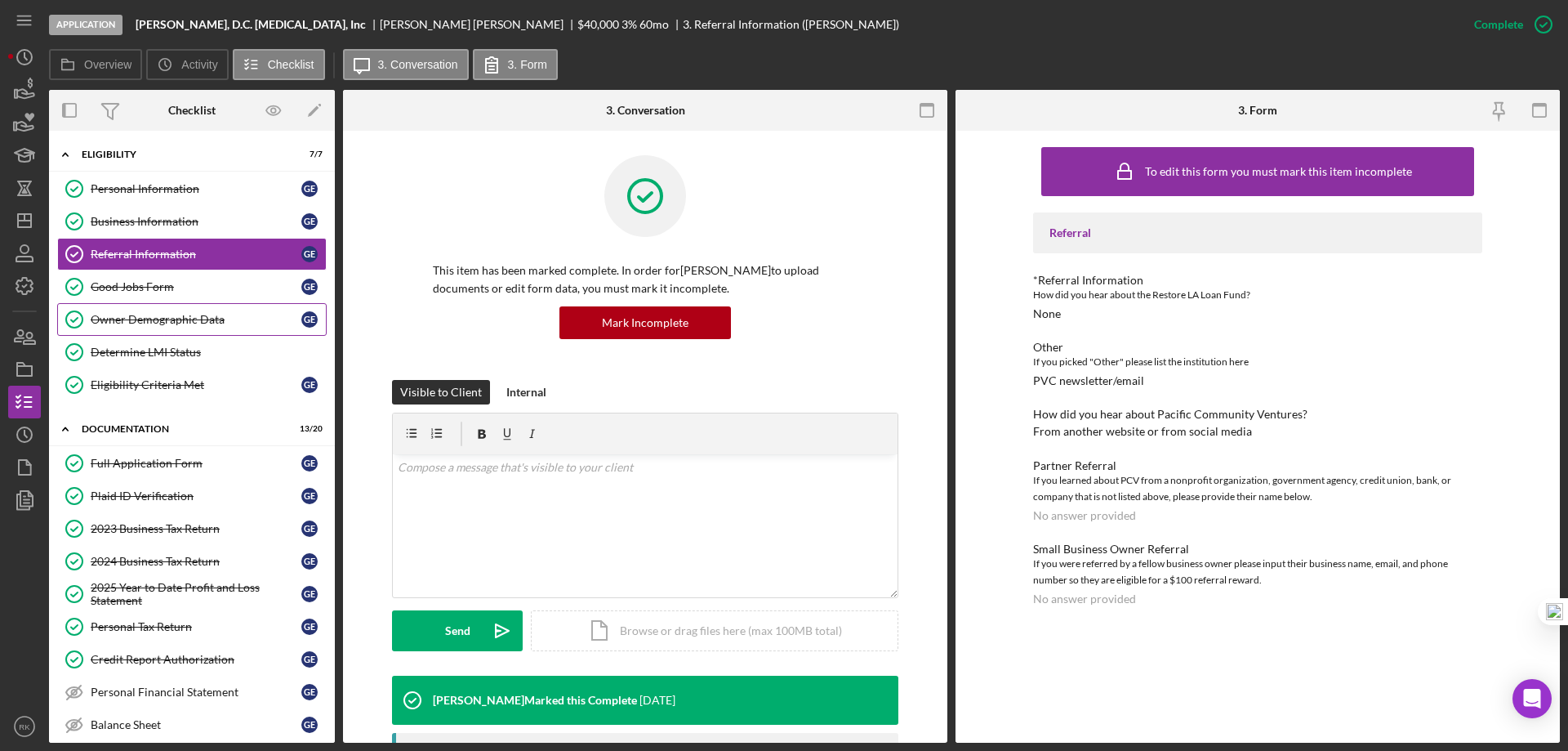
click at [185, 321] on div "Owner Demographic Data" at bounding box center [195, 319] width 211 height 13
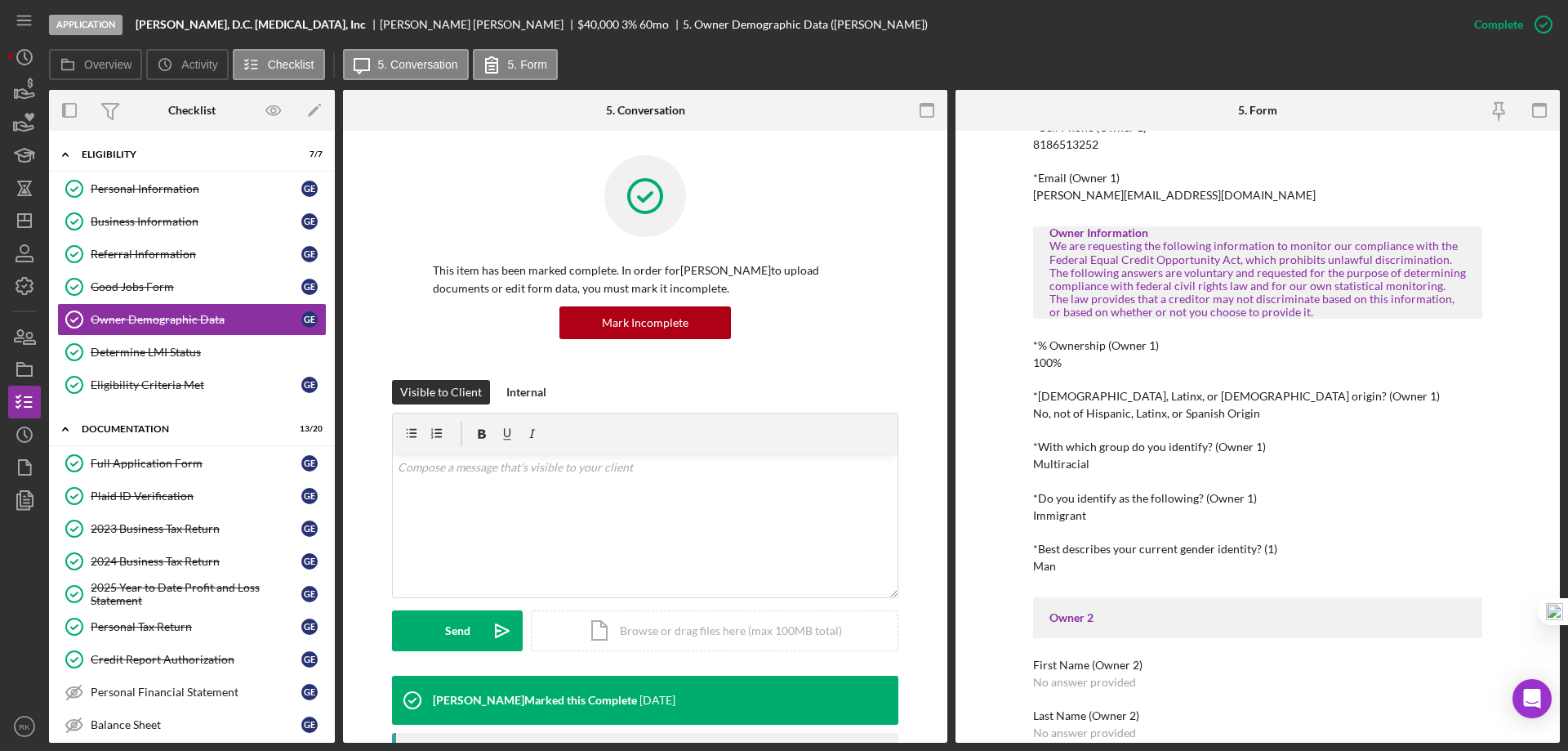
scroll to position [408, 0]
